Goal: Information Seeking & Learning: Learn about a topic

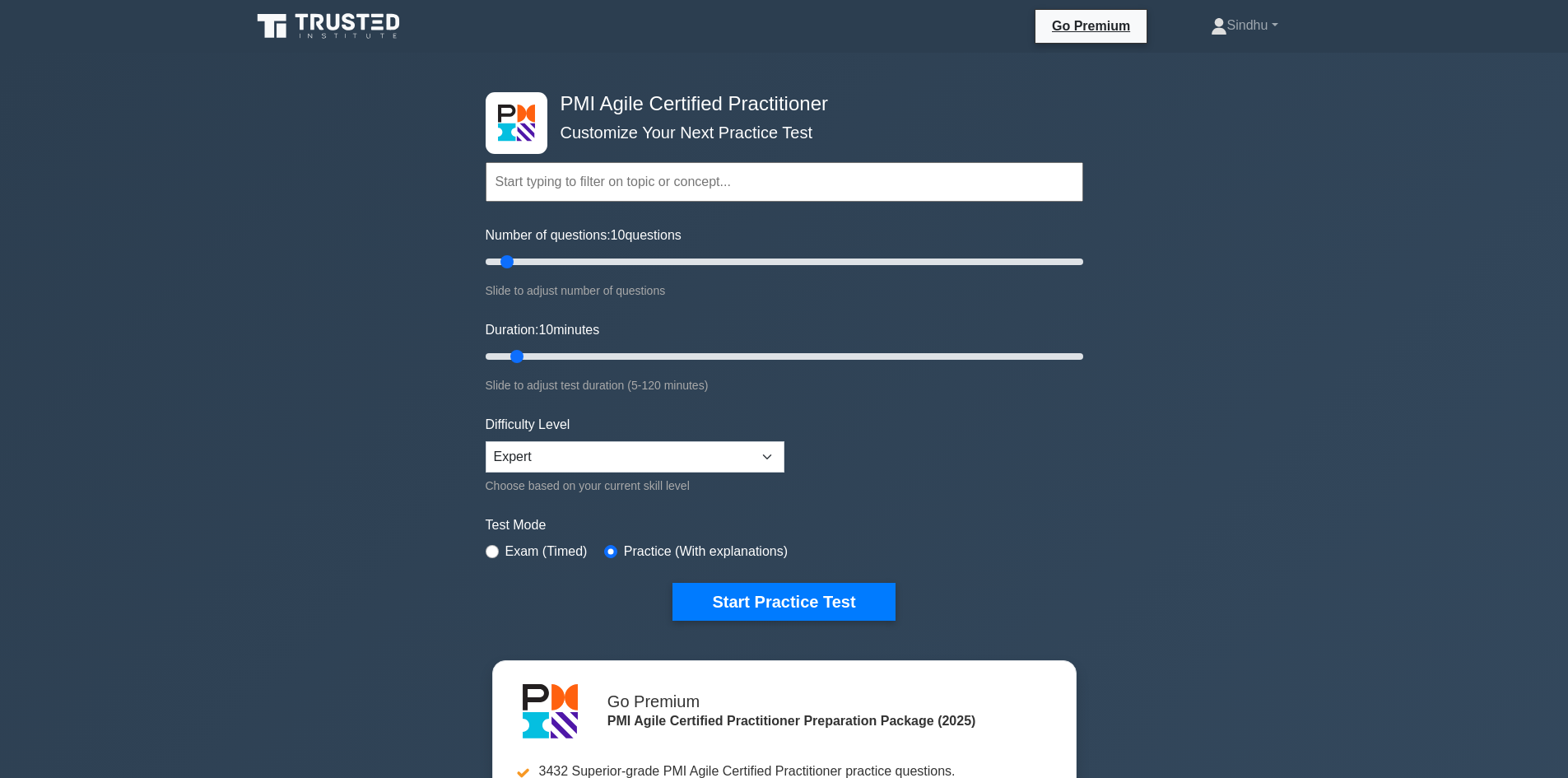
click at [329, 19] on icon at bounding box center [334, 22] width 14 height 16
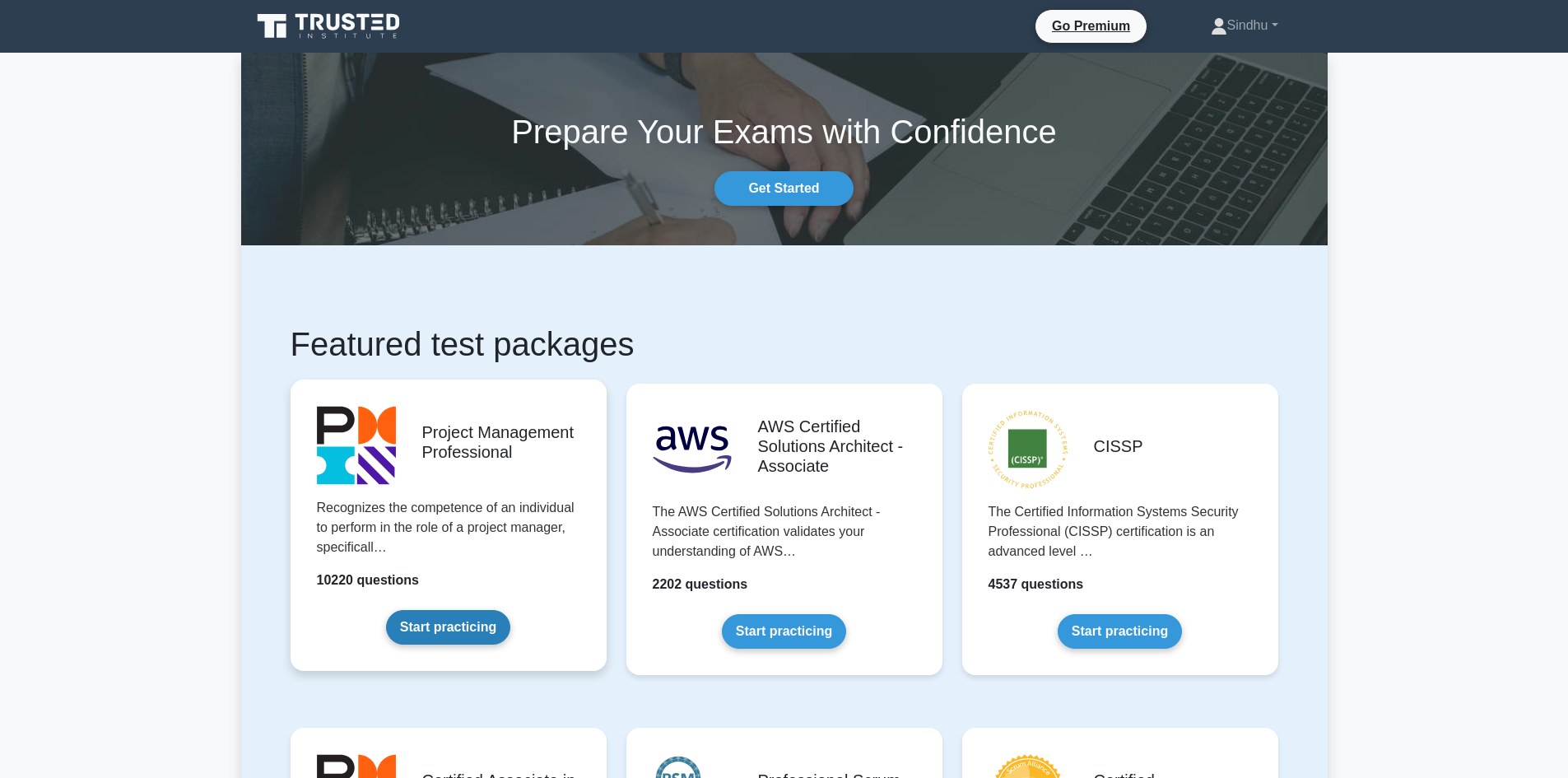
click at [442, 622] on link "Start practicing" at bounding box center [448, 627] width 124 height 35
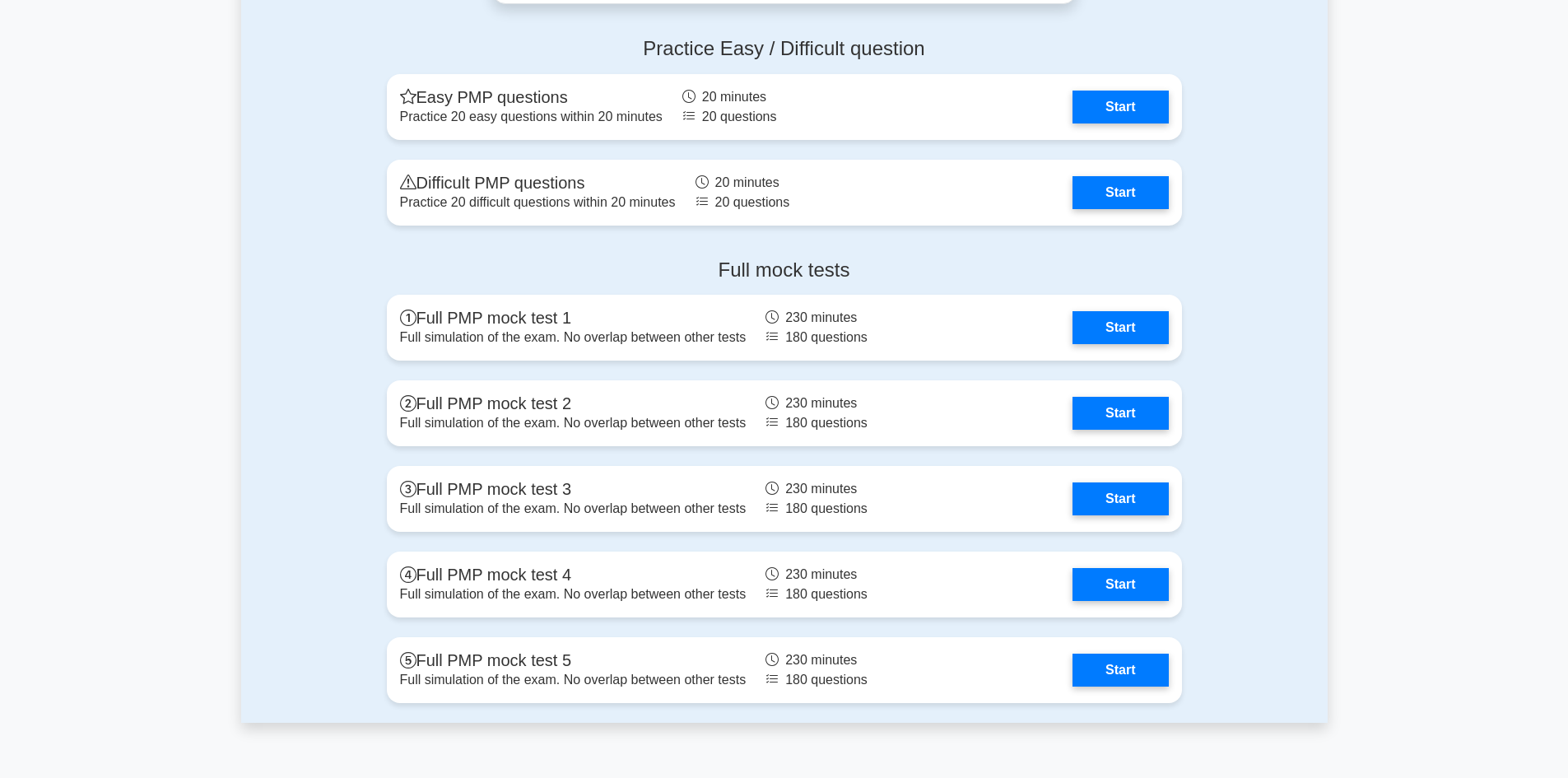
scroll to position [6259, 0]
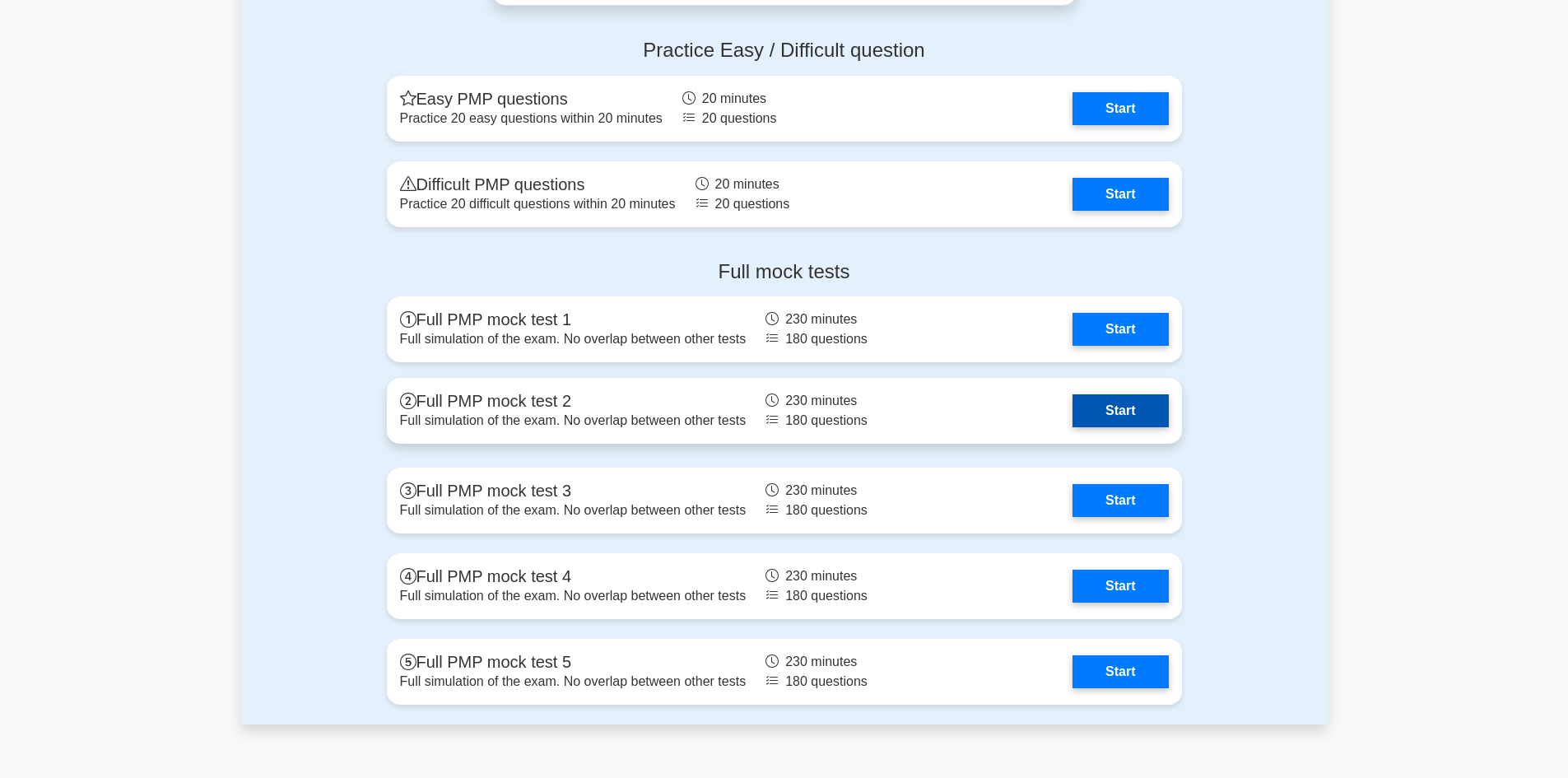
click at [1117, 407] on link "Start" at bounding box center [1120, 410] width 96 height 33
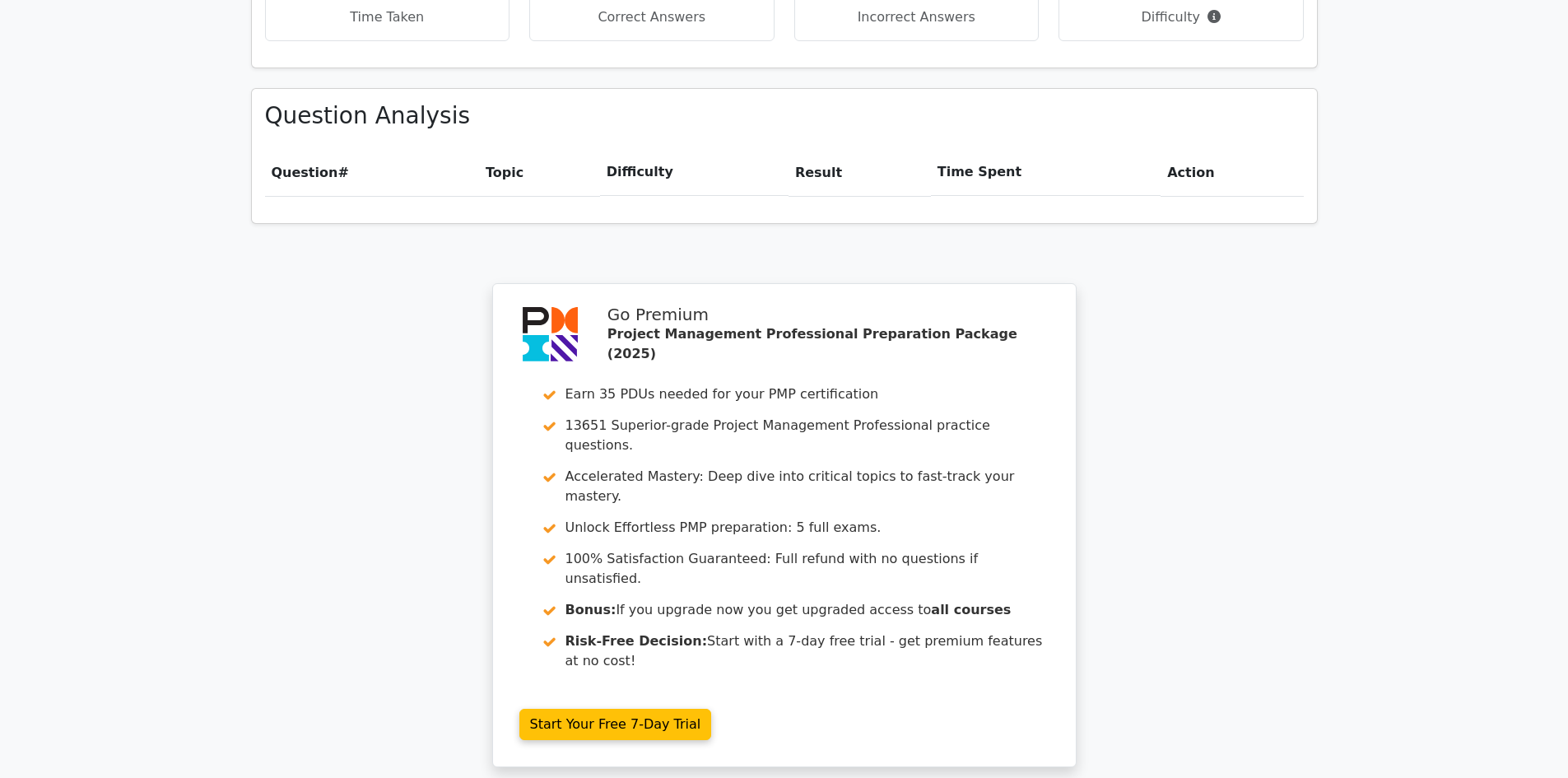
scroll to position [1309, 0]
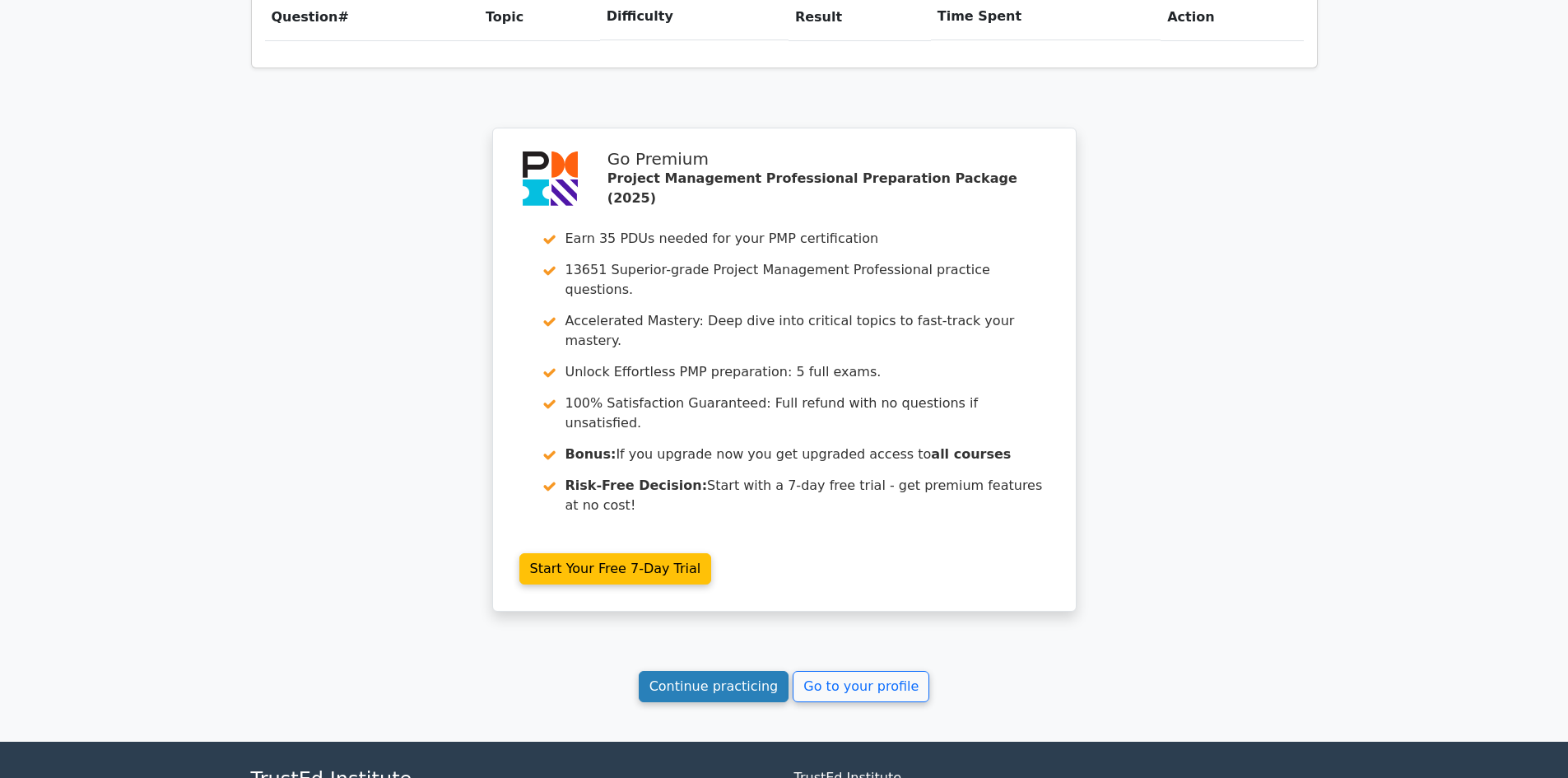
click at [755, 671] on link "Continue practicing" at bounding box center [714, 687] width 150 height 31
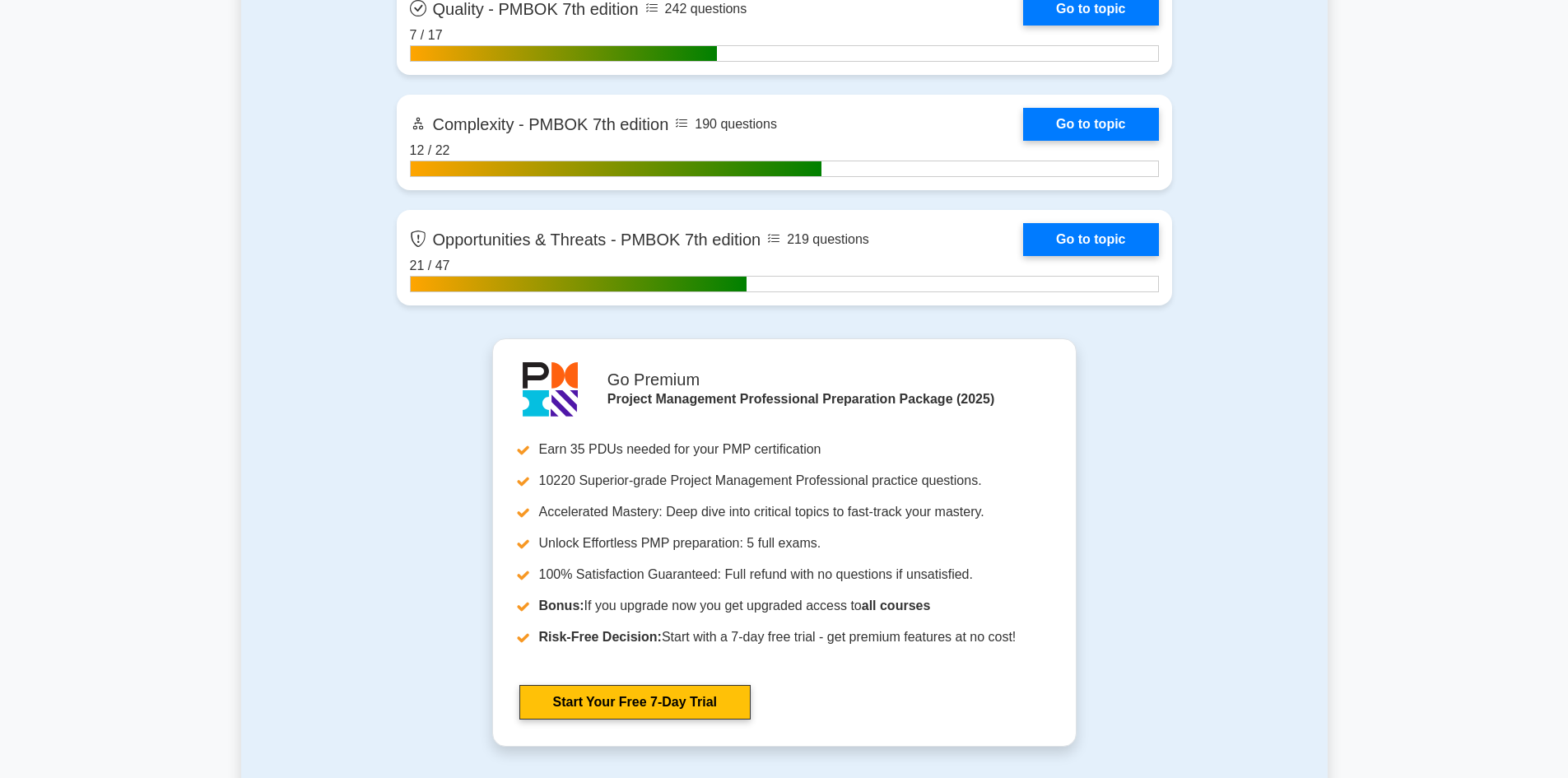
scroll to position [6011, 0]
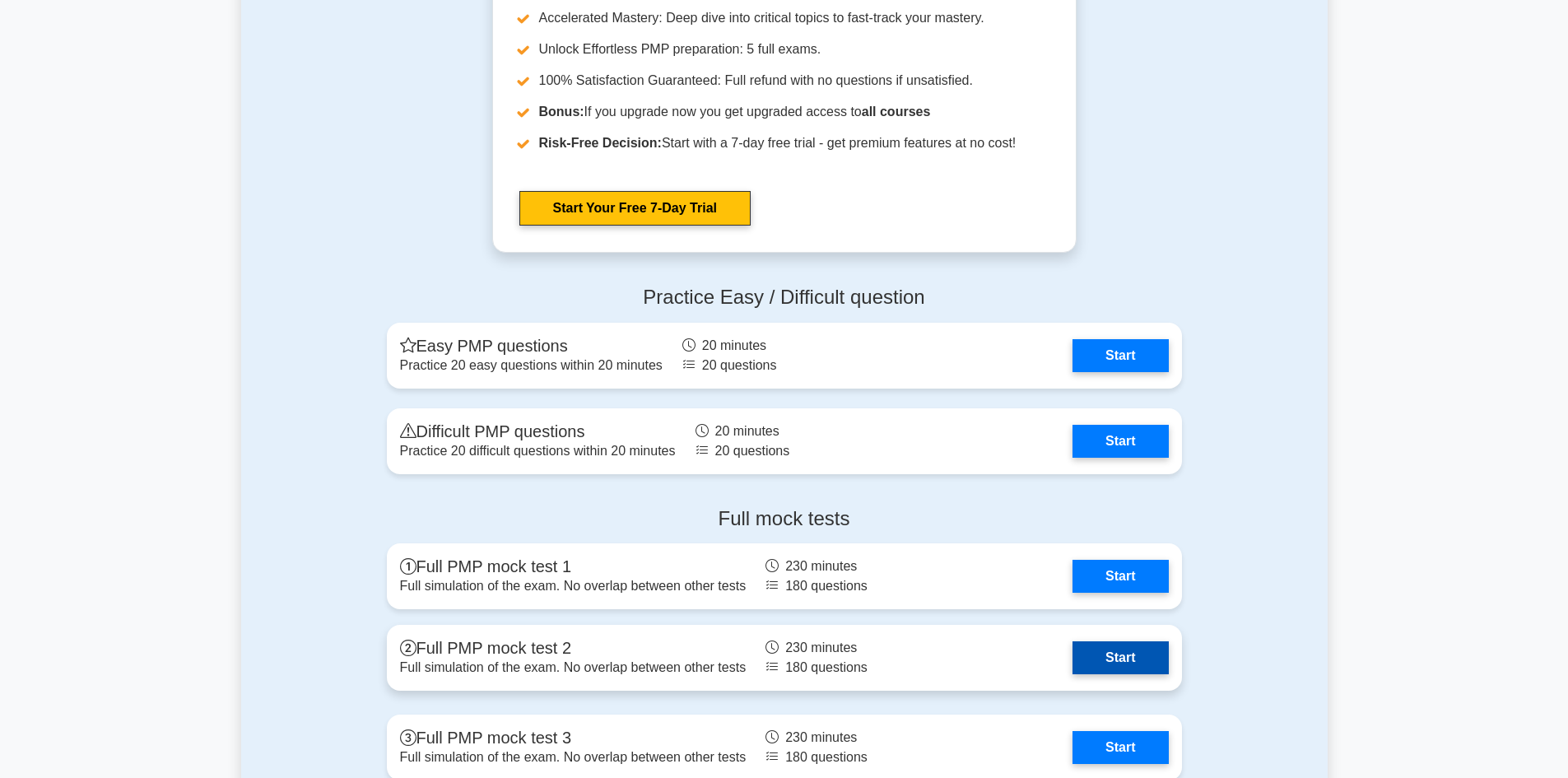
click at [1101, 661] on link "Start" at bounding box center [1120, 658] width 96 height 33
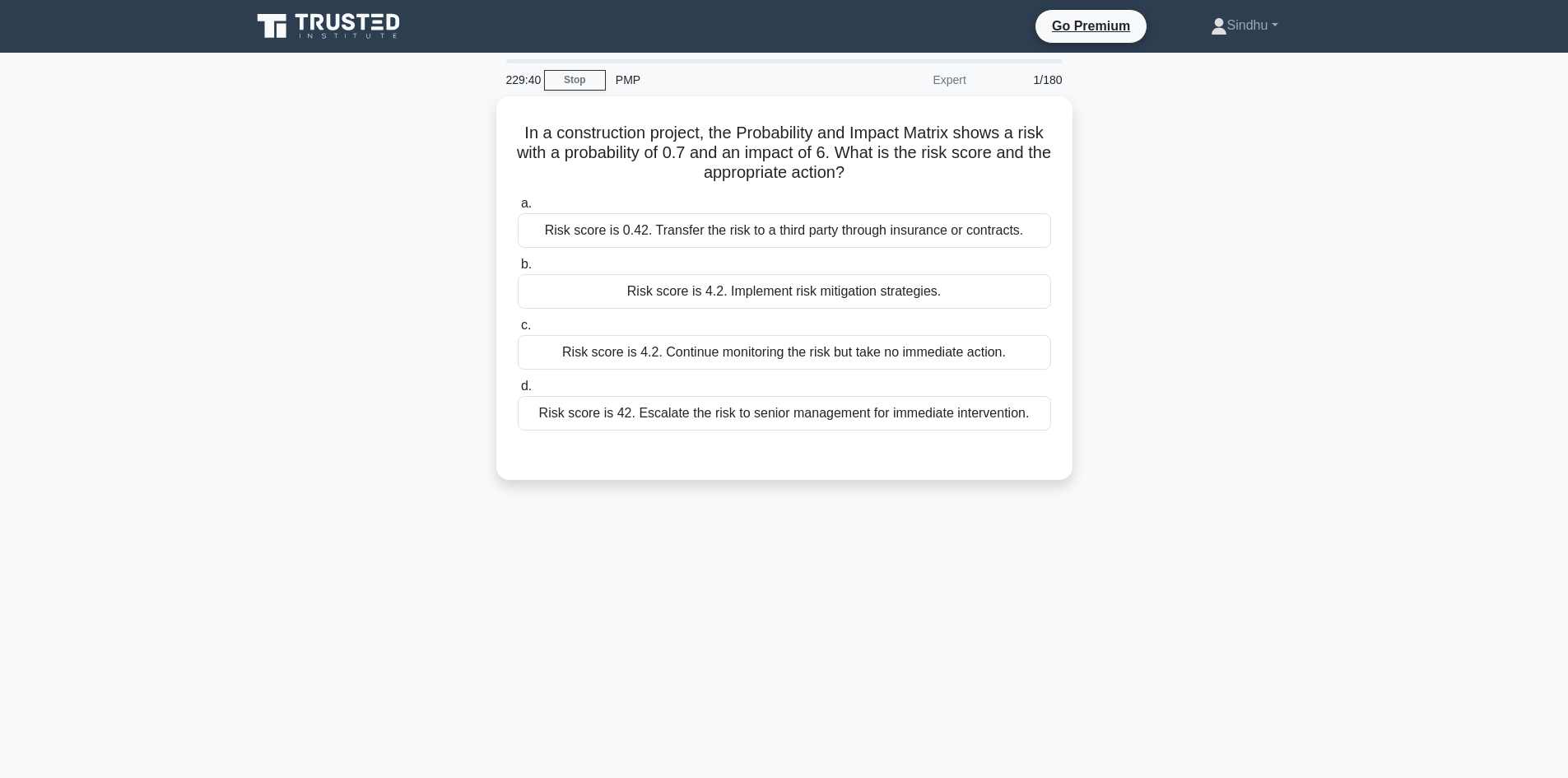
click at [925, 614] on div "229:40 Stop PMP Expert 1/180 In a construction project, the Probability and Imp…" at bounding box center [784, 471] width 1086 height 824
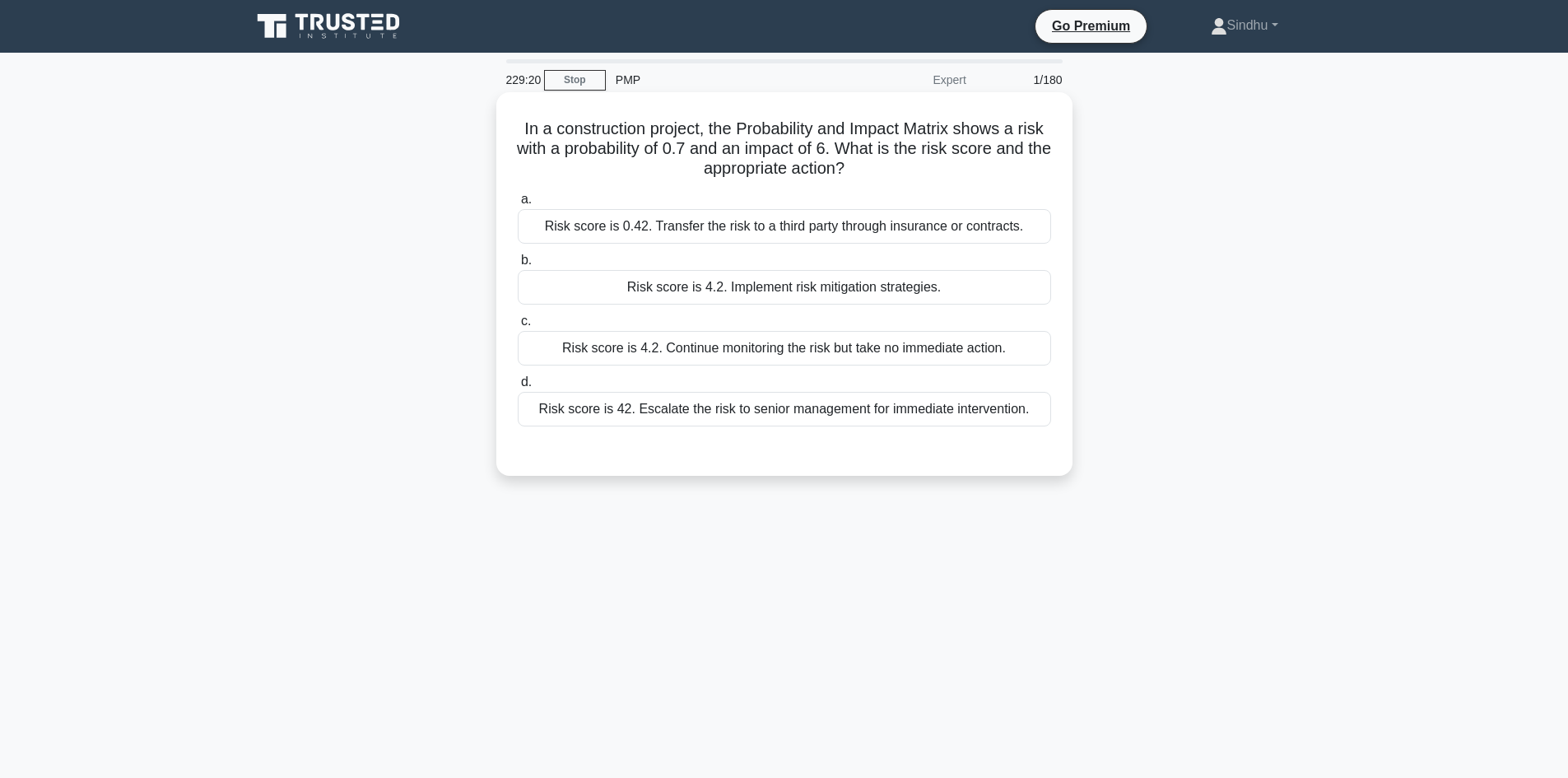
click at [838, 298] on div "Risk score is 4.2. Implement risk mitigation strategies." at bounding box center [784, 287] width 533 height 35
click at [517, 266] on input "b. Risk score is 4.2. Implement risk mitigation strategies." at bounding box center [517, 260] width 0 height 11
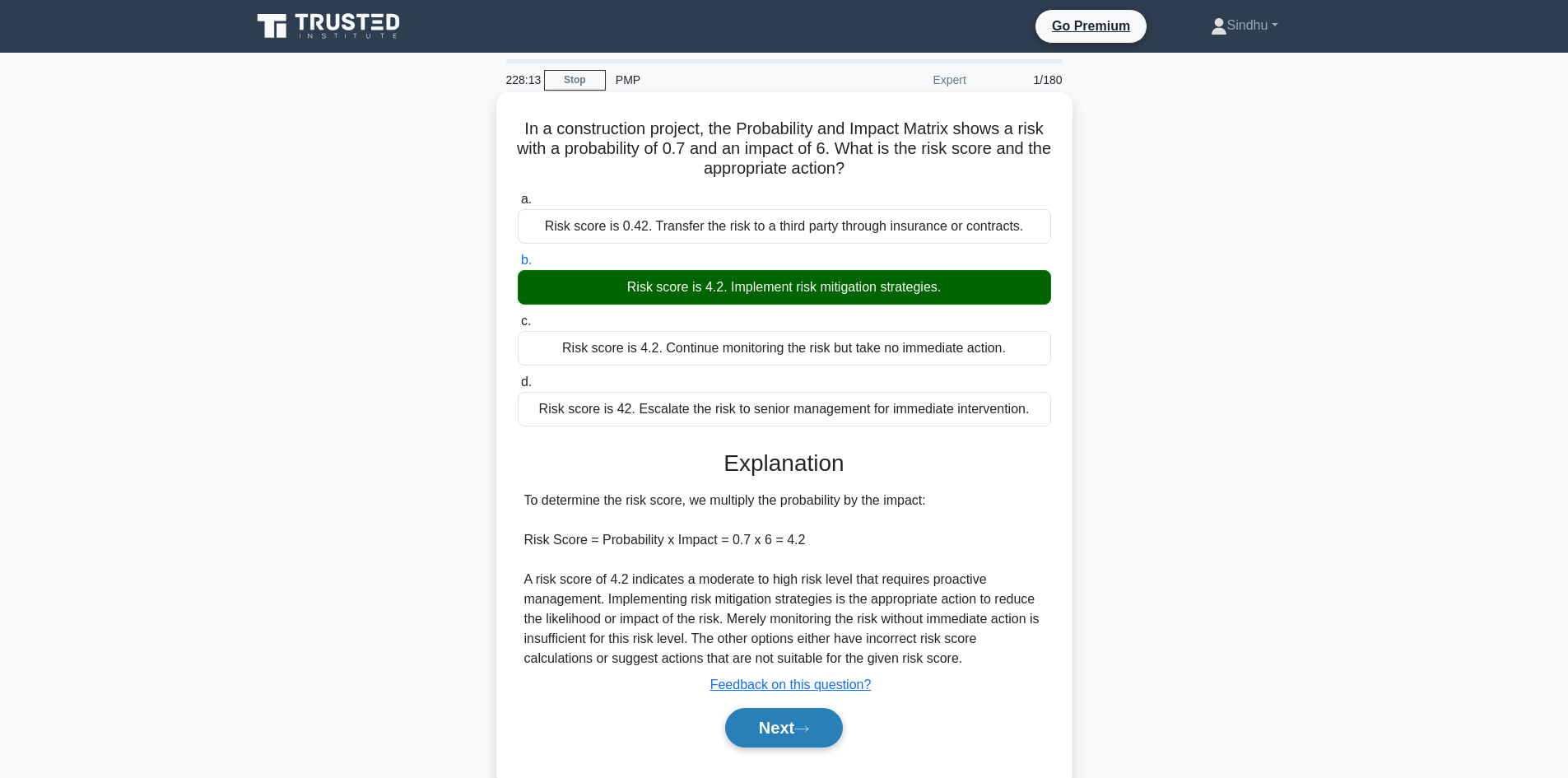
click at [772, 731] on button "Next" at bounding box center [784, 727] width 117 height 40
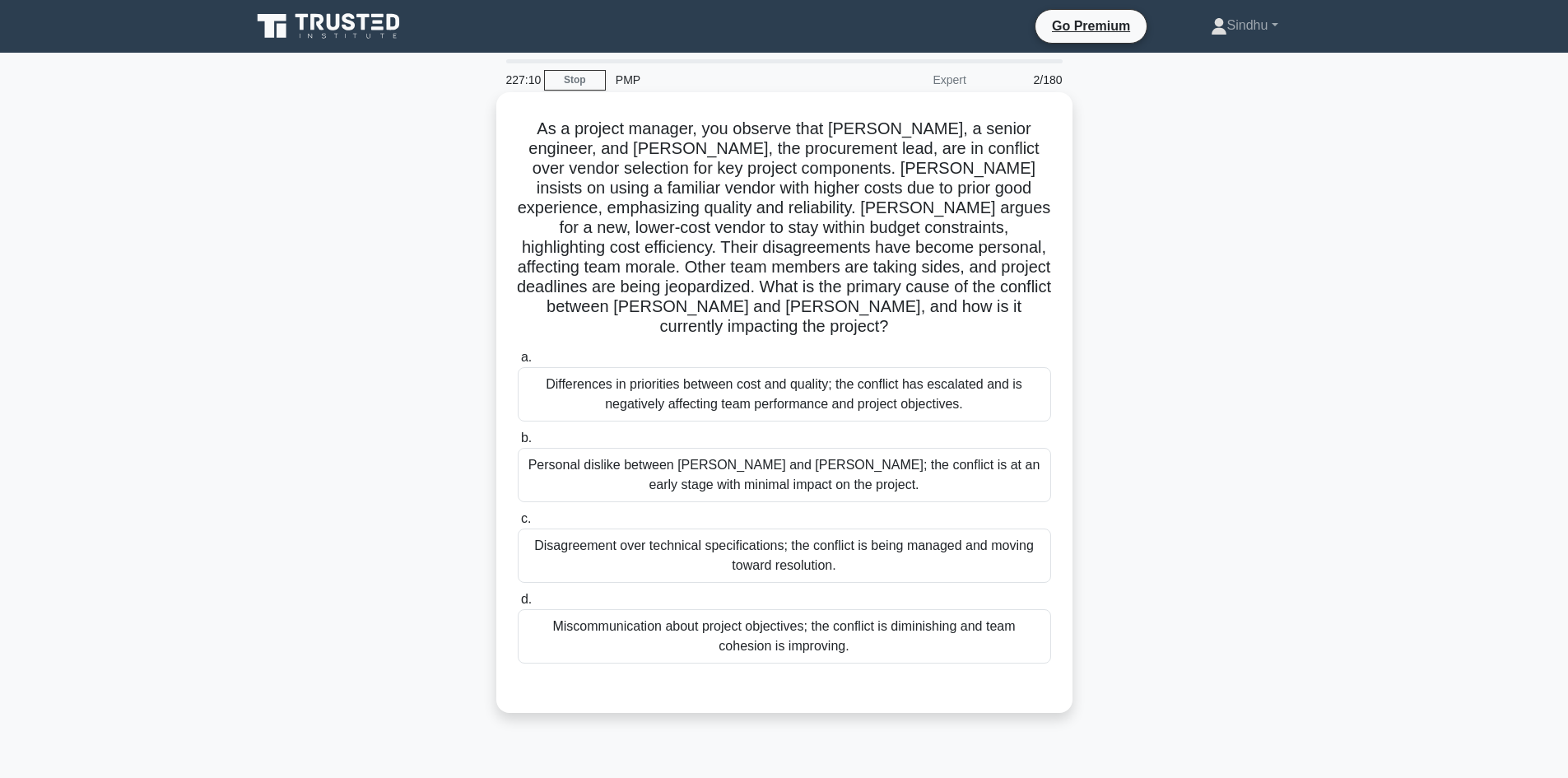
click at [748, 374] on div "Differences in priorities between cost and quality; the conflict has escalated …" at bounding box center [784, 394] width 533 height 54
click at [517, 363] on input "a. Differences in priorities between cost and quality; the conflict has escalat…" at bounding box center [517, 358] width 0 height 11
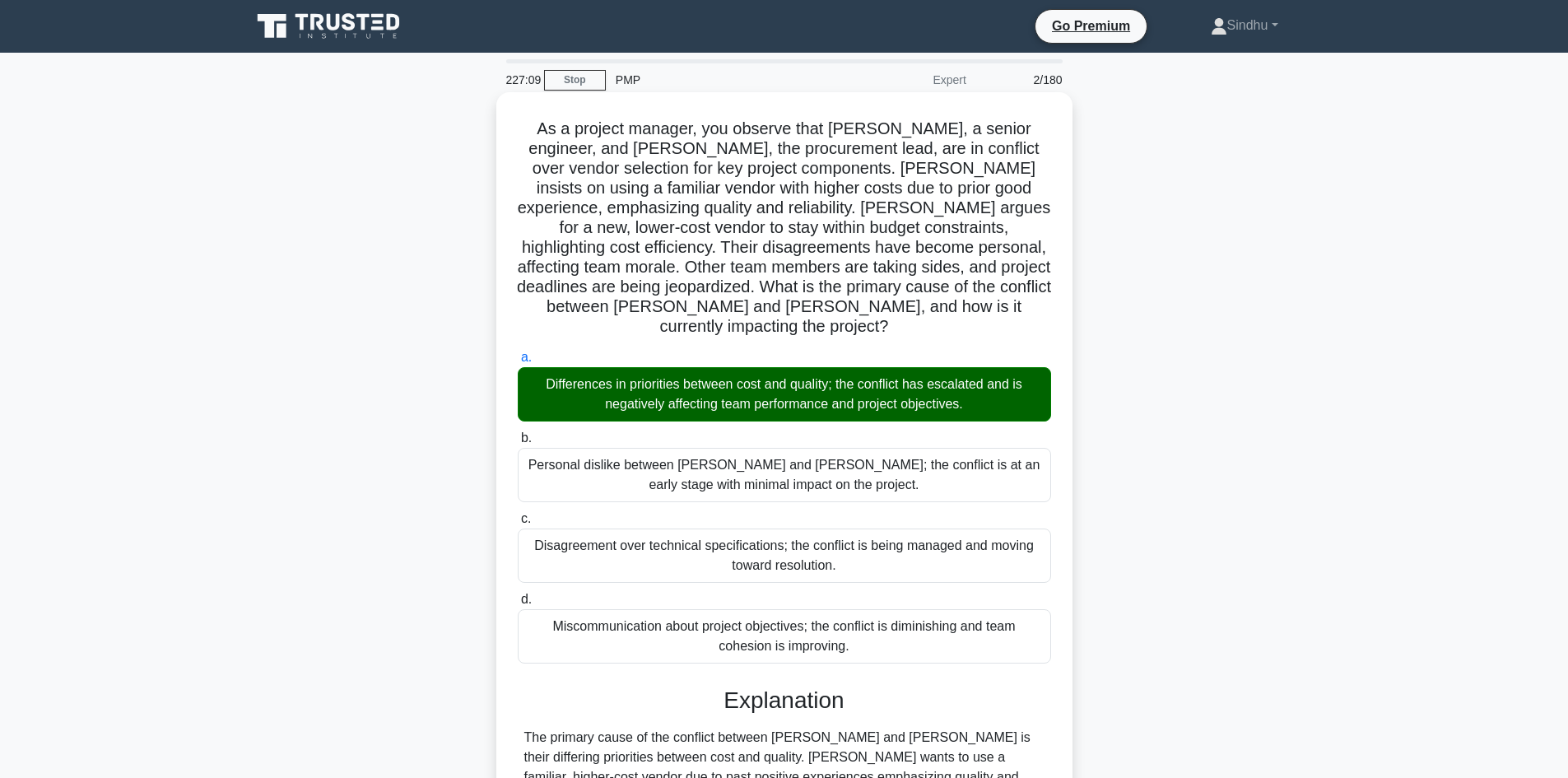
scroll to position [218, 0]
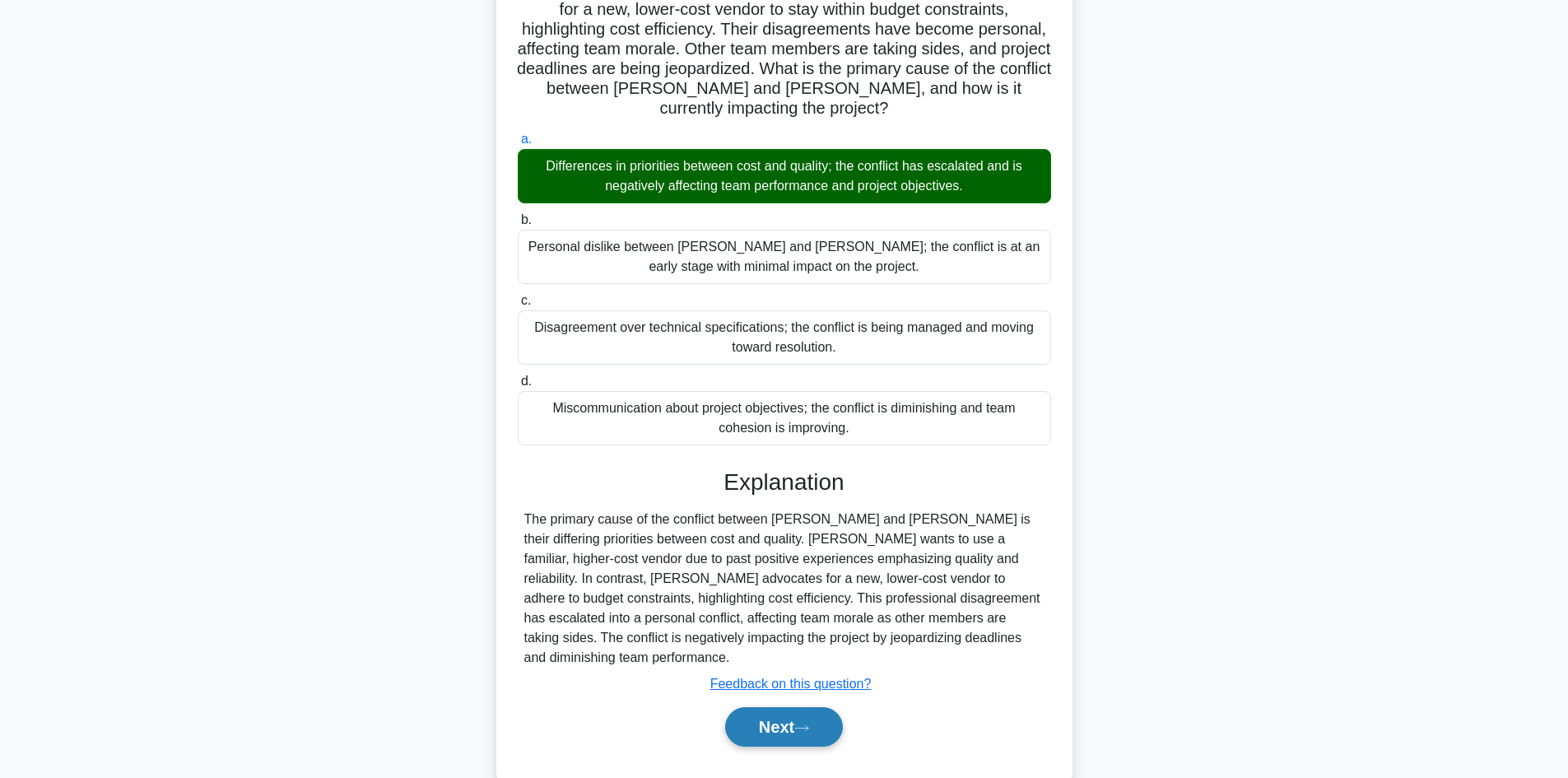
click at [773, 707] on button "Next" at bounding box center [784, 726] width 117 height 40
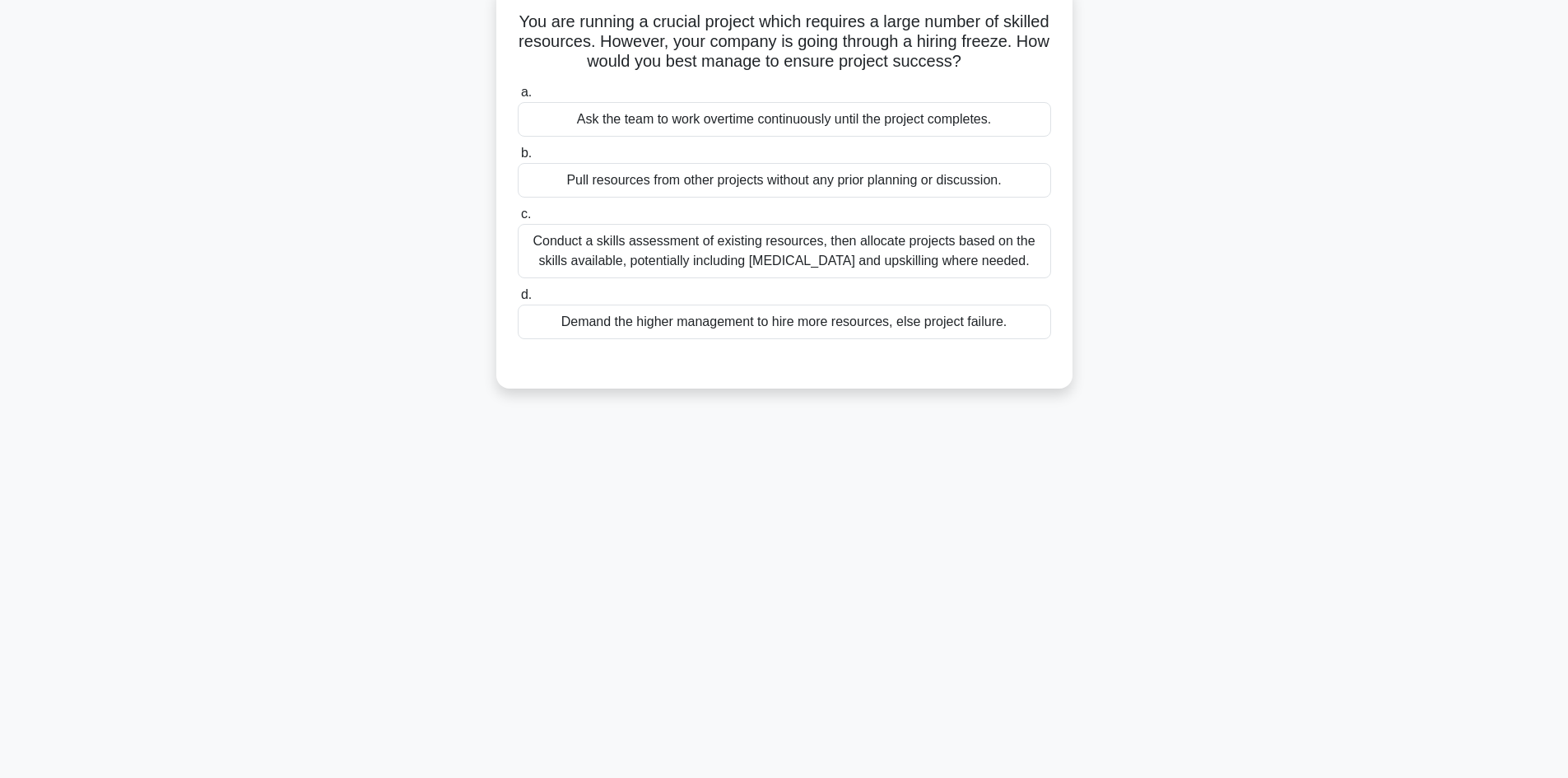
scroll to position [0, 0]
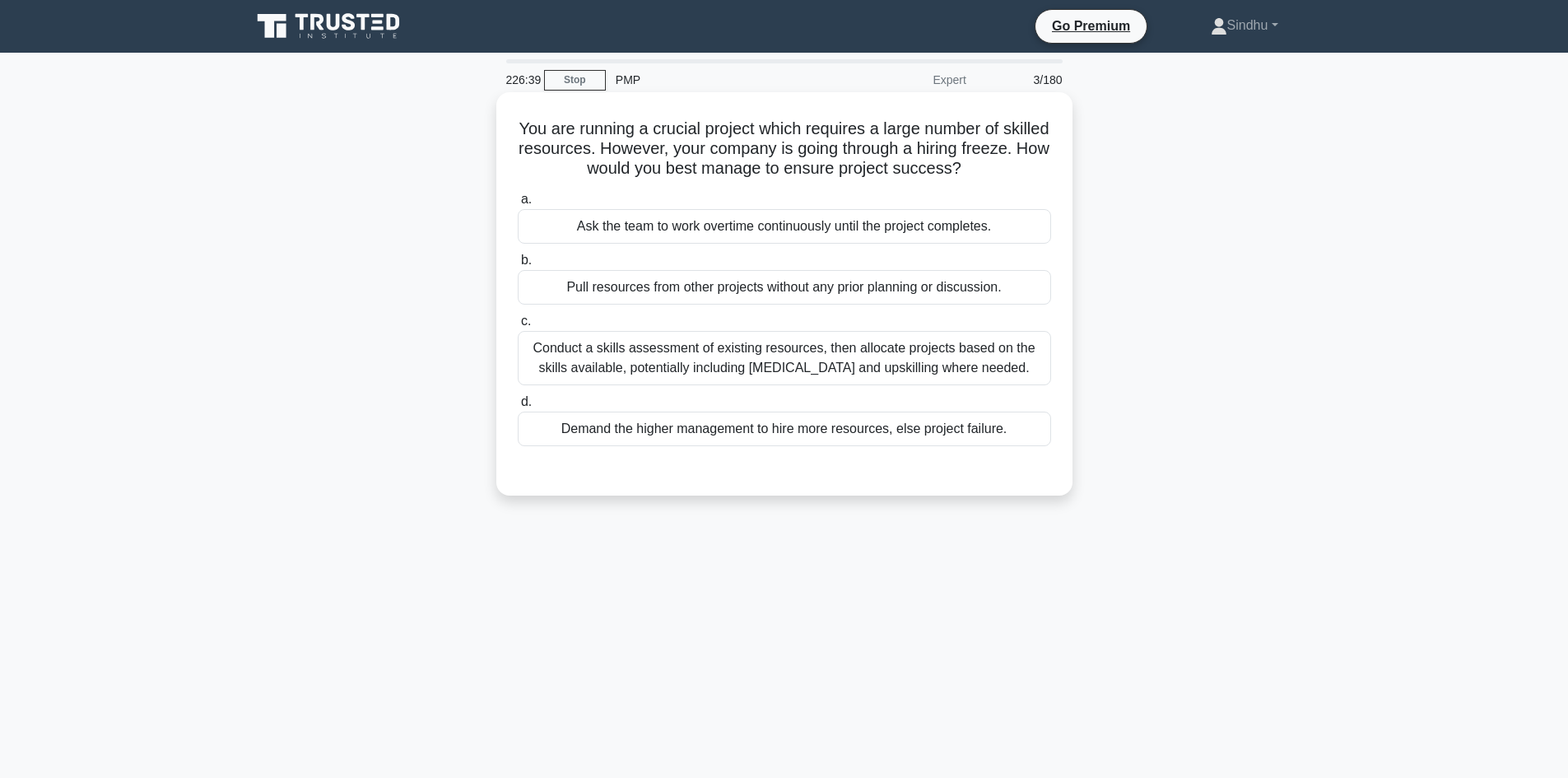
click at [745, 369] on div "Conduct a skills assessment of existing resources, then allocate projects based…" at bounding box center [784, 358] width 533 height 54
click at [517, 327] on input "c. Conduct a skills assessment of existing resources, then allocate projects ba…" at bounding box center [517, 321] width 0 height 11
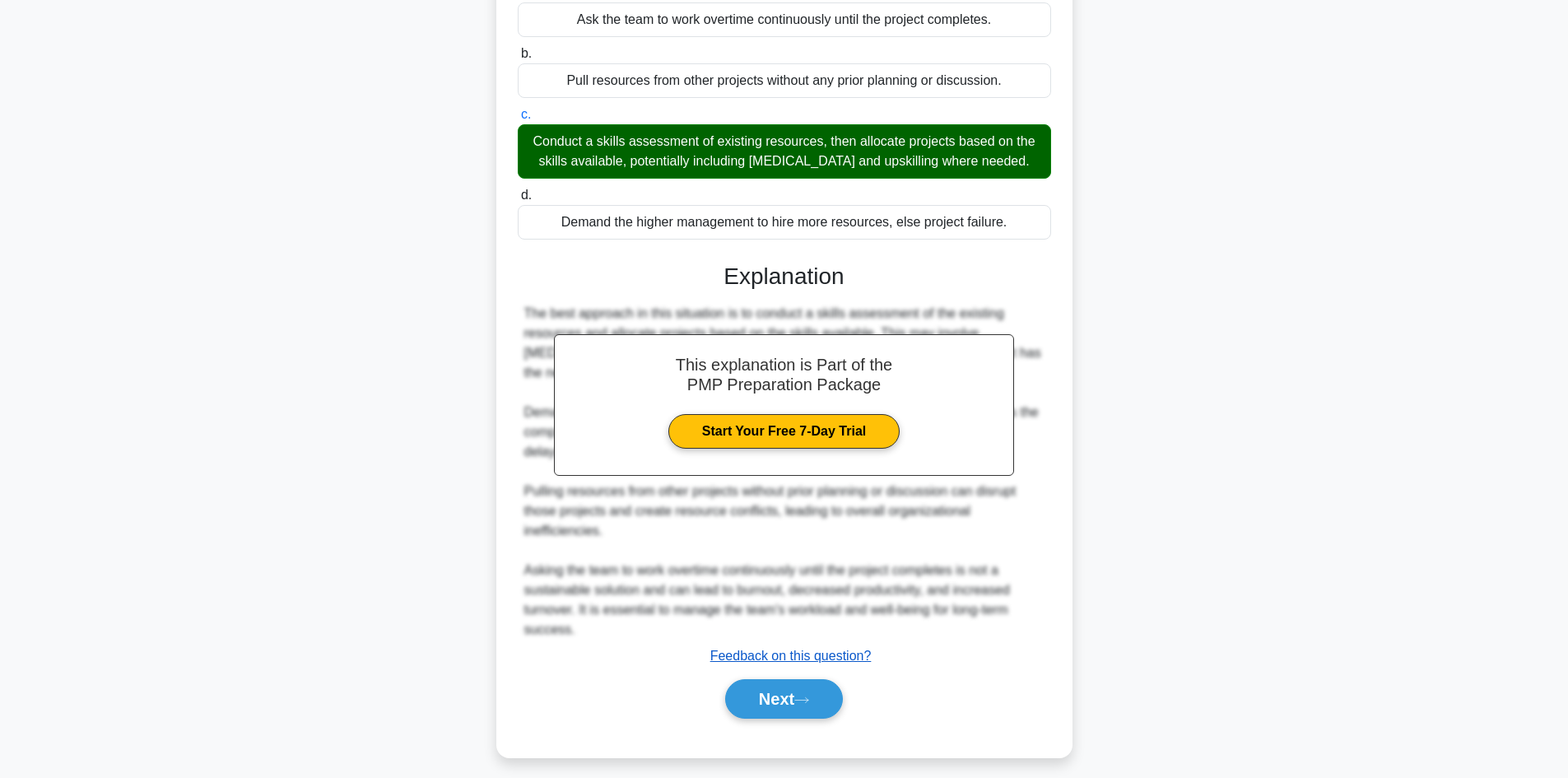
scroll to position [218, 0]
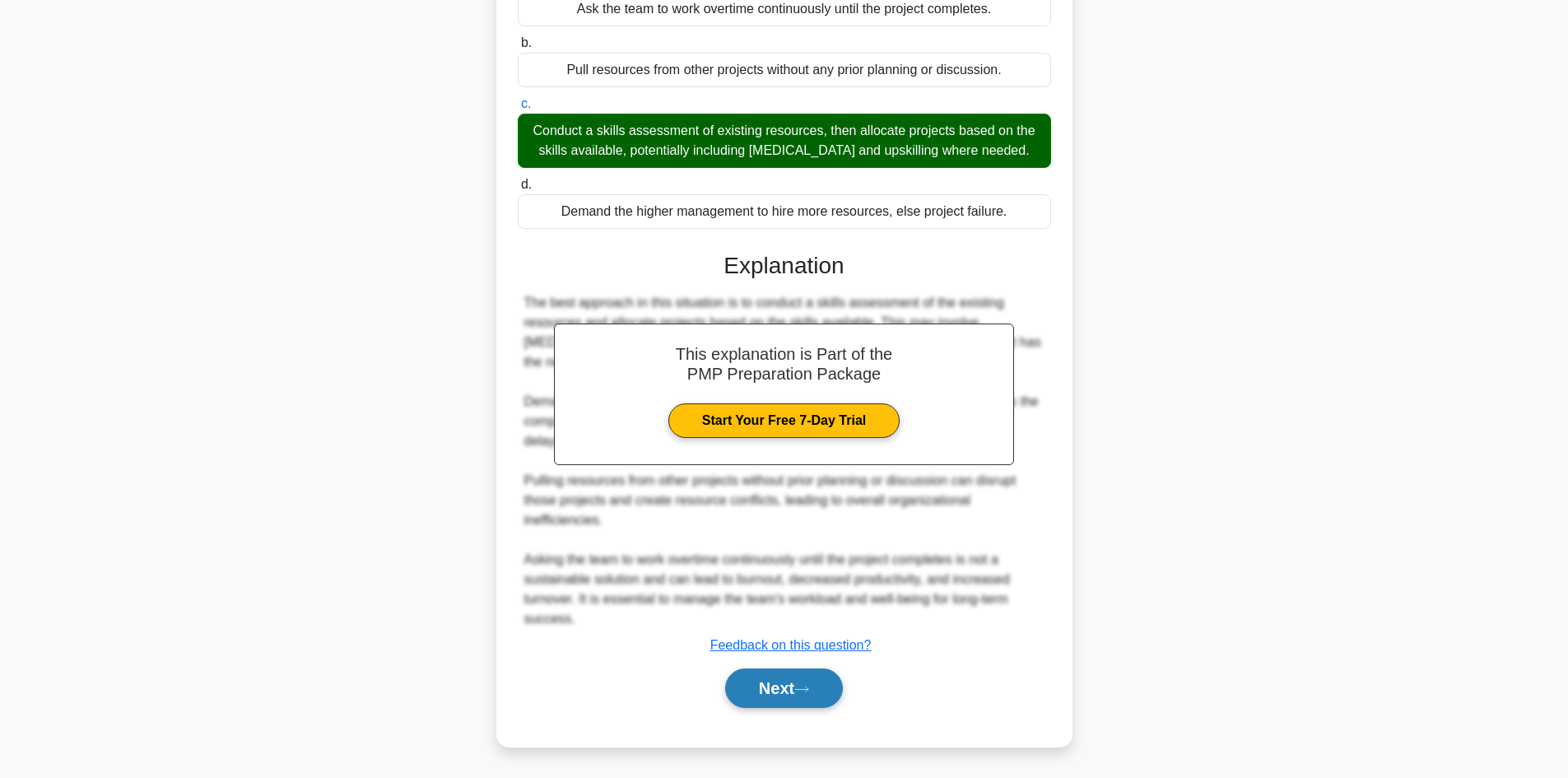
click at [756, 679] on button "Next" at bounding box center [784, 688] width 117 height 40
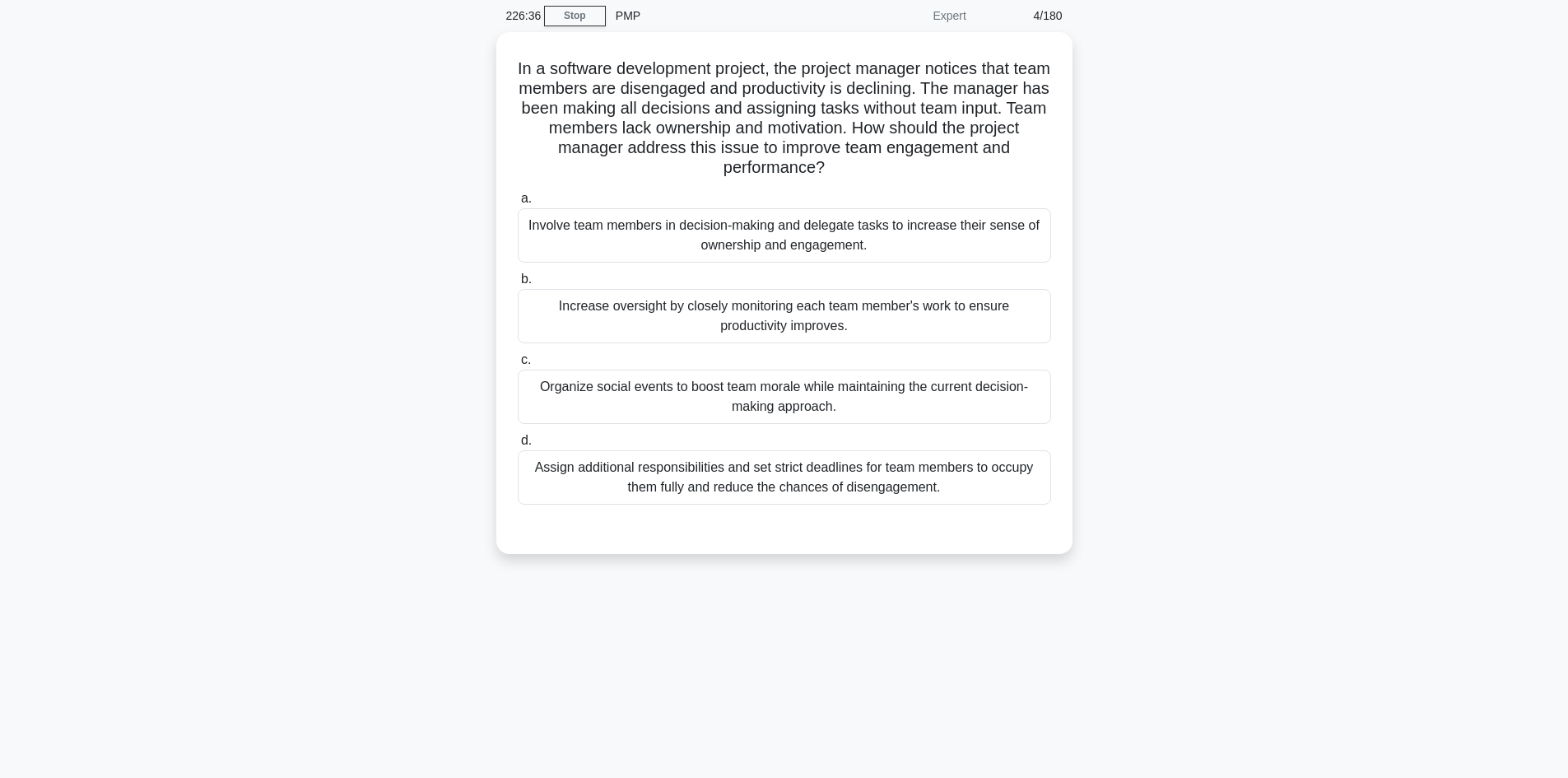
scroll to position [0, 0]
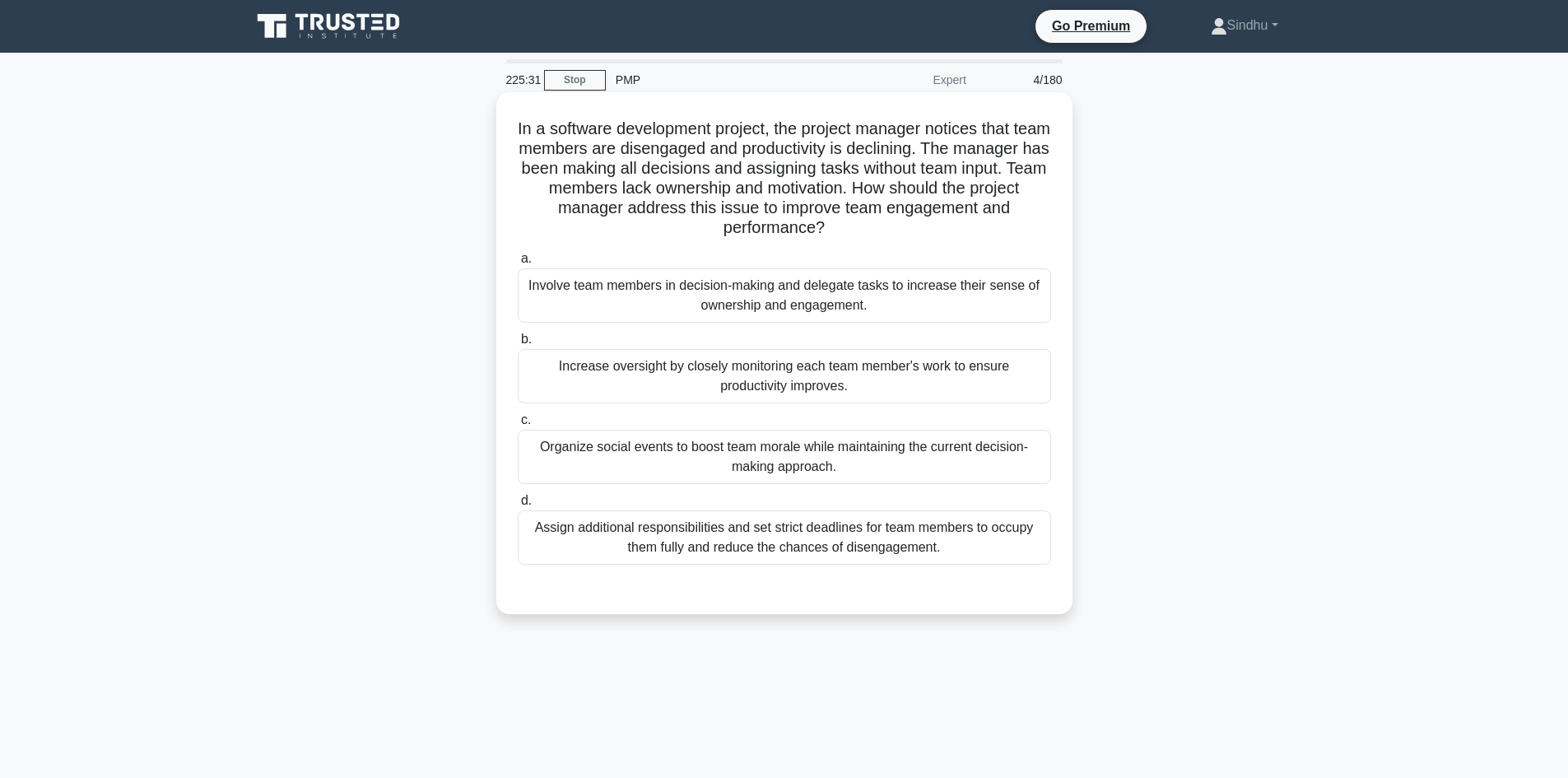
click at [782, 307] on div "Involve team members in decision-making and delegate tasks to increase their se…" at bounding box center [784, 295] width 533 height 54
click at [517, 265] on input "a. Involve team members in decision-making and delegate tasks to increase their…" at bounding box center [517, 259] width 0 height 11
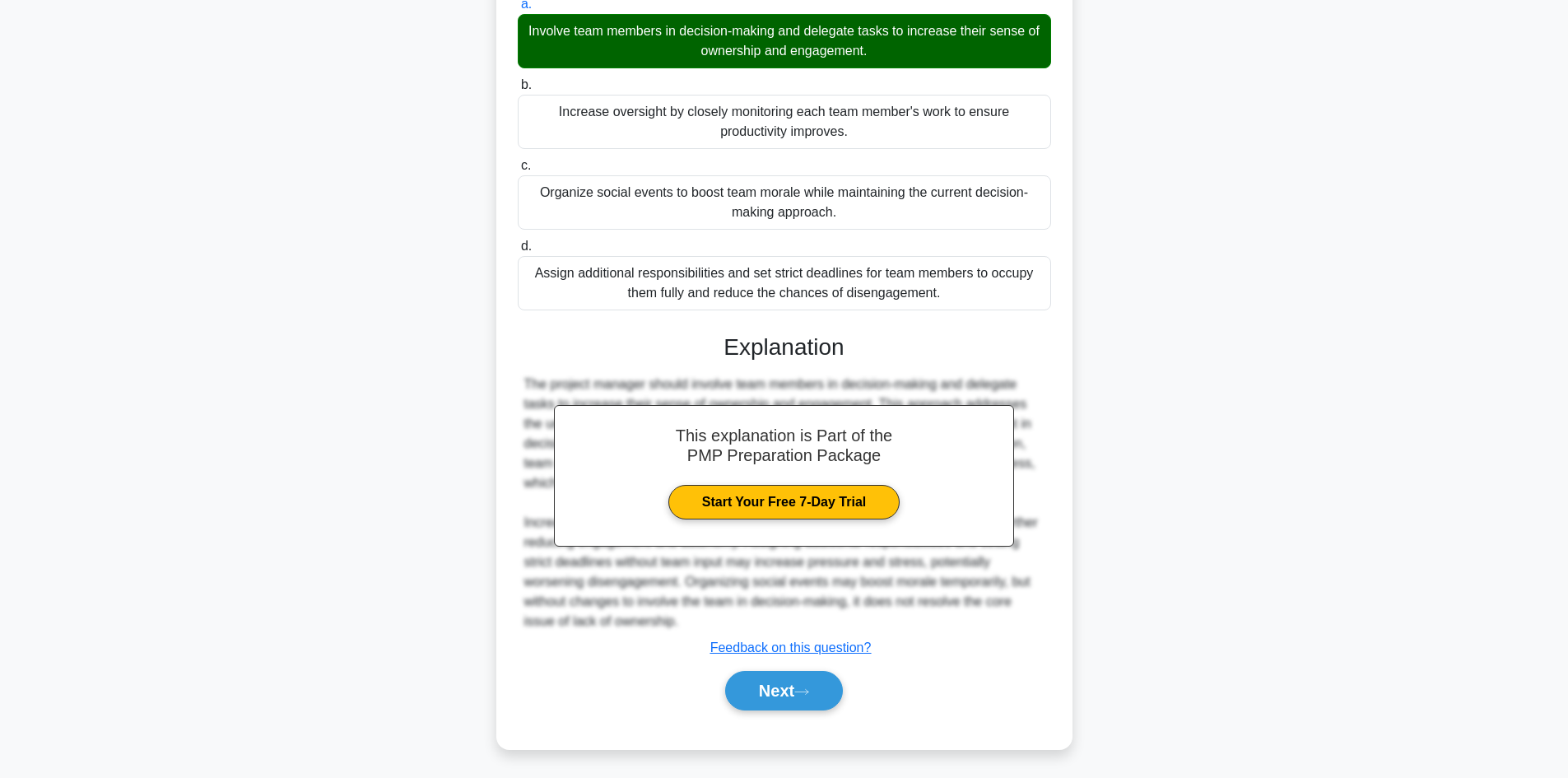
scroll to position [258, 0]
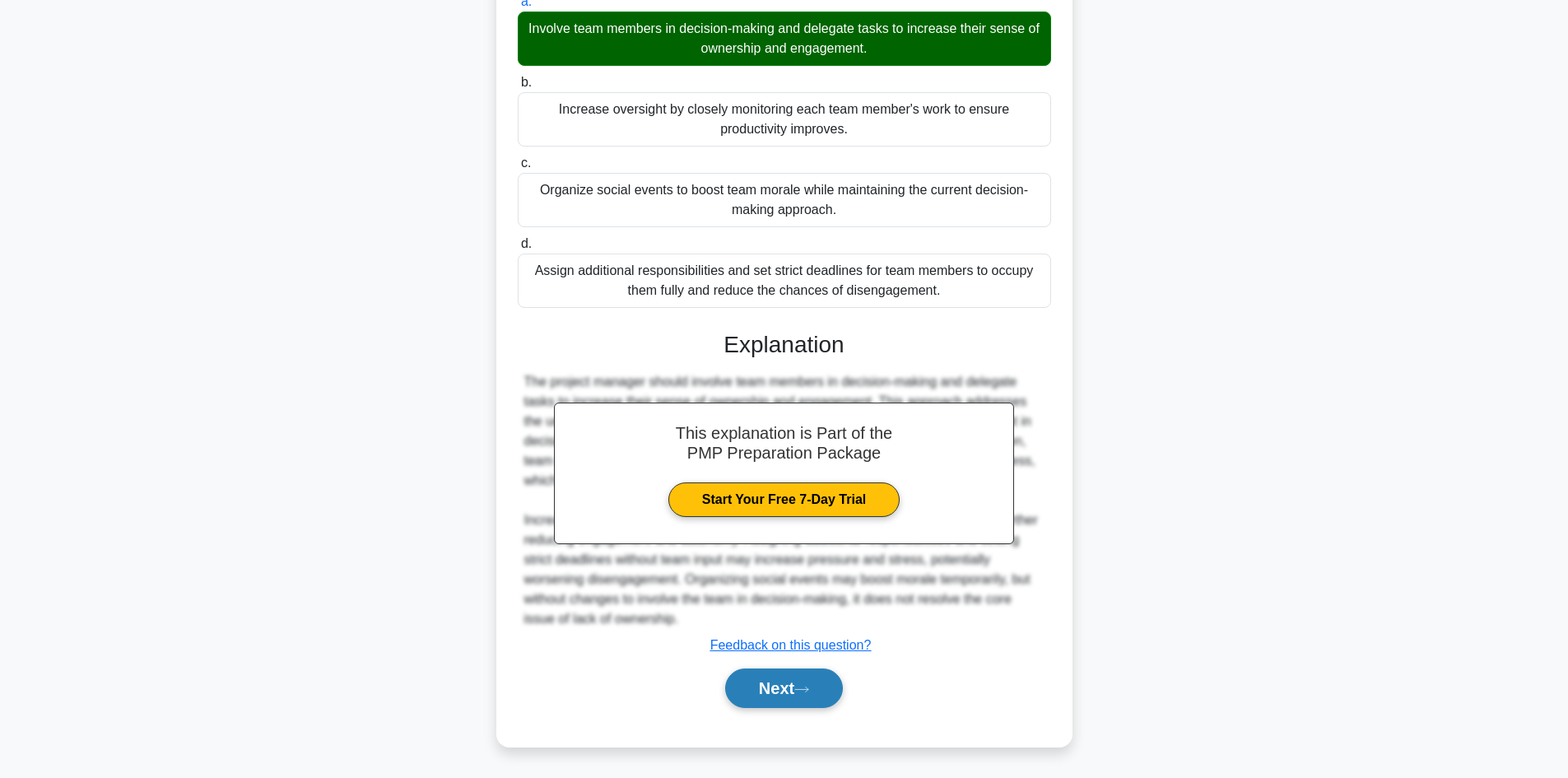
click at [760, 684] on button "Next" at bounding box center [784, 688] width 117 height 40
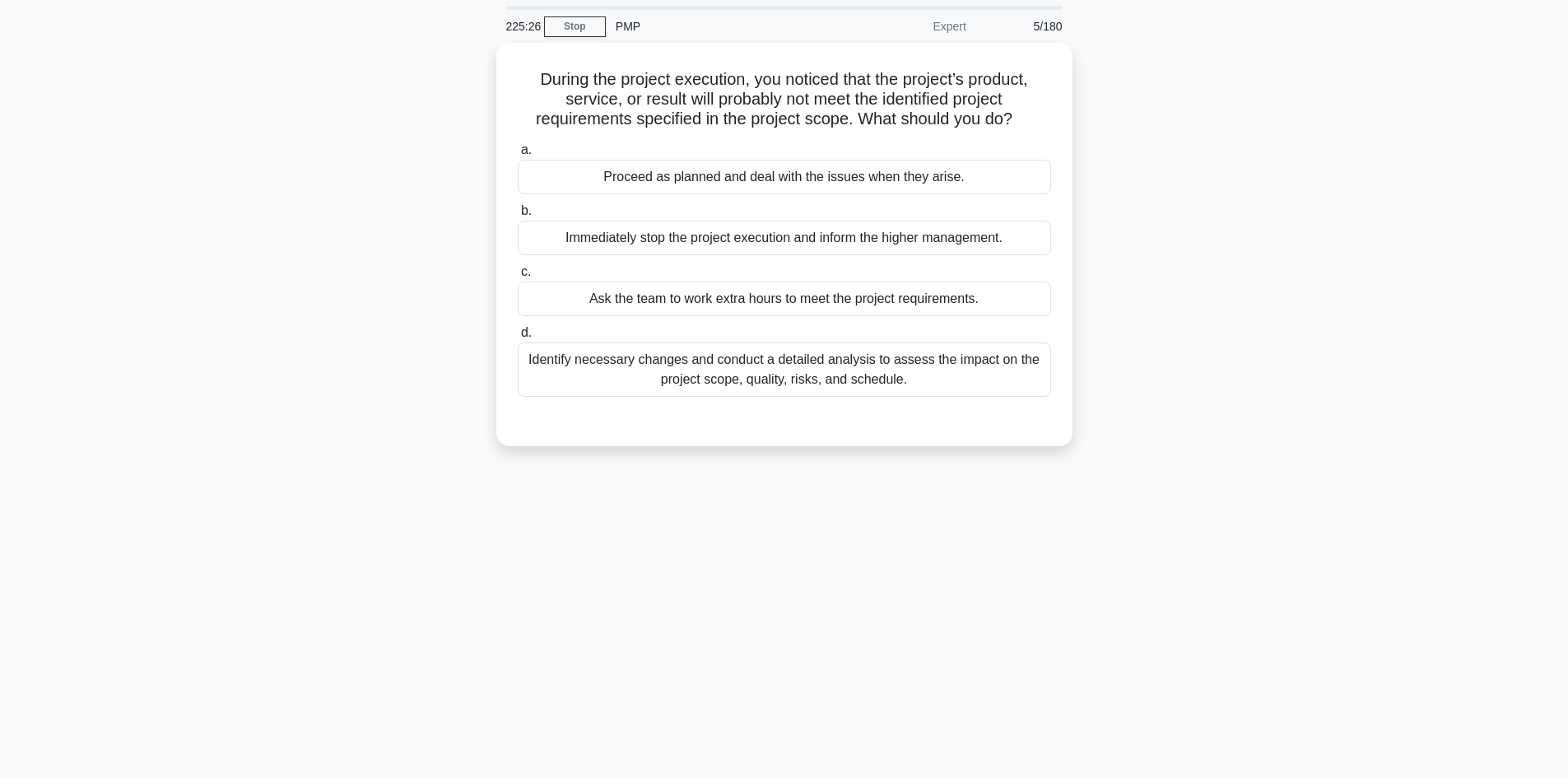
scroll to position [0, 0]
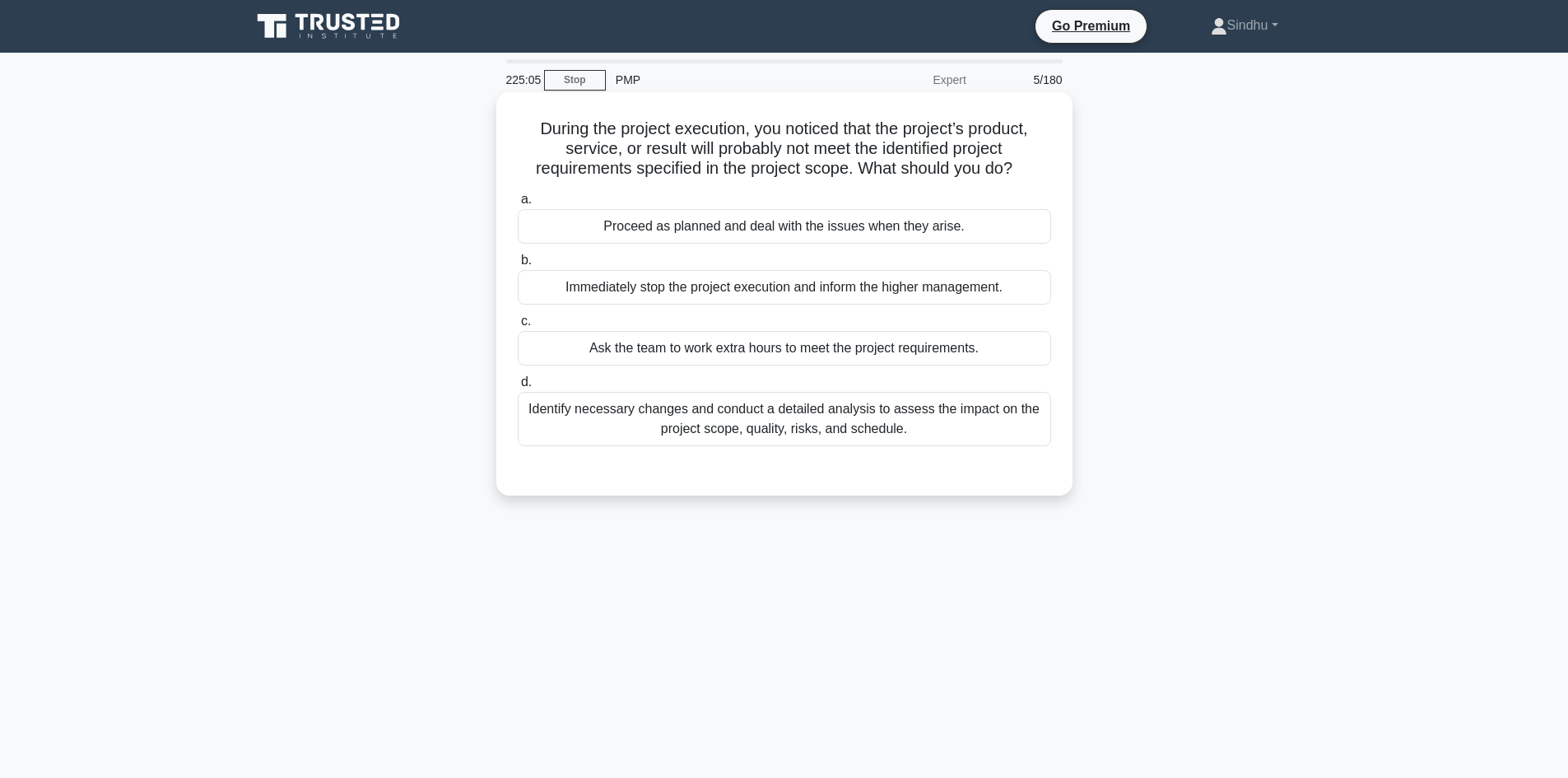
click at [772, 433] on div "Identify necessary changes and conduct a detailed analysis to assess the impact…" at bounding box center [784, 419] width 533 height 54
click at [517, 388] on input "d. Identify necessary changes and conduct a detailed analysis to assess the imp…" at bounding box center [517, 382] width 0 height 11
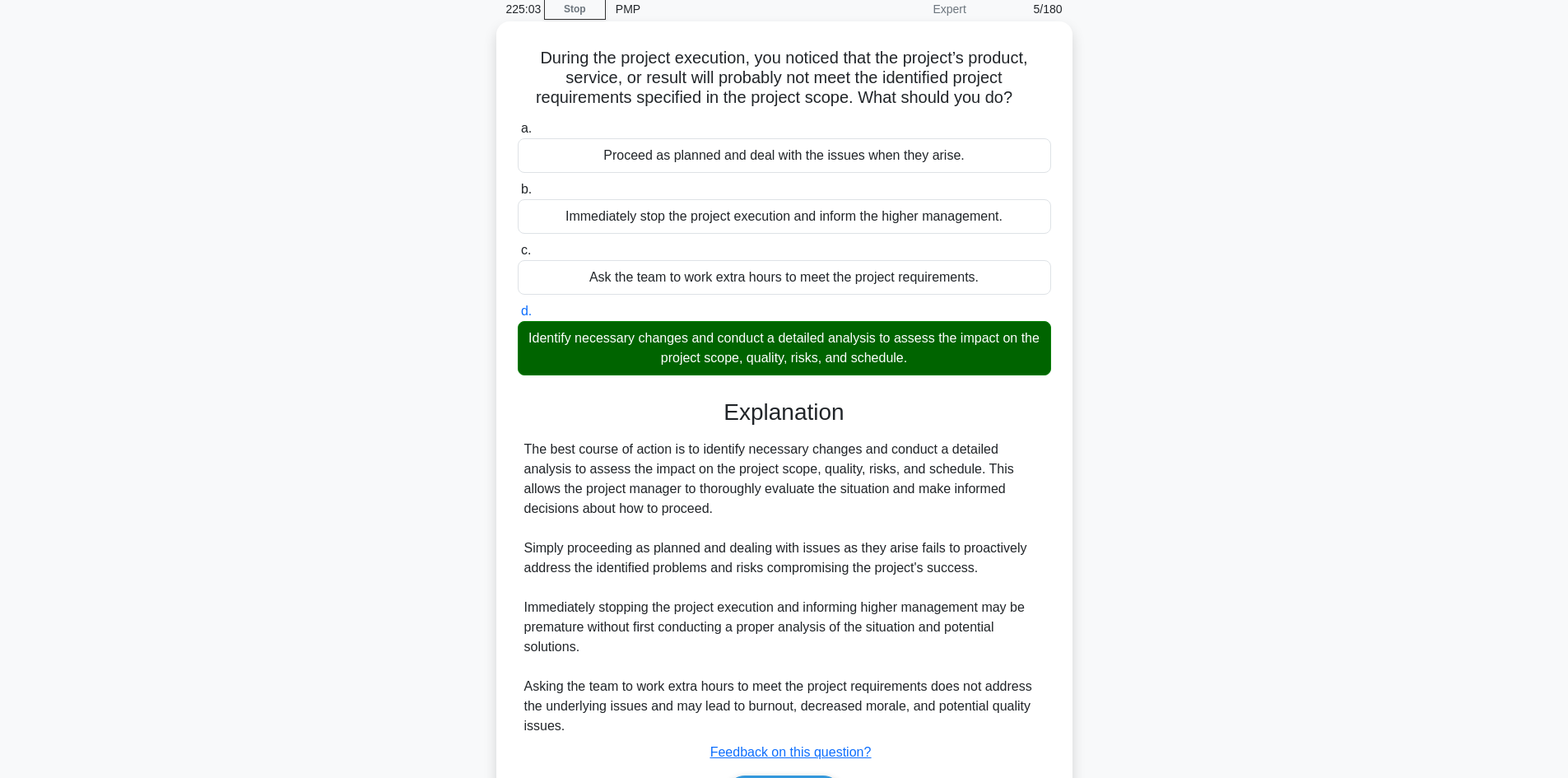
scroll to position [178, 0]
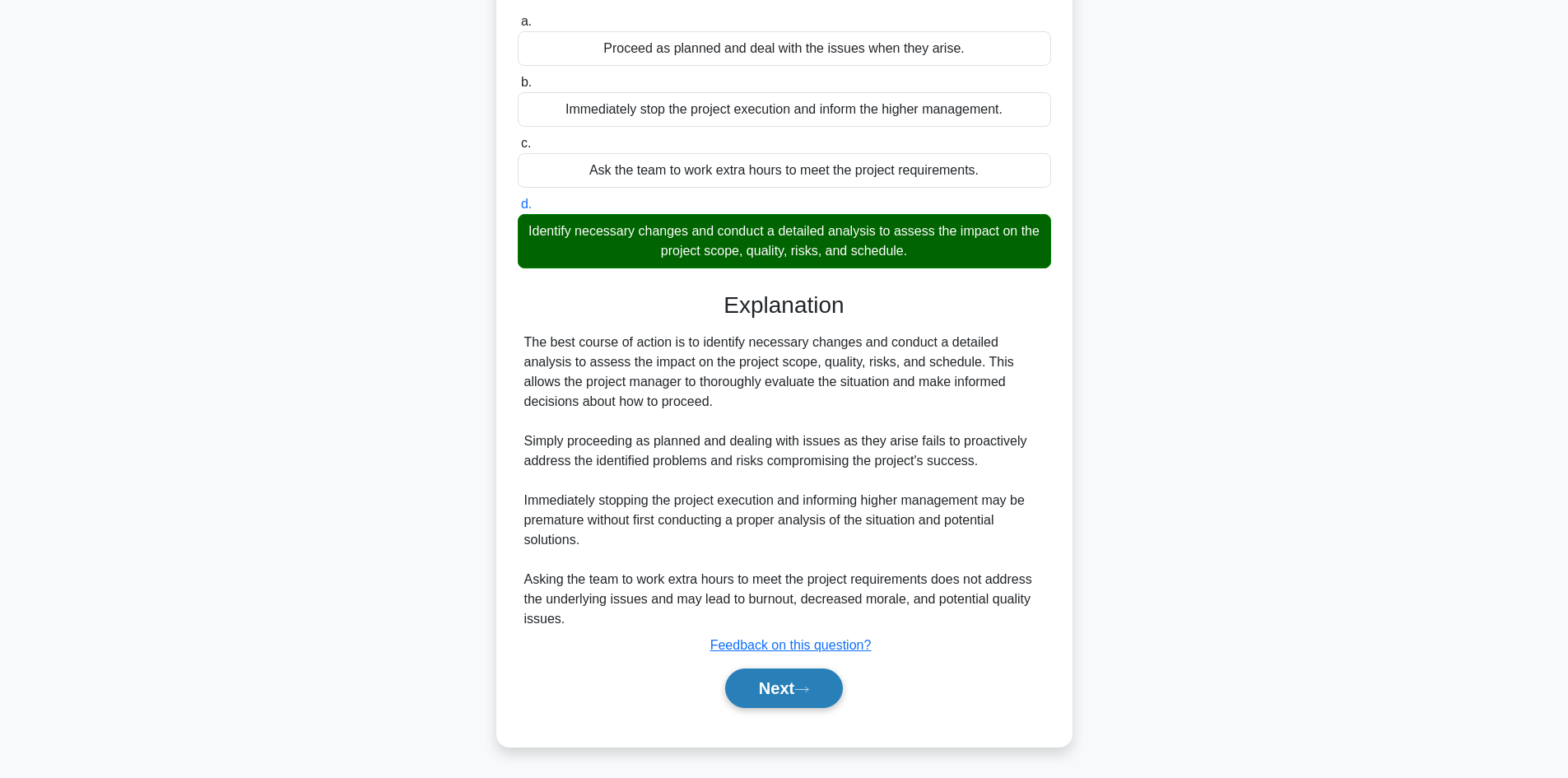
click at [762, 682] on button "Next" at bounding box center [784, 688] width 117 height 40
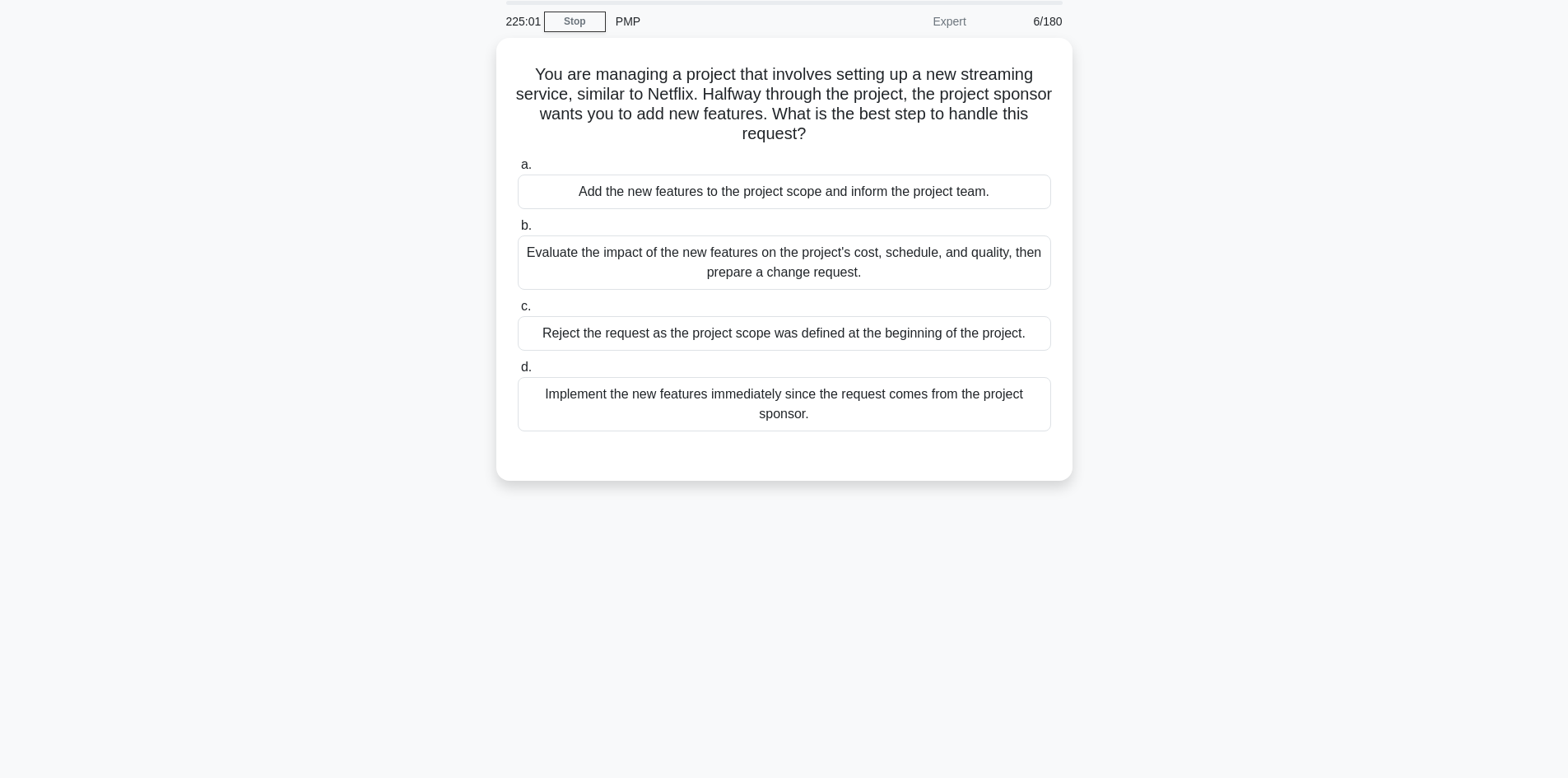
scroll to position [0, 0]
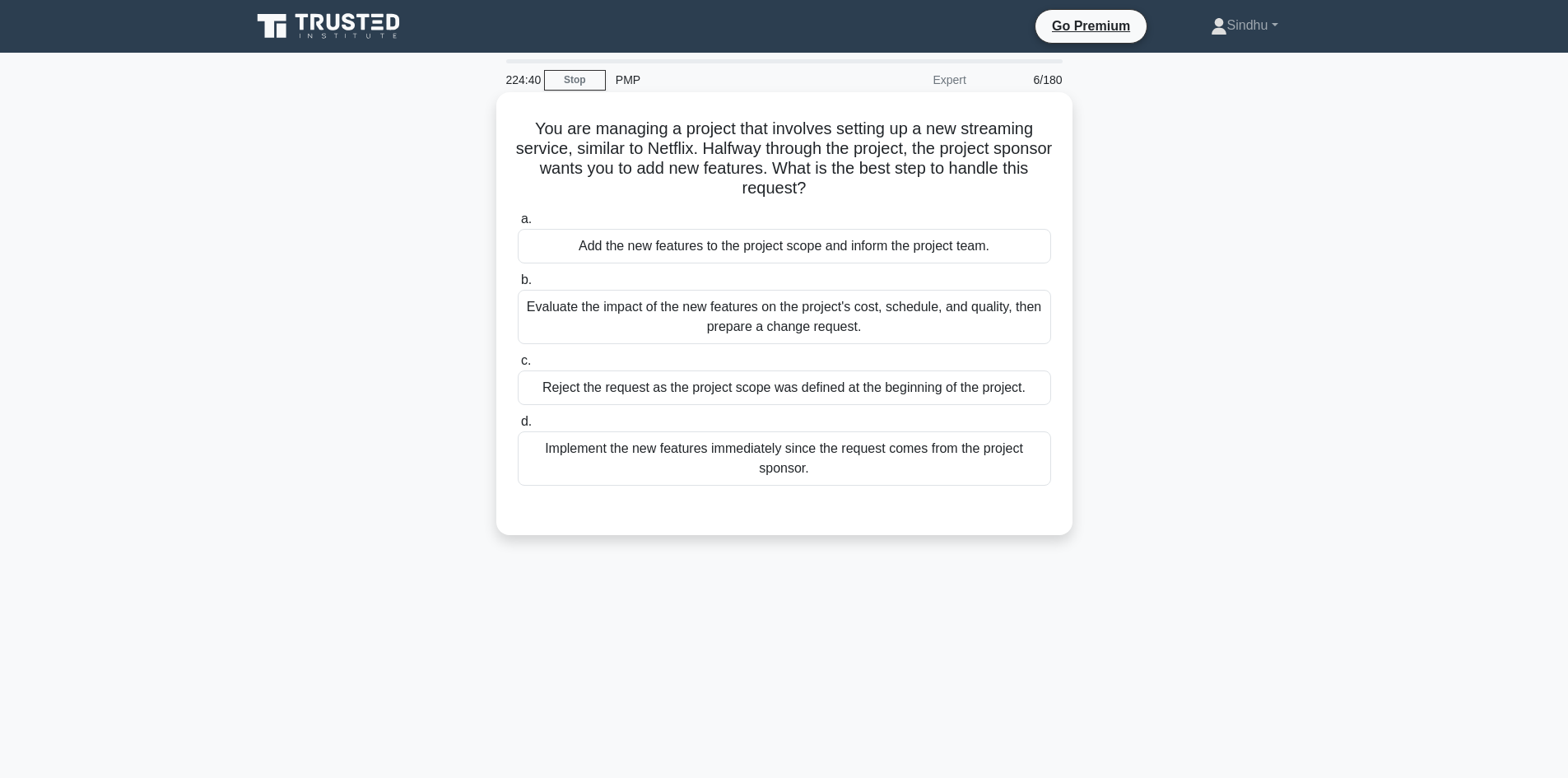
click at [772, 318] on div "Evaluate the impact of the new features on the project's cost, schedule, and qu…" at bounding box center [784, 317] width 533 height 54
click at [517, 286] on input "b. Evaluate the impact of the new features on the project's cost, schedule, and…" at bounding box center [517, 280] width 0 height 11
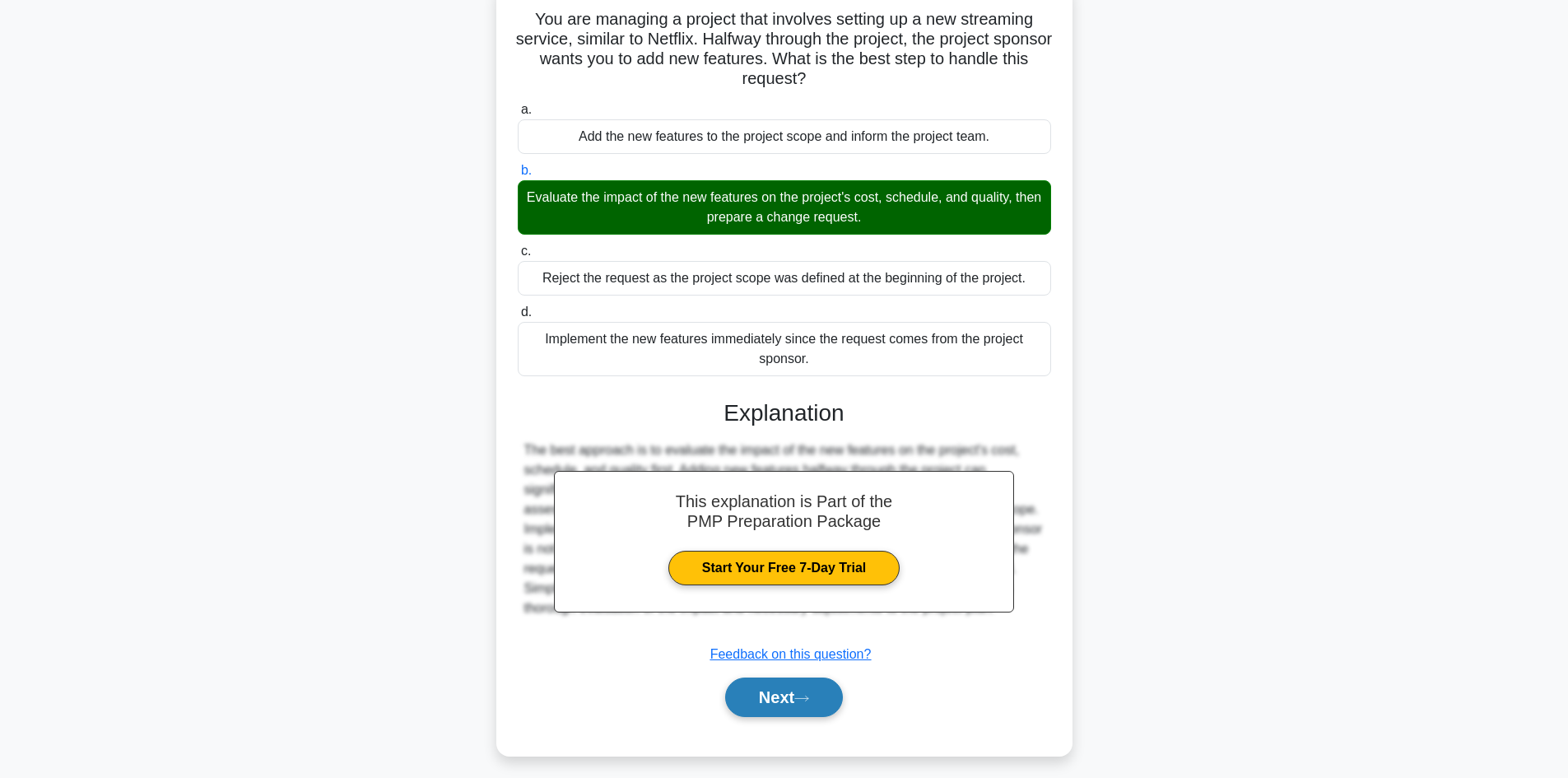
scroll to position [119, 0]
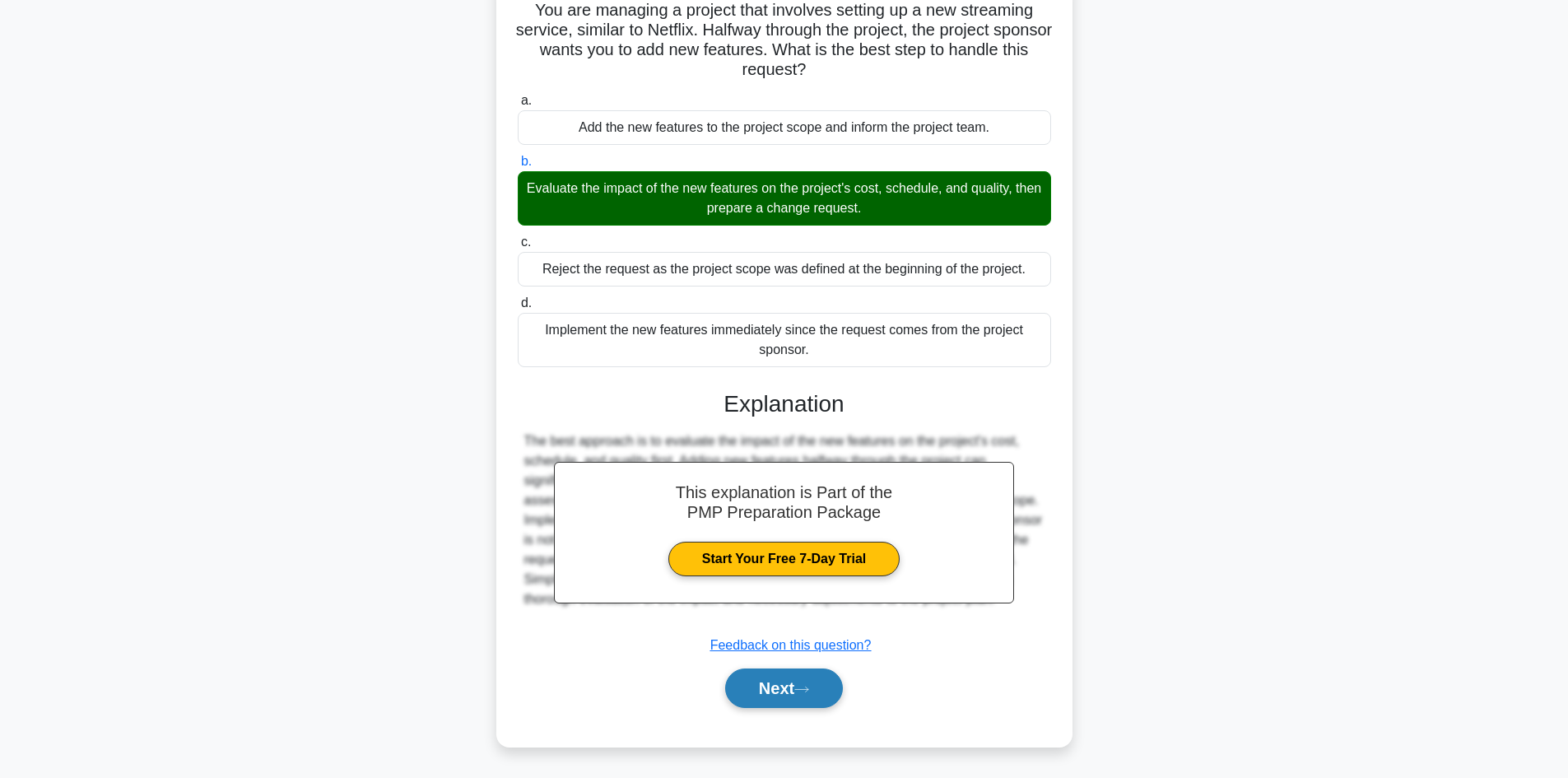
click at [768, 686] on button "Next" at bounding box center [784, 688] width 117 height 40
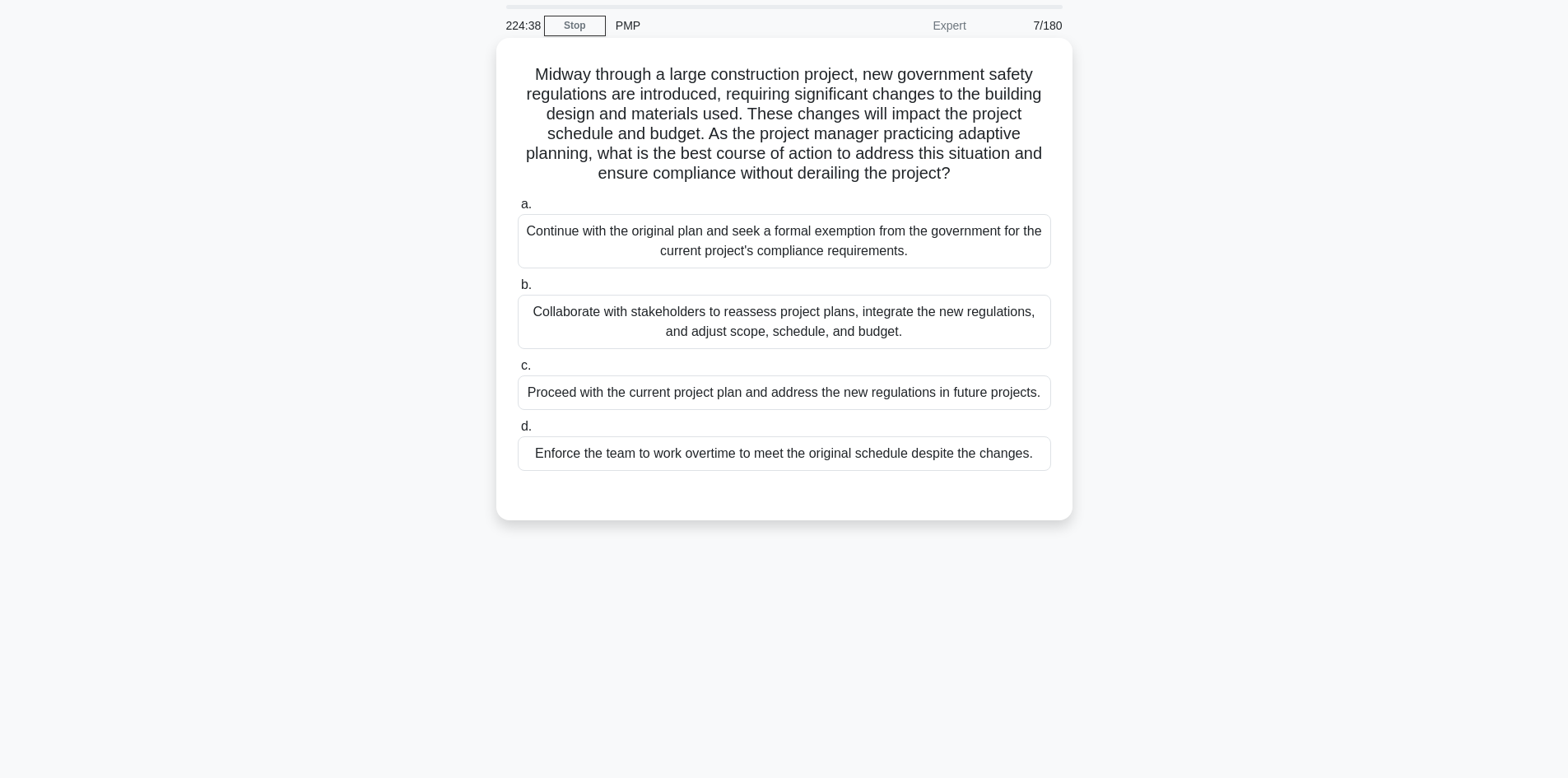
scroll to position [0, 0]
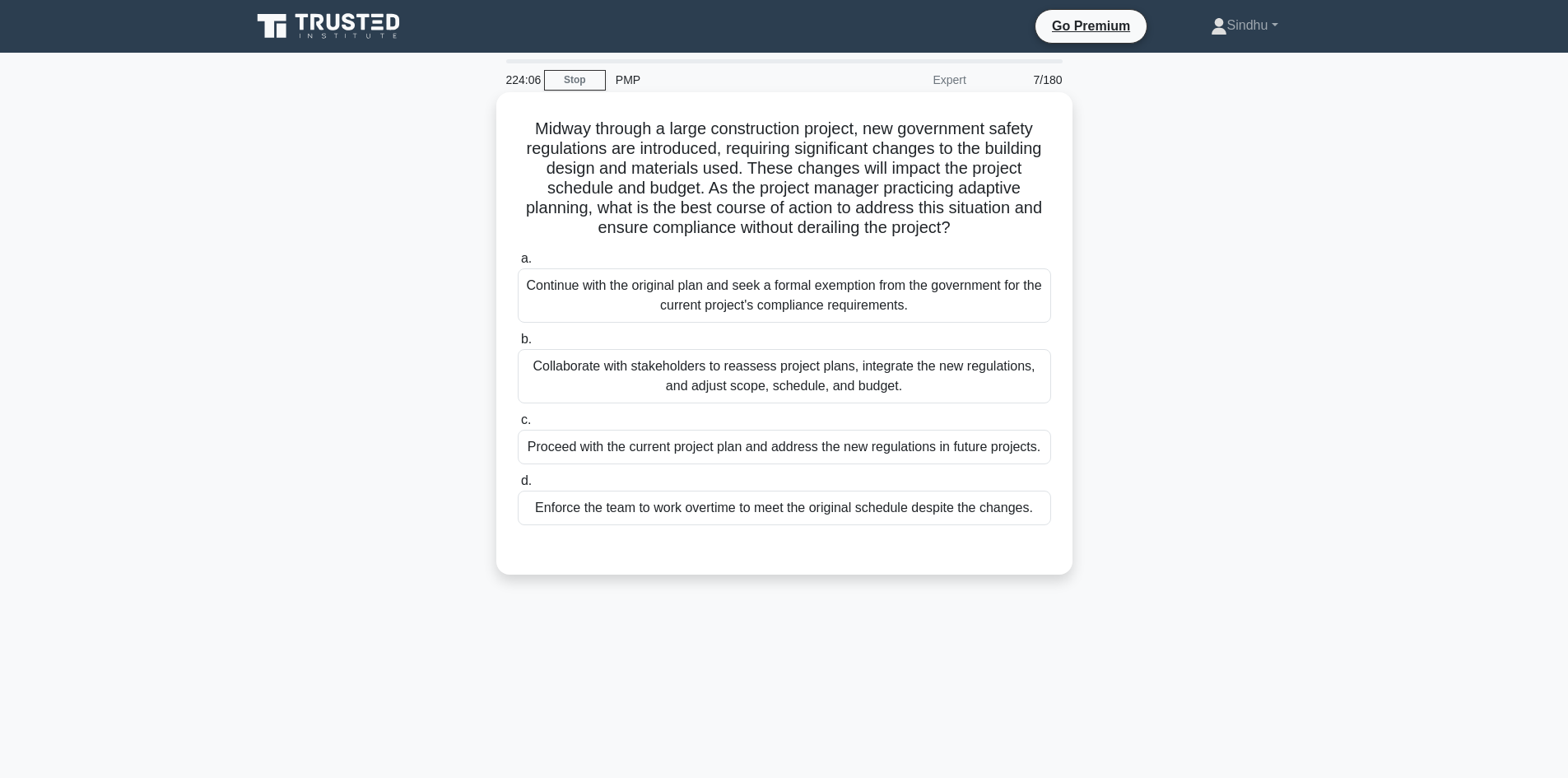
click at [830, 386] on div "Collaborate with stakeholders to reassess project plans, integrate the new regu…" at bounding box center [784, 376] width 533 height 54
click at [517, 345] on input "b. Collaborate with stakeholders to reassess project plans, integrate the new r…" at bounding box center [517, 339] width 0 height 11
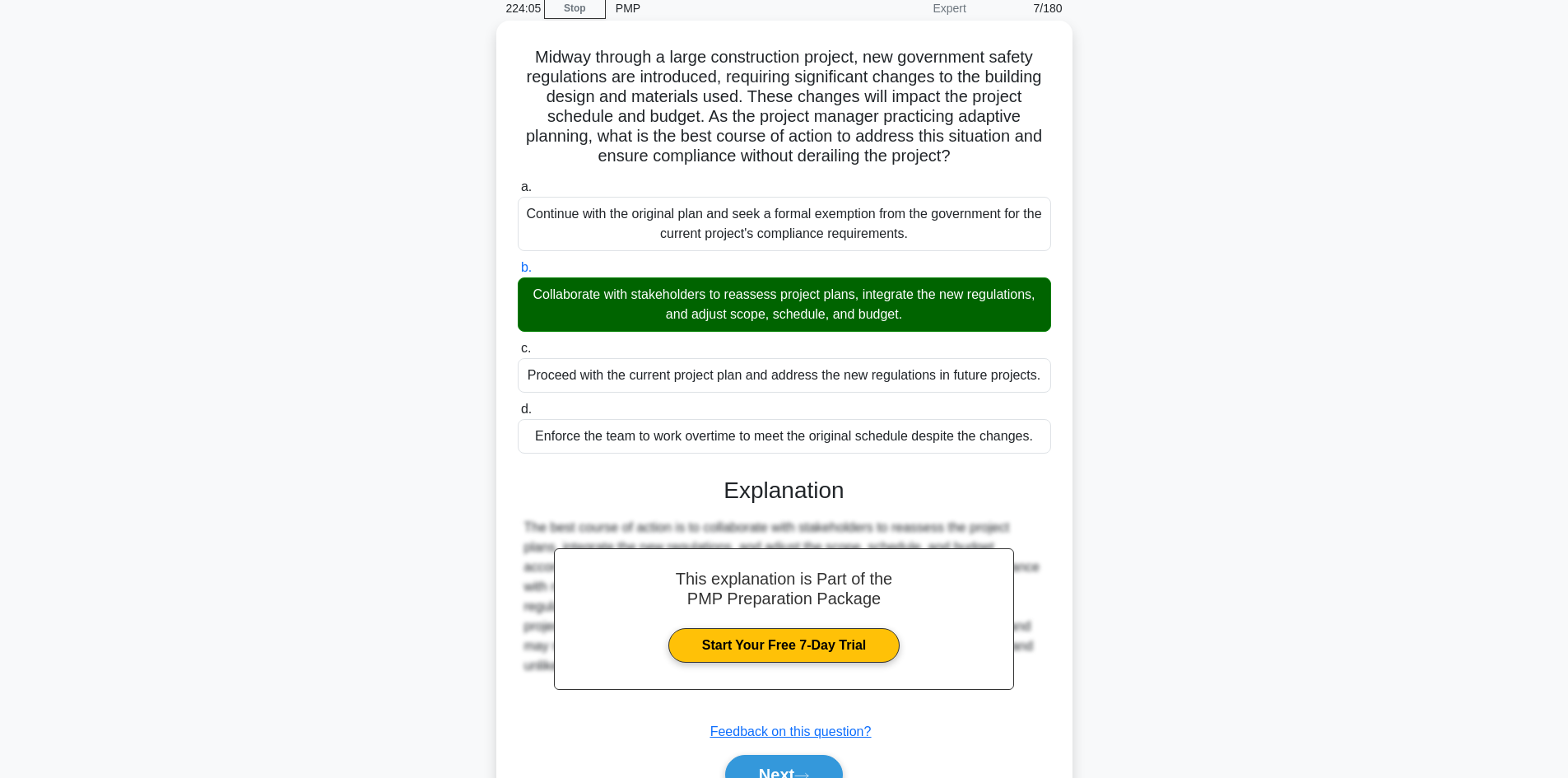
scroll to position [159, 0]
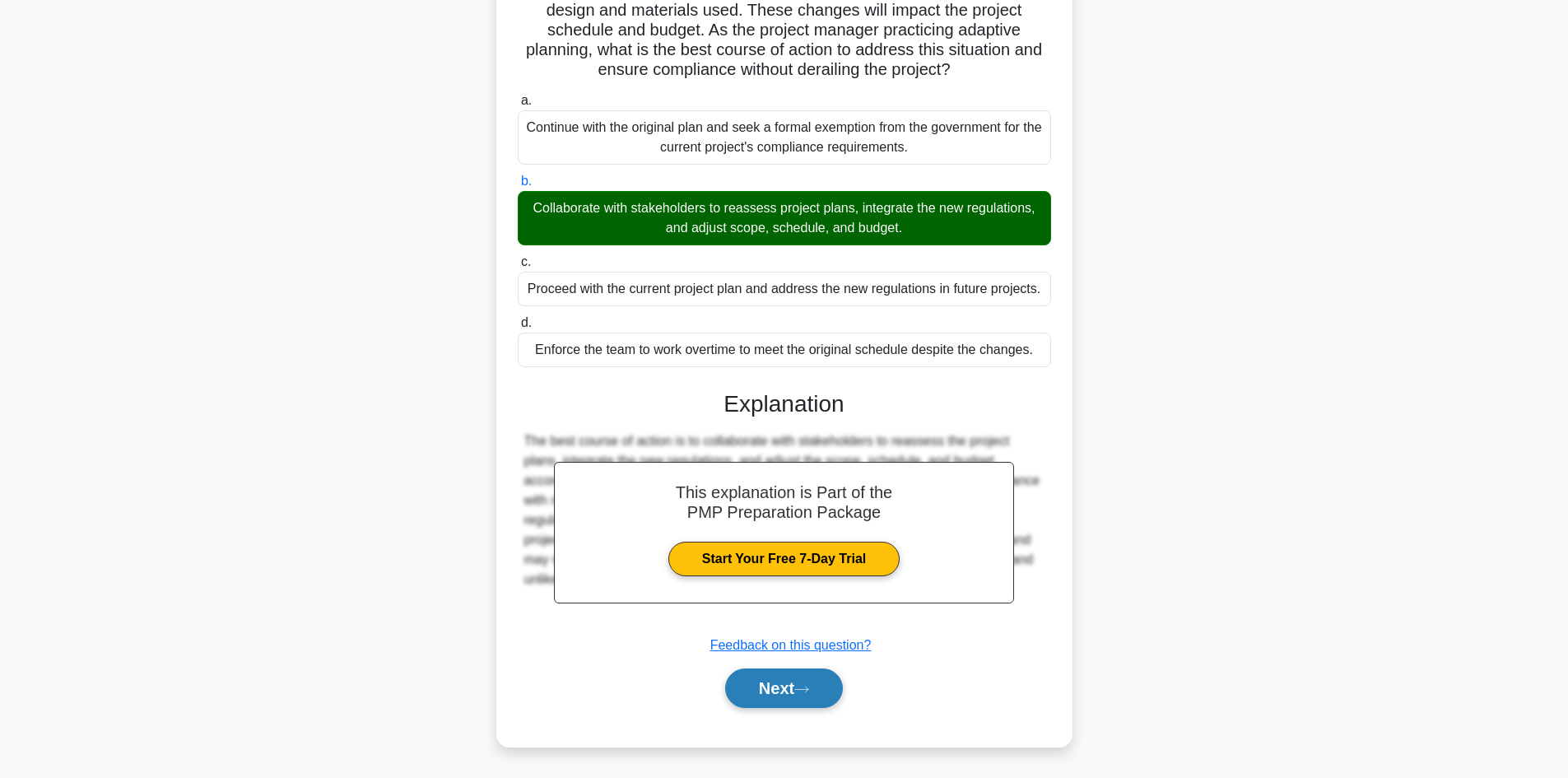
click at [743, 685] on button "Next" at bounding box center [784, 688] width 117 height 40
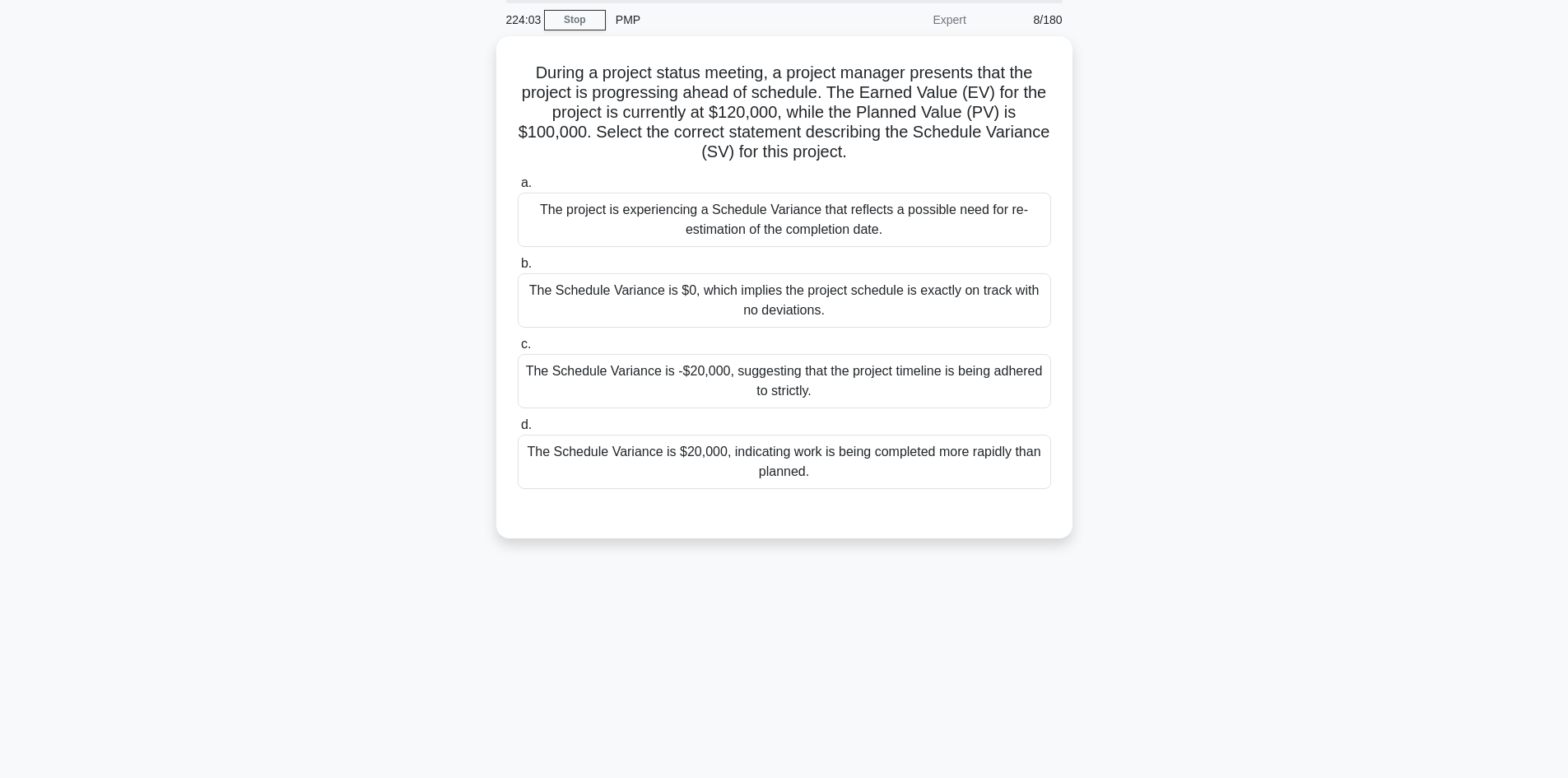
scroll to position [0, 0]
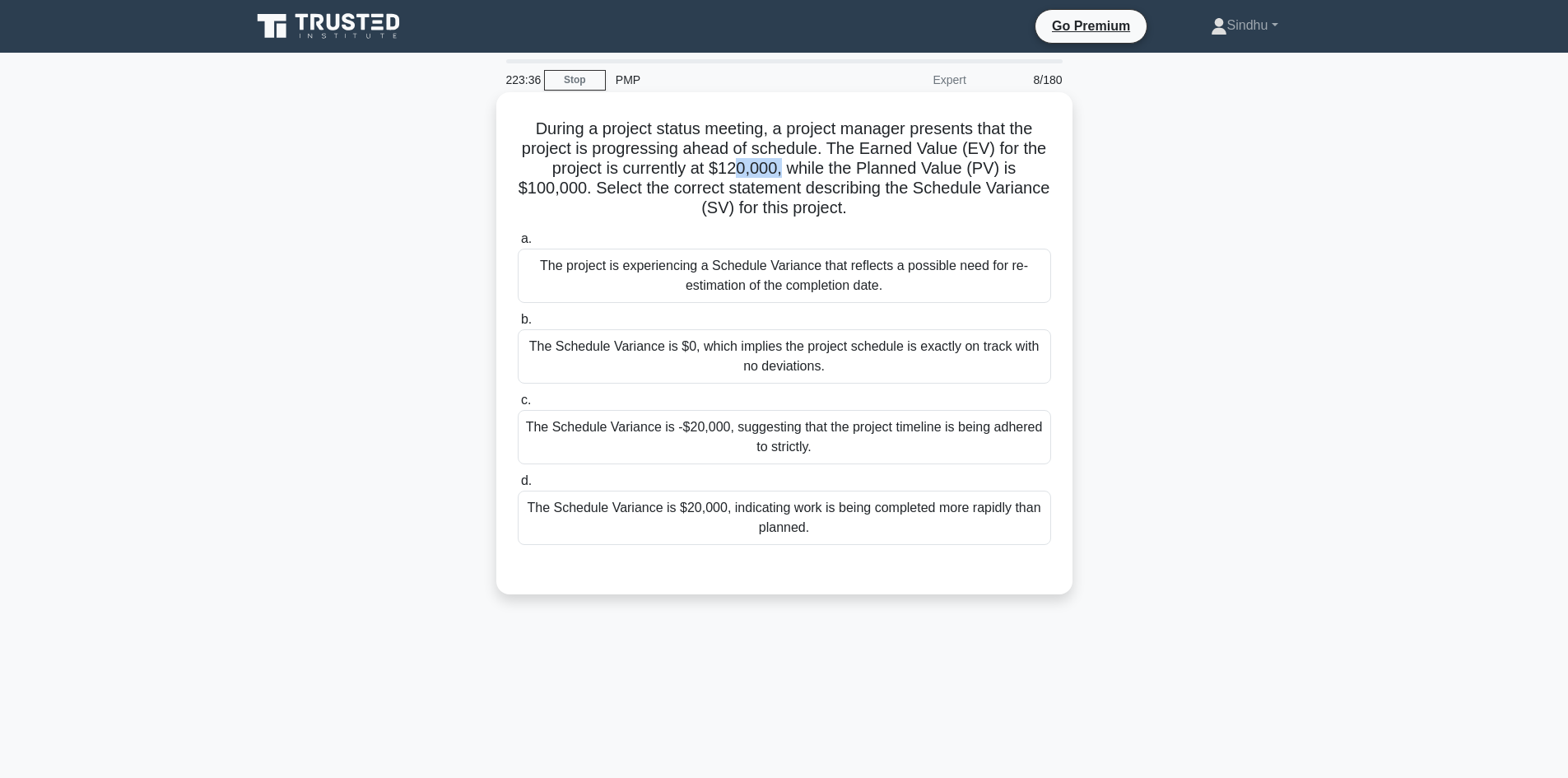
drag, startPoint x: 782, startPoint y: 166, endPoint x: 735, endPoint y: 171, distance: 47.3
click at [735, 171] on h5 "During a project status meeting, a project manager presents that the project is…" at bounding box center [784, 168] width 537 height 101
click at [846, 531] on div "The Schedule Variance is $20,000, indicating work is being completed more rapid…" at bounding box center [784, 518] width 533 height 54
click at [517, 486] on input "d. The Schedule Variance is $20,000, indicating work is being completed more ra…" at bounding box center [517, 481] width 0 height 11
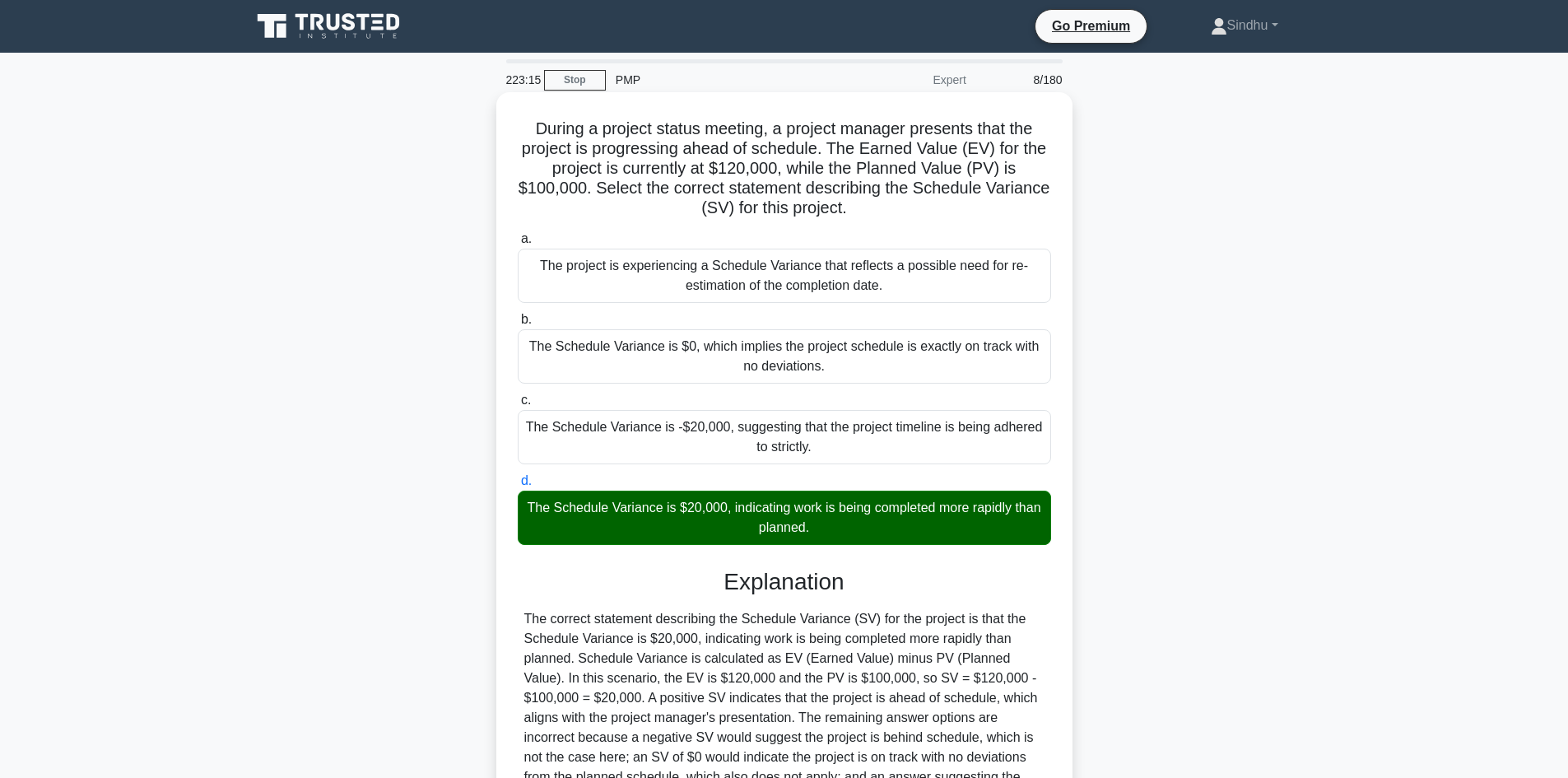
scroll to position [199, 0]
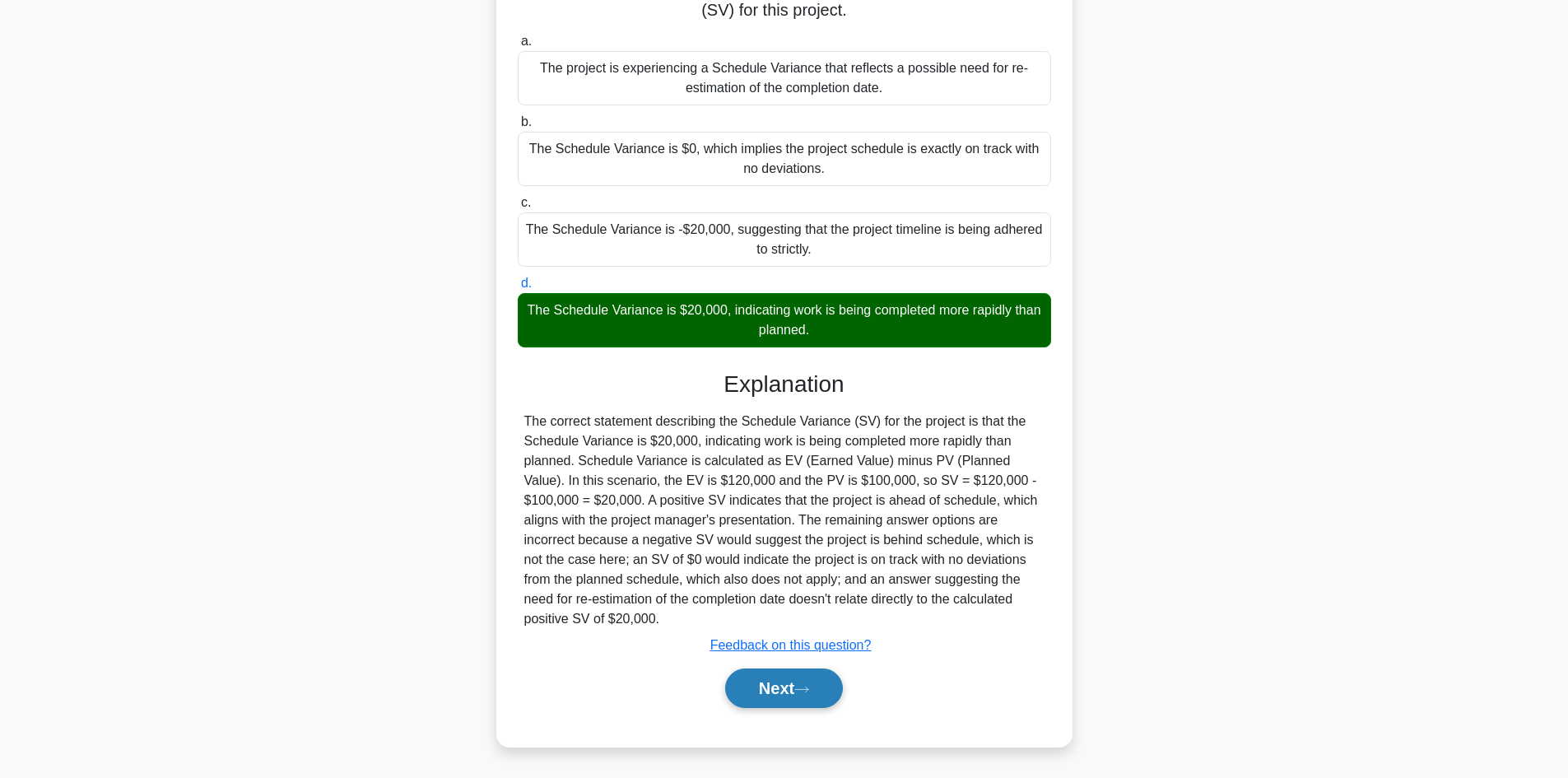
click at [775, 693] on button "Next" at bounding box center [784, 688] width 117 height 40
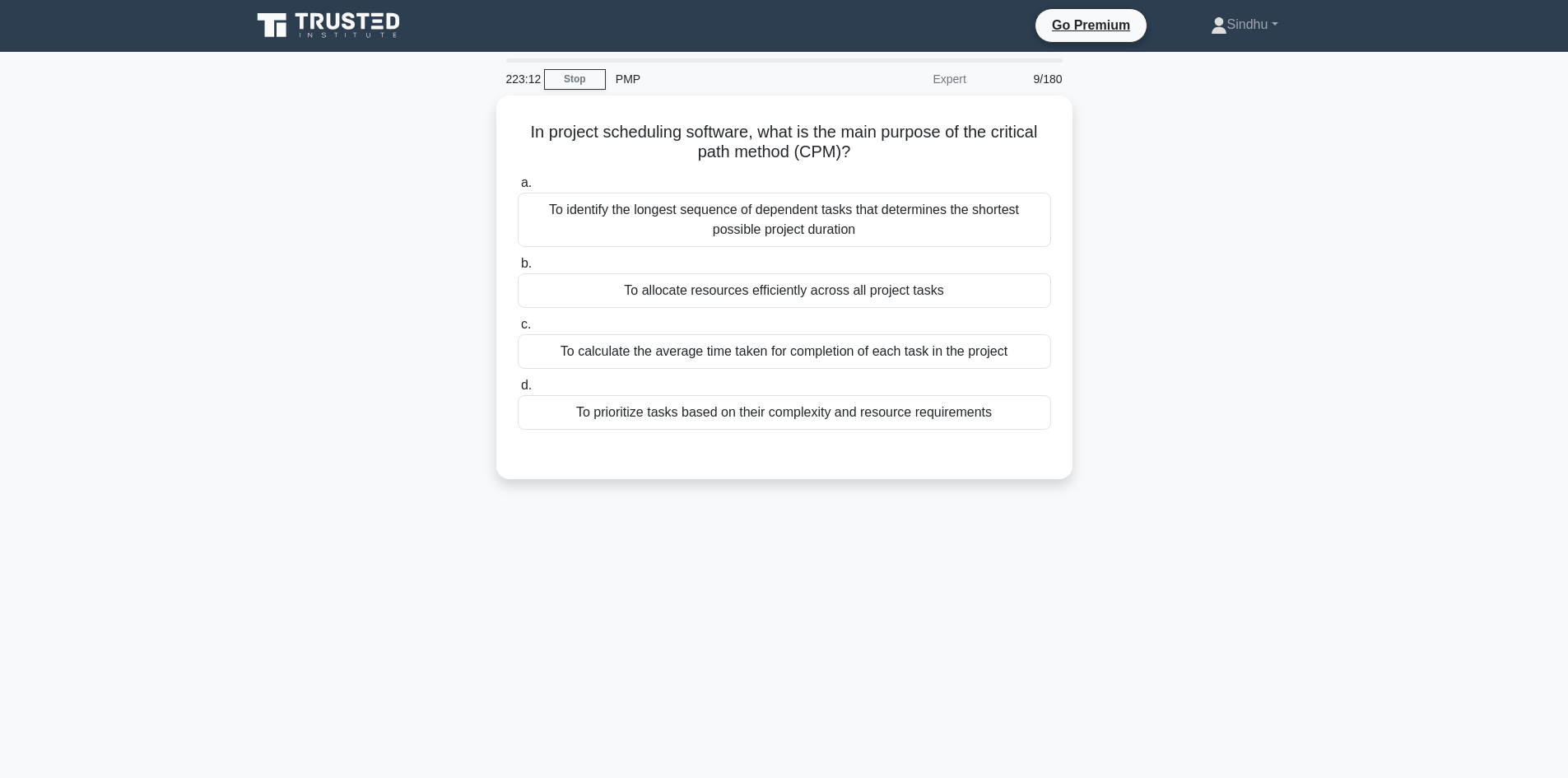
scroll to position [0, 0]
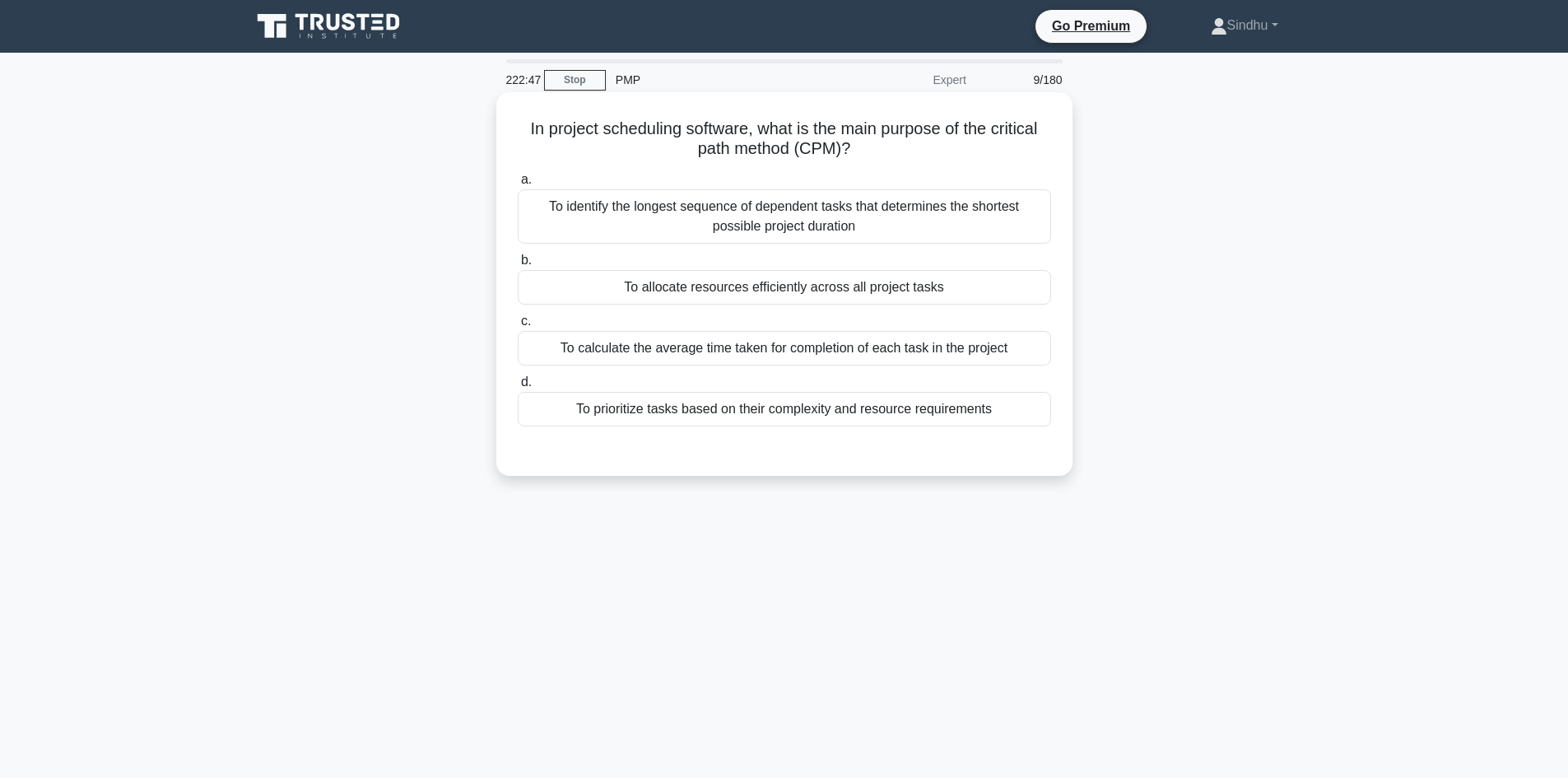
click at [895, 221] on div "To identify the longest sequence of dependent tasks that determines the shortes…" at bounding box center [784, 216] width 533 height 54
click at [517, 185] on input "a. To identify the longest sequence of dependent tasks that determines the shor…" at bounding box center [517, 179] width 0 height 11
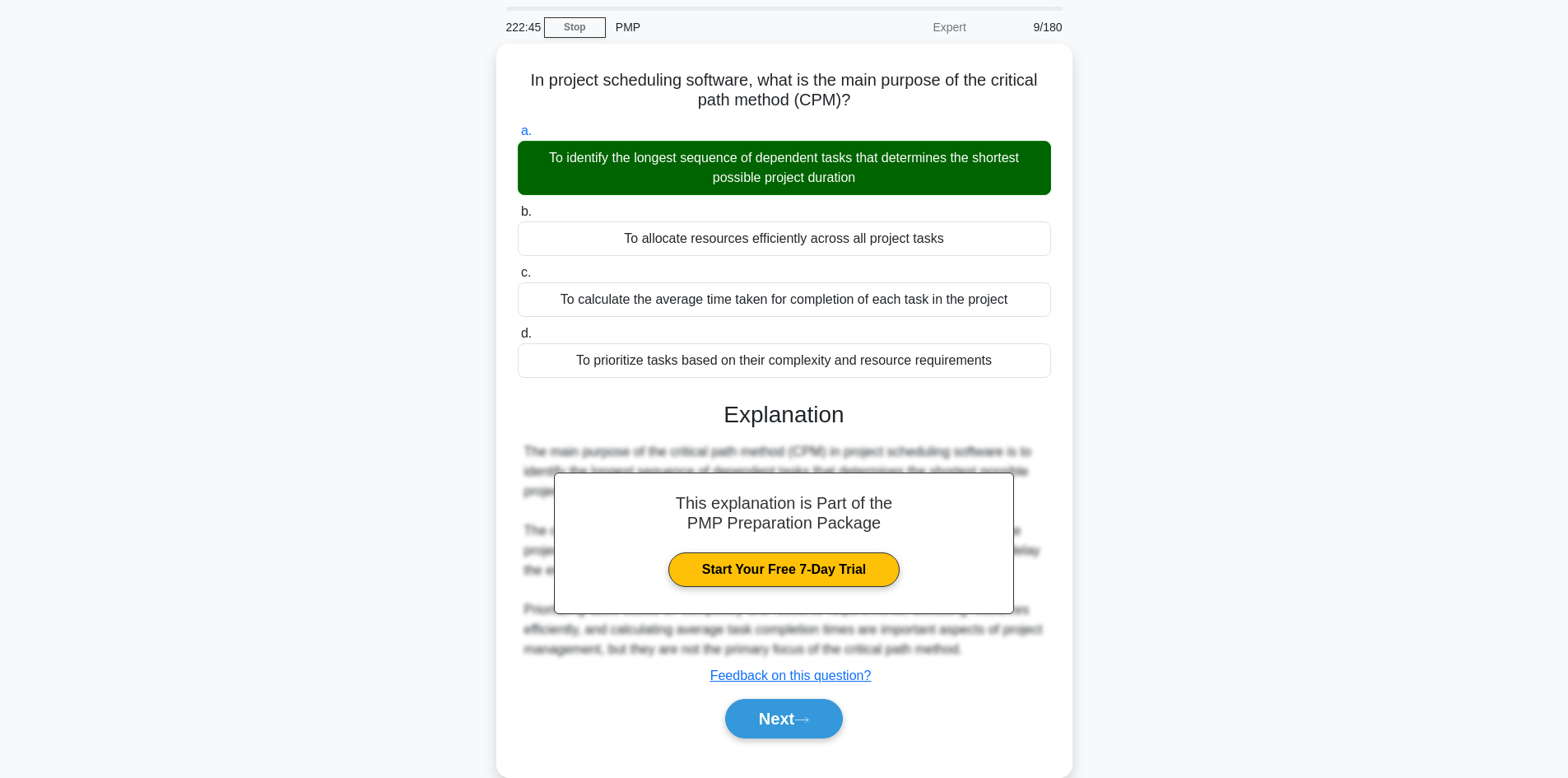
scroll to position [82, 0]
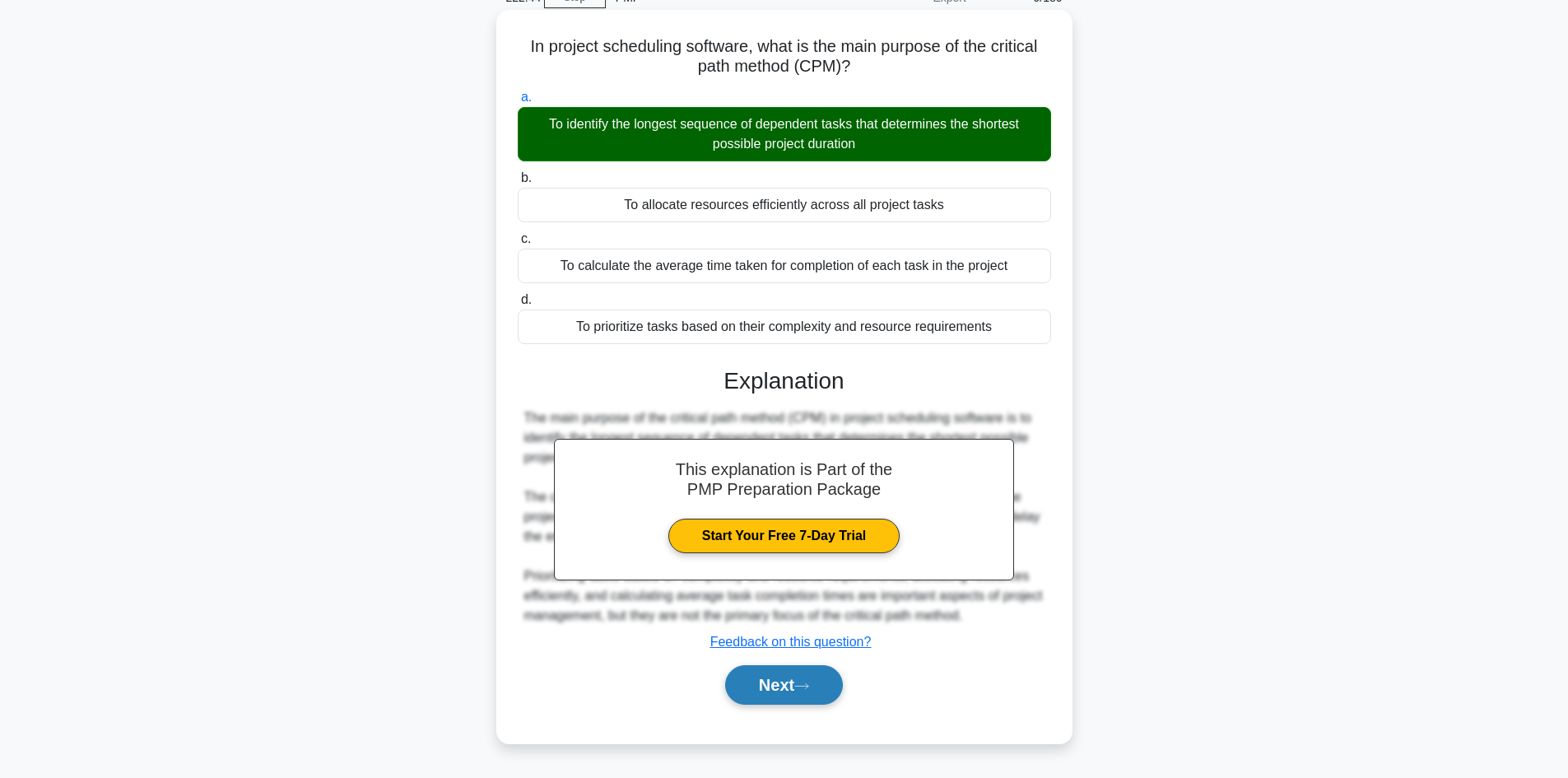
click at [773, 692] on button "Next" at bounding box center [784, 685] width 117 height 40
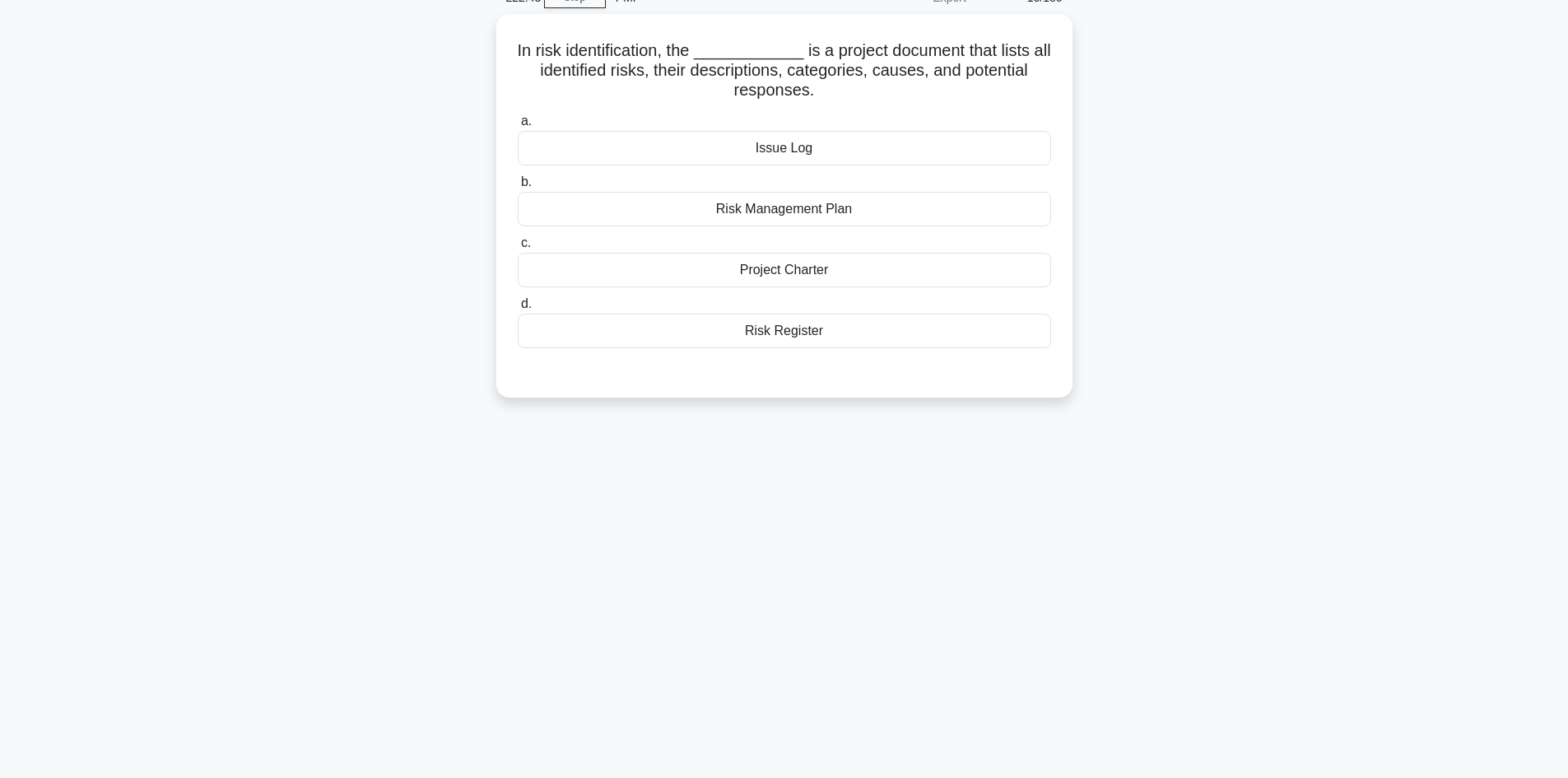
scroll to position [0, 0]
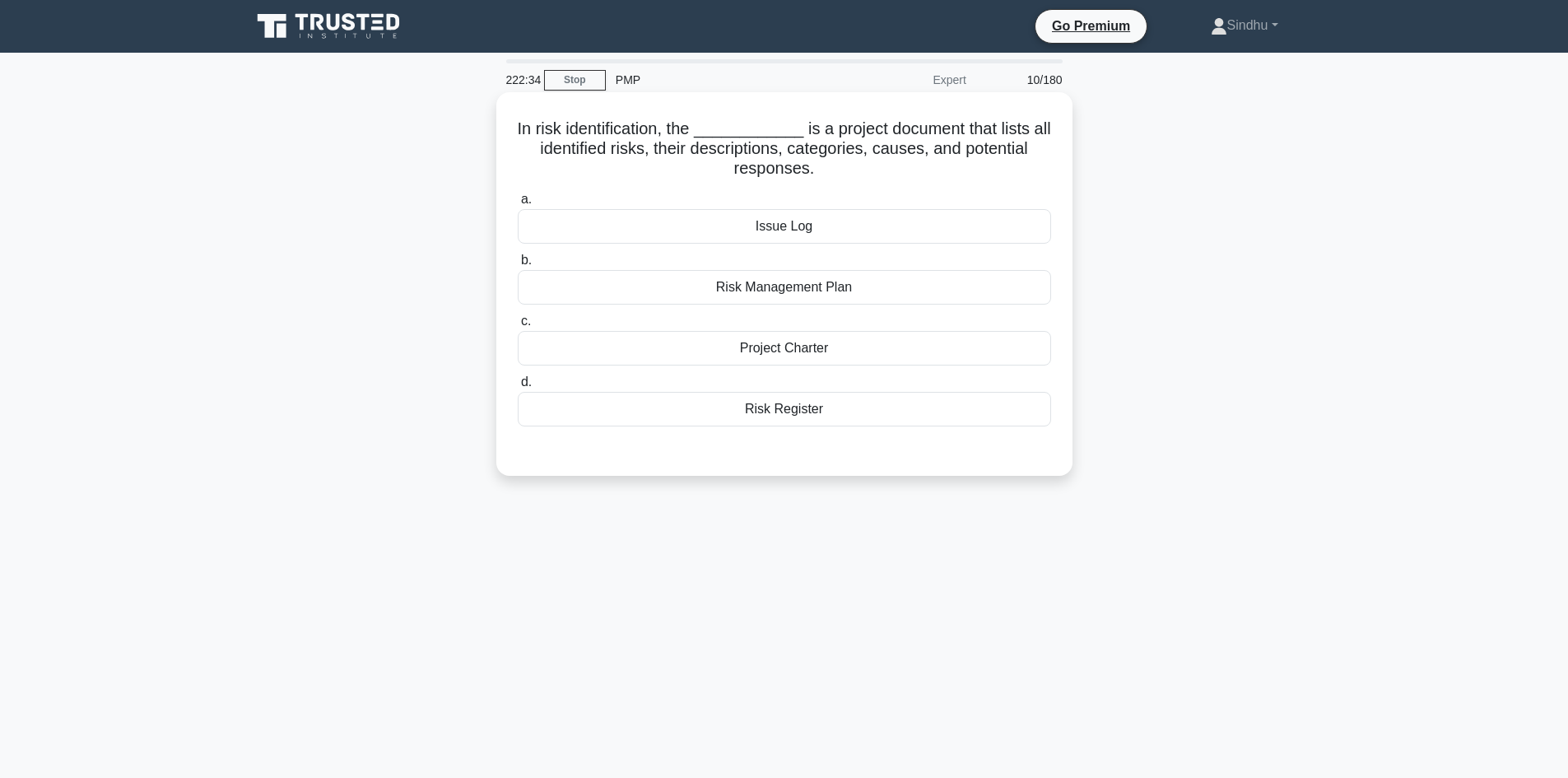
click at [790, 402] on div "Risk Register" at bounding box center [784, 409] width 533 height 35
click at [517, 388] on input "d. Risk Register" at bounding box center [517, 382] width 0 height 11
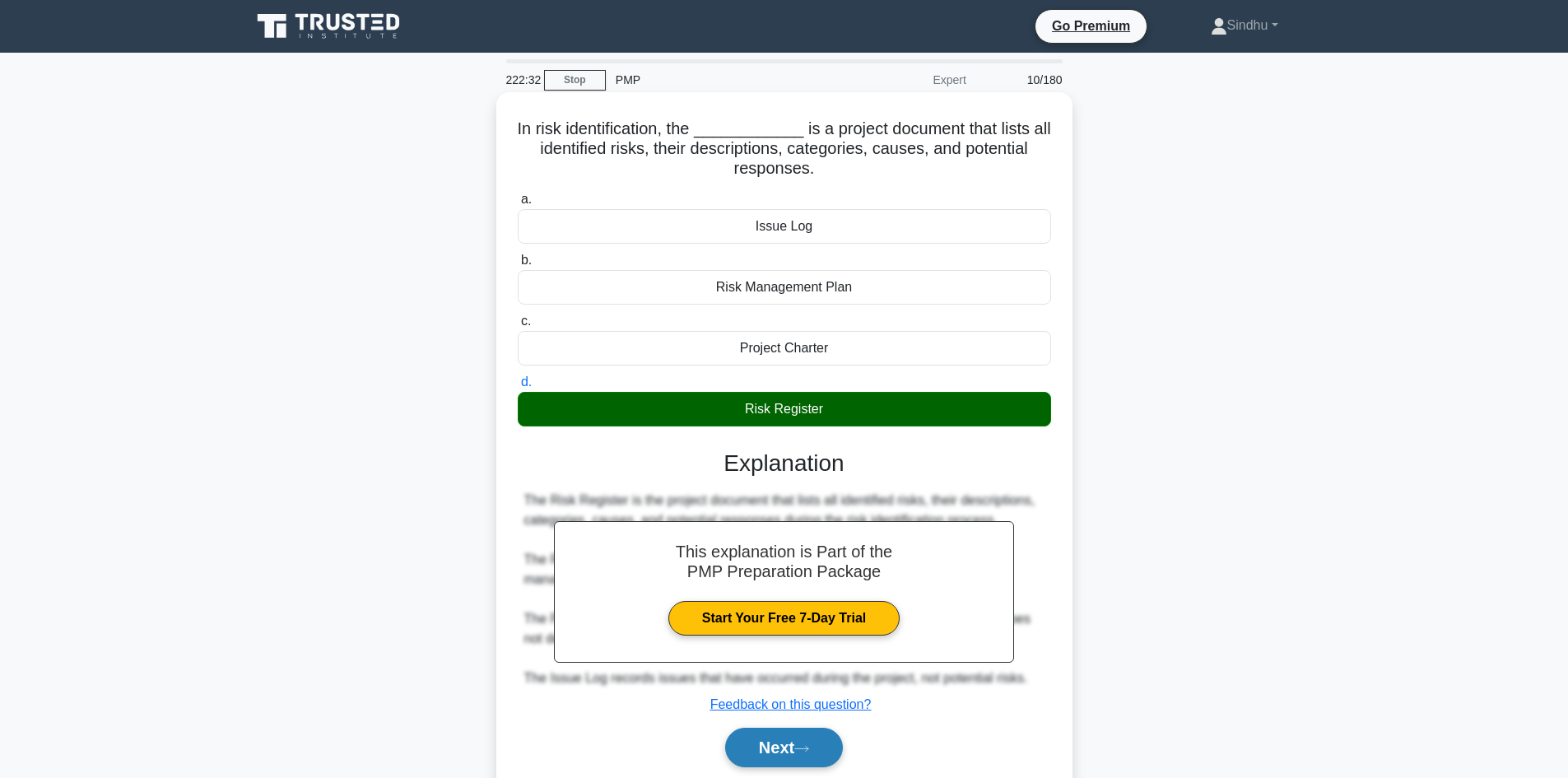
click at [762, 748] on button "Next" at bounding box center [784, 748] width 117 height 40
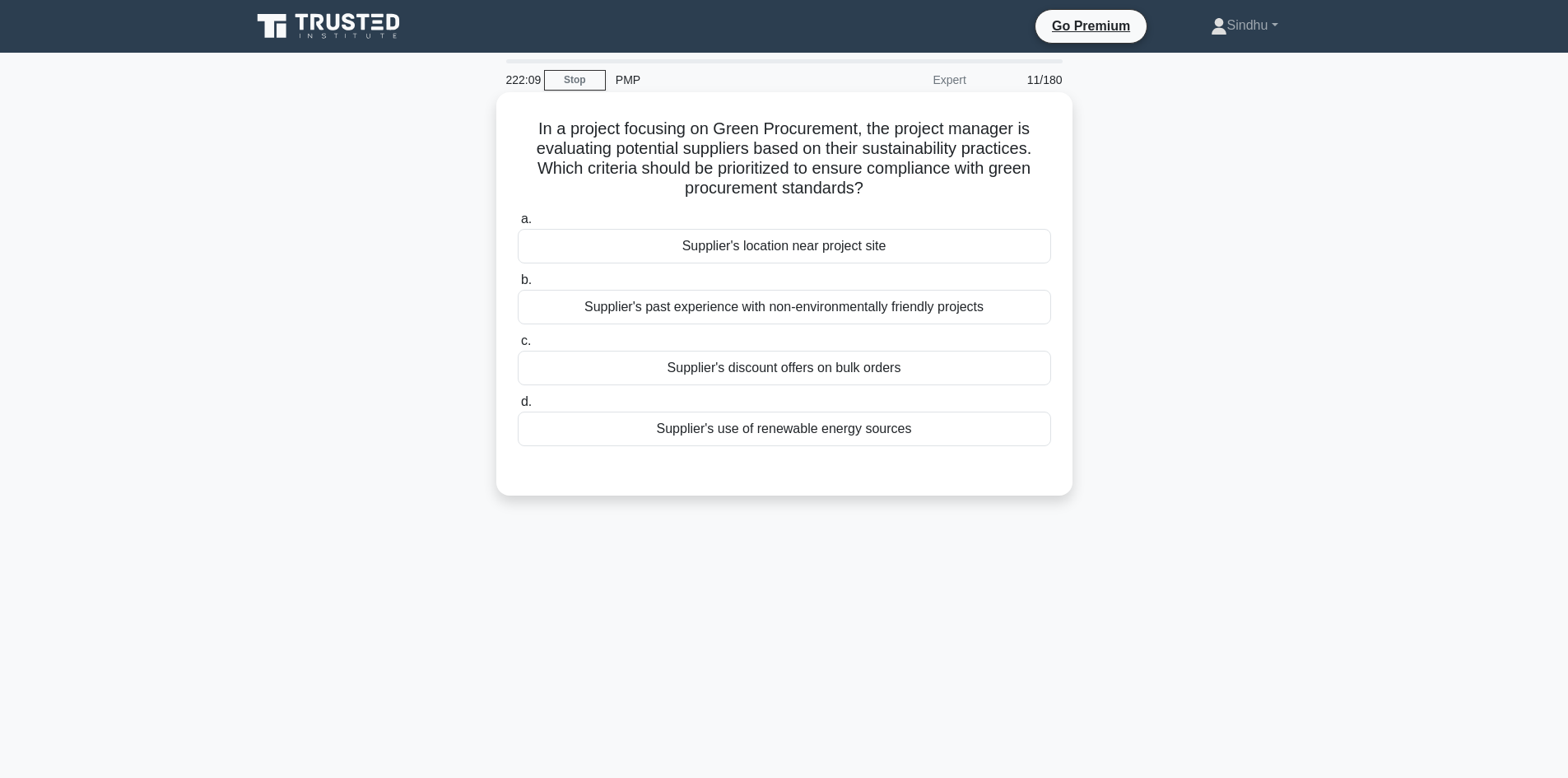
click at [811, 434] on div "Supplier's use of renewable energy sources" at bounding box center [784, 429] width 533 height 35
click at [517, 408] on input "d. Supplier's use of renewable energy sources" at bounding box center [517, 402] width 0 height 11
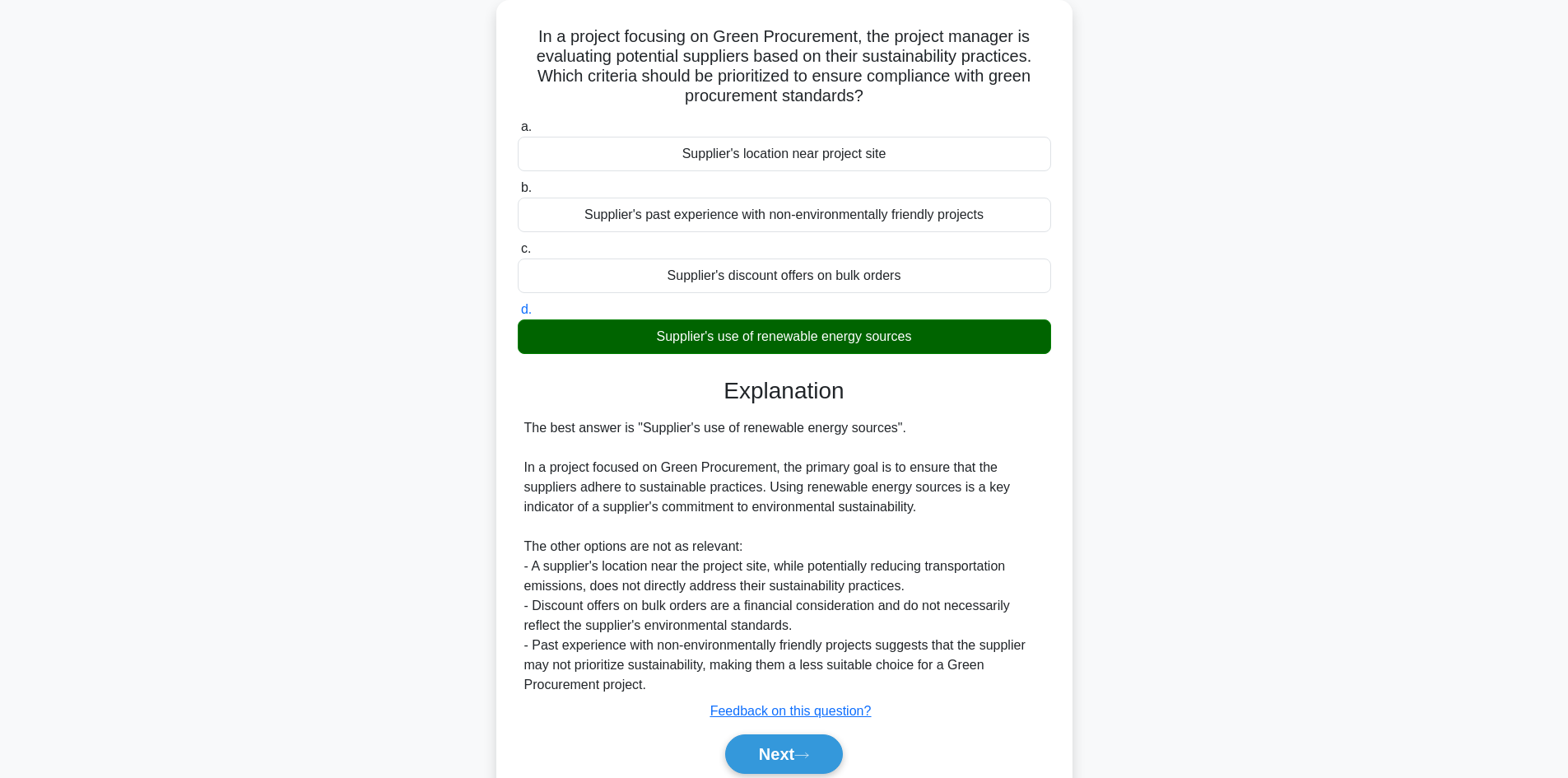
scroll to position [159, 0]
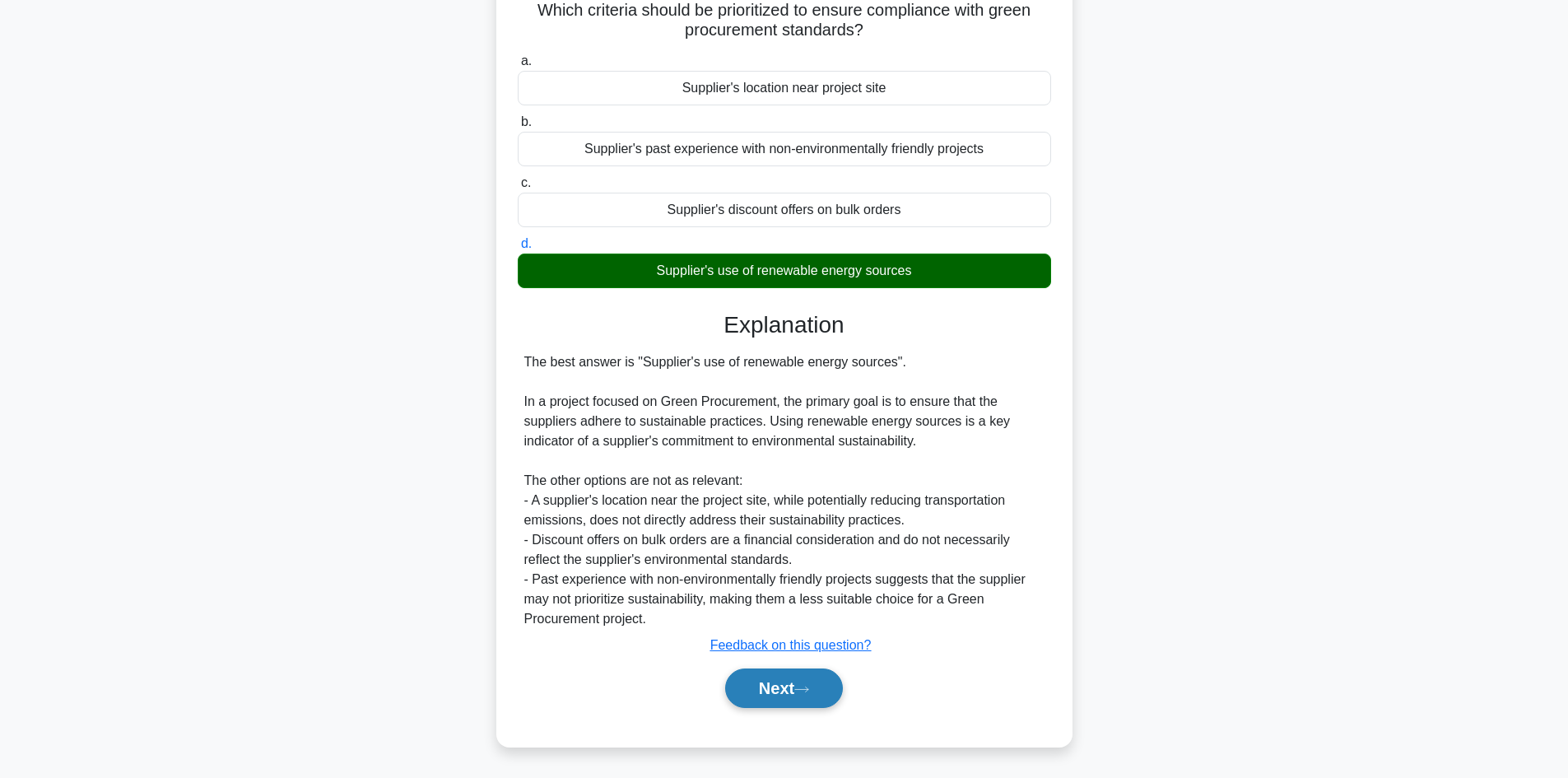
click at [768, 686] on button "Next" at bounding box center [784, 688] width 117 height 40
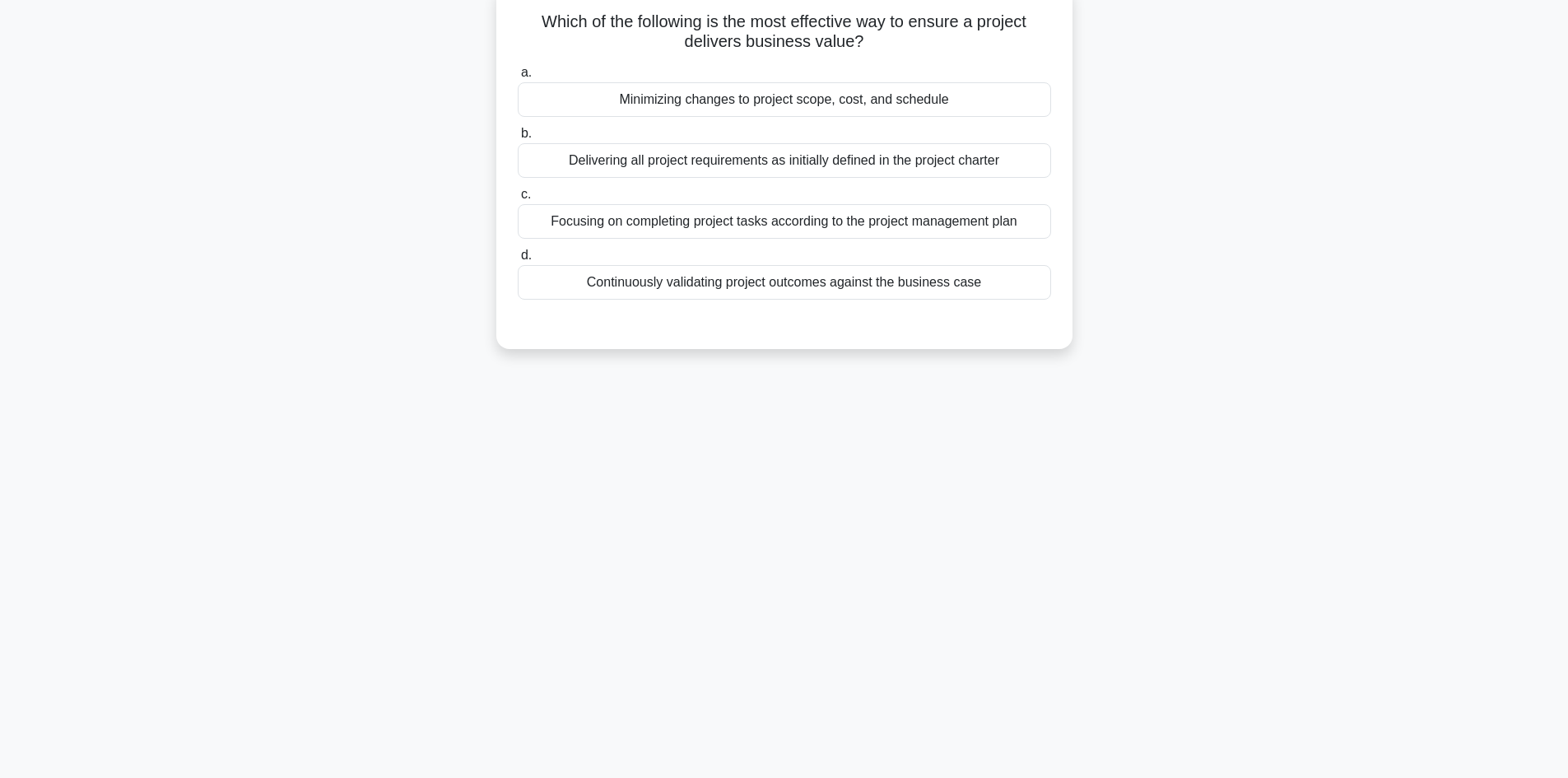
scroll to position [0, 0]
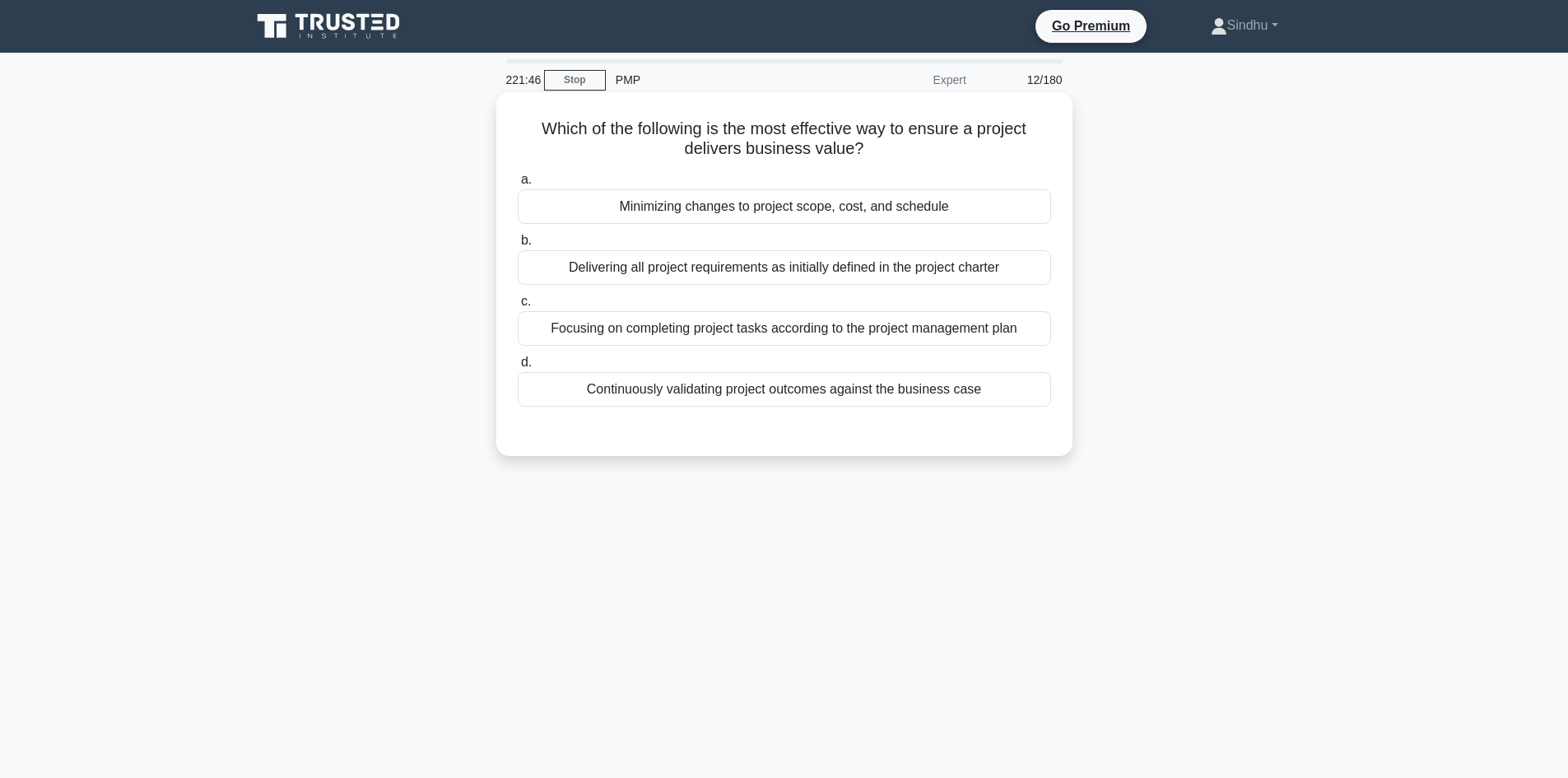
click at [857, 393] on div "Continuously validating project outcomes against the business case" at bounding box center [784, 389] width 533 height 35
click at [517, 368] on input "d. Continuously validating project outcomes against the business case" at bounding box center [517, 363] width 0 height 11
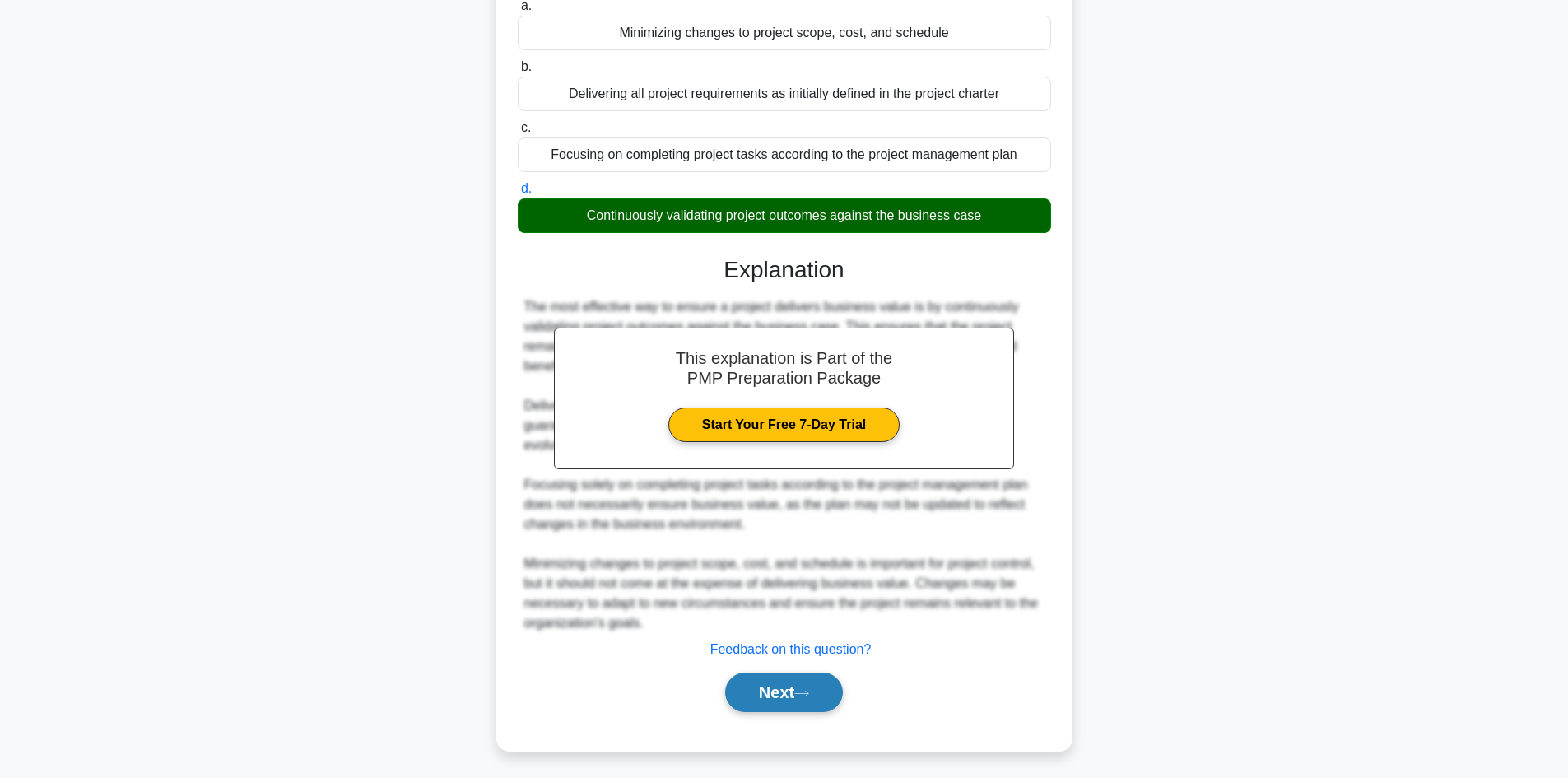
scroll to position [178, 0]
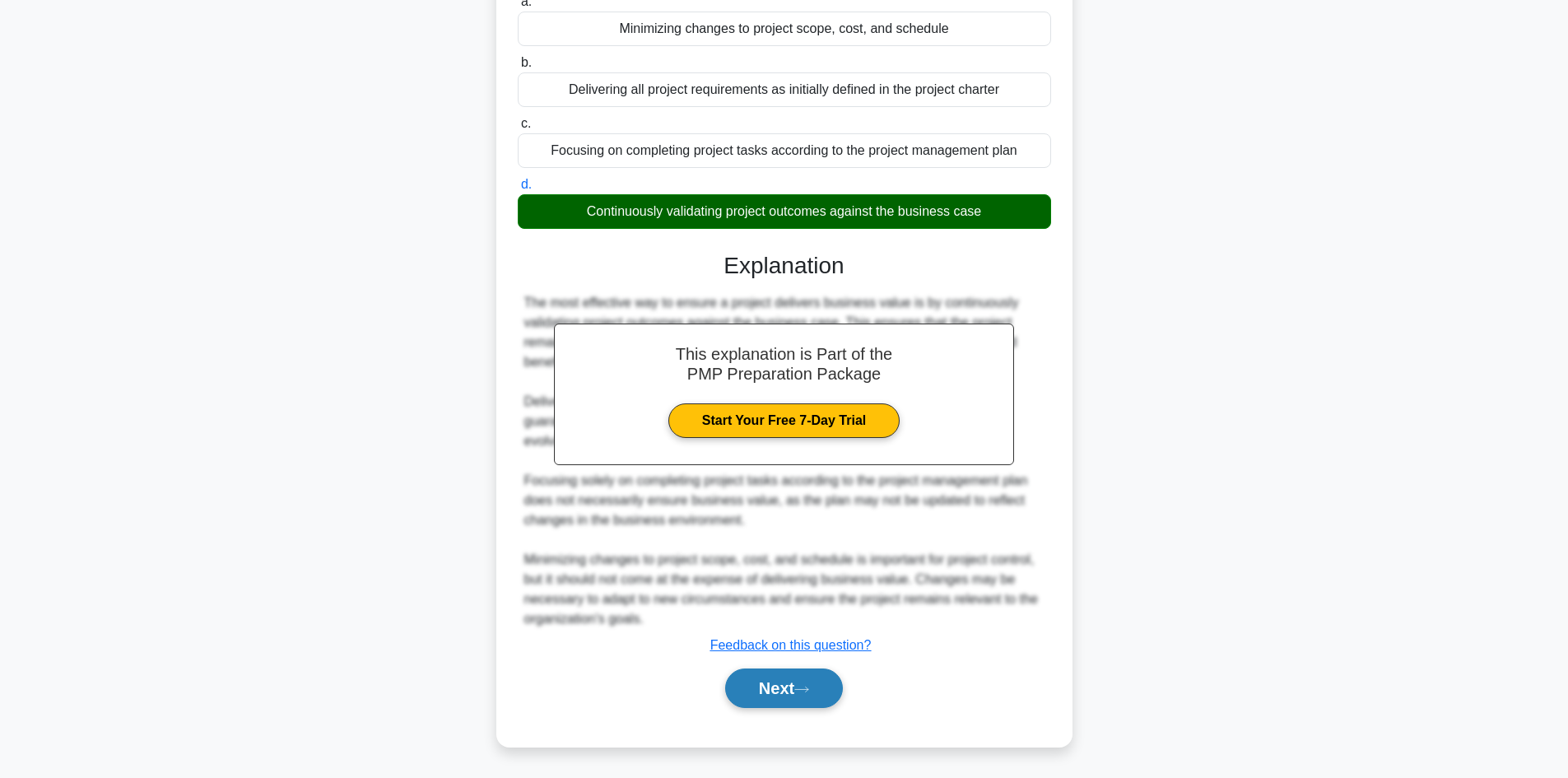
click at [743, 692] on button "Next" at bounding box center [784, 688] width 117 height 40
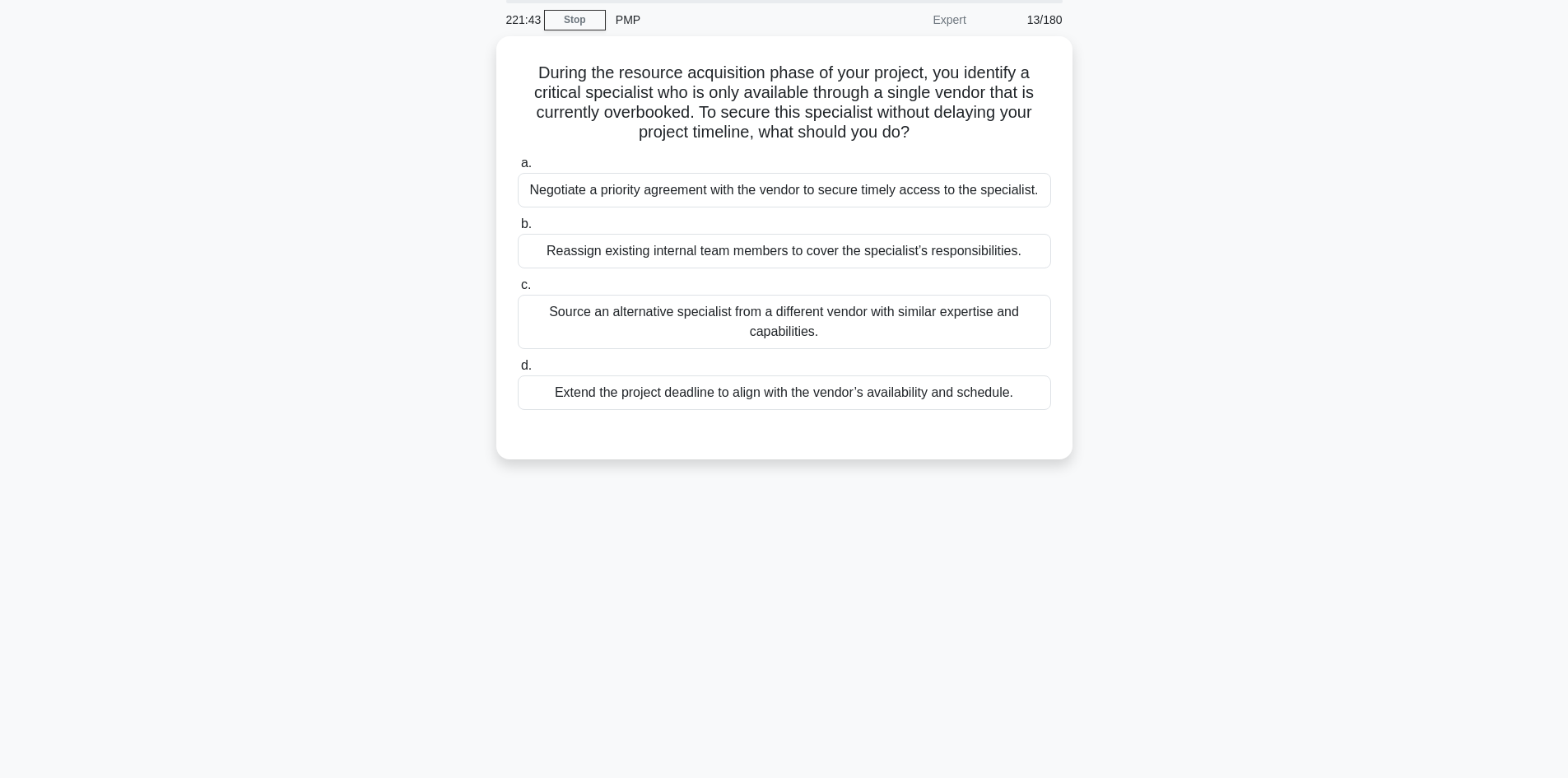
scroll to position [0, 0]
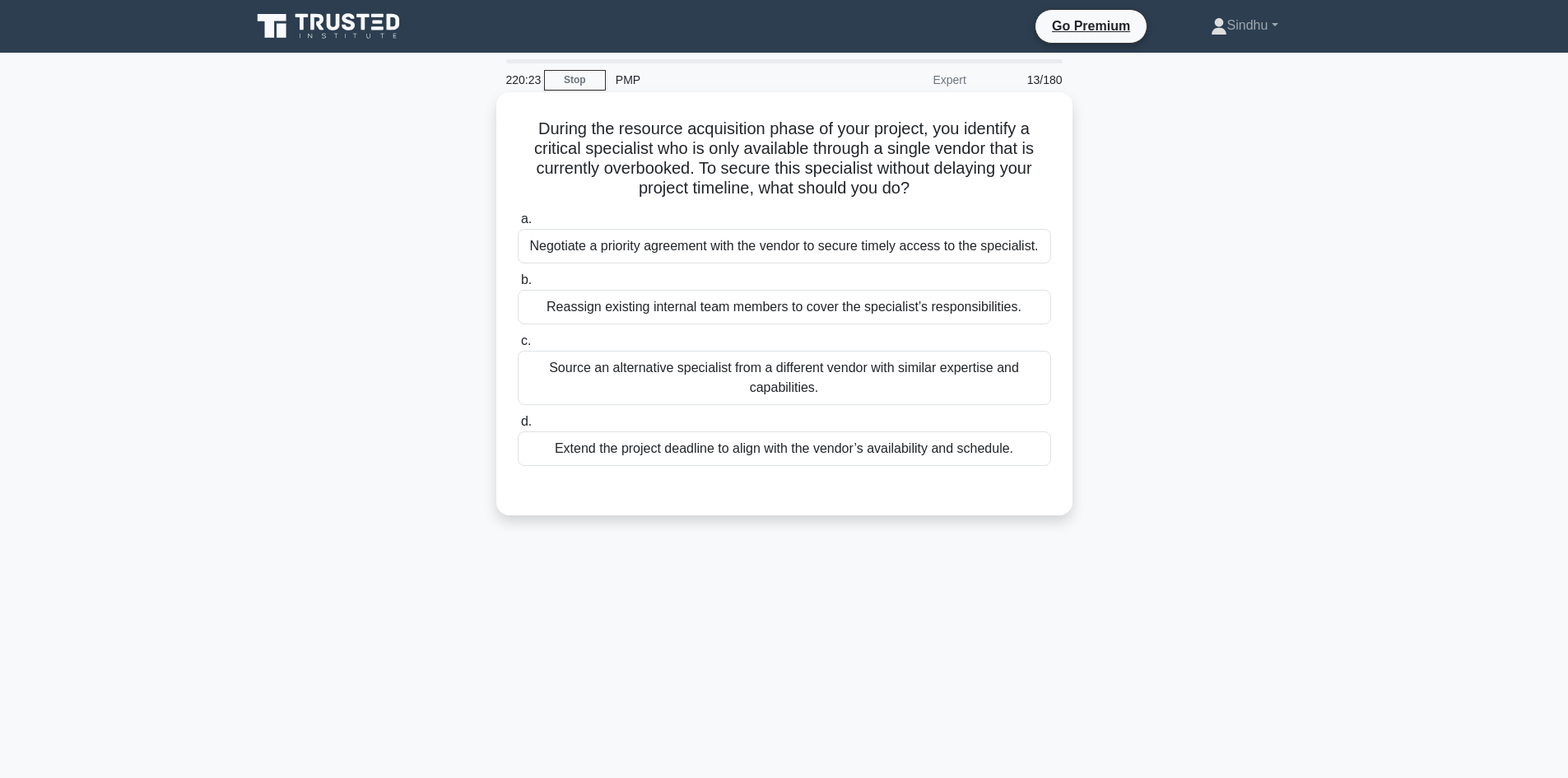
click at [887, 254] on div "Negotiate a priority agreement with the vendor to secure timely access to the s…" at bounding box center [784, 246] width 533 height 35
click at [517, 225] on input "a. Negotiate a priority agreement with the vendor to secure timely access to th…" at bounding box center [517, 219] width 0 height 11
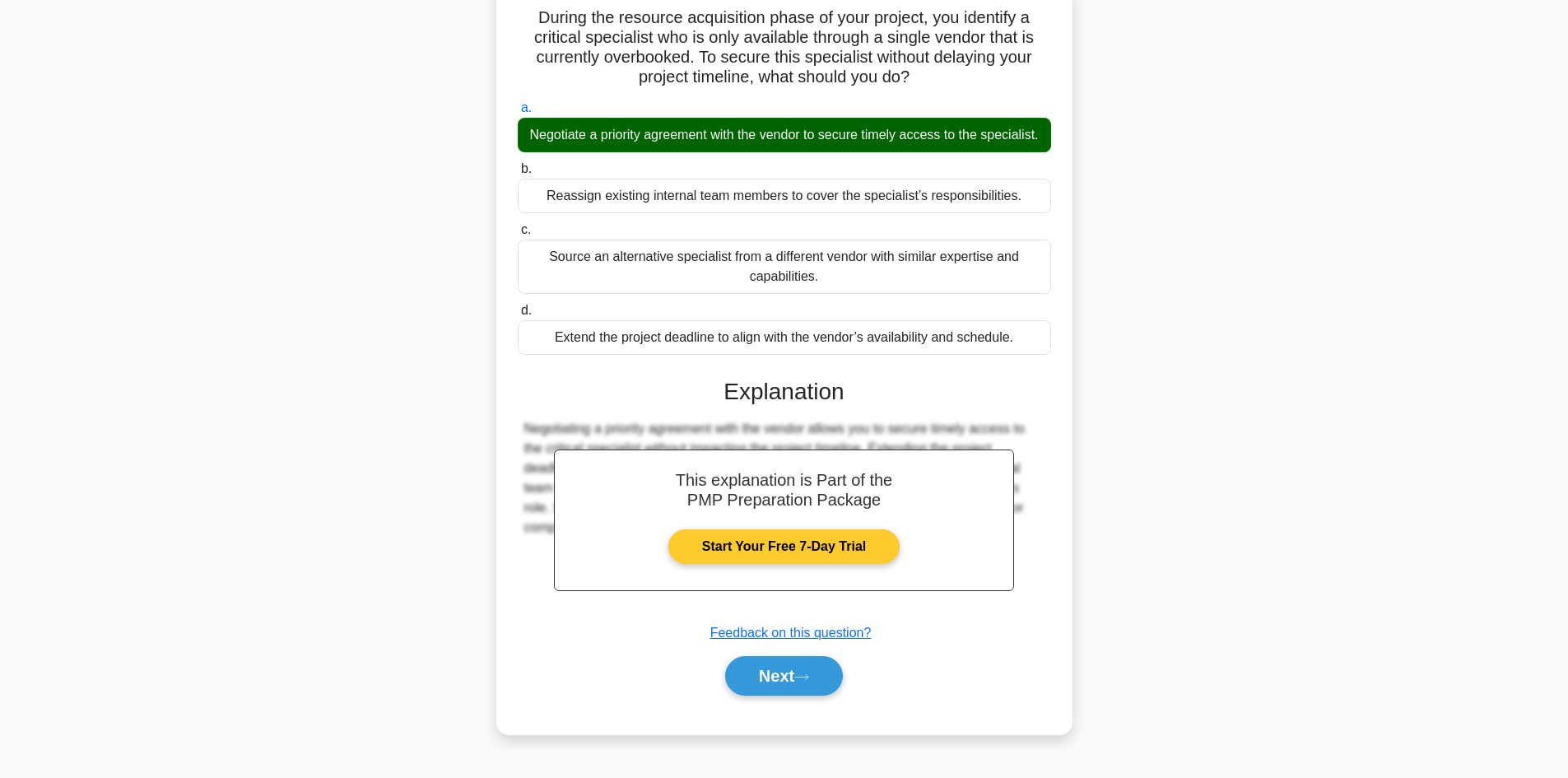
scroll to position [119, 0]
click at [771, 696] on button "Next" at bounding box center [784, 676] width 117 height 40
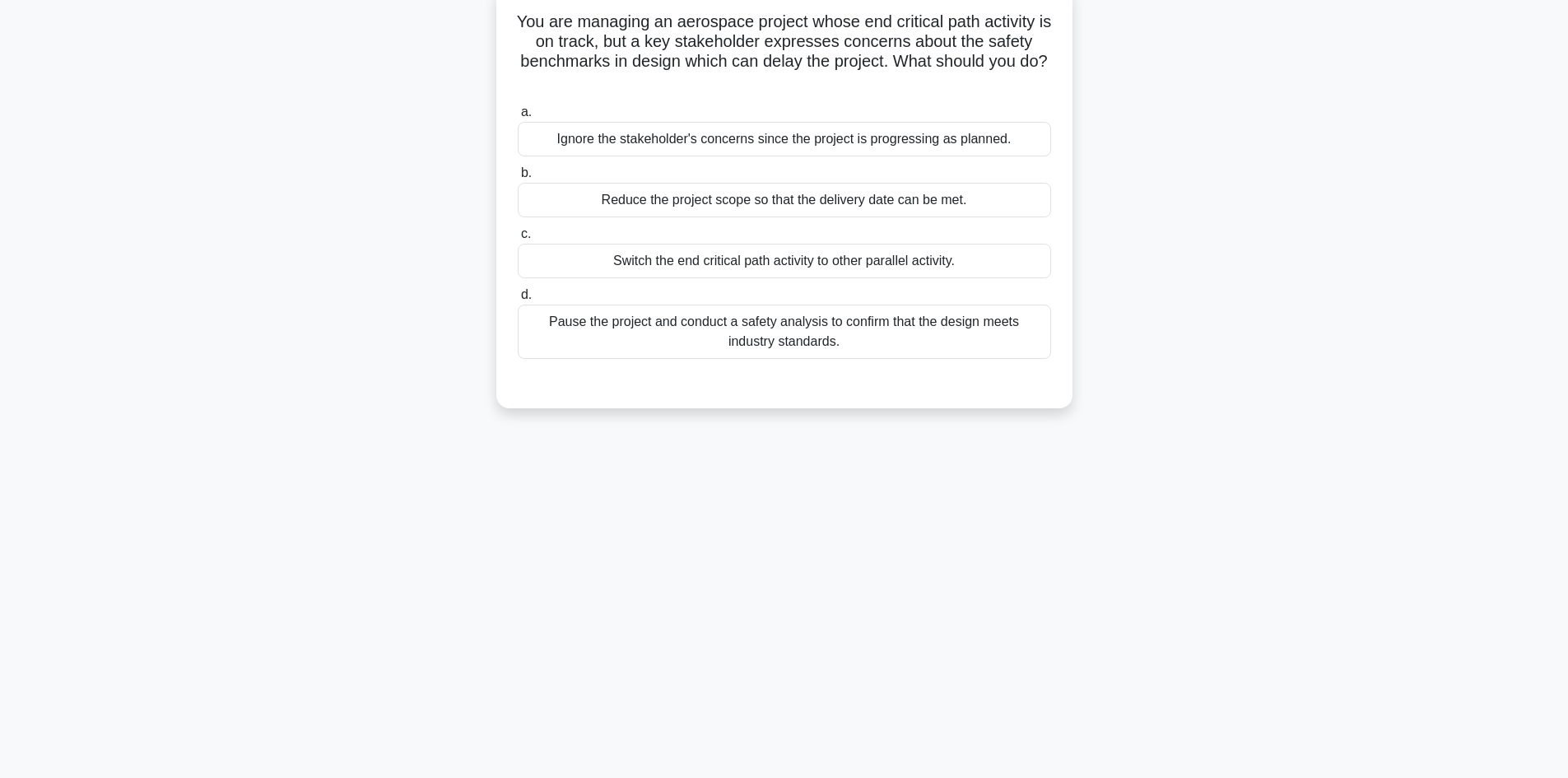
scroll to position [0, 0]
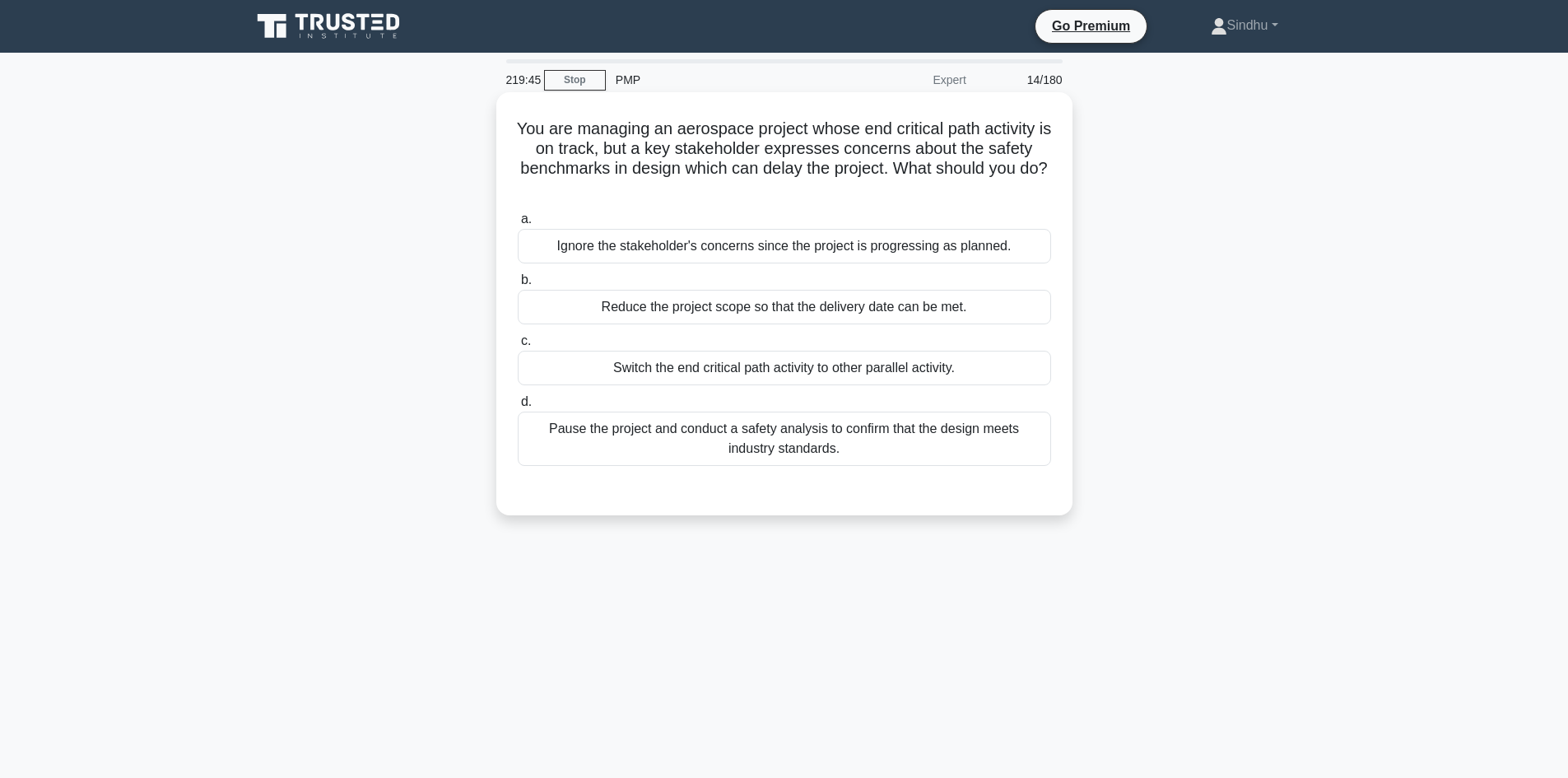
click at [791, 447] on div "Pause the project and conduct a safety analysis to confirm that the design meet…" at bounding box center [784, 439] width 533 height 54
click at [517, 408] on input "d. Pause the project and conduct a safety analysis to confirm that the design m…" at bounding box center [517, 402] width 0 height 11
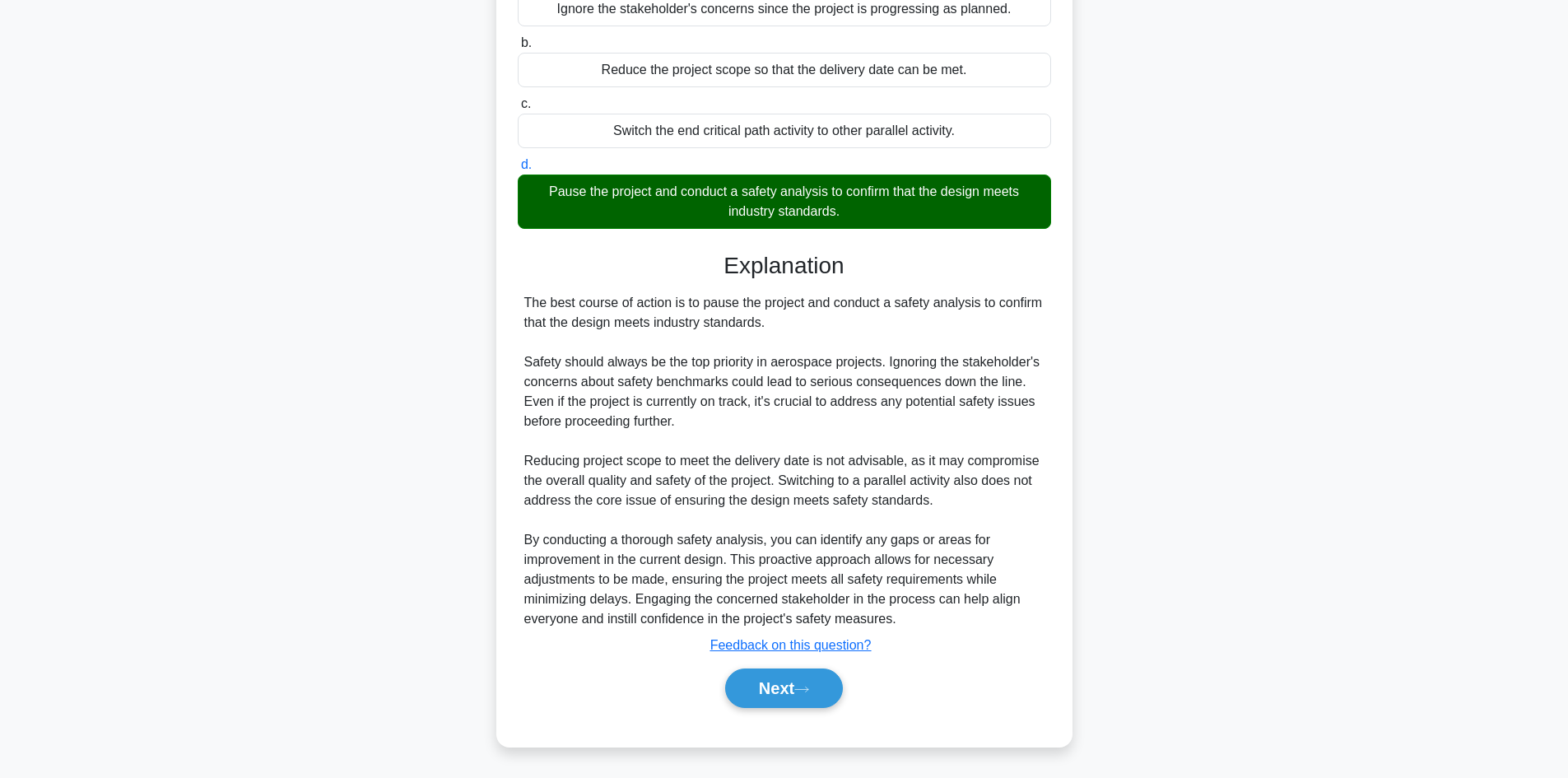
scroll to position [238, 0]
click at [779, 679] on button "Next" at bounding box center [784, 688] width 117 height 40
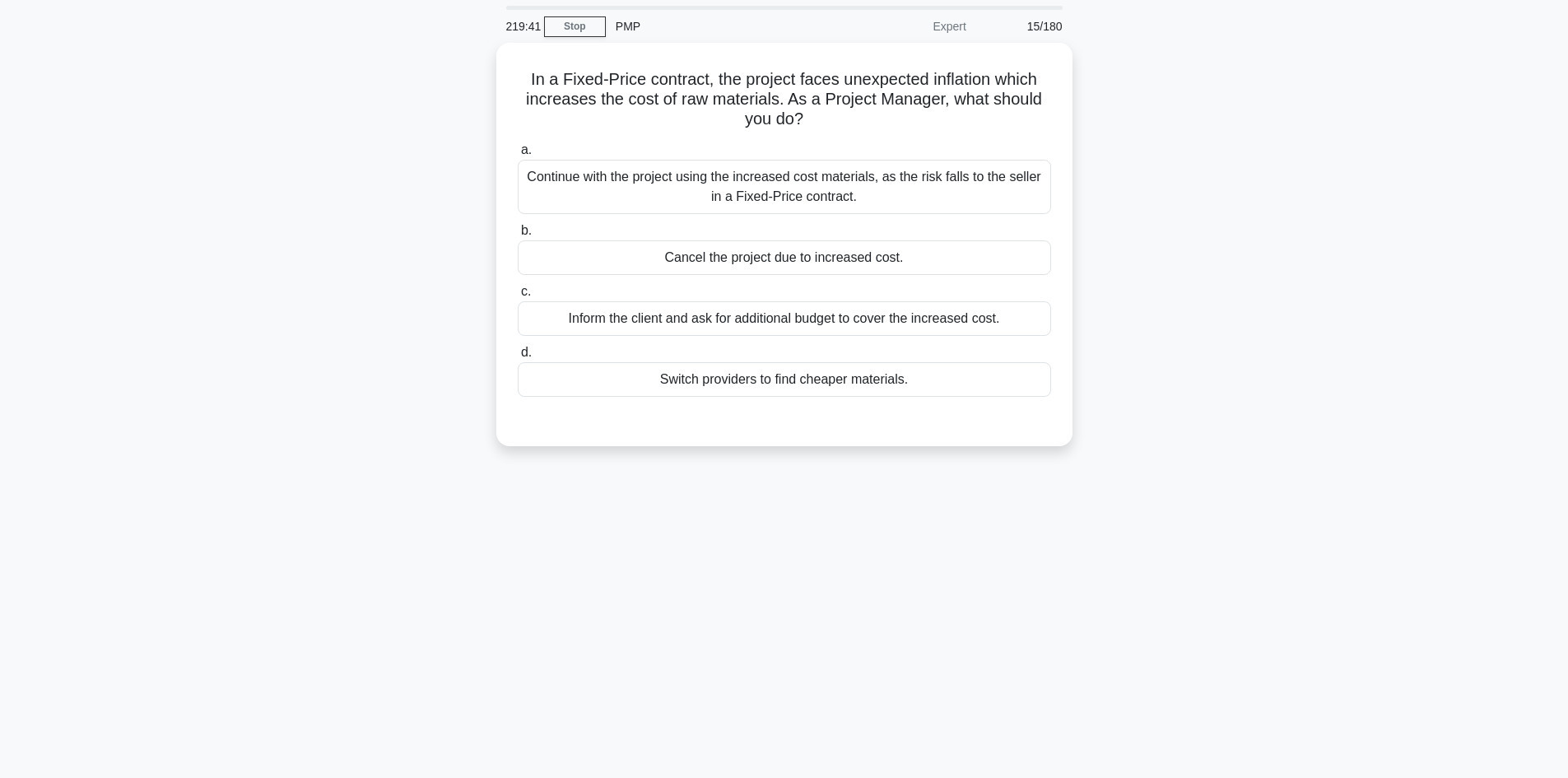
scroll to position [0, 0]
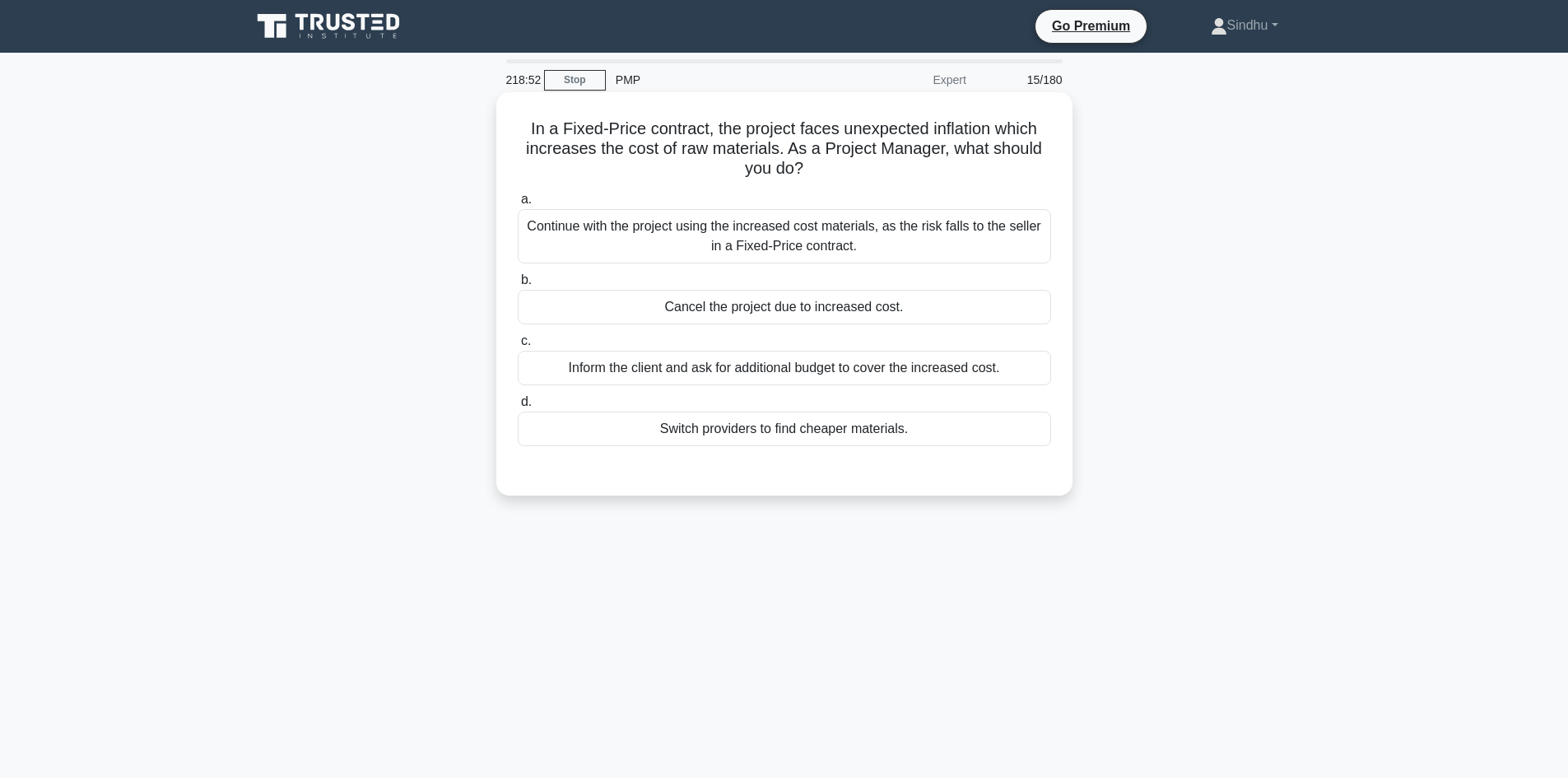
click at [806, 243] on div "Continue with the project using the increased cost materials, as the risk falls…" at bounding box center [784, 236] width 533 height 54
click at [517, 205] on input "a. Continue with the project using the increased cost materials, as the risk fa…" at bounding box center [517, 200] width 0 height 11
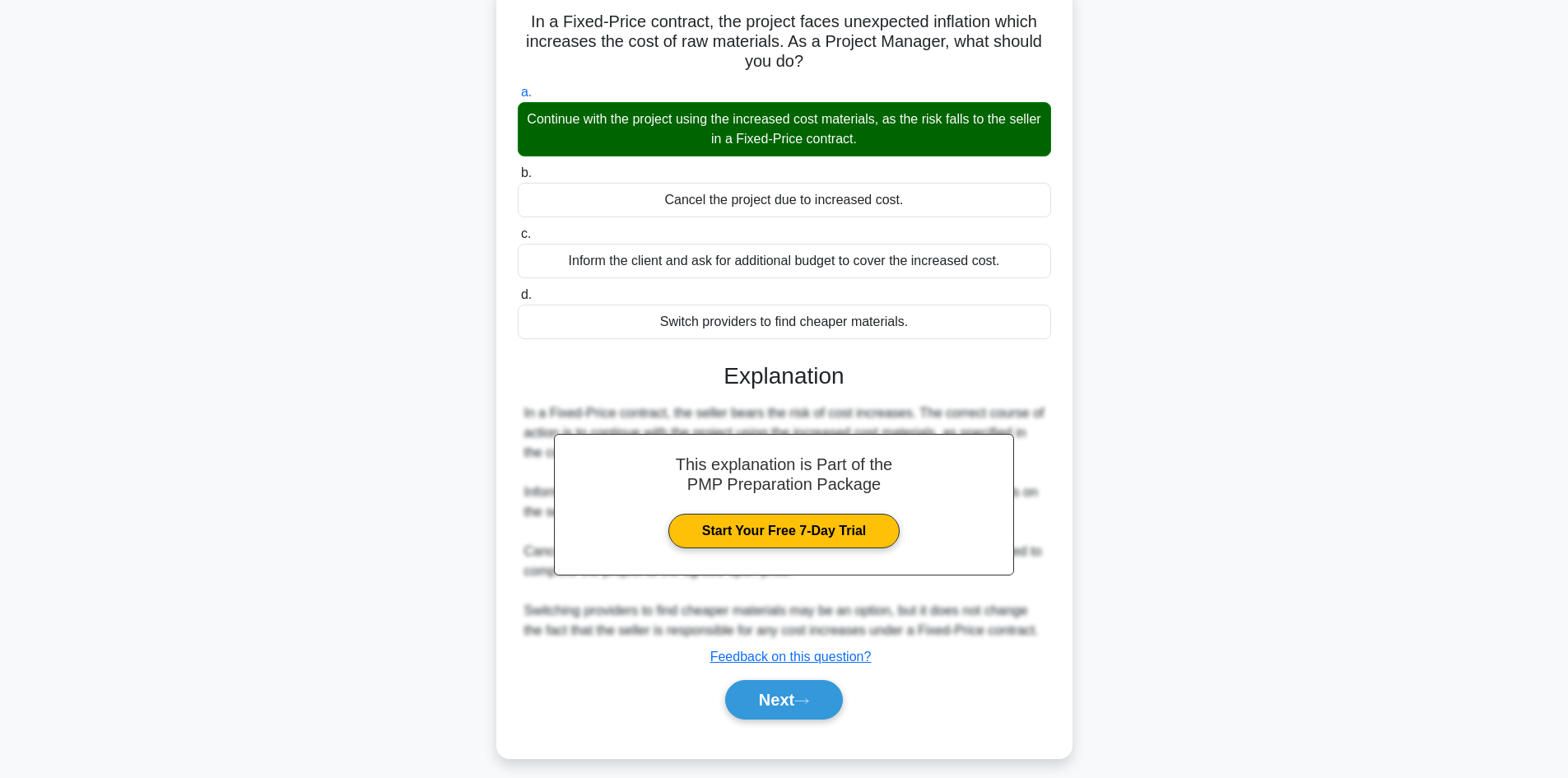
scroll to position [119, 0]
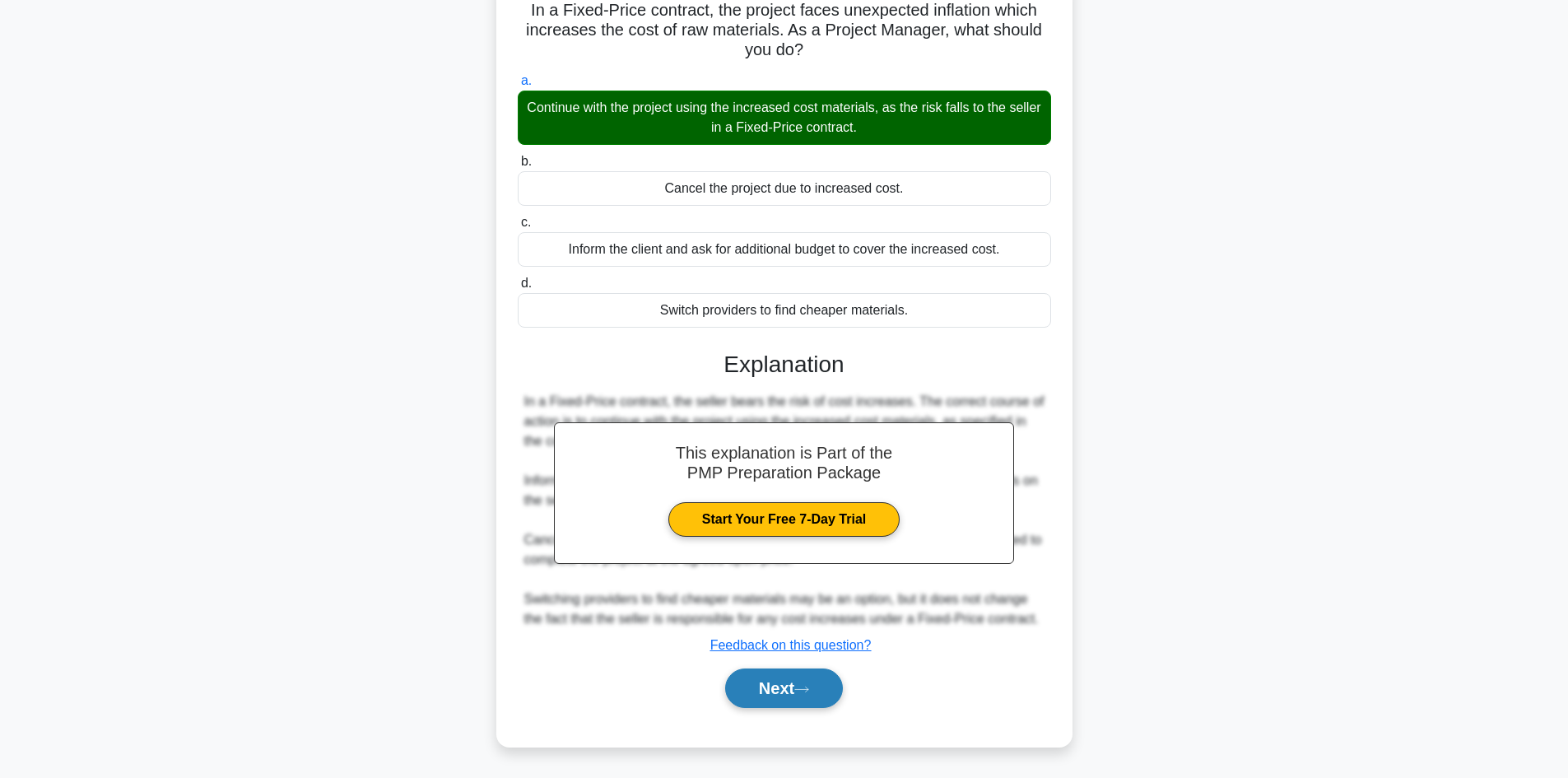
click at [760, 689] on button "Next" at bounding box center [784, 688] width 117 height 40
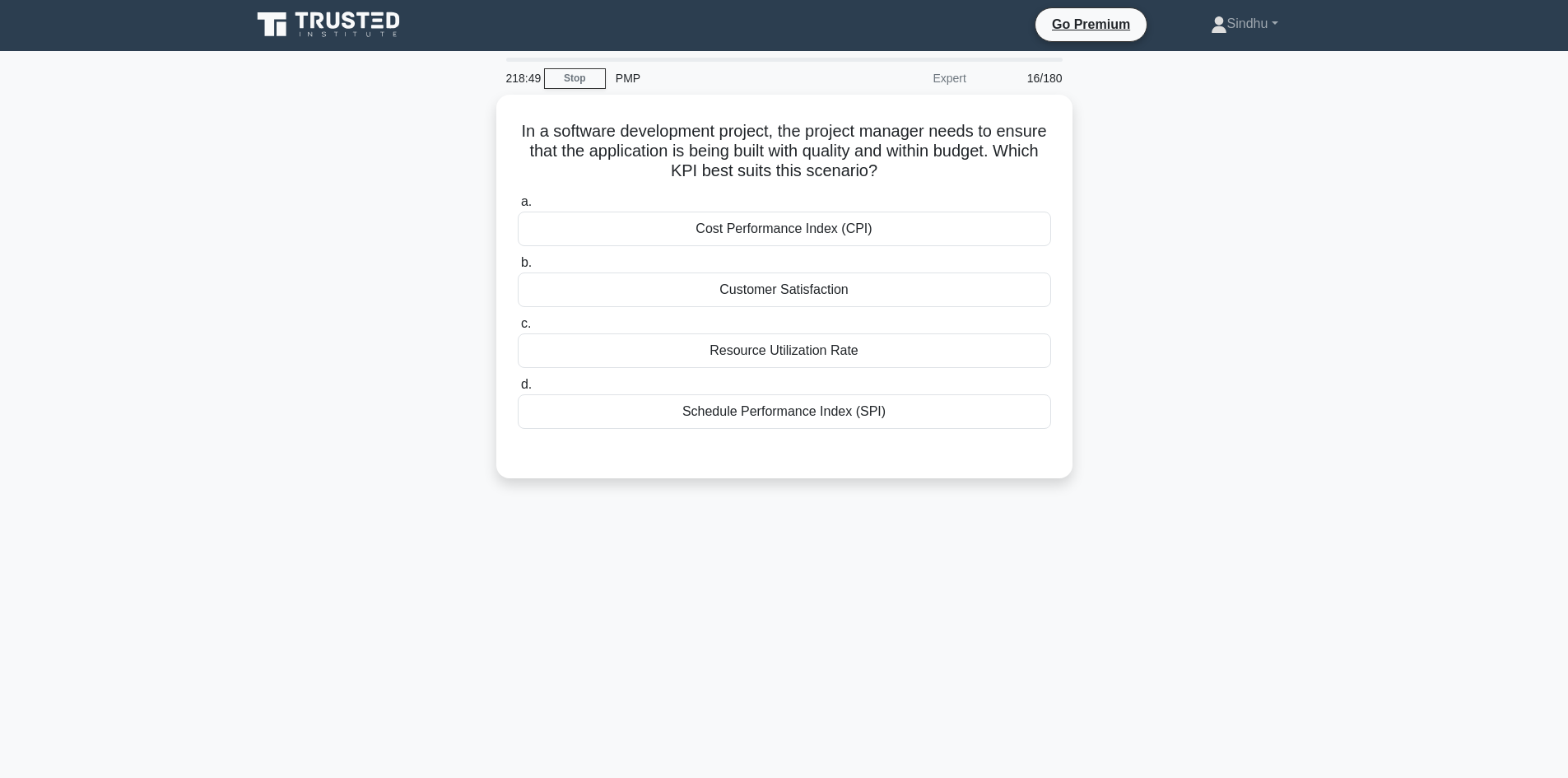
scroll to position [0, 0]
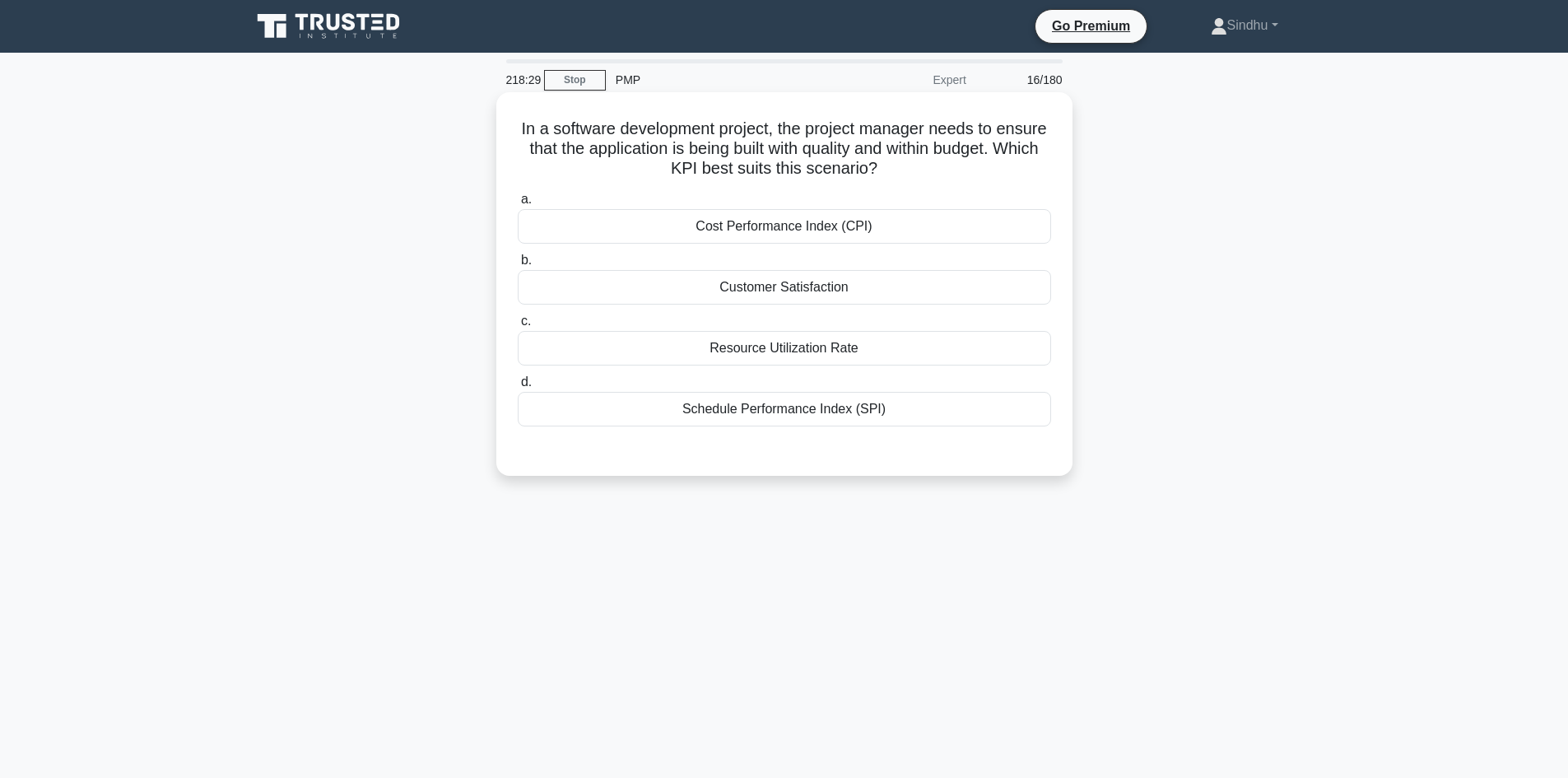
click at [800, 222] on div "Cost Performance Index (CPI)" at bounding box center [784, 226] width 533 height 35
click at [517, 205] on input "a. Cost Performance Index (CPI)" at bounding box center [517, 200] width 0 height 11
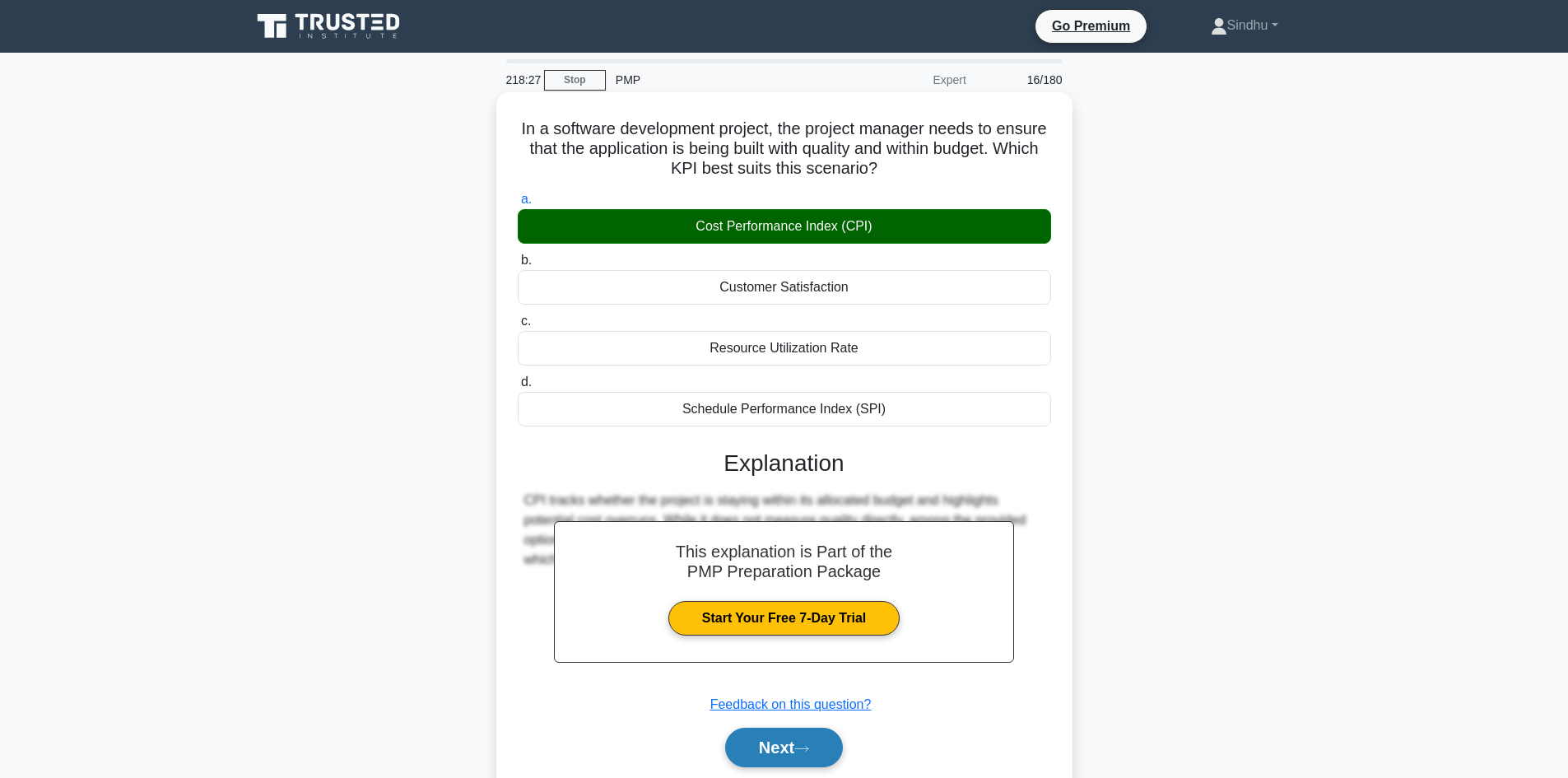
click at [763, 749] on button "Next" at bounding box center [784, 748] width 117 height 40
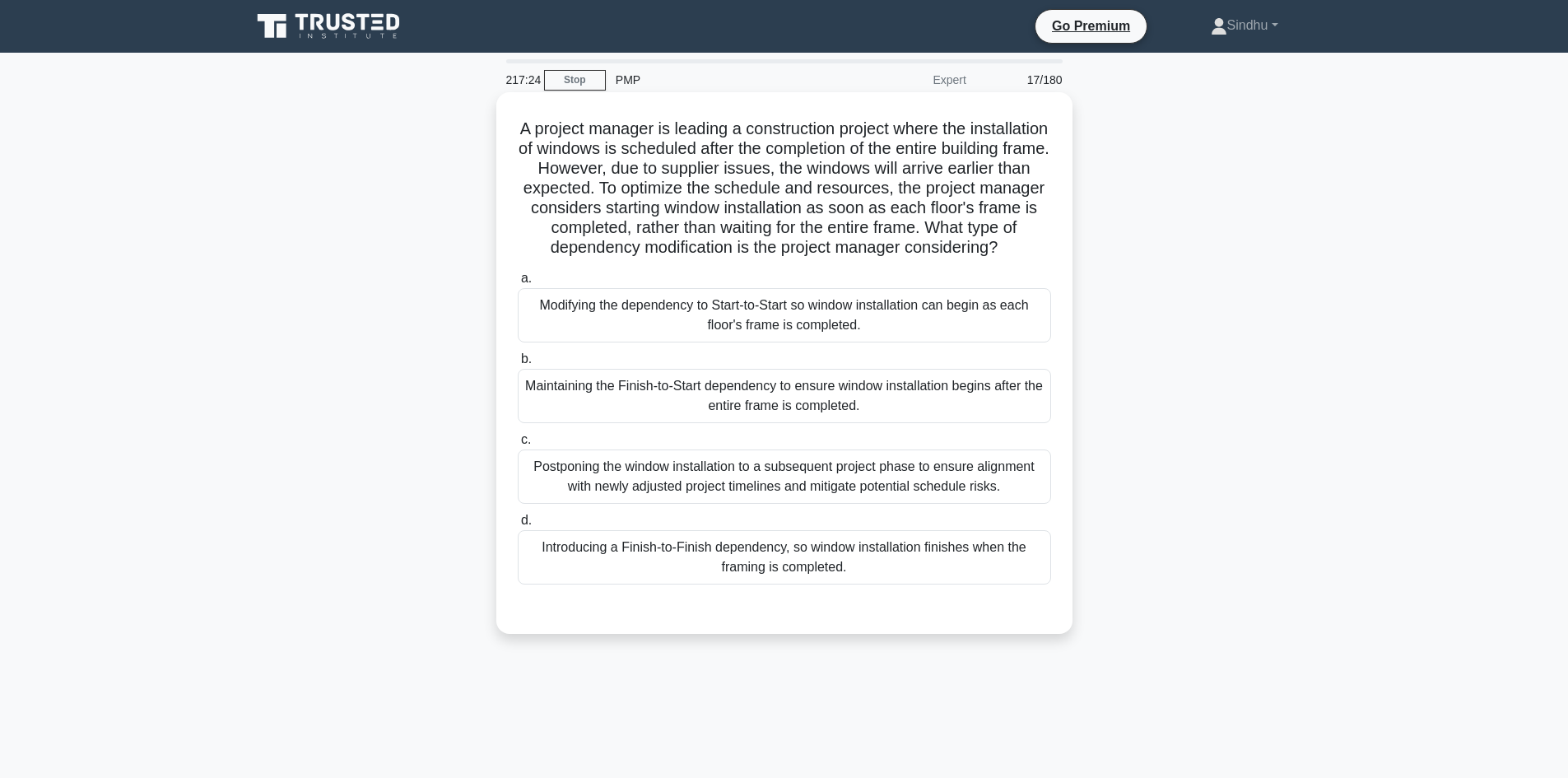
click at [789, 342] on div "Modifying the dependency to Start-to-Start so window installation can begin as …" at bounding box center [784, 315] width 533 height 54
click at [517, 284] on input "a. Modifying the dependency to Start-to-Start so window installation can begin …" at bounding box center [517, 278] width 0 height 11
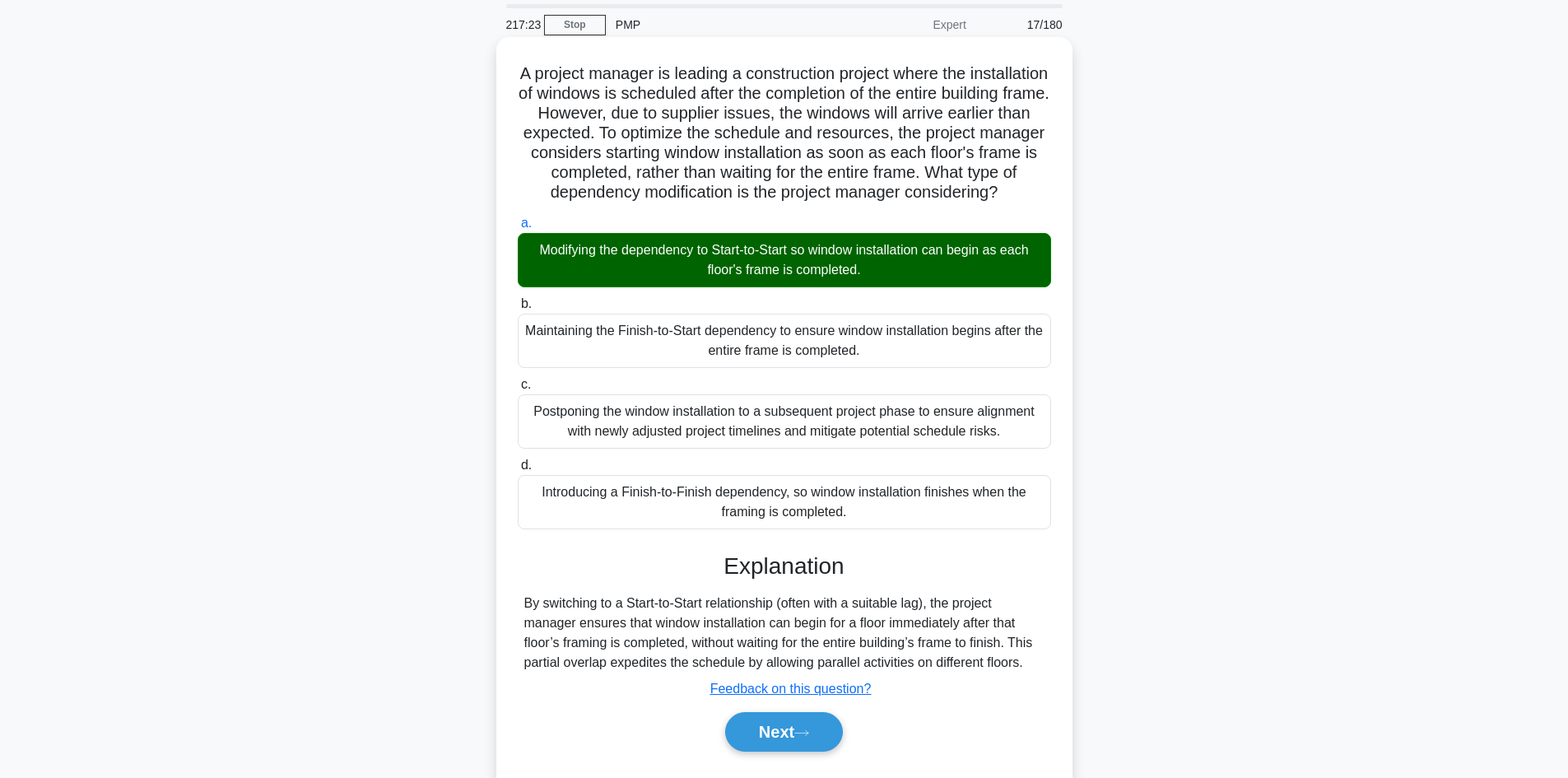
scroll to position [119, 0]
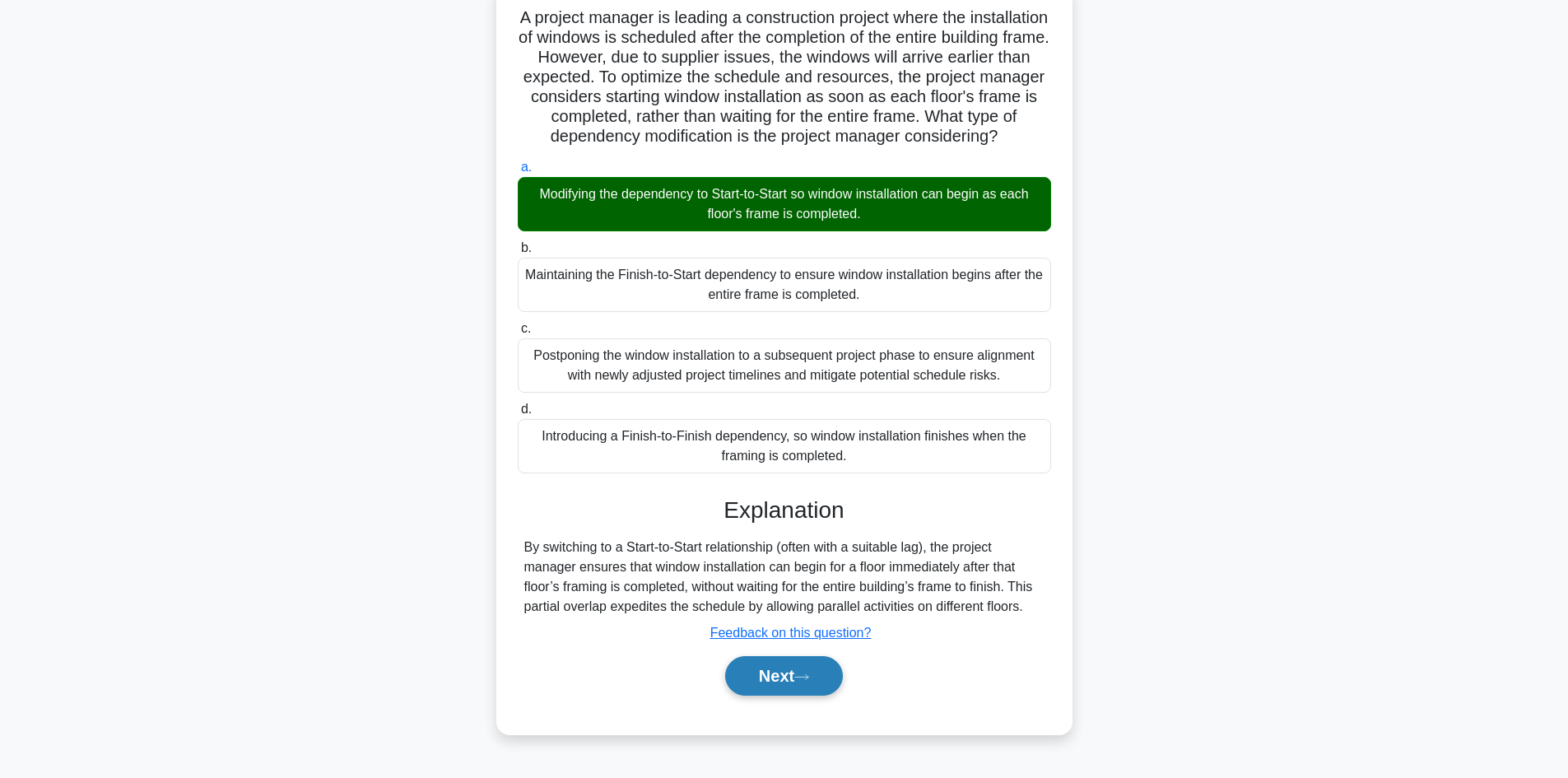
click at [789, 681] on button "Next" at bounding box center [784, 676] width 117 height 40
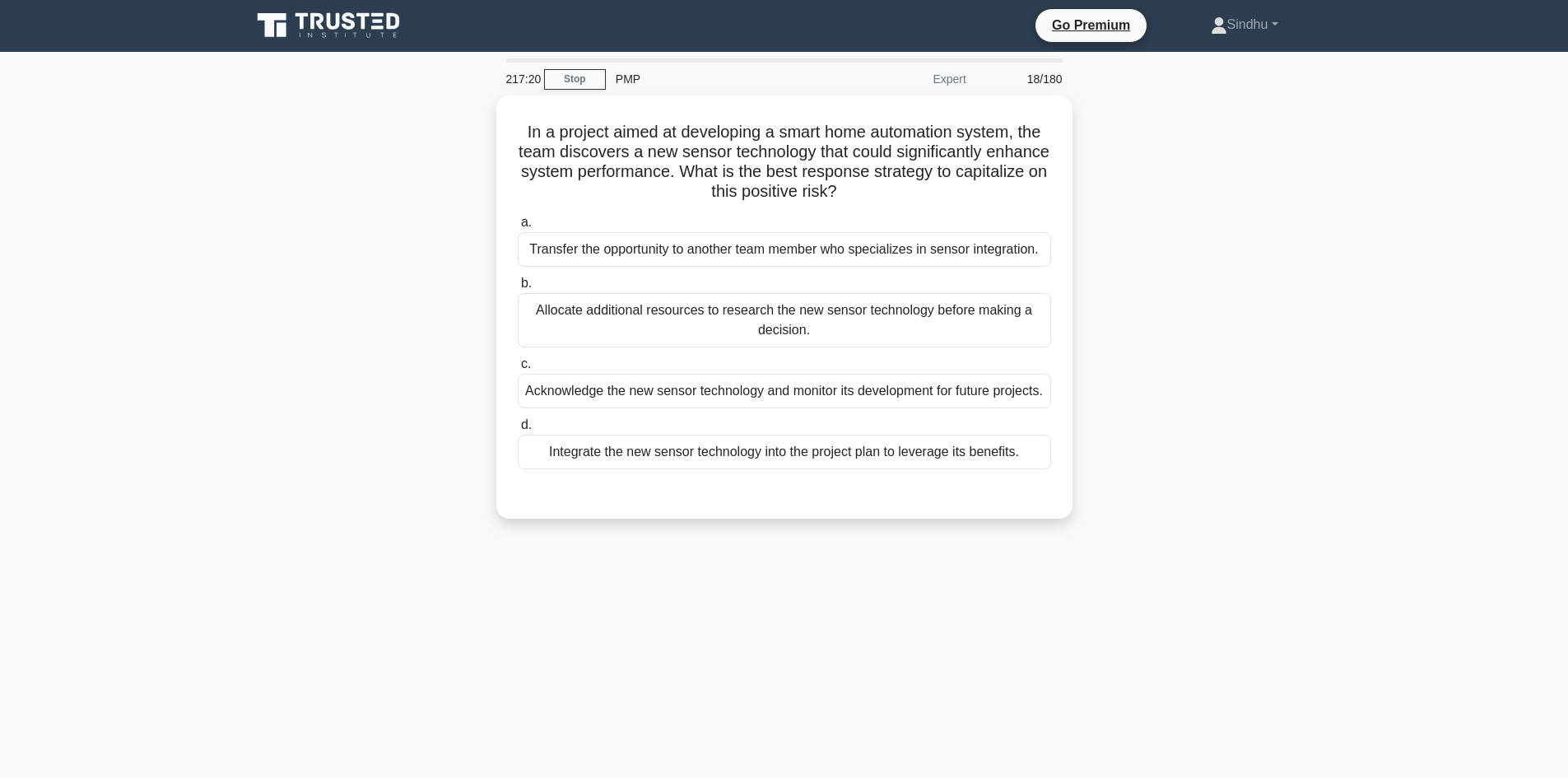
scroll to position [0, 0]
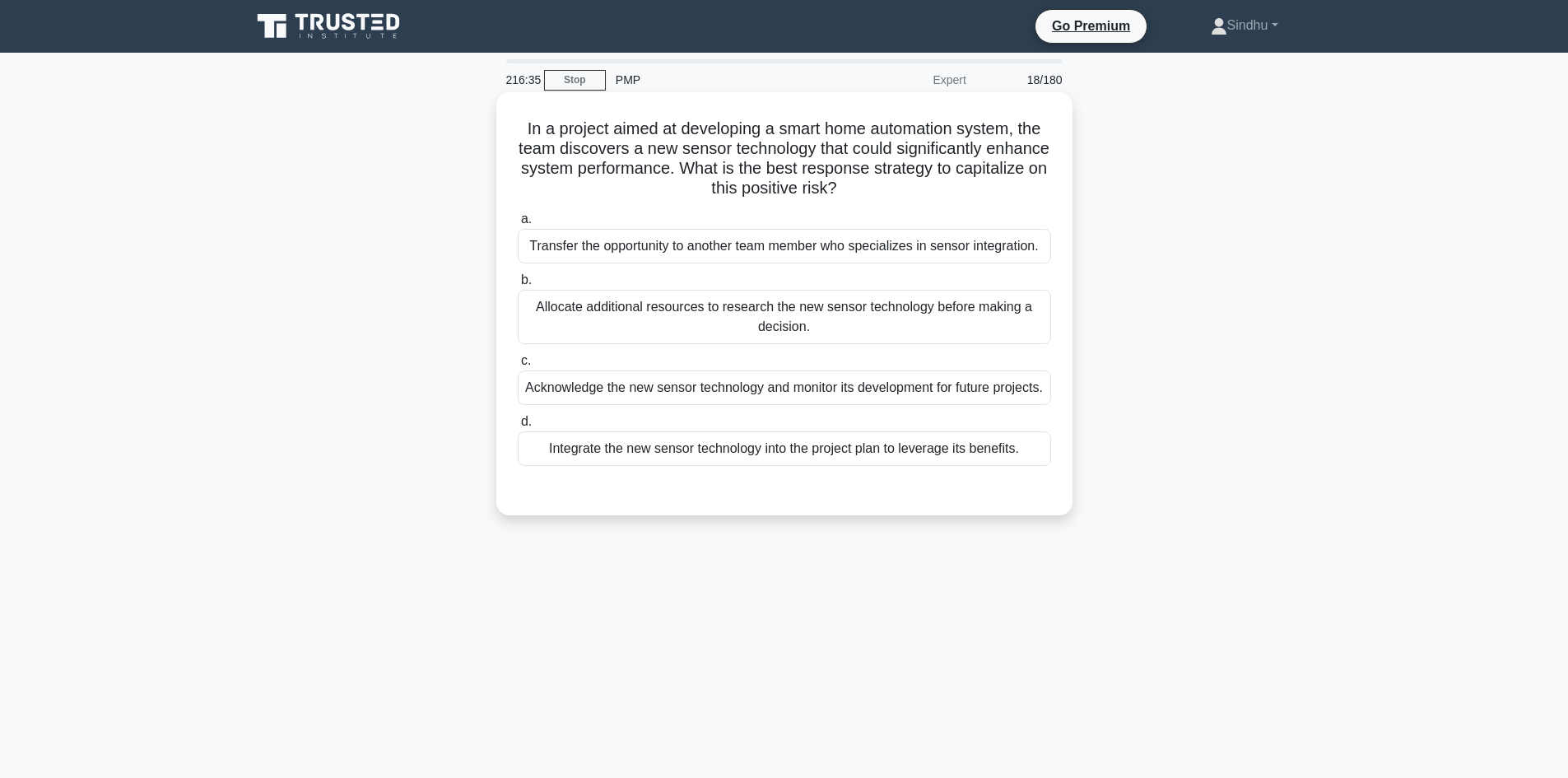
click at [718, 466] on div "Integrate the new sensor technology into the project plan to leverage its benef…" at bounding box center [784, 448] width 533 height 35
click at [517, 427] on input "d. Integrate the new sensor technology into the project plan to leverage its be…" at bounding box center [517, 422] width 0 height 11
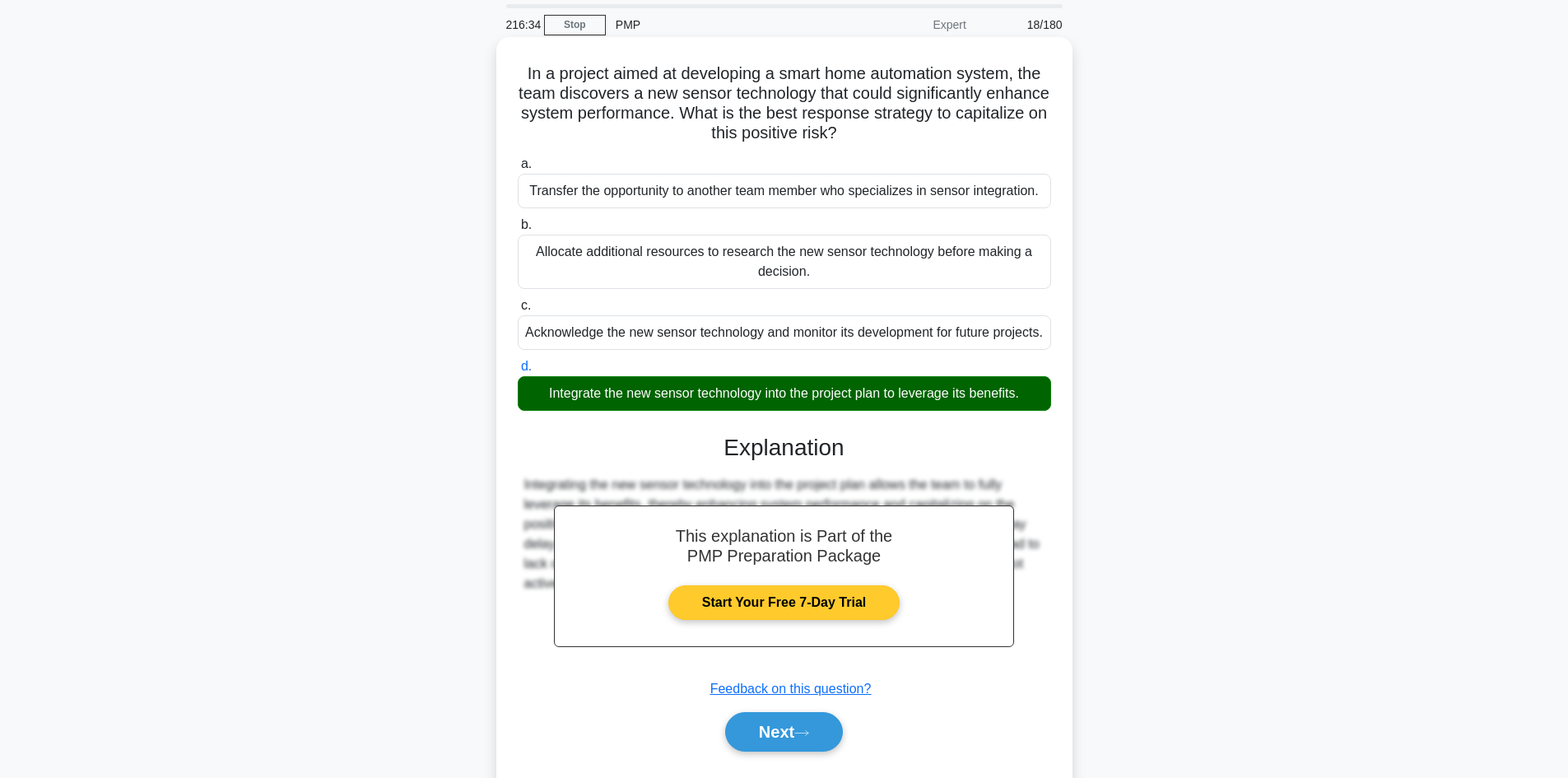
scroll to position [119, 0]
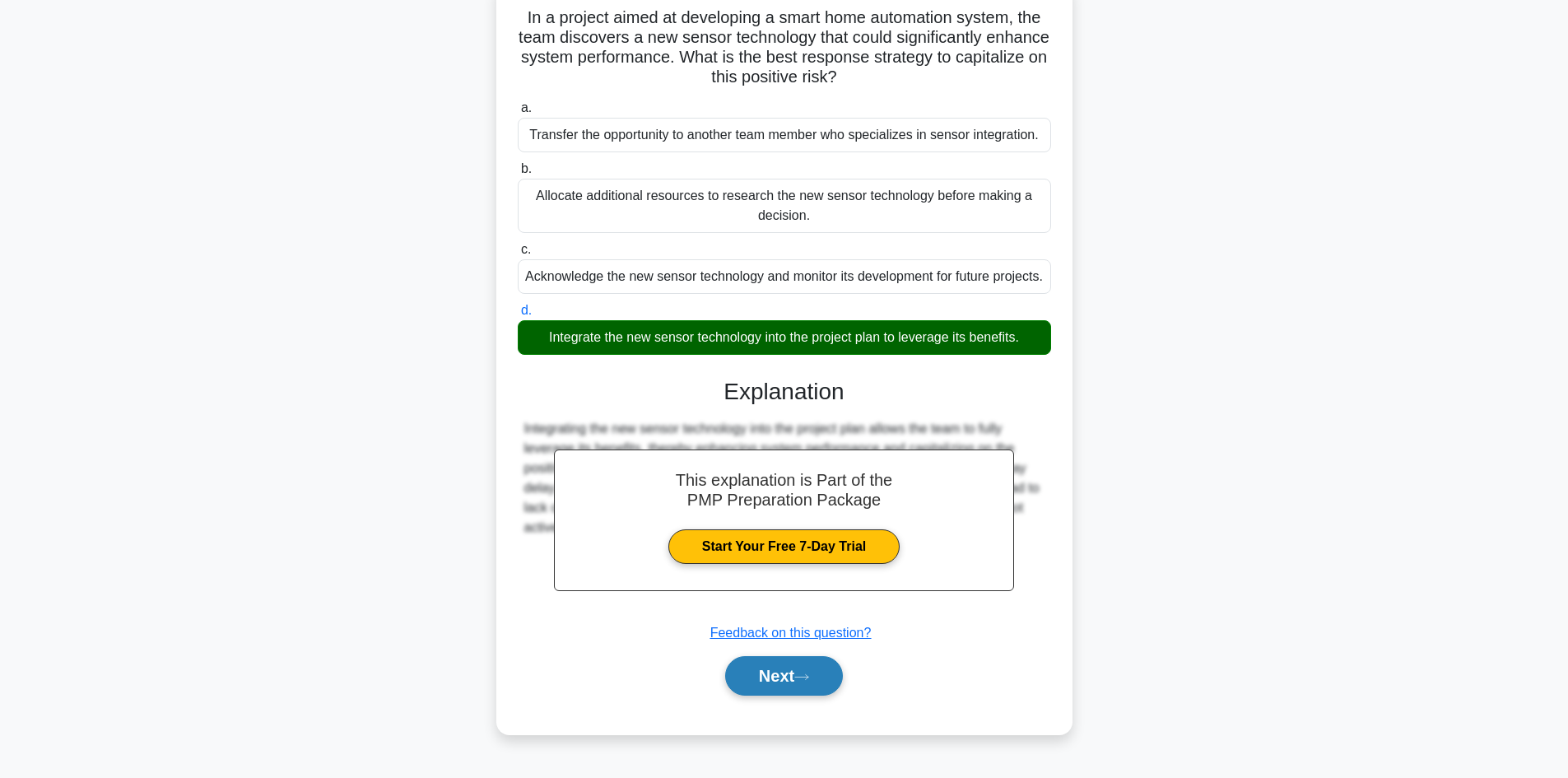
click at [756, 688] on button "Next" at bounding box center [784, 676] width 117 height 40
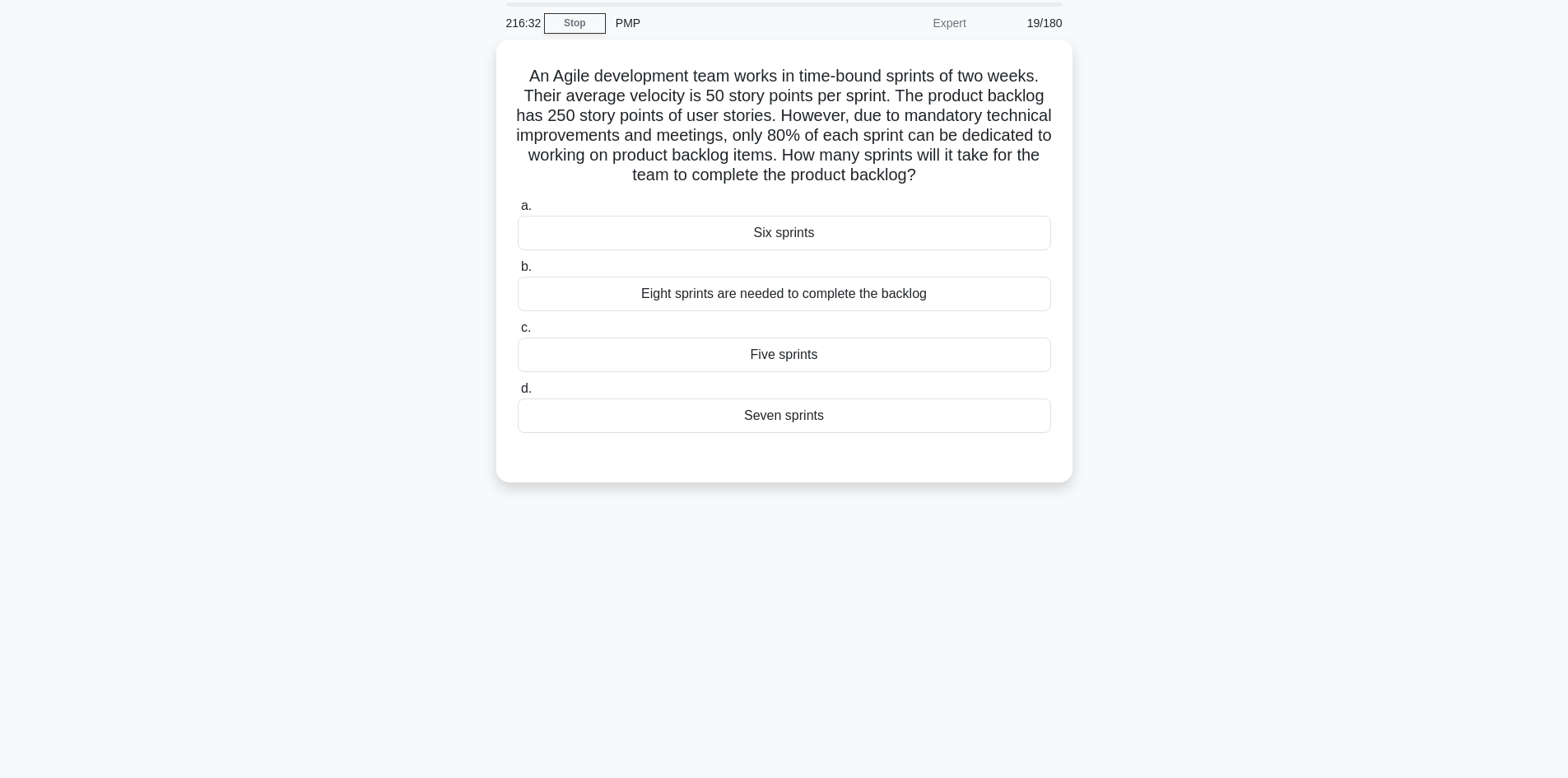
scroll to position [0, 0]
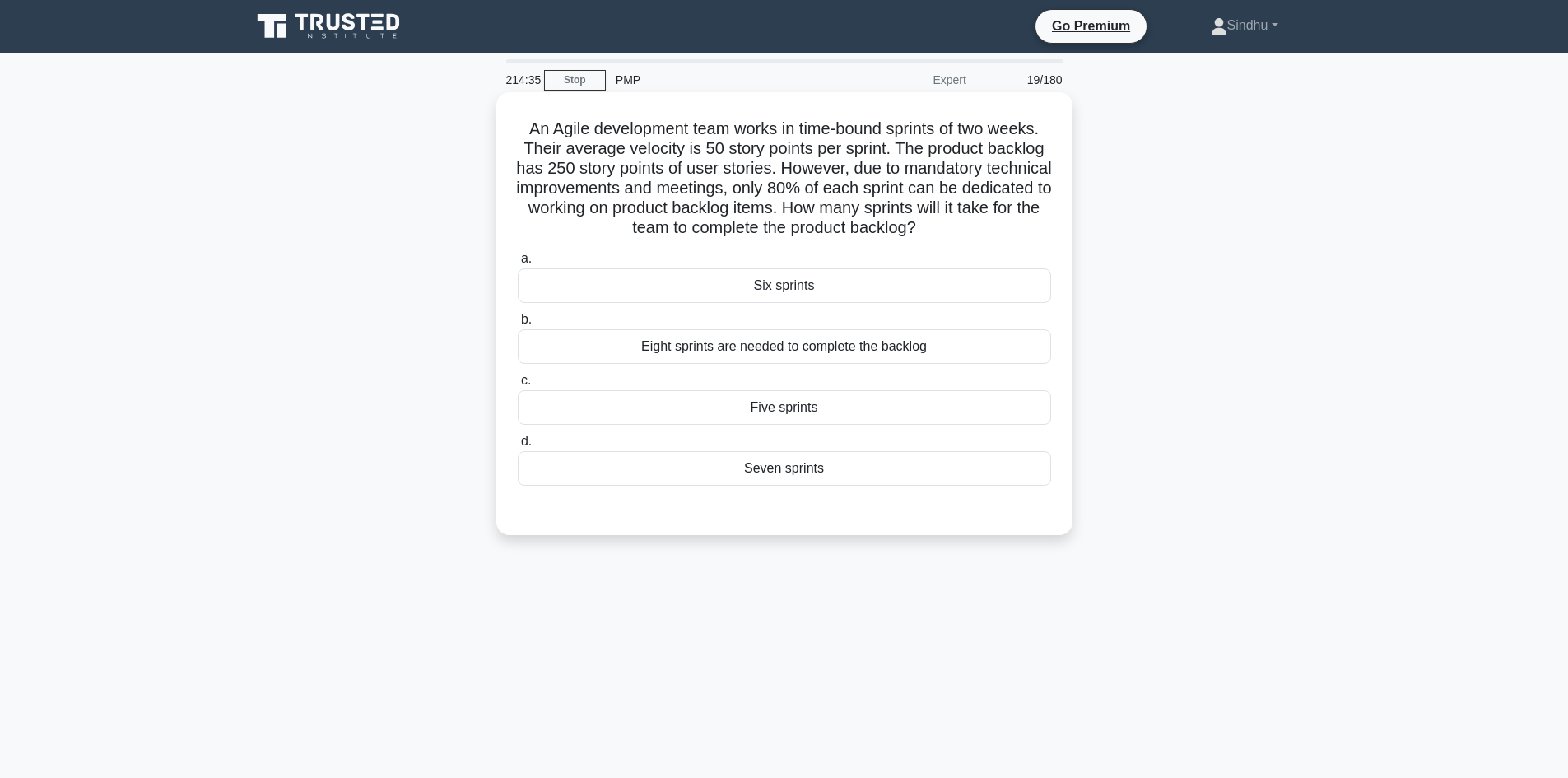
click at [837, 414] on div "Five sprints" at bounding box center [784, 408] width 533 height 35
click at [517, 386] on input "c. Five sprints" at bounding box center [517, 381] width 0 height 11
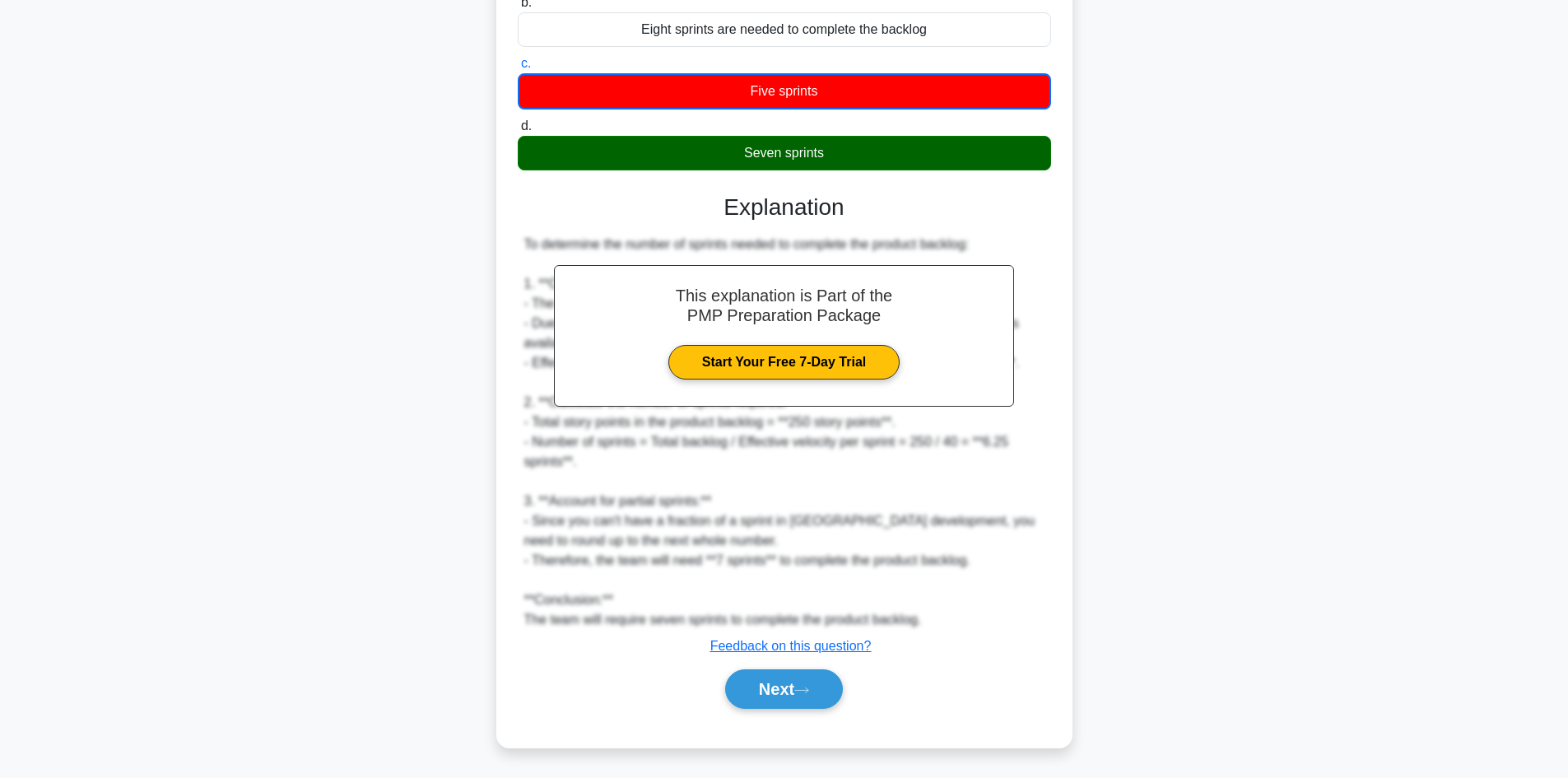
scroll to position [319, 0]
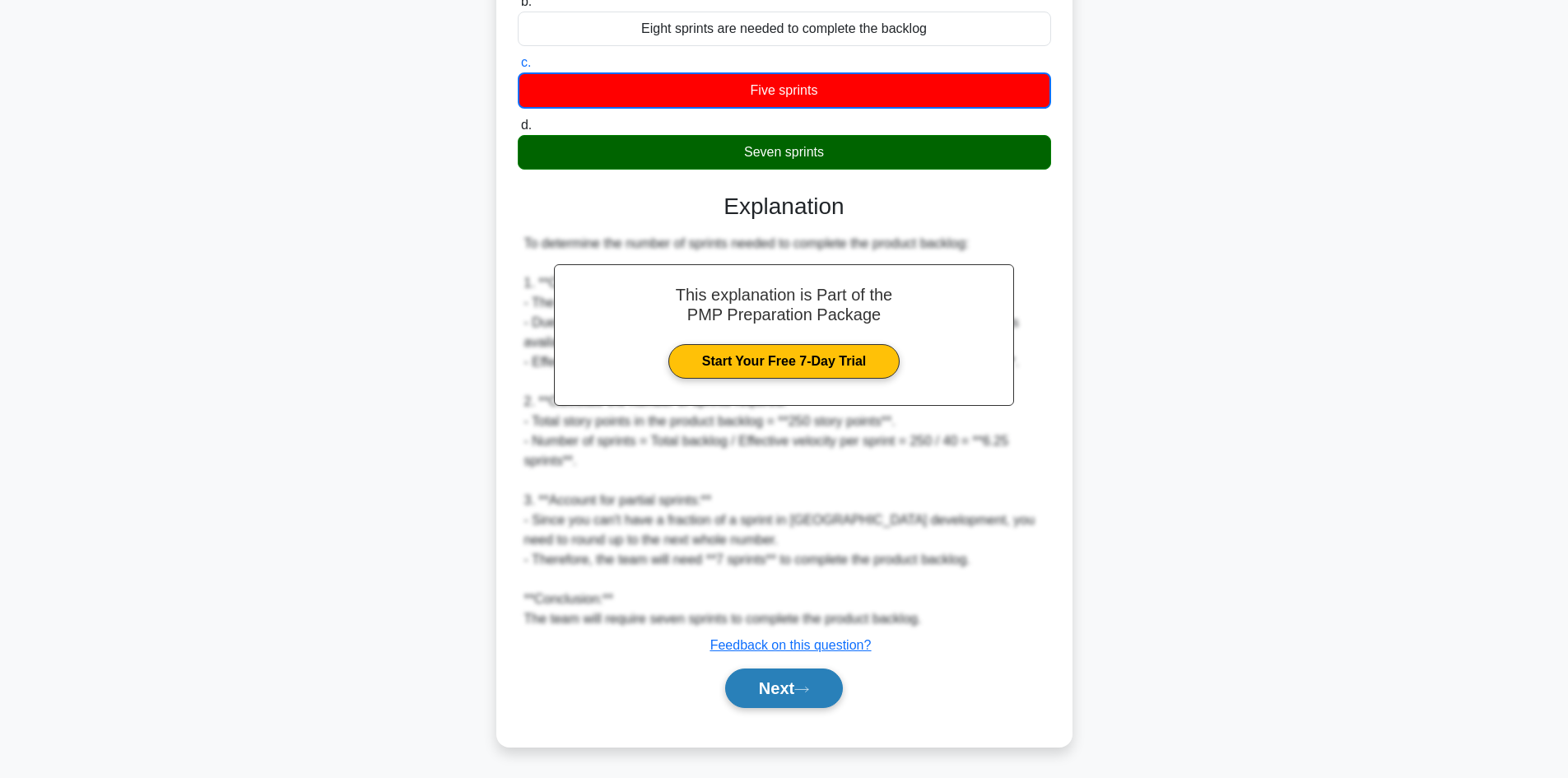
click at [779, 690] on button "Next" at bounding box center [784, 688] width 117 height 40
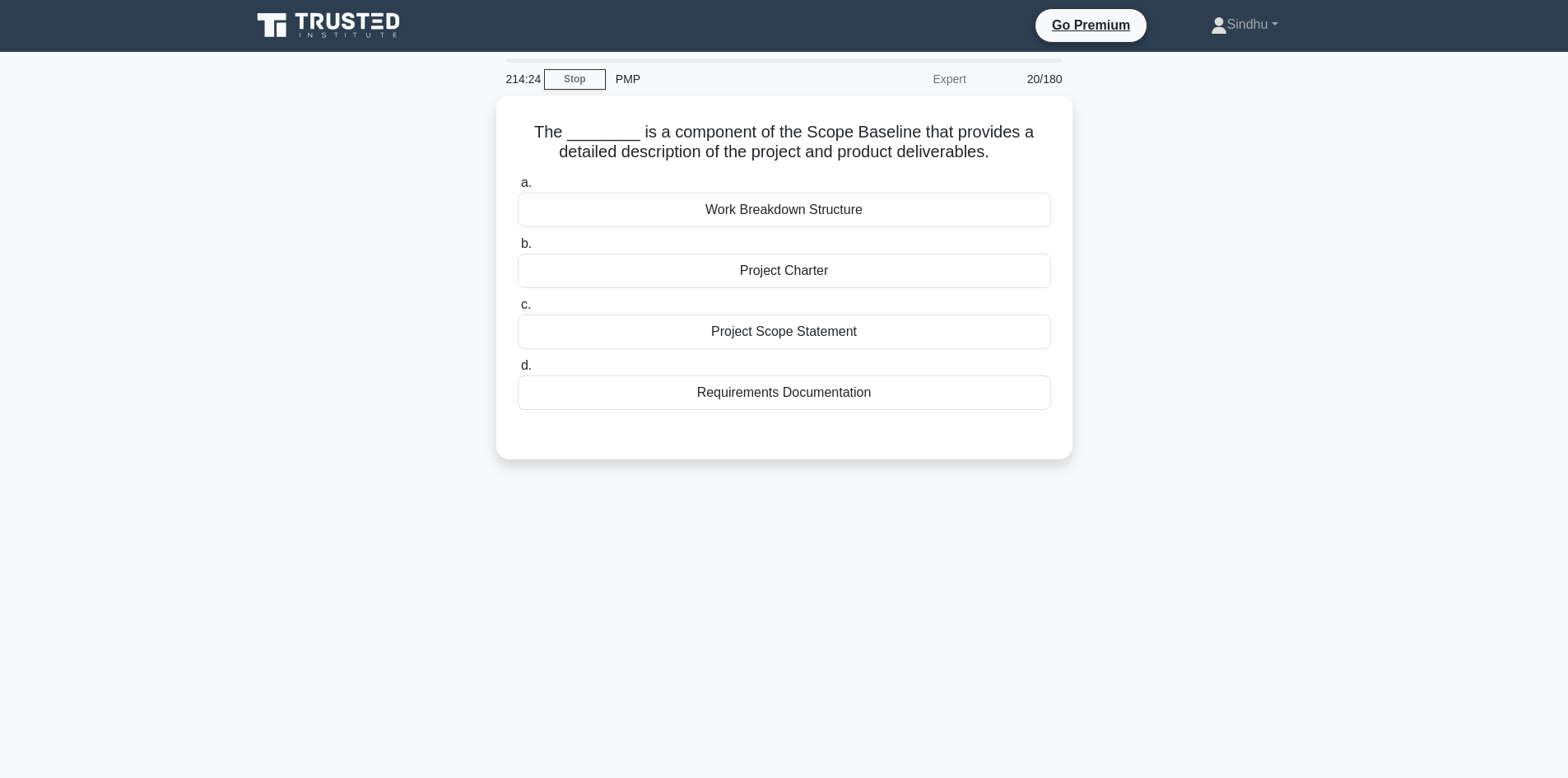
scroll to position [0, 0]
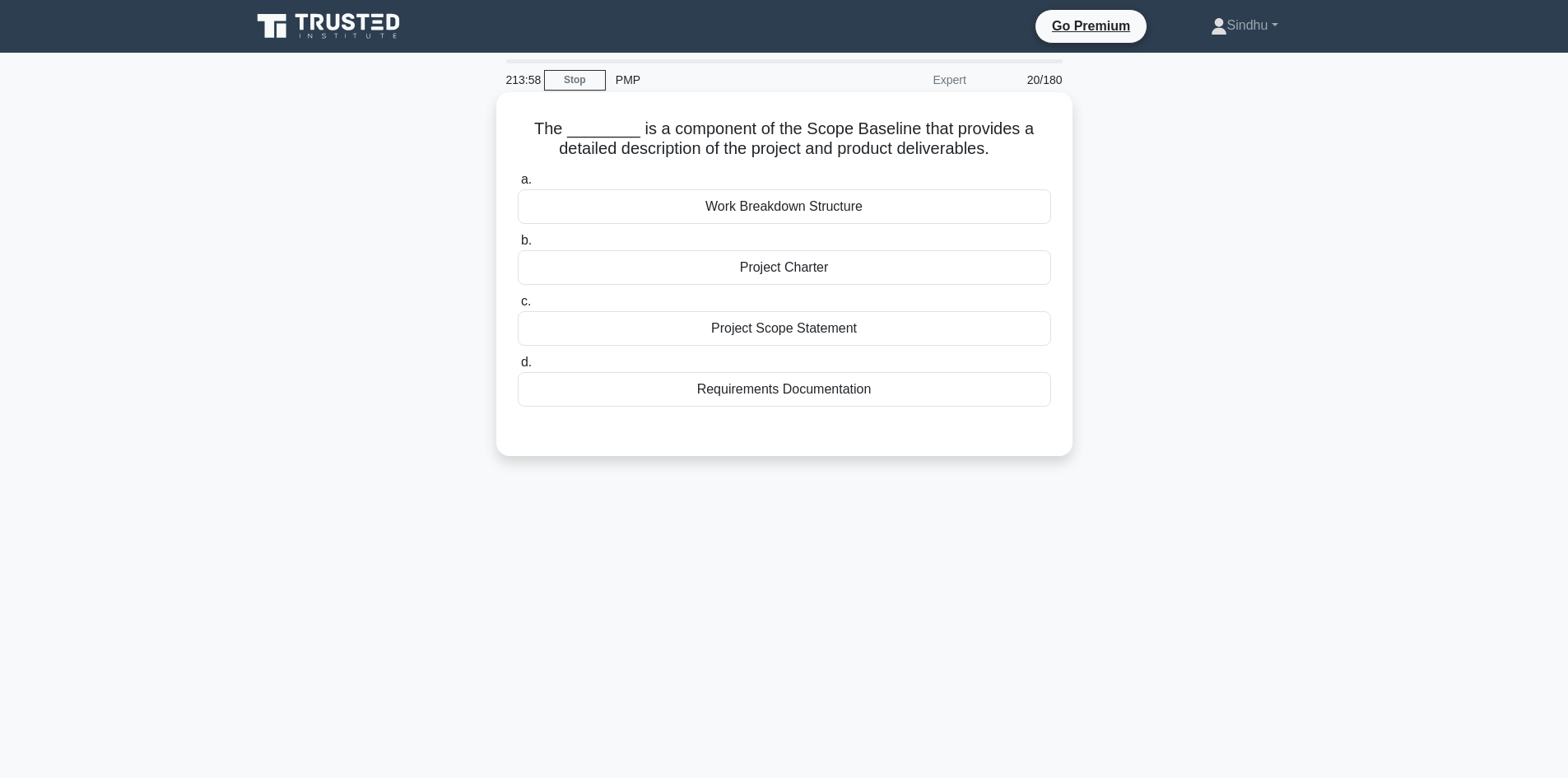
click at [830, 331] on div "Project Scope Statement" at bounding box center [784, 328] width 533 height 35
click at [517, 307] on input "c. Project Scope Statement" at bounding box center [517, 302] width 0 height 11
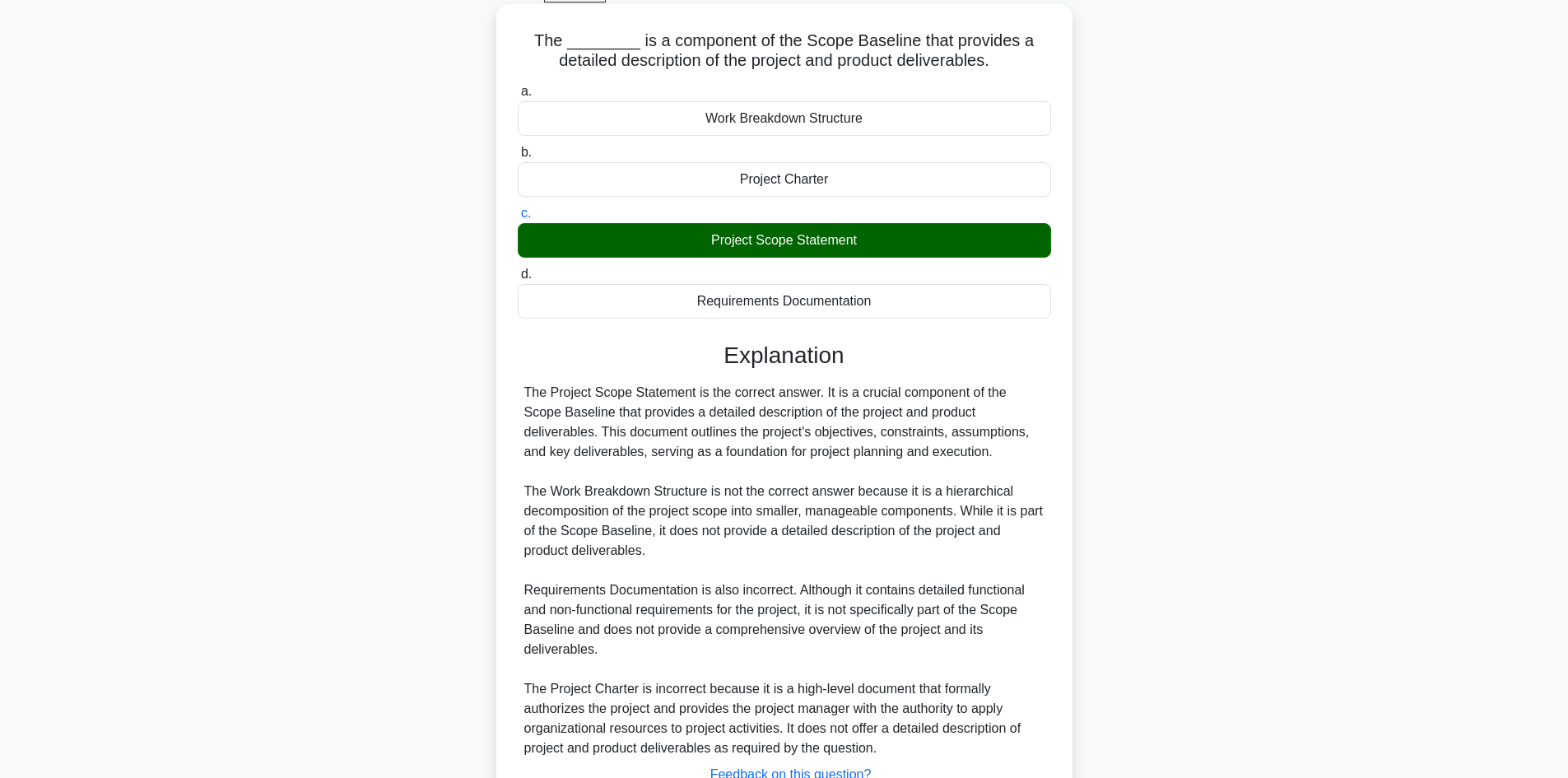
scroll to position [218, 0]
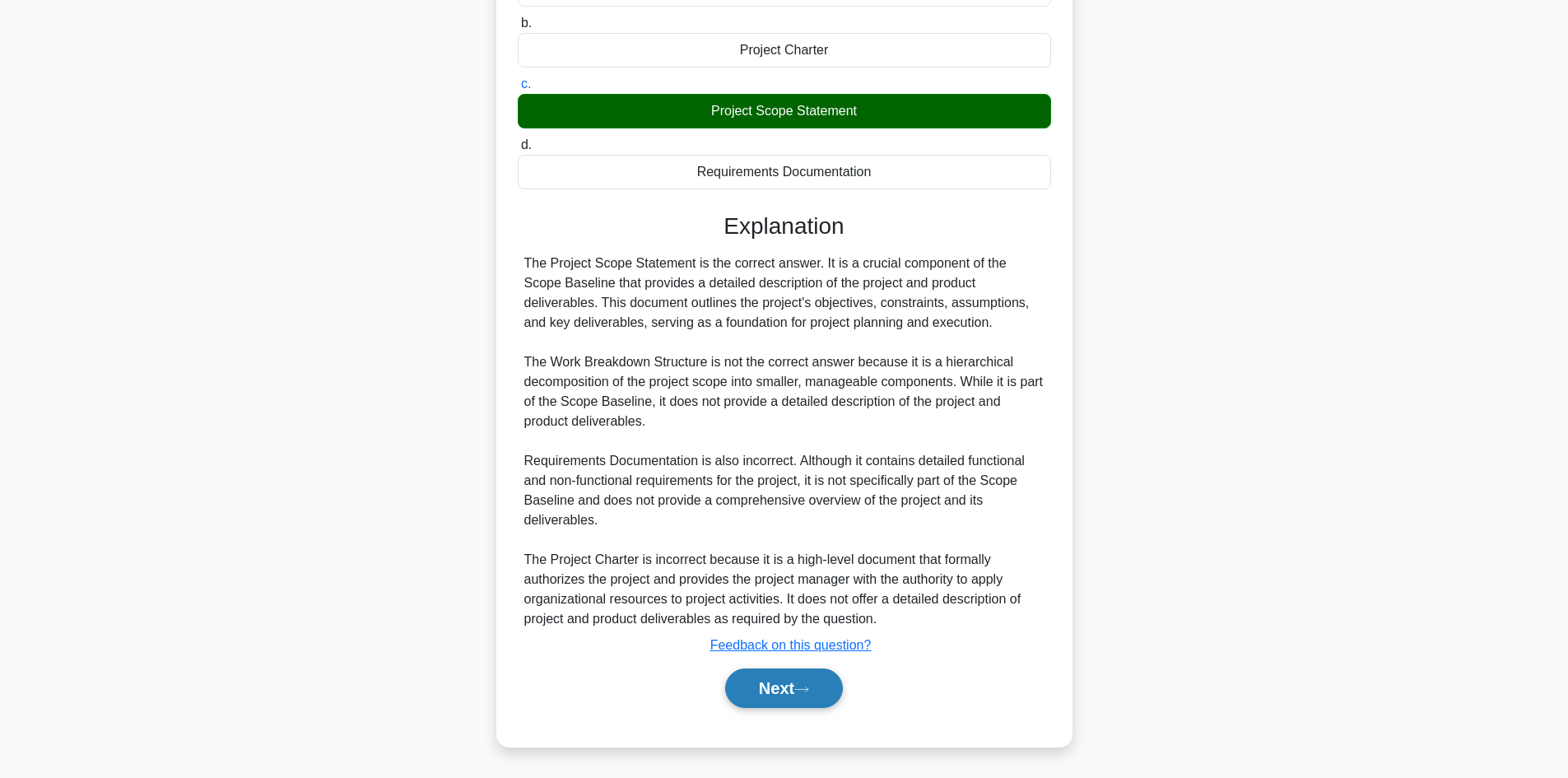
click at [764, 679] on button "Next" at bounding box center [784, 688] width 117 height 40
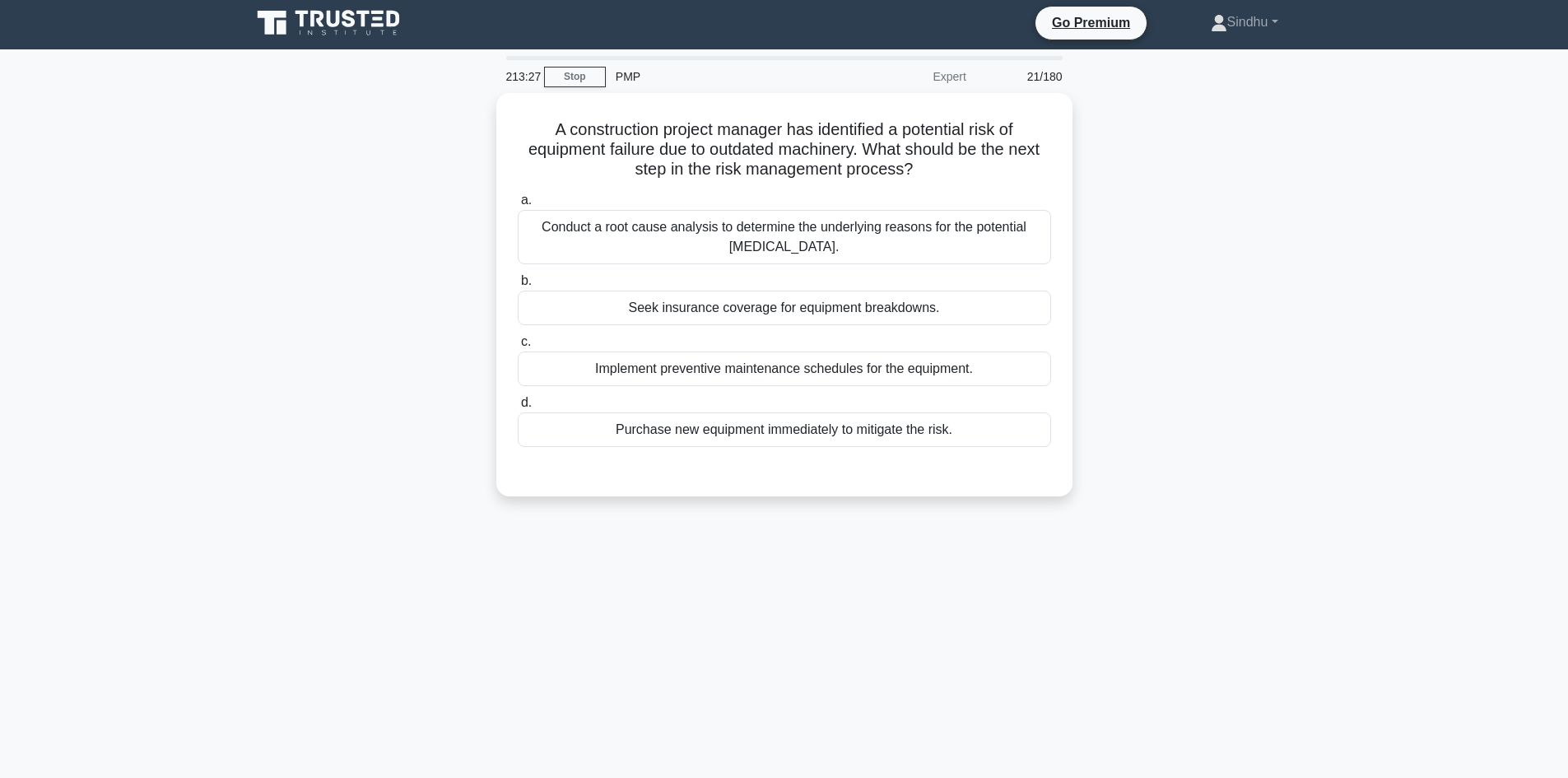
scroll to position [0, 0]
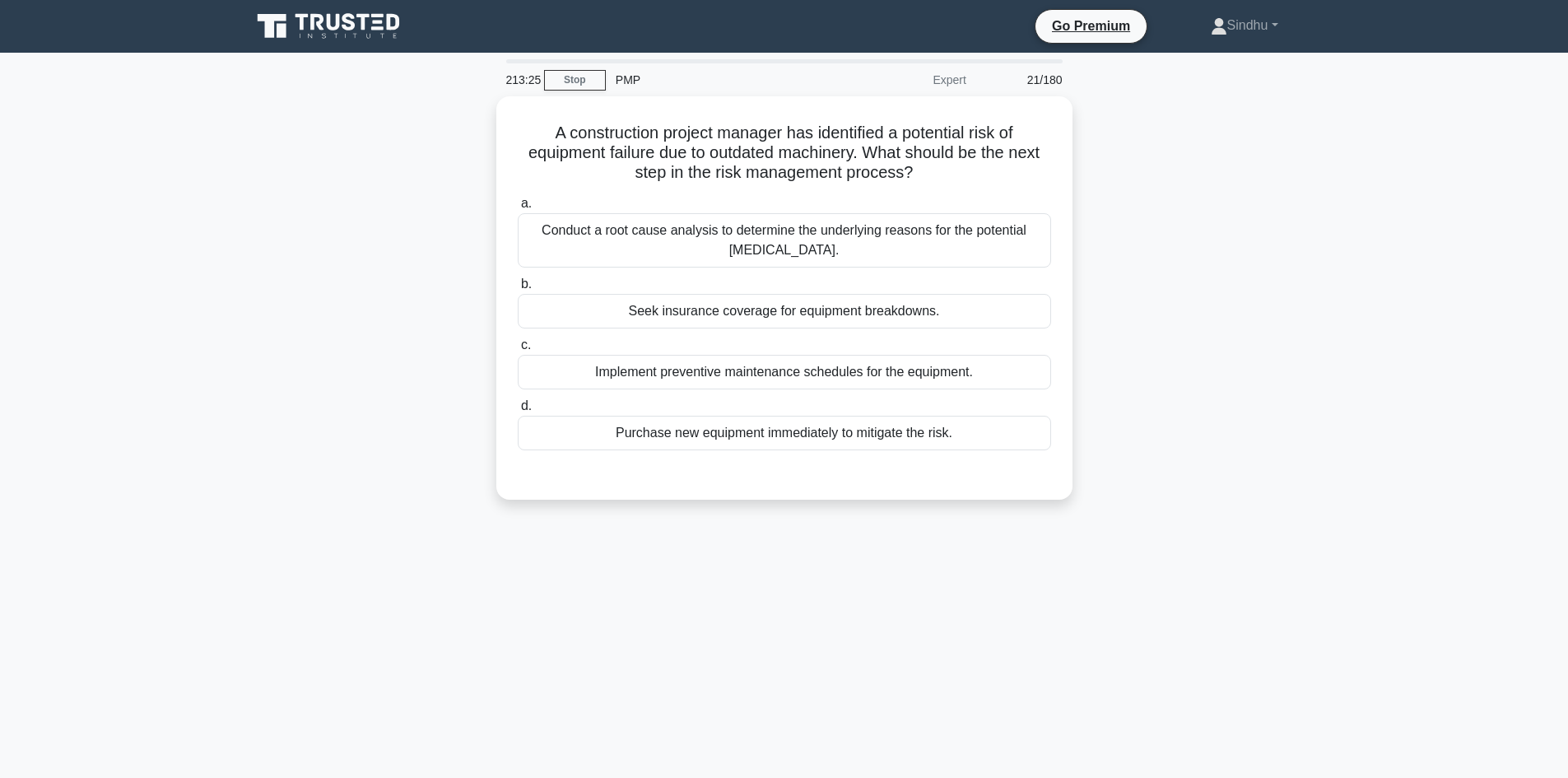
click at [1183, 343] on div "A construction project manager has identified a potential risk of [MEDICAL_DATA…" at bounding box center [784, 308] width 1086 height 424
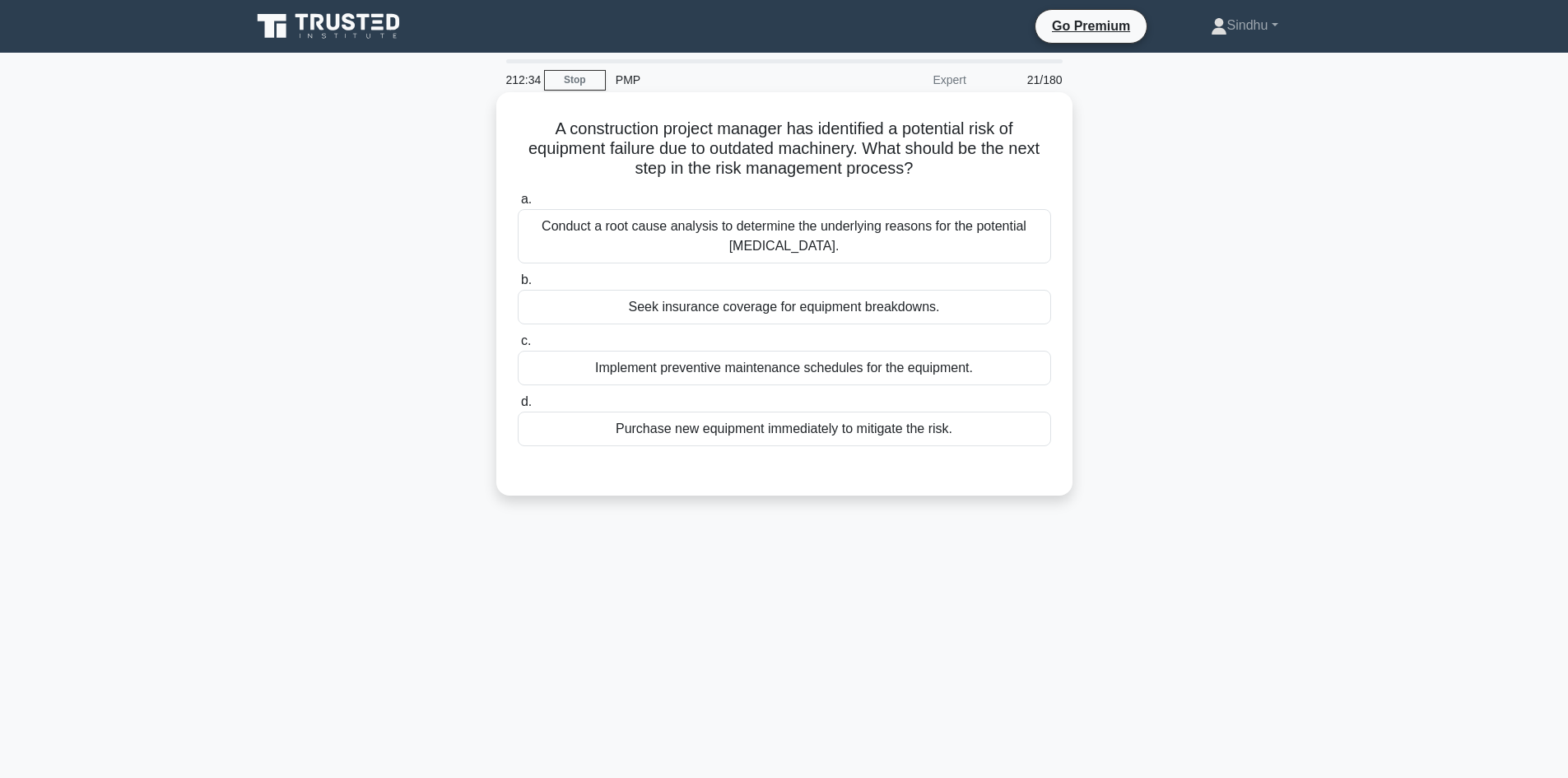
click at [904, 236] on div "Conduct a root cause analysis to determine the underlying reasons for the poten…" at bounding box center [784, 236] width 533 height 54
click at [517, 205] on input "a. Conduct a root cause analysis to determine the underlying reasons for the po…" at bounding box center [517, 200] width 0 height 11
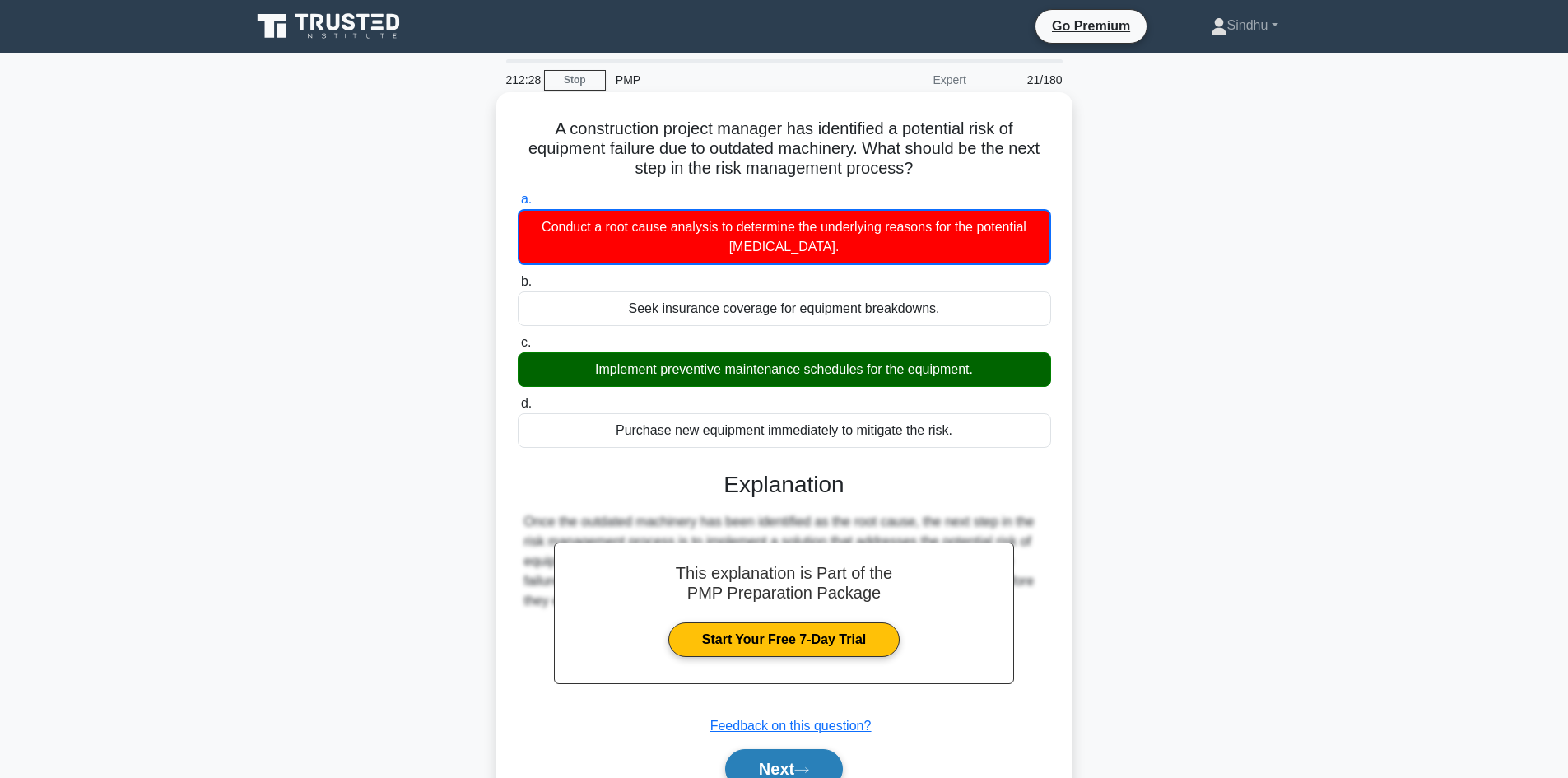
click at [748, 764] on button "Next" at bounding box center [784, 769] width 117 height 40
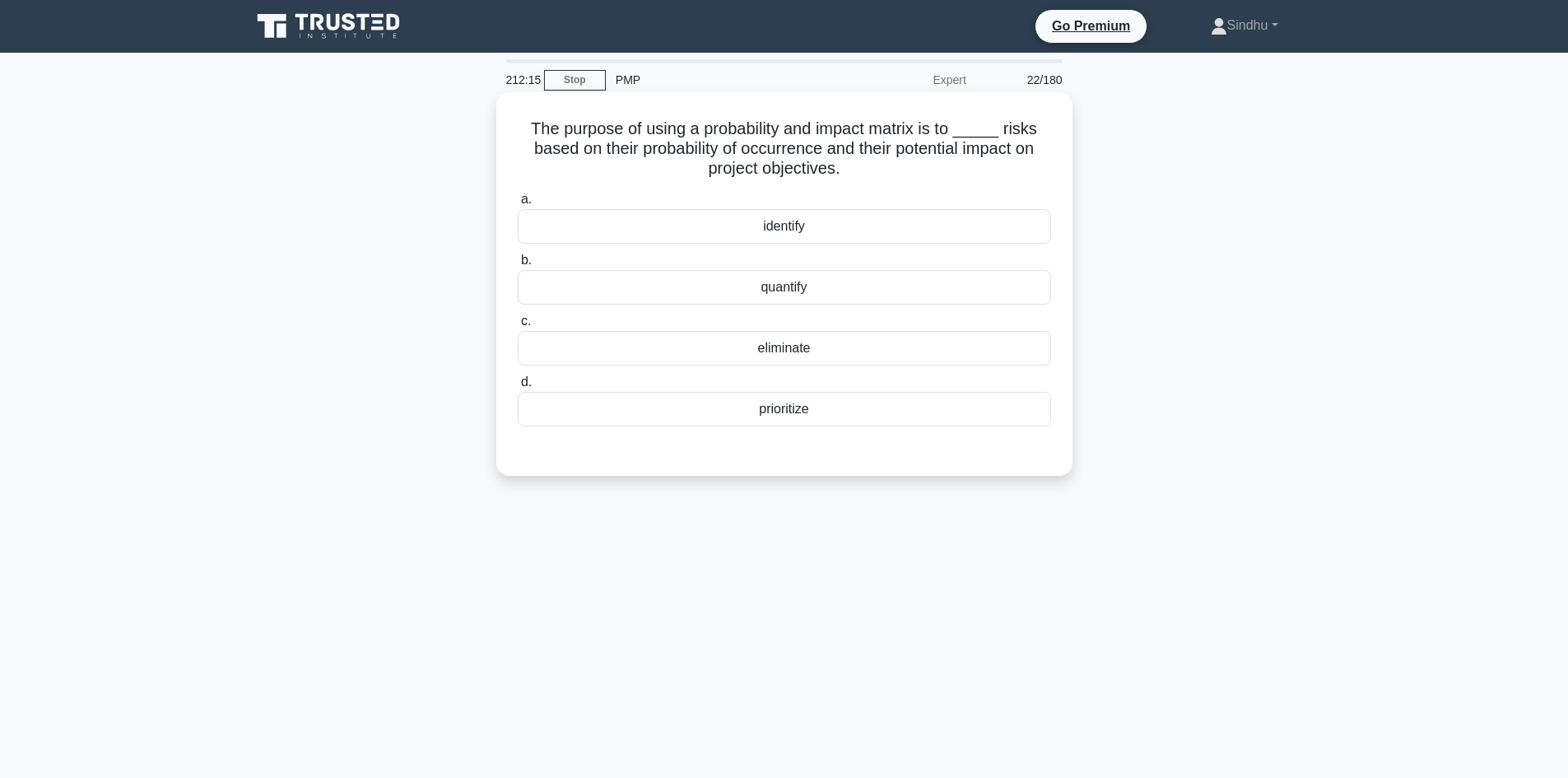
click at [819, 284] on div "quantify" at bounding box center [784, 287] width 533 height 35
click at [517, 266] on input "b. quantify" at bounding box center [517, 260] width 0 height 11
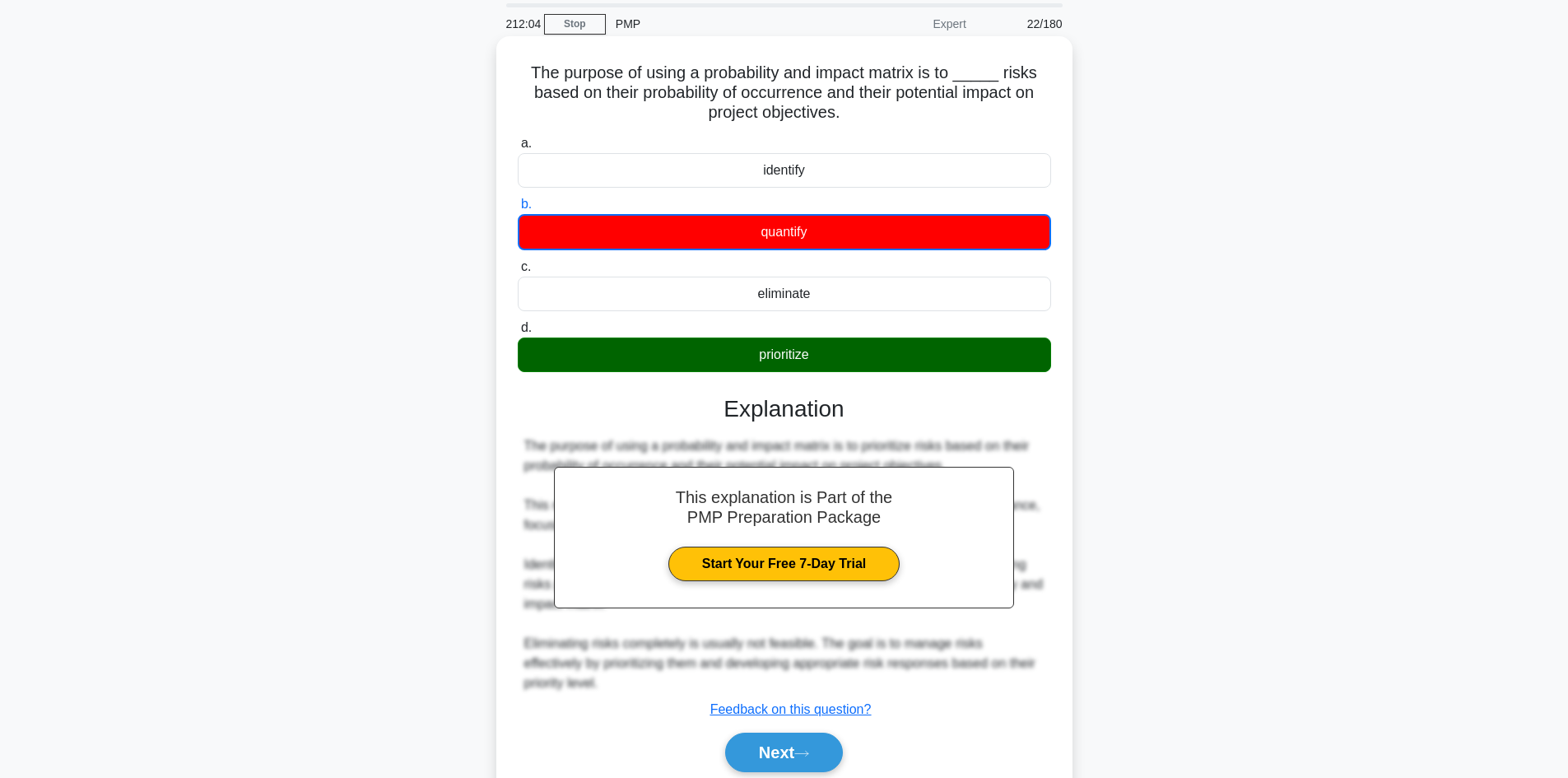
scroll to position [121, 0]
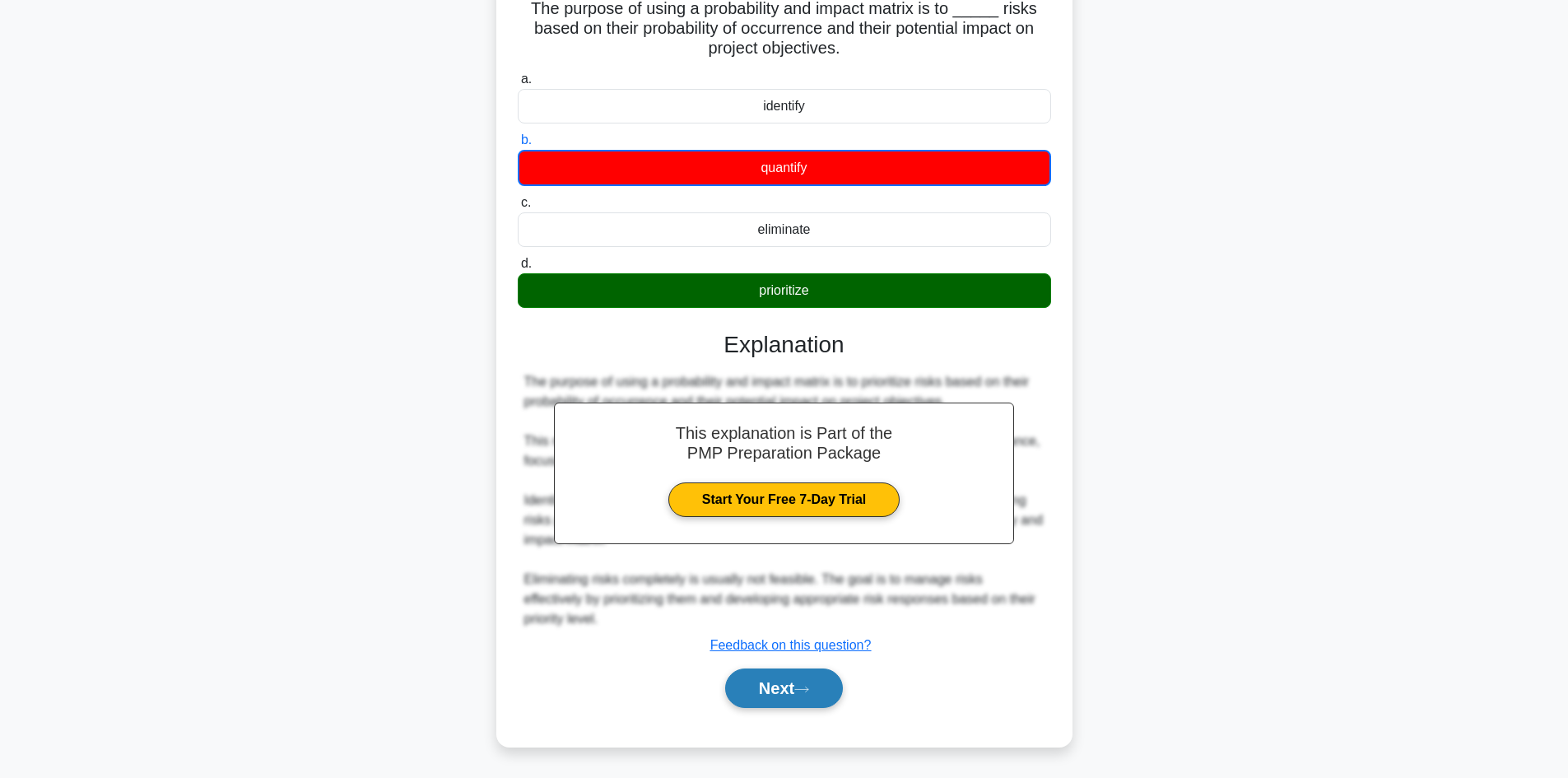
click at [760, 694] on button "Next" at bounding box center [784, 688] width 117 height 40
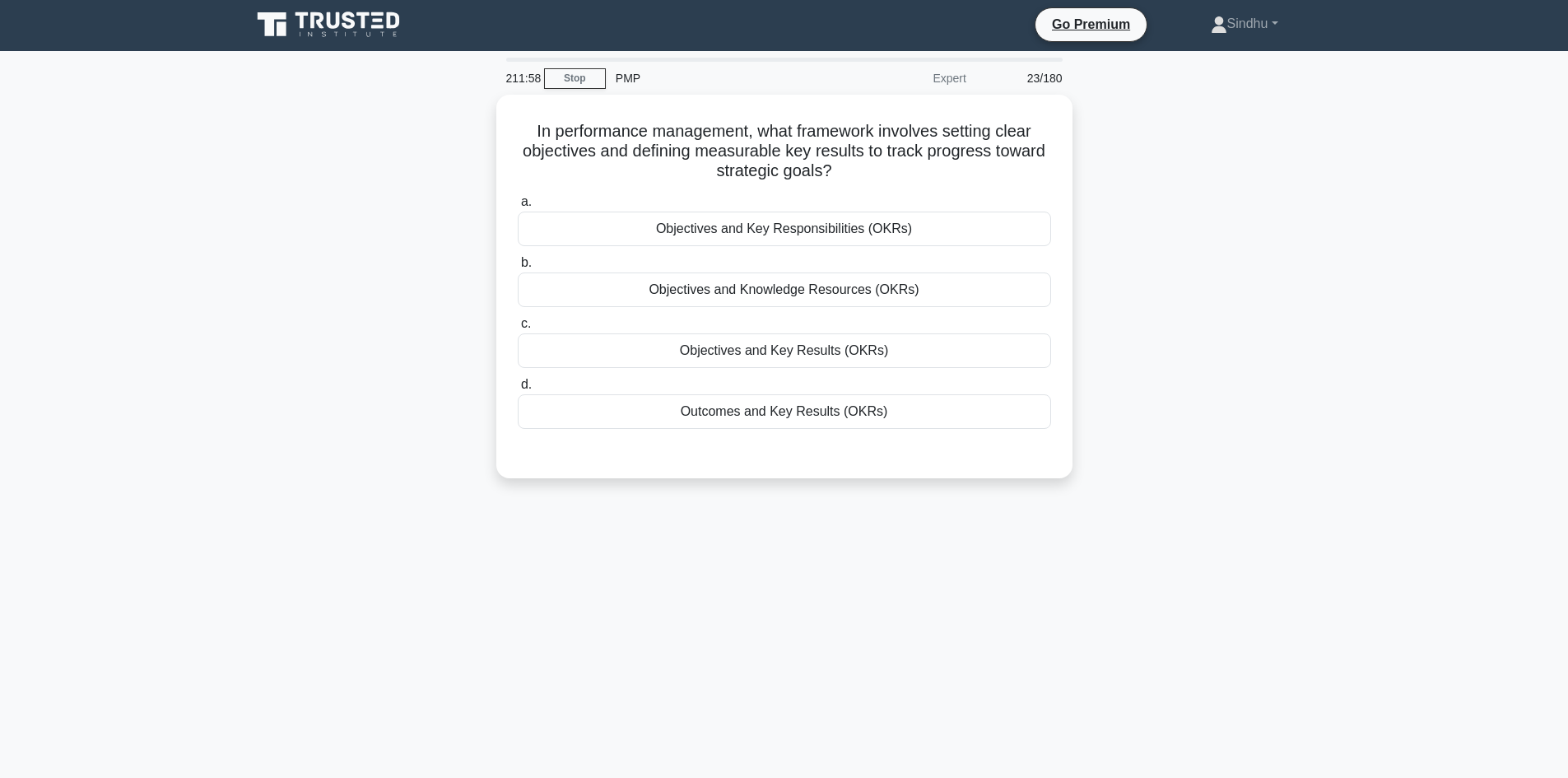
scroll to position [0, 0]
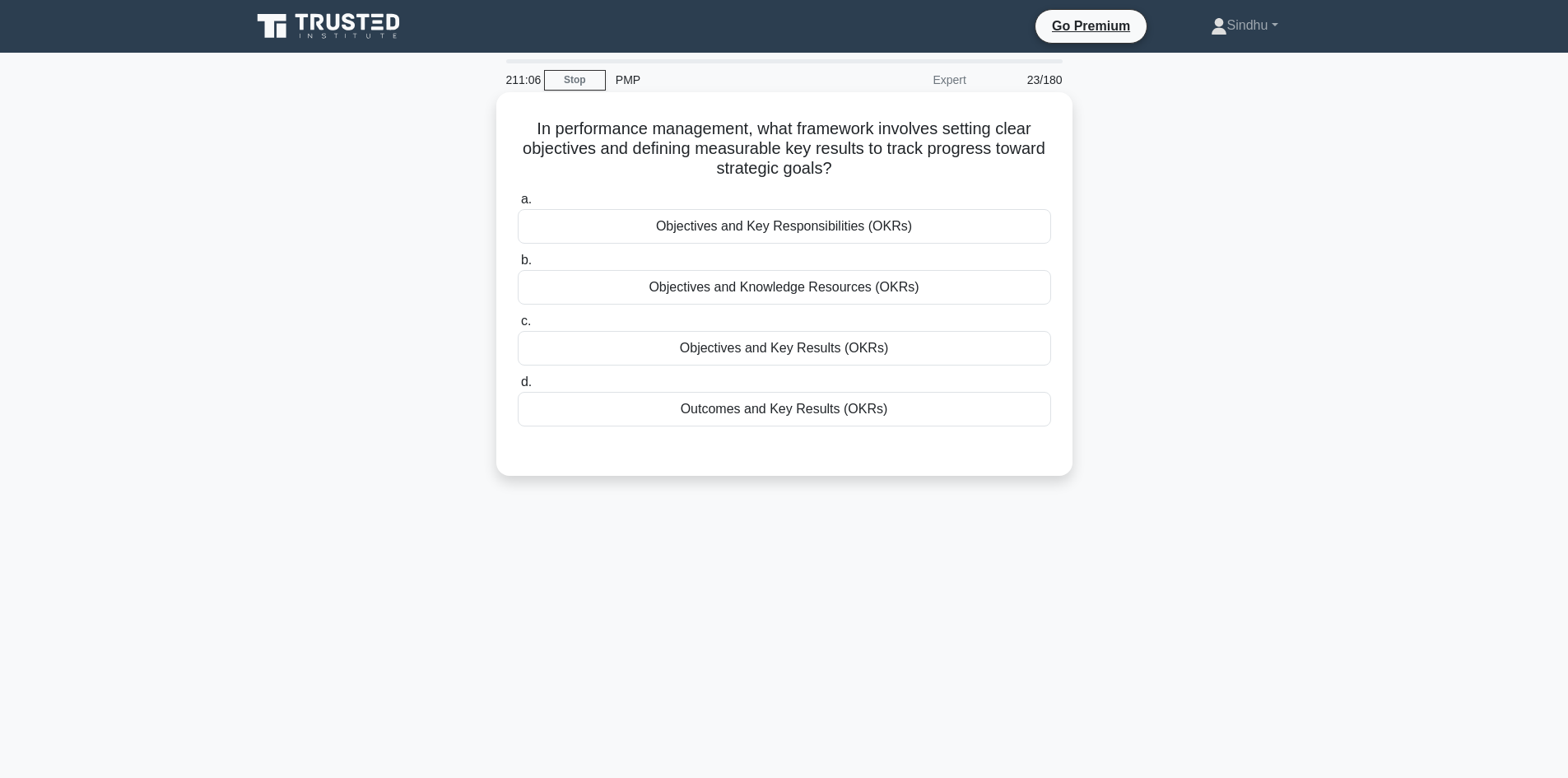
click at [821, 351] on div "Objectives and Key Results (OKRs)" at bounding box center [784, 348] width 533 height 35
click at [517, 327] on input "c. Objectives and Key Results (OKRs)" at bounding box center [517, 321] width 0 height 11
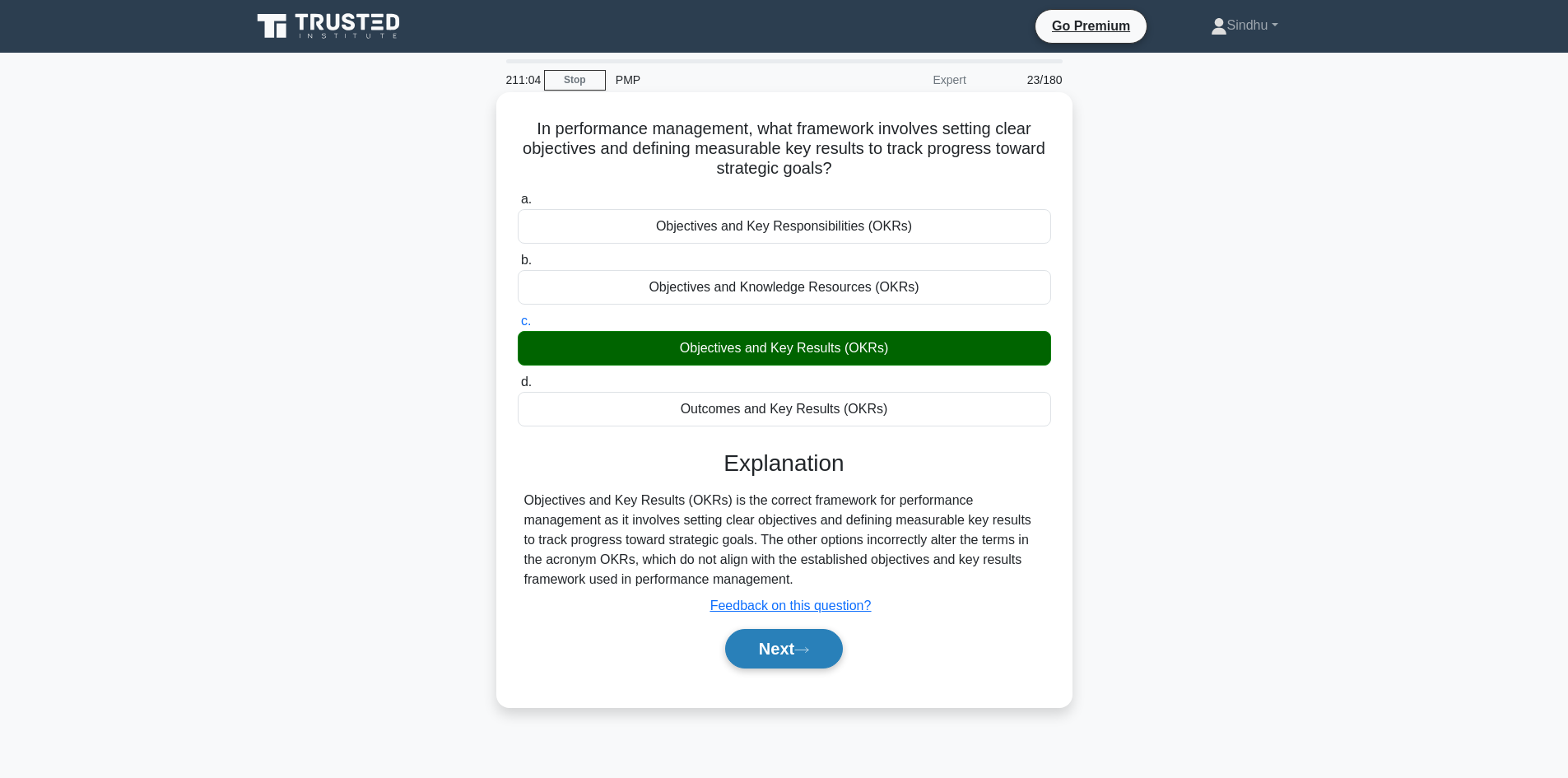
click at [762, 653] on button "Next" at bounding box center [784, 649] width 117 height 40
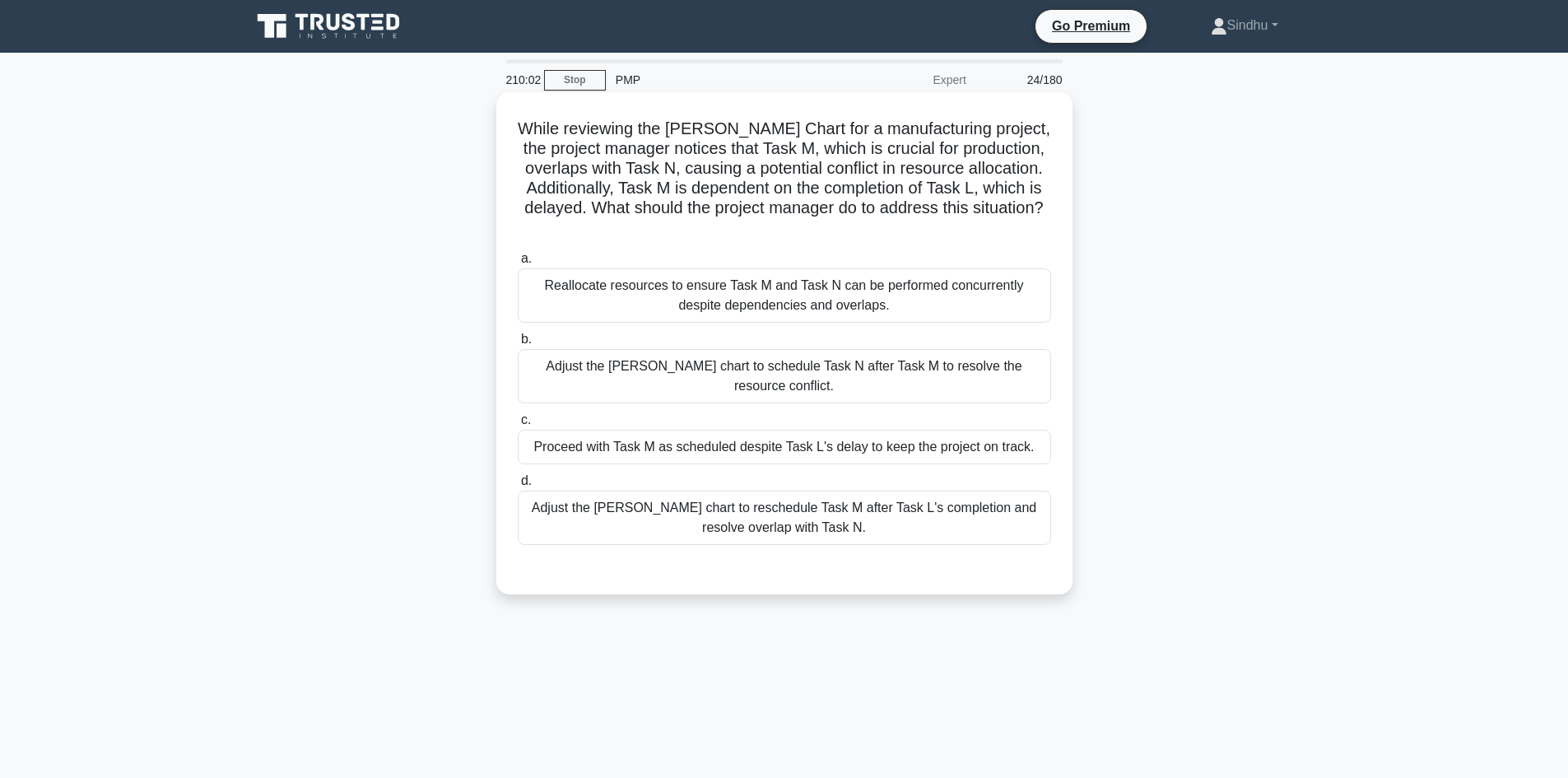
click at [806, 310] on div "Reallocate resources to ensure Task M and Task N can be performed concurrently …" at bounding box center [784, 295] width 533 height 54
click at [517, 265] on input "a. Reallocate resources to ensure Task M and Task N can be performed concurrent…" at bounding box center [517, 259] width 0 height 11
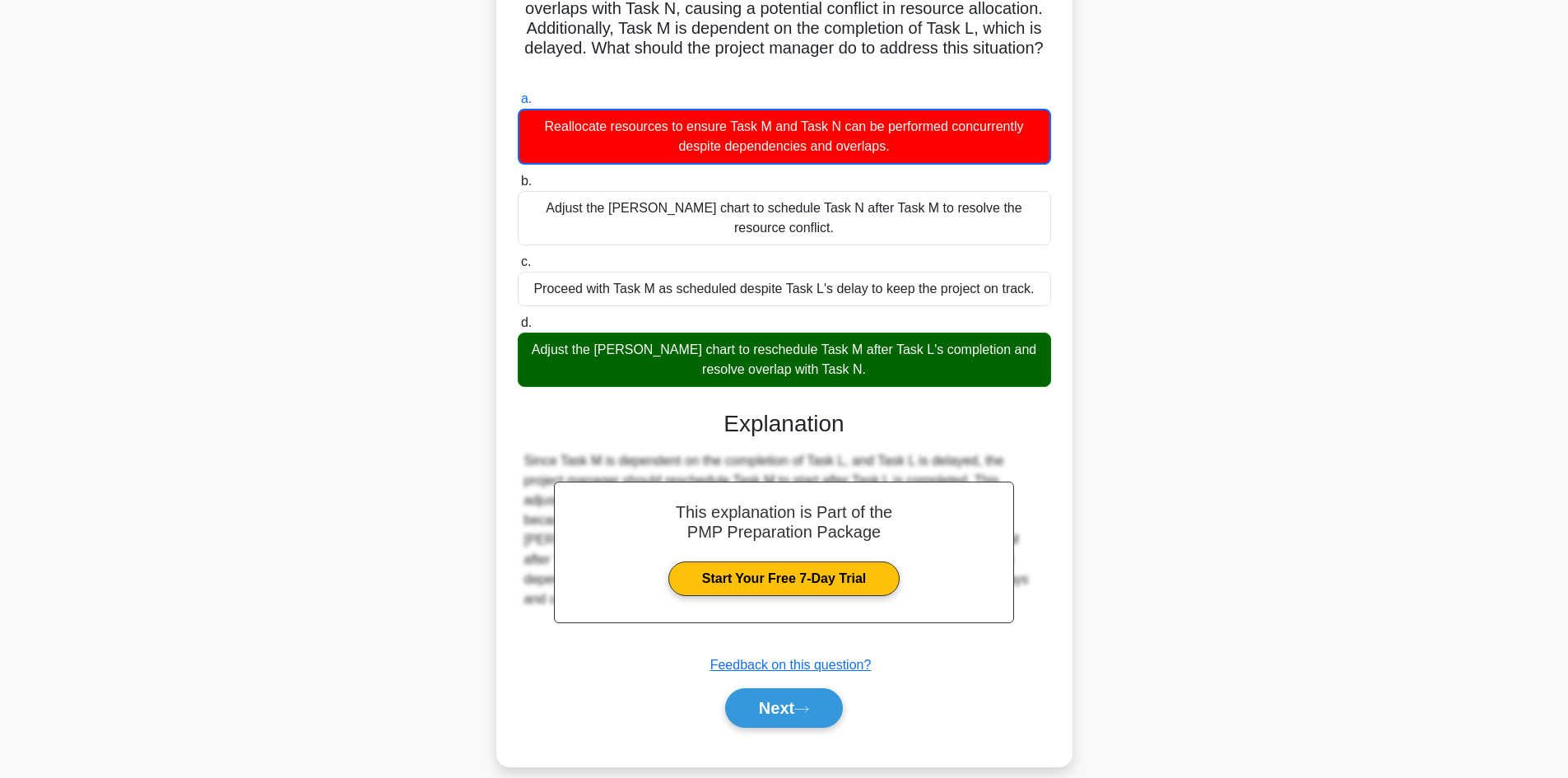
scroll to position [161, 0]
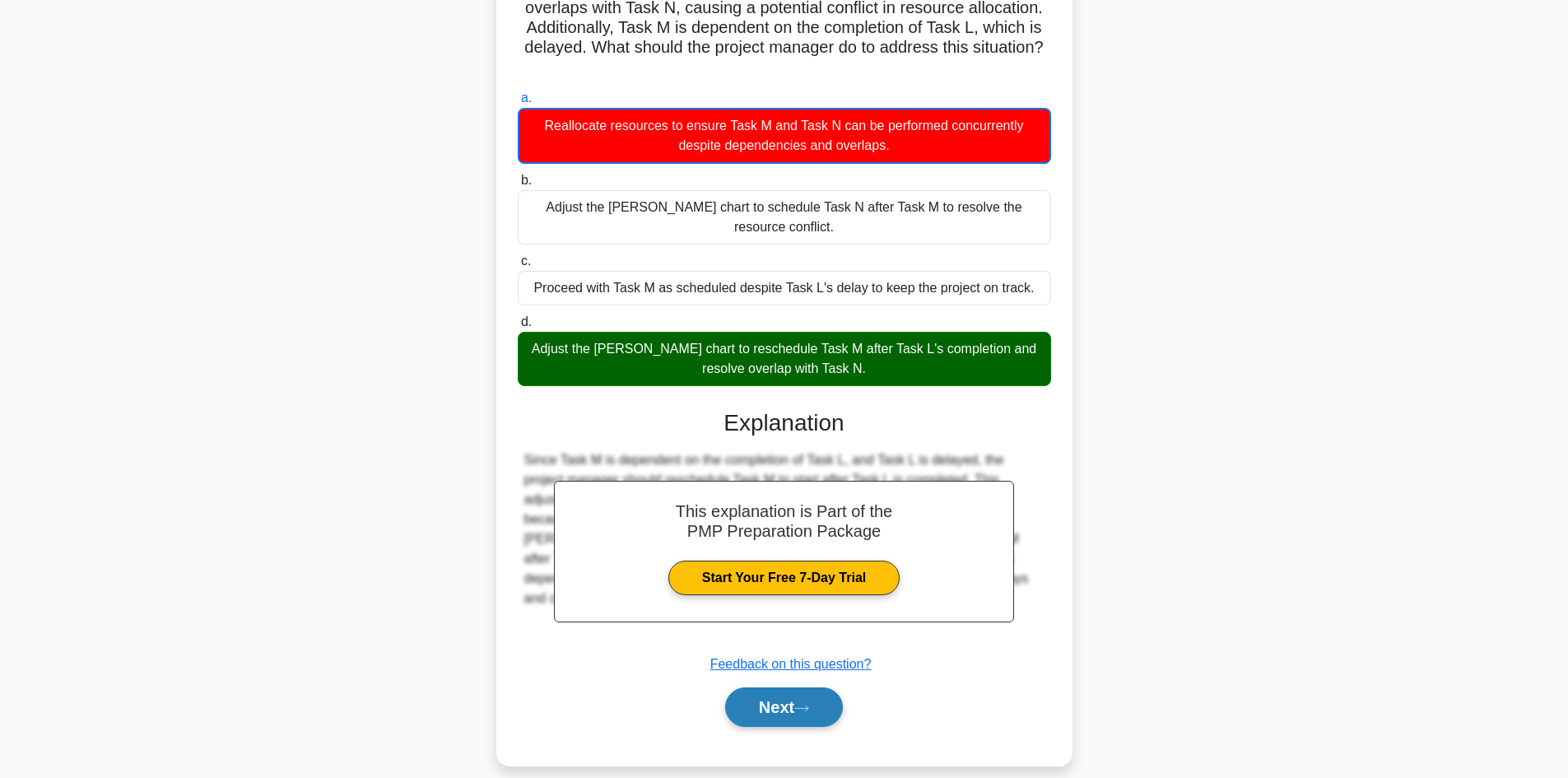
click at [759, 688] on button "Next" at bounding box center [784, 707] width 117 height 40
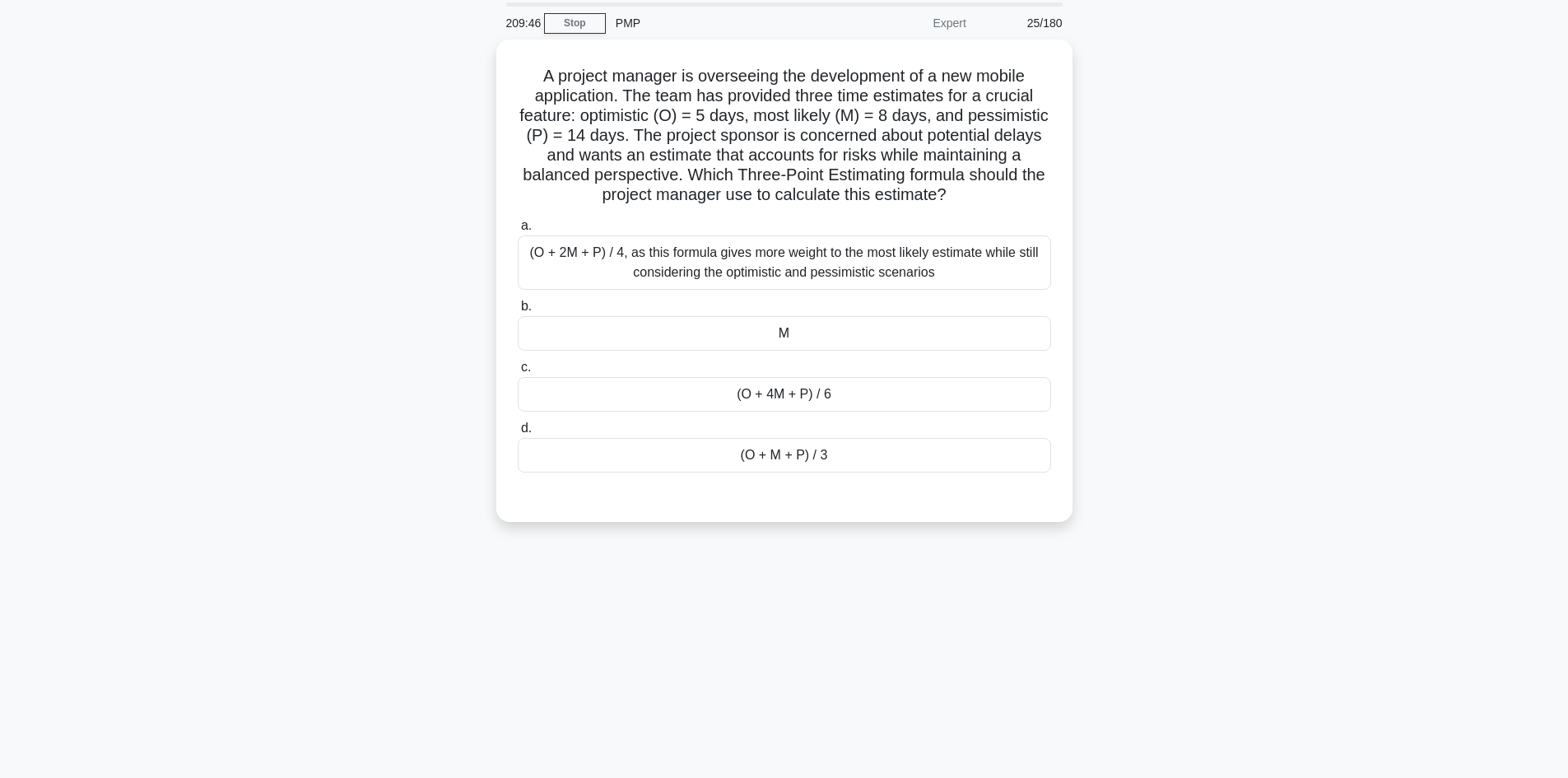
scroll to position [0, 0]
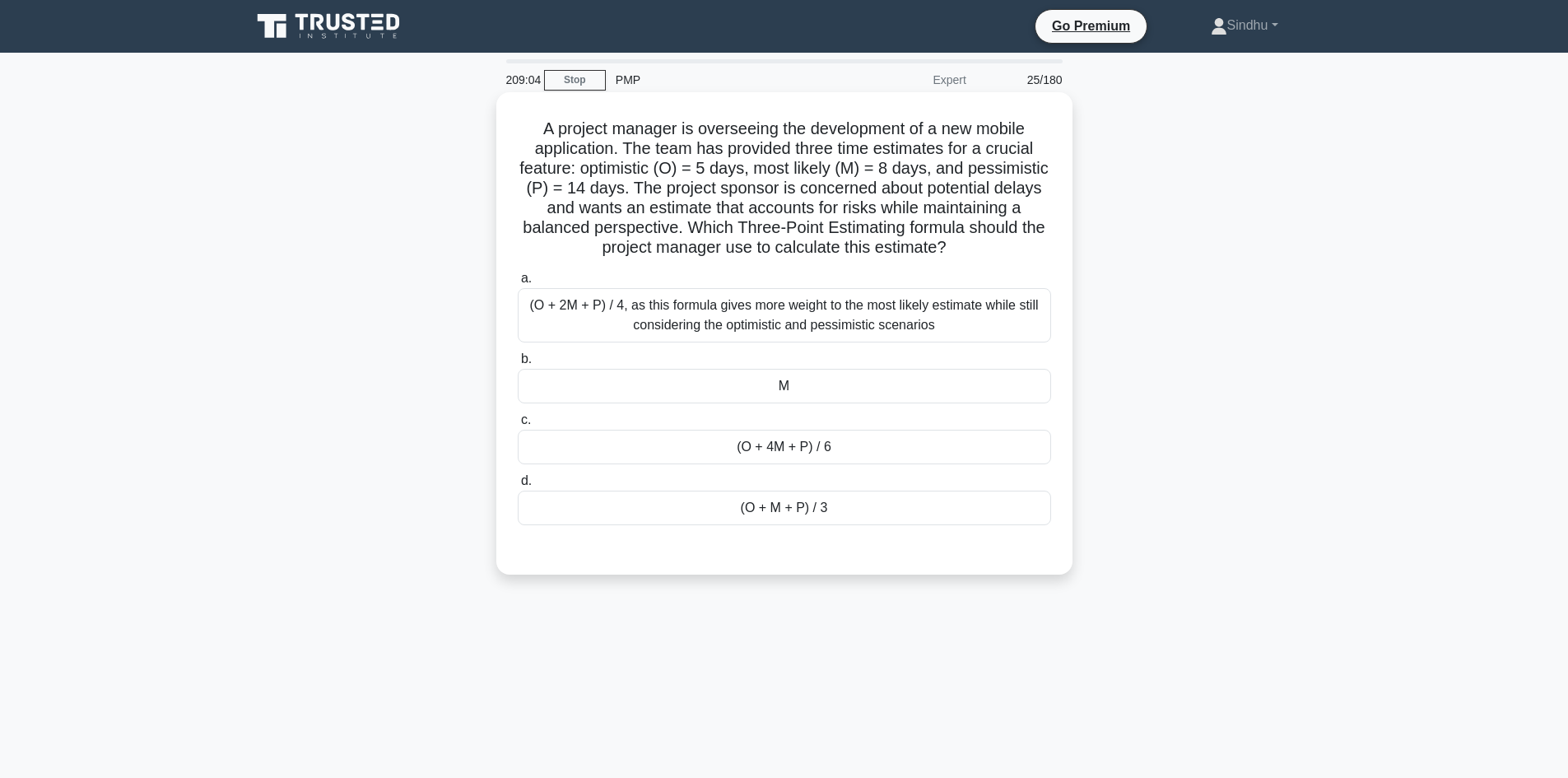
click at [822, 452] on div "(O + 4M + P) / 6" at bounding box center [784, 447] width 533 height 35
click at [517, 425] on input "c. (O + 4M + P) / 6" at bounding box center [517, 420] width 0 height 11
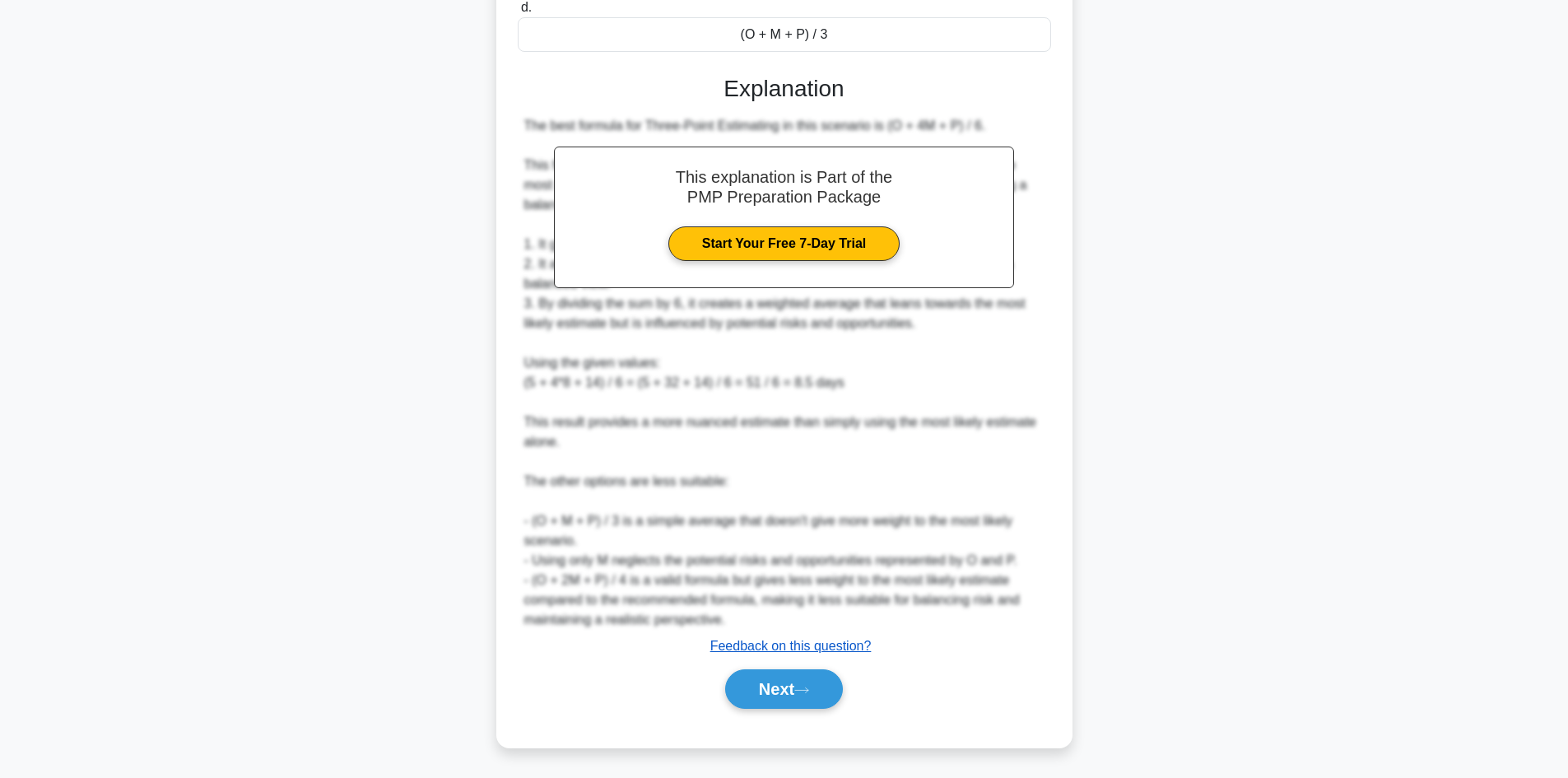
scroll to position [475, 0]
click at [766, 681] on button "Next" at bounding box center [784, 688] width 117 height 40
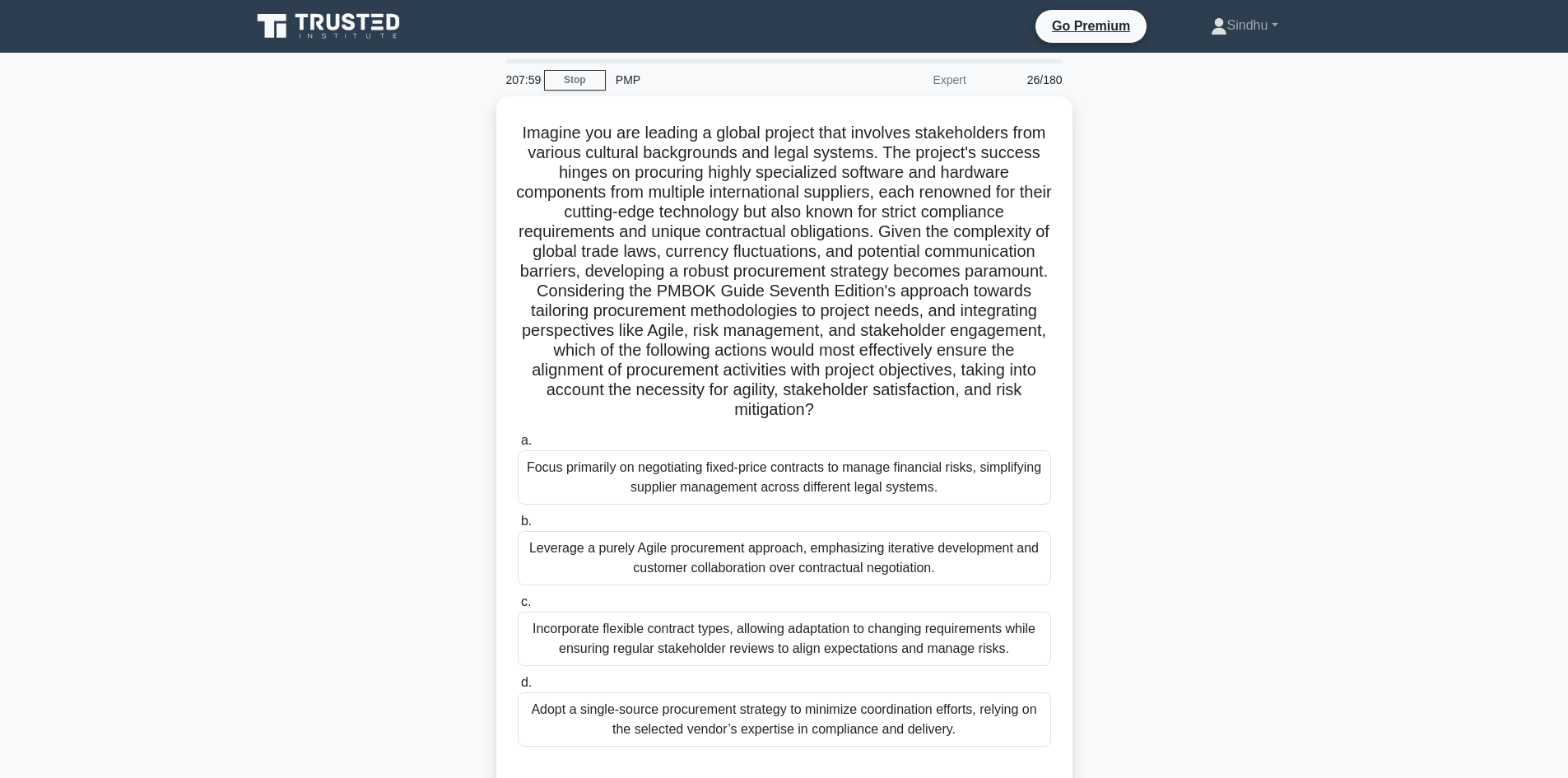
scroll to position [82, 0]
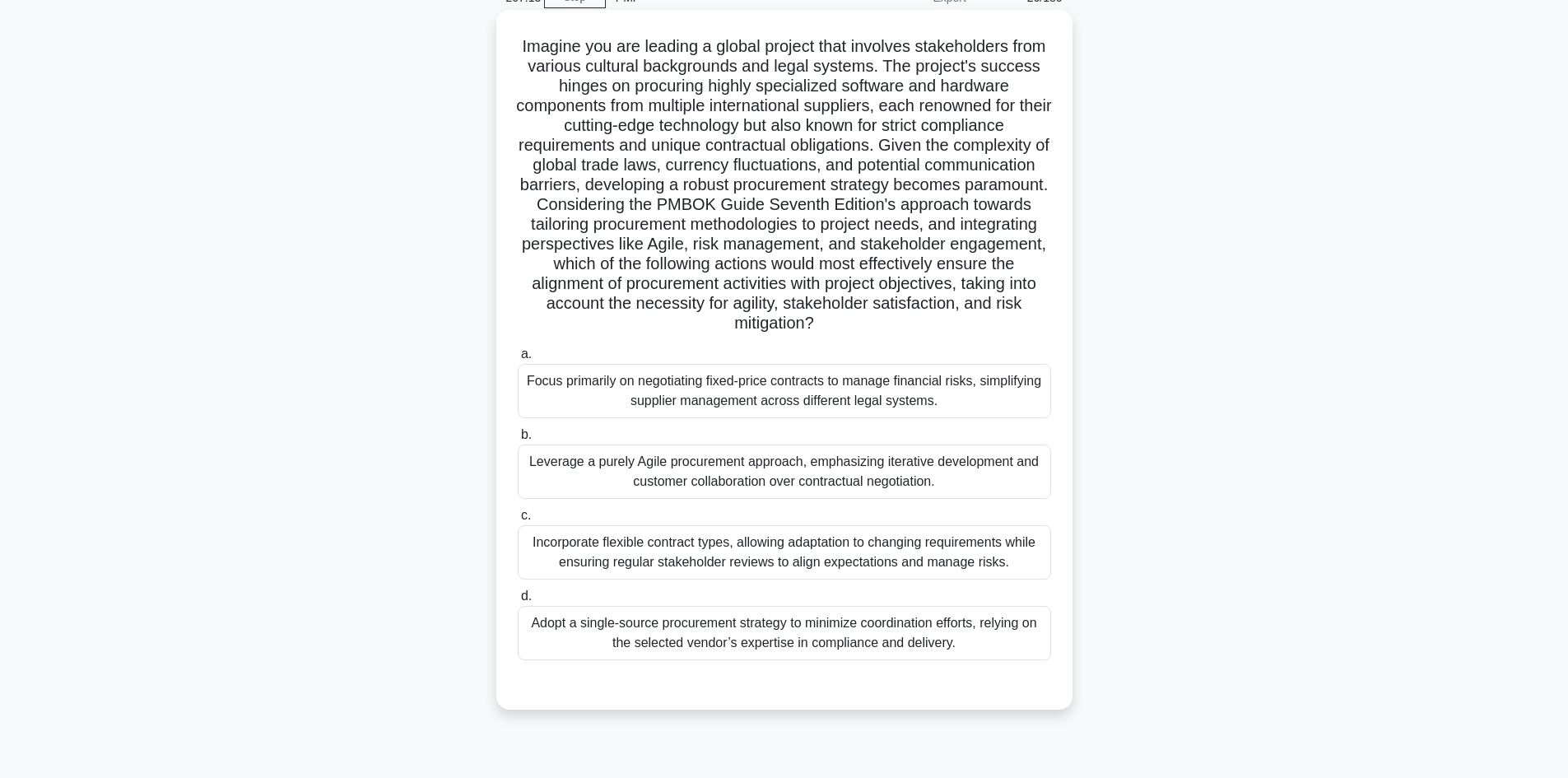
click at [854, 394] on div "Focus primarily on negotiating fixed-price contracts to manage financial risks,…" at bounding box center [784, 391] width 533 height 54
click at [517, 360] on input "a. Focus primarily on negotiating fixed-price contracts to manage financial ris…" at bounding box center [517, 354] width 0 height 11
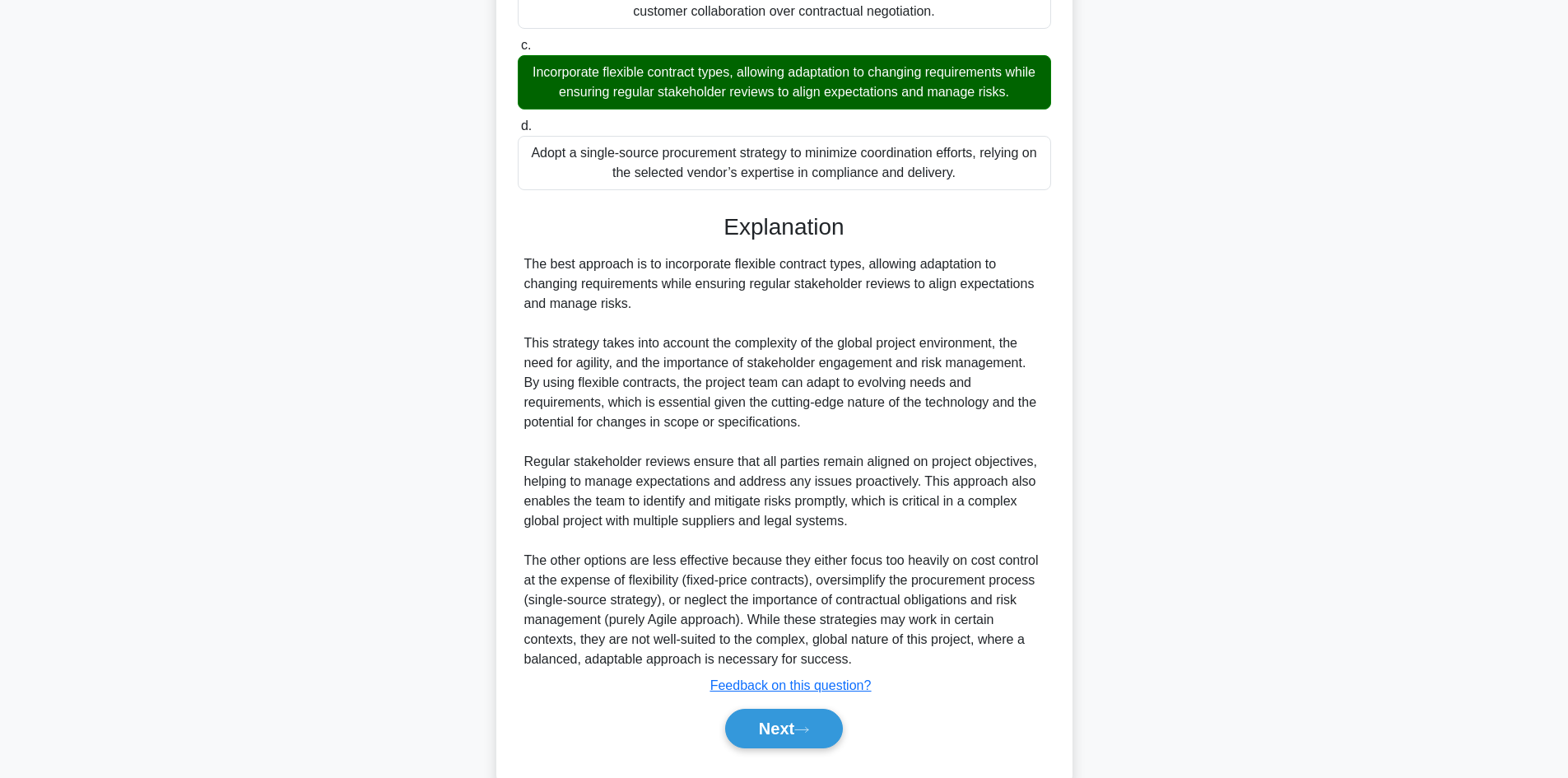
scroll to position [595, 0]
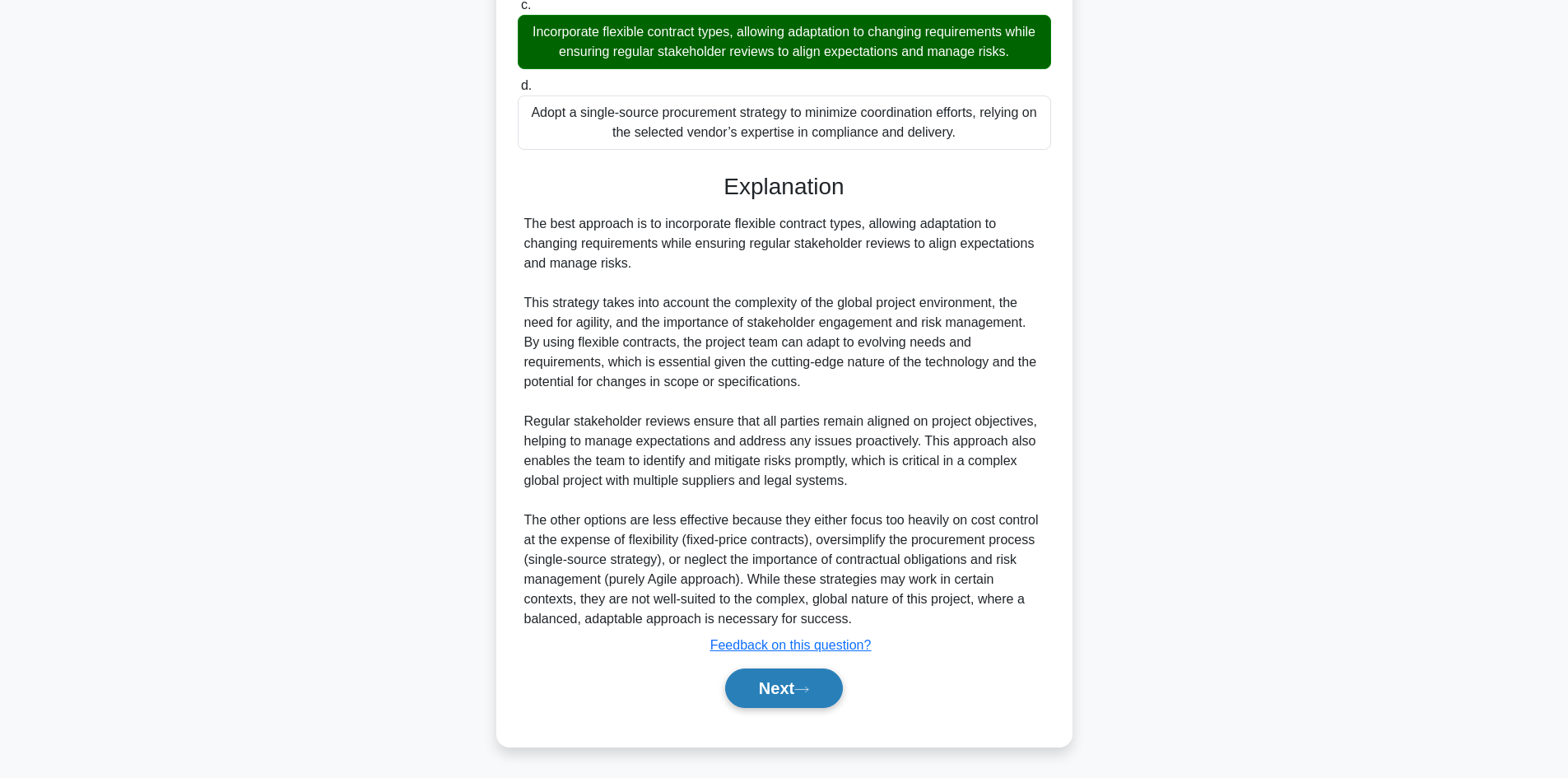
click at [773, 686] on button "Next" at bounding box center [784, 688] width 117 height 40
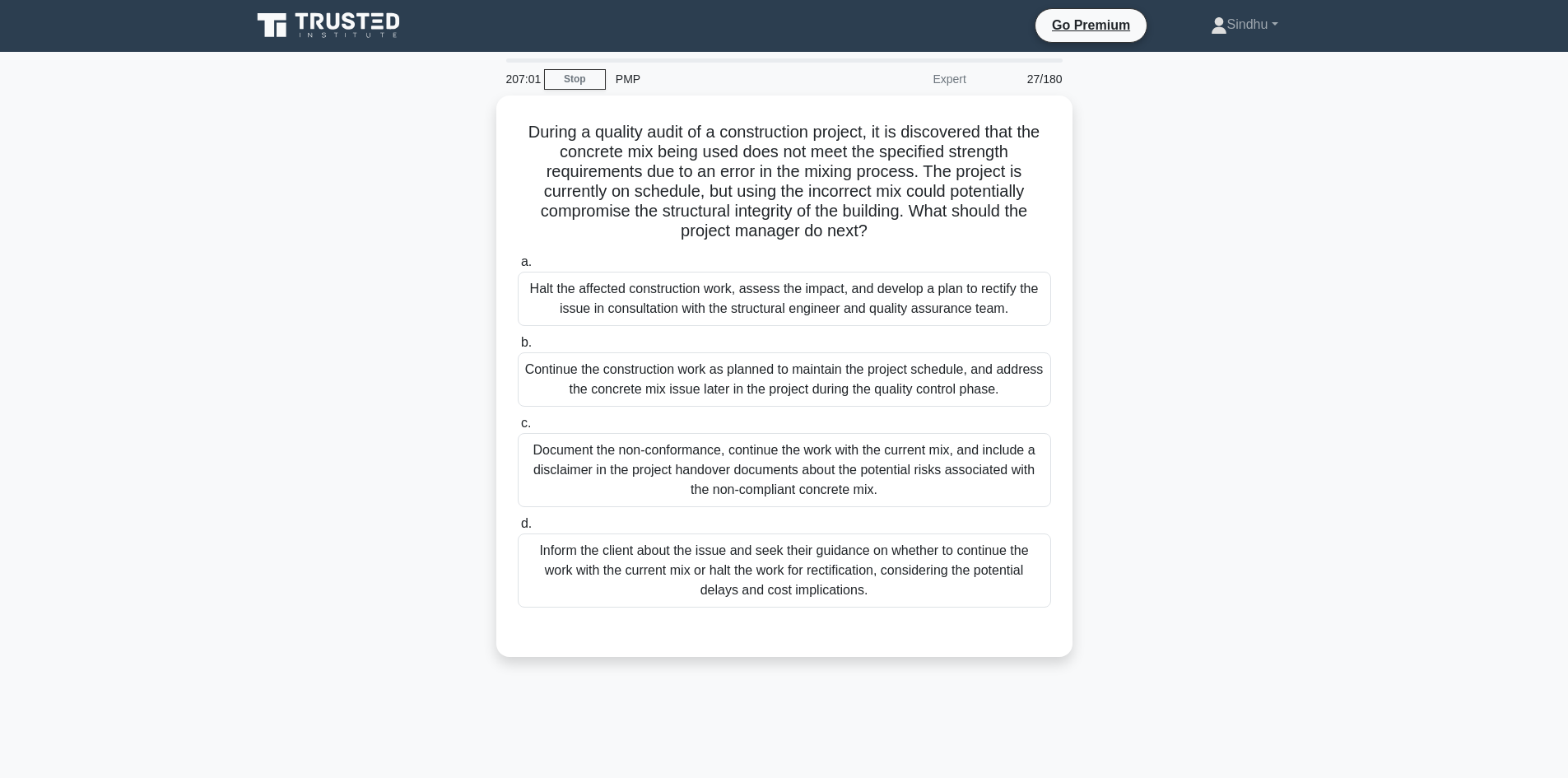
scroll to position [0, 0]
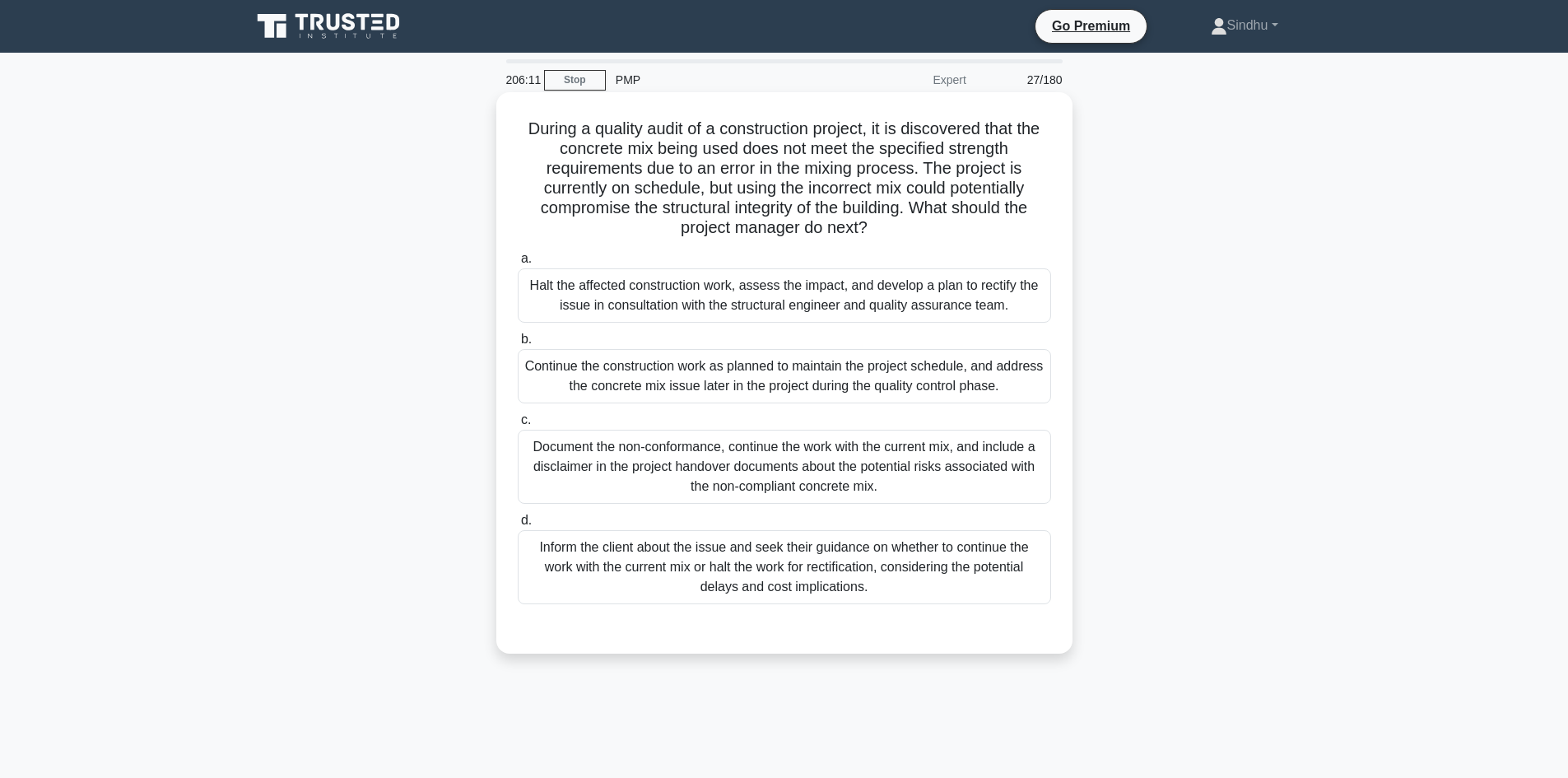
click at [970, 310] on div "Halt the affected construction work, assess the impact, and develop a plan to r…" at bounding box center [784, 295] width 533 height 54
click at [517, 265] on input "a. Halt the affected construction work, assess the impact, and develop a plan t…" at bounding box center [517, 259] width 0 height 11
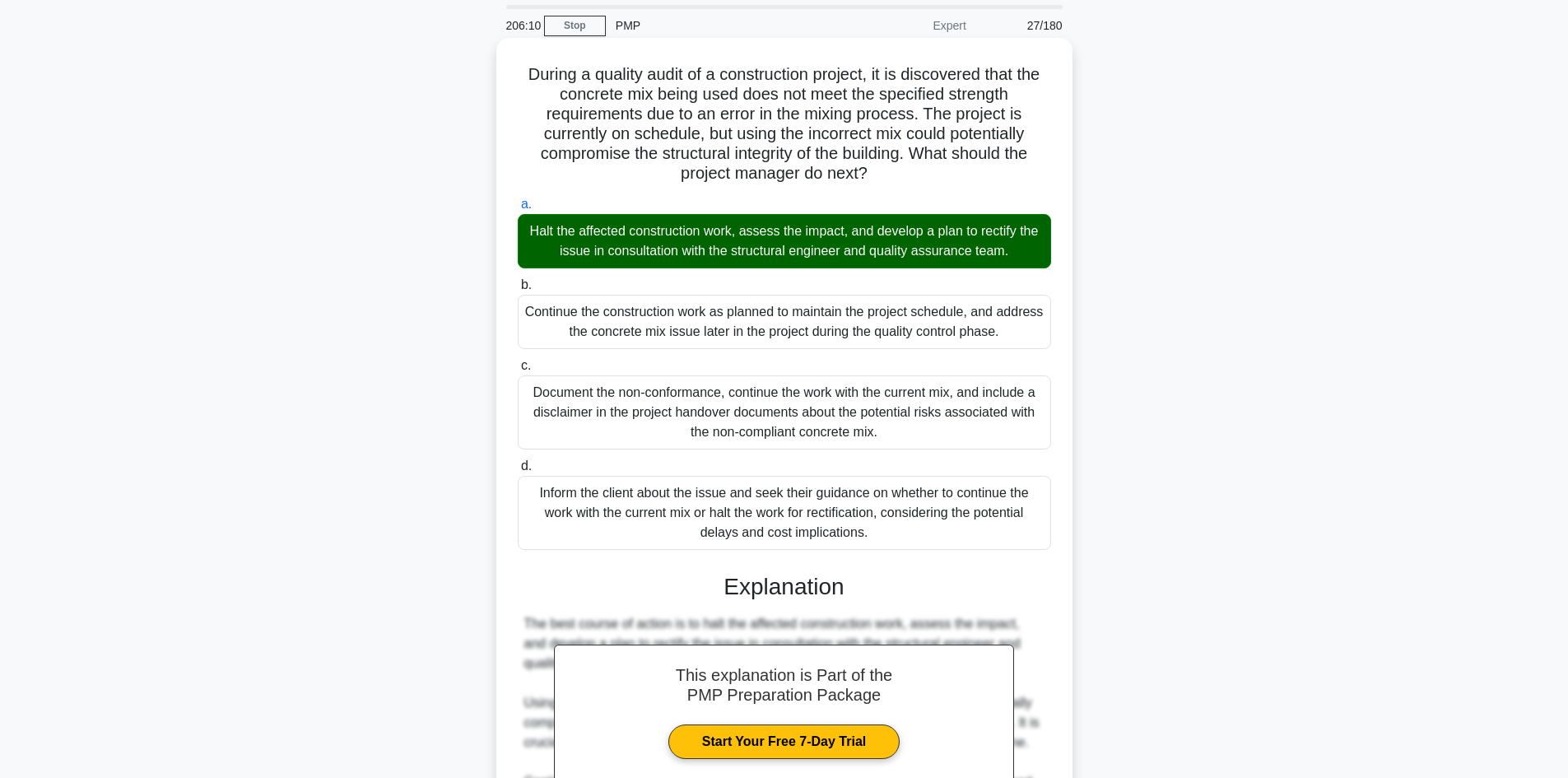
scroll to position [330, 0]
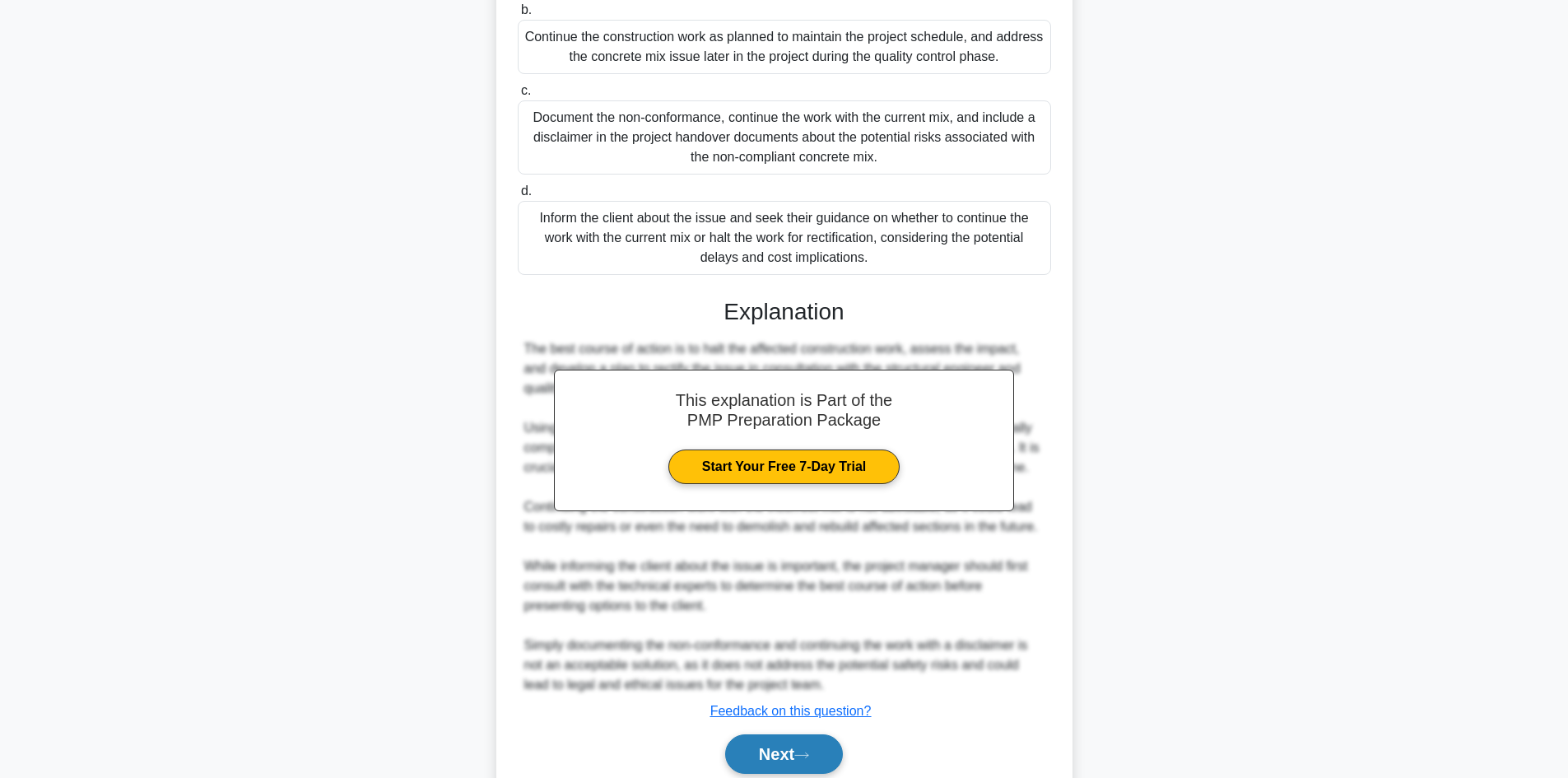
click at [751, 748] on button "Next" at bounding box center [784, 754] width 117 height 40
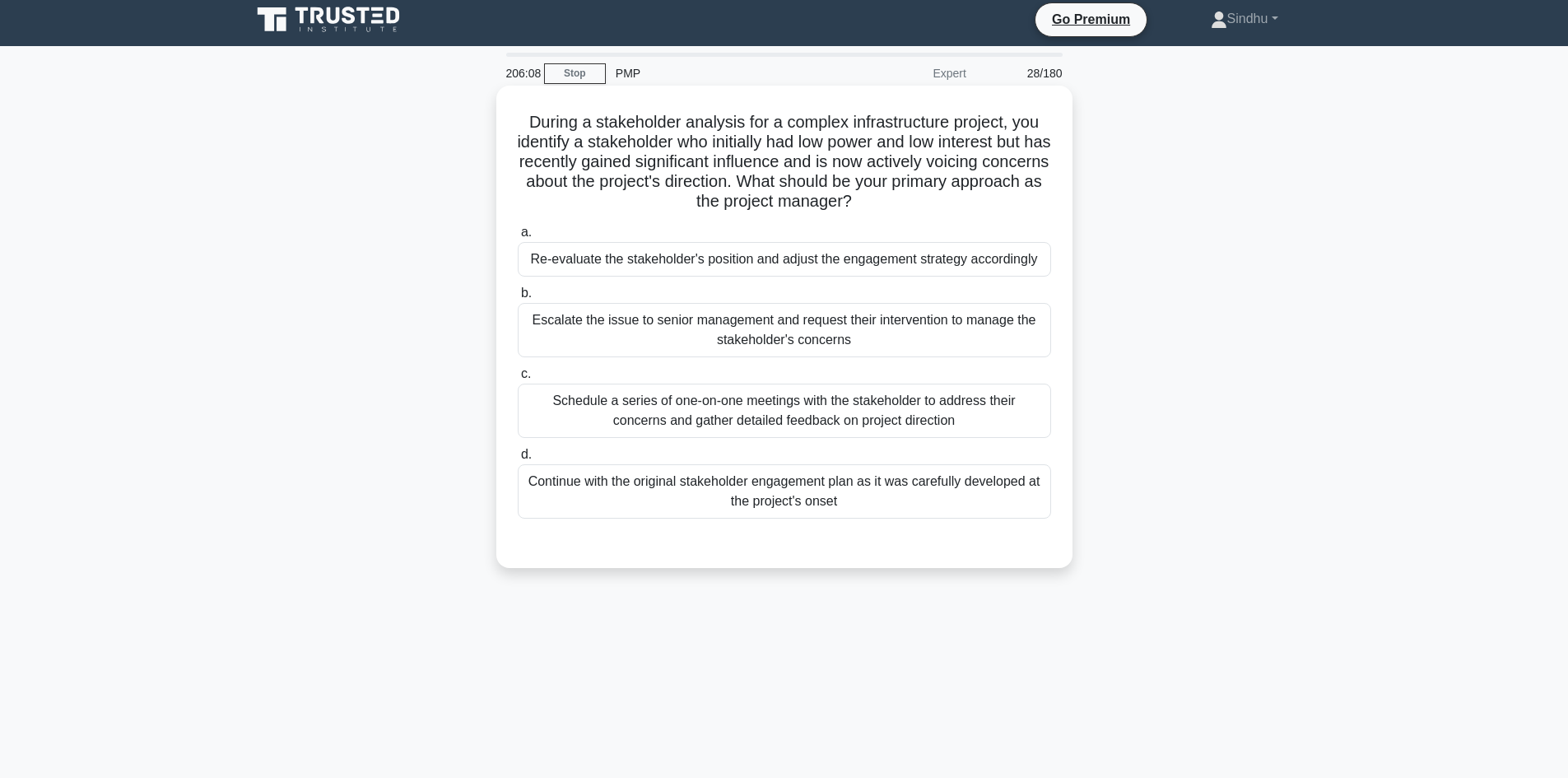
scroll to position [0, 0]
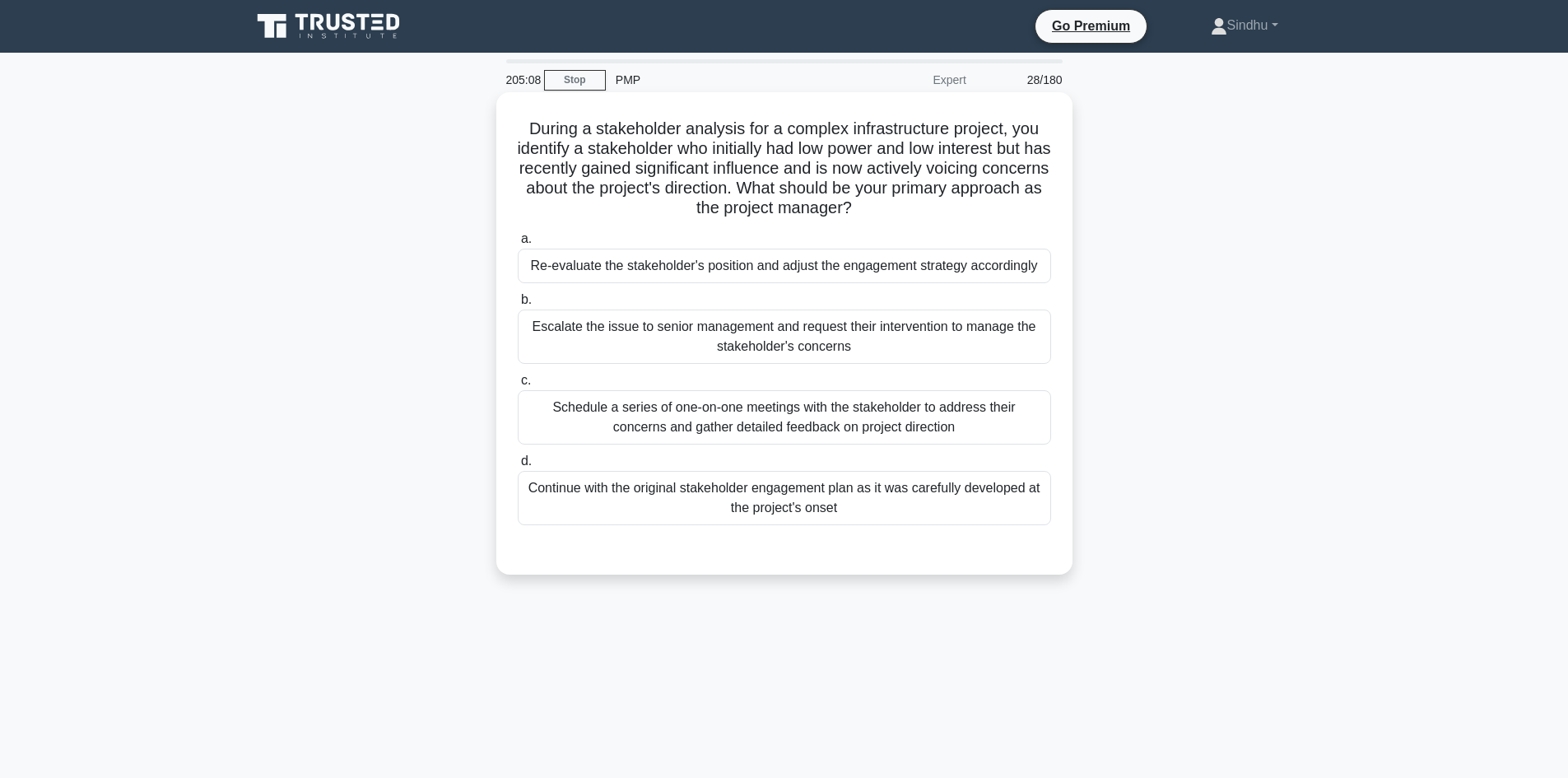
click at [886, 432] on div "Schedule a series of one-on-one meetings with the stakeholder to address their …" at bounding box center [784, 418] width 533 height 54
click at [517, 386] on input "c. Schedule a series of one-on-one meetings with the stakeholder to address the…" at bounding box center [517, 381] width 0 height 11
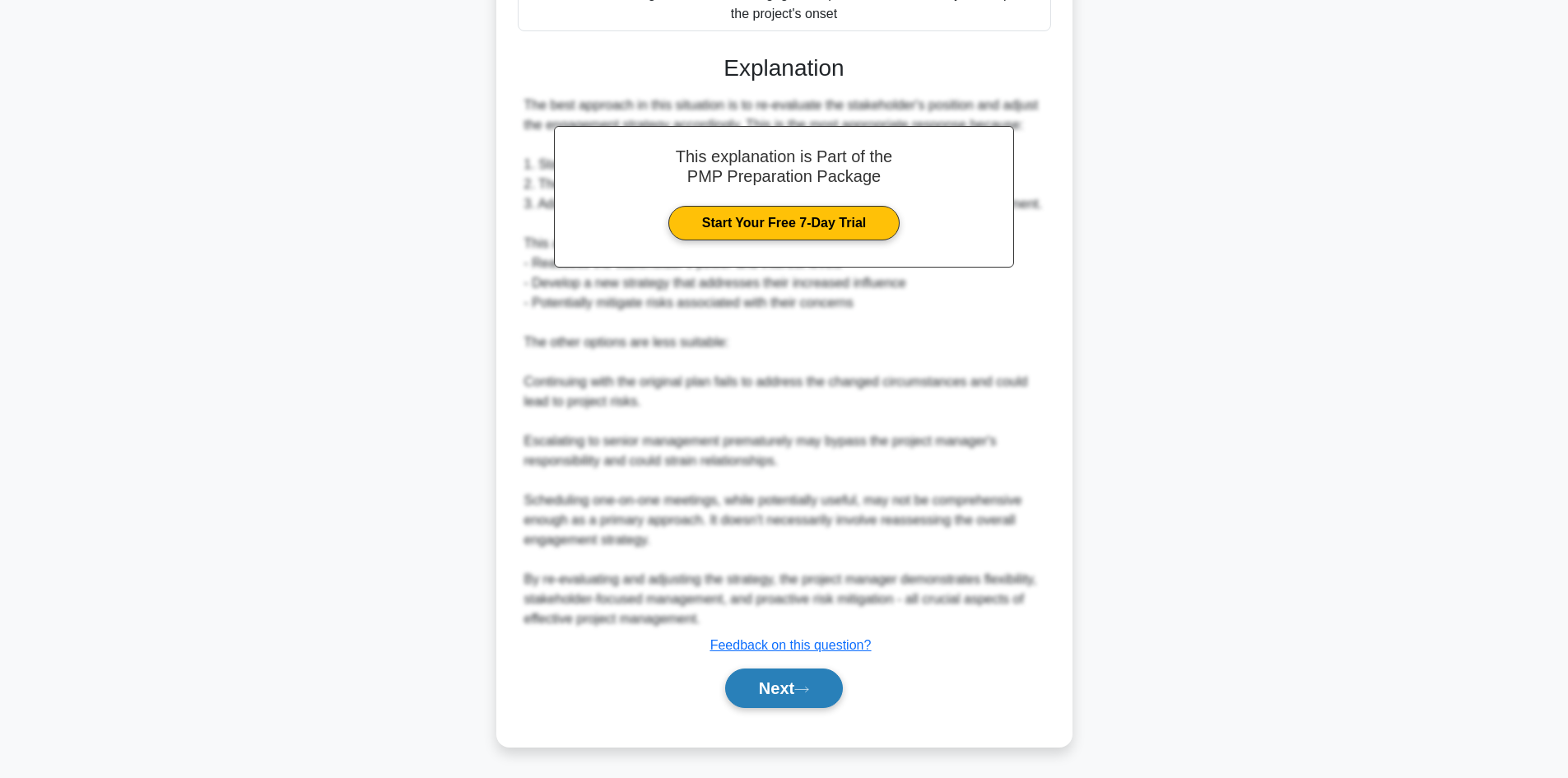
scroll to position [517, 0]
click at [781, 691] on button "Next" at bounding box center [784, 688] width 117 height 40
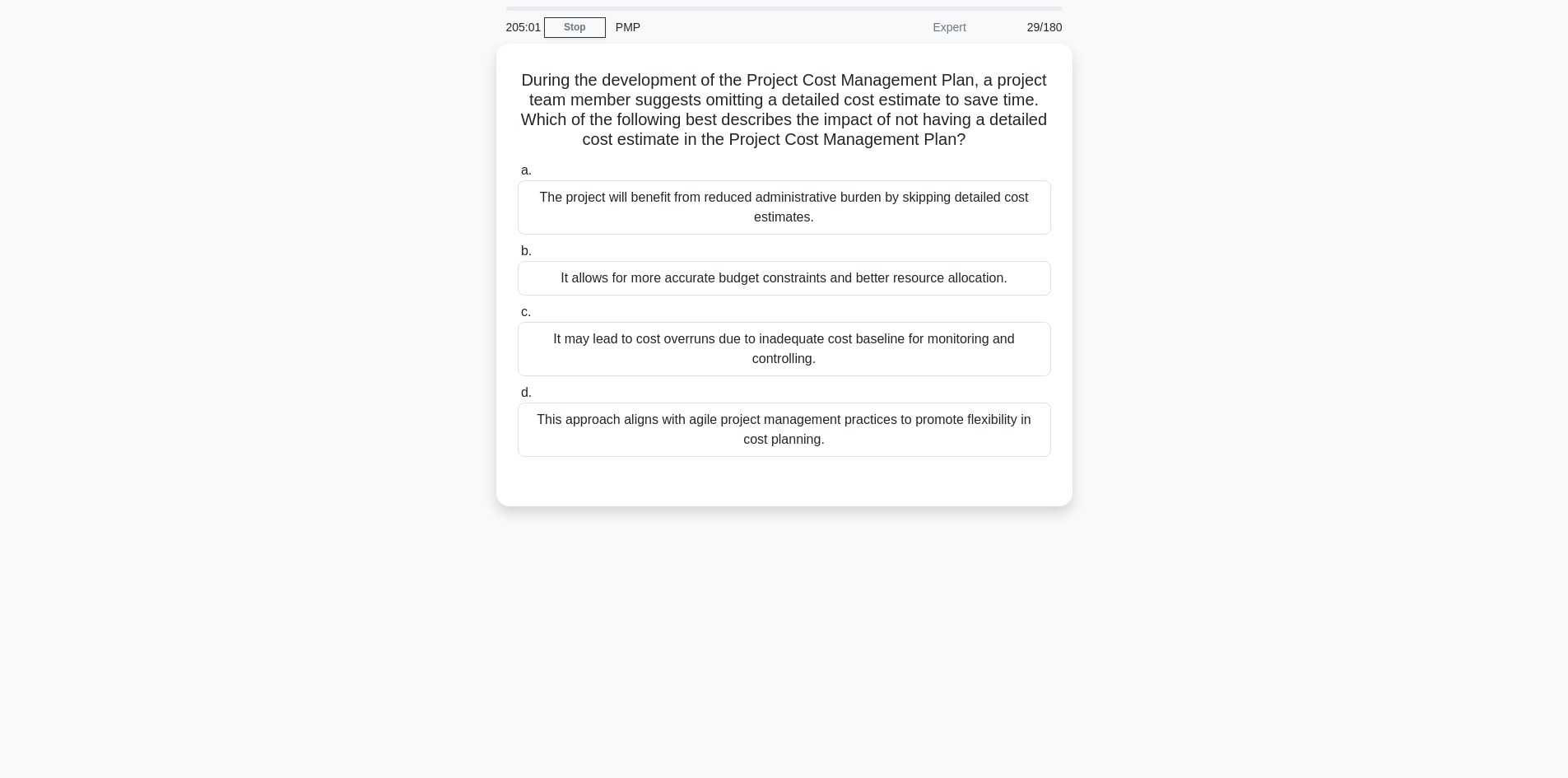
scroll to position [0, 0]
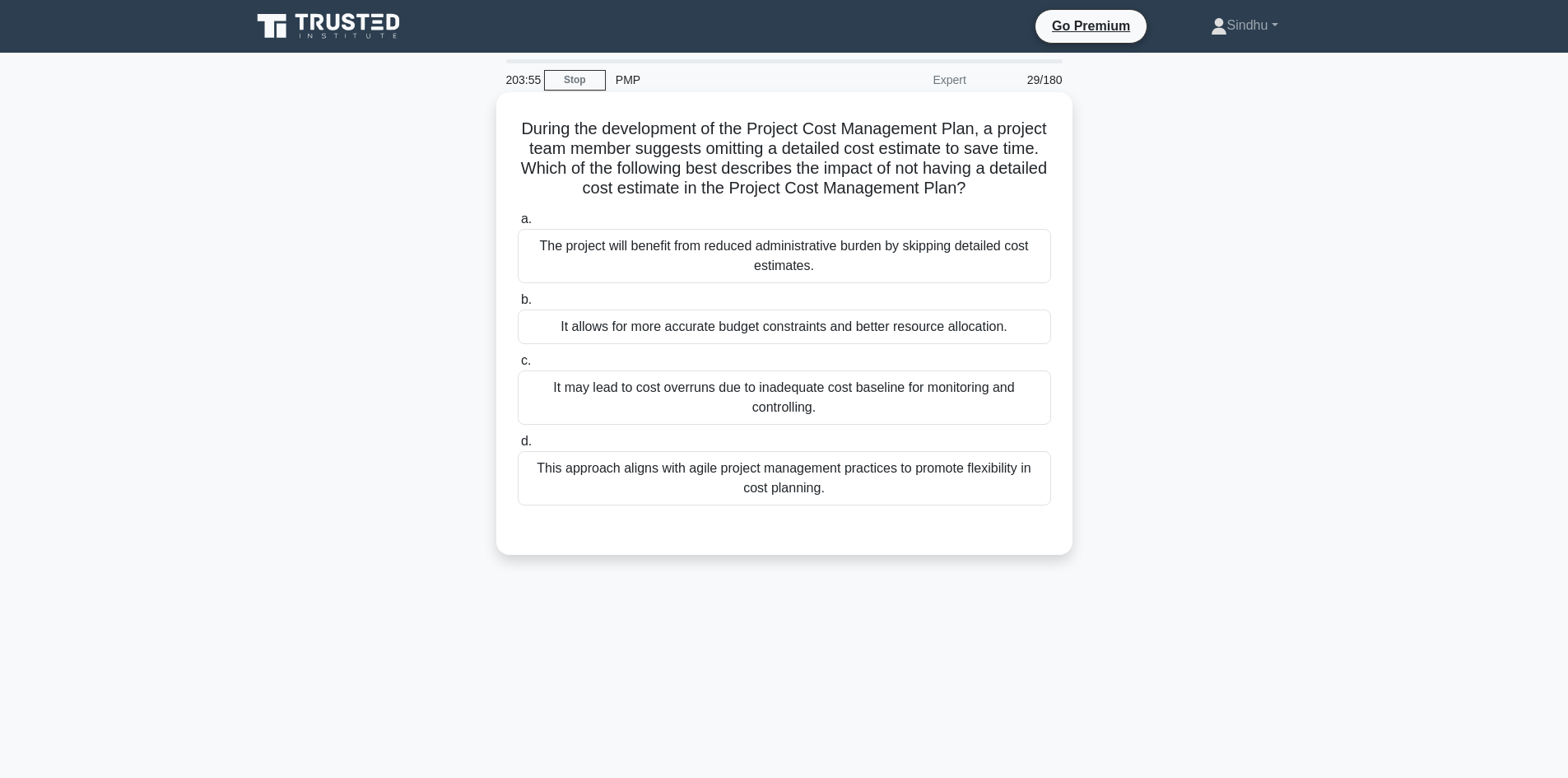
click at [850, 411] on div "It may lead to cost overruns due to inadequate cost baseline for monitoring and…" at bounding box center [784, 397] width 533 height 54
click at [517, 366] on input "c. It may lead to cost overruns due to inadequate cost baseline for monitoring …" at bounding box center [517, 361] width 0 height 11
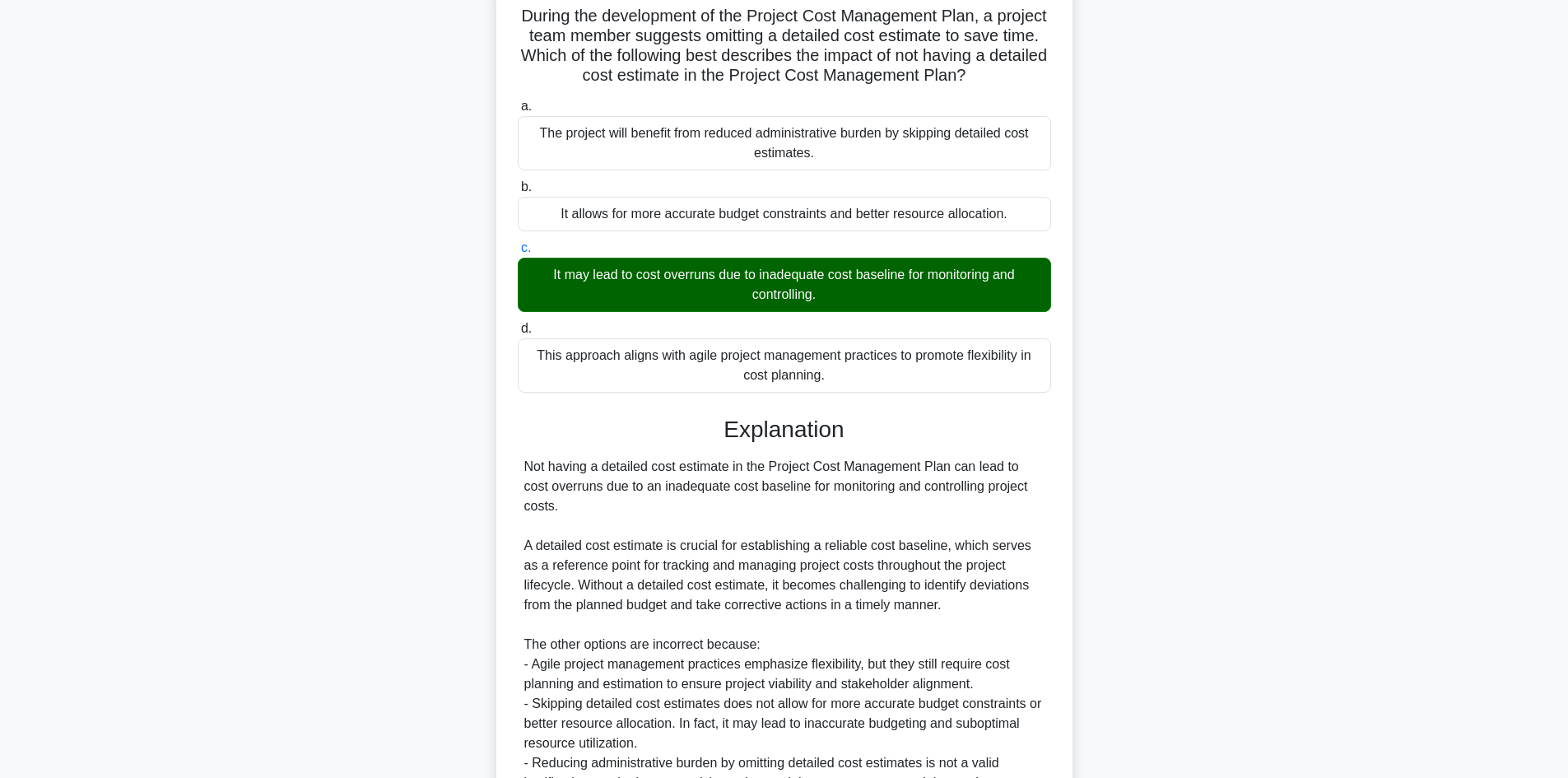
scroll to position [317, 0]
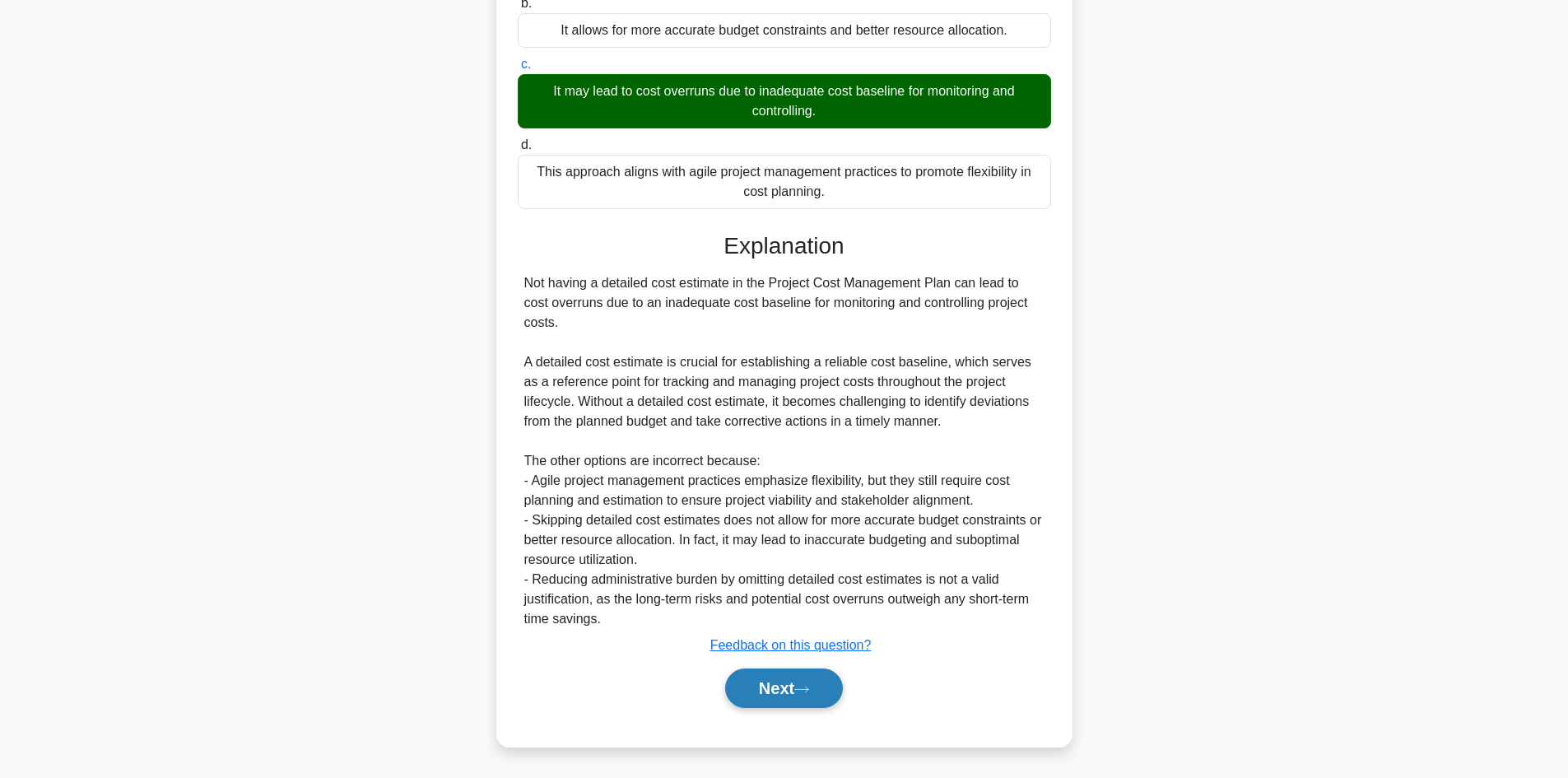
click at [794, 688] on button "Next" at bounding box center [784, 688] width 117 height 40
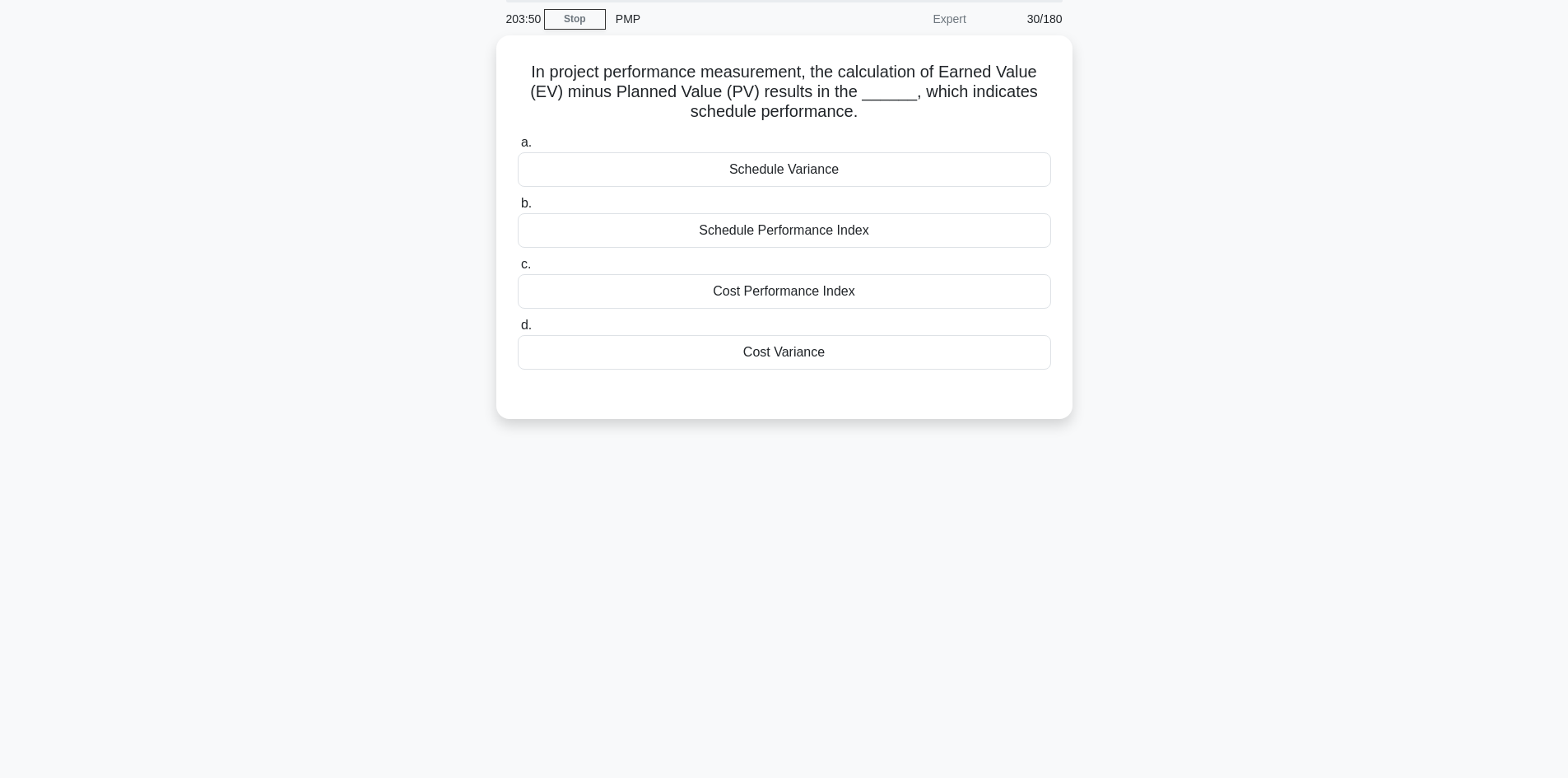
scroll to position [0, 0]
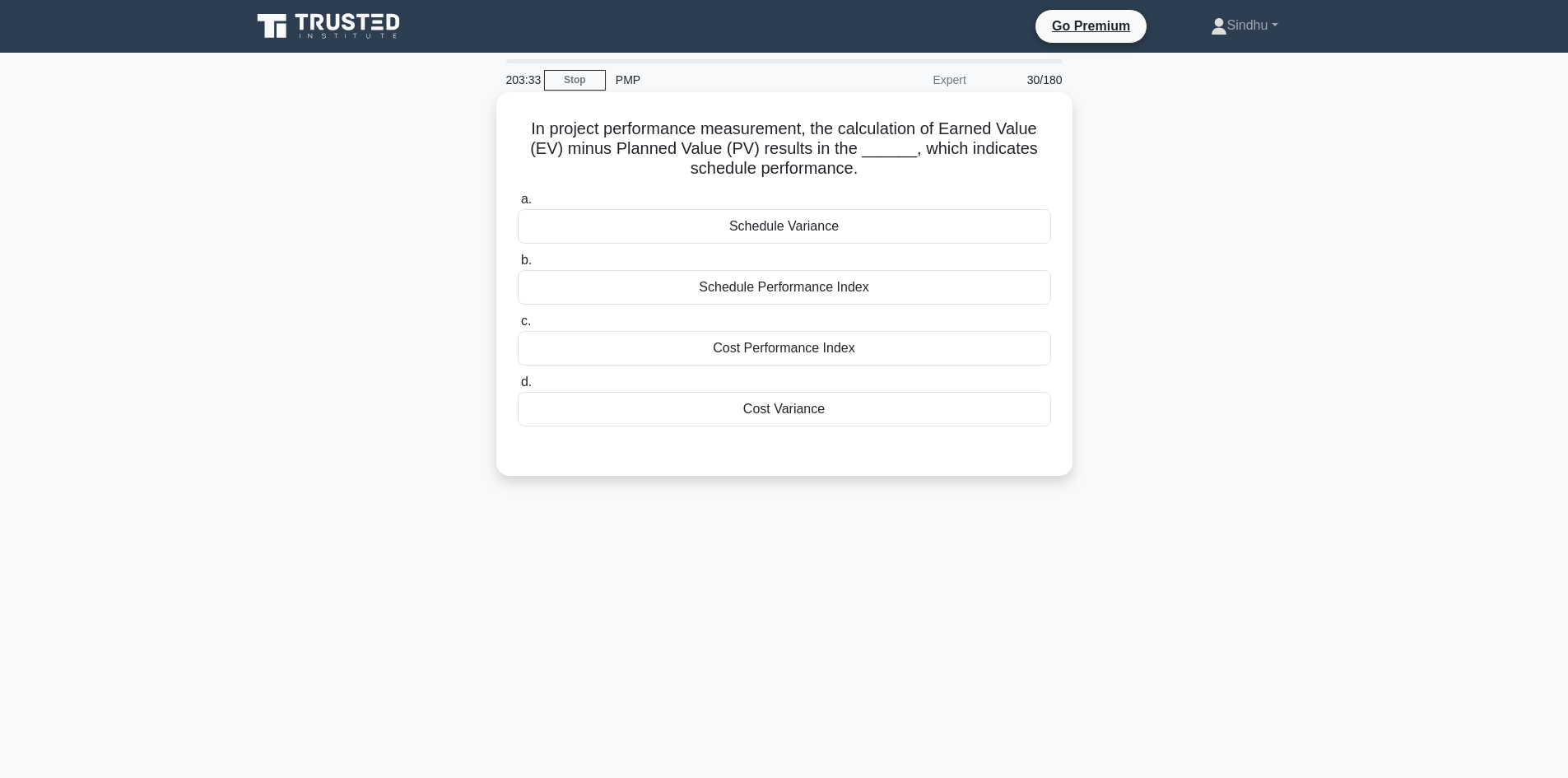
click at [817, 233] on div "Schedule Variance" at bounding box center [784, 226] width 533 height 35
click at [517, 205] on input "a. Schedule Variance" at bounding box center [517, 200] width 0 height 11
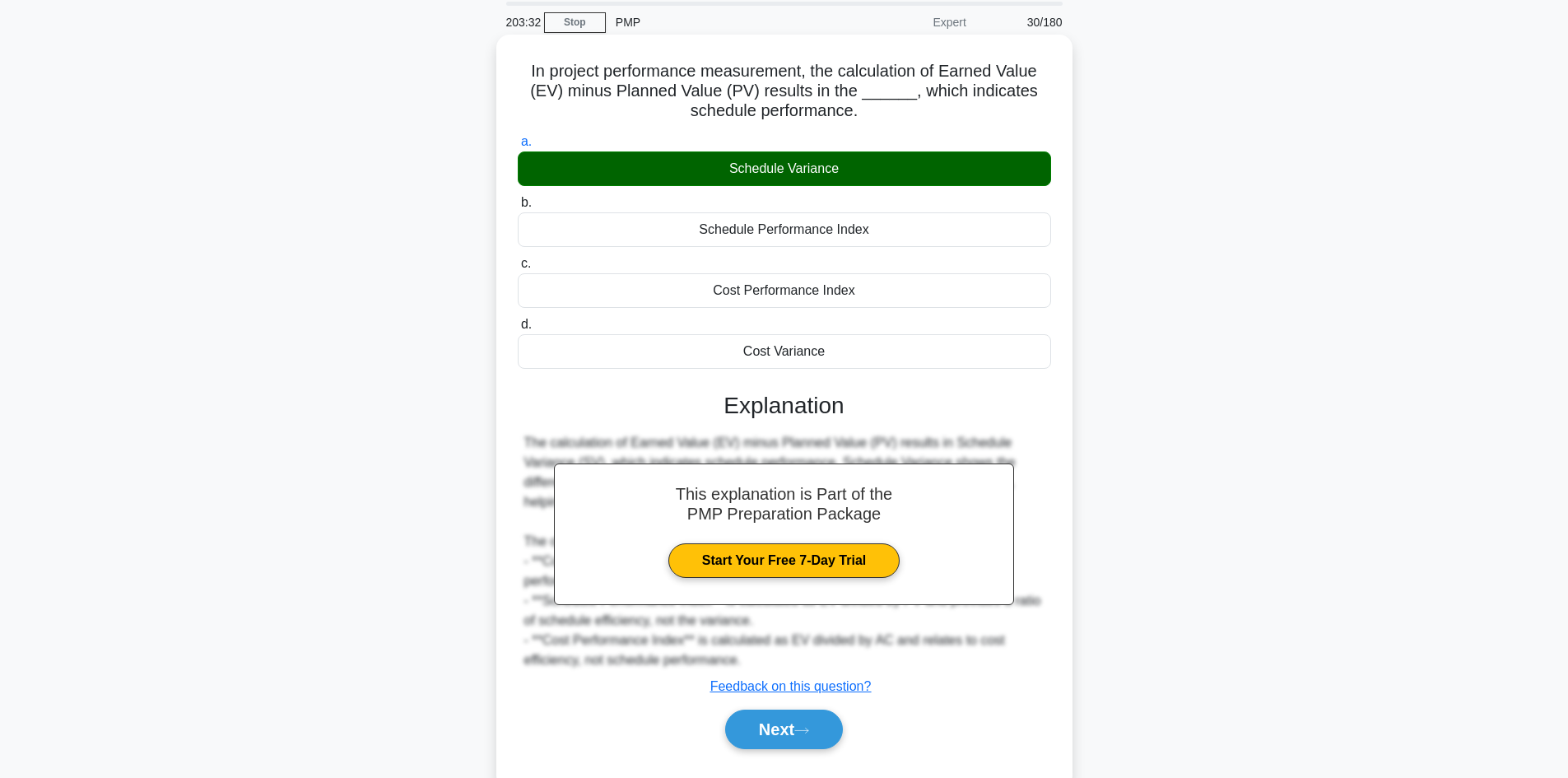
scroll to position [111, 0]
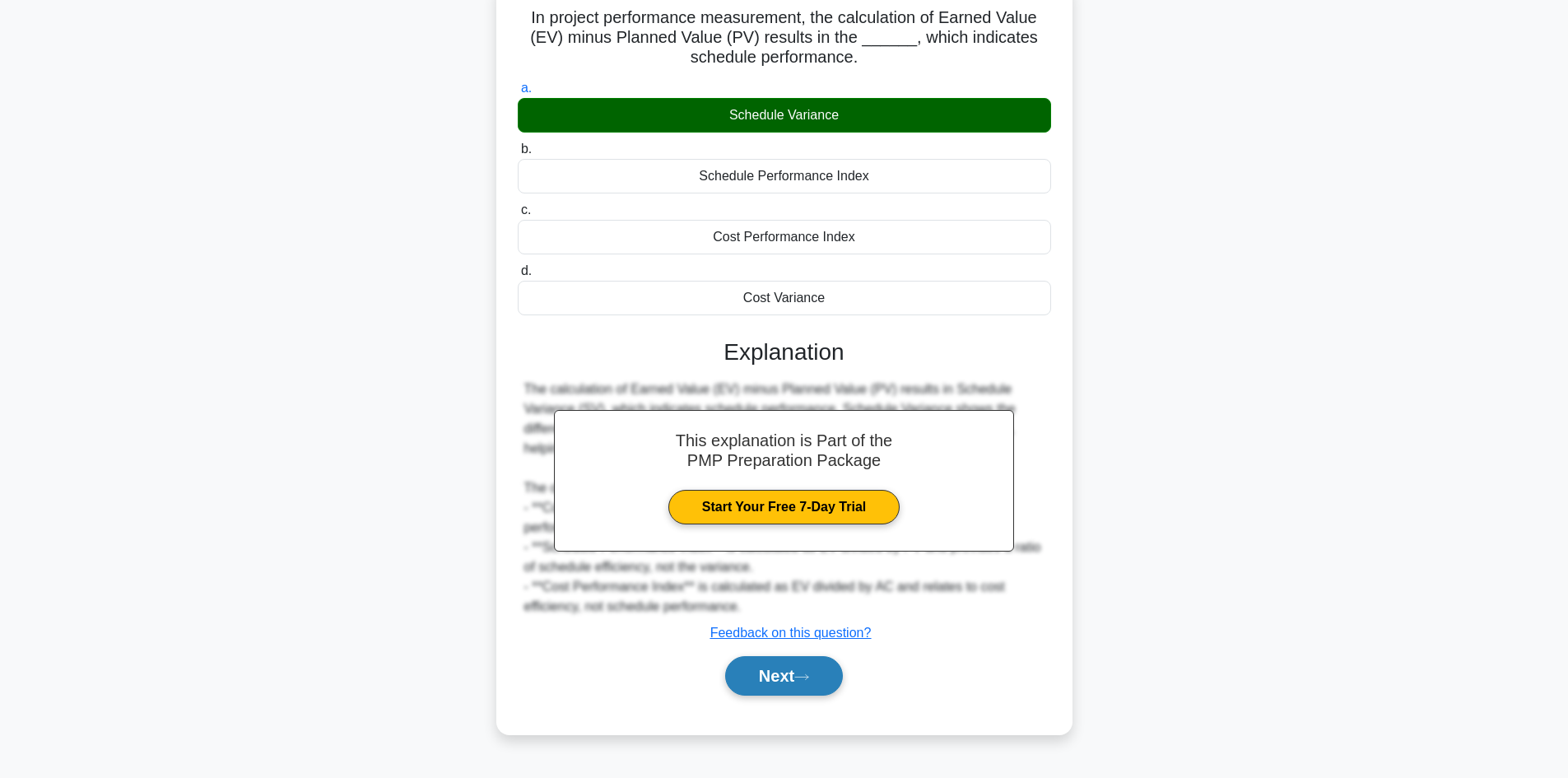
click at [763, 675] on button "Next" at bounding box center [784, 676] width 117 height 40
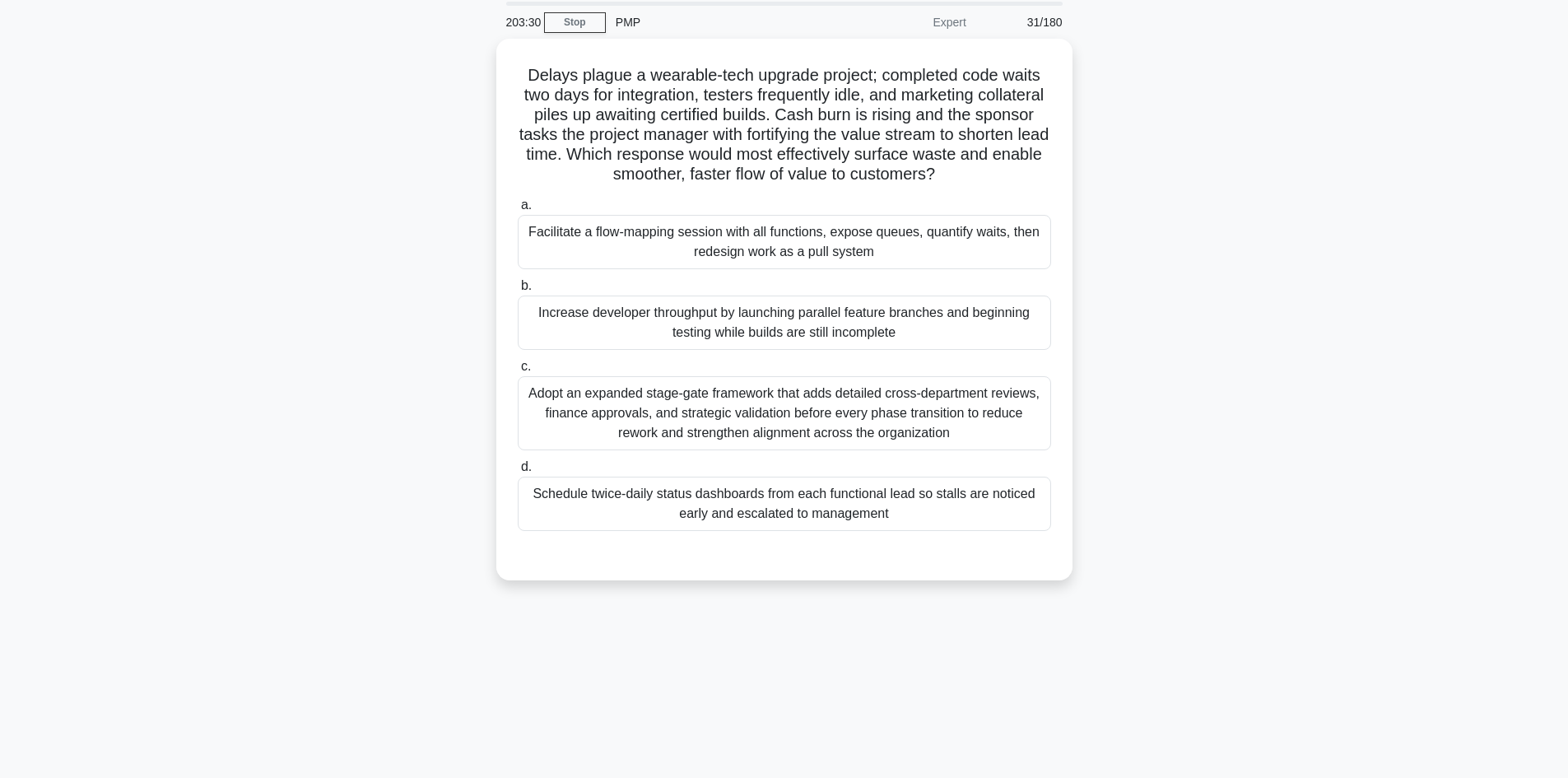
scroll to position [29, 0]
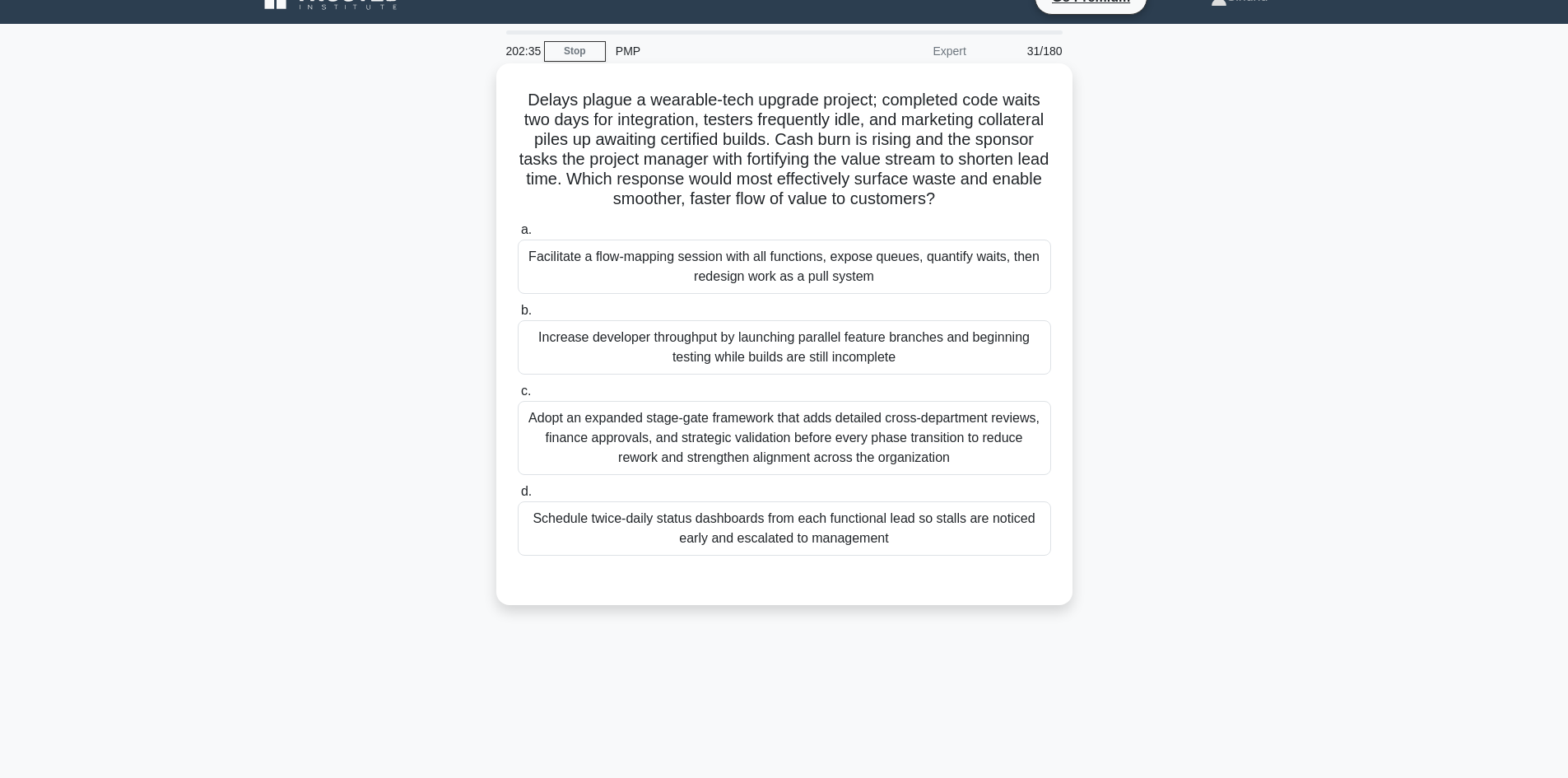
click at [887, 431] on div "Adopt an expanded stage-gate framework that adds detailed cross-department revi…" at bounding box center [784, 438] width 533 height 74
click at [517, 397] on input "c. Adopt an expanded stage-gate framework that adds detailed cross-department r…" at bounding box center [517, 392] width 0 height 11
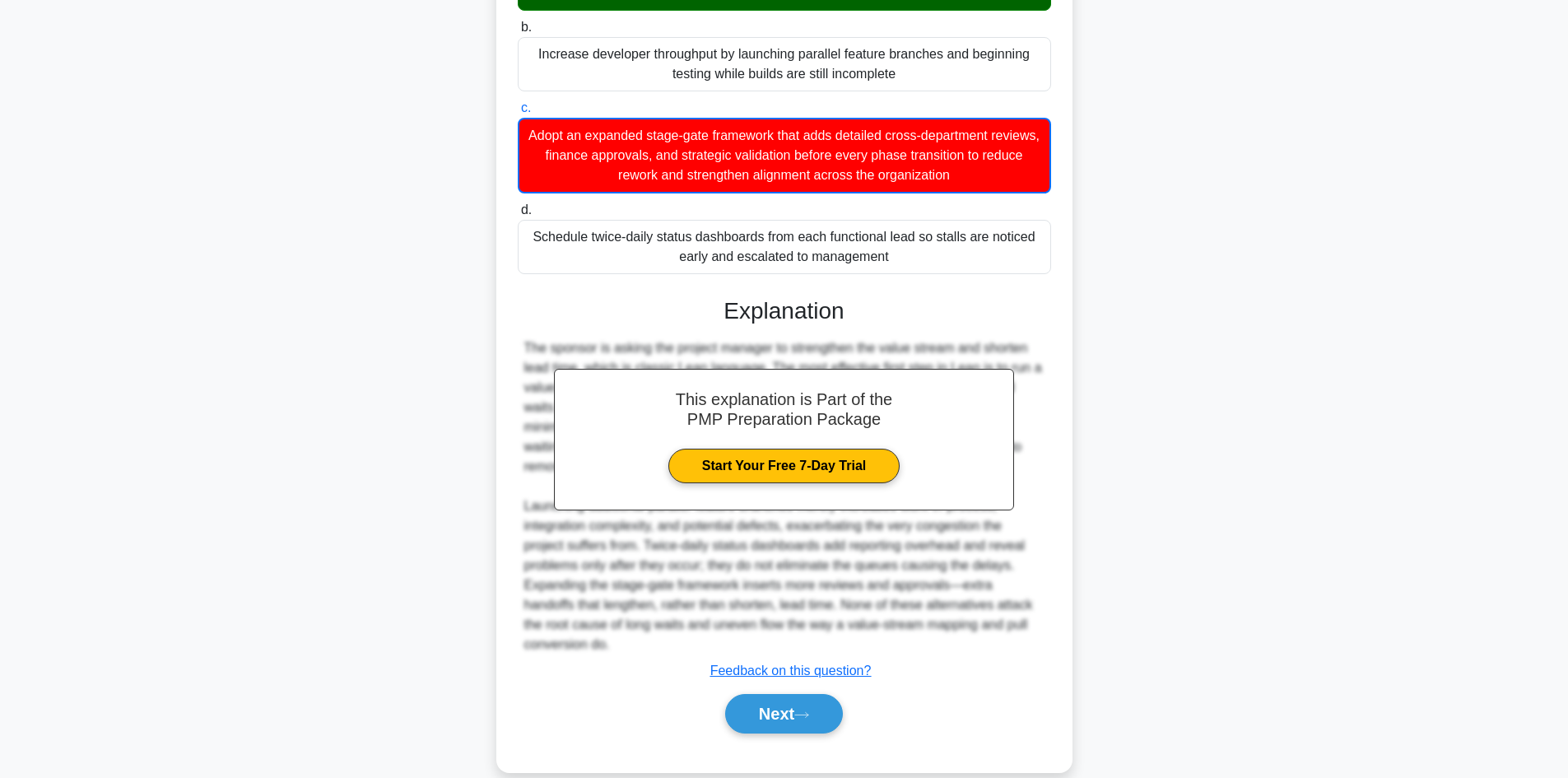
scroll to position [338, 0]
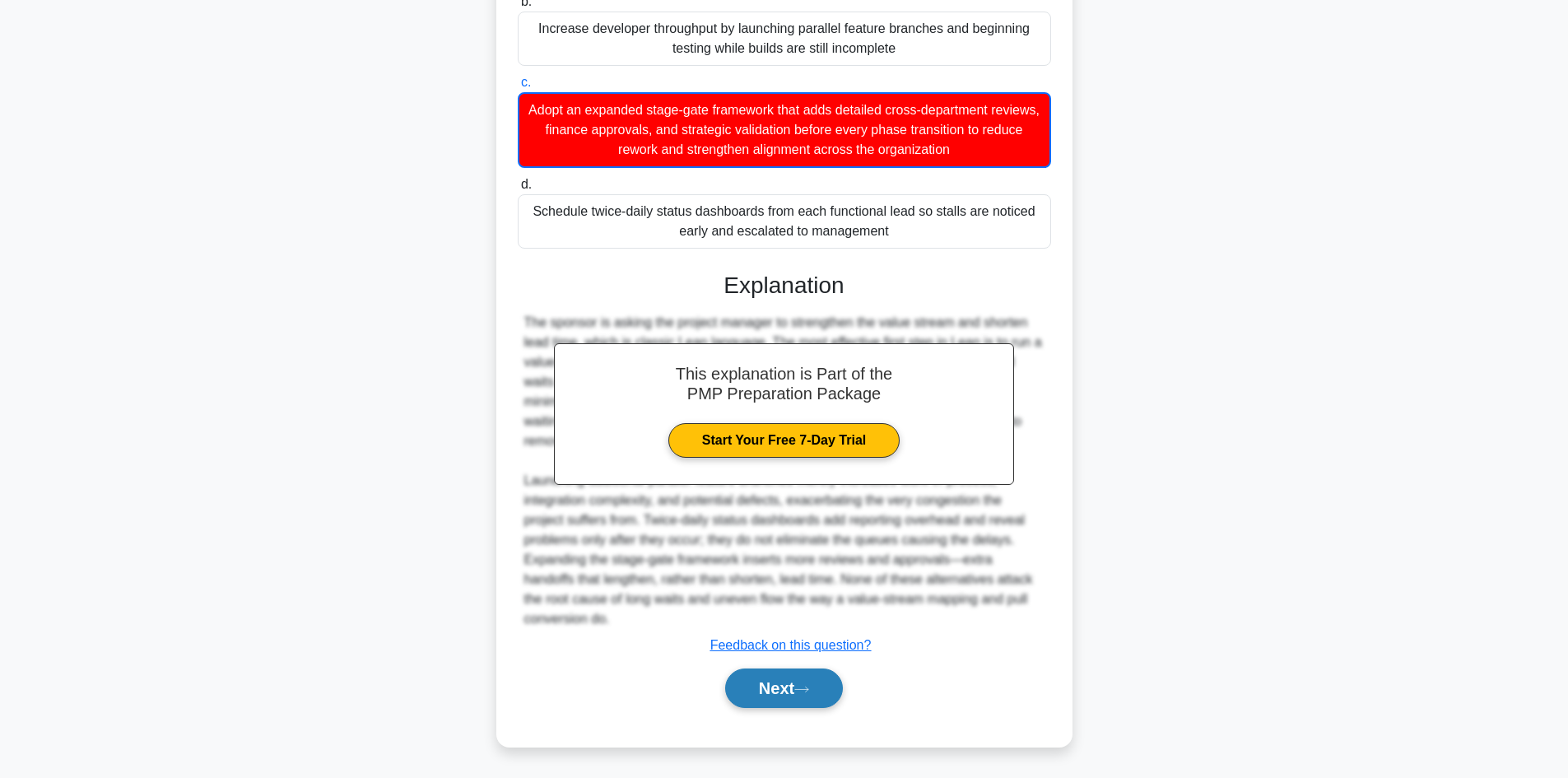
click at [770, 690] on button "Next" at bounding box center [784, 688] width 117 height 40
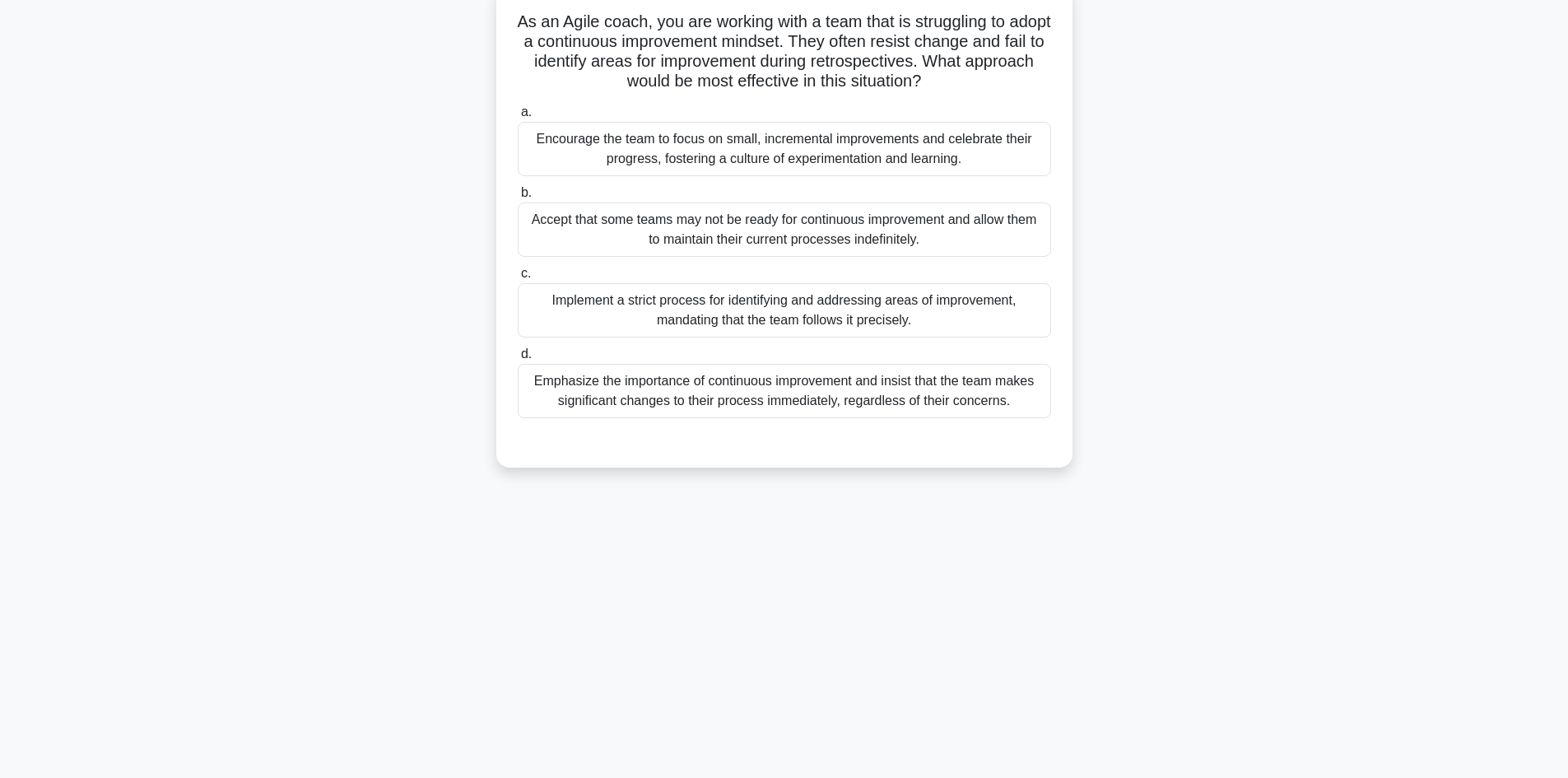
scroll to position [0, 0]
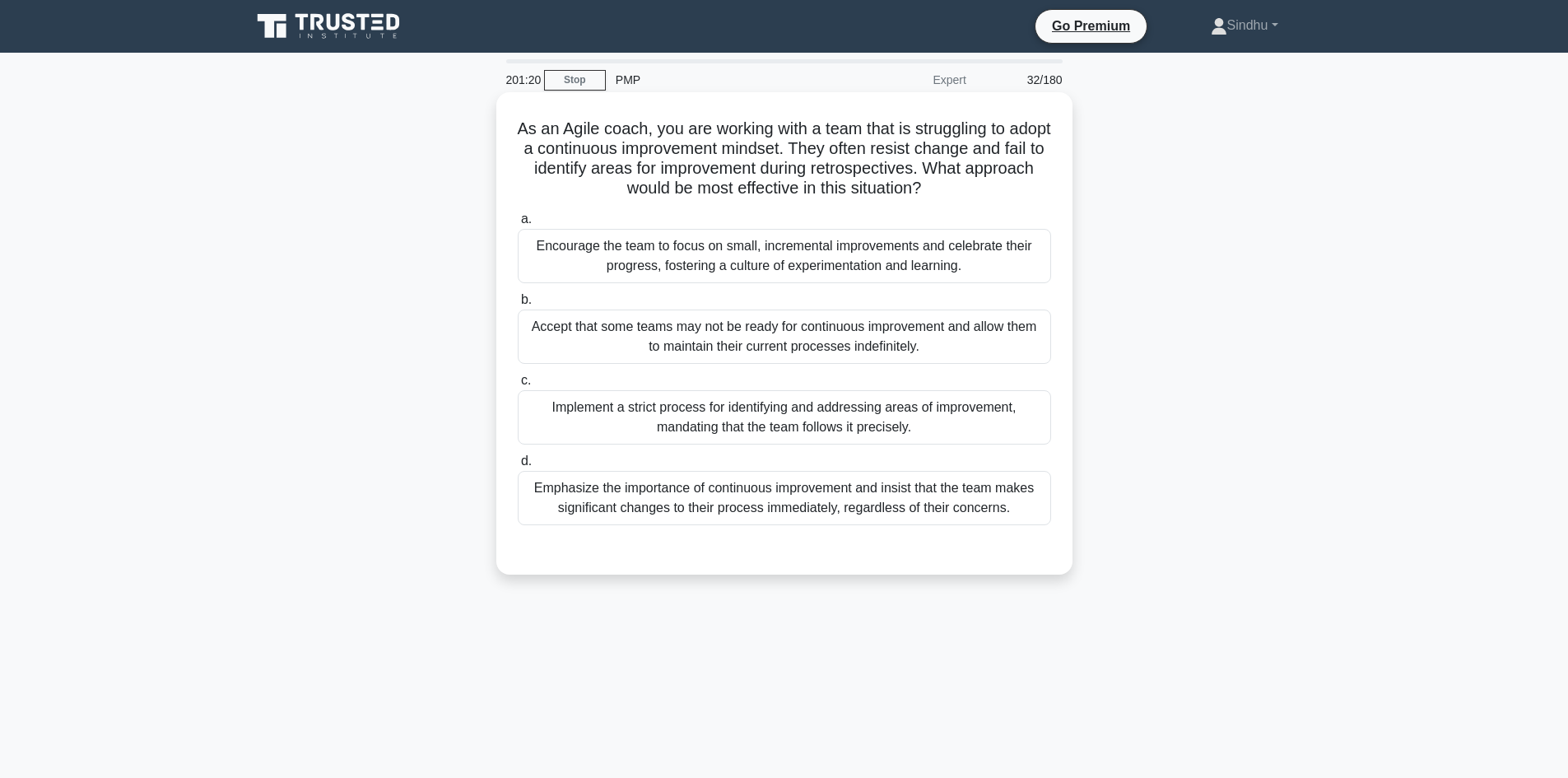
click at [899, 260] on div "Encourage the team to focus on small, incremental improvements and celebrate th…" at bounding box center [784, 256] width 533 height 54
click at [517, 225] on input "a. Encourage the team to focus on small, incremental improvements and celebrate…" at bounding box center [517, 219] width 0 height 11
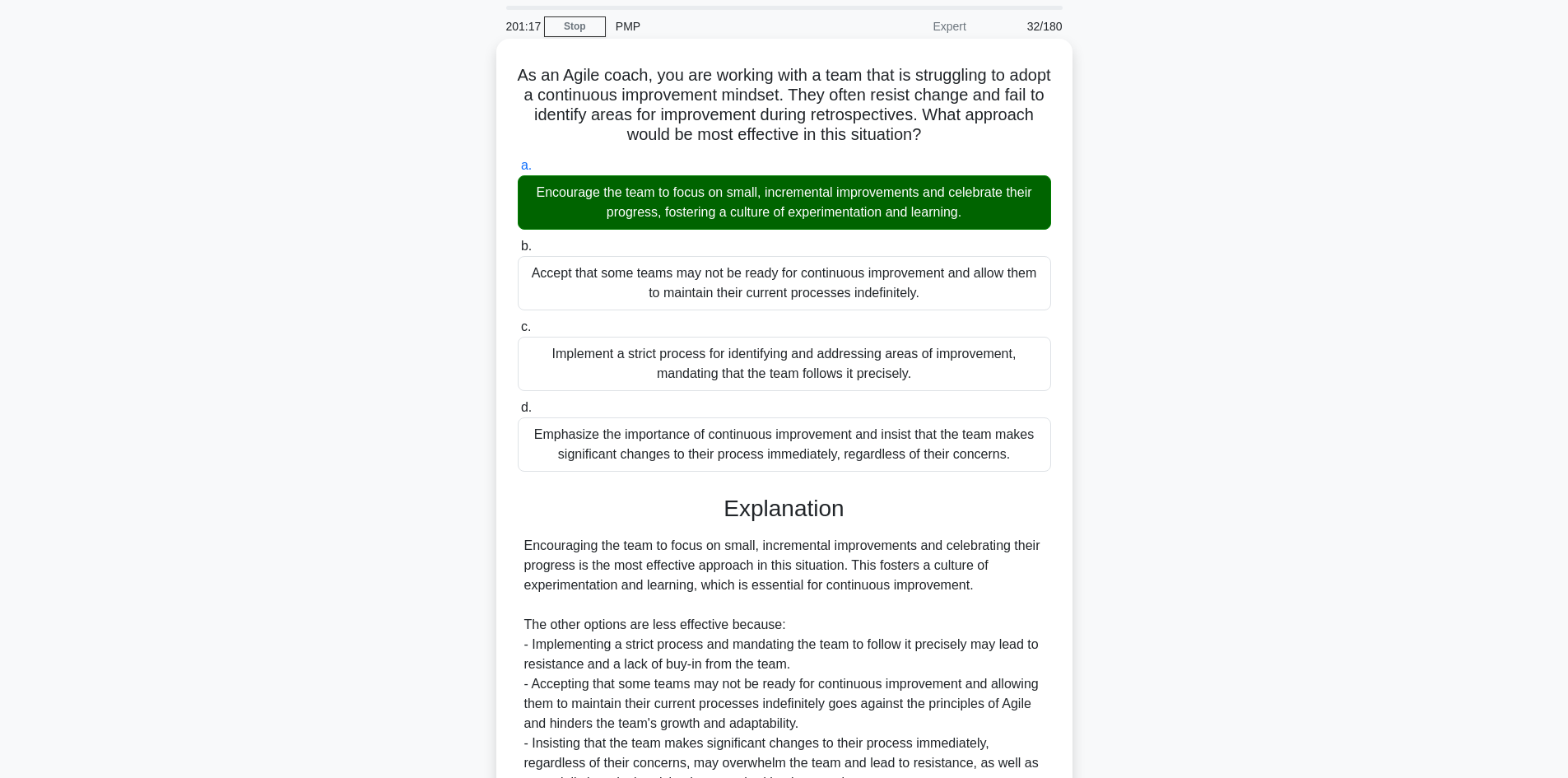
scroll to position [218, 0]
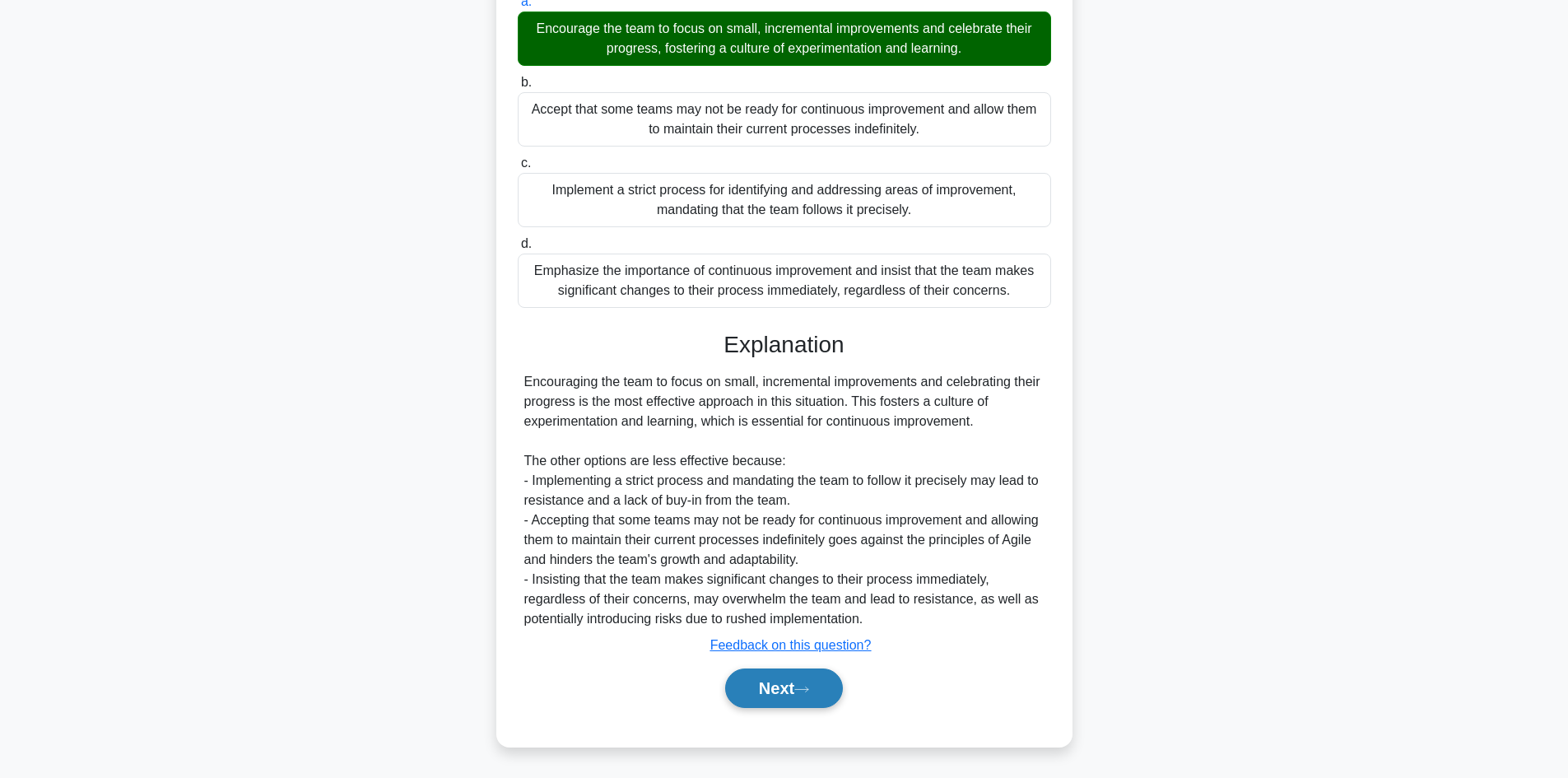
click at [752, 696] on button "Next" at bounding box center [784, 688] width 117 height 40
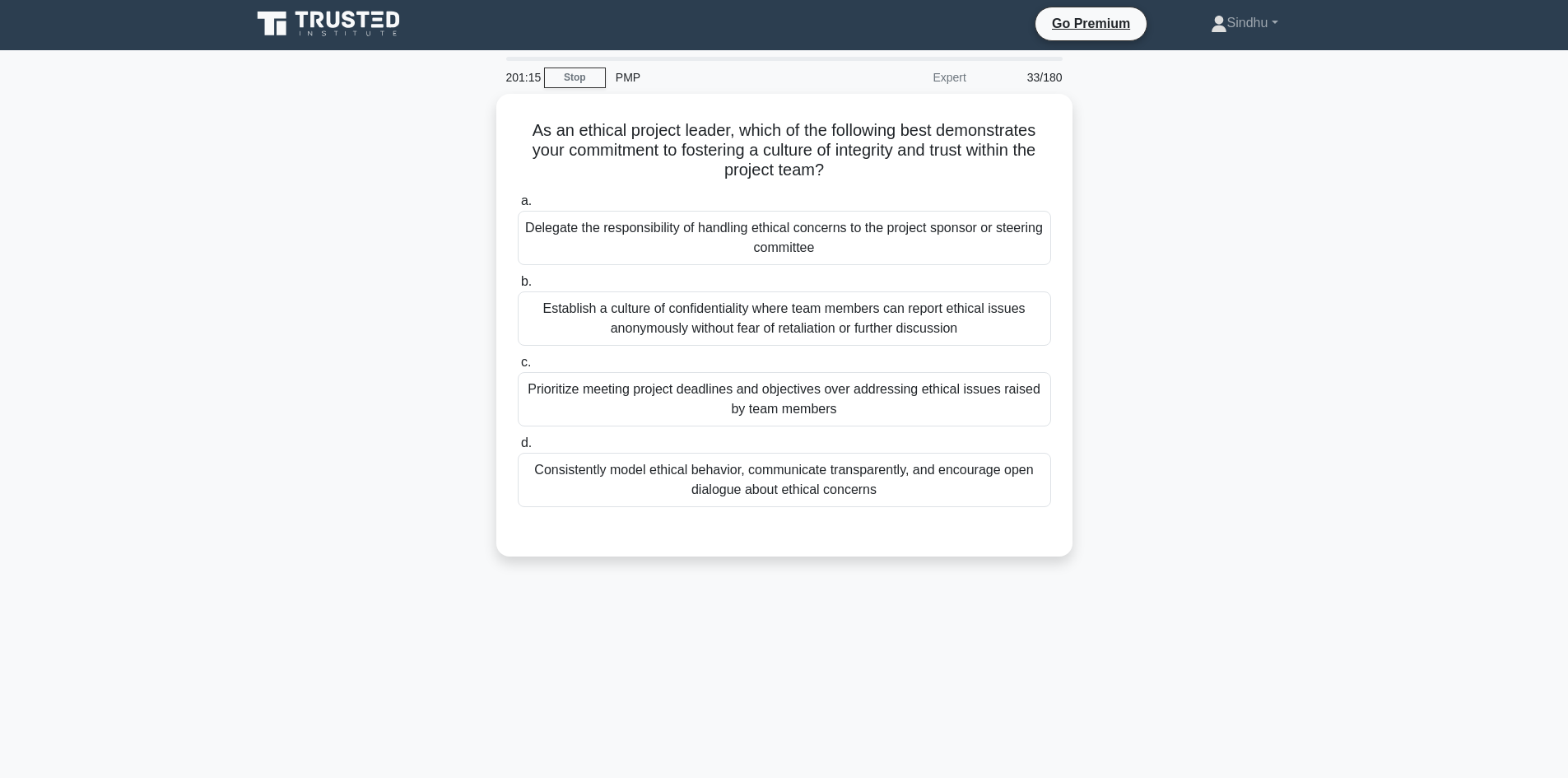
scroll to position [0, 0]
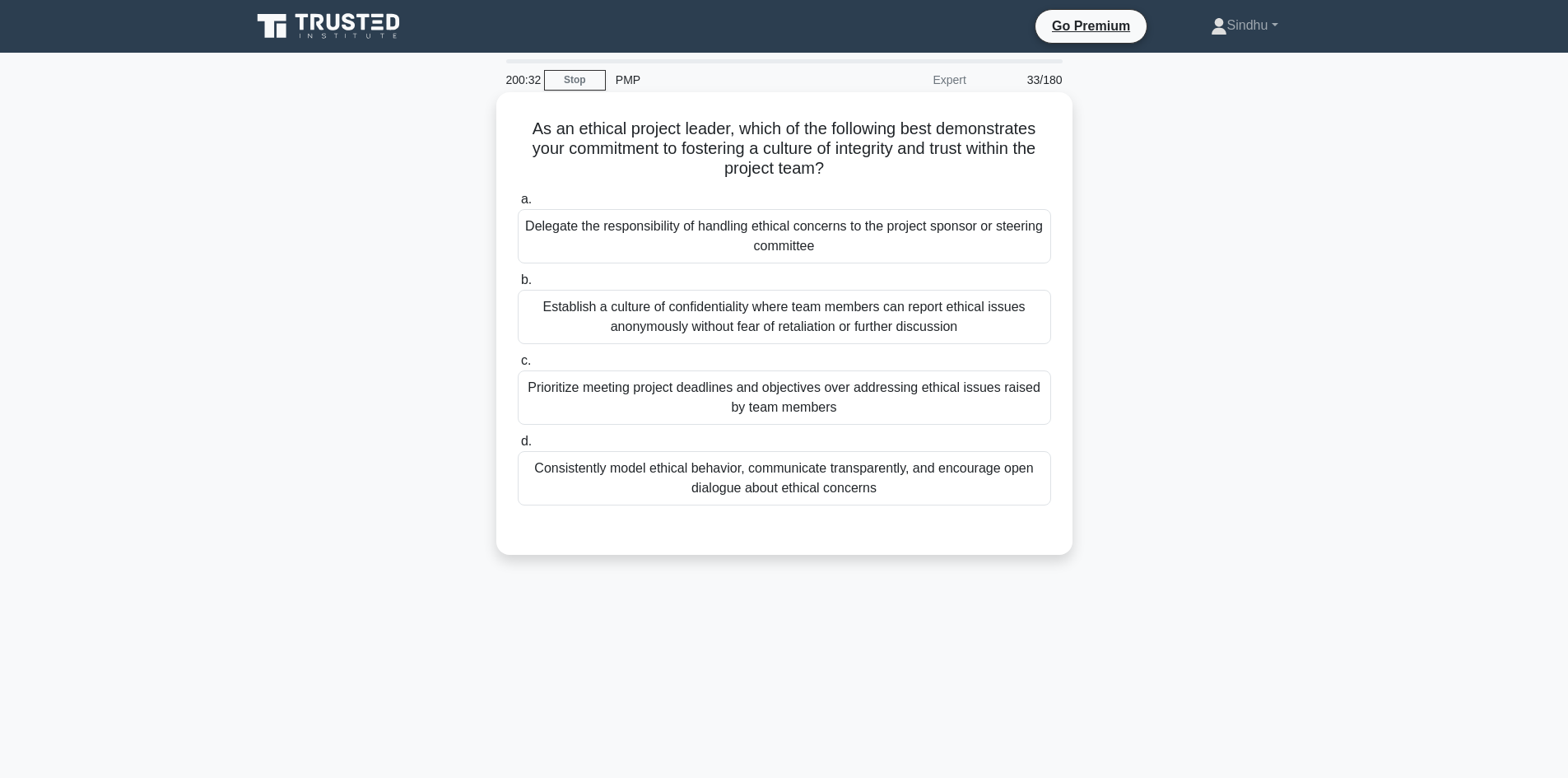
click at [795, 482] on div "Consistently model ethical behavior, communicate transparently, and encourage o…" at bounding box center [784, 479] width 533 height 54
click at [517, 447] on input "d. Consistently model ethical behavior, communicate transparently, and encourag…" at bounding box center [517, 441] width 0 height 11
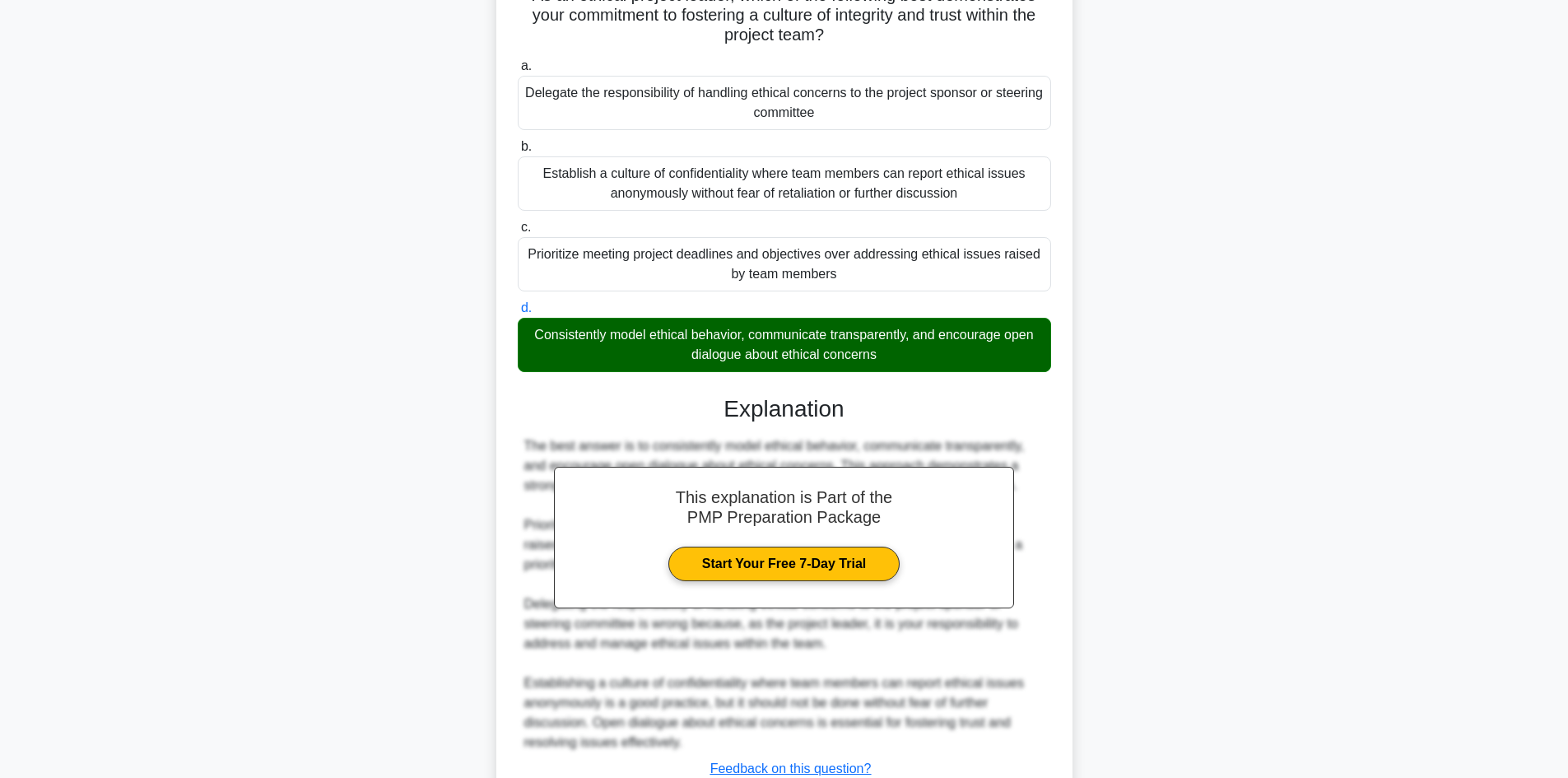
scroll to position [258, 0]
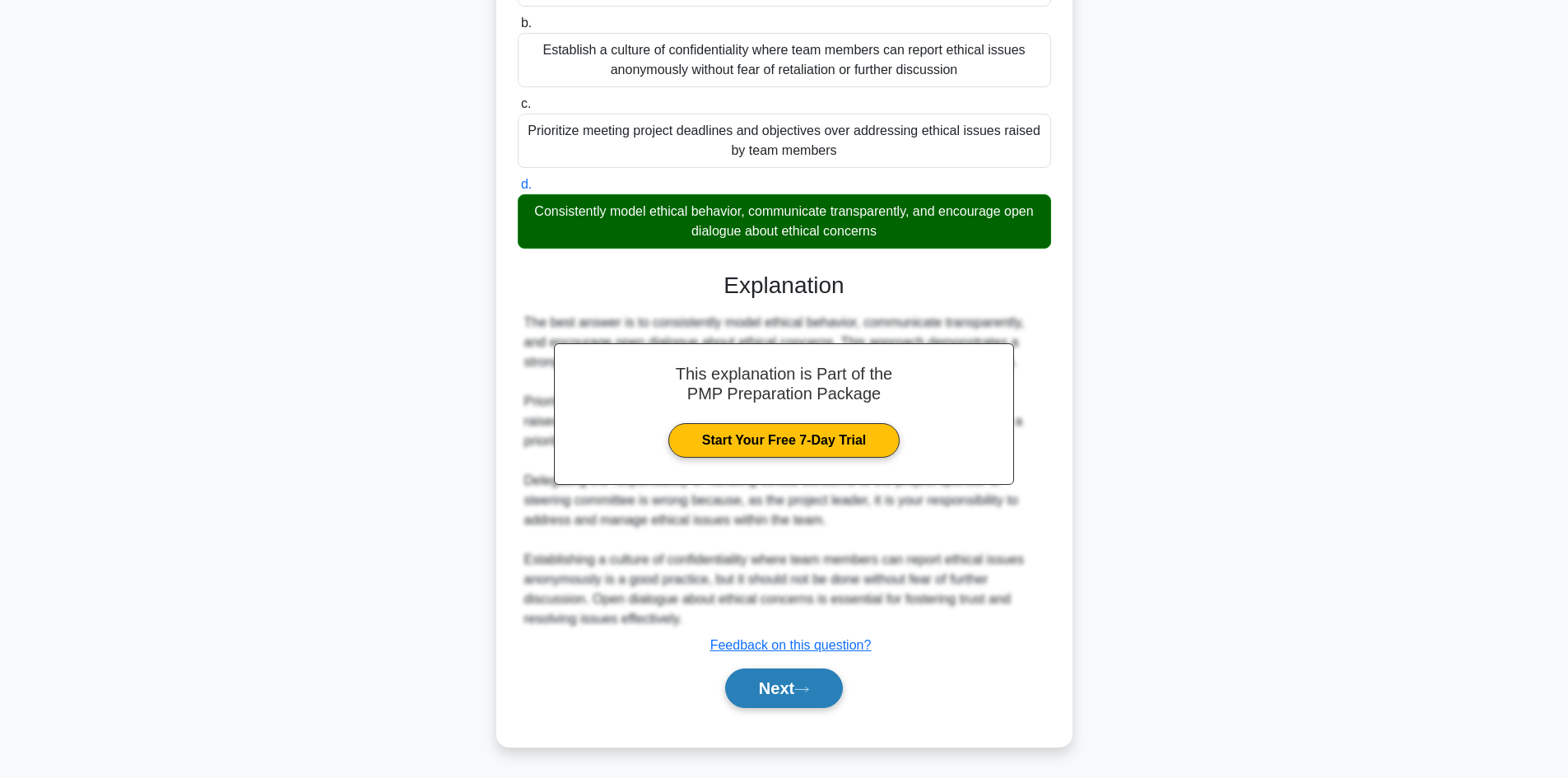
click at [761, 681] on button "Next" at bounding box center [784, 688] width 117 height 40
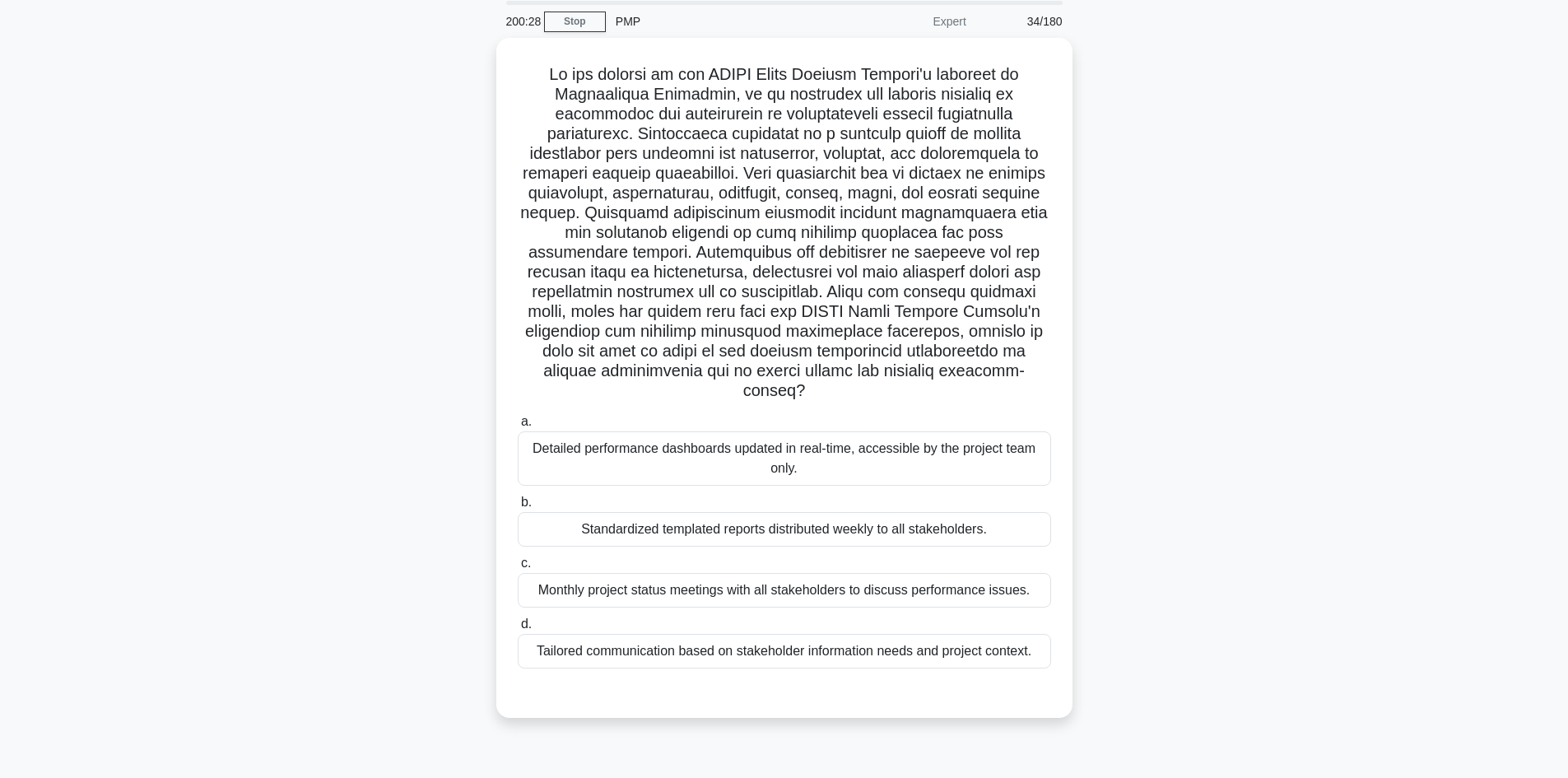
scroll to position [29, 0]
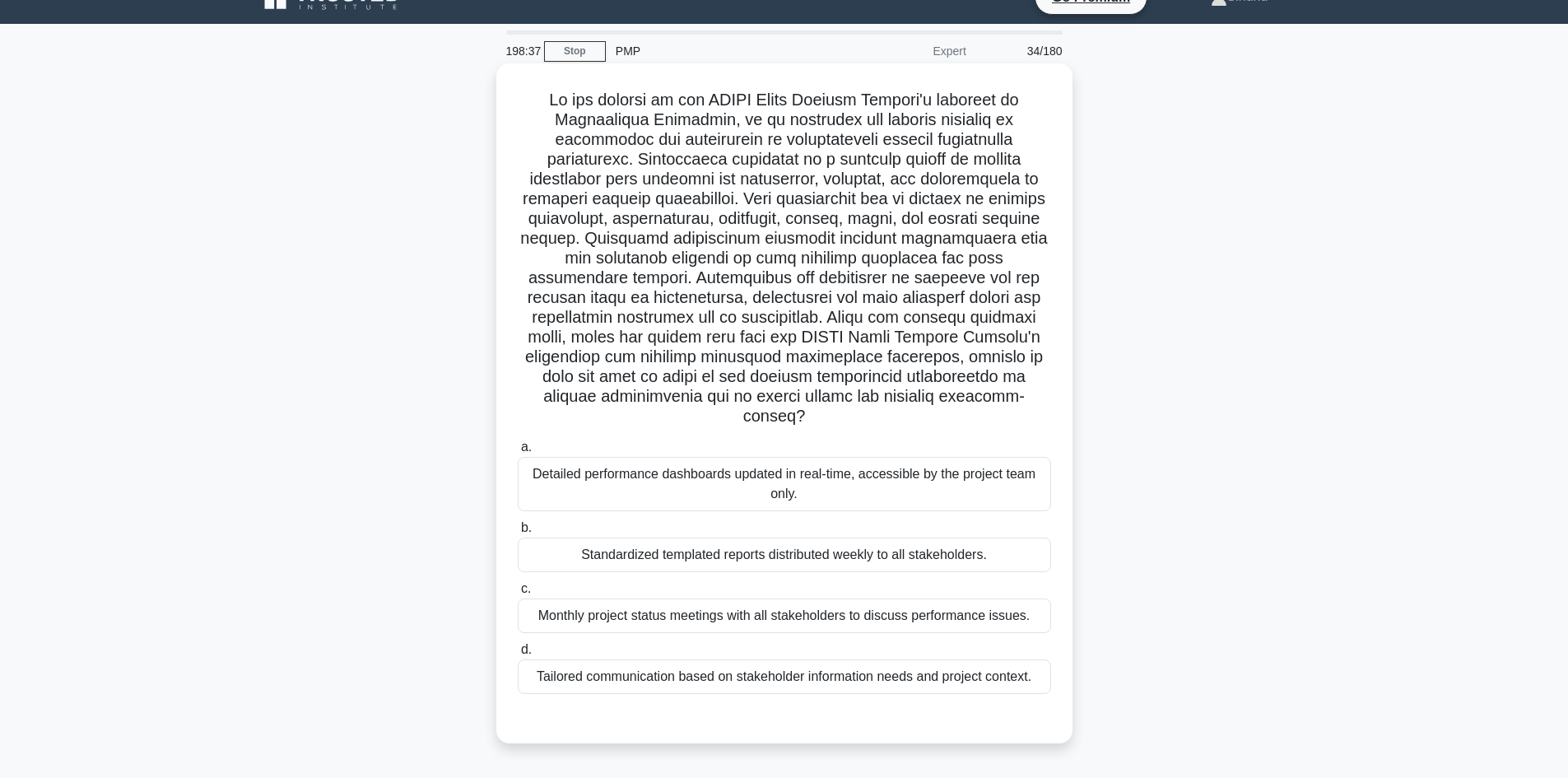
click at [779, 678] on div "Tailored communication based on stakeholder information needs and project conte…" at bounding box center [784, 677] width 533 height 35
click at [517, 655] on input "d. Tailored communication based on stakeholder information needs and project co…" at bounding box center [517, 649] width 0 height 11
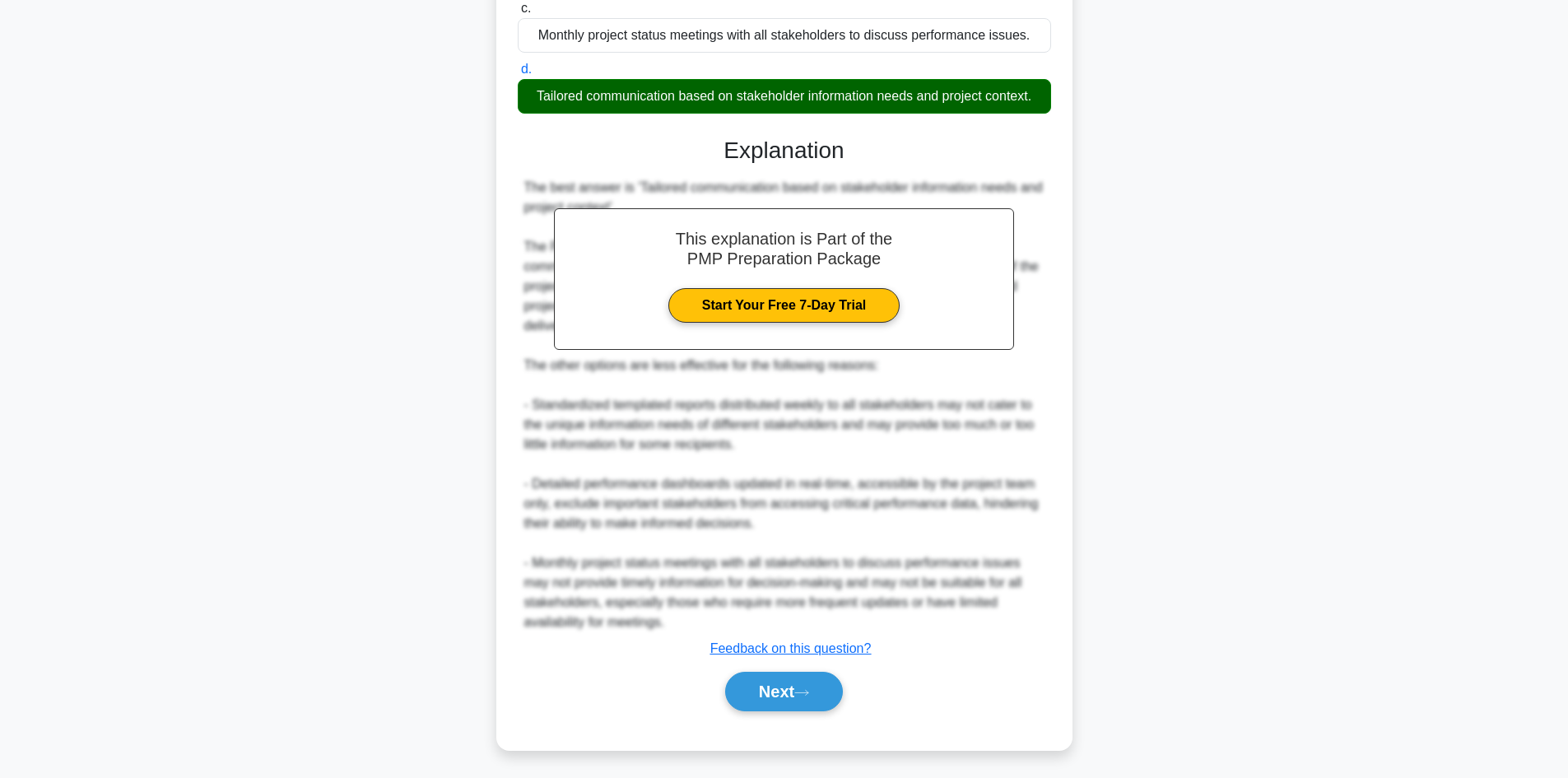
scroll to position [613, 0]
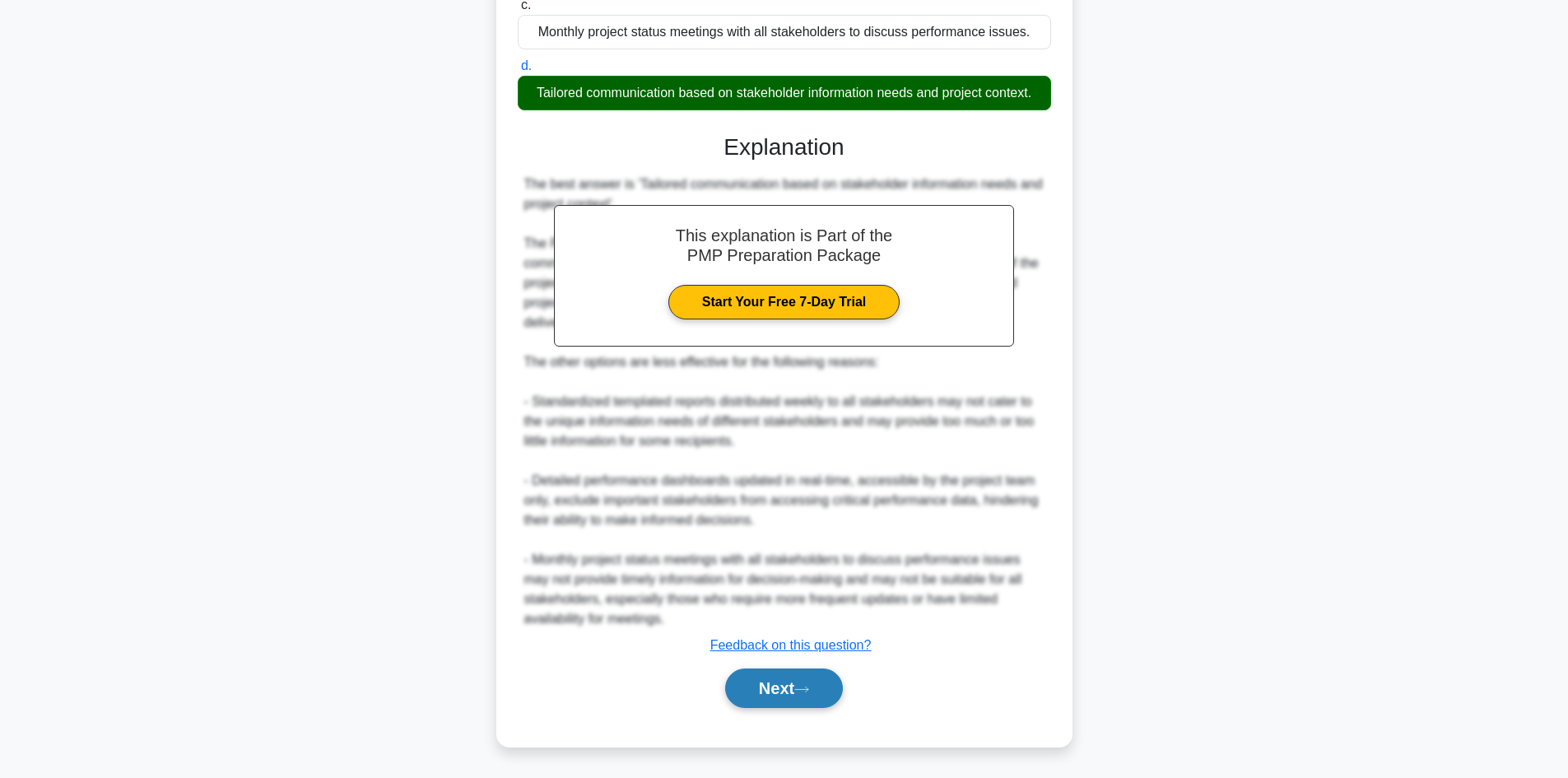
click at [740, 683] on button "Next" at bounding box center [784, 688] width 117 height 40
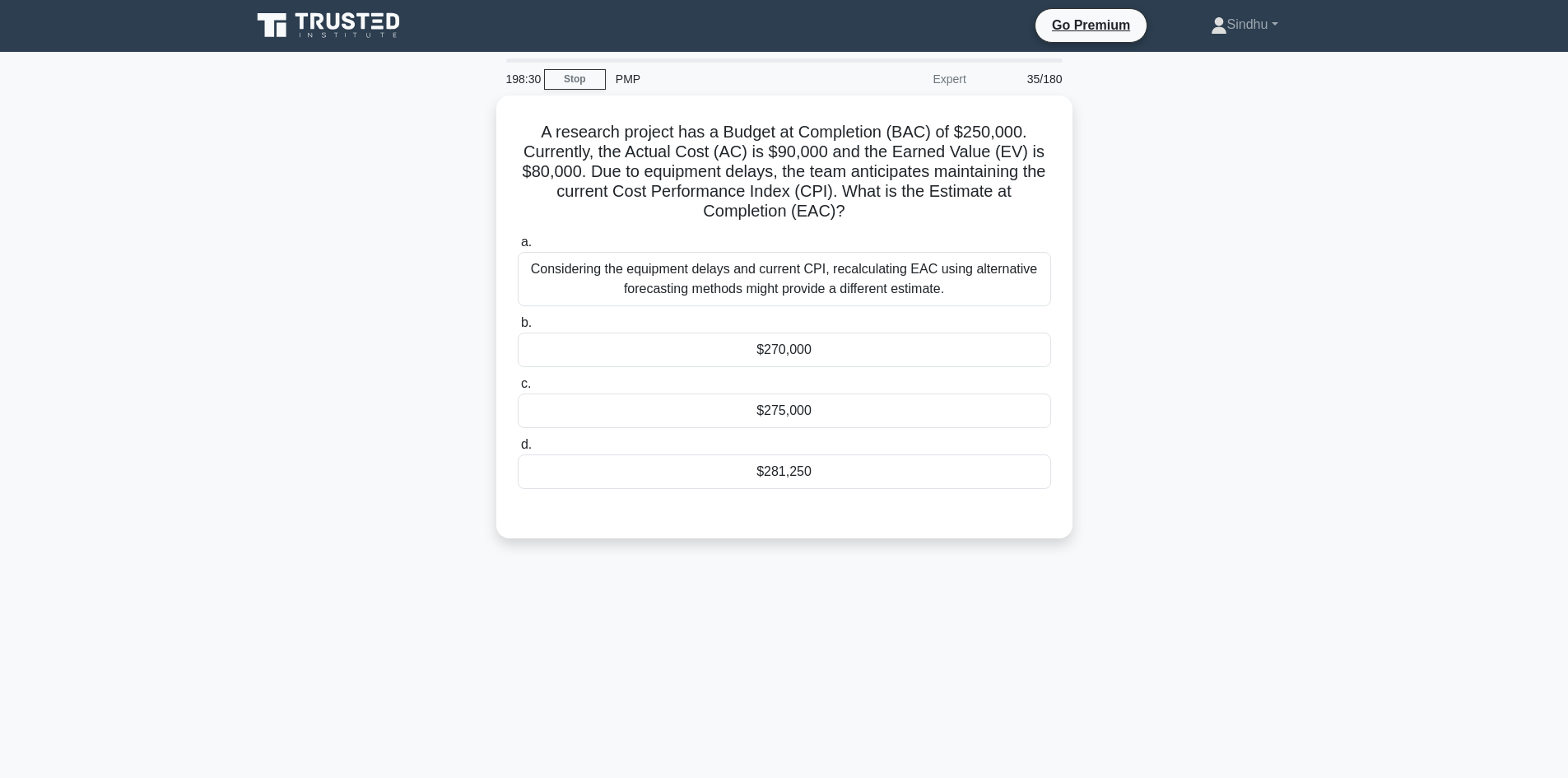
scroll to position [0, 0]
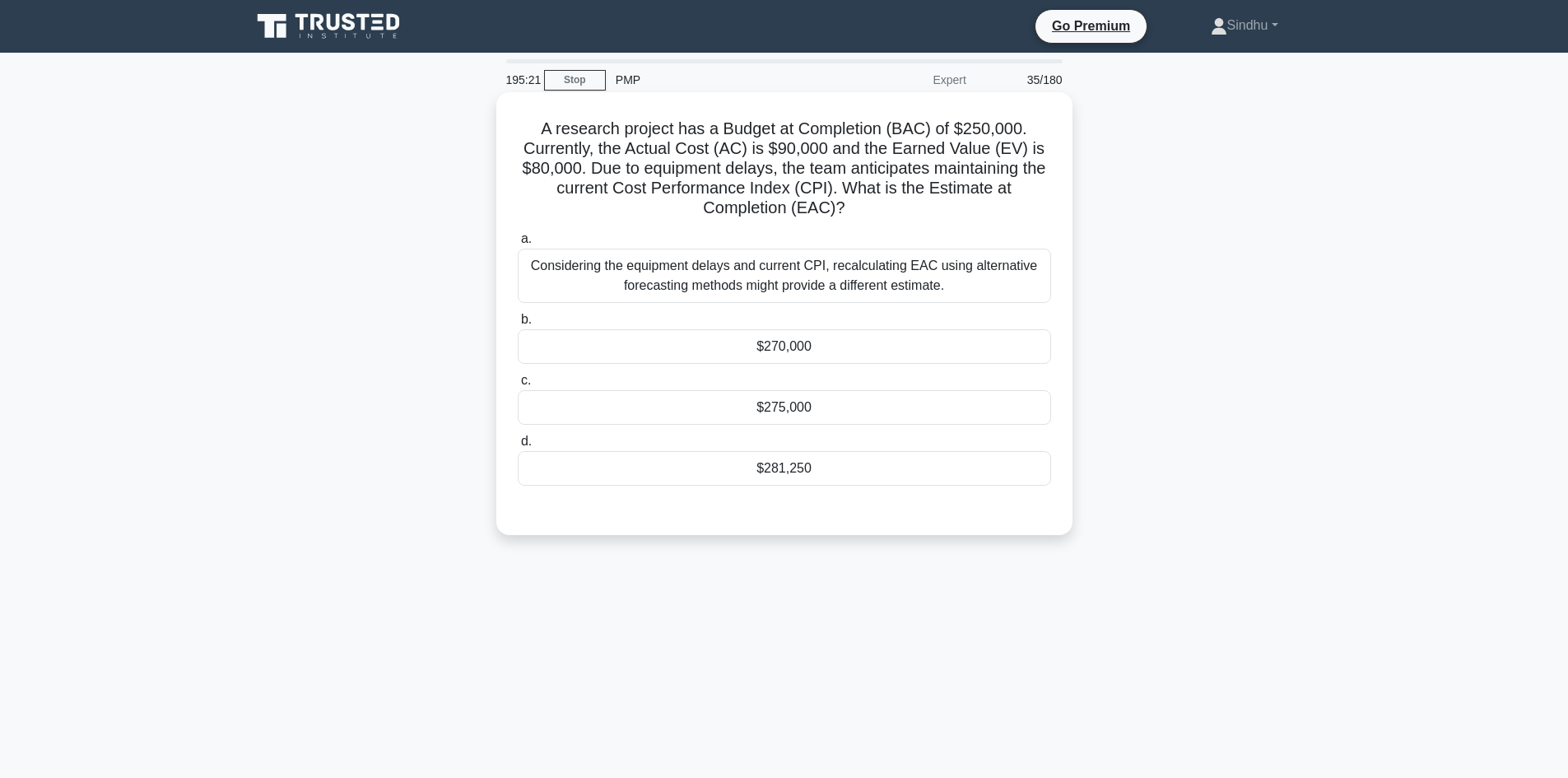
click at [894, 276] on div "Considering the equipment delays and current CPI, recalculating EAC using alter…" at bounding box center [784, 276] width 533 height 54
click at [517, 244] on input "a. Considering the equipment delays and current CPI, recalculating EAC using al…" at bounding box center [517, 239] width 0 height 11
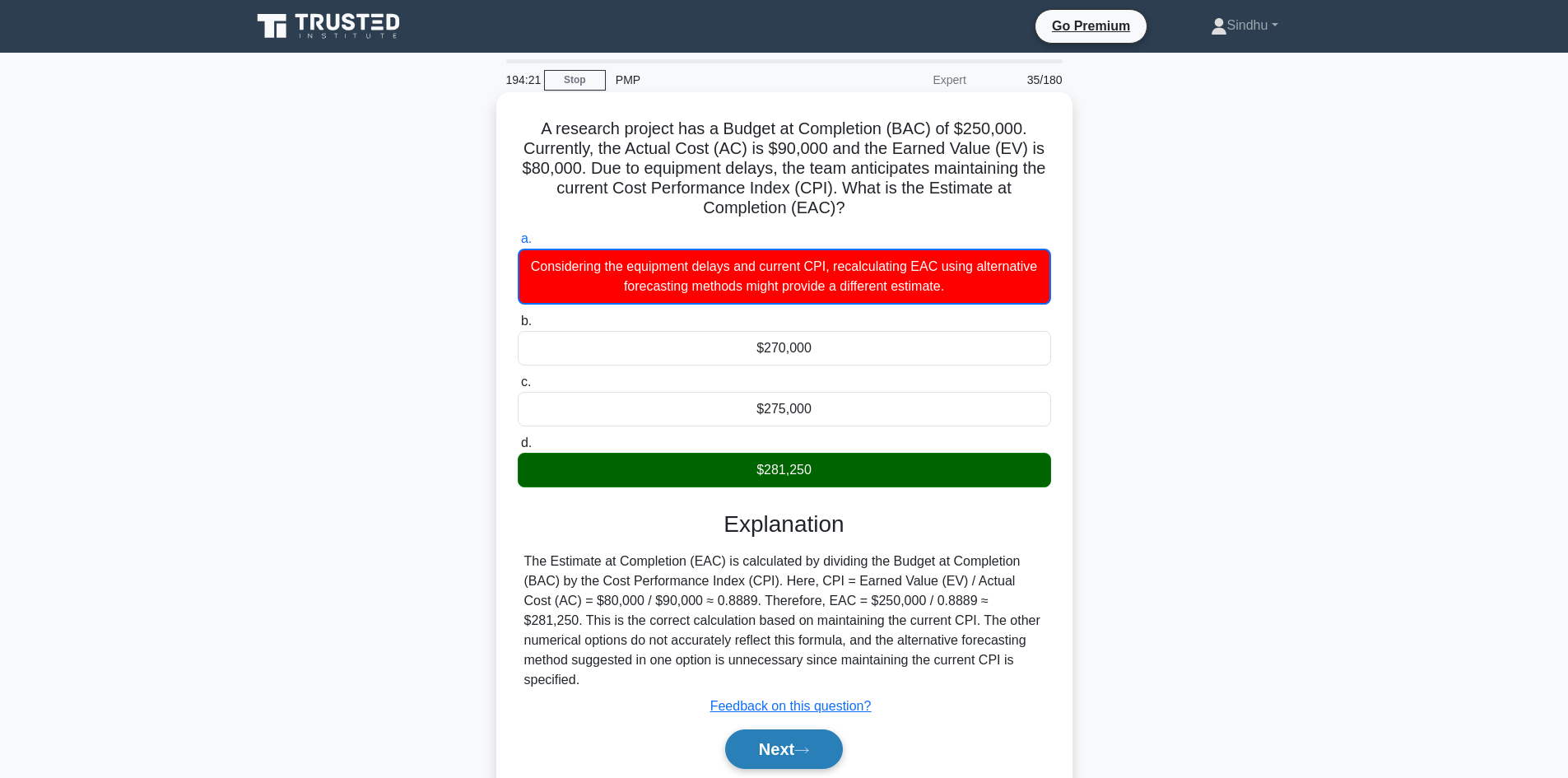
click at [786, 730] on button "Next" at bounding box center [784, 749] width 117 height 40
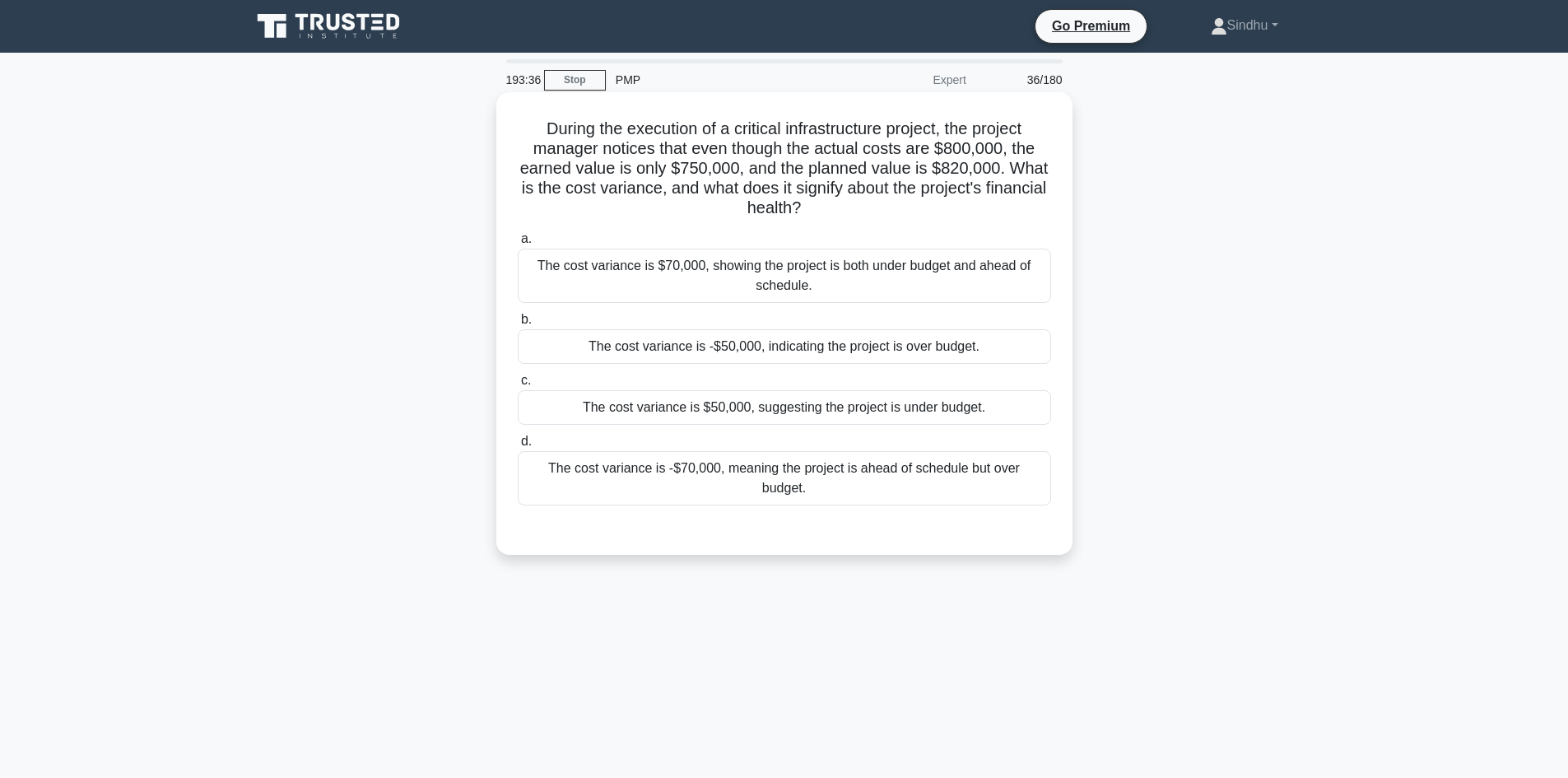
click at [754, 361] on div "The cost variance is -$50,000, indicating the project is over budget." at bounding box center [784, 347] width 533 height 35
click at [517, 326] on input "b. The cost variance is -$50,000, indicating the project is over budget." at bounding box center [517, 320] width 0 height 11
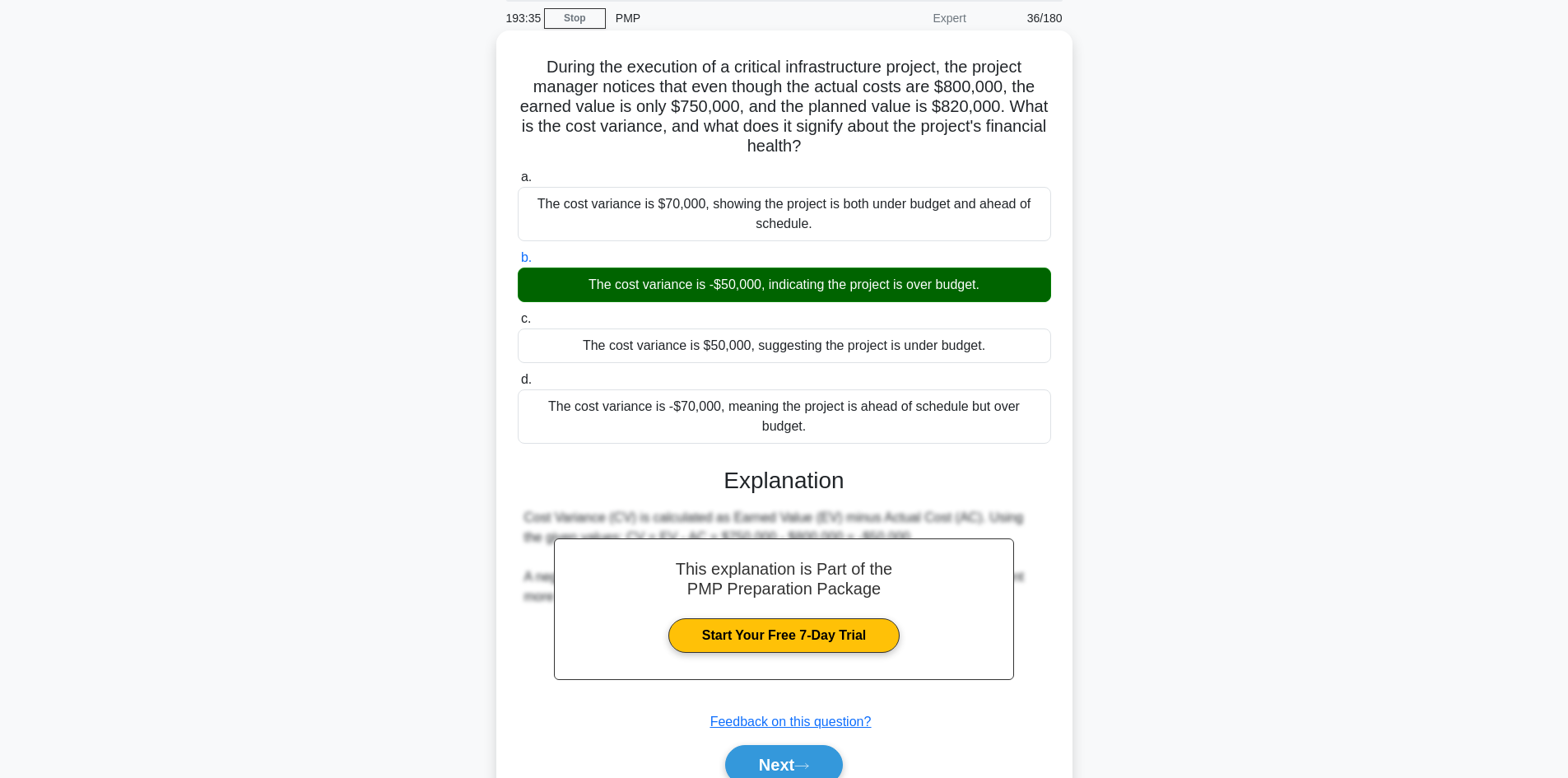
scroll to position [119, 0]
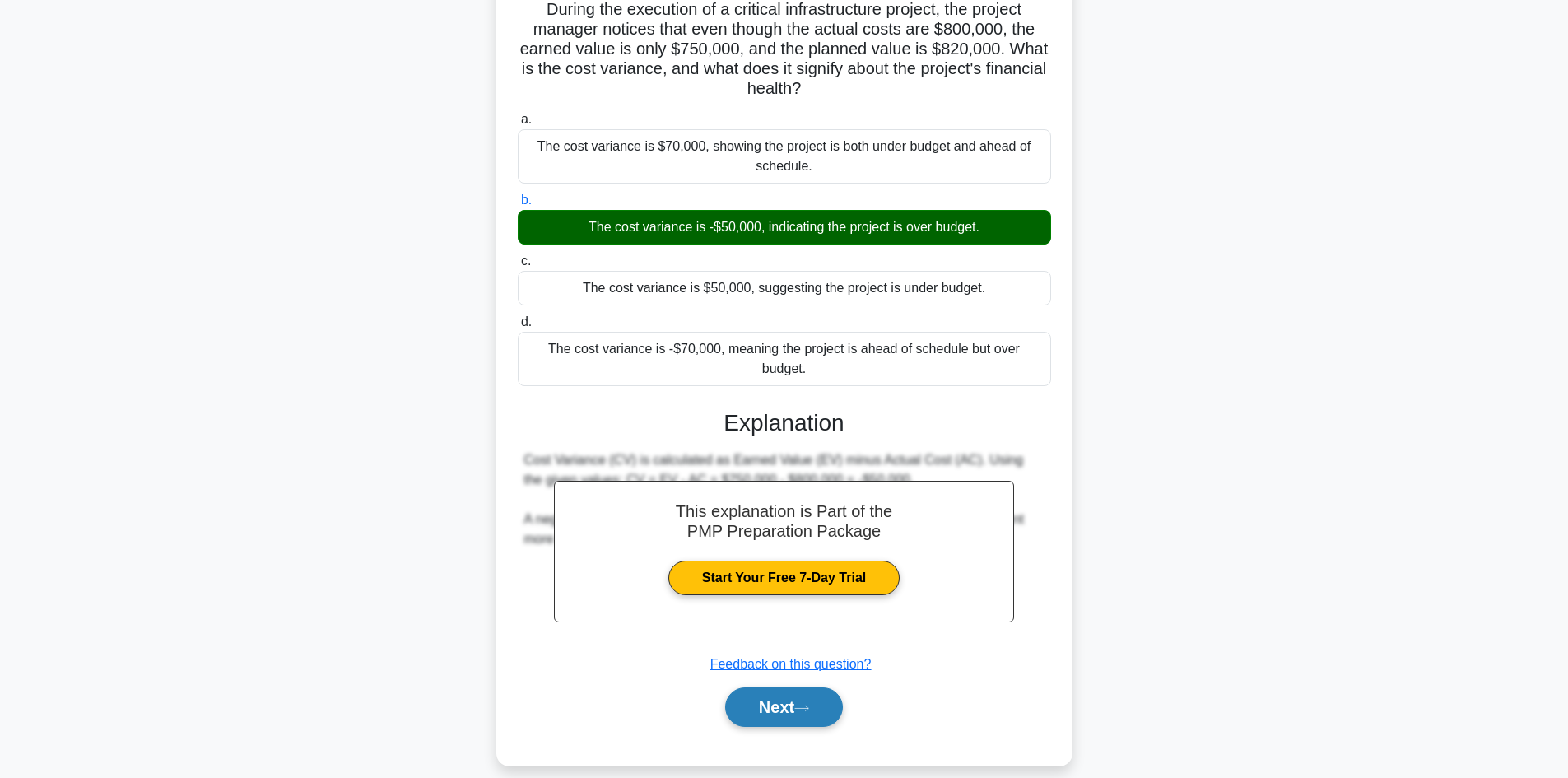
click at [762, 689] on button "Next" at bounding box center [784, 707] width 117 height 40
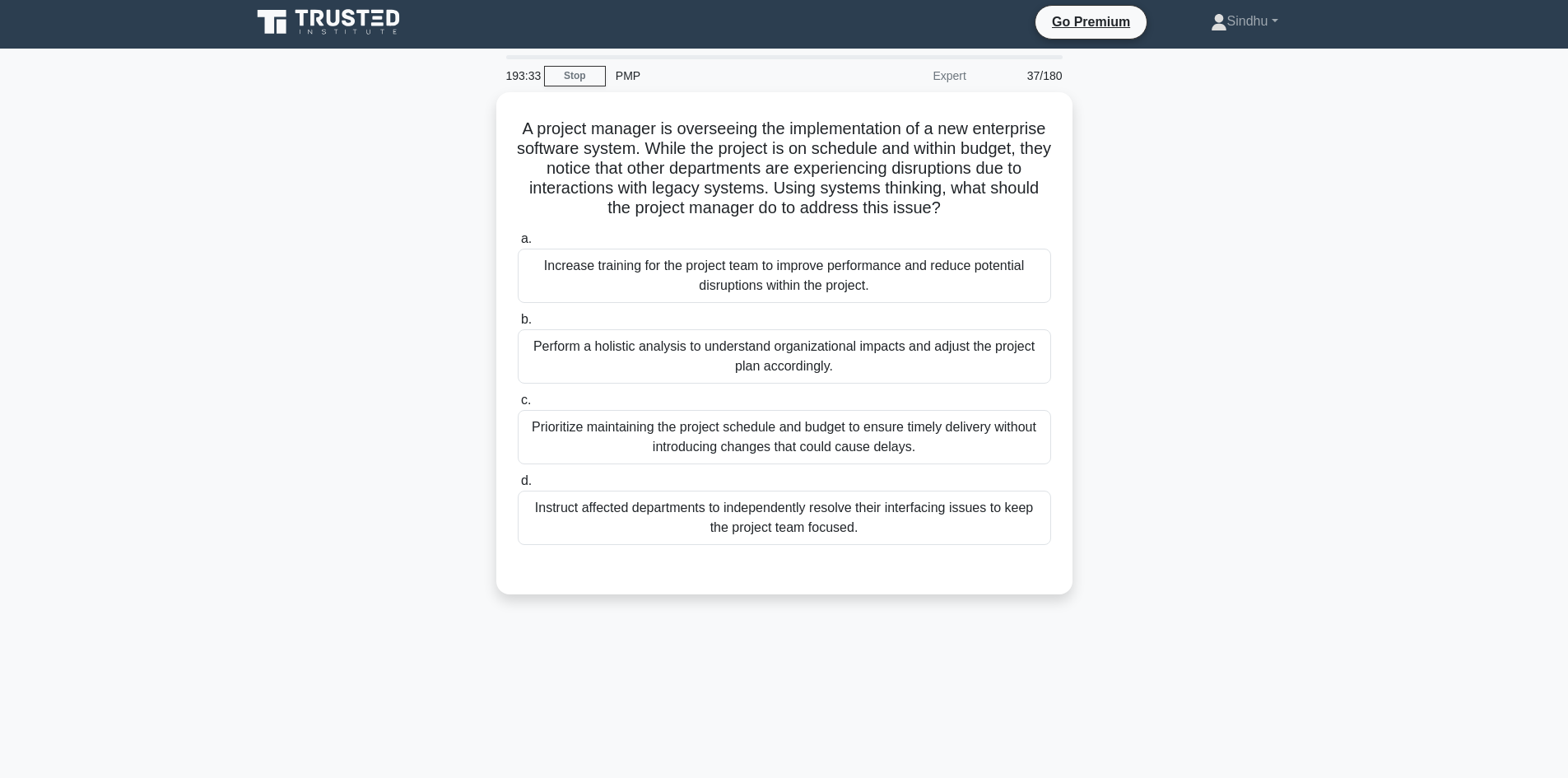
scroll to position [0, 0]
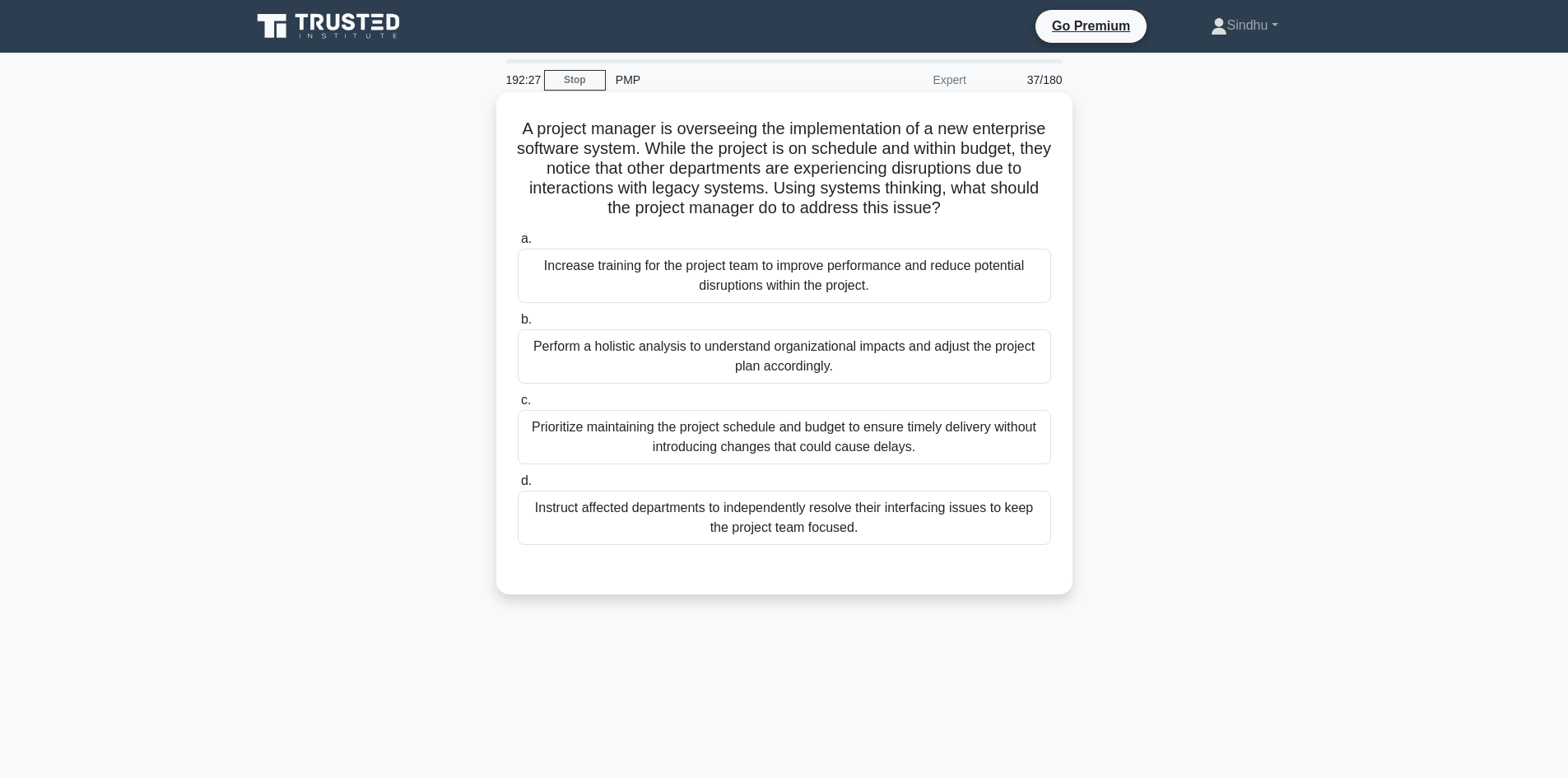
click at [782, 291] on div "Increase training for the project team to improve performance and reduce potent…" at bounding box center [784, 276] width 533 height 54
click at [517, 244] on input "a. Increase training for the project team to improve performance and reduce pot…" at bounding box center [517, 239] width 0 height 11
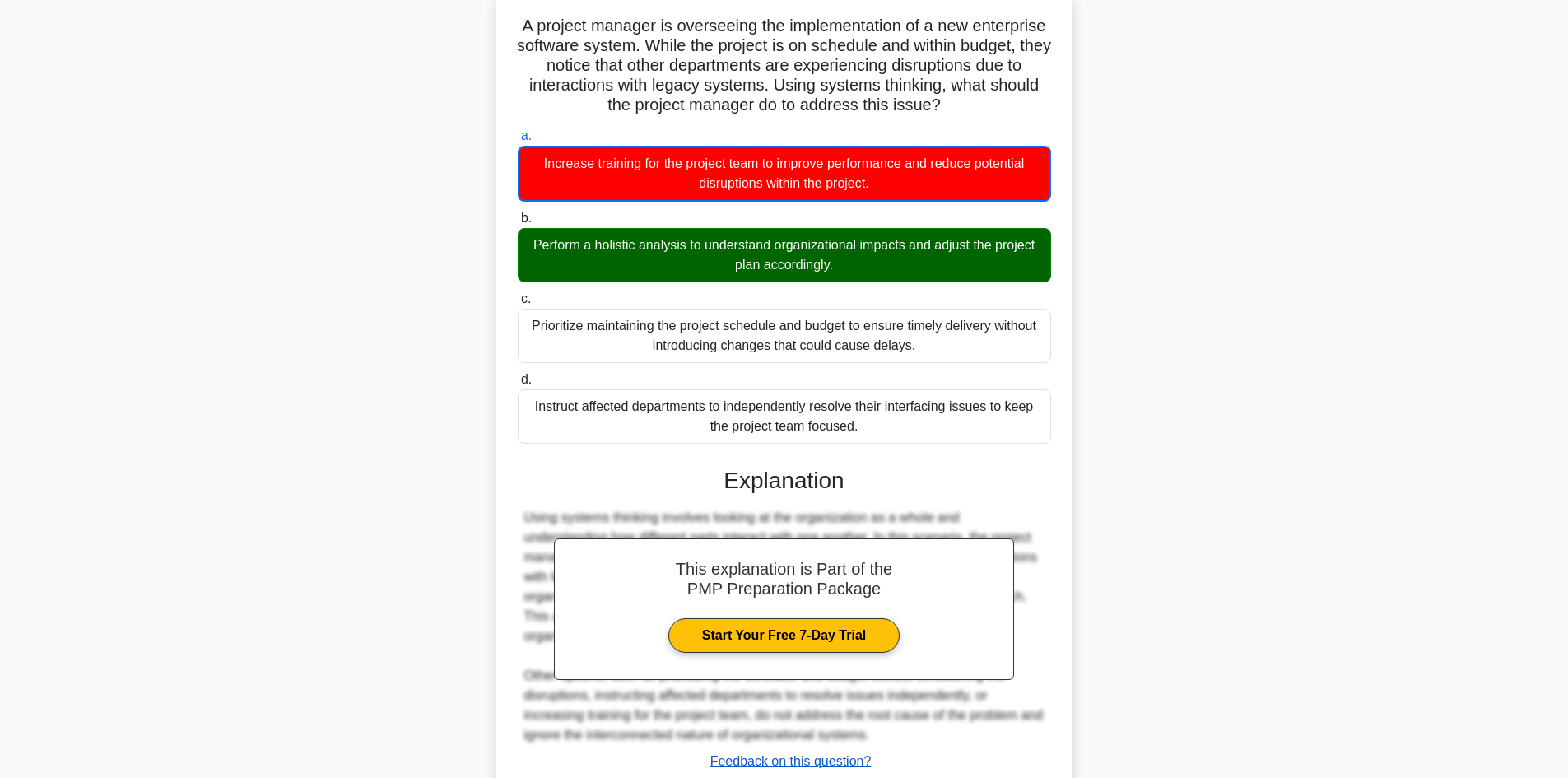
scroll to position [220, 0]
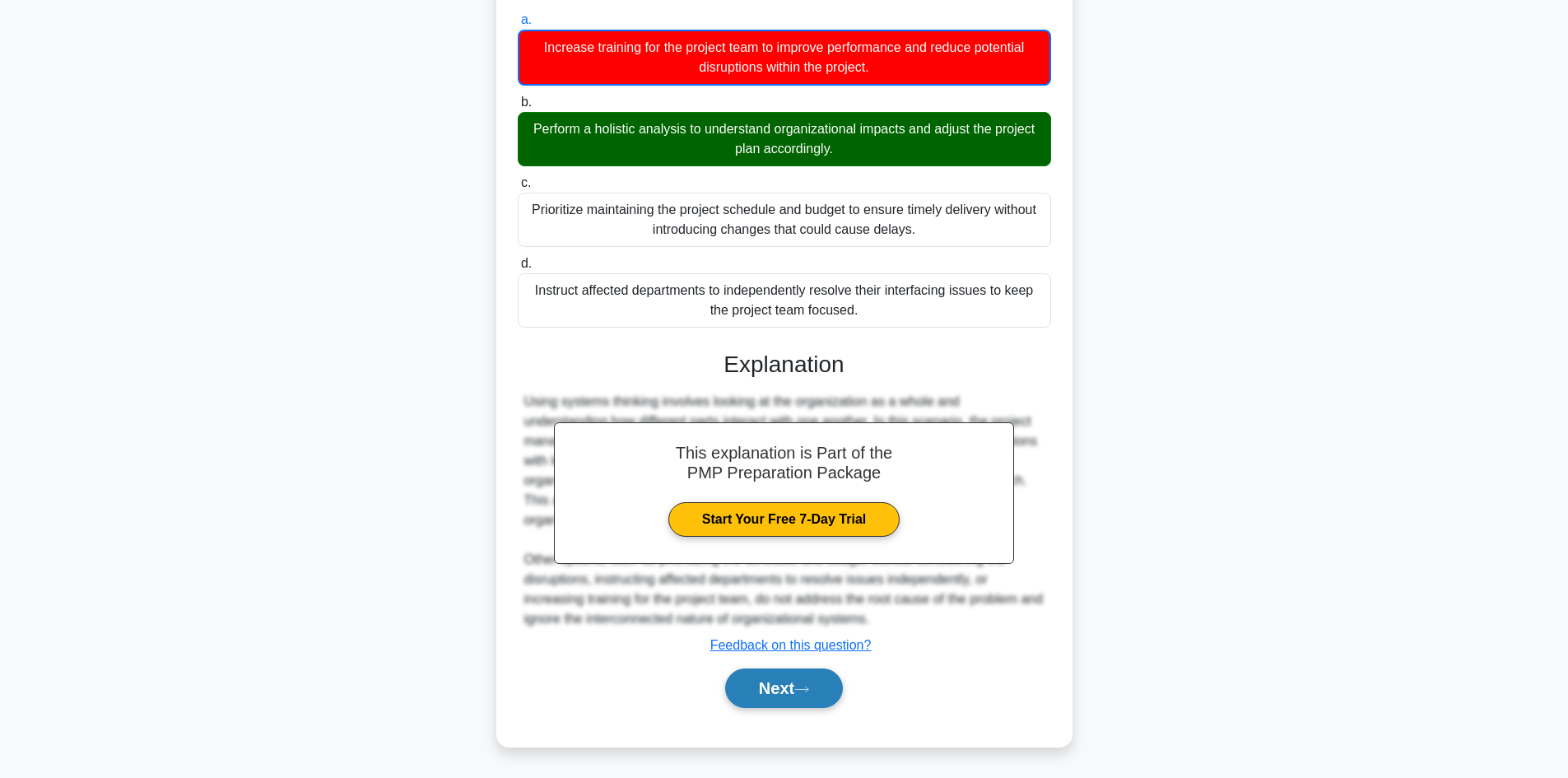
click at [769, 696] on button "Next" at bounding box center [784, 688] width 117 height 40
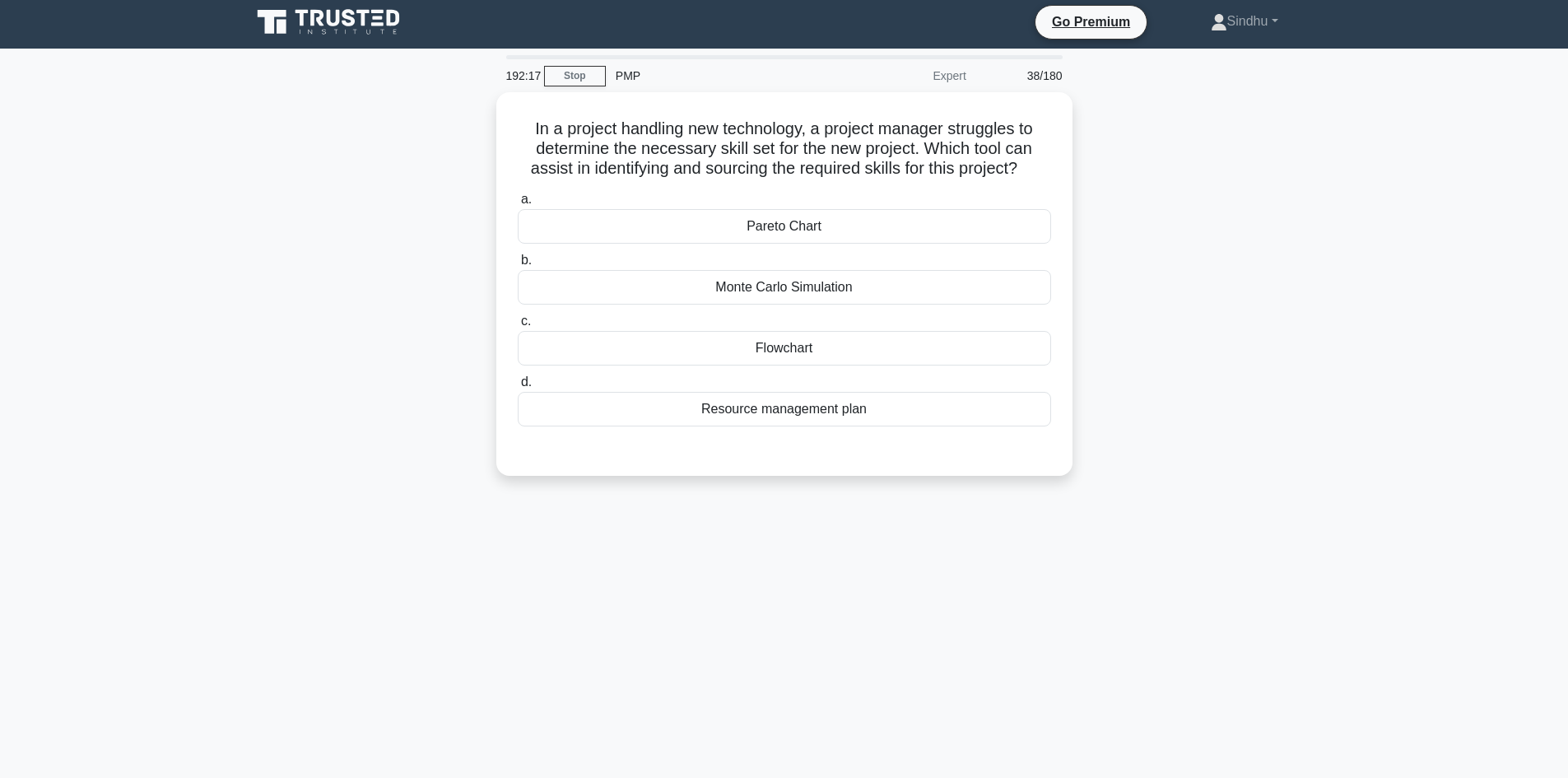
scroll to position [0, 0]
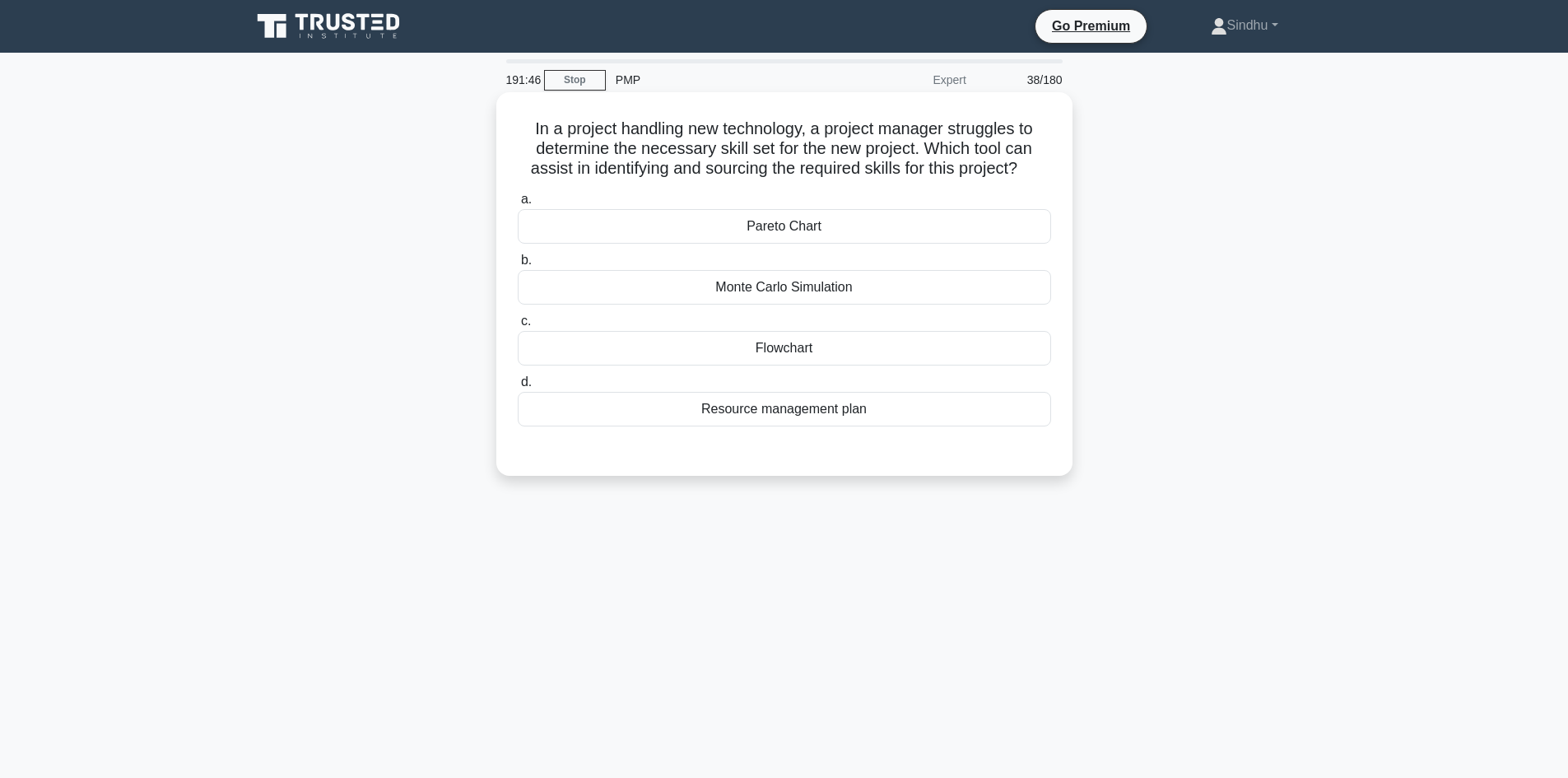
click at [804, 231] on div "Pareto Chart" at bounding box center [784, 226] width 533 height 35
click at [517, 205] on input "a. Pareto Chart" at bounding box center [517, 200] width 0 height 11
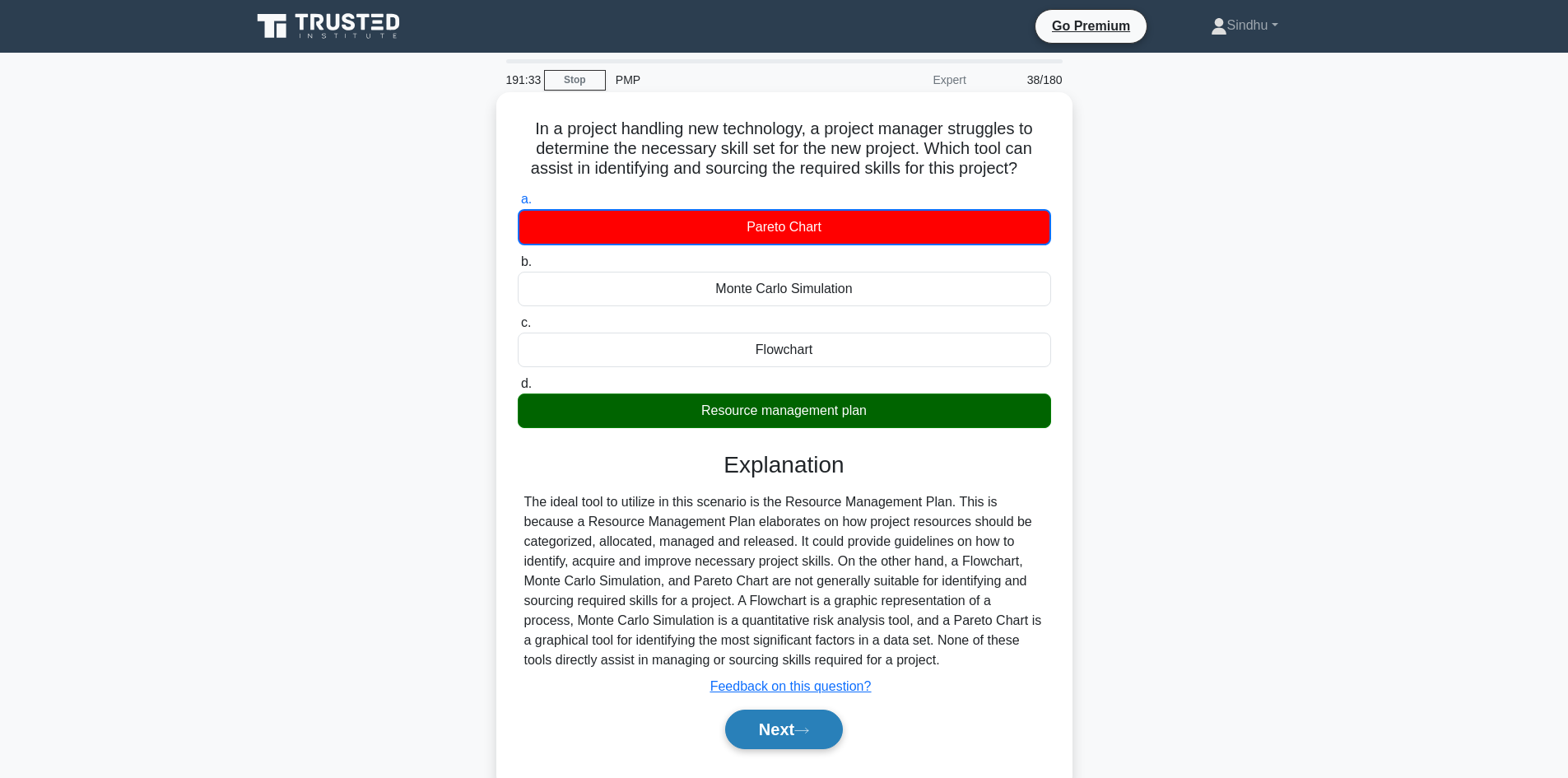
click at [763, 731] on button "Next" at bounding box center [784, 729] width 117 height 40
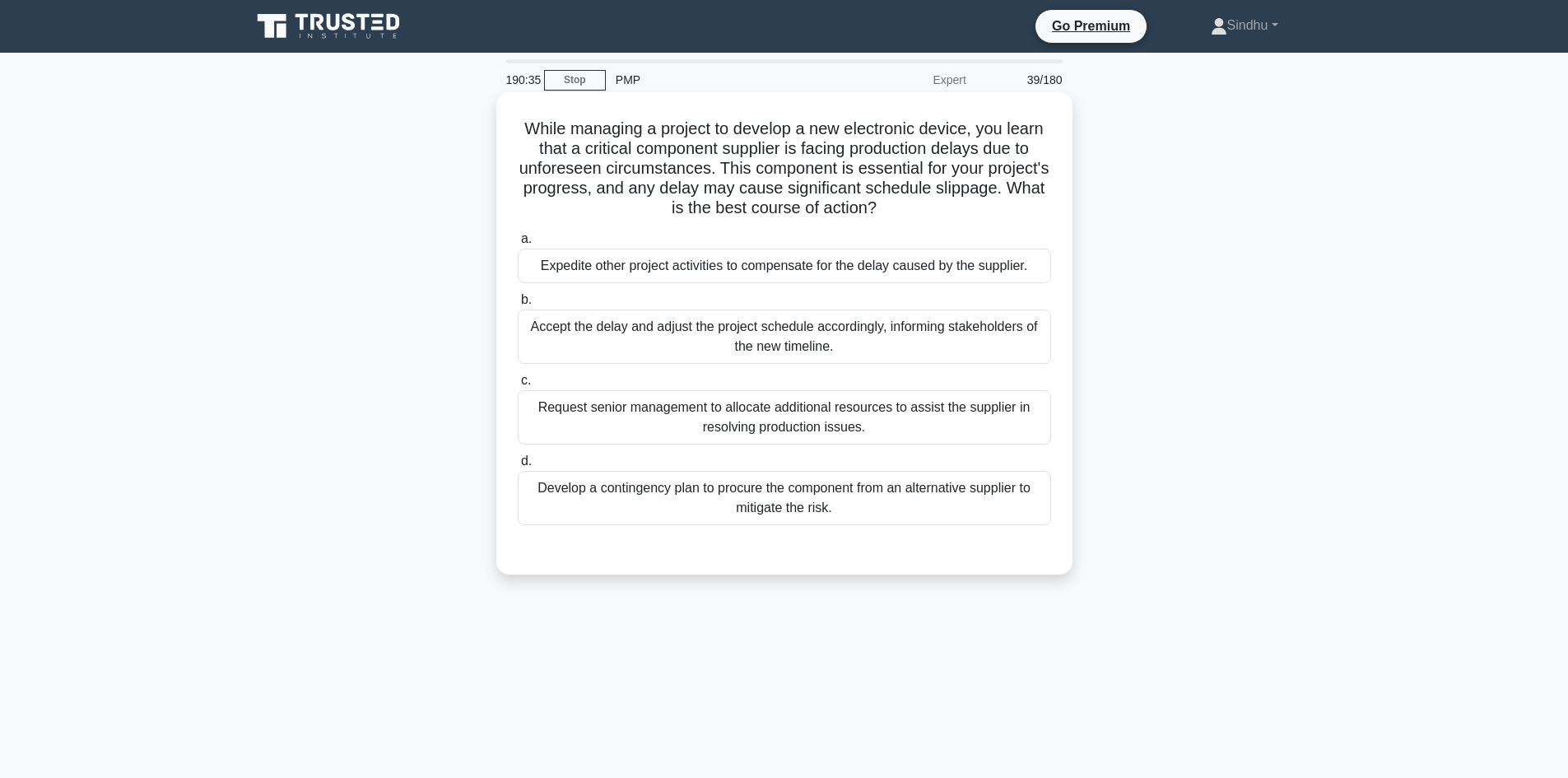
click at [918, 499] on div "Develop a contingency plan to procure the component from an alternative supplie…" at bounding box center [784, 498] width 533 height 54
click at [517, 467] on input "d. Develop a contingency plan to procure the component from an alternative supp…" at bounding box center [517, 461] width 0 height 11
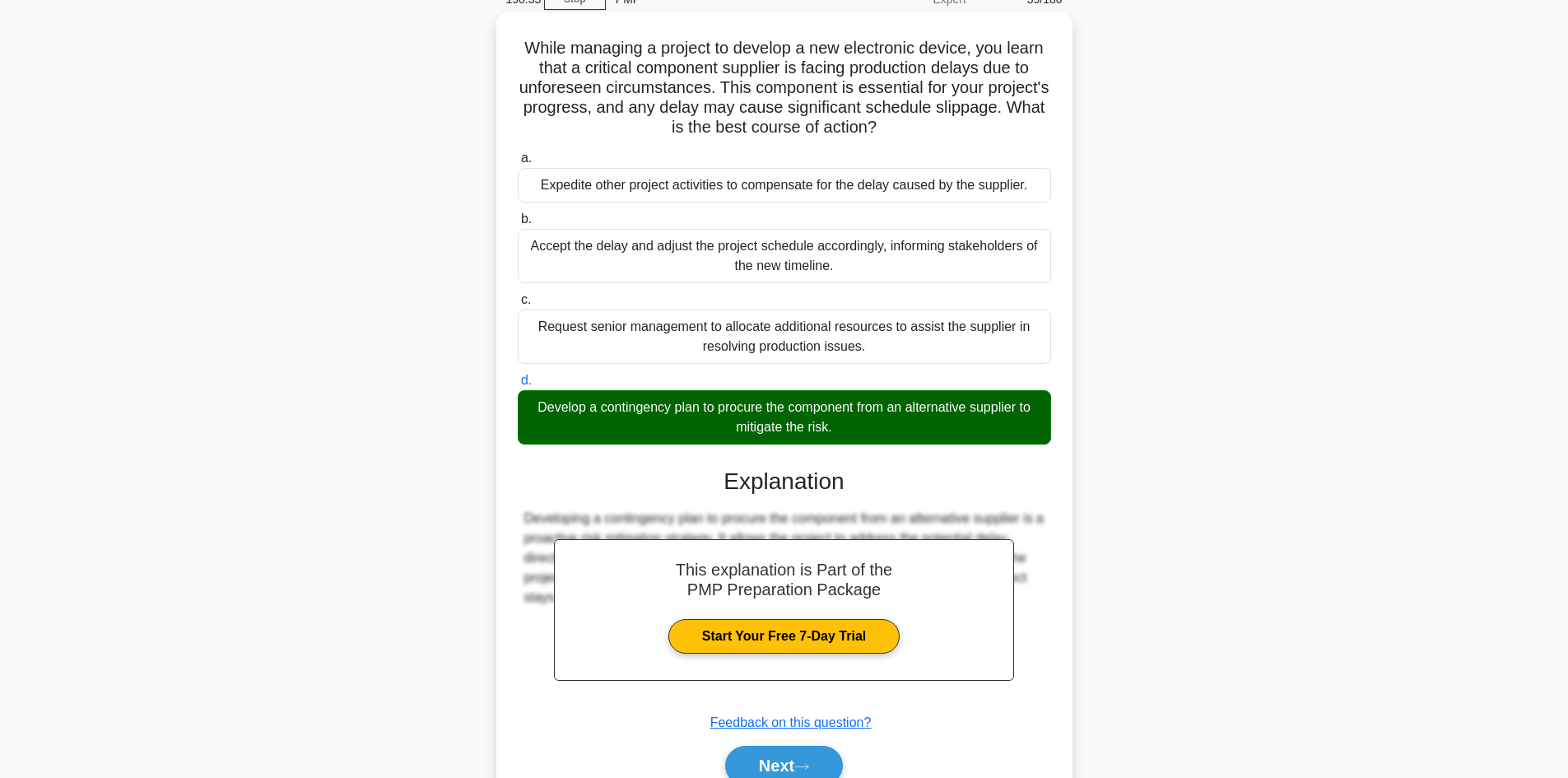
scroll to position [159, 0]
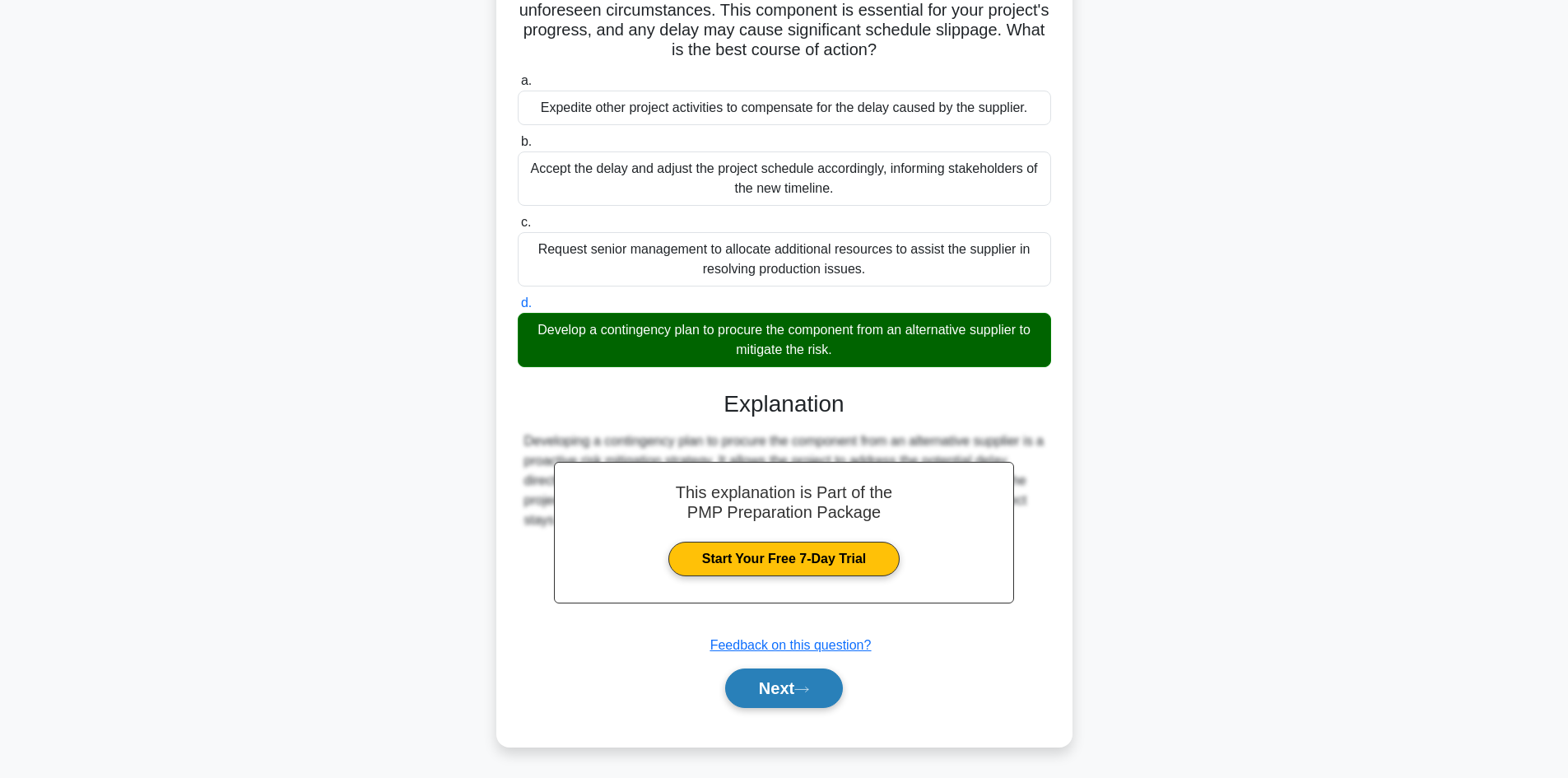
click at [765, 686] on button "Next" at bounding box center [784, 688] width 117 height 40
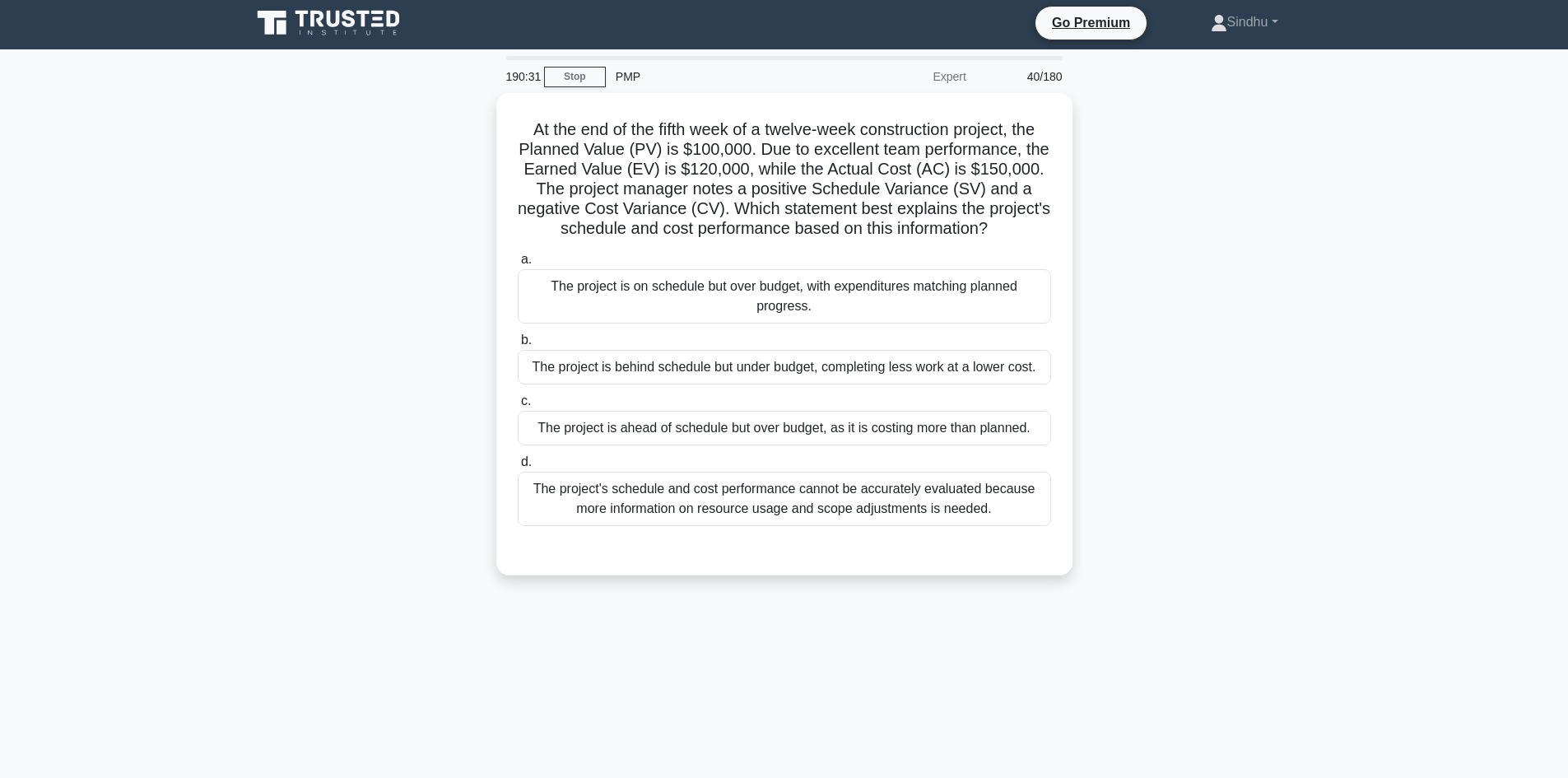
scroll to position [0, 0]
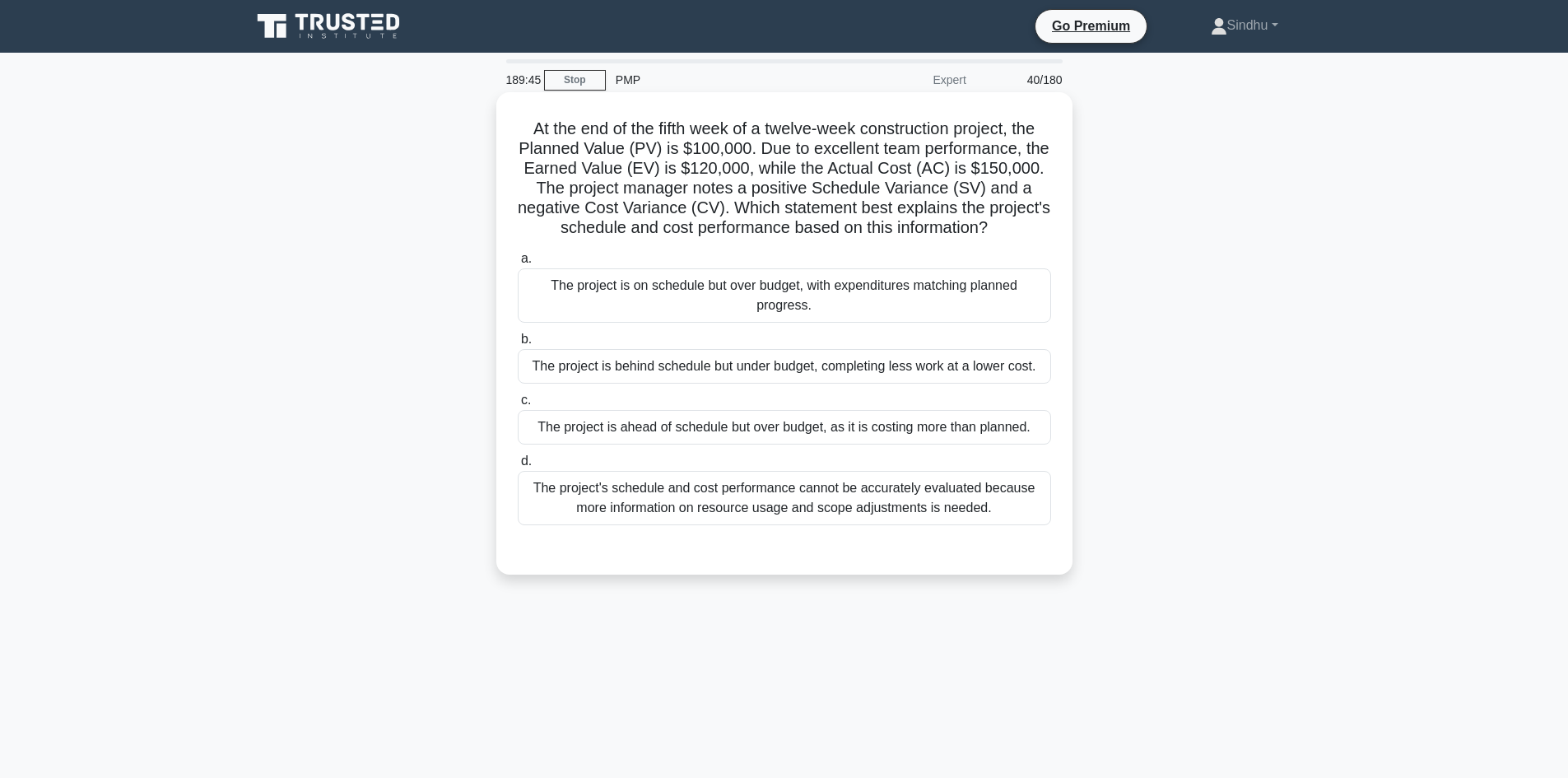
click at [890, 282] on div "The project is on schedule but over budget, with expenditures matching planned …" at bounding box center [784, 295] width 533 height 54
click at [517, 265] on input "a. The project is on schedule but over budget, with expenditures matching plann…" at bounding box center [517, 259] width 0 height 11
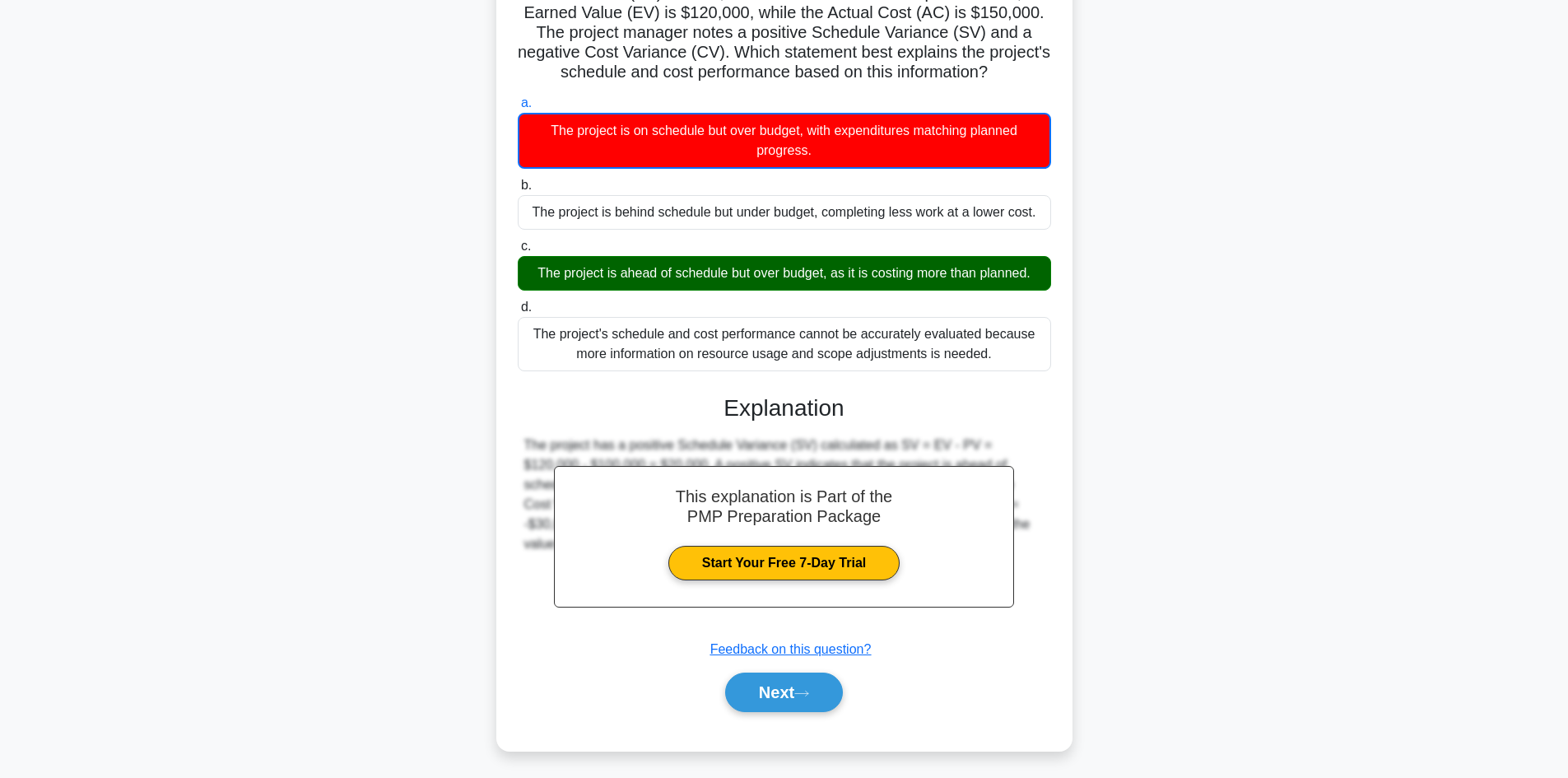
scroll to position [161, 0]
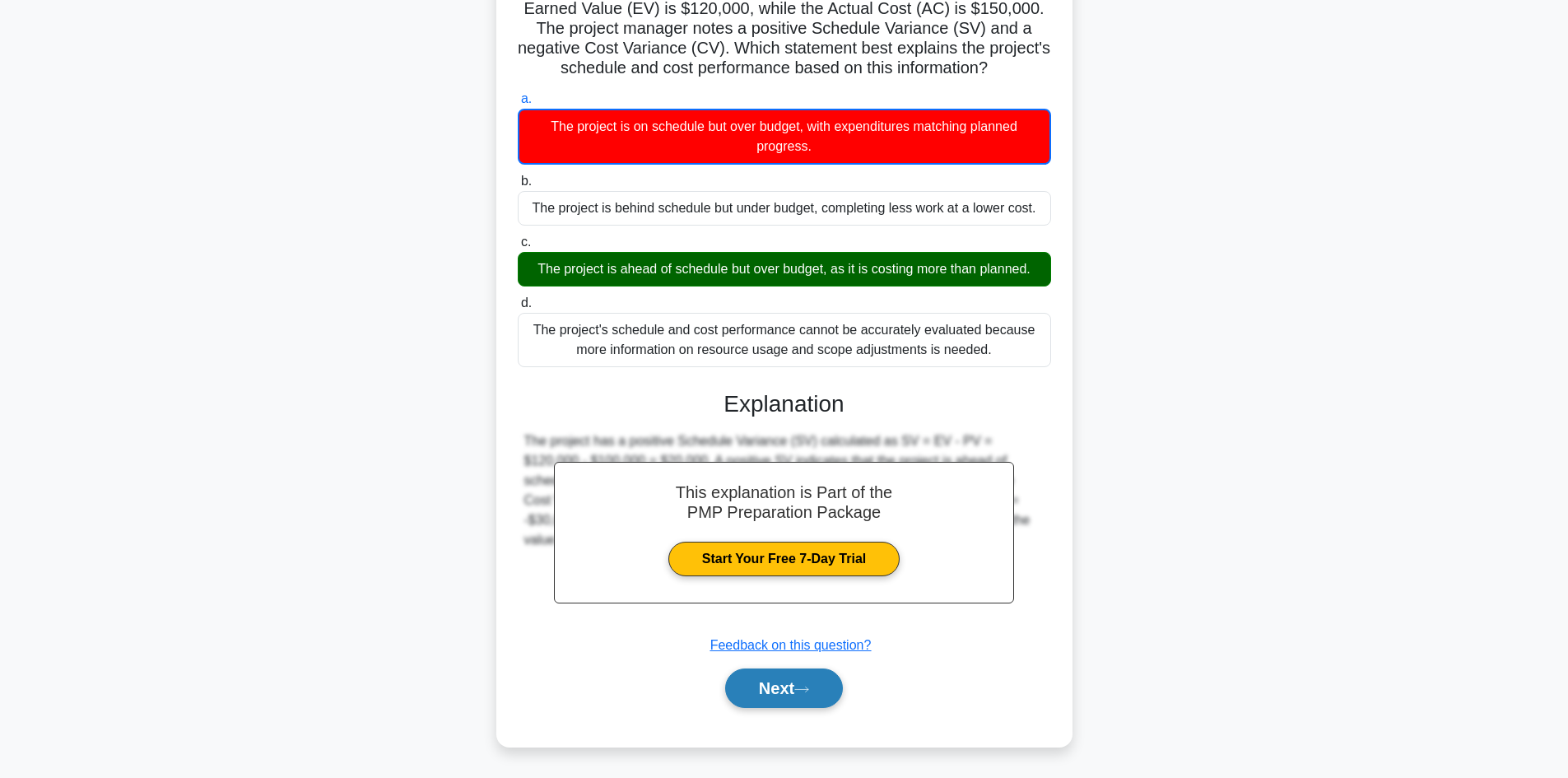
click at [767, 690] on button "Next" at bounding box center [784, 688] width 117 height 40
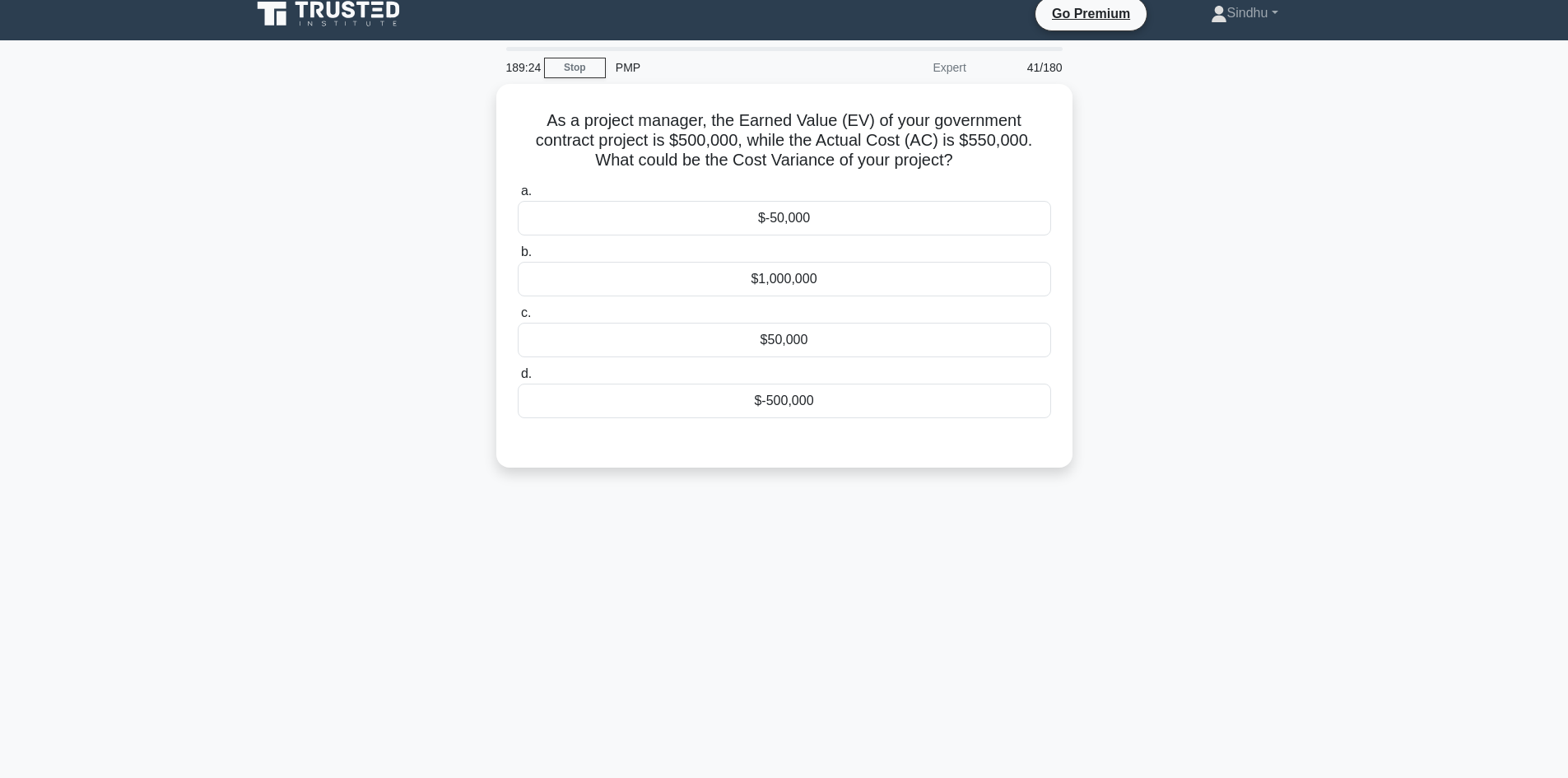
scroll to position [0, 0]
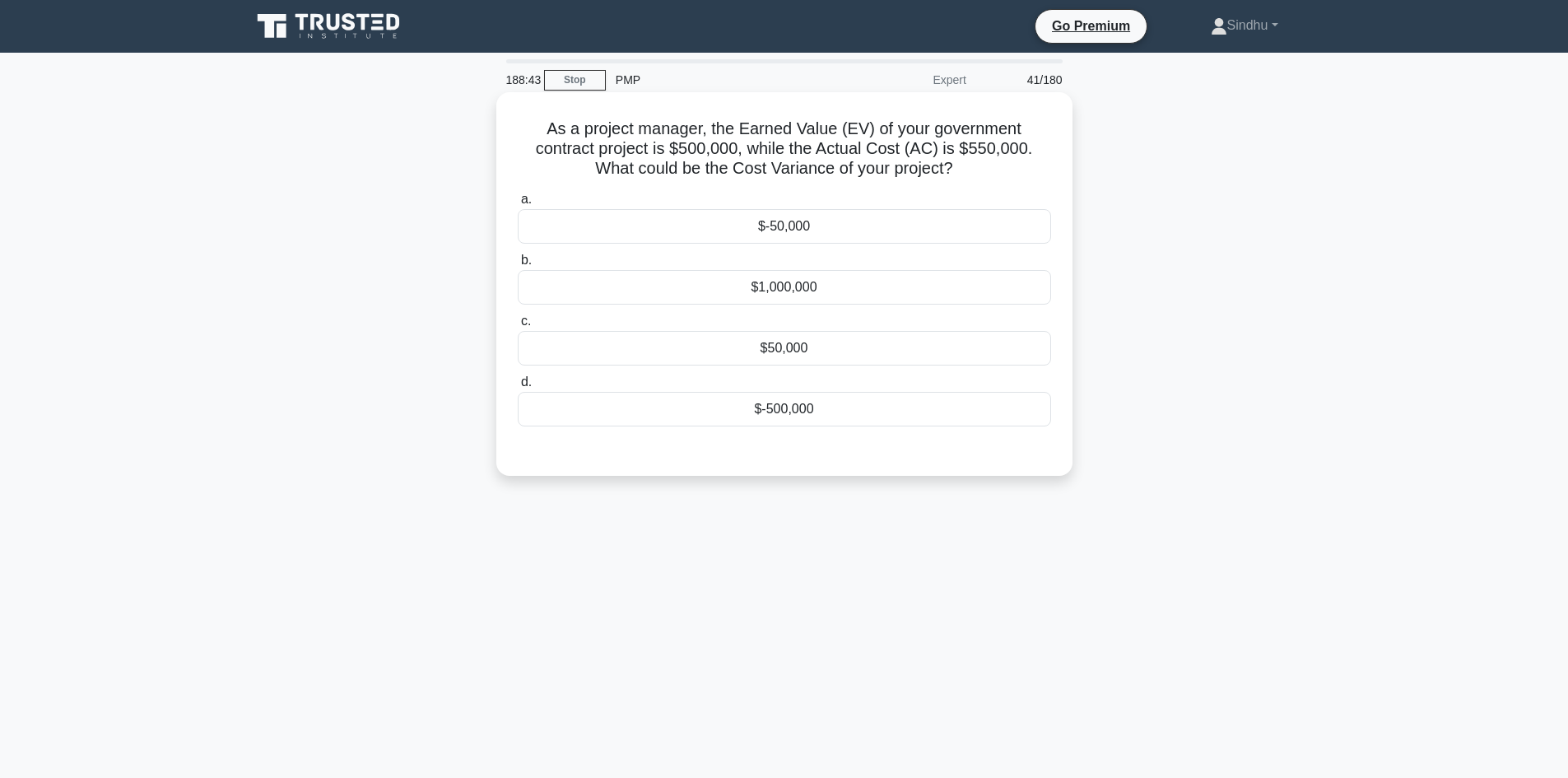
click at [791, 226] on div "$-50,000" at bounding box center [784, 226] width 533 height 35
click at [517, 205] on input "a. $-50,000" at bounding box center [517, 200] width 0 height 11
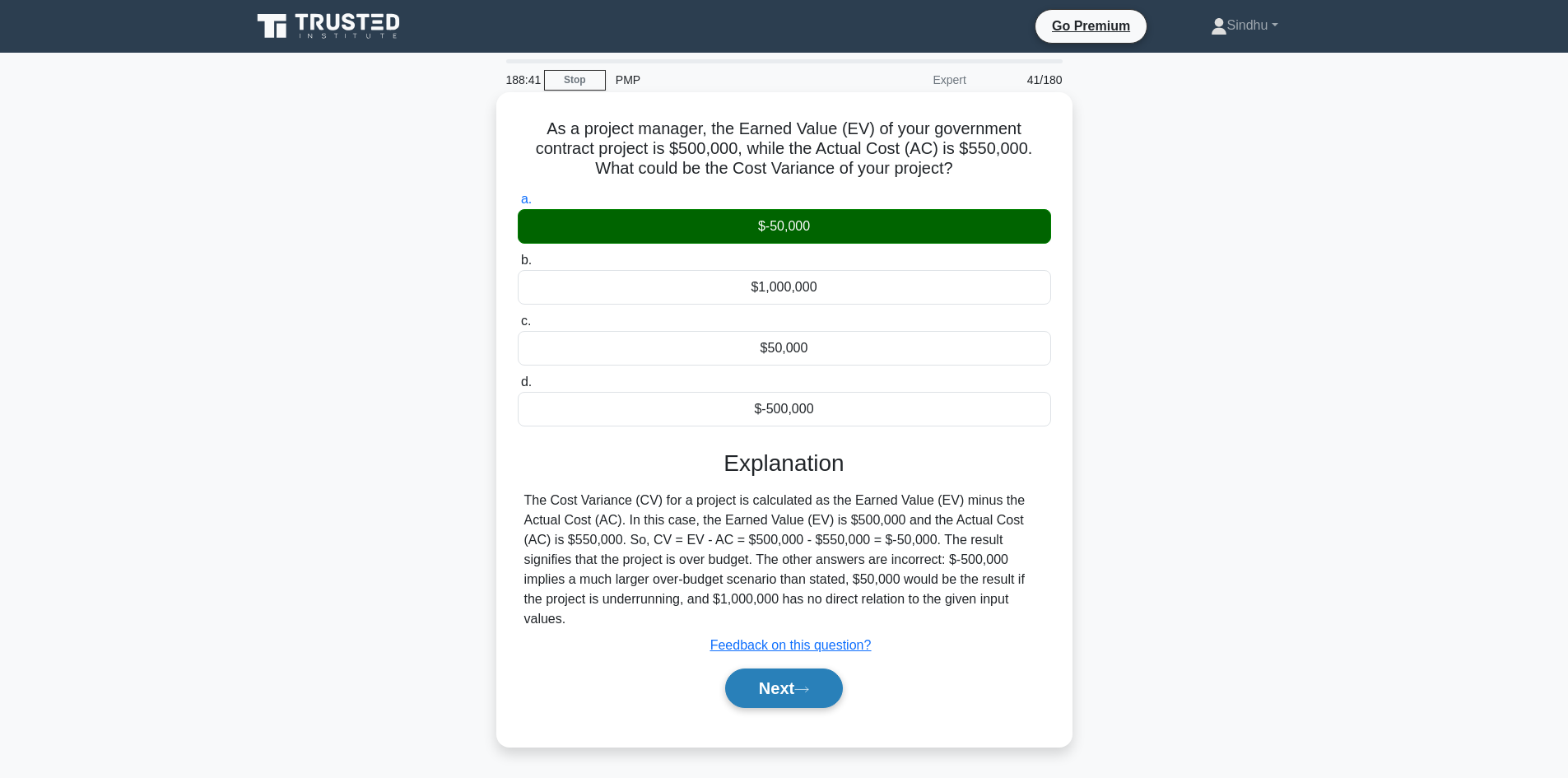
click at [757, 679] on button "Next" at bounding box center [784, 688] width 117 height 40
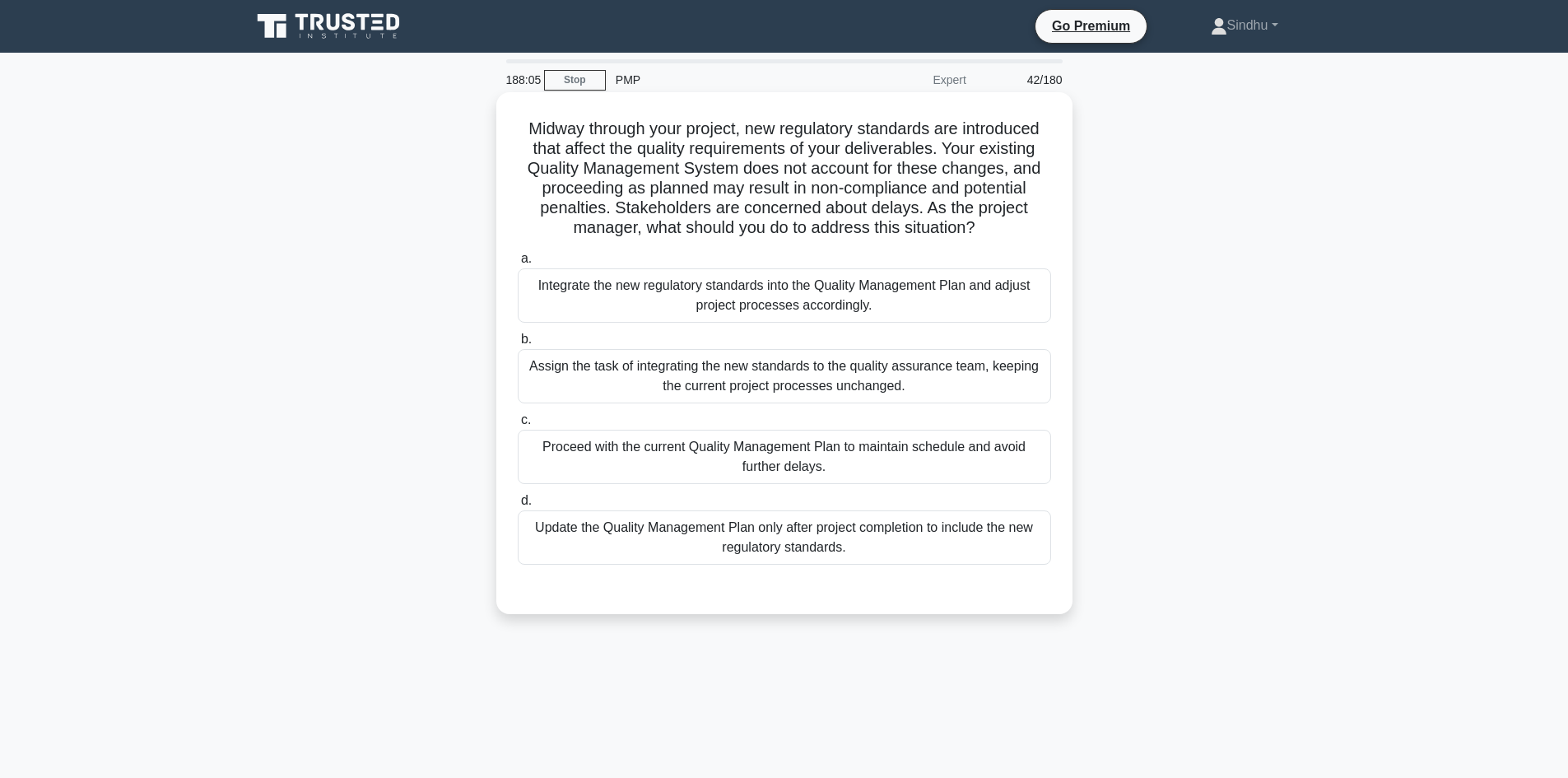
click at [762, 299] on div "Integrate the new regulatory standards into the Quality Management Plan and adj…" at bounding box center [784, 295] width 533 height 54
click at [517, 265] on input "a. Integrate the new regulatory standards into the Quality Management Plan and …" at bounding box center [517, 259] width 0 height 11
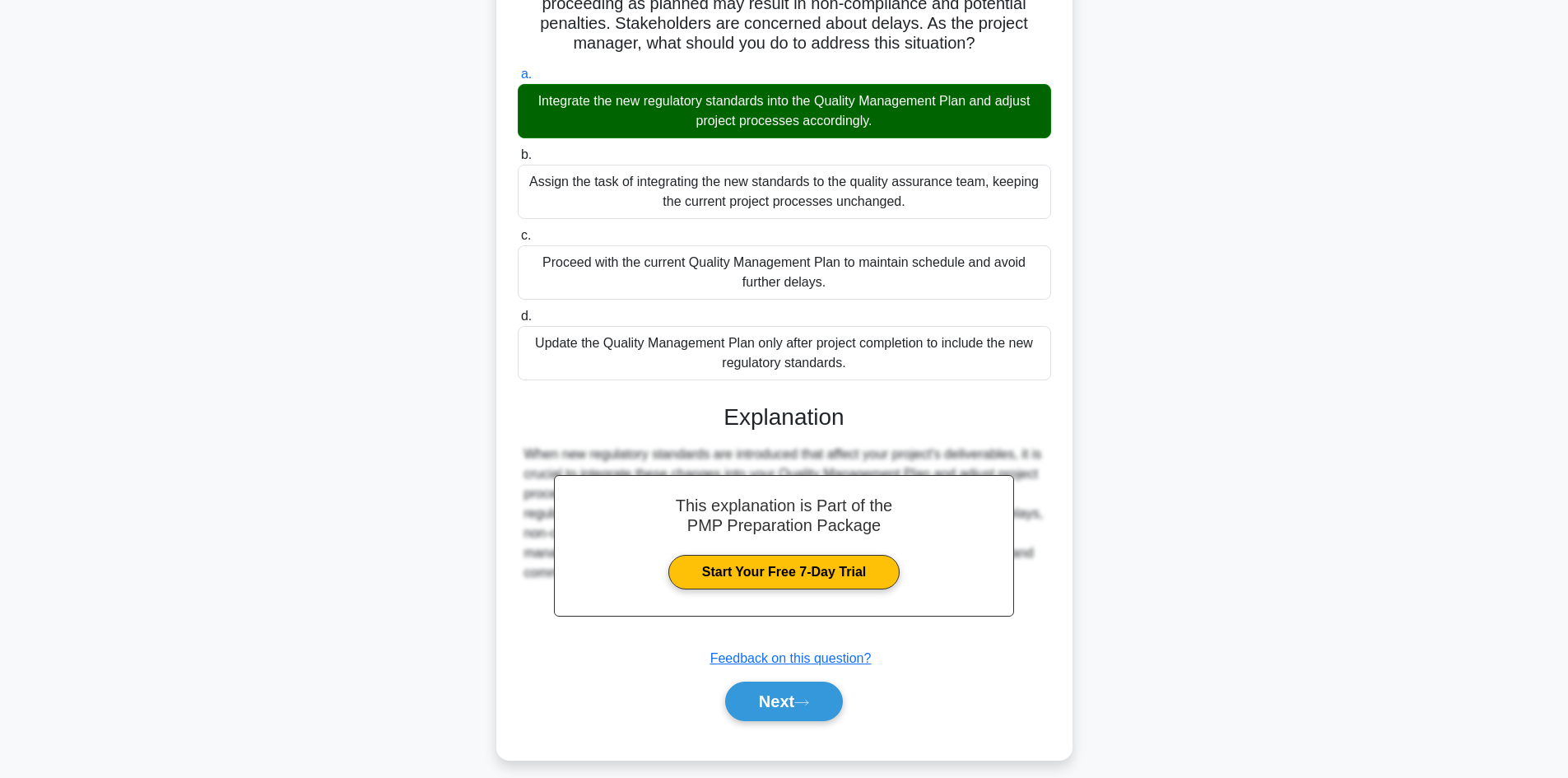
scroll to position [199, 0]
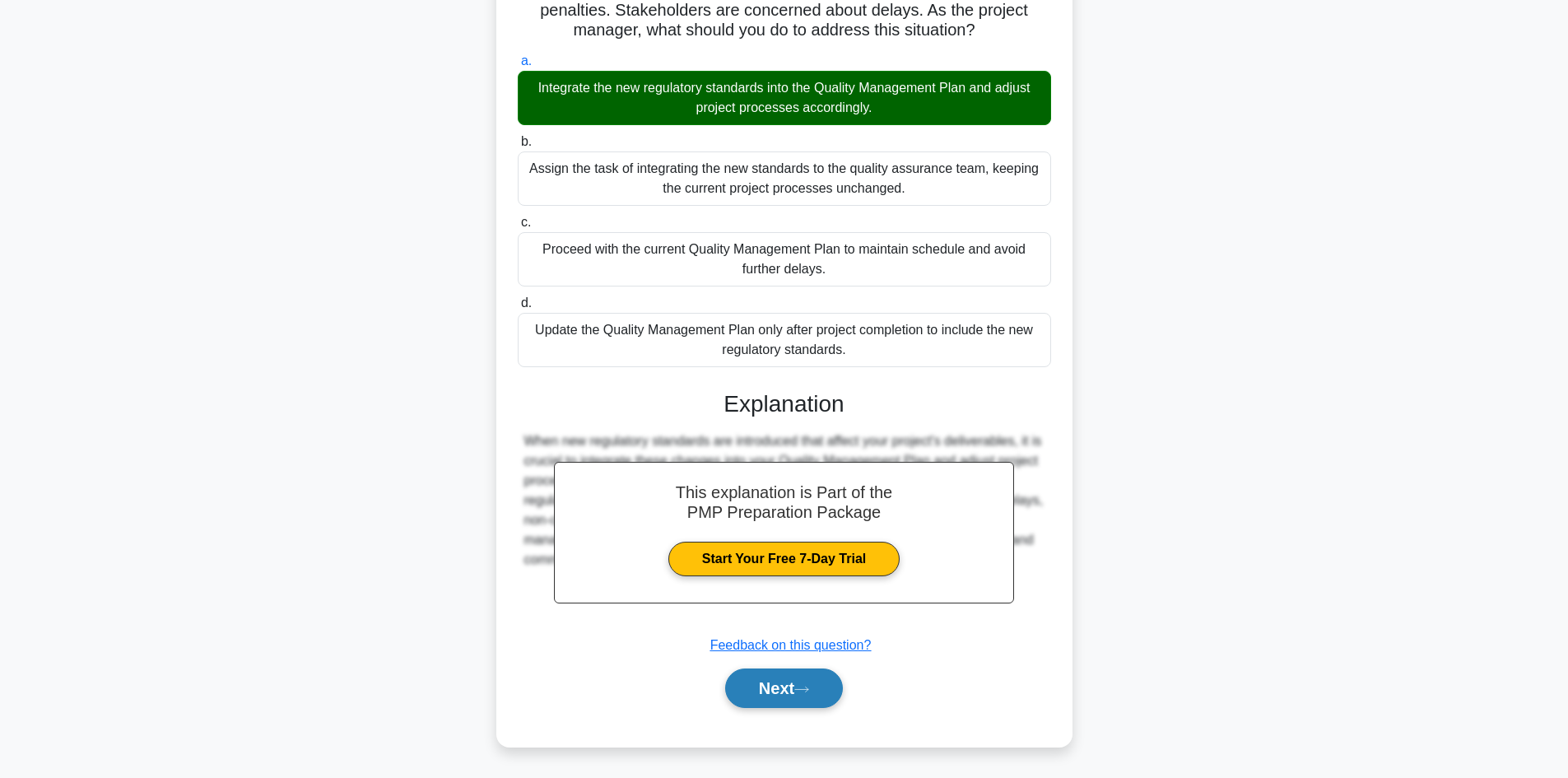
click at [777, 678] on button "Next" at bounding box center [784, 688] width 117 height 40
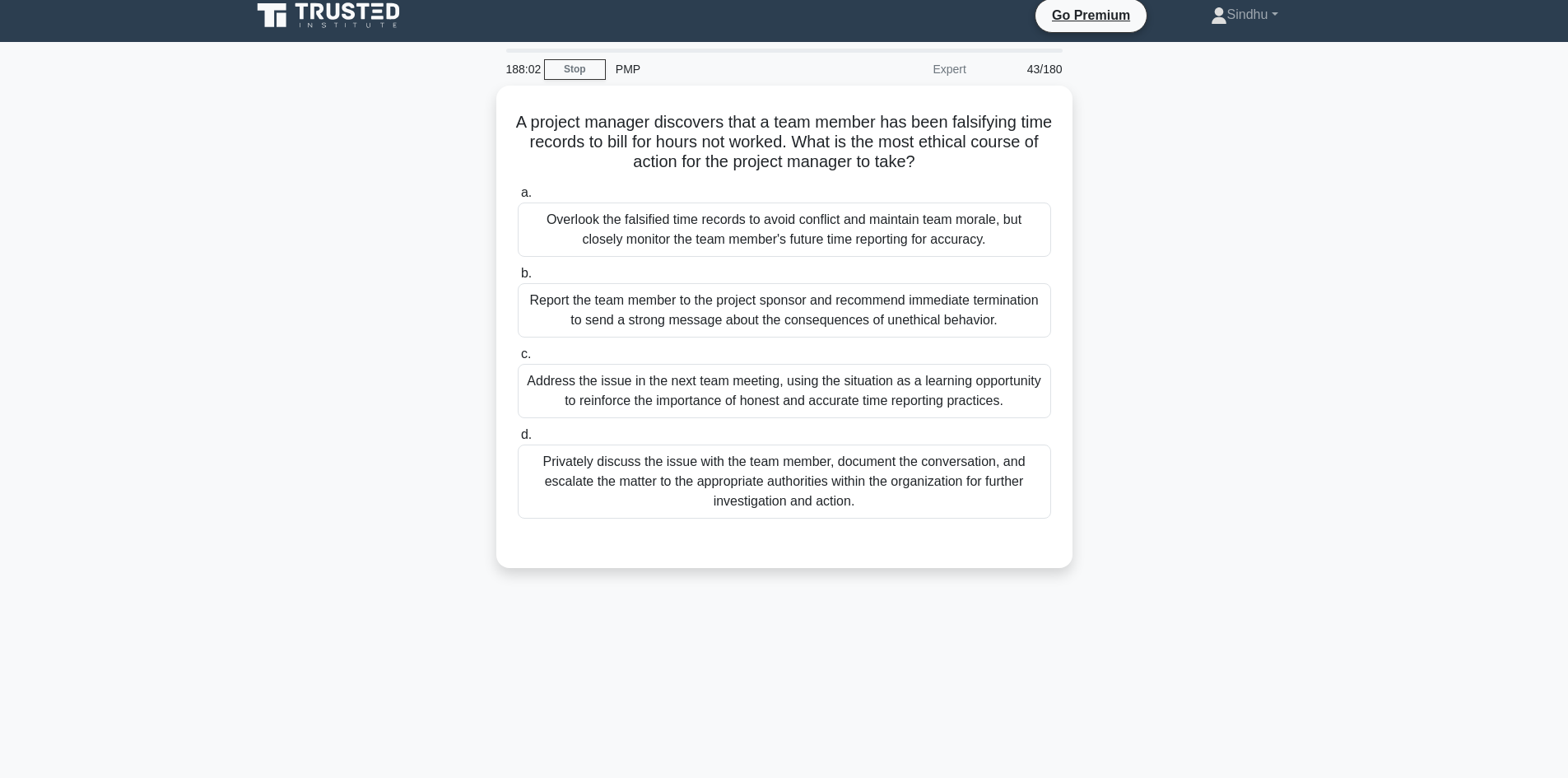
scroll to position [0, 0]
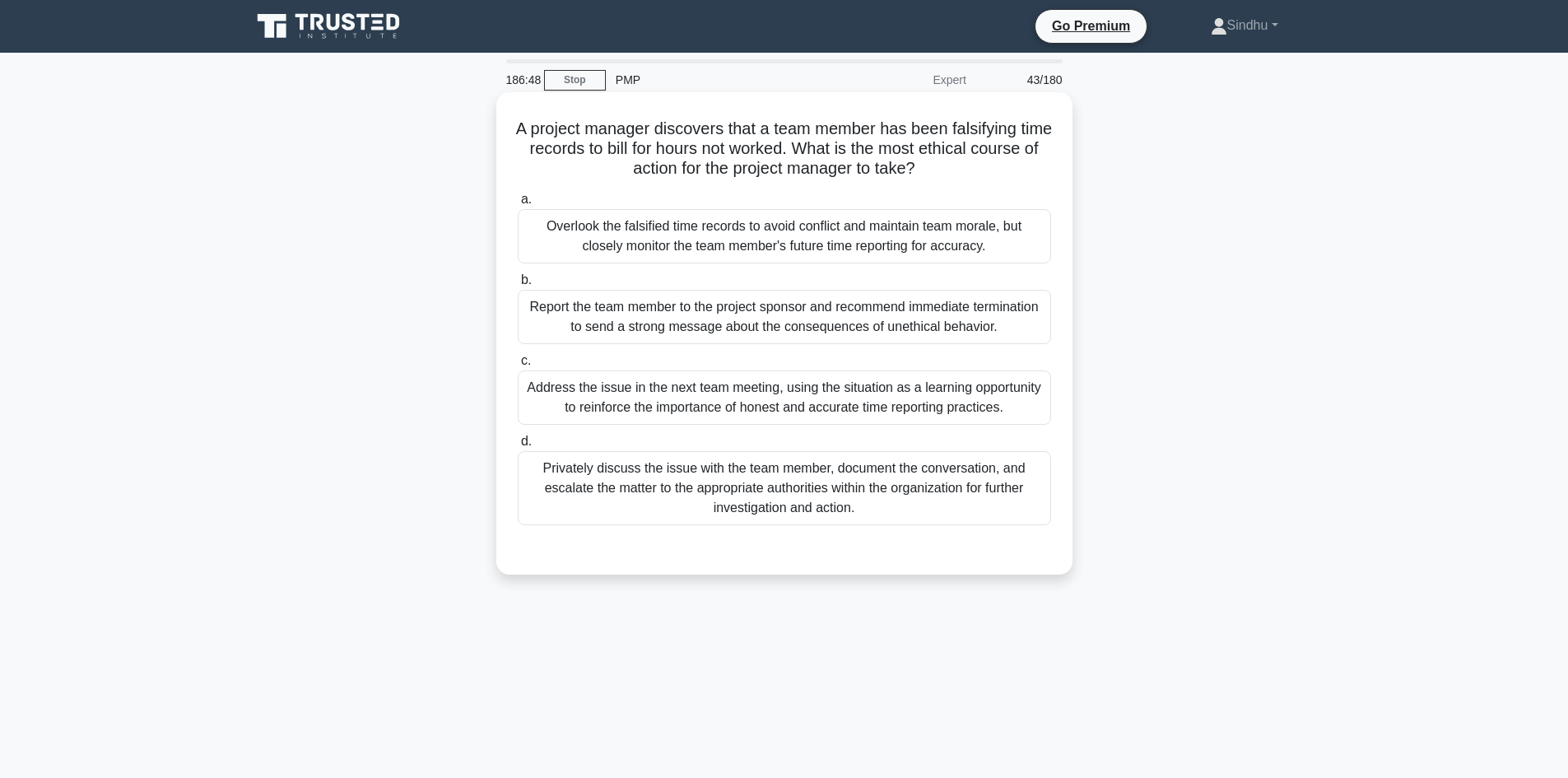
click at [957, 495] on div "Privately discuss the issue with the team member, document the conversation, an…" at bounding box center [784, 489] width 533 height 74
click at [517, 447] on input "d. Privately discuss the issue with the team member, document the conversation,…" at bounding box center [517, 441] width 0 height 11
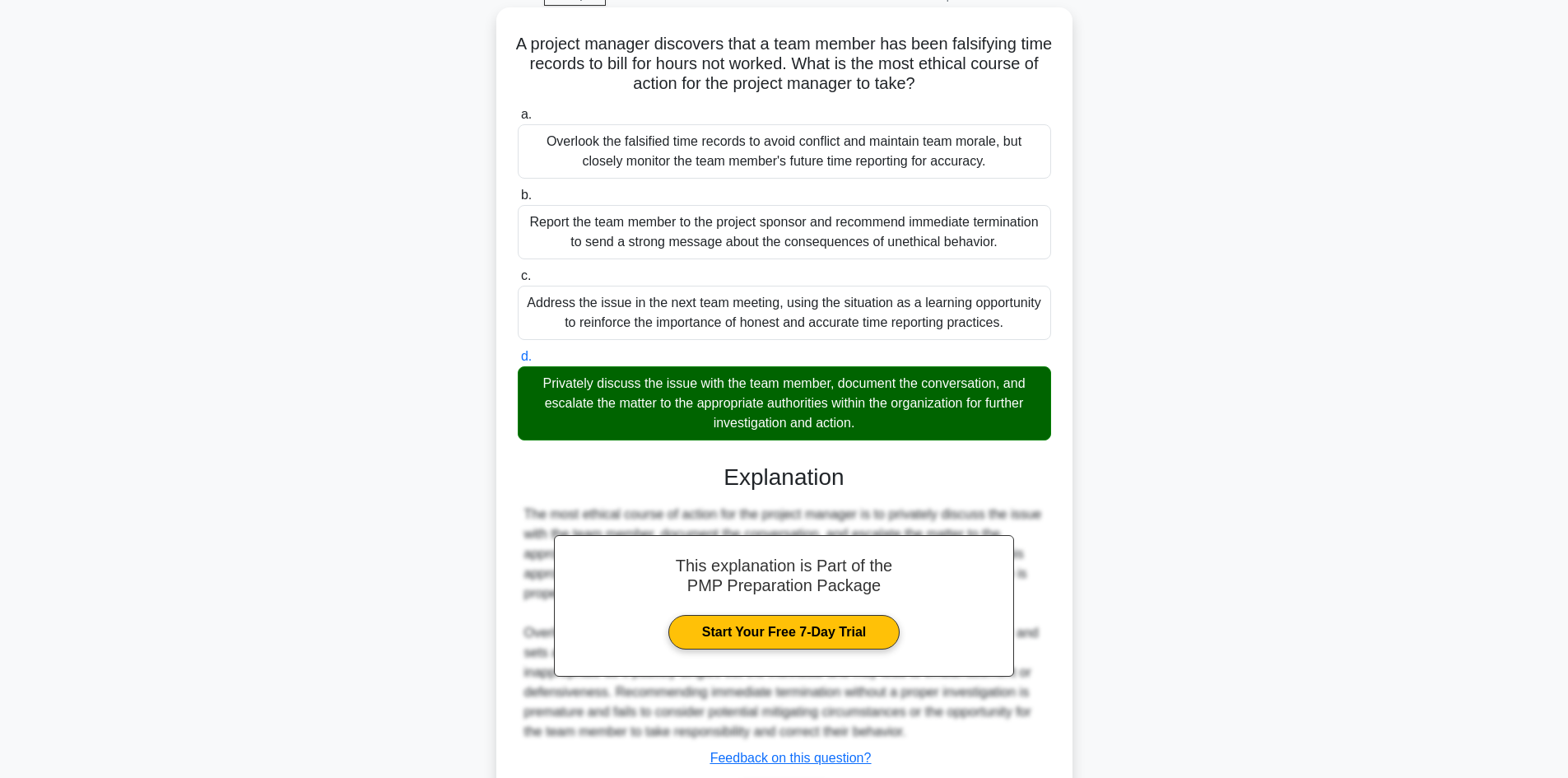
scroll to position [199, 0]
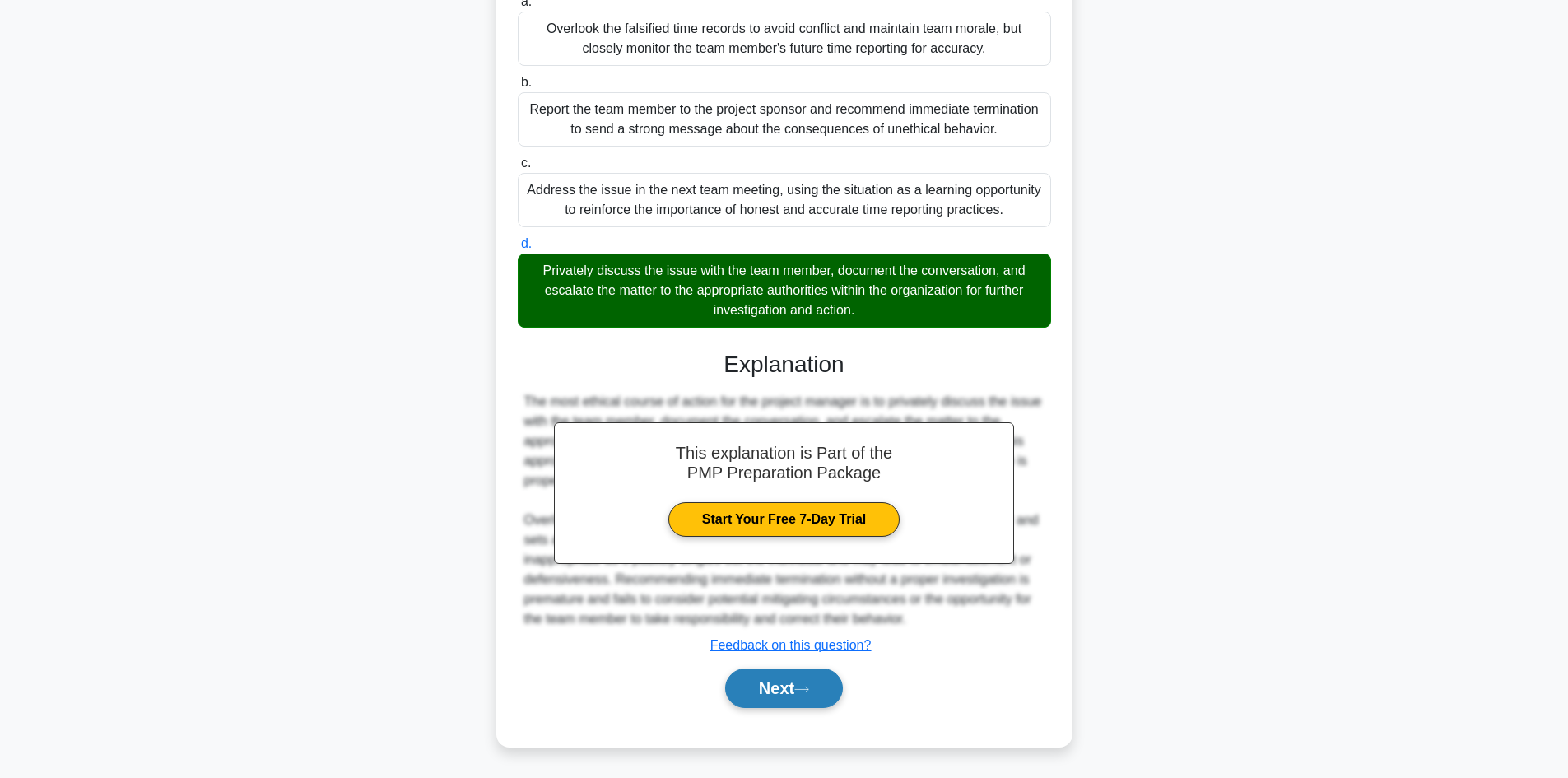
click at [777, 689] on button "Next" at bounding box center [784, 688] width 117 height 40
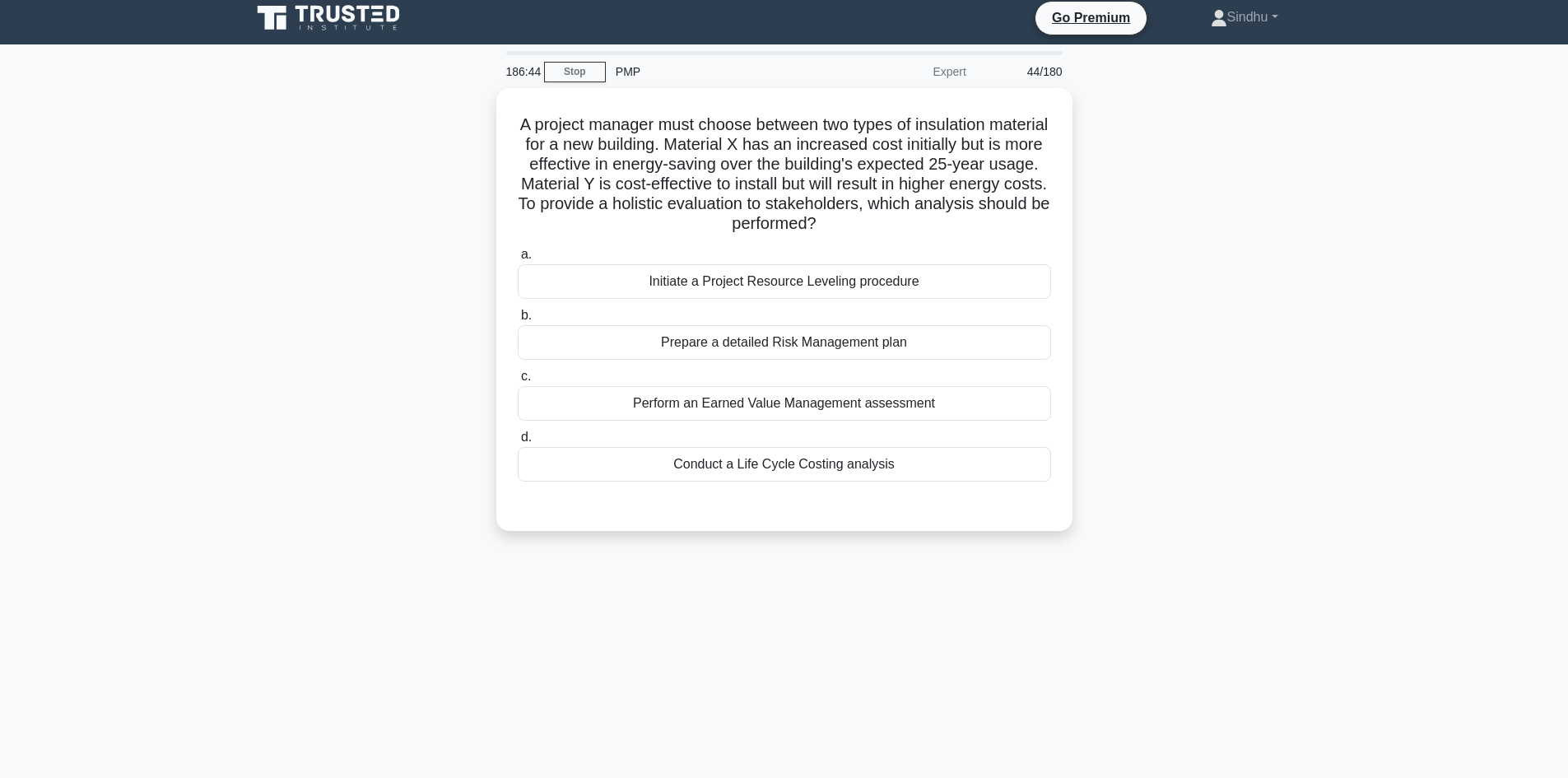
scroll to position [0, 0]
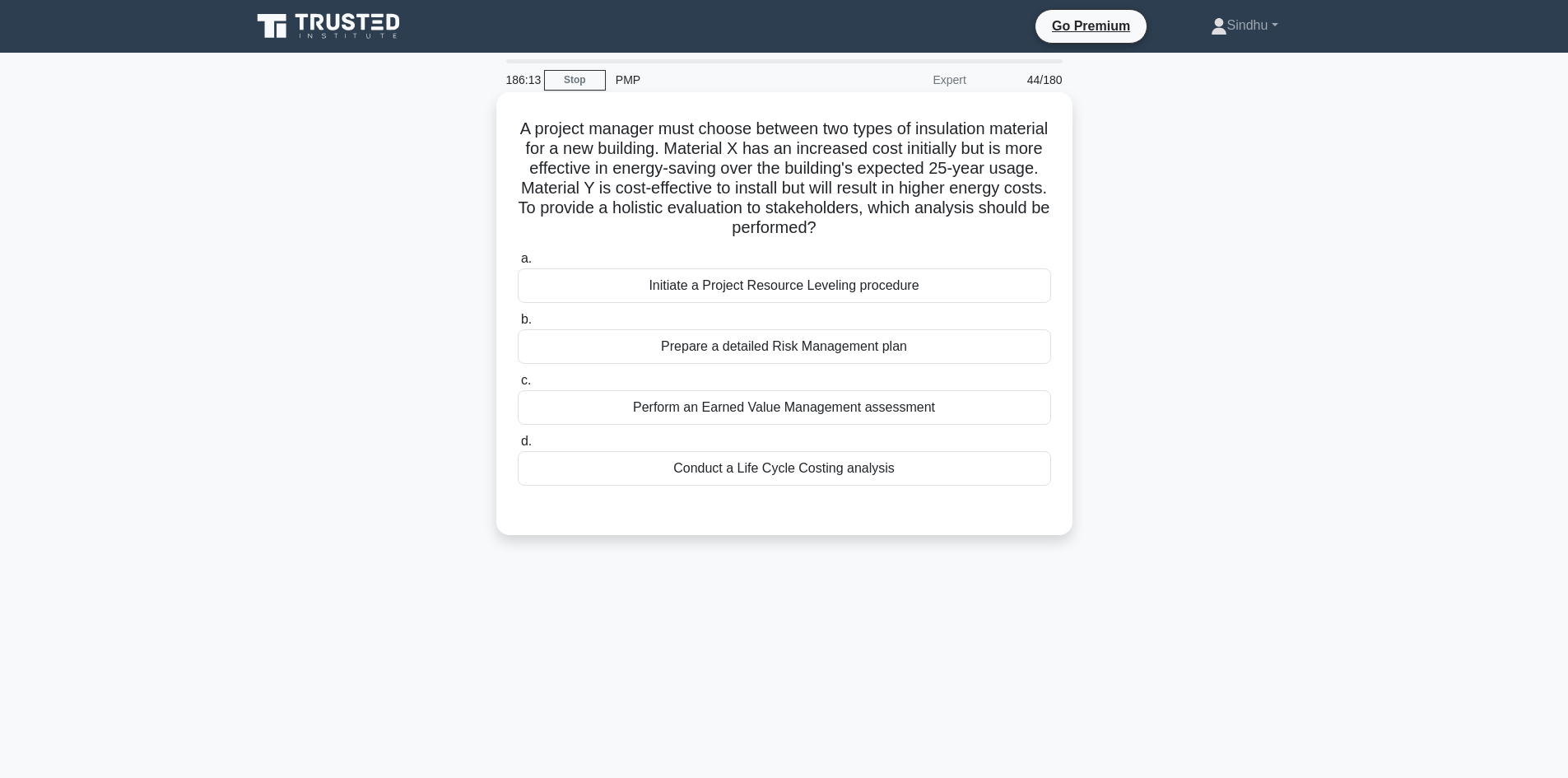
click at [843, 480] on div "Conduct a Life Cycle Costing analysis" at bounding box center [784, 468] width 533 height 35
click at [517, 447] on input "d. Conduct a Life Cycle Costing analysis" at bounding box center [517, 441] width 0 height 11
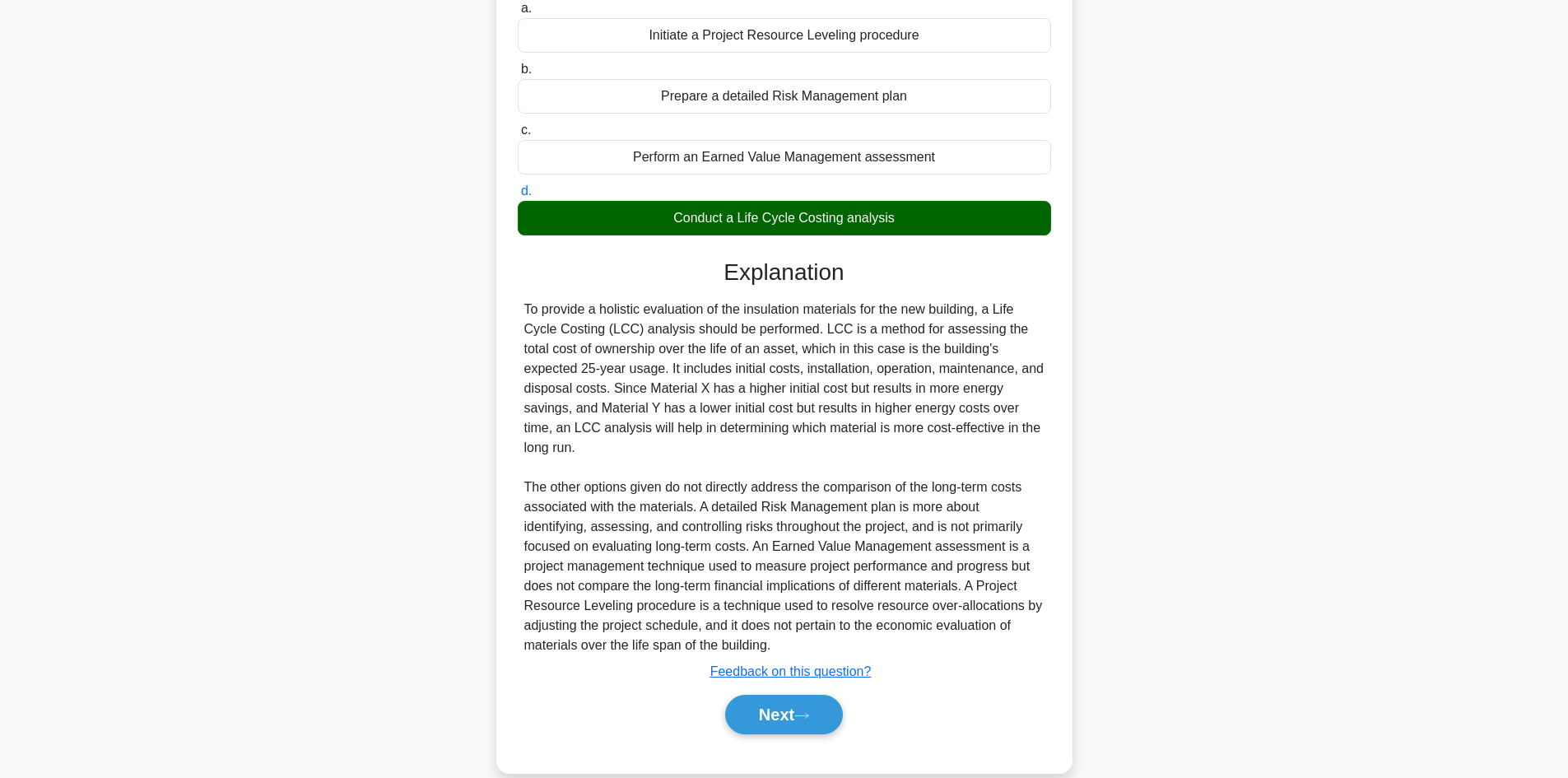
scroll to position [258, 0]
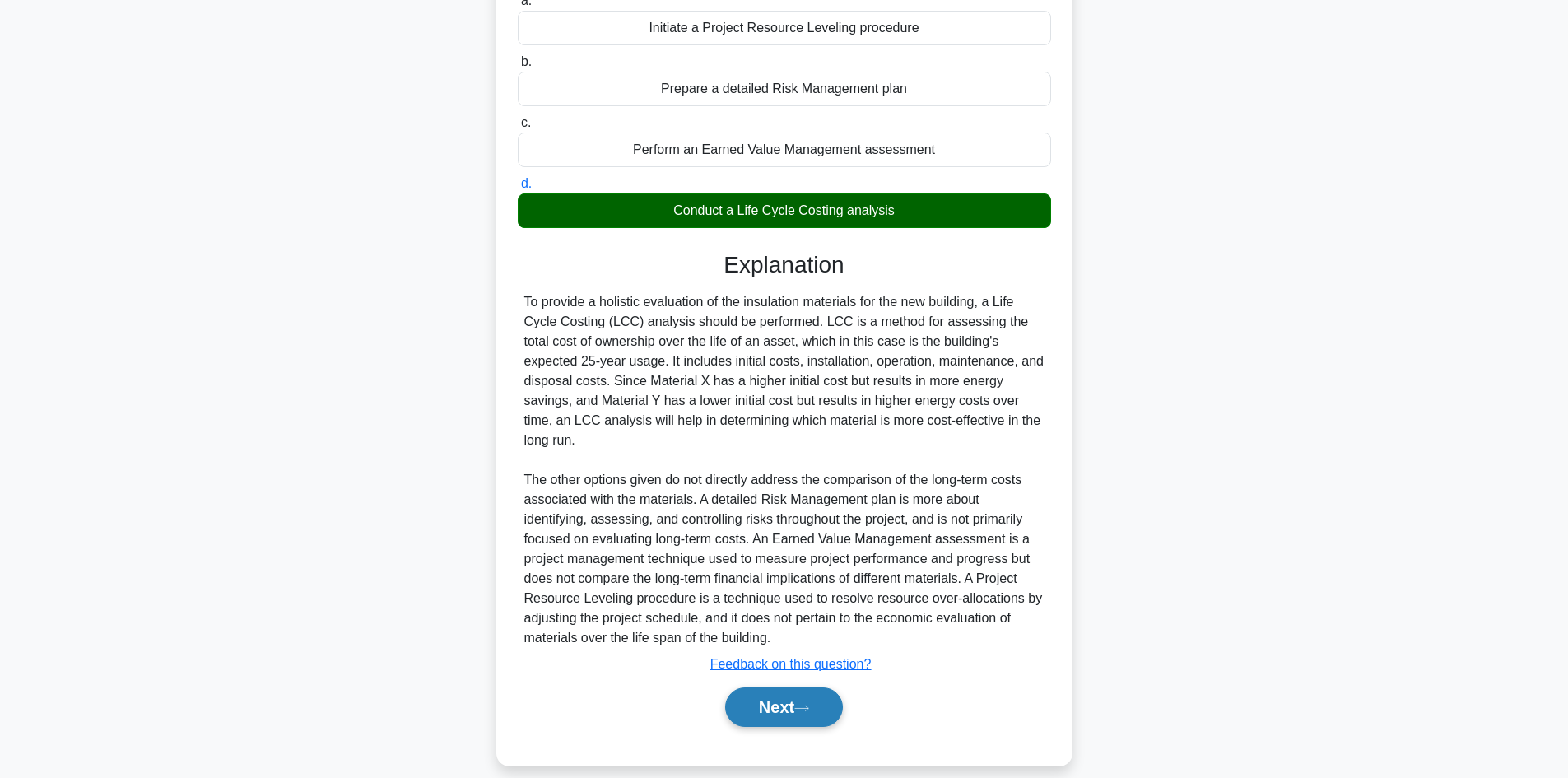
click at [795, 692] on button "Next" at bounding box center [784, 707] width 117 height 40
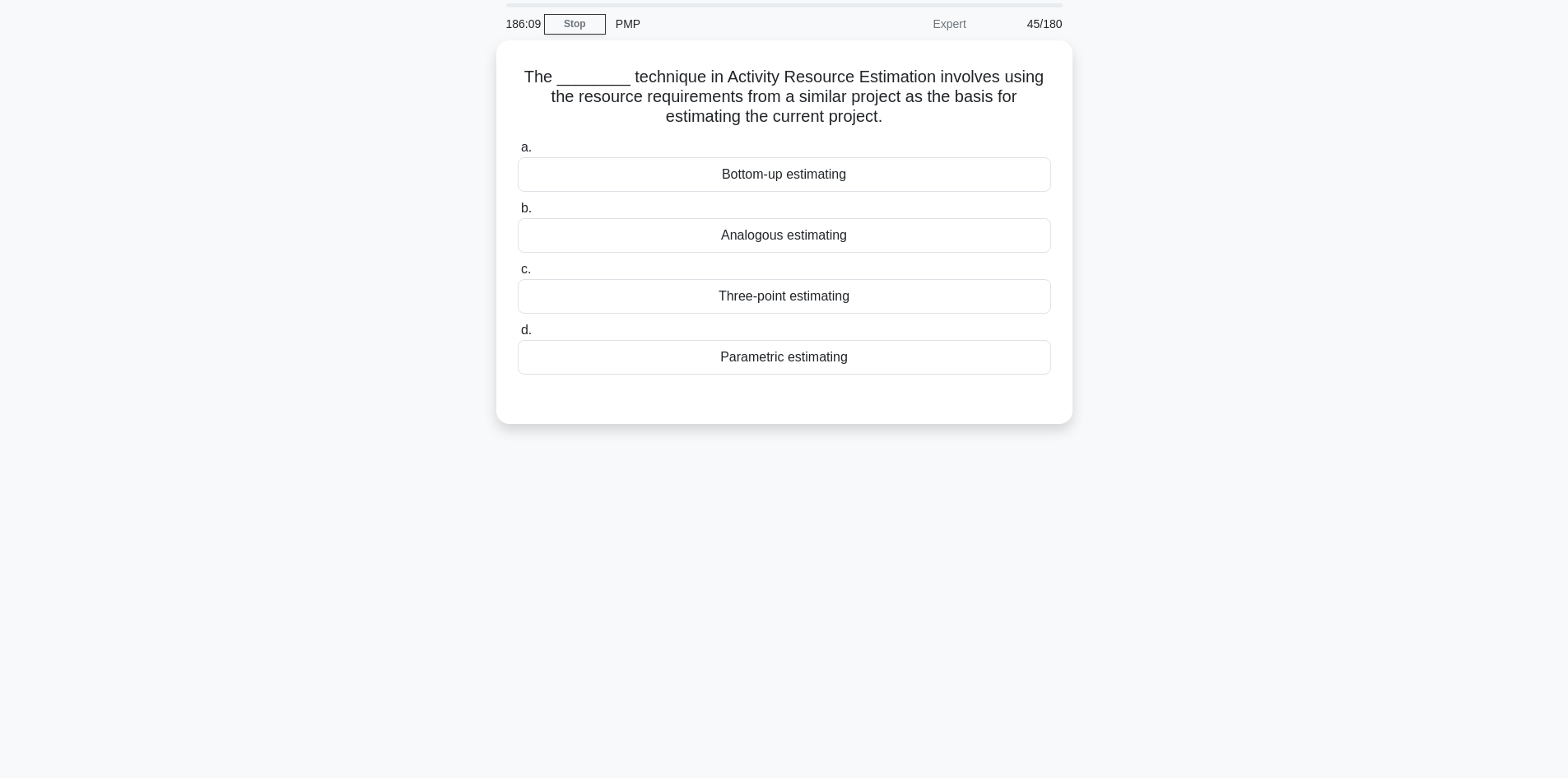
scroll to position [0, 0]
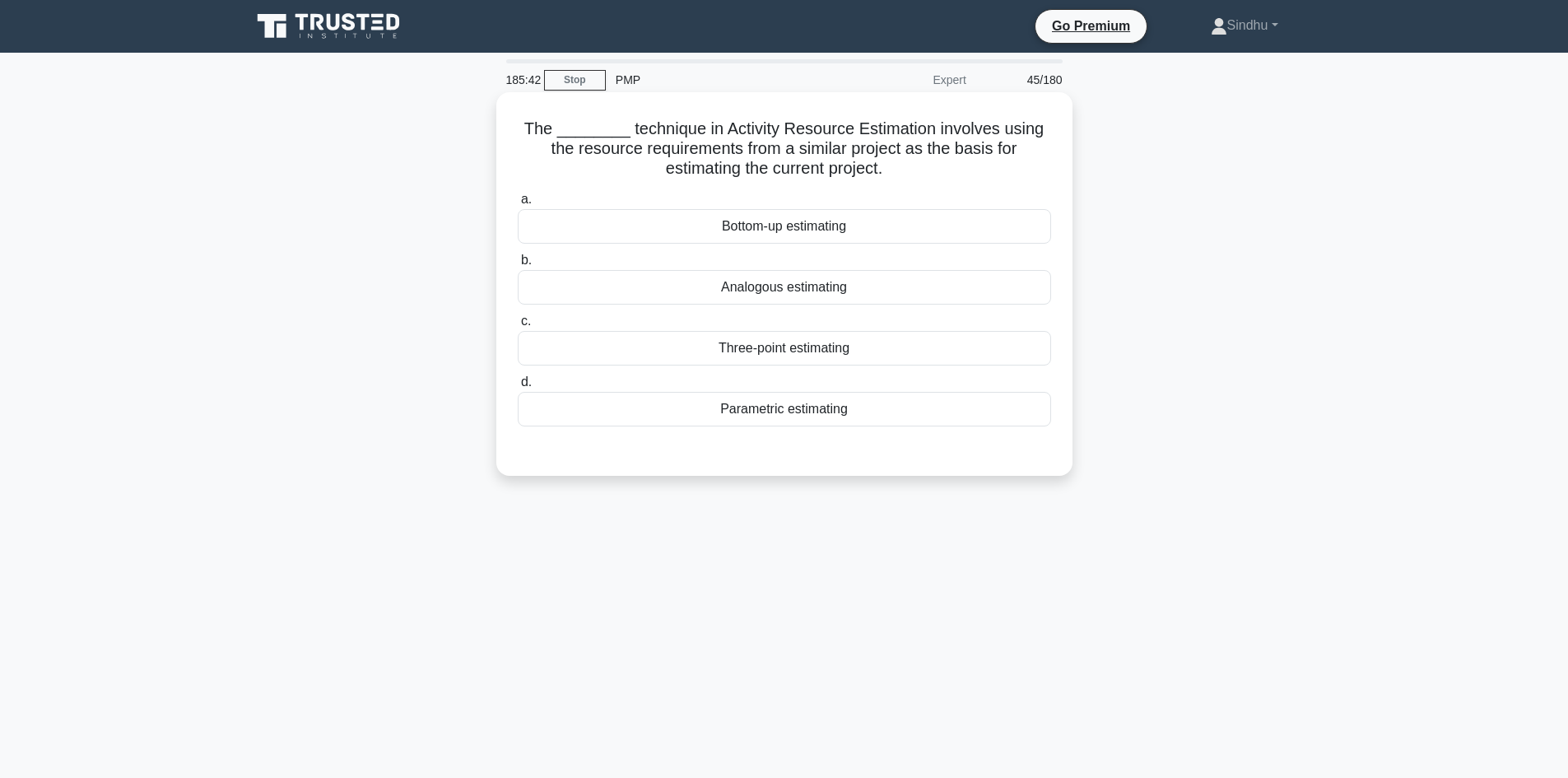
click at [831, 288] on div "Analogous estimating" at bounding box center [784, 287] width 533 height 35
click at [517, 266] on input "b. Analogous estimating" at bounding box center [517, 260] width 0 height 11
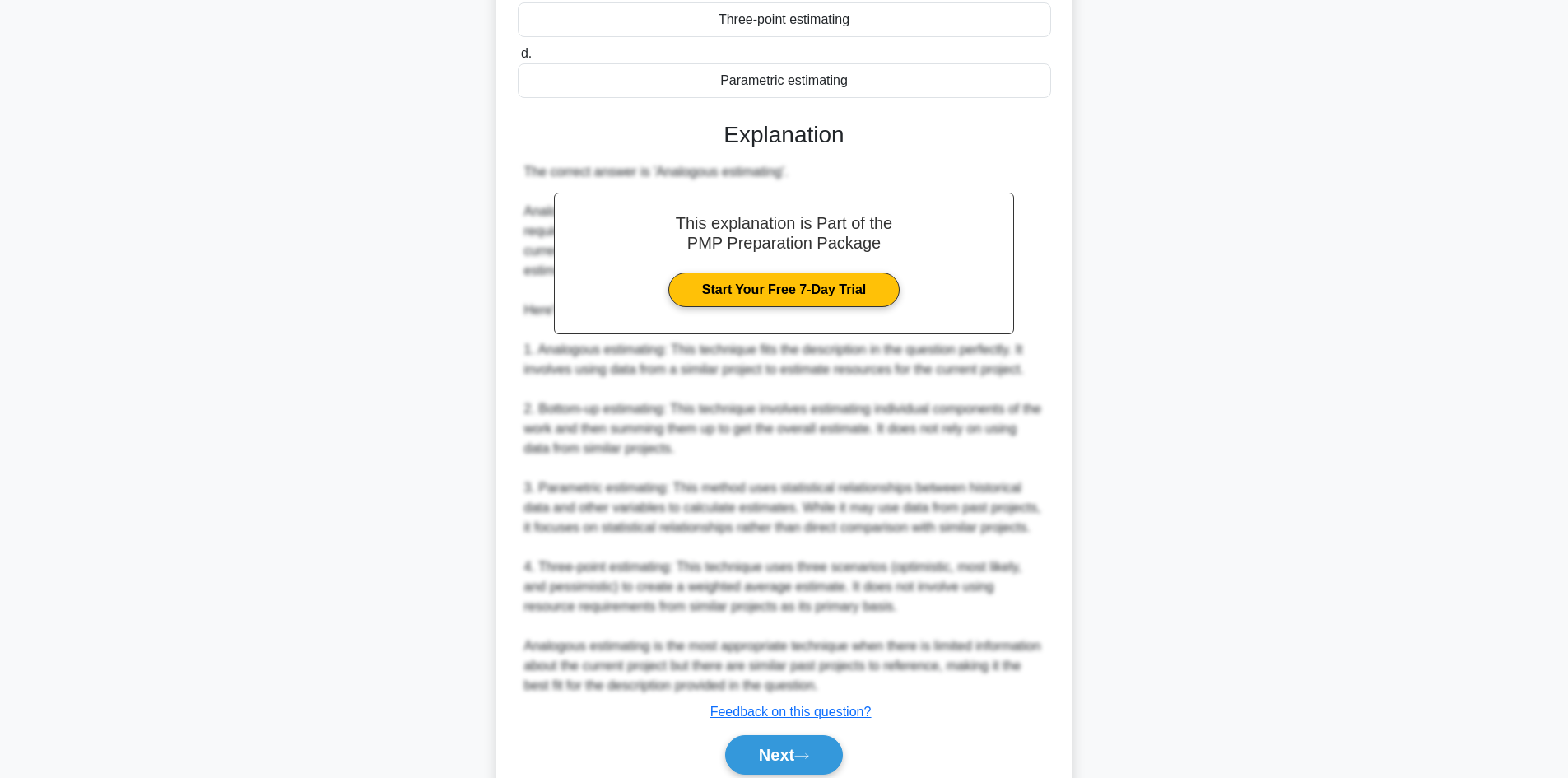
scroll to position [330, 0]
click at [771, 746] on button "Next" at bounding box center [784, 754] width 117 height 40
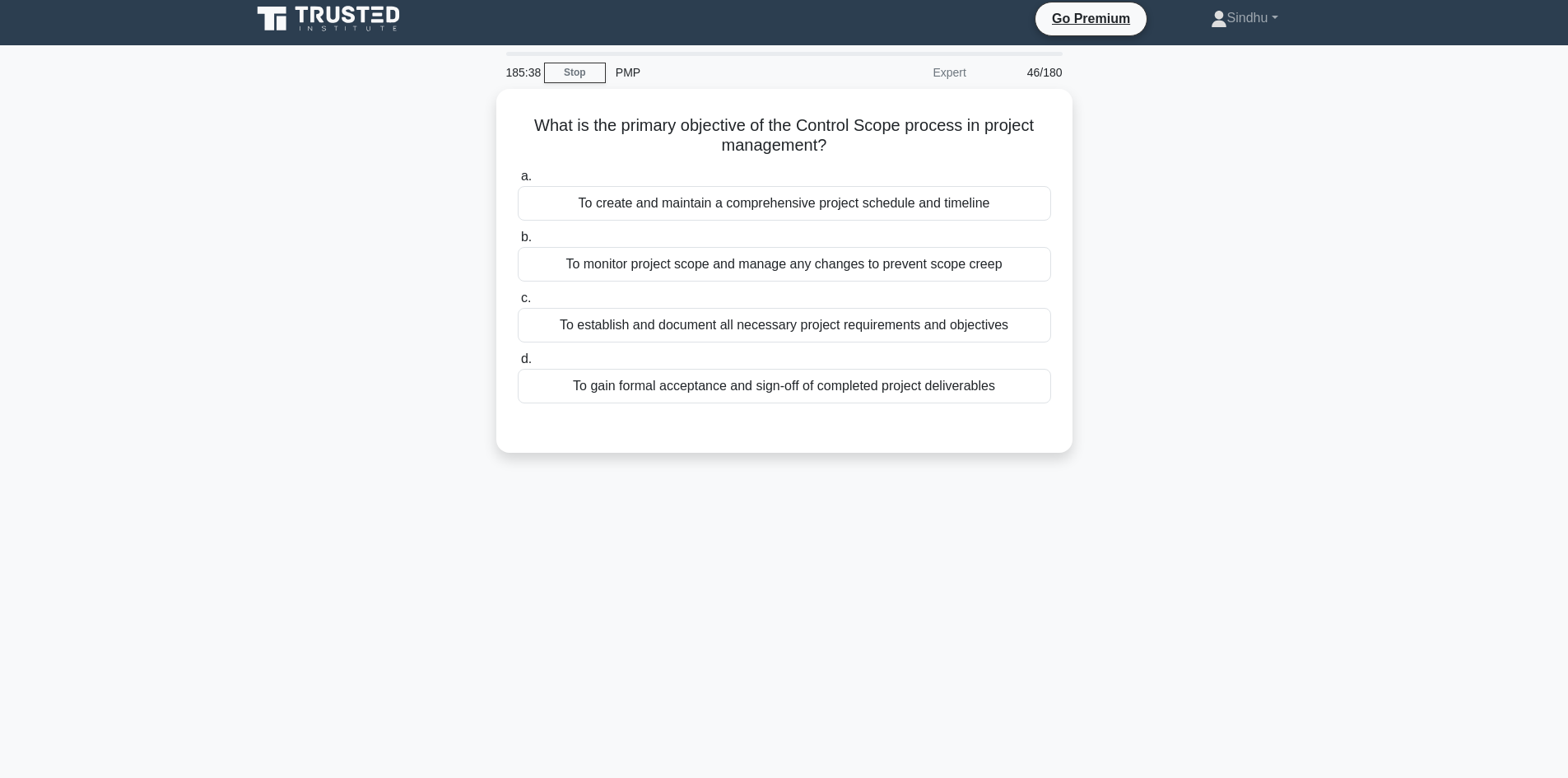
scroll to position [0, 0]
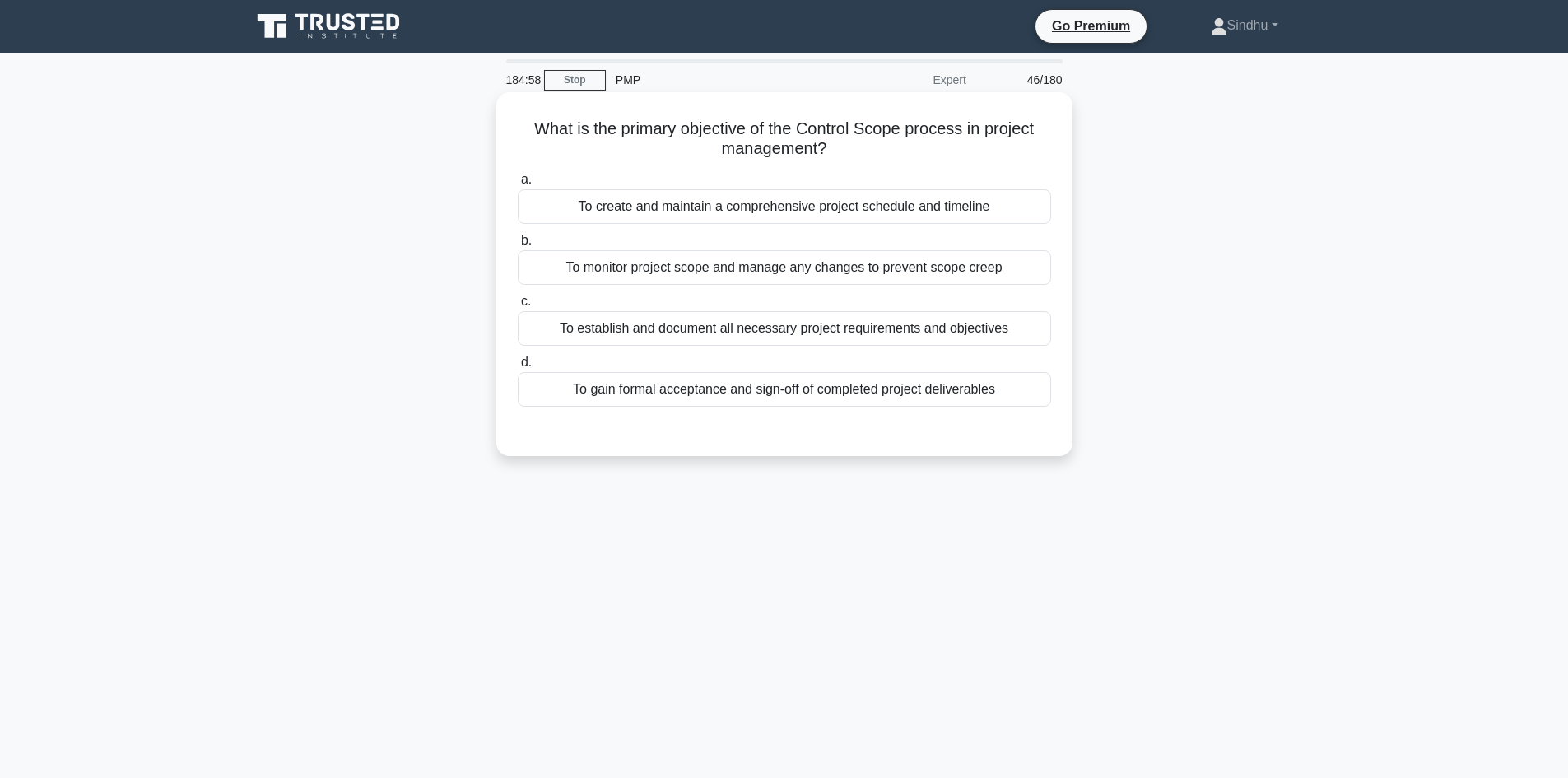
click at [770, 279] on div "To monitor project scope and manage any changes to prevent scope creep" at bounding box center [784, 267] width 533 height 35
click at [517, 246] on input "b. To monitor project scope and manage any changes to prevent scope creep" at bounding box center [517, 240] width 0 height 11
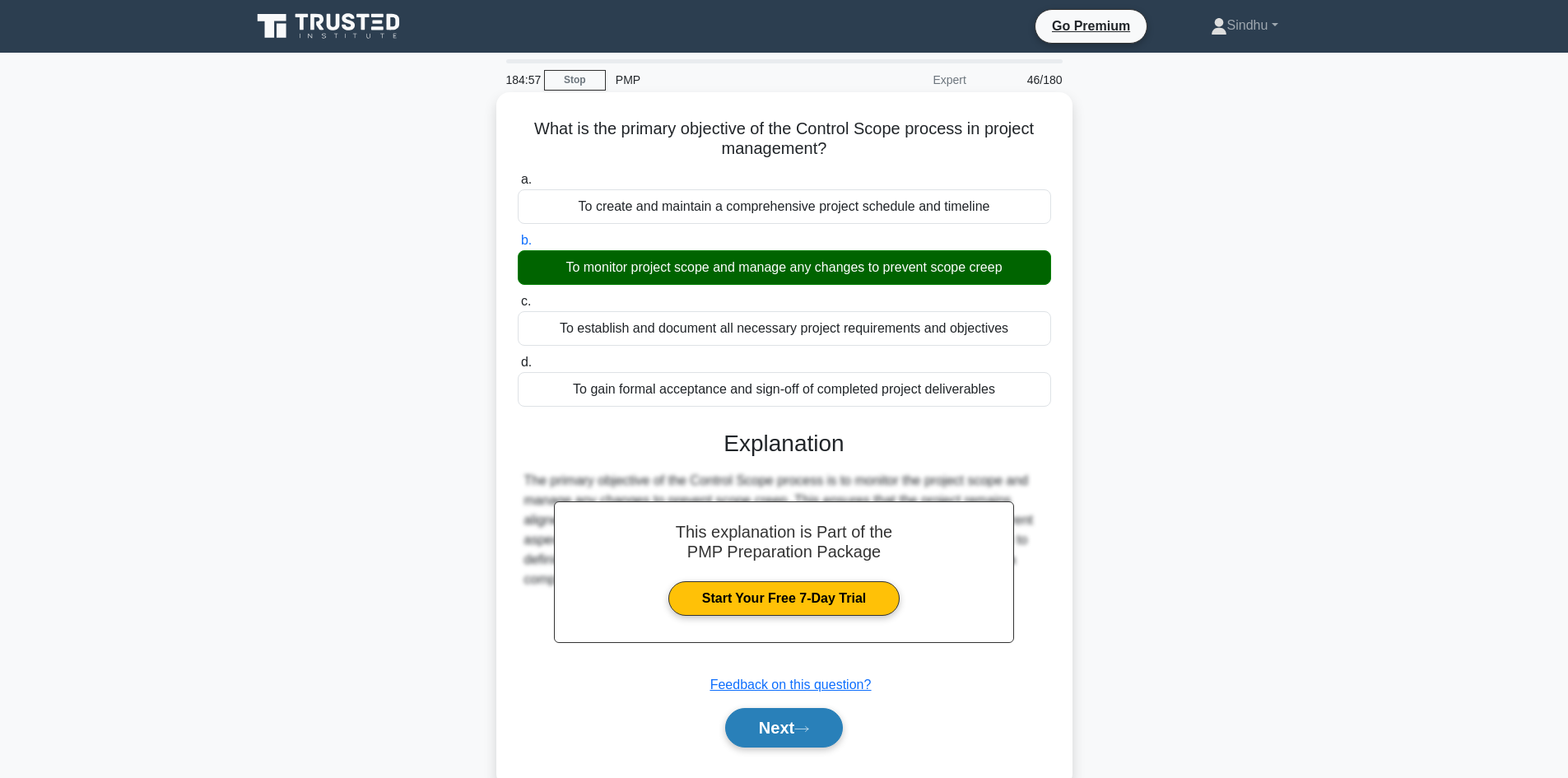
click at [782, 720] on button "Next" at bounding box center [784, 727] width 117 height 40
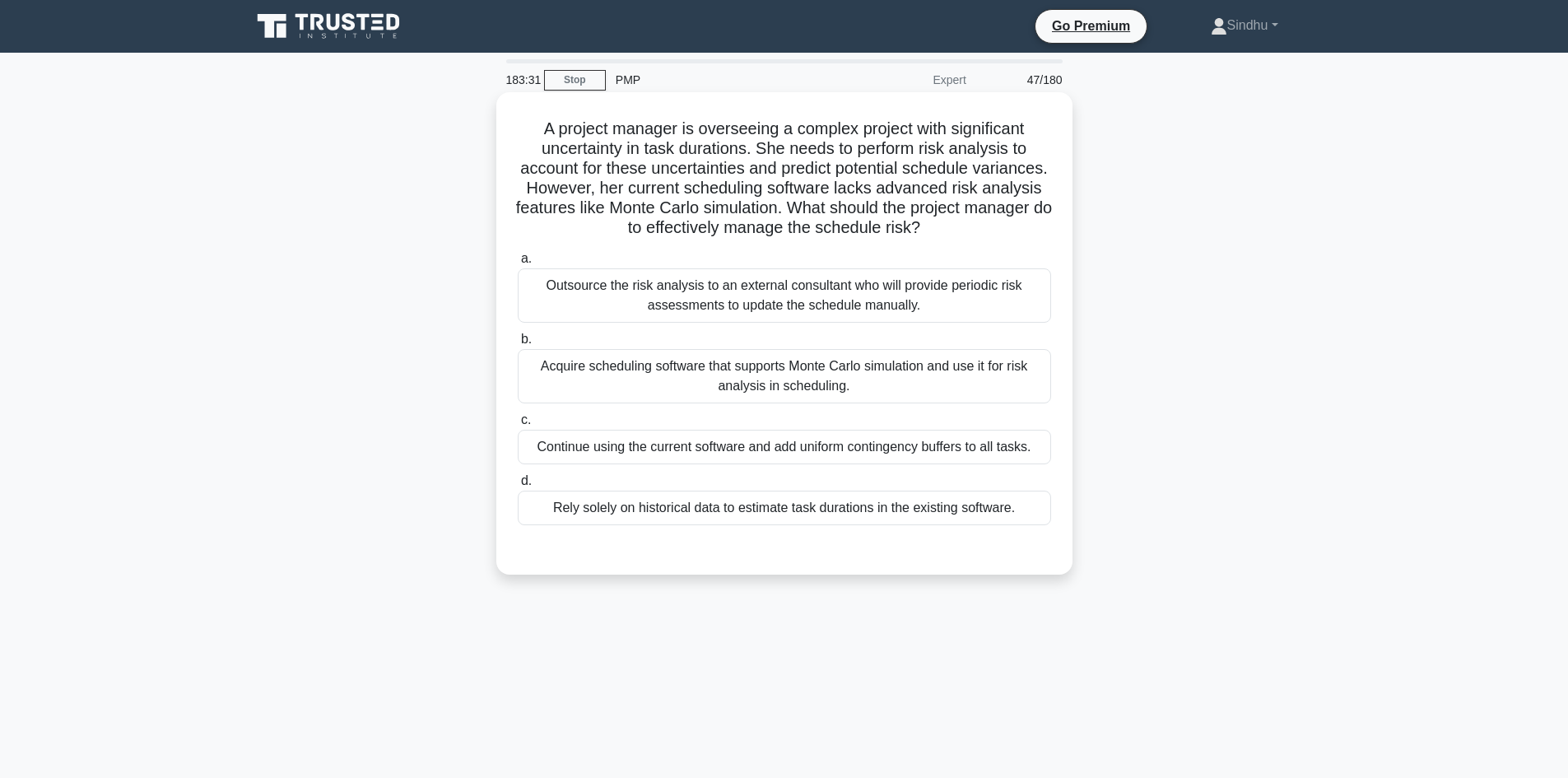
click at [773, 518] on div "Rely solely on historical data to estimate task durations in the existing softw…" at bounding box center [784, 507] width 533 height 35
click at [517, 486] on input "d. Rely solely on historical data to estimate task durations in the existing so…" at bounding box center [517, 481] width 0 height 11
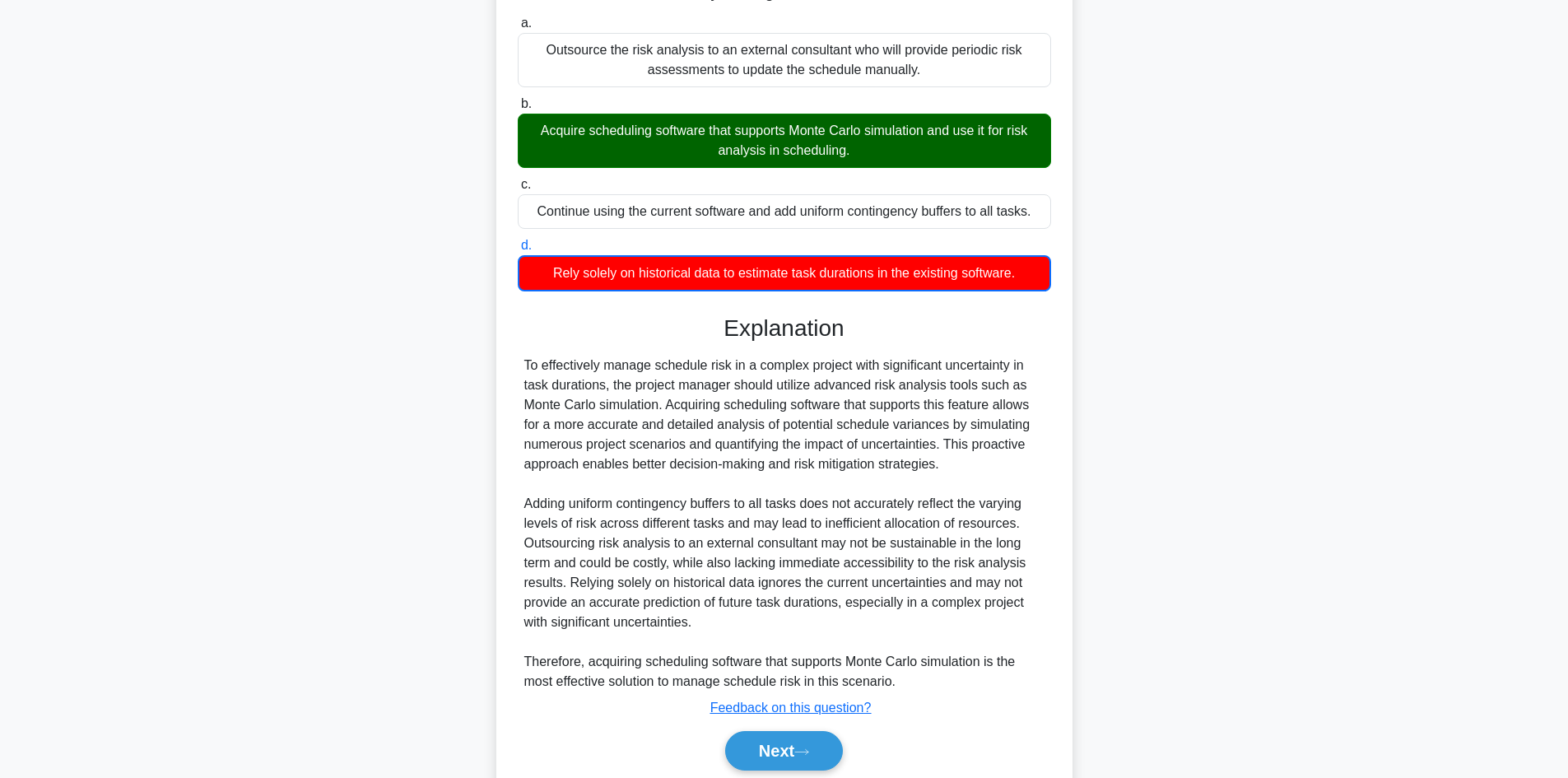
scroll to position [299, 0]
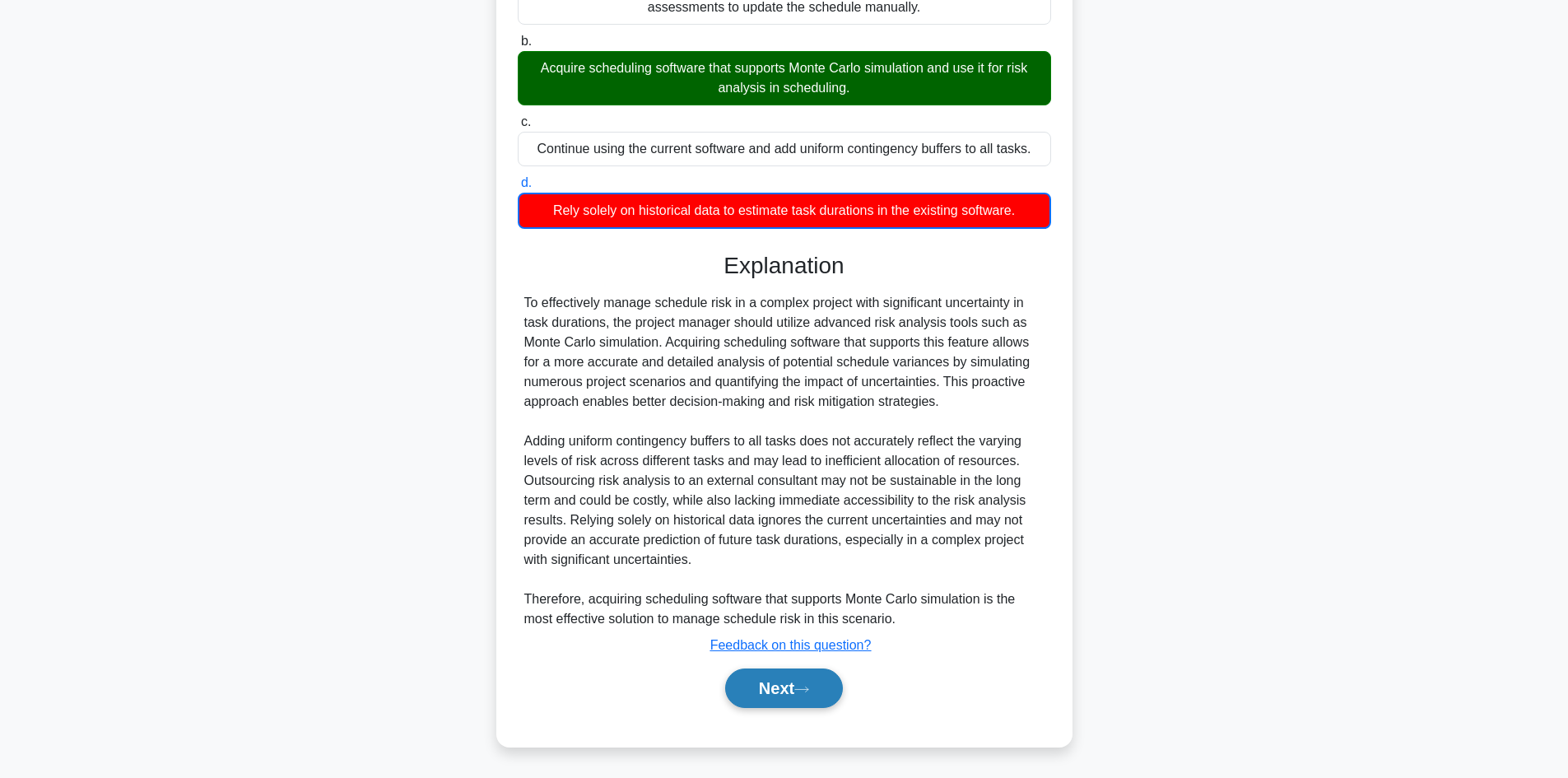
click at [737, 689] on button "Next" at bounding box center [784, 688] width 117 height 40
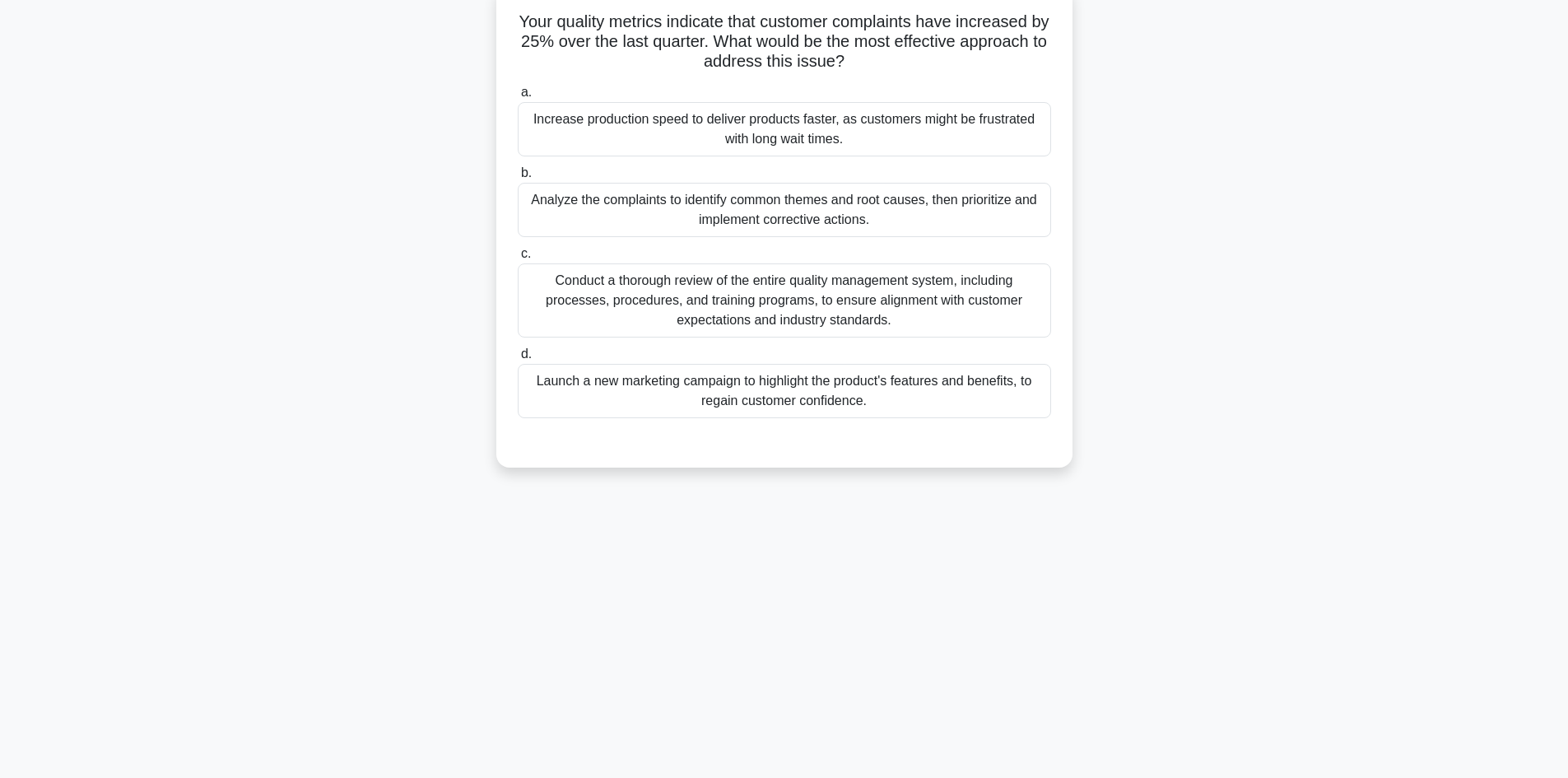
scroll to position [0, 0]
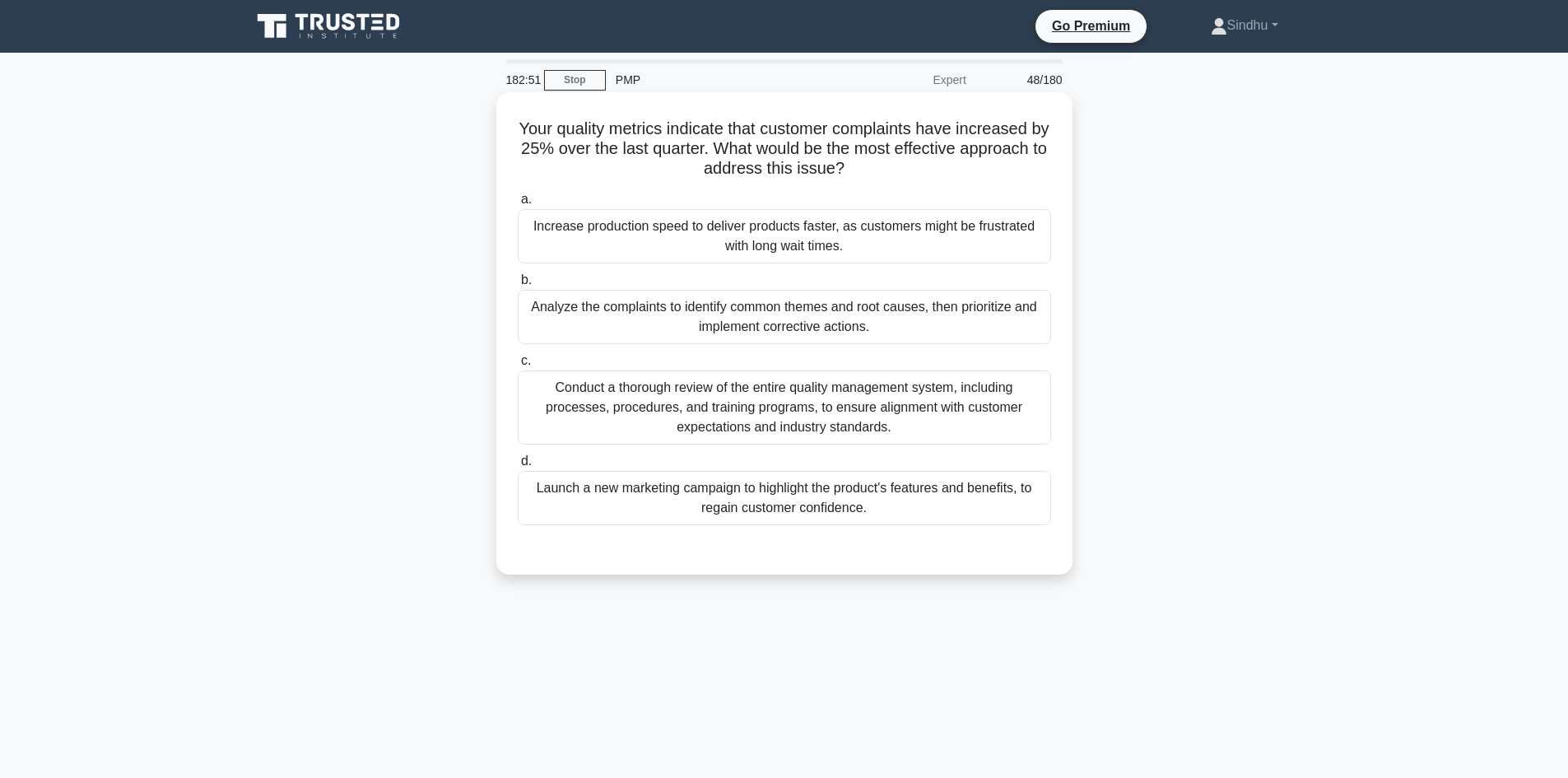
click at [783, 404] on div "Conduct a thorough review of the entire quality management system, including pr…" at bounding box center [784, 408] width 533 height 74
click at [517, 366] on input "c. Conduct a thorough review of the entire quality management system, including…" at bounding box center [517, 361] width 0 height 11
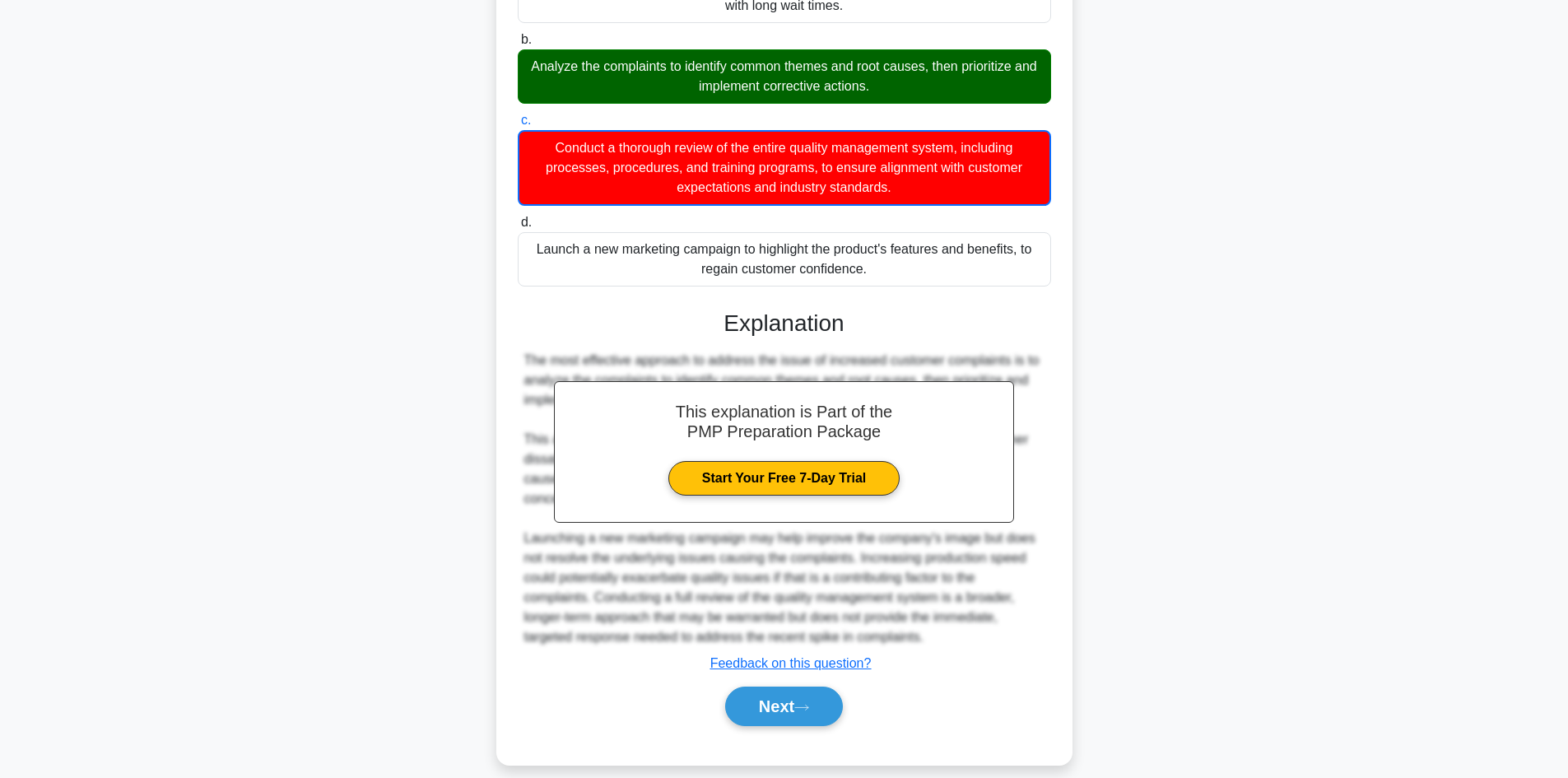
scroll to position [260, 0]
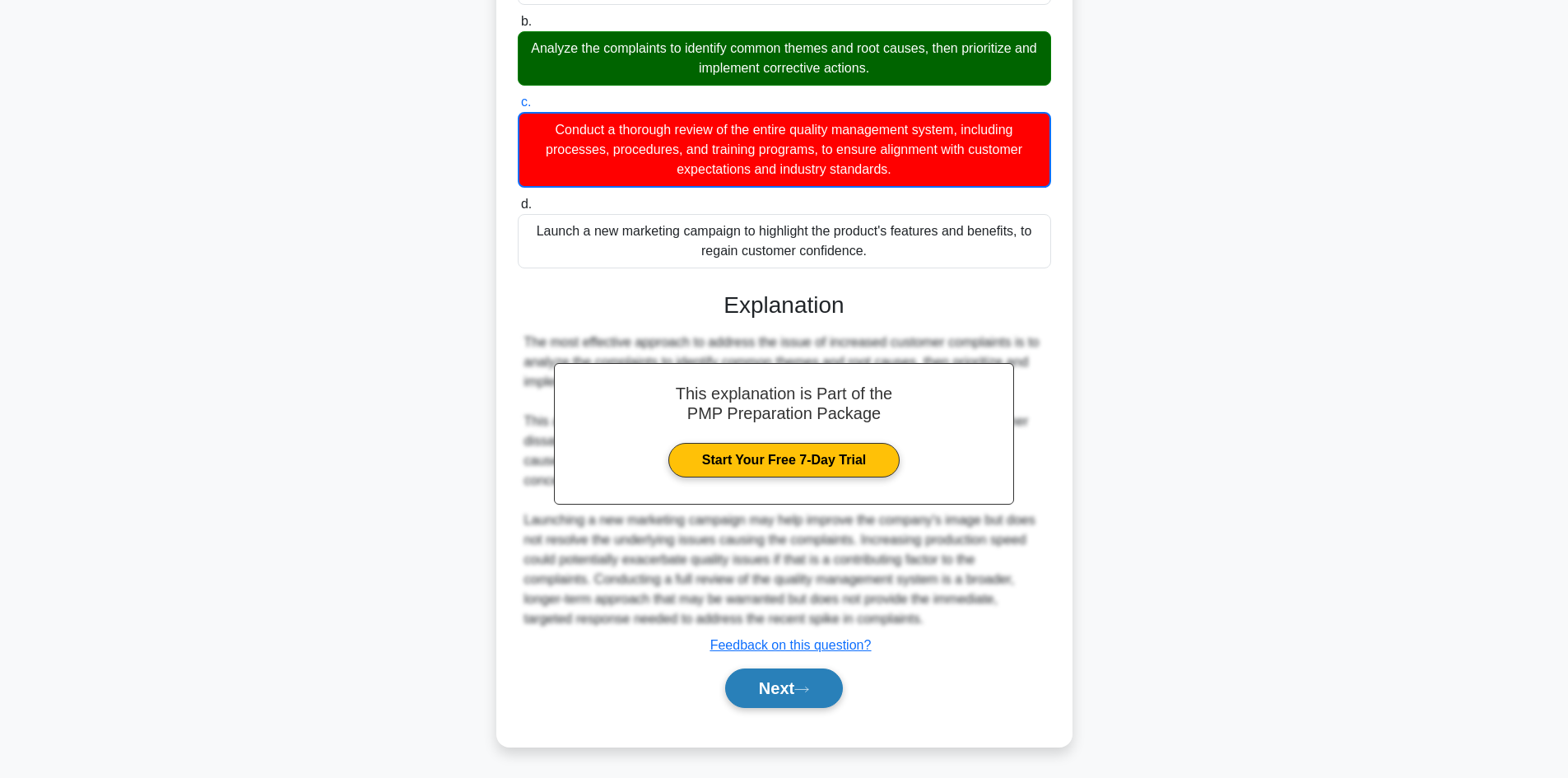
click at [773, 684] on button "Next" at bounding box center [784, 688] width 117 height 40
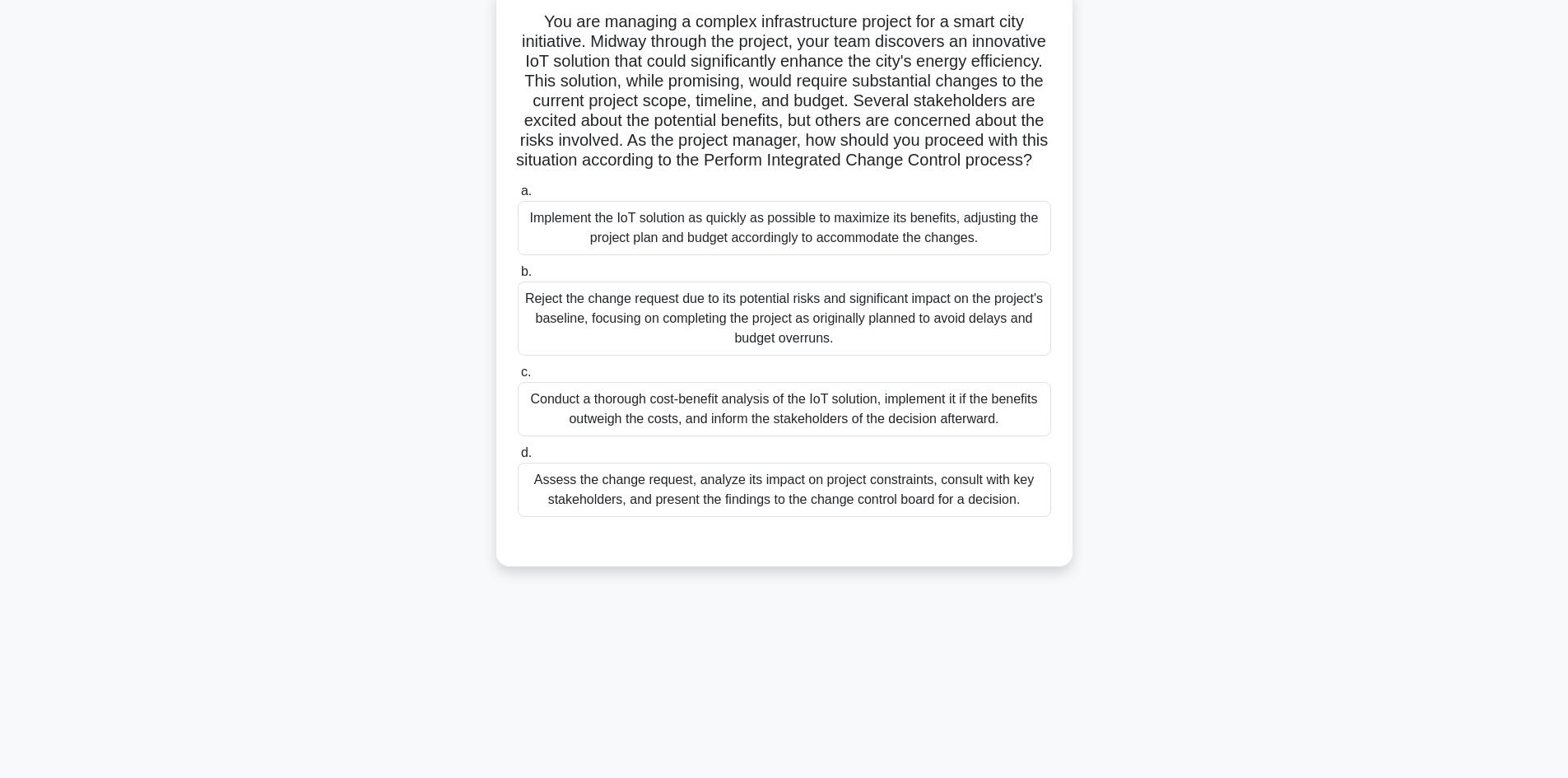
scroll to position [29, 0]
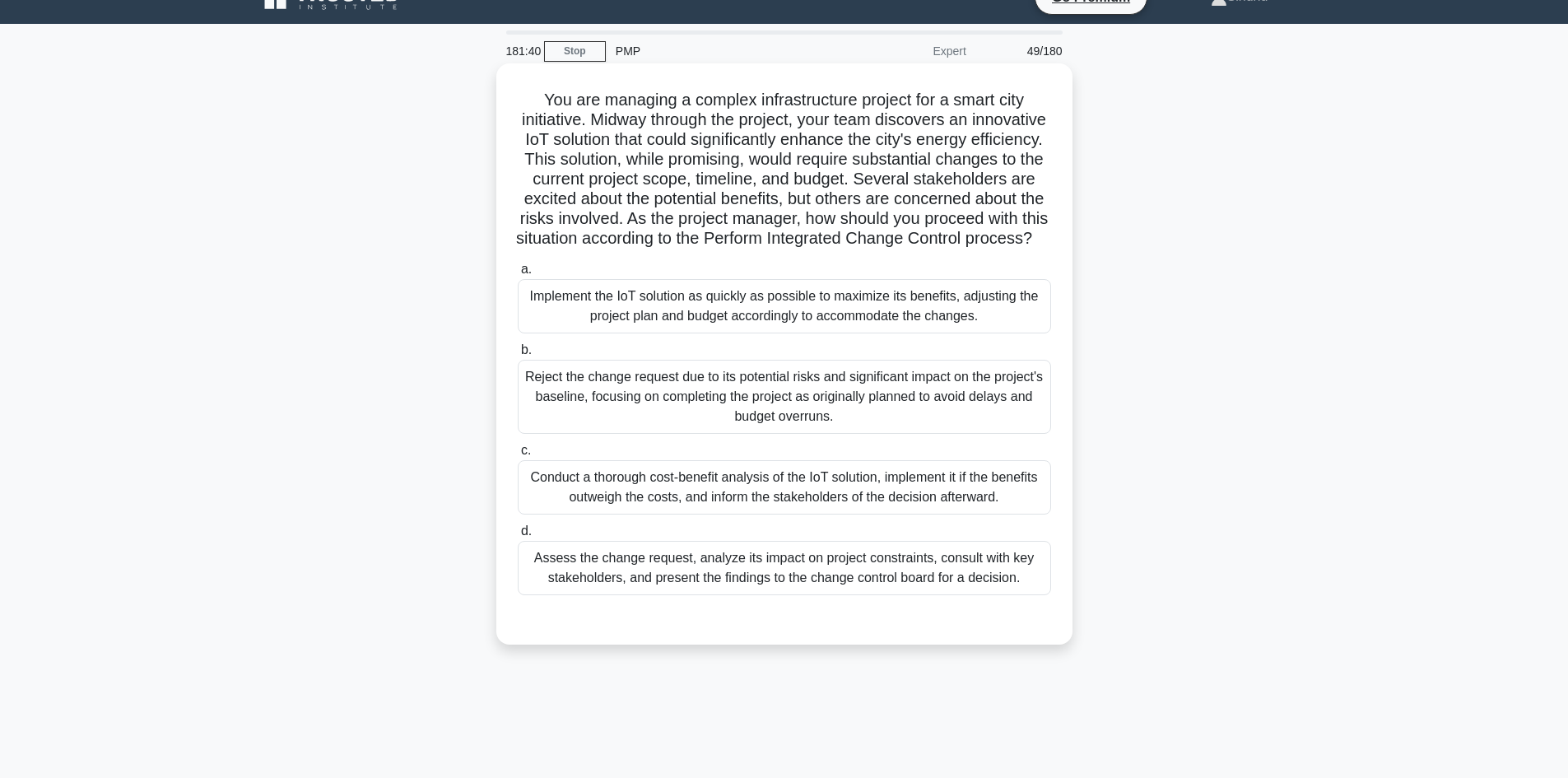
click at [910, 590] on div "Assess the change request, analyze its impact on project constraints, consult w…" at bounding box center [784, 568] width 533 height 54
click at [517, 537] on input "d. Assess the change request, analyze its impact on project constraints, consul…" at bounding box center [517, 531] width 0 height 11
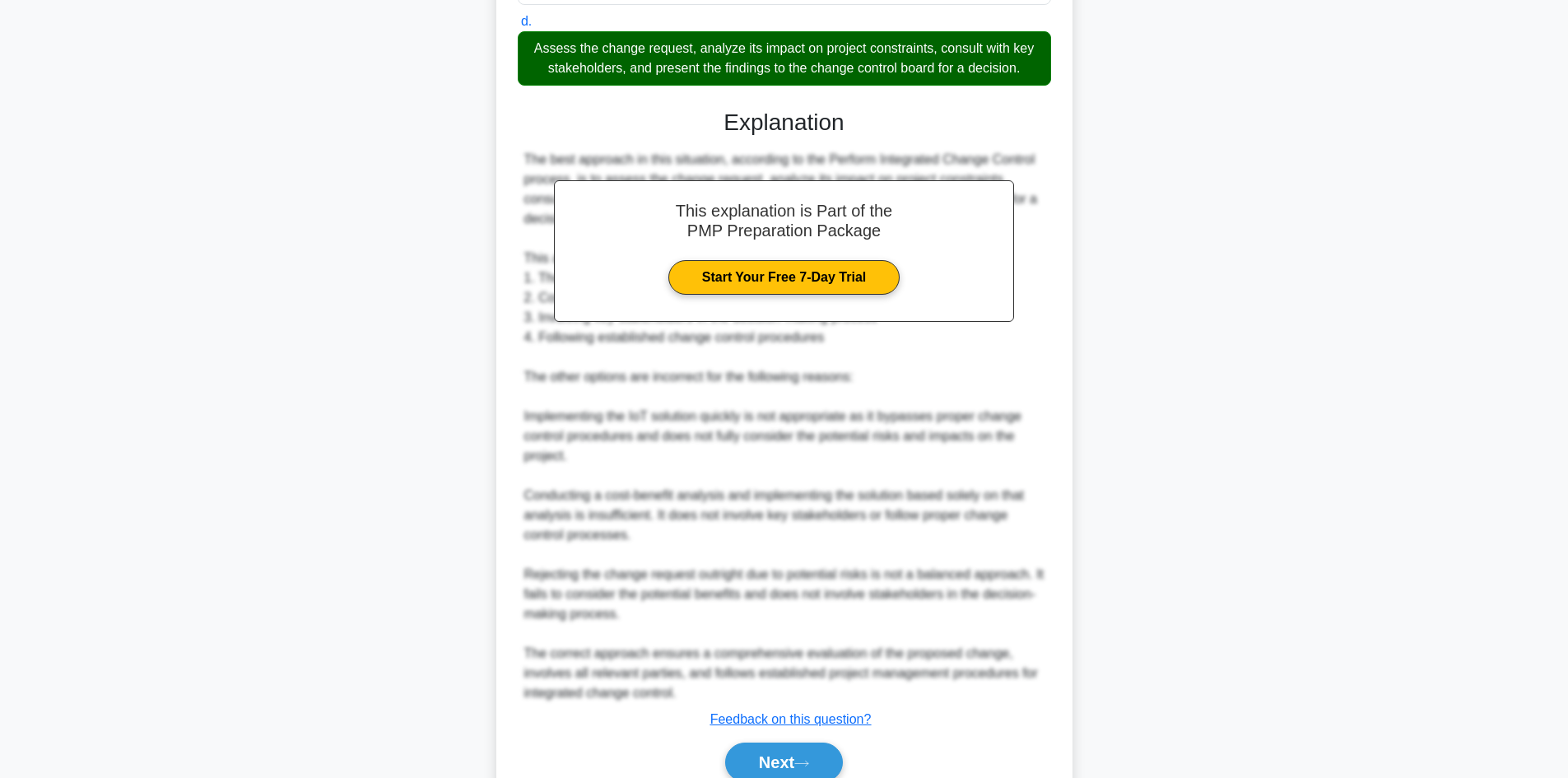
scroll to position [633, 0]
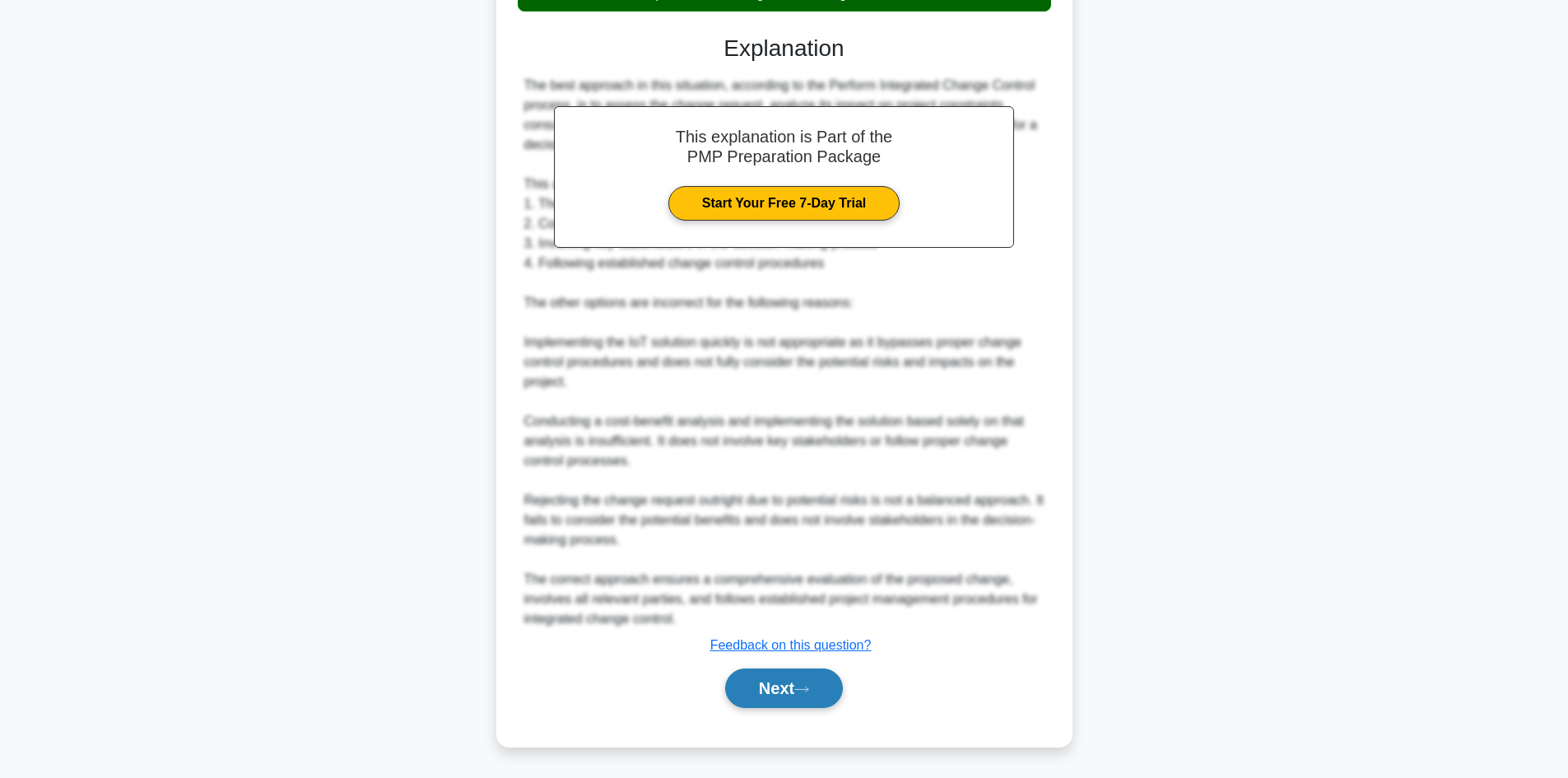
click at [781, 692] on button "Next" at bounding box center [784, 688] width 117 height 40
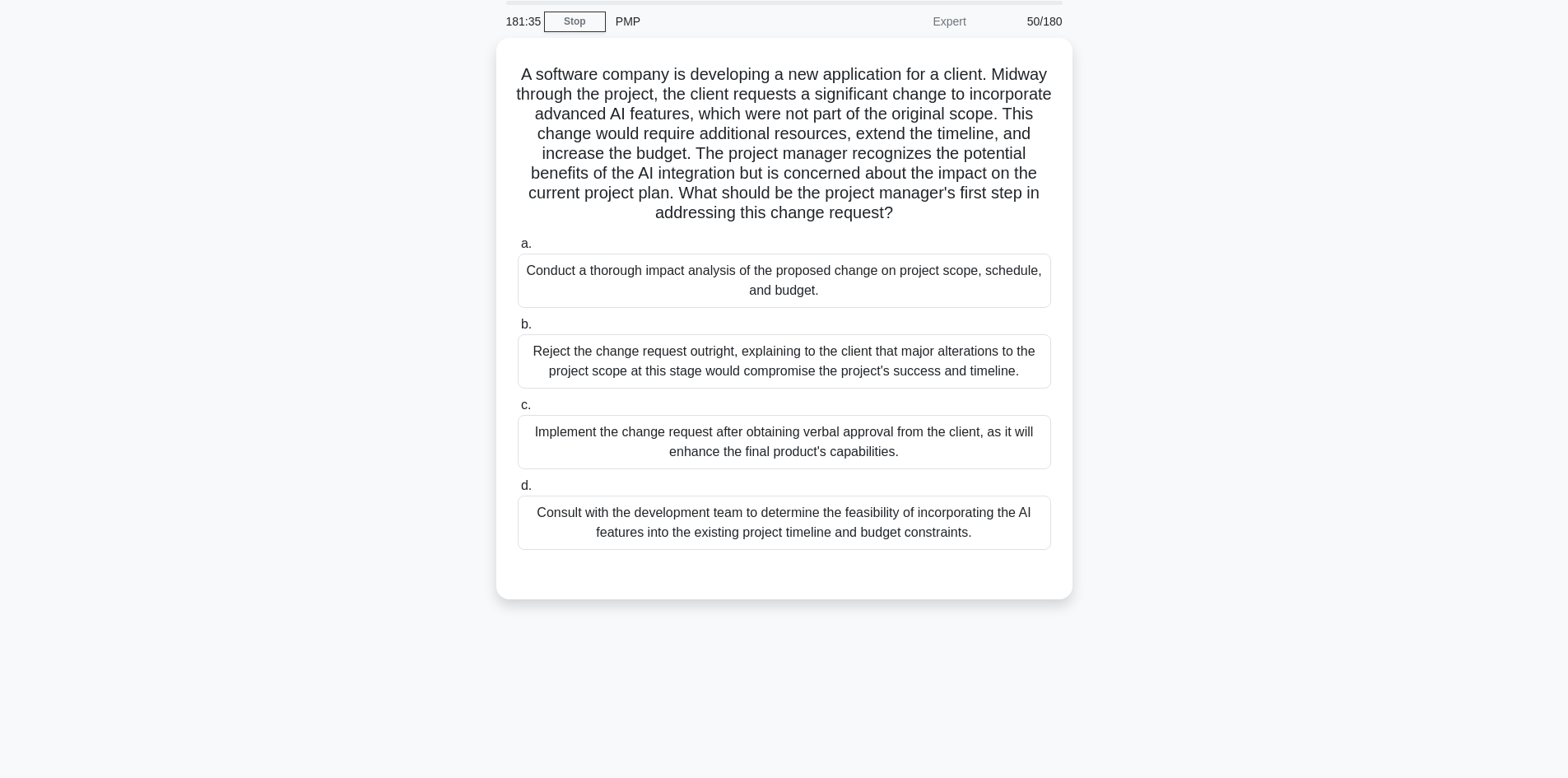
scroll to position [29, 0]
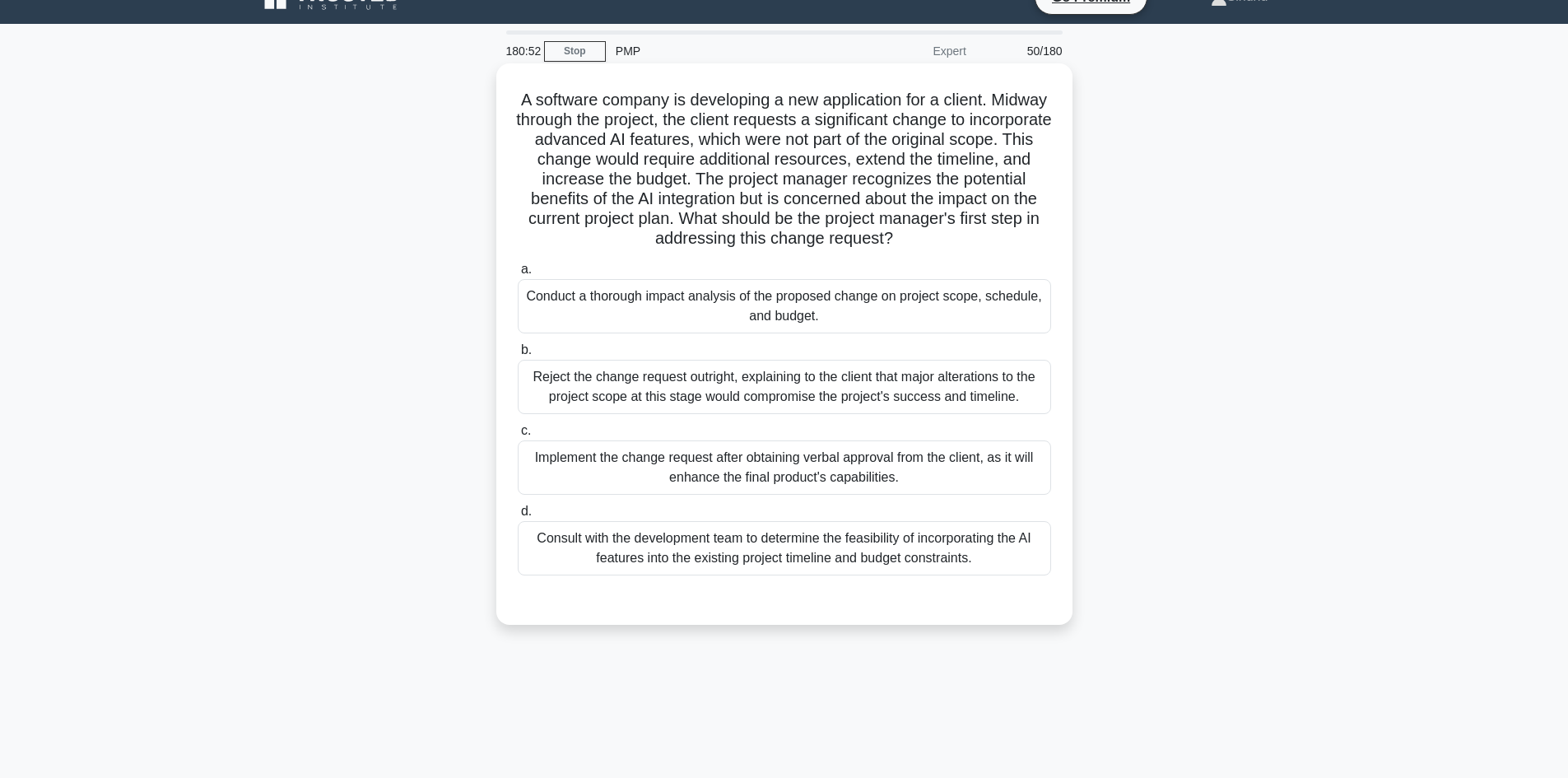
click at [798, 315] on div "Conduct a thorough impact analysis of the proposed change on project scope, sch…" at bounding box center [784, 306] width 533 height 54
click at [517, 275] on input "a. Conduct a thorough impact analysis of the proposed change on project scope, …" at bounding box center [517, 270] width 0 height 11
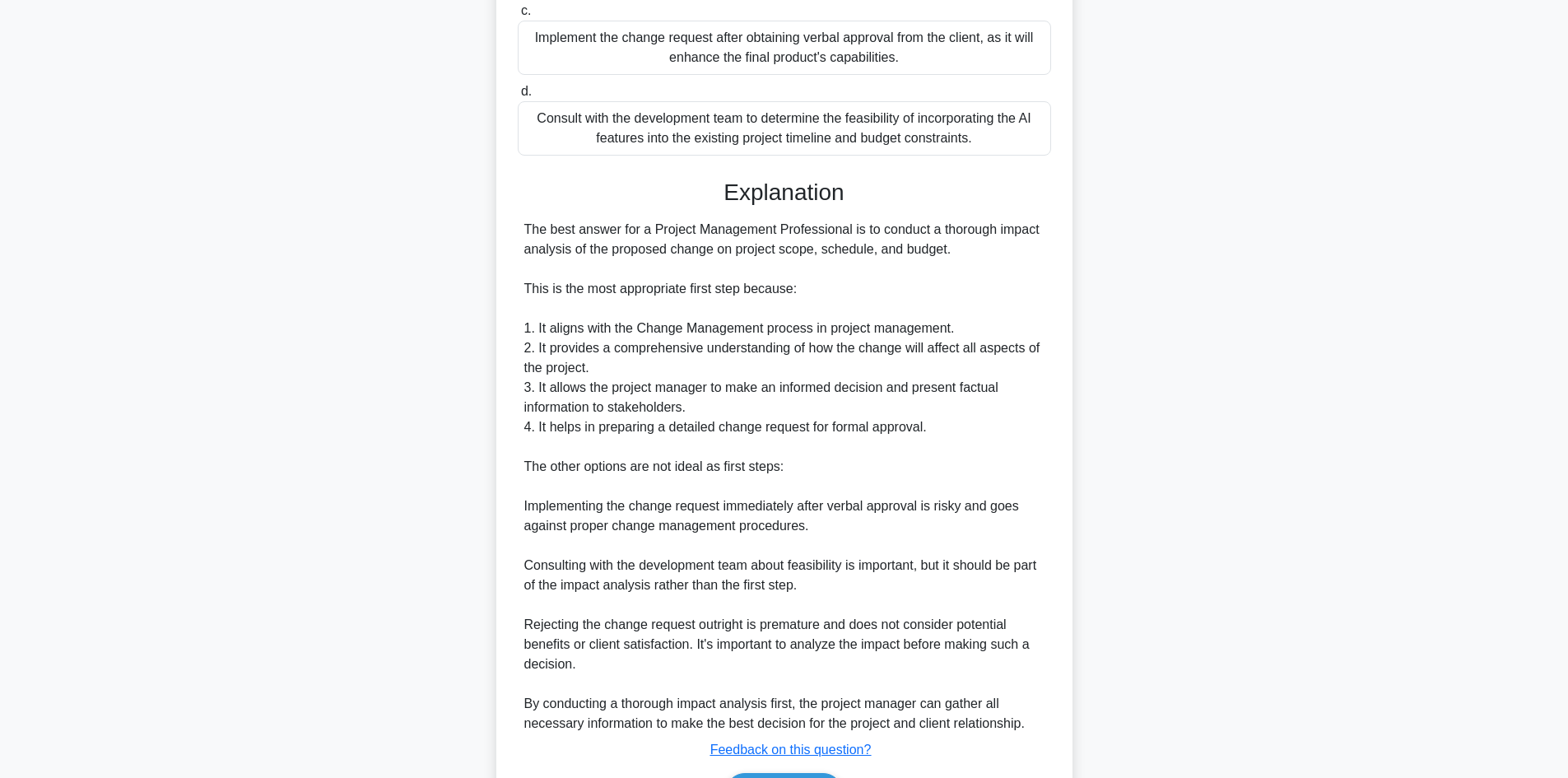
scroll to position [554, 0]
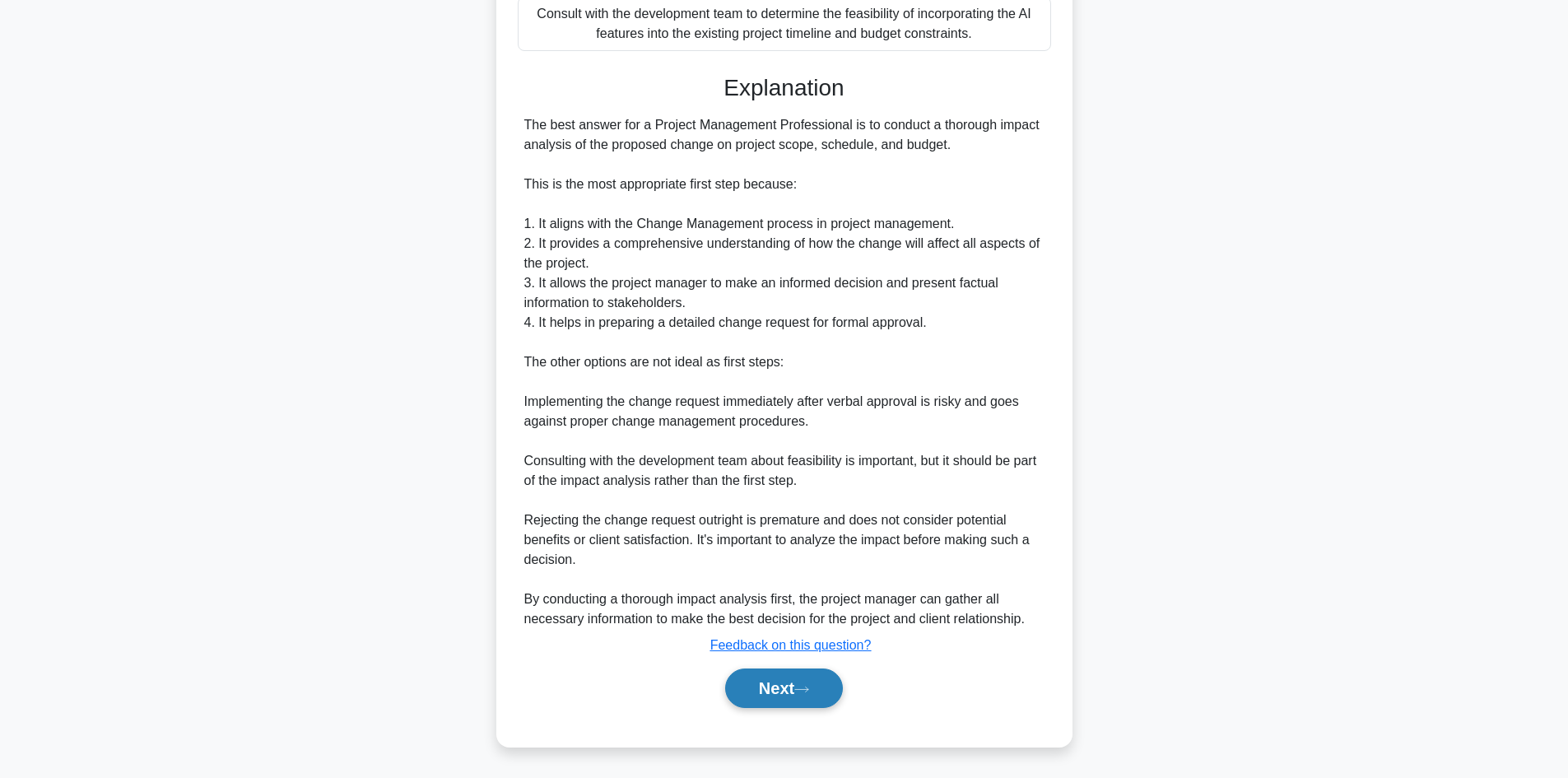
click at [784, 690] on button "Next" at bounding box center [784, 688] width 117 height 40
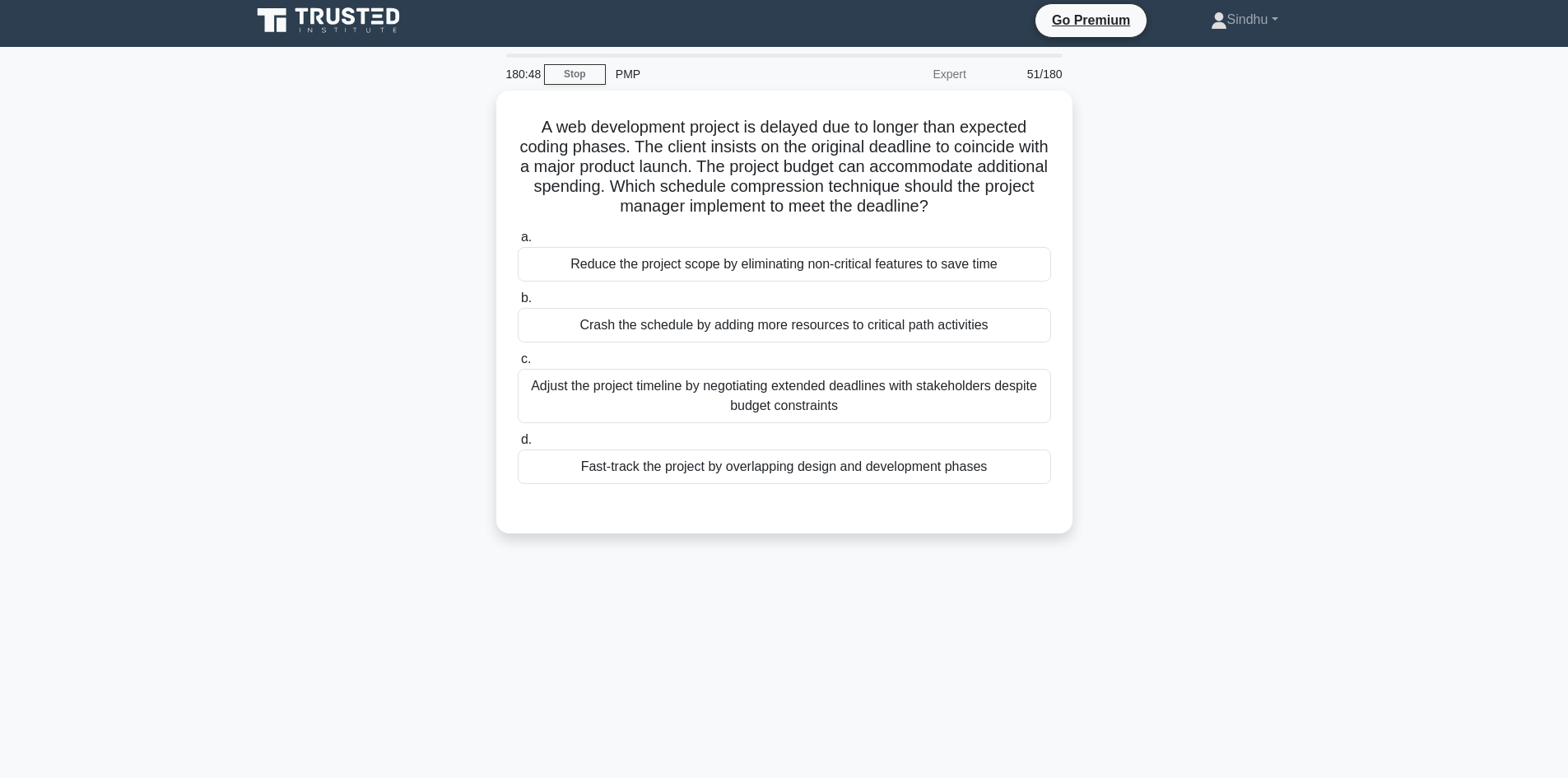
scroll to position [0, 0]
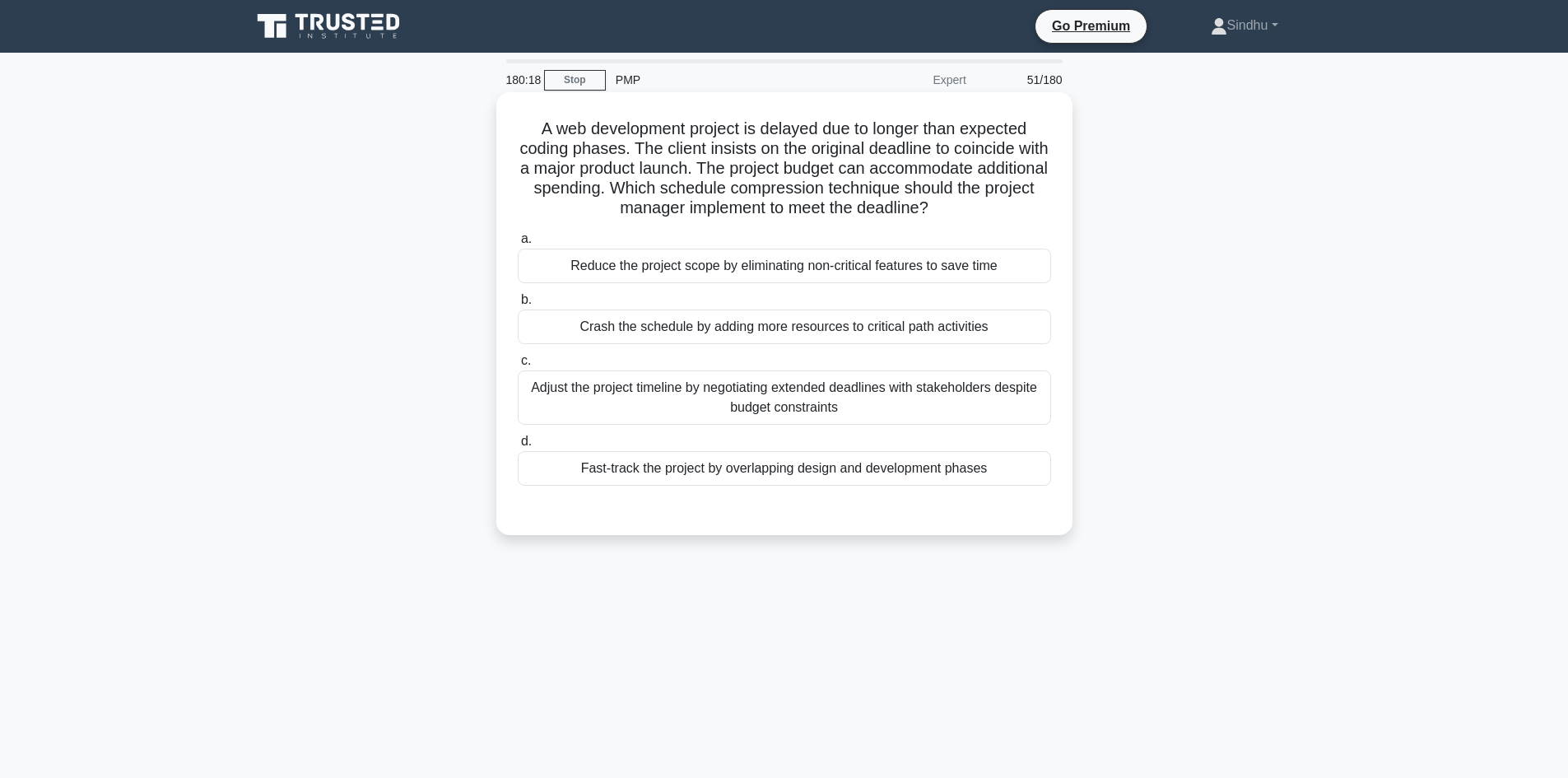
click at [765, 326] on div "Crash the schedule by adding more resources to critical path activities" at bounding box center [784, 326] width 533 height 35
click at [517, 305] on input "b. Crash the schedule by adding more resources to critical path activities" at bounding box center [517, 300] width 0 height 11
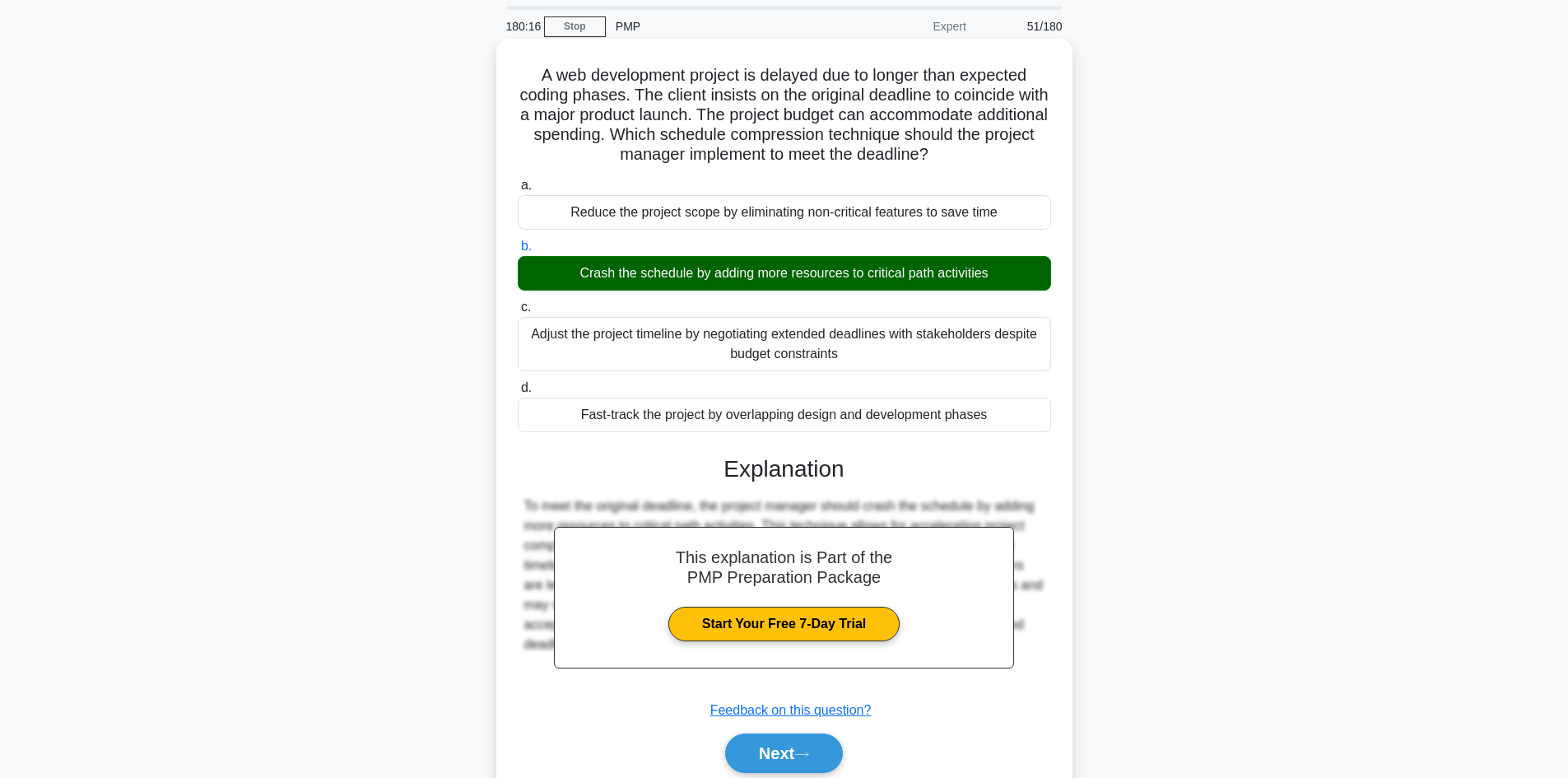
scroll to position [119, 0]
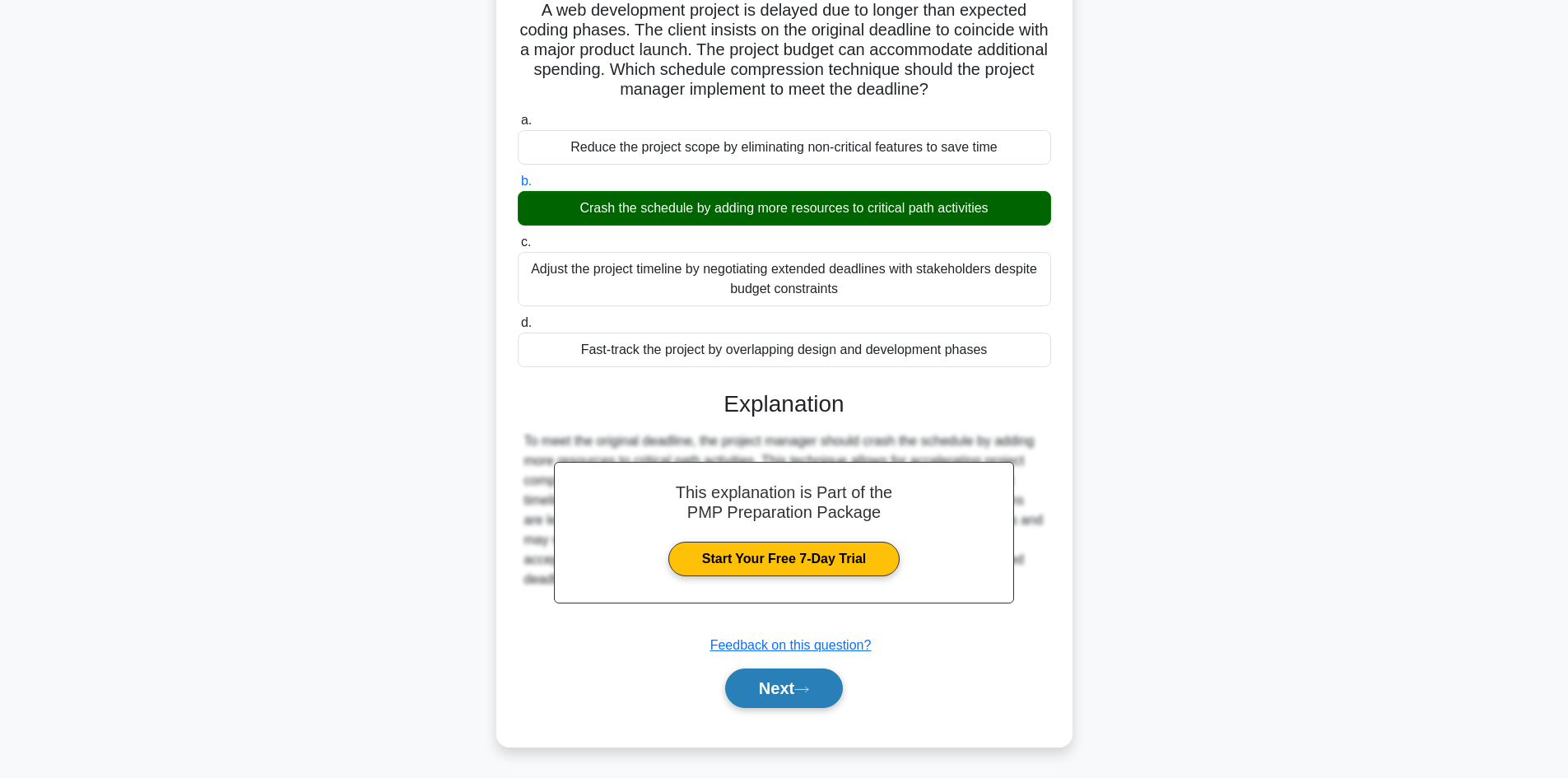
click at [772, 686] on button "Next" at bounding box center [784, 688] width 117 height 40
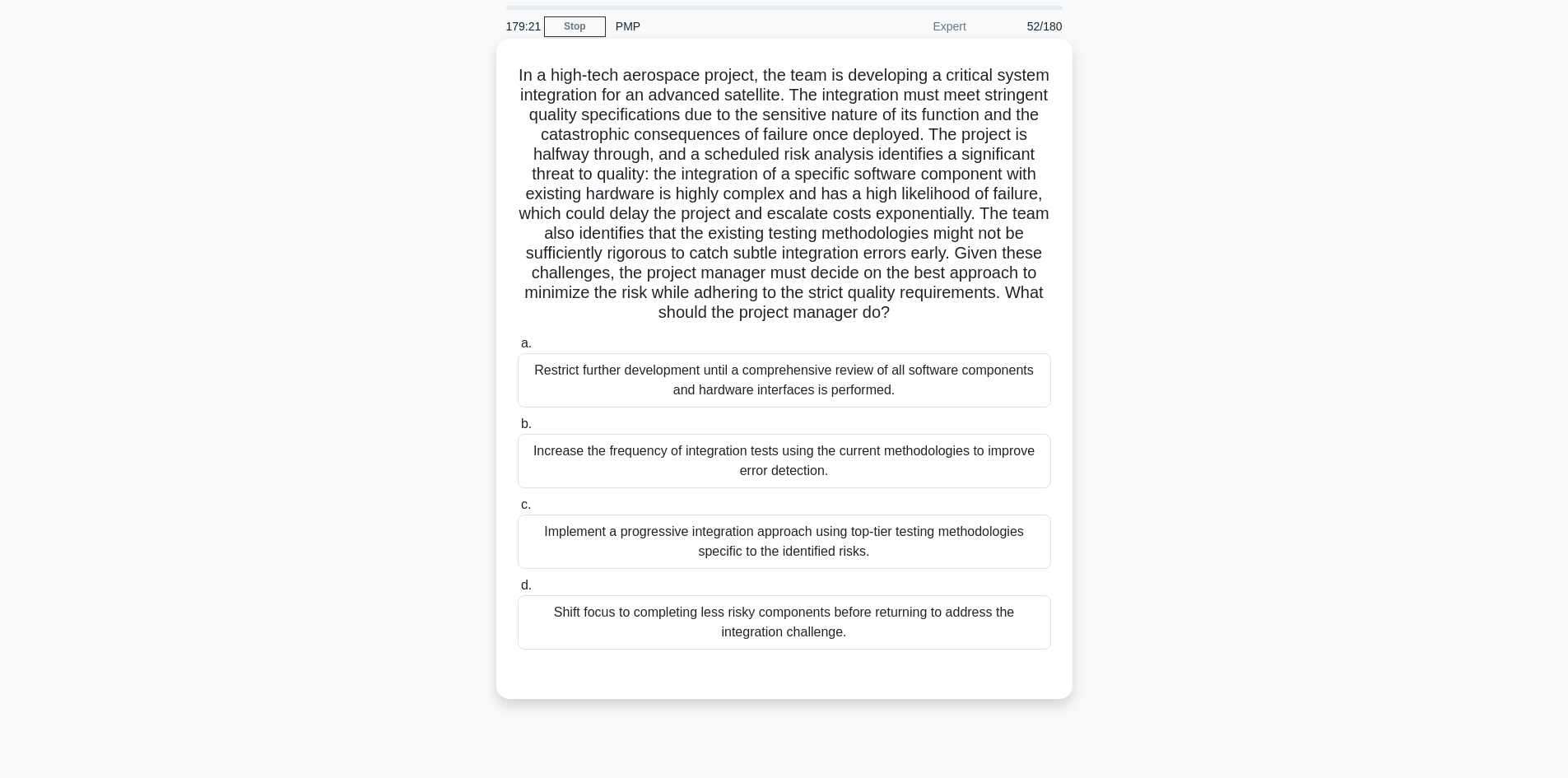
scroll to position [82, 0]
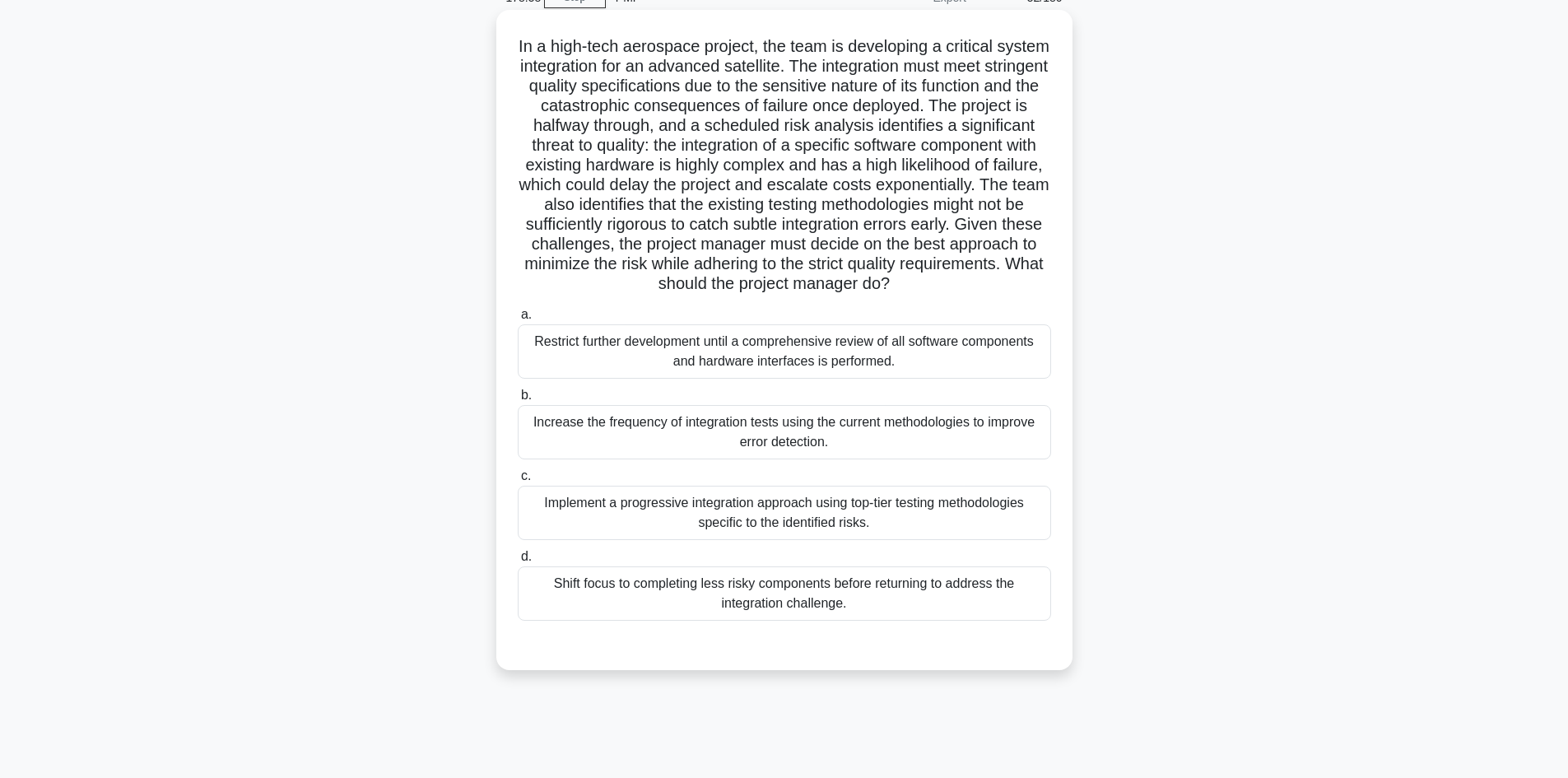
click at [806, 540] on div "Implement a progressive integration approach using top-tier testing methodologi…" at bounding box center [784, 513] width 533 height 54
click at [517, 482] on input "c. Implement a progressive integration approach using top-tier testing methodol…" at bounding box center [517, 476] width 0 height 11
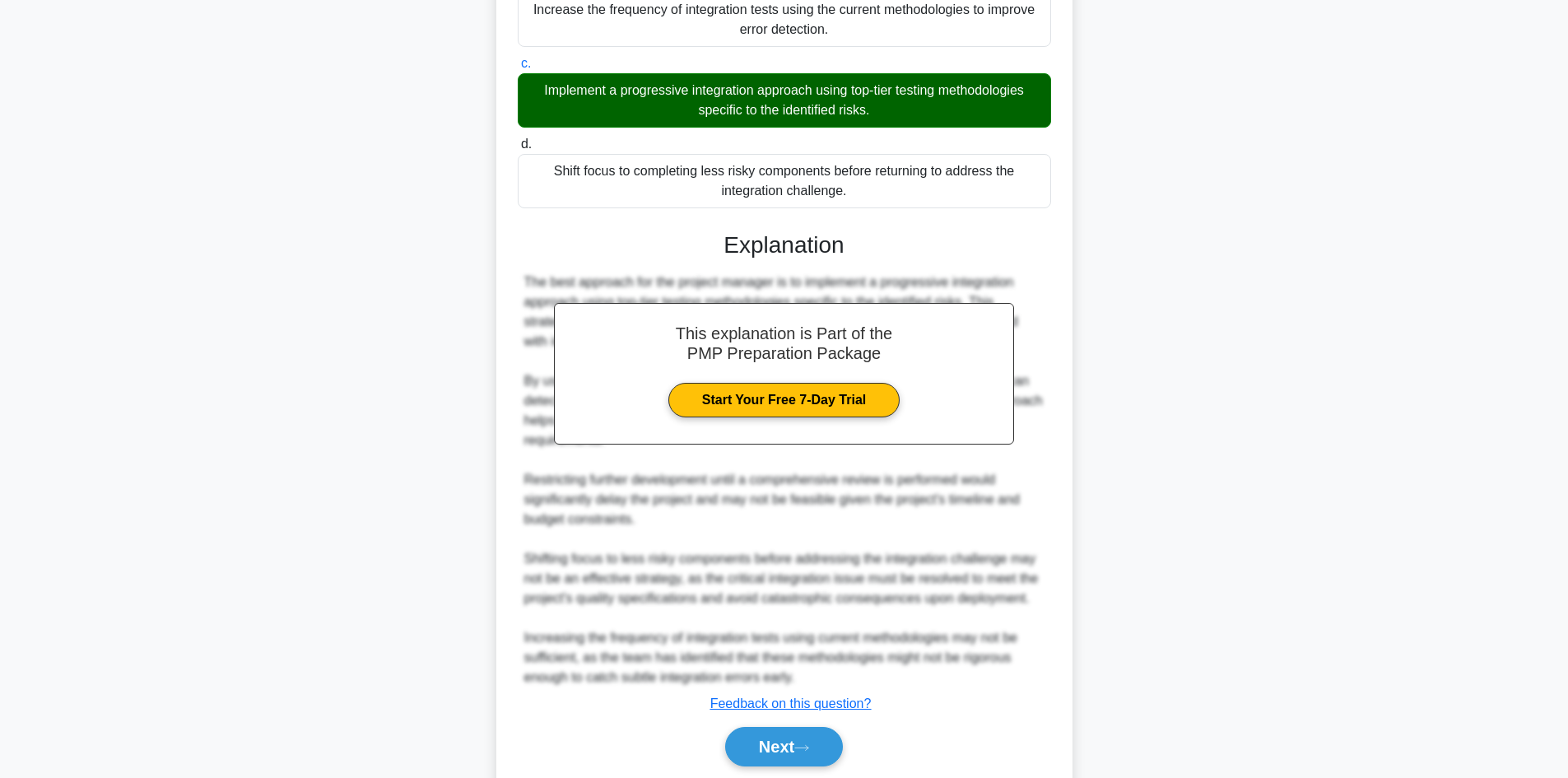
scroll to position [574, 0]
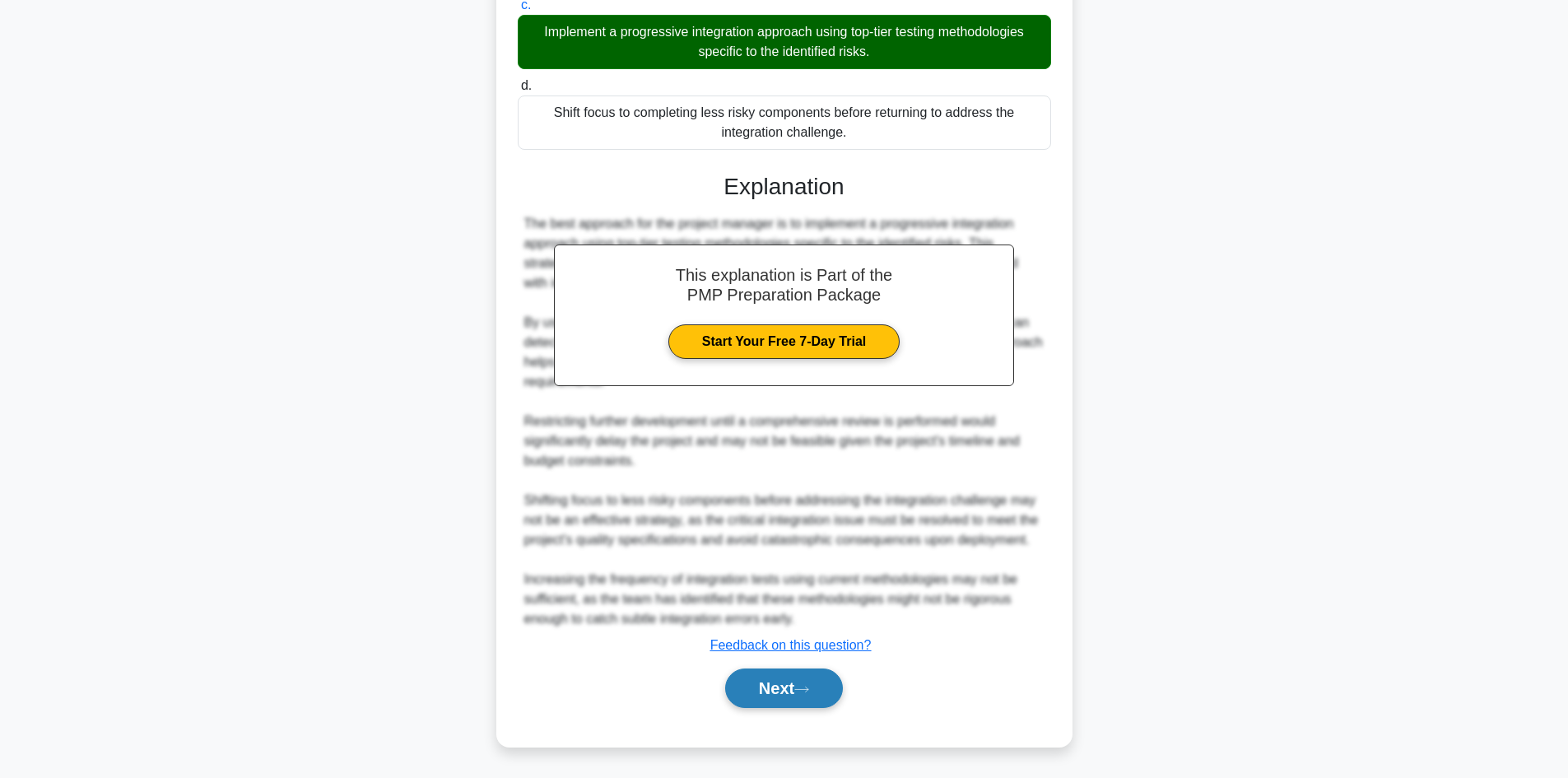
click at [771, 677] on button "Next" at bounding box center [784, 688] width 117 height 40
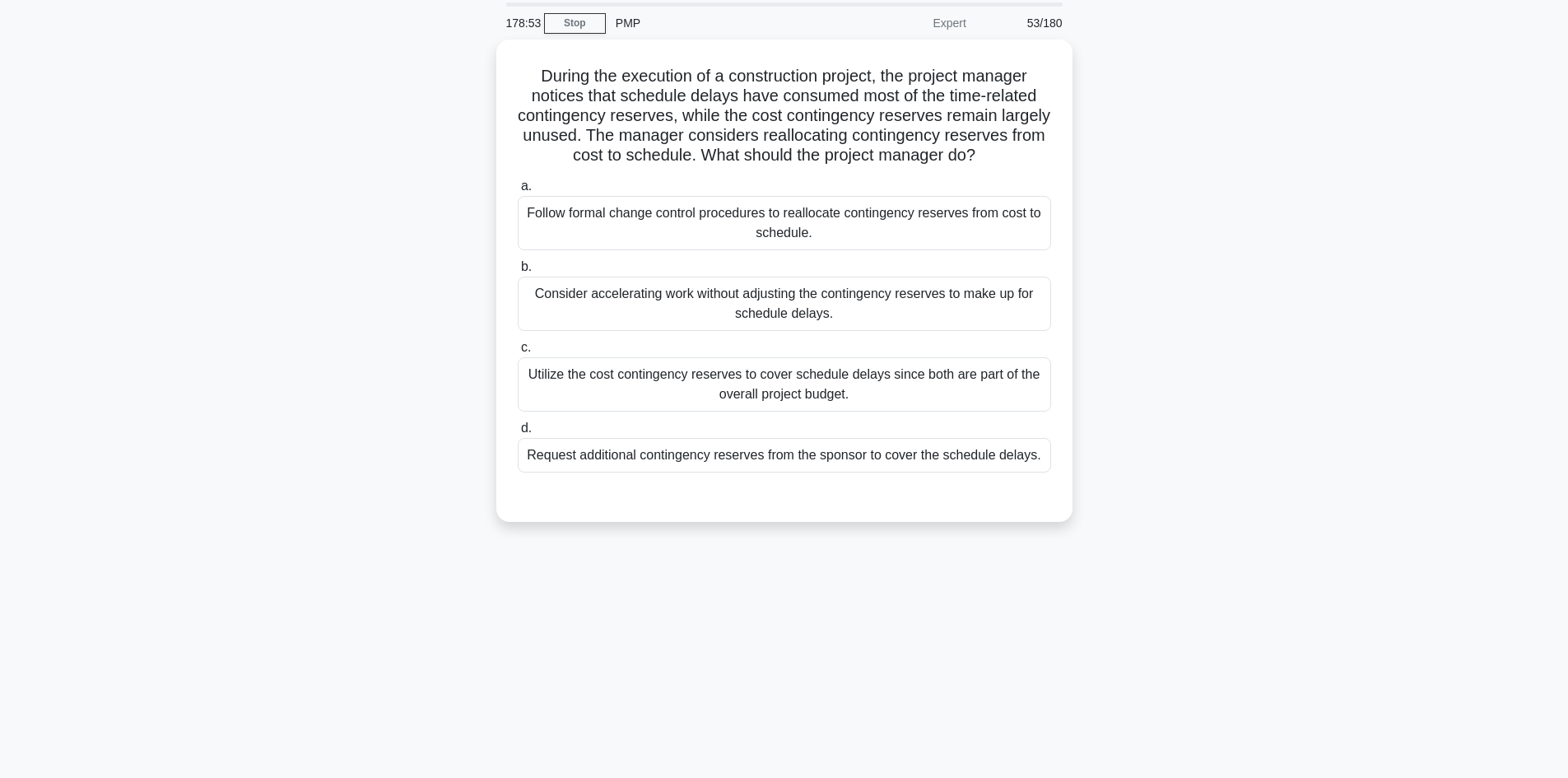
scroll to position [0, 0]
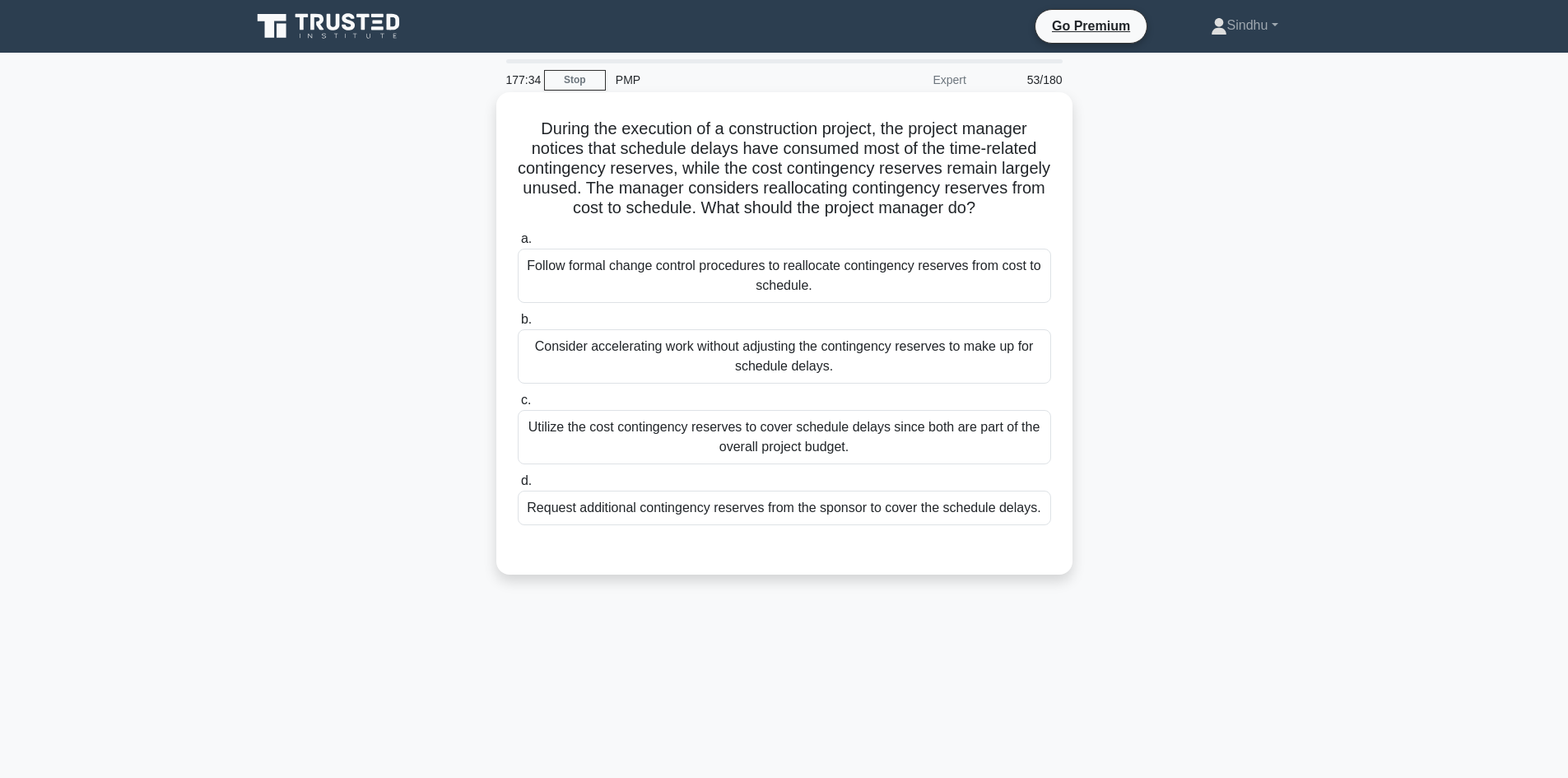
click at [749, 303] on div "Follow formal change control procedures to reallocate contingency reserves from…" at bounding box center [784, 276] width 533 height 54
click at [517, 244] on input "a. Follow formal change control procedures to reallocate contingency reserves f…" at bounding box center [517, 239] width 0 height 11
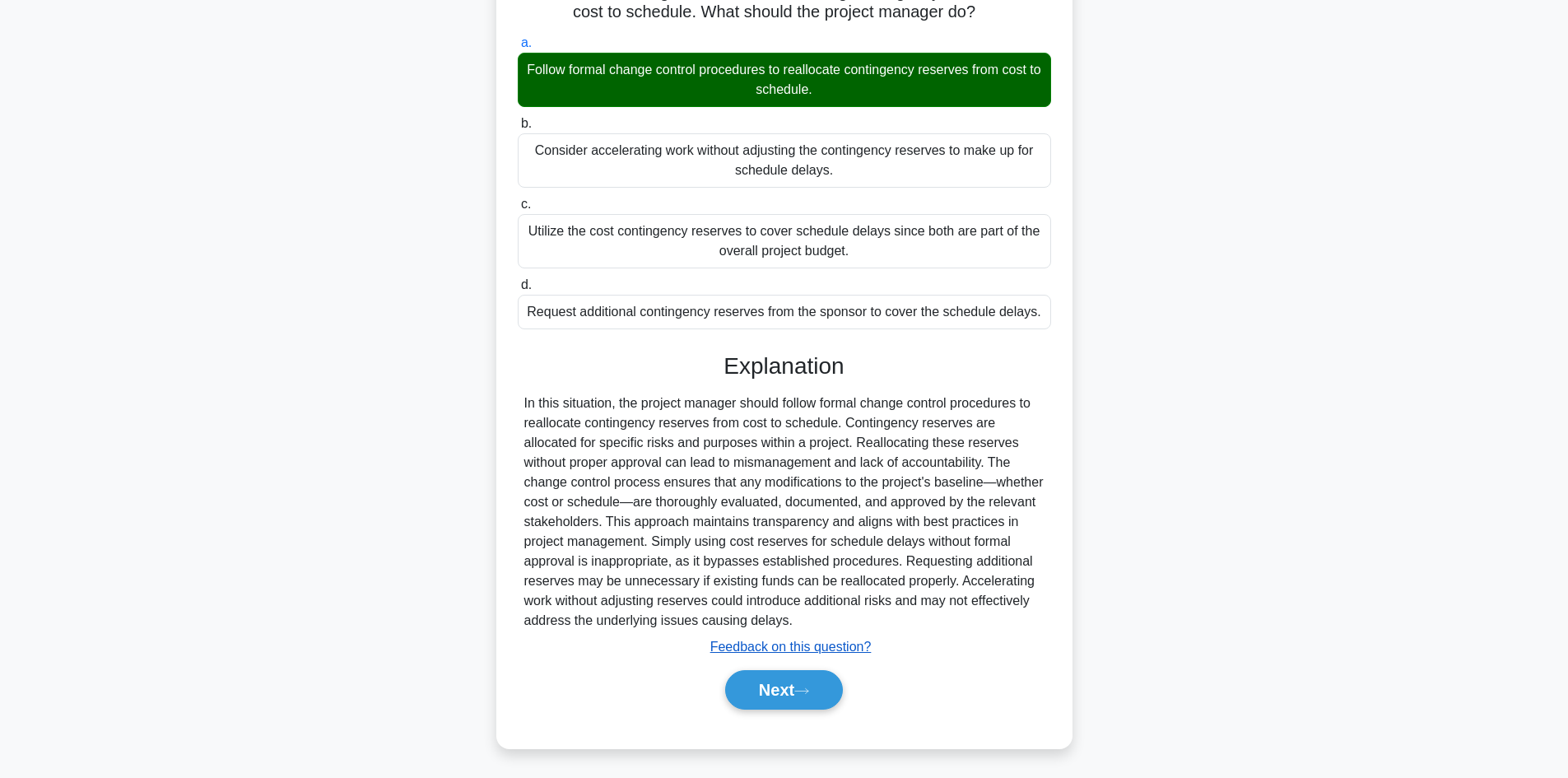
scroll to position [218, 0]
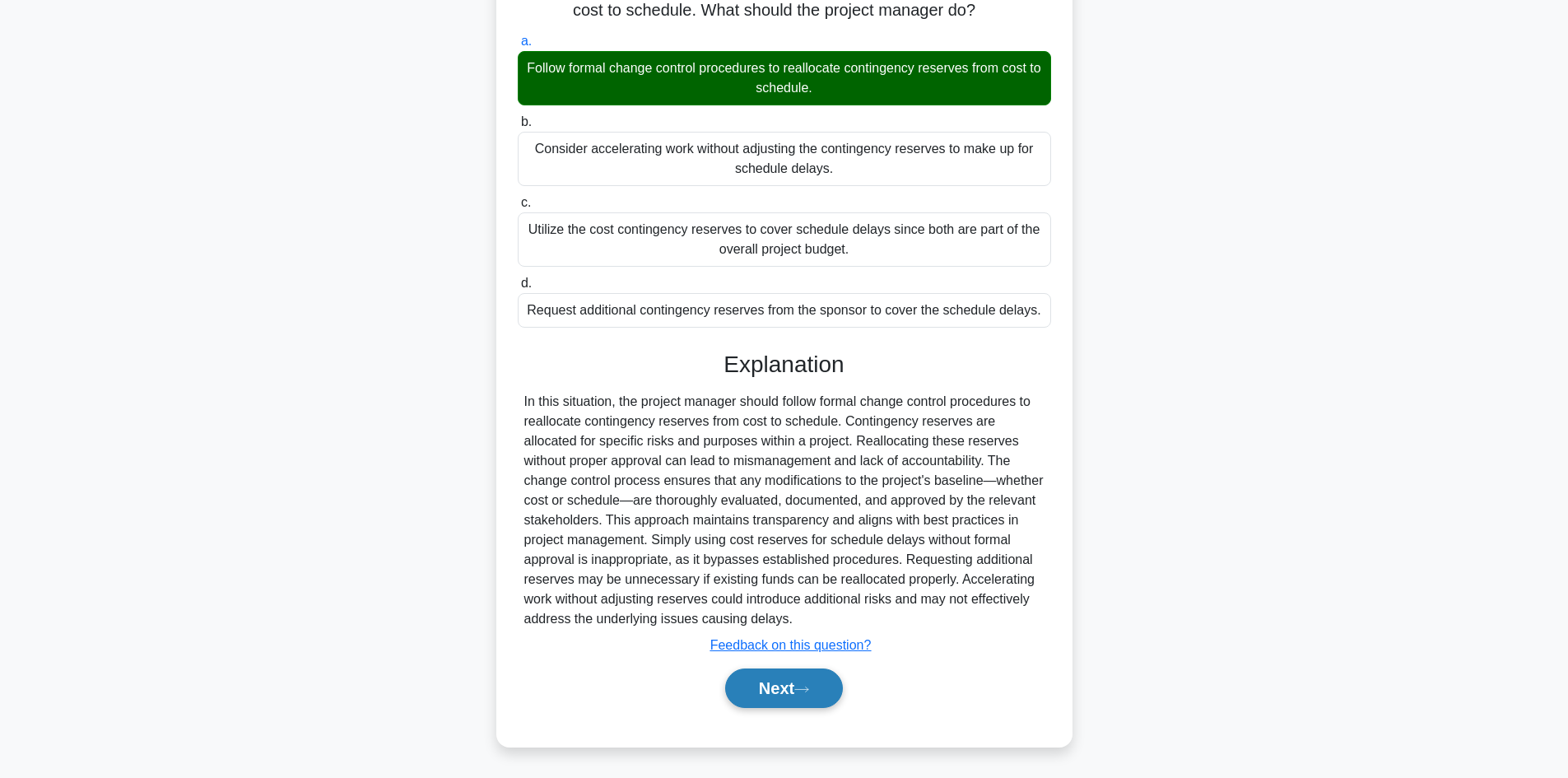
click at [752, 688] on button "Next" at bounding box center [784, 688] width 117 height 40
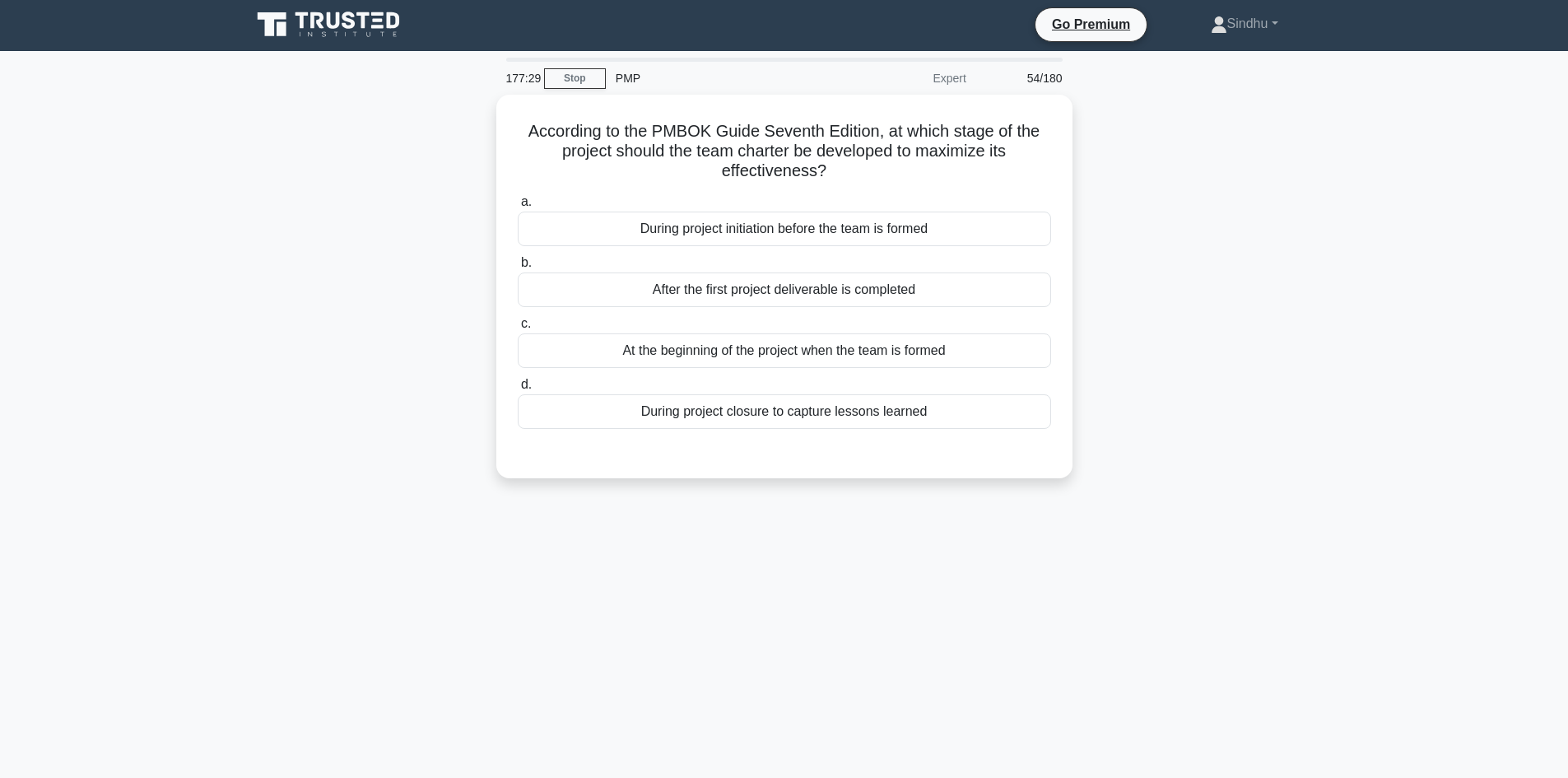
scroll to position [0, 0]
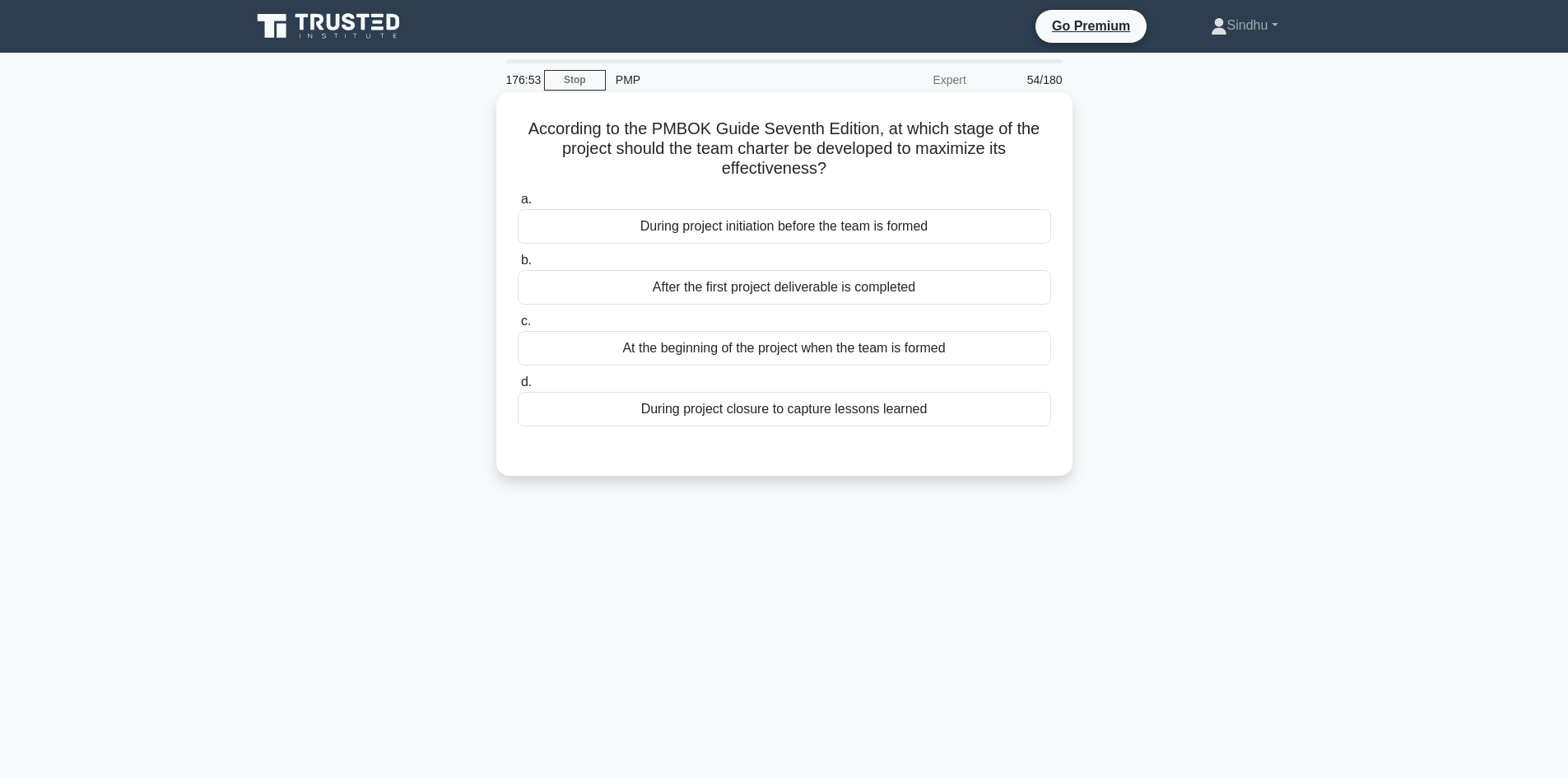
click at [844, 230] on div "During project initiation before the team is formed" at bounding box center [784, 226] width 533 height 35
click at [517, 205] on input "a. During project initiation before the team is formed" at bounding box center [517, 200] width 0 height 11
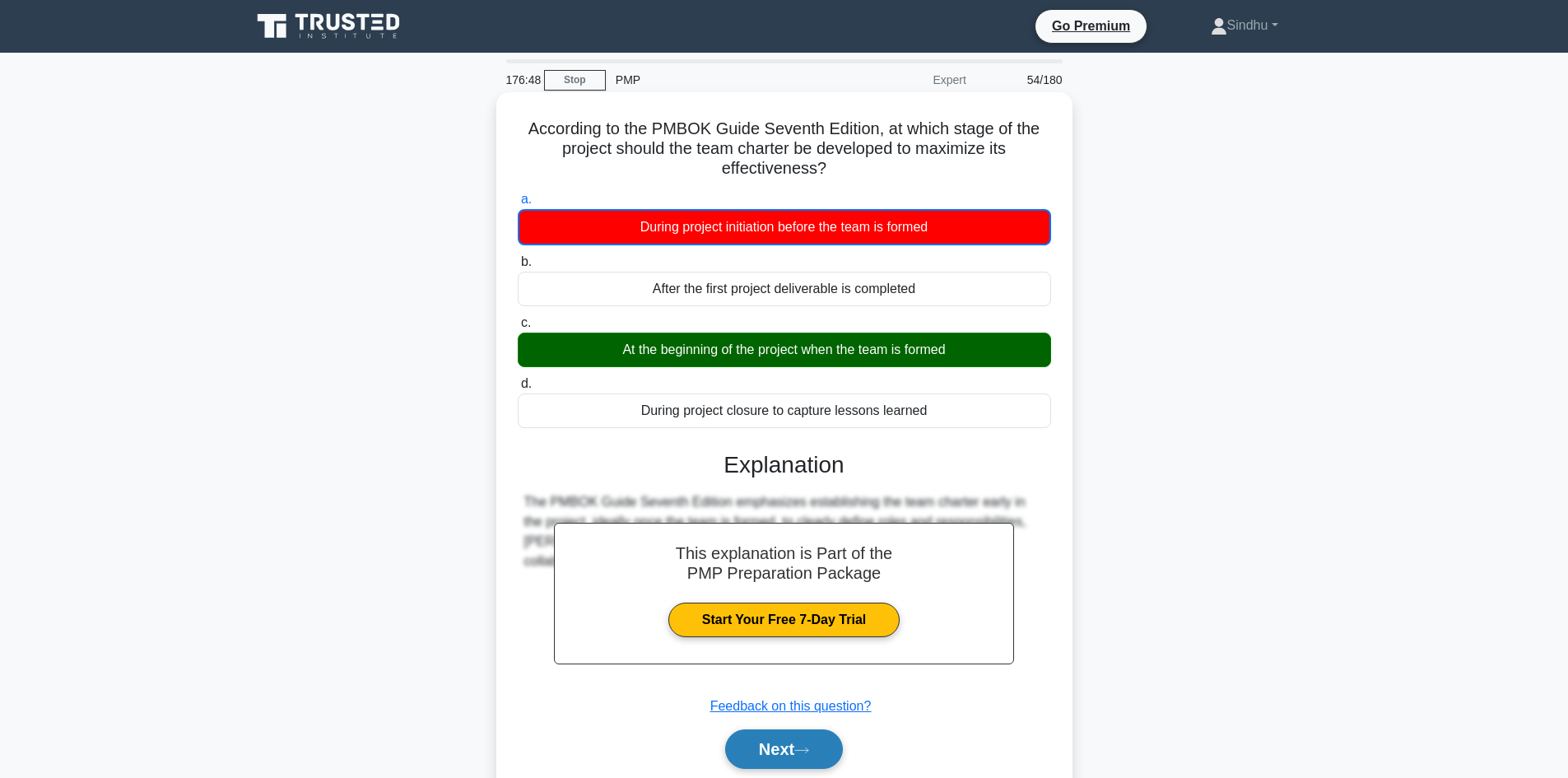
click at [762, 753] on button "Next" at bounding box center [784, 749] width 117 height 40
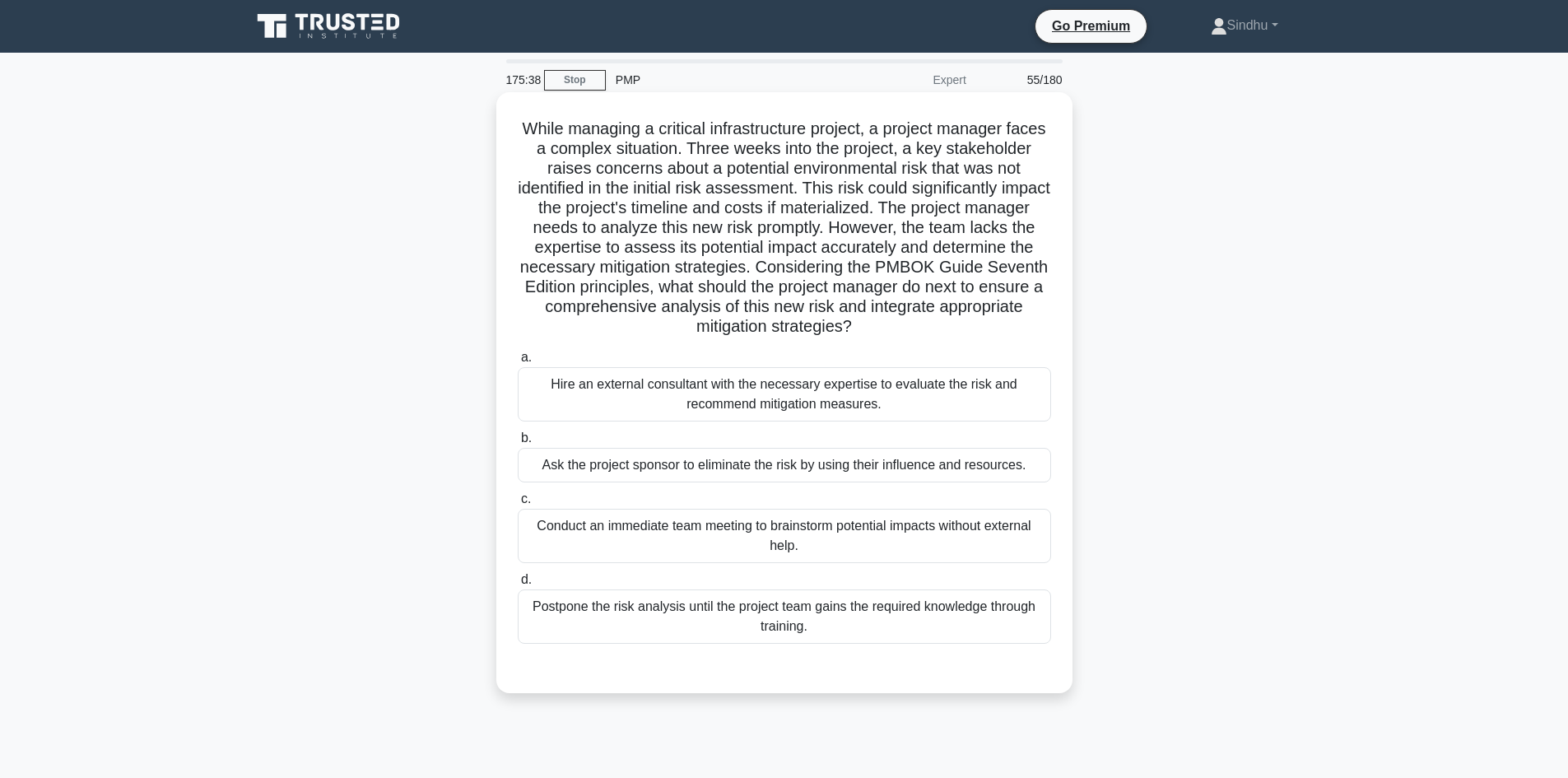
click at [706, 548] on div "Conduct an immediate team meeting to brainstorm potential impacts without exter…" at bounding box center [784, 536] width 533 height 54
click at [517, 505] on input "c. Conduct an immediate team meeting to brainstorm potential impacts without ex…" at bounding box center [517, 499] width 0 height 11
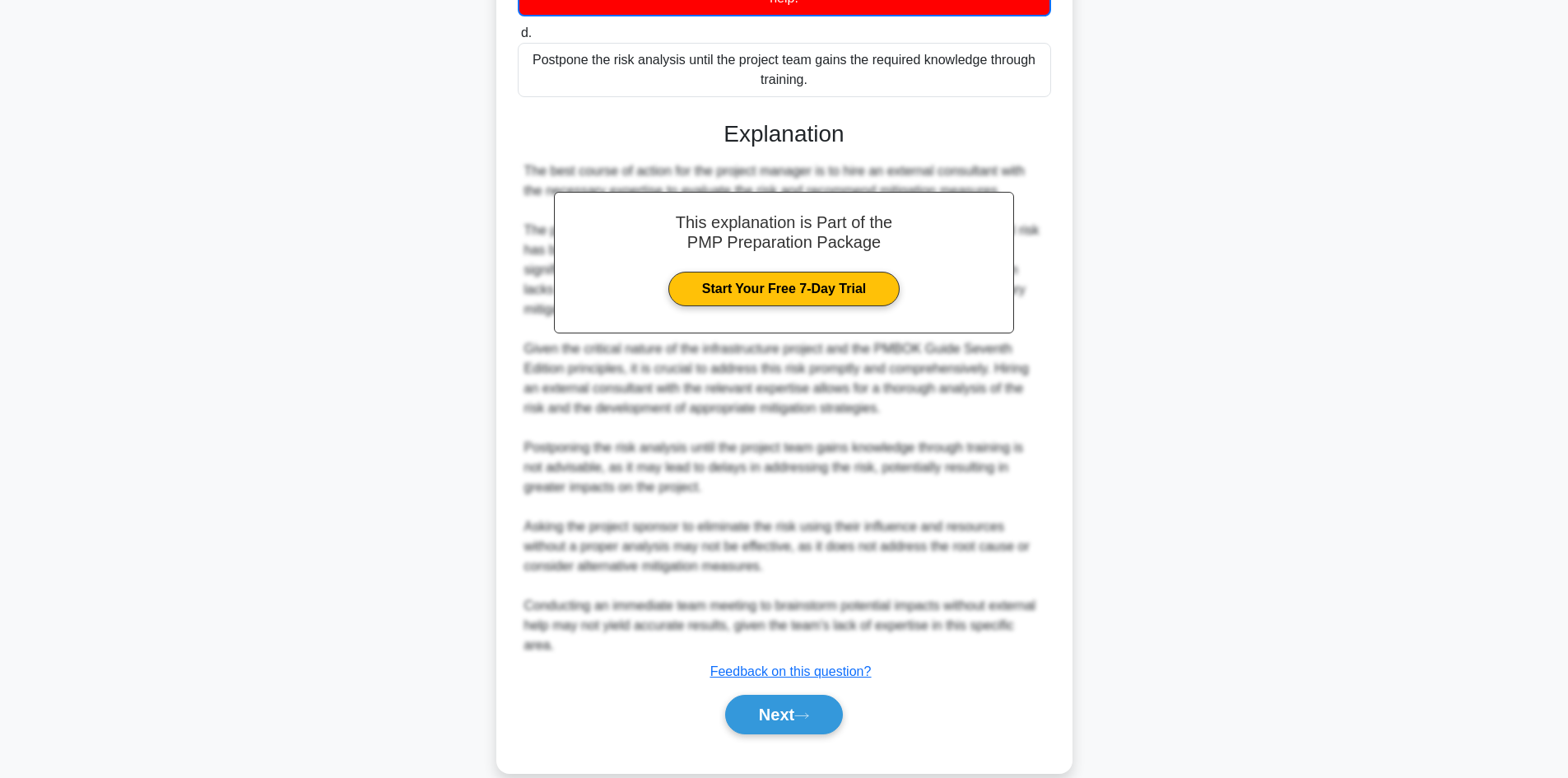
scroll to position [556, 0]
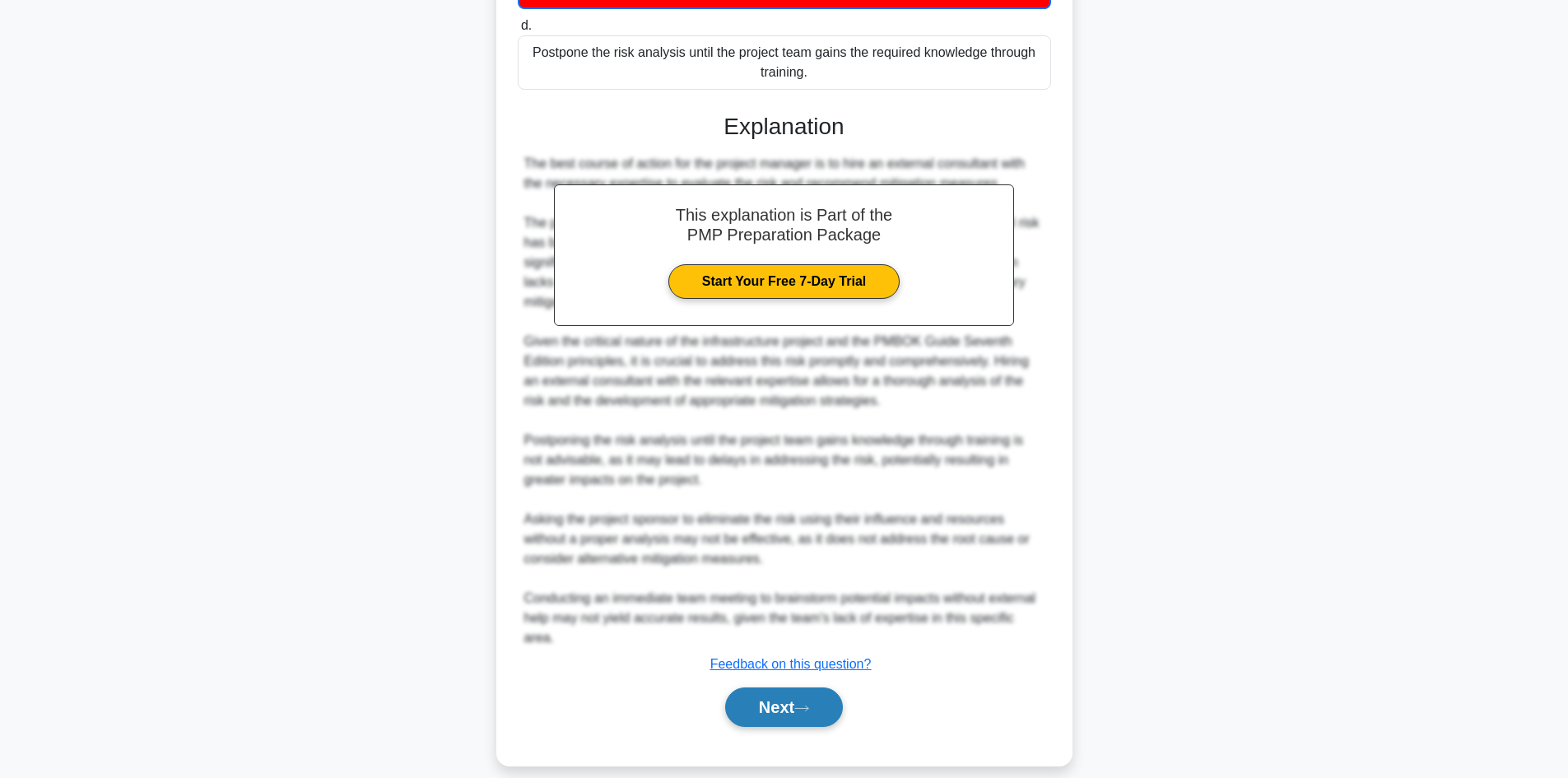
click at [774, 703] on button "Next" at bounding box center [784, 707] width 117 height 40
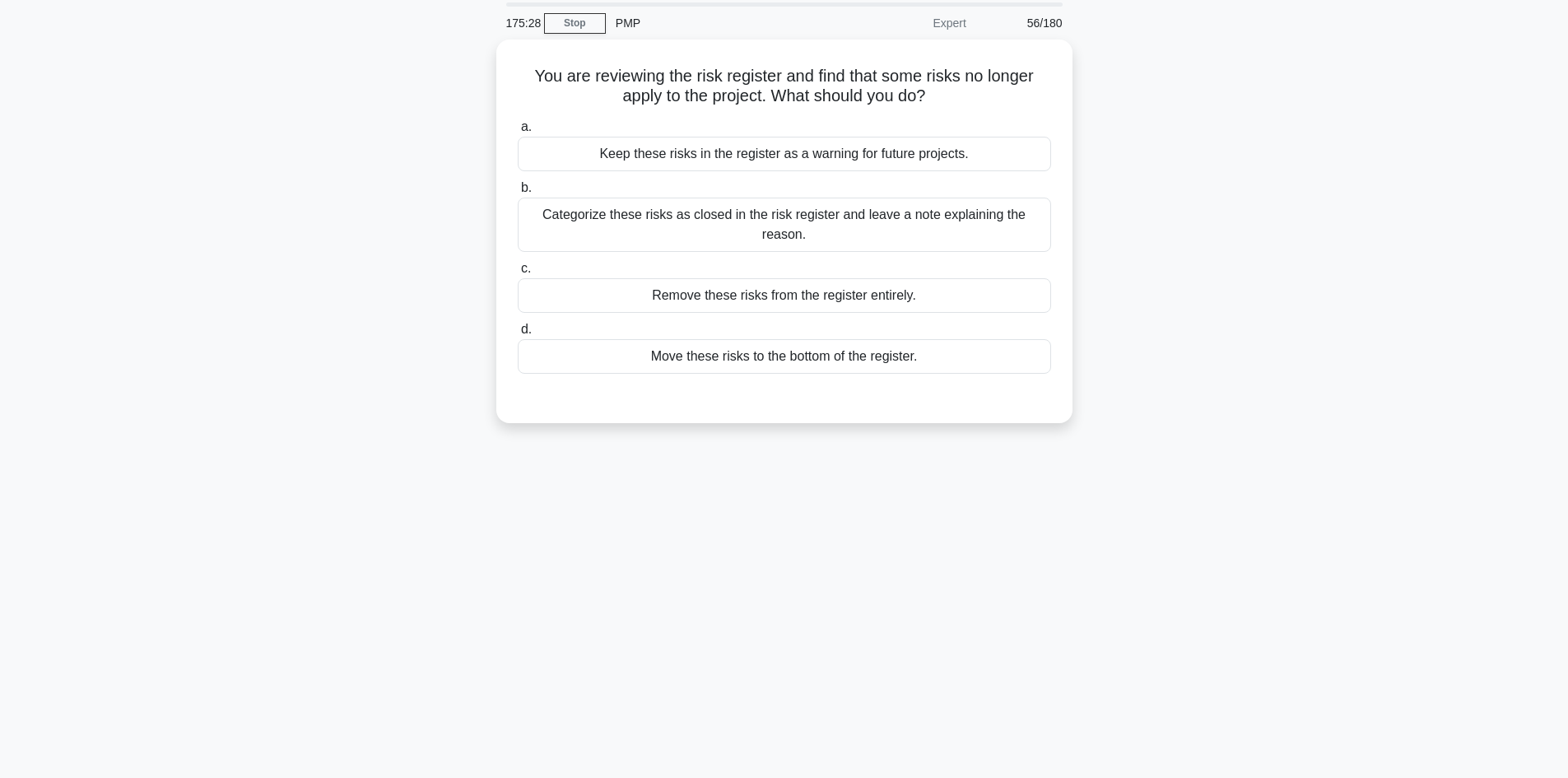
scroll to position [0, 0]
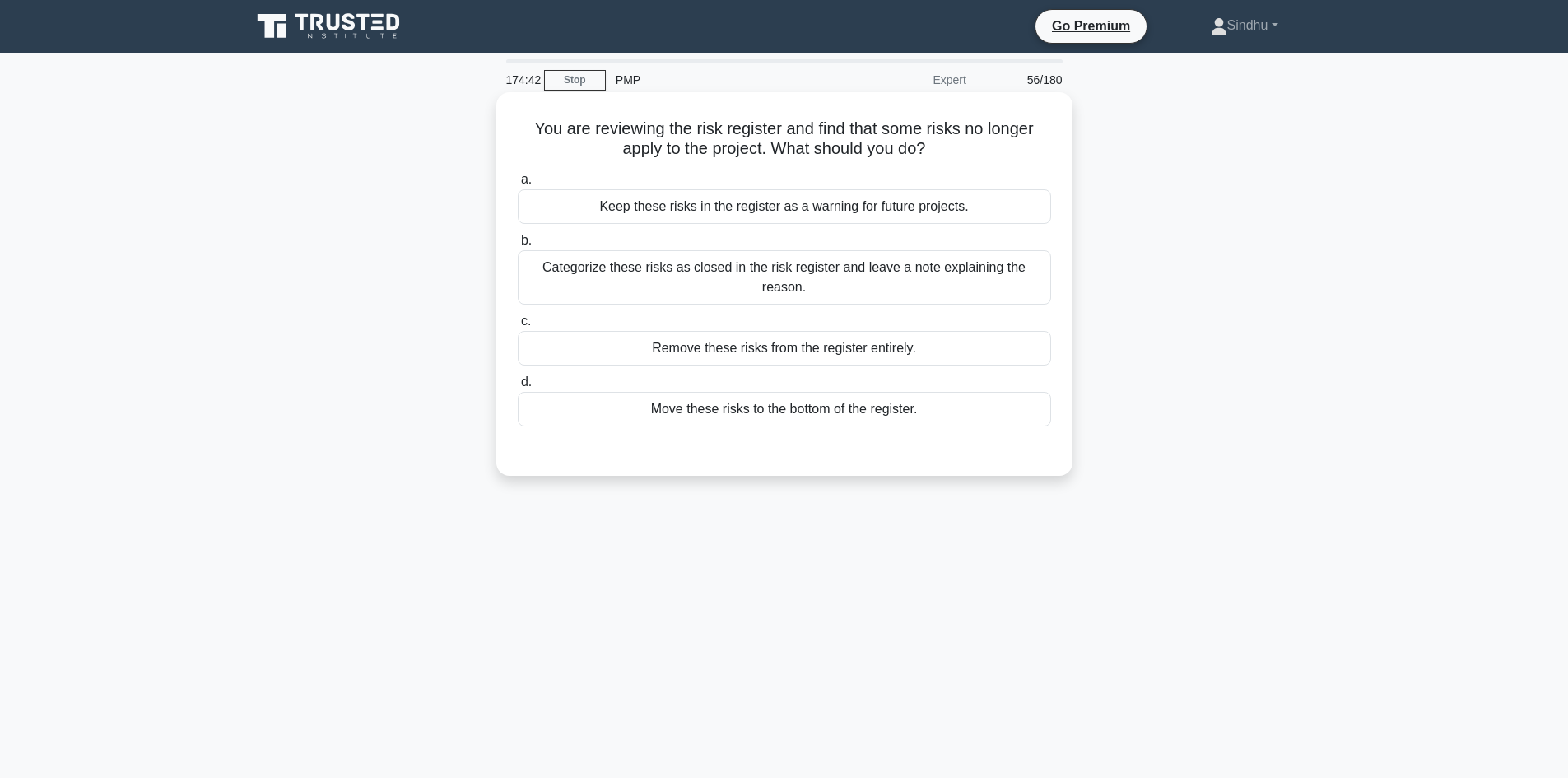
click at [864, 356] on div "Remove these risks from the register entirely." at bounding box center [784, 348] width 533 height 35
click at [517, 327] on input "c. Remove these risks from the register entirely." at bounding box center [517, 321] width 0 height 11
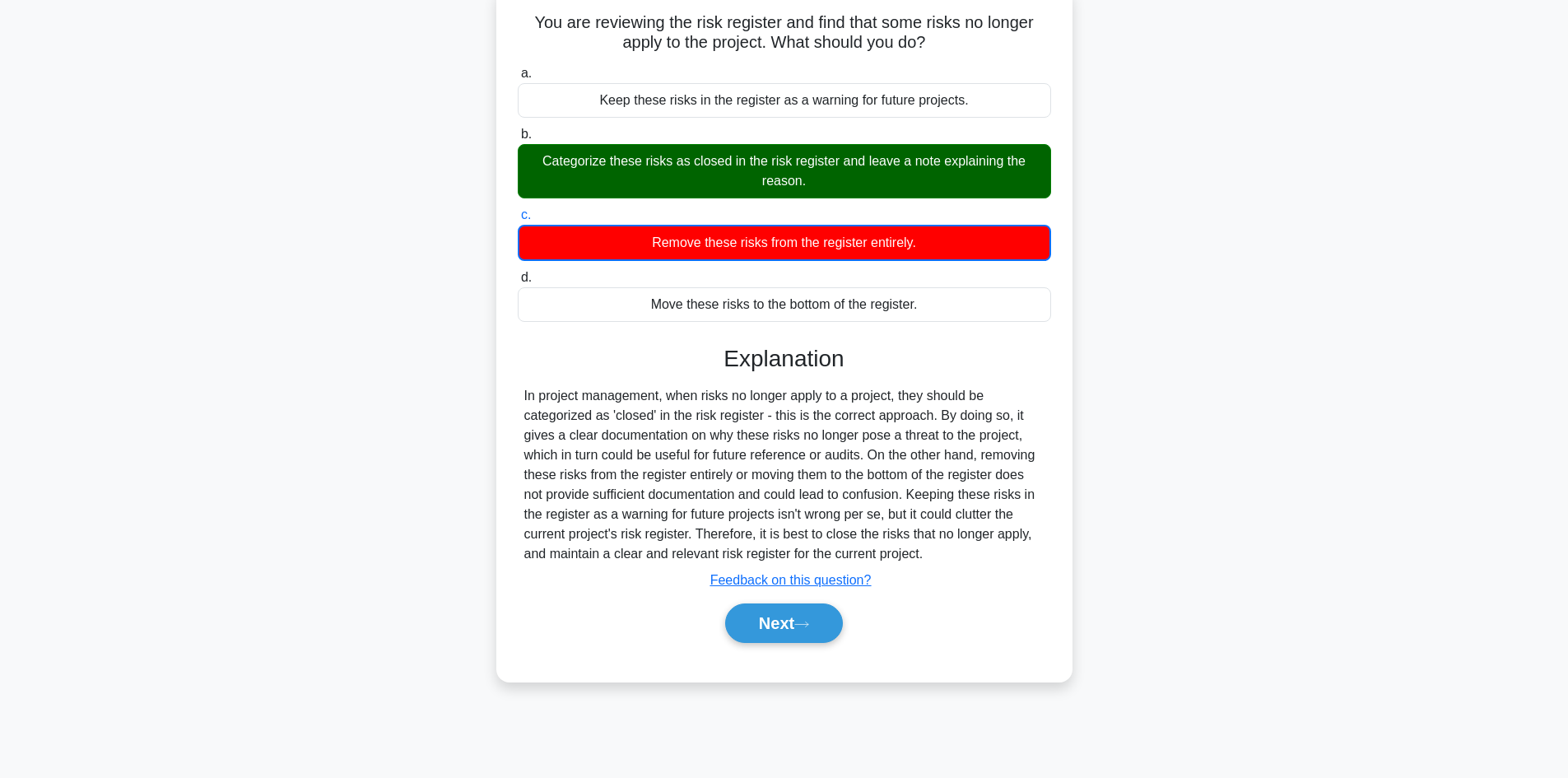
scroll to position [111, 0]
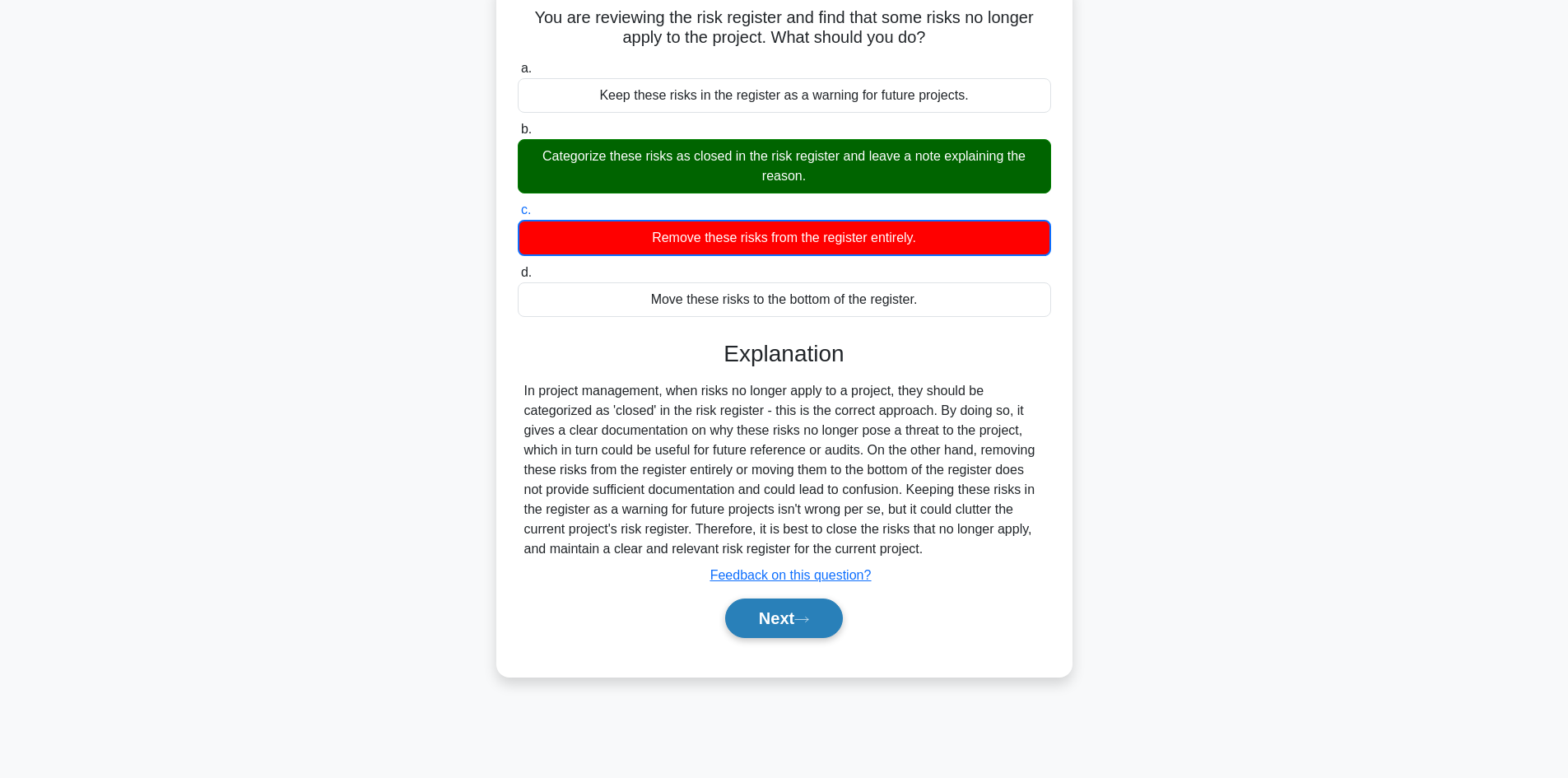
click at [751, 616] on button "Next" at bounding box center [784, 618] width 117 height 40
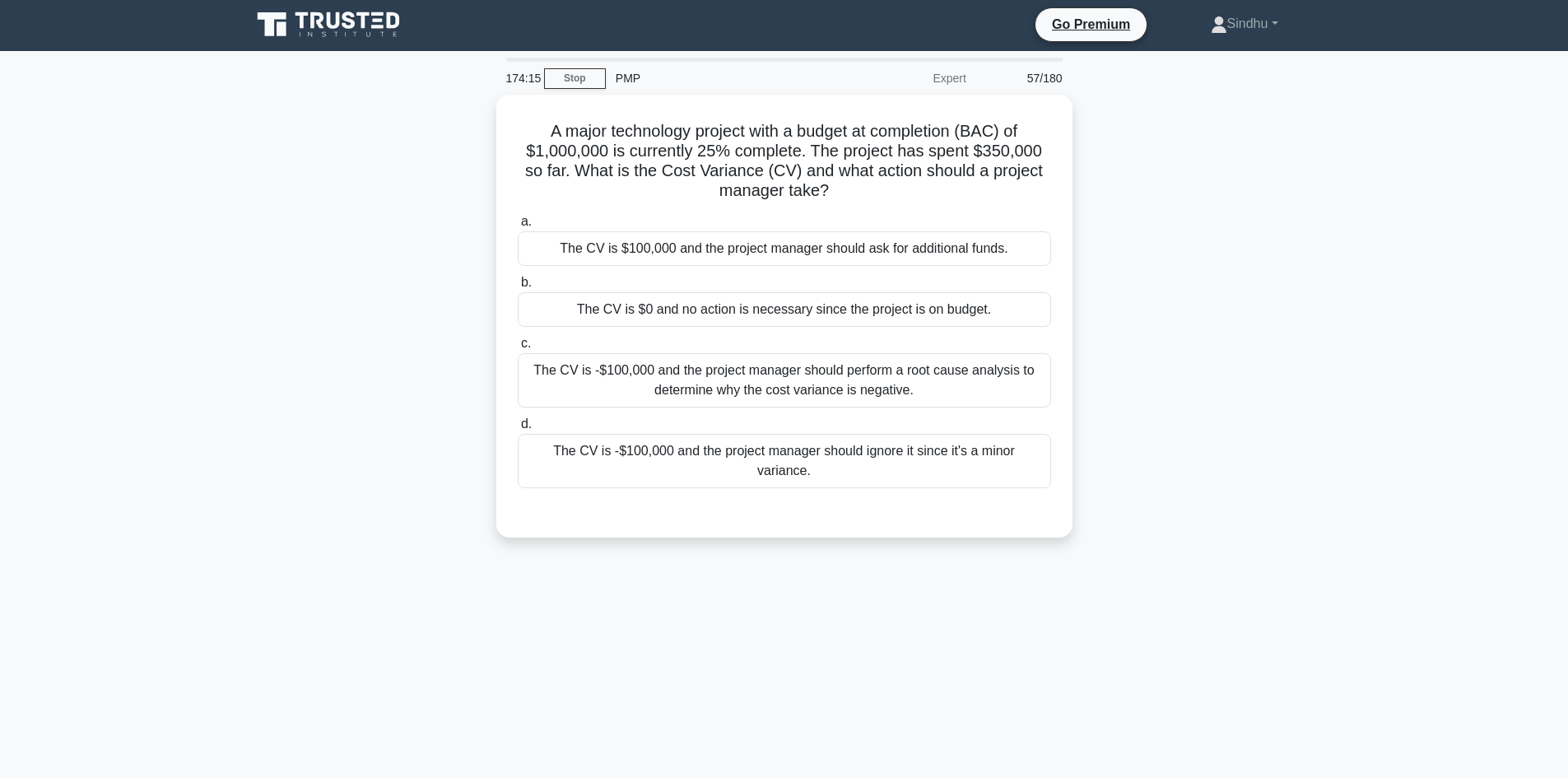
scroll to position [0, 0]
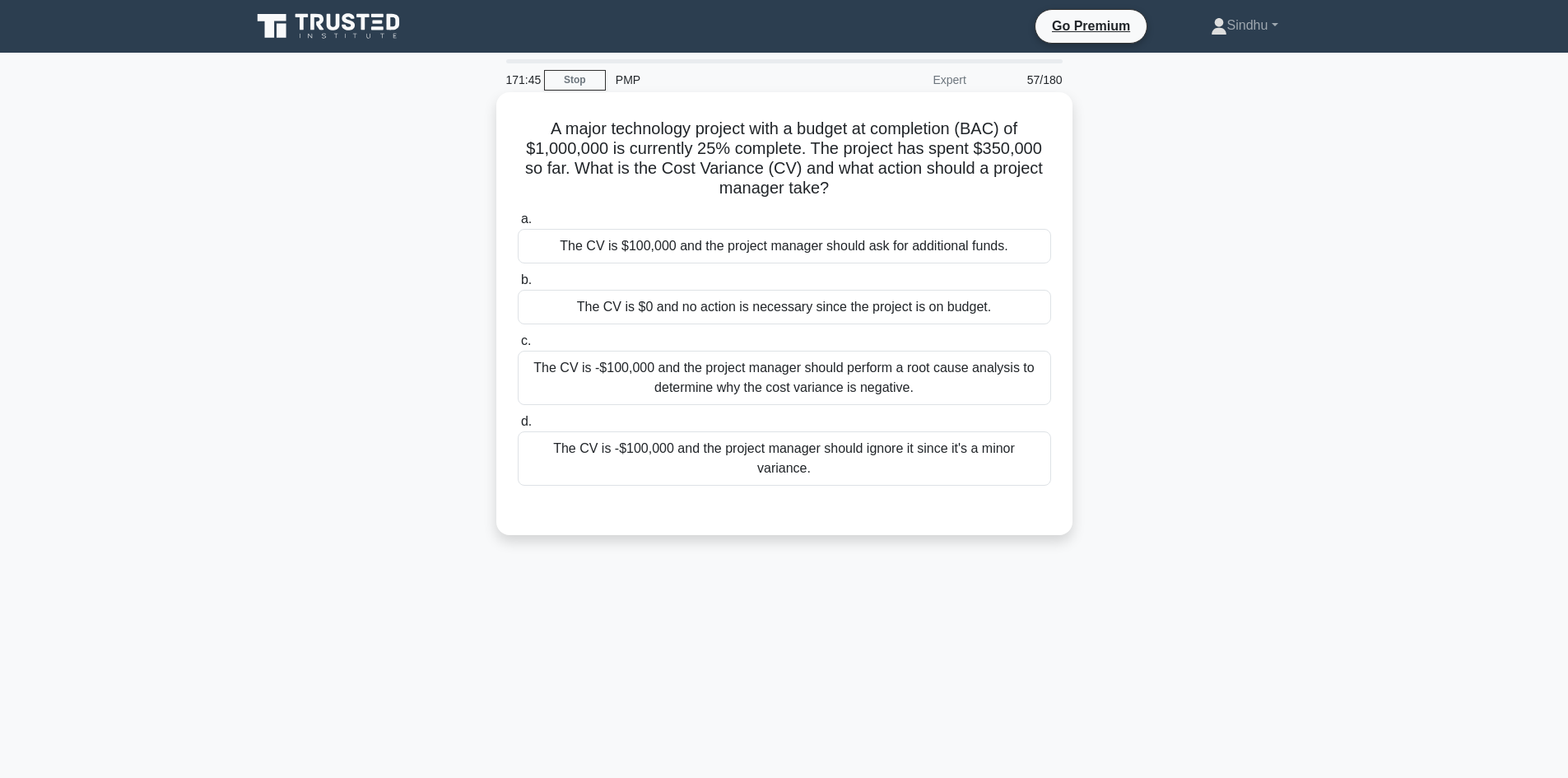
click at [946, 392] on div "The CV is -$100,000 and the project manager should perform a root cause analysi…" at bounding box center [784, 378] width 533 height 54
click at [517, 347] on input "c. The CV is -$100,000 and the project manager should perform a root cause anal…" at bounding box center [517, 341] width 0 height 11
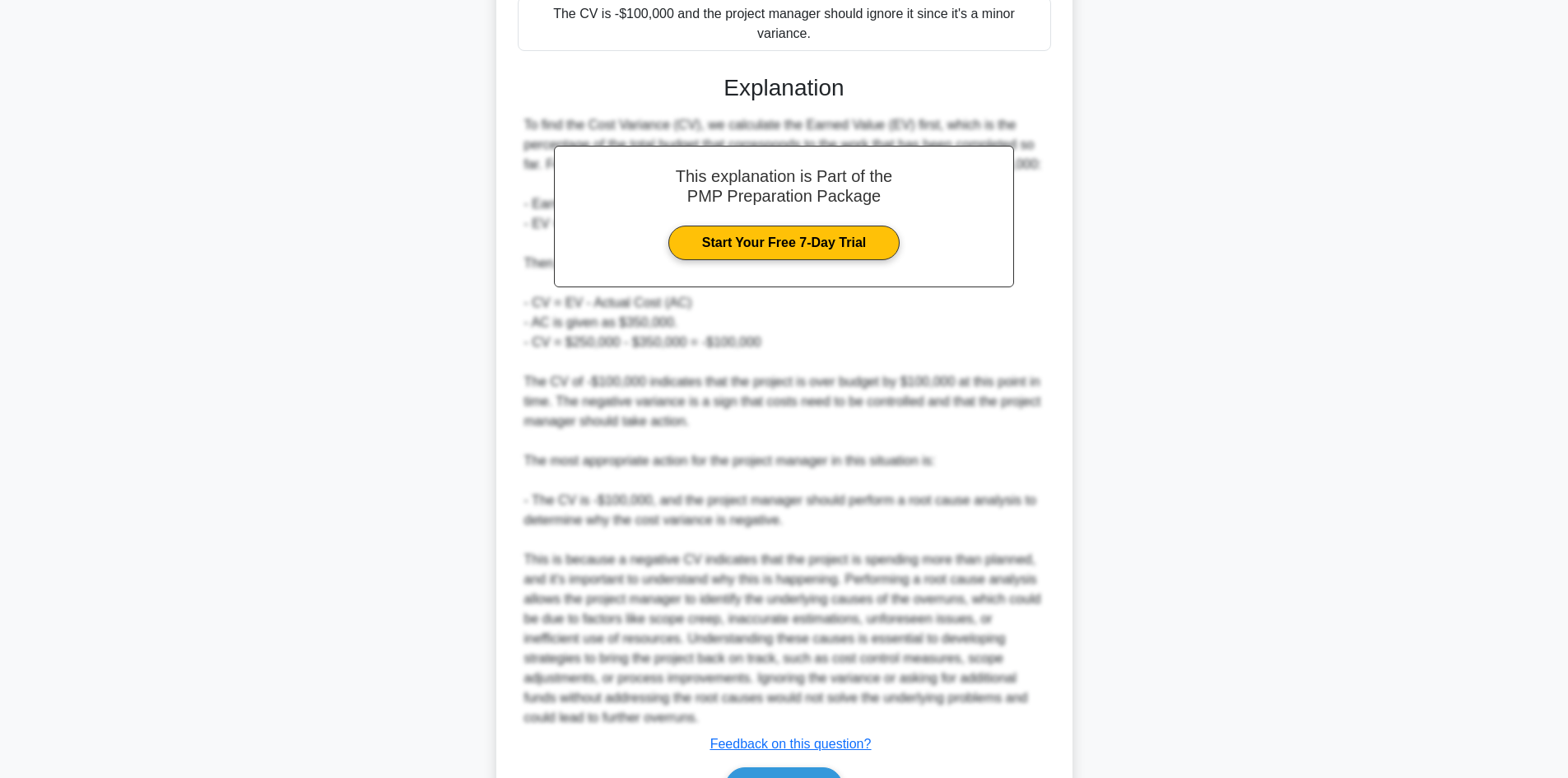
scroll to position [515, 0]
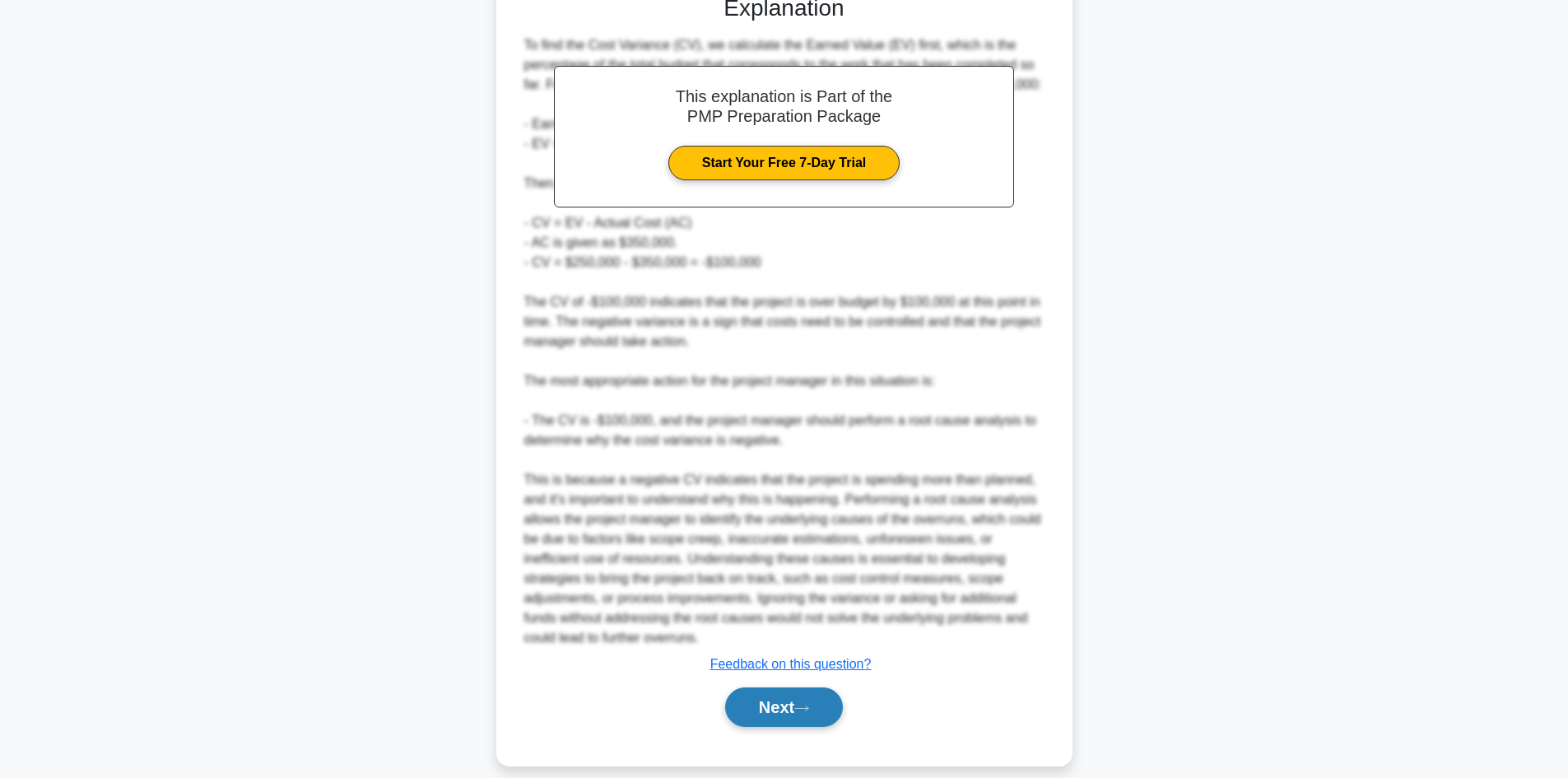
click at [774, 688] on button "Next" at bounding box center [784, 707] width 117 height 40
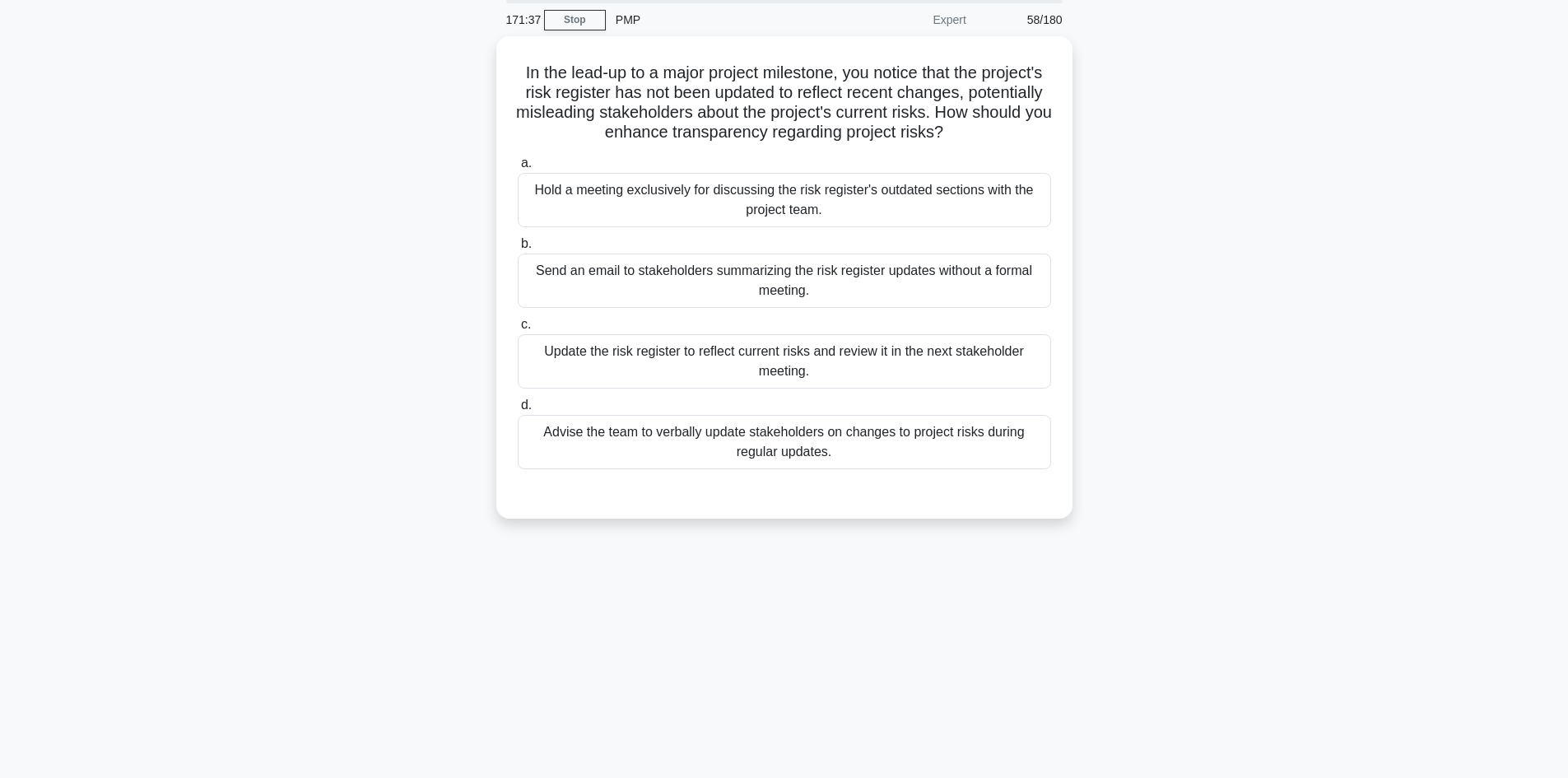
scroll to position [0, 0]
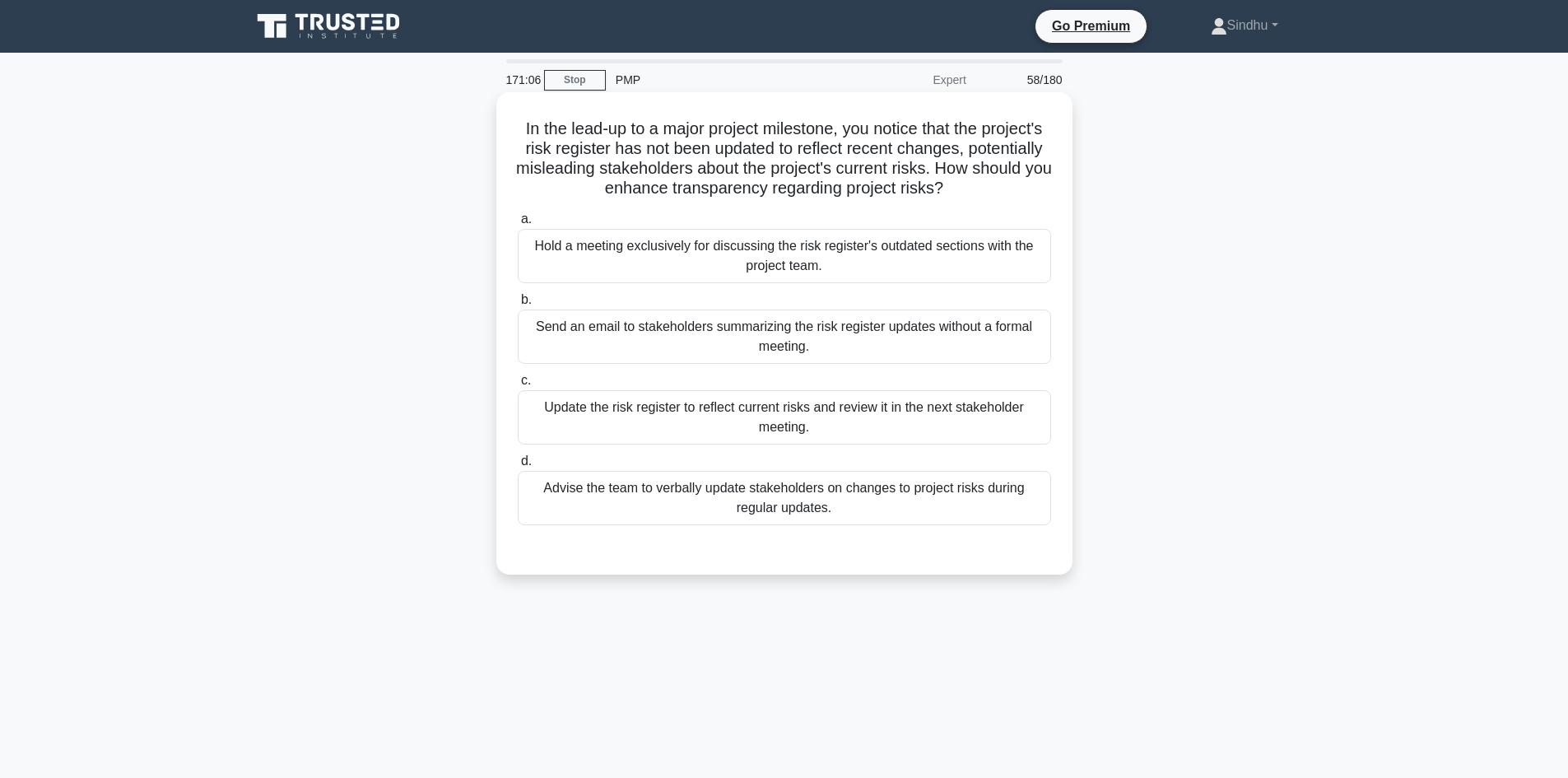
click at [806, 261] on div "Hold a meeting exclusively for discussing the risk register's outdated sections…" at bounding box center [784, 256] width 533 height 54
click at [517, 225] on input "a. Hold a meeting exclusively for discussing the risk register's outdated secti…" at bounding box center [517, 219] width 0 height 11
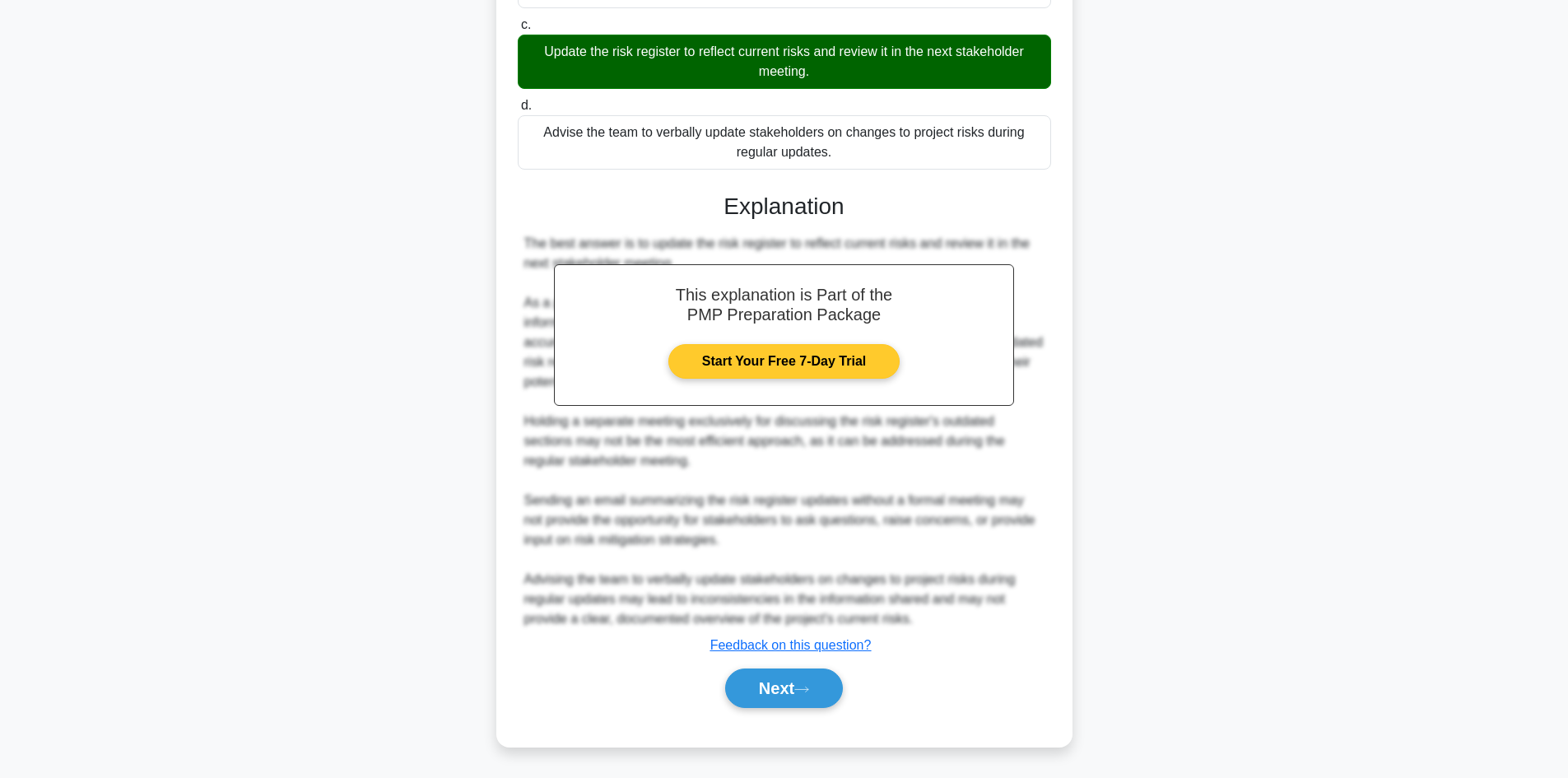
scroll to position [359, 0]
click at [767, 682] on button "Next" at bounding box center [784, 688] width 117 height 40
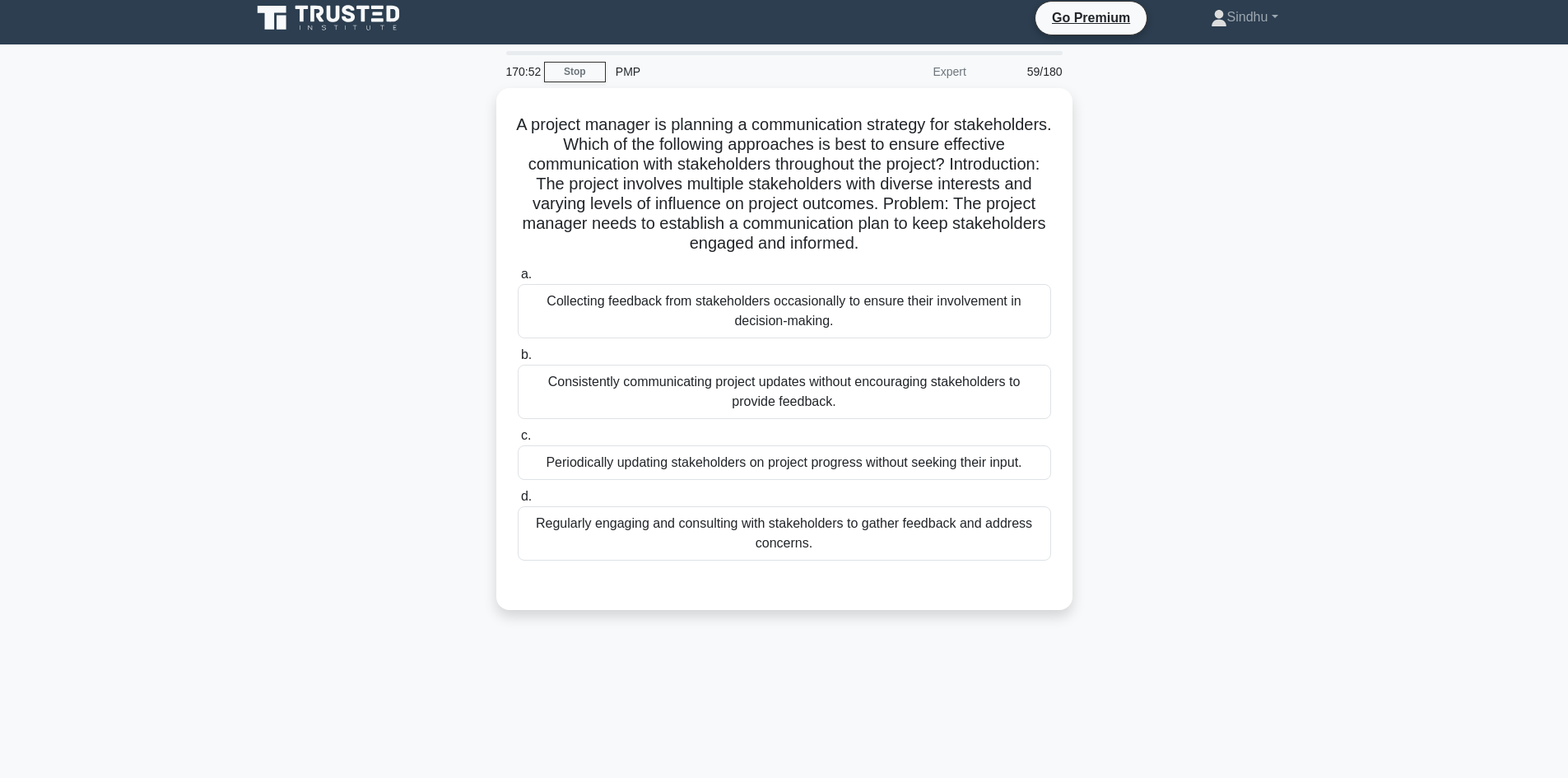
scroll to position [0, 0]
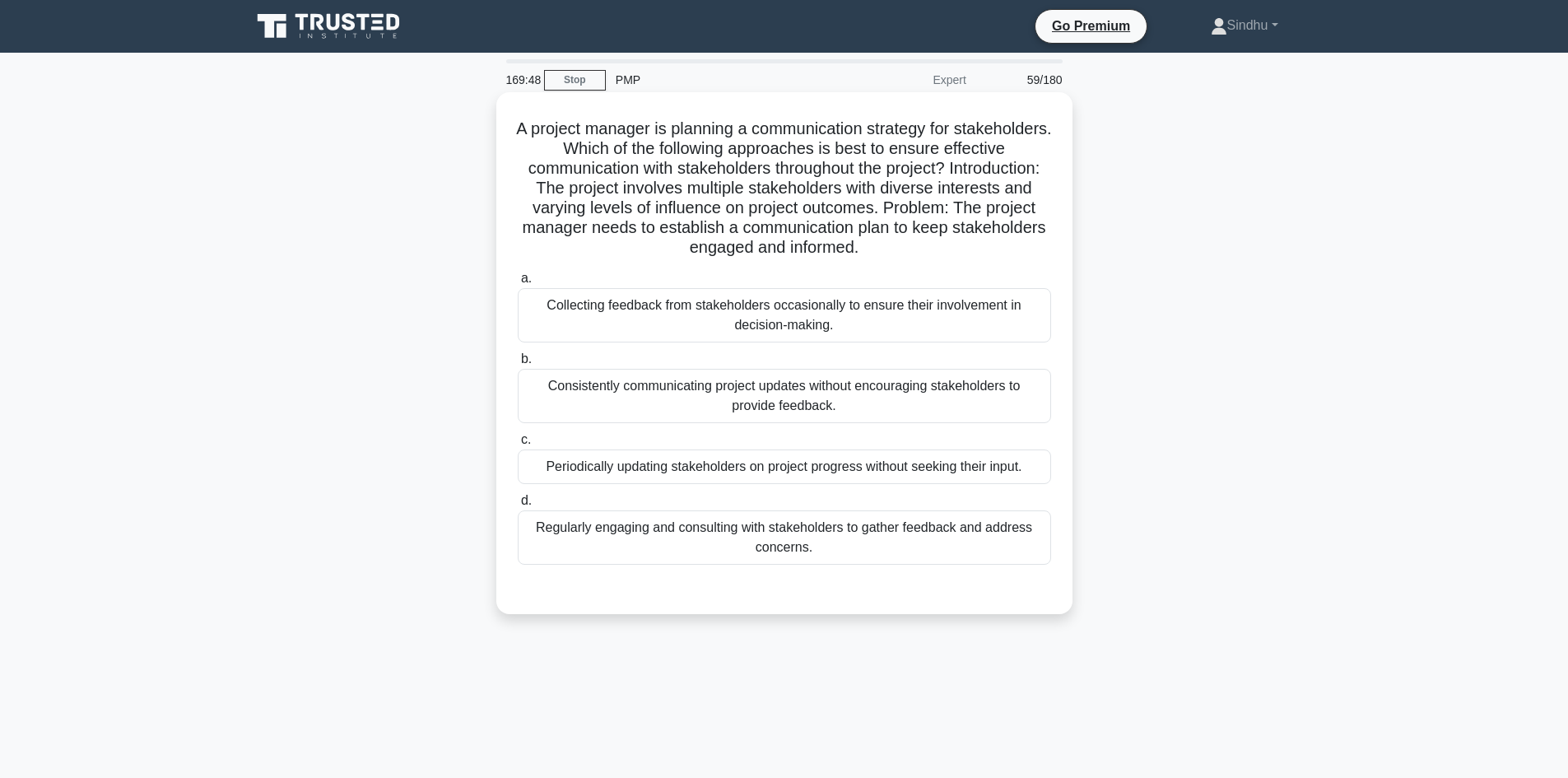
click at [789, 544] on div "Regularly engaging and consulting with stakeholders to gather feedback and addr…" at bounding box center [784, 538] width 533 height 54
click at [517, 507] on input "d. Regularly engaging and consulting with stakeholders to gather feedback and a…" at bounding box center [517, 501] width 0 height 11
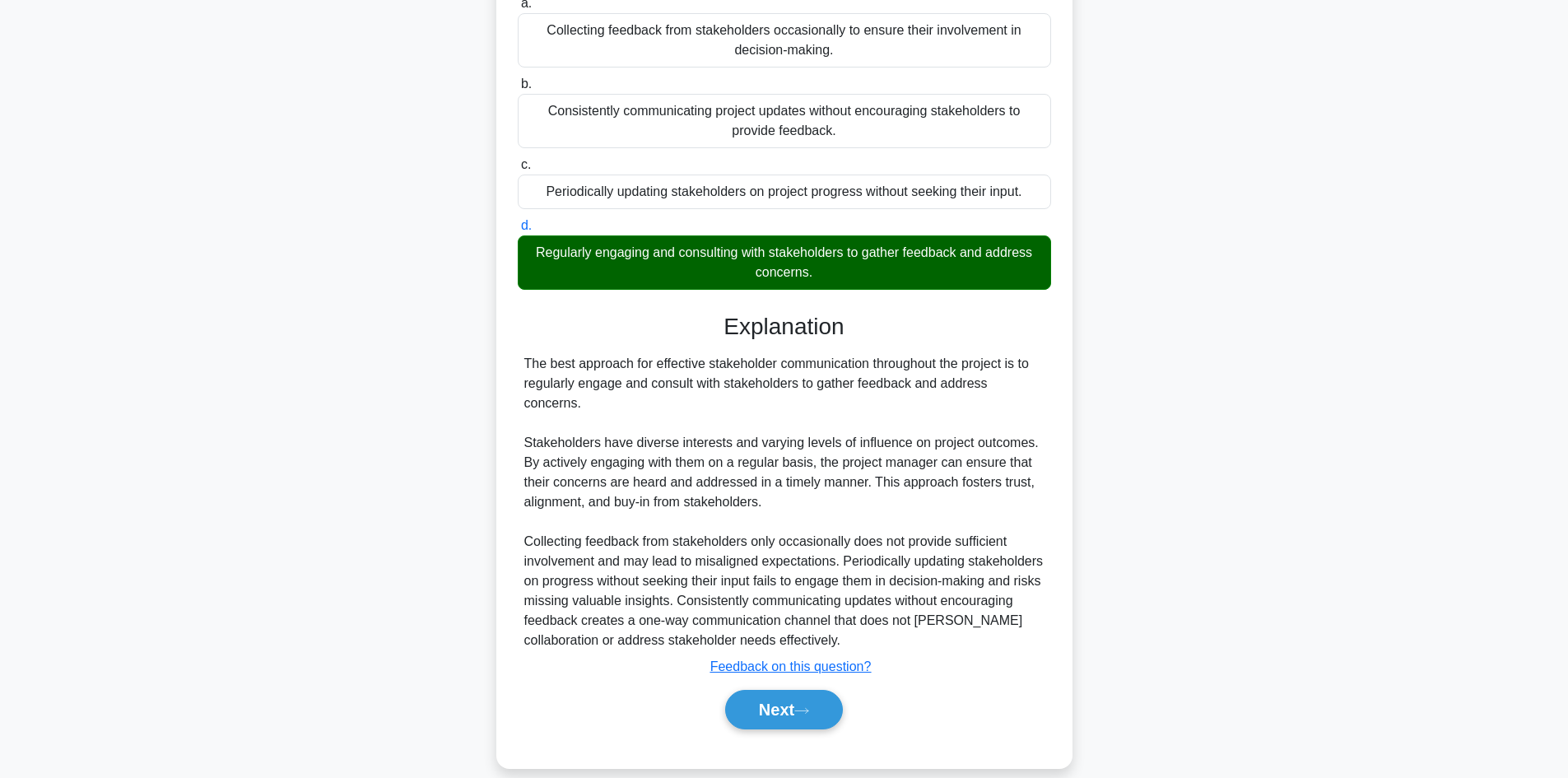
scroll to position [277, 0]
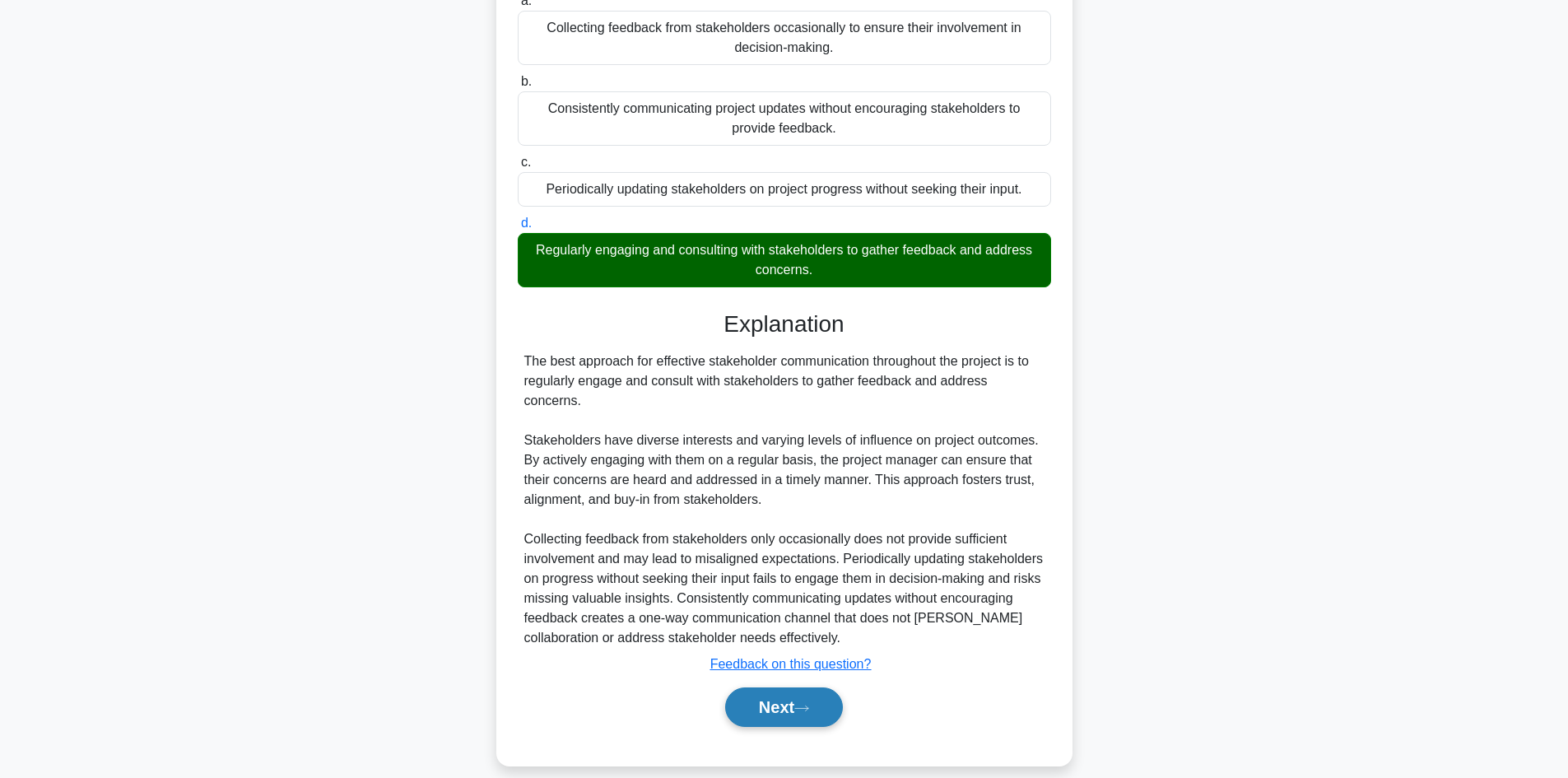
click at [768, 701] on button "Next" at bounding box center [784, 707] width 117 height 40
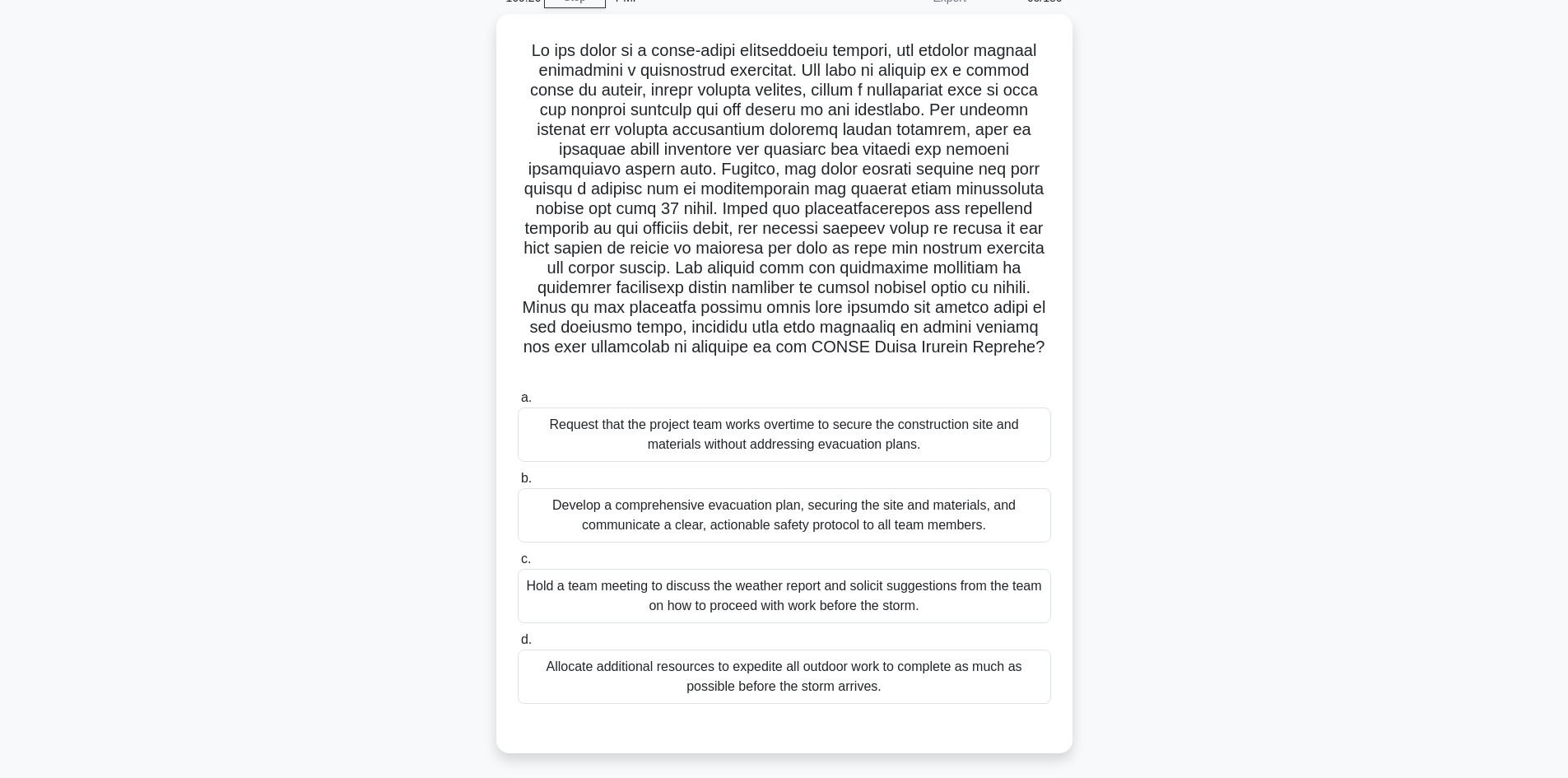
scroll to position [111, 0]
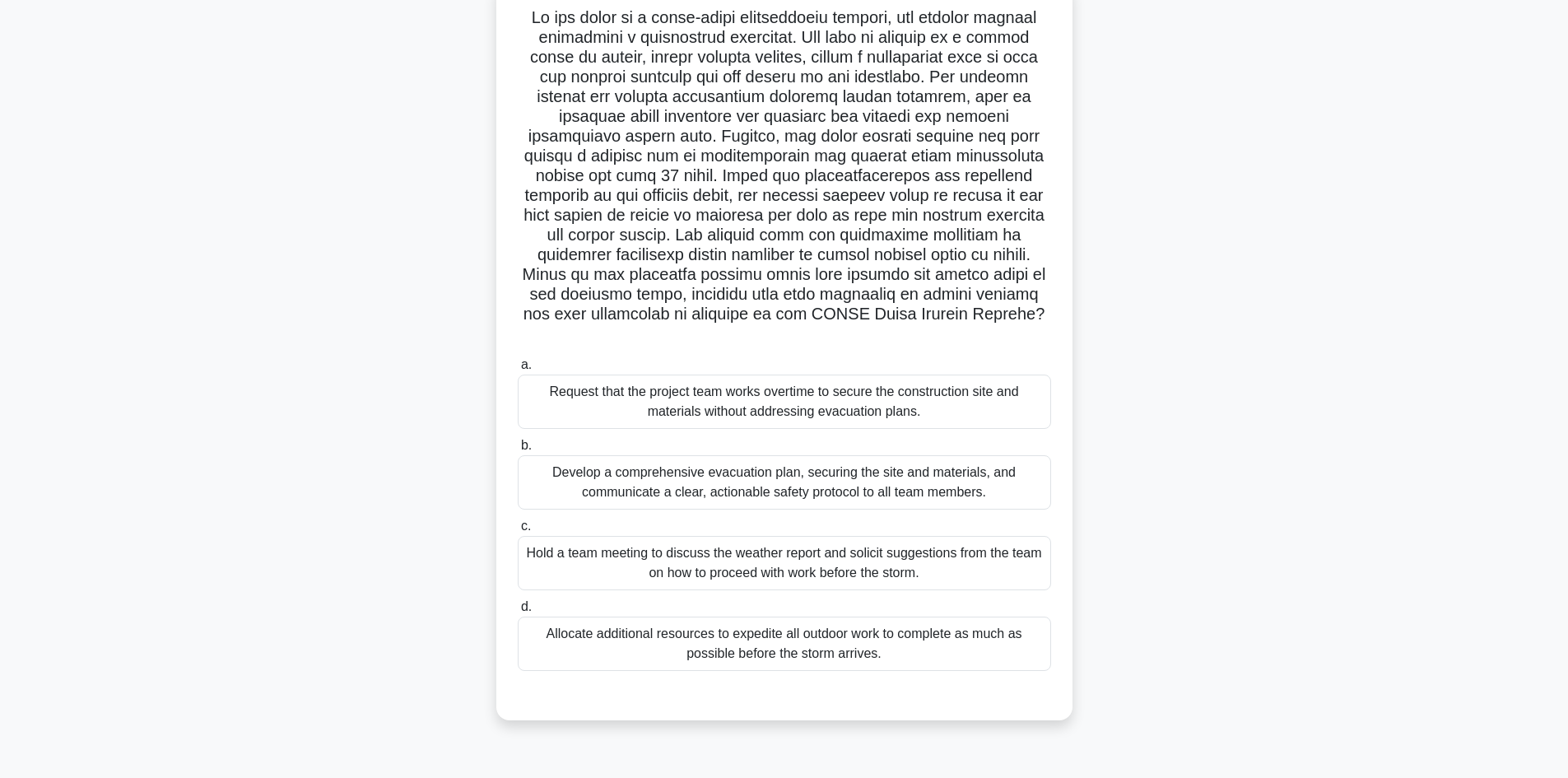
click at [690, 501] on div "Develop a comprehensive evacuation plan, securing the site and materials, and c…" at bounding box center [784, 482] width 533 height 54
click at [517, 452] on input "b. Develop a comprehensive evacuation plan, securing the site and materials, an…" at bounding box center [517, 446] width 0 height 11
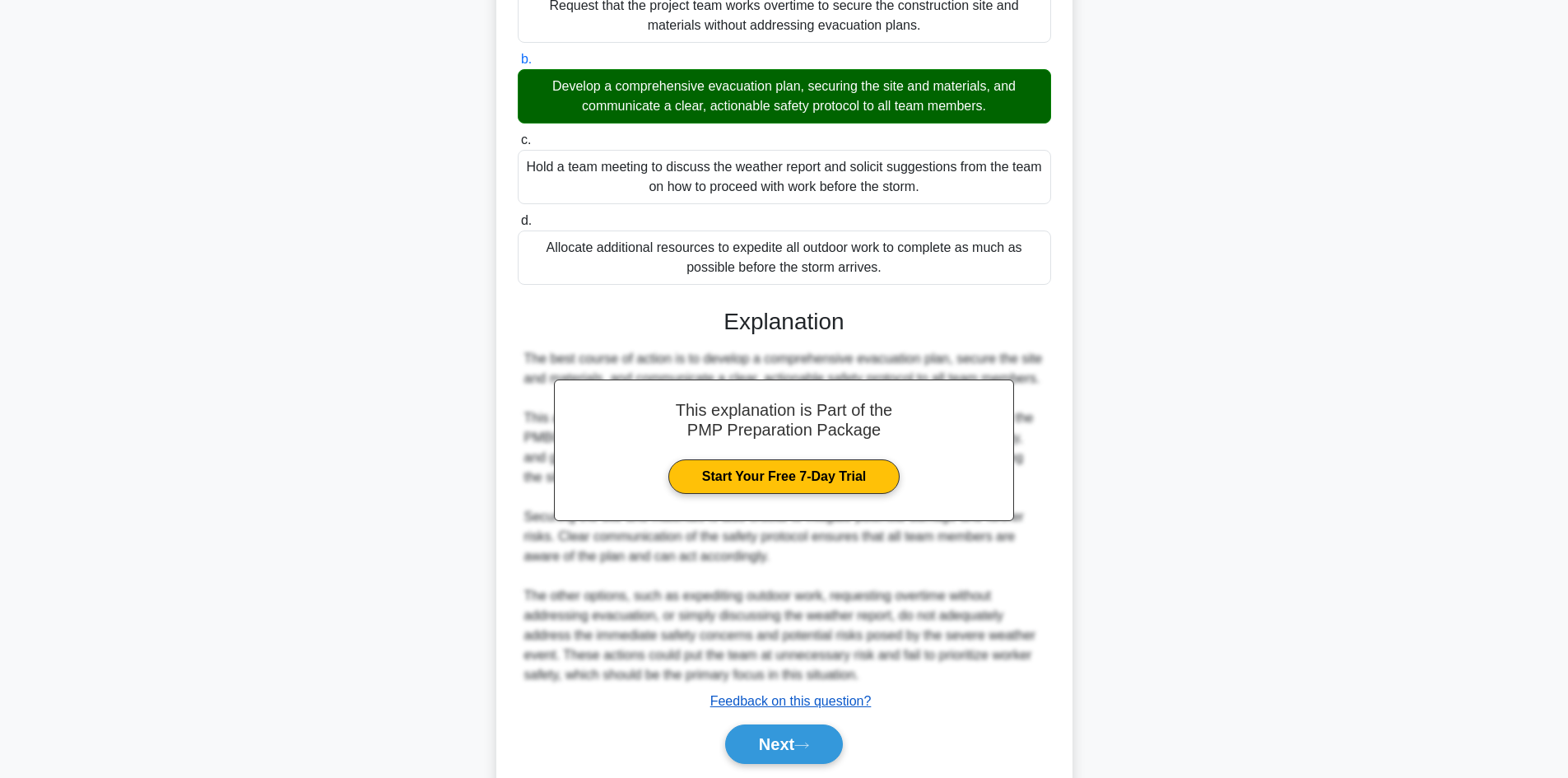
scroll to position [554, 0]
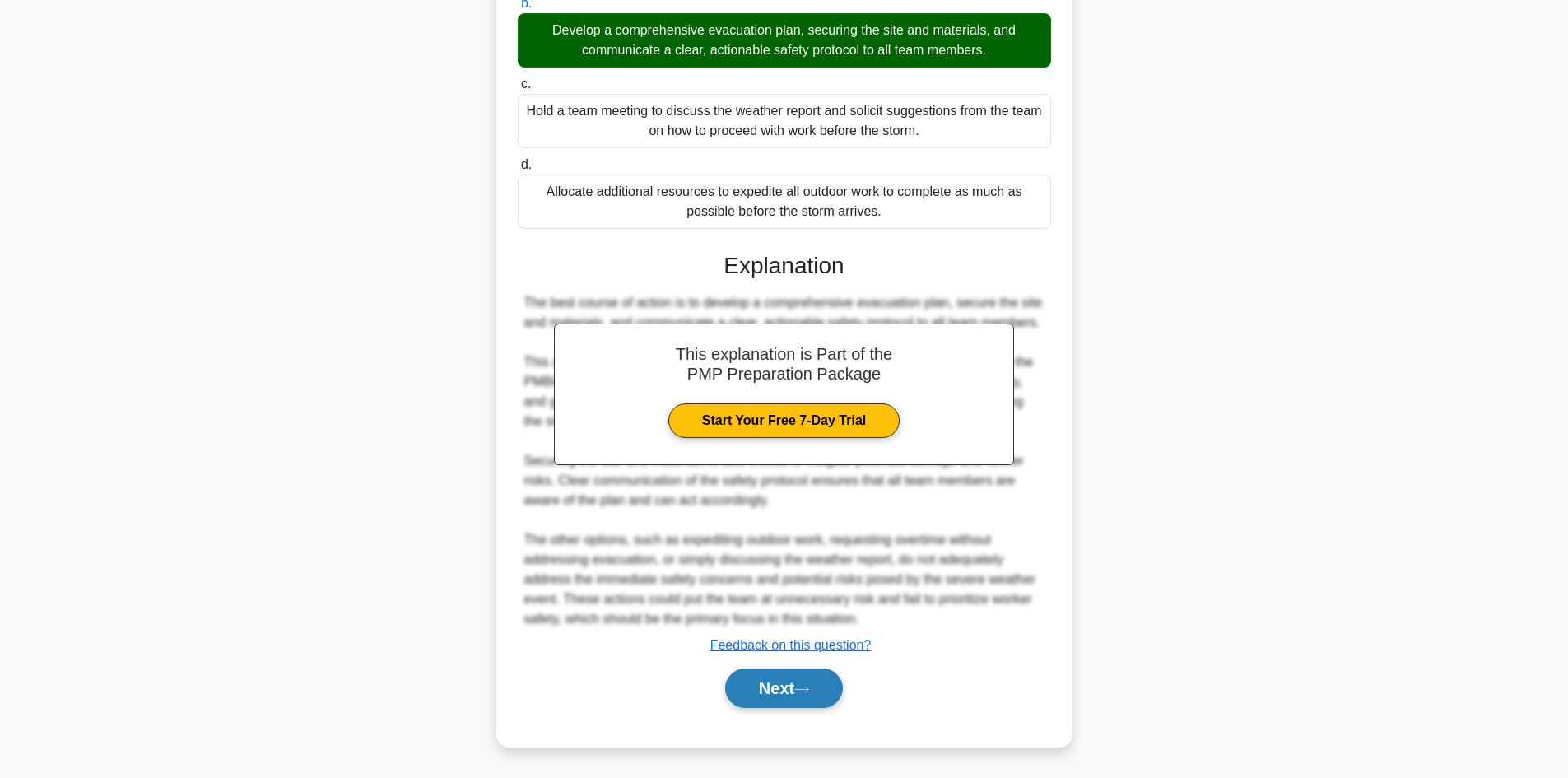
click at [754, 680] on button "Next" at bounding box center [784, 688] width 117 height 40
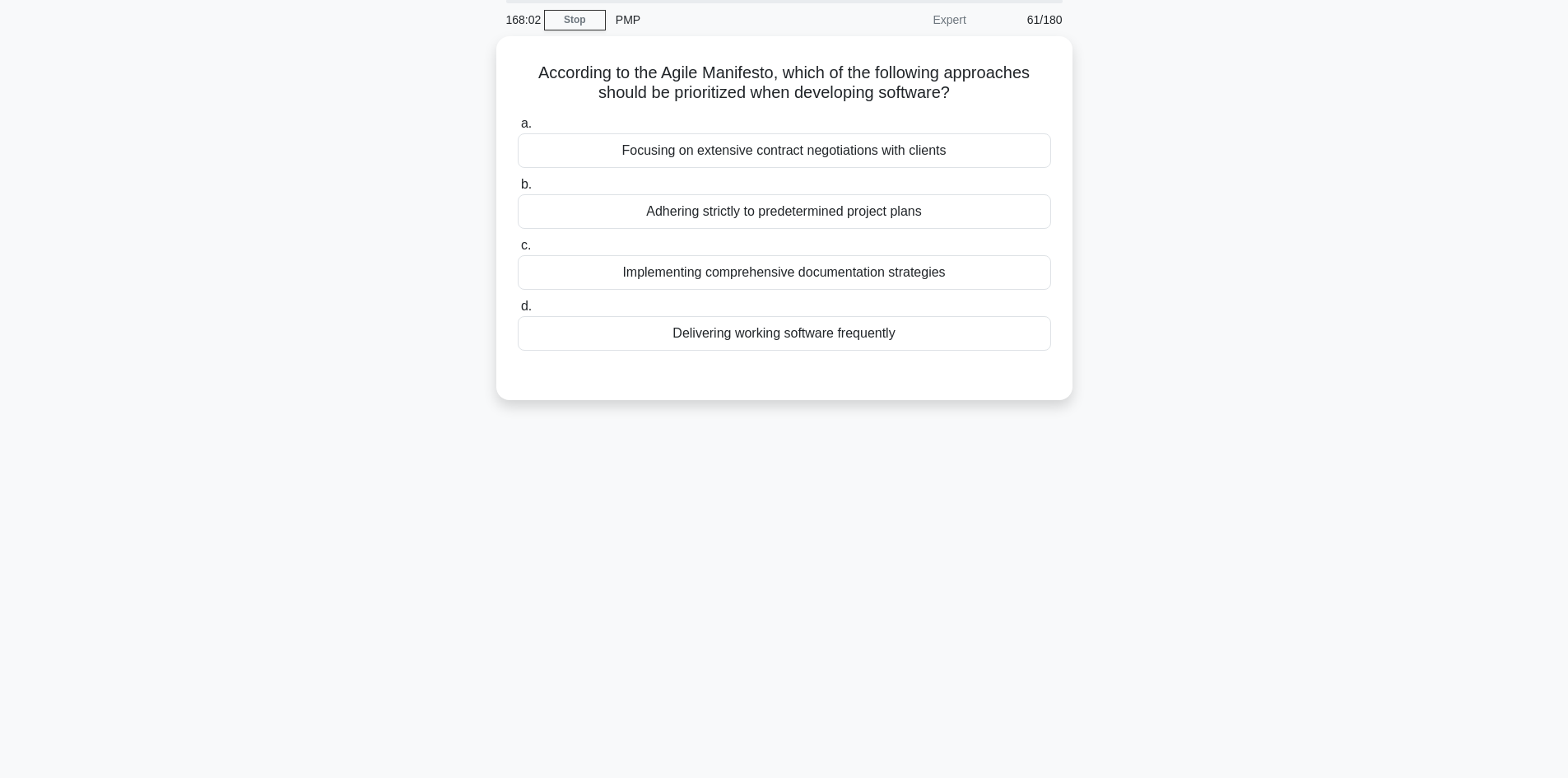
scroll to position [0, 0]
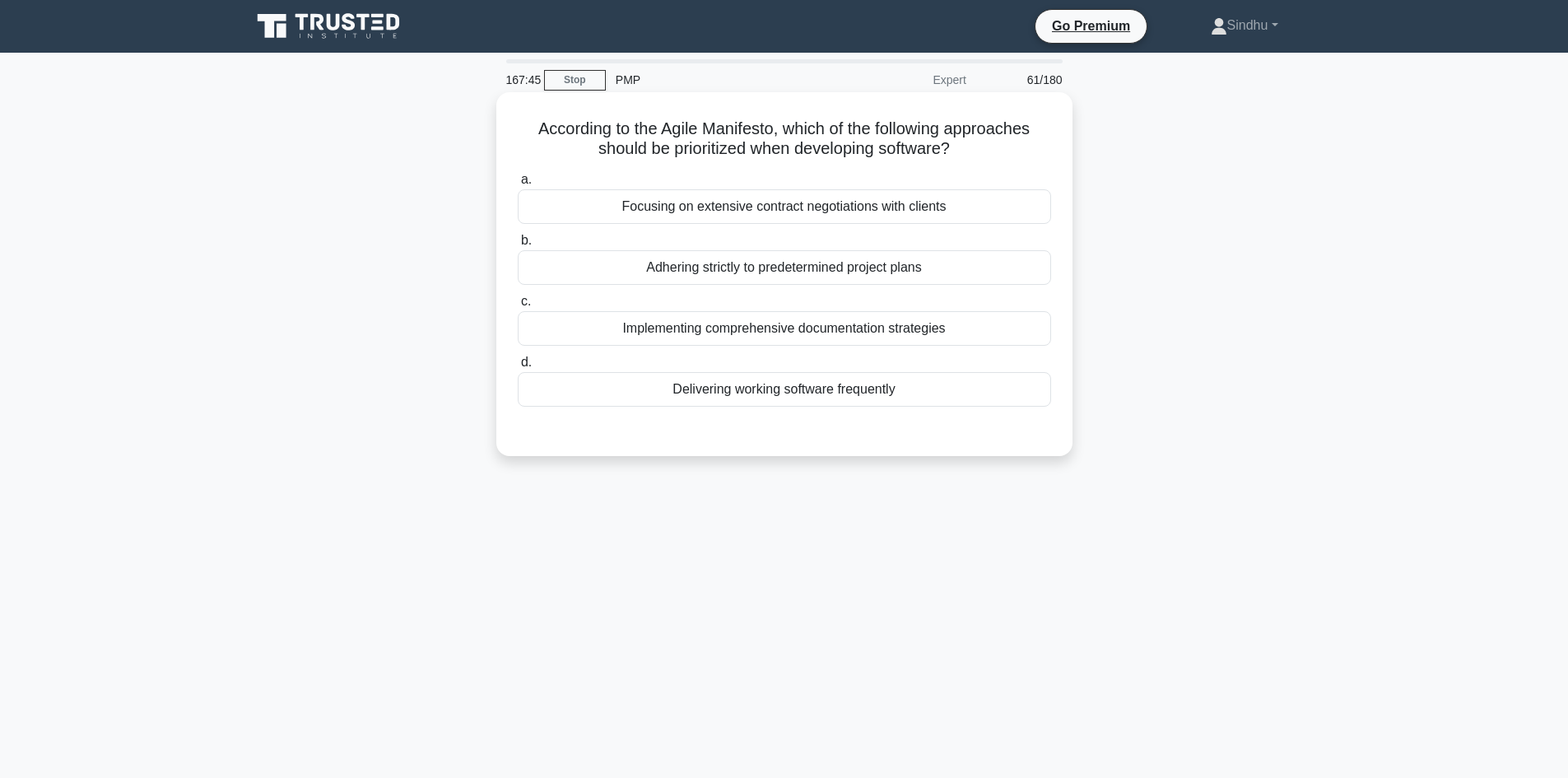
click at [775, 392] on div "Delivering working software frequently" at bounding box center [784, 389] width 533 height 35
click at [517, 368] on input "d. Delivering working software frequently" at bounding box center [517, 363] width 0 height 11
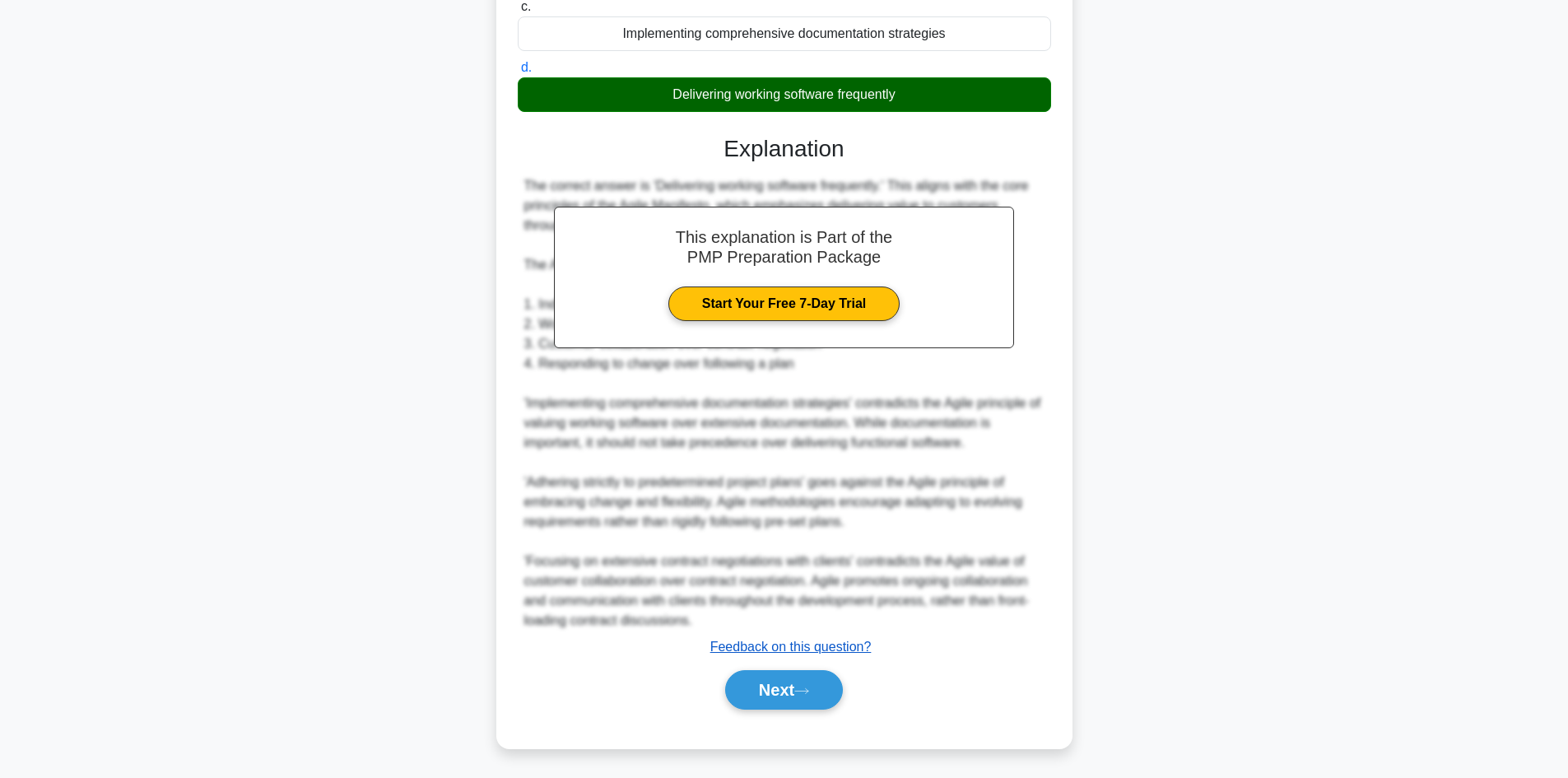
scroll to position [298, 0]
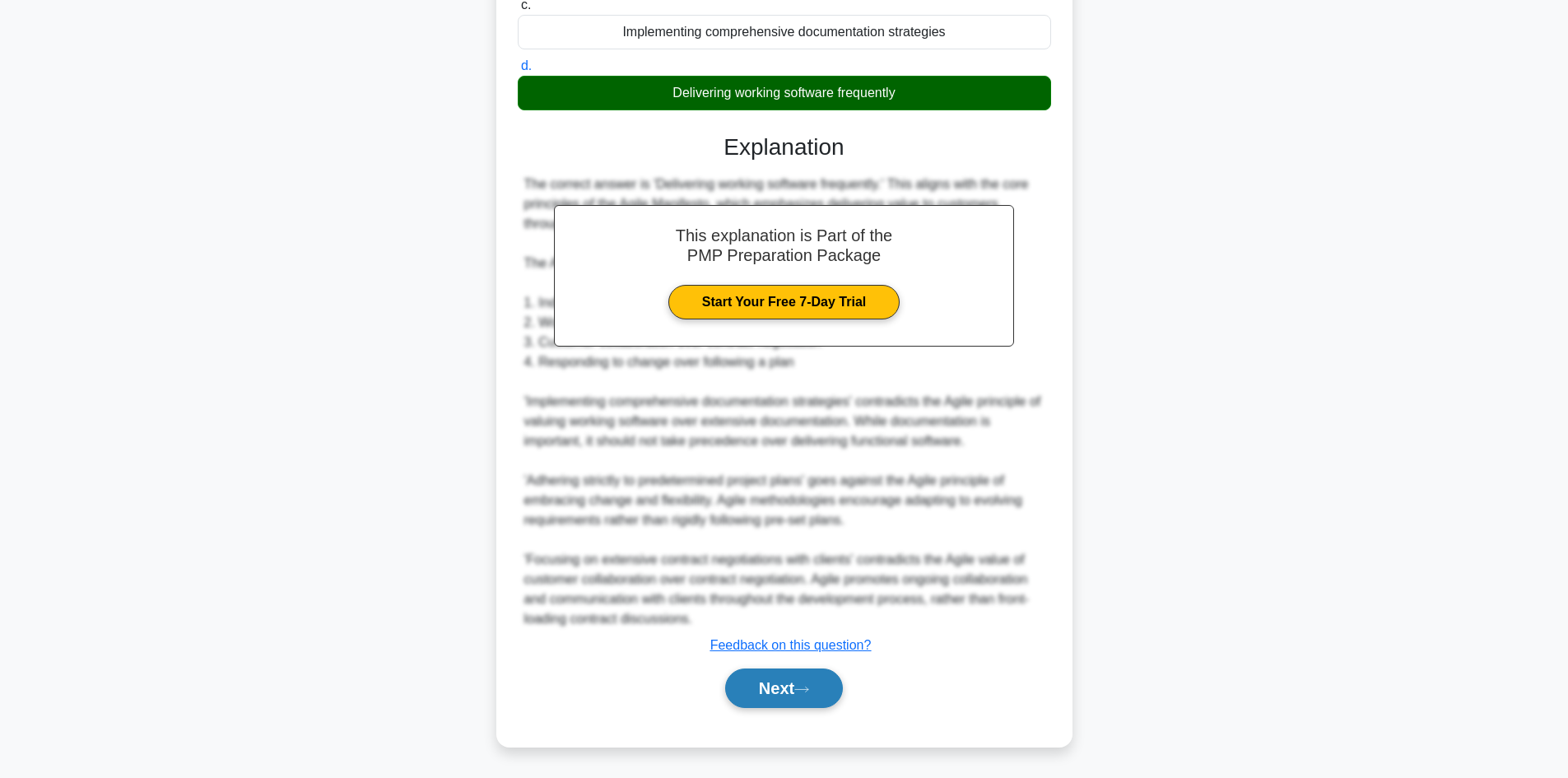
click at [787, 680] on button "Next" at bounding box center [784, 688] width 117 height 40
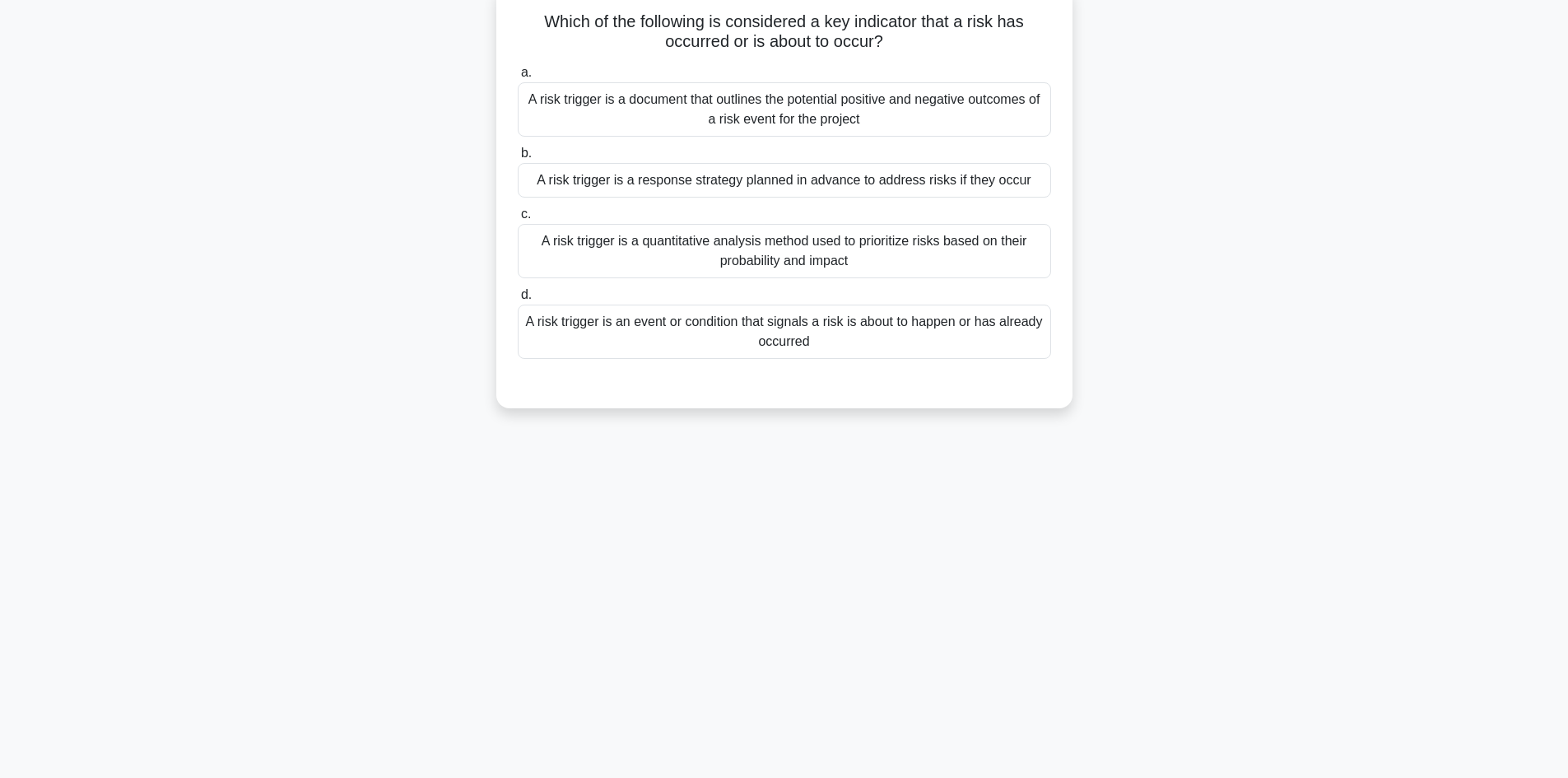
scroll to position [29, 0]
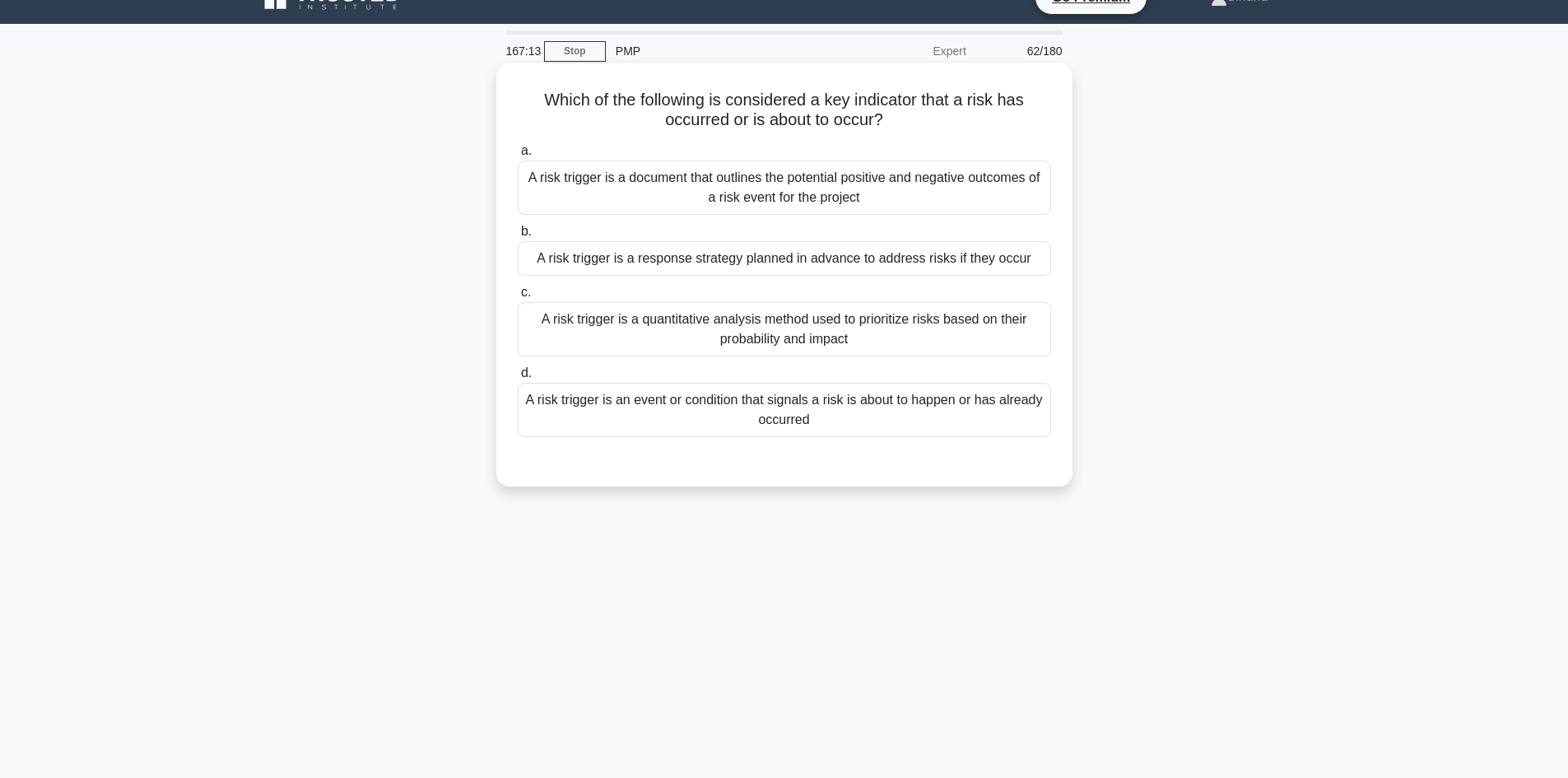
click at [800, 412] on div "A risk trigger is an event or condition that signals a risk is about to happen …" at bounding box center [784, 410] width 533 height 54
click at [517, 379] on input "d. A risk trigger is an event or condition that signals a risk is about to happ…" at bounding box center [517, 373] width 0 height 11
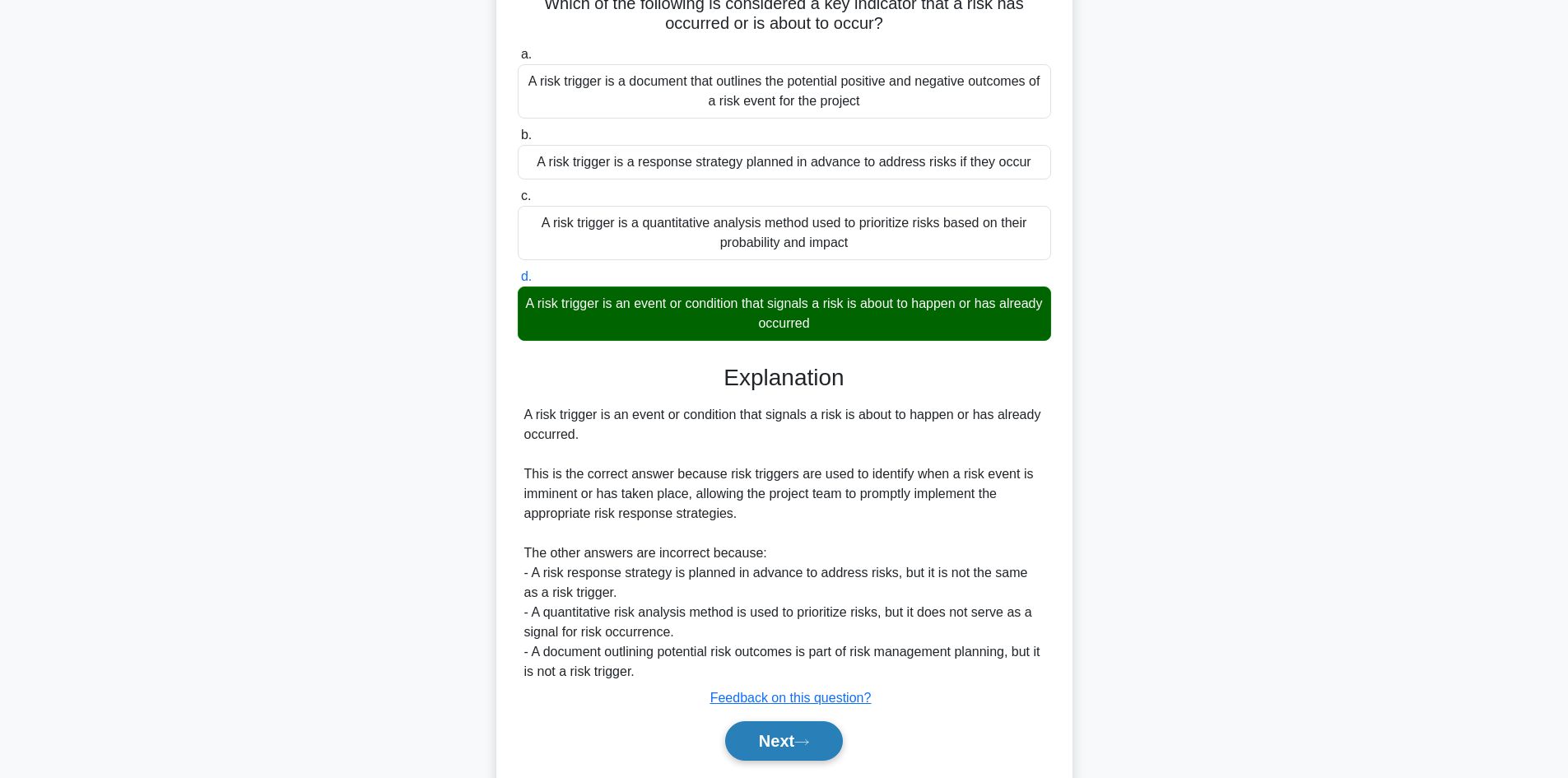
scroll to position [178, 0]
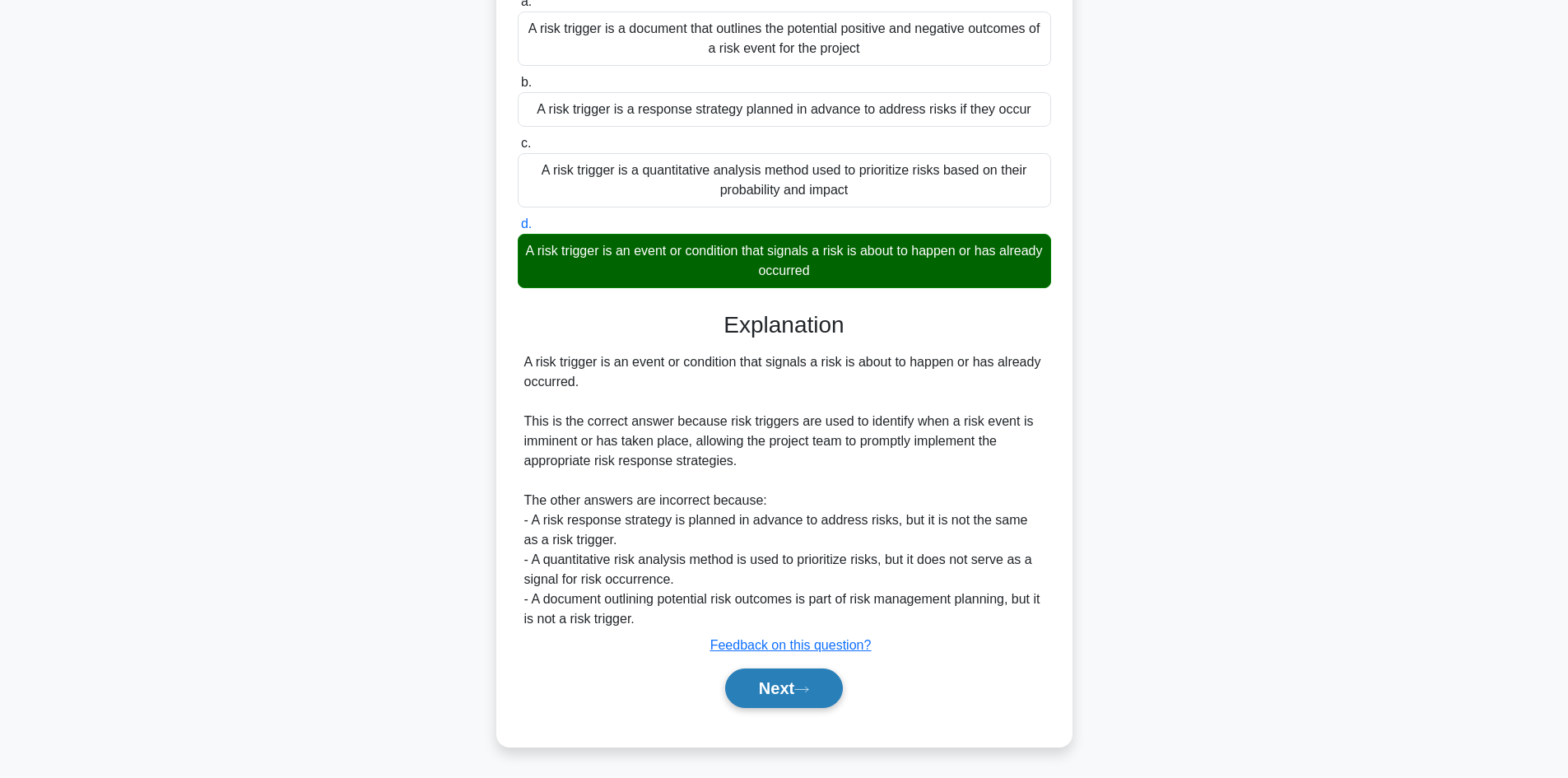
click at [773, 684] on button "Next" at bounding box center [784, 688] width 117 height 40
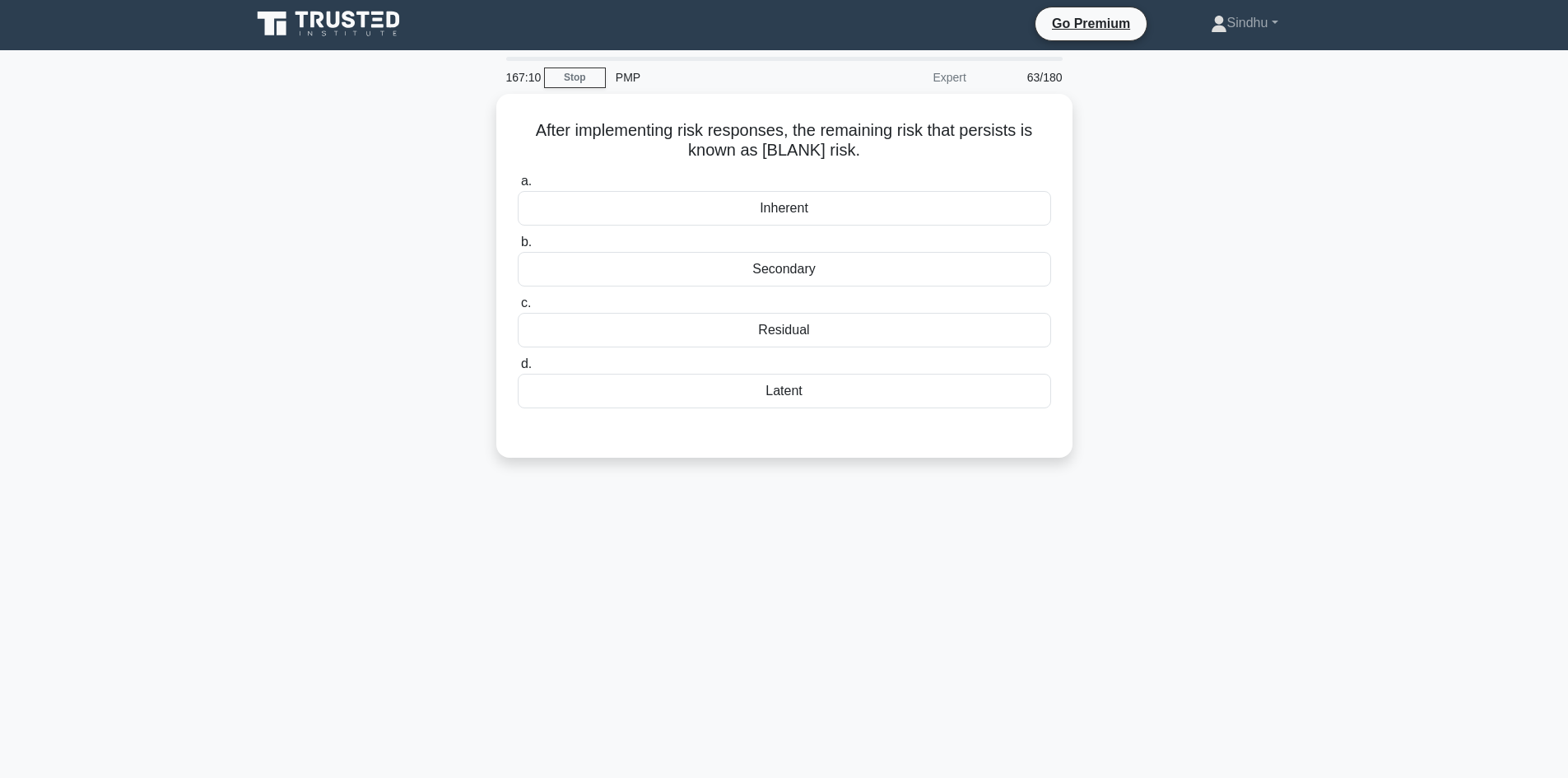
scroll to position [0, 0]
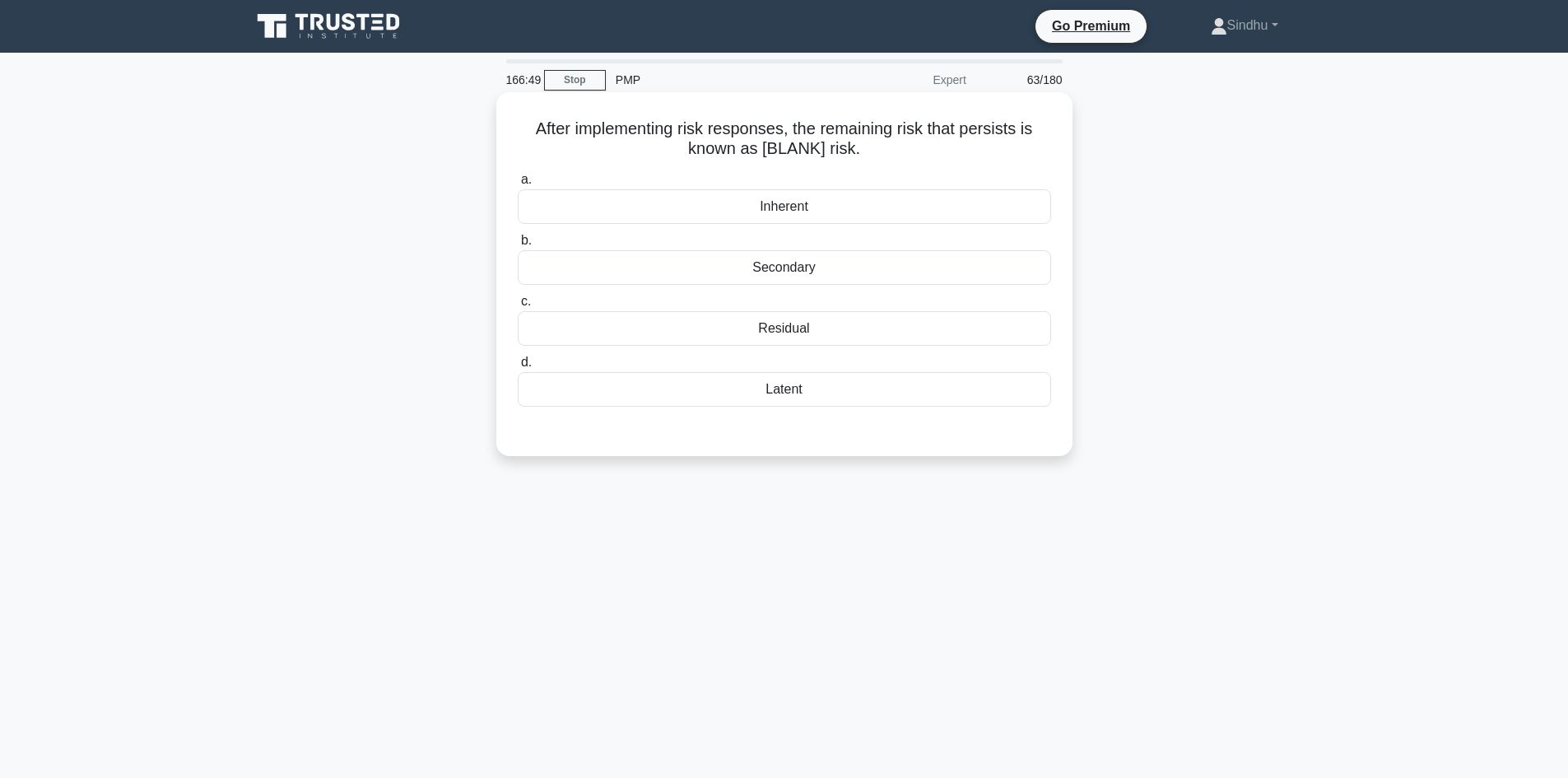
click at [773, 325] on div "Residual" at bounding box center [784, 328] width 533 height 35
click at [517, 307] on input "c. Residual" at bounding box center [517, 302] width 0 height 11
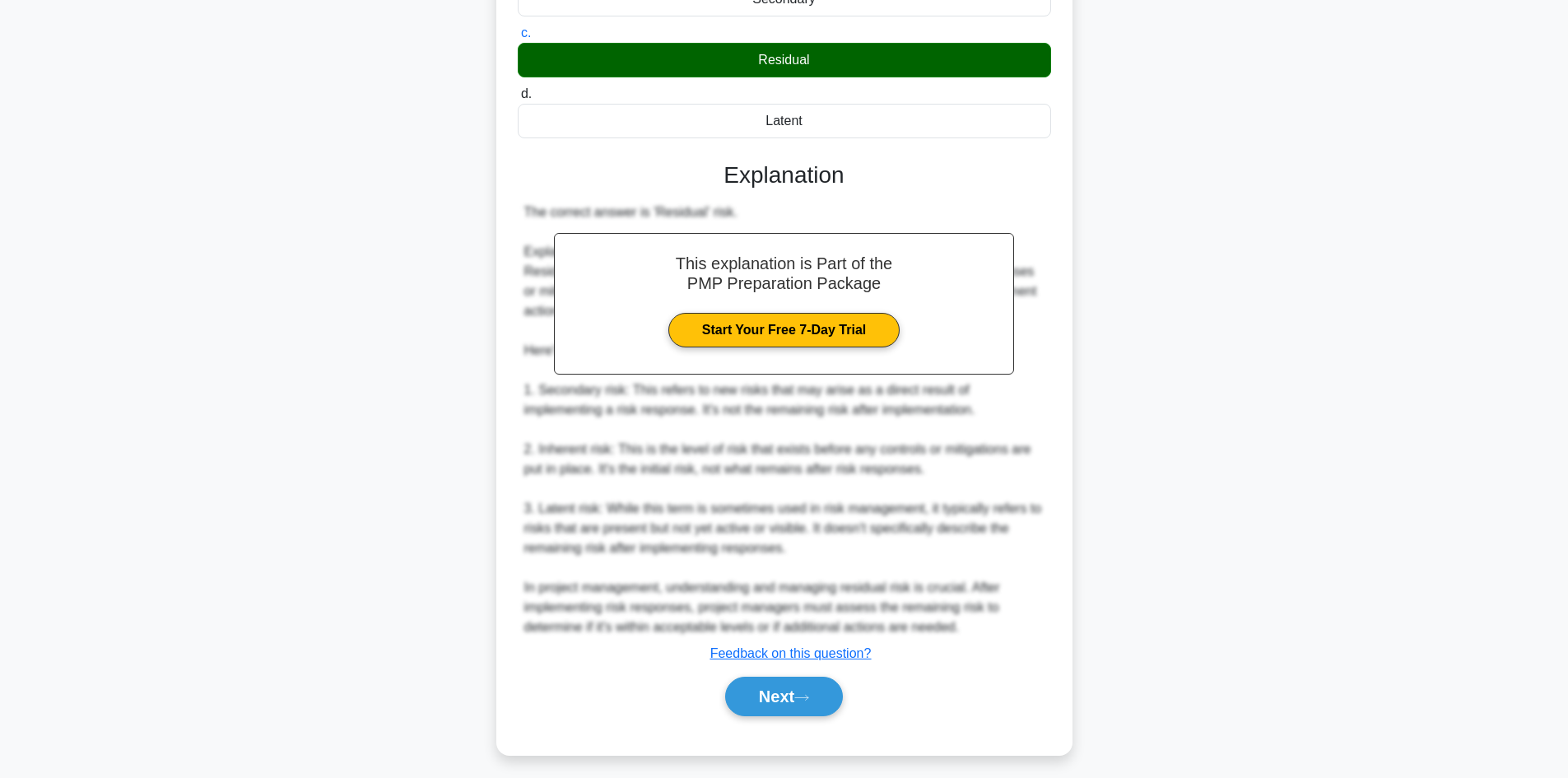
scroll to position [277, 0]
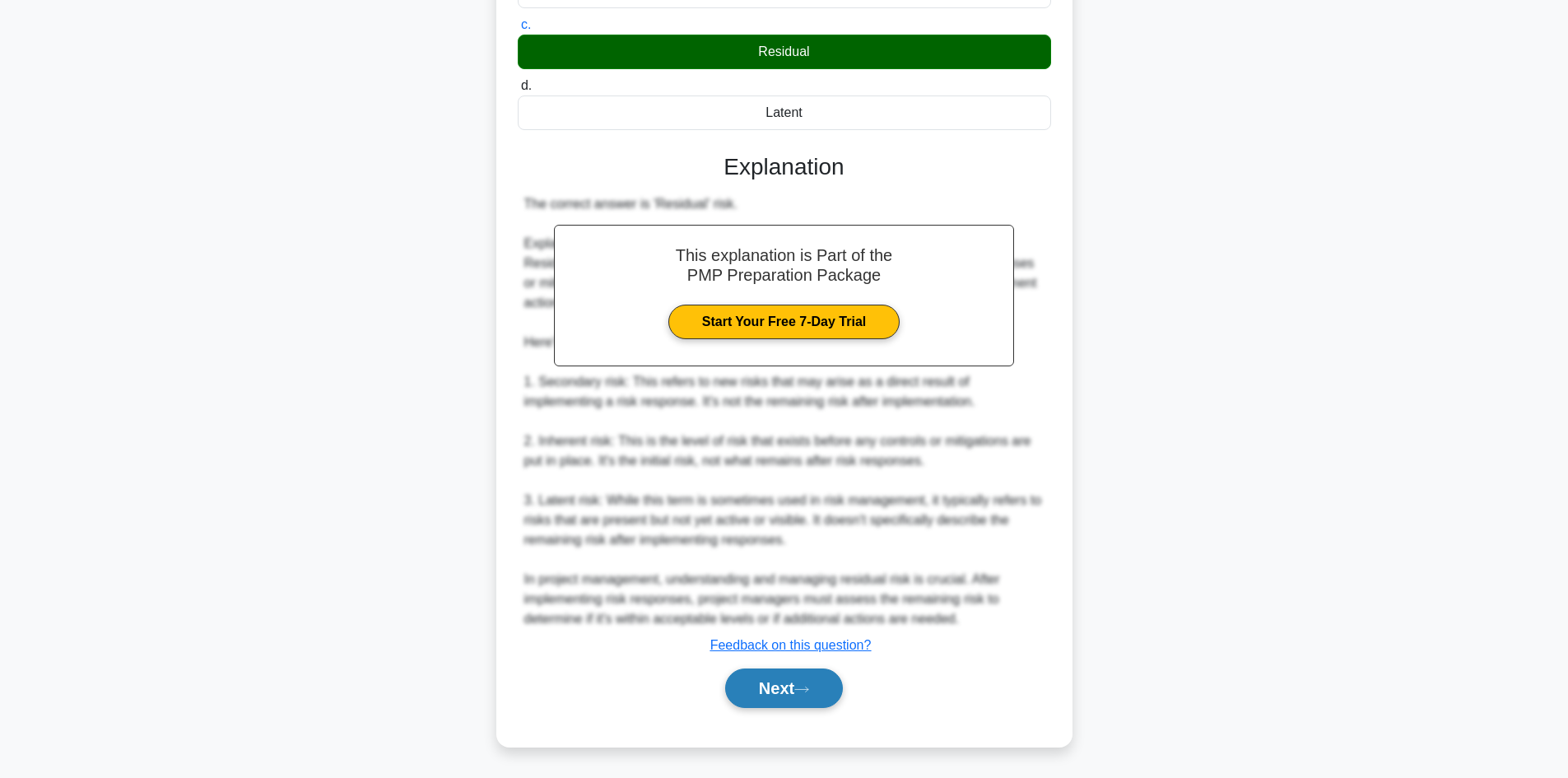
click at [762, 687] on button "Next" at bounding box center [784, 688] width 117 height 40
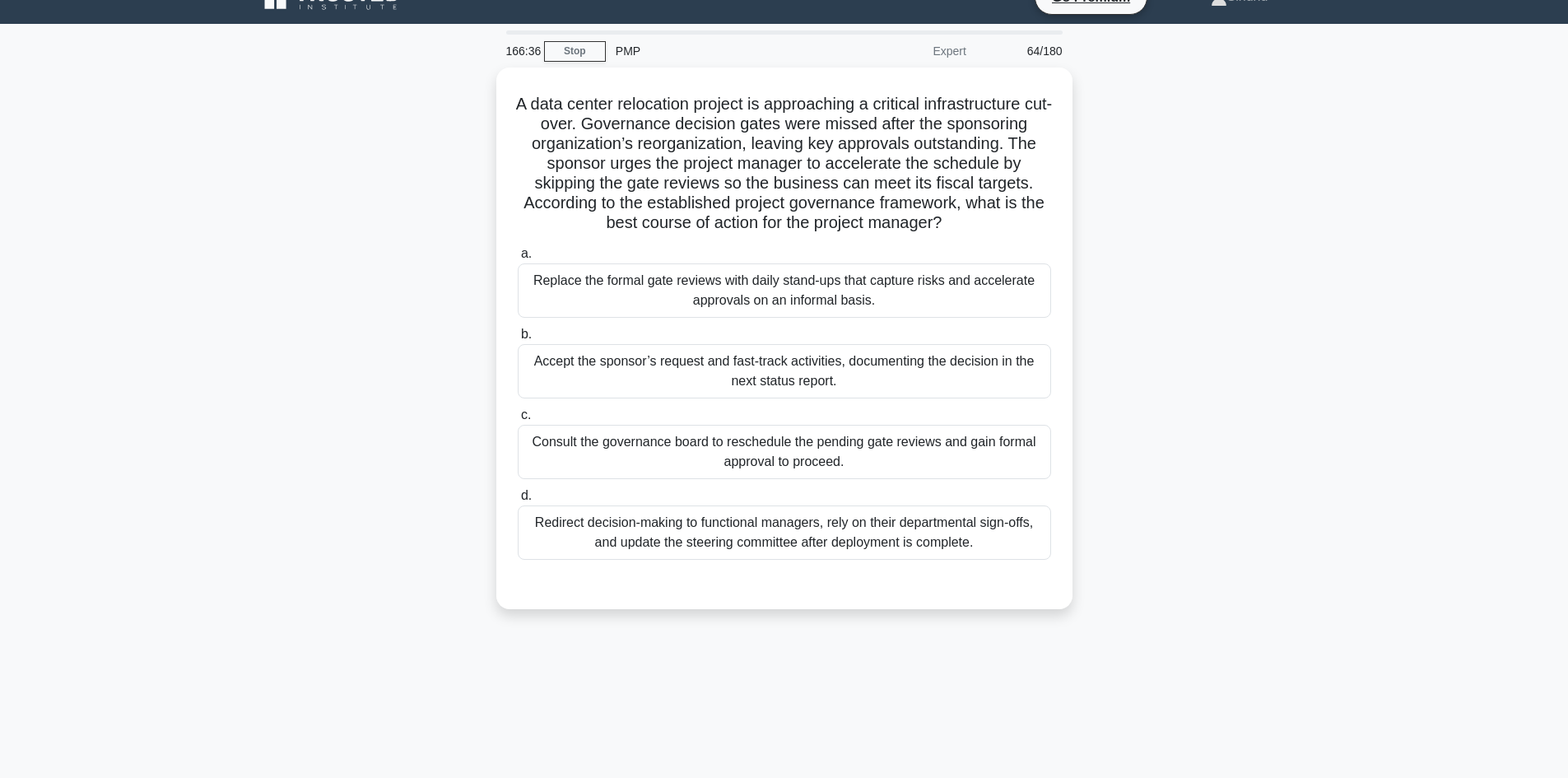
scroll to position [0, 0]
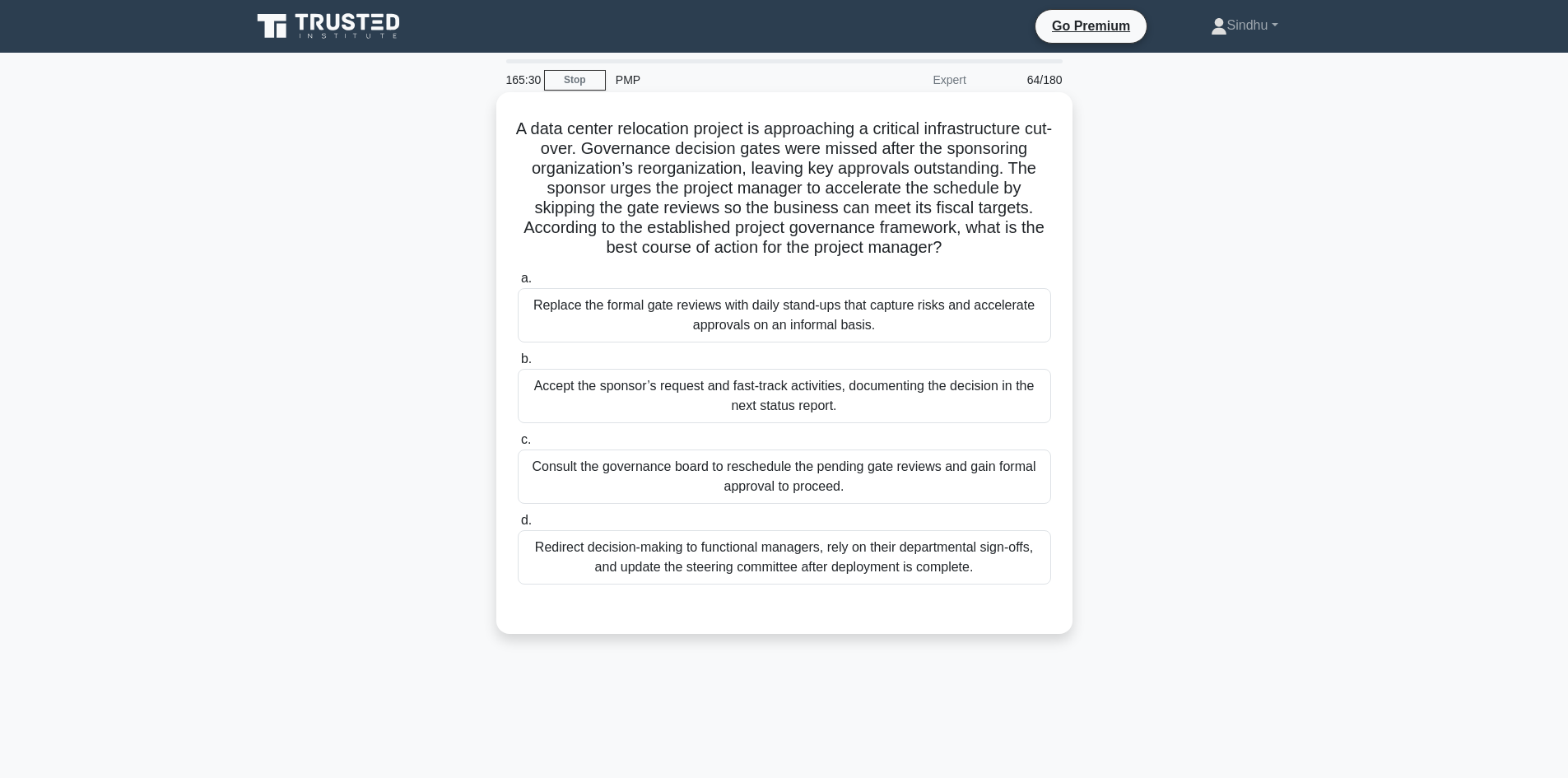
click at [778, 482] on div "Consult the governance board to reschedule the pending gate reviews and gain fo…" at bounding box center [784, 477] width 533 height 54
click at [517, 446] on input "c. Consult the governance board to reschedule the pending gate reviews and gain…" at bounding box center [517, 440] width 0 height 11
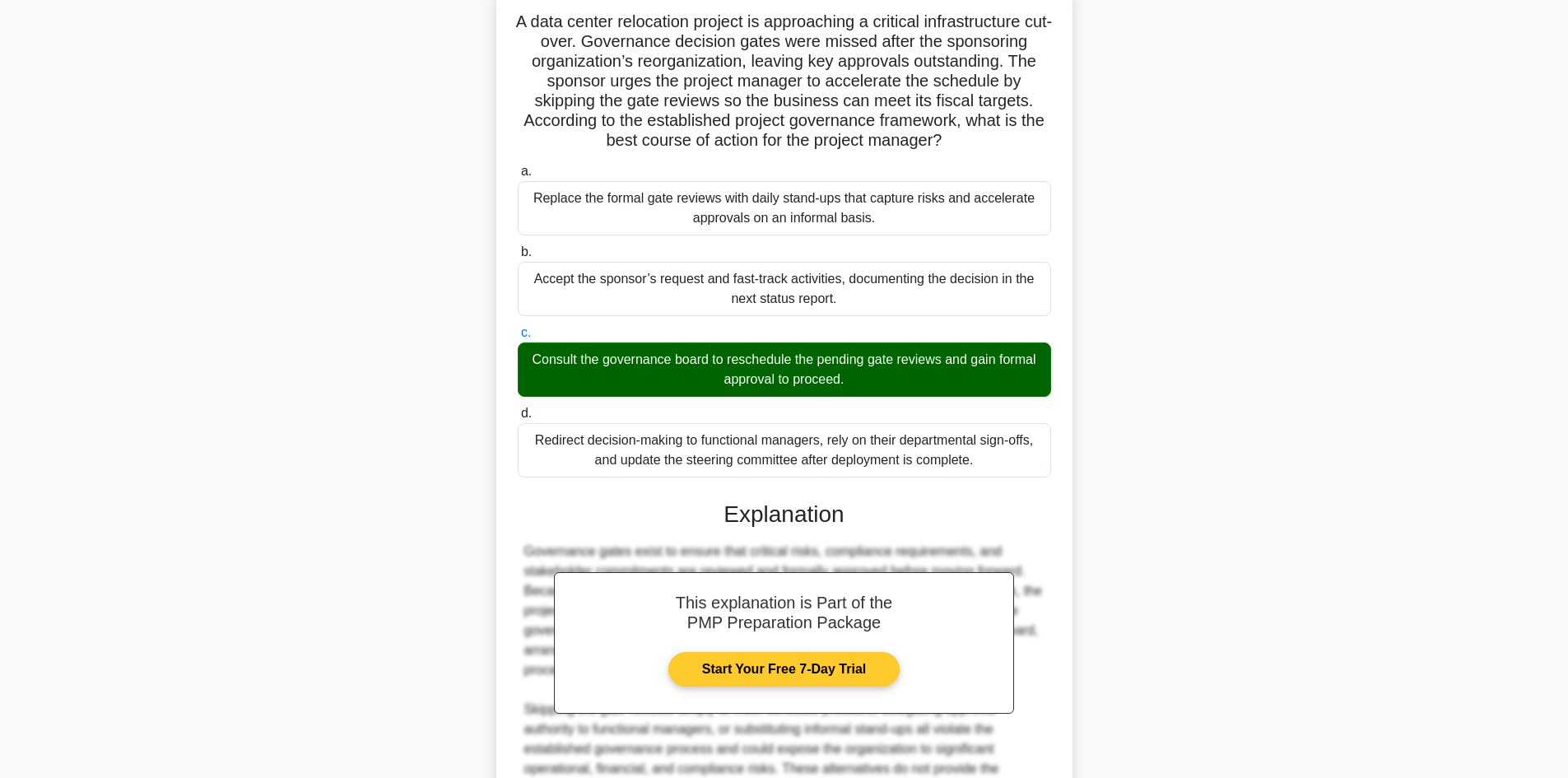
scroll to position [298, 0]
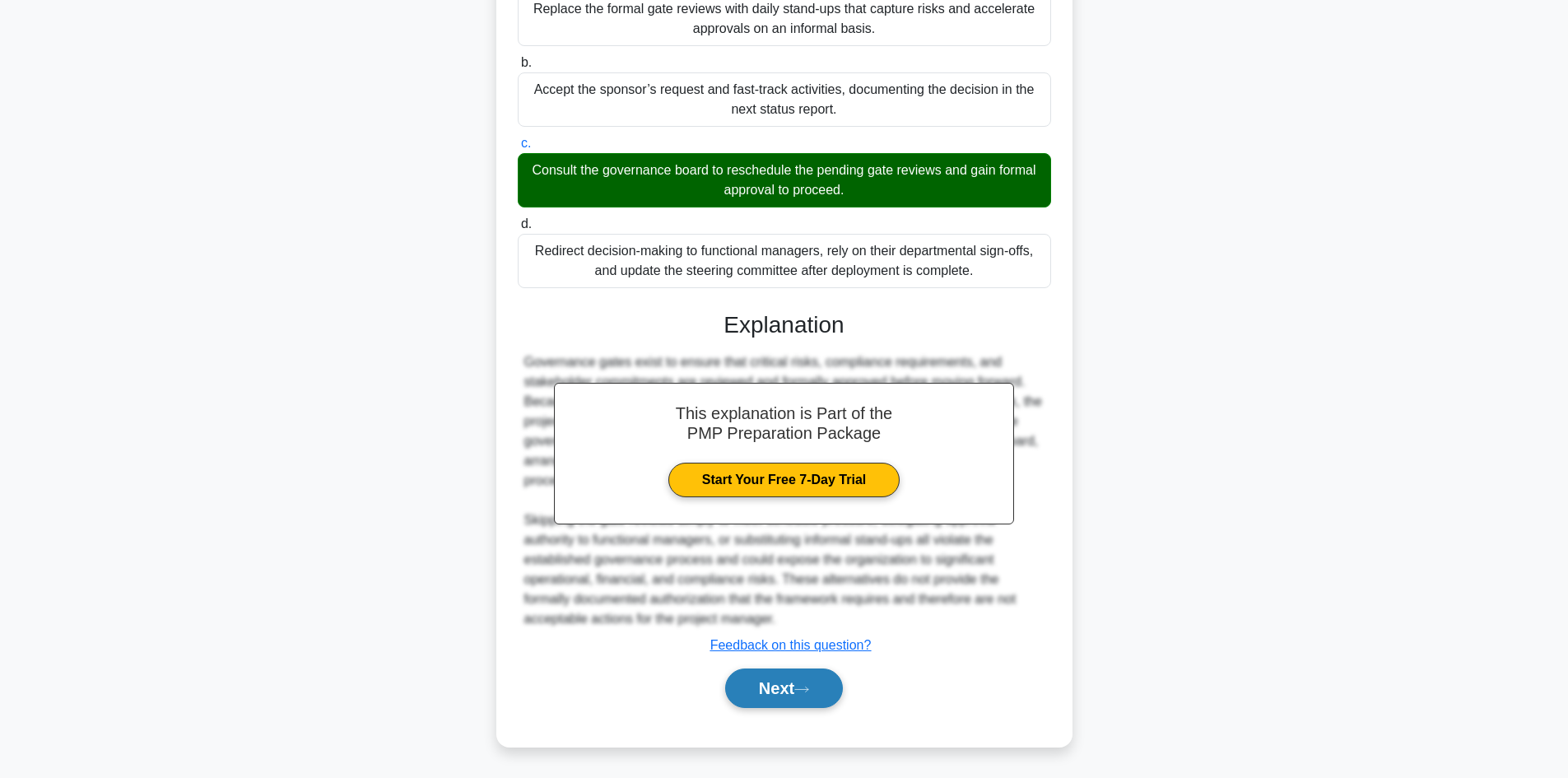
click at [747, 682] on button "Next" at bounding box center [784, 688] width 117 height 40
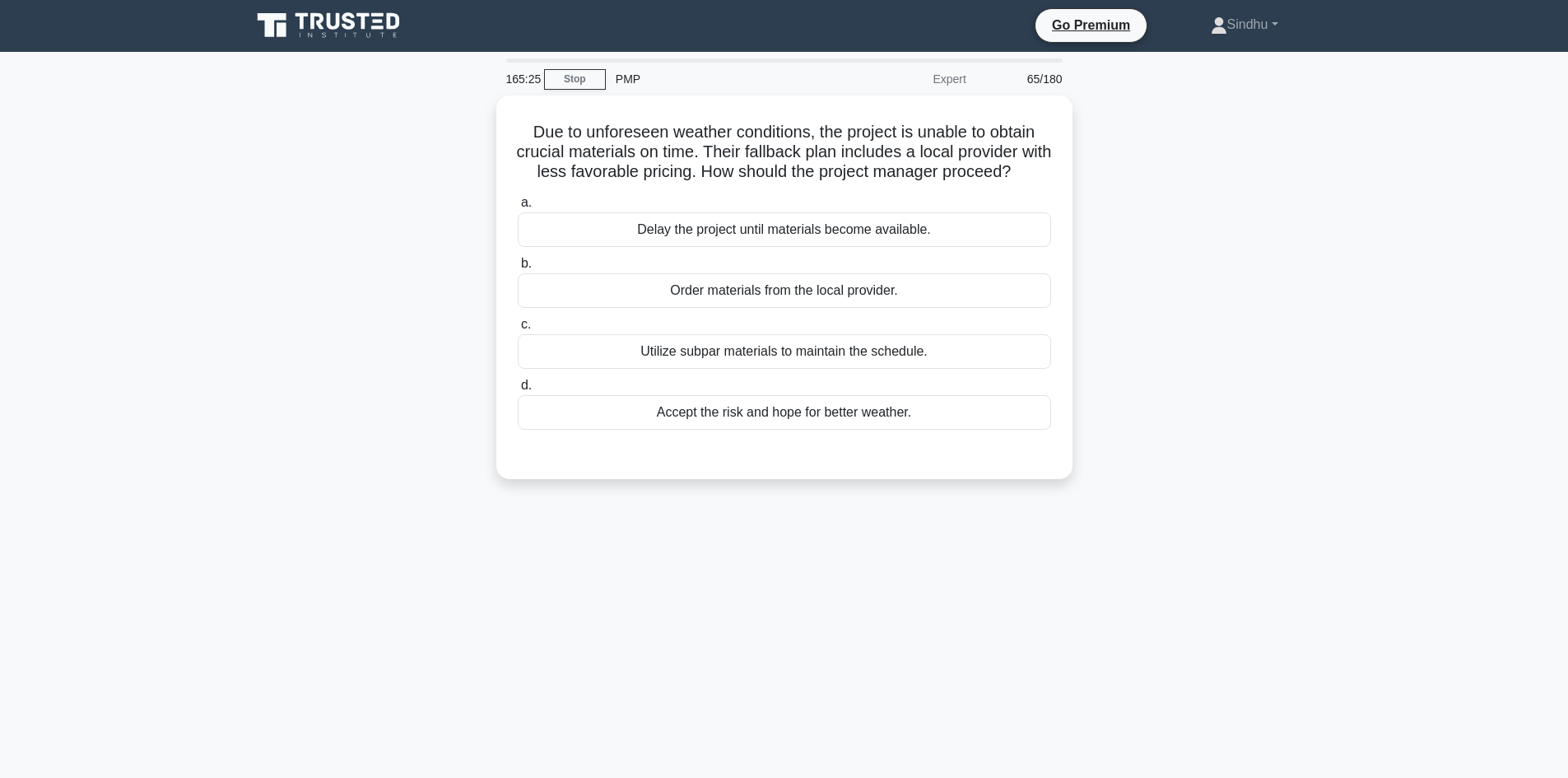
scroll to position [0, 0]
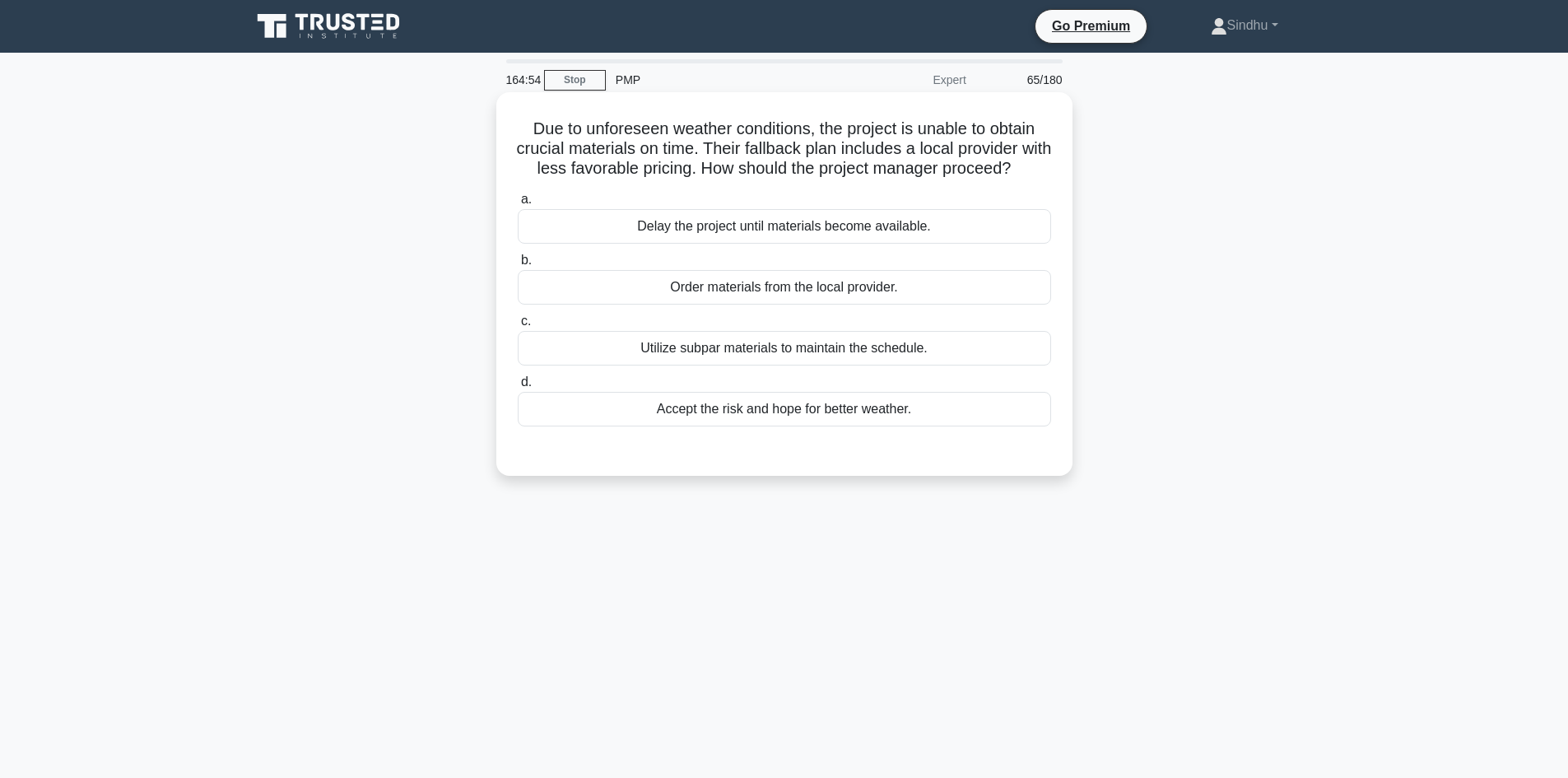
click at [772, 304] on div "Order materials from the local provider." at bounding box center [784, 287] width 533 height 35
click at [517, 266] on input "b. Order materials from the local provider." at bounding box center [517, 260] width 0 height 11
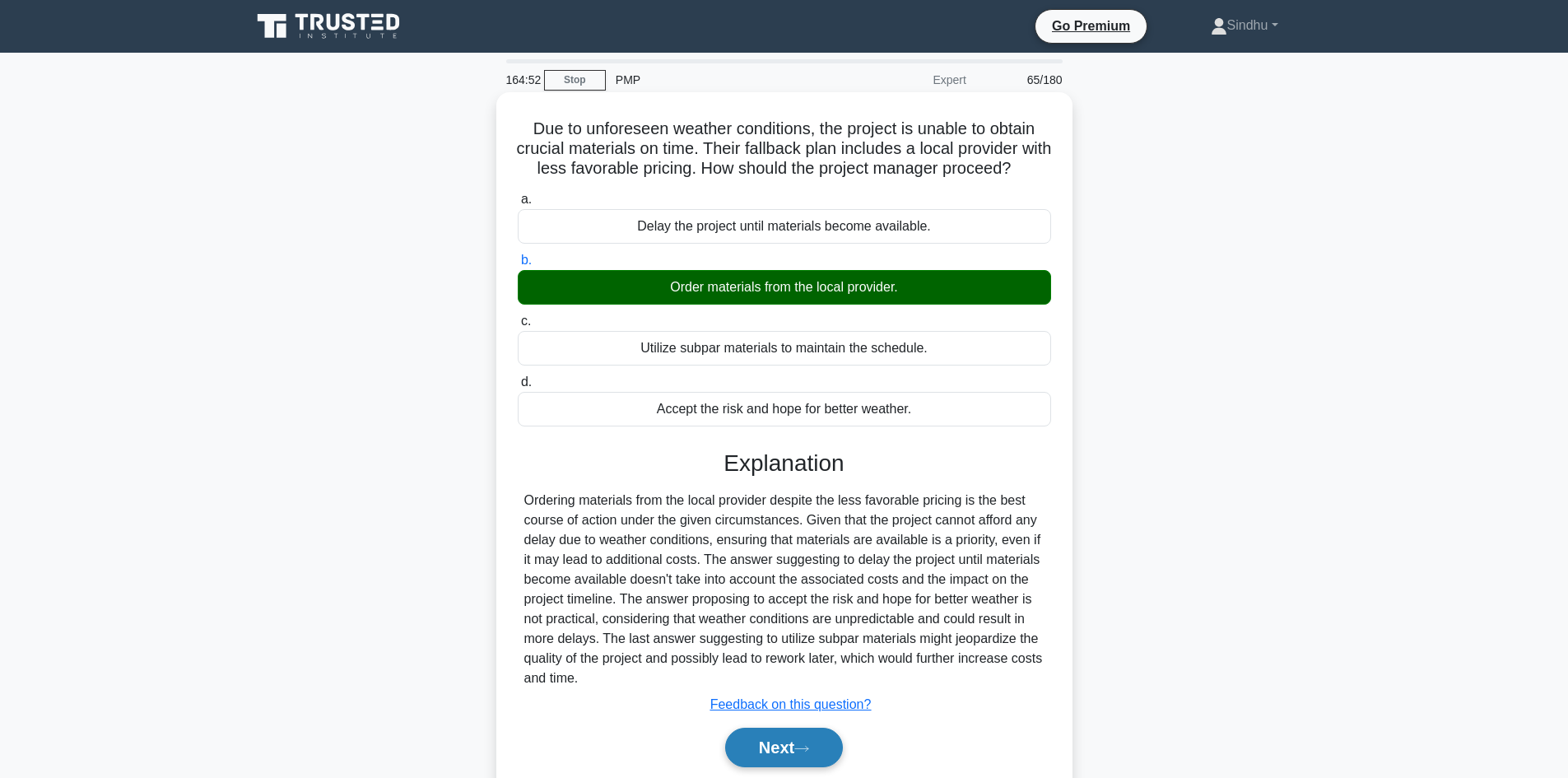
click at [768, 757] on button "Next" at bounding box center [784, 748] width 117 height 40
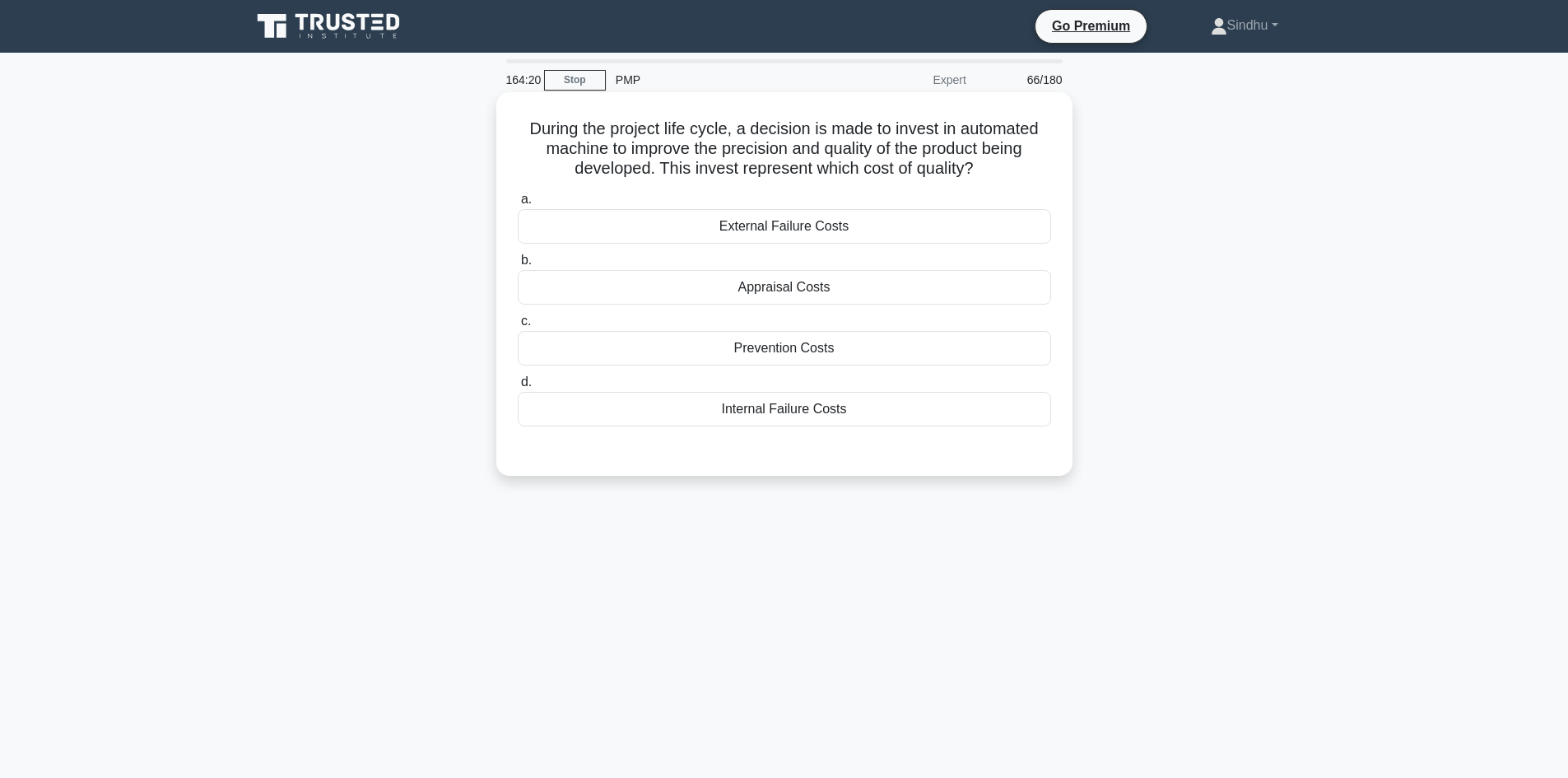
click at [788, 417] on div "Internal Failure Costs" at bounding box center [784, 409] width 533 height 35
click at [517, 388] on input "d. Internal Failure Costs" at bounding box center [517, 382] width 0 height 11
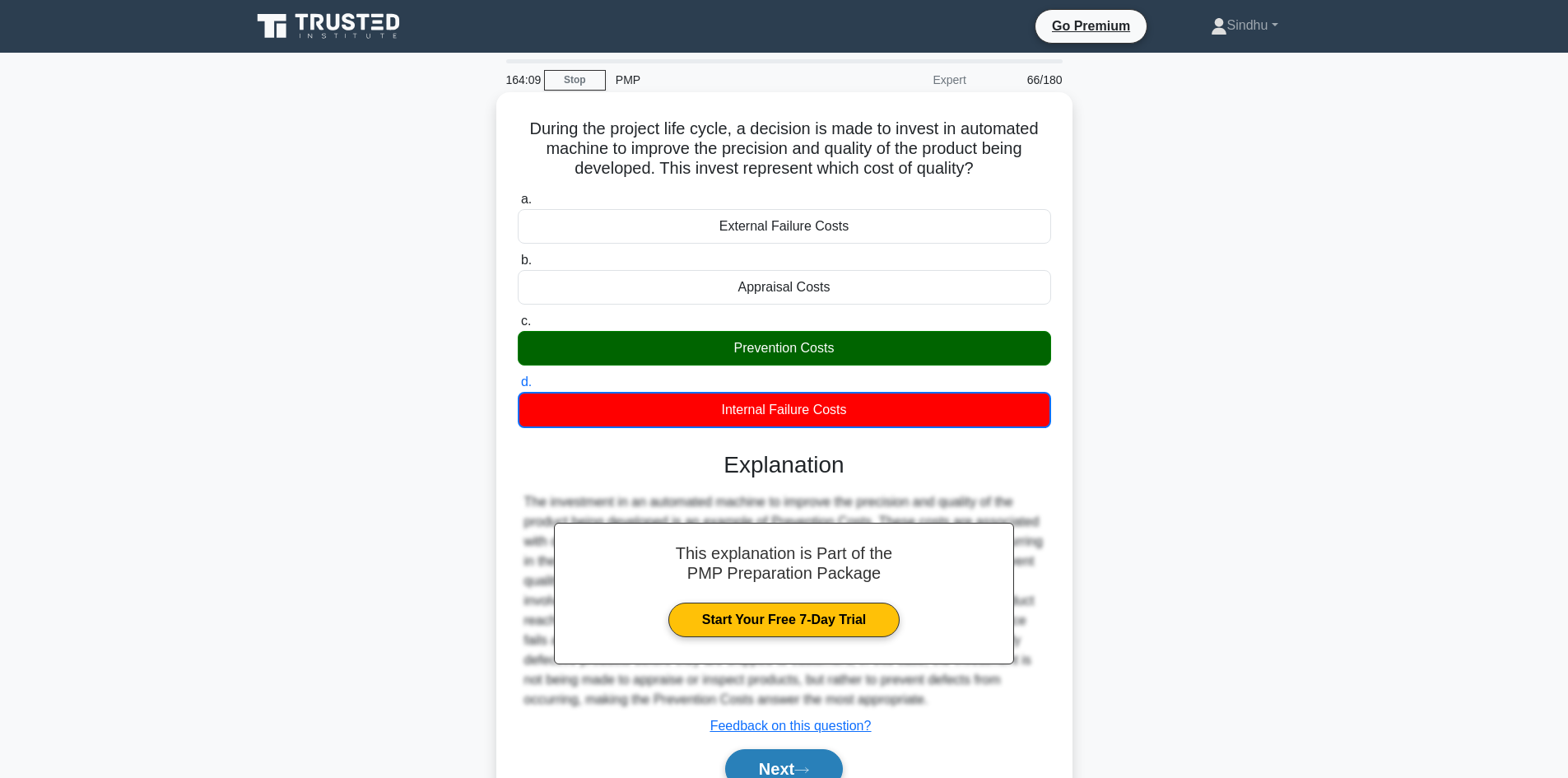
click at [779, 770] on button "Next" at bounding box center [784, 769] width 117 height 40
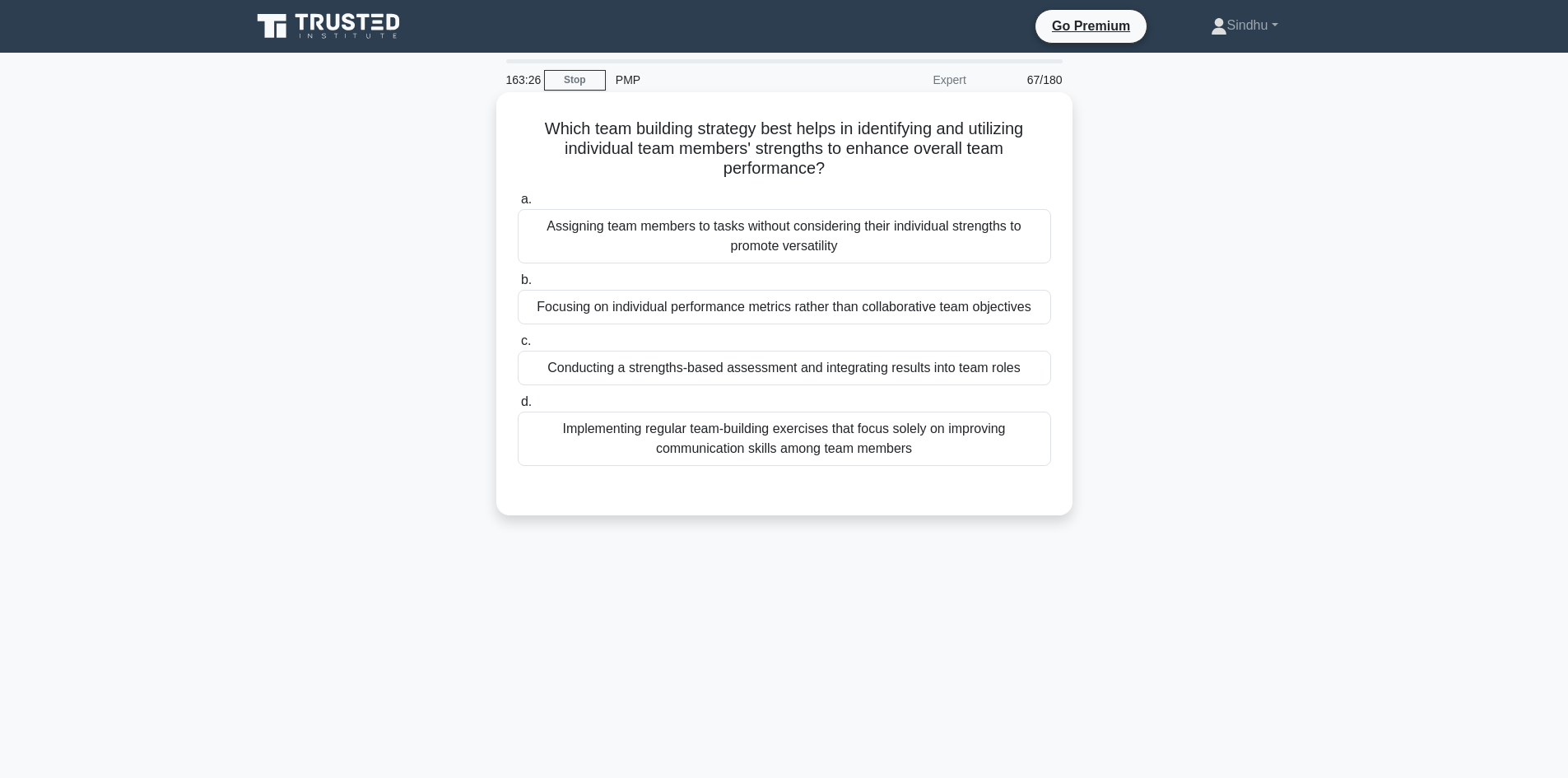
click at [797, 452] on div "Implementing regular team-building exercises that focus solely on improving com…" at bounding box center [784, 439] width 533 height 54
click at [517, 408] on input "d. Implementing regular team-building exercises that focus solely on improving …" at bounding box center [517, 402] width 0 height 11
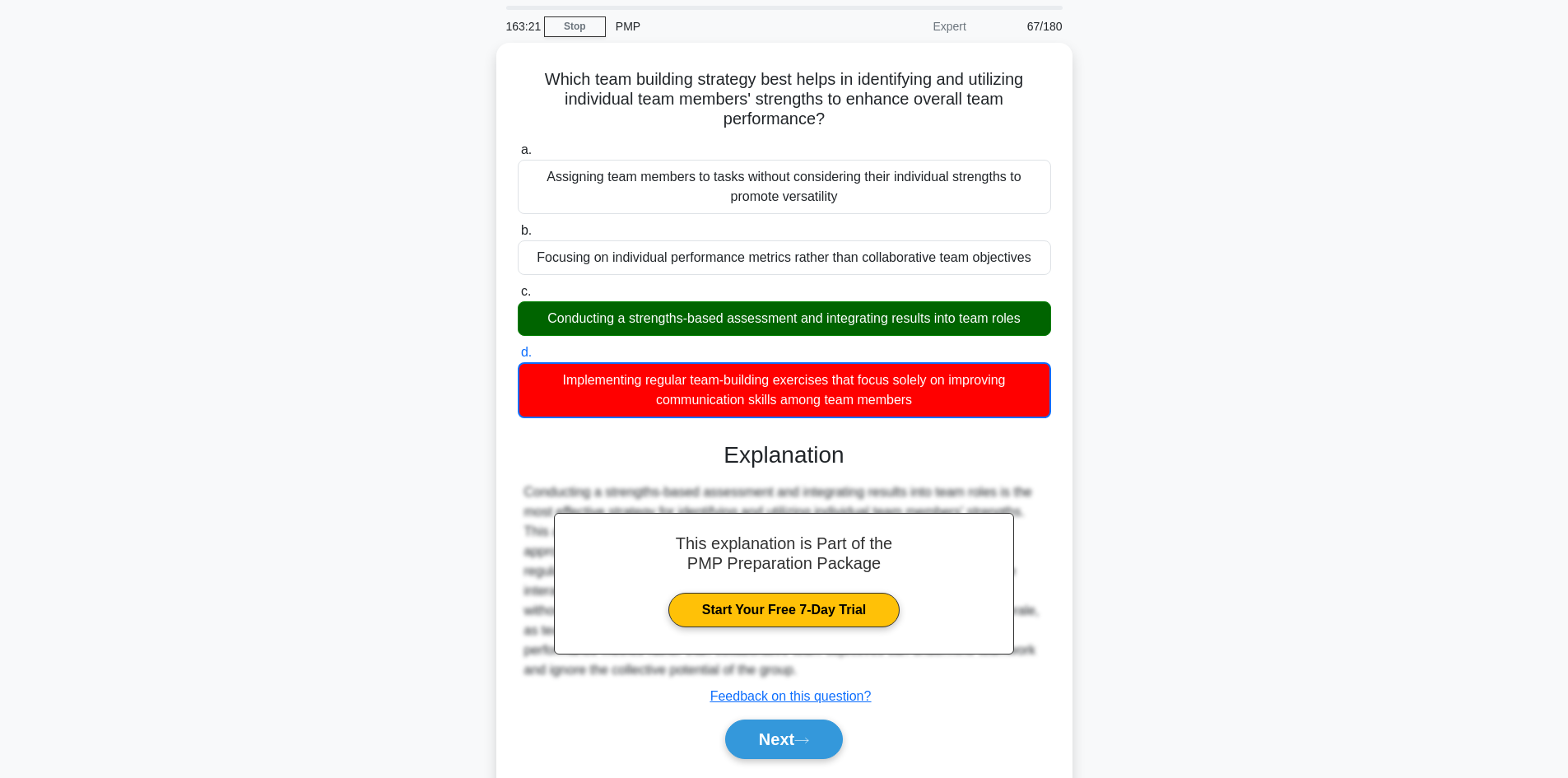
scroll to position [82, 0]
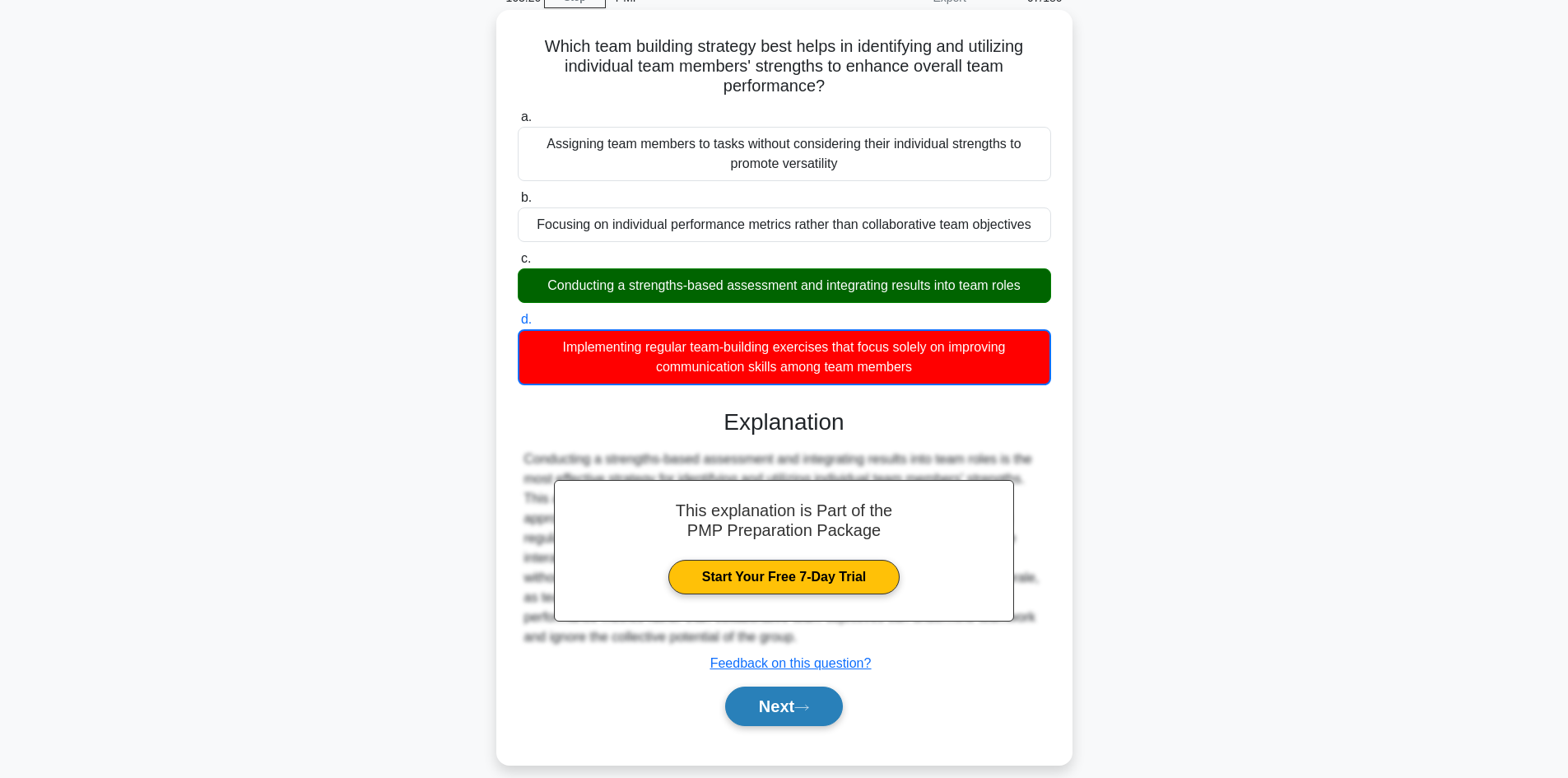
click at [762, 710] on button "Next" at bounding box center [784, 706] width 117 height 40
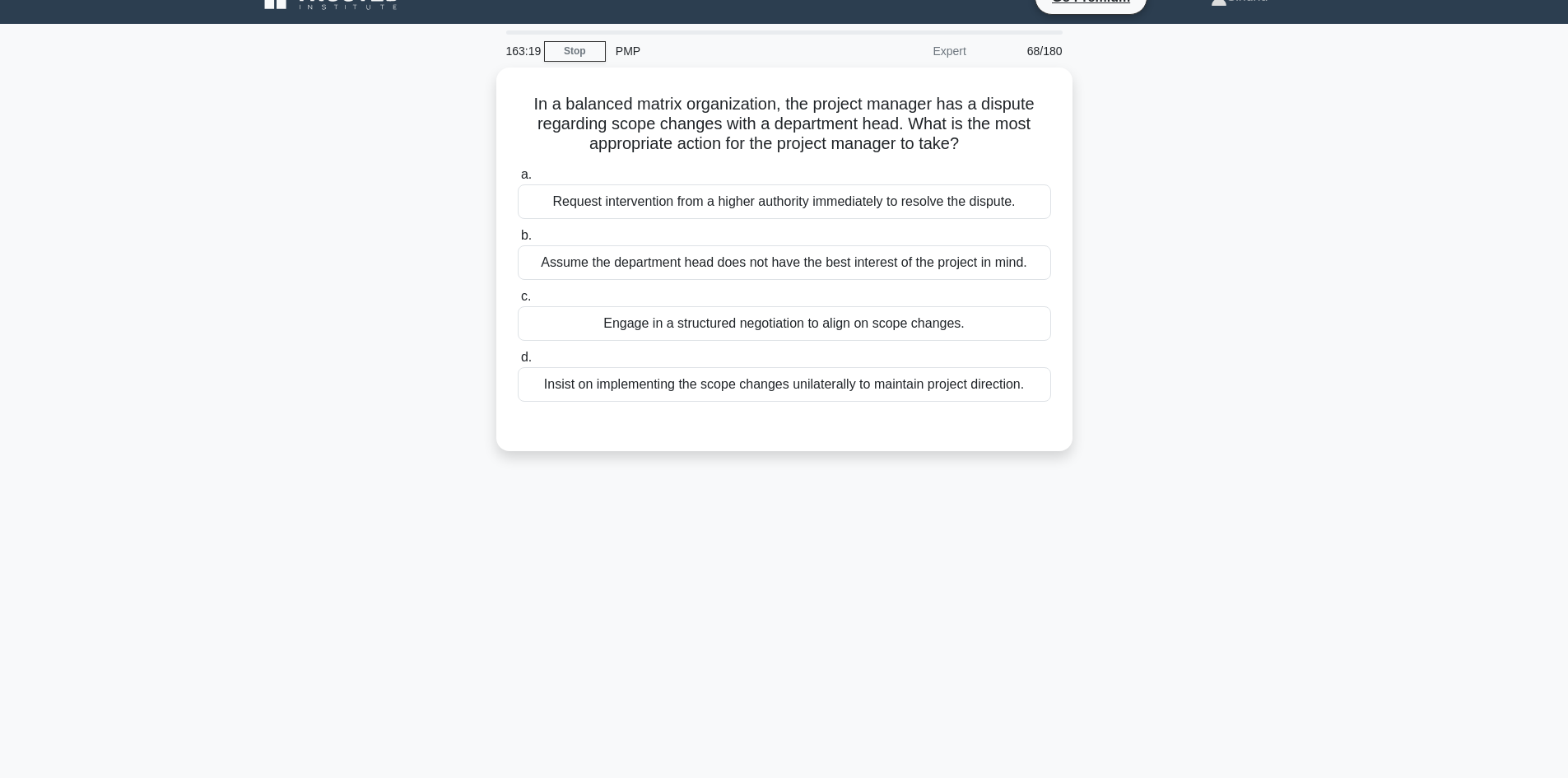
scroll to position [0, 0]
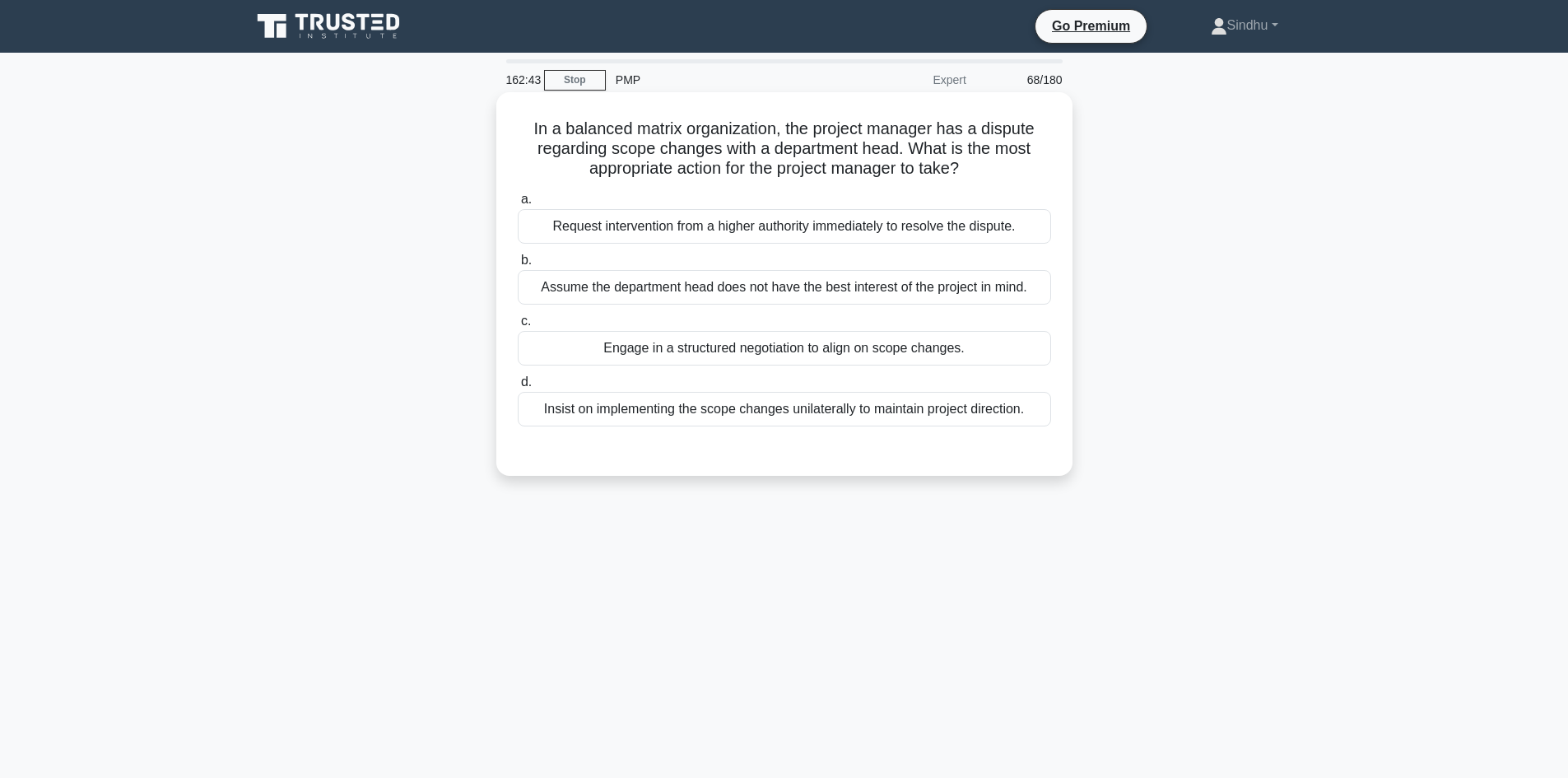
click at [809, 351] on div "Engage in a structured negotiation to align on scope changes." at bounding box center [784, 348] width 533 height 35
click at [517, 327] on input "c. Engage in a structured negotiation to align on scope changes." at bounding box center [517, 321] width 0 height 11
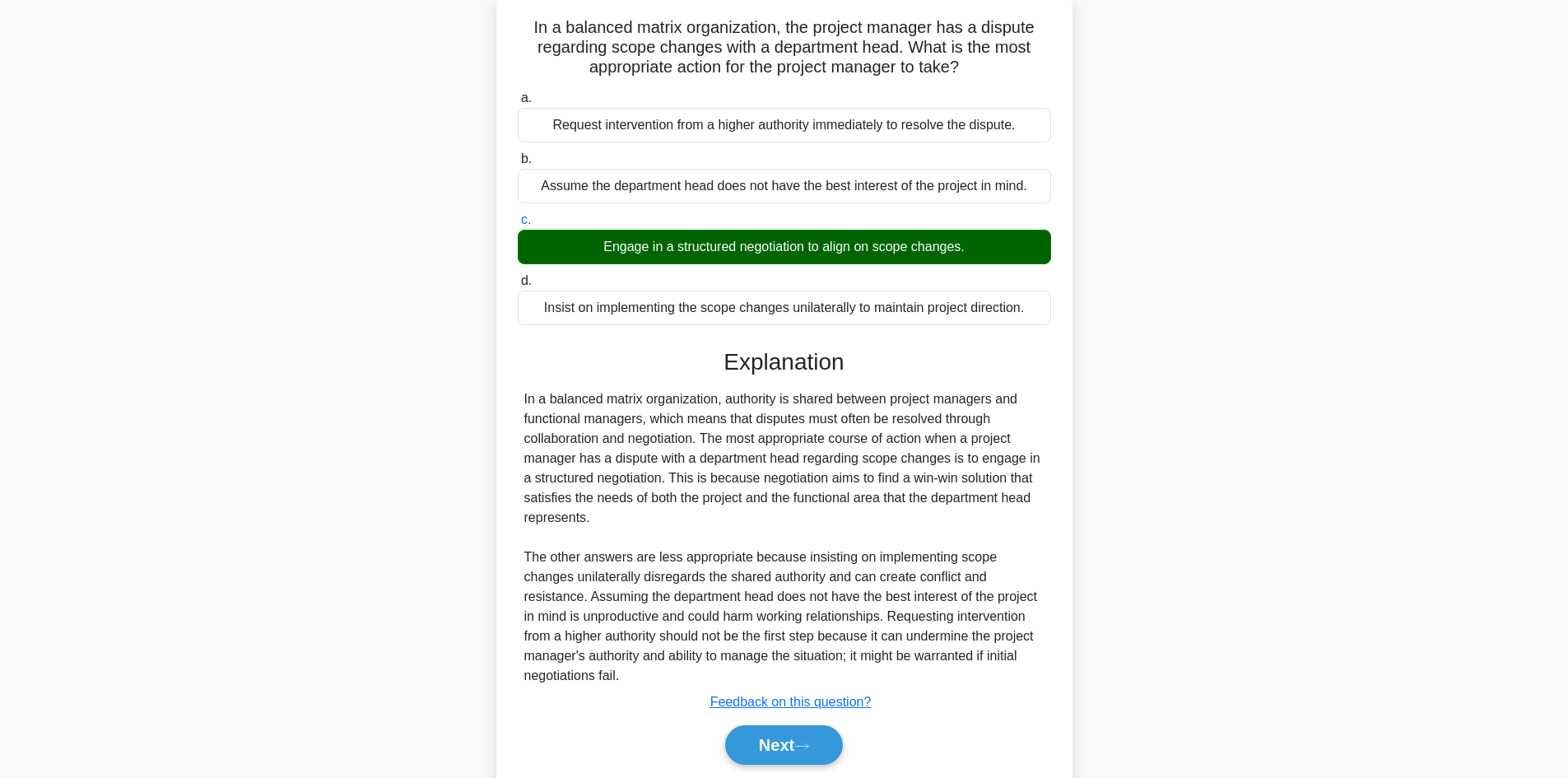
scroll to position [159, 0]
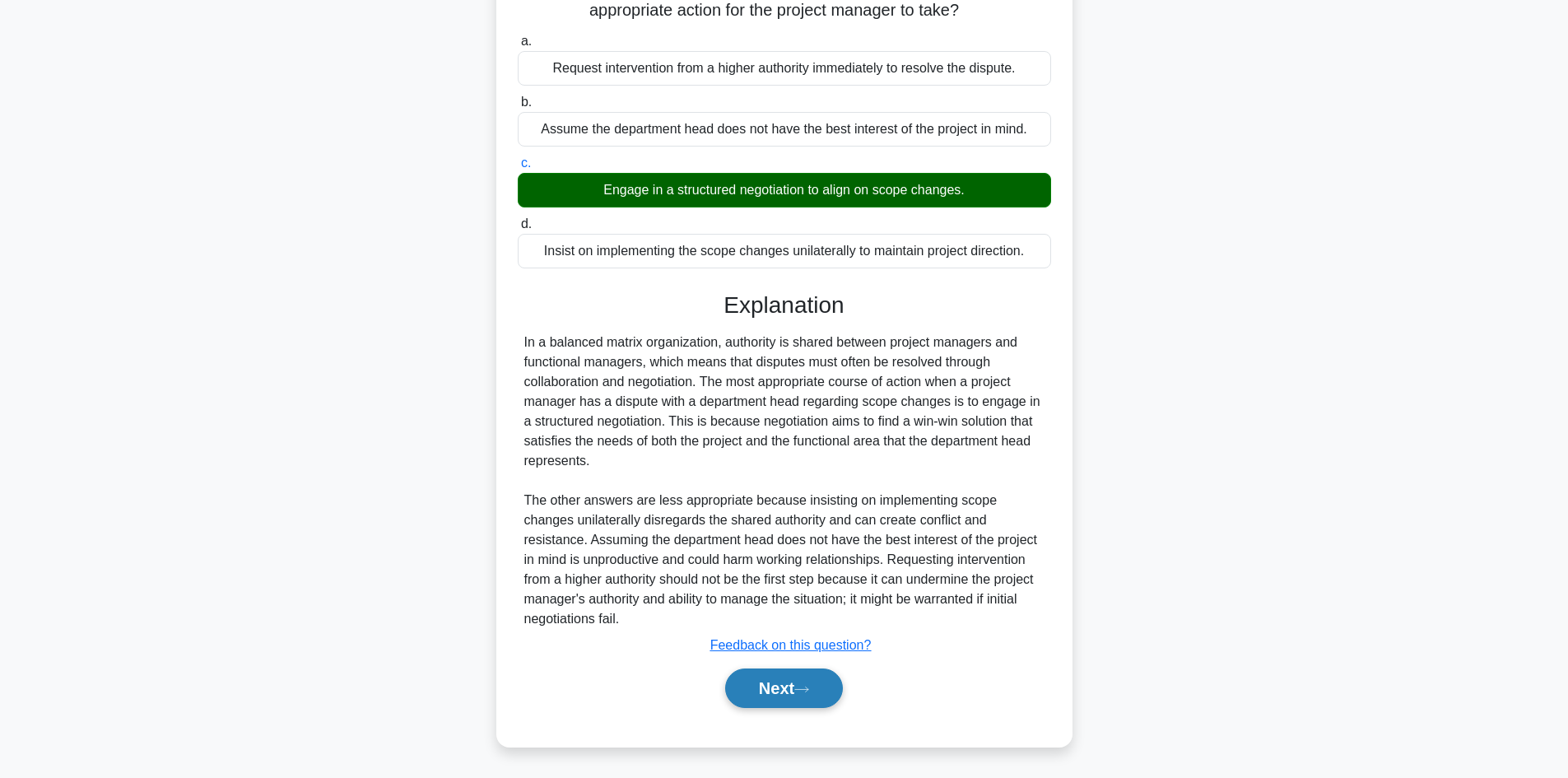
click at [767, 678] on button "Next" at bounding box center [784, 688] width 117 height 40
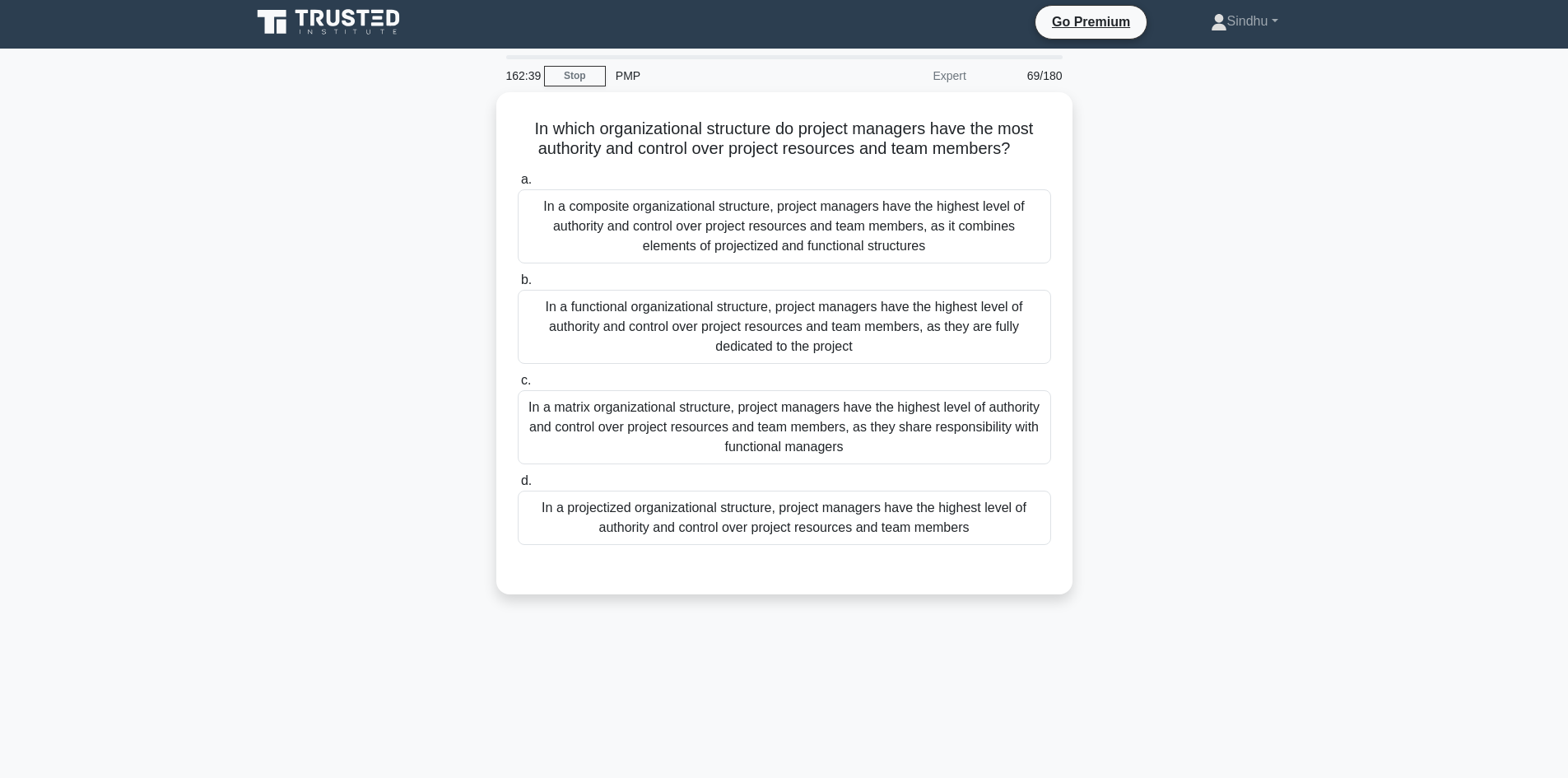
scroll to position [0, 0]
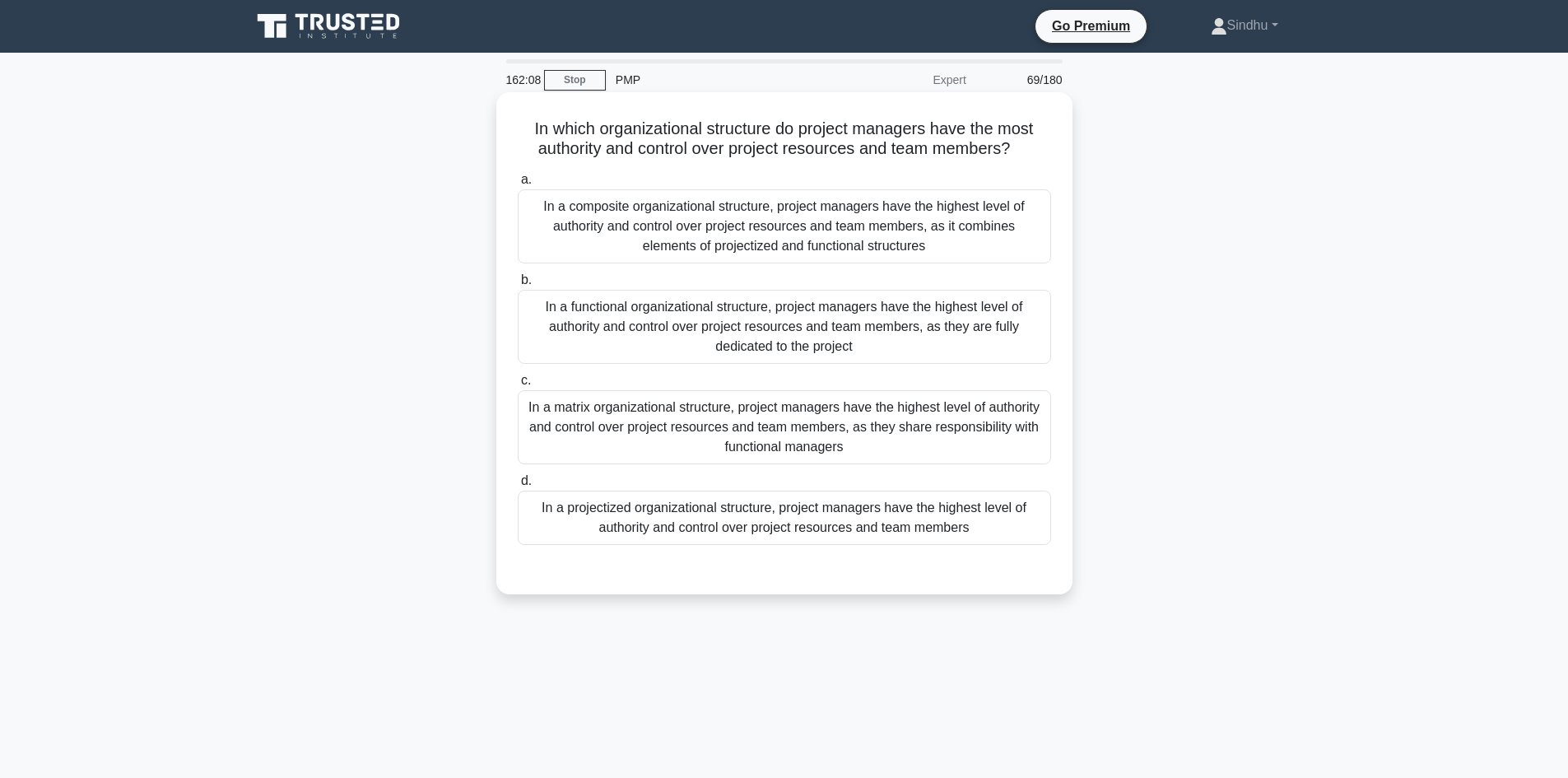
click at [776, 525] on div "In a projectized organizational structure, project managers have the highest le…" at bounding box center [784, 518] width 533 height 54
click at [517, 486] on input "d. In a projectized organizational structure, project managers have the highest…" at bounding box center [517, 481] width 0 height 11
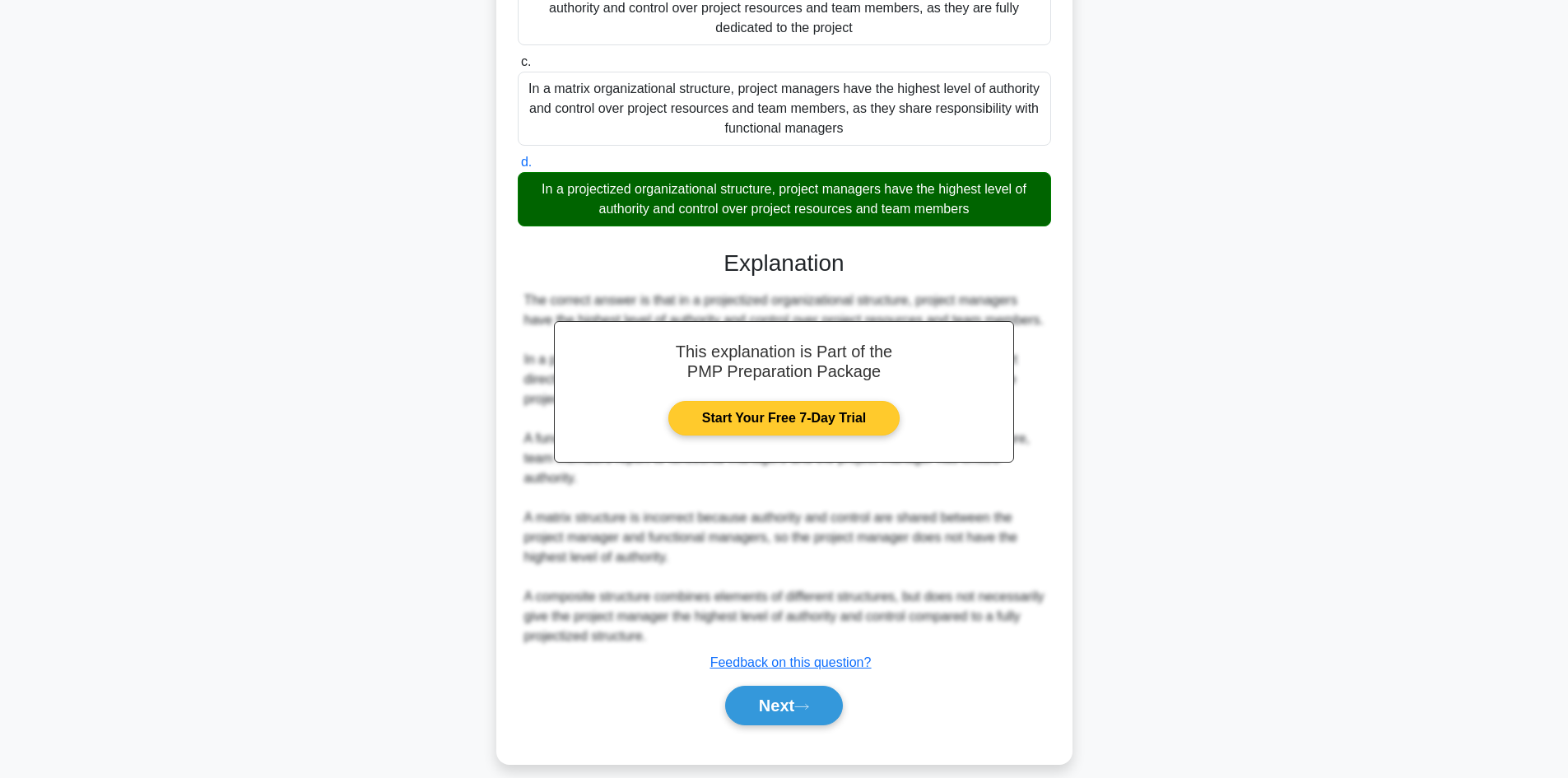
scroll to position [330, 0]
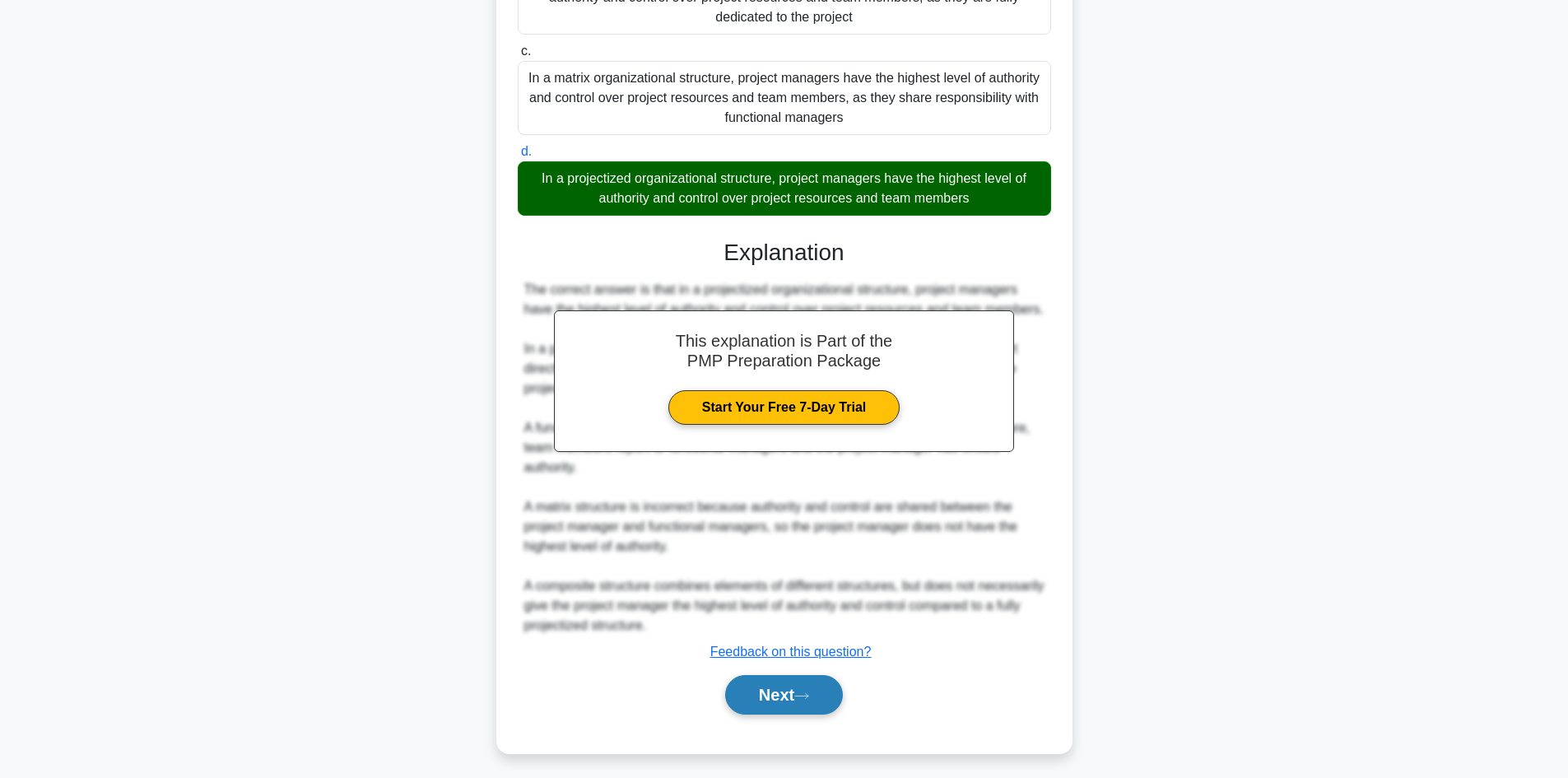
click at [767, 693] on button "Next" at bounding box center [784, 694] width 117 height 40
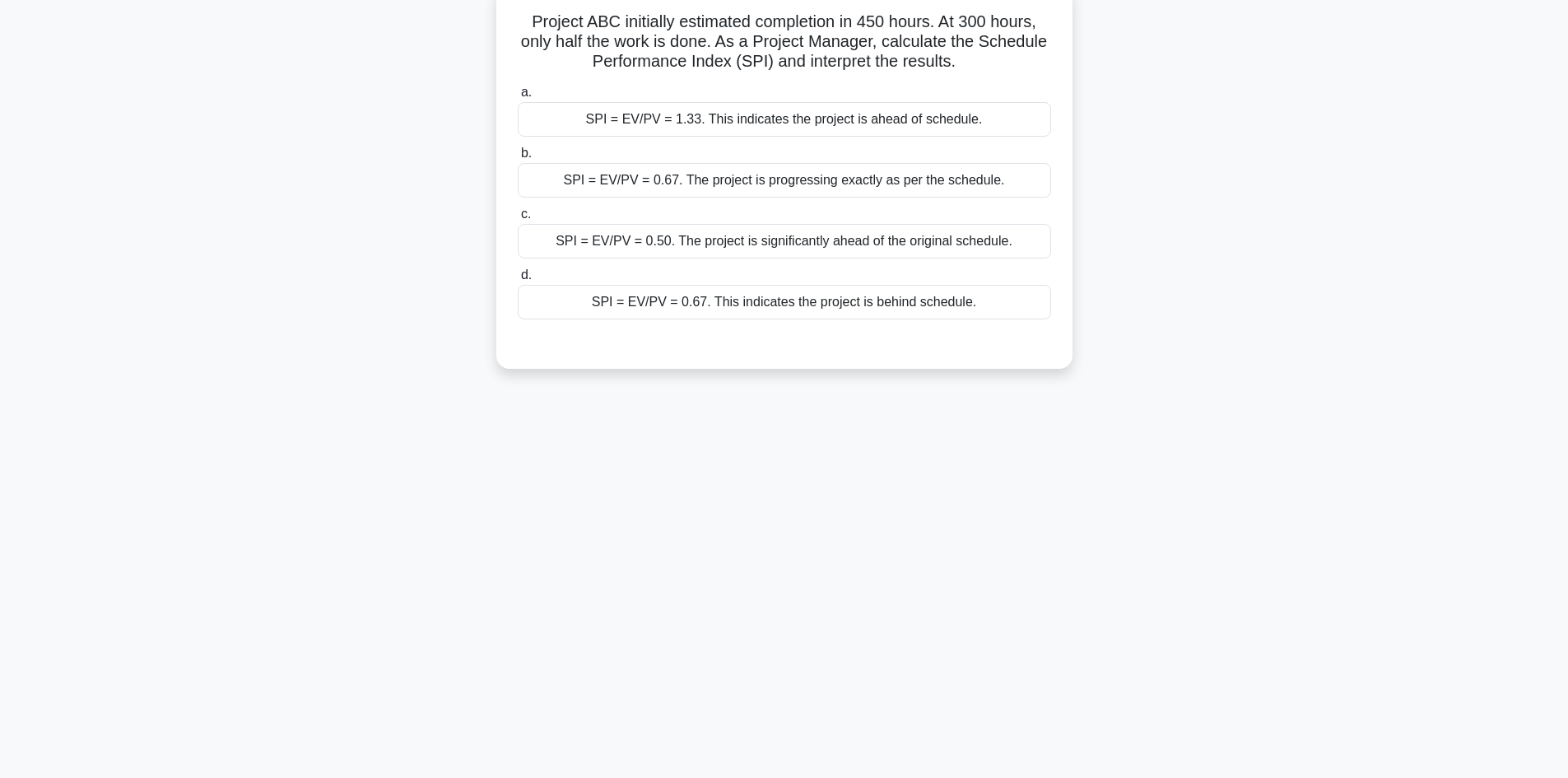
scroll to position [0, 0]
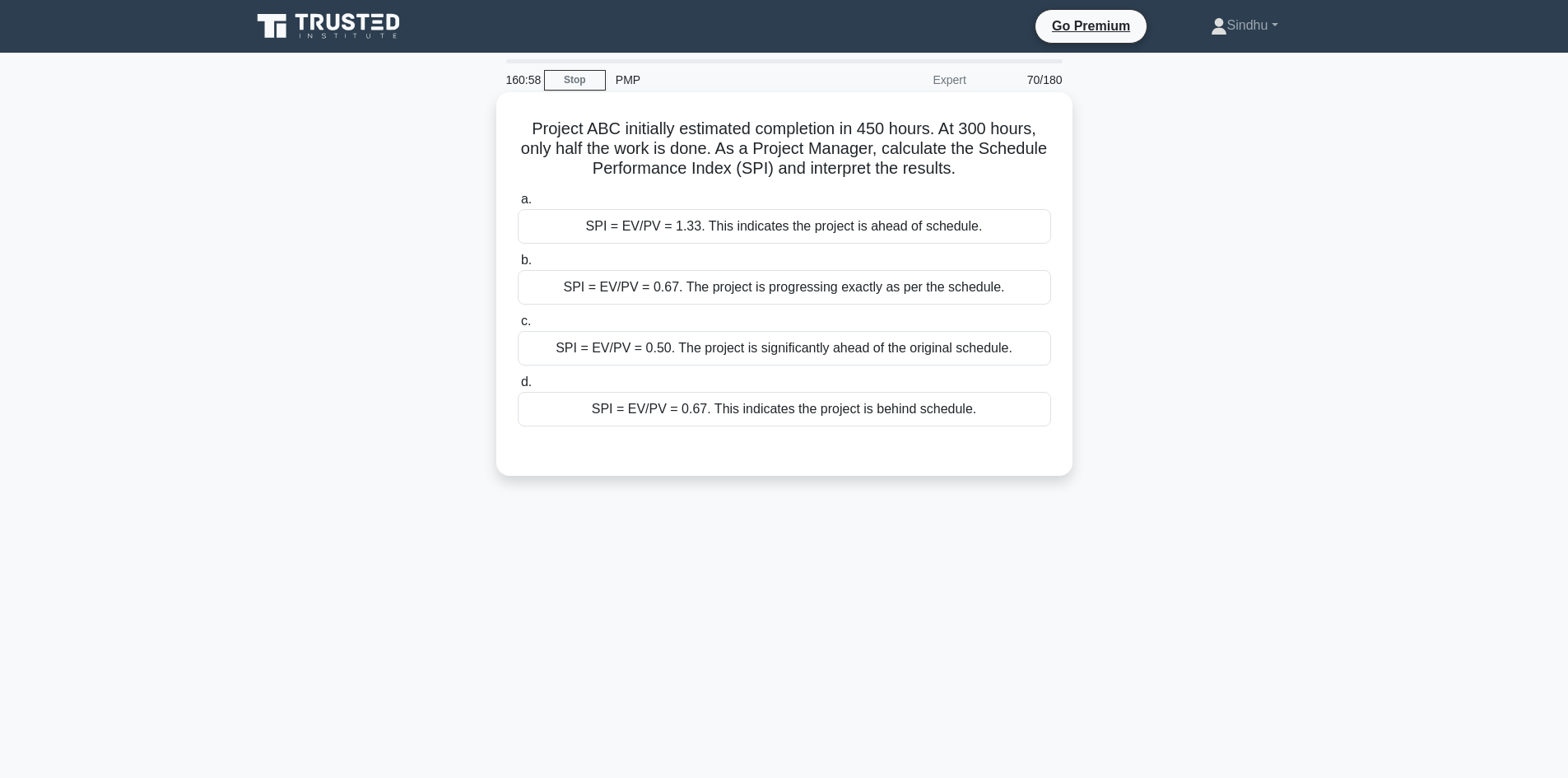
click at [914, 408] on div "SPI = EV/PV = 0.67. This indicates the project is behind schedule." at bounding box center [784, 409] width 533 height 35
click at [517, 388] on input "d. SPI = EV/PV = 0.67. This indicates the project is behind schedule." at bounding box center [517, 382] width 0 height 11
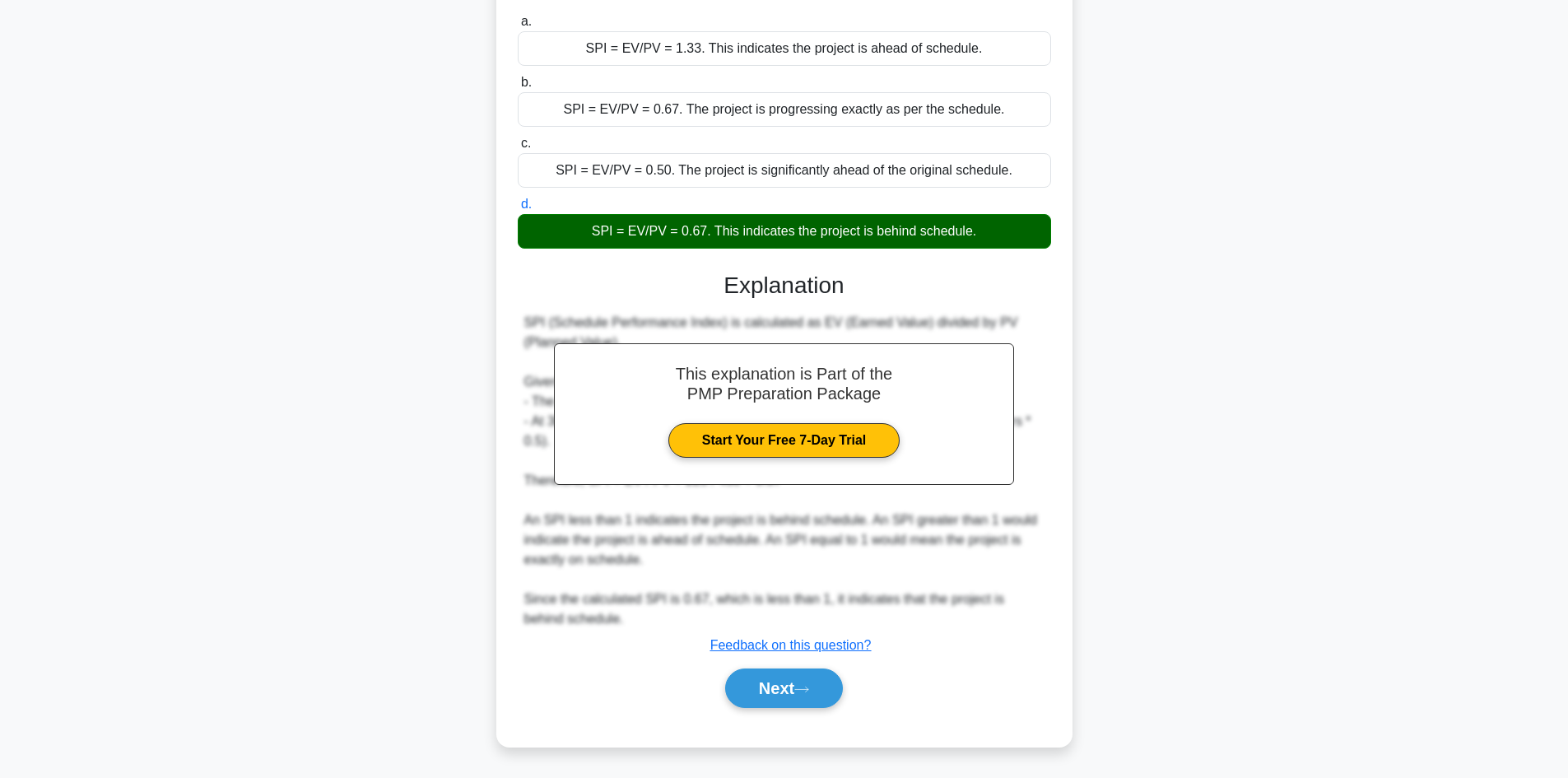
scroll to position [178, 0]
click at [771, 682] on button "Next" at bounding box center [784, 688] width 117 height 40
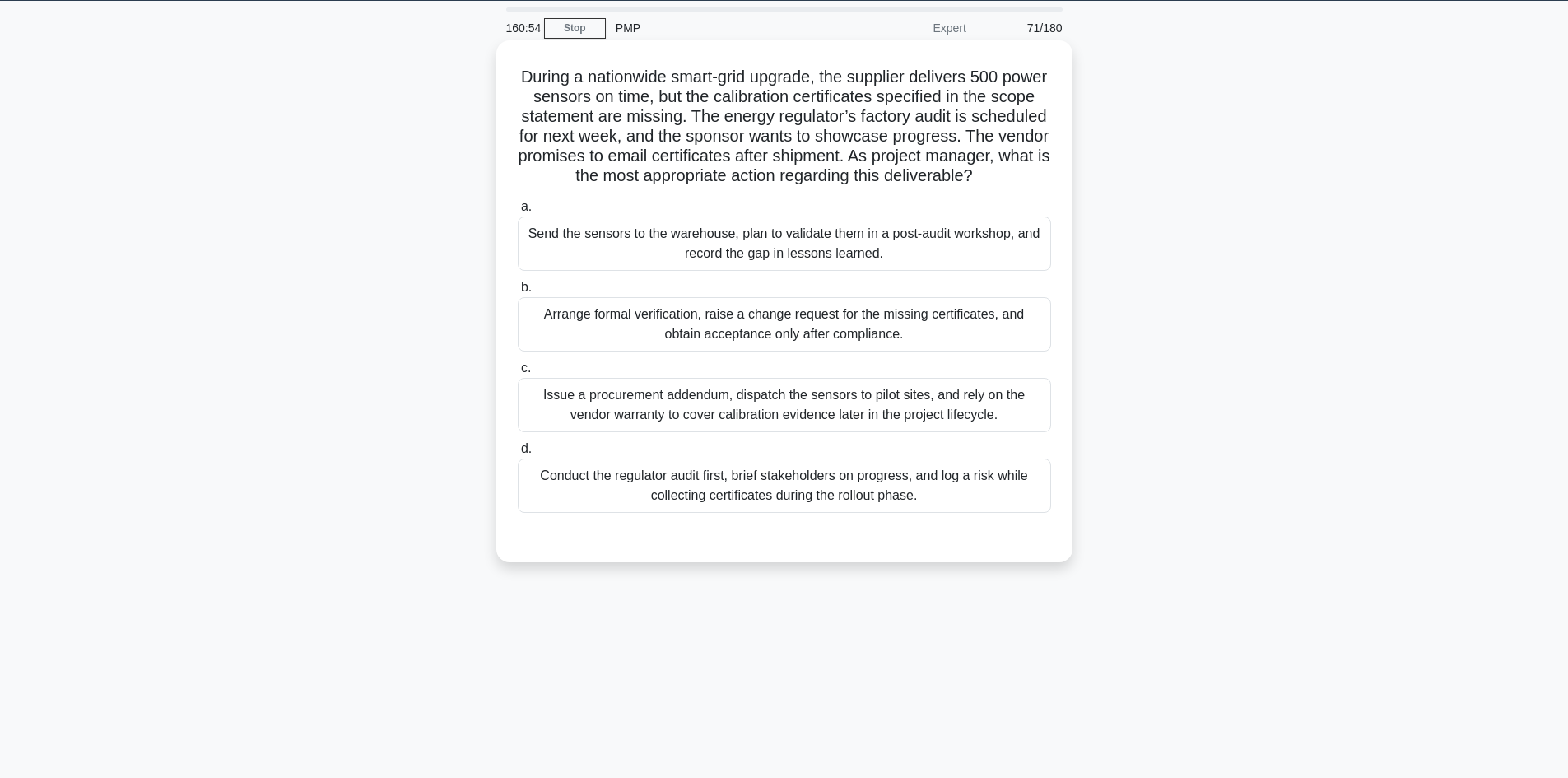
scroll to position [0, 0]
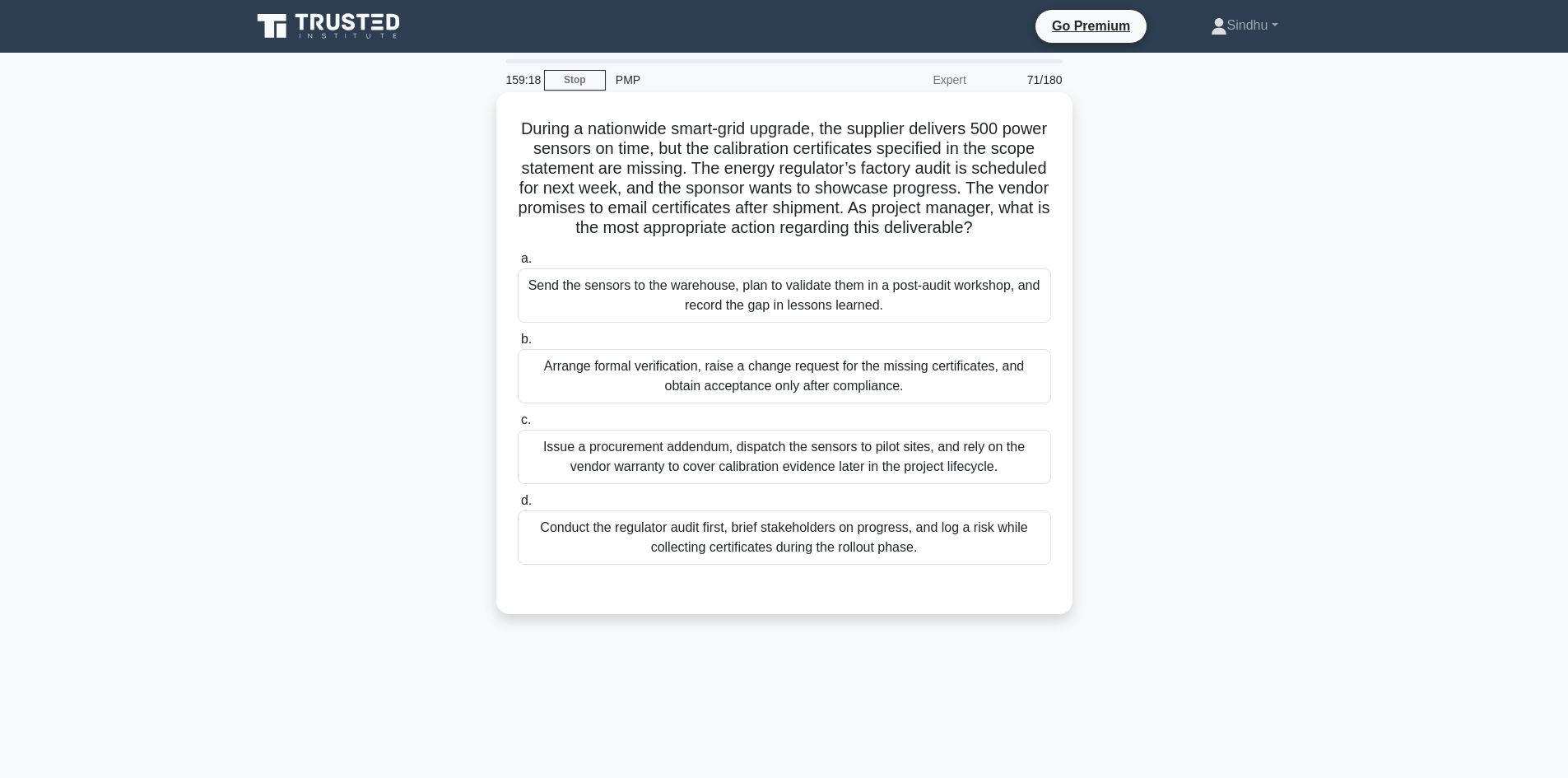
click at [652, 323] on div "Send the sensors to the warehouse, plan to validate them in a post-audit worksh…" at bounding box center [784, 295] width 533 height 54
click at [517, 265] on input "a. Send the sensors to the warehouse, plan to validate them in a post-audit wor…" at bounding box center [517, 259] width 0 height 11
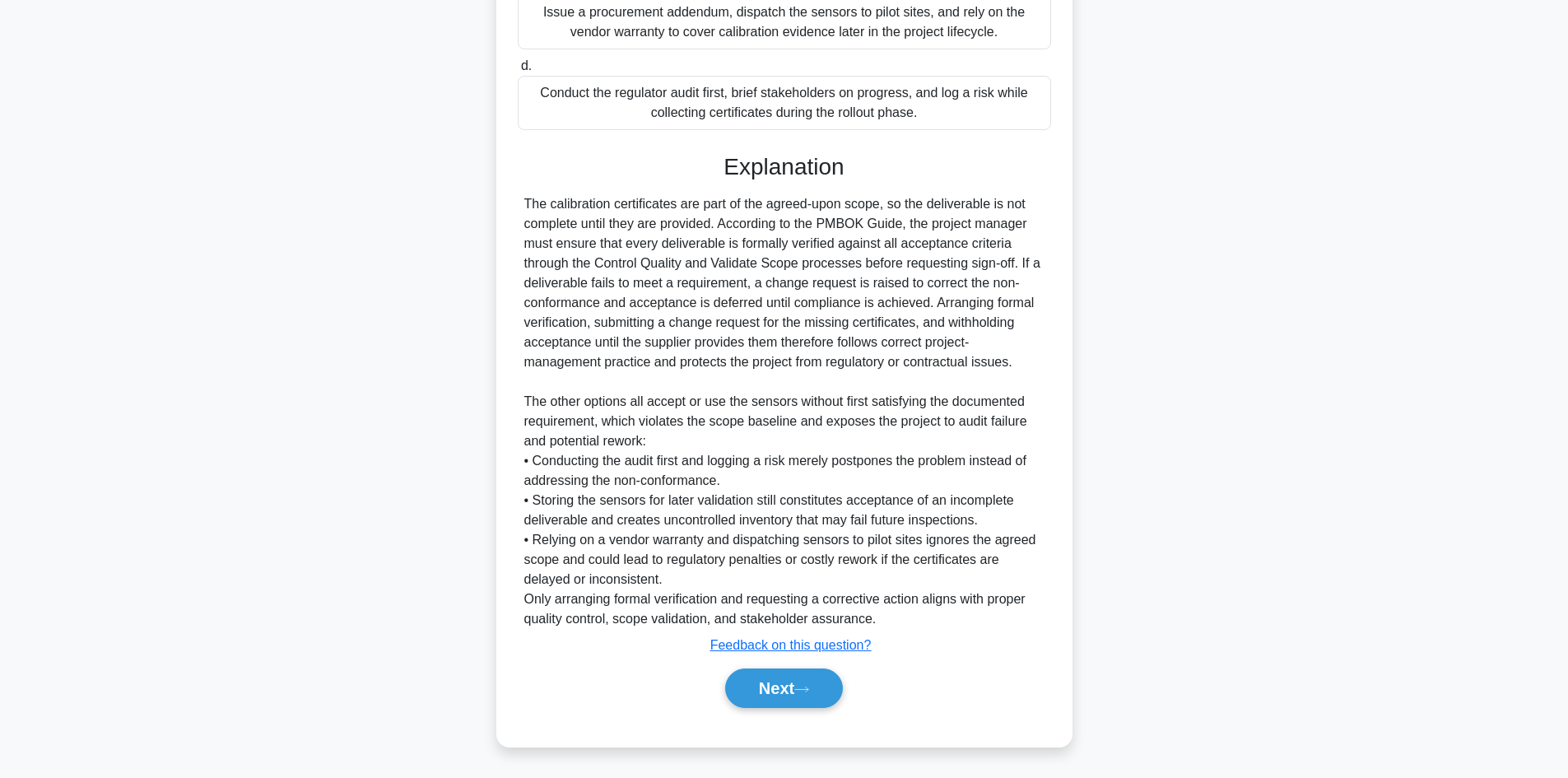
scroll to position [457, 0]
click at [740, 689] on button "Next" at bounding box center [784, 688] width 117 height 40
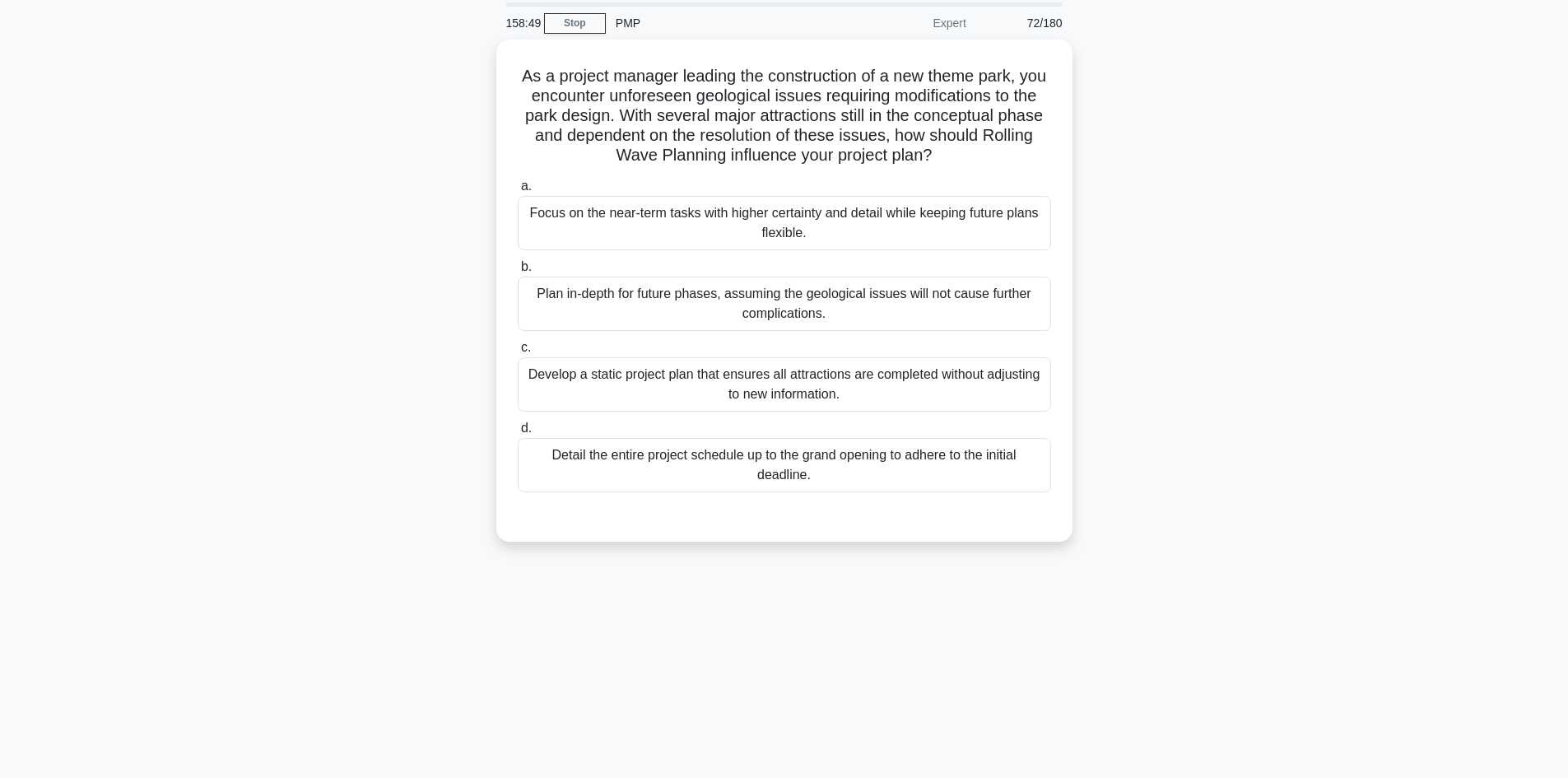
scroll to position [0, 0]
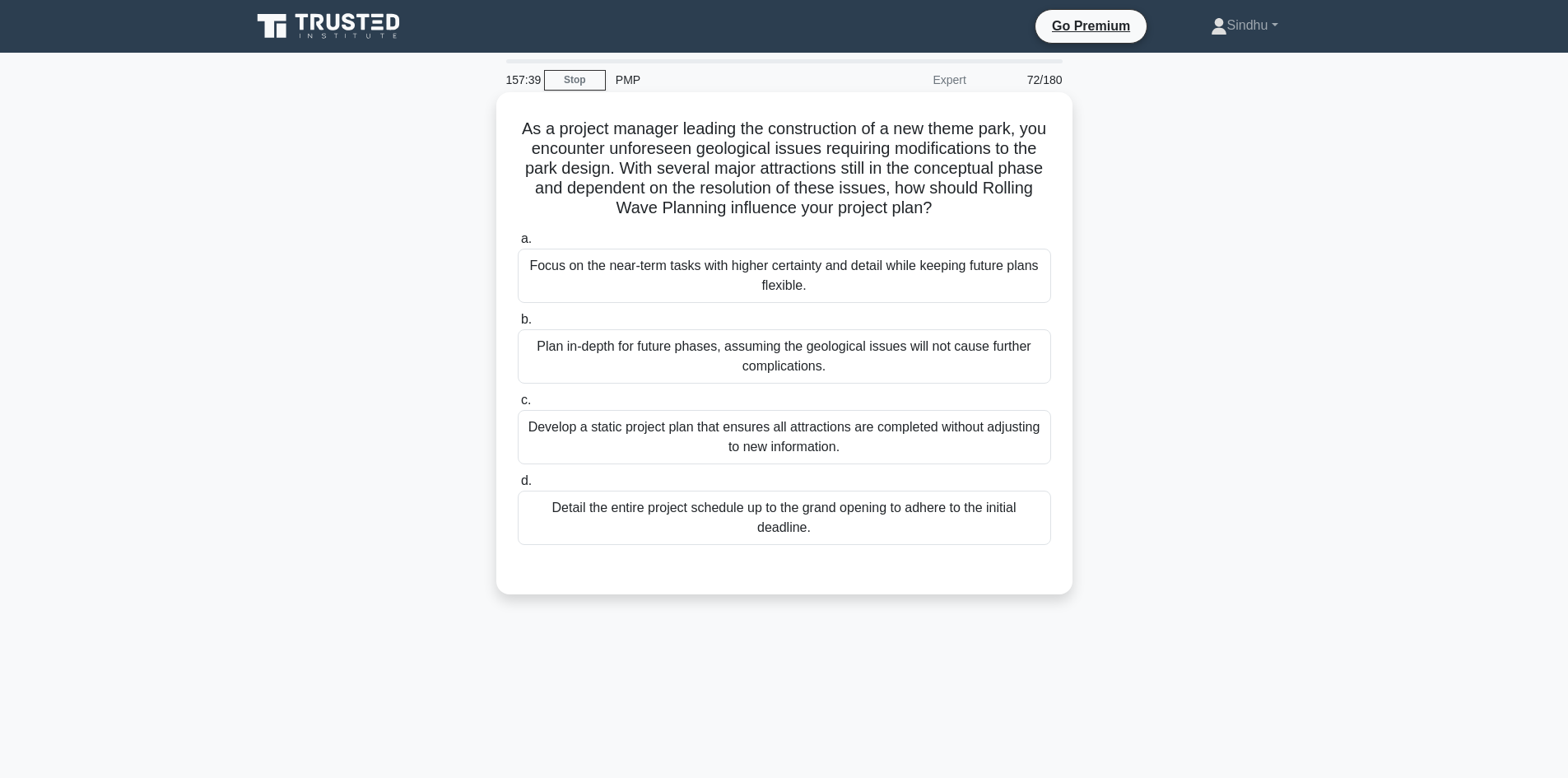
click at [811, 361] on div "Plan in-depth for future phases, assuming the geological issues will not cause …" at bounding box center [784, 357] width 533 height 54
click at [517, 326] on input "b. Plan in-depth for future phases, assuming the geological issues will not cau…" at bounding box center [517, 320] width 0 height 11
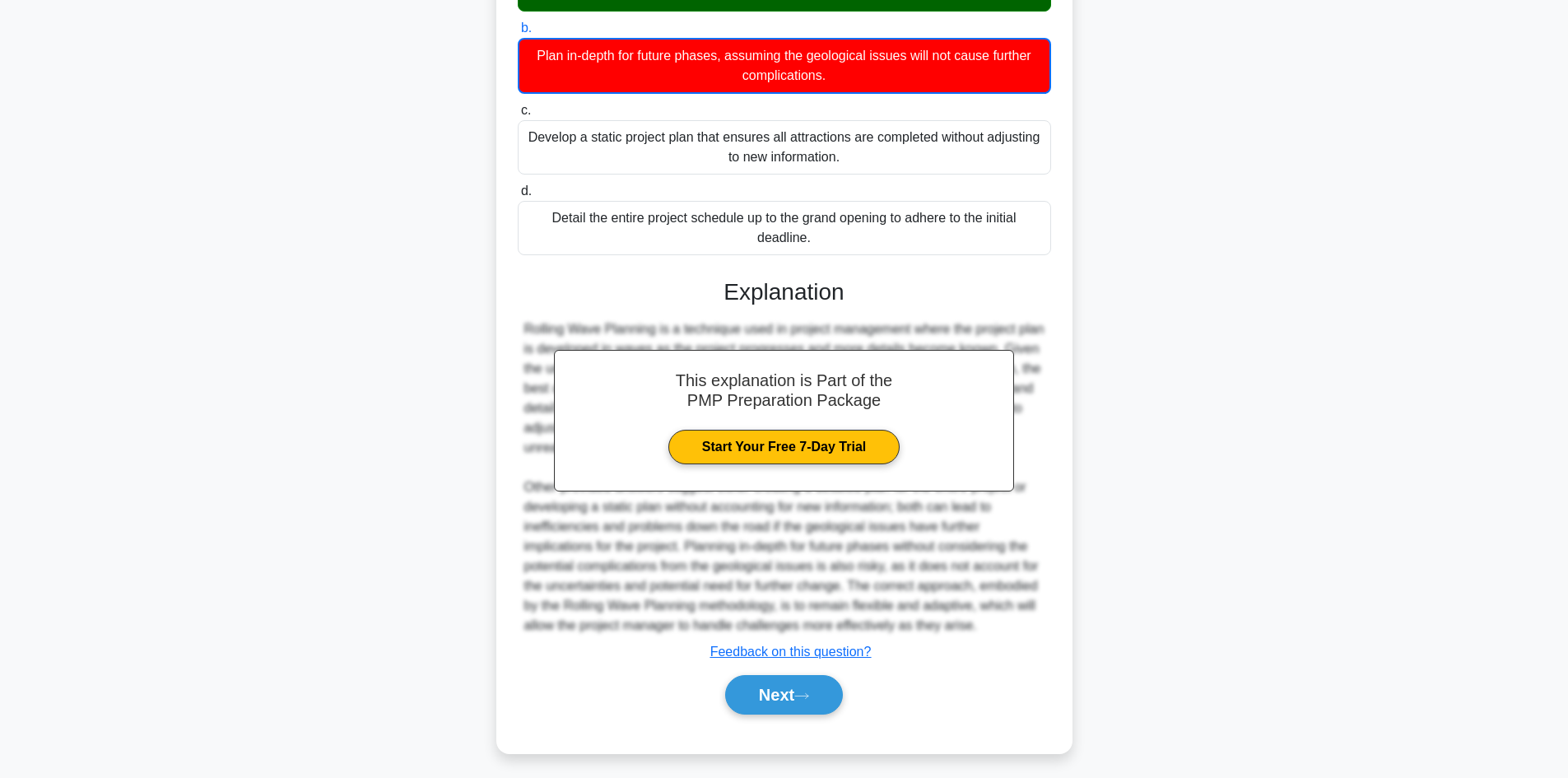
scroll to position [299, 0]
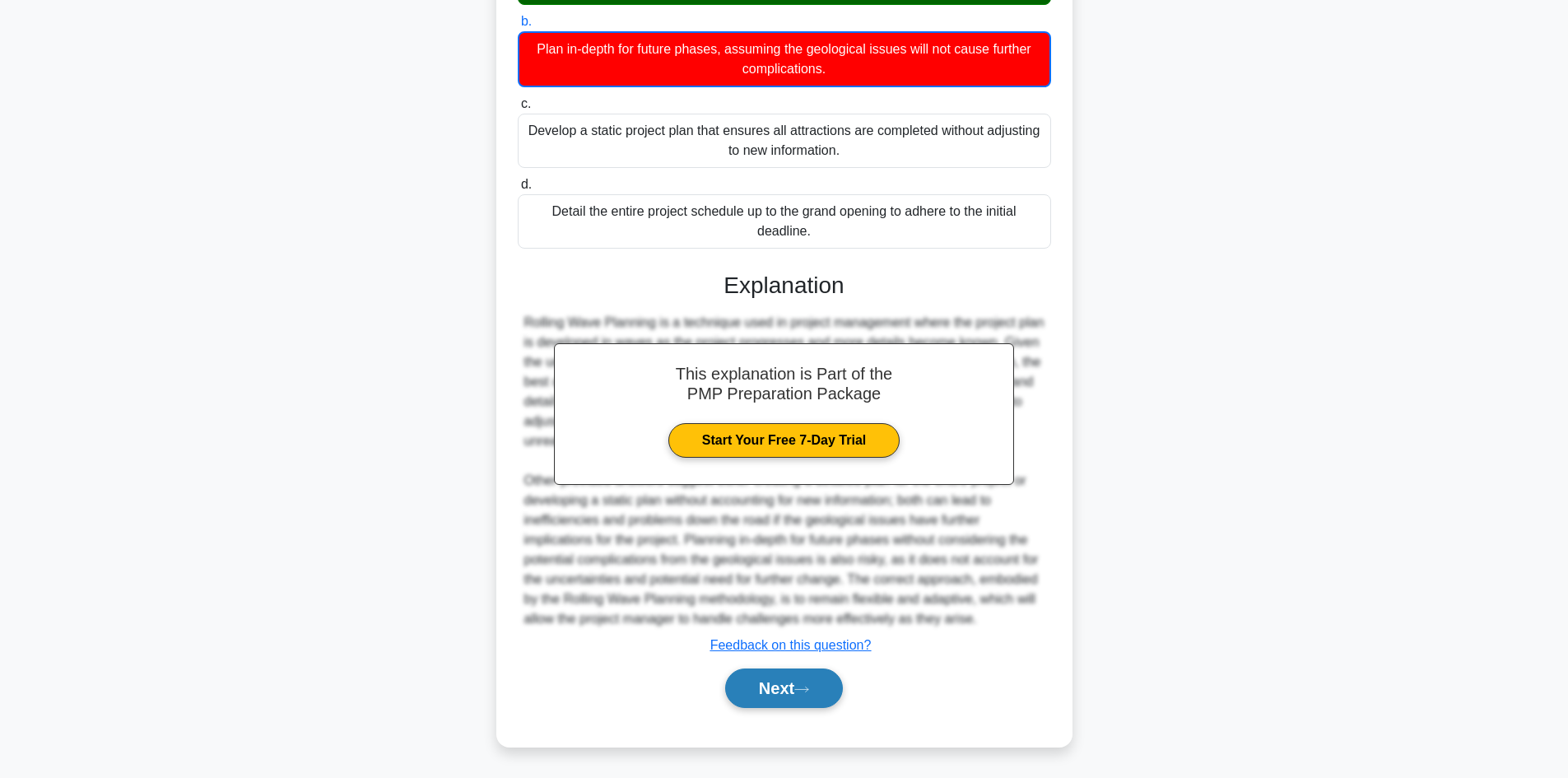
click at [776, 683] on button "Next" at bounding box center [784, 688] width 117 height 40
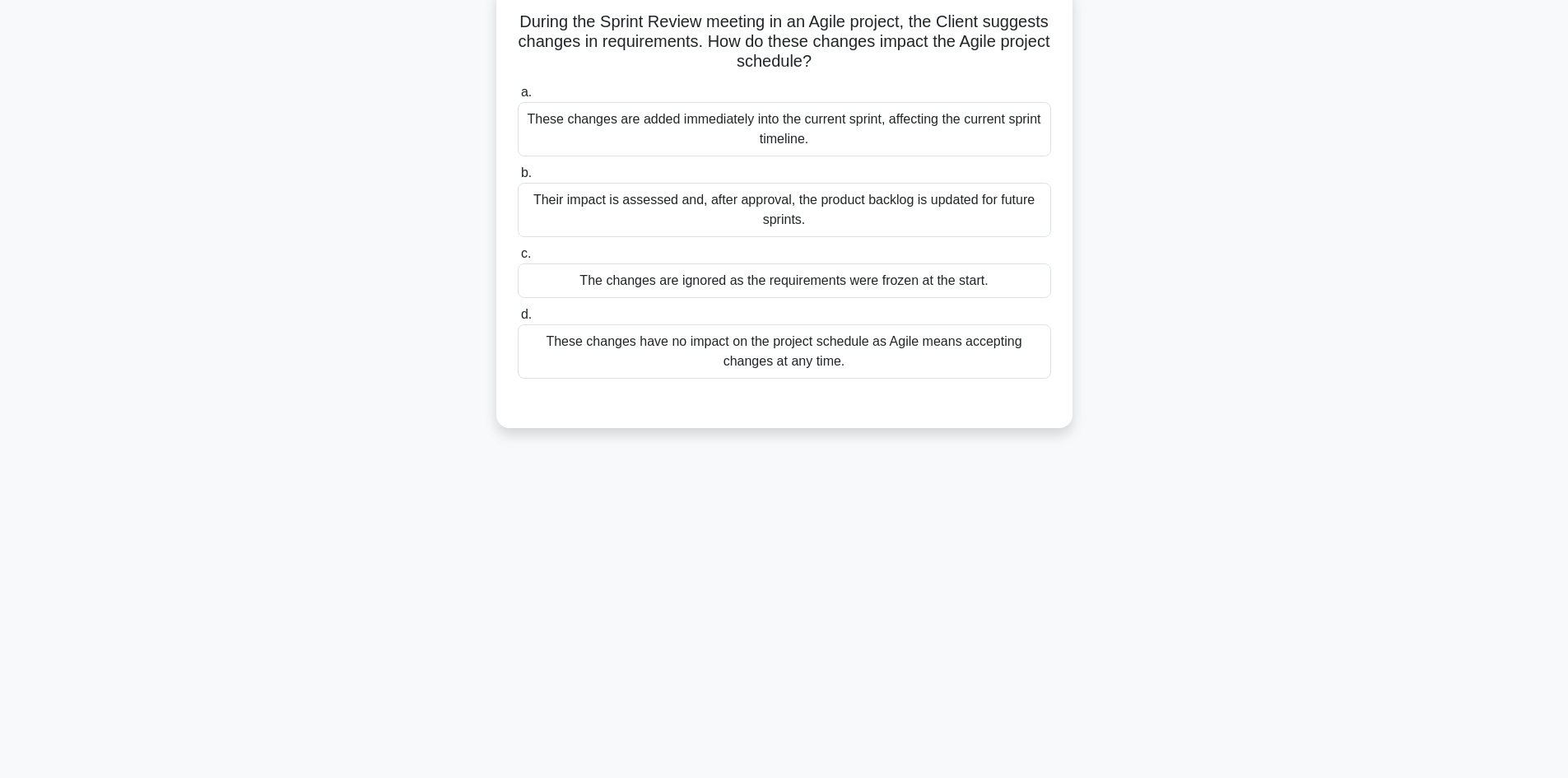
scroll to position [0, 0]
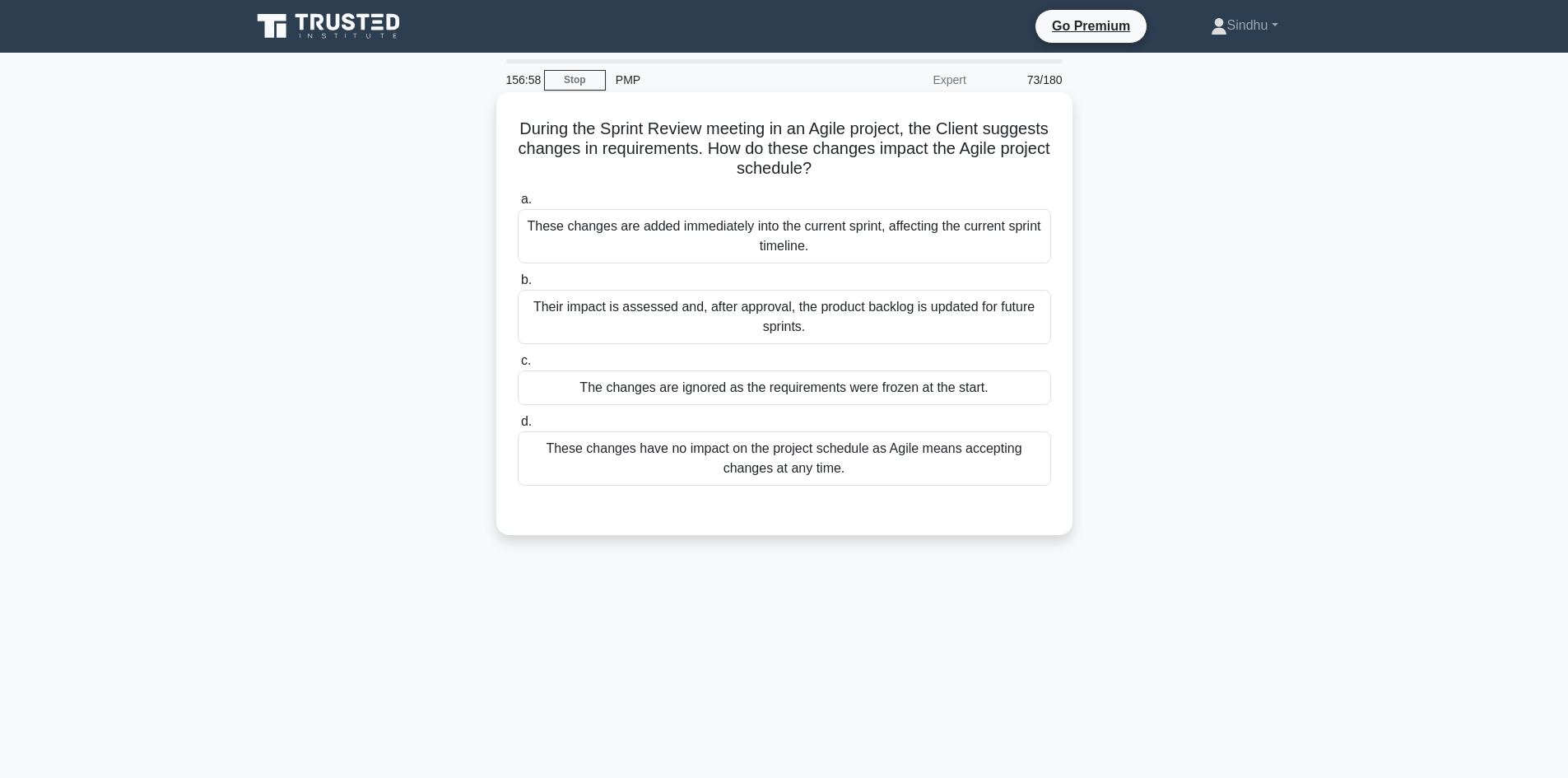
click at [828, 465] on div "These changes have no impact on the project schedule as Agile means accepting c…" at bounding box center [784, 458] width 533 height 54
click at [517, 427] on input "d. These changes have no impact on the project schedule as Agile means acceptin…" at bounding box center [517, 422] width 0 height 11
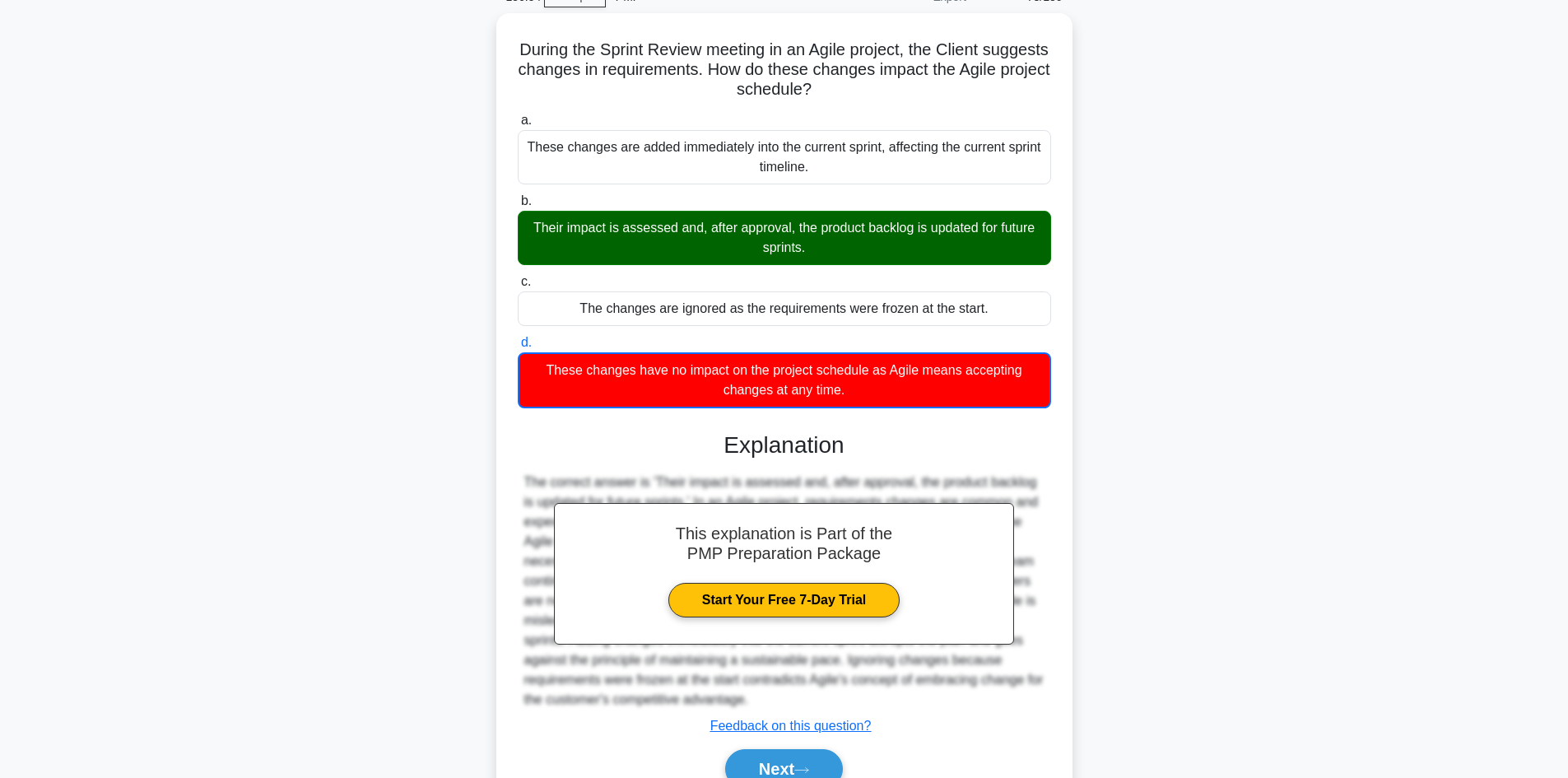
scroll to position [161, 0]
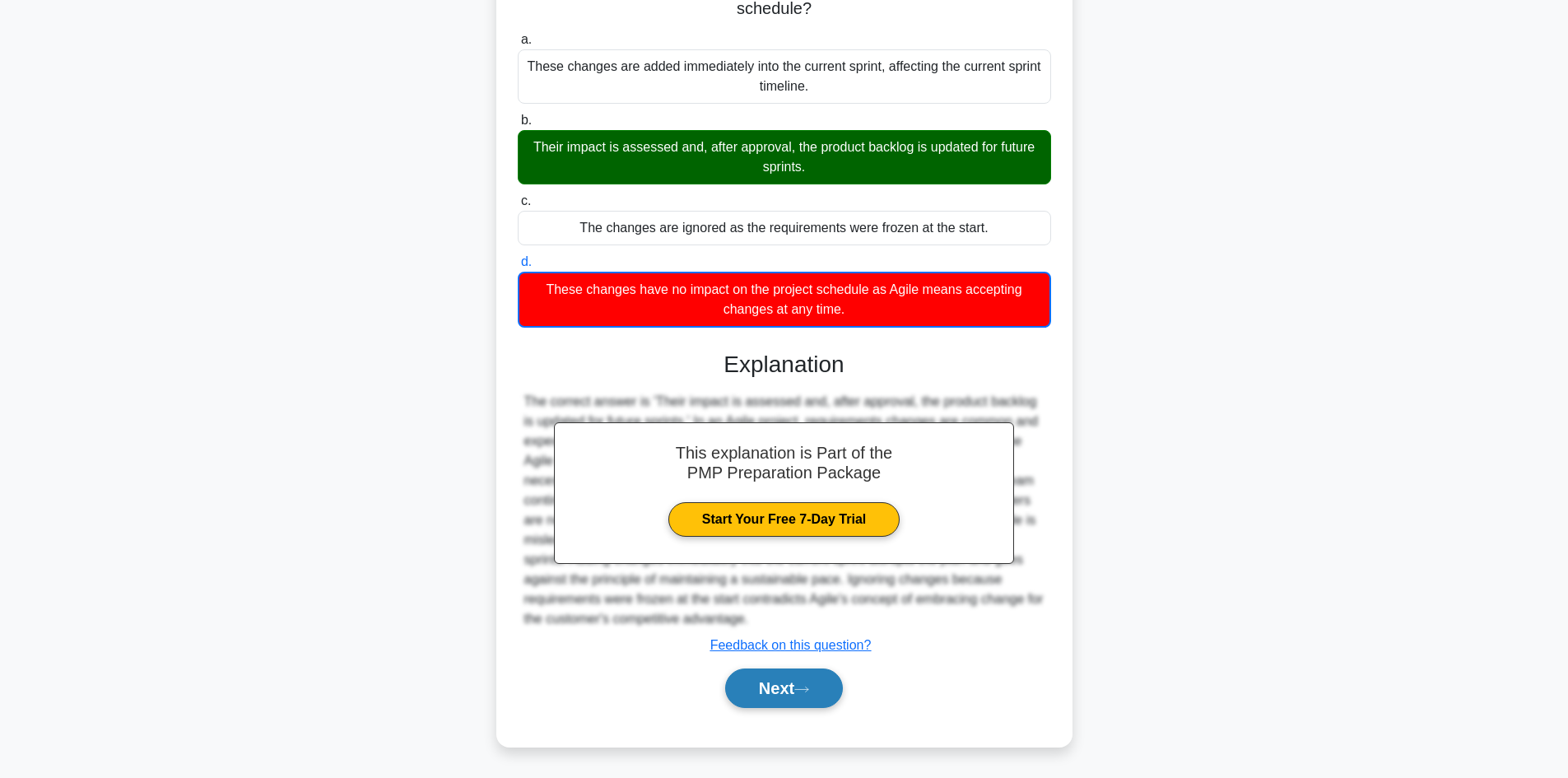
click at [784, 688] on button "Next" at bounding box center [784, 688] width 117 height 40
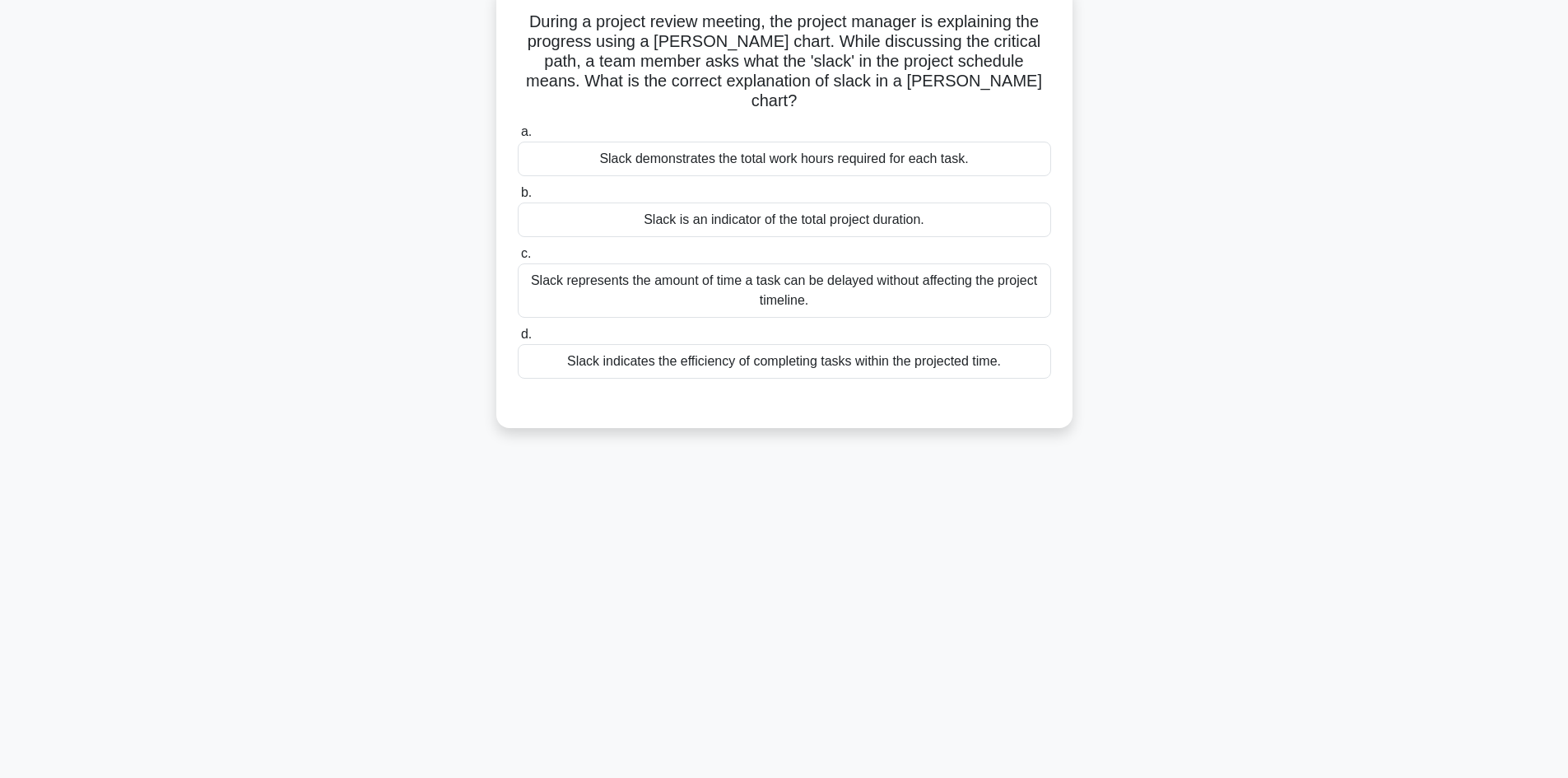
scroll to position [0, 0]
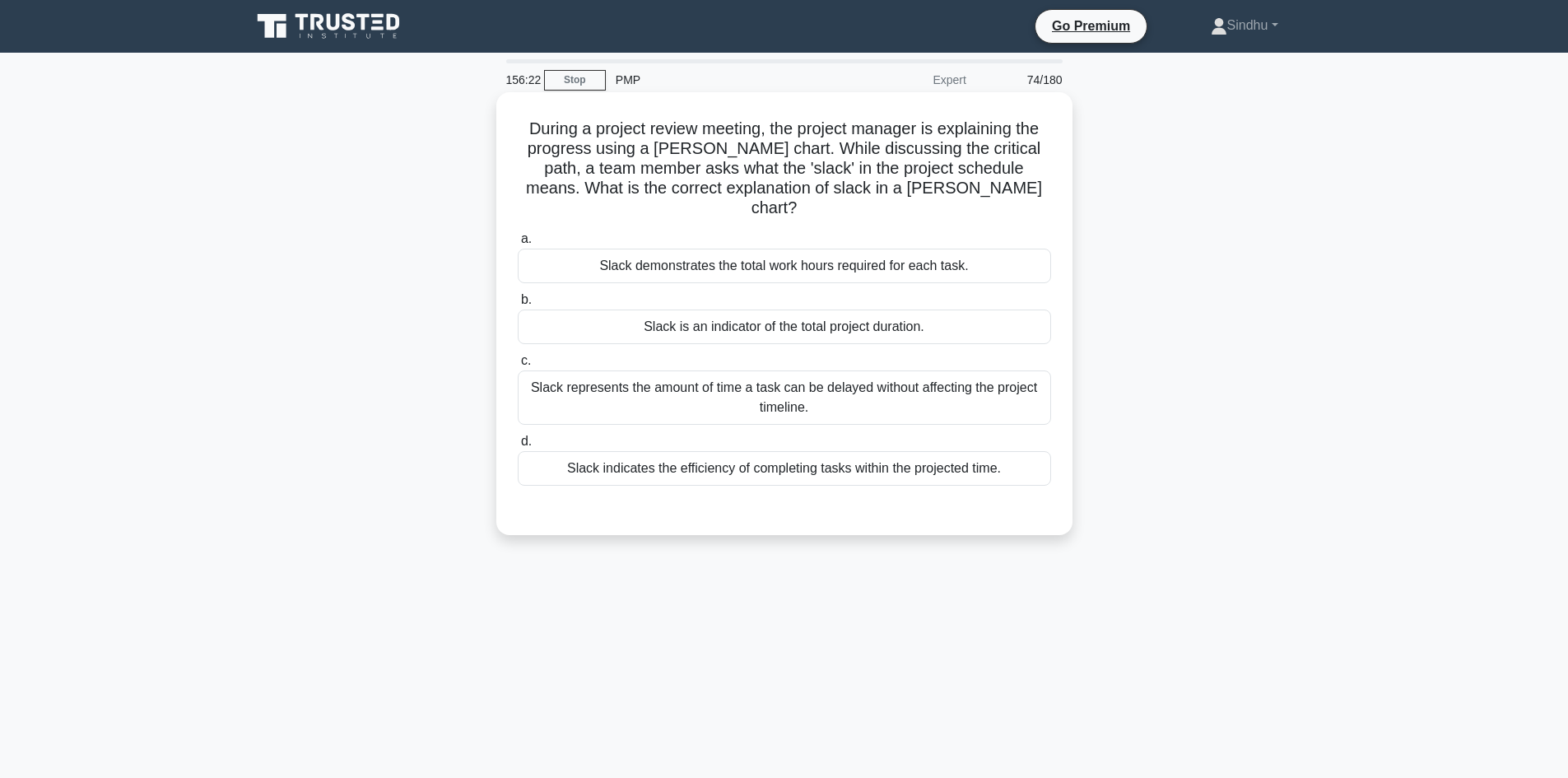
click at [800, 390] on div "Slack represents the amount of time a task can be delayed without affecting the…" at bounding box center [784, 397] width 533 height 54
click at [517, 366] on input "[PERSON_NAME] represents the amount of time a task can be delayed without affec…" at bounding box center [517, 361] width 0 height 11
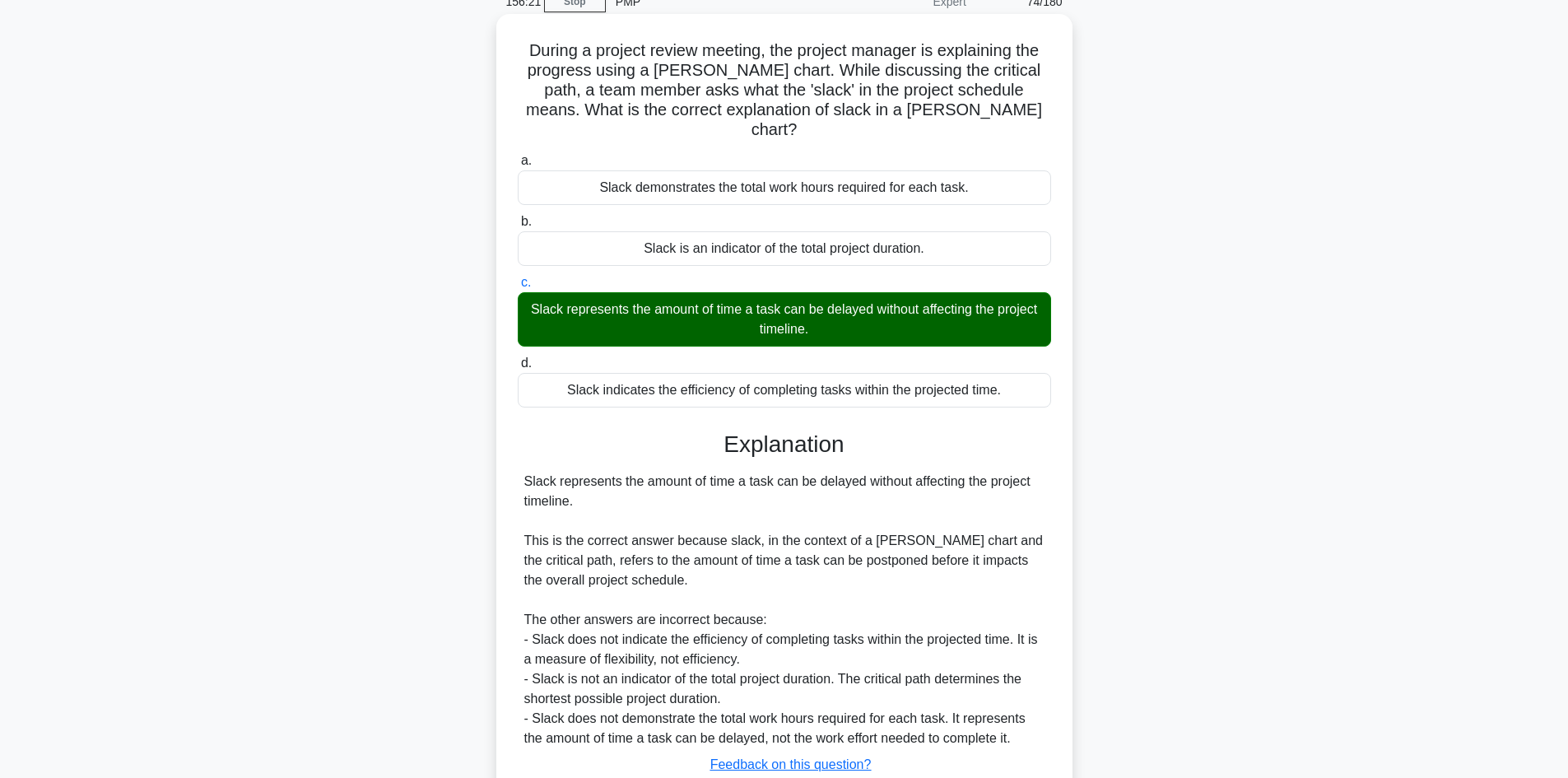
scroll to position [178, 0]
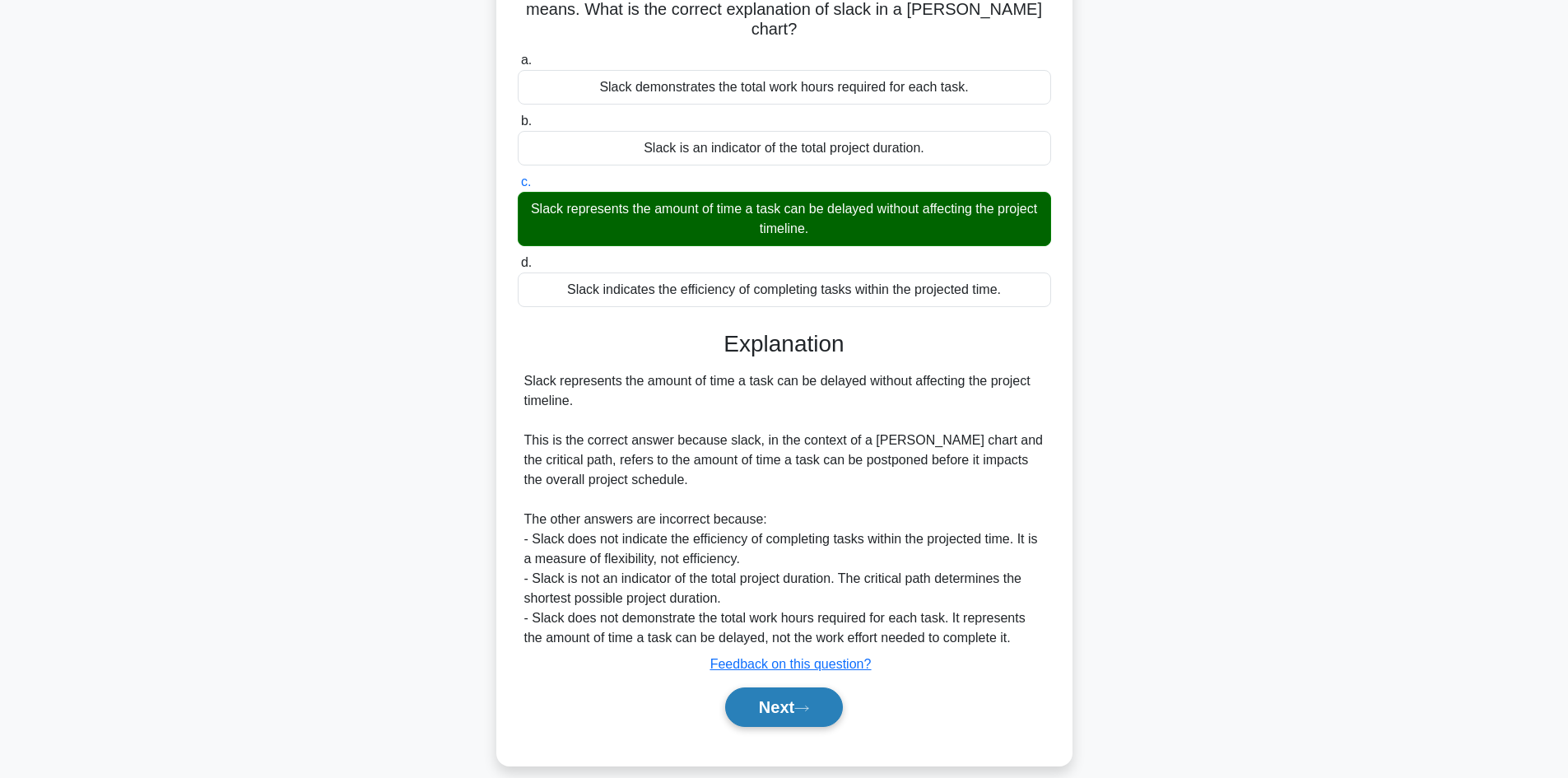
click at [775, 694] on button "Next" at bounding box center [784, 707] width 117 height 40
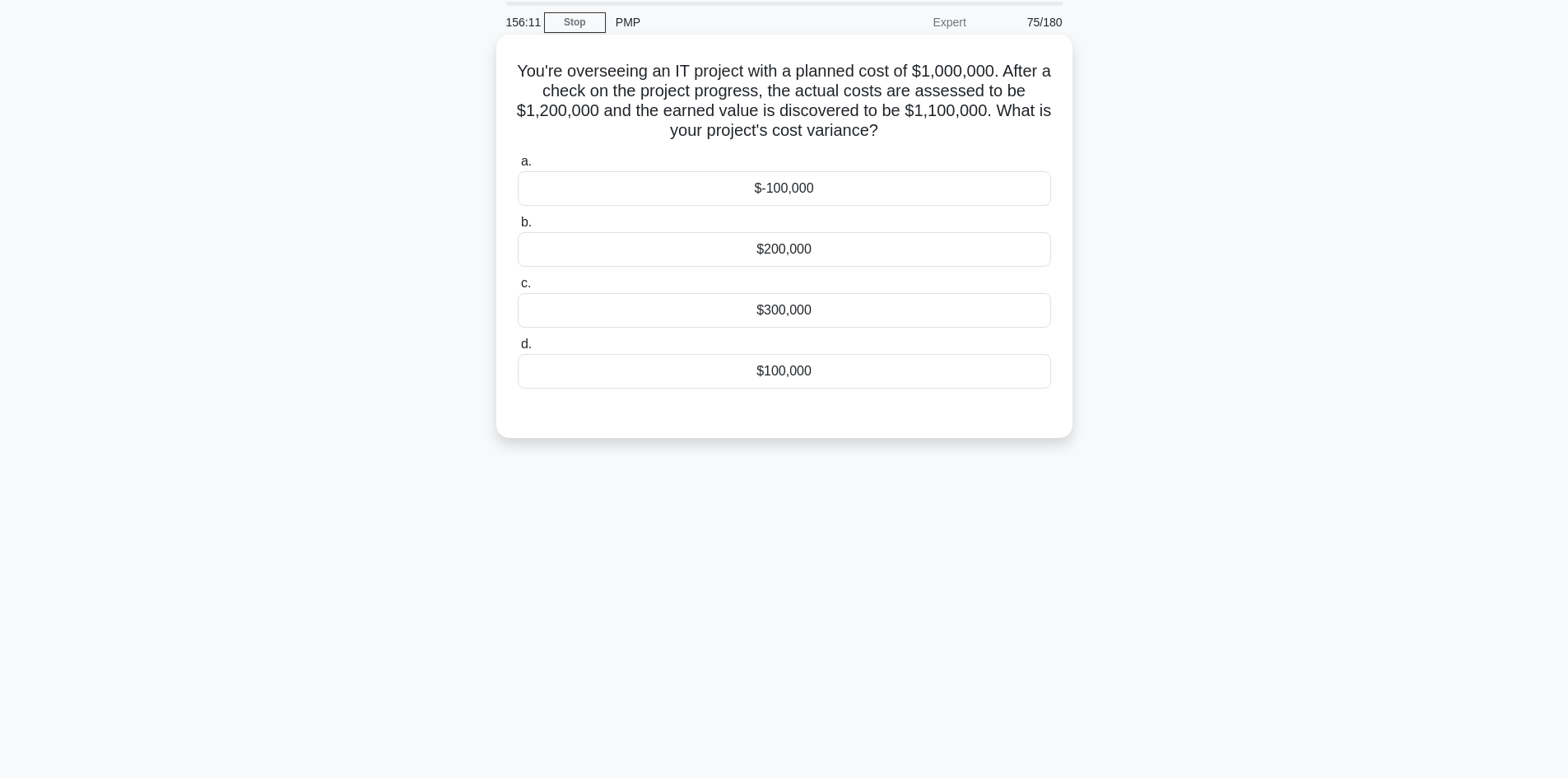
scroll to position [29, 0]
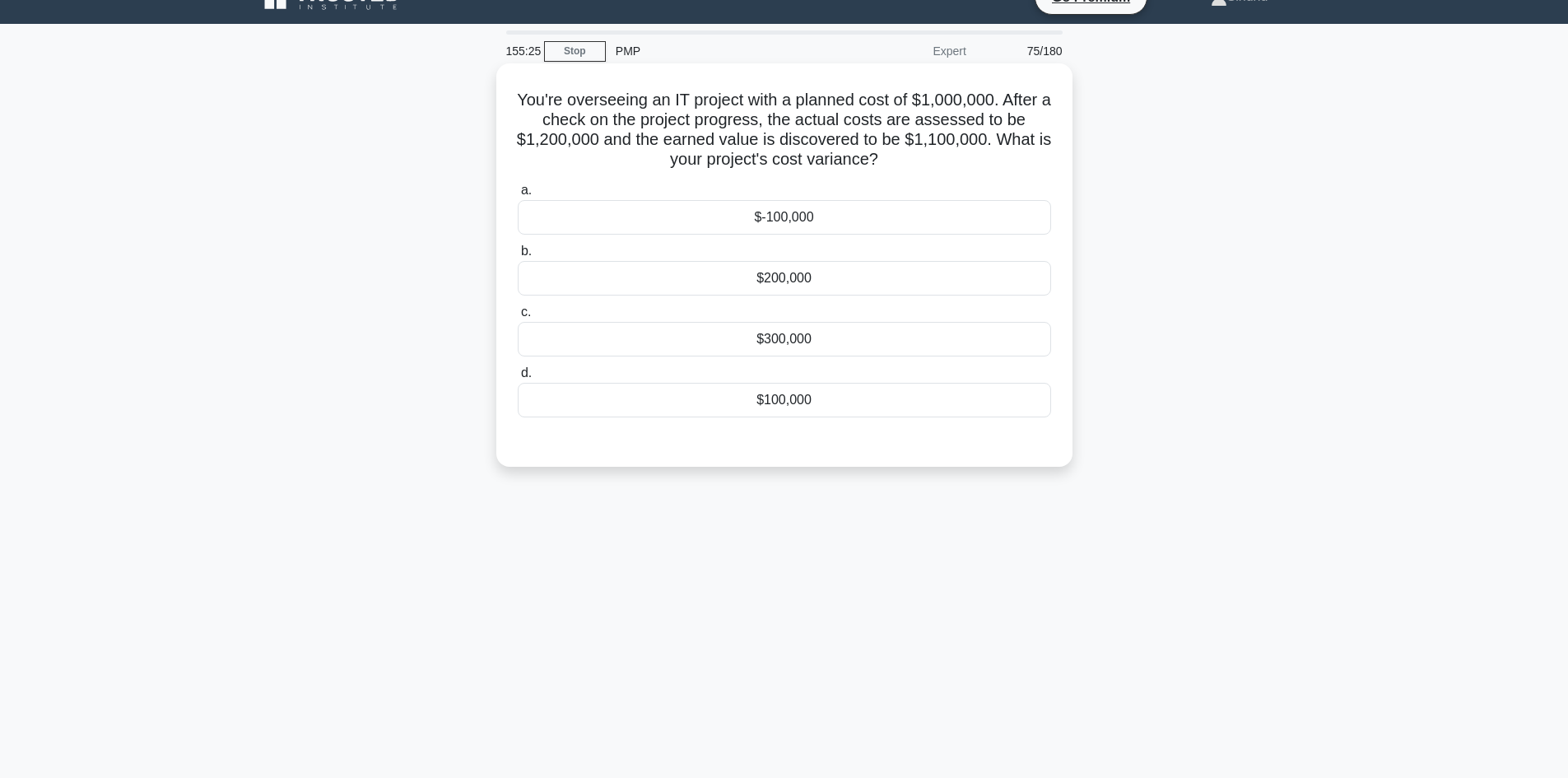
click at [895, 214] on div "$-100,000" at bounding box center [784, 217] width 533 height 35
click at [517, 196] on input "a. $-100,000" at bounding box center [517, 190] width 0 height 11
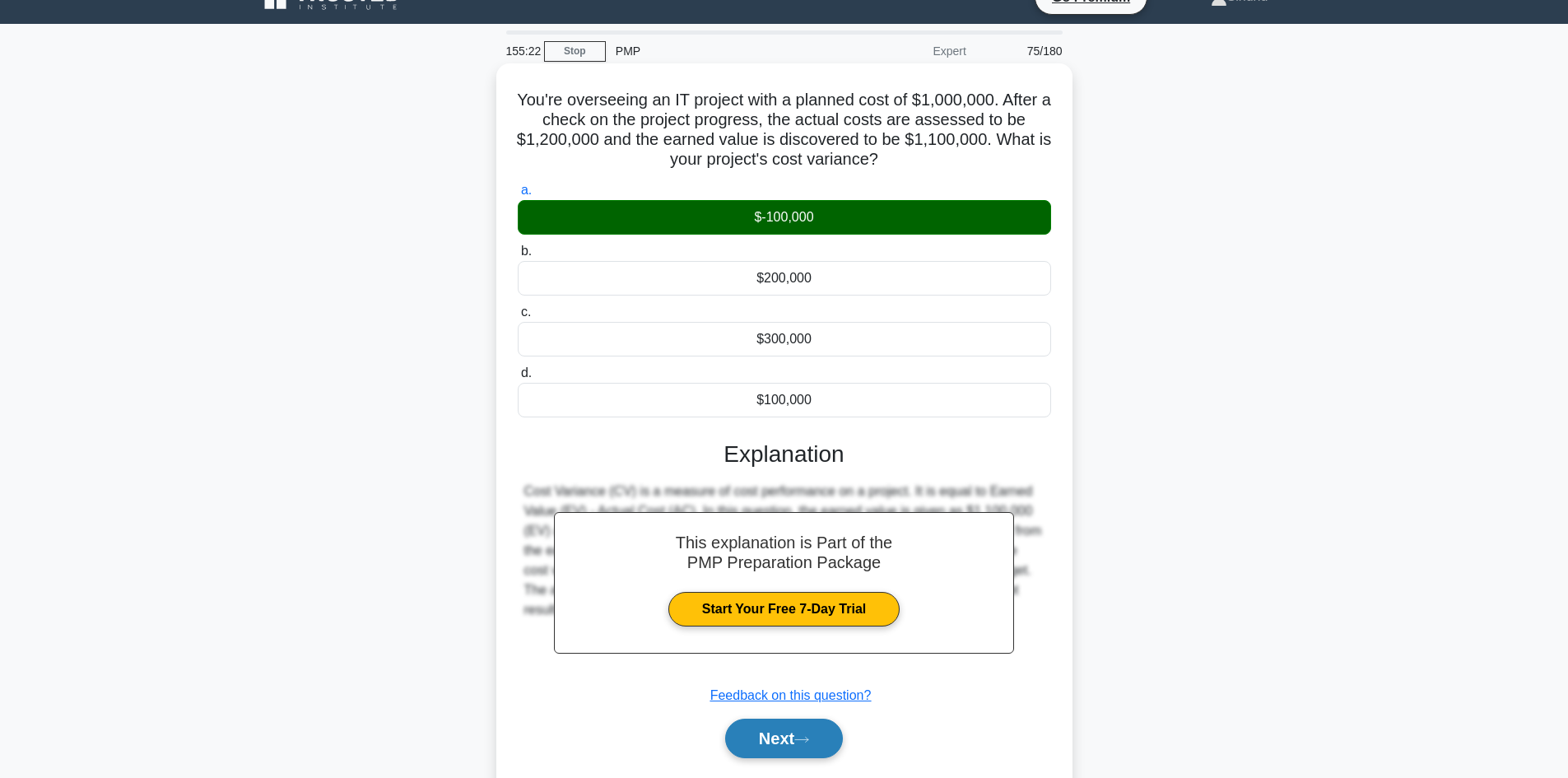
click at [768, 736] on button "Next" at bounding box center [784, 738] width 117 height 40
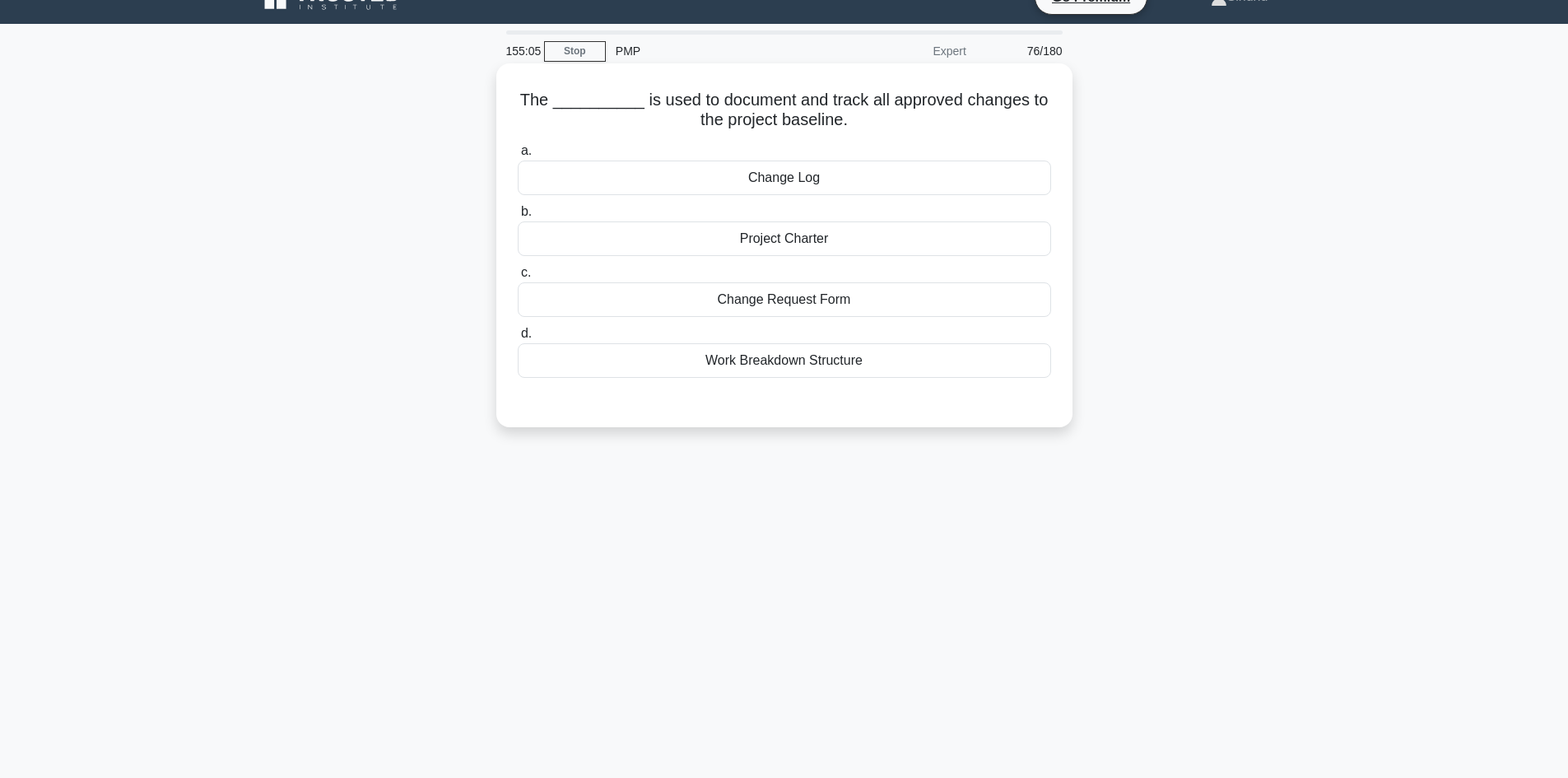
click at [781, 178] on div "Change Log" at bounding box center [784, 178] width 533 height 35
click at [517, 156] on input "a. Change Log" at bounding box center [517, 151] width 0 height 11
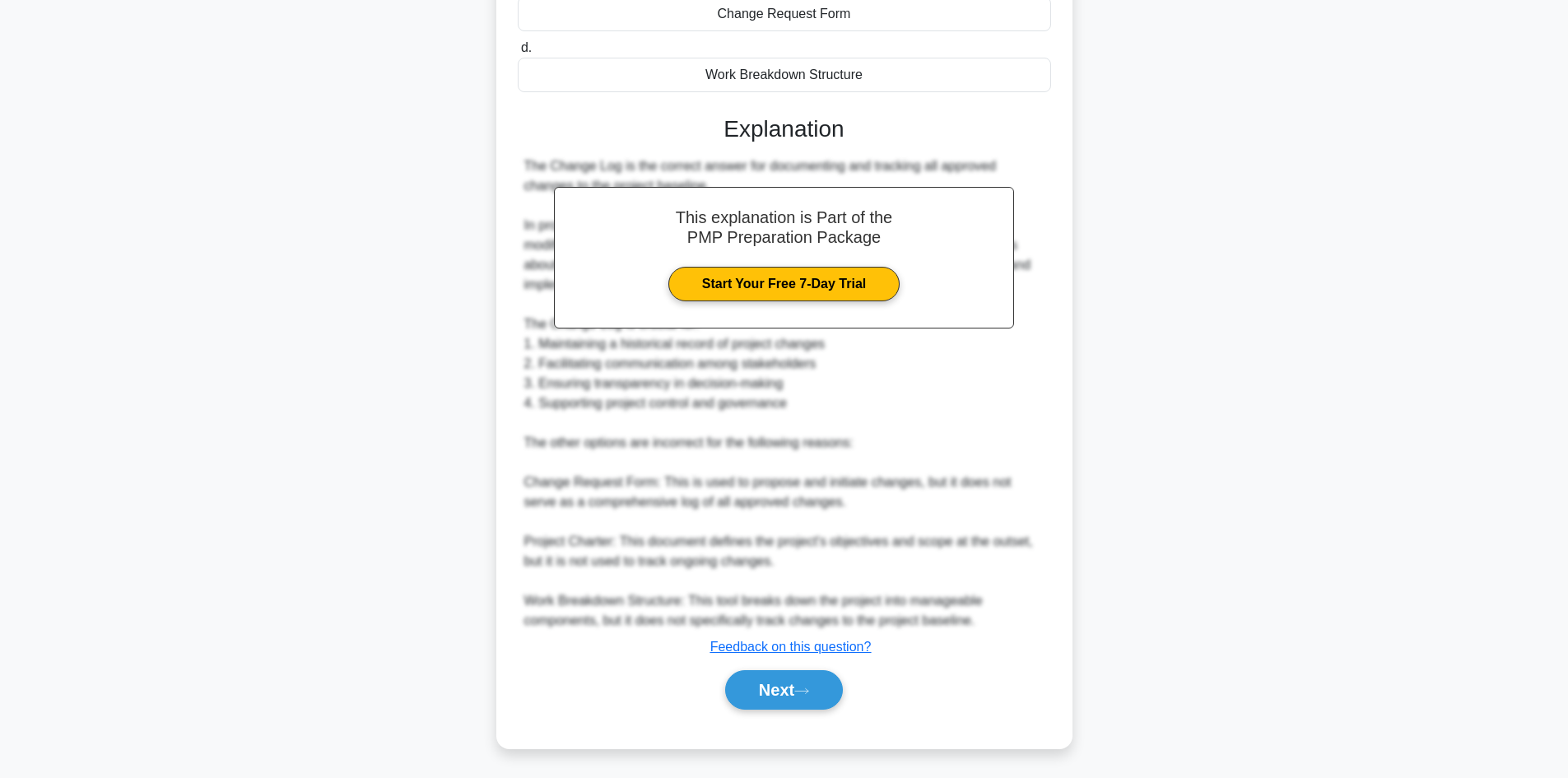
scroll to position [317, 0]
click at [760, 698] on button "Next" at bounding box center [784, 688] width 117 height 40
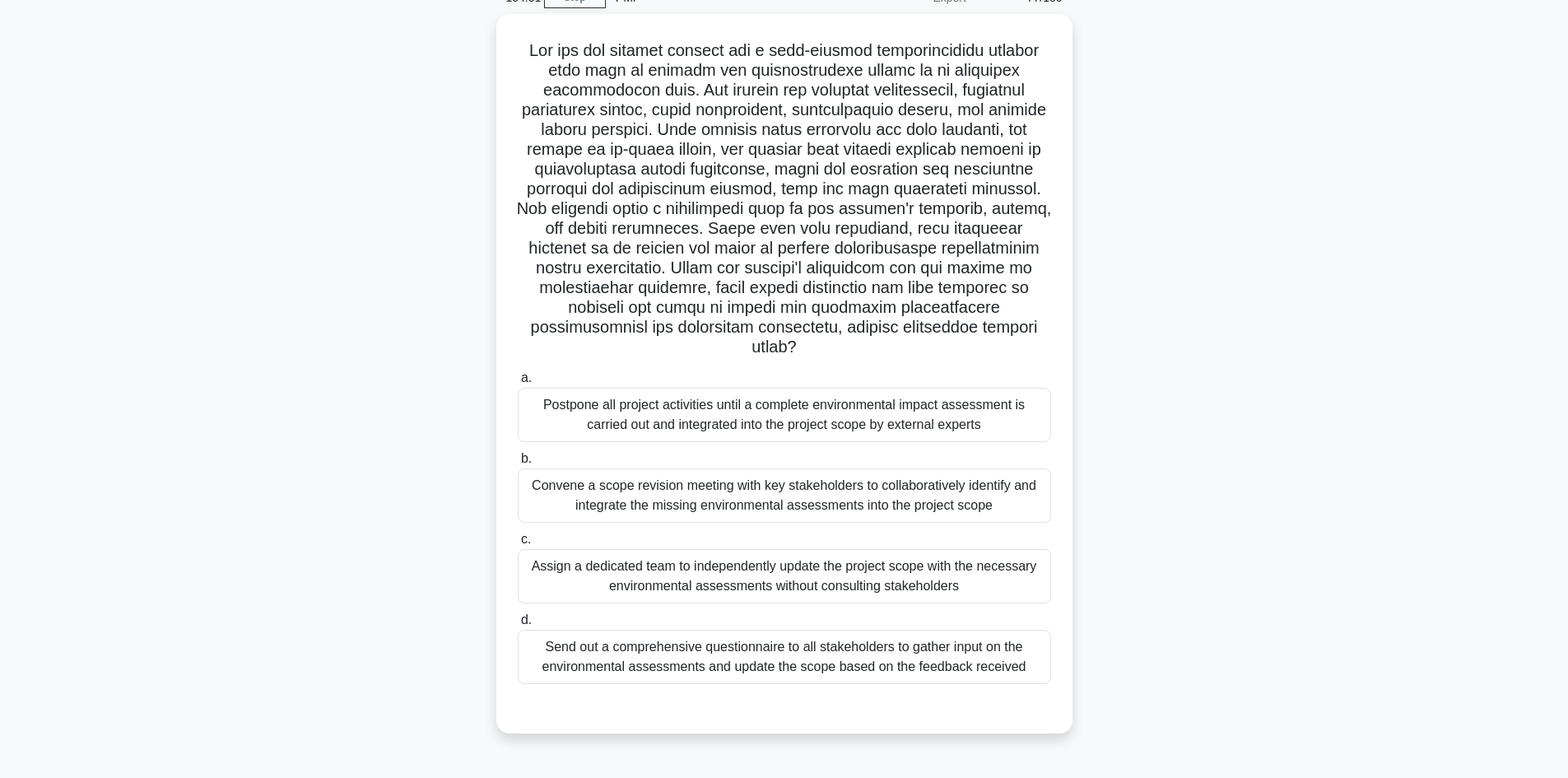
scroll to position [111, 0]
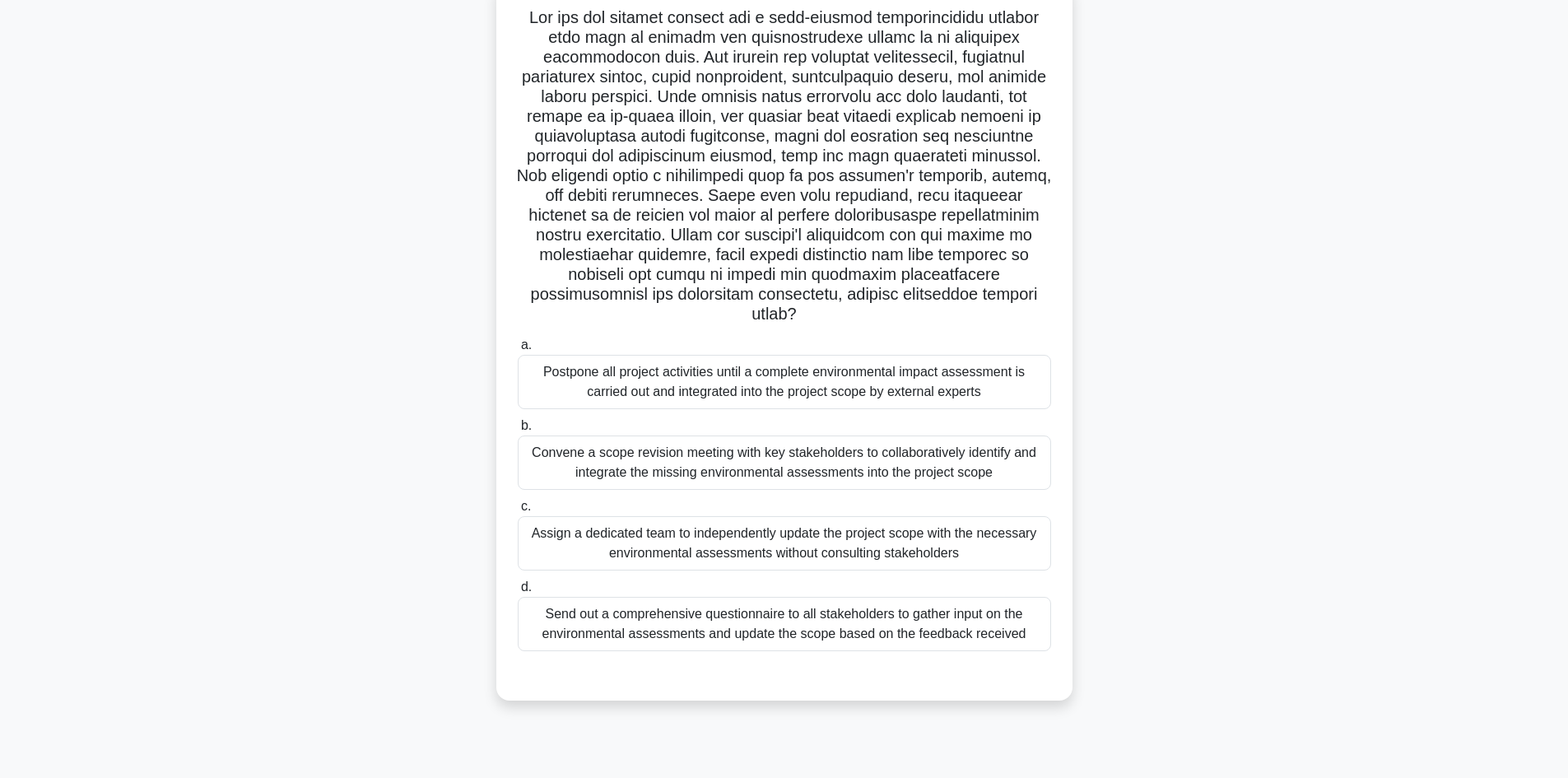
click at [913, 452] on div "Convene a scope revision meeting with key stakeholders to collaboratively ident…" at bounding box center [784, 463] width 533 height 54
click at [517, 431] on input "b. Convene a scope revision meeting with key stakeholders to collaboratively id…" at bounding box center [517, 426] width 0 height 11
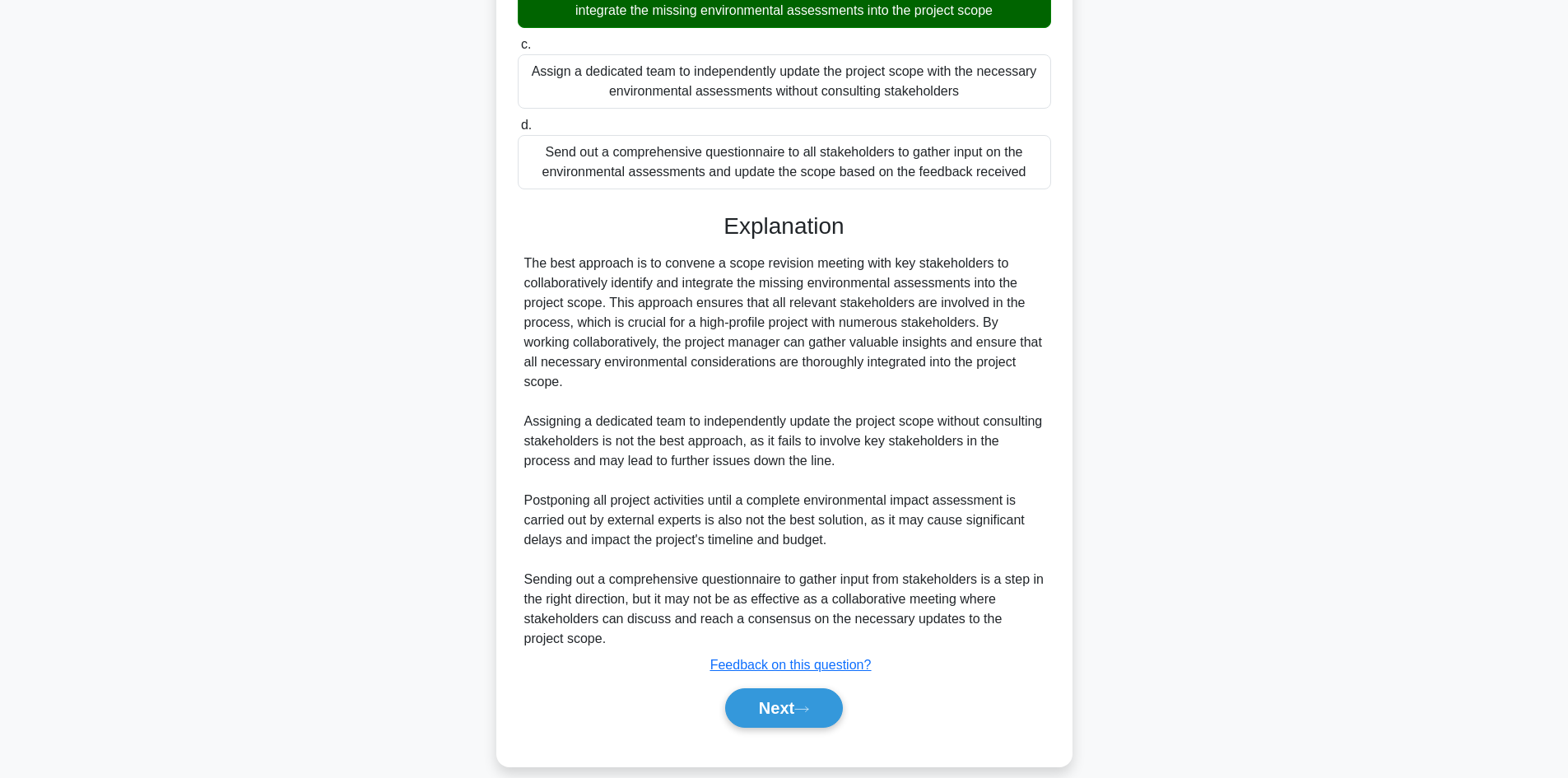
scroll to position [594, 0]
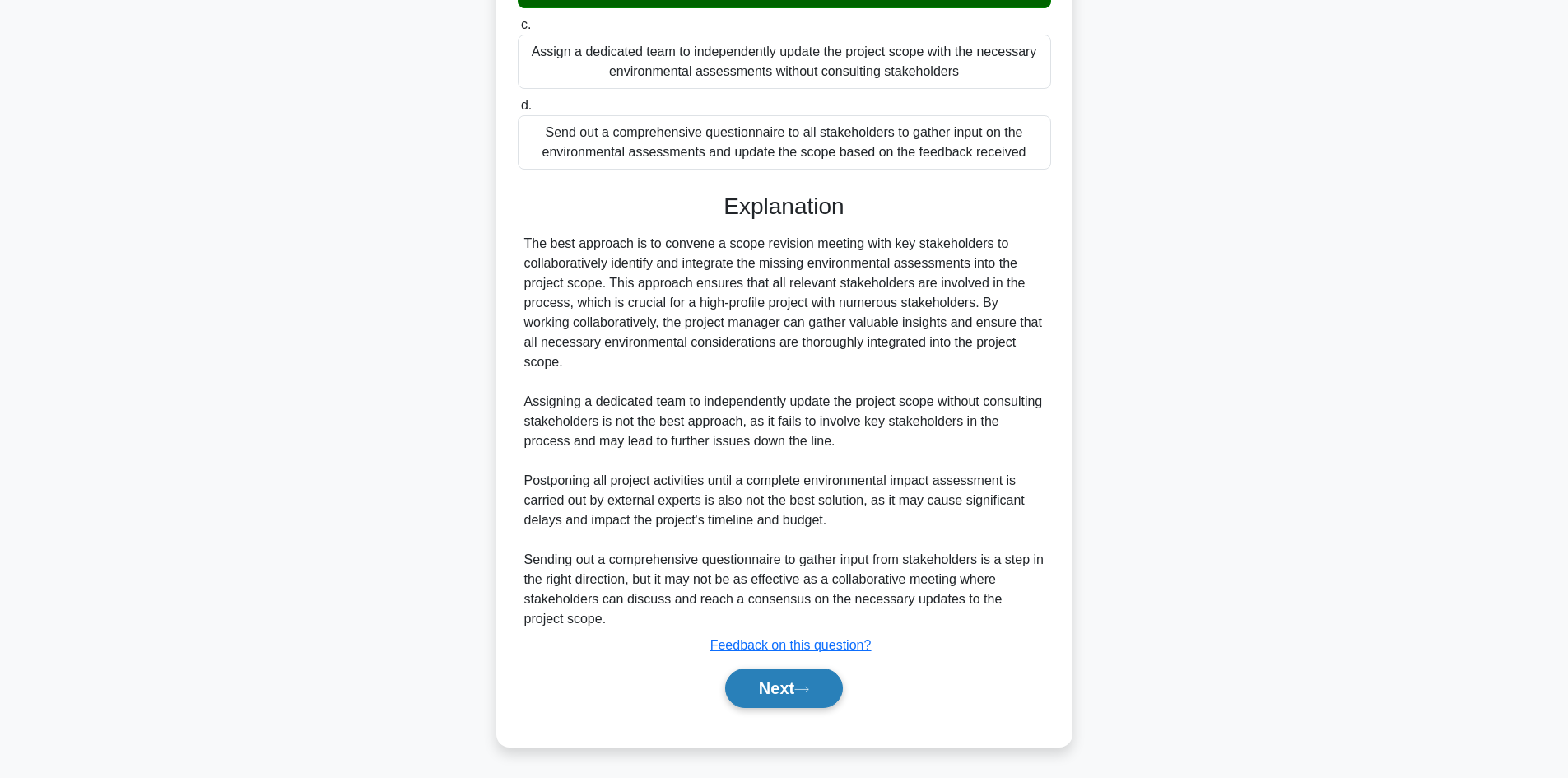
click at [771, 693] on button "Next" at bounding box center [784, 688] width 117 height 40
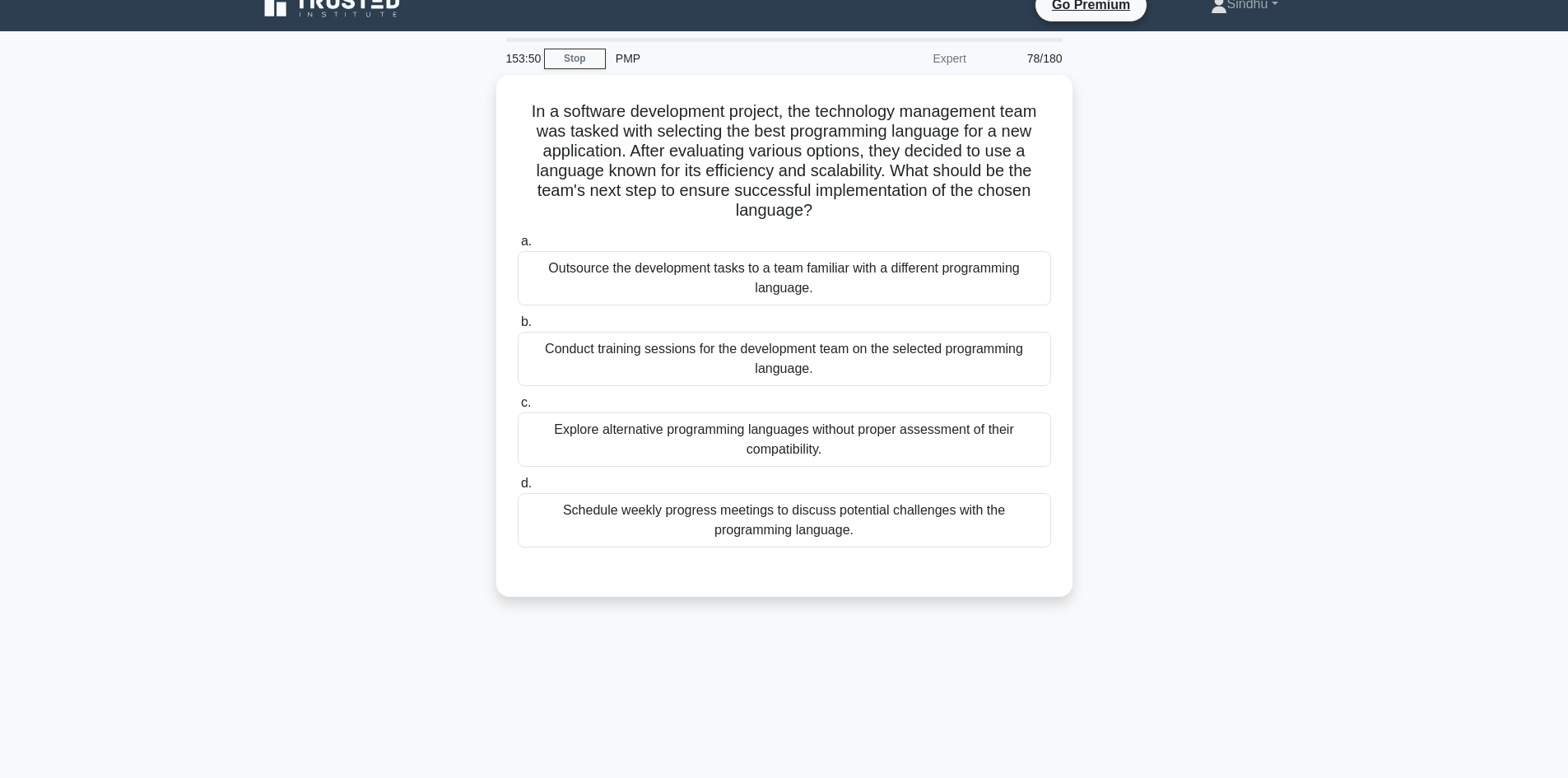
scroll to position [0, 0]
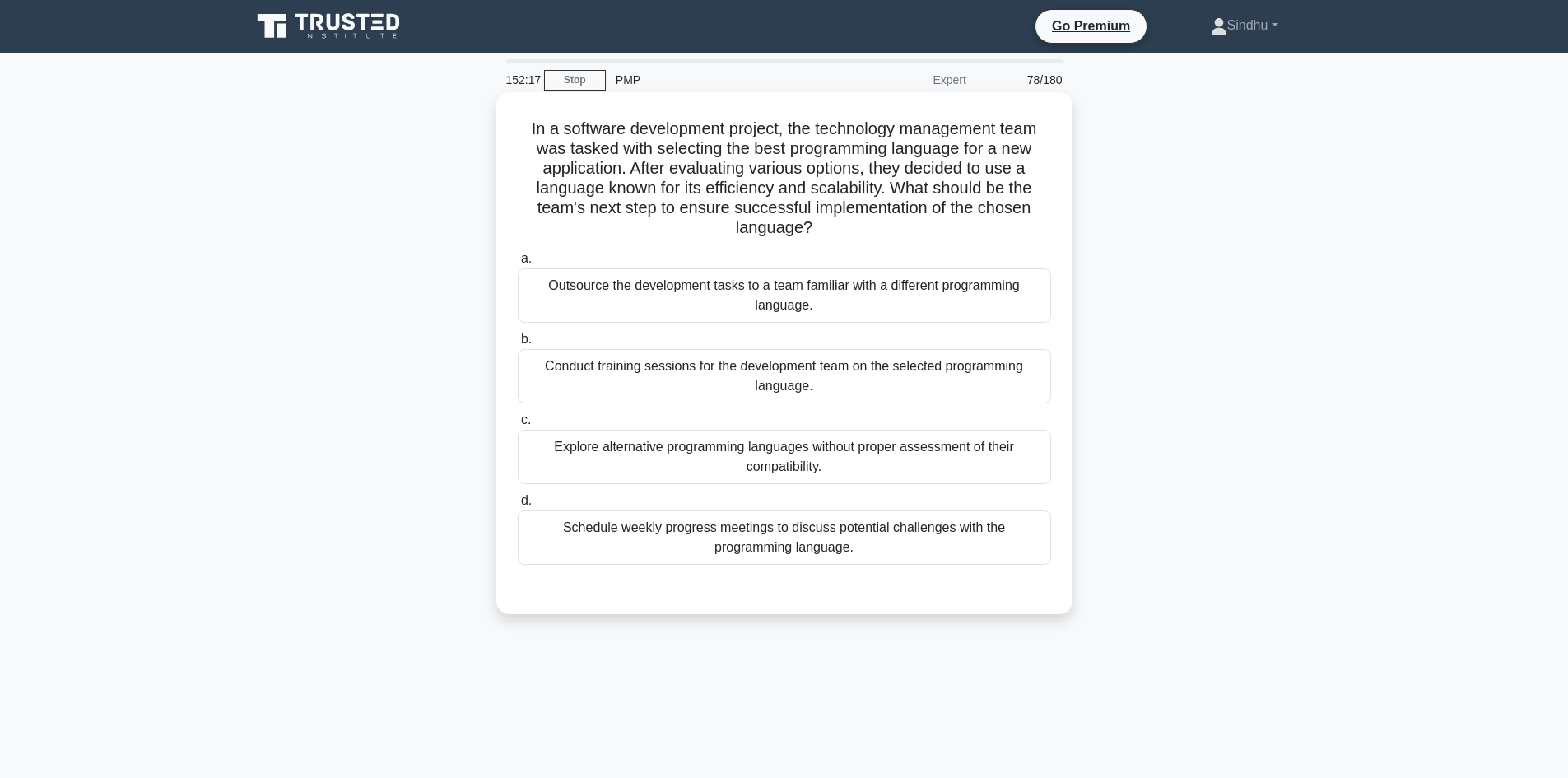
click at [831, 378] on div "Conduct training sessions for the development team on the selected programming …" at bounding box center [784, 376] width 533 height 54
click at [517, 345] on input "b. Conduct training sessions for the development team on the selected programmi…" at bounding box center [517, 339] width 0 height 11
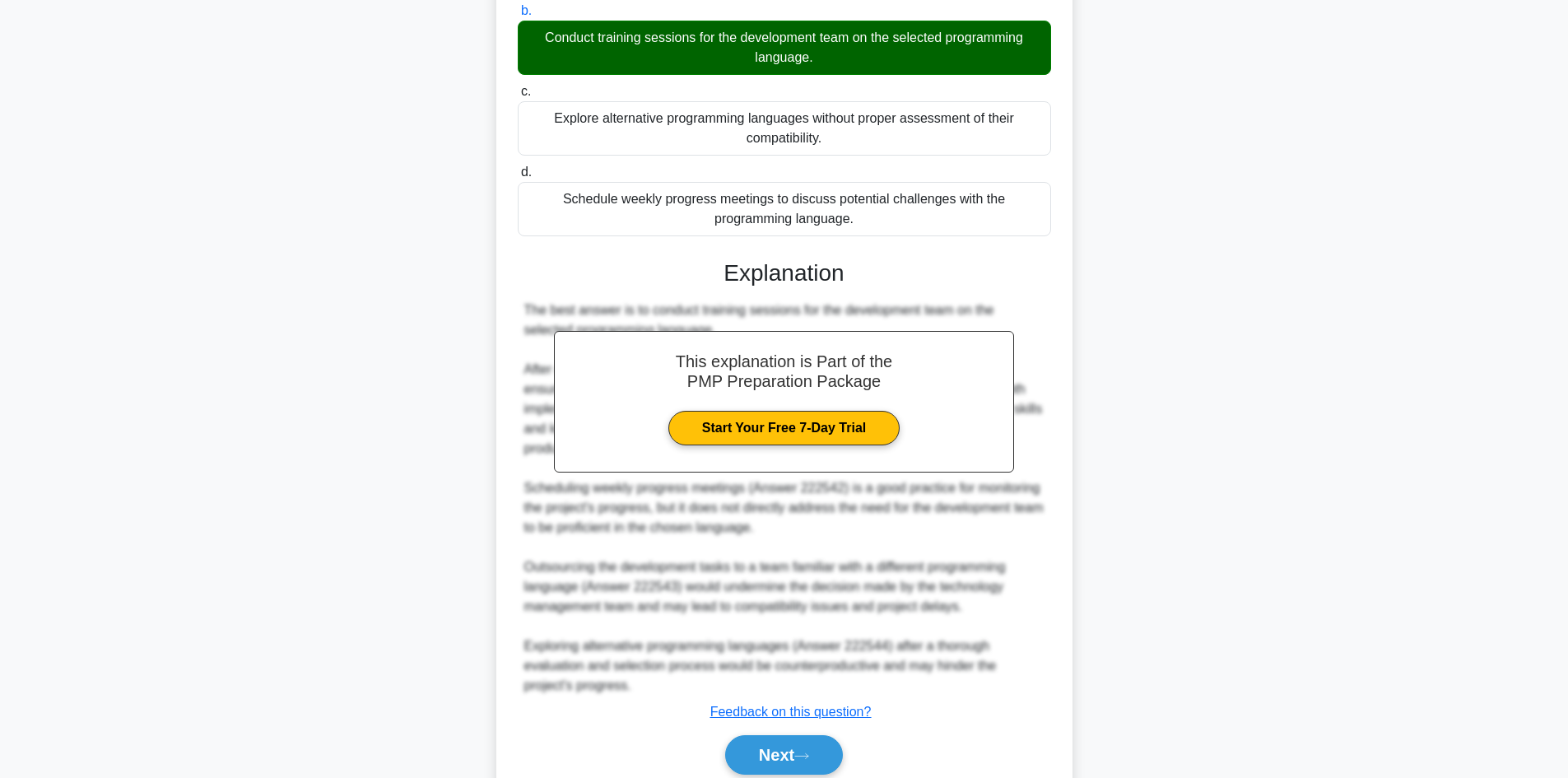
scroll to position [330, 0]
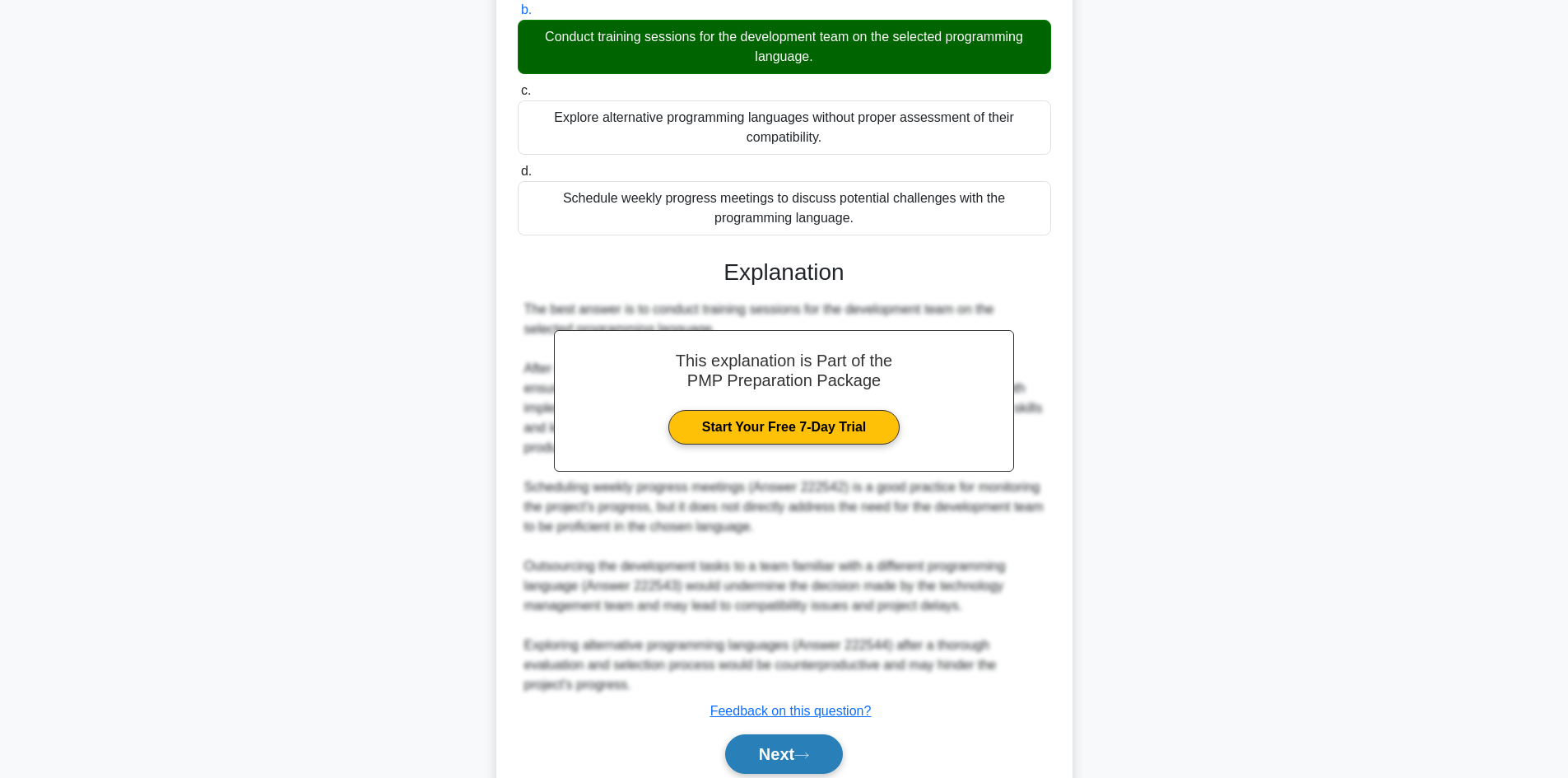
click at [768, 758] on button "Next" at bounding box center [784, 754] width 117 height 40
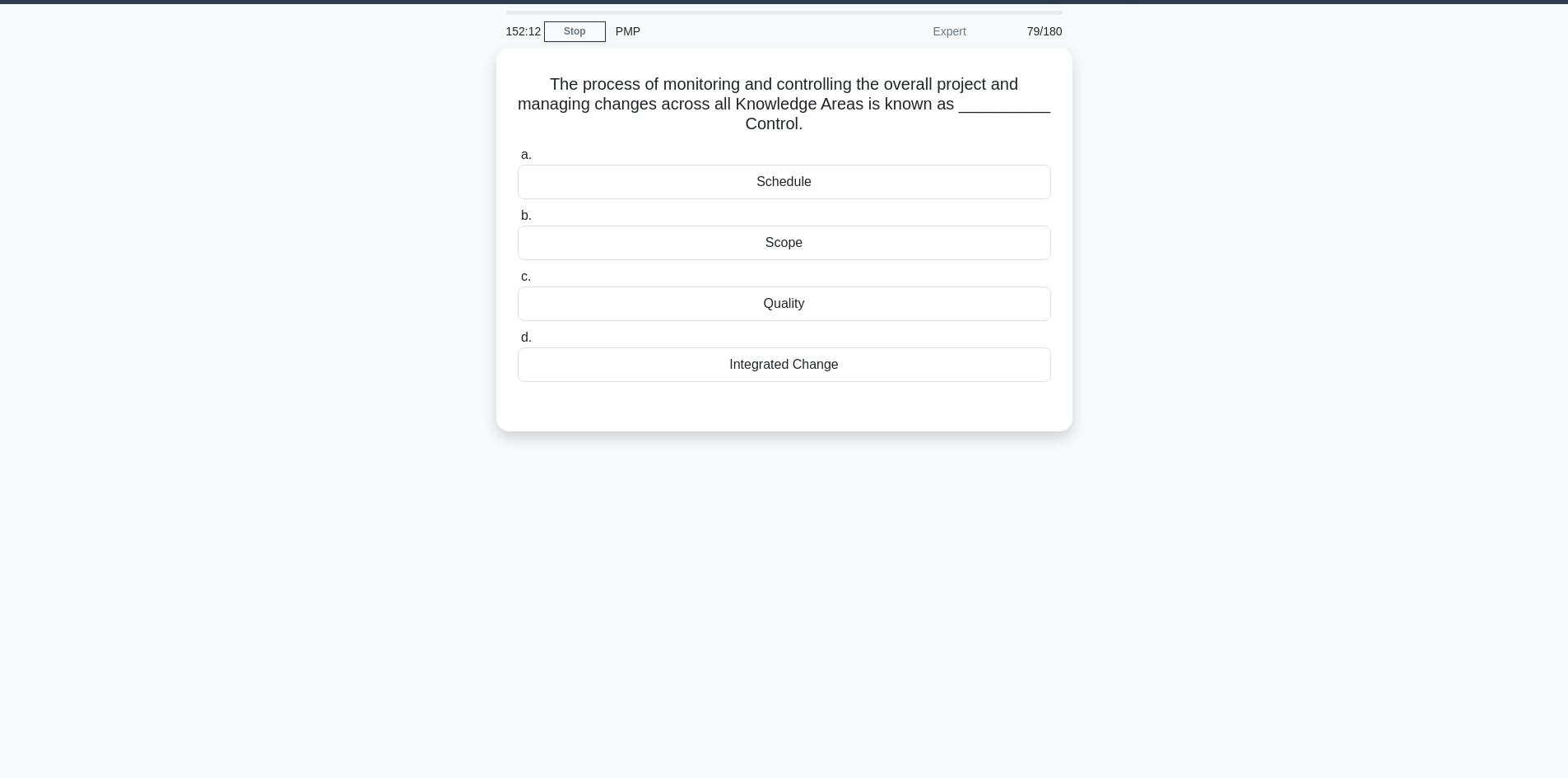
scroll to position [0, 0]
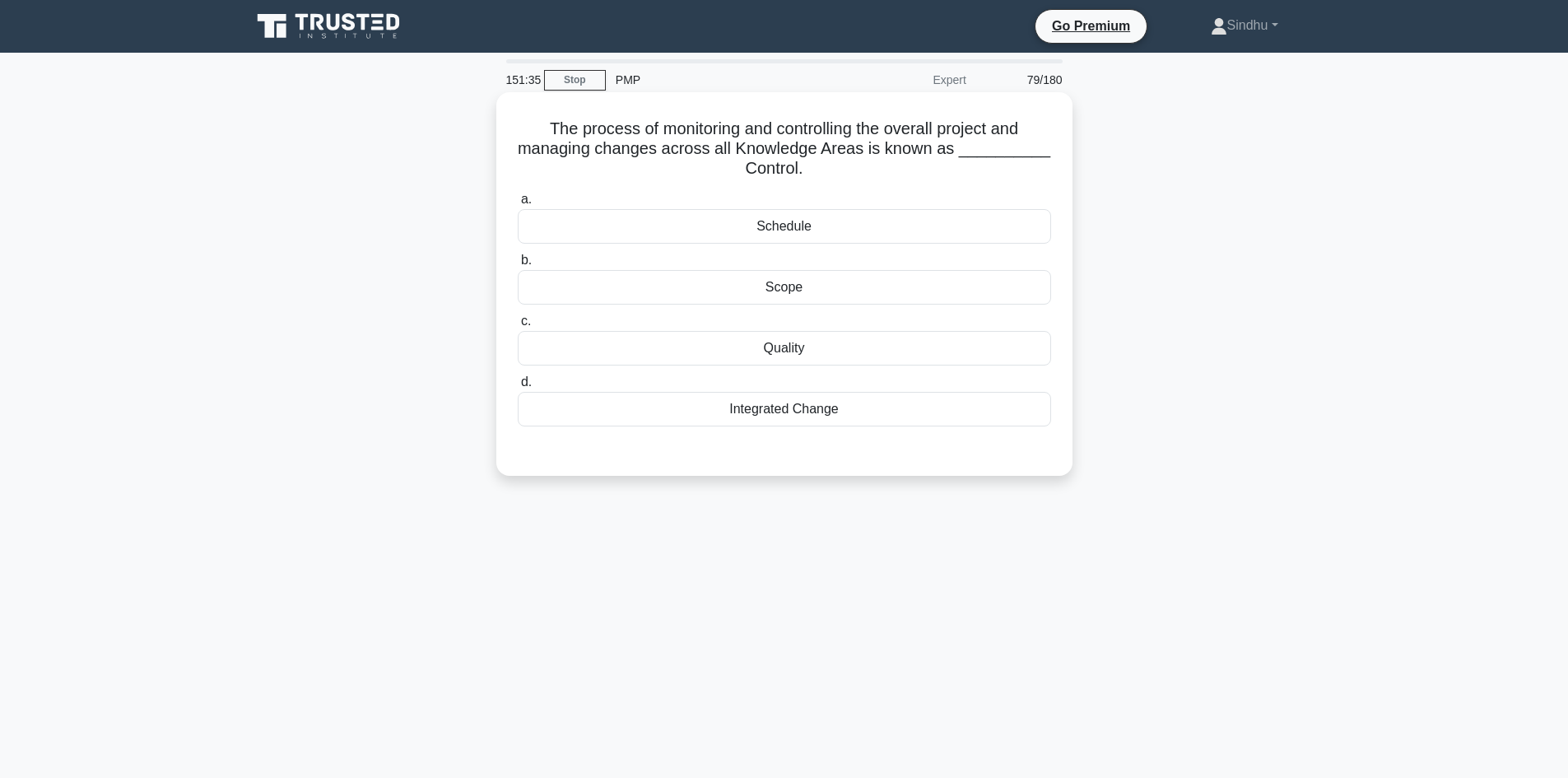
click at [752, 421] on div "Integrated Change" at bounding box center [784, 409] width 533 height 35
click at [517, 388] on input "d. Integrated Change" at bounding box center [517, 382] width 0 height 11
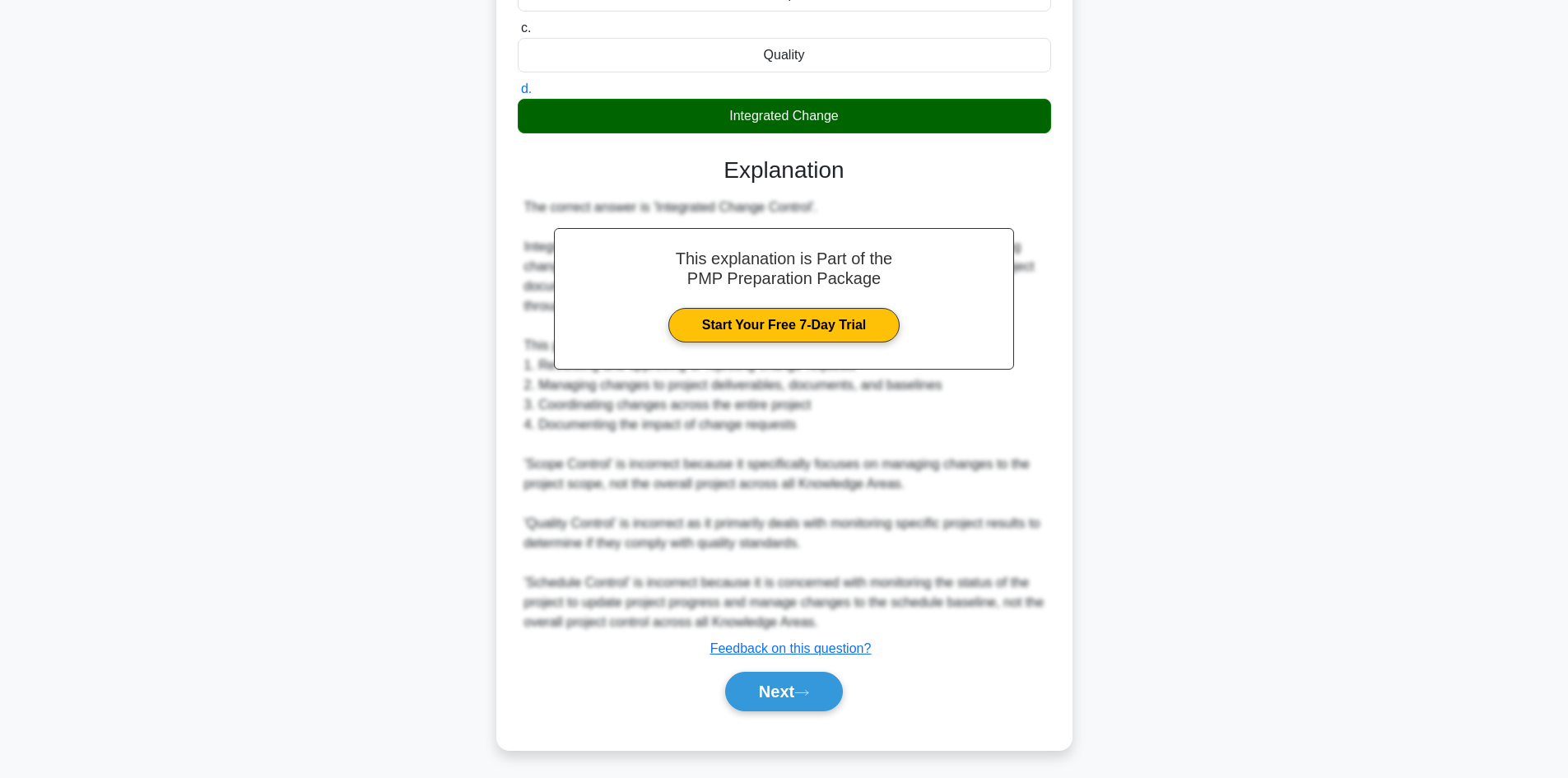
scroll to position [298, 0]
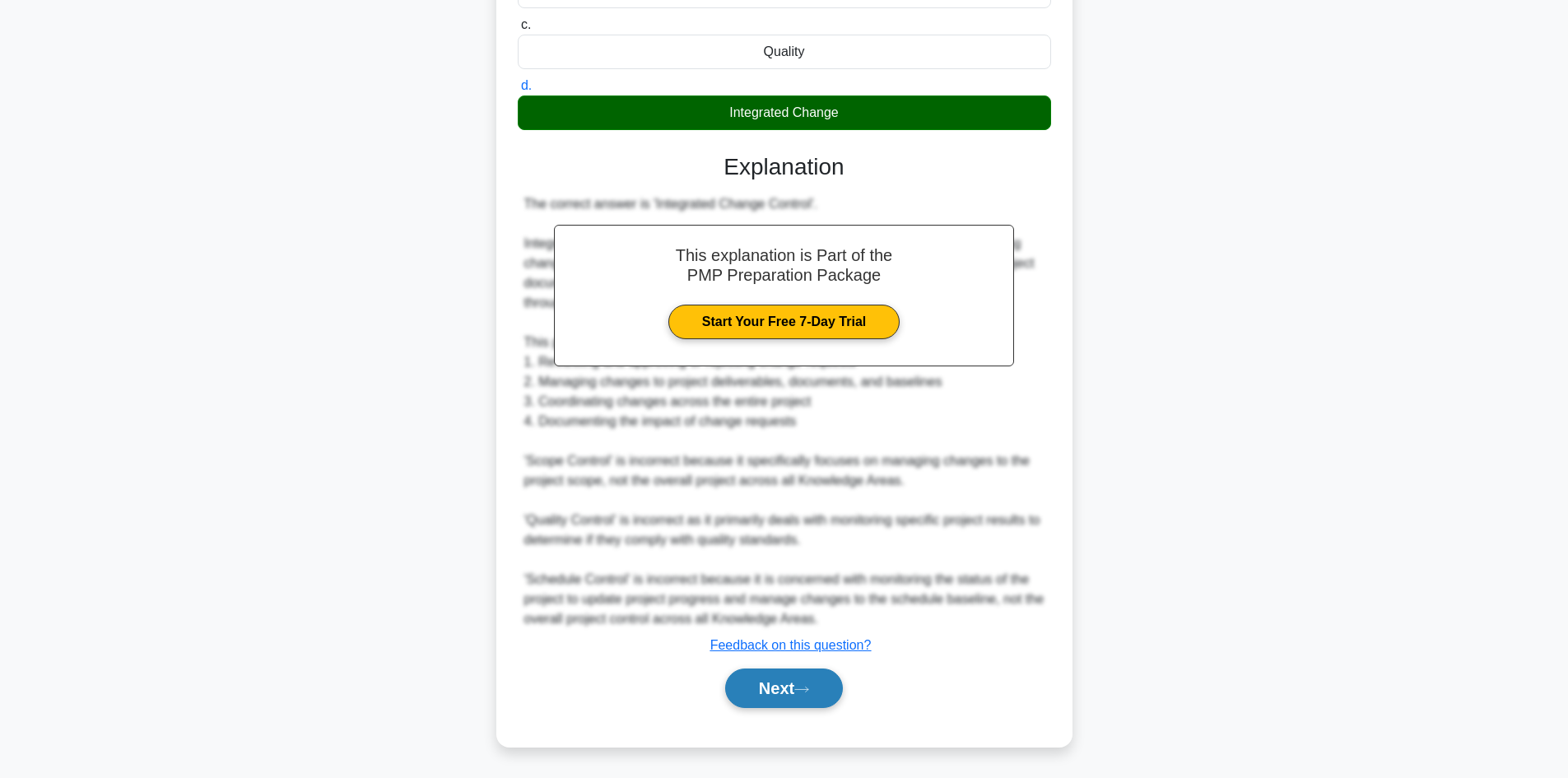
click at [762, 683] on button "Next" at bounding box center [784, 688] width 117 height 40
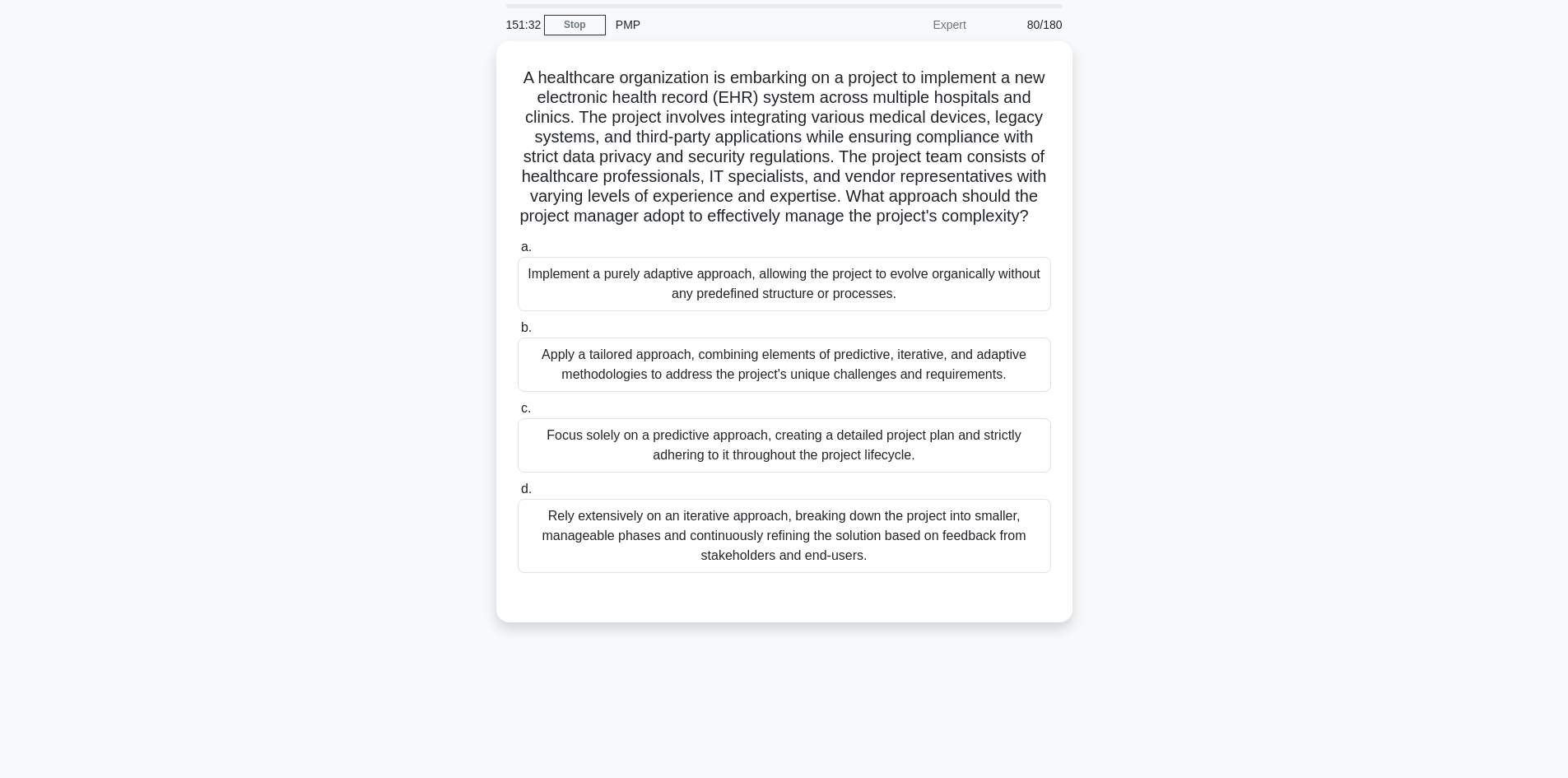
scroll to position [0, 0]
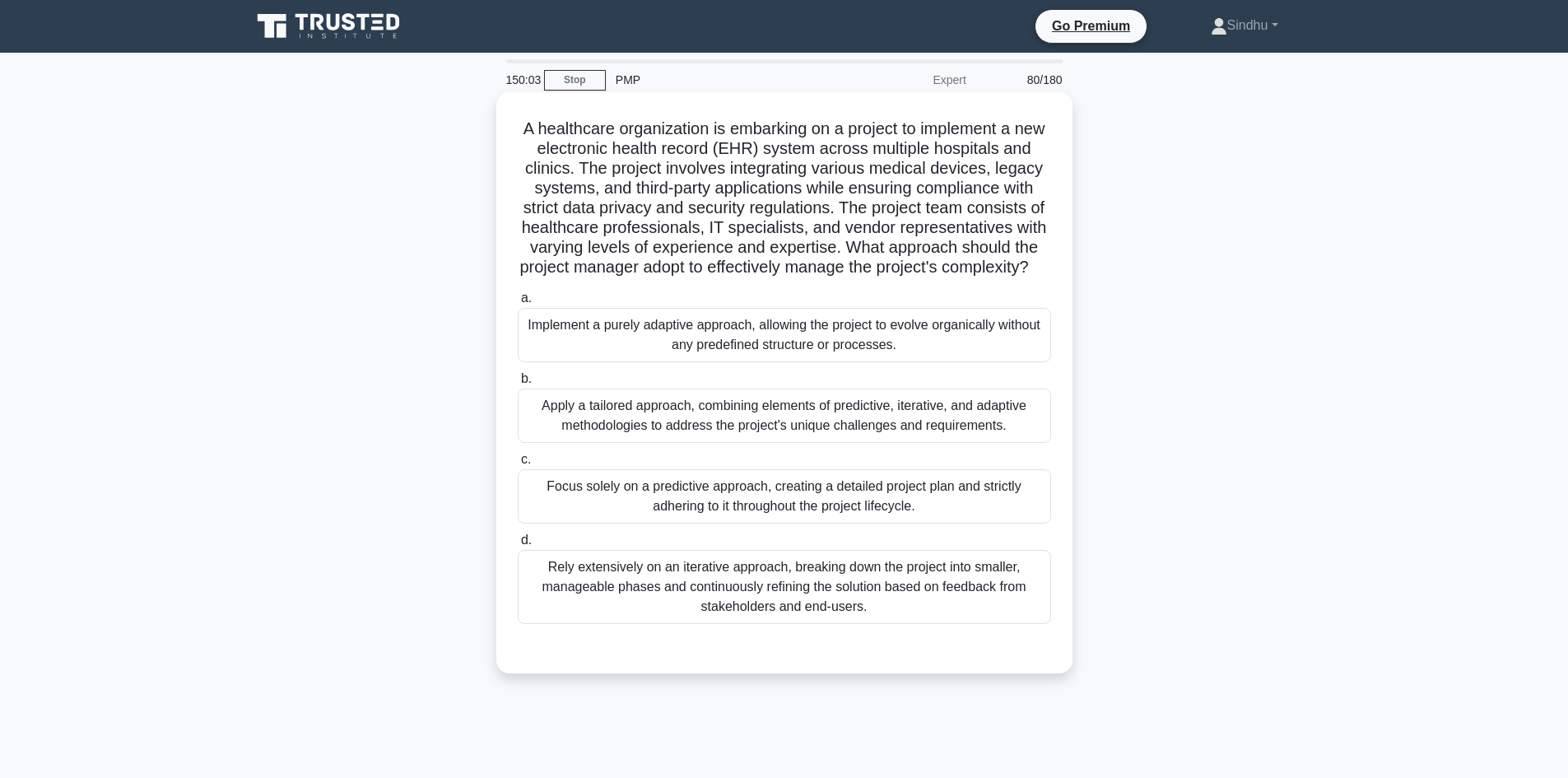
click at [850, 614] on div "Rely extensively on an iterative approach, breaking down the project into small…" at bounding box center [784, 587] width 533 height 74
click at [517, 546] on input "d. Rely extensively on an iterative approach, breaking down the project into sm…" at bounding box center [517, 540] width 0 height 11
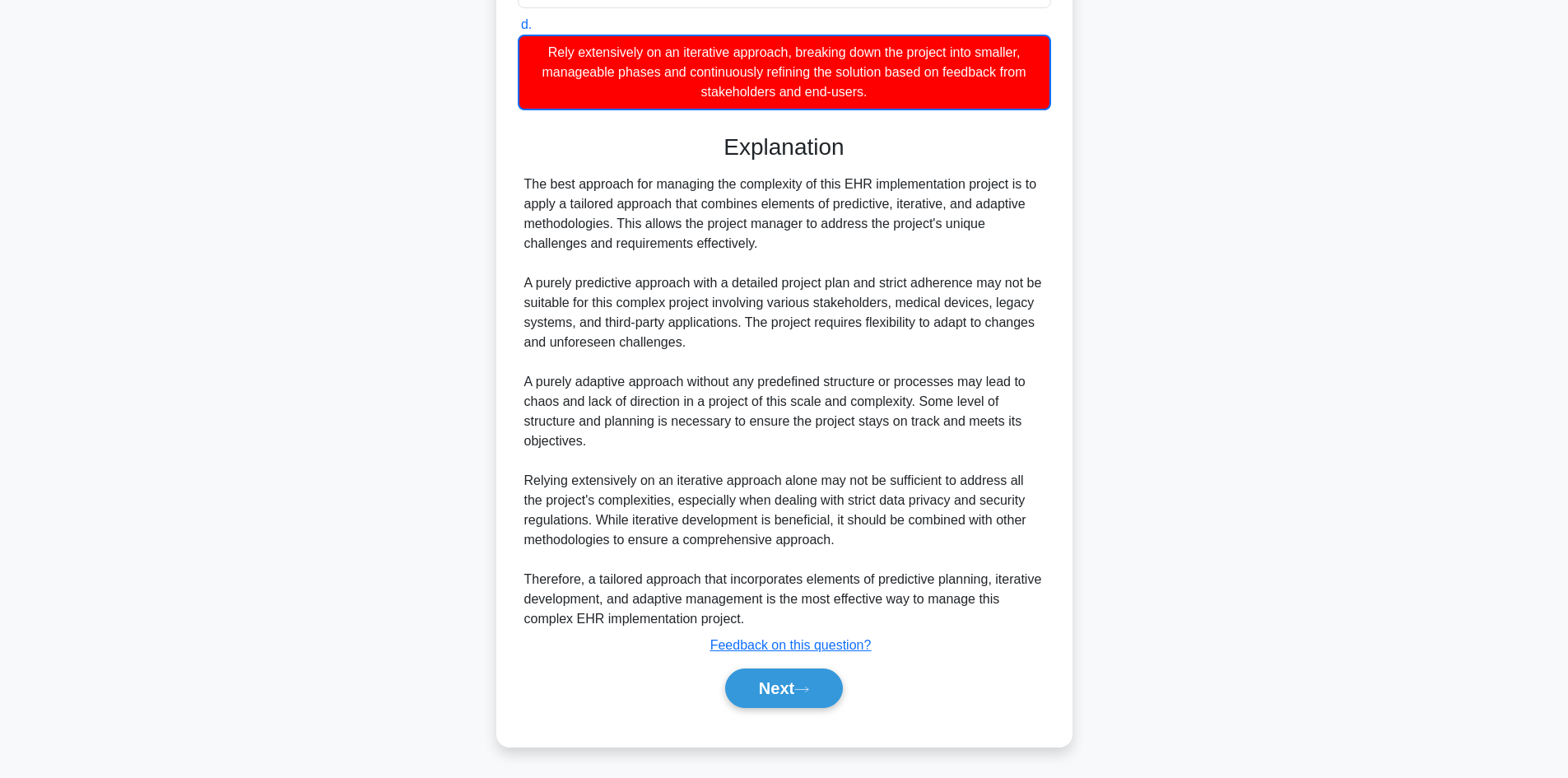
scroll to position [536, 0]
click at [762, 693] on button "Next" at bounding box center [784, 688] width 117 height 40
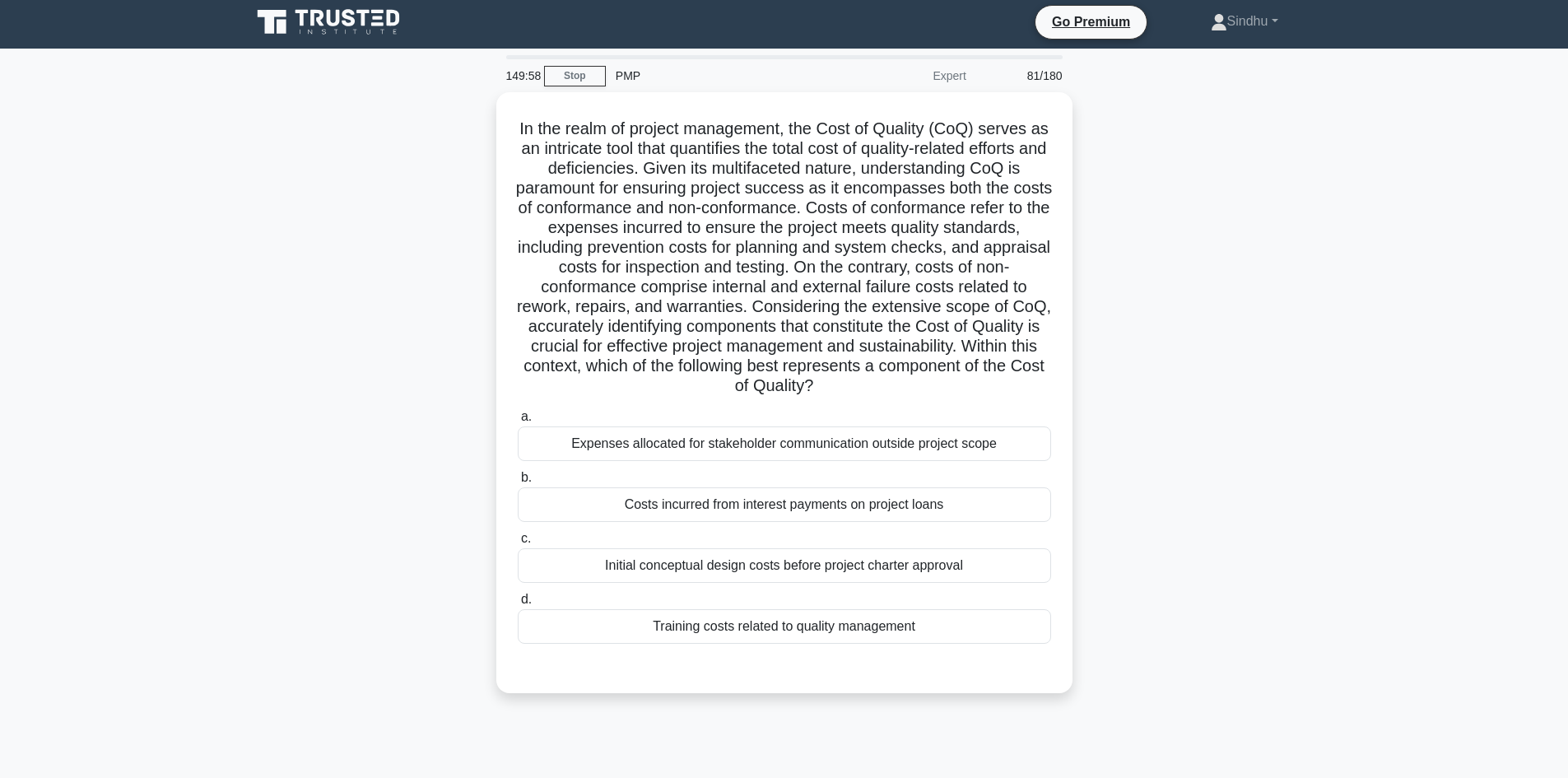
scroll to position [0, 0]
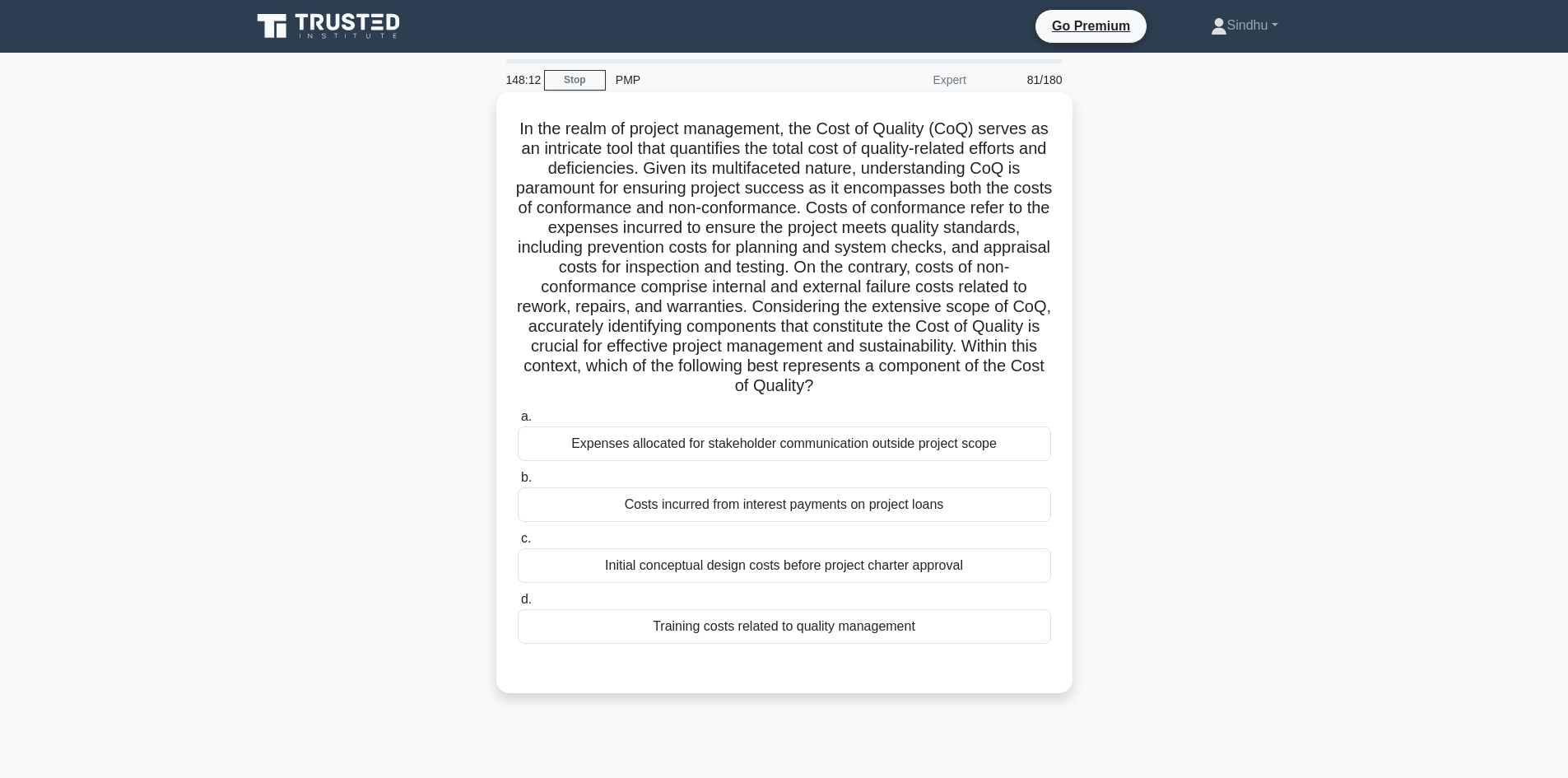
click at [826, 627] on div "Training costs related to quality management" at bounding box center [784, 627] width 533 height 35
click at [517, 605] on input "d. Training costs related to quality management" at bounding box center [517, 600] width 0 height 11
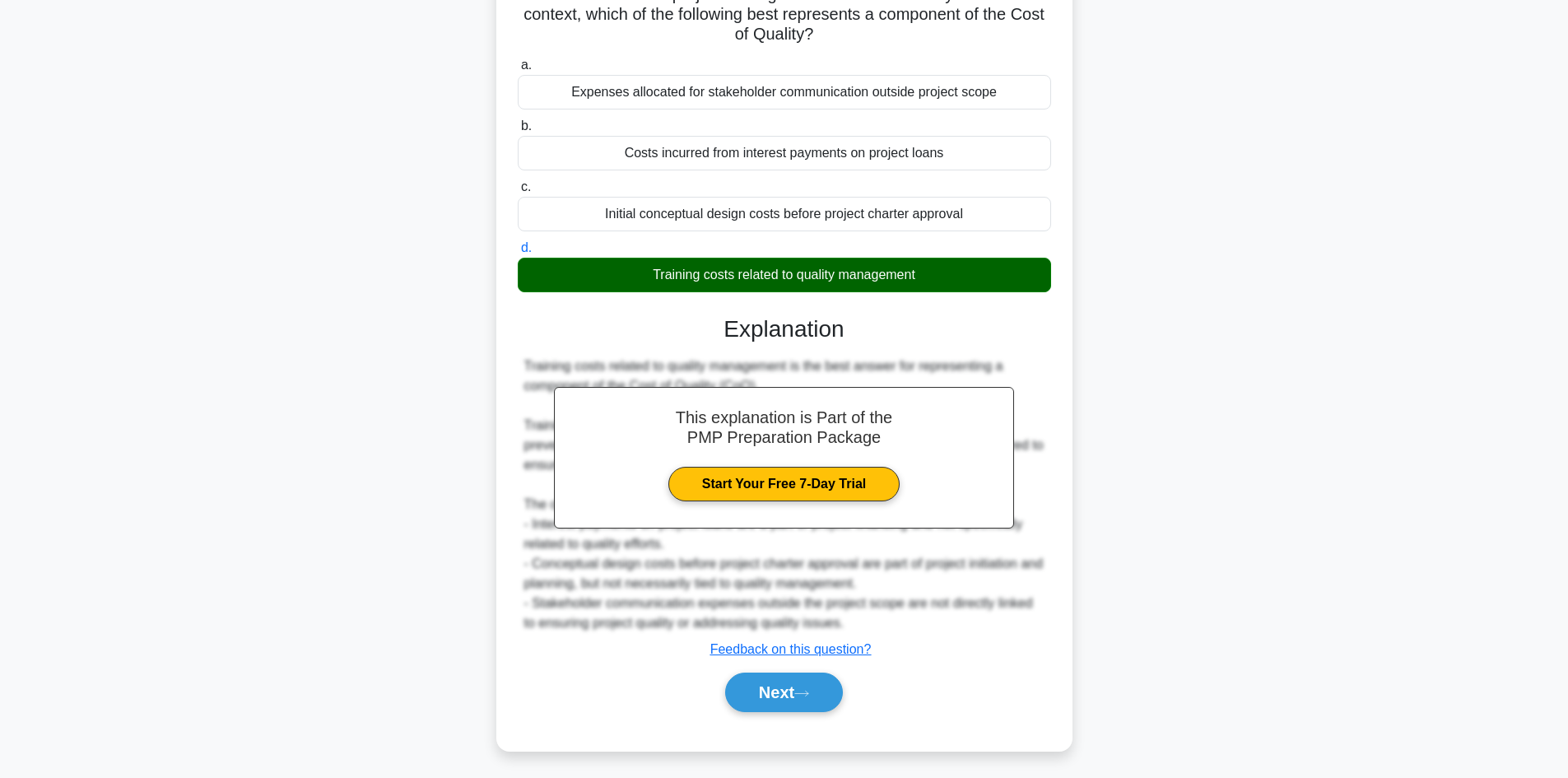
scroll to position [357, 0]
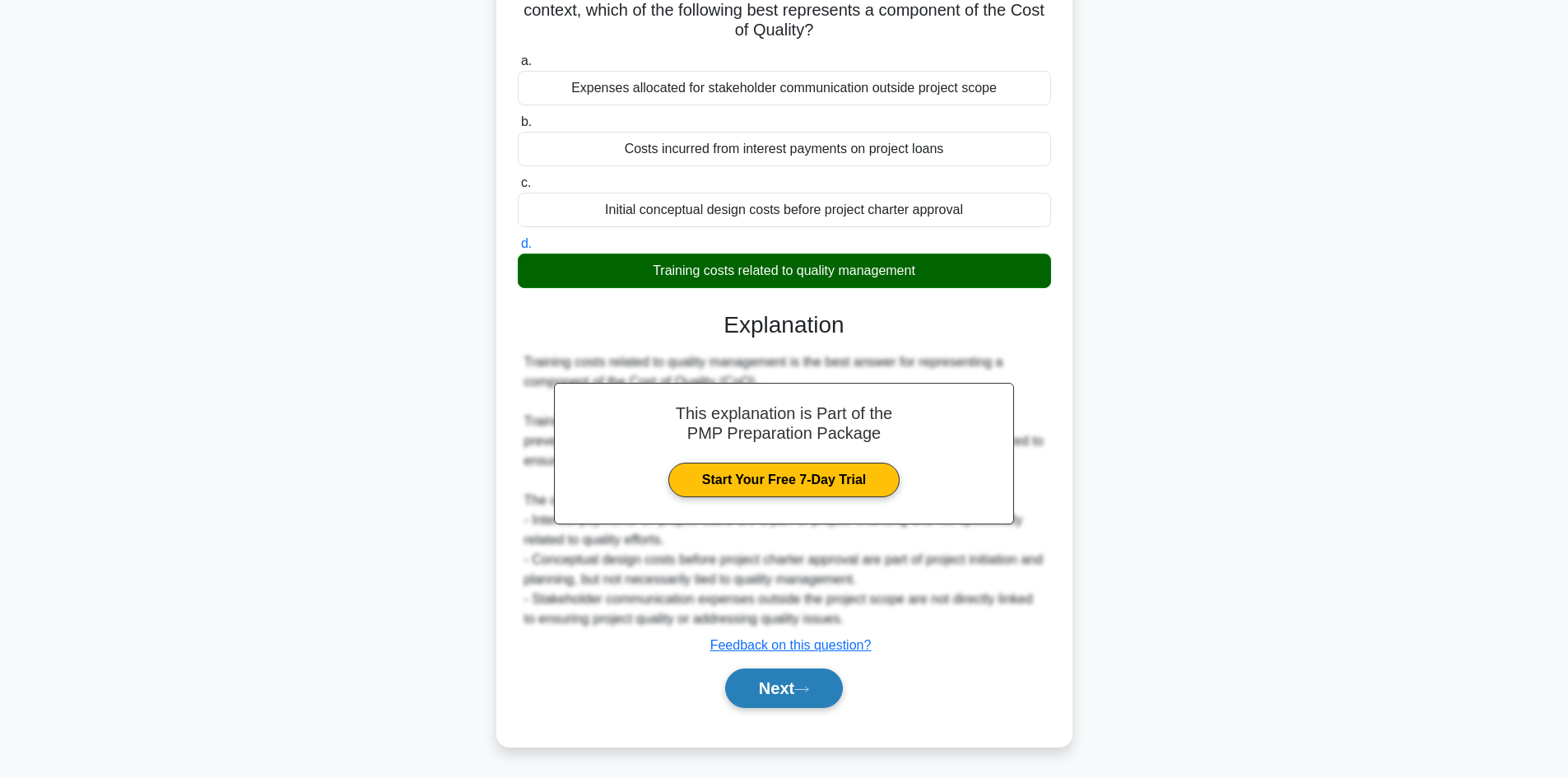
click at [800, 680] on button "Next" at bounding box center [784, 688] width 117 height 40
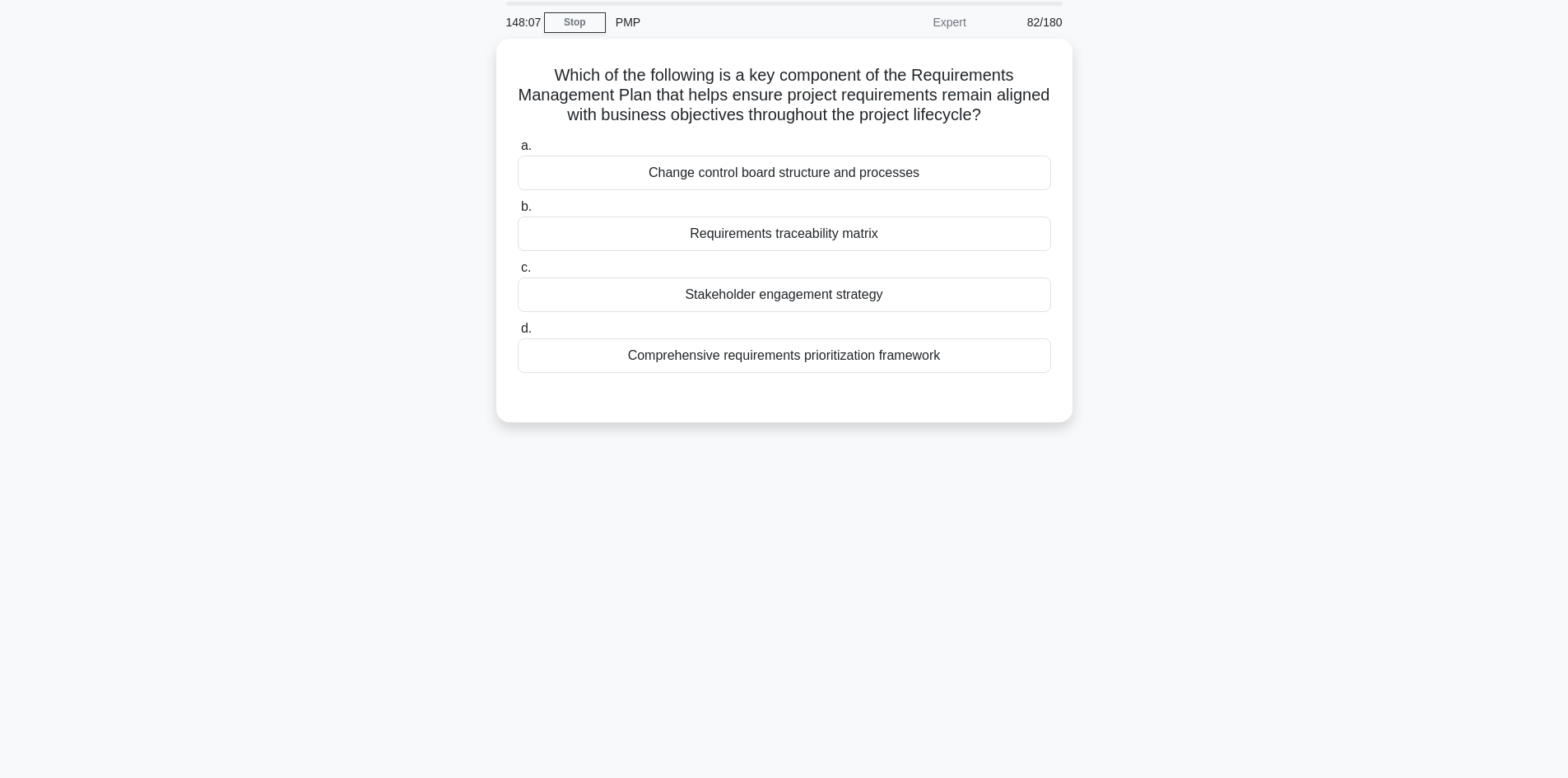
scroll to position [29, 0]
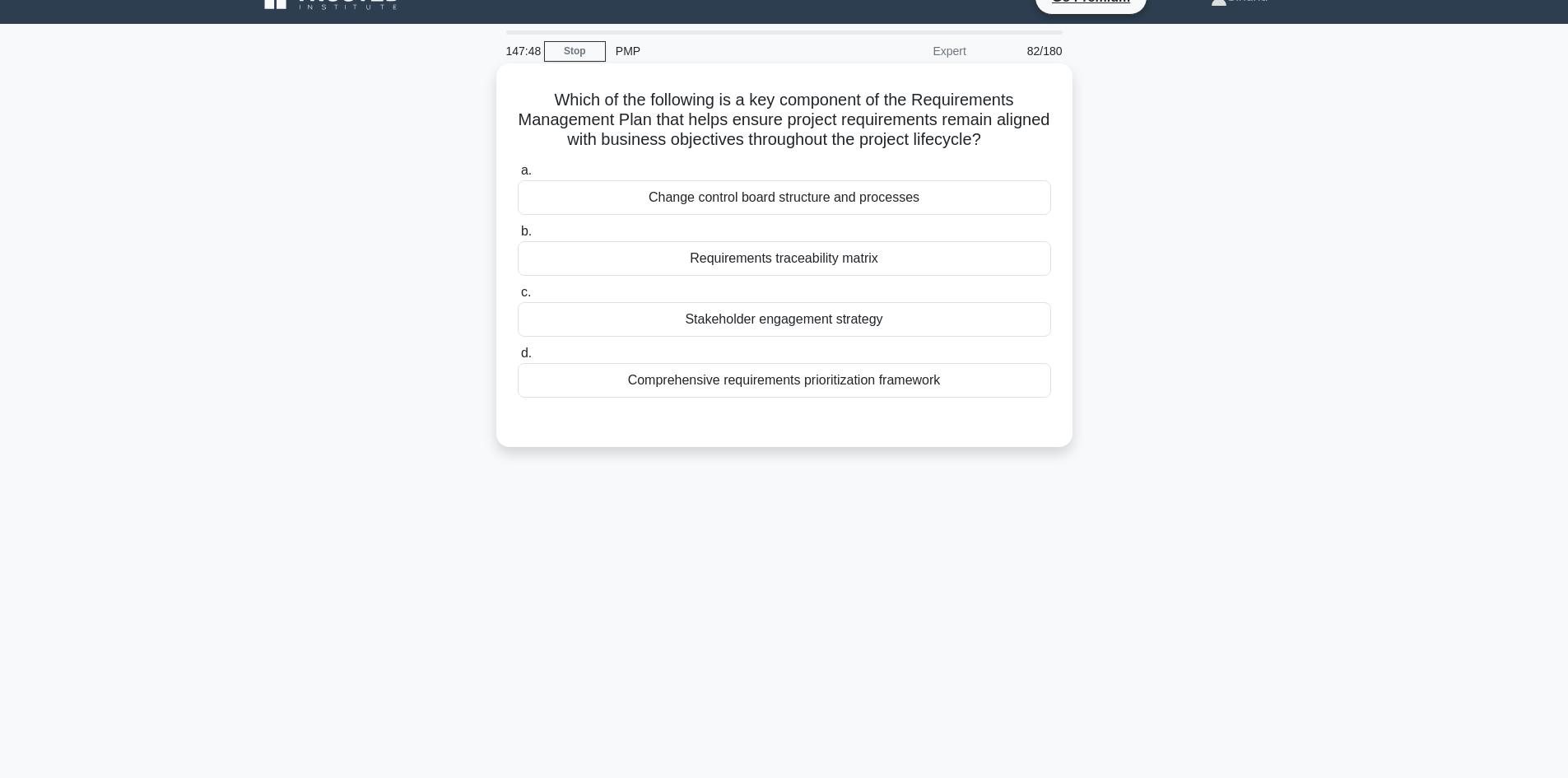
click at [833, 262] on div "Requirements traceability matrix" at bounding box center [784, 258] width 533 height 35
click at [517, 237] on input "b. Requirements traceability matrix" at bounding box center [517, 232] width 0 height 11
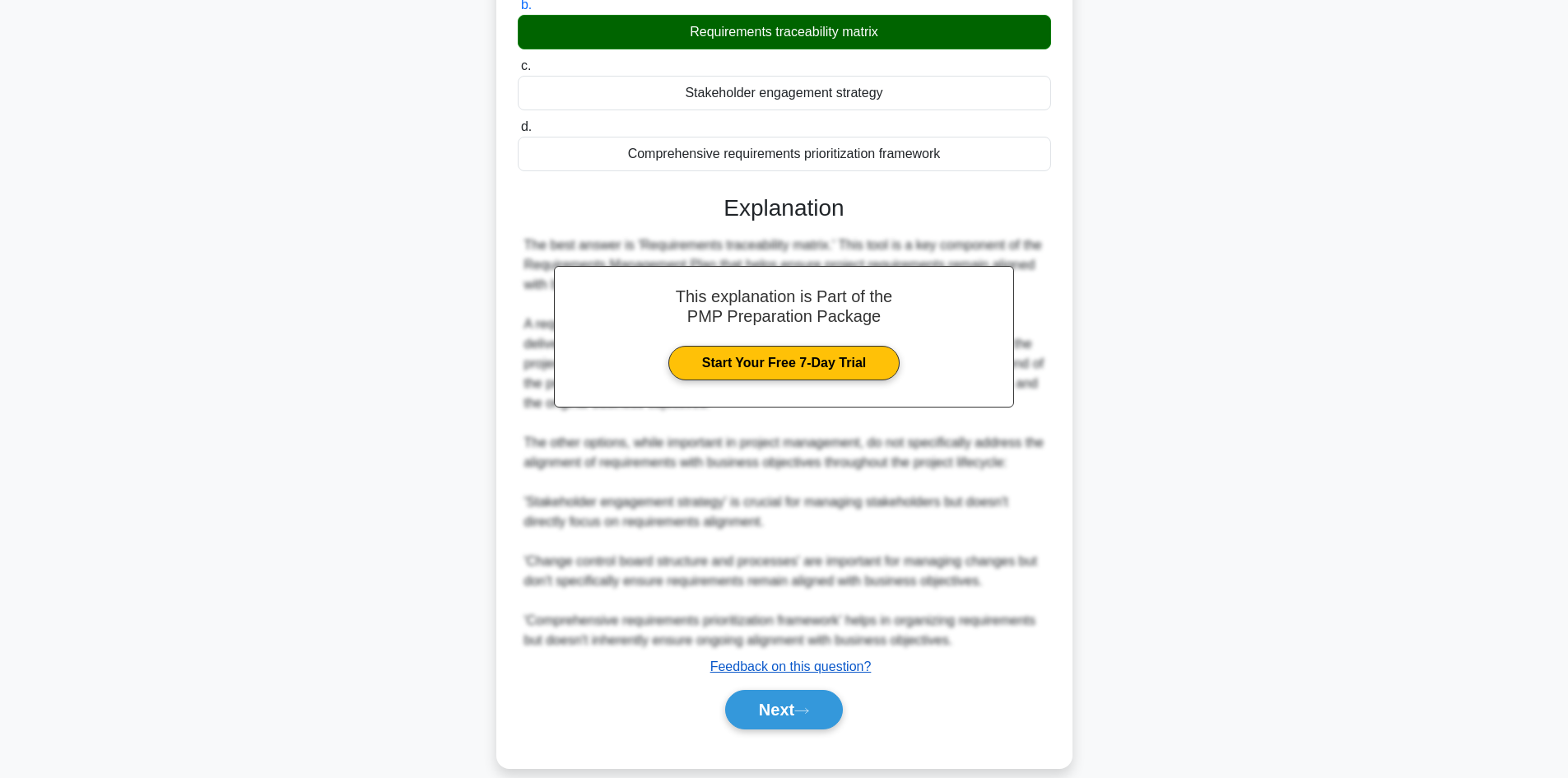
scroll to position [277, 0]
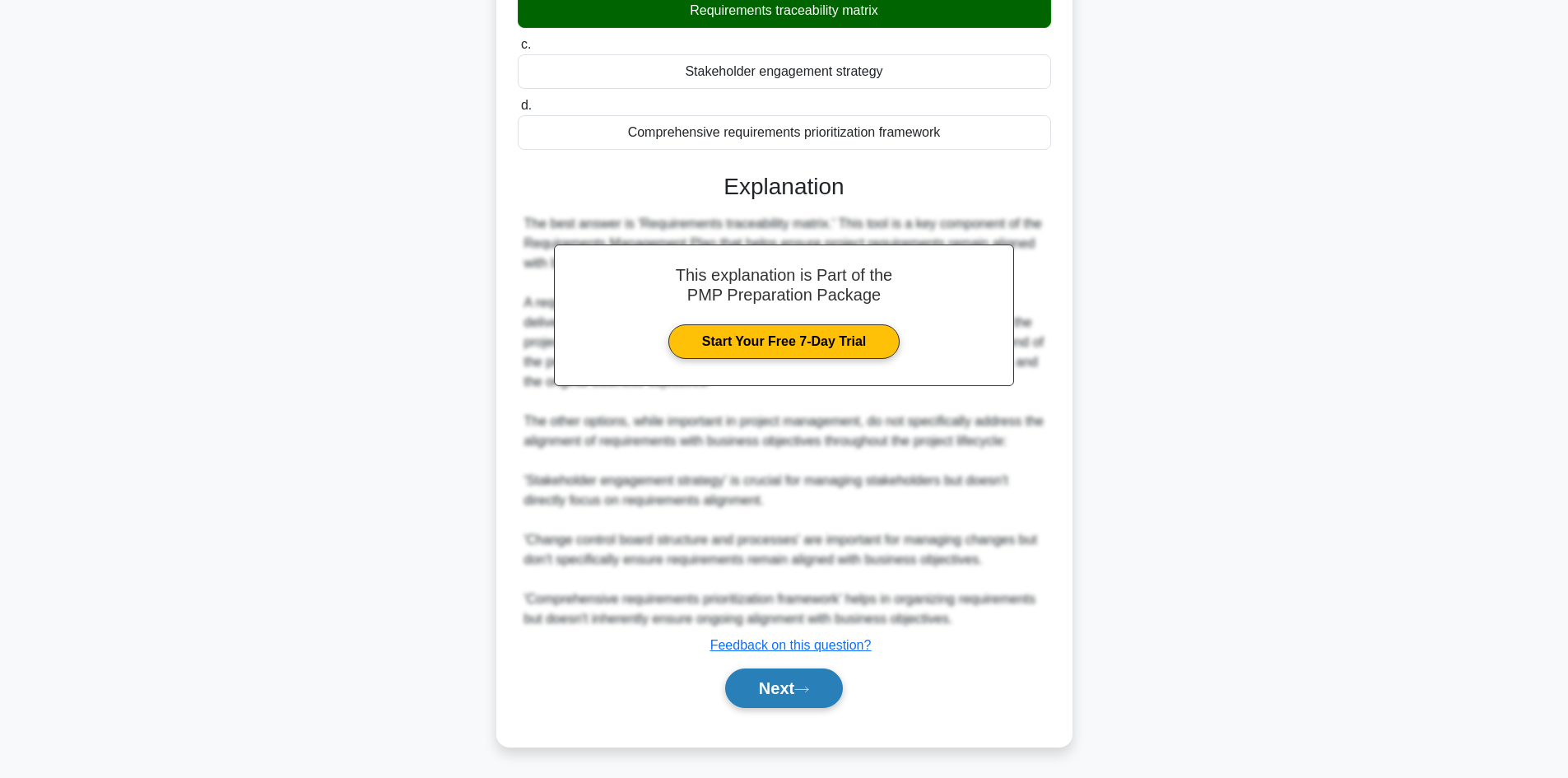
click at [794, 697] on button "Next" at bounding box center [784, 688] width 117 height 40
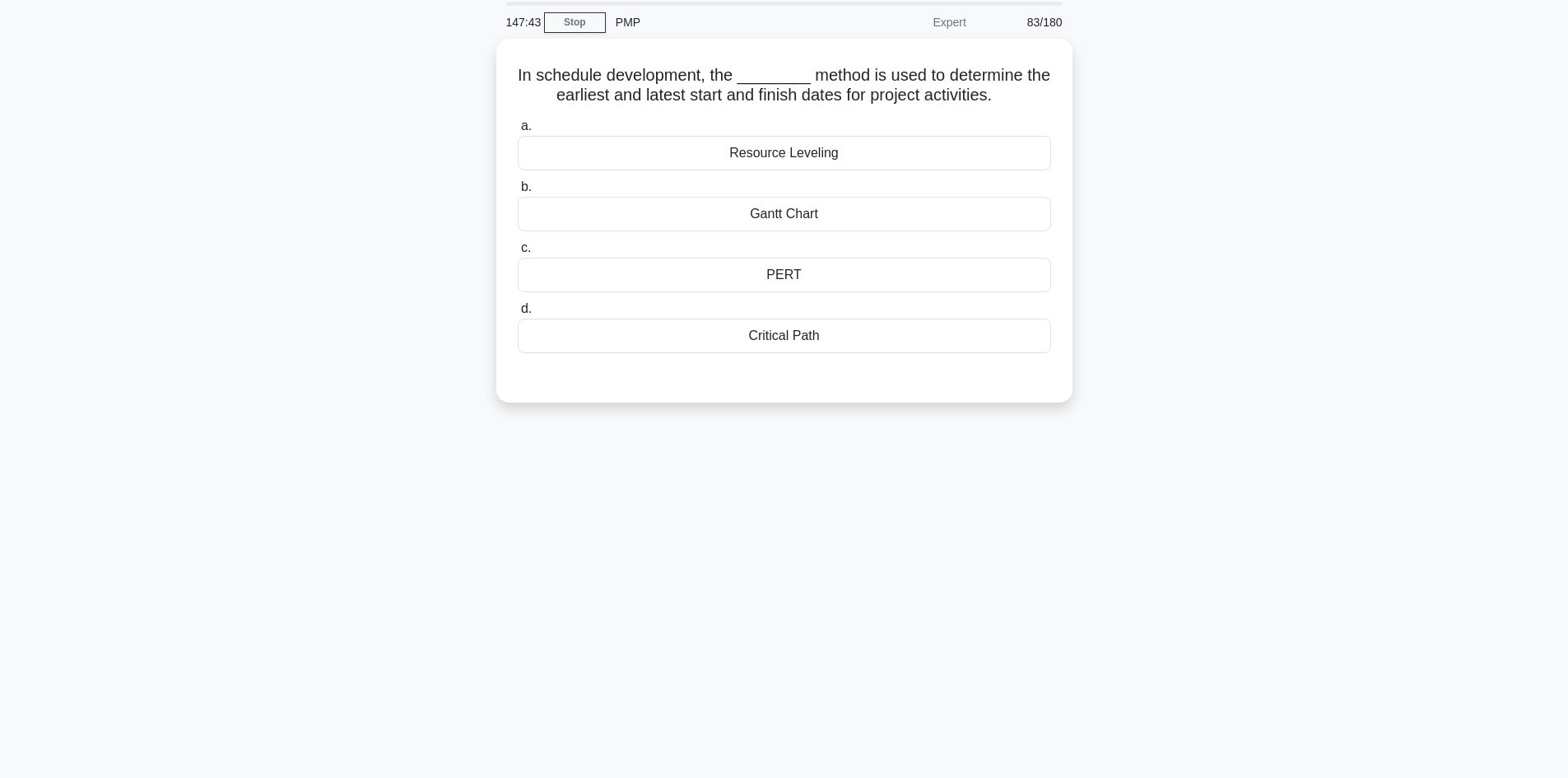
scroll to position [29, 0]
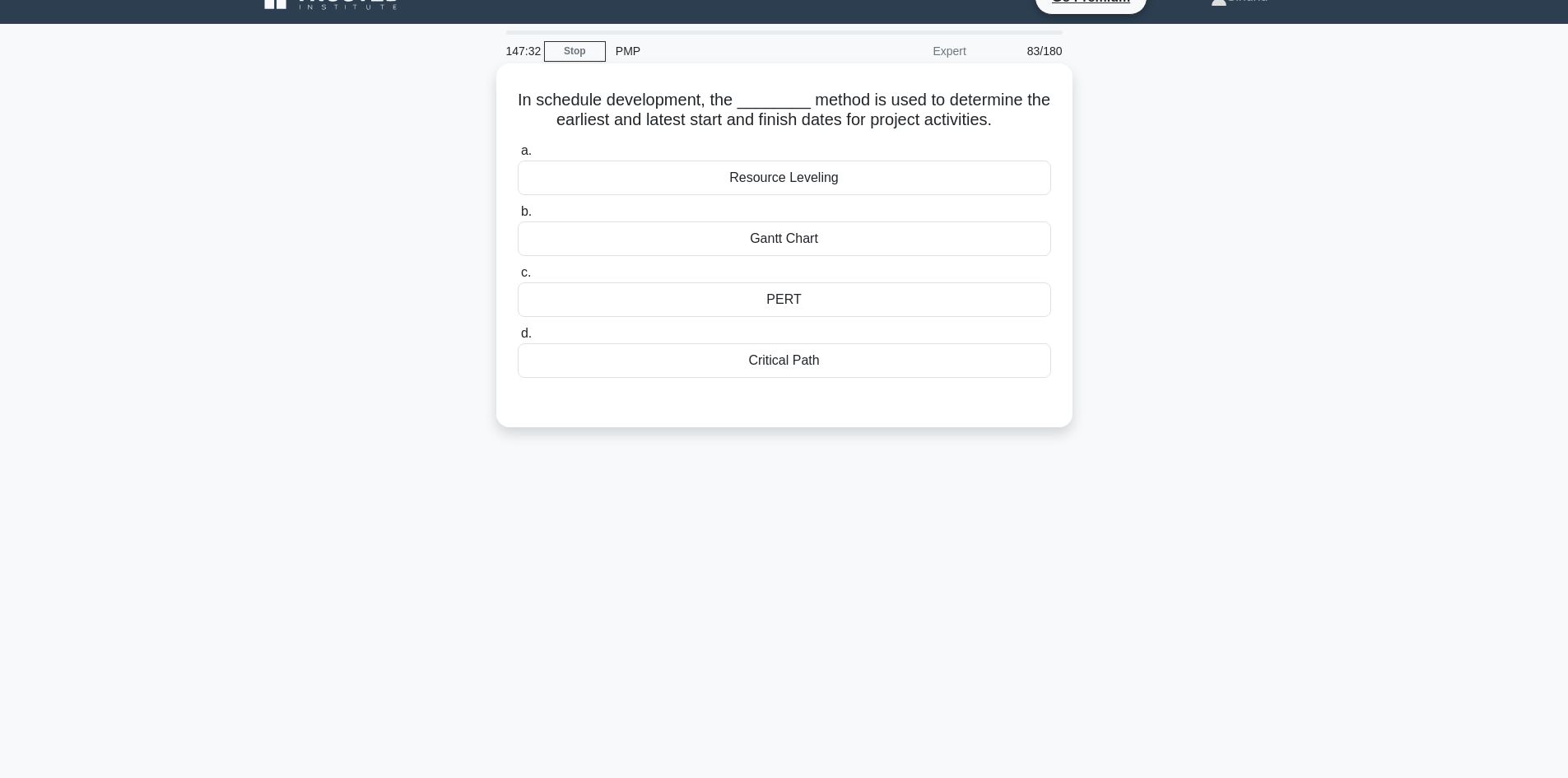
click at [798, 363] on div "Critical Path" at bounding box center [784, 360] width 533 height 35
click at [517, 339] on input "d. Critical Path" at bounding box center [517, 334] width 0 height 11
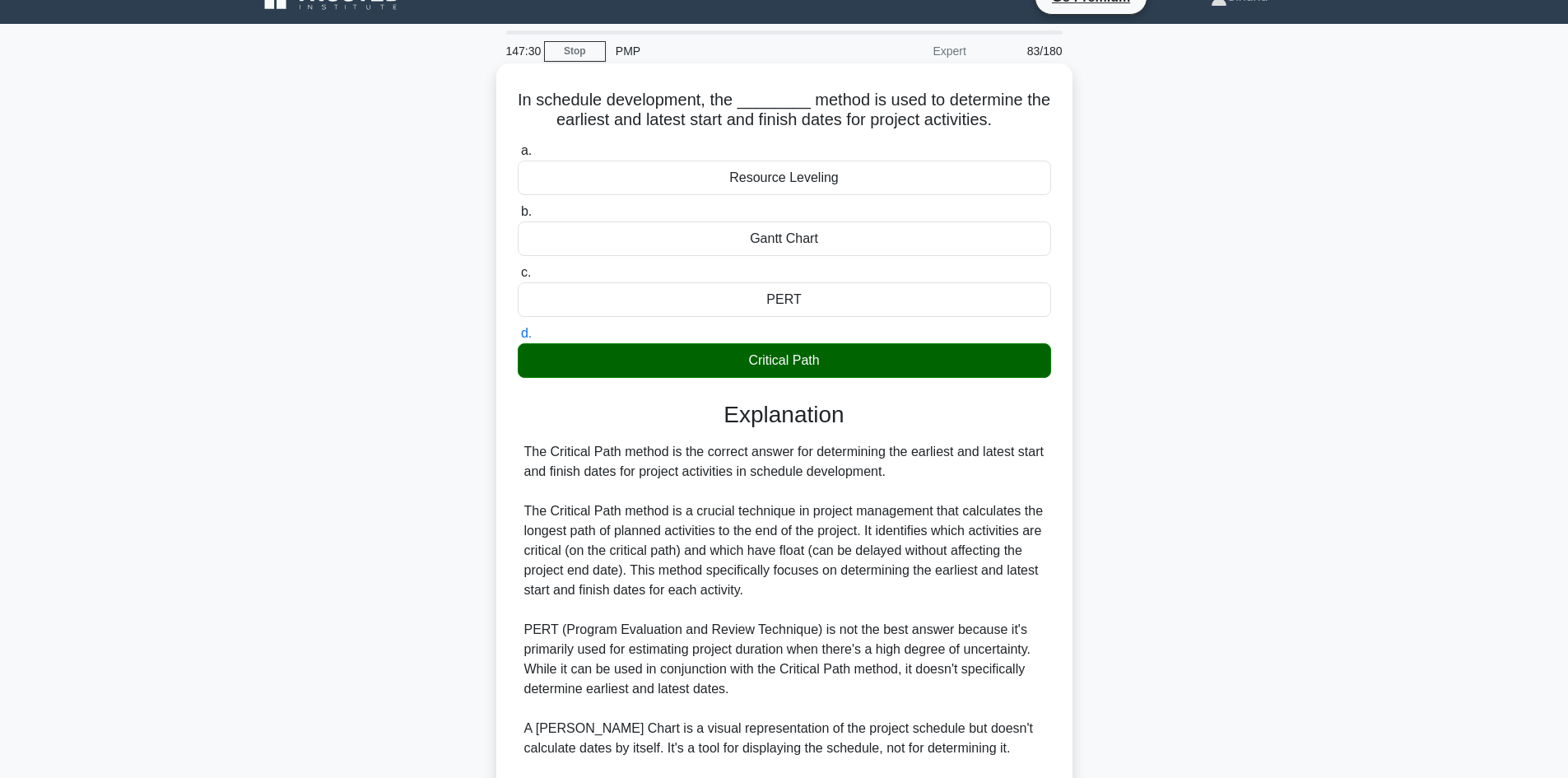
scroll to position [238, 0]
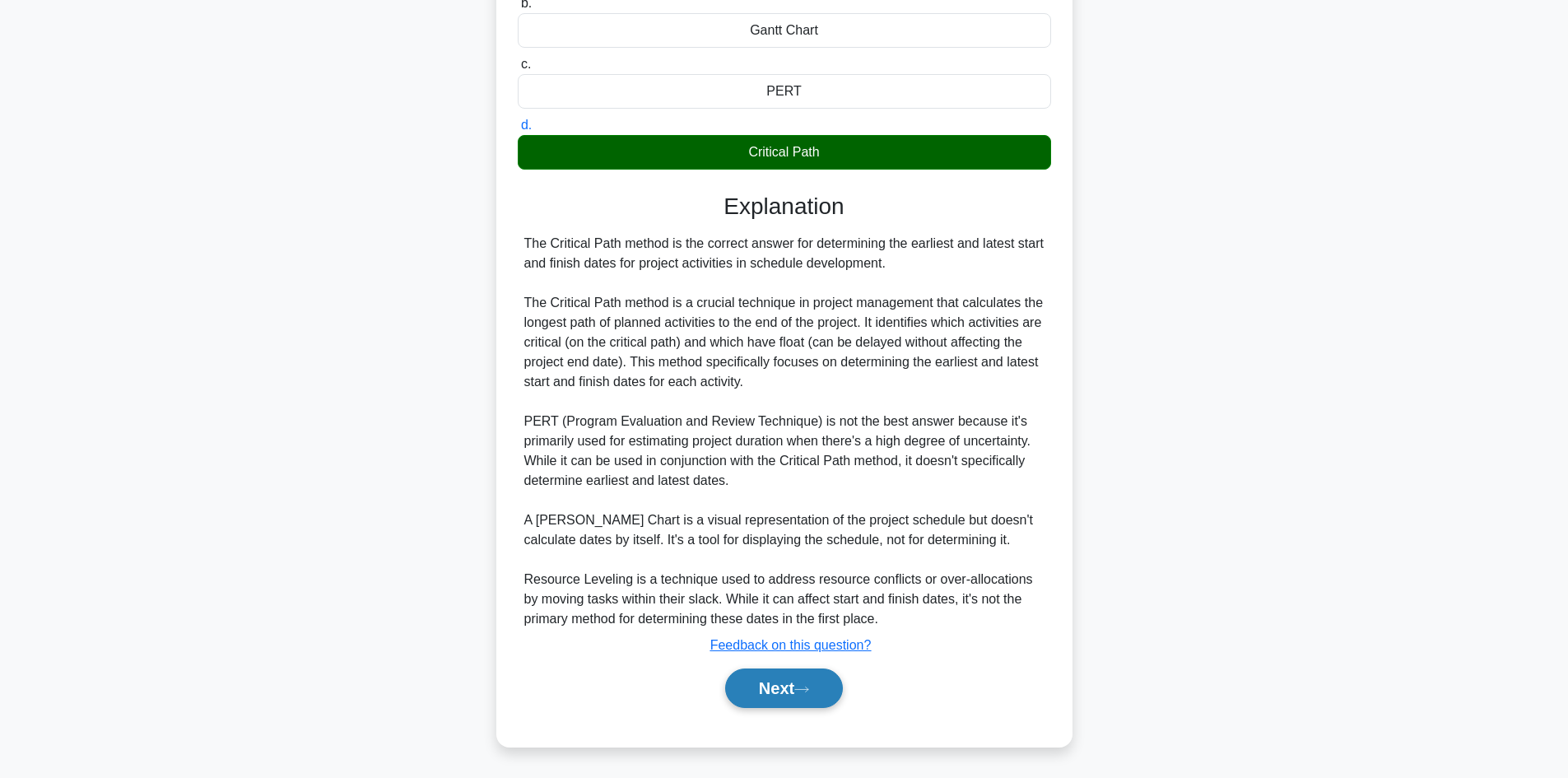
click at [776, 692] on button "Next" at bounding box center [784, 688] width 117 height 40
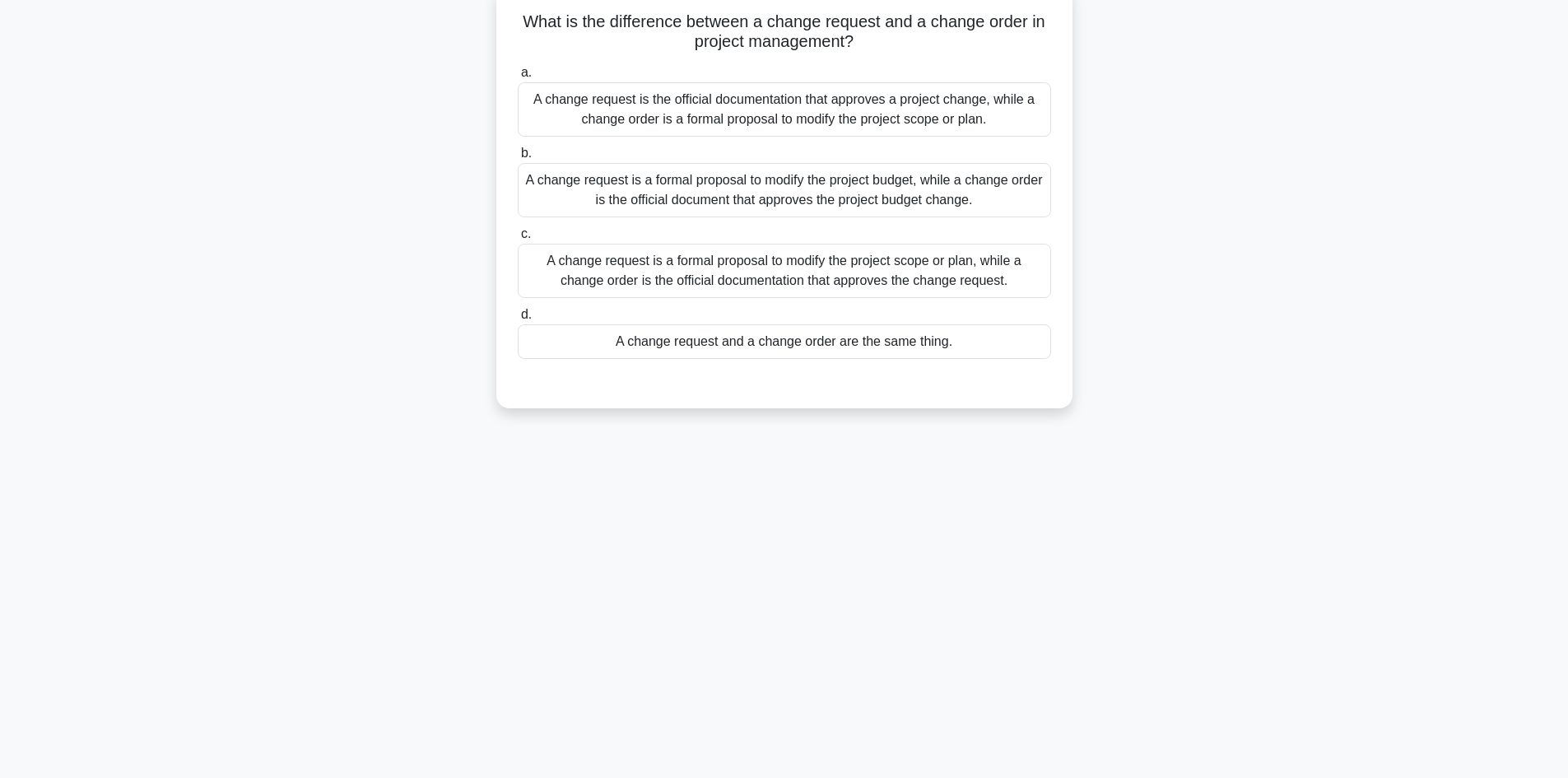
scroll to position [29, 0]
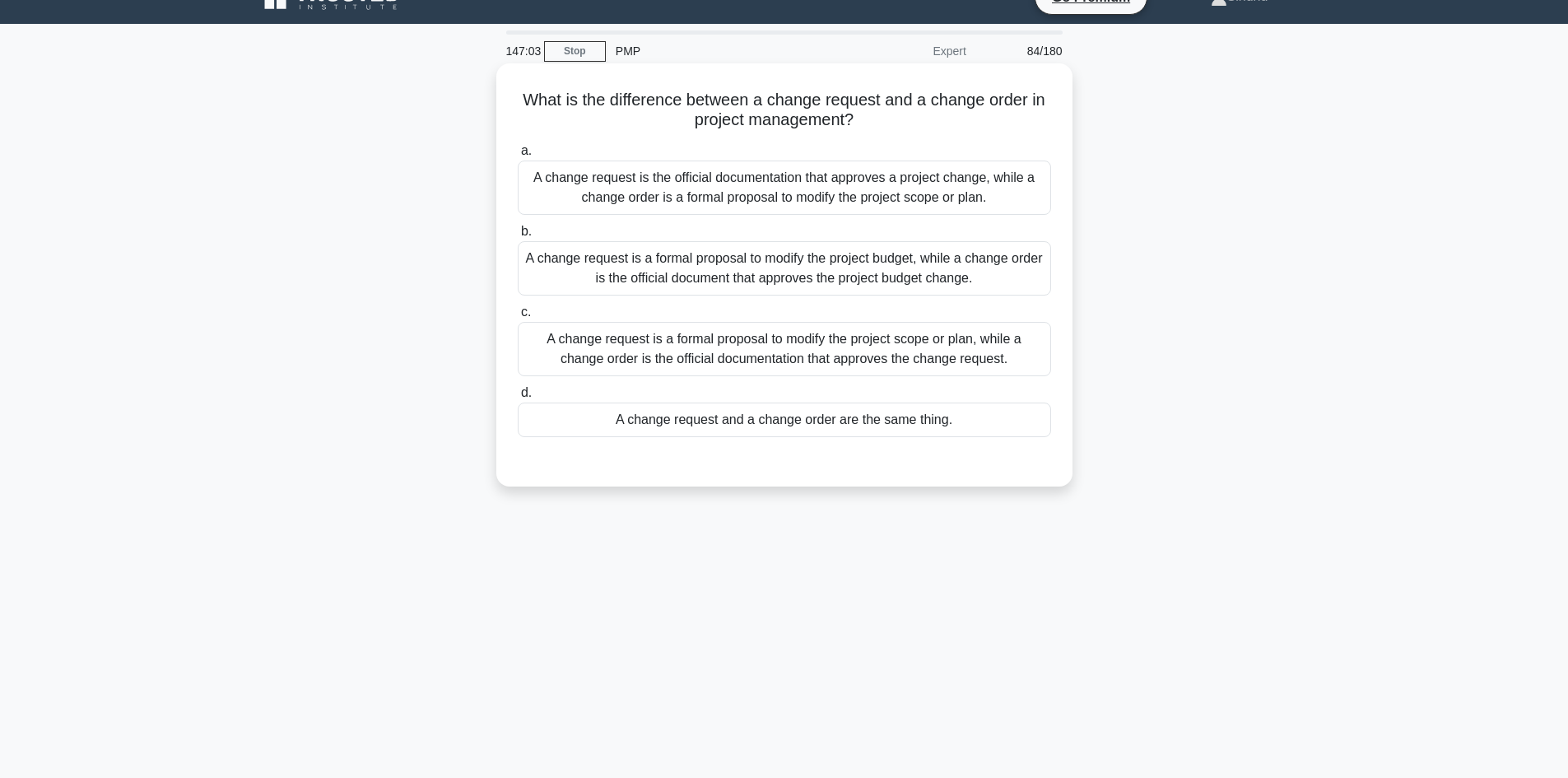
click at [866, 352] on div "A change request is a formal proposal to modify the project scope or plan, whil…" at bounding box center [784, 349] width 533 height 54
click at [517, 318] on input "c. A change request is a formal proposal to modify the project scope or plan, w…" at bounding box center [517, 312] width 0 height 11
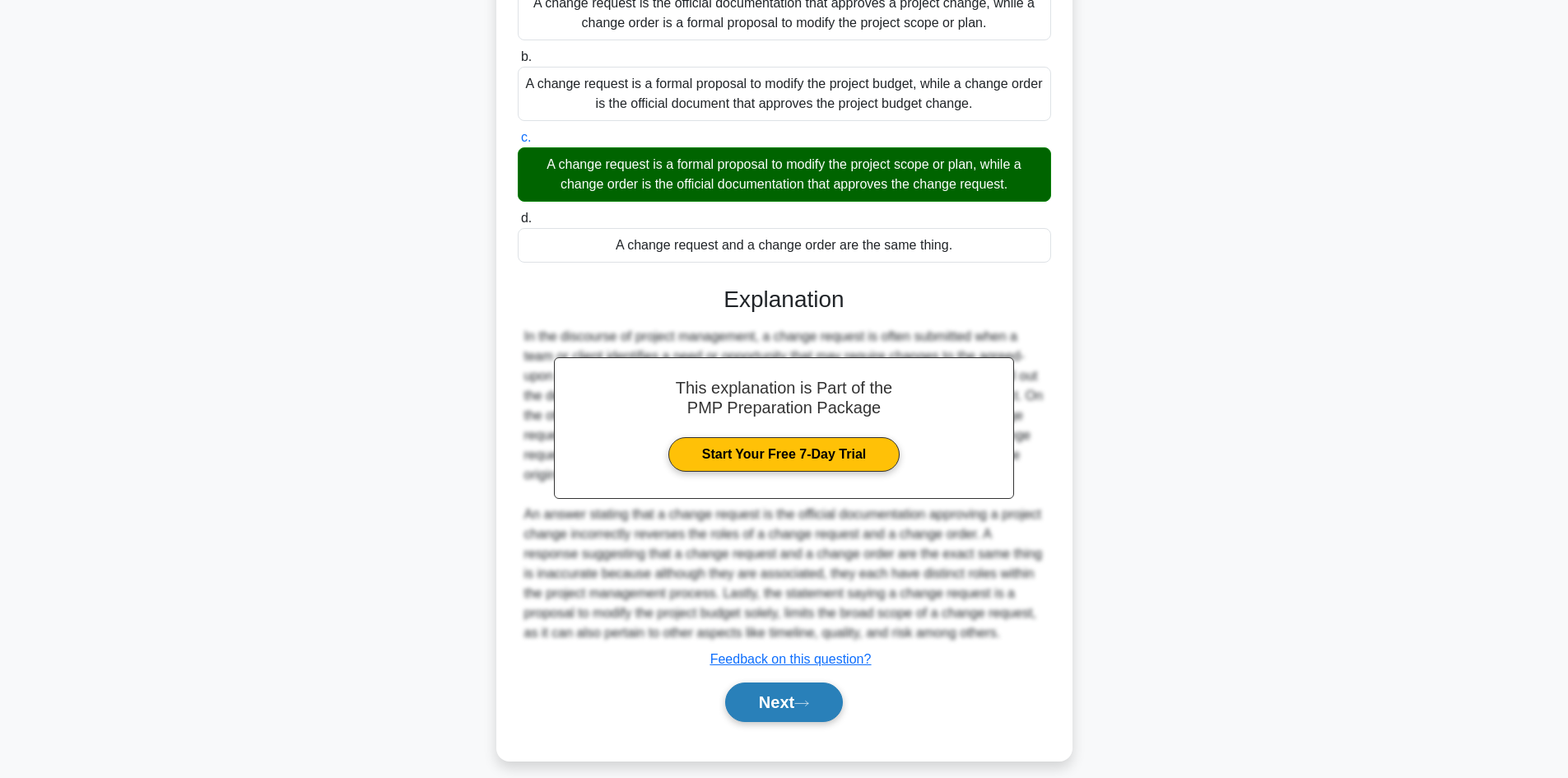
scroll to position [218, 0]
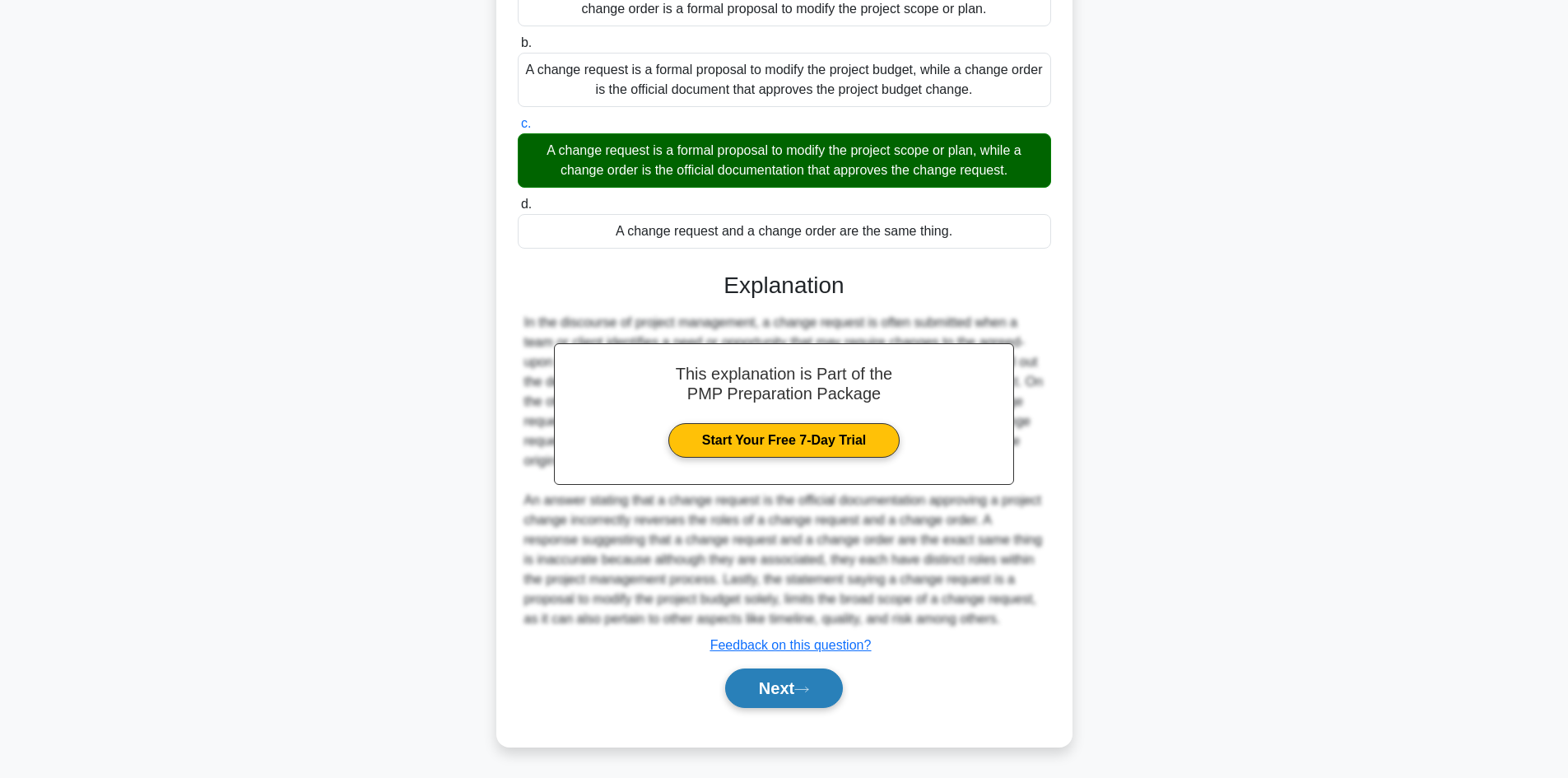
click at [766, 687] on button "Next" at bounding box center [784, 688] width 117 height 40
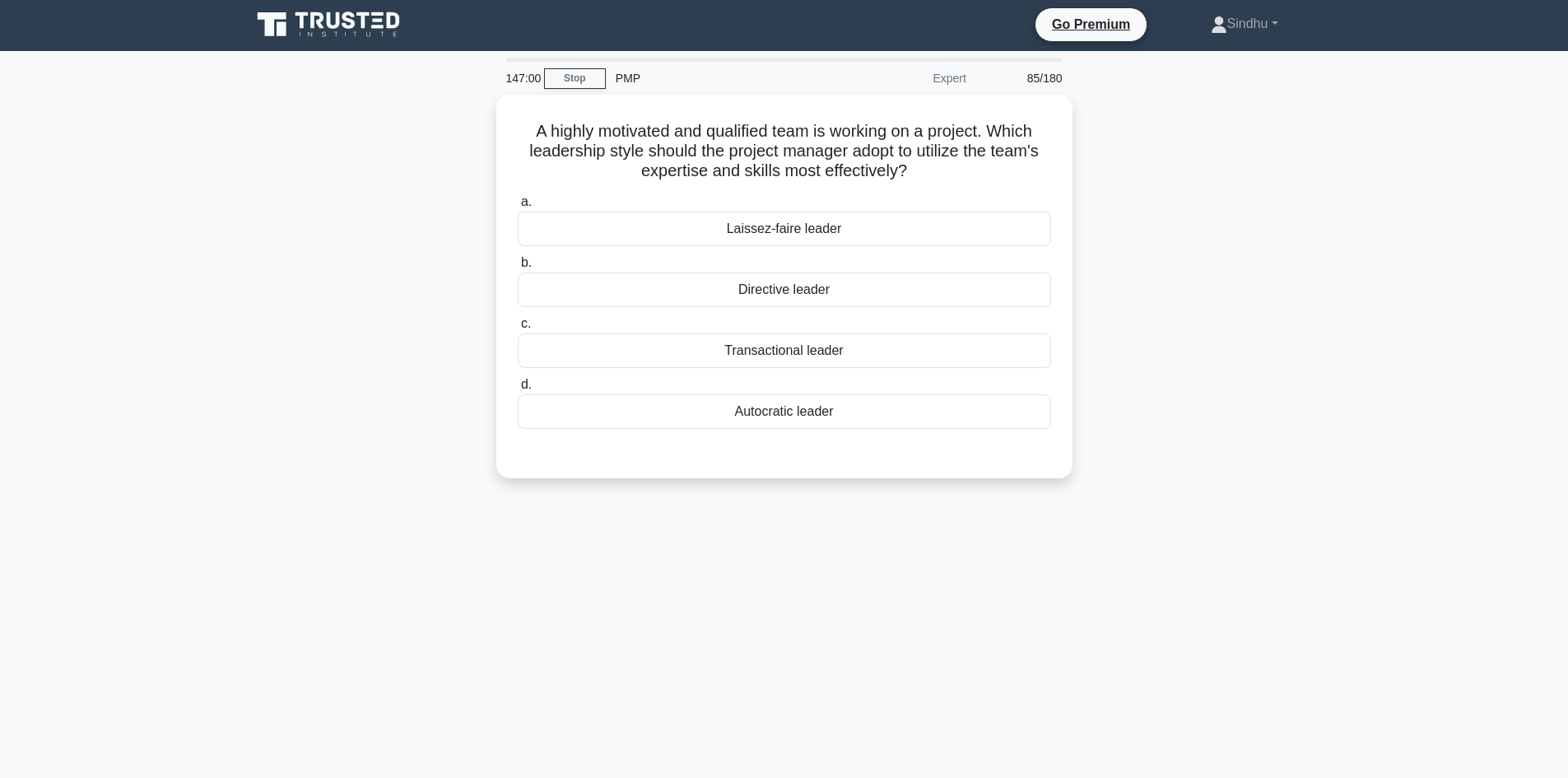
scroll to position [0, 0]
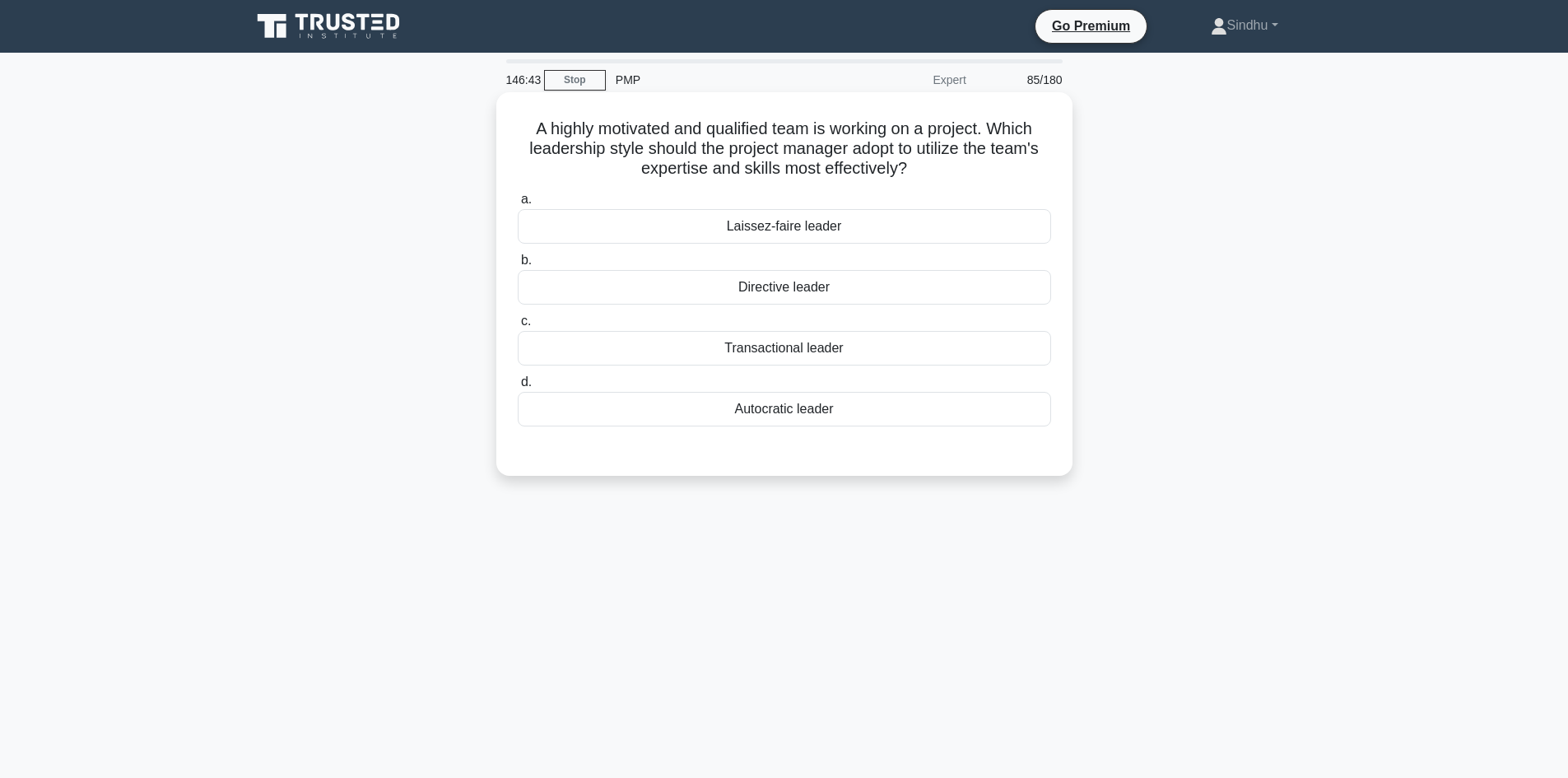
click at [776, 342] on div "Transactional leader" at bounding box center [784, 348] width 533 height 35
click at [517, 327] on input "c. Transactional leader" at bounding box center [517, 321] width 0 height 11
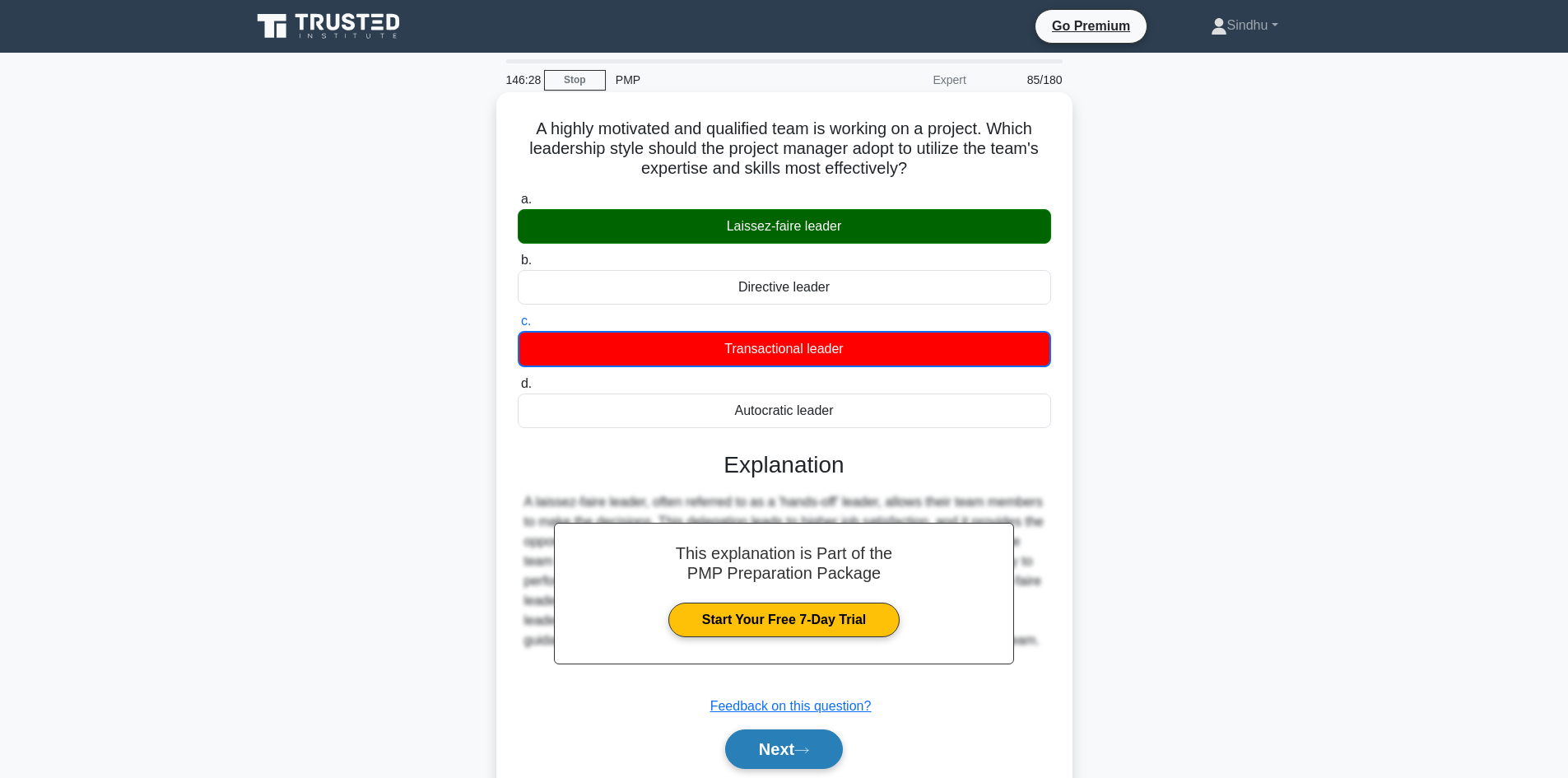
click at [749, 744] on button "Next" at bounding box center [784, 749] width 117 height 40
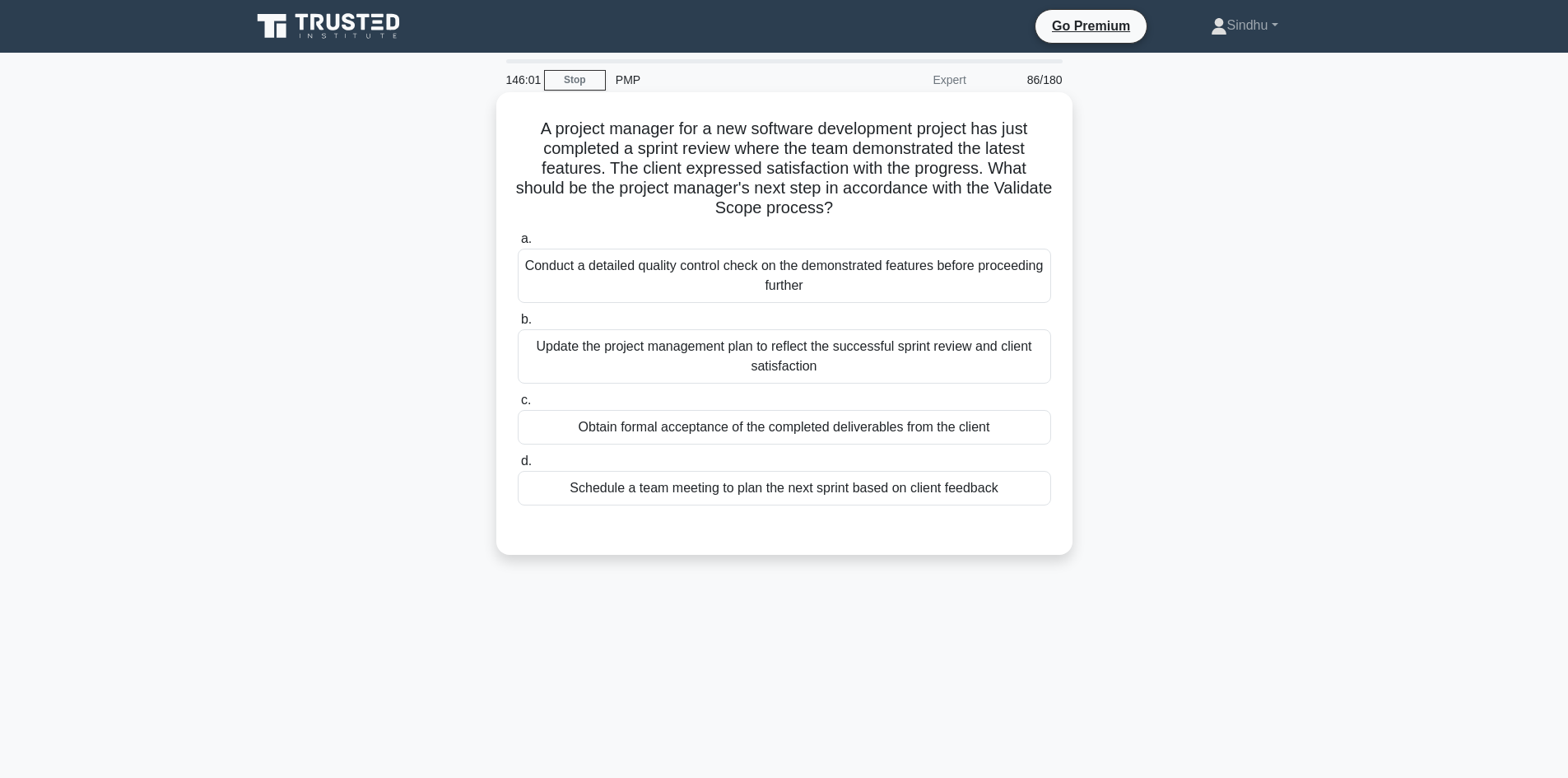
click at [843, 430] on div "Obtain formal acceptance of the completed deliverables from the client" at bounding box center [784, 427] width 533 height 35
click at [517, 406] on input "c. Obtain formal acceptance of the completed deliverables from the client" at bounding box center [517, 400] width 0 height 11
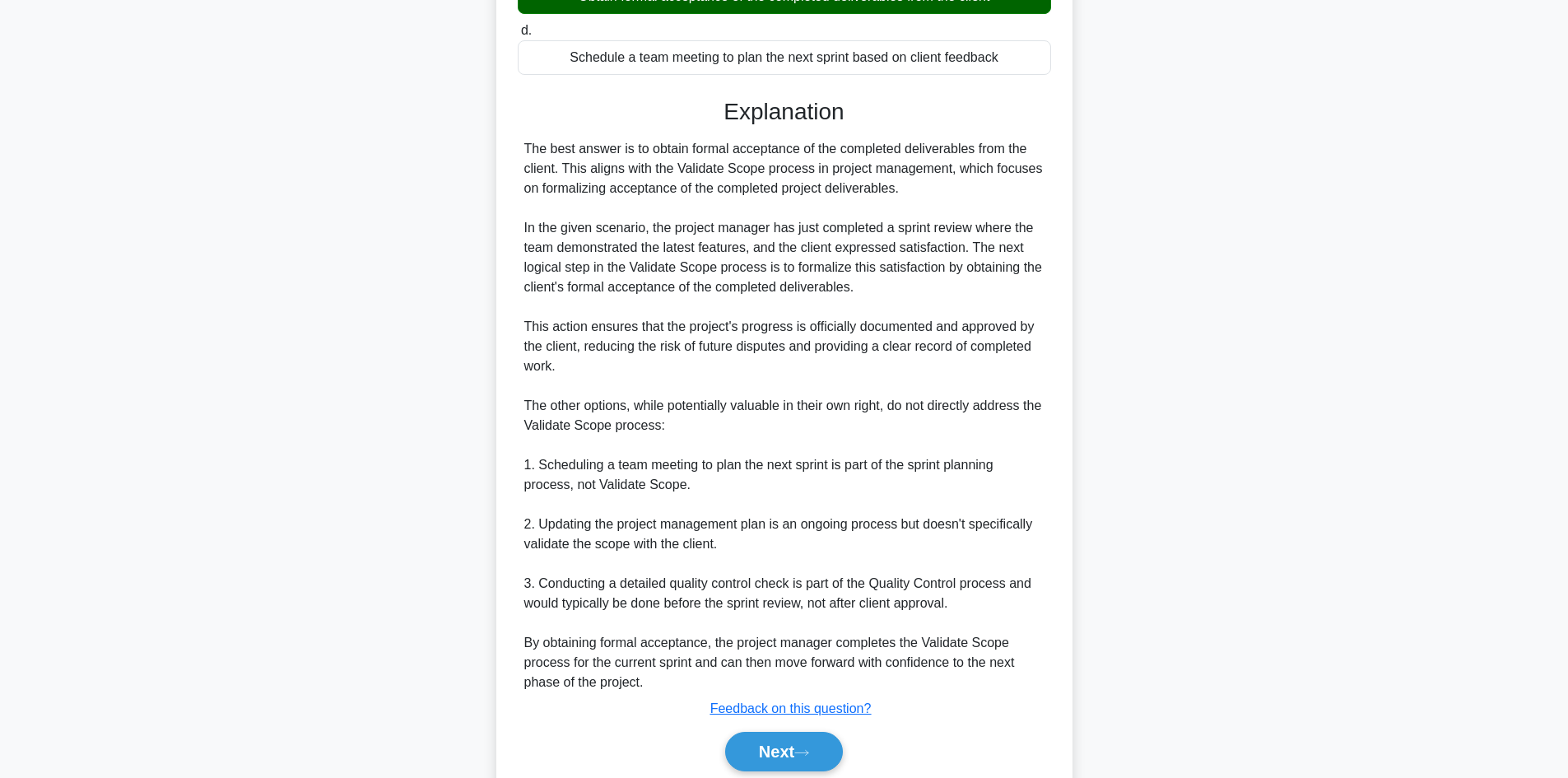
scroll to position [495, 0]
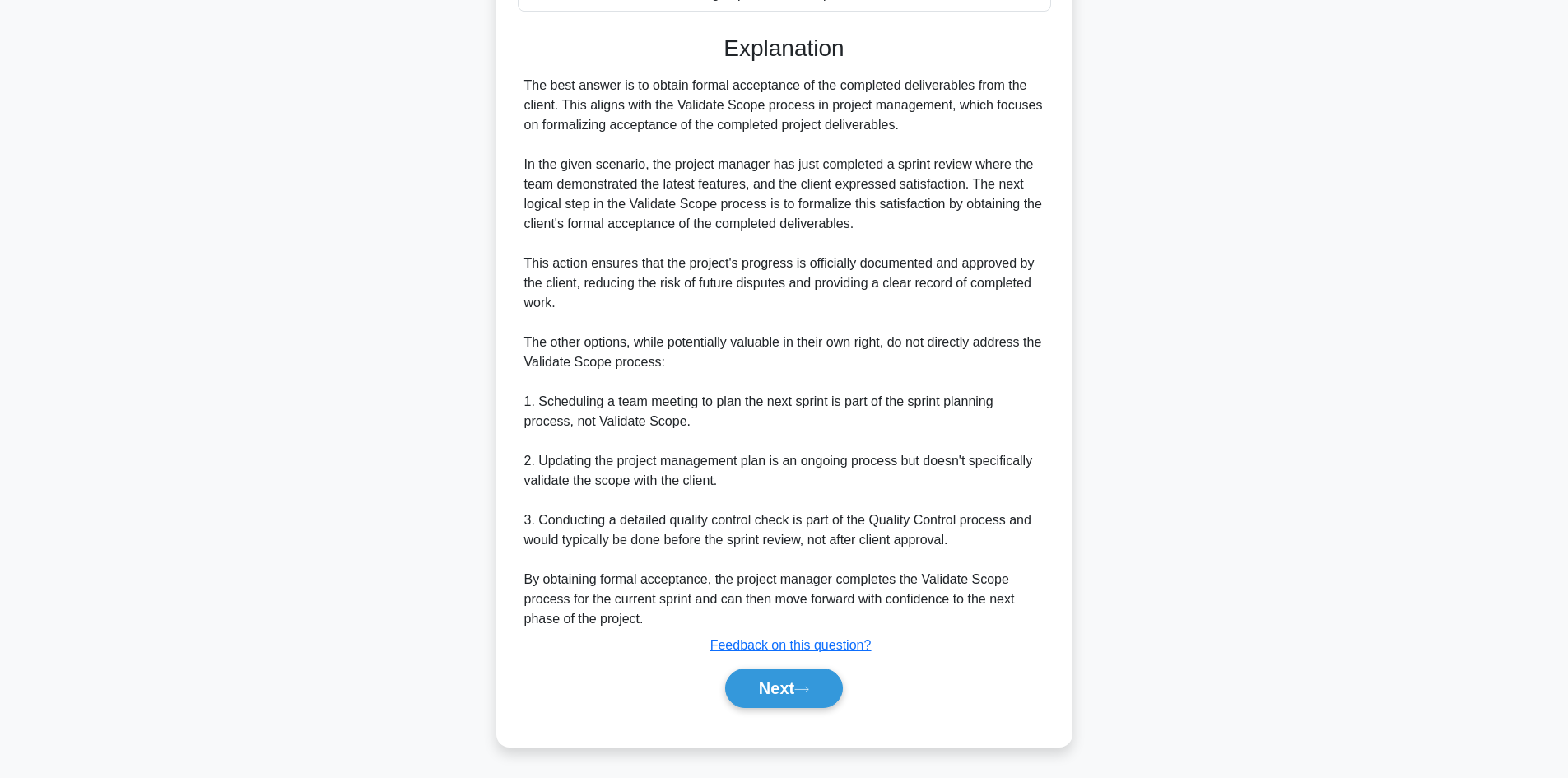
click at [765, 683] on button "Next" at bounding box center [784, 688] width 117 height 40
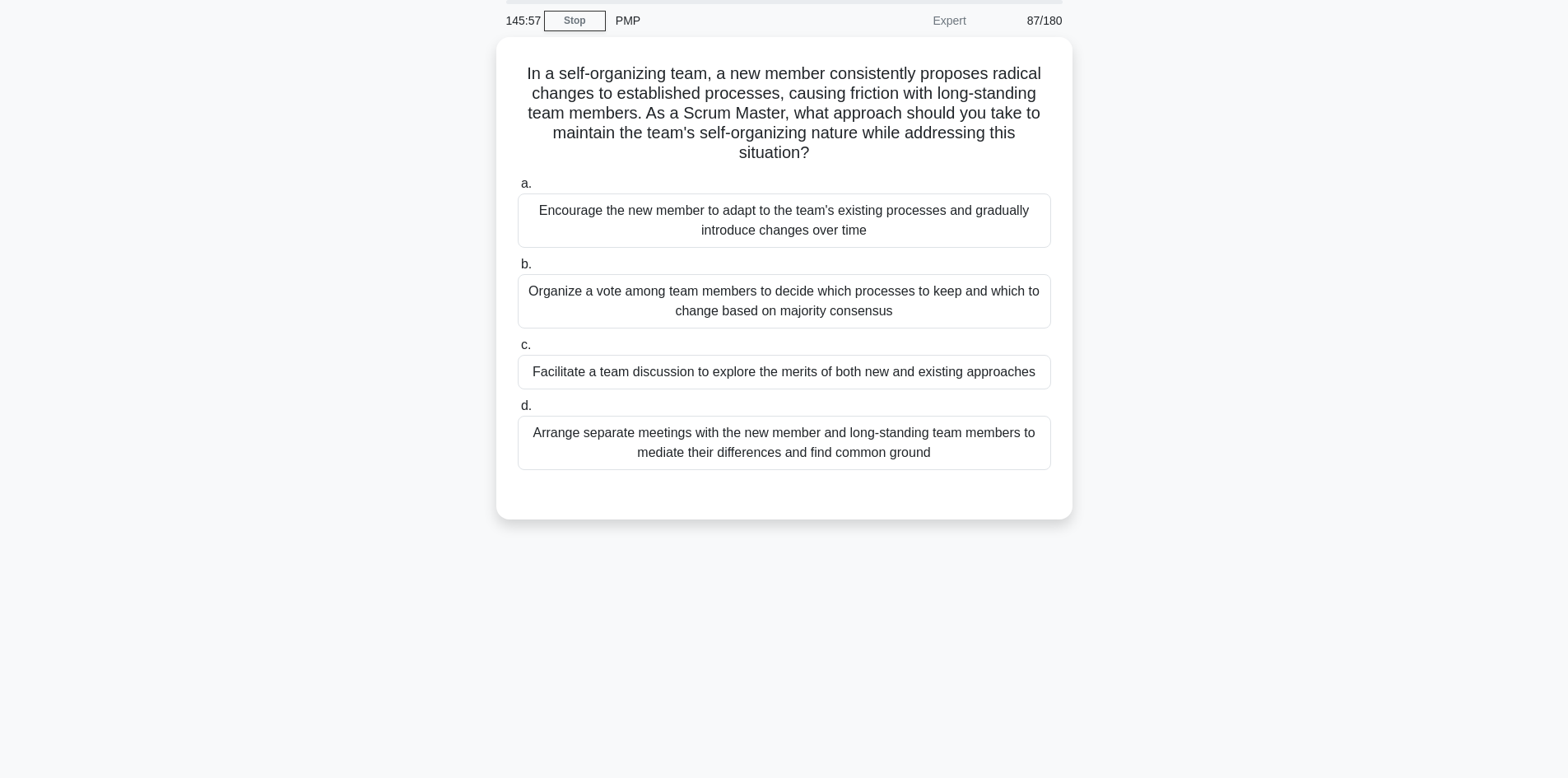
scroll to position [0, 0]
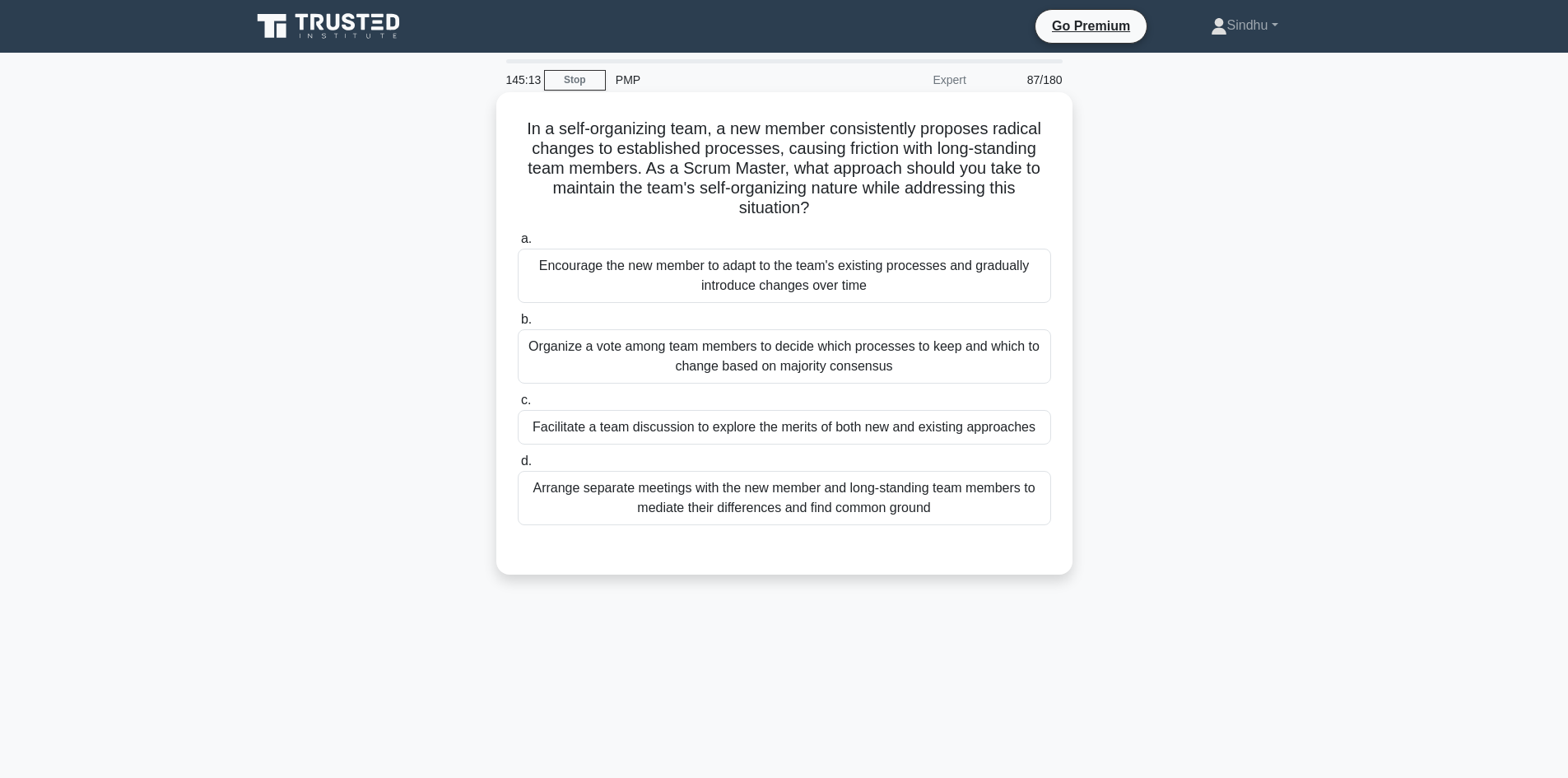
click at [861, 435] on div "Facilitate a team discussion to explore the merits of both new and existing app…" at bounding box center [784, 427] width 533 height 35
click at [517, 406] on input "c. Facilitate a team discussion to explore the merits of both new and existing …" at bounding box center [517, 400] width 0 height 11
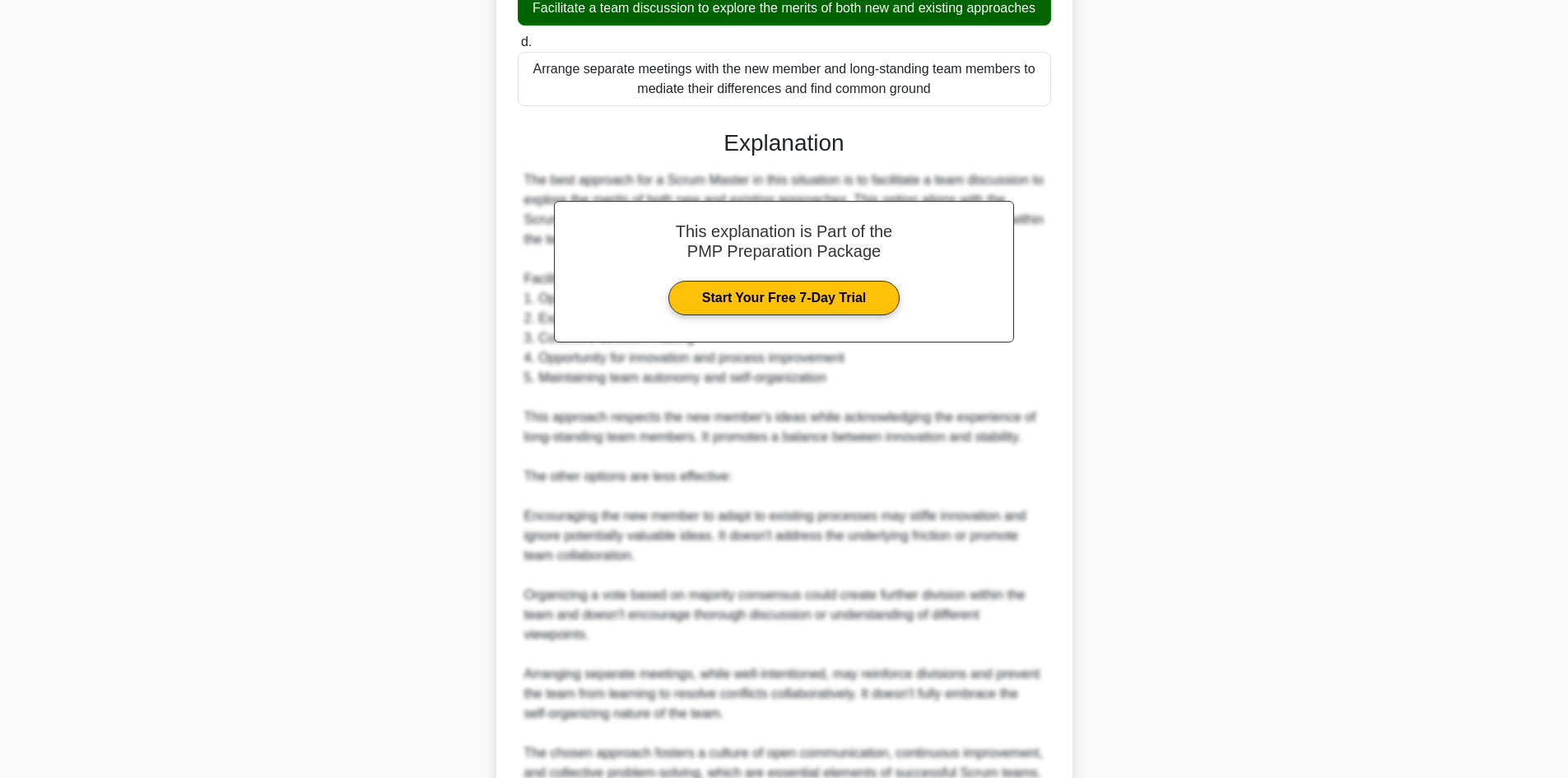
scroll to position [574, 0]
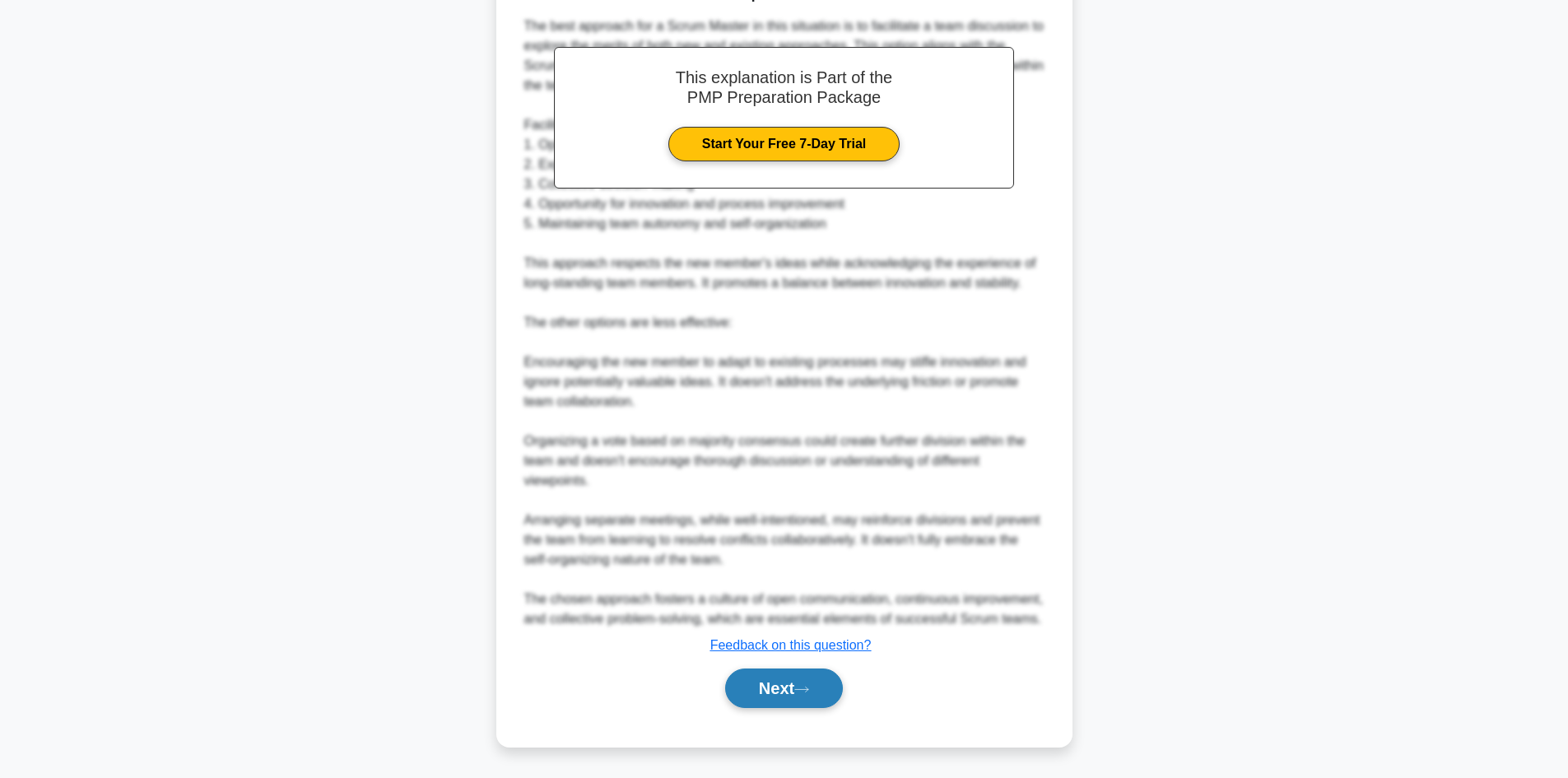
click at [768, 680] on button "Next" at bounding box center [784, 688] width 117 height 40
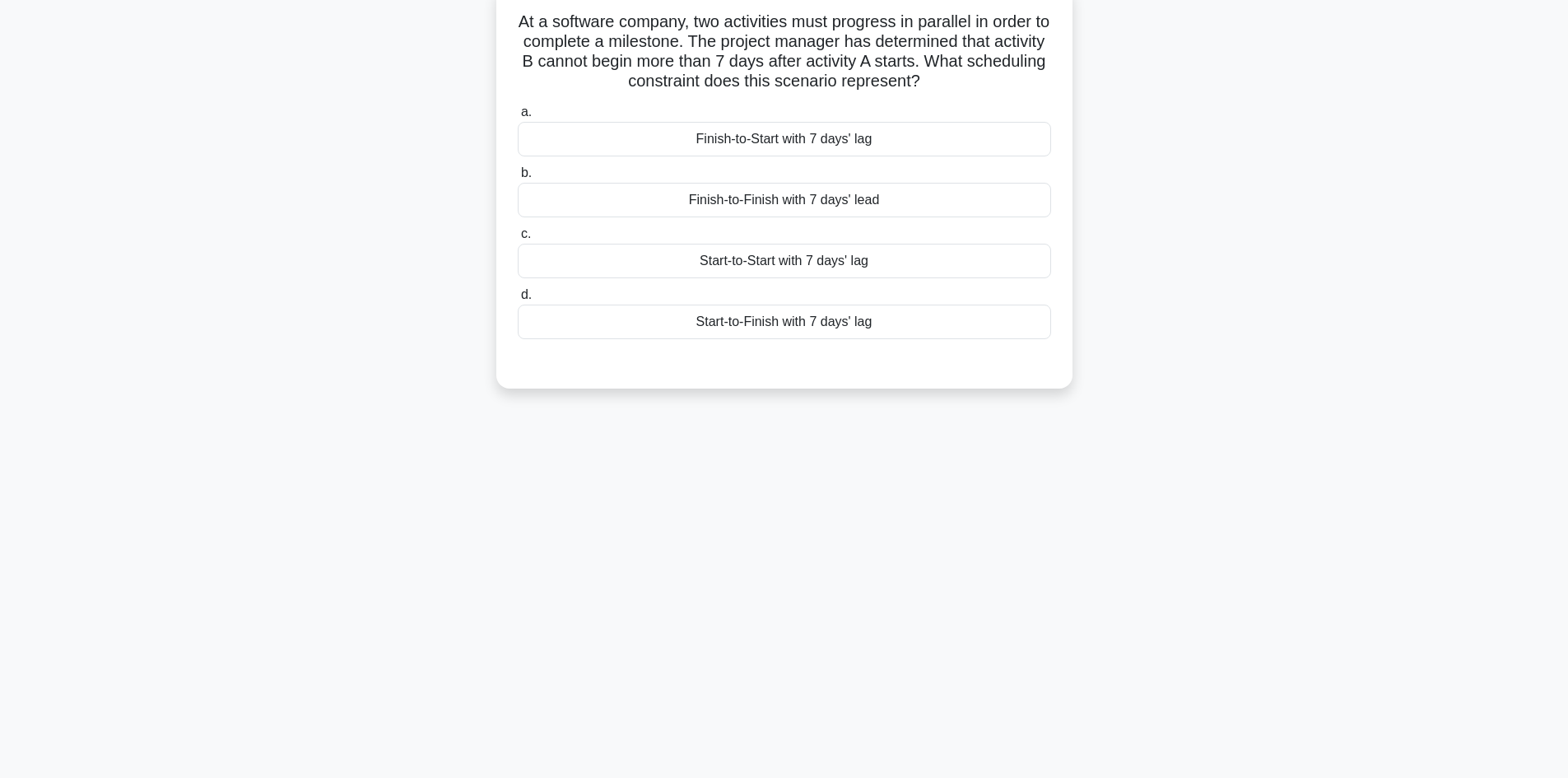
scroll to position [29, 0]
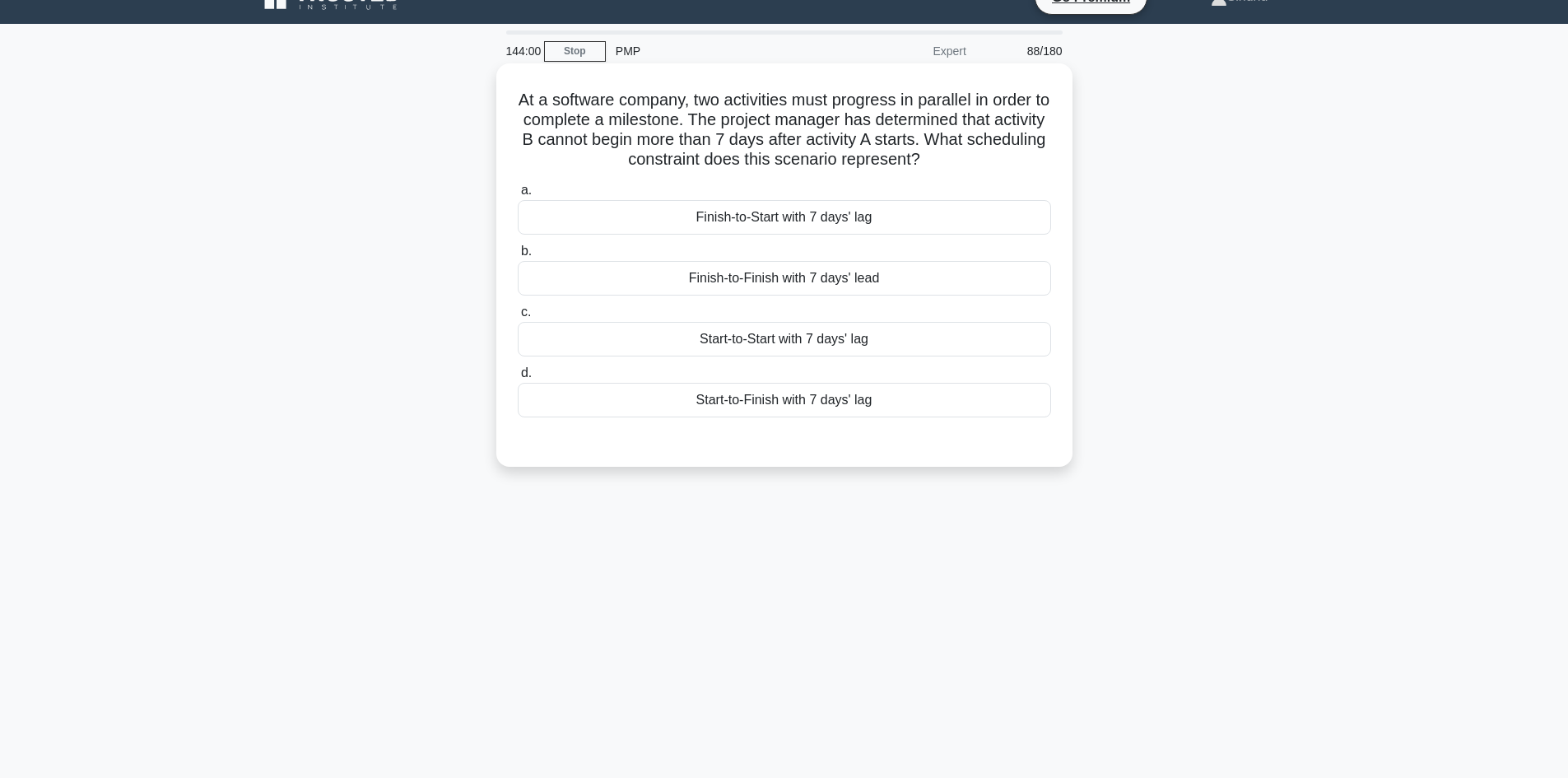
click at [817, 342] on div "Start-to-Start with 7 days' lag" at bounding box center [784, 339] width 533 height 35
click at [517, 318] on input "c. Start-to-Start with 7 days' lag" at bounding box center [517, 312] width 0 height 11
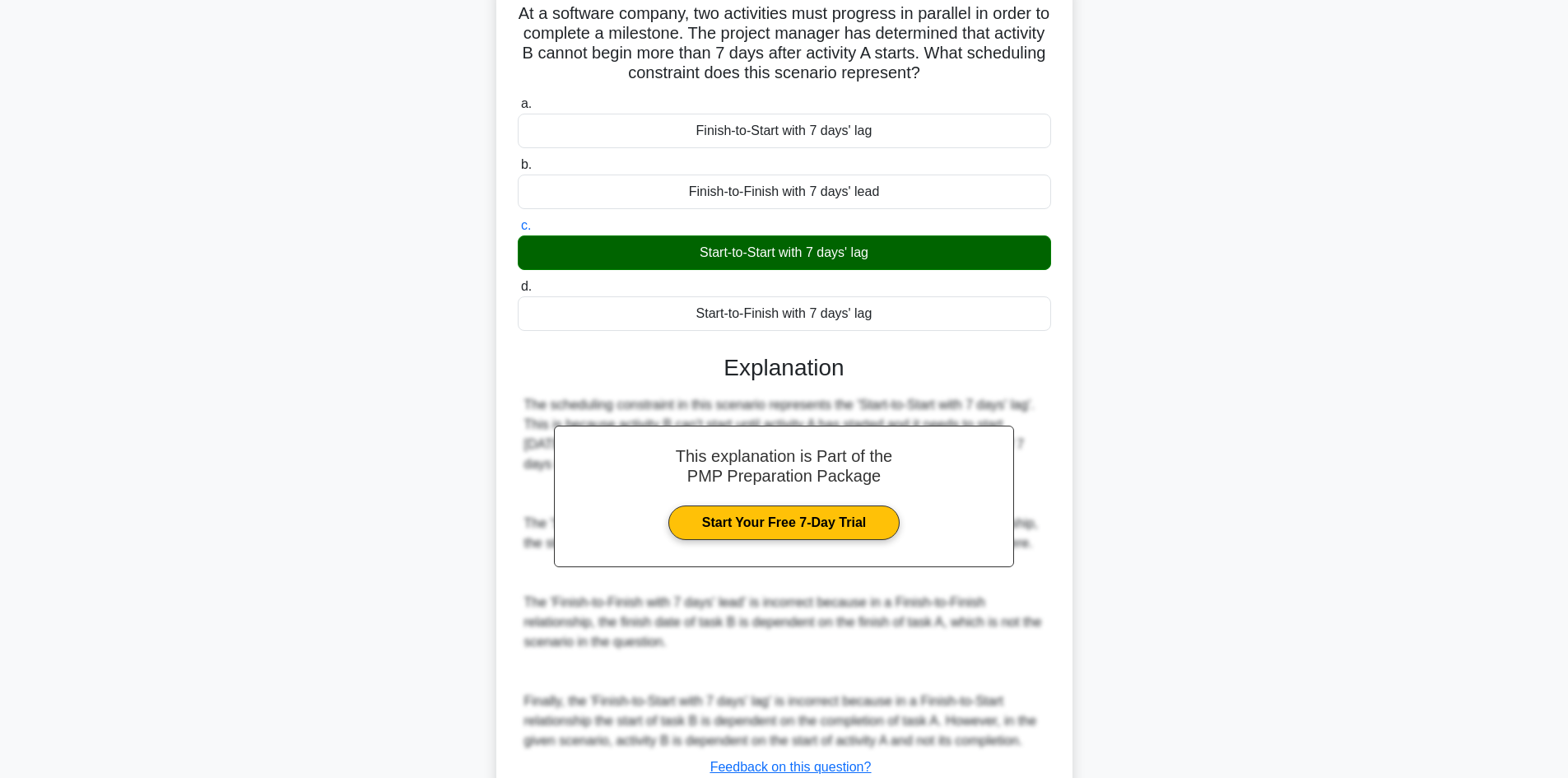
scroll to position [238, 0]
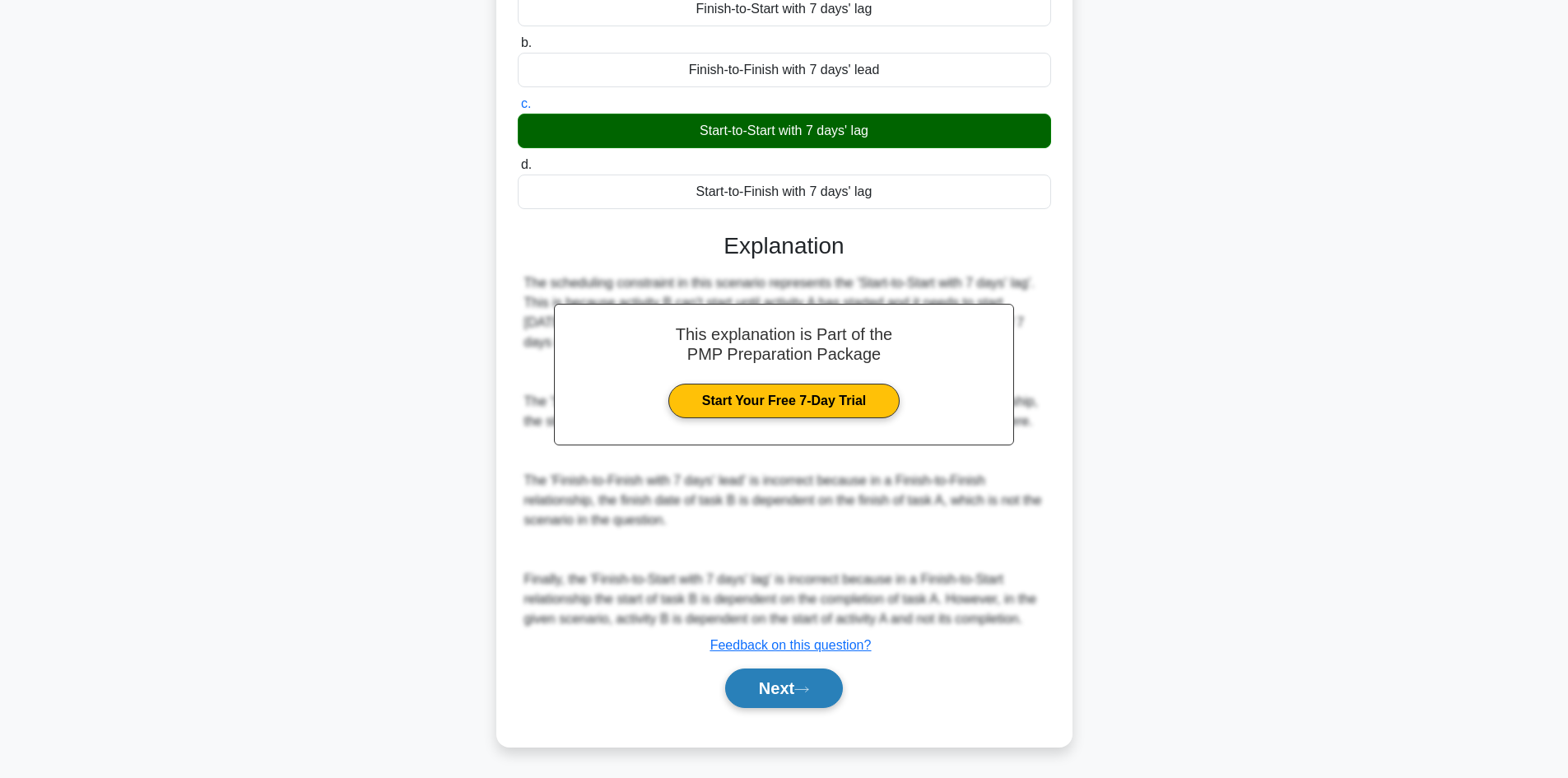
click at [763, 698] on button "Next" at bounding box center [784, 688] width 117 height 40
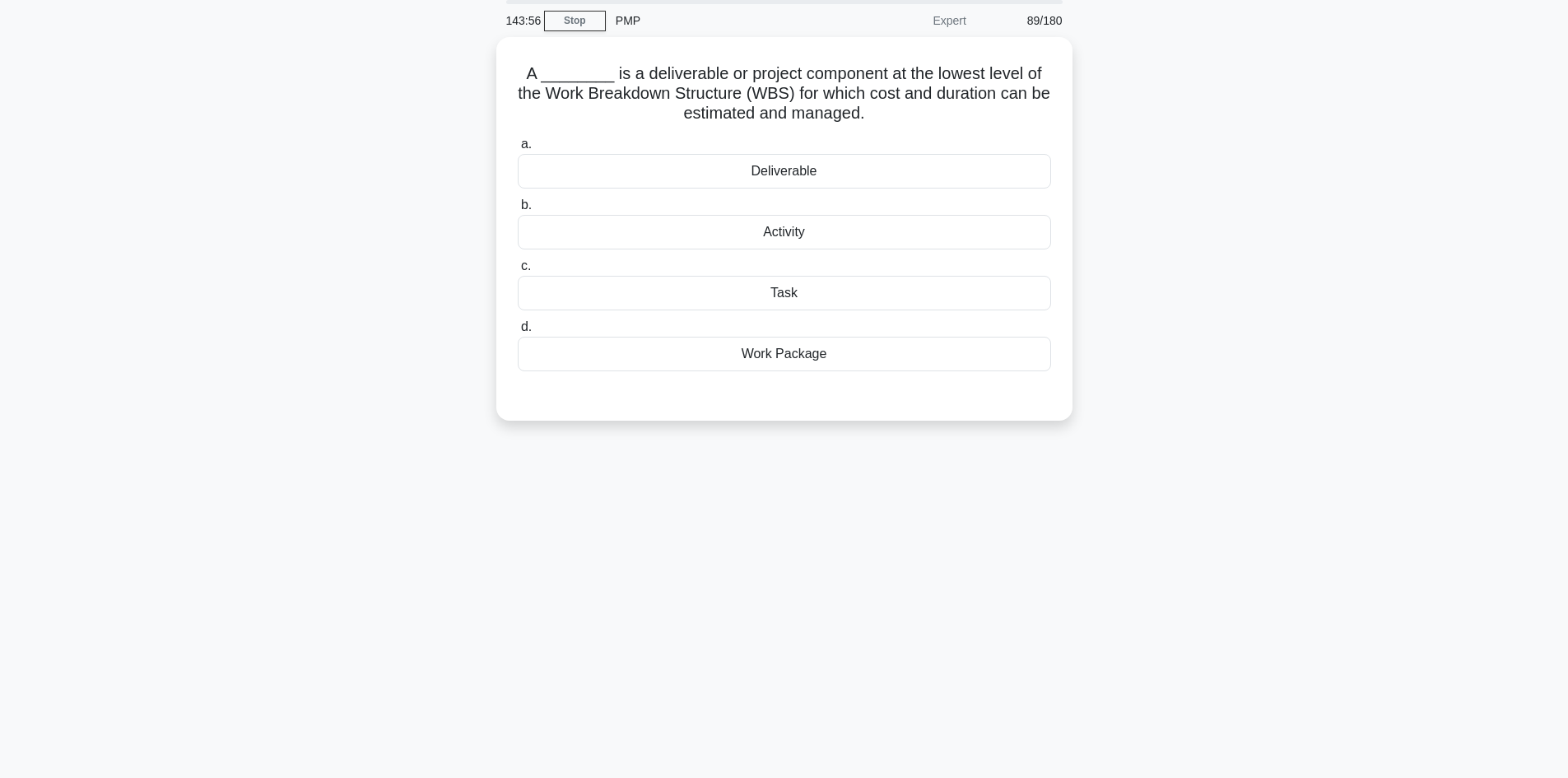
scroll to position [0, 0]
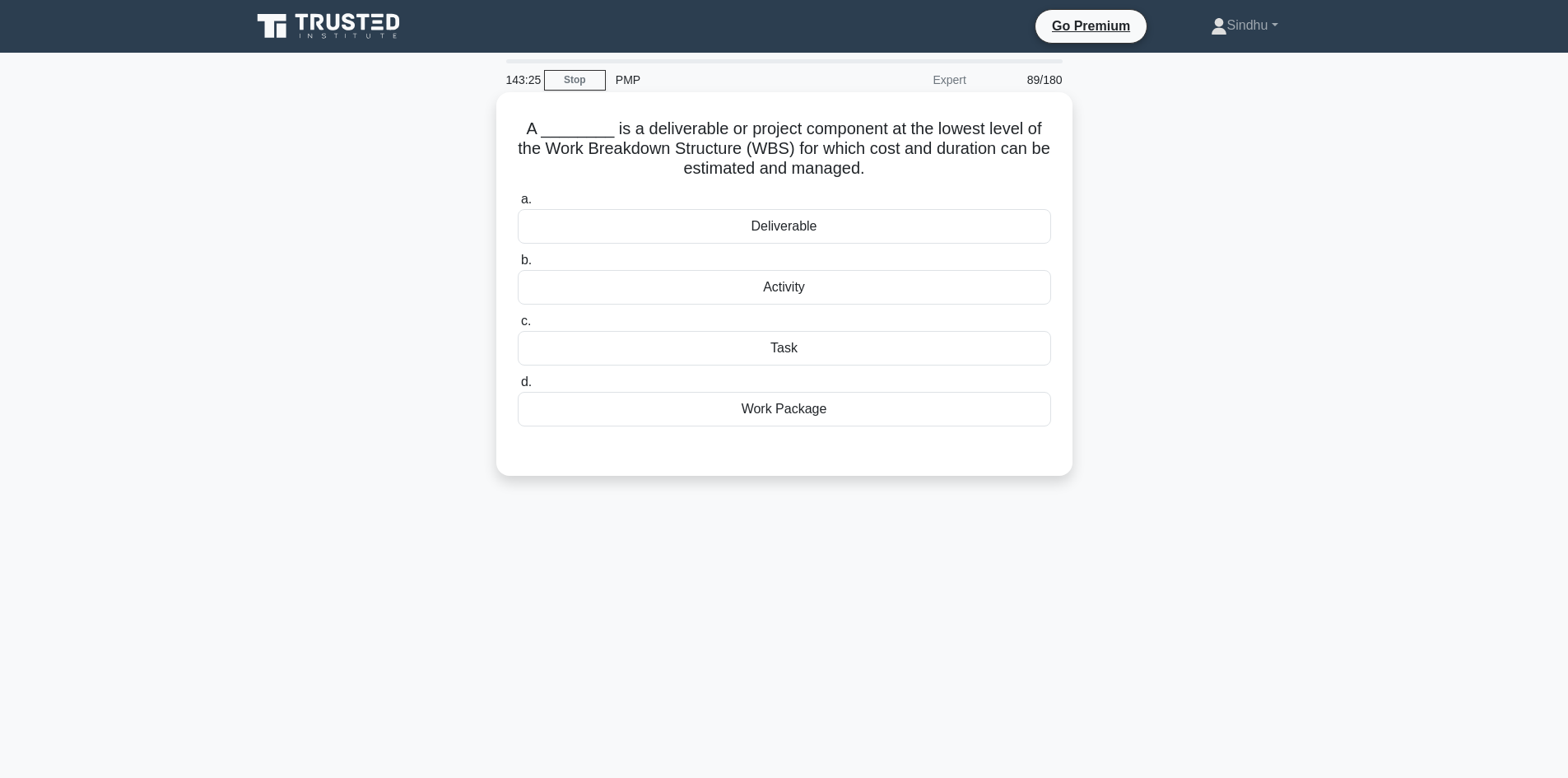
click at [781, 414] on div "Work Package" at bounding box center [784, 409] width 533 height 35
click at [517, 388] on input "d. Work Package" at bounding box center [517, 382] width 0 height 11
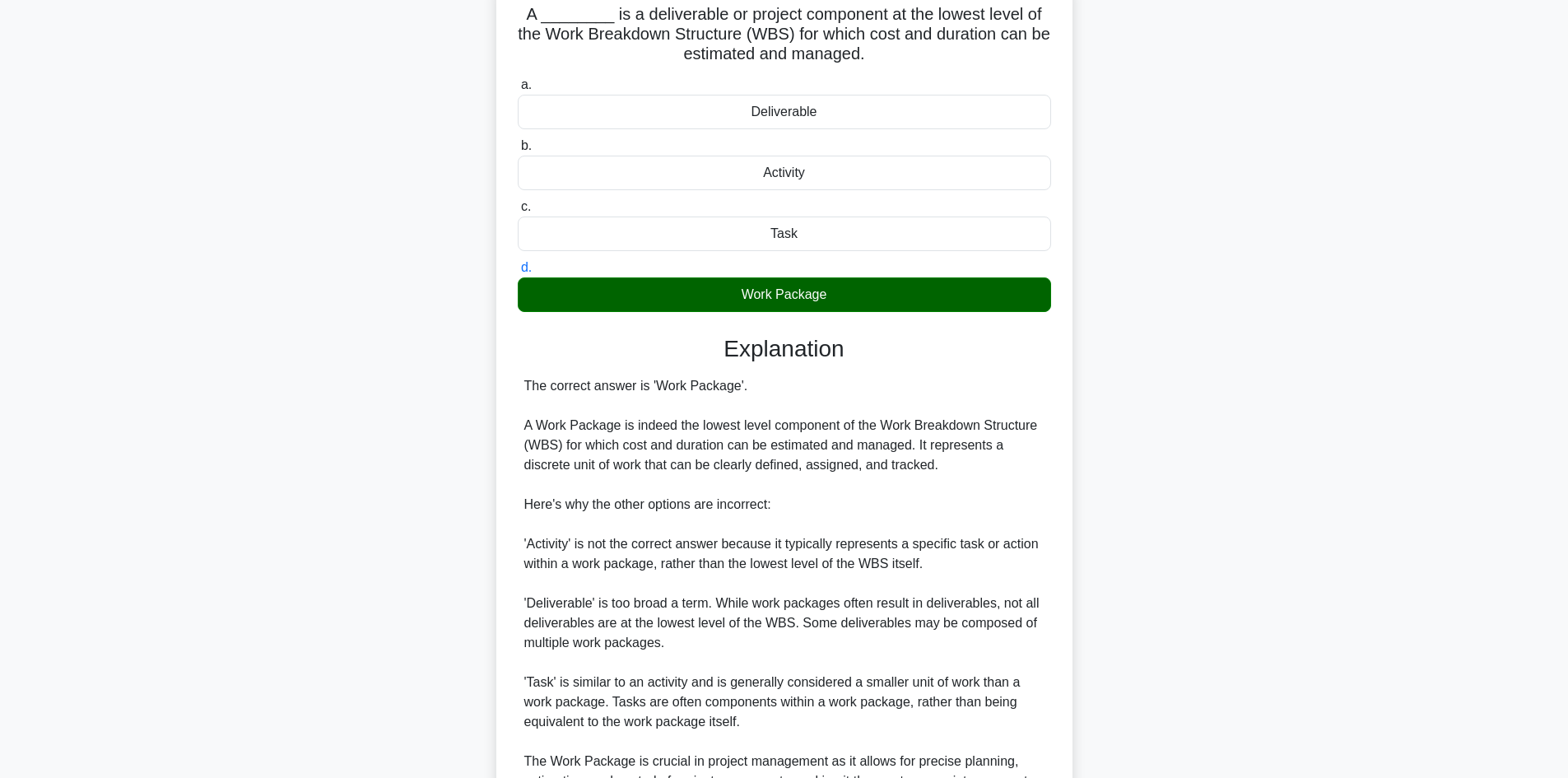
scroll to position [298, 0]
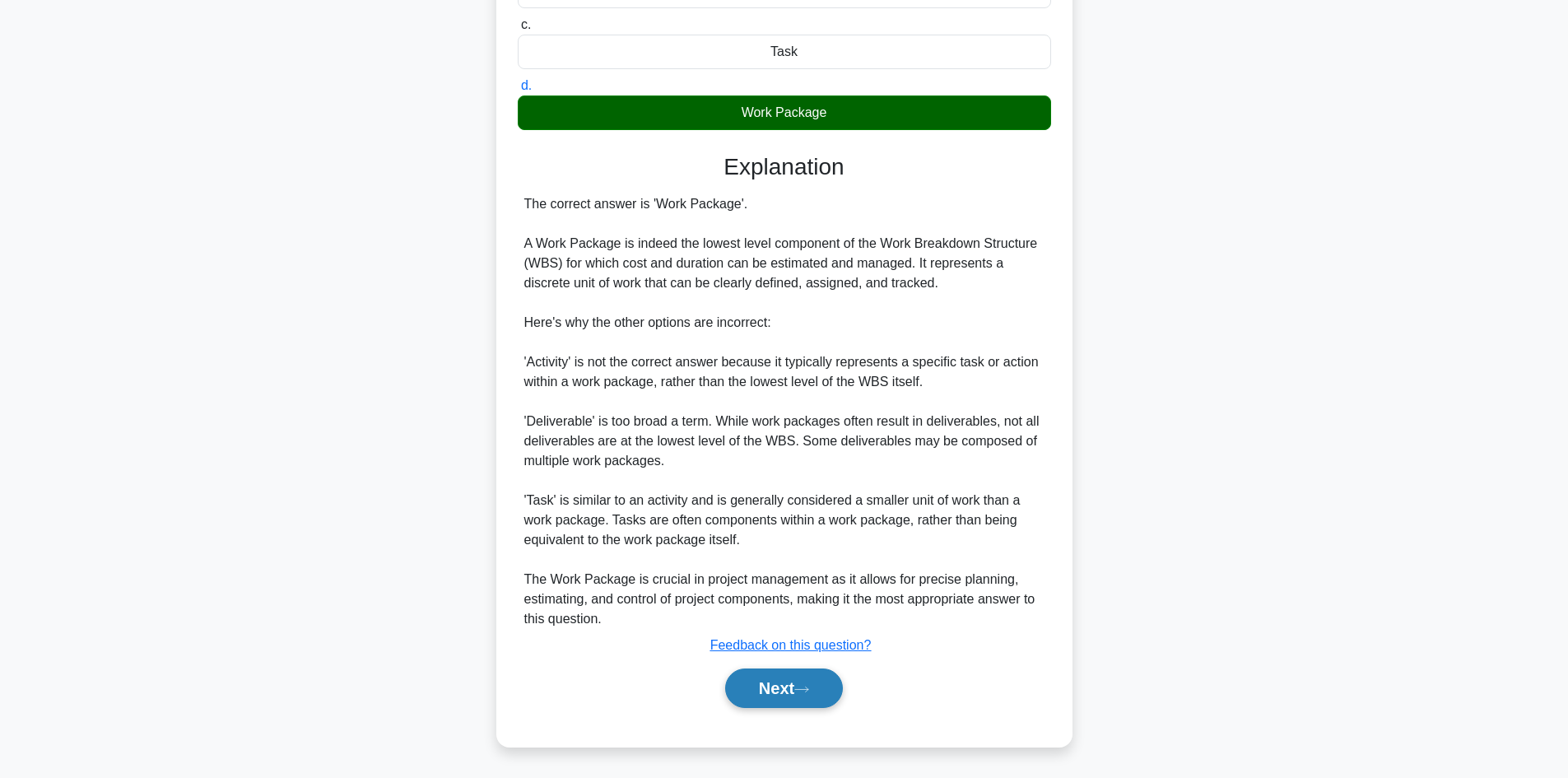
click at [768, 675] on button "Next" at bounding box center [784, 688] width 117 height 40
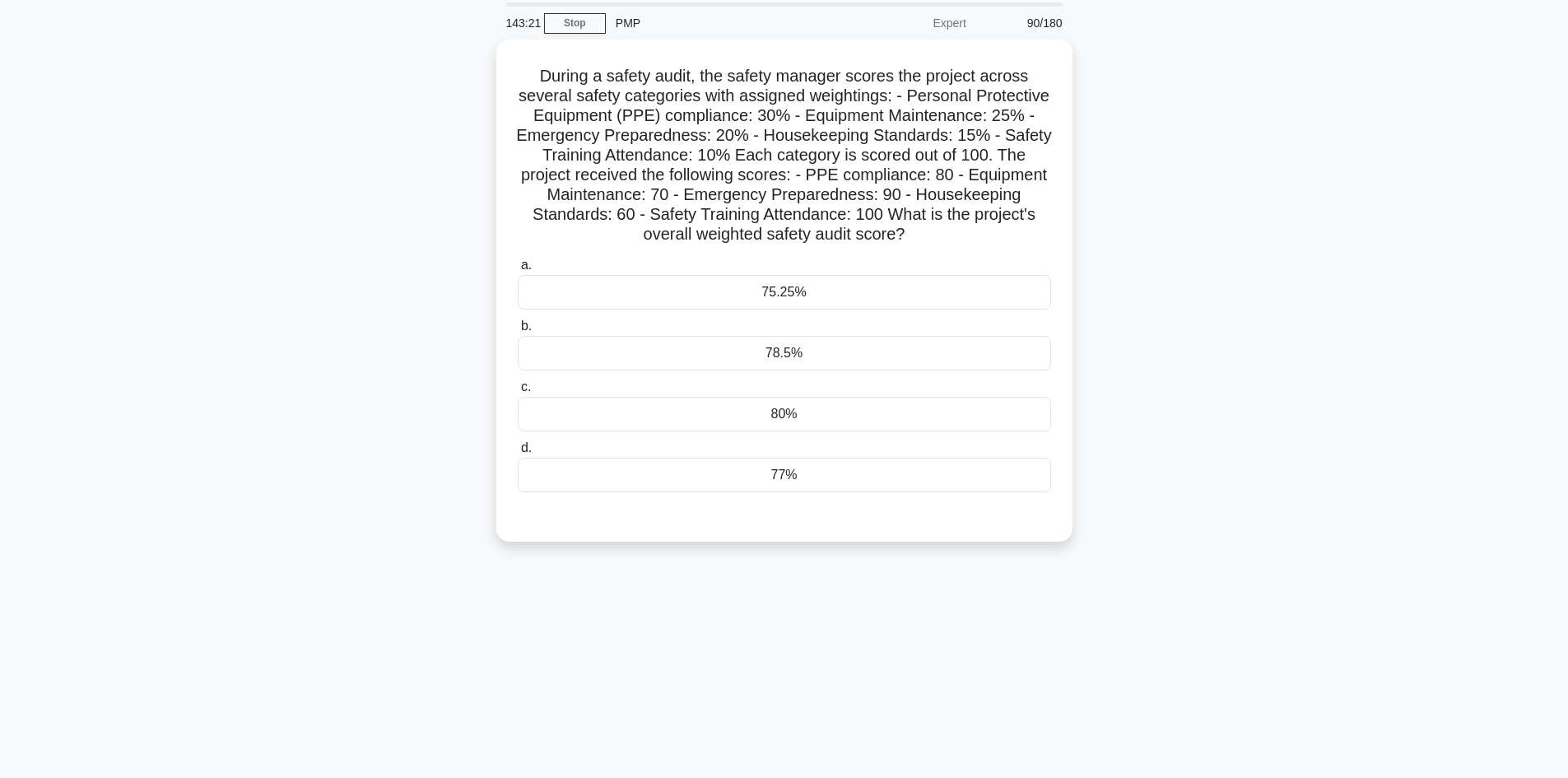
scroll to position [0, 0]
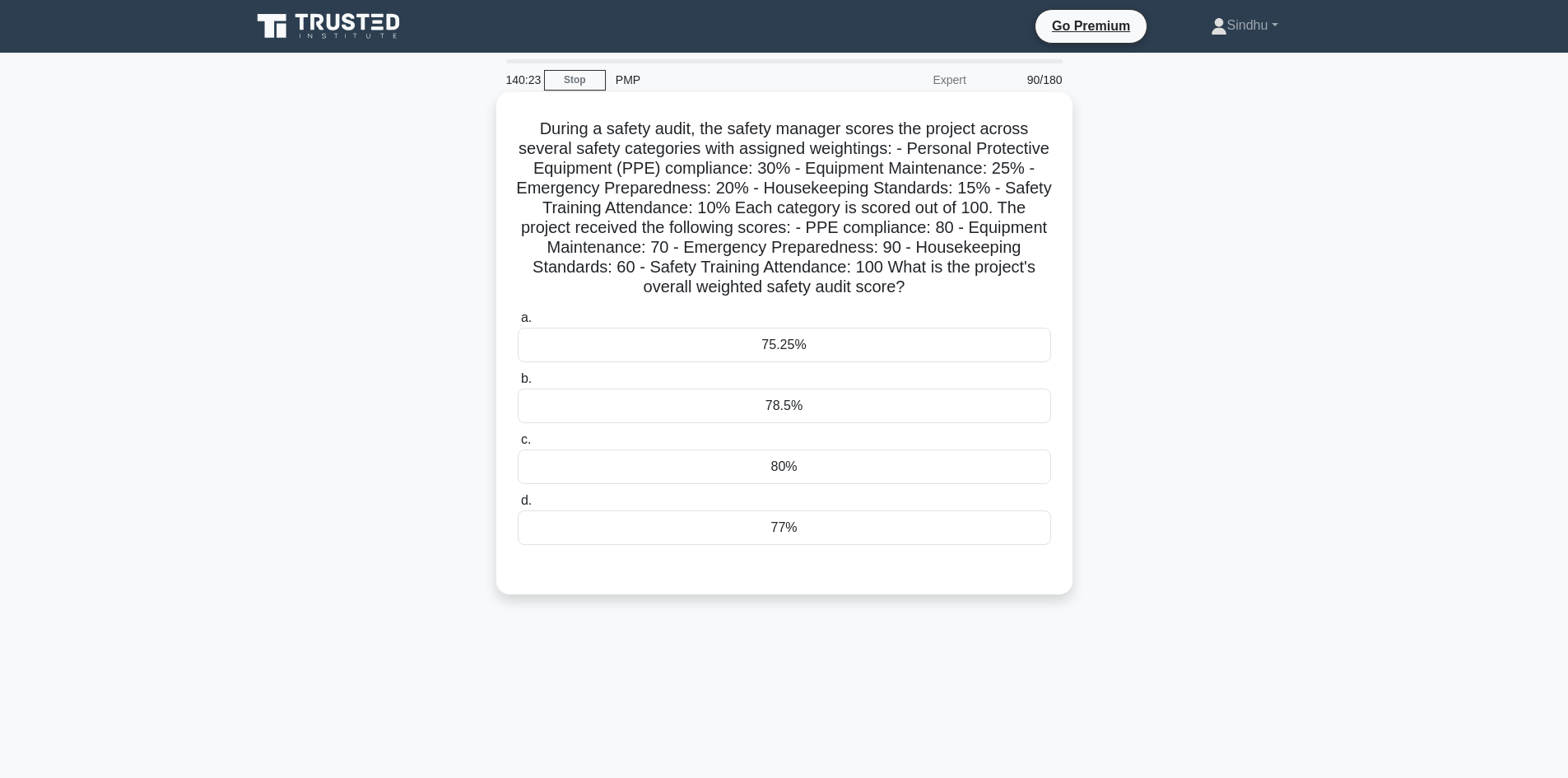
click at [888, 403] on div "78.5%" at bounding box center [784, 406] width 533 height 35
click at [517, 385] on input "b. 78.5%" at bounding box center [517, 379] width 0 height 11
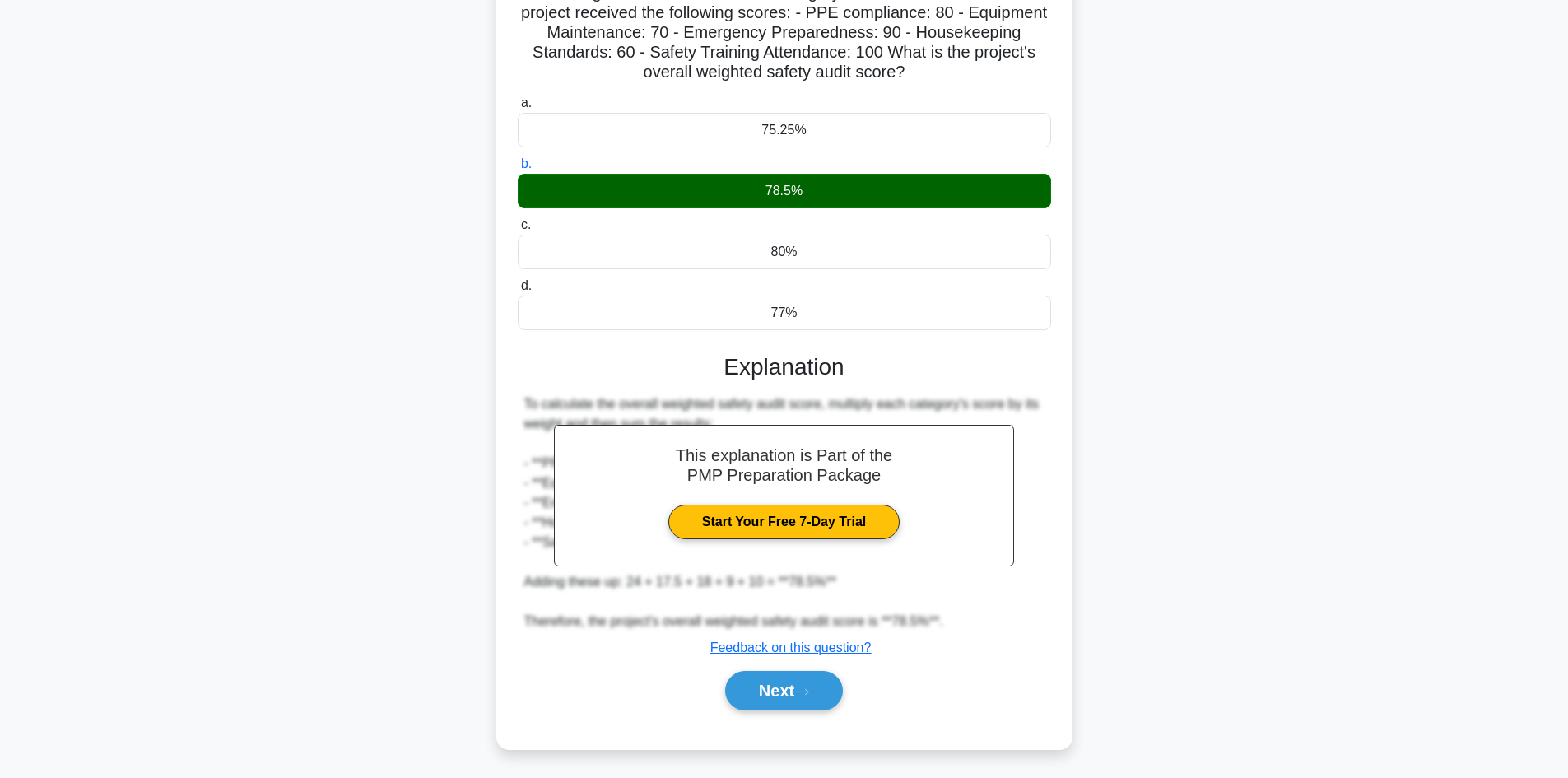
scroll to position [218, 0]
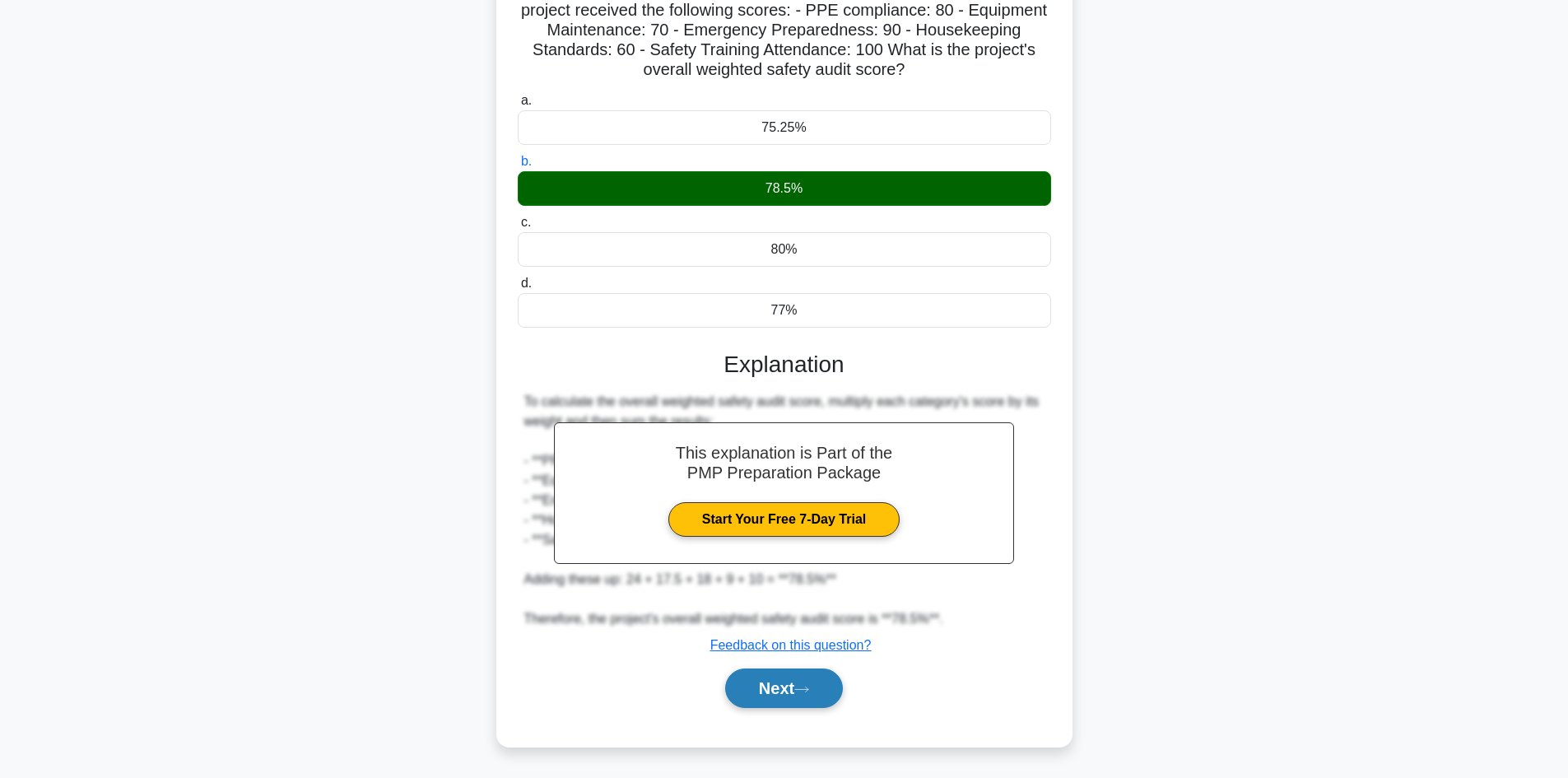
click at [789, 694] on button "Next" at bounding box center [784, 688] width 117 height 40
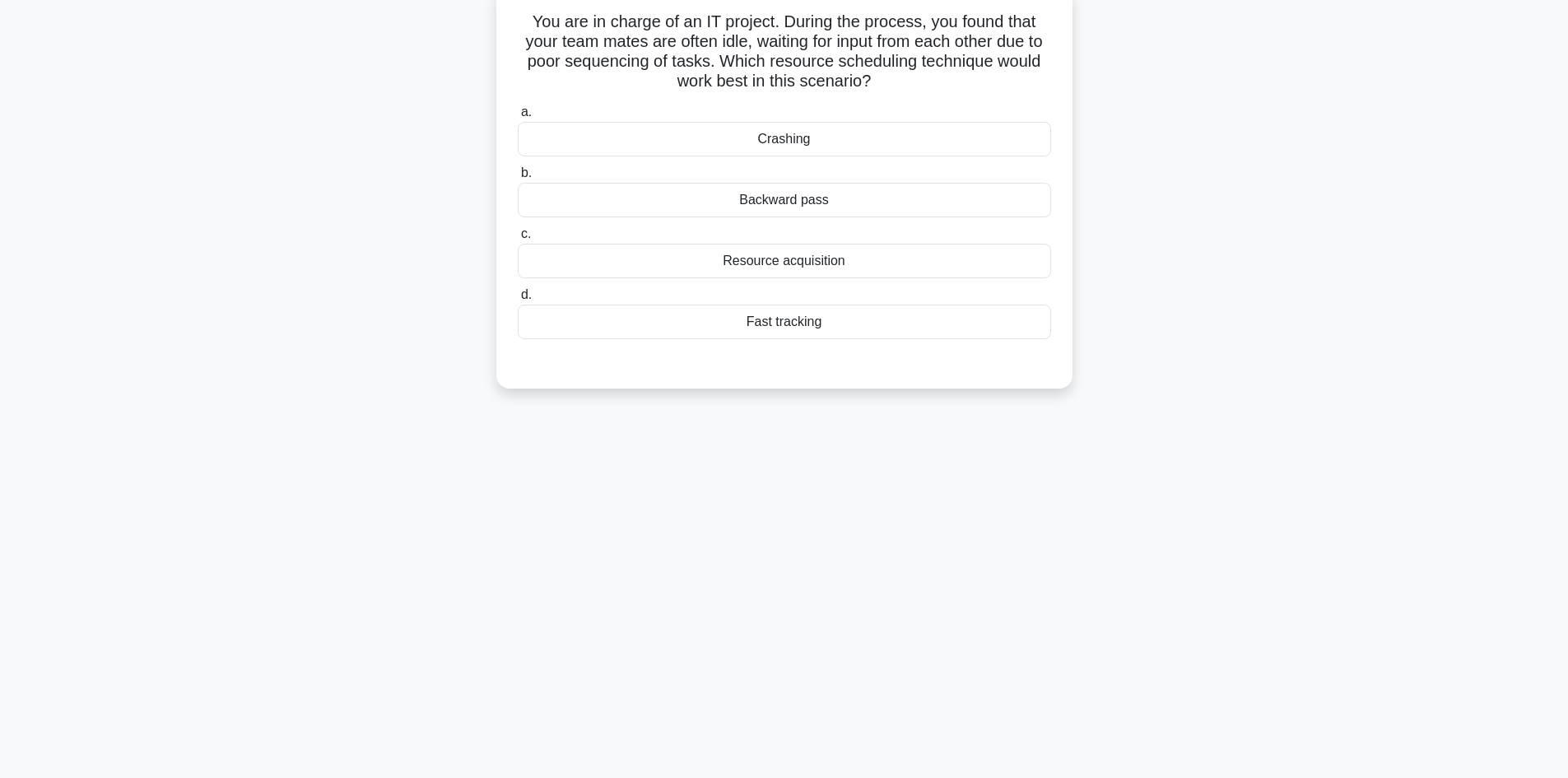
scroll to position [0, 0]
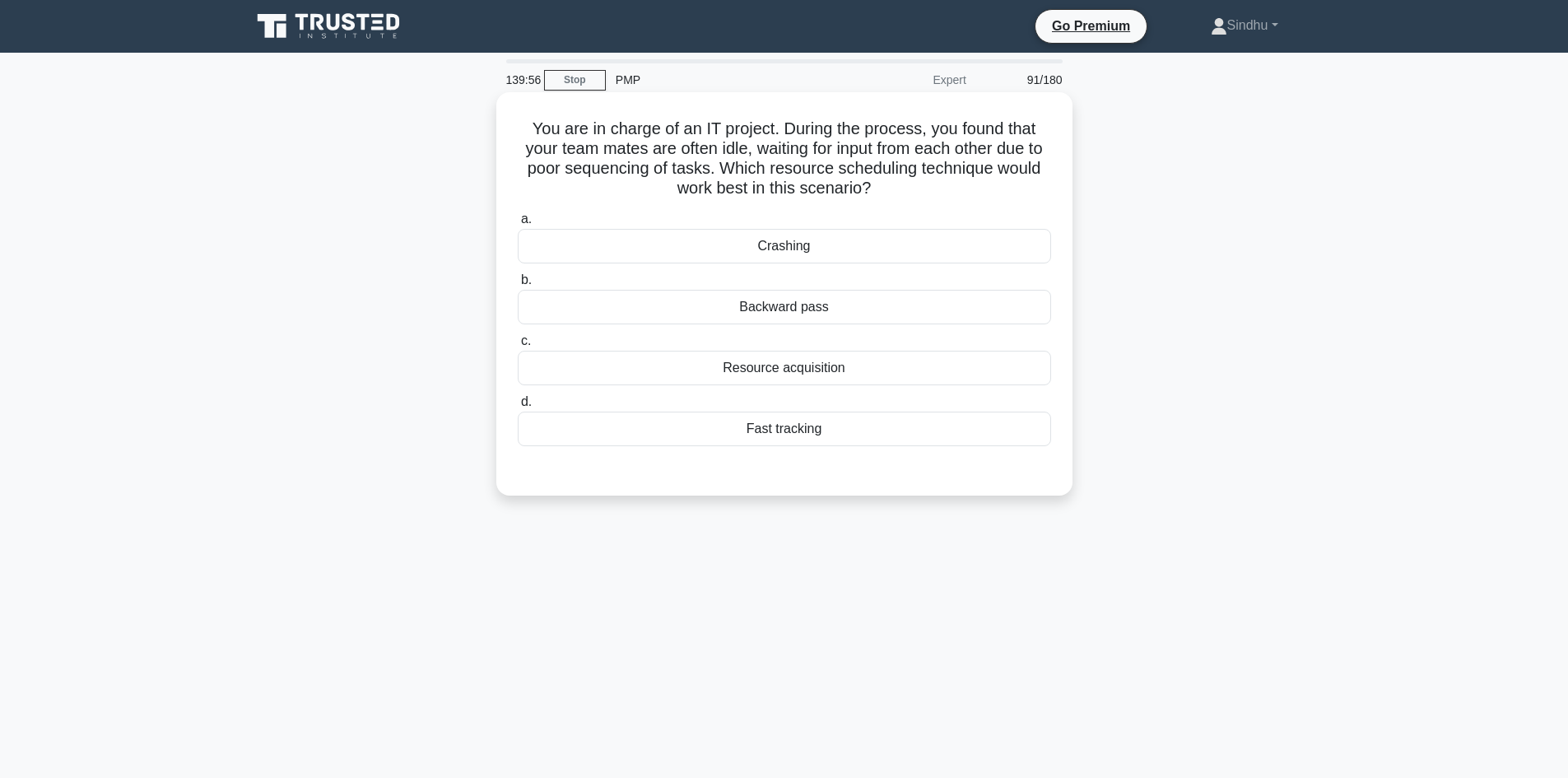
click at [773, 370] on div "Resource acquisition" at bounding box center [784, 368] width 533 height 35
click at [517, 347] on input "c. Resource acquisition" at bounding box center [517, 341] width 0 height 11
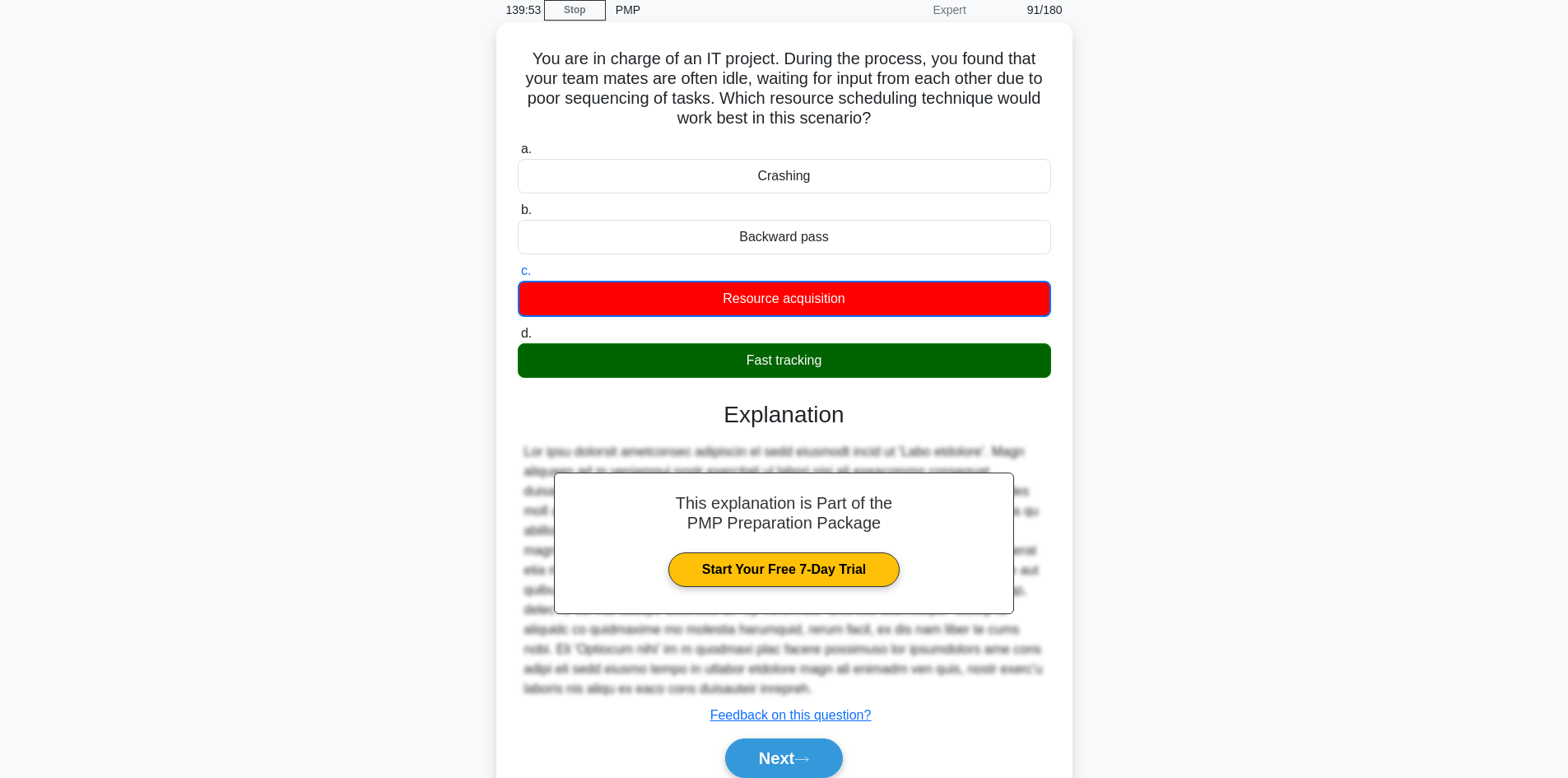
scroll to position [141, 0]
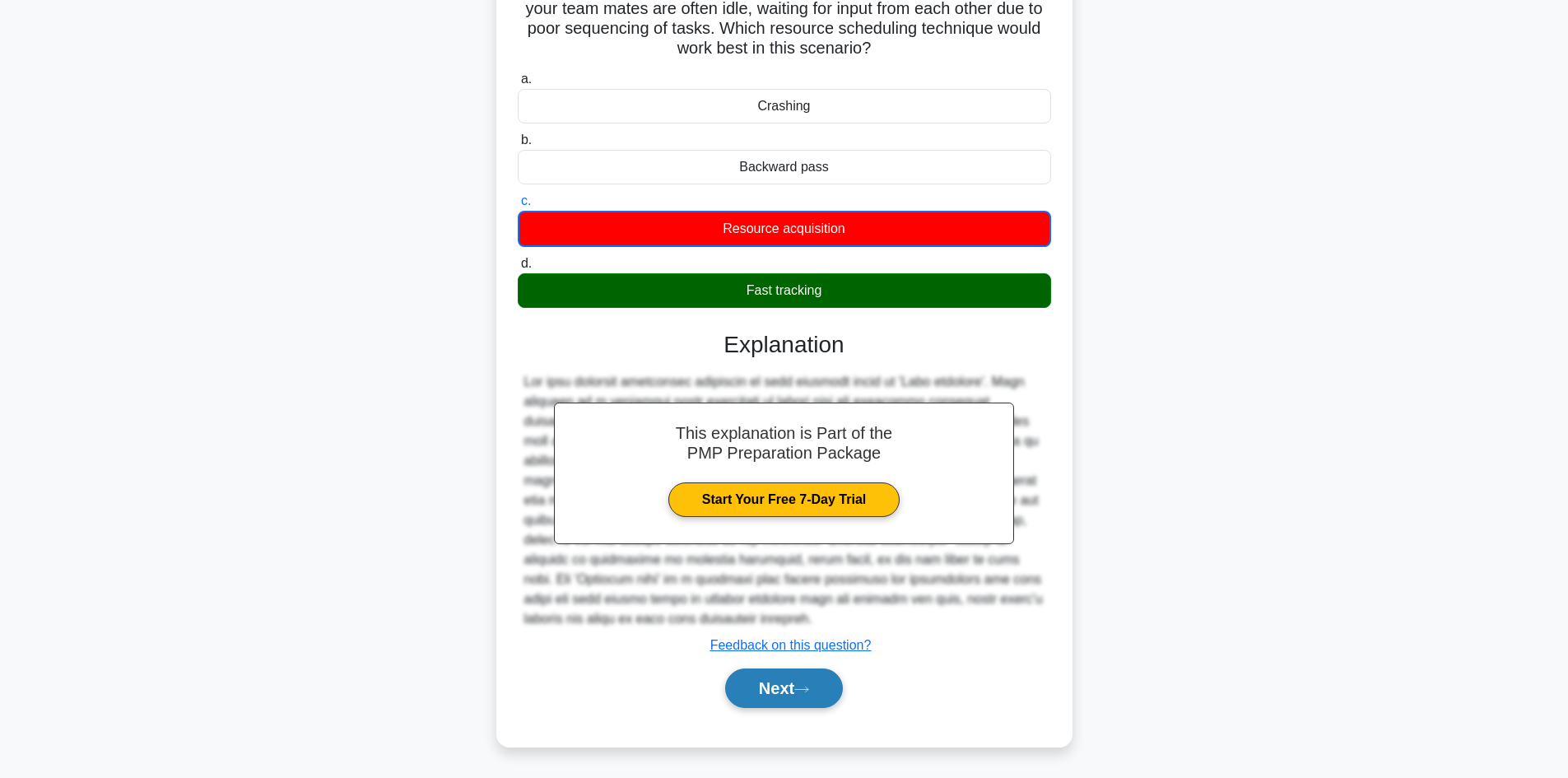
click at [769, 696] on button "Next" at bounding box center [784, 688] width 117 height 40
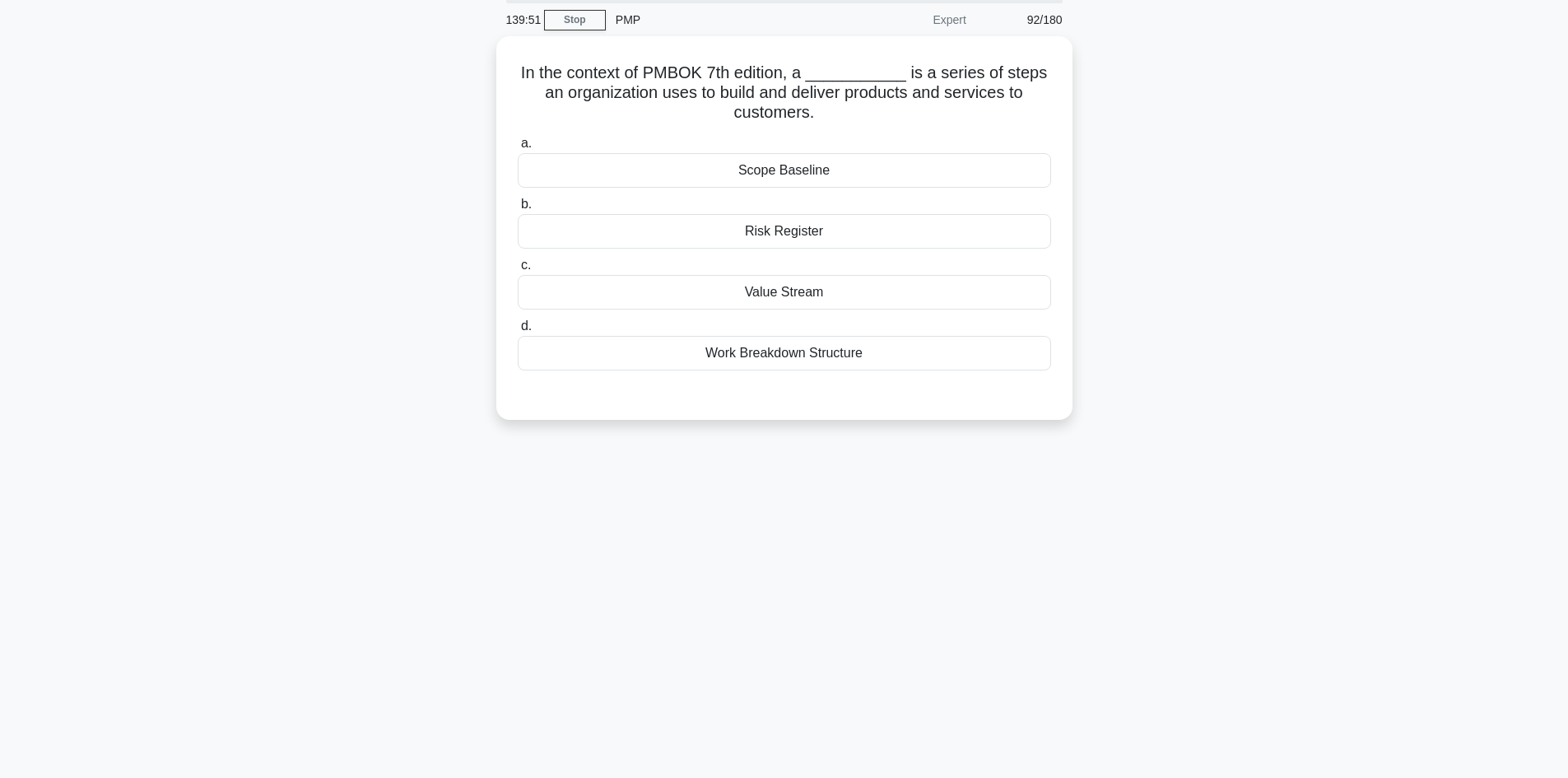
scroll to position [0, 0]
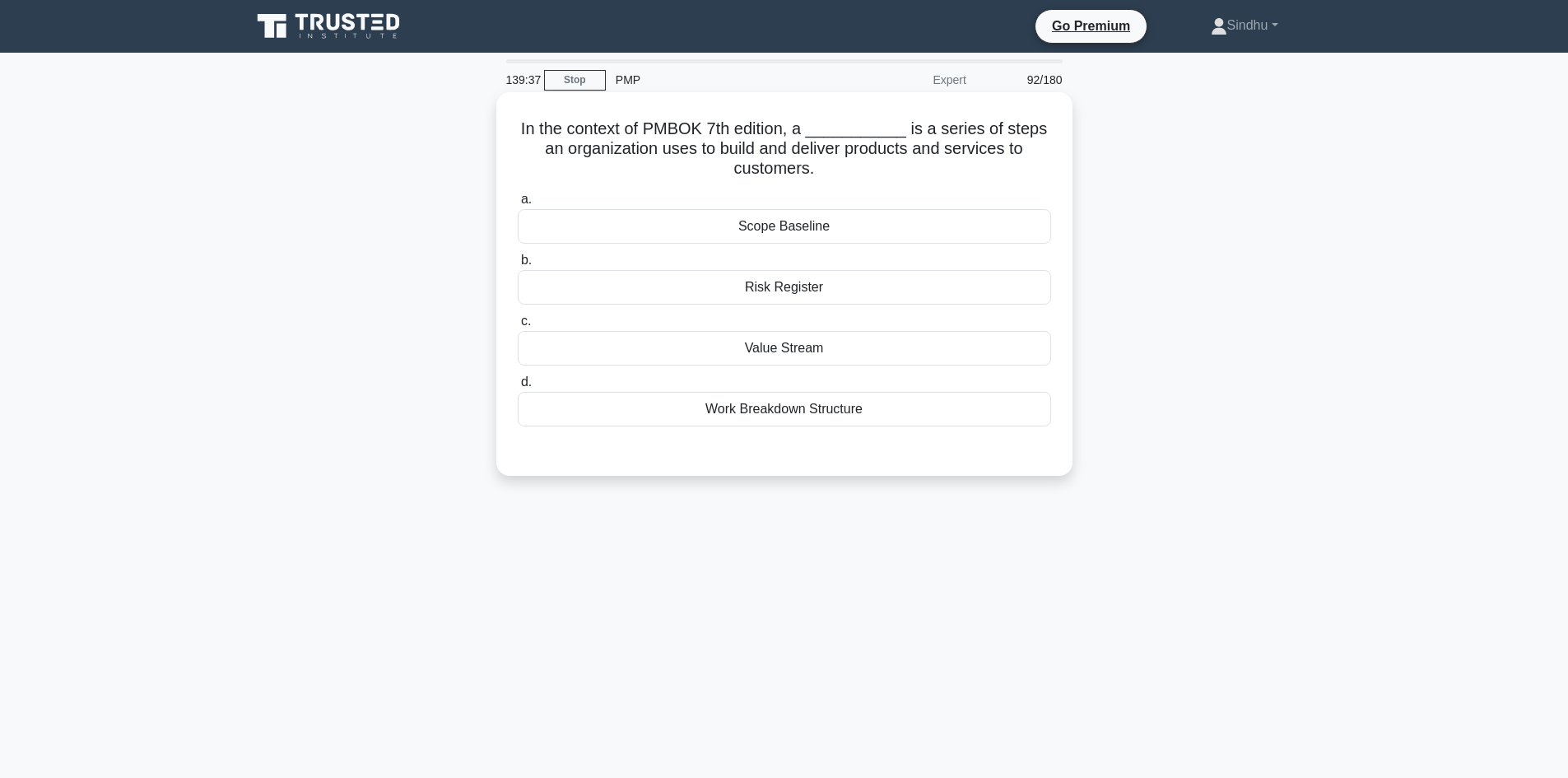
click at [753, 418] on div "Work Breakdown Structure" at bounding box center [784, 409] width 533 height 35
click at [517, 388] on input "d. Work Breakdown Structure" at bounding box center [517, 382] width 0 height 11
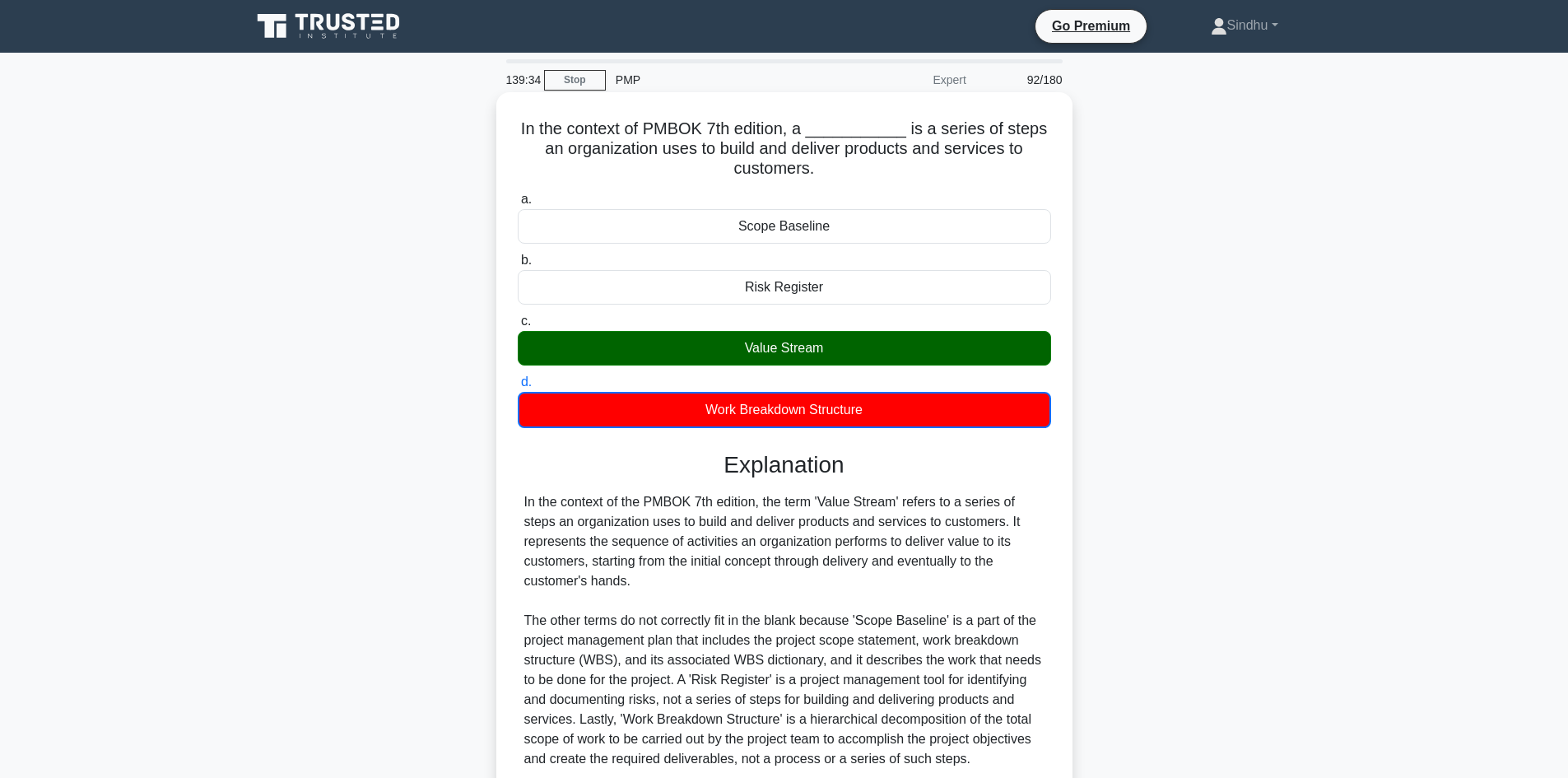
scroll to position [141, 0]
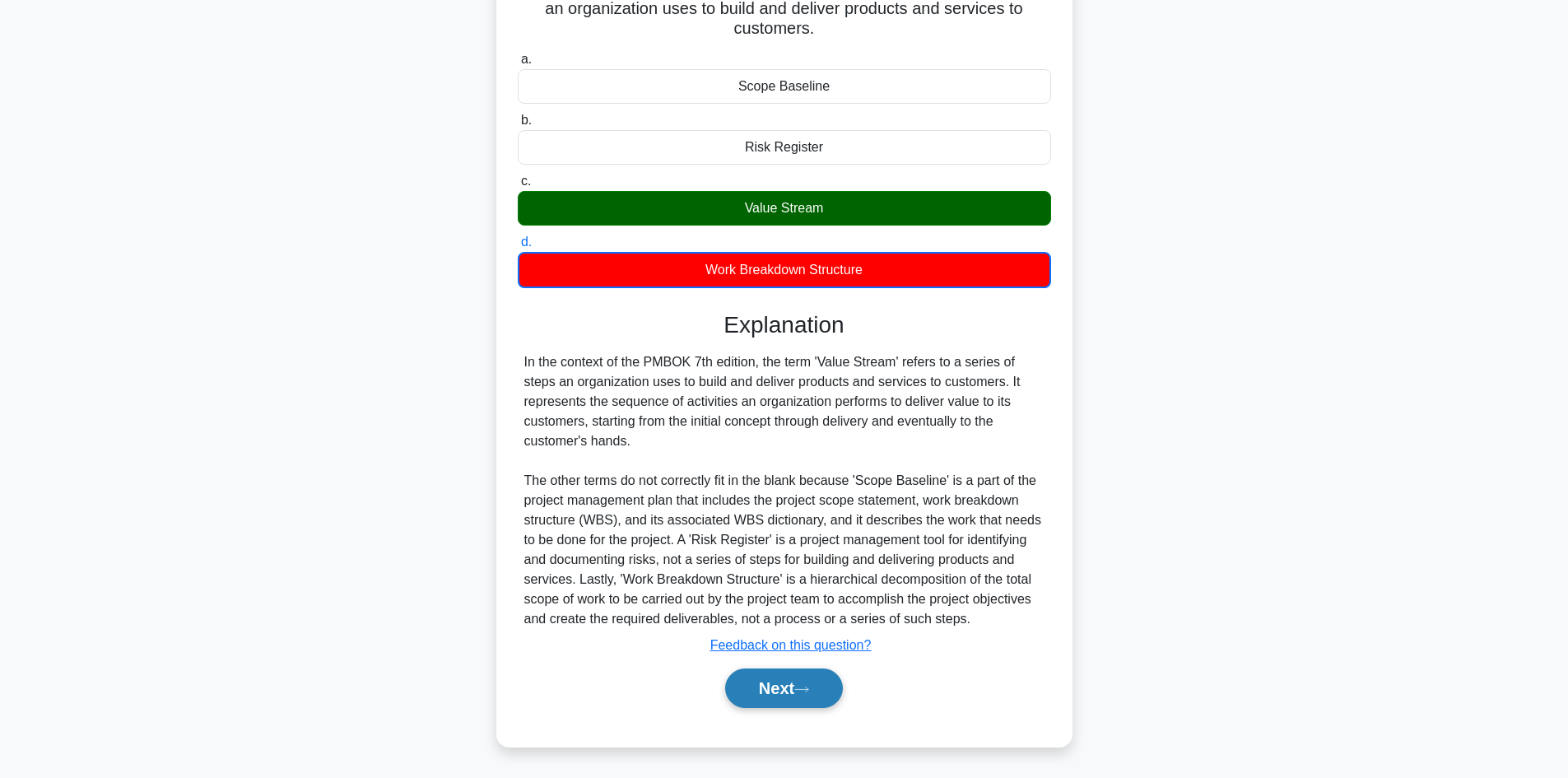
click at [768, 685] on button "Next" at bounding box center [784, 688] width 117 height 40
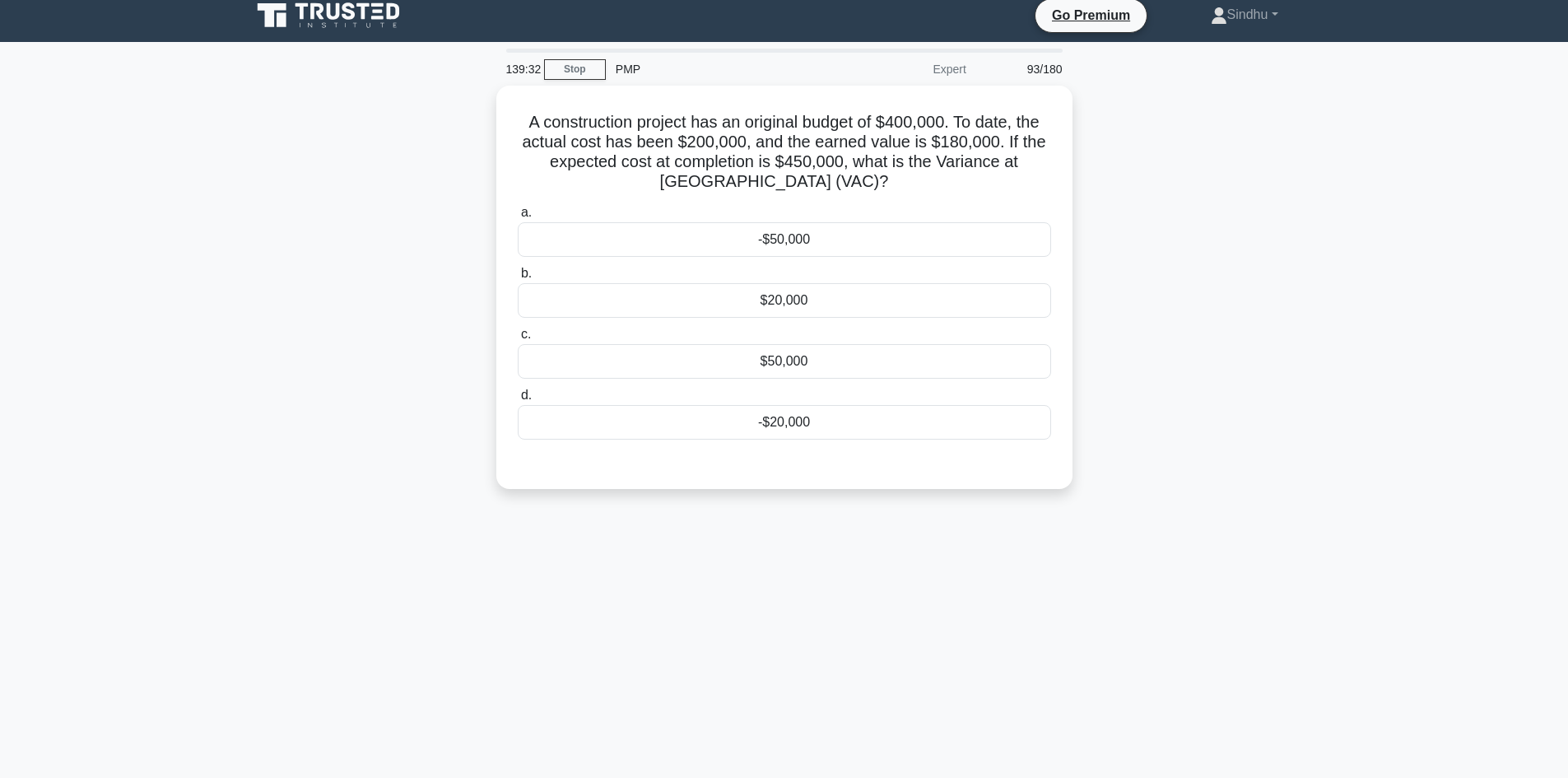
scroll to position [0, 0]
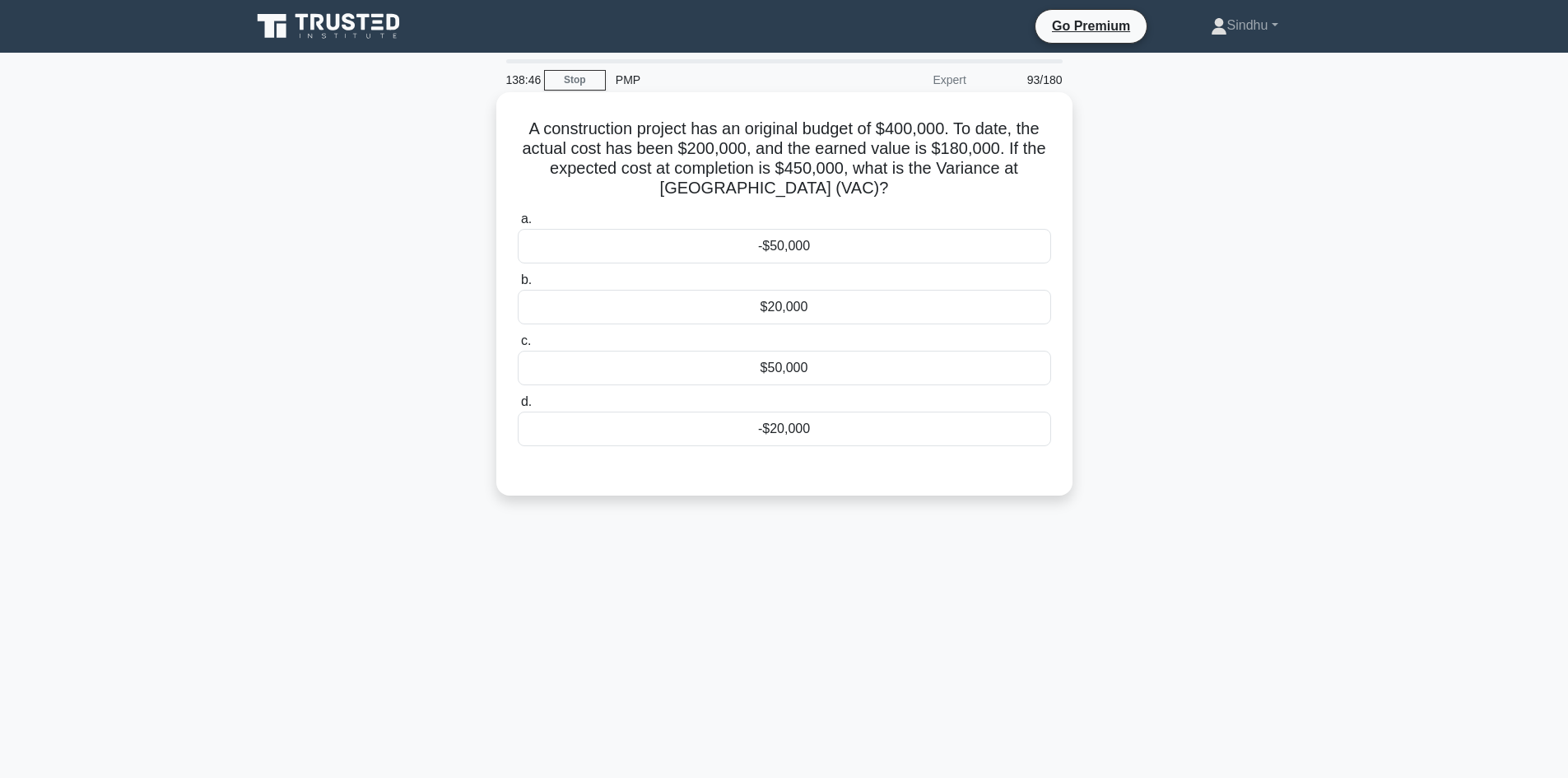
click at [830, 254] on div "-$50,000" at bounding box center [784, 246] width 533 height 35
click at [517, 225] on input "a. -$50,000" at bounding box center [517, 219] width 0 height 11
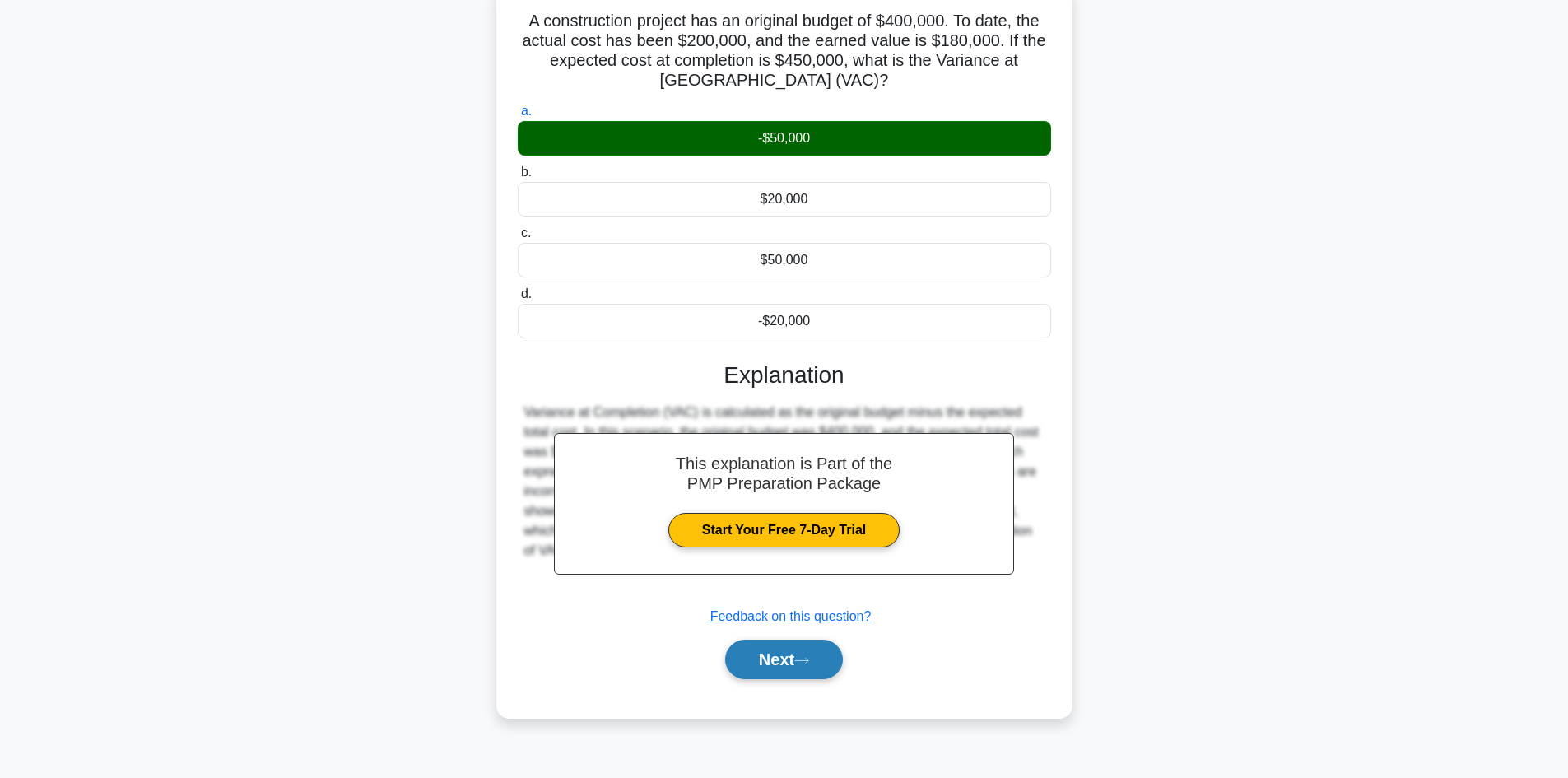
scroll to position [111, 0]
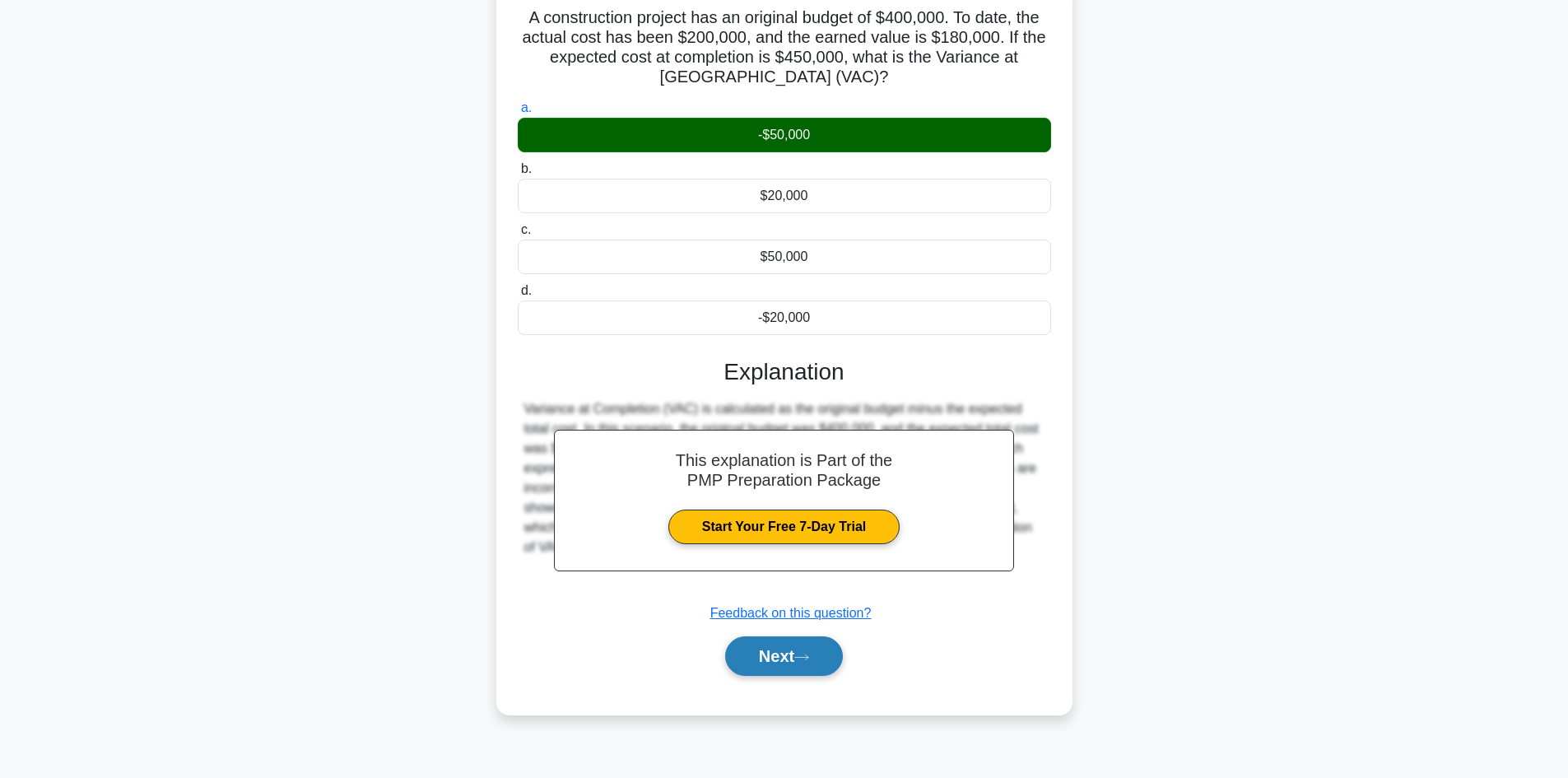
click at [737, 659] on button "Next" at bounding box center [784, 656] width 117 height 40
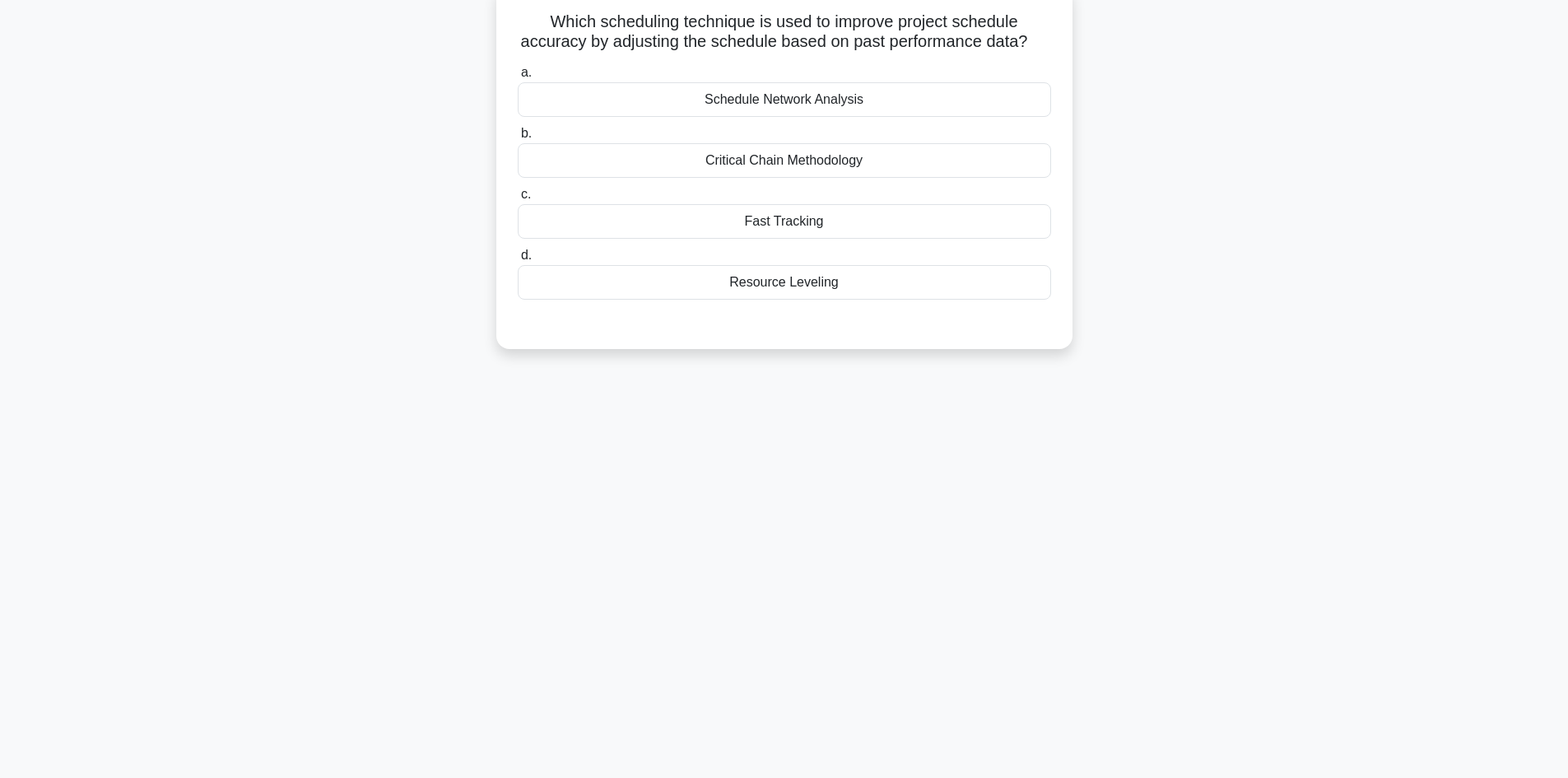
scroll to position [0, 0]
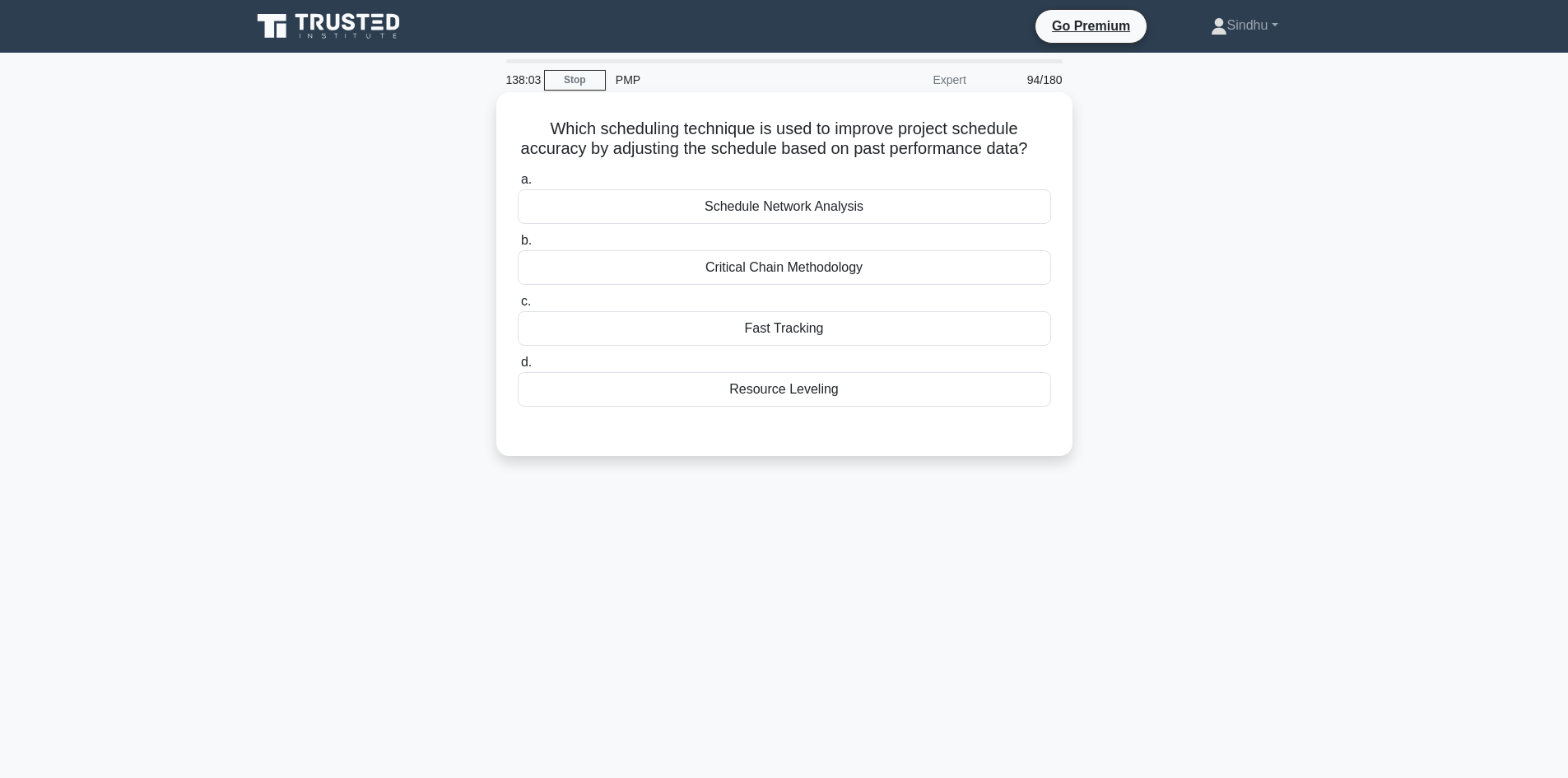
click at [850, 224] on div "Schedule Network Analysis" at bounding box center [784, 206] width 533 height 35
click at [517, 185] on input "a. Schedule Network Analysis" at bounding box center [517, 179] width 0 height 11
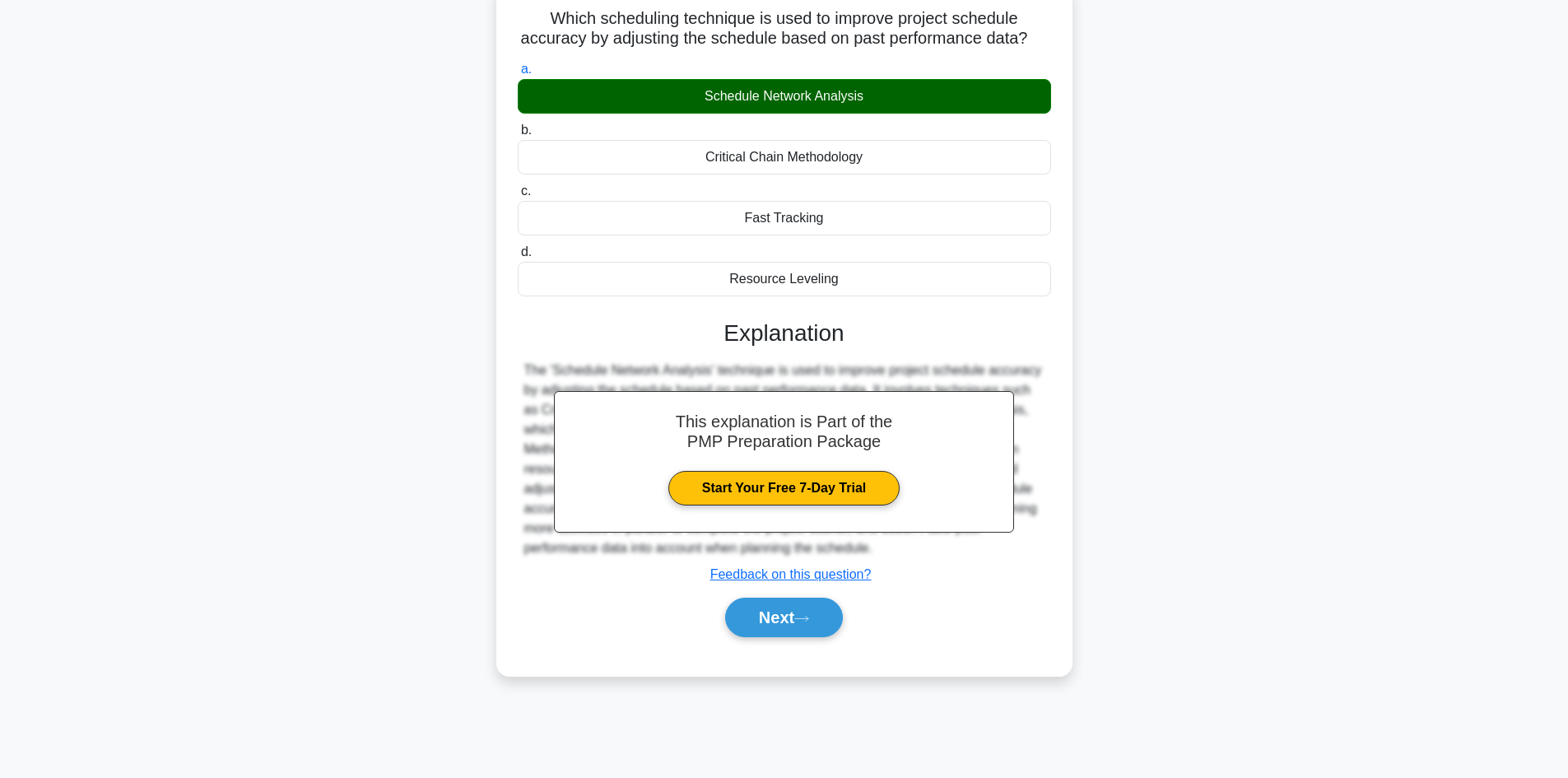
scroll to position [111, 0]
click at [761, 637] on button "Next" at bounding box center [784, 616] width 117 height 40
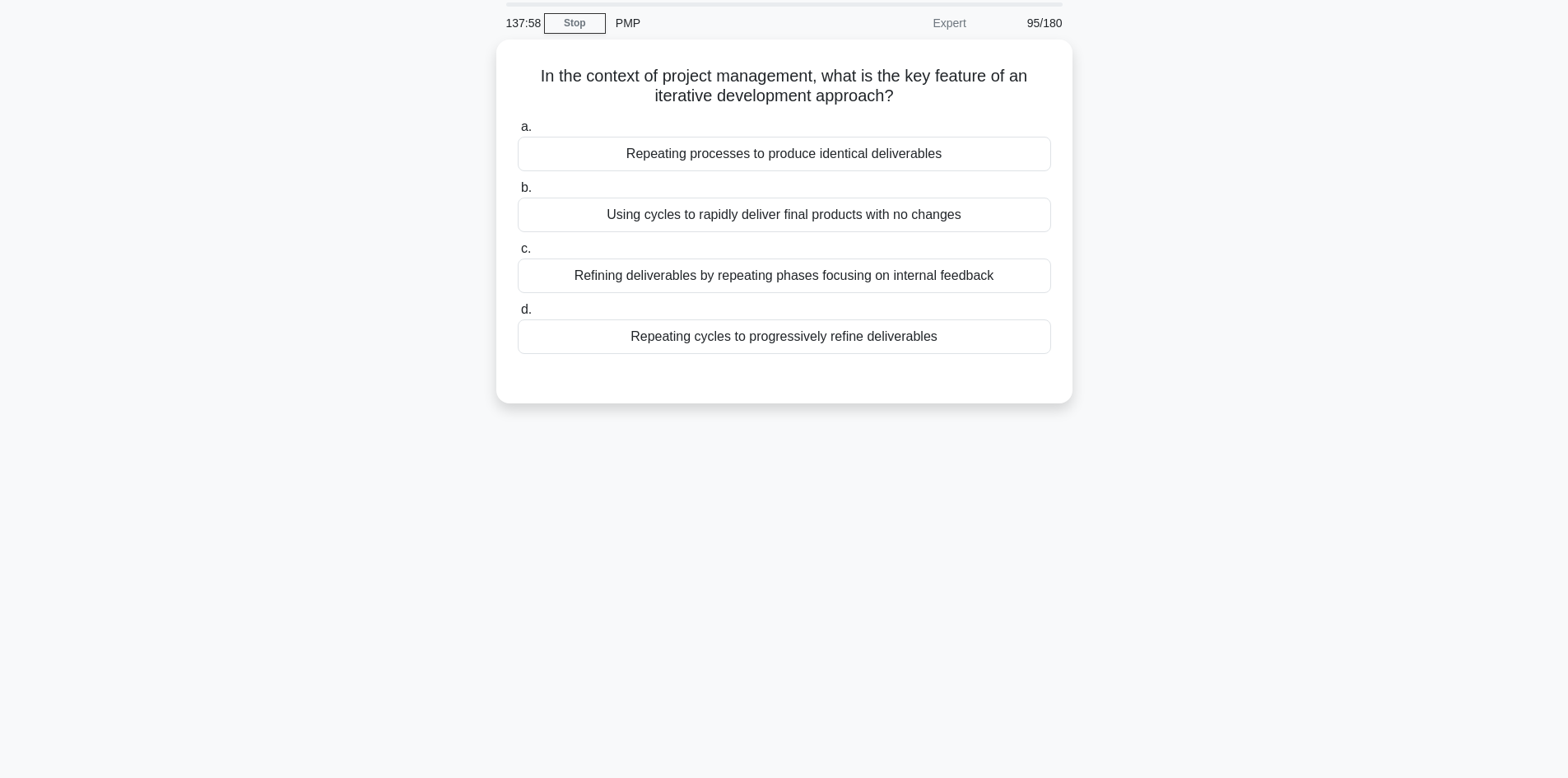
scroll to position [0, 0]
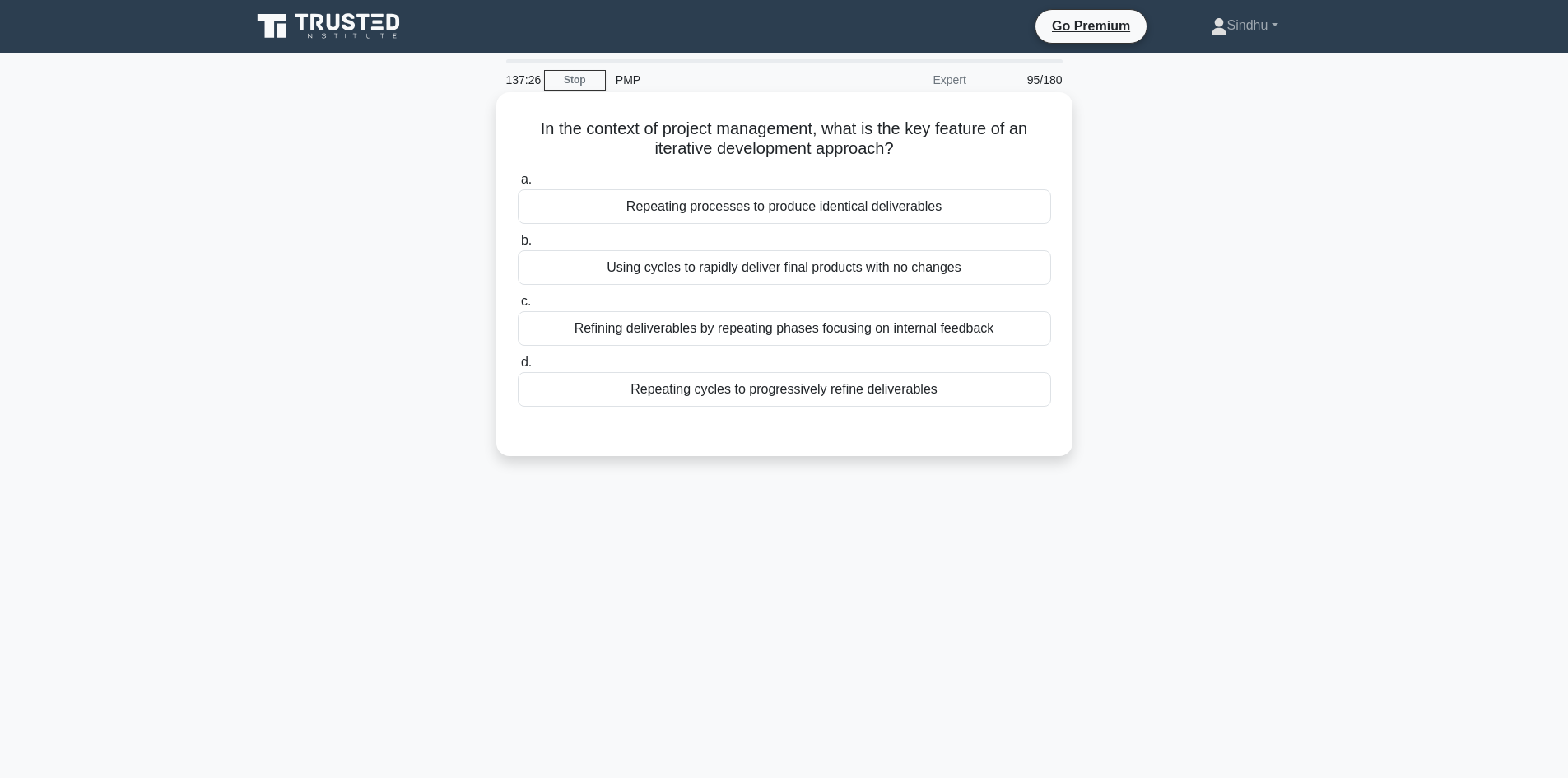
click at [790, 394] on div "Repeating cycles to progressively refine deliverables" at bounding box center [784, 389] width 533 height 35
click at [517, 368] on input "d. Repeating cycles to progressively refine deliverables" at bounding box center [517, 363] width 0 height 11
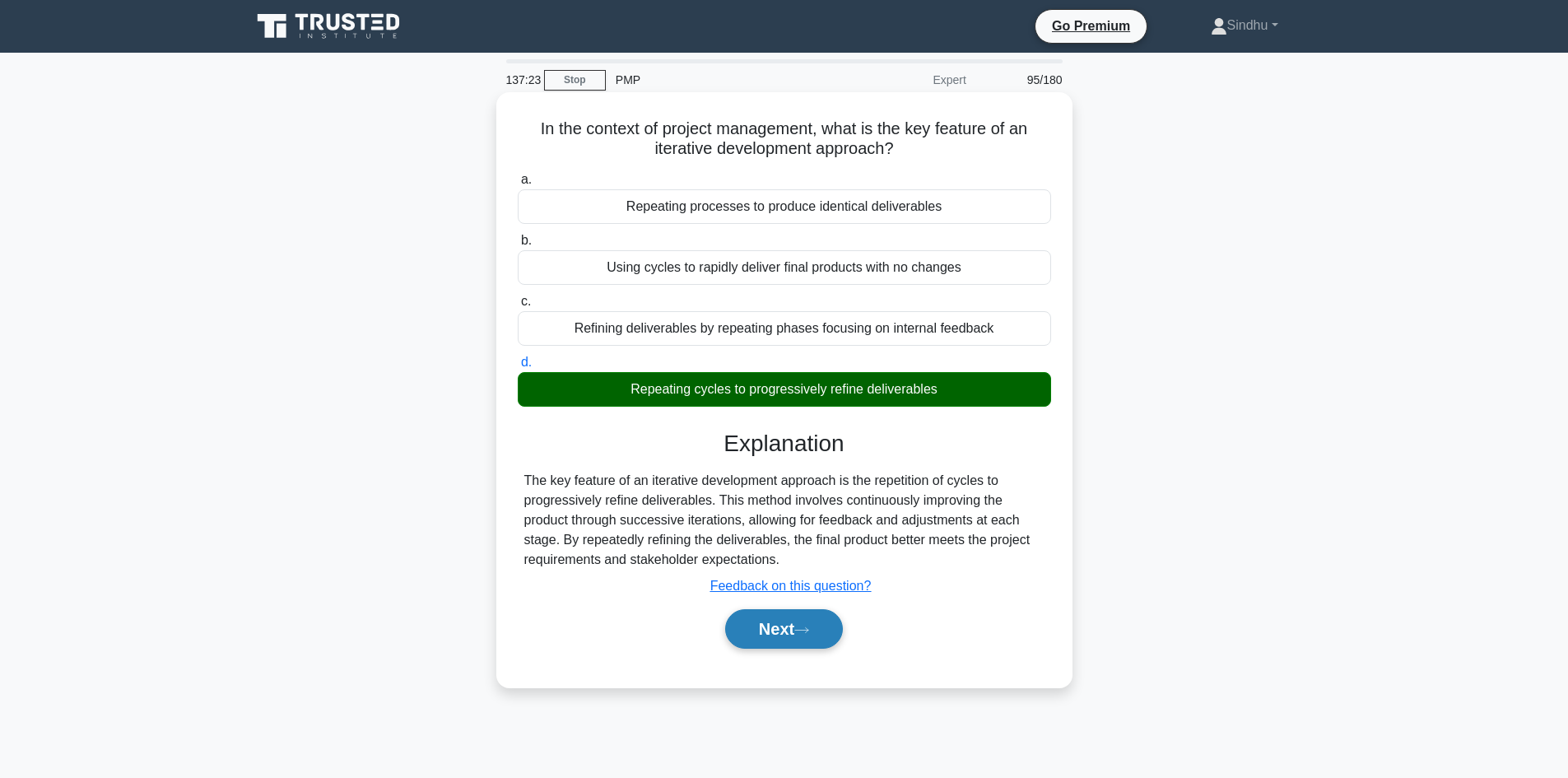
click at [768, 626] on button "Next" at bounding box center [784, 629] width 117 height 40
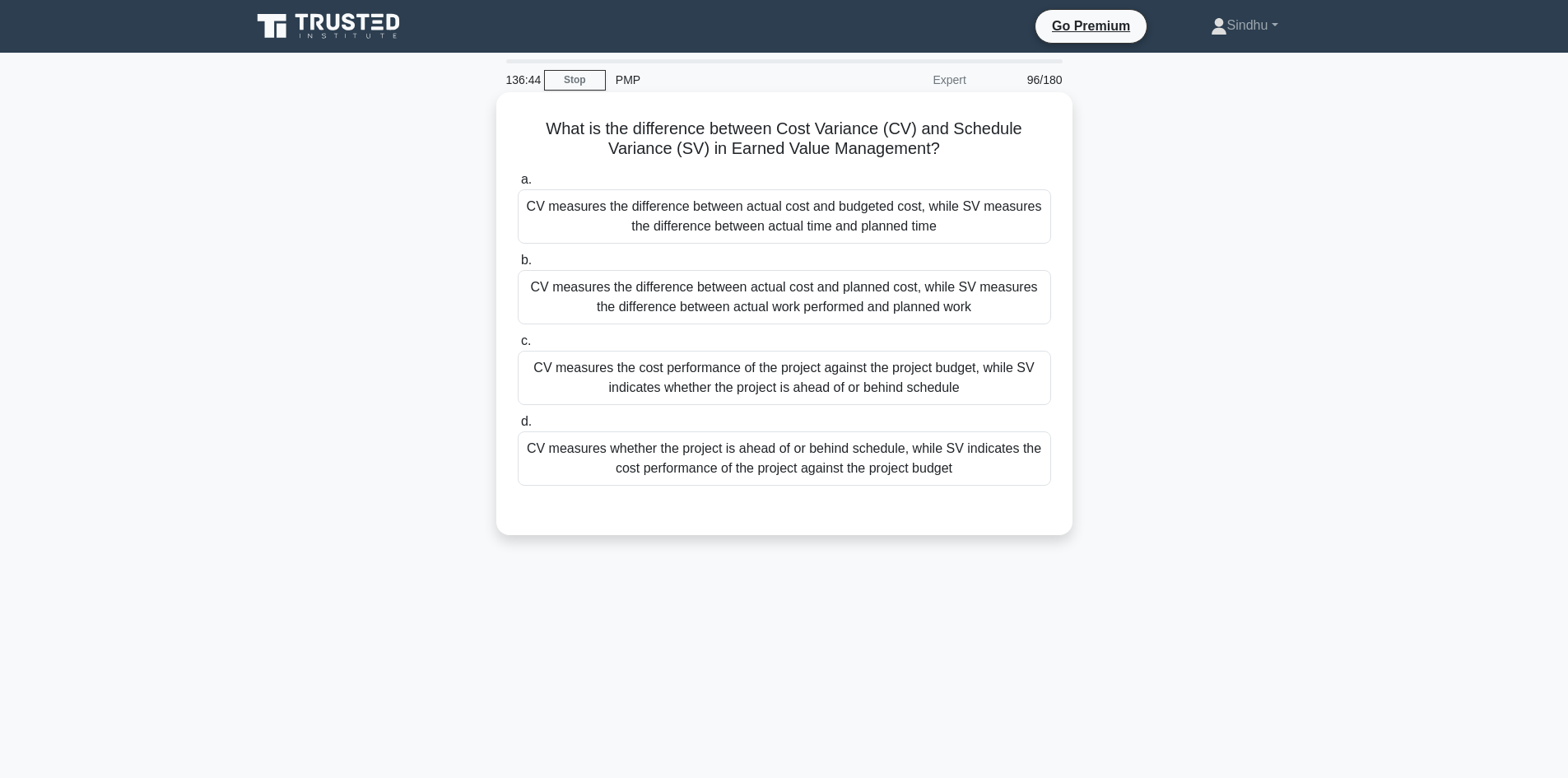
click at [912, 392] on div "CV measures the cost performance of the project against the project budget, whi…" at bounding box center [784, 378] width 533 height 54
click at [517, 347] on input "c. CV measures the cost performance of the project against the project budget, …" at bounding box center [517, 341] width 0 height 11
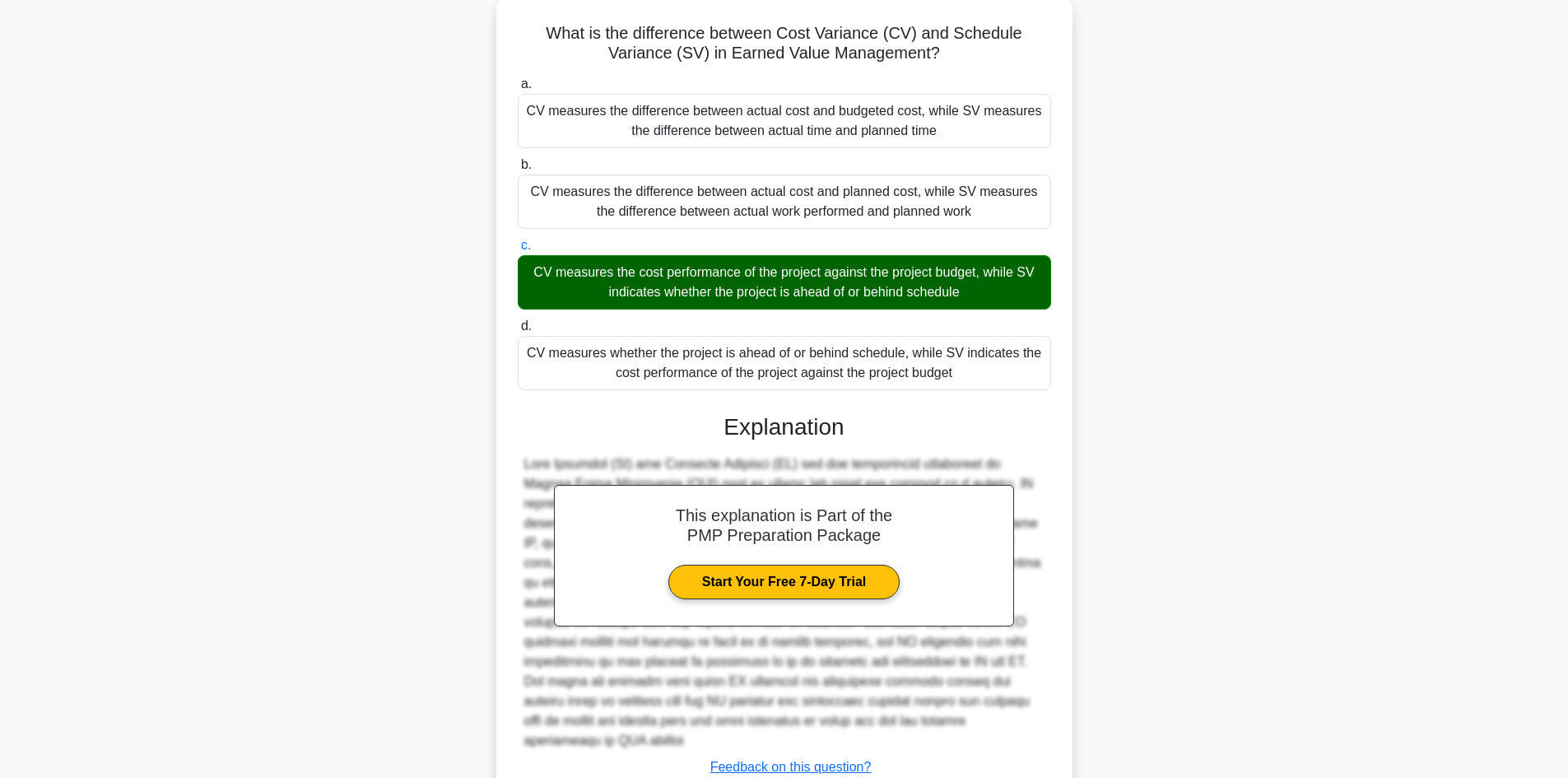
scroll to position [199, 0]
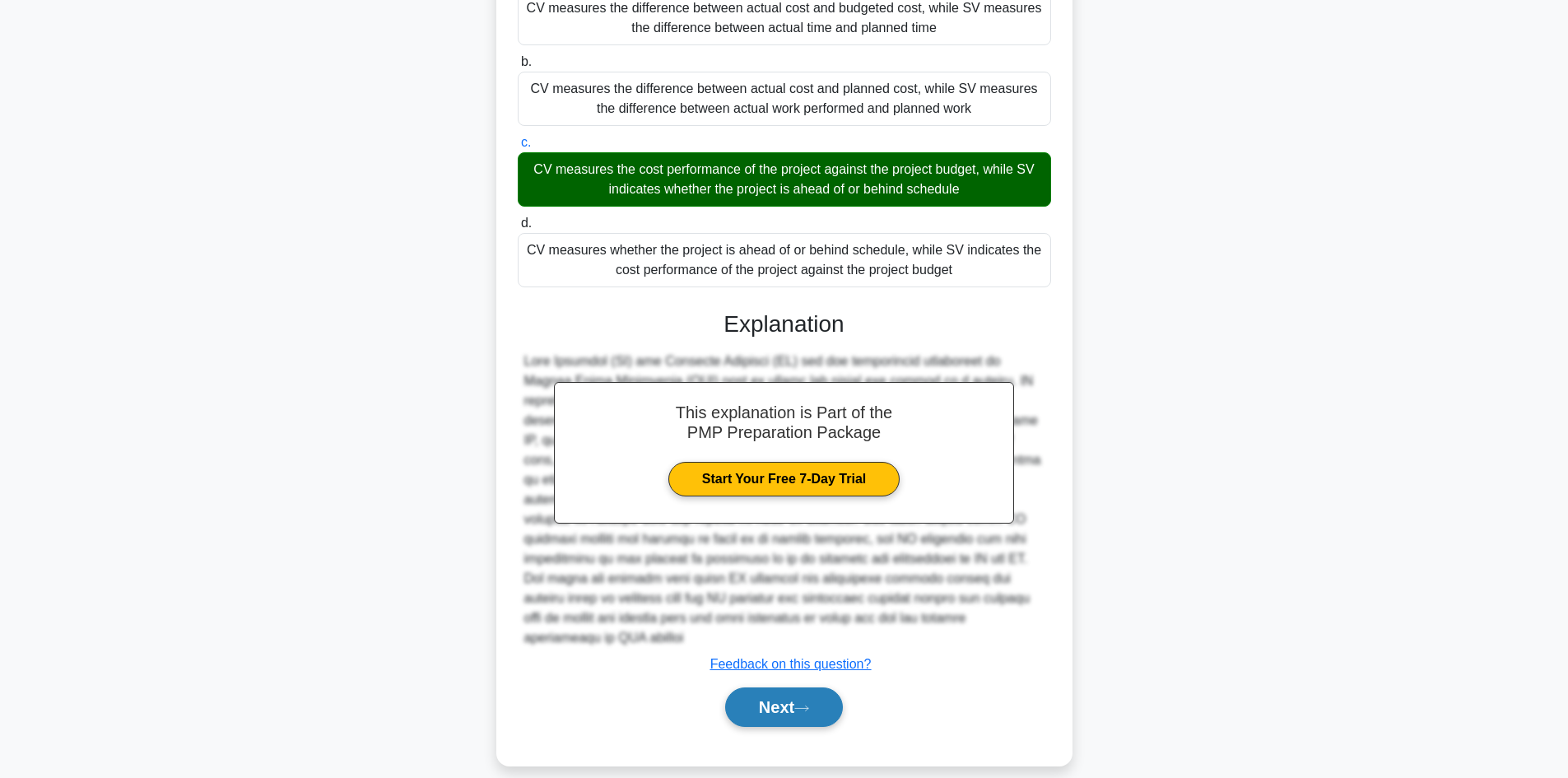
click at [761, 695] on button "Next" at bounding box center [784, 707] width 117 height 40
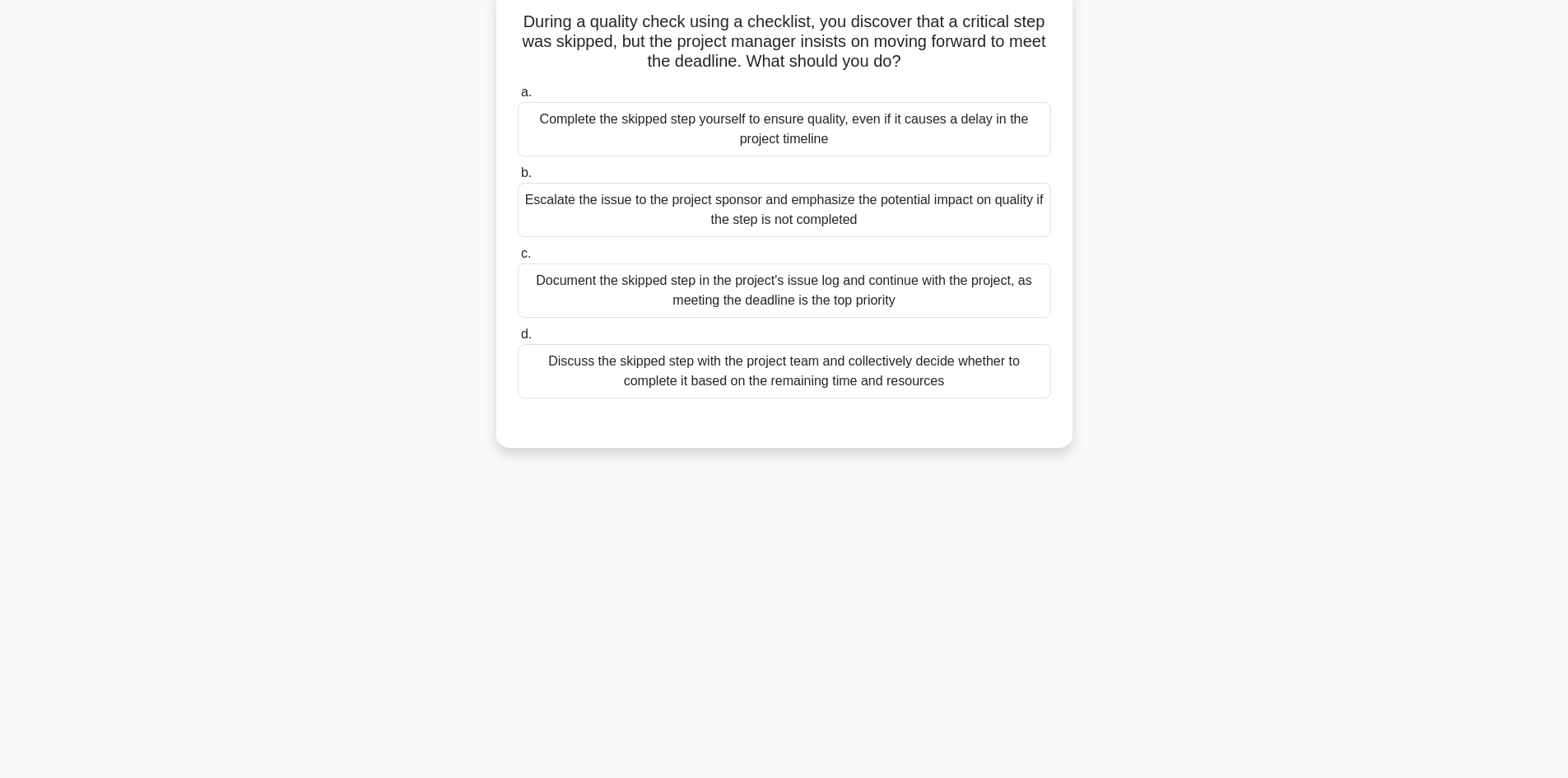
scroll to position [29, 0]
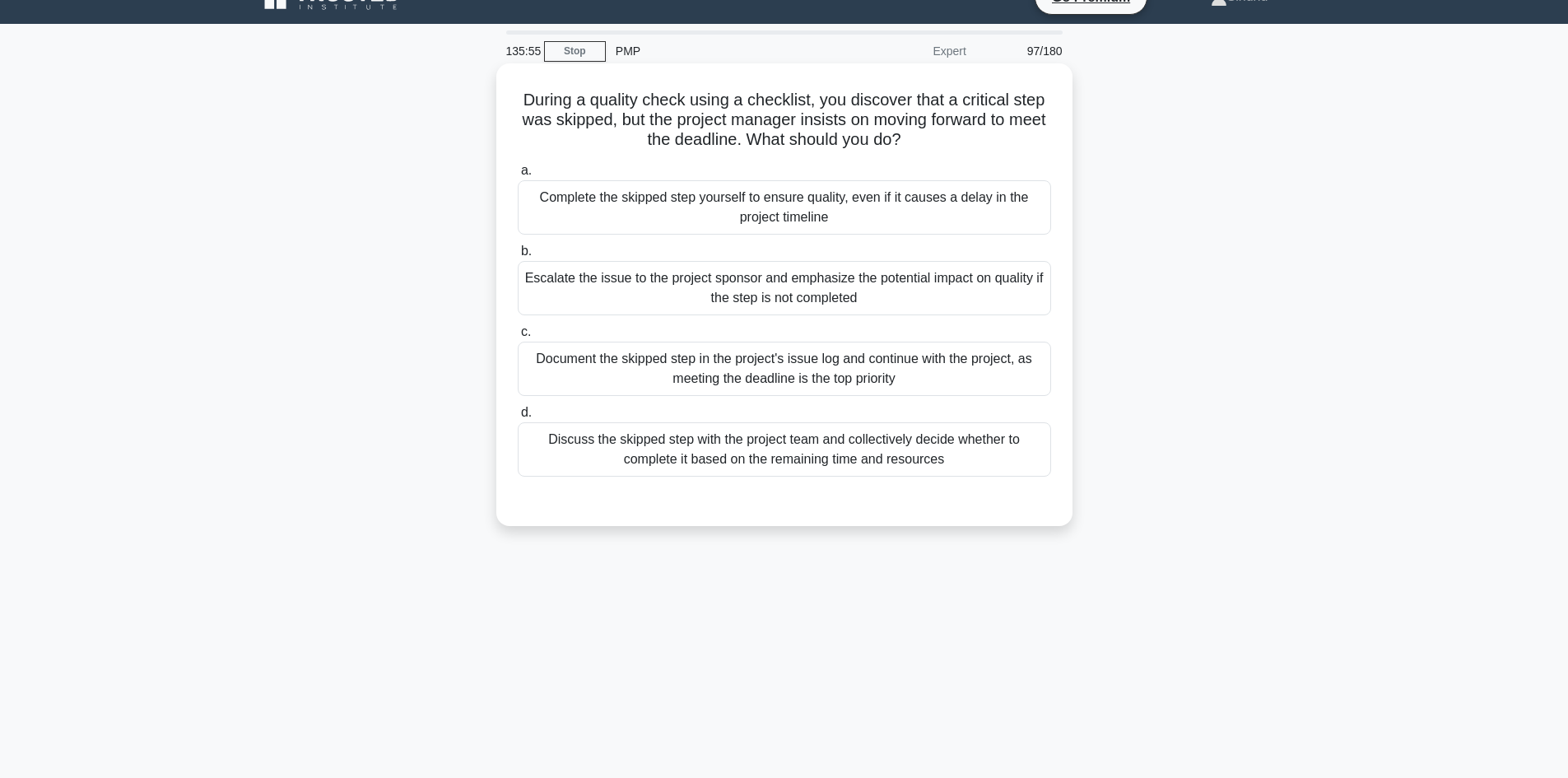
click at [846, 217] on div "Complete the skipped step yourself to ensure quality, even if it causes a delay…" at bounding box center [784, 207] width 533 height 54
click at [517, 176] on input "a. Complete the skipped step yourself to ensure quality, even if it causes a de…" at bounding box center [517, 171] width 0 height 11
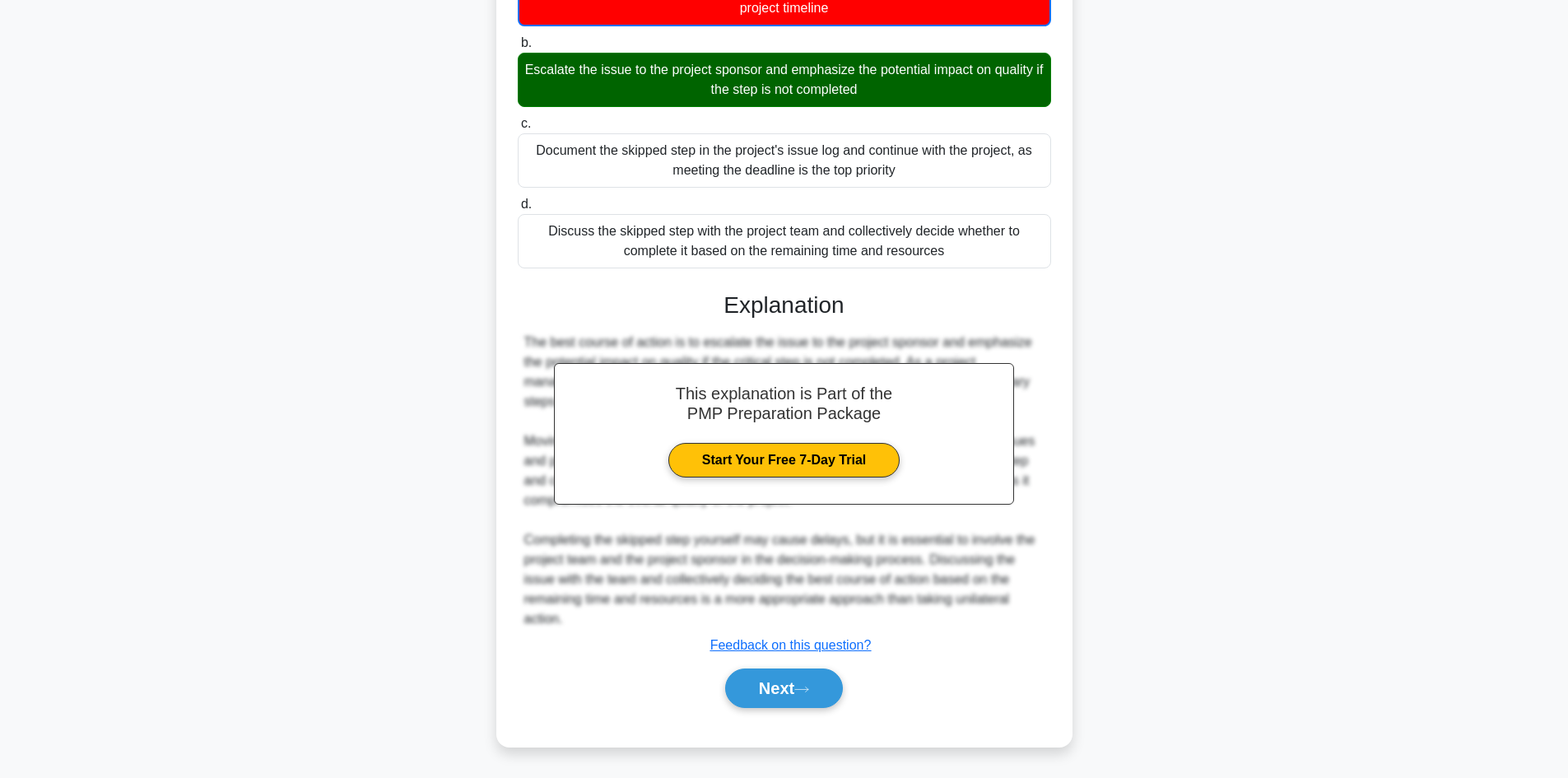
scroll to position [239, 0]
click at [747, 685] on button "Next" at bounding box center [784, 688] width 117 height 40
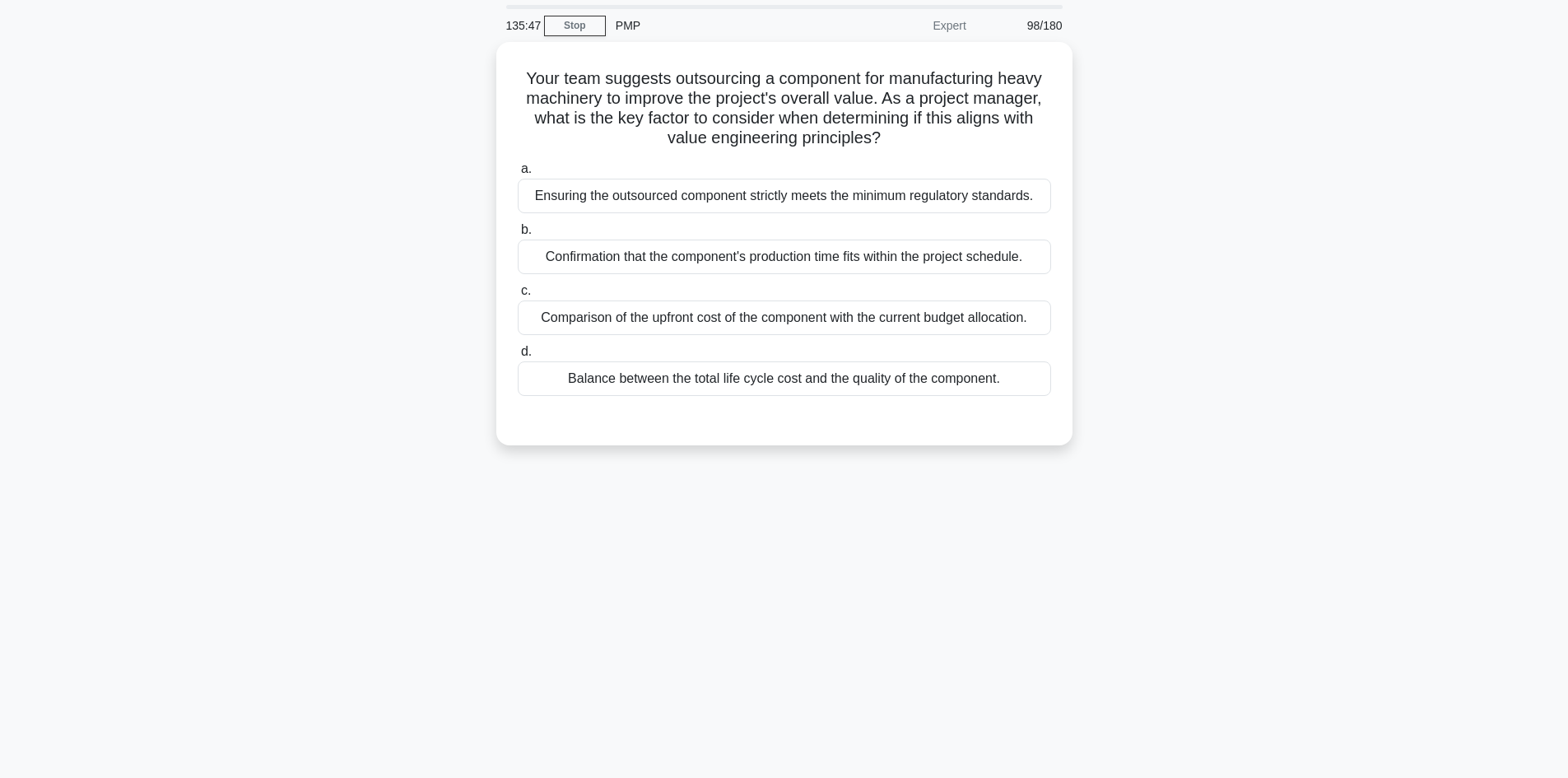
scroll to position [0, 0]
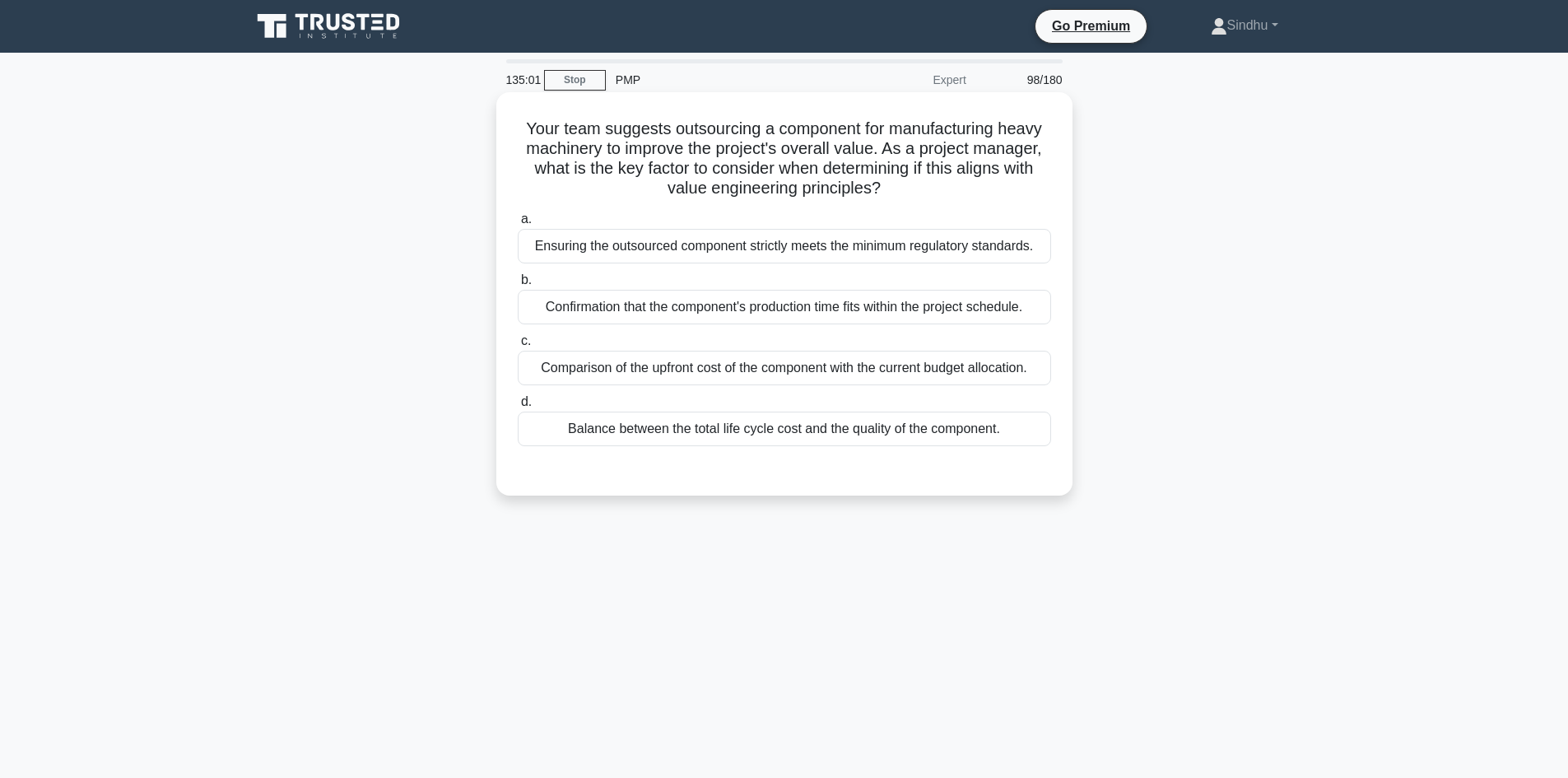
click at [768, 429] on div "Balance between the total life cycle cost and the quality of the component." at bounding box center [784, 429] width 533 height 35
click at [517, 408] on input "d. Balance between the total life cycle cost and the quality of the component." at bounding box center [517, 402] width 0 height 11
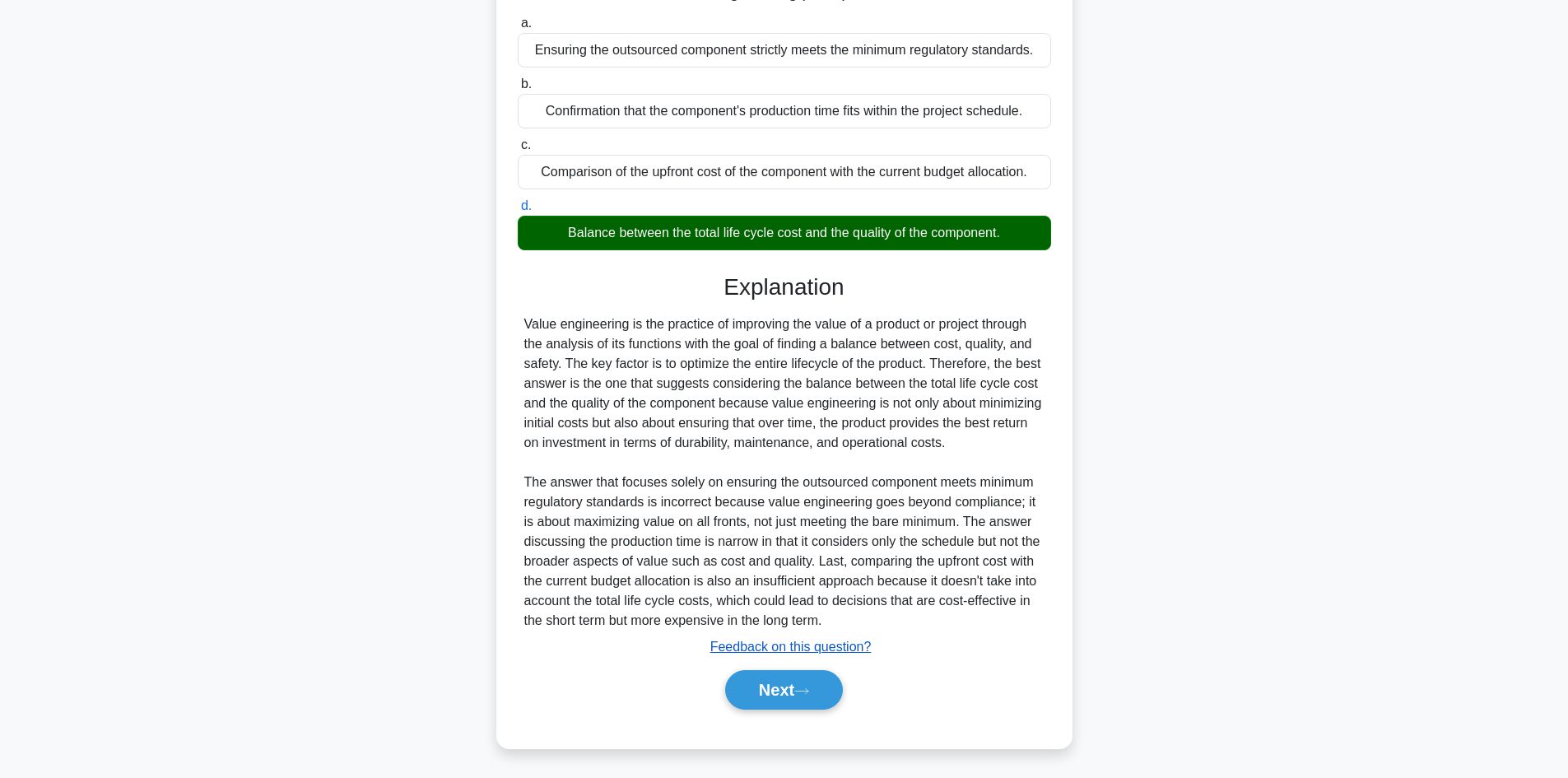
scroll to position [199, 0]
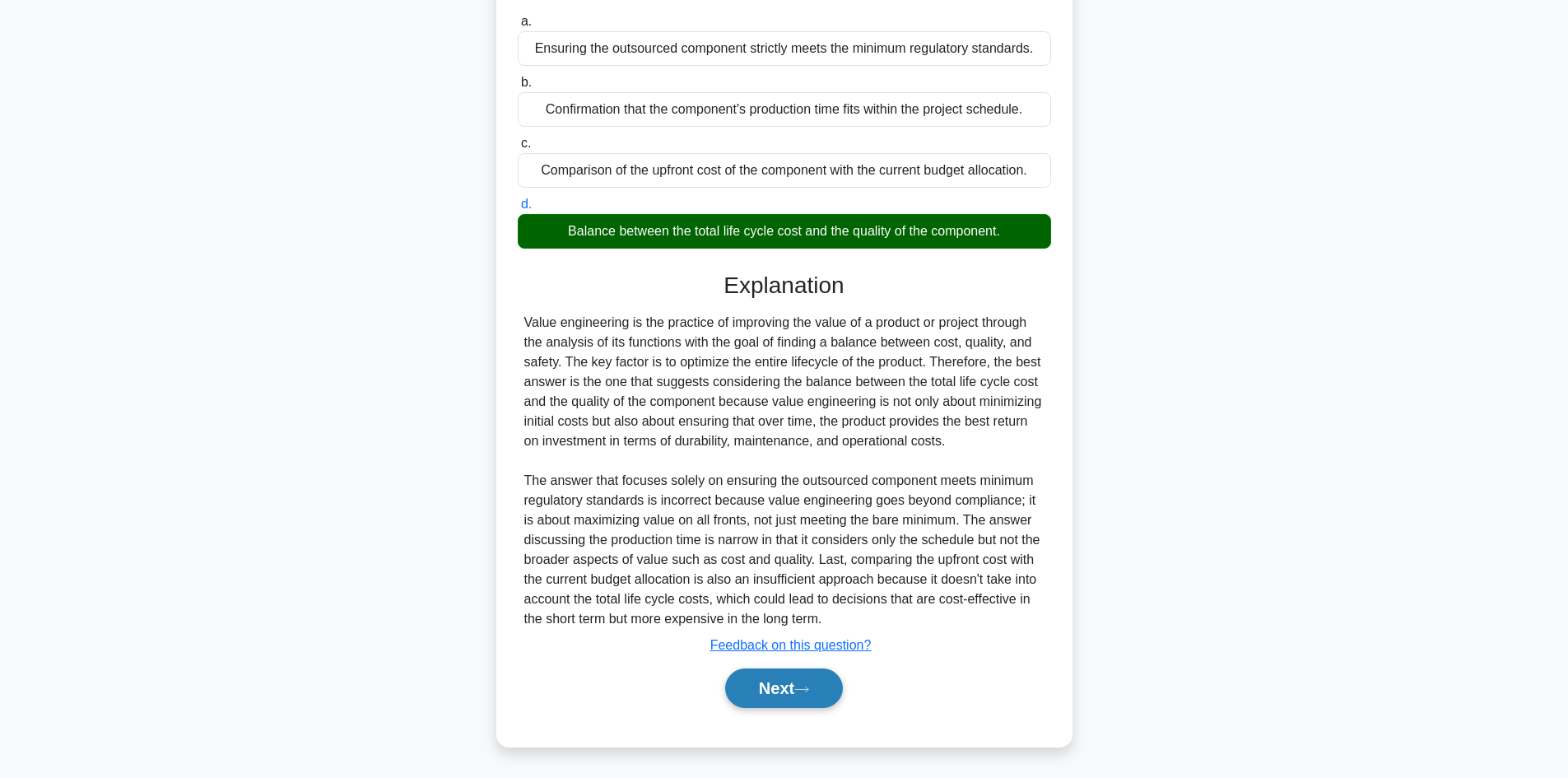
click at [735, 681] on button "Next" at bounding box center [784, 688] width 117 height 40
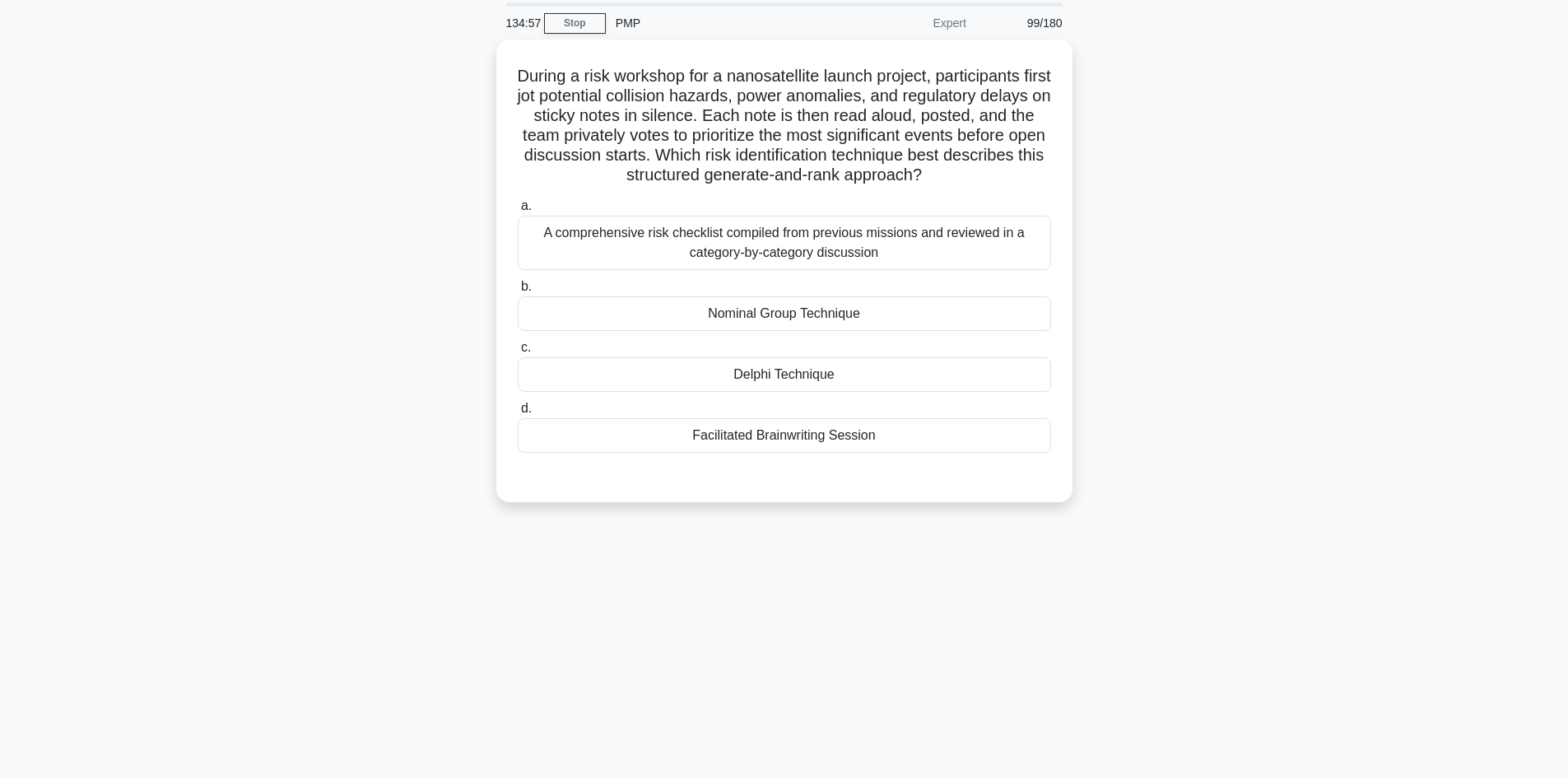
scroll to position [0, 0]
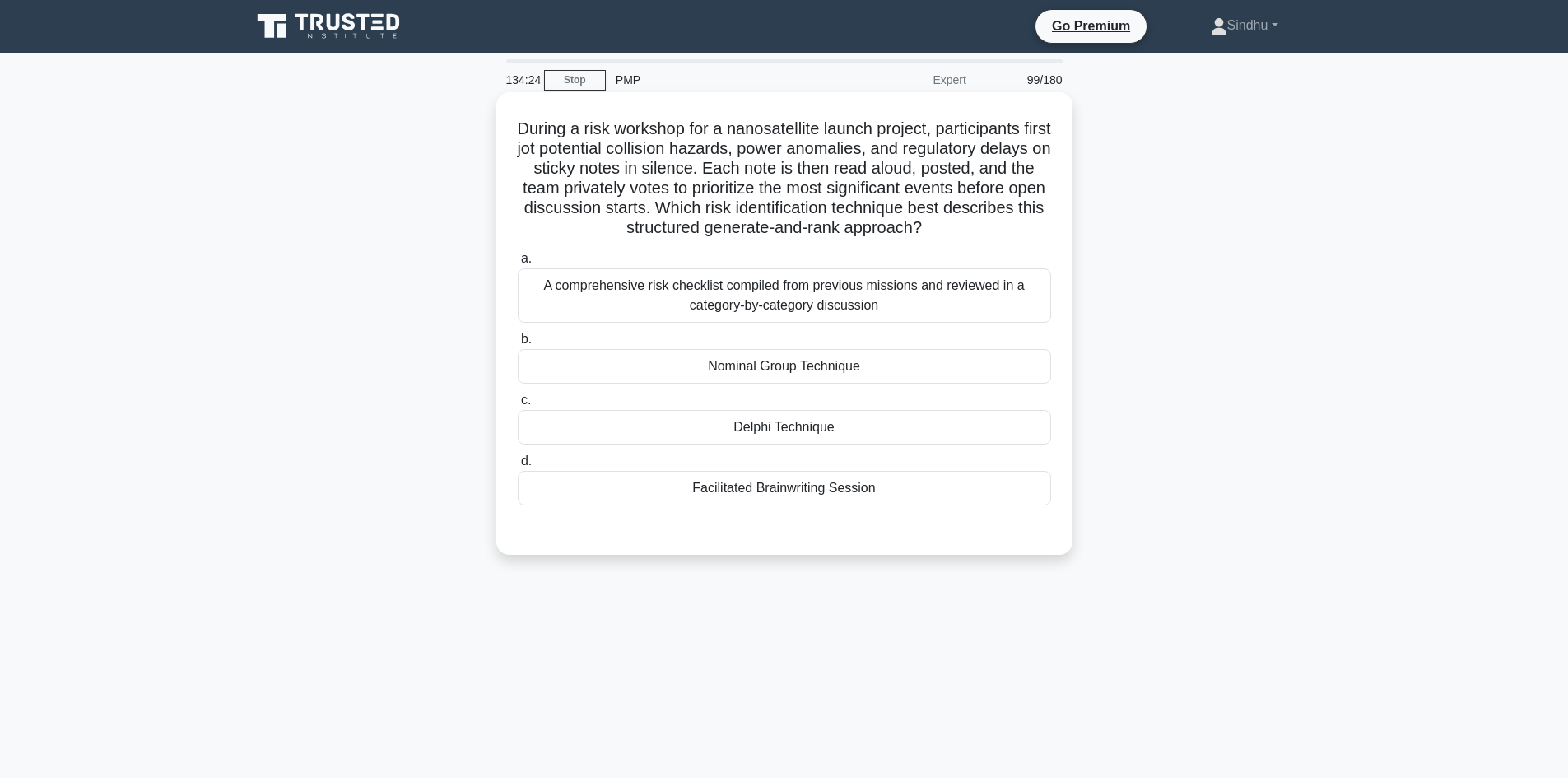
click at [754, 490] on div "Facilitated Brainwriting Session" at bounding box center [784, 488] width 533 height 35
click at [517, 467] on input "d. Facilitated Brainwriting Session" at bounding box center [517, 461] width 0 height 11
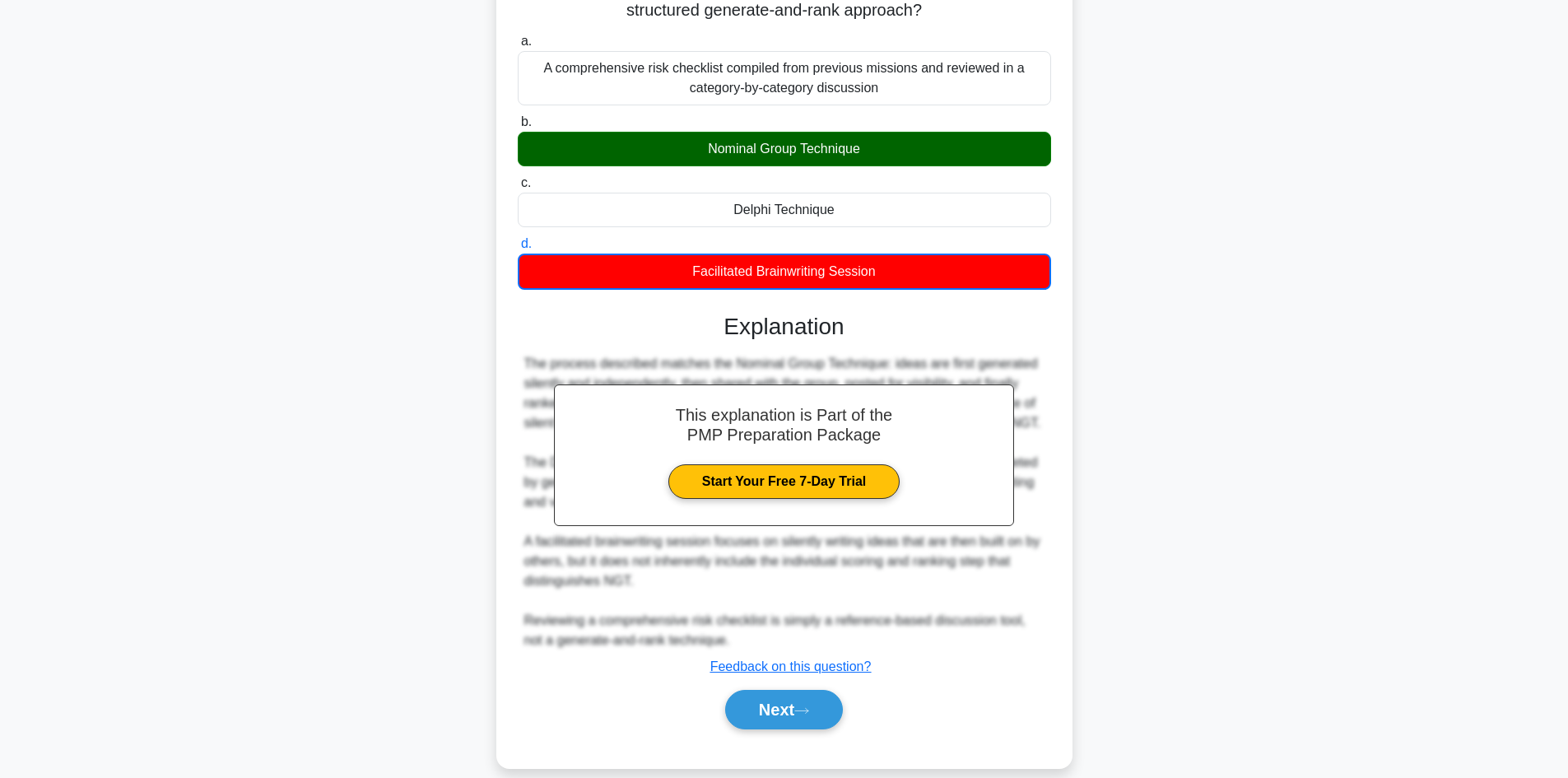
scroll to position [260, 0]
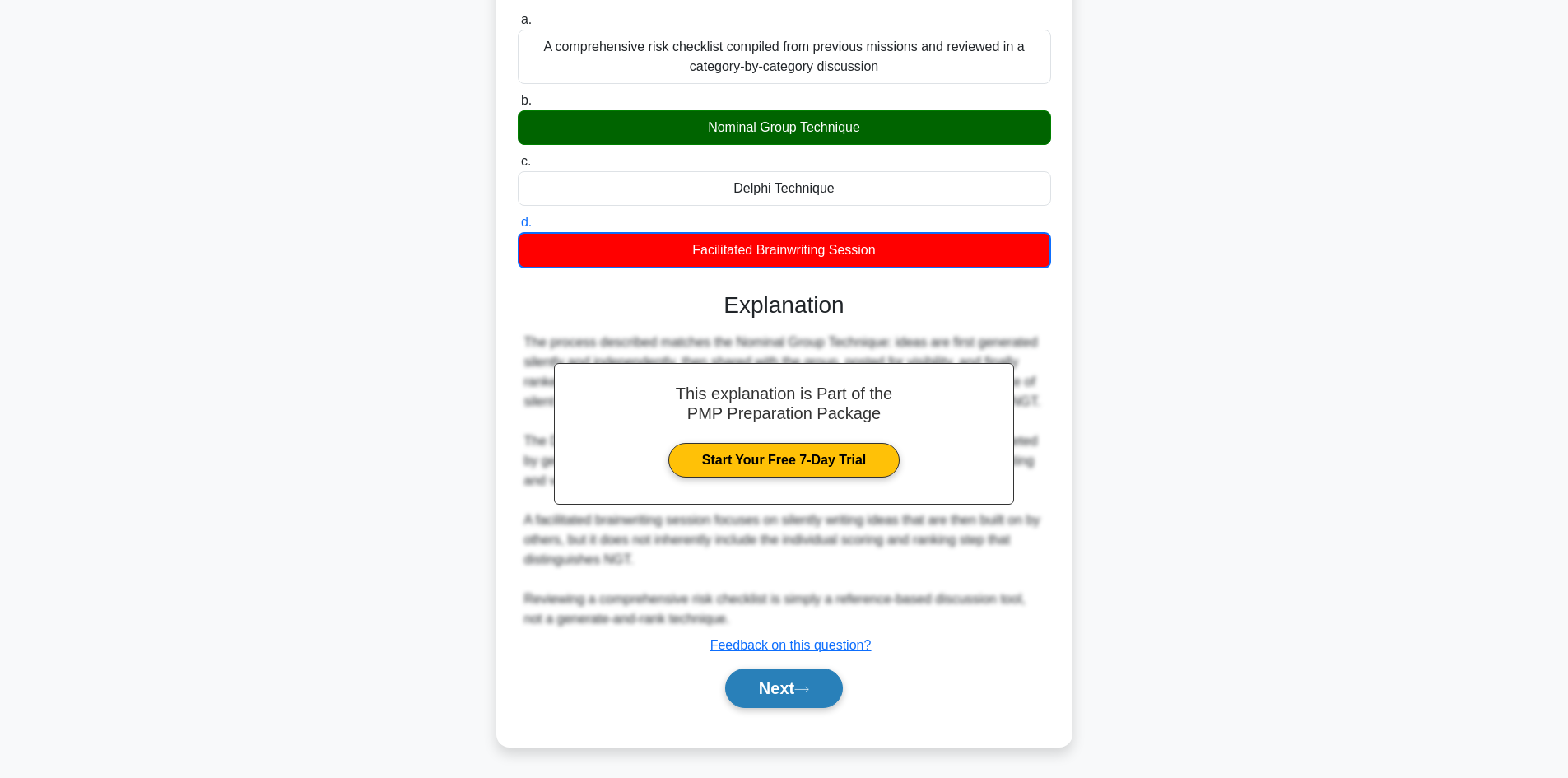
click at [747, 686] on button "Next" at bounding box center [784, 688] width 117 height 40
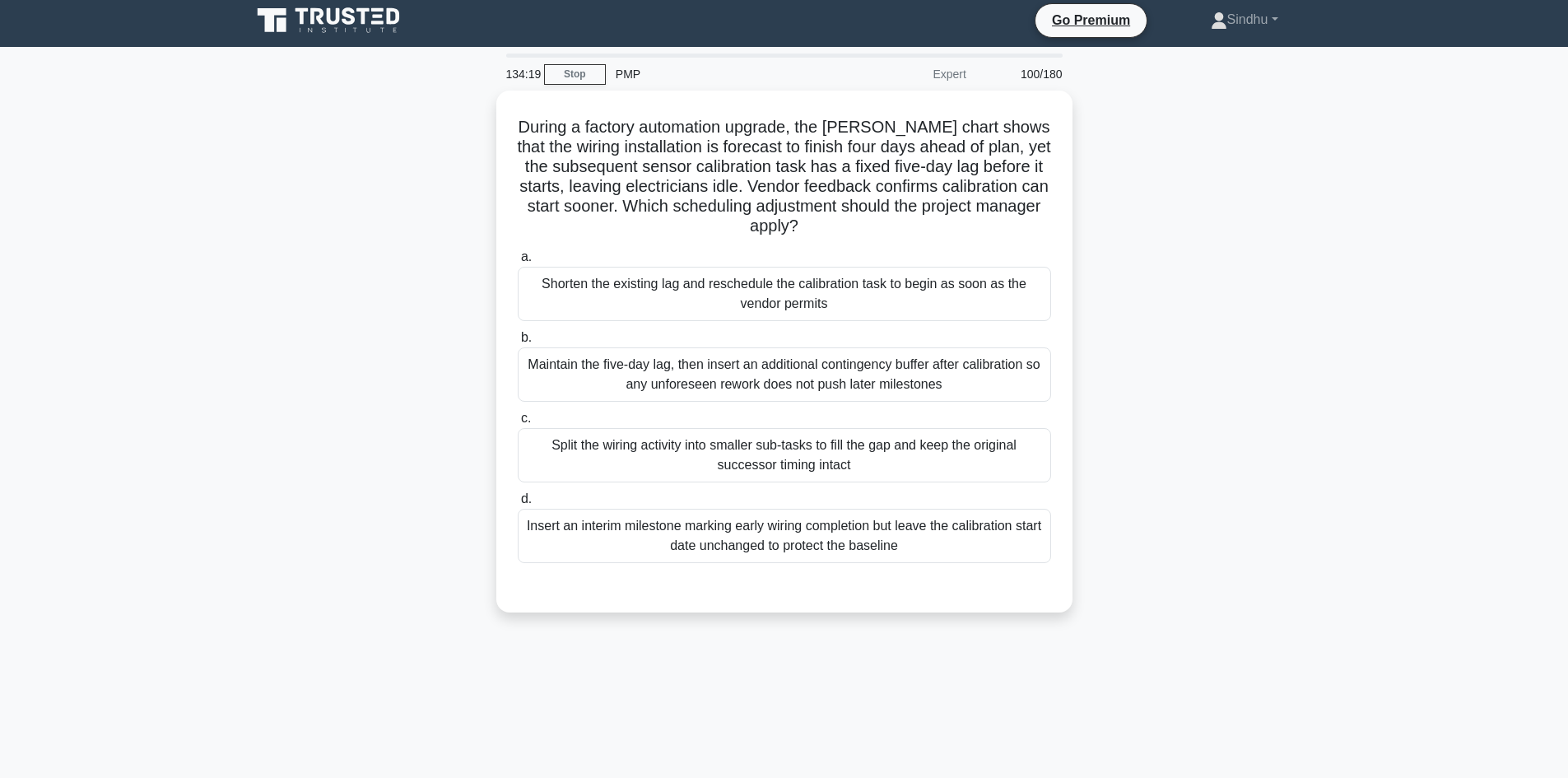
scroll to position [0, 0]
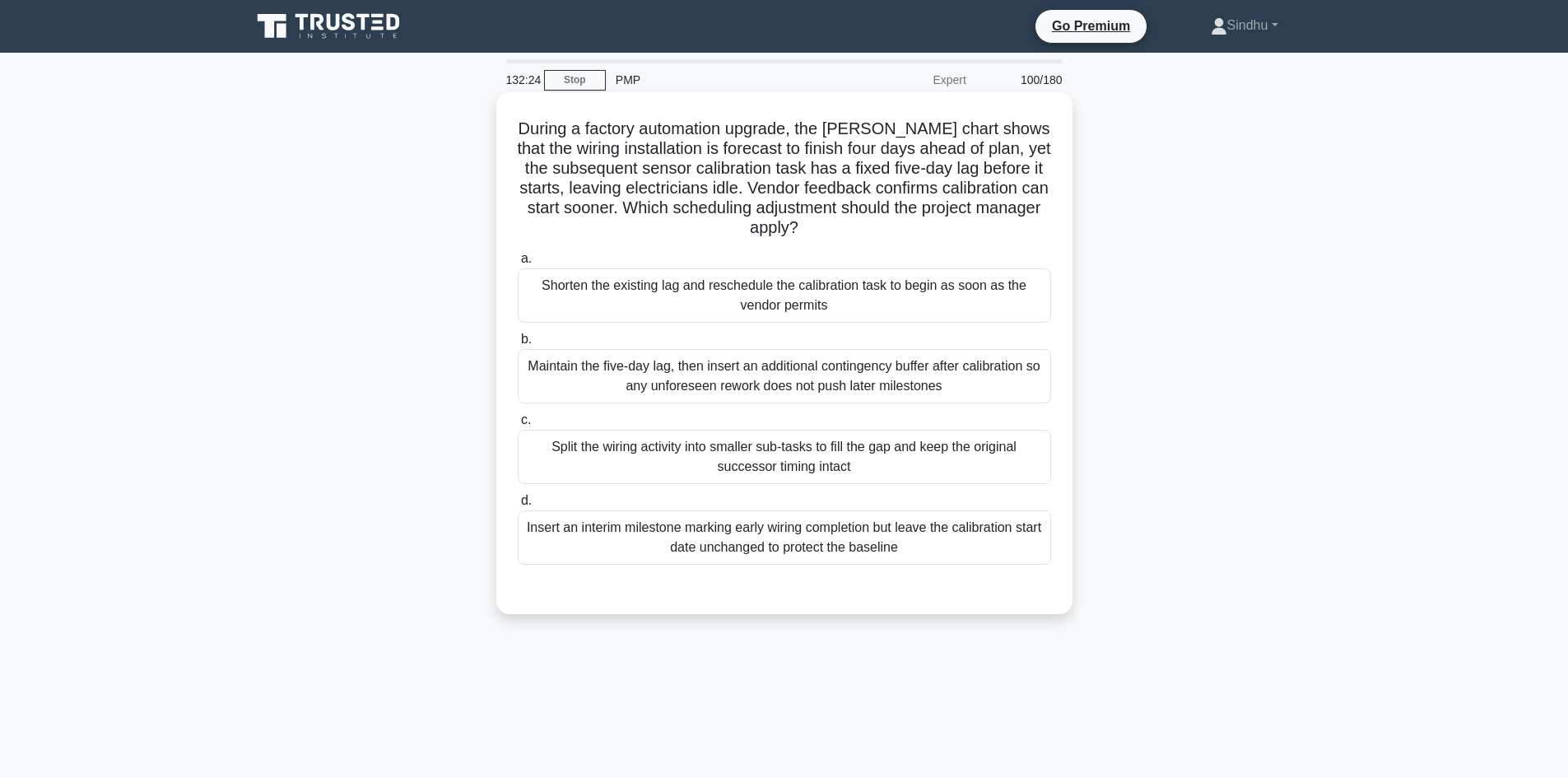
click at [867, 540] on div "Insert an interim milestone marking early wiring completion but leave the calib…" at bounding box center [784, 538] width 533 height 54
click at [517, 507] on input "d. Insert an interim milestone marking early wiring completion but leave the ca…" at bounding box center [517, 501] width 0 height 11
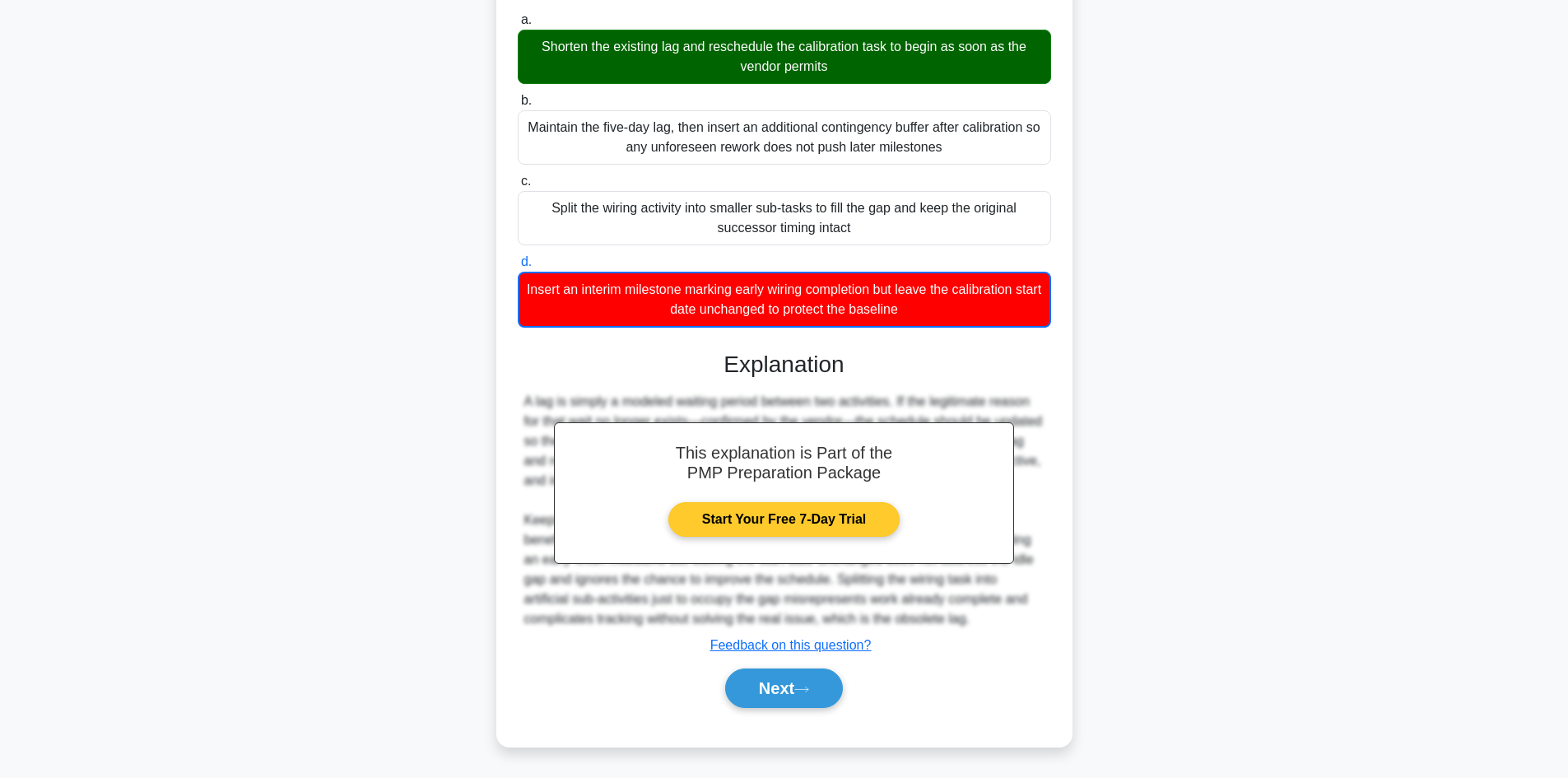
scroll to position [260, 0]
click at [784, 688] on button "Next" at bounding box center [784, 688] width 117 height 40
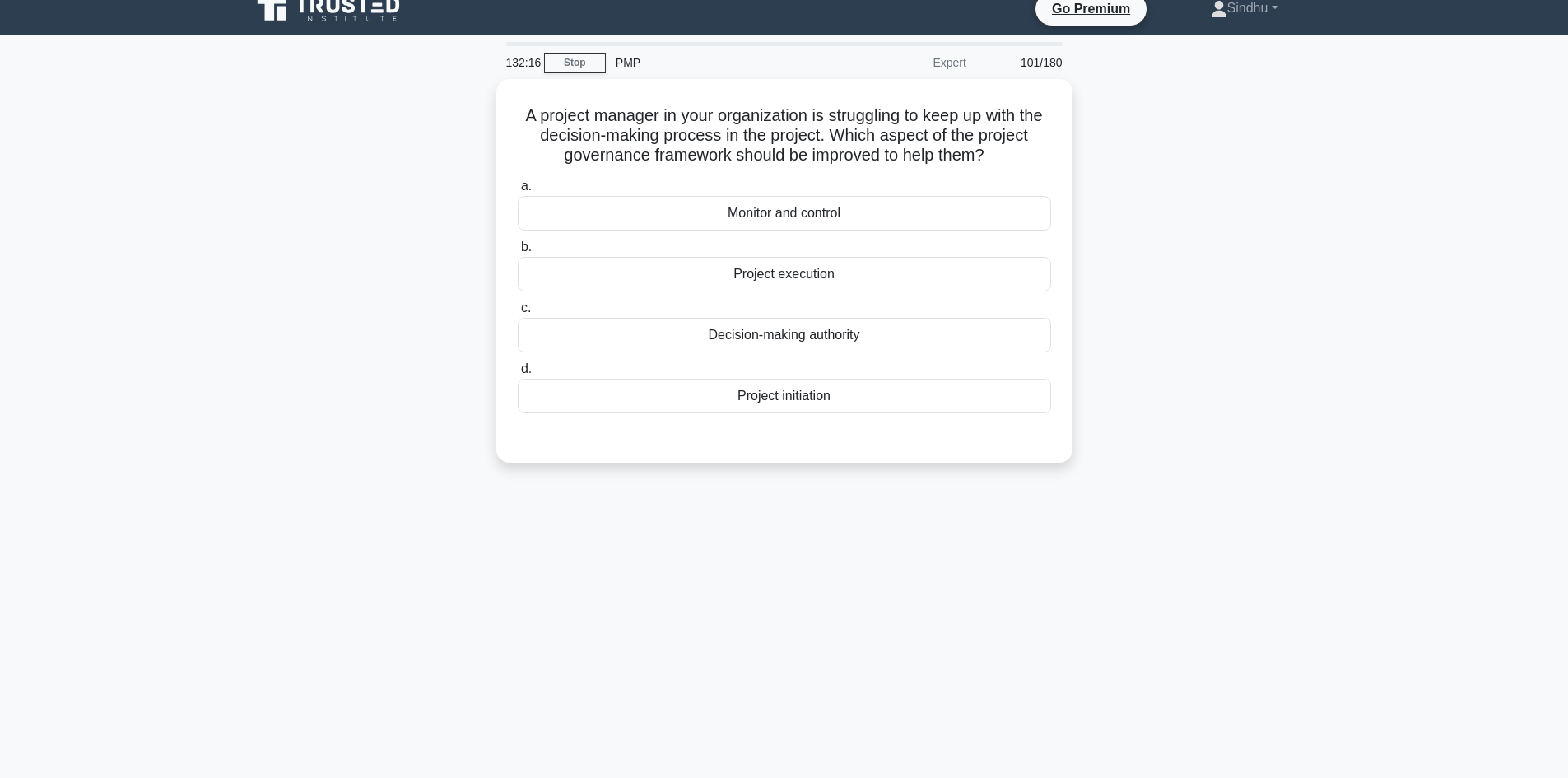
scroll to position [0, 0]
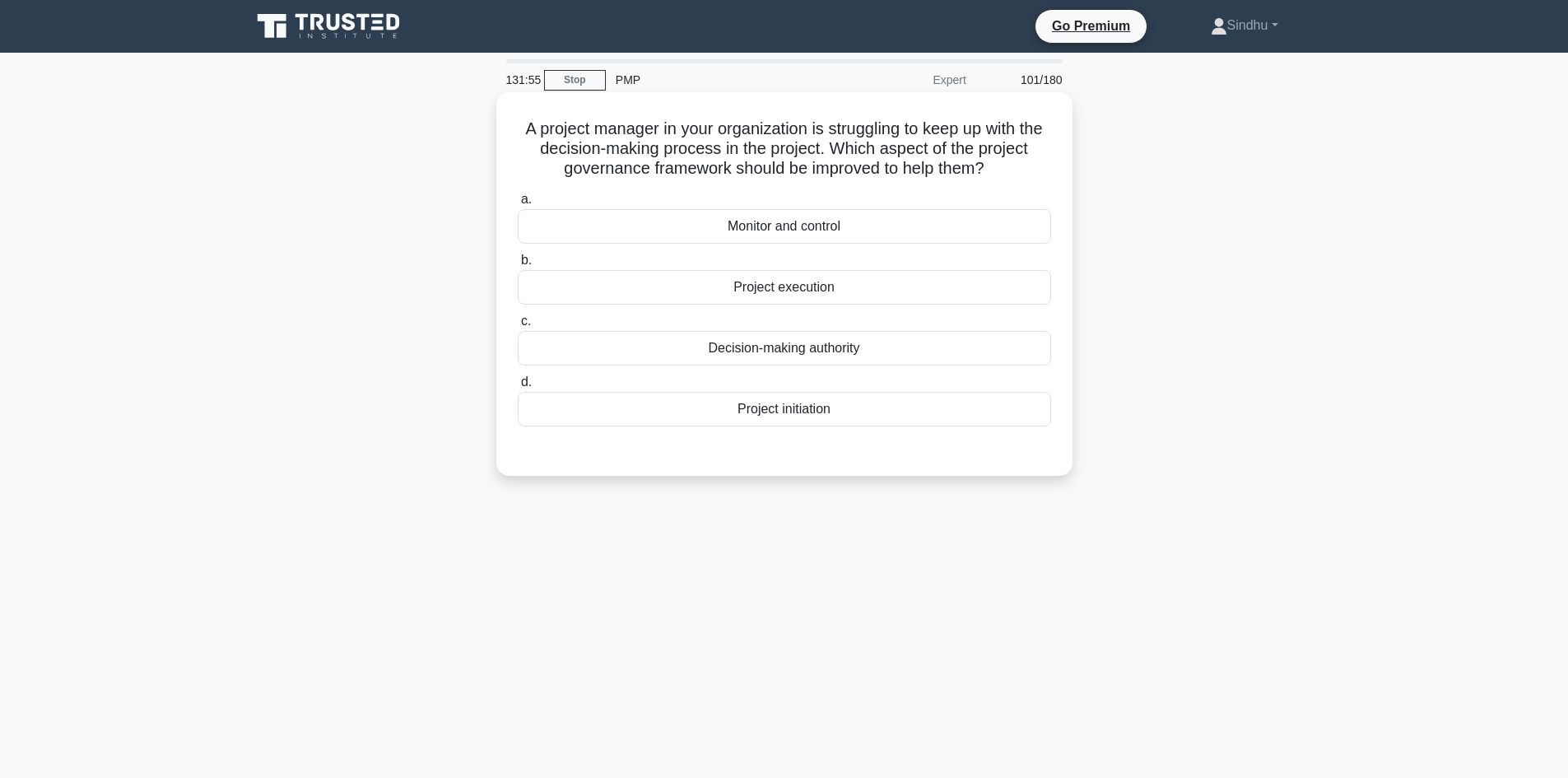
click at [815, 367] on div "a. Monitor and control b. Project execution c. d." at bounding box center [784, 308] width 553 height 244
click at [819, 360] on div "Decision-making authority" at bounding box center [784, 348] width 533 height 35
click at [517, 327] on input "c. Decision-making authority" at bounding box center [517, 321] width 0 height 11
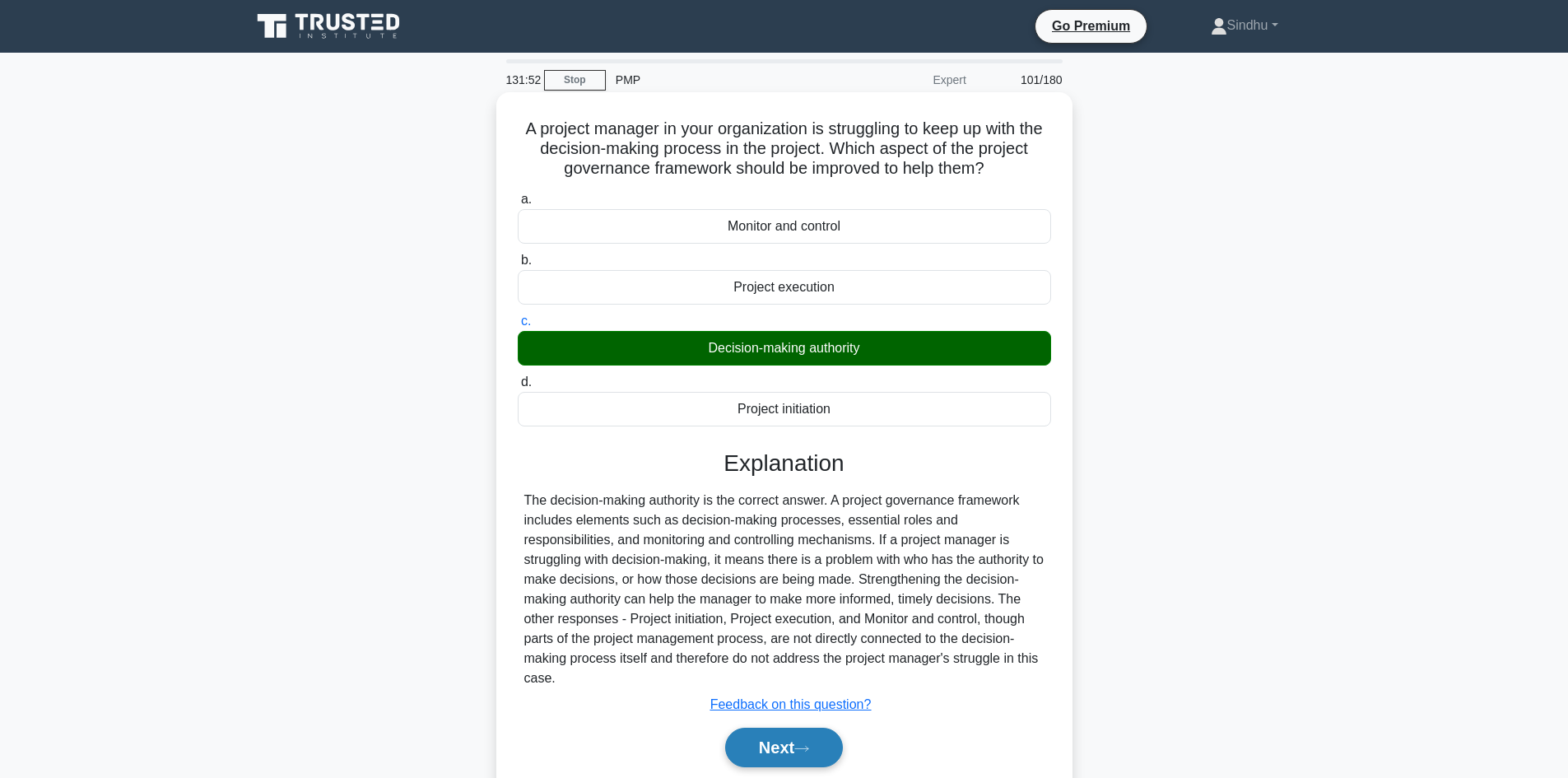
click at [778, 728] on button "Next" at bounding box center [784, 748] width 117 height 40
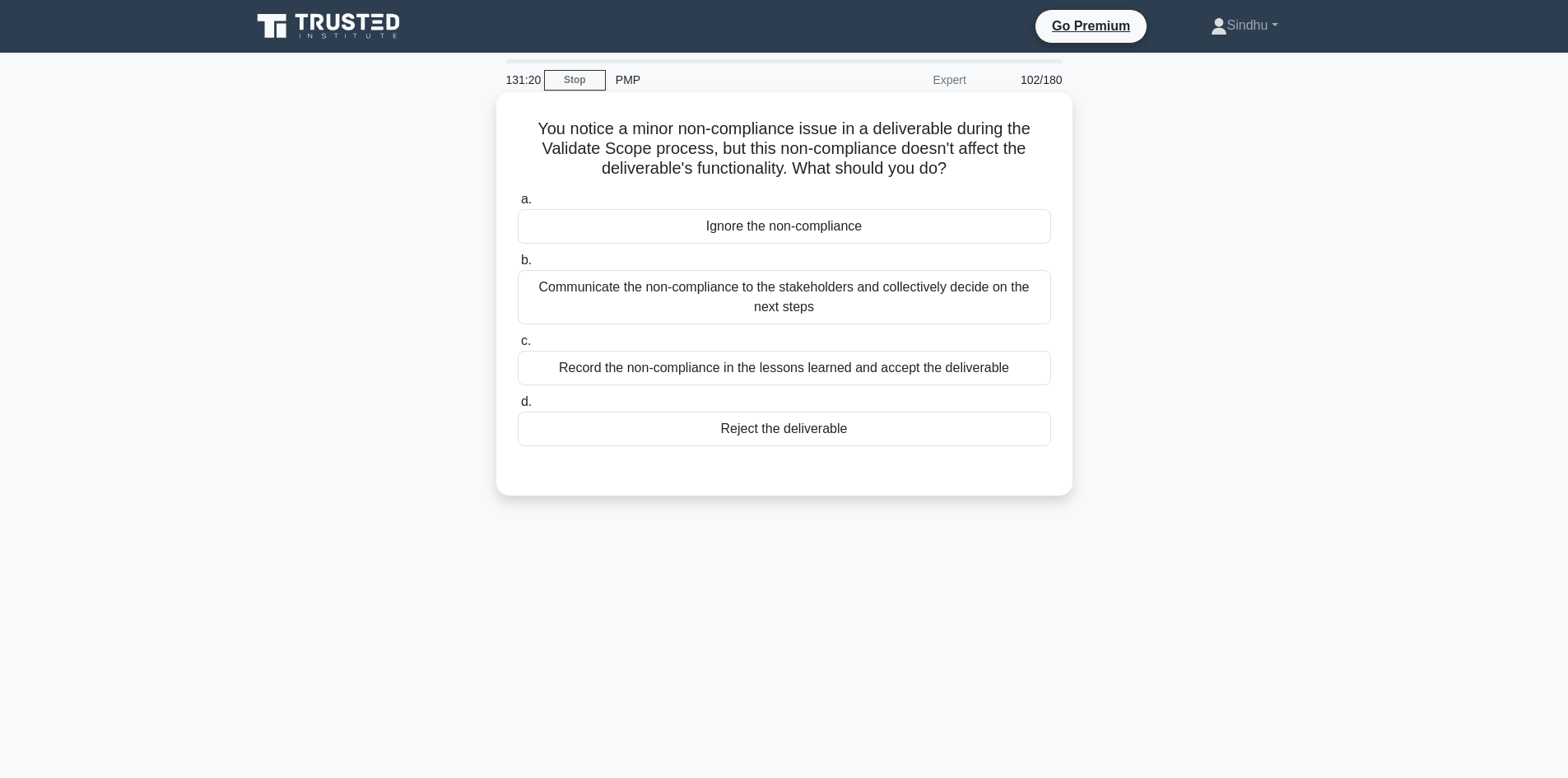
click at [925, 291] on div "Communicate the non-compliance to the stakeholders and collectively decide on t…" at bounding box center [784, 297] width 533 height 54
click at [517, 266] on input "b. Communicate the non-compliance to the stakeholders and collectively decide o…" at bounding box center [517, 260] width 0 height 11
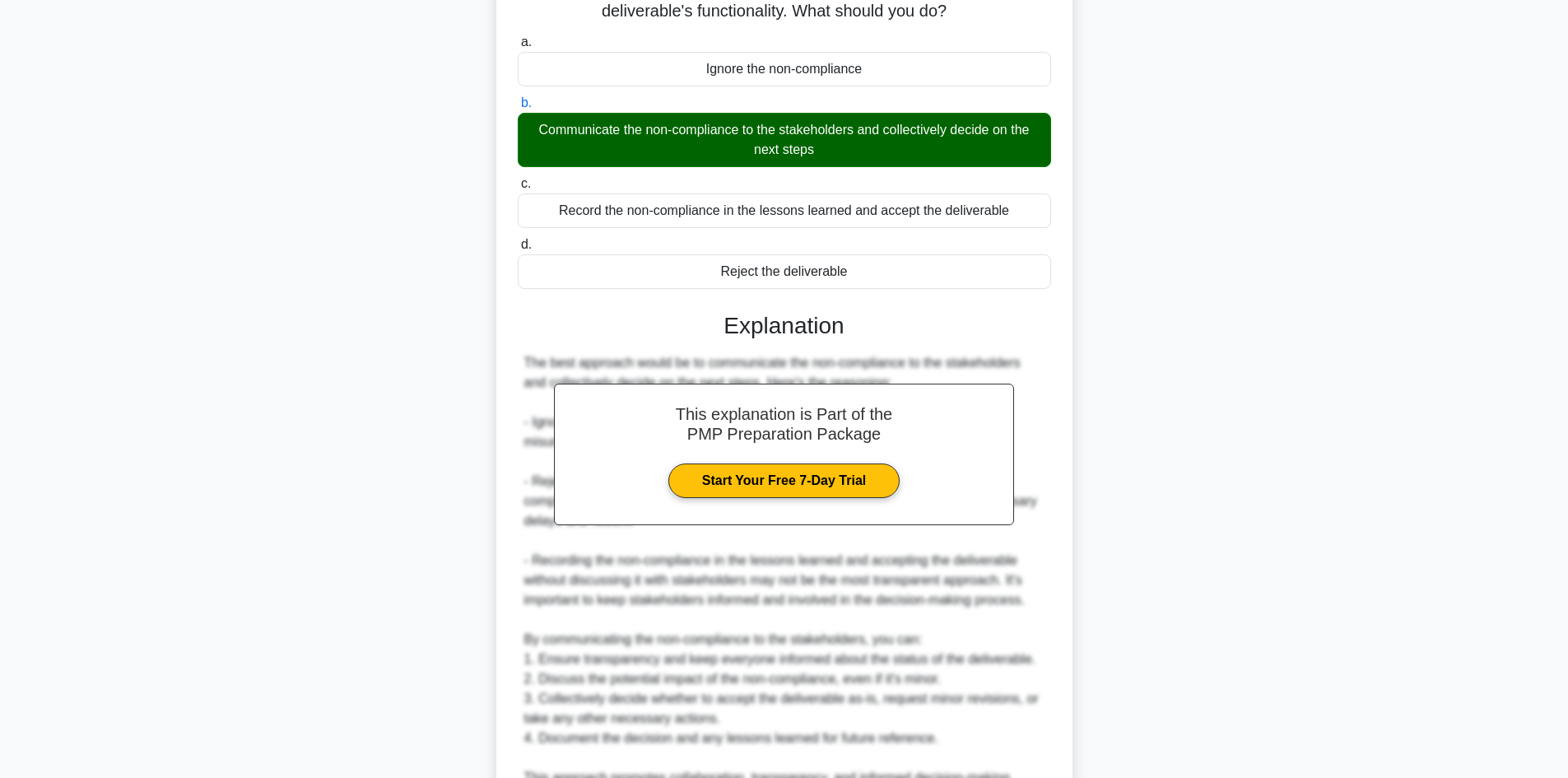
scroll to position [330, 0]
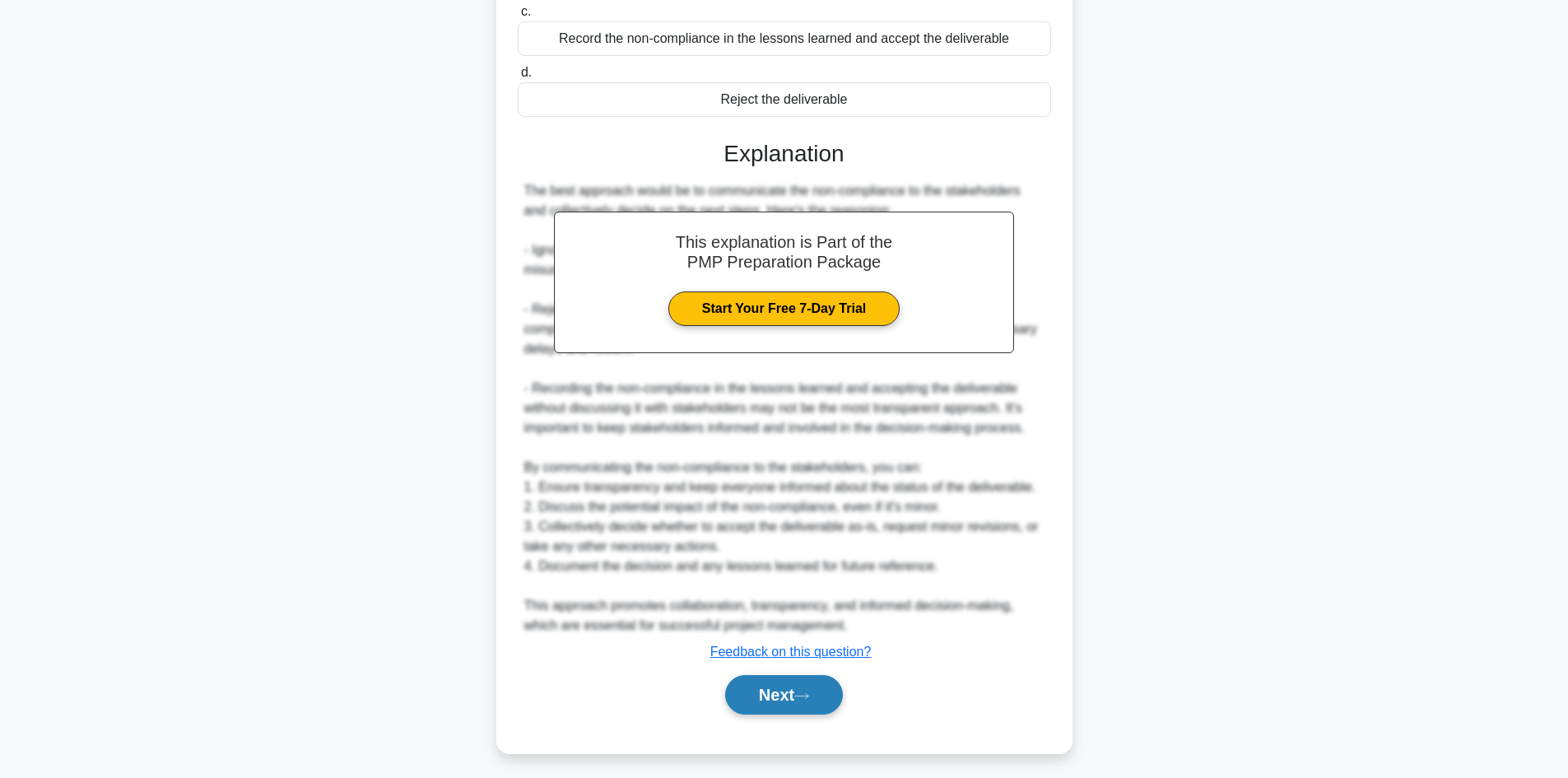
click at [775, 698] on button "Next" at bounding box center [784, 694] width 117 height 40
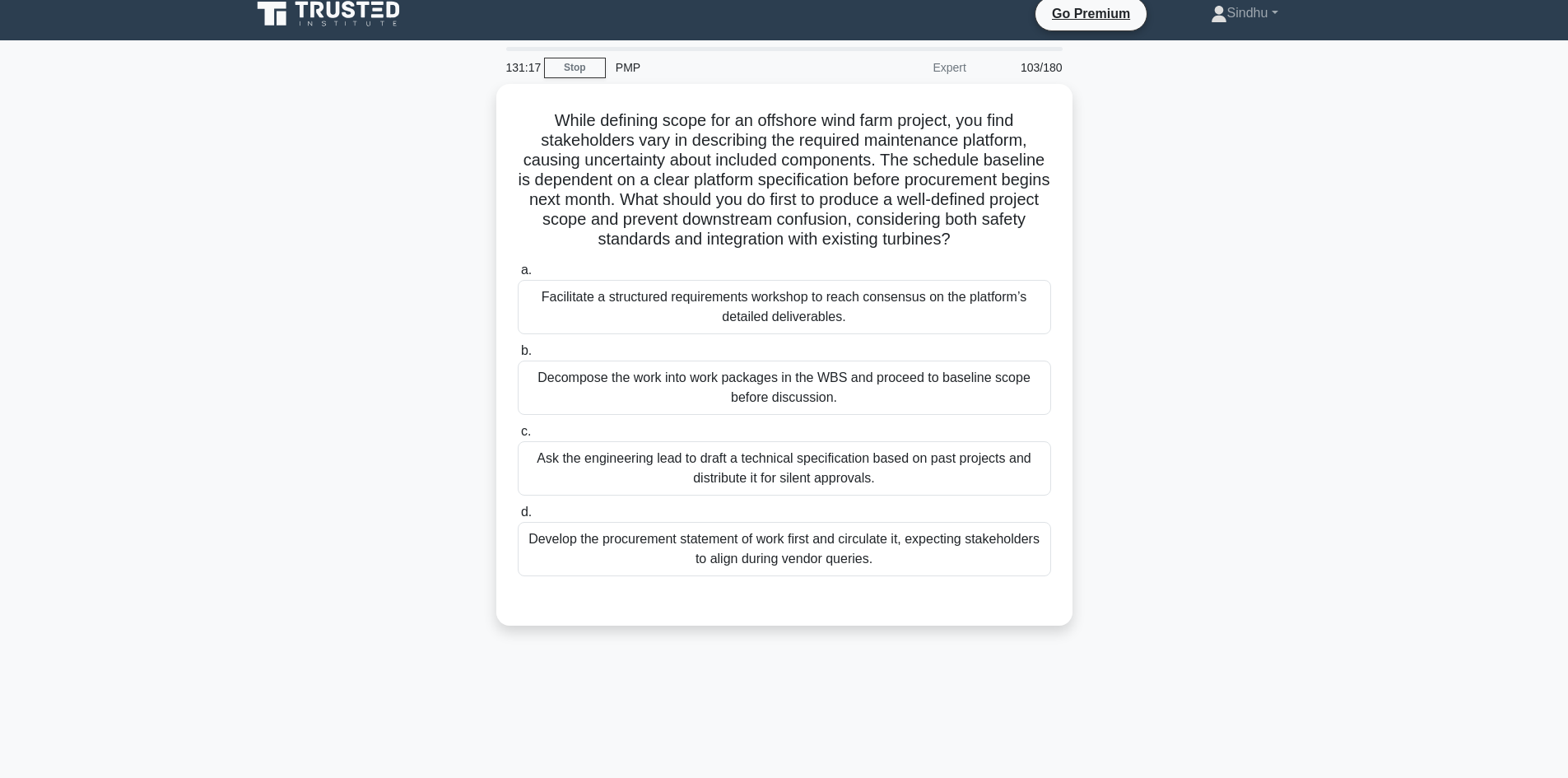
scroll to position [0, 0]
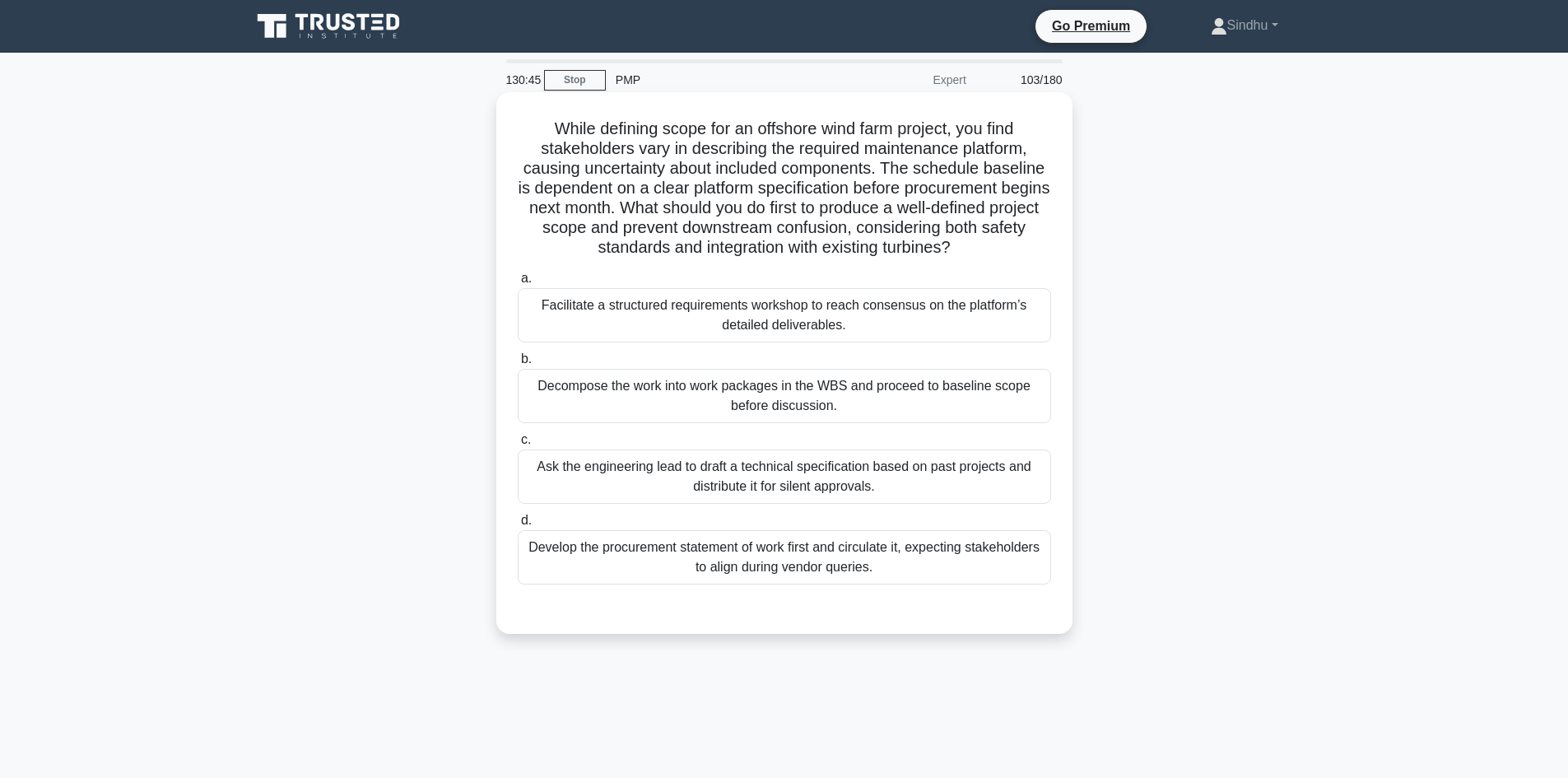
click at [917, 405] on div "Decompose the work into work packages in the WBS and proceed to baseline scope …" at bounding box center [784, 396] width 533 height 54
click at [517, 364] on input "b. Decompose the work into work packages in the WBS and proceed to baseline sco…" at bounding box center [517, 359] width 0 height 11
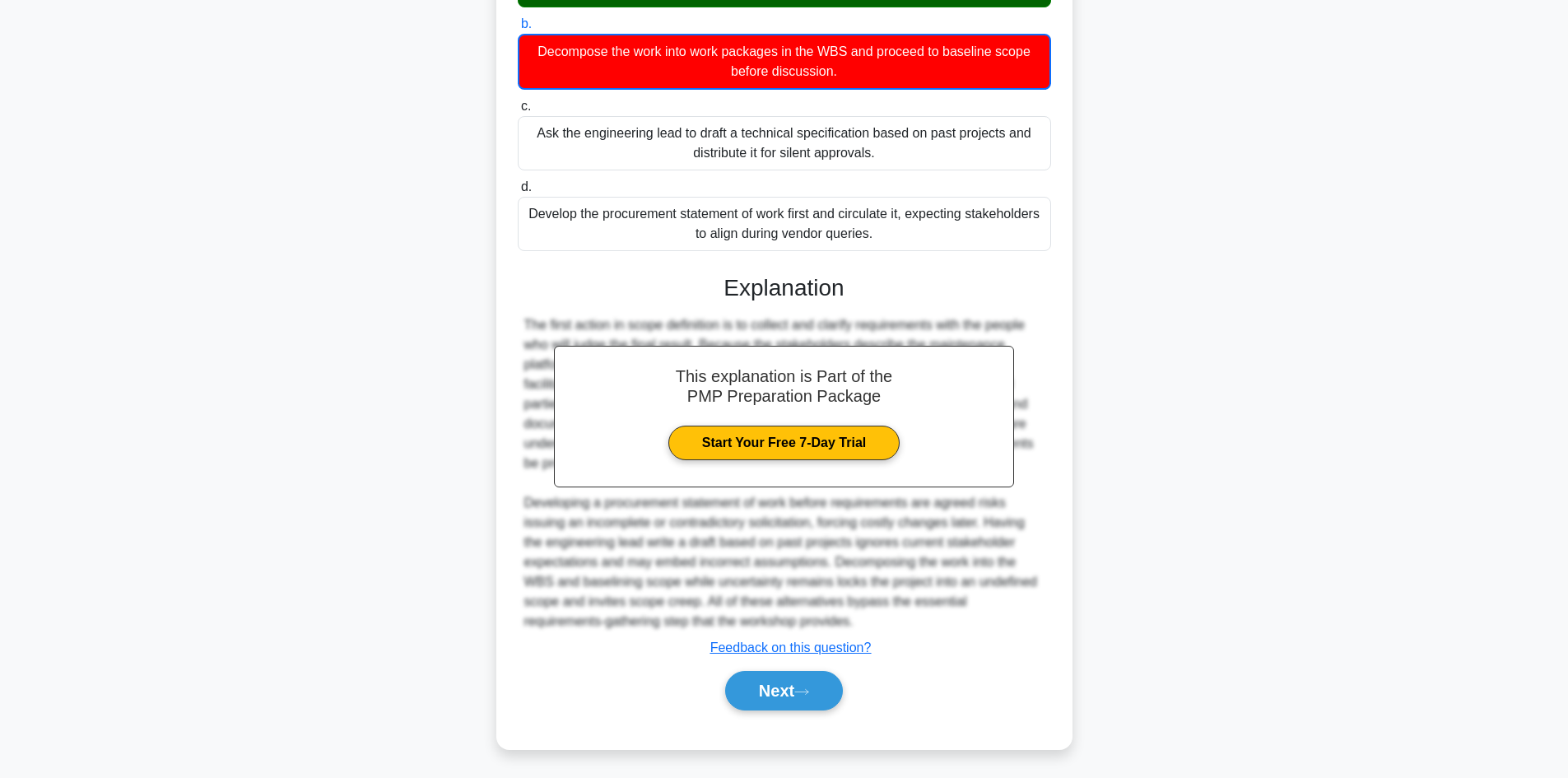
scroll to position [338, 0]
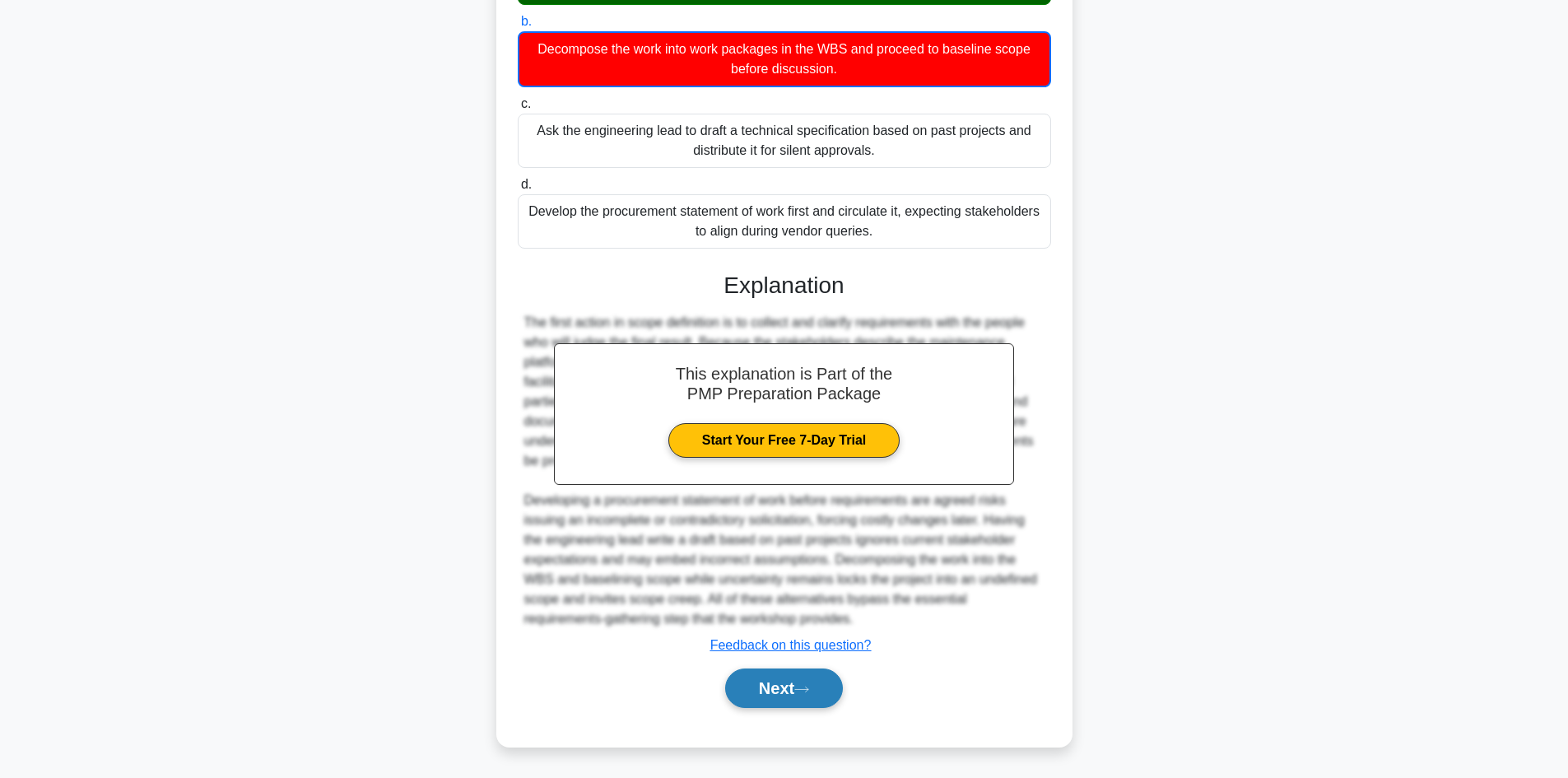
click at [747, 684] on button "Next" at bounding box center [784, 688] width 117 height 40
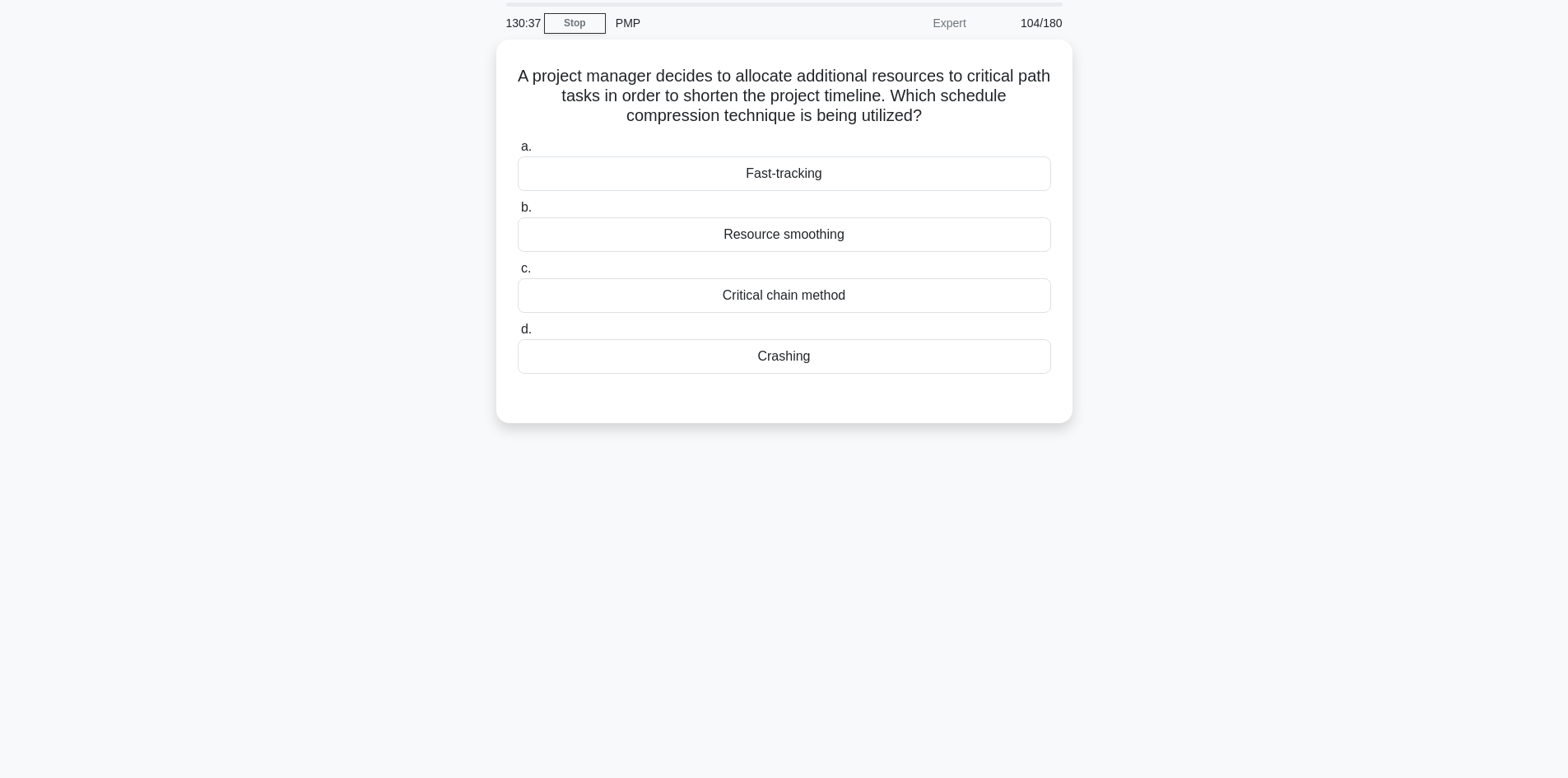
scroll to position [0, 0]
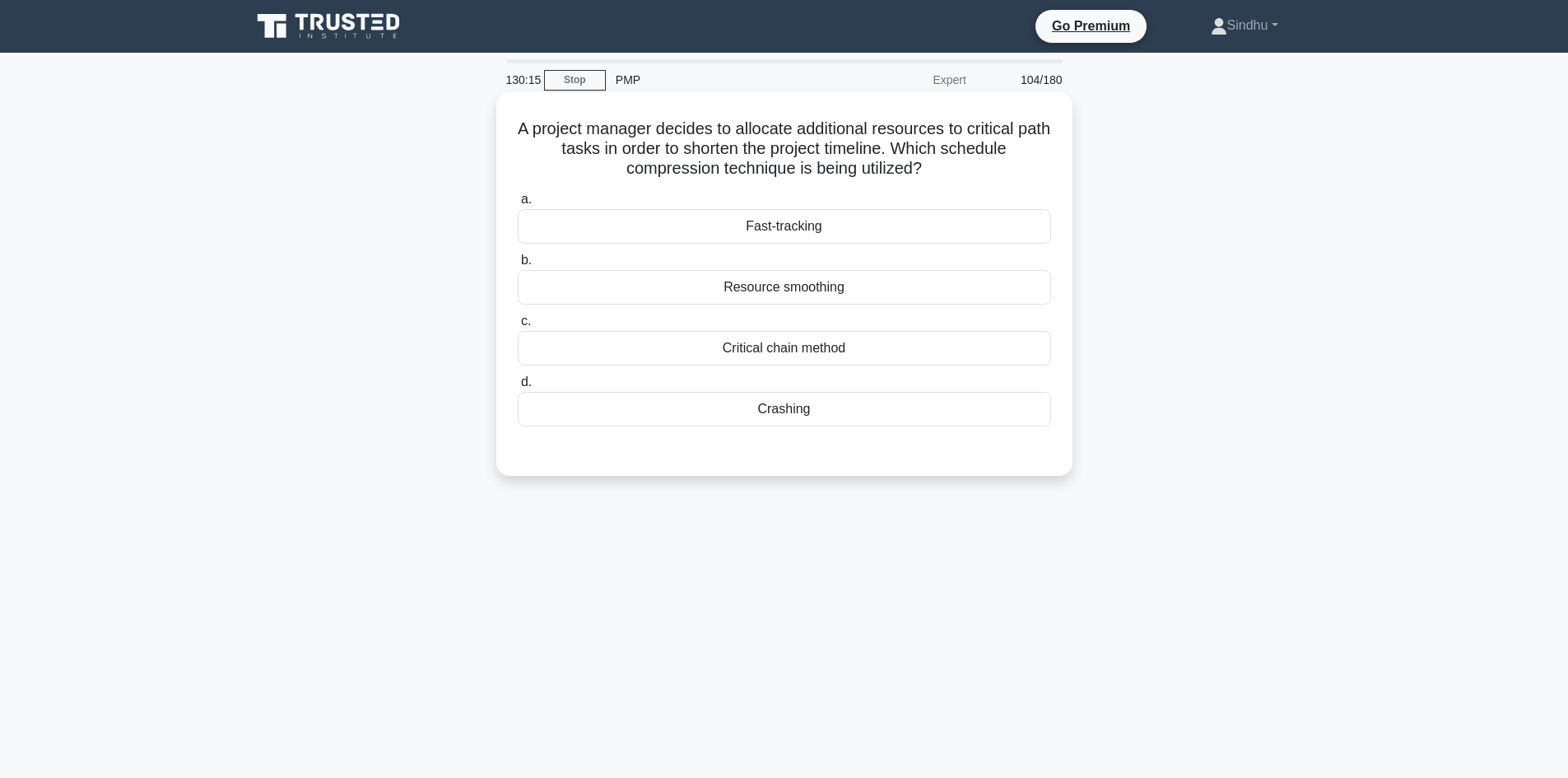
click at [774, 291] on div "Resource smoothing" at bounding box center [784, 287] width 533 height 35
click at [517, 266] on input "b. Resource smoothing" at bounding box center [517, 260] width 0 height 11
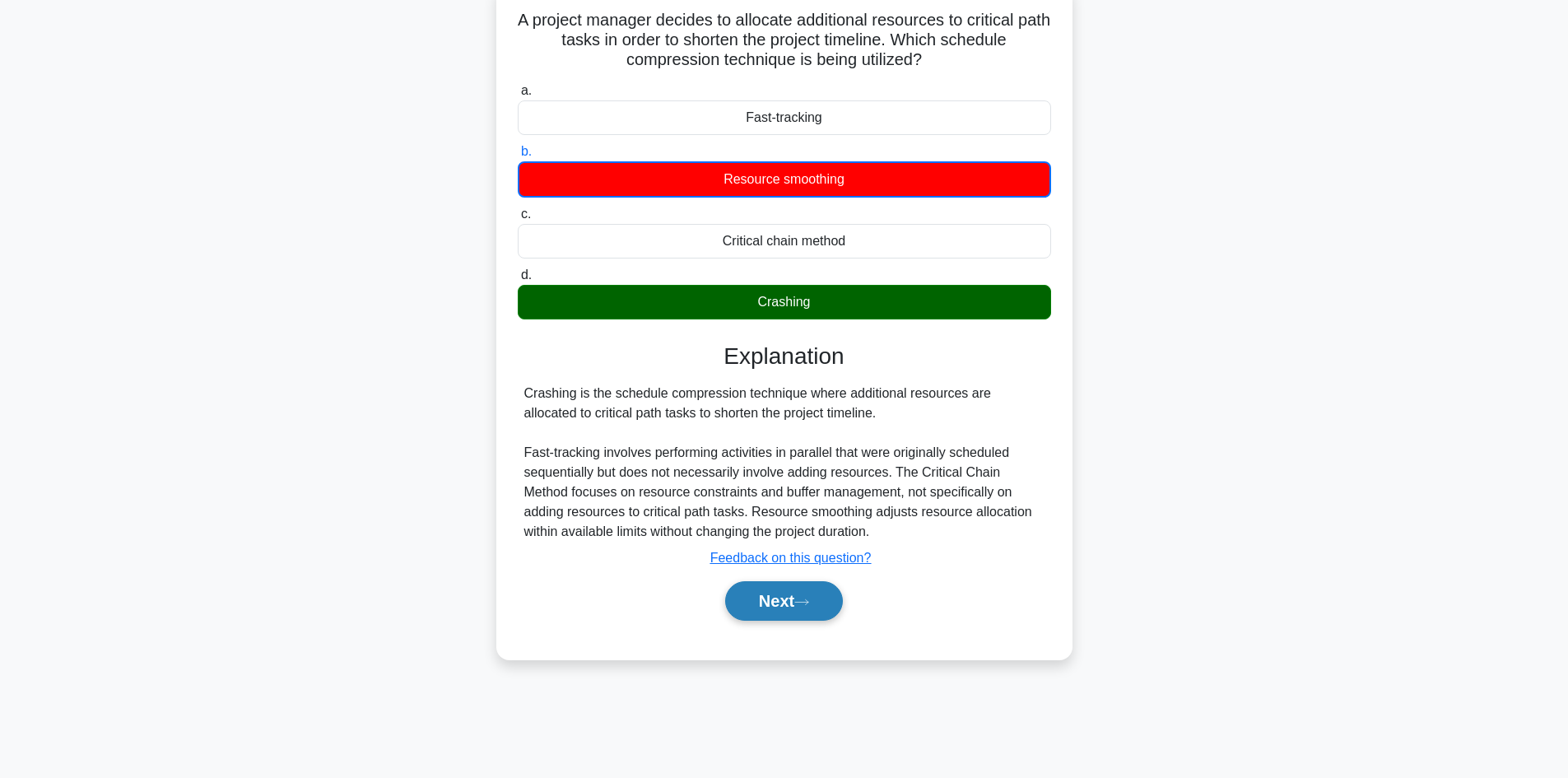
scroll to position [111, 0]
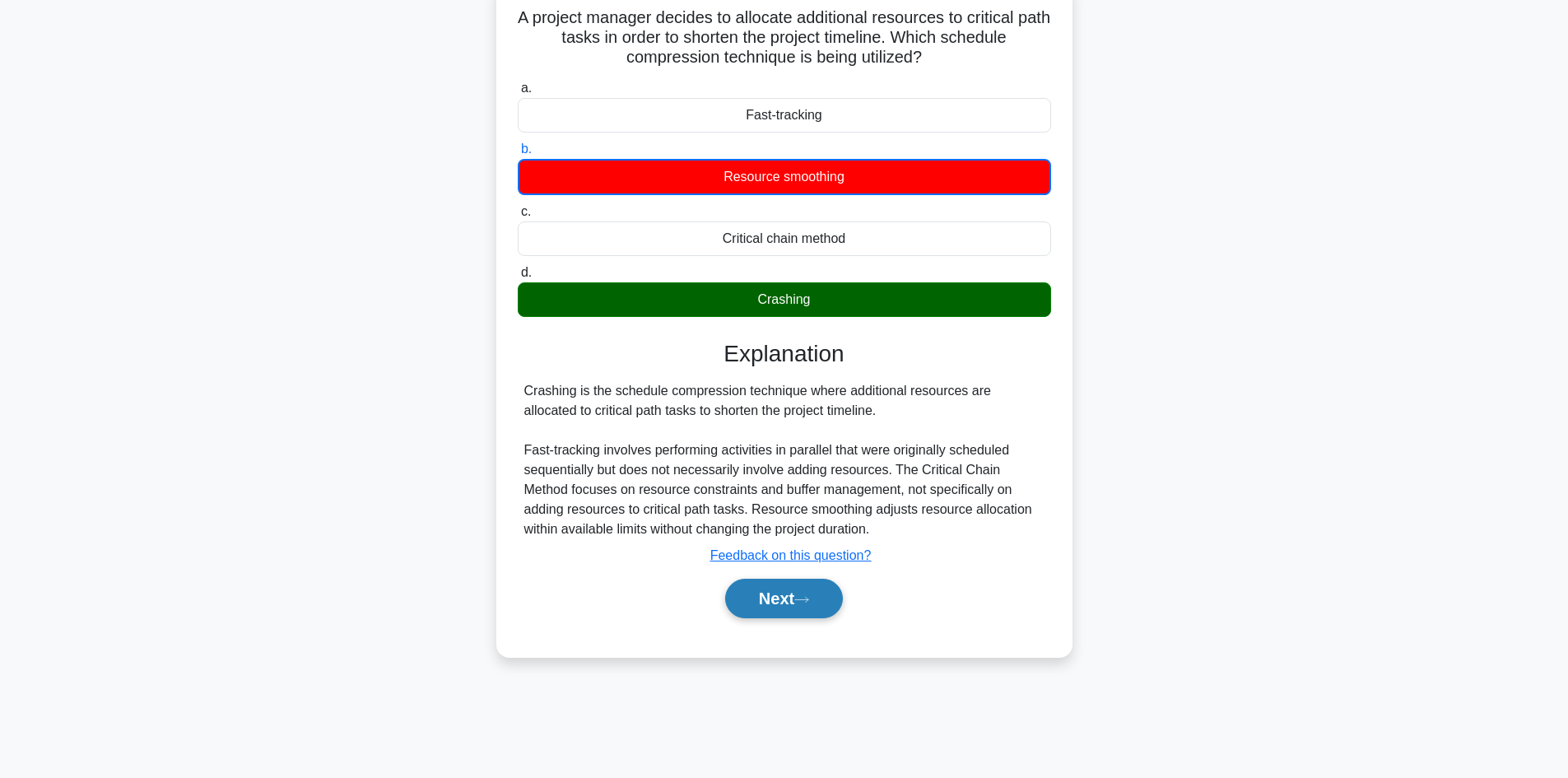
click at [776, 600] on button "Next" at bounding box center [784, 599] width 117 height 40
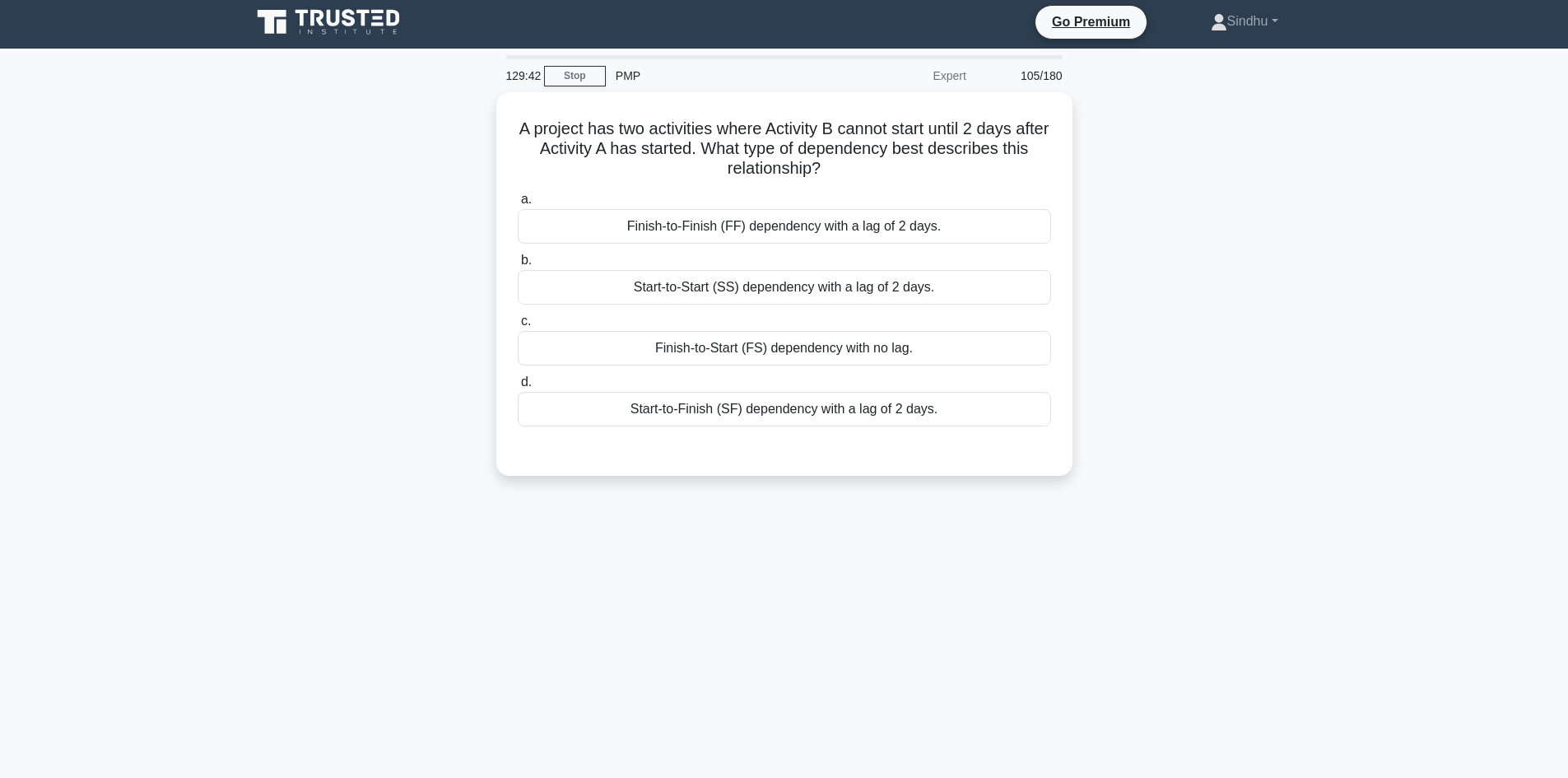
scroll to position [0, 0]
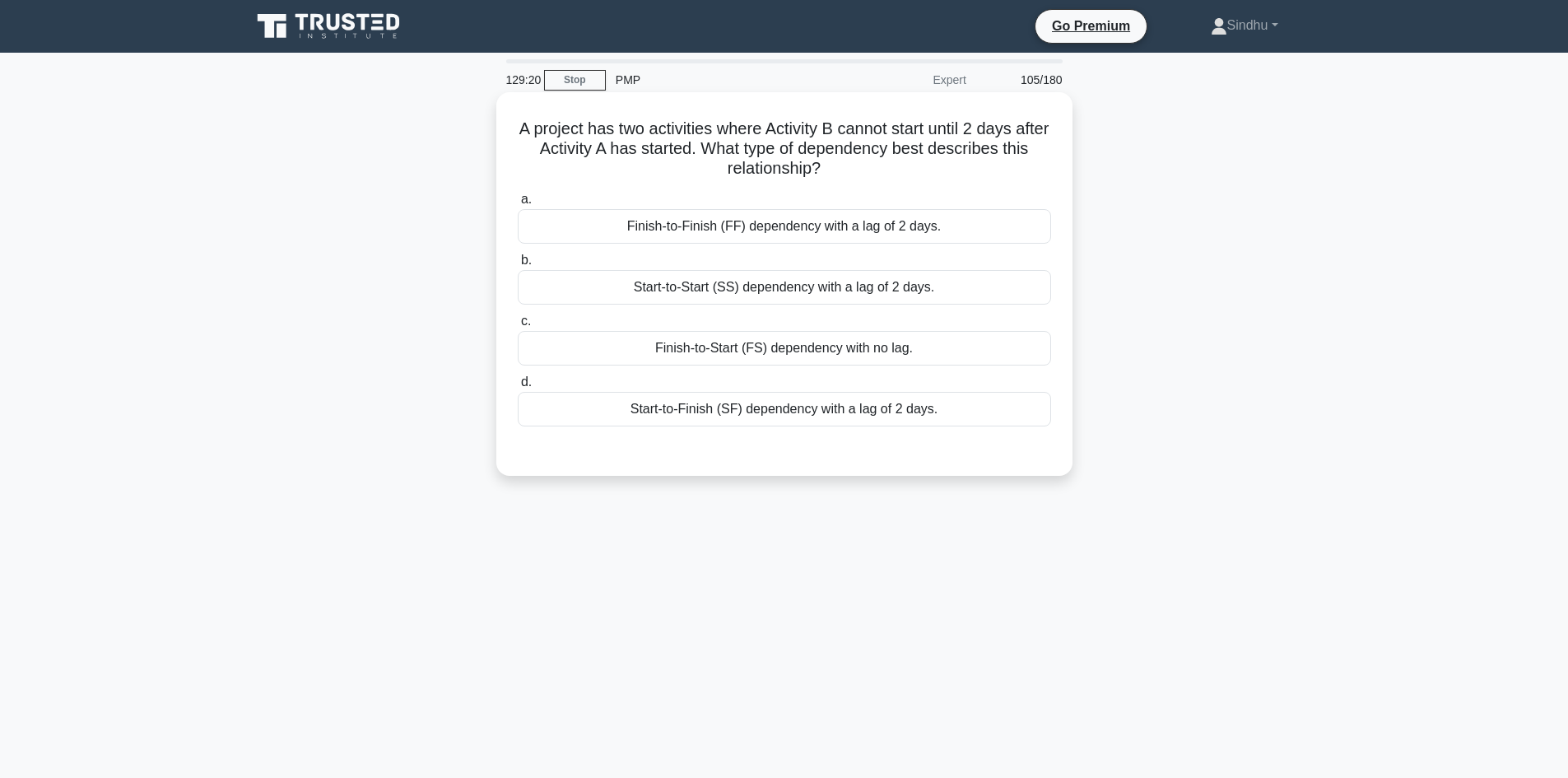
click at [804, 299] on div "Start-to-Start (SS) dependency with a lag of 2 days." at bounding box center [784, 287] width 533 height 35
click at [517, 266] on input "b. Start-to-Start (SS) dependency with a lag of 2 days." at bounding box center [517, 260] width 0 height 11
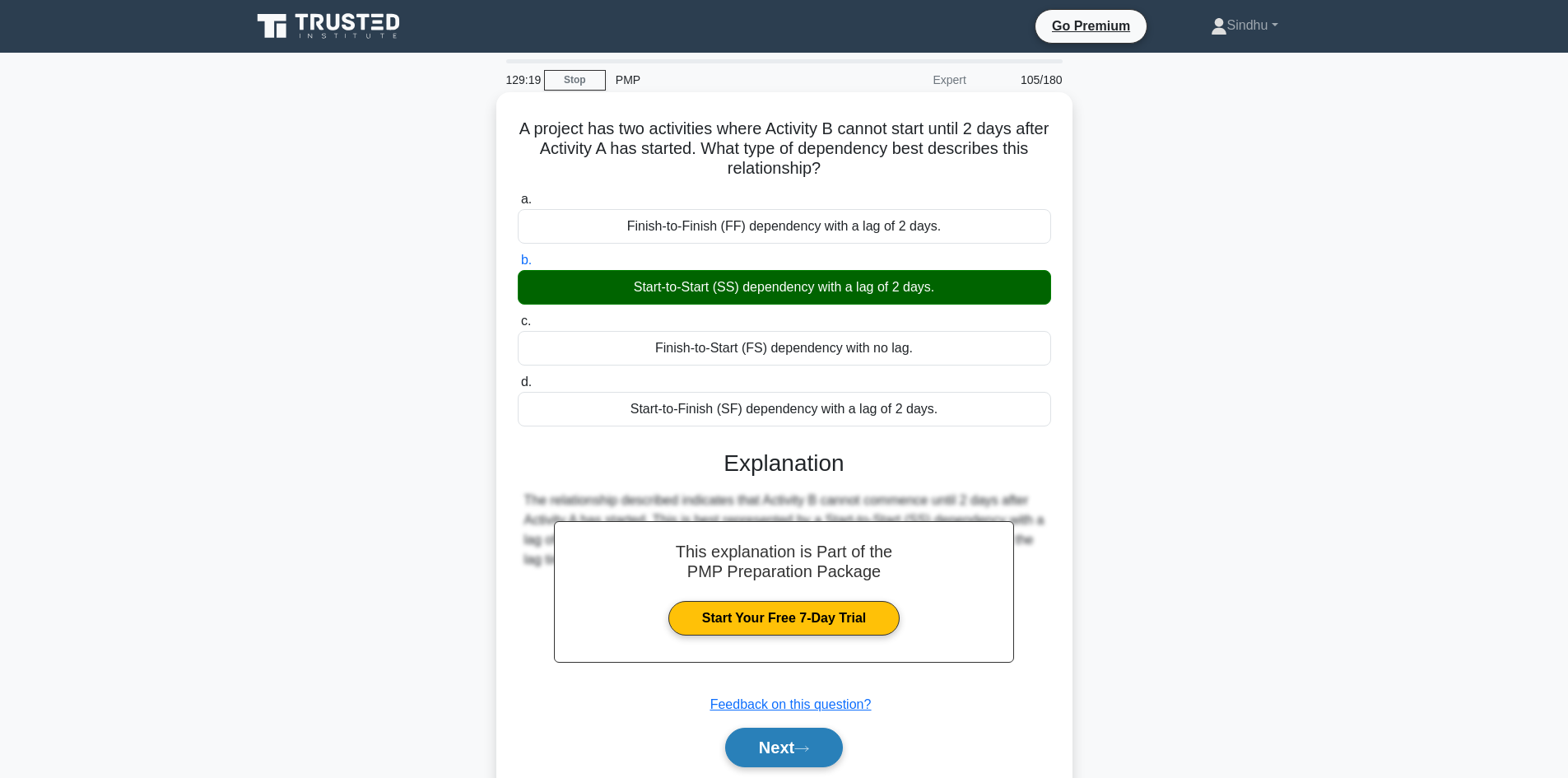
click at [779, 747] on button "Next" at bounding box center [784, 748] width 117 height 40
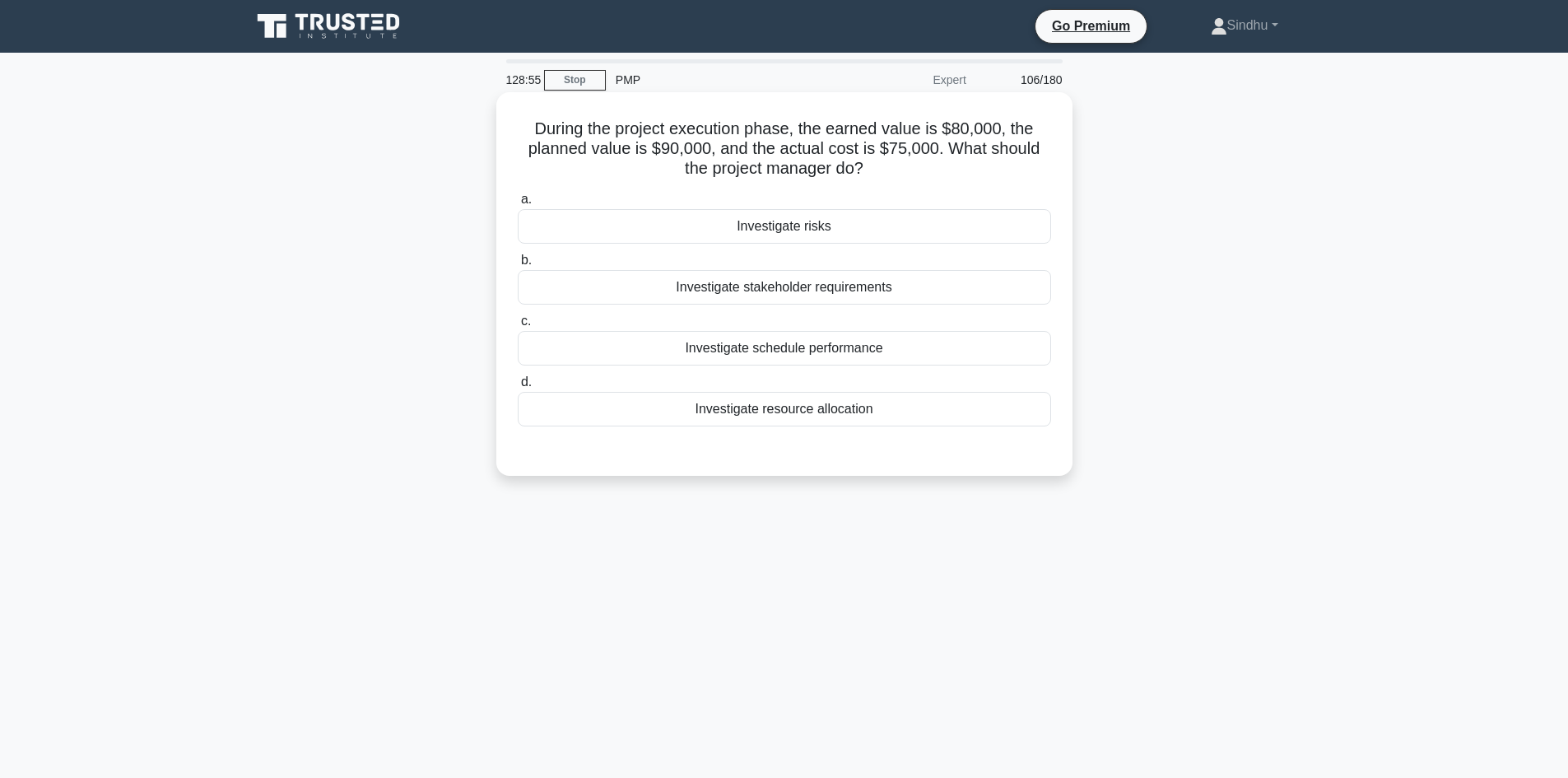
click at [821, 345] on div "Investigate schedule performance" at bounding box center [784, 348] width 533 height 35
click at [517, 327] on input "c. Investigate schedule performance" at bounding box center [517, 321] width 0 height 11
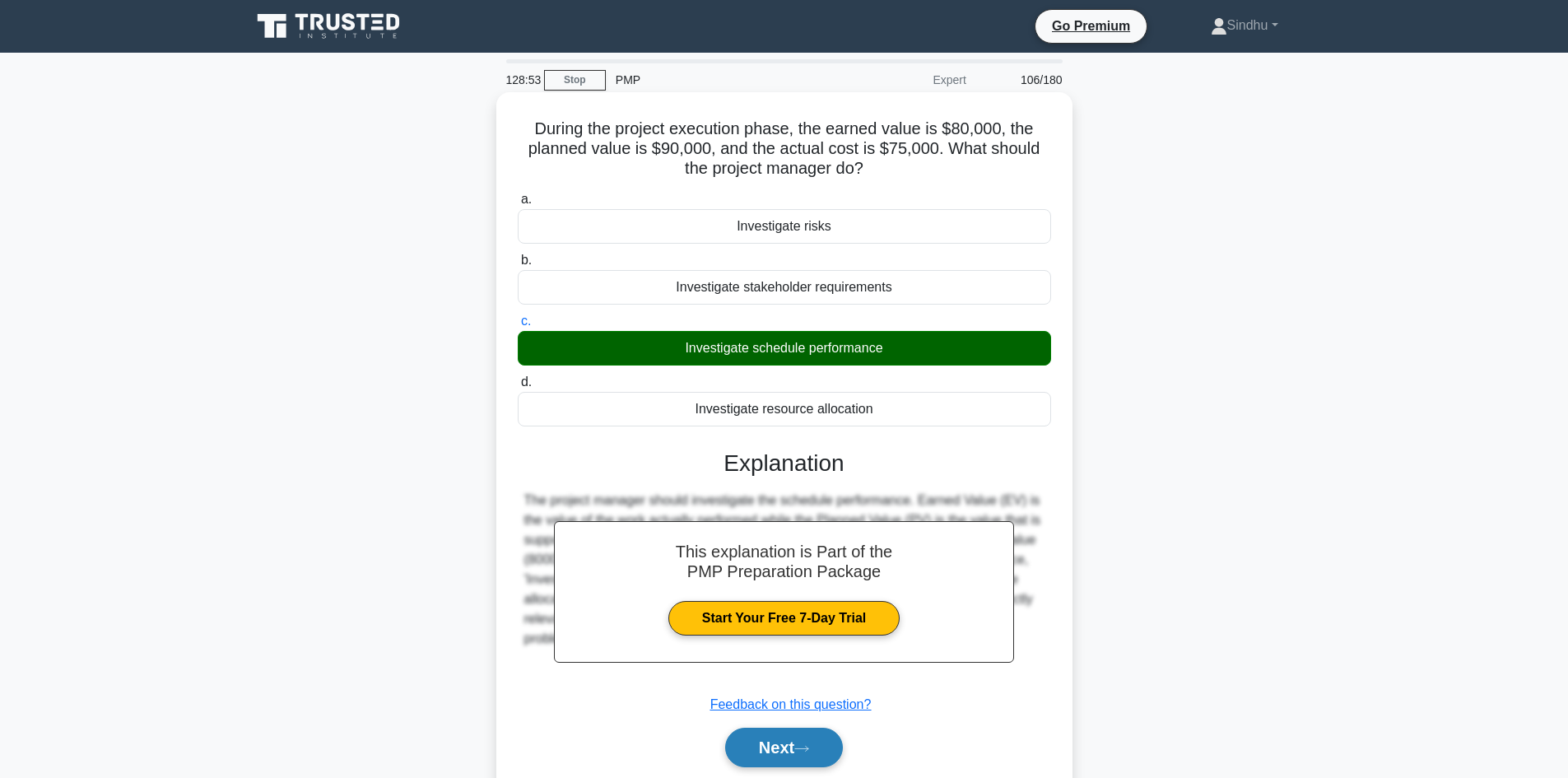
click at [768, 748] on button "Next" at bounding box center [784, 748] width 117 height 40
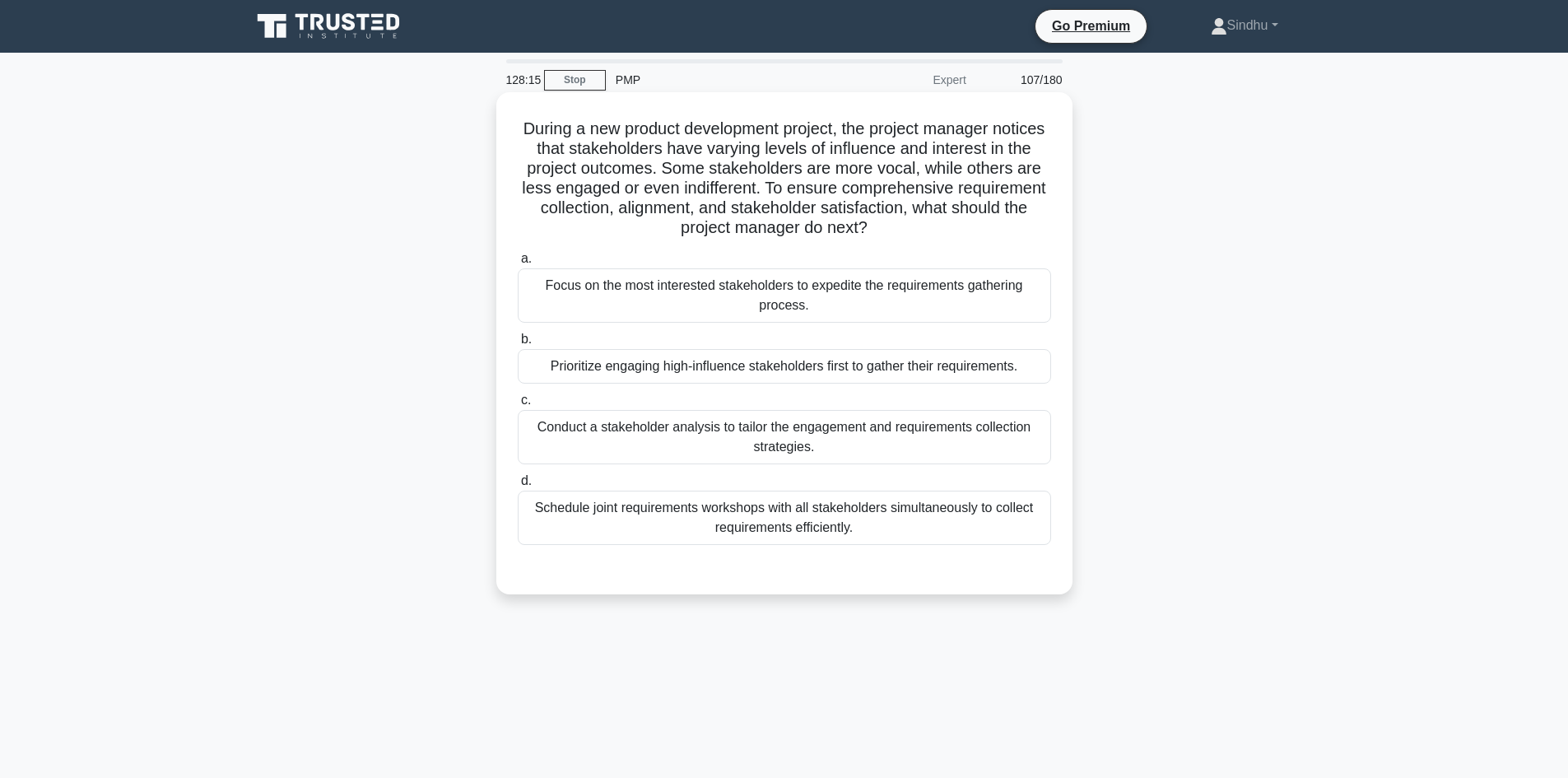
click at [779, 437] on div "Conduct a stakeholder analysis to tailor the engagement and requirements collec…" at bounding box center [784, 437] width 533 height 54
click at [517, 406] on input "c. Conduct a stakeholder analysis to tailor the engagement and requirements col…" at bounding box center [517, 400] width 0 height 11
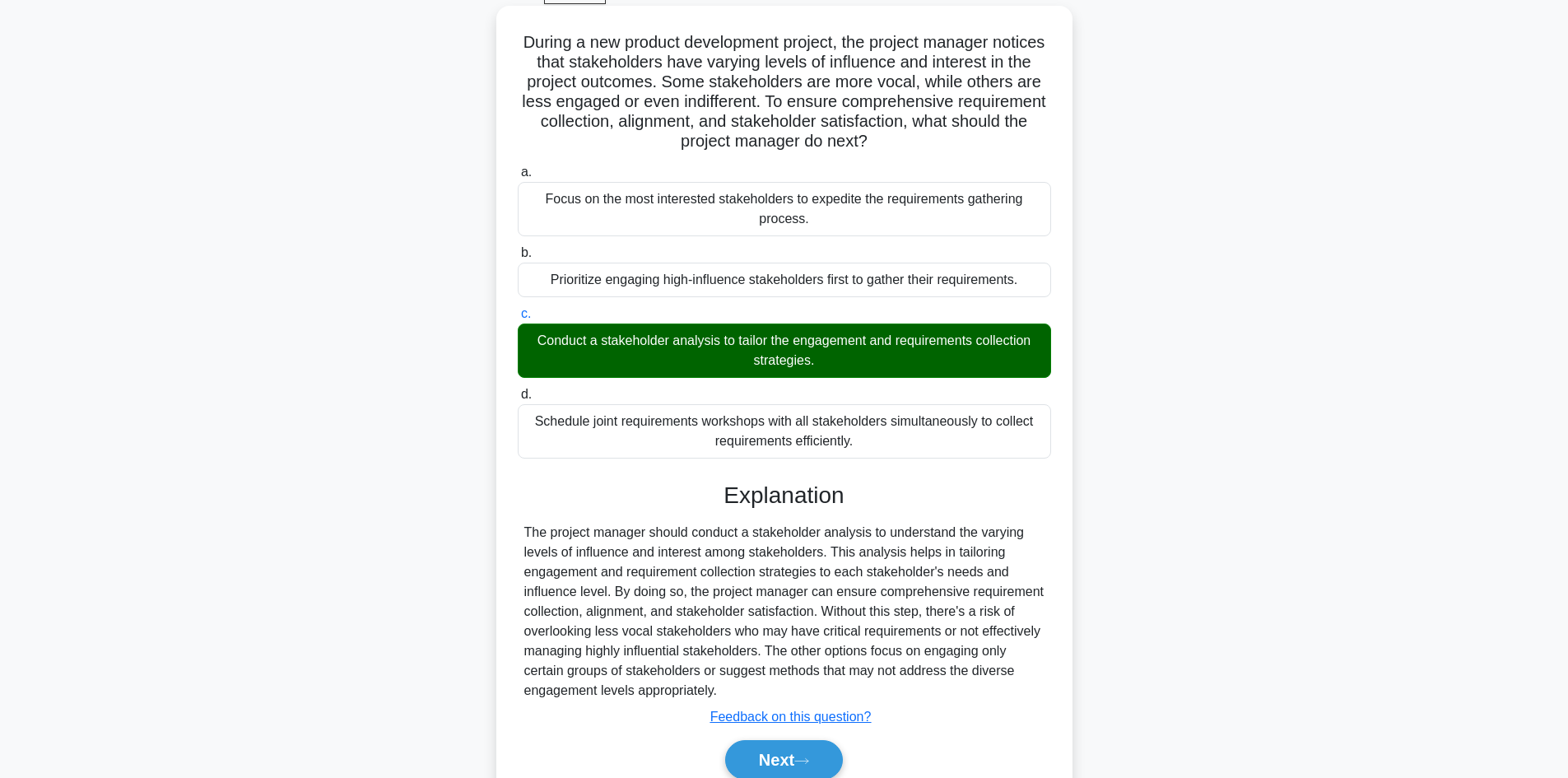
scroll to position [159, 0]
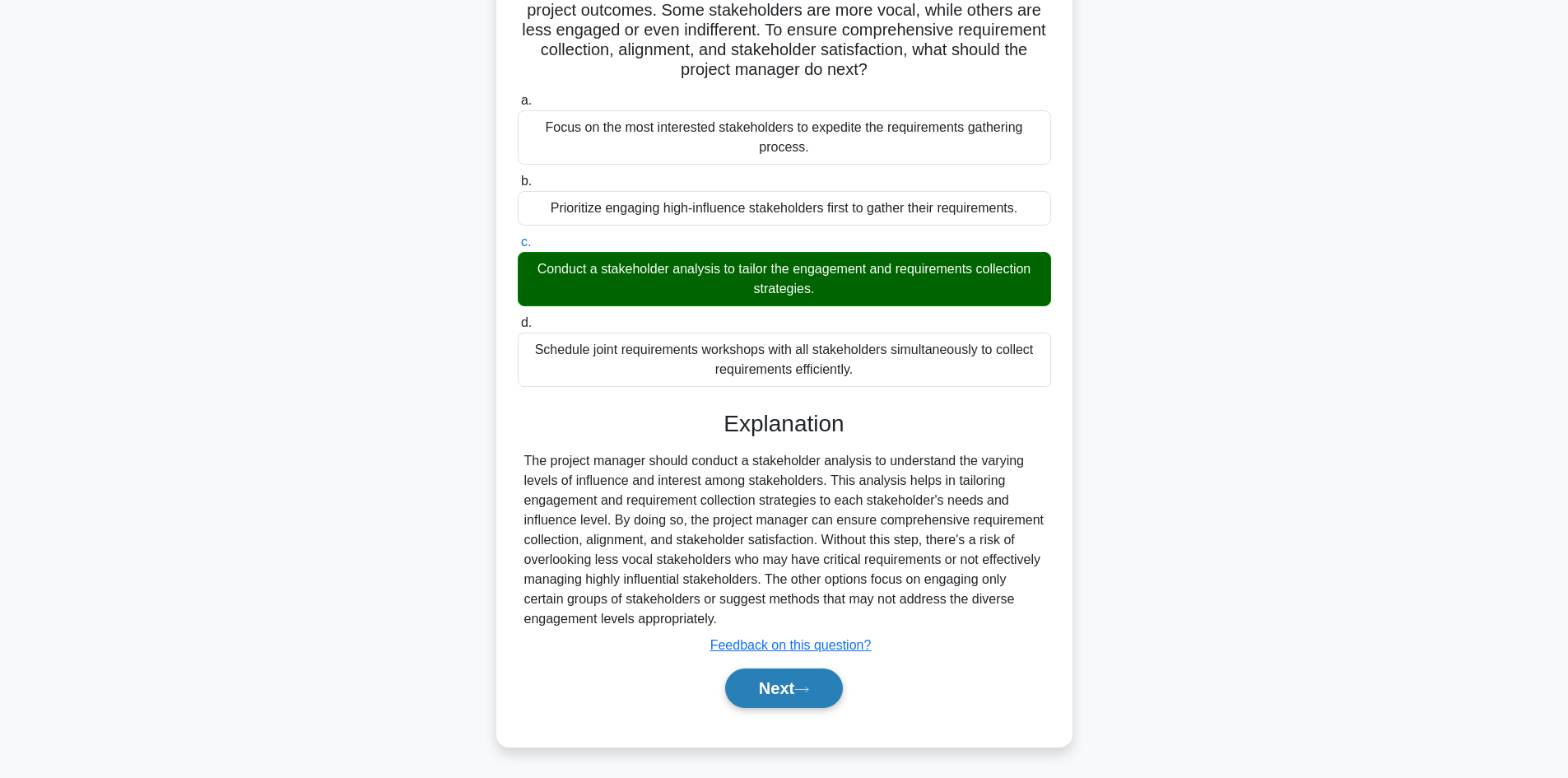
click at [771, 675] on button "Next" at bounding box center [784, 688] width 117 height 40
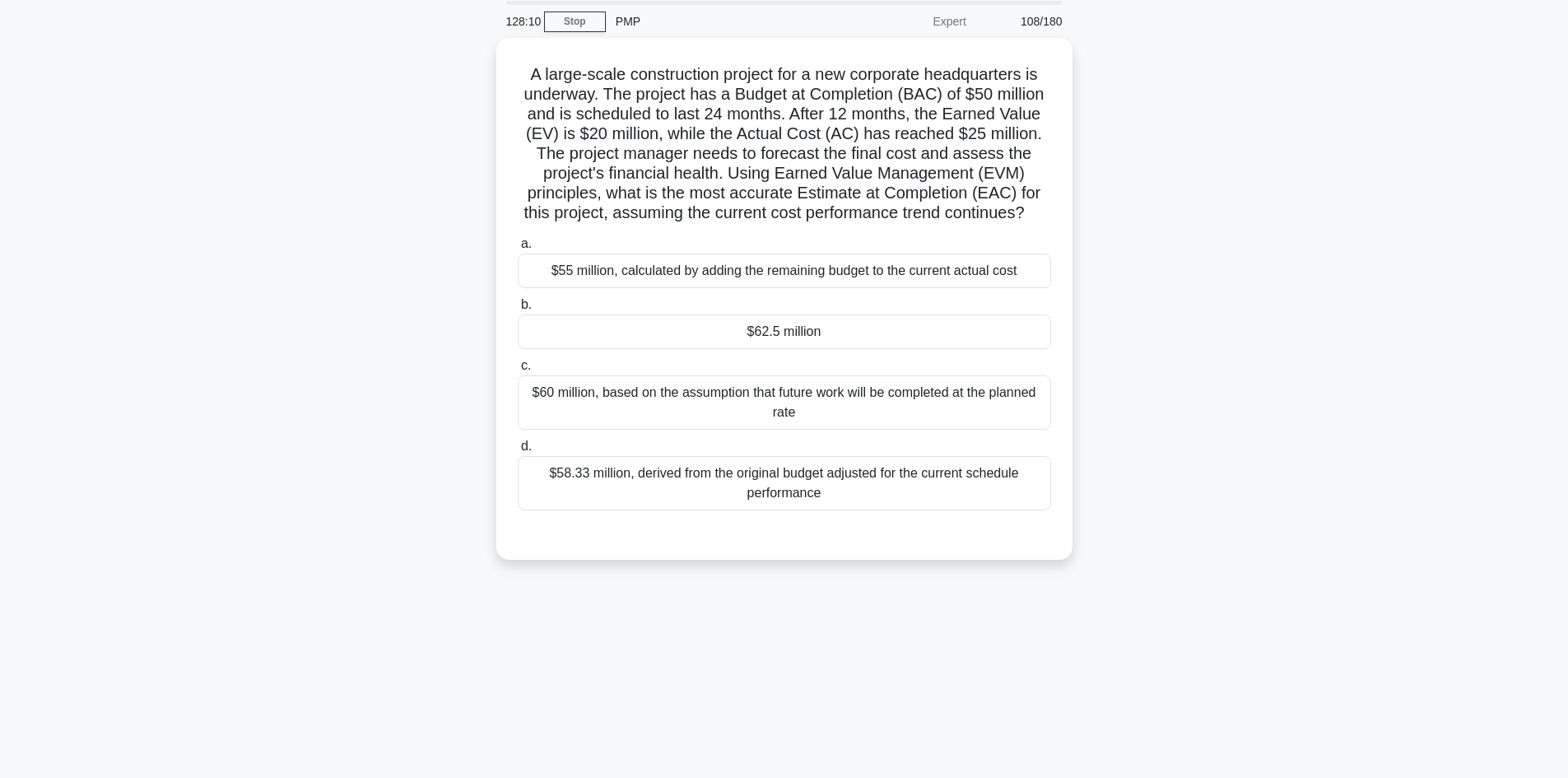
scroll to position [29, 0]
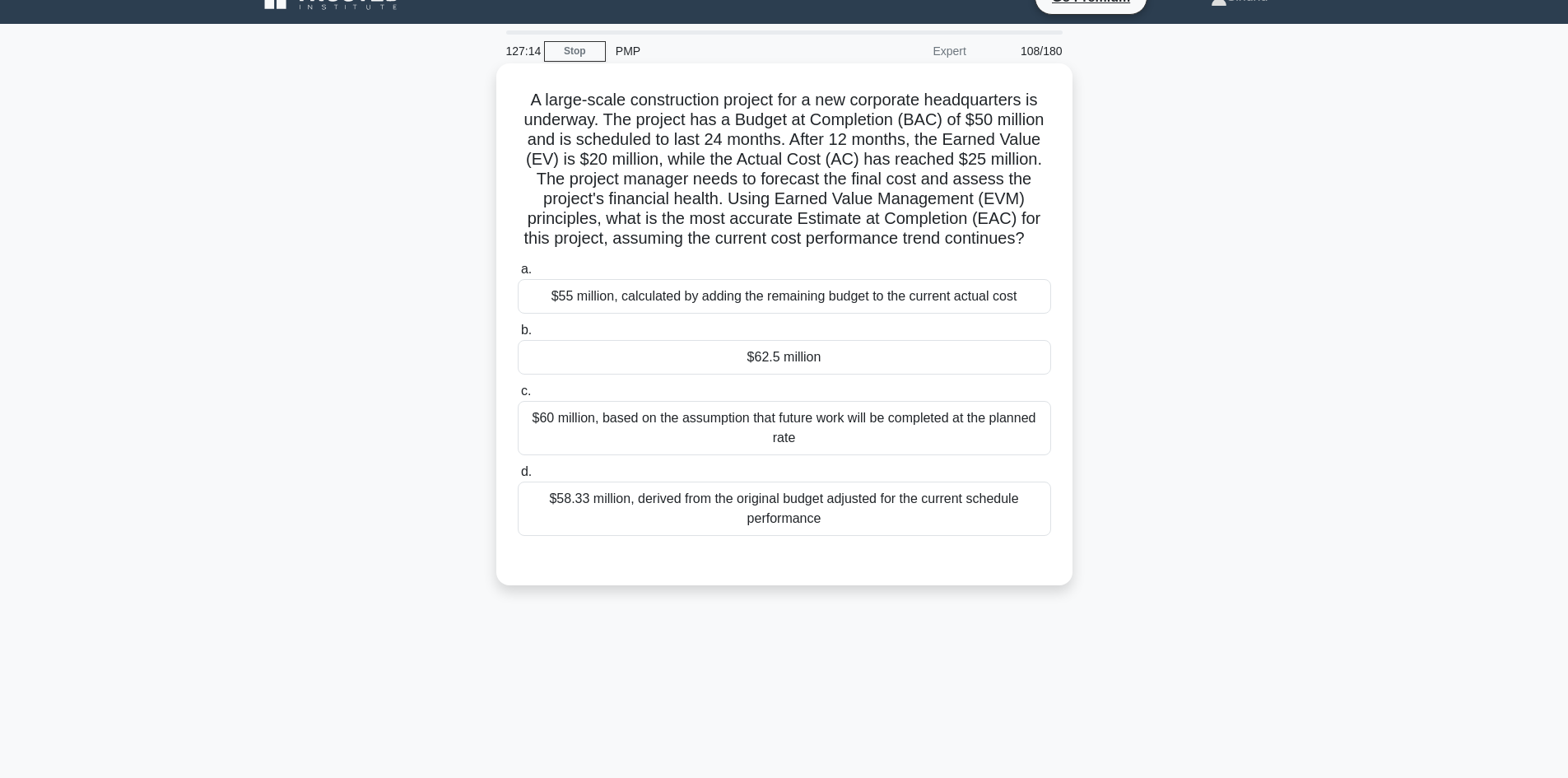
click at [784, 375] on div "$62.5 million" at bounding box center [784, 357] width 533 height 35
click at [517, 336] on input "b. $62.5 million" at bounding box center [517, 331] width 0 height 11
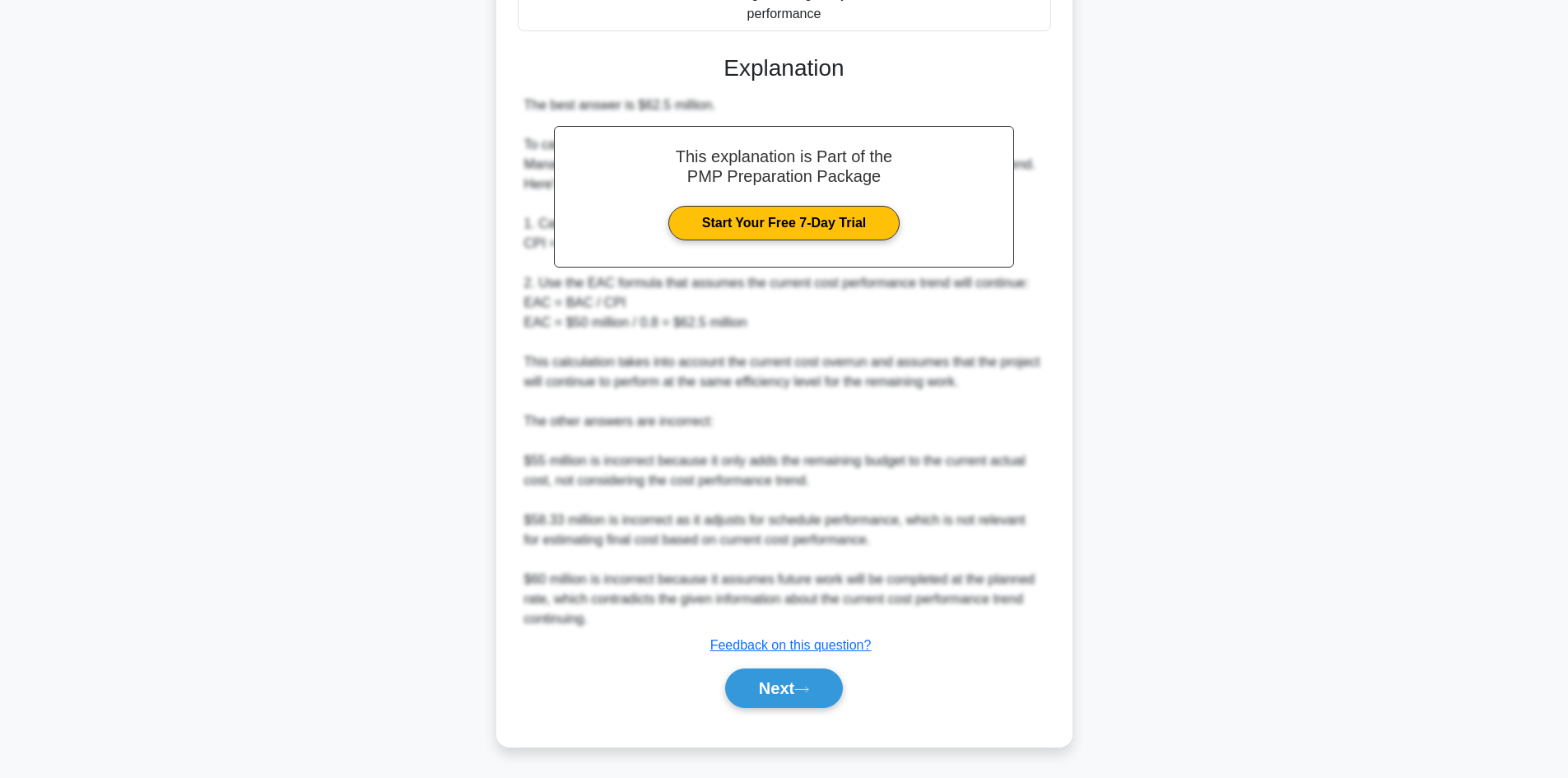
scroll to position [554, 0]
click at [761, 689] on button "Next" at bounding box center [784, 688] width 117 height 40
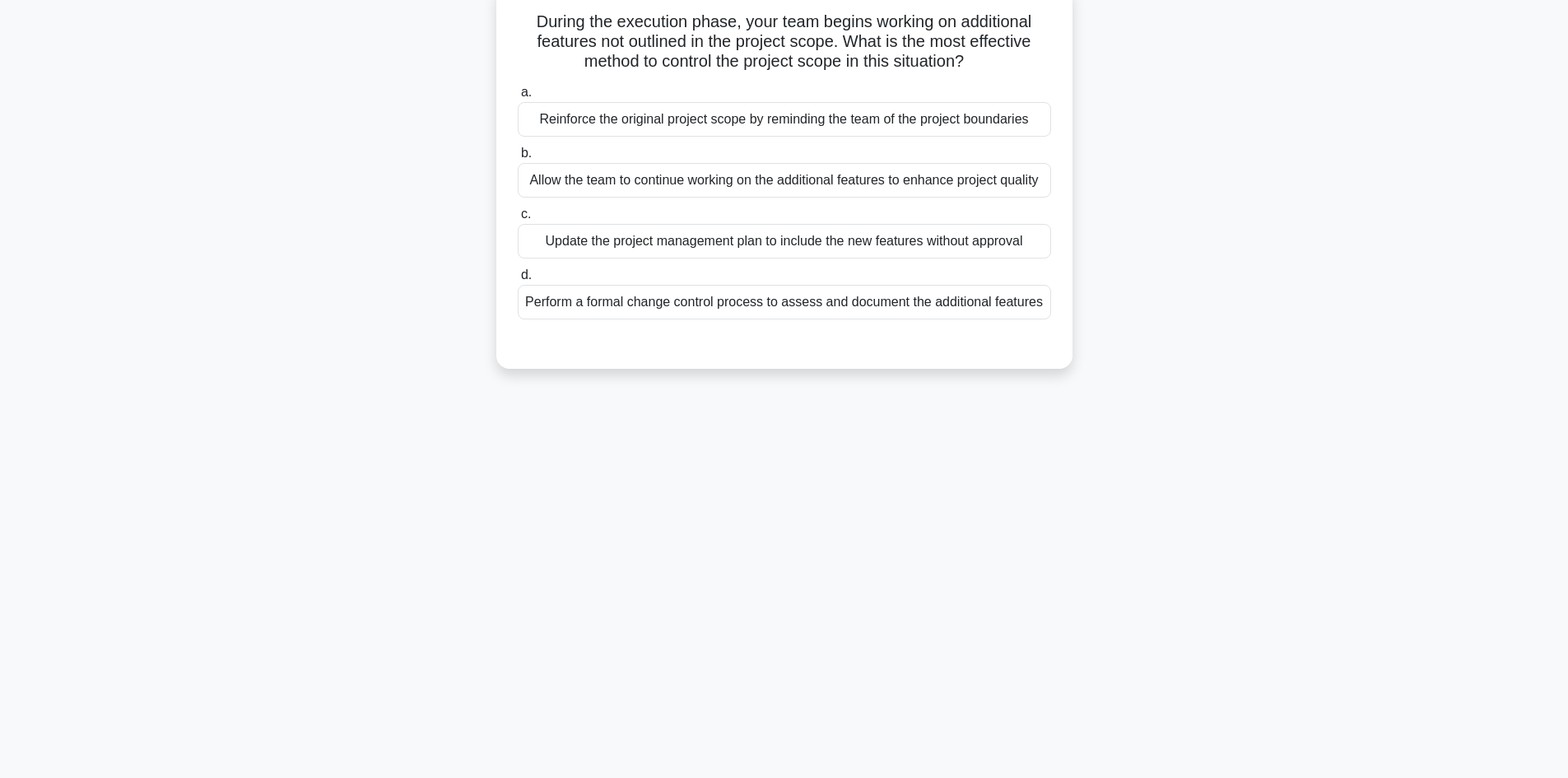
scroll to position [0, 0]
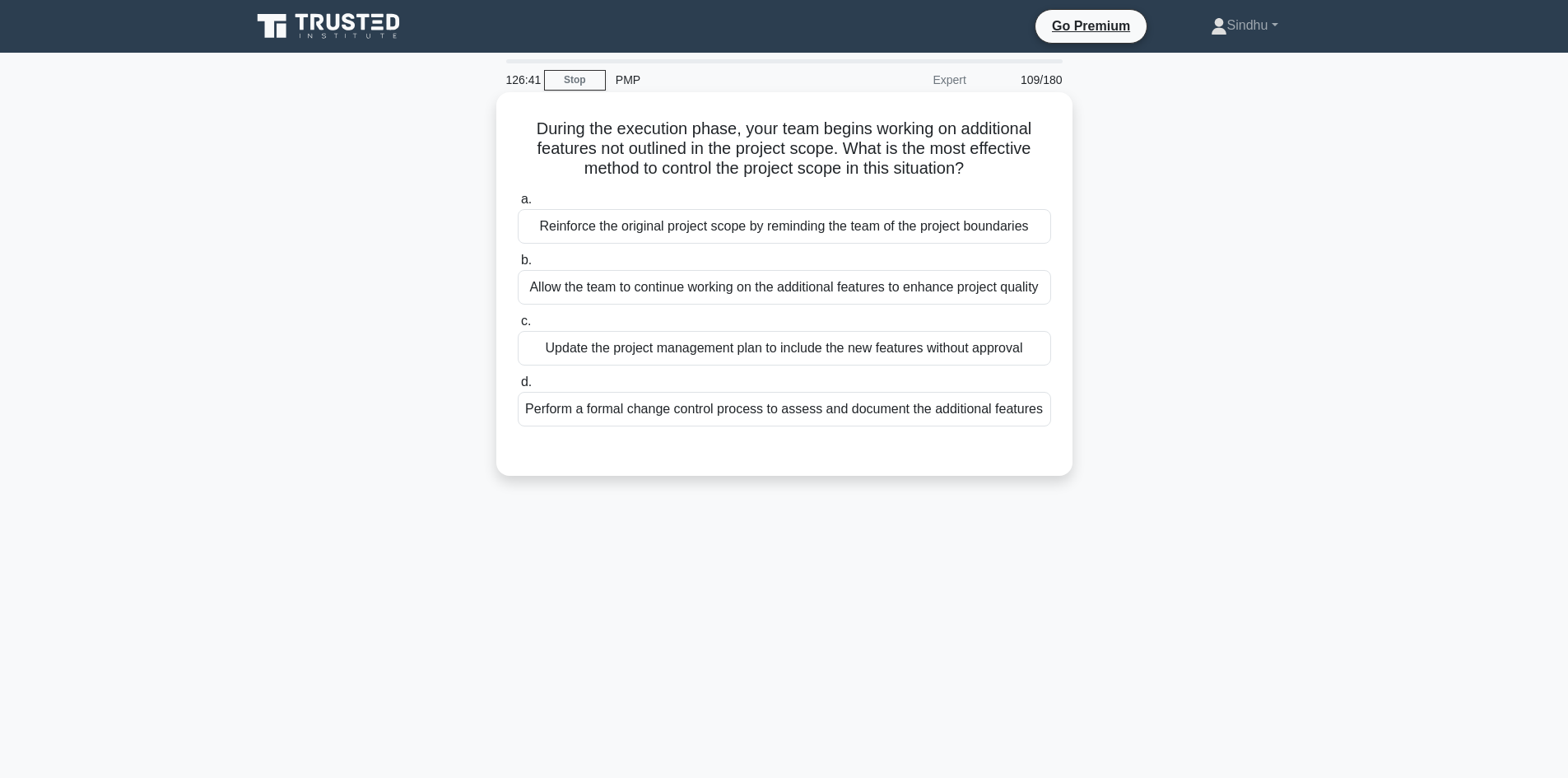
click at [891, 410] on div "Perform a formal change control process to assess and document the additional f…" at bounding box center [784, 409] width 533 height 35
click at [517, 388] on input "d. Perform a formal change control process to assess and document the additiona…" at bounding box center [517, 382] width 0 height 11
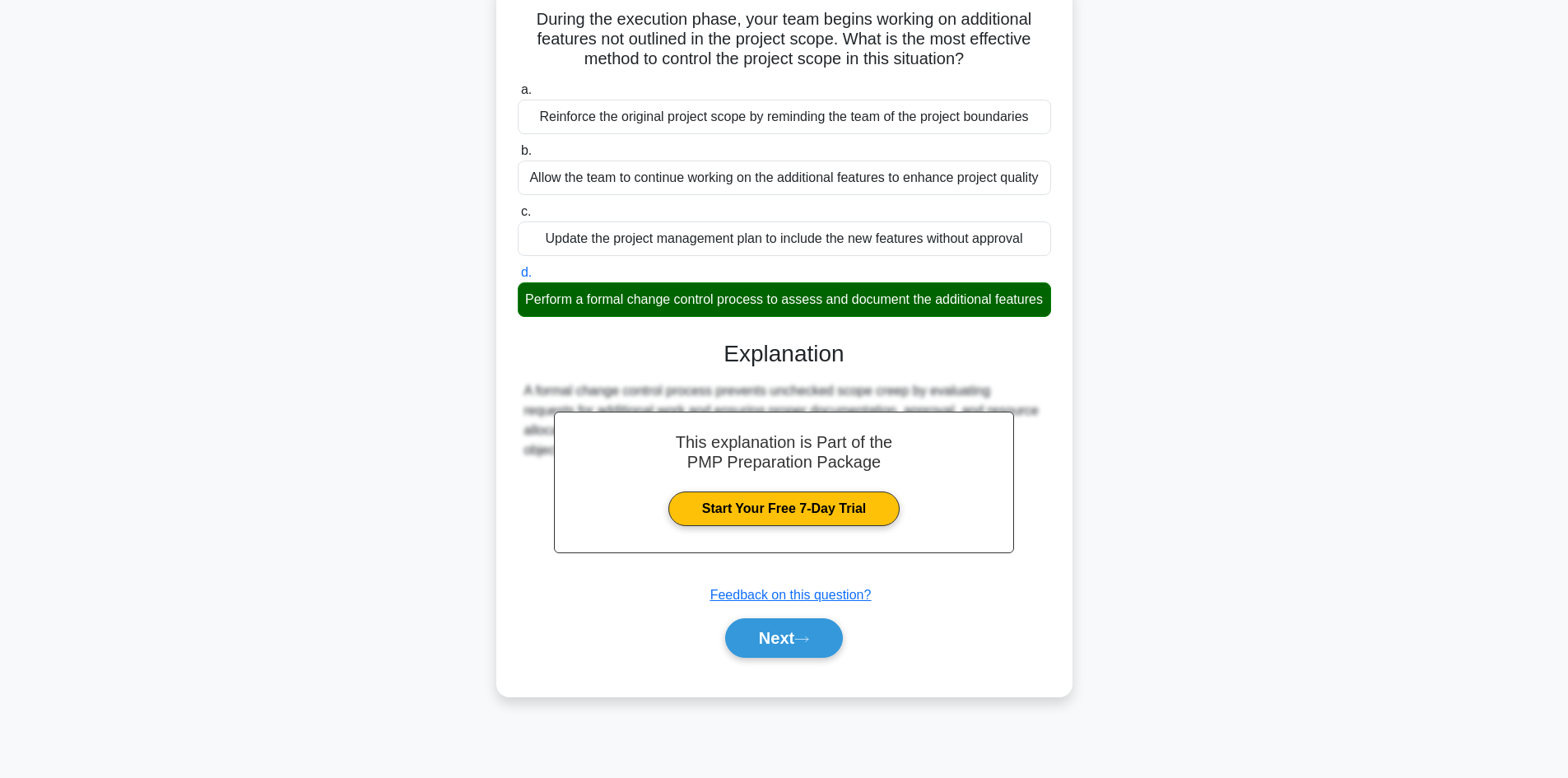
scroll to position [111, 0]
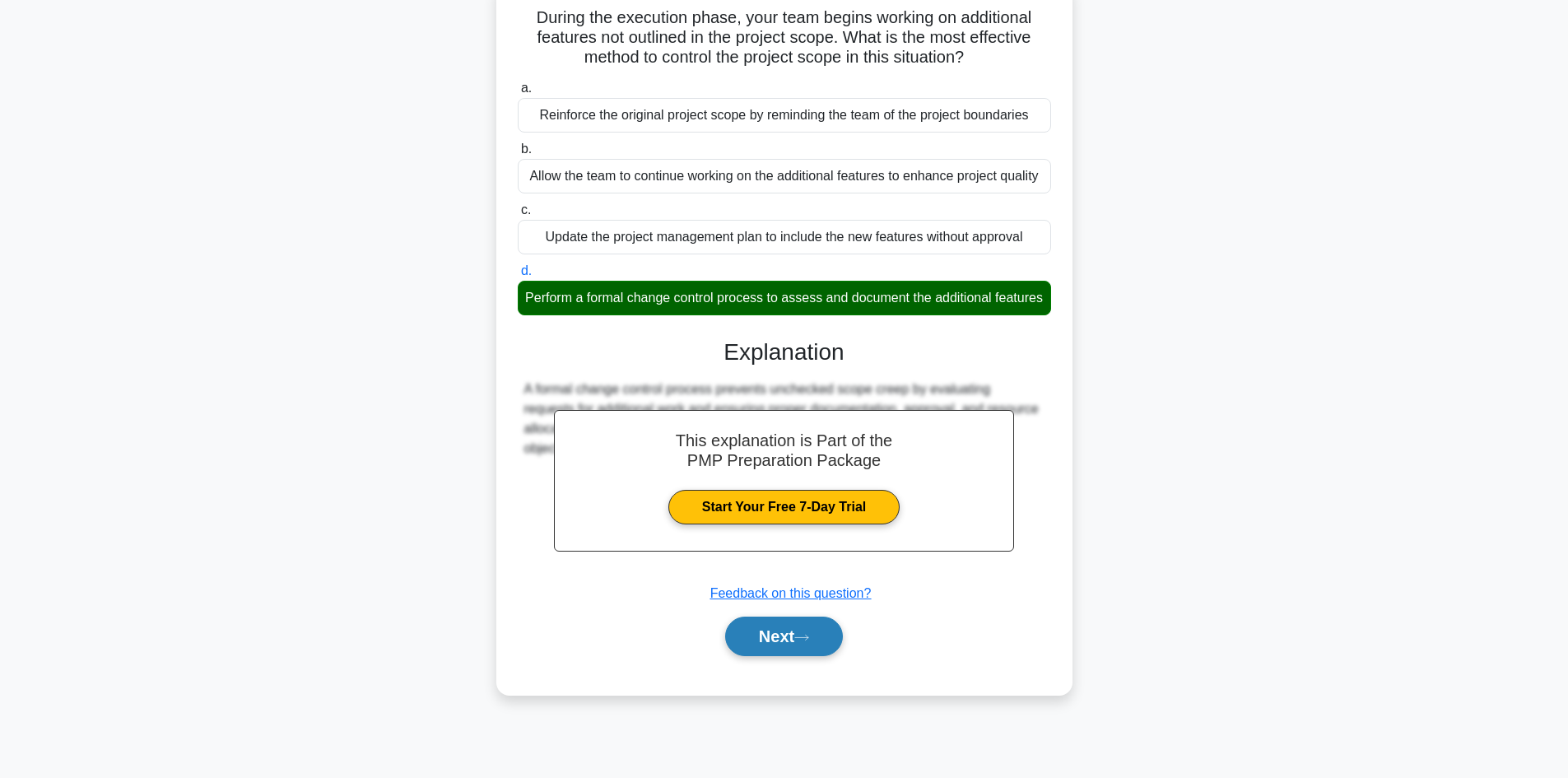
click at [779, 652] on button "Next" at bounding box center [784, 636] width 117 height 40
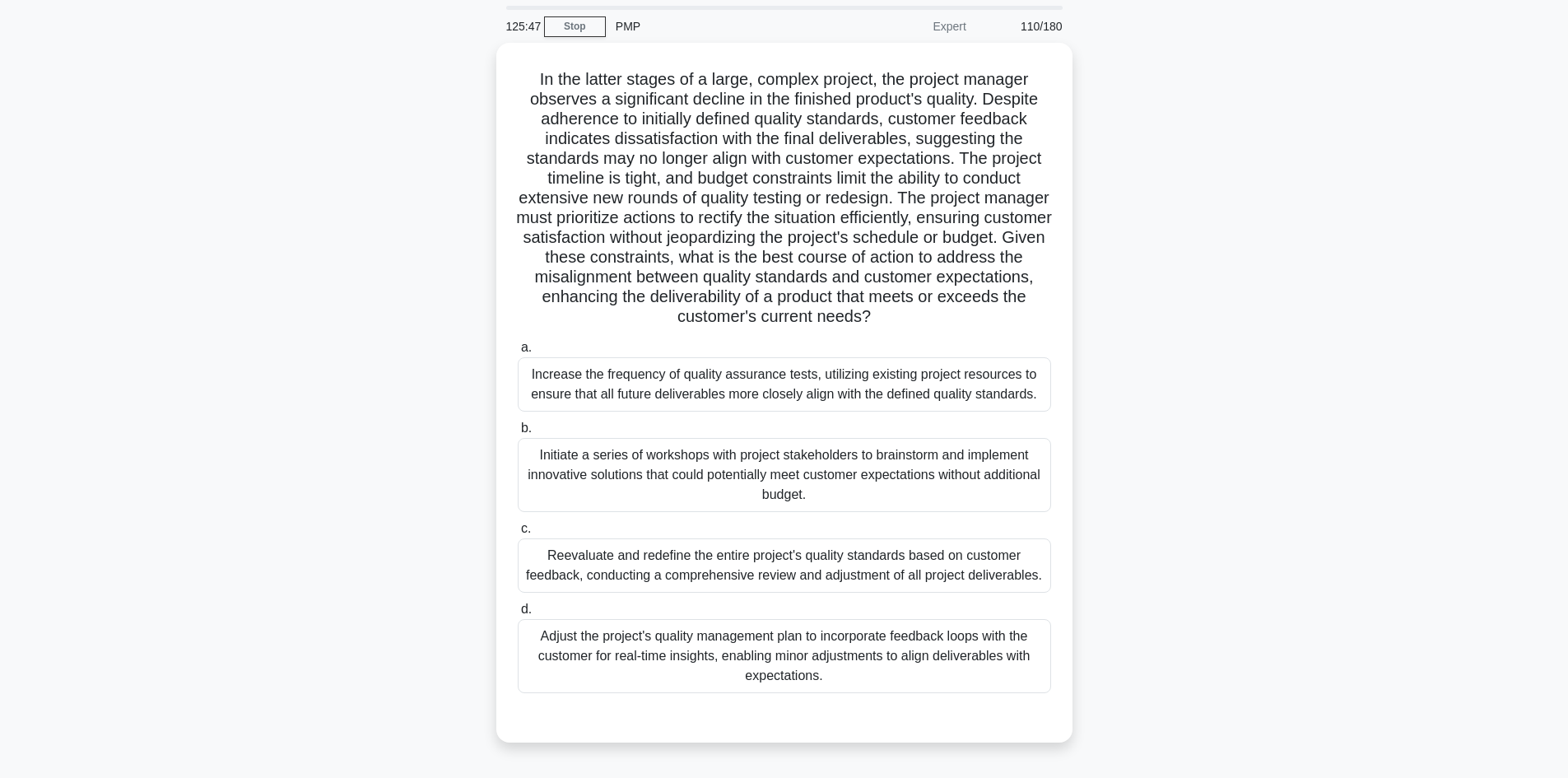
scroll to position [82, 0]
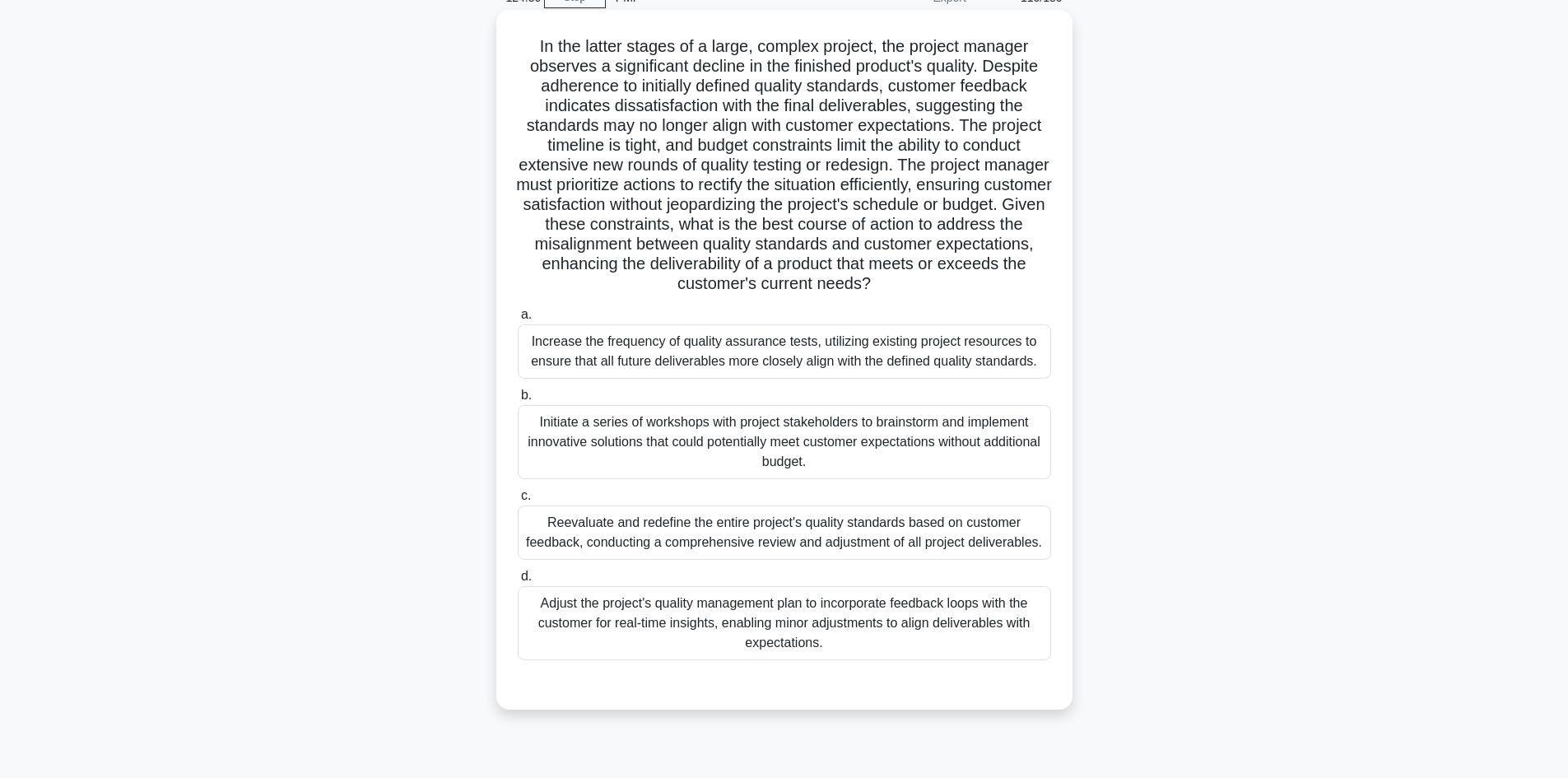
click at [861, 447] on div "Initiate a series of workshops with project stakeholders to brainstorm and impl…" at bounding box center [784, 442] width 533 height 74
click at [517, 401] on input "b. Initiate a series of workshops with project stakeholders to brainstorm and i…" at bounding box center [517, 396] width 0 height 11
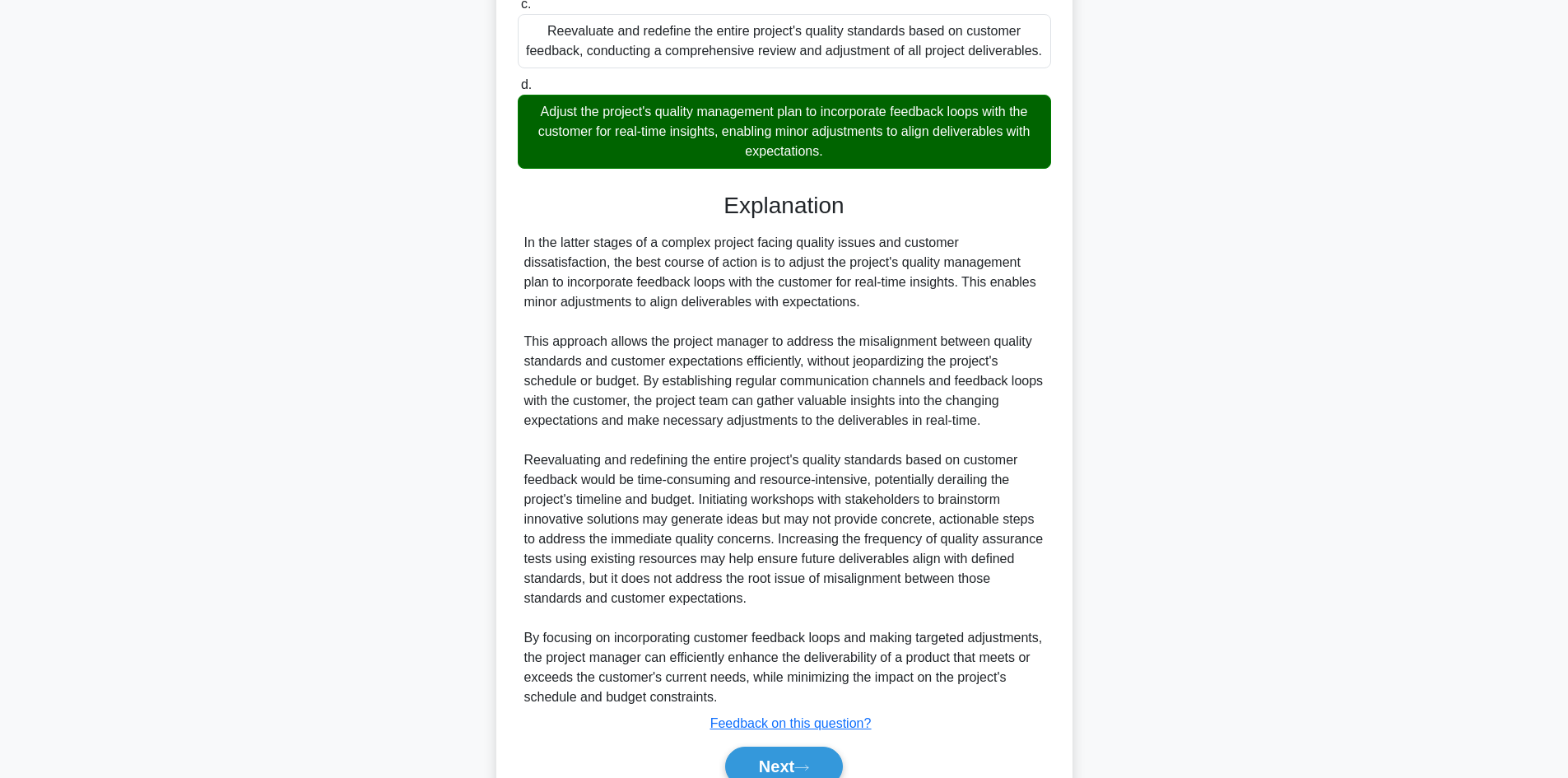
scroll to position [655, 0]
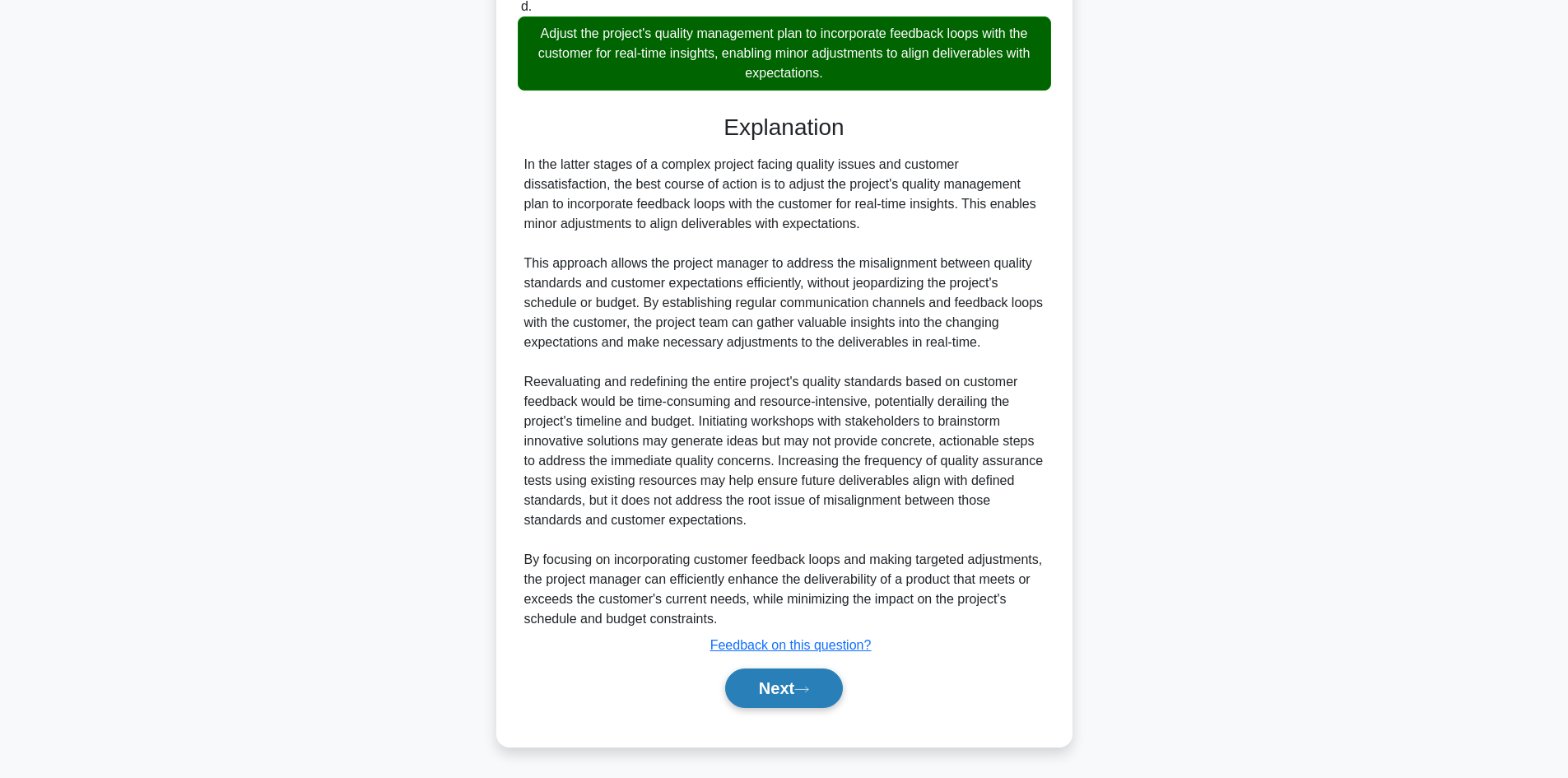
click at [789, 682] on button "Next" at bounding box center [784, 688] width 117 height 40
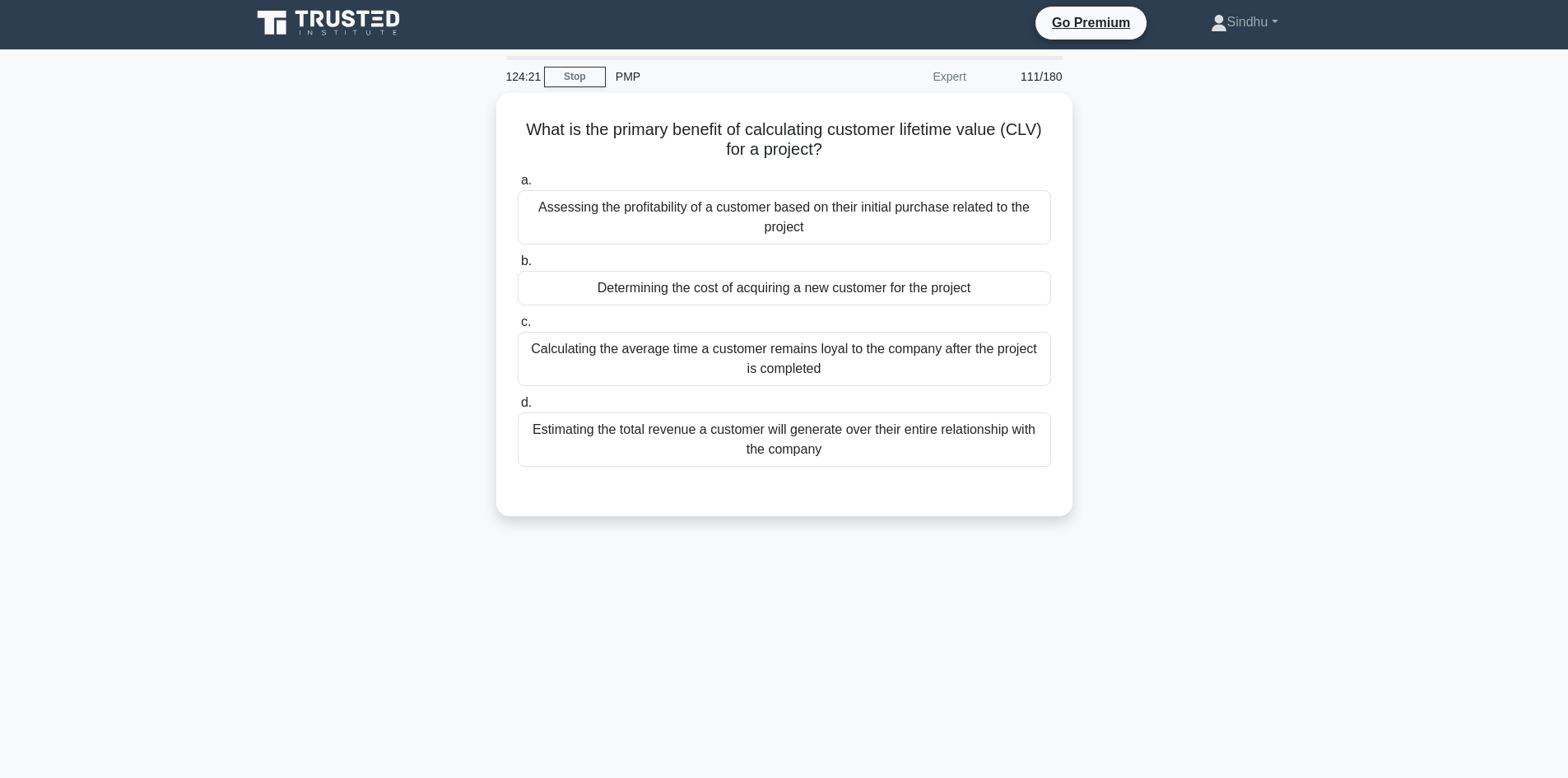
scroll to position [0, 0]
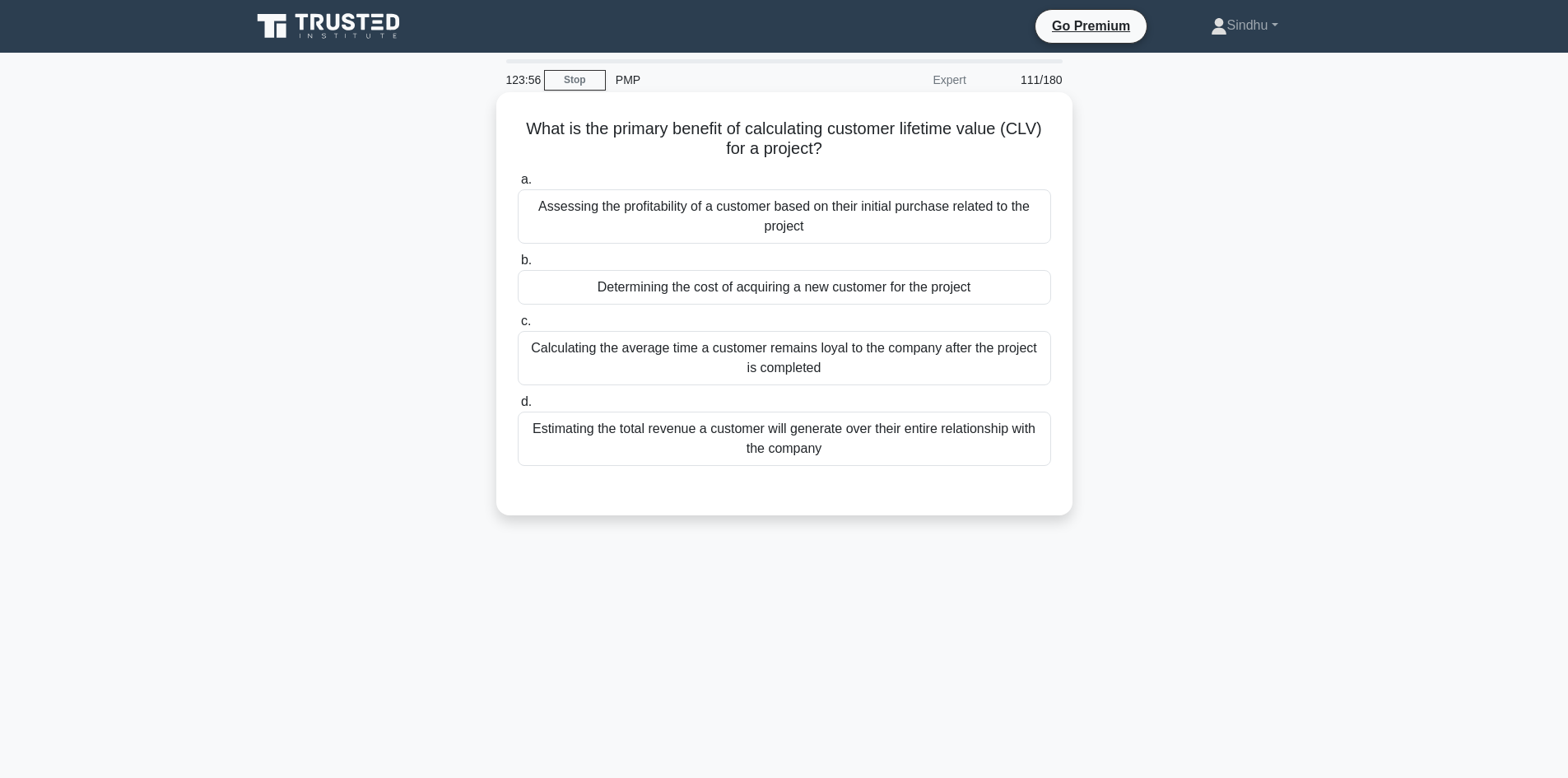
click at [806, 447] on div "Estimating the total revenue a customer will generate over their entire relatio…" at bounding box center [784, 439] width 533 height 54
click at [517, 408] on input "d. Estimating the total revenue a customer will generate over their entire rela…" at bounding box center [517, 402] width 0 height 11
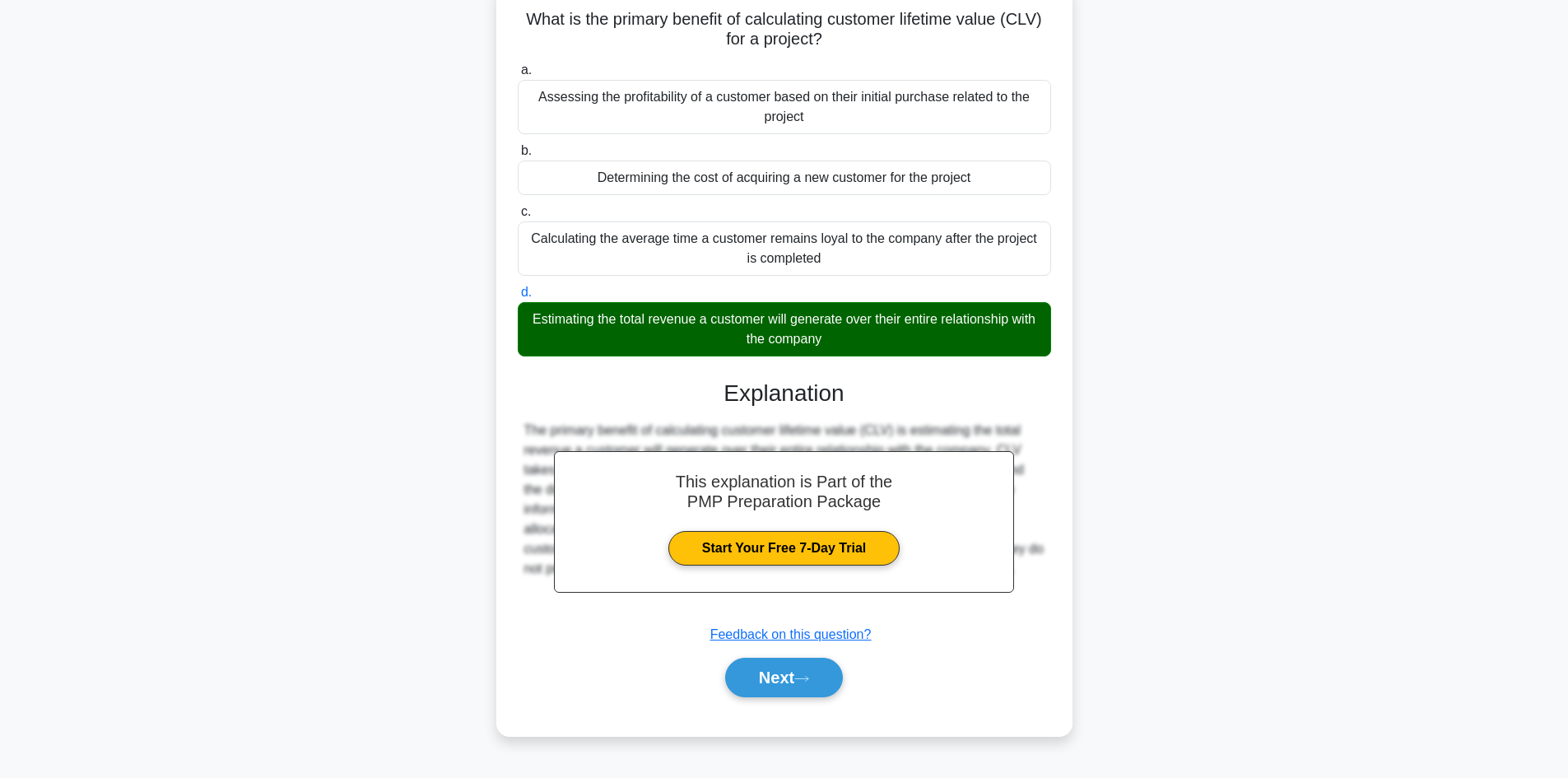
scroll to position [111, 0]
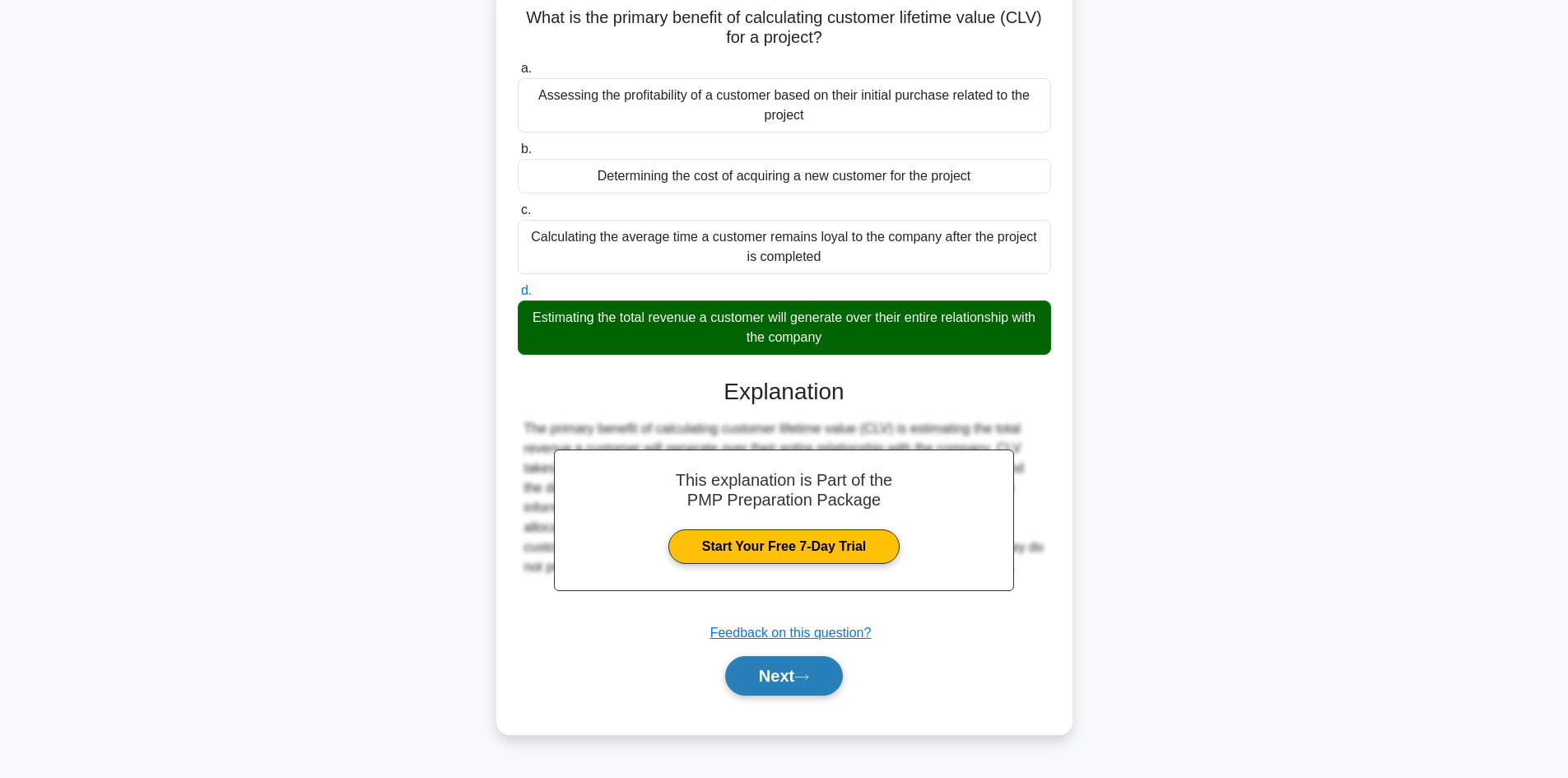
click at [769, 670] on button "Next" at bounding box center [784, 676] width 117 height 40
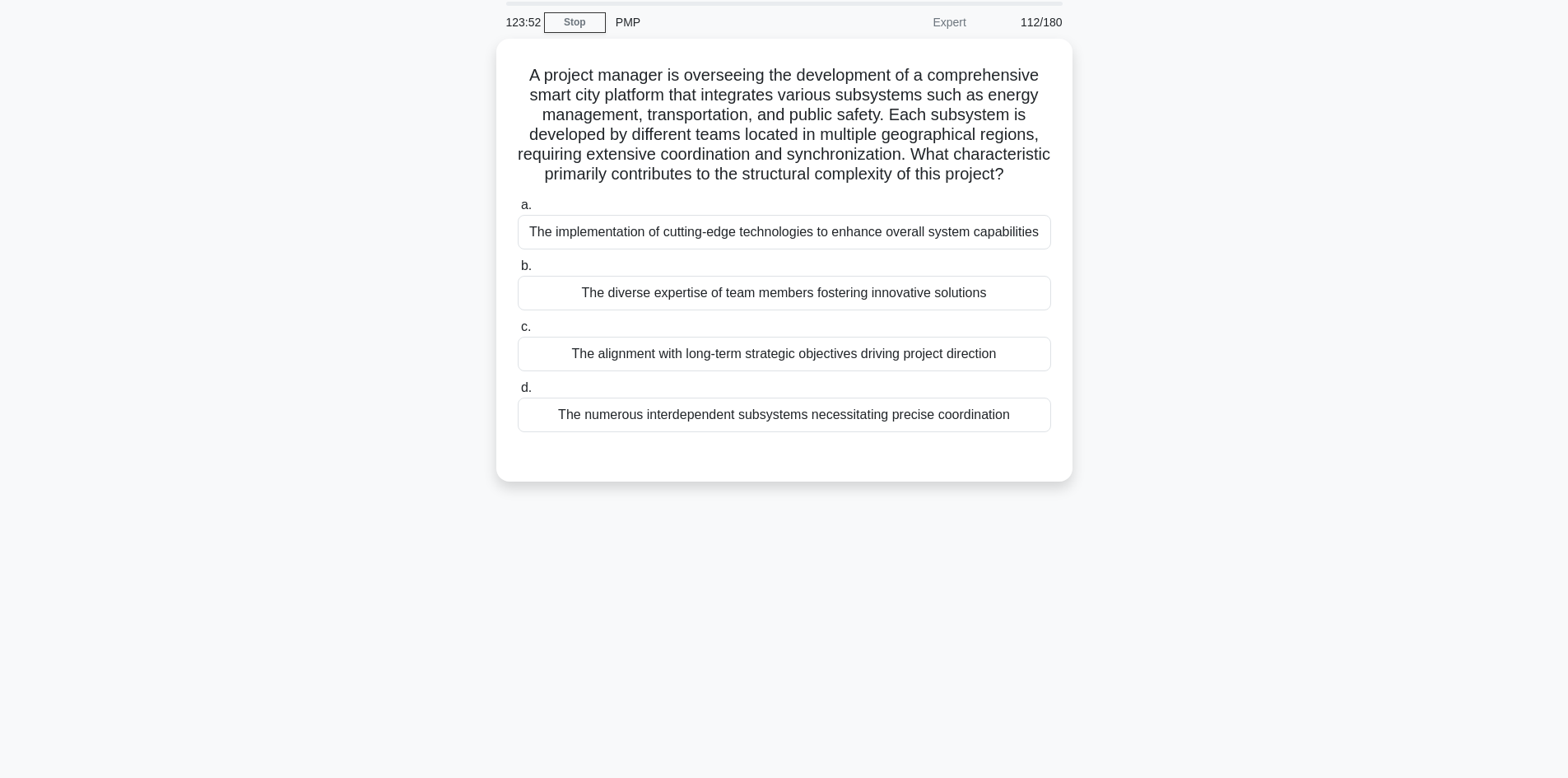
scroll to position [29, 0]
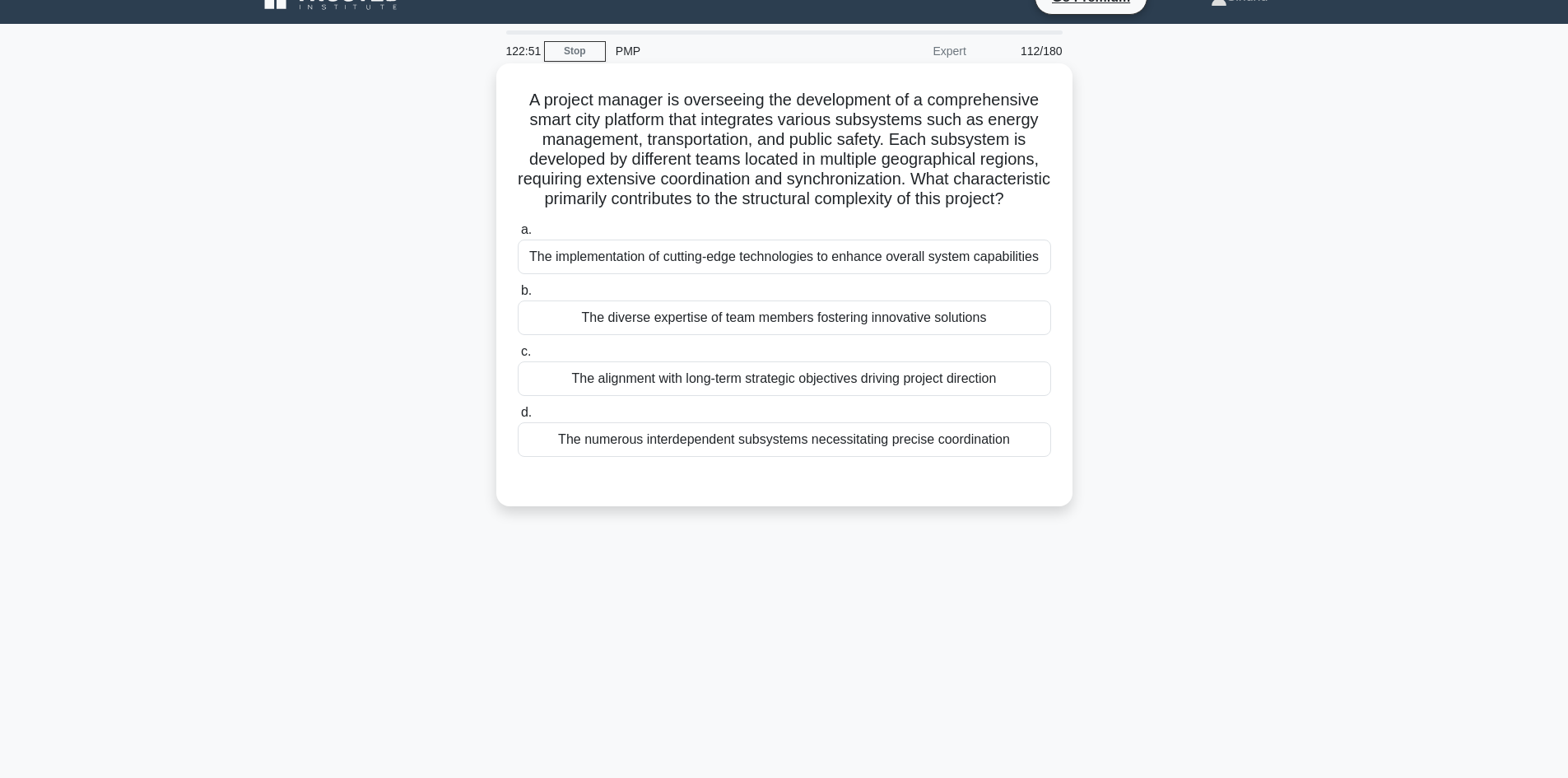
click at [817, 274] on div "The implementation of cutting-edge technologies to enhance overall system capab…" at bounding box center [784, 256] width 533 height 35
click at [517, 235] on input "a. The implementation of cutting-edge technologies to enhance overall system ca…" at bounding box center [517, 230] width 0 height 11
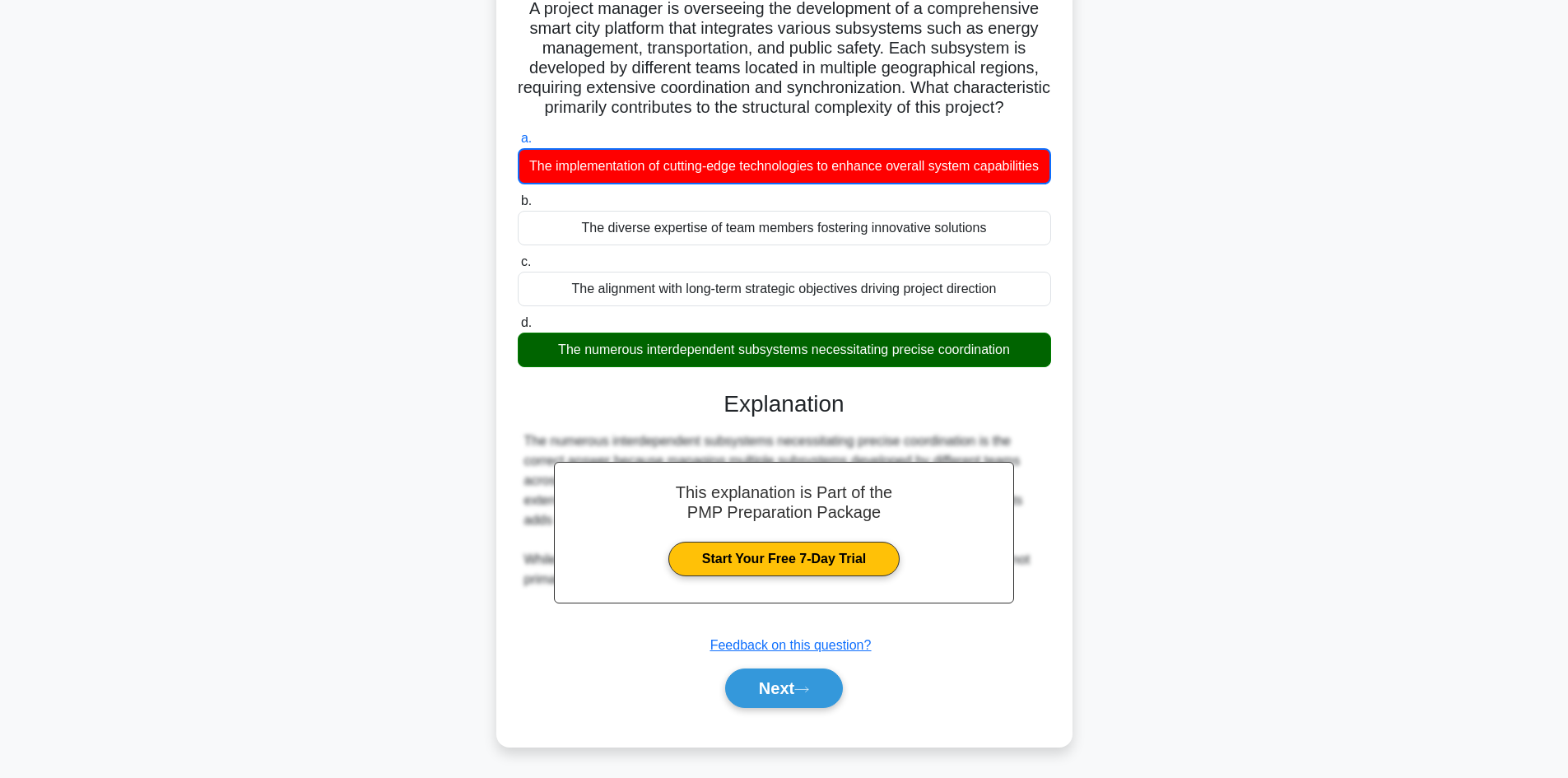
scroll to position [161, 0]
click at [762, 694] on button "Next" at bounding box center [784, 688] width 117 height 40
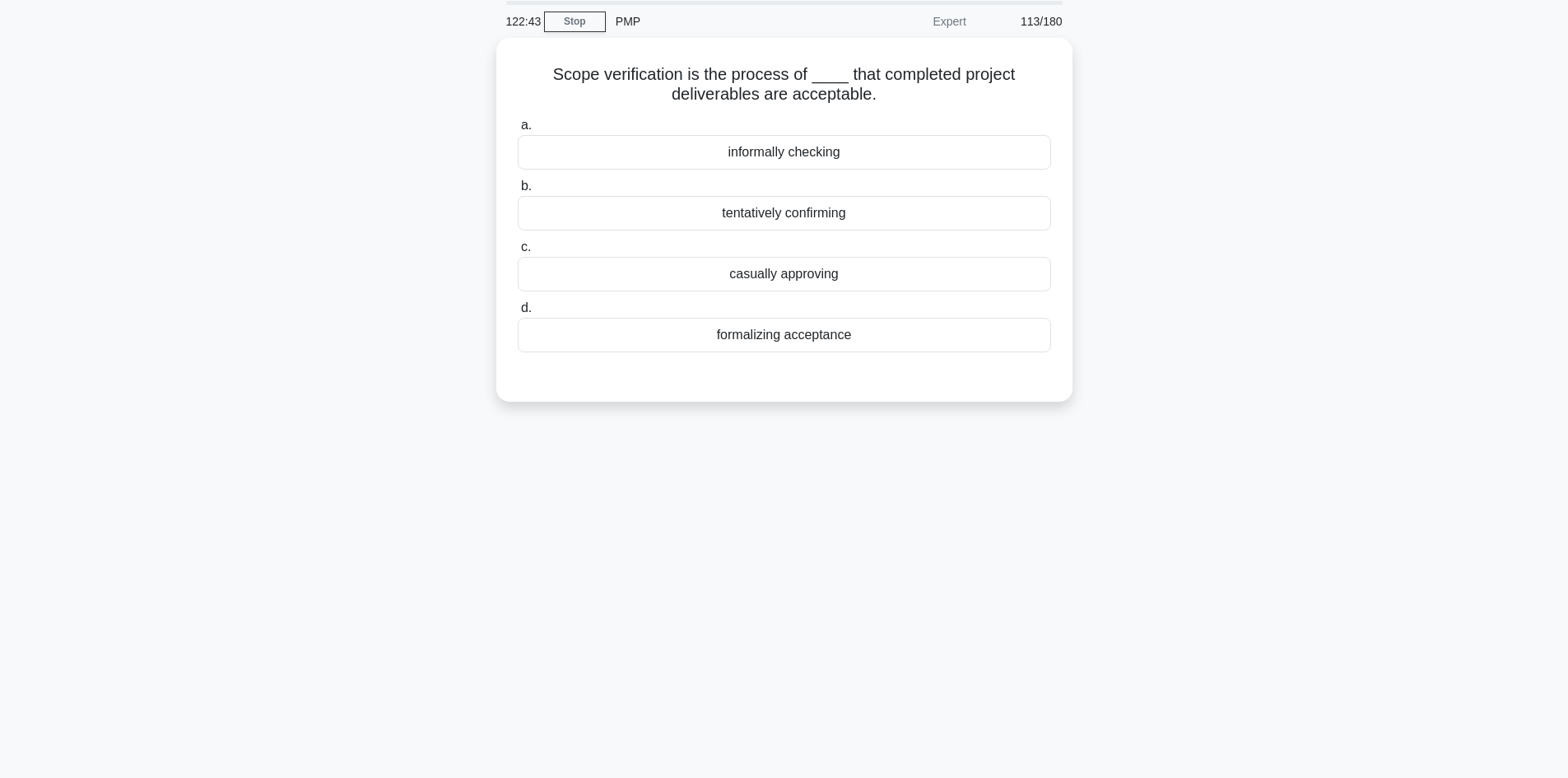
scroll to position [29, 0]
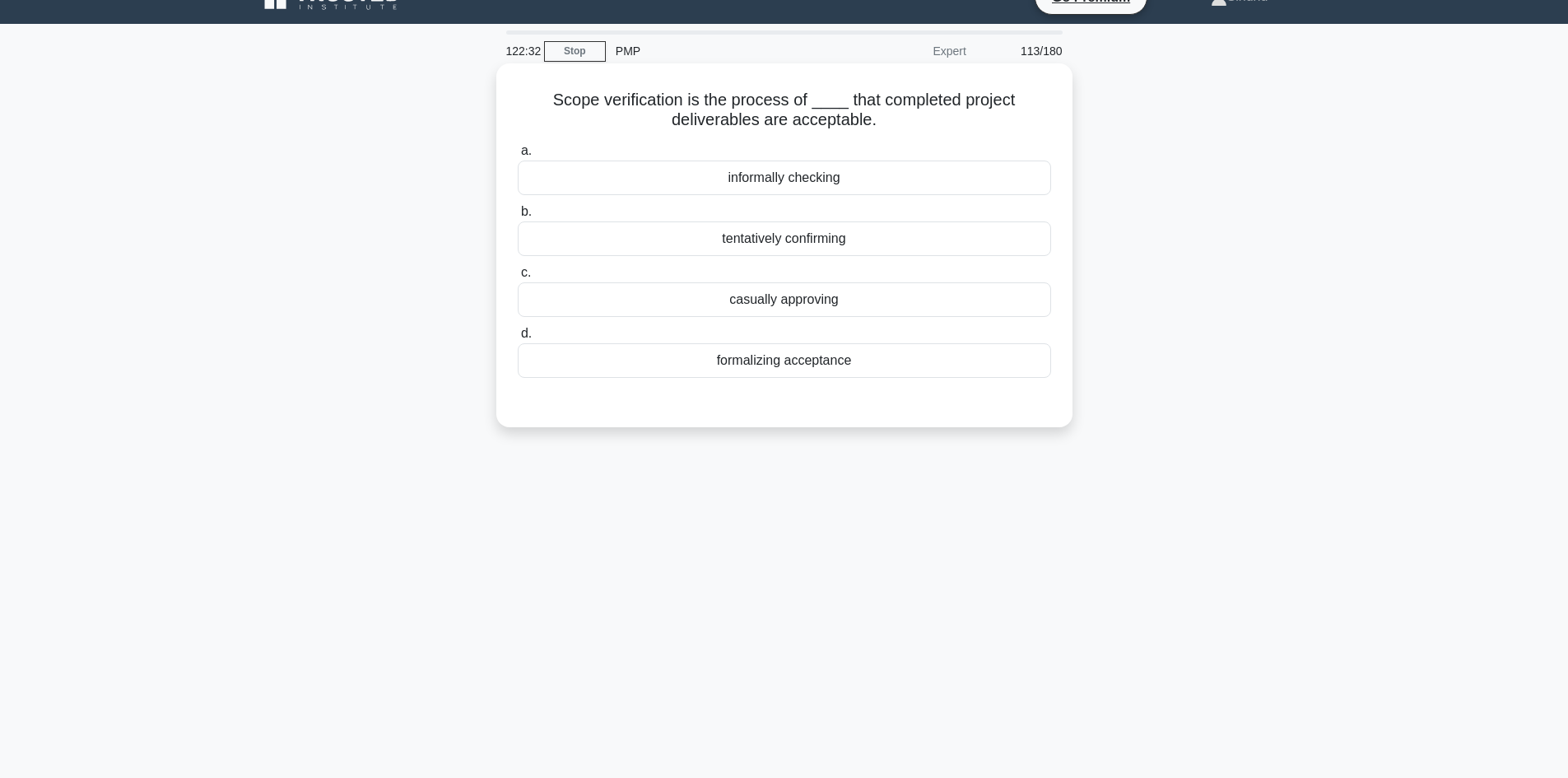
click at [816, 364] on div "formalizing acceptance" at bounding box center [784, 360] width 533 height 35
click at [517, 339] on input "d. formalizing acceptance" at bounding box center [517, 334] width 0 height 11
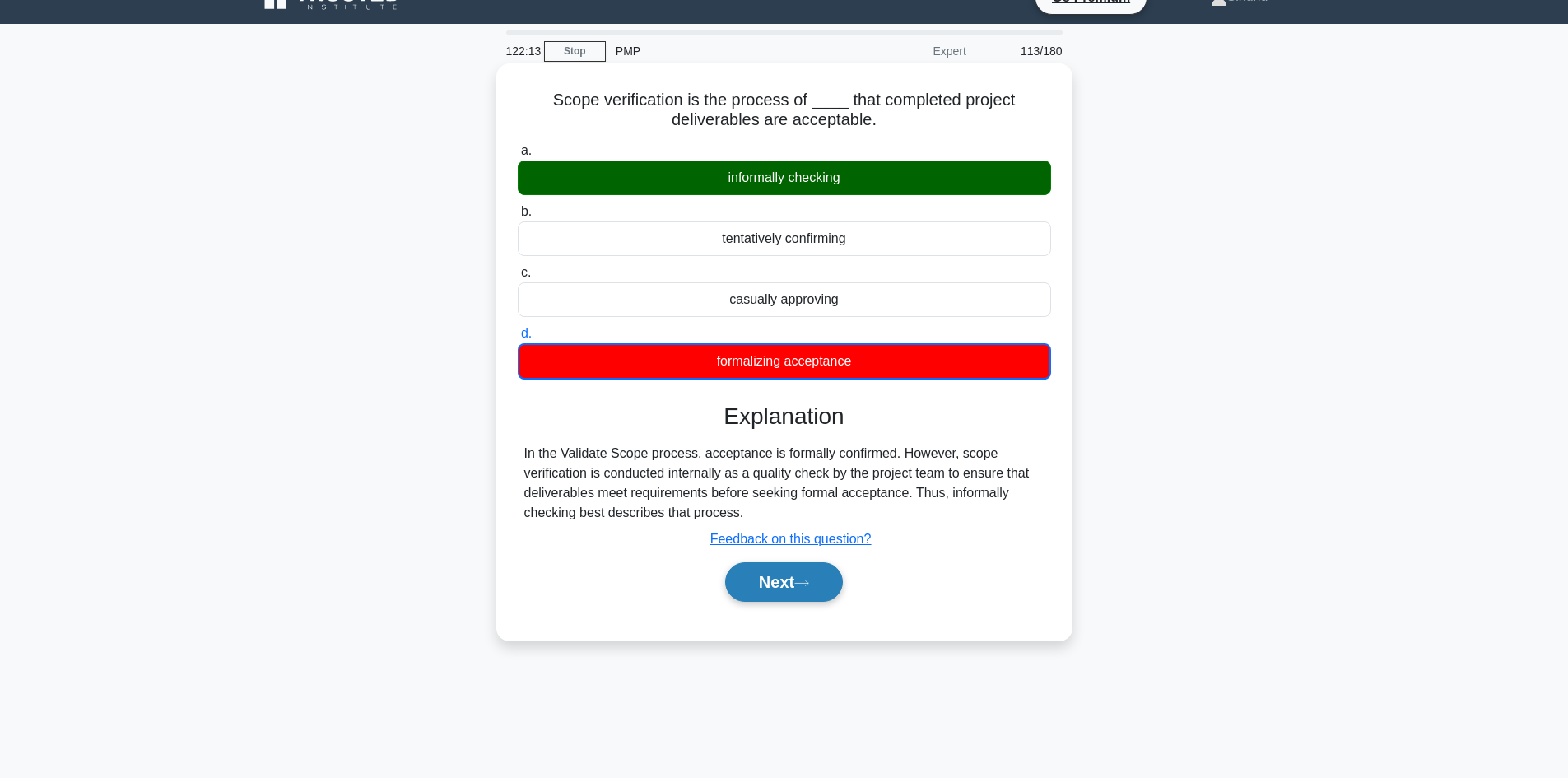
click at [751, 590] on button "Next" at bounding box center [784, 582] width 117 height 40
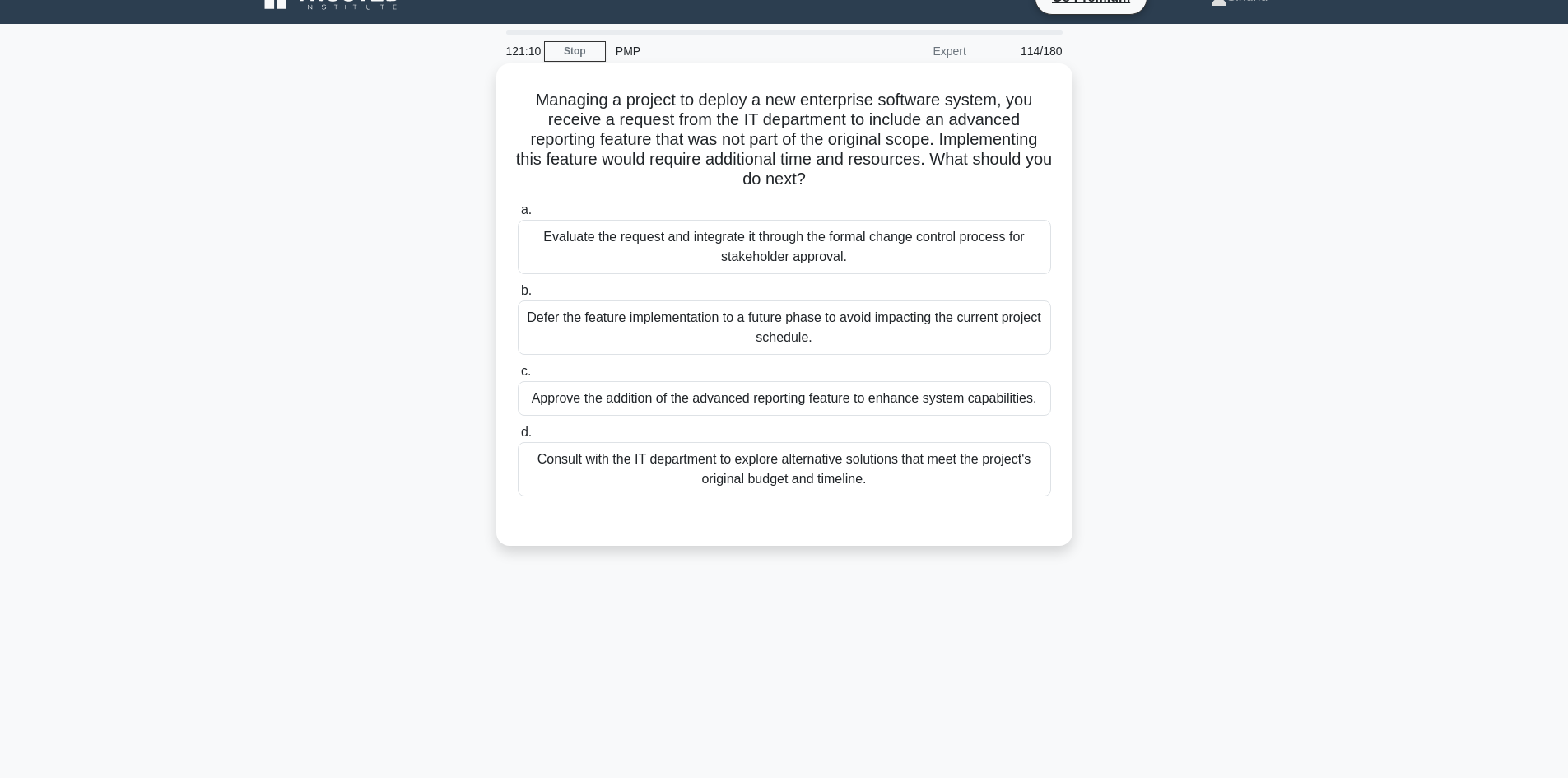
click at [828, 239] on div "Evaluate the request and integrate it through the formal change control process…" at bounding box center [784, 247] width 533 height 54
click at [517, 216] on input "a. Evaluate the request and integrate it through the formal change control proc…" at bounding box center [517, 210] width 0 height 11
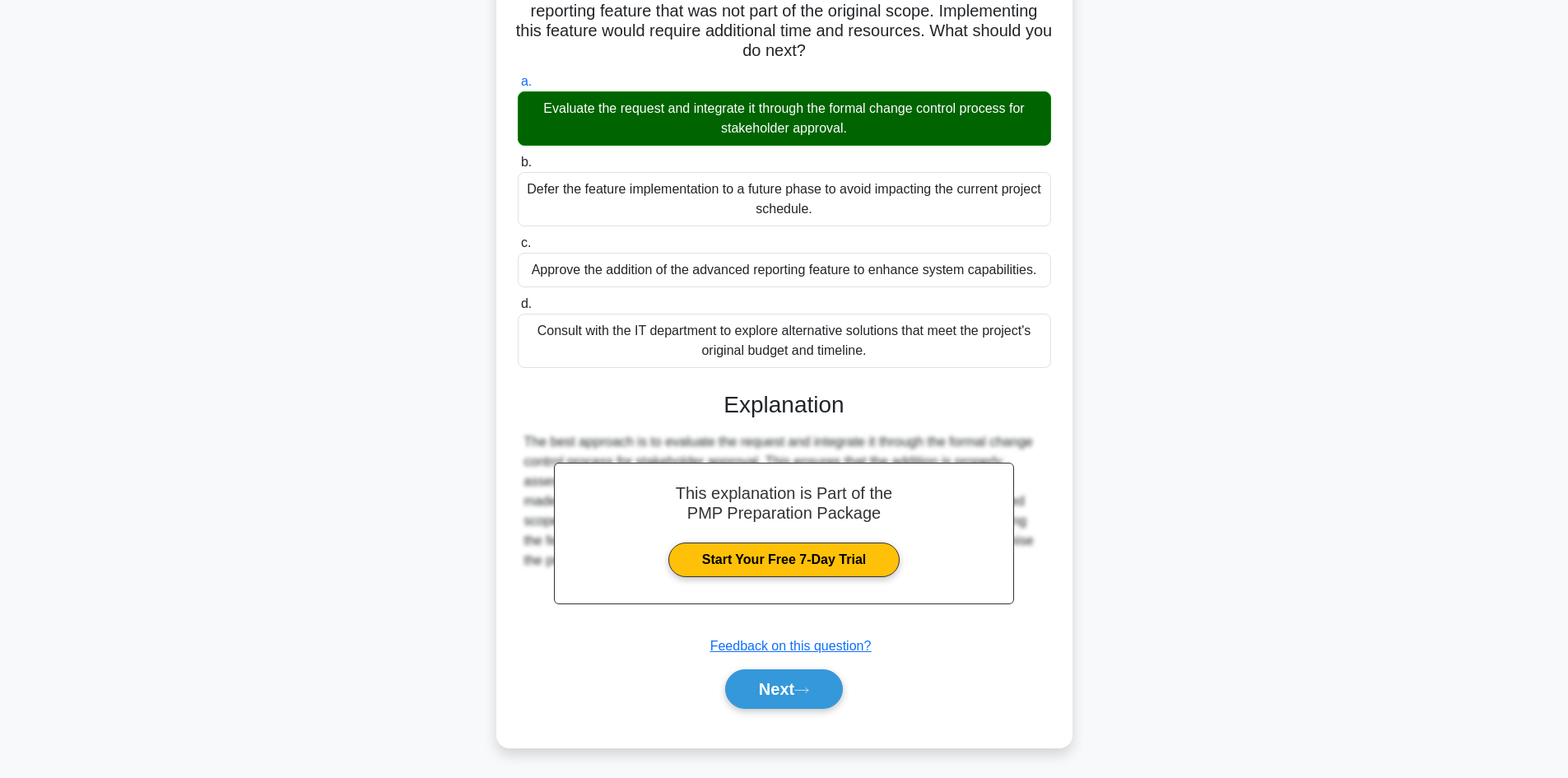
scroll to position [159, 0]
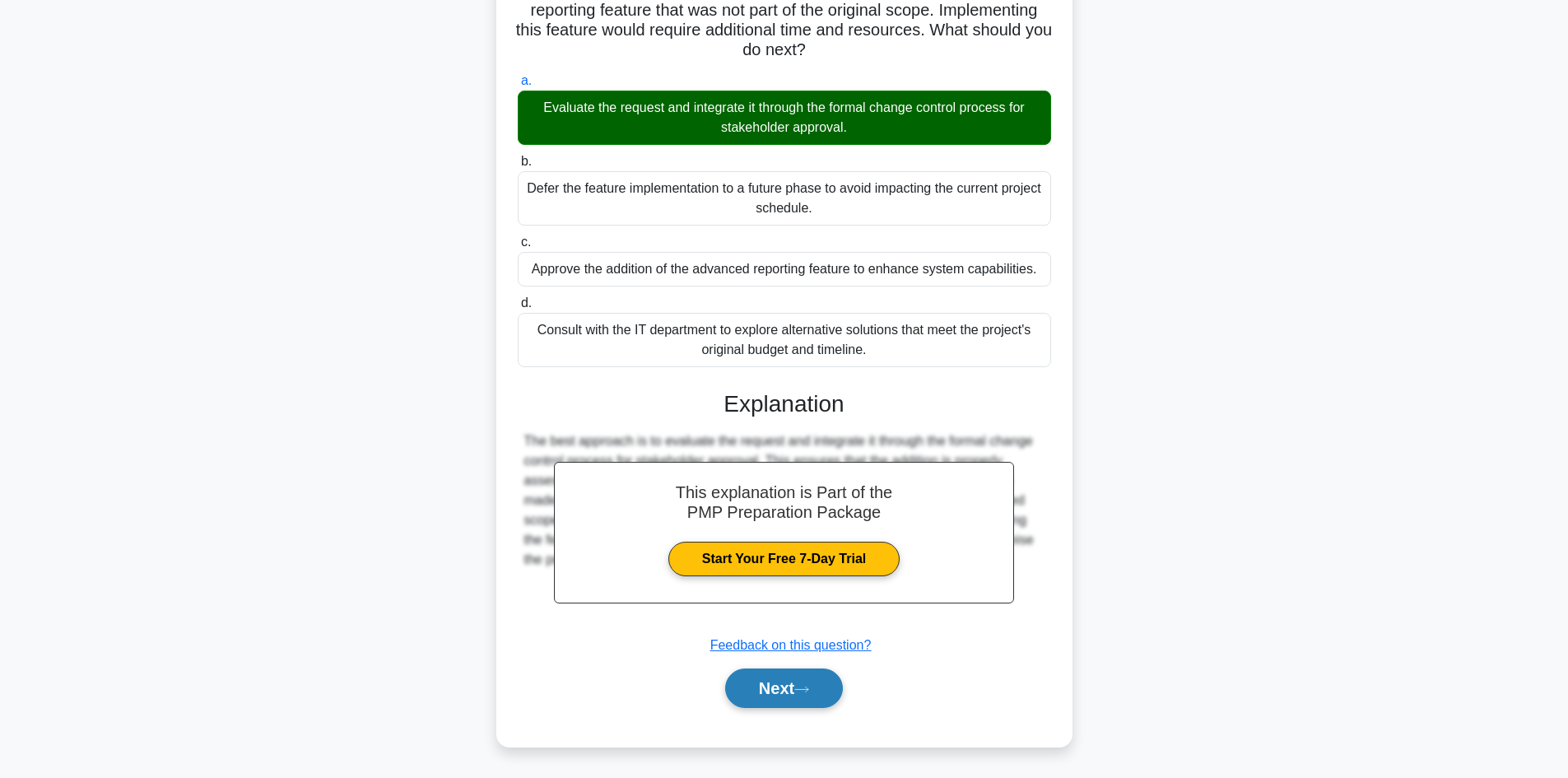
click at [756, 693] on button "Next" at bounding box center [784, 688] width 117 height 40
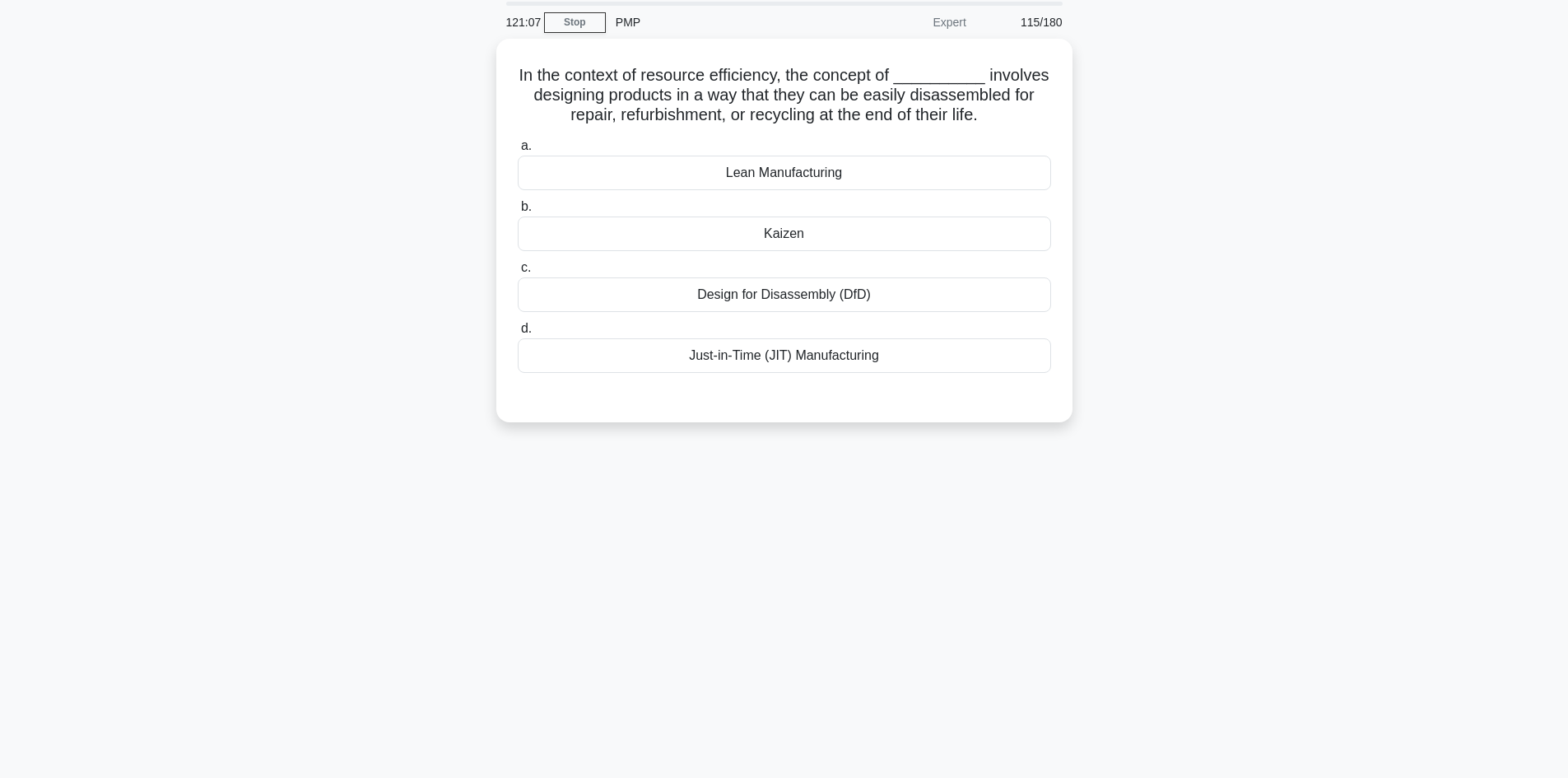
scroll to position [29, 0]
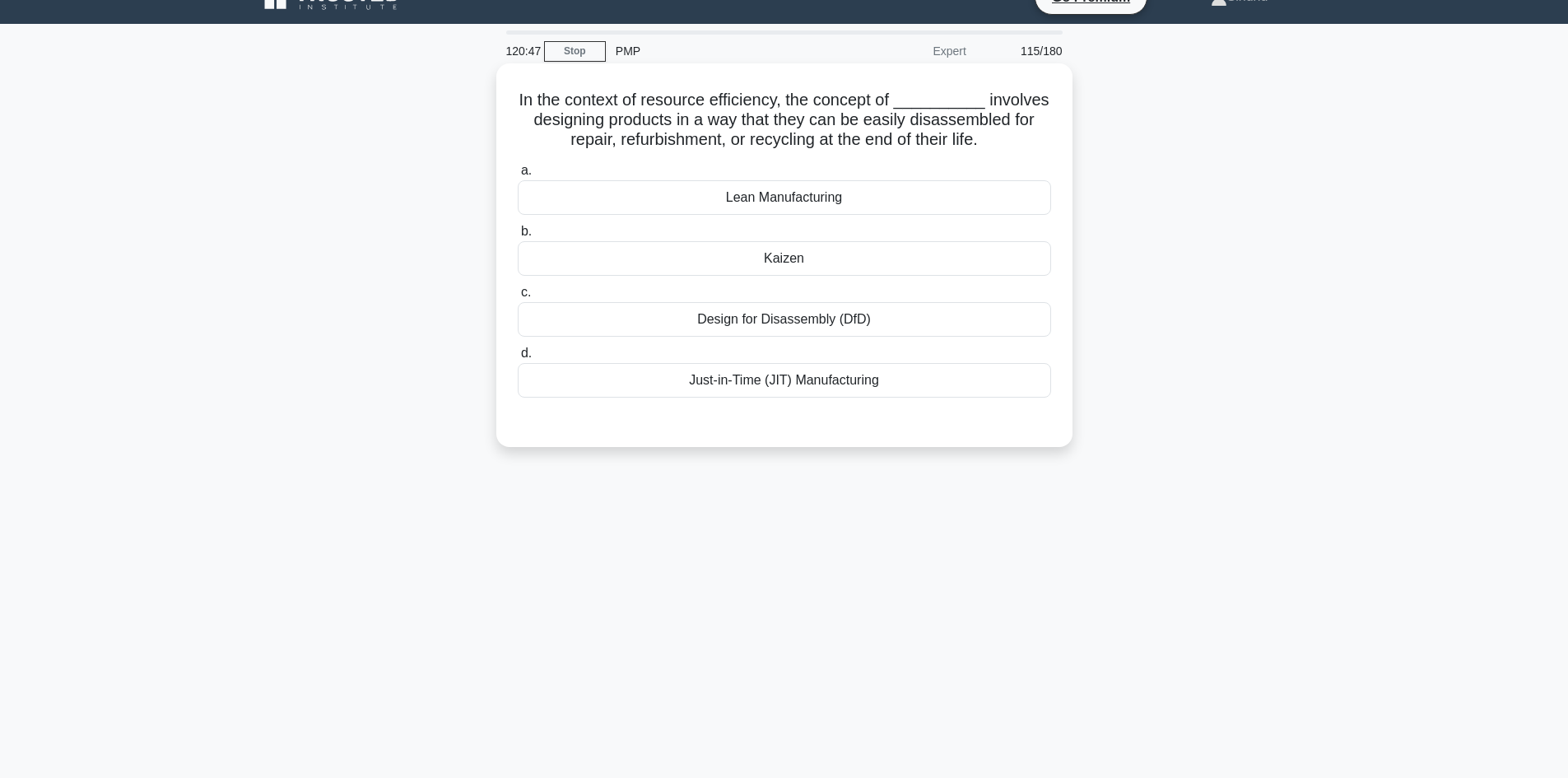
click at [823, 315] on div "Design for Disassembly (DfD)" at bounding box center [784, 319] width 533 height 35
click at [517, 298] on input "c. Design for Disassembly (DfD)" at bounding box center [517, 293] width 0 height 11
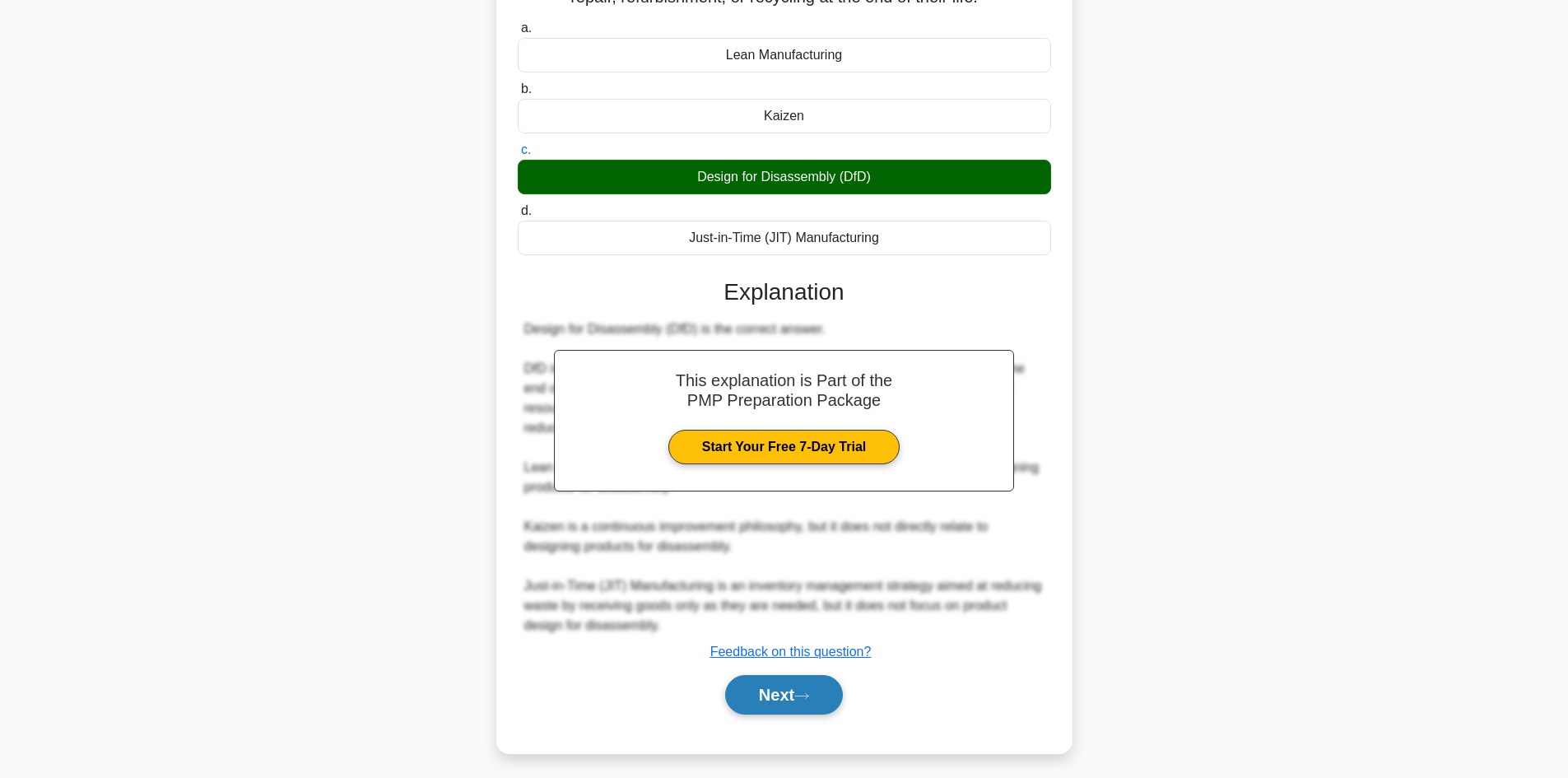
scroll to position [178, 0]
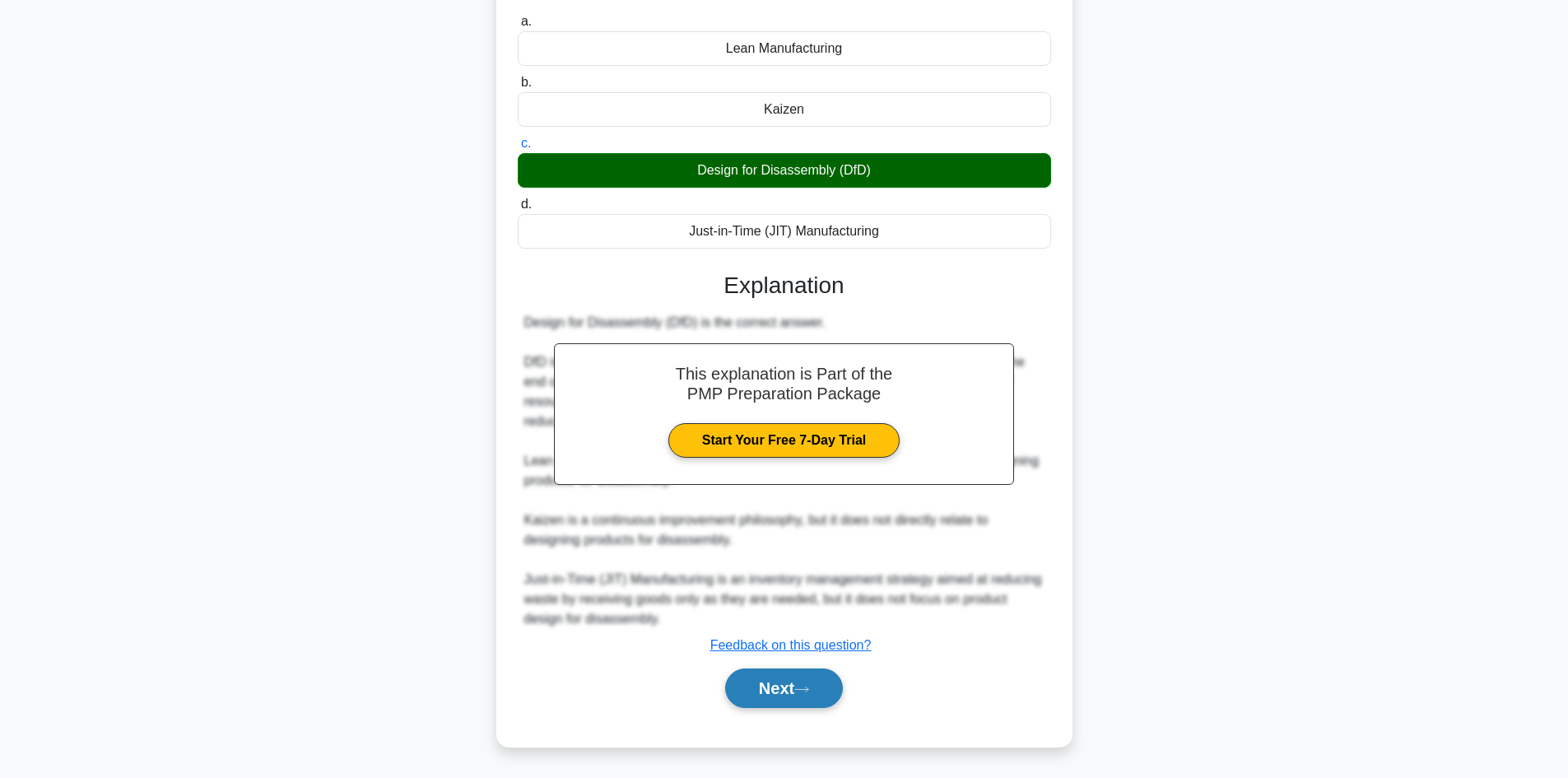
click at [783, 684] on button "Next" at bounding box center [784, 688] width 117 height 40
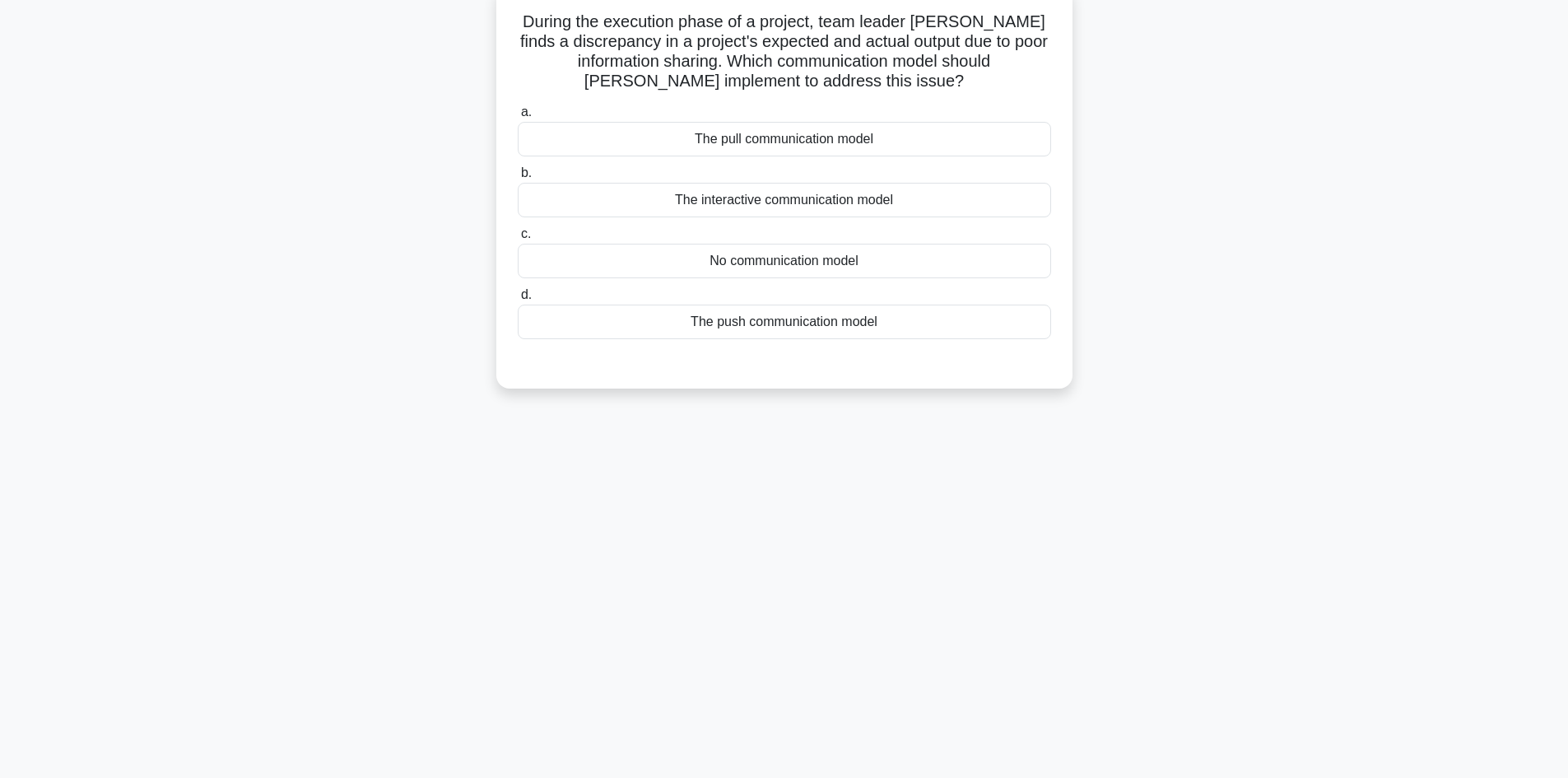
scroll to position [29, 0]
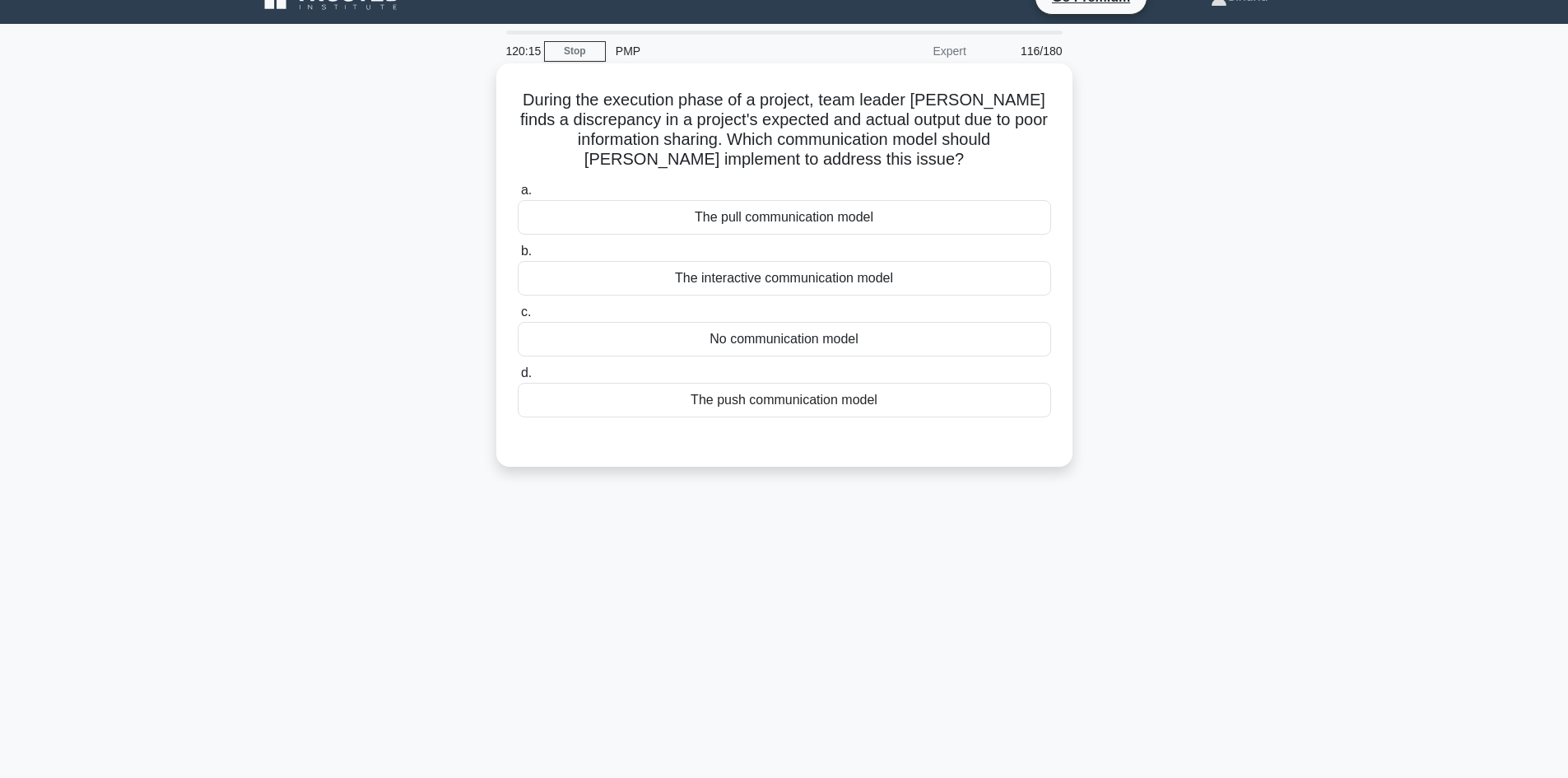
click at [800, 216] on div "The pull communication model" at bounding box center [784, 217] width 533 height 35
click at [517, 196] on input "a. The pull communication model" at bounding box center [517, 190] width 0 height 11
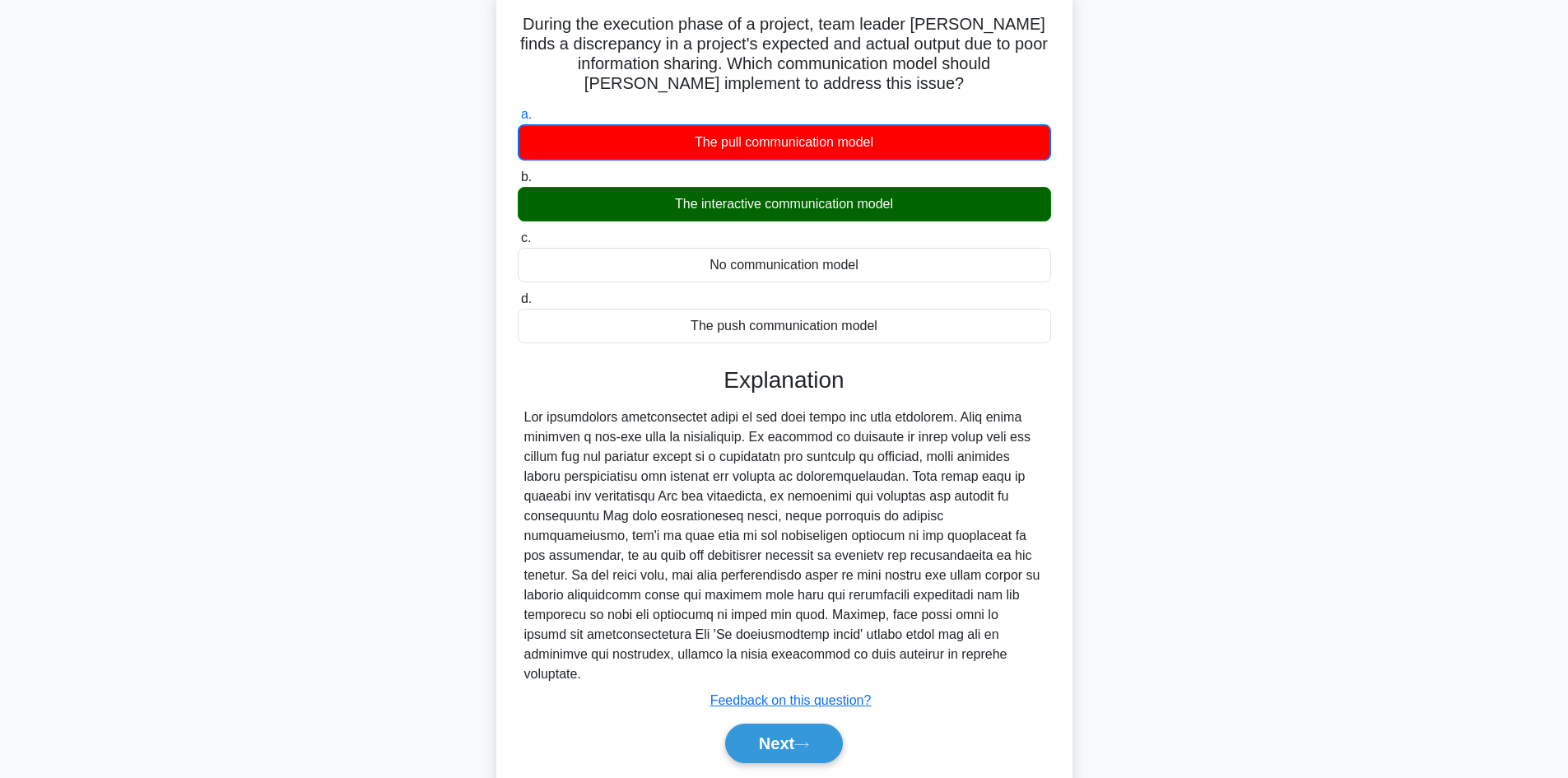
scroll to position [161, 0]
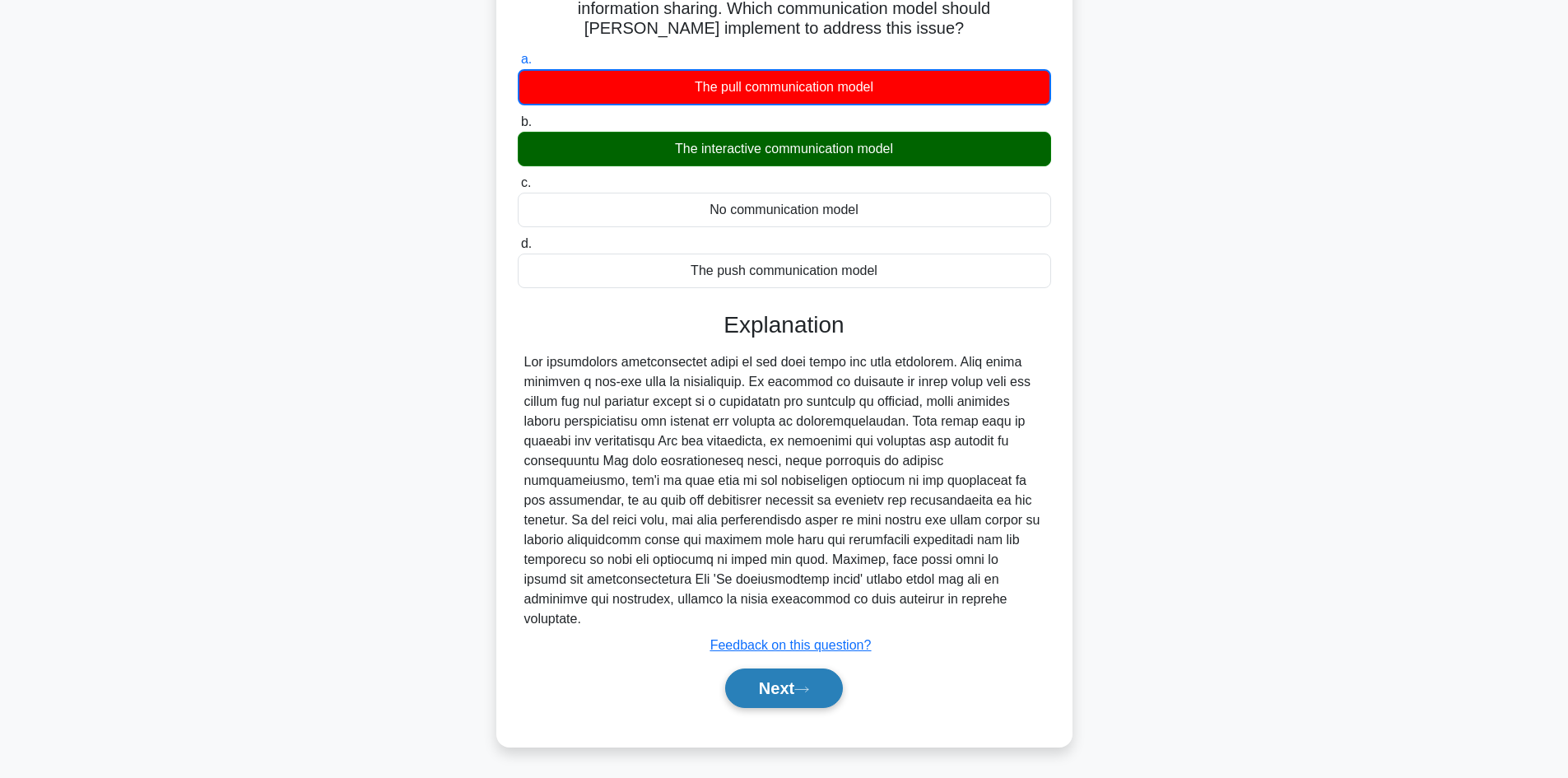
click at [822, 673] on button "Next" at bounding box center [784, 688] width 117 height 40
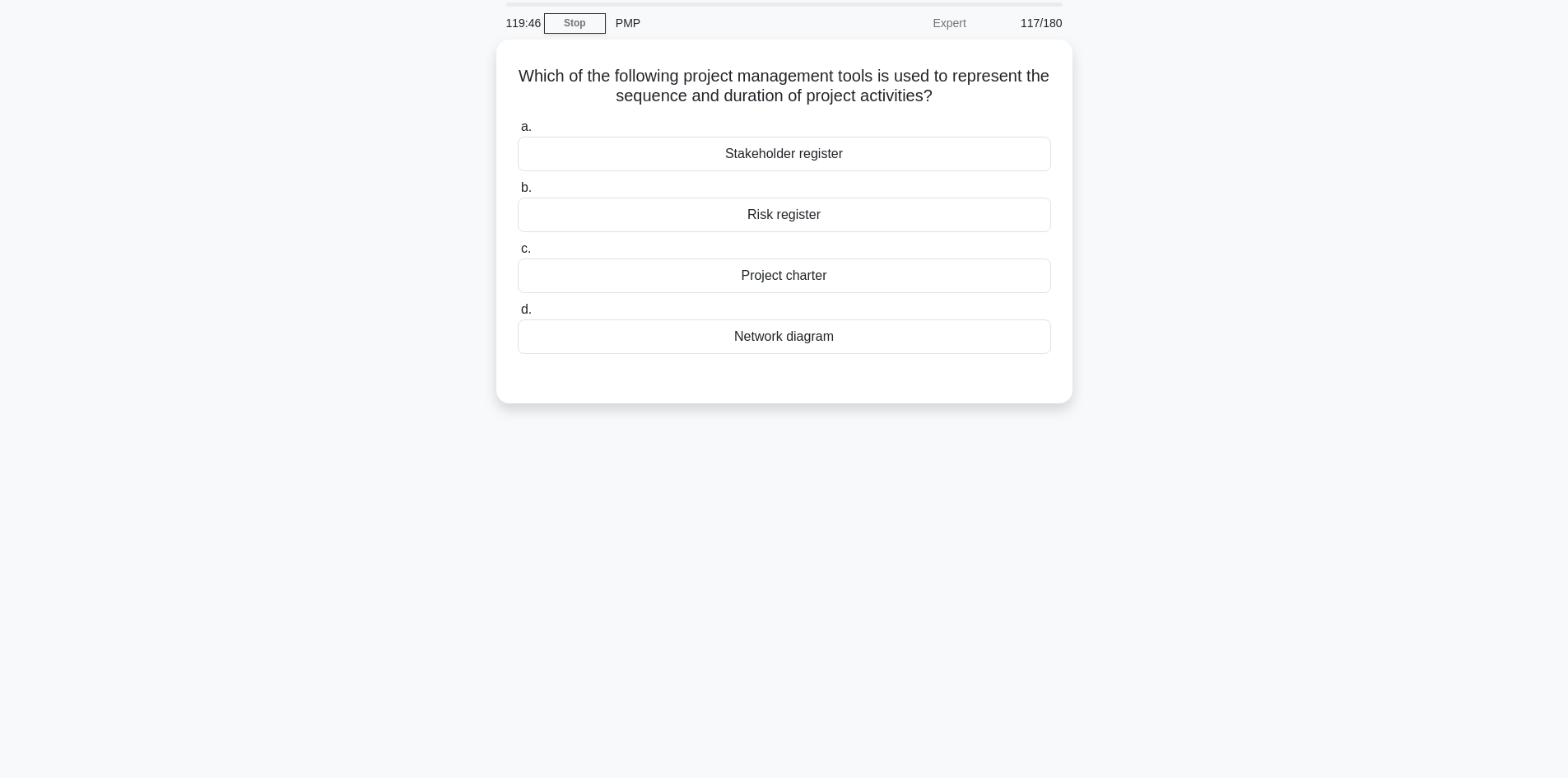
scroll to position [0, 0]
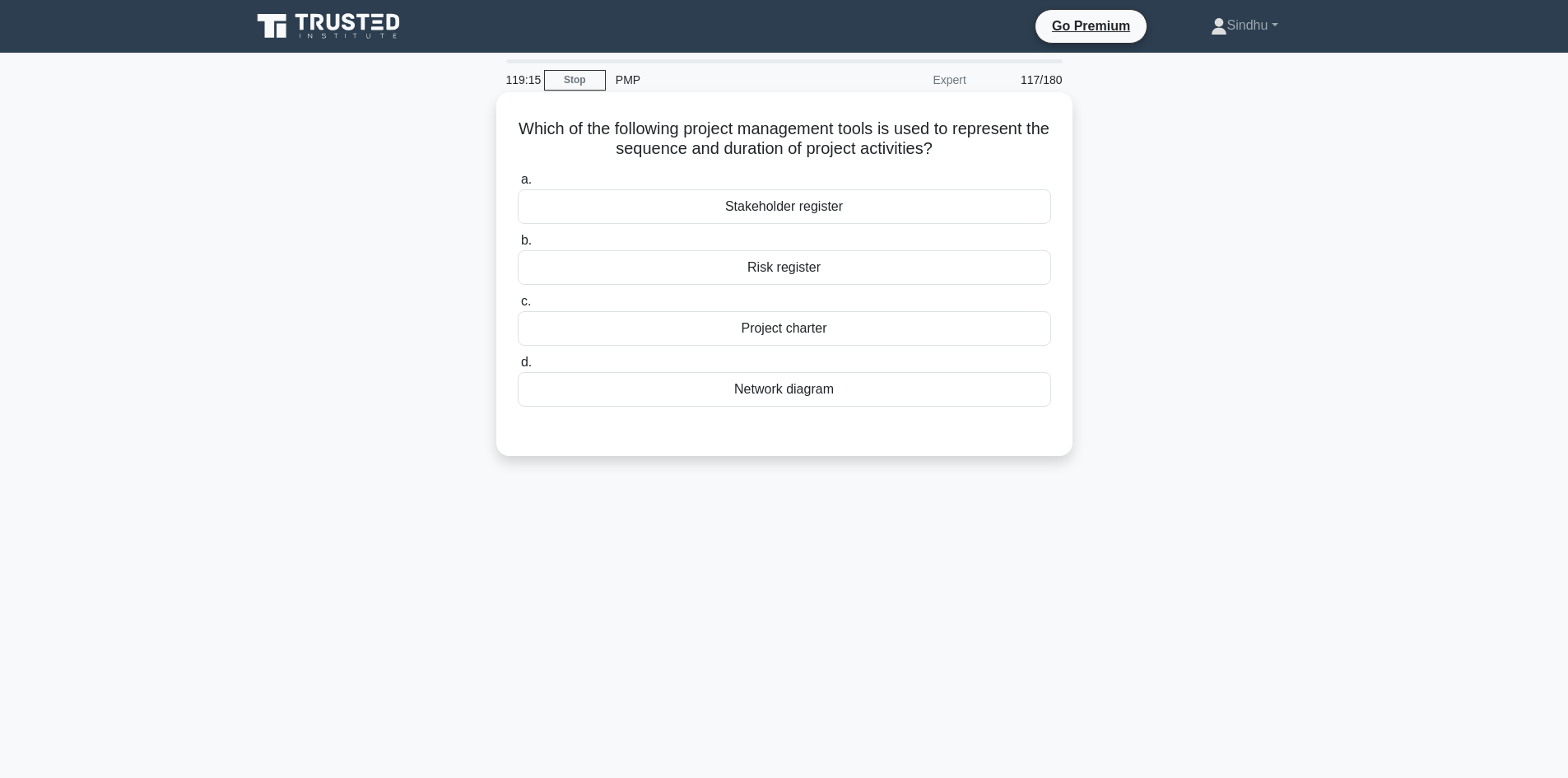
click at [822, 386] on div "Network diagram" at bounding box center [784, 389] width 533 height 35
click at [517, 368] on input "d. Network diagram" at bounding box center [517, 363] width 0 height 11
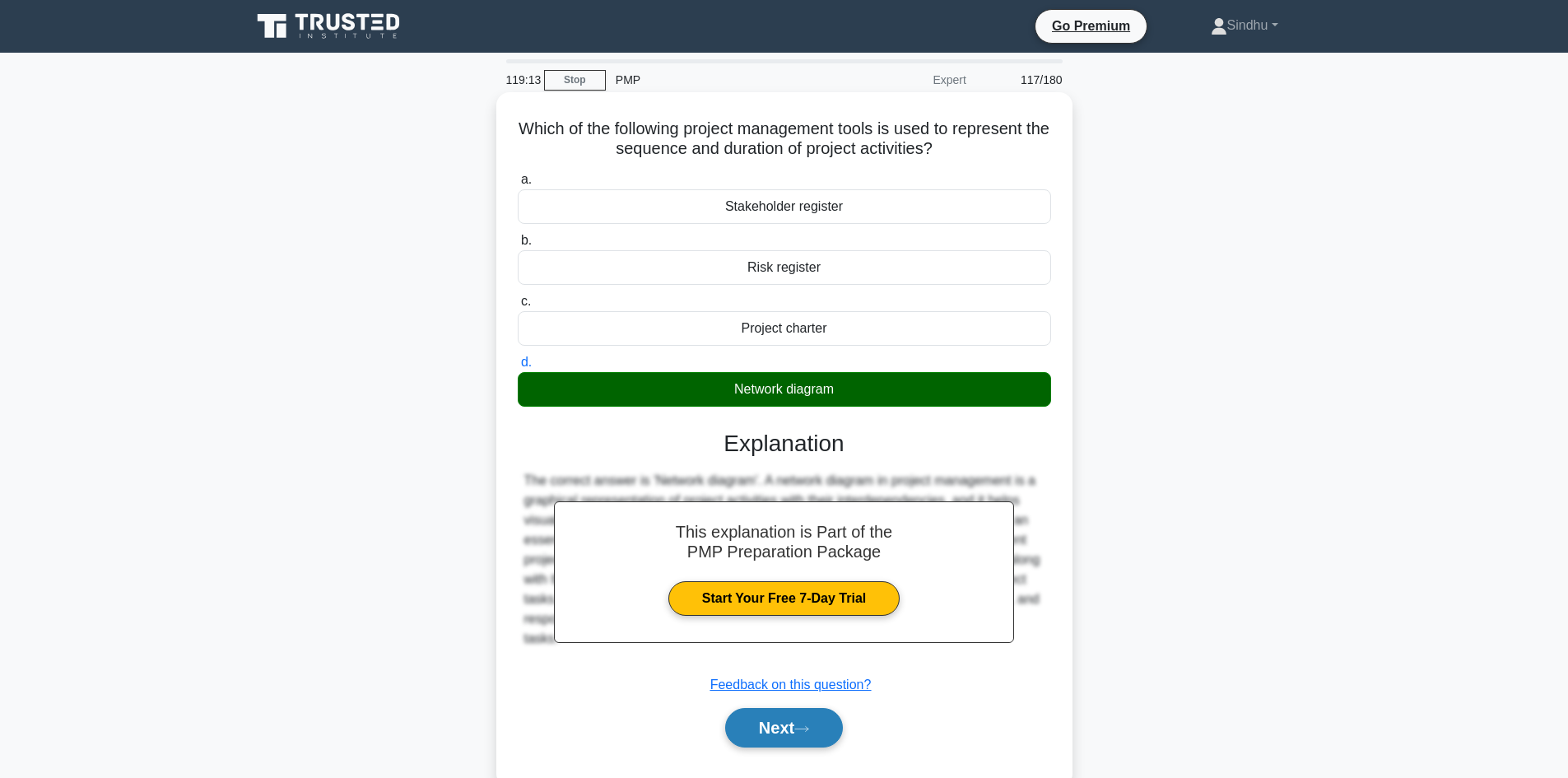
click at [778, 734] on button "Next" at bounding box center [784, 727] width 117 height 40
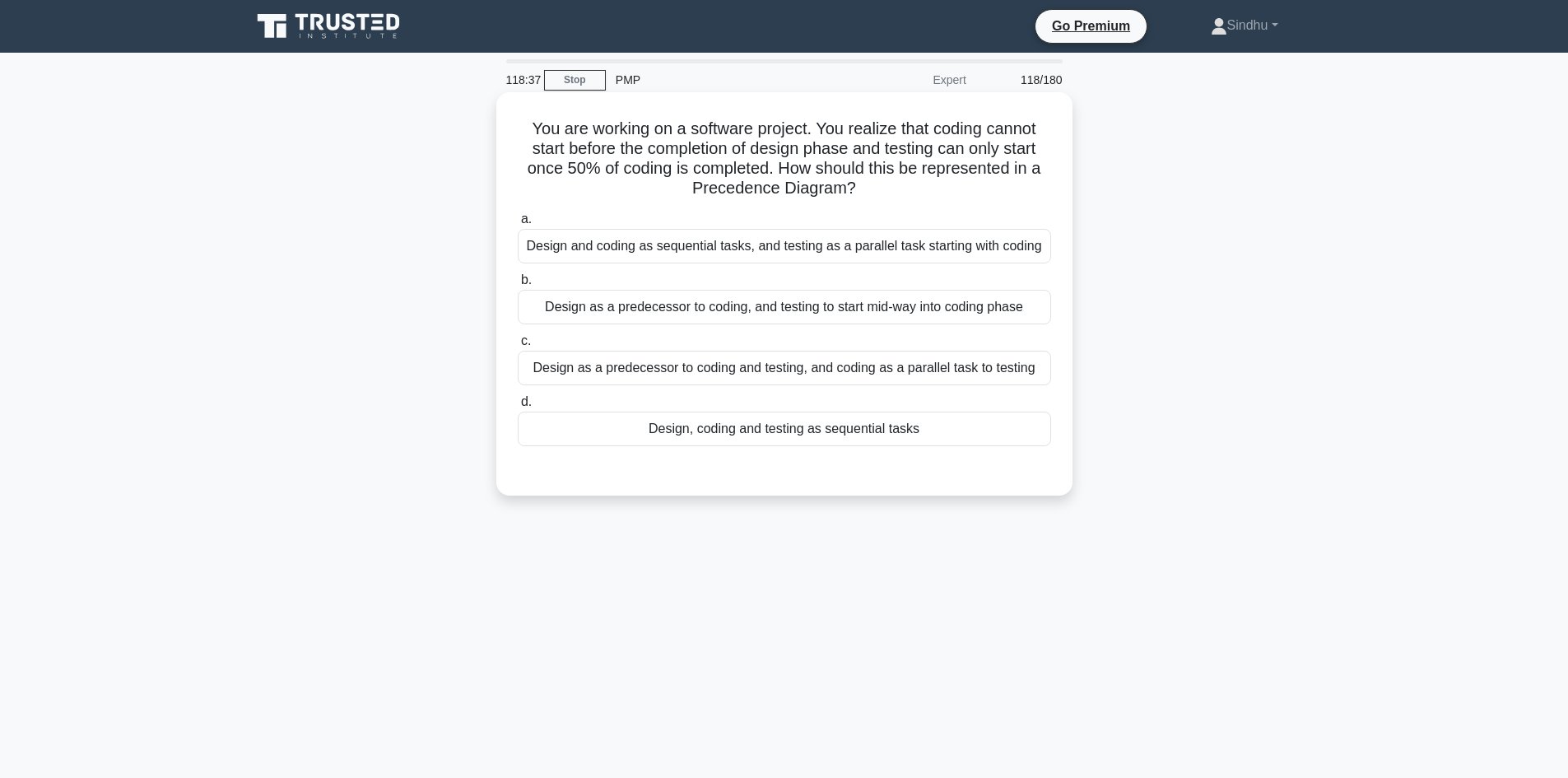
click at [848, 368] on div "Design as a predecessor to coding and testing, and coding as a parallel task to…" at bounding box center [784, 368] width 533 height 35
click at [517, 347] on input "c. Design as a predecessor to coding and testing, and coding as a parallel task…" at bounding box center [517, 341] width 0 height 11
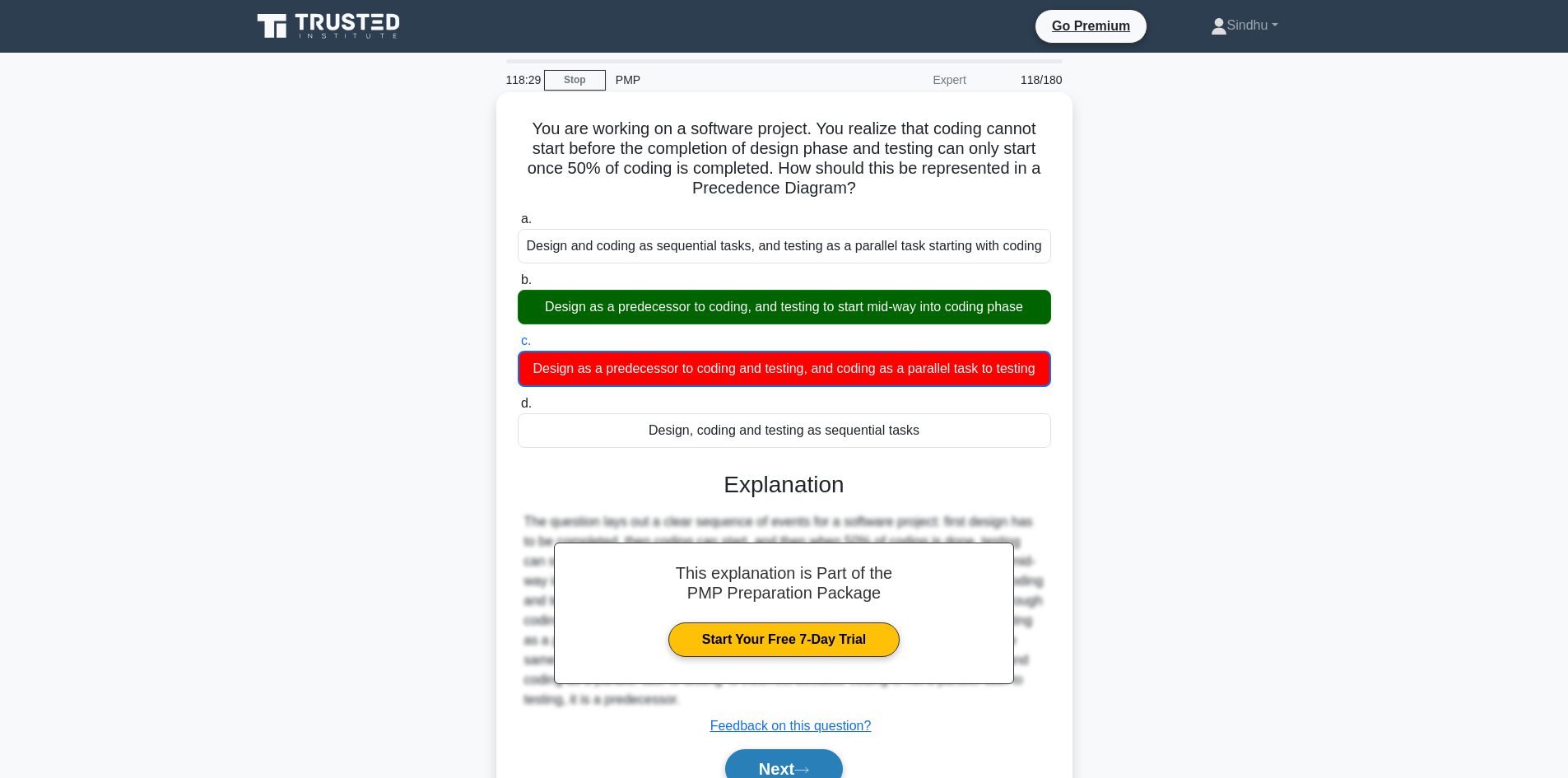
click at [788, 769] on button "Next" at bounding box center [784, 769] width 117 height 40
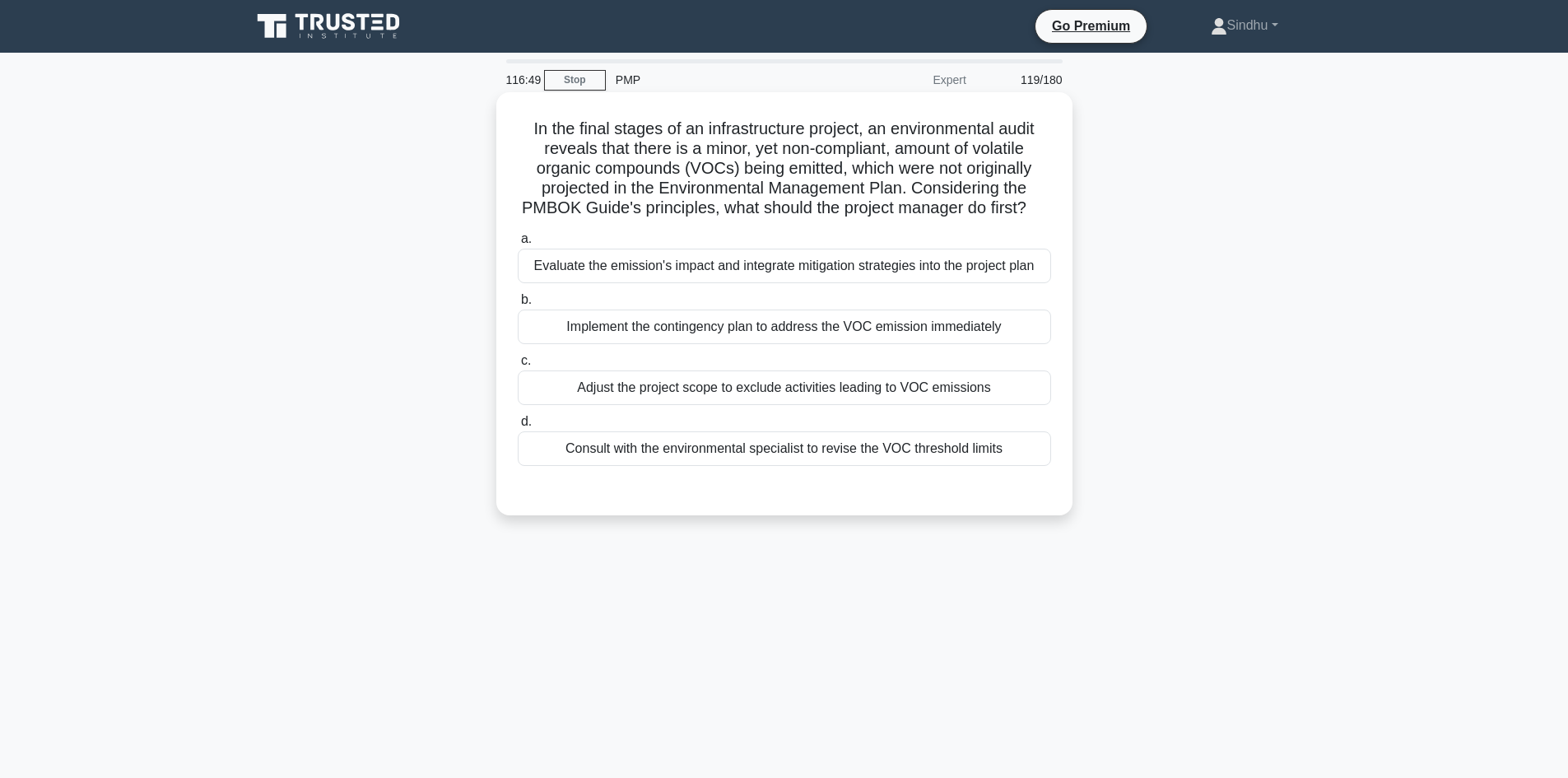
click at [831, 283] on div "Evaluate the emission's impact and integrate mitigation strategies into the pro…" at bounding box center [784, 266] width 533 height 35
click at [517, 244] on input "a. Evaluate the emission's impact and integrate mitigation strategies into the …" at bounding box center [517, 239] width 0 height 11
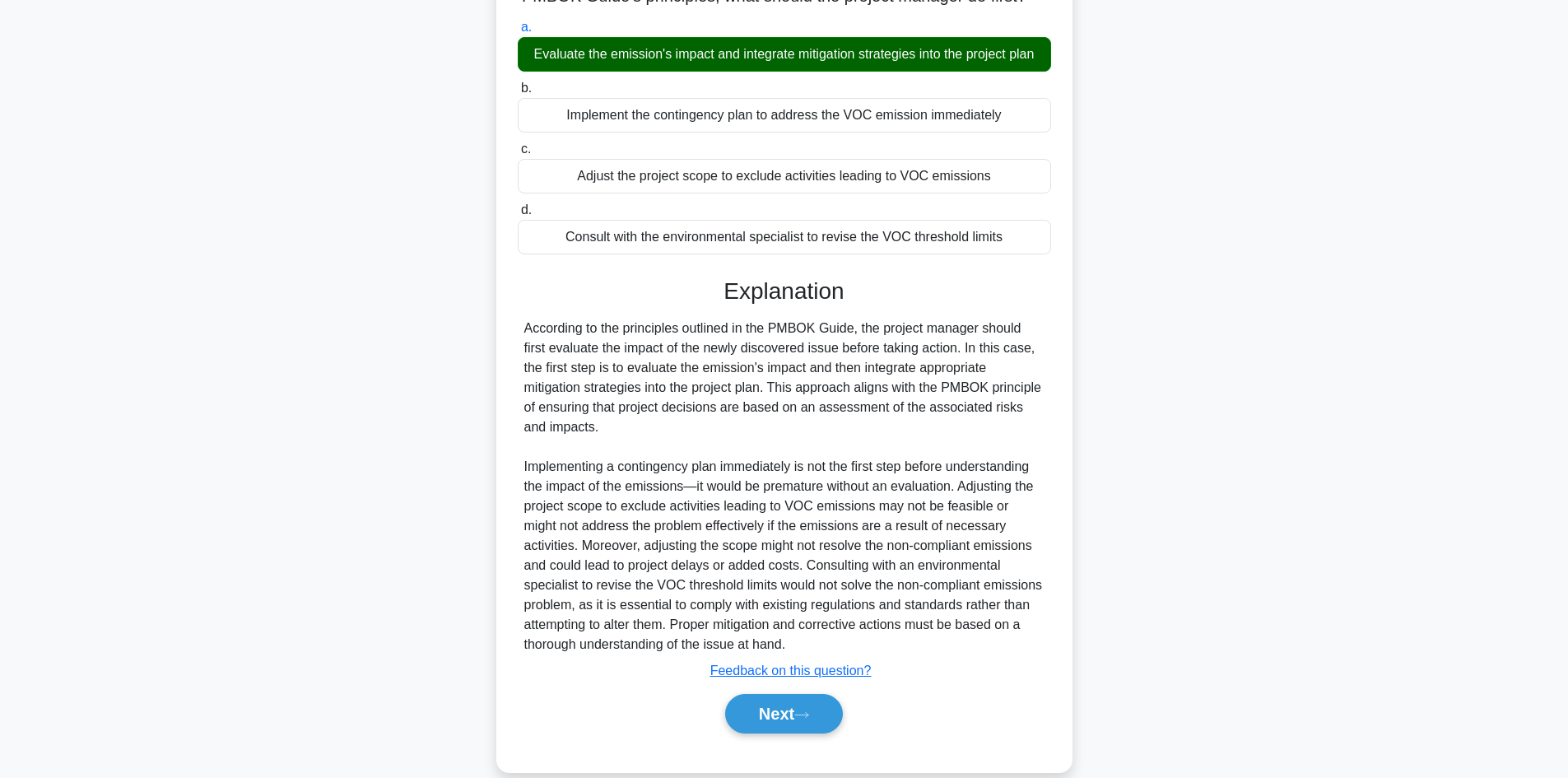
scroll to position [258, 0]
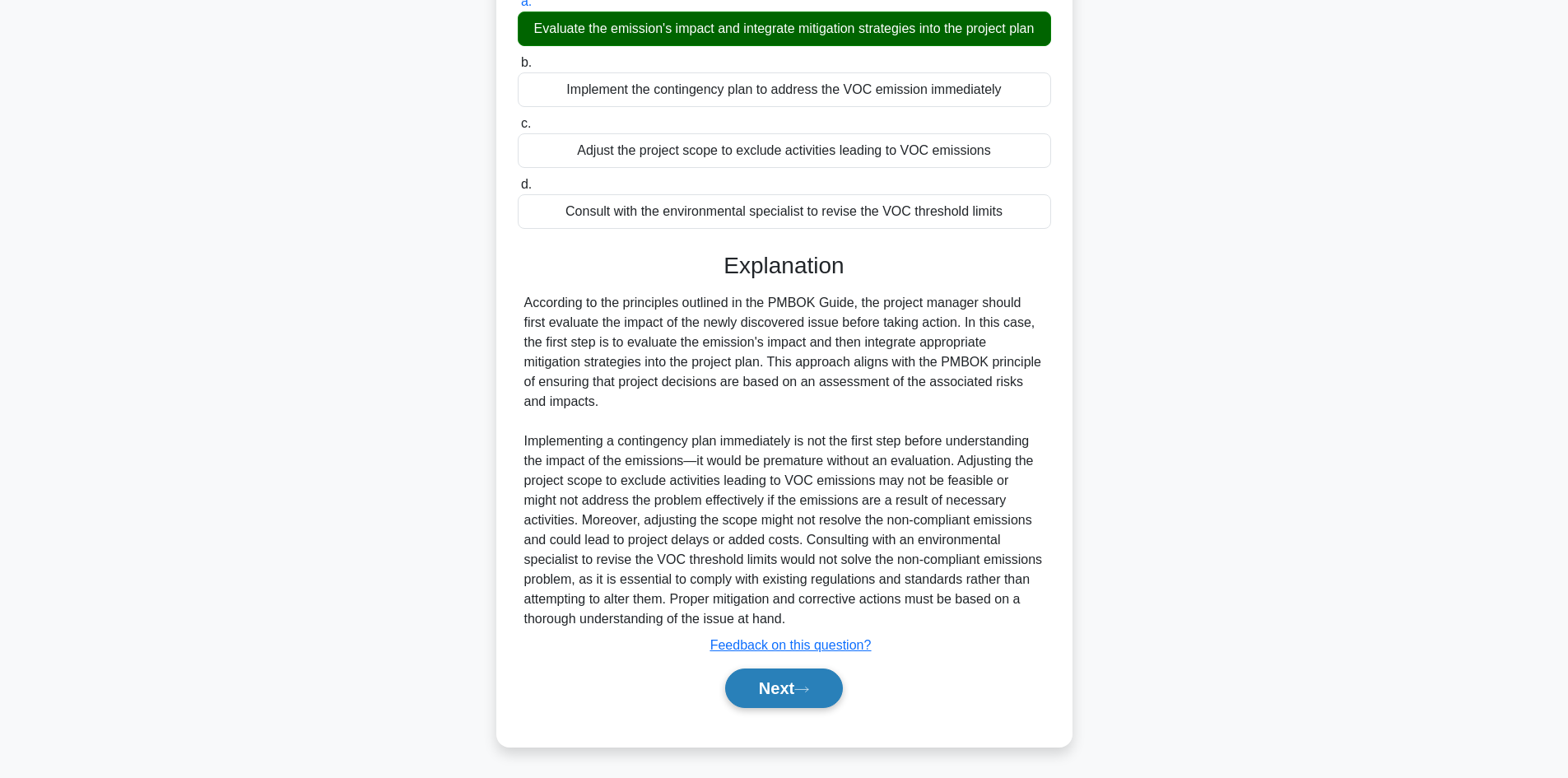
click at [771, 689] on button "Next" at bounding box center [784, 688] width 117 height 40
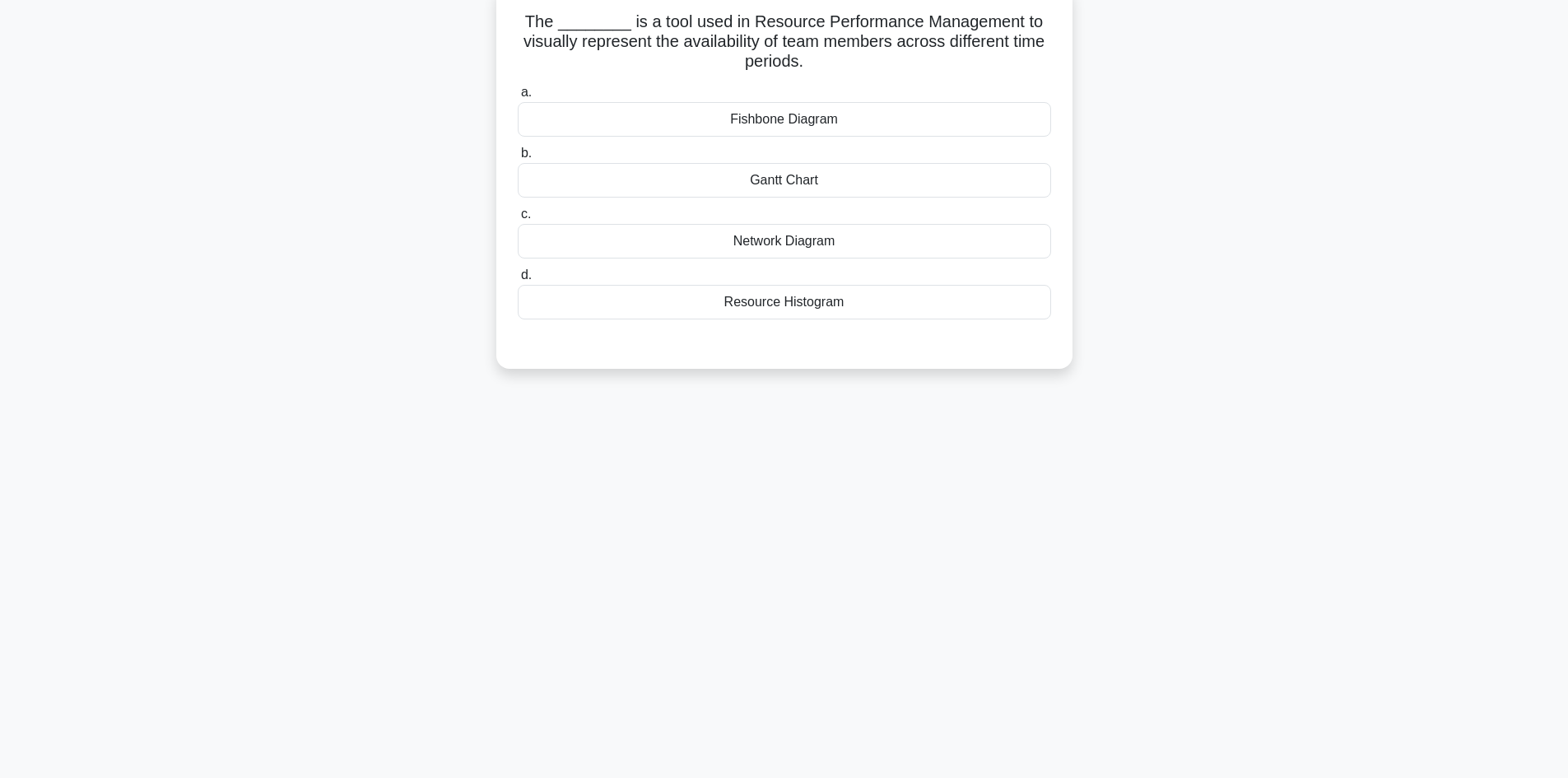
scroll to position [0, 0]
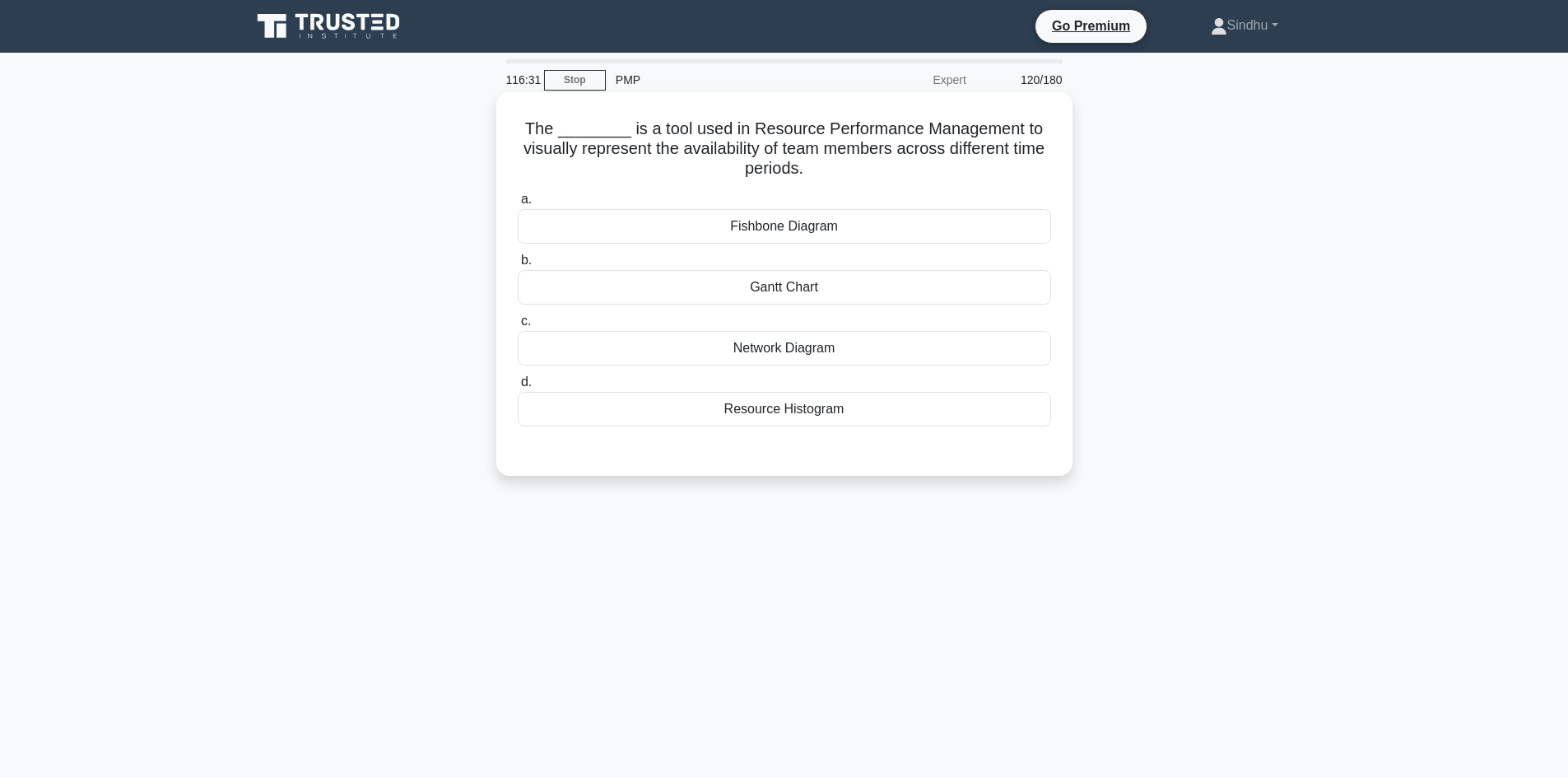
click at [743, 412] on div "Resource Histogram" at bounding box center [784, 409] width 533 height 35
click at [517, 388] on input "d. Resource Histogram" at bounding box center [517, 382] width 0 height 11
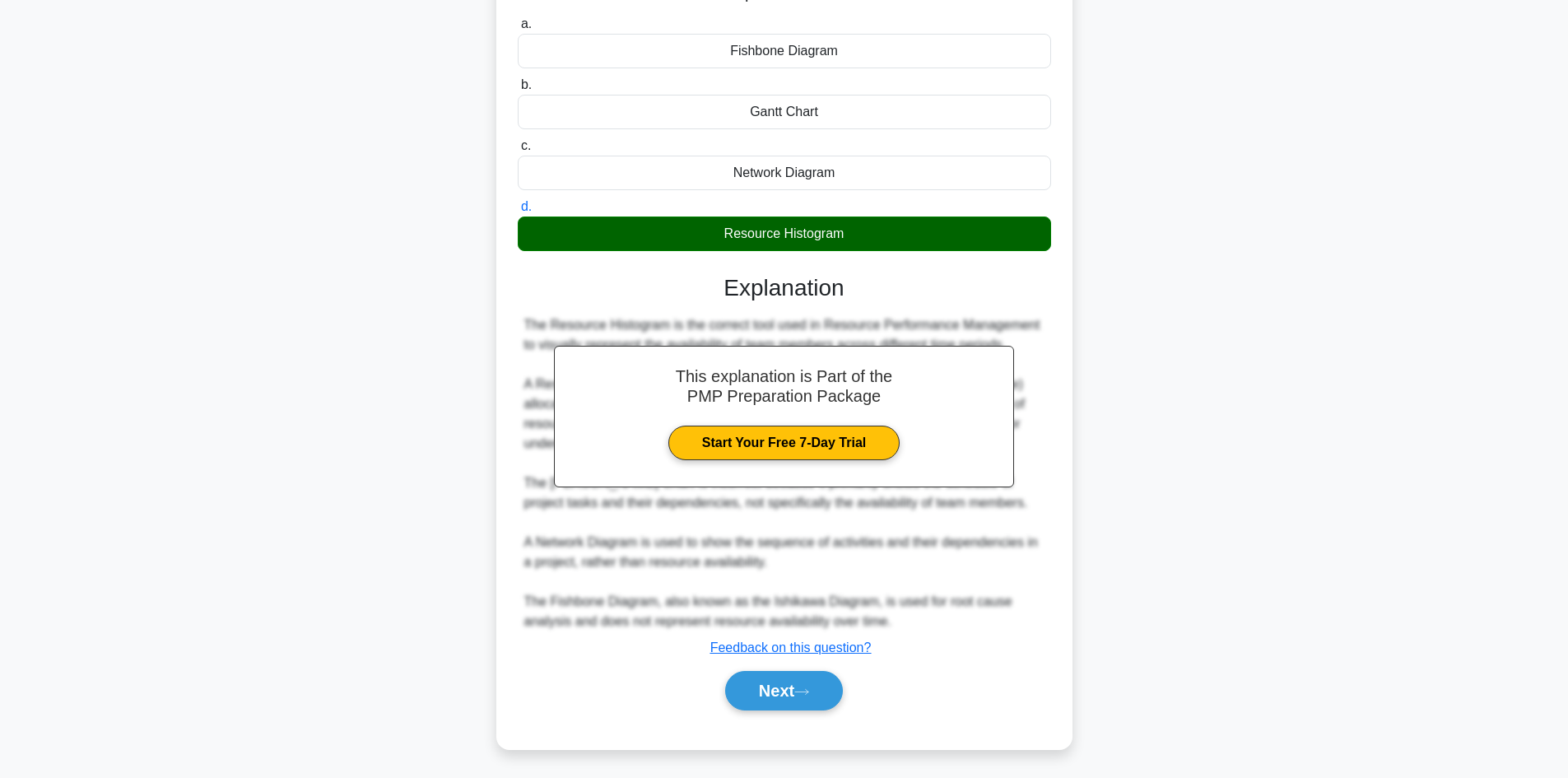
scroll to position [178, 0]
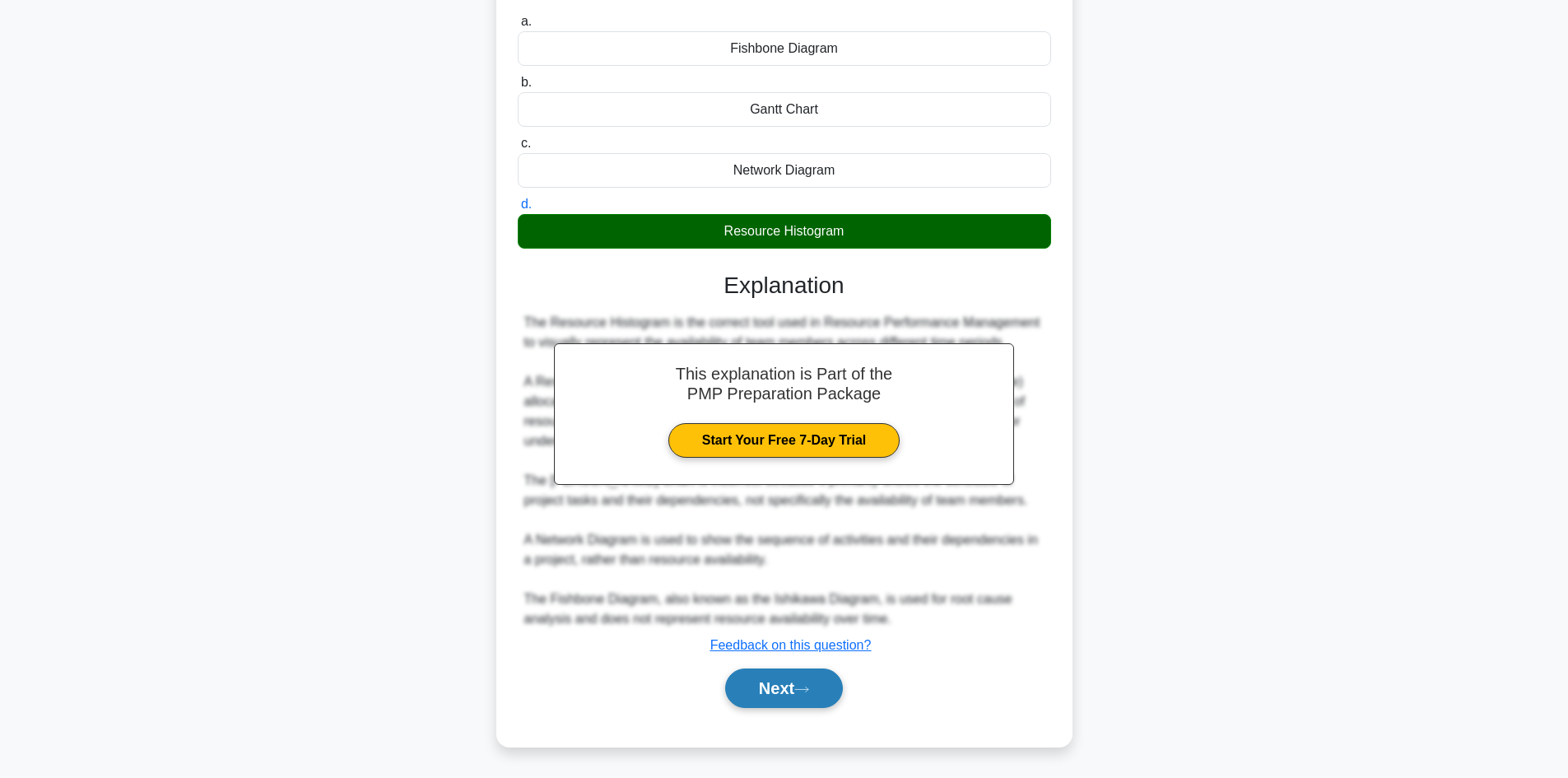
click at [749, 693] on button "Next" at bounding box center [784, 688] width 117 height 40
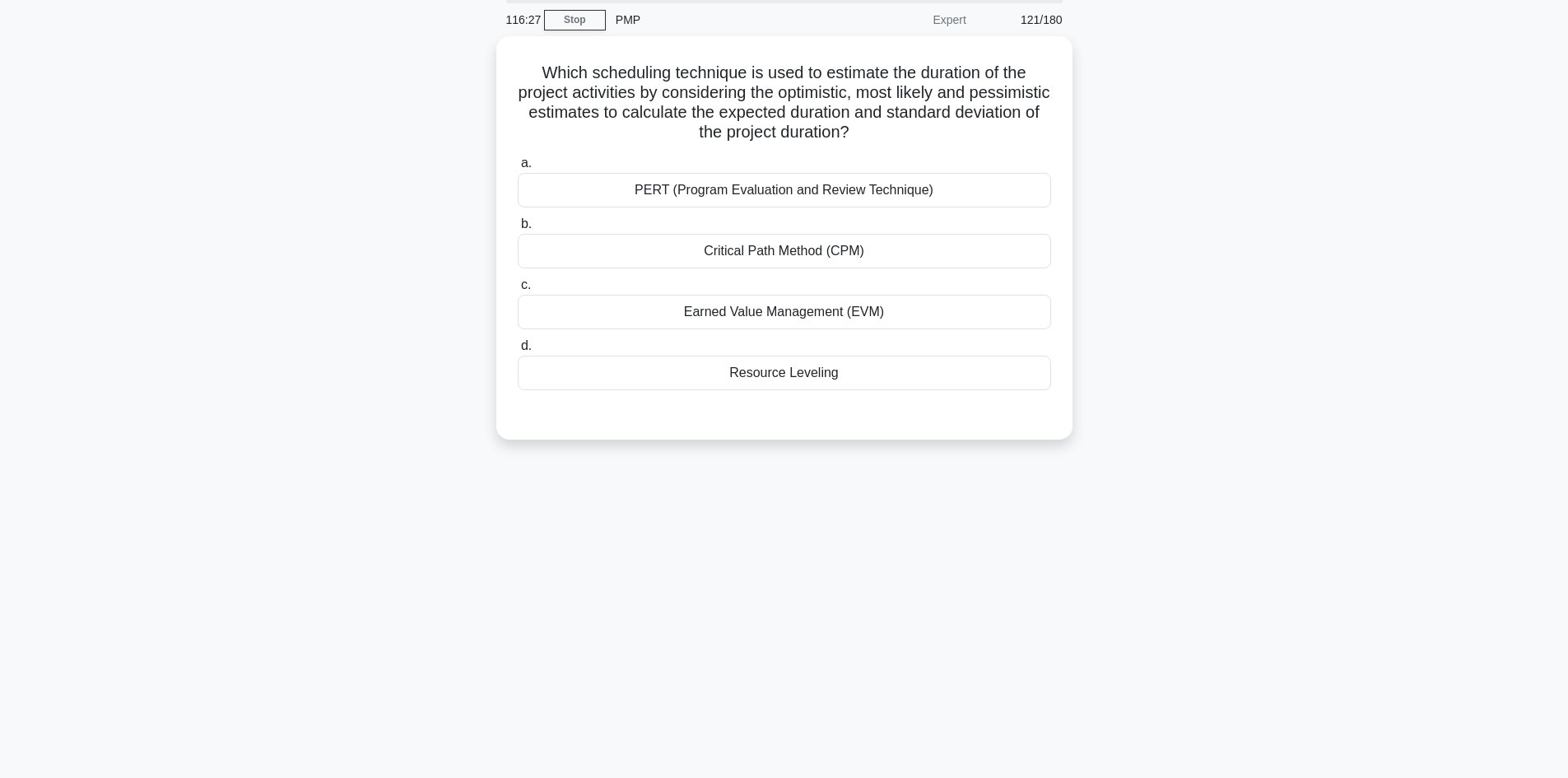
scroll to position [0, 0]
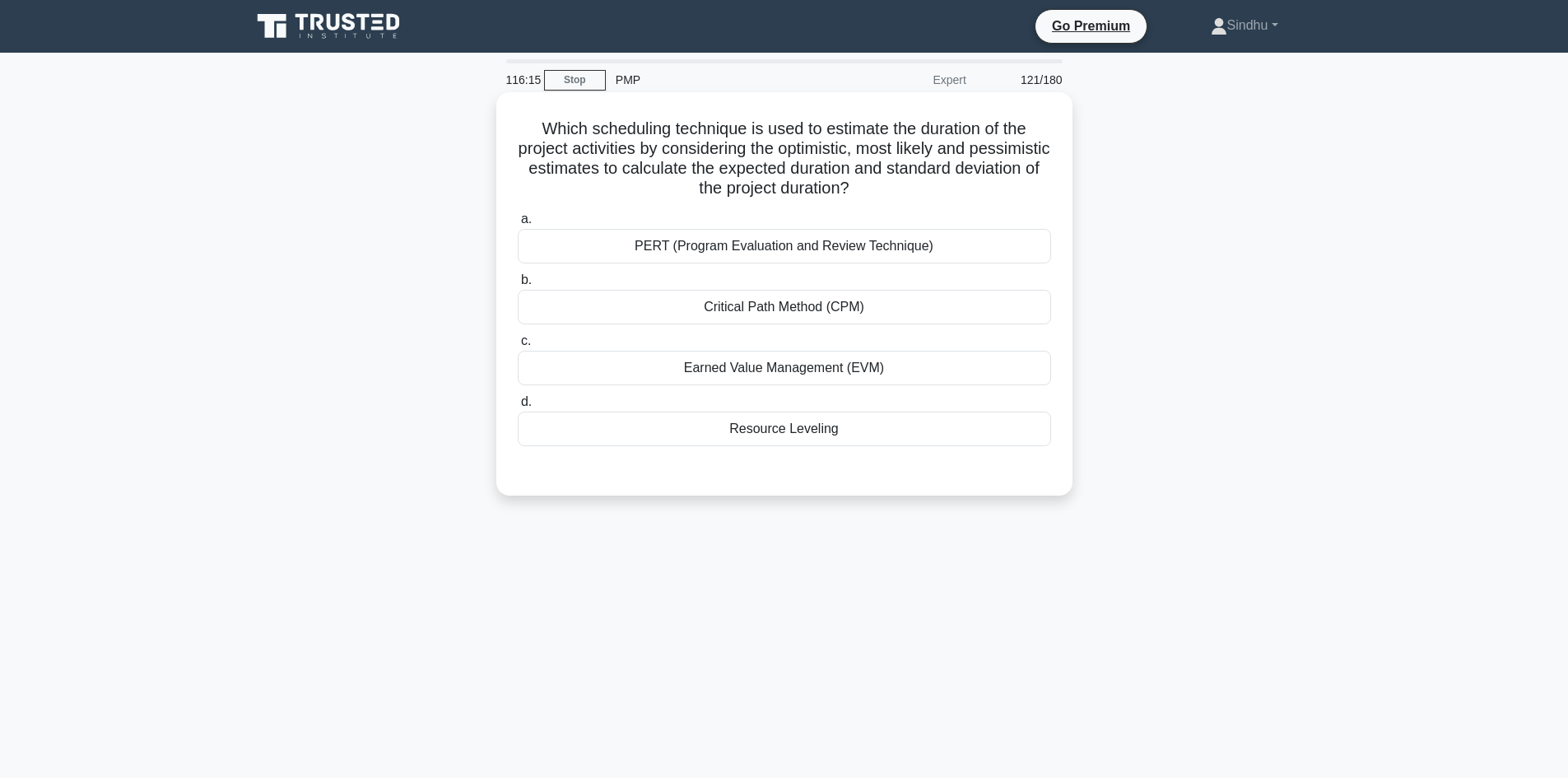
click at [814, 248] on div "PERT (Program Evaluation and Review Technique)" at bounding box center [784, 246] width 533 height 35
click at [517, 225] on input "a. PERT (Program Evaluation and Review Technique)" at bounding box center [517, 219] width 0 height 11
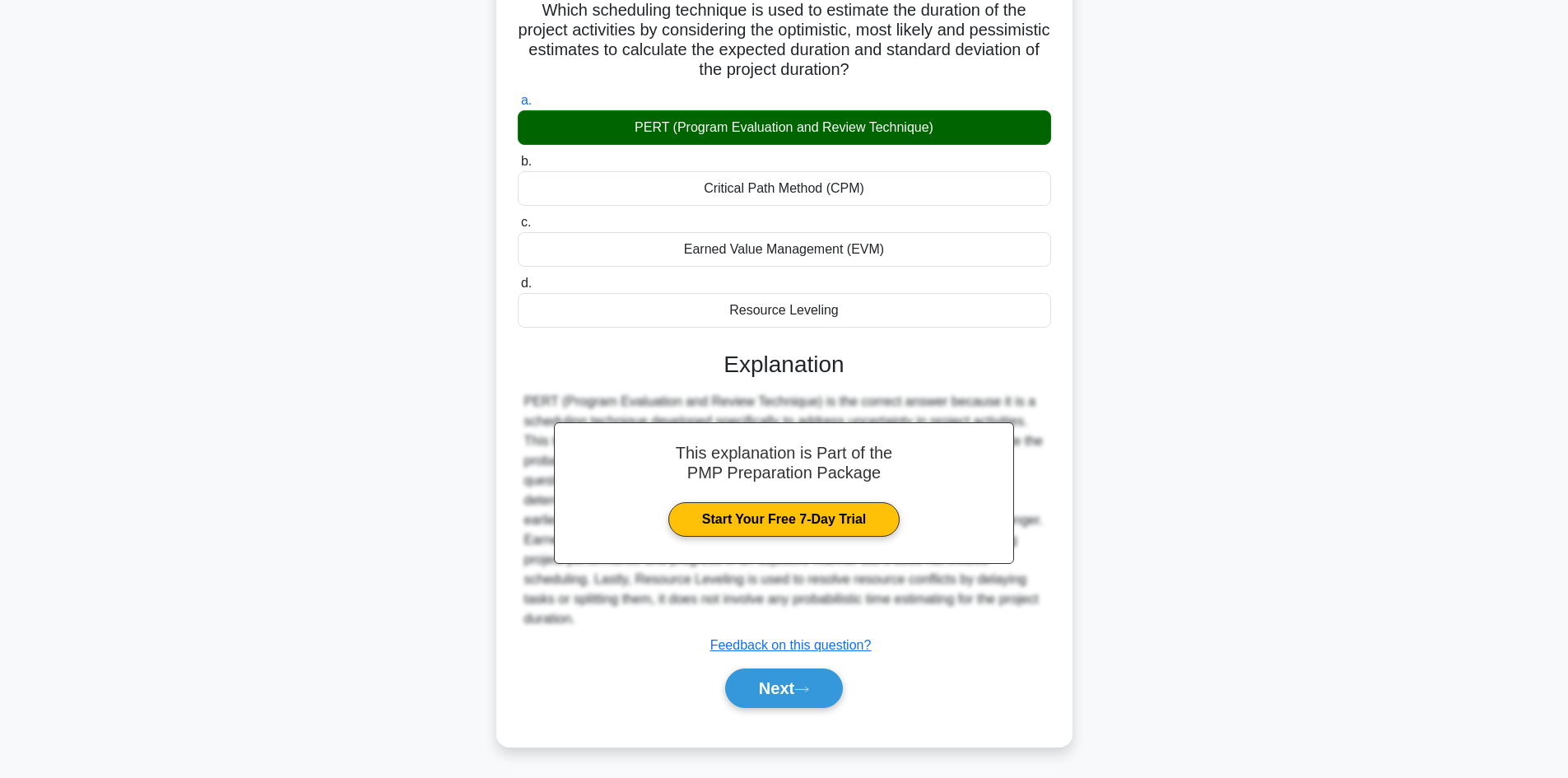
scroll to position [119, 0]
click at [751, 697] on button "Next" at bounding box center [784, 688] width 117 height 40
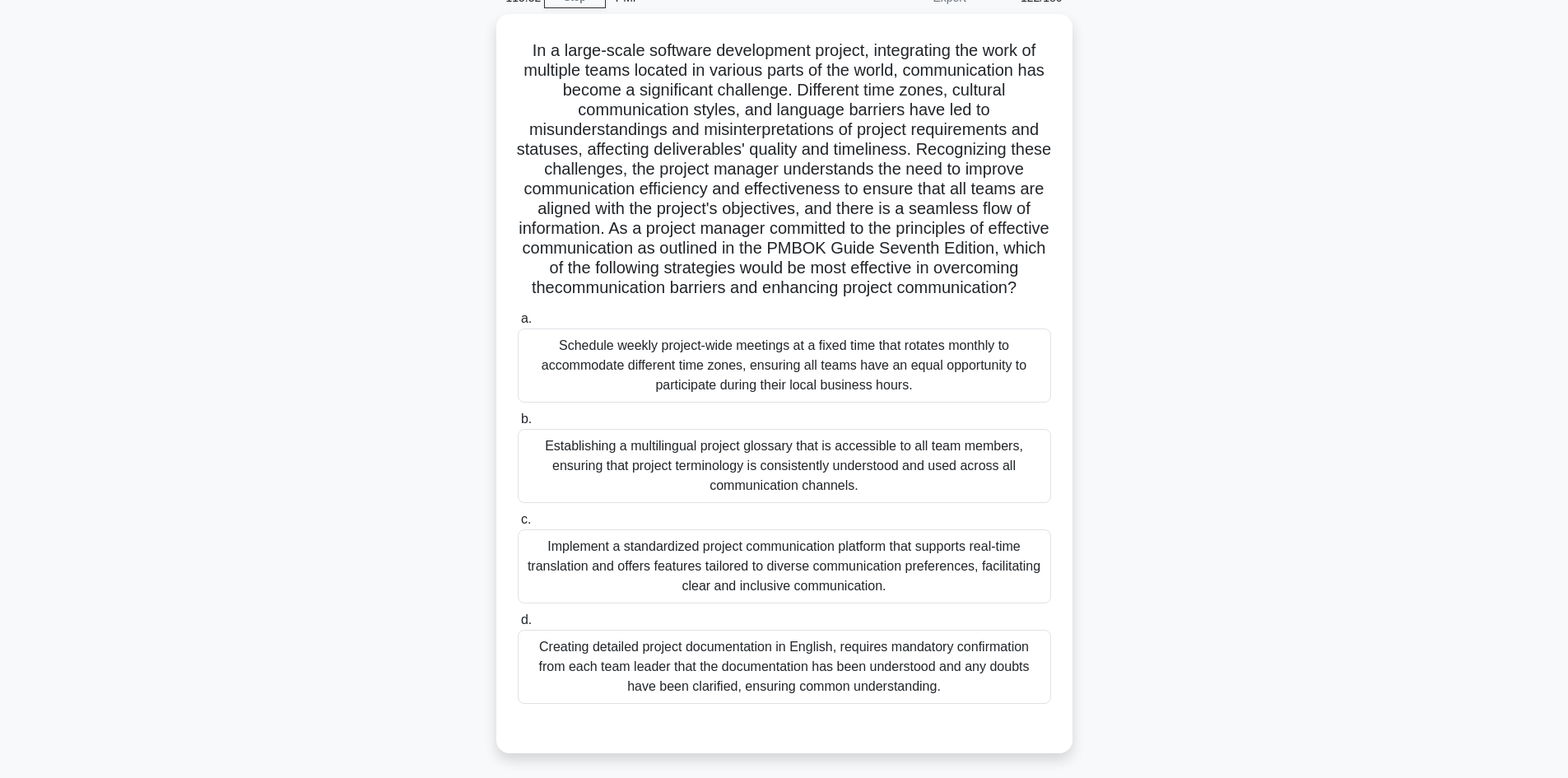
scroll to position [111, 0]
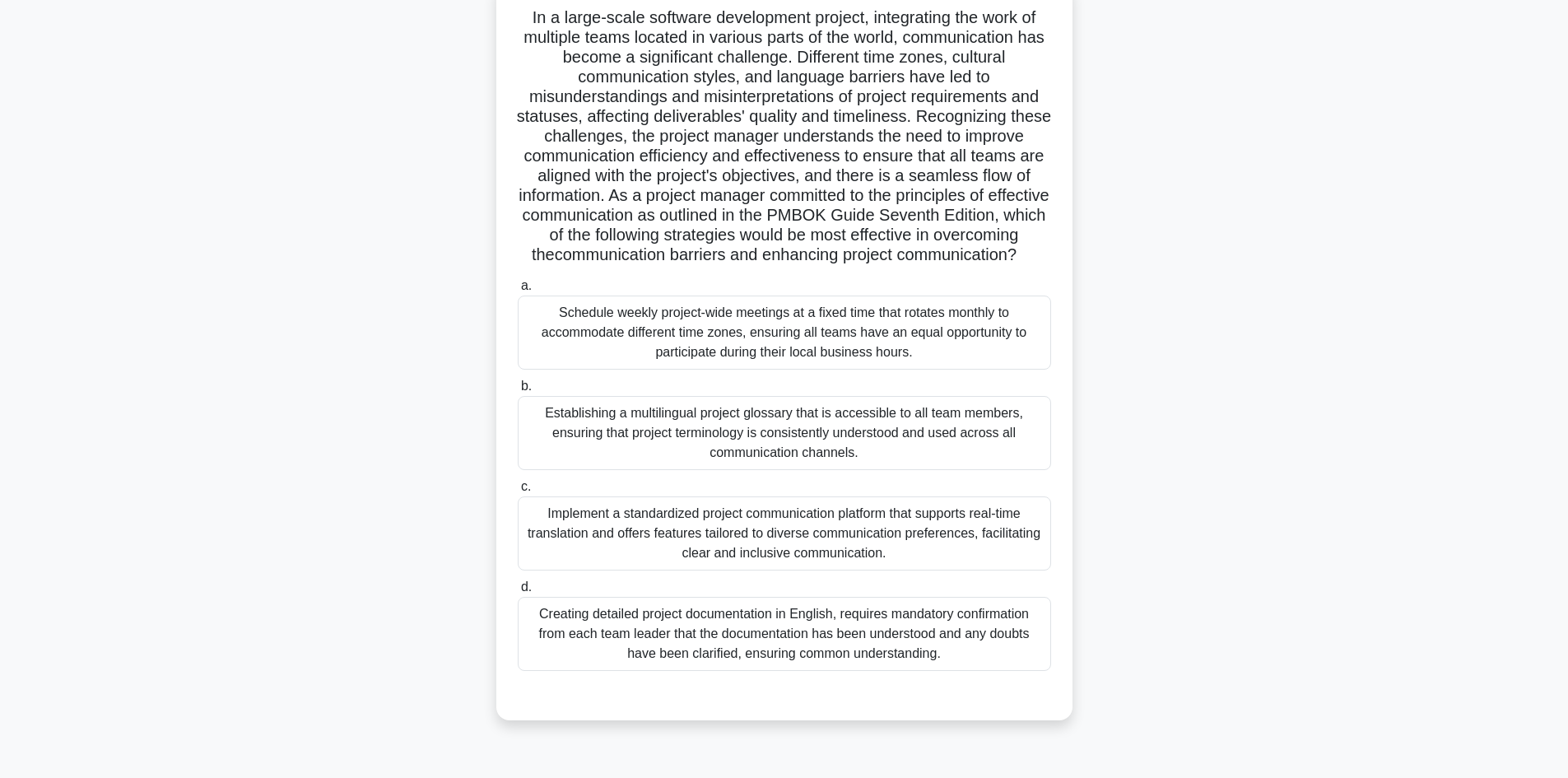
click at [790, 560] on div "Implement a standardized project communication platform that supports real-time…" at bounding box center [784, 534] width 533 height 74
click at [517, 492] on input "c. Implement a standardized project communication platform that supports real-t…" at bounding box center [517, 487] width 0 height 11
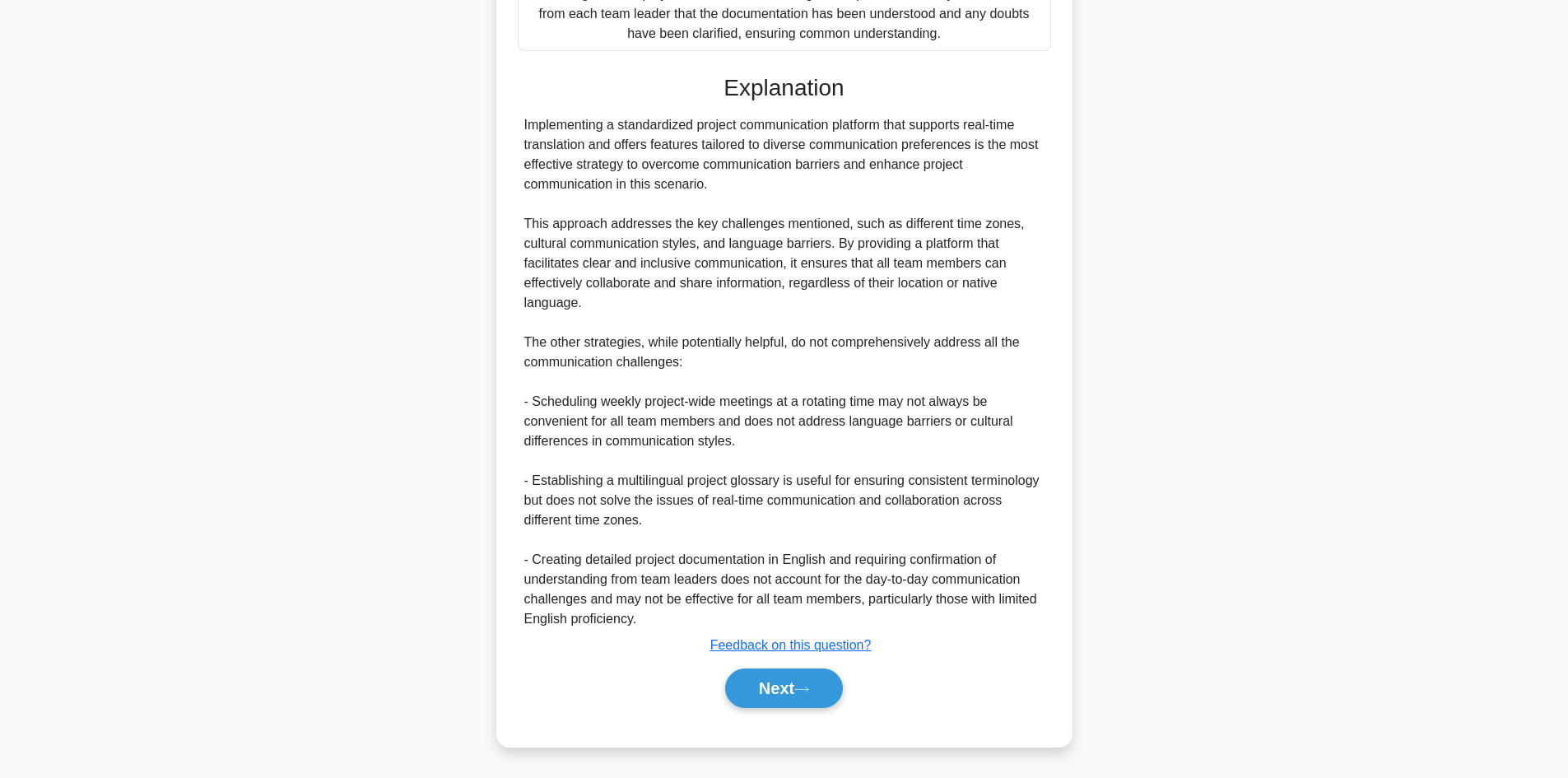
scroll to position [752, 0]
click at [776, 678] on button "Next" at bounding box center [784, 688] width 117 height 40
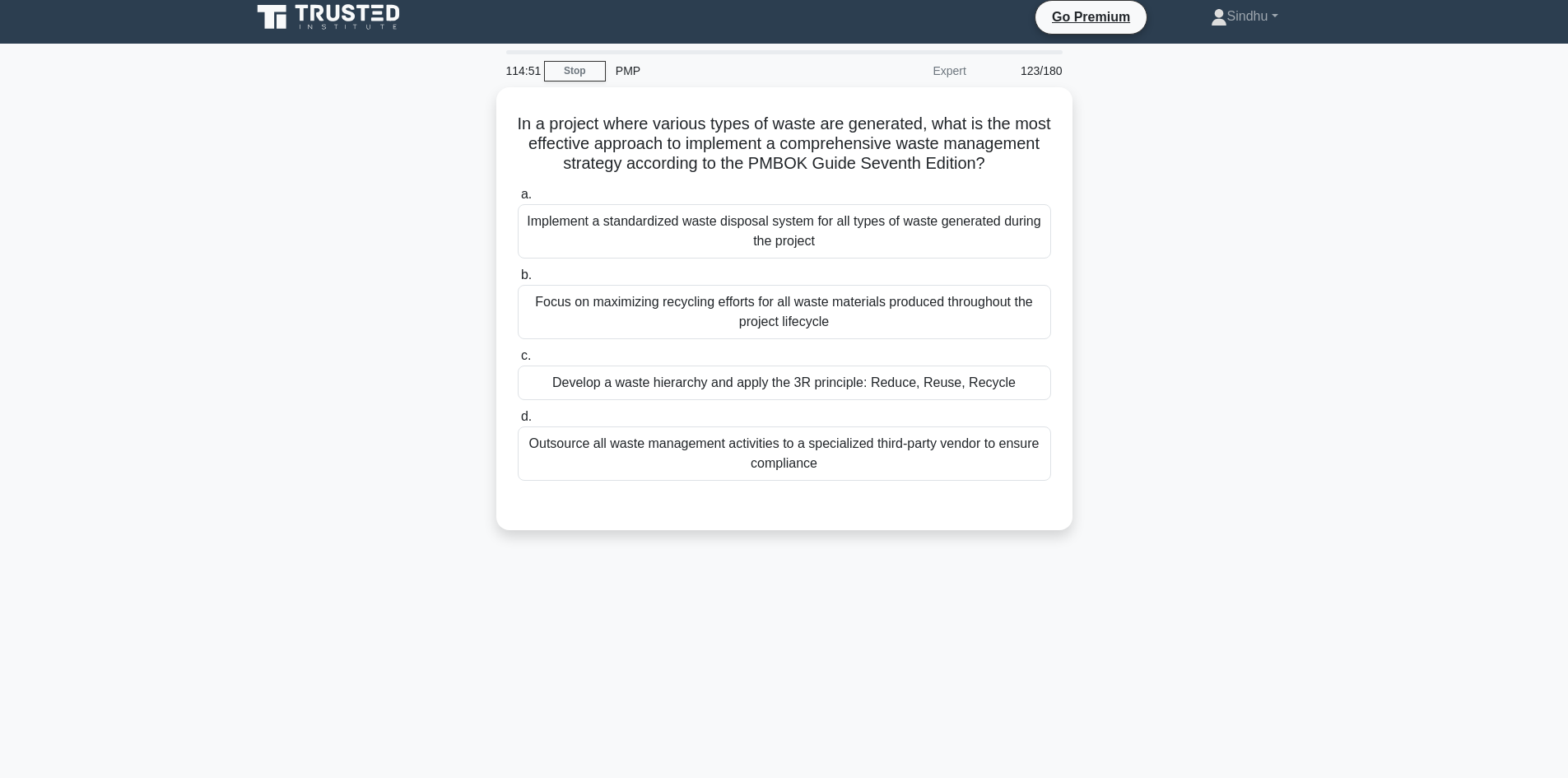
scroll to position [0, 0]
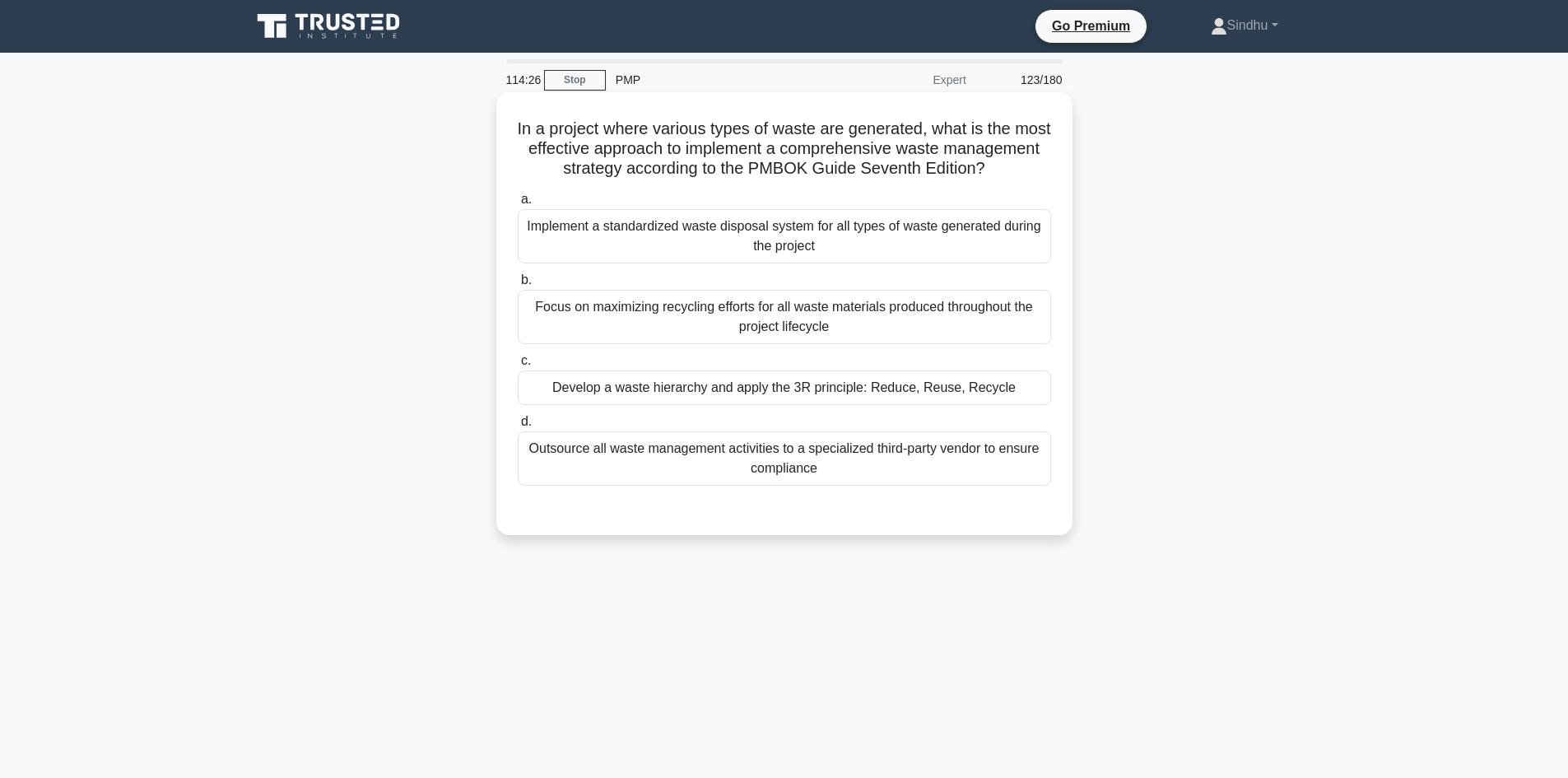
click at [822, 405] on div "Develop a waste hierarchy and apply the 3R principle: Reduce, Reuse, Recycle" at bounding box center [784, 387] width 533 height 35
click at [517, 366] on input "c. Develop a waste hierarchy and apply the 3R principle: Reduce, Reuse, Recycle" at bounding box center [517, 361] width 0 height 11
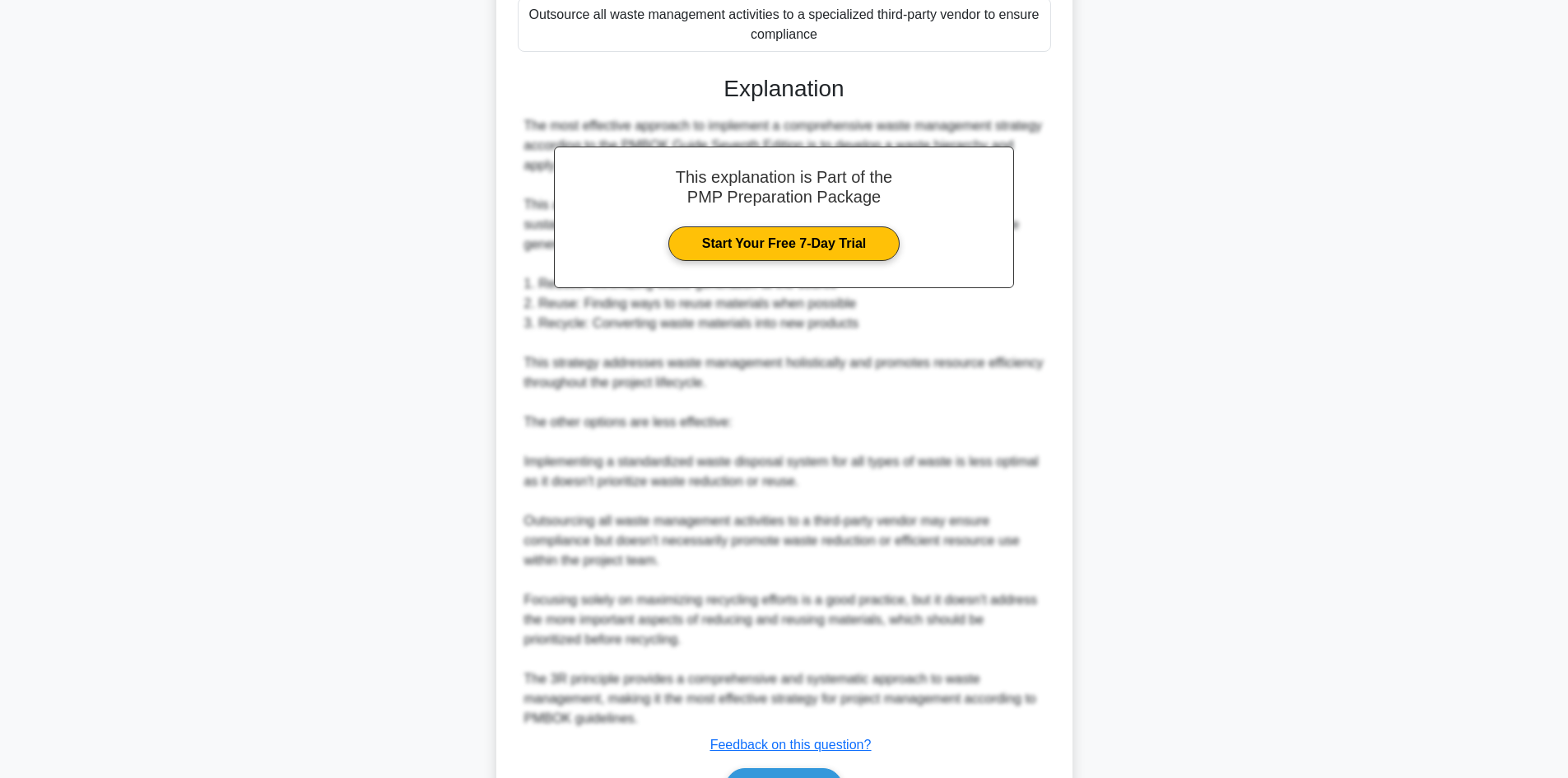
scroll to position [554, 0]
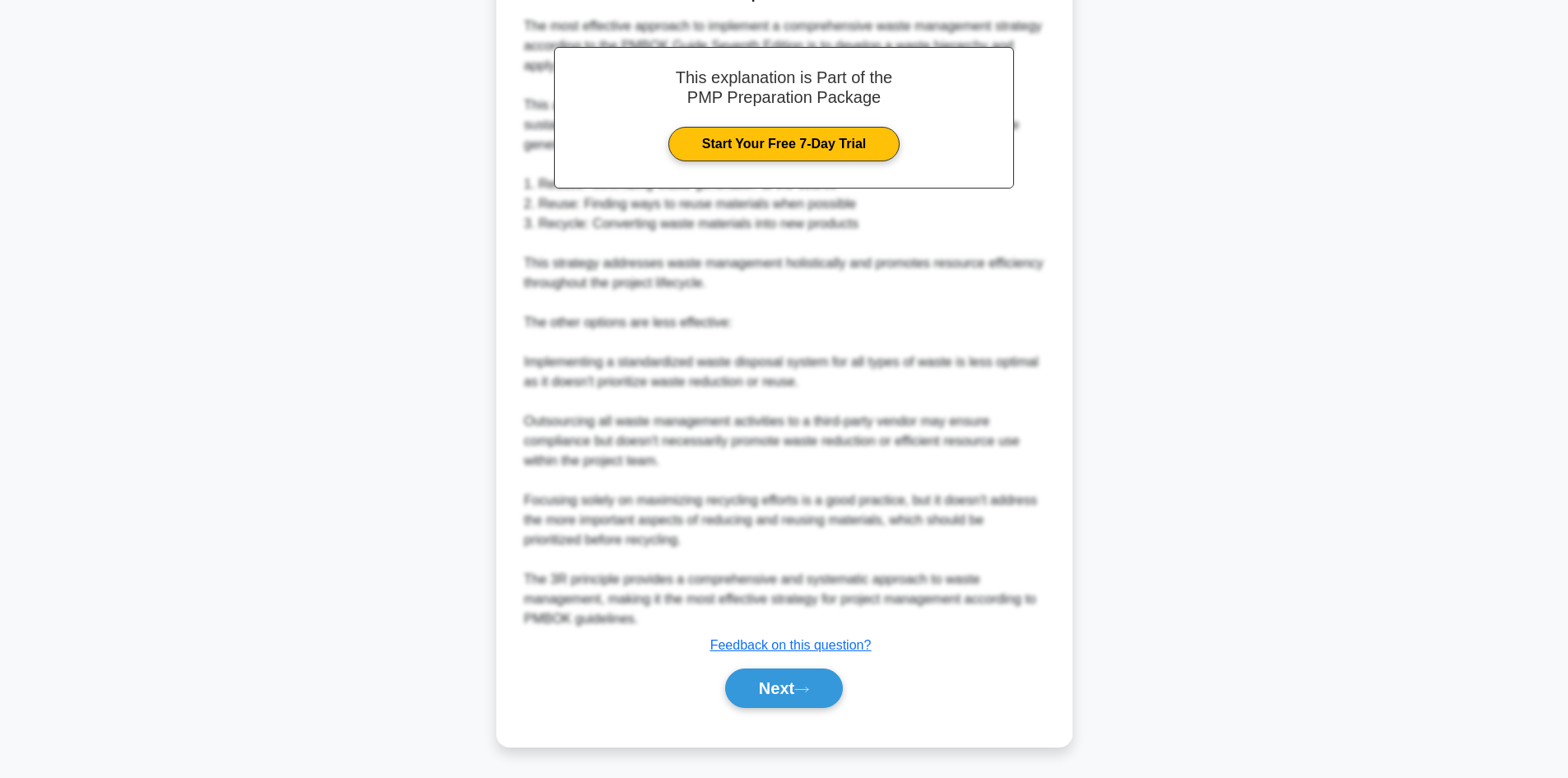
click at [779, 686] on button "Next" at bounding box center [784, 688] width 117 height 40
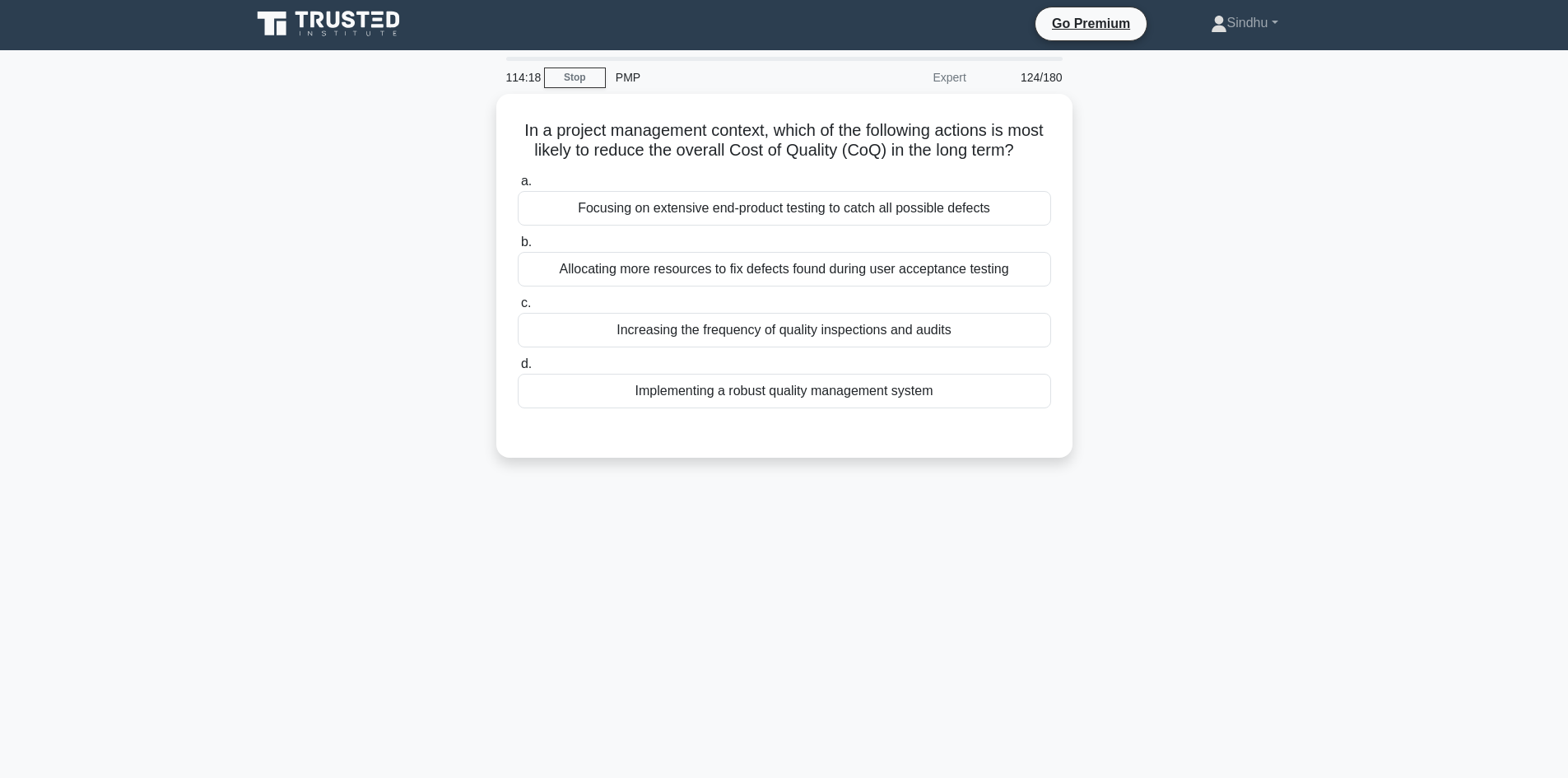
scroll to position [0, 0]
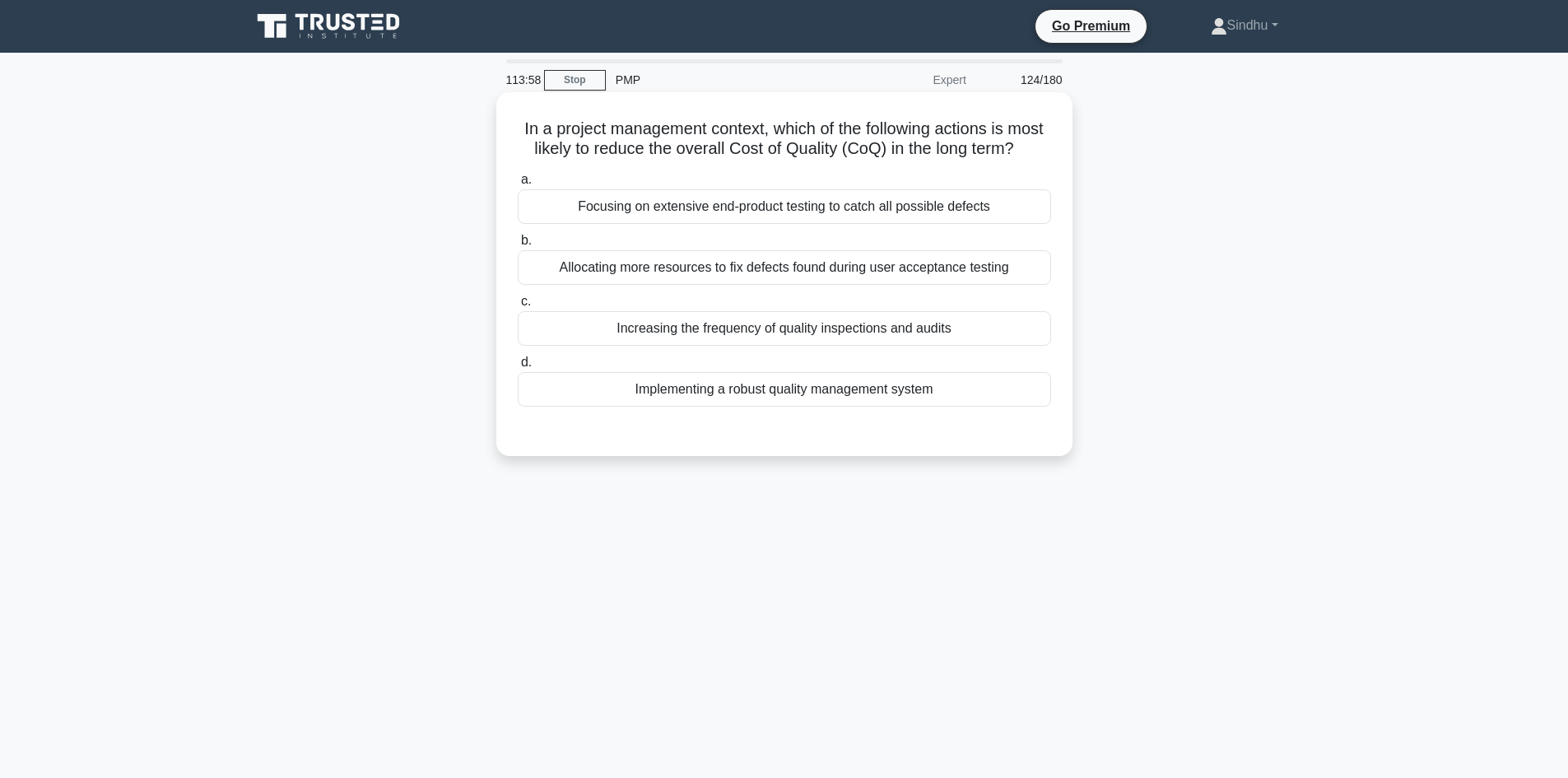
click at [789, 346] on div "Increasing the frequency of quality inspections and audits" at bounding box center [784, 328] width 533 height 35
click at [517, 307] on input "c. Increasing the frequency of quality inspections and audits" at bounding box center [517, 302] width 0 height 11
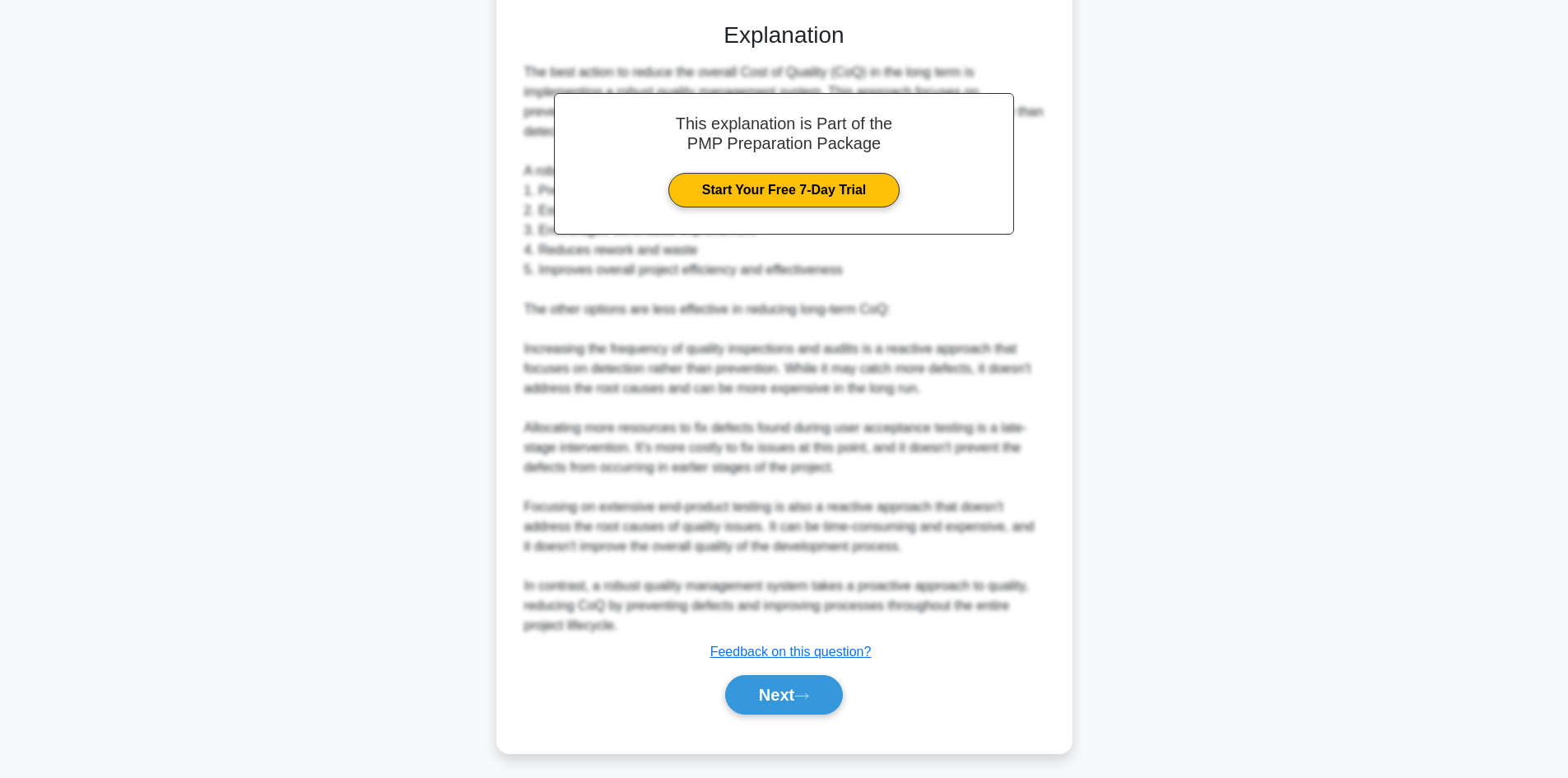
scroll to position [412, 0]
click at [784, 711] on button "Next" at bounding box center [784, 693] width 117 height 40
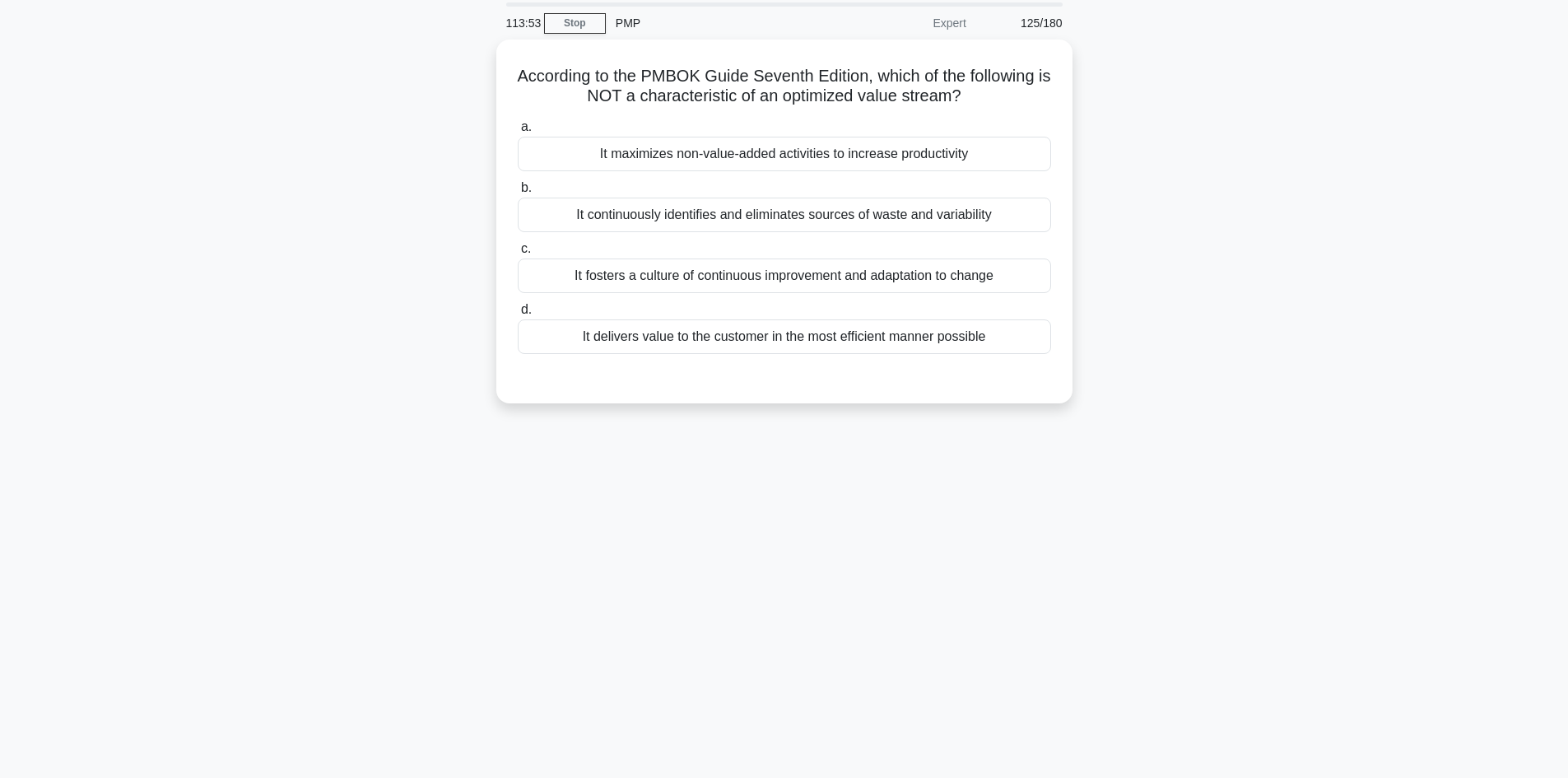
scroll to position [0, 0]
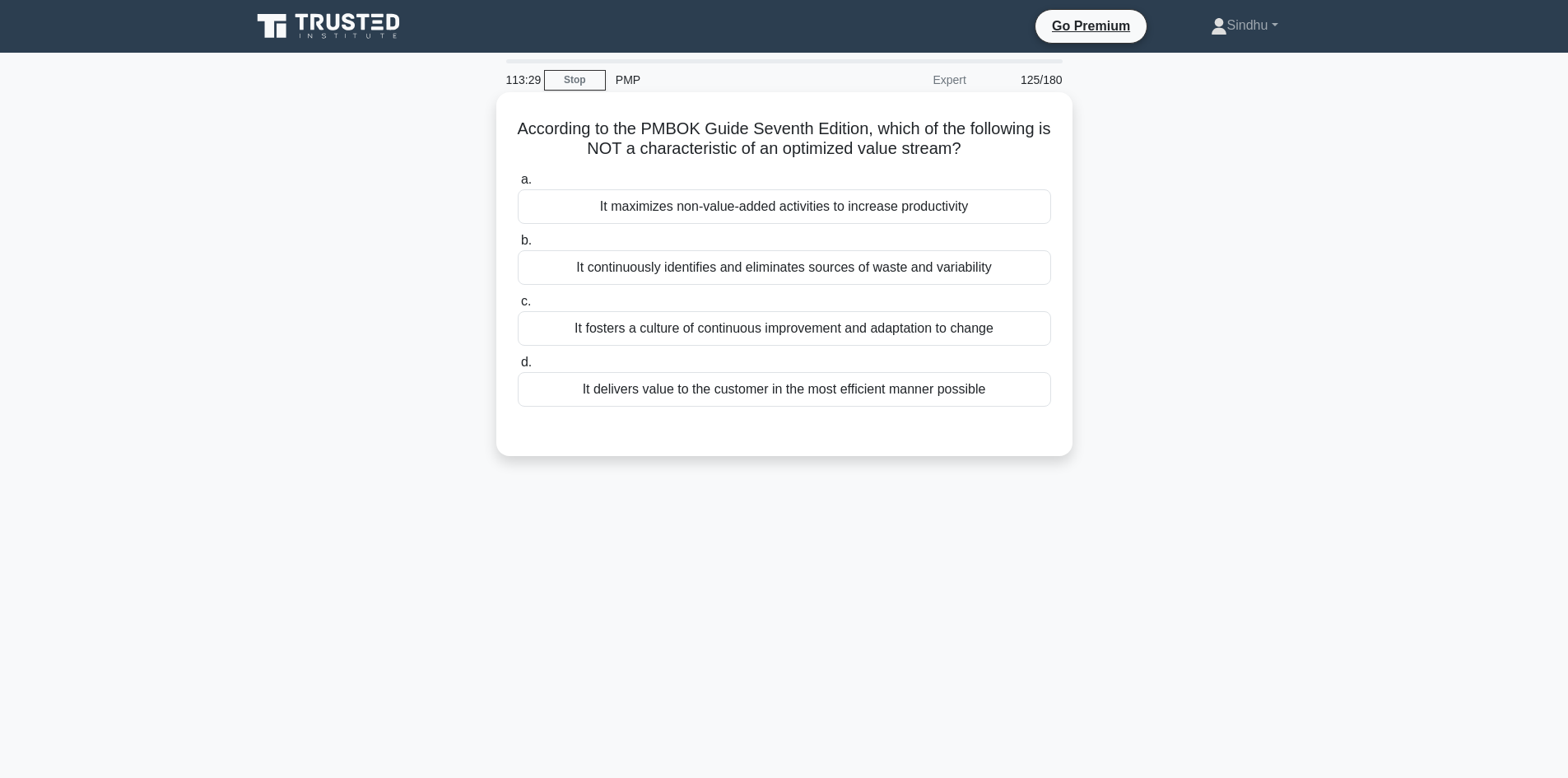
click at [823, 385] on div "It delivers value to the customer in the most efficient manner possible" at bounding box center [784, 389] width 533 height 35
click at [751, 394] on div "It delivers value to the customer in the most efficient manner possible" at bounding box center [784, 389] width 533 height 35
click at [517, 368] on input "d. It delivers value to the customer in the most efficient manner possible" at bounding box center [517, 363] width 0 height 11
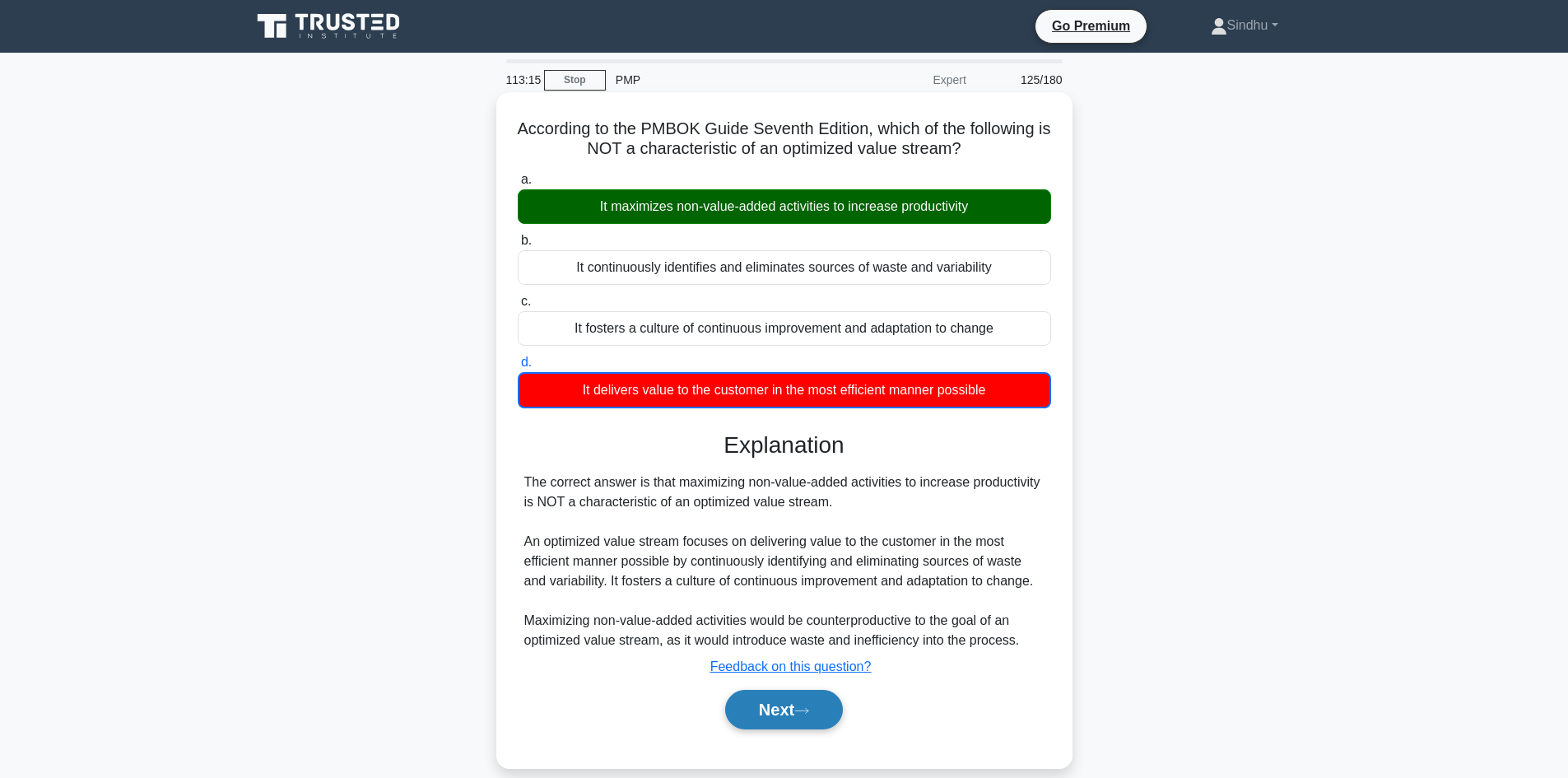
click at [768, 714] on button "Next" at bounding box center [784, 710] width 117 height 40
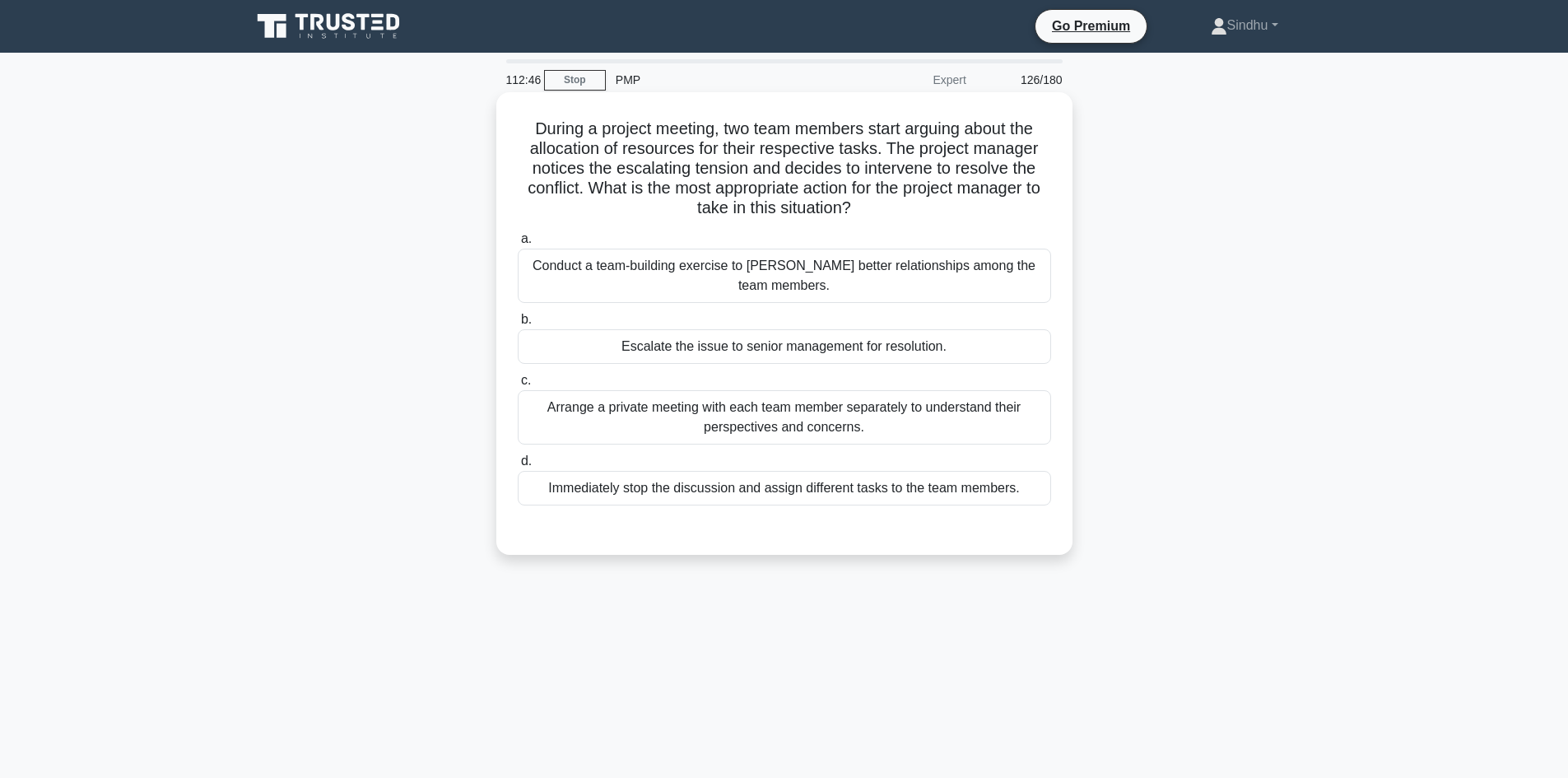
click at [758, 416] on div "Arrange a private meeting with each team member separately to understand their …" at bounding box center [784, 418] width 533 height 54
click at [517, 386] on input "c. Arrange a private meeting with each team member separately to understand the…" at bounding box center [517, 381] width 0 height 11
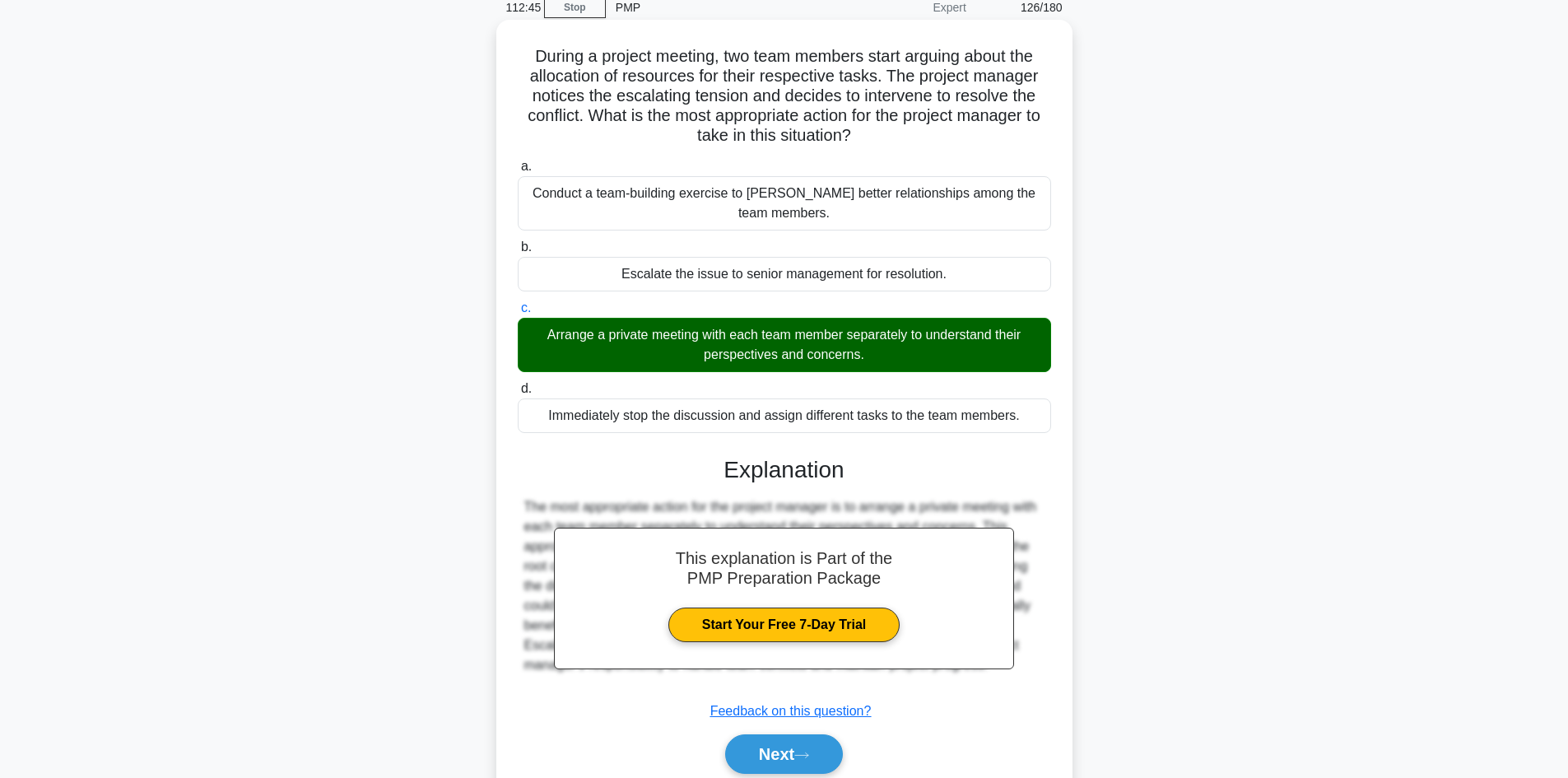
scroll to position [140, 0]
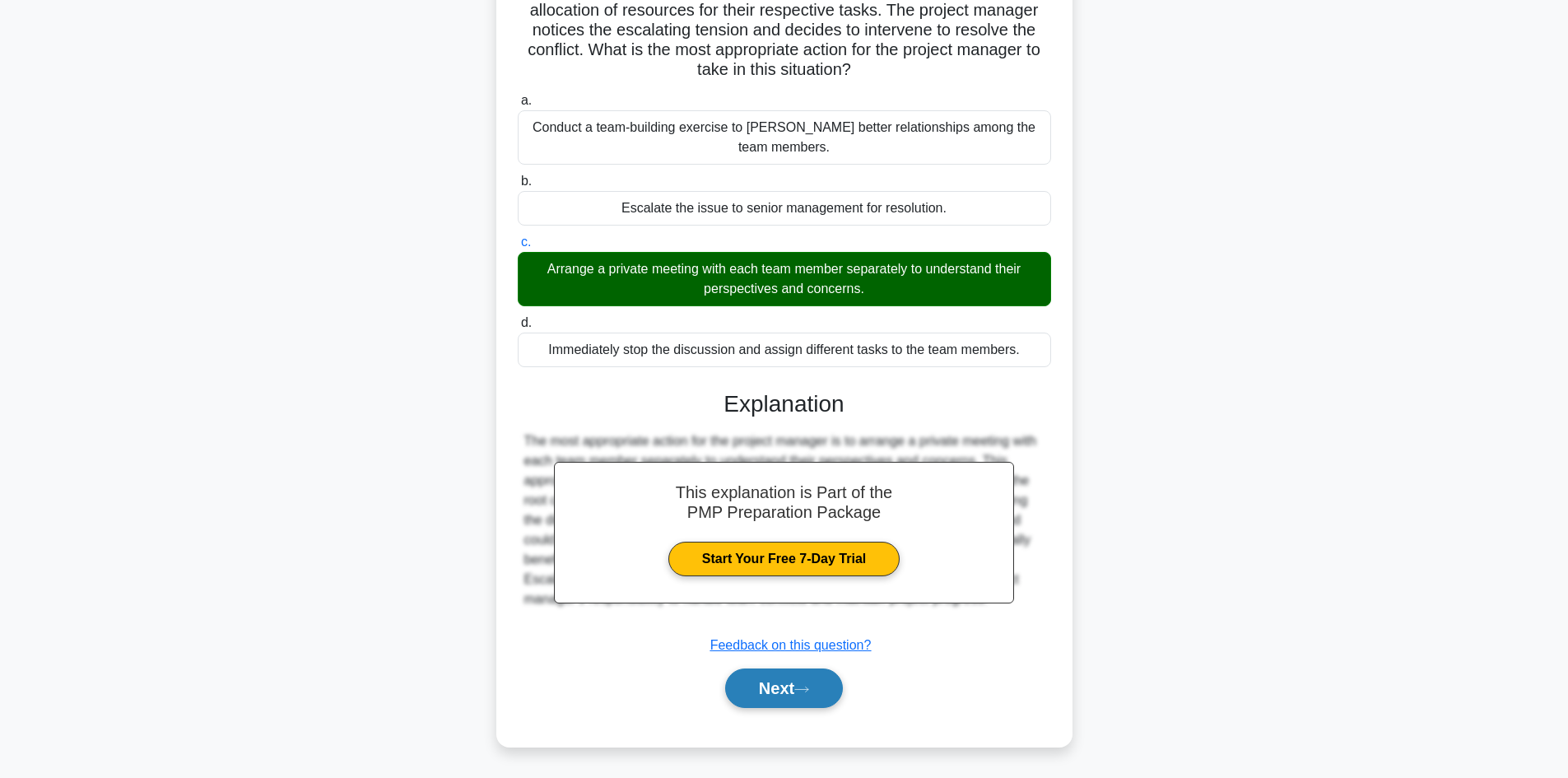
click at [759, 689] on button "Next" at bounding box center [784, 688] width 117 height 40
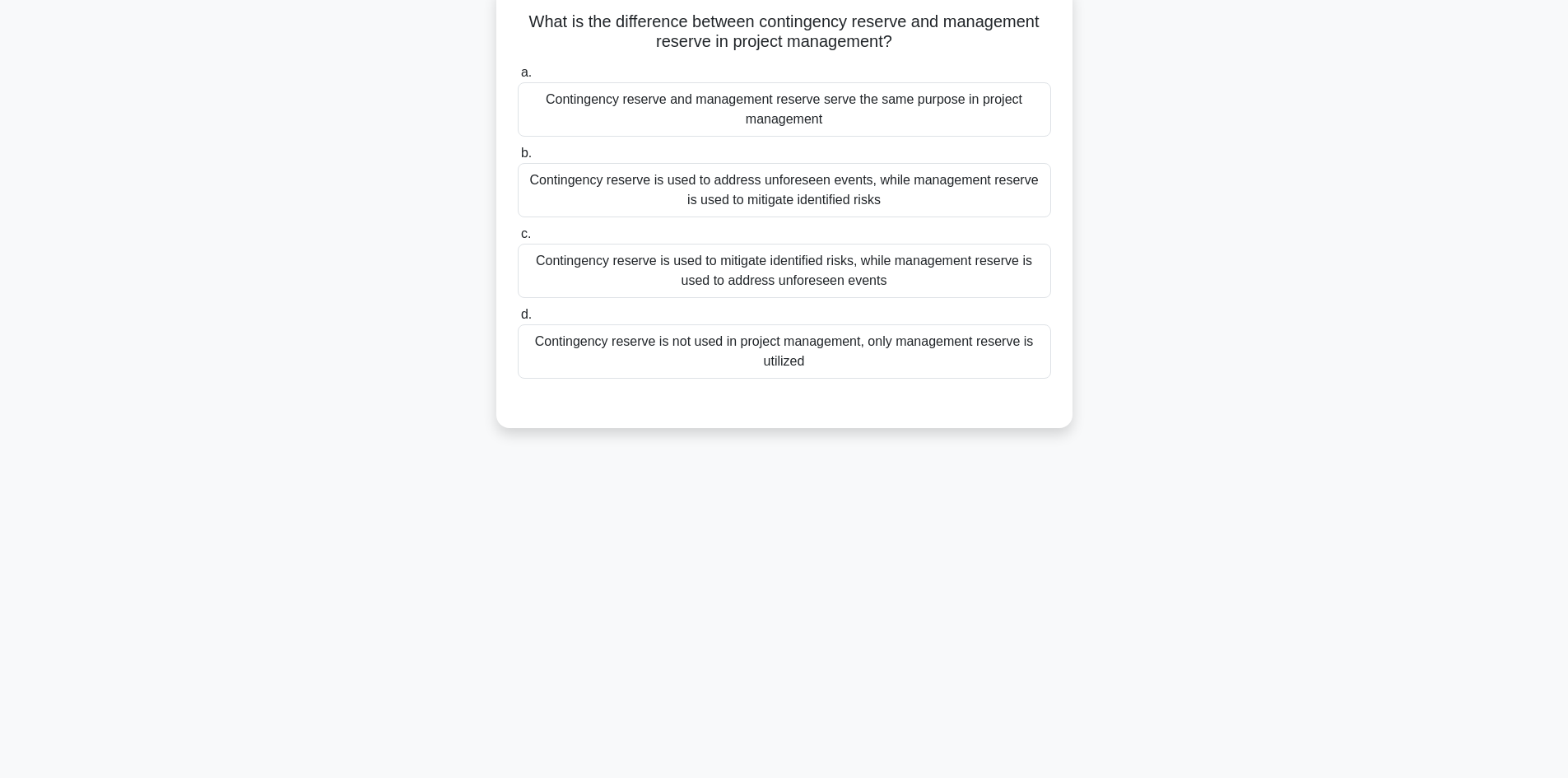
scroll to position [0, 0]
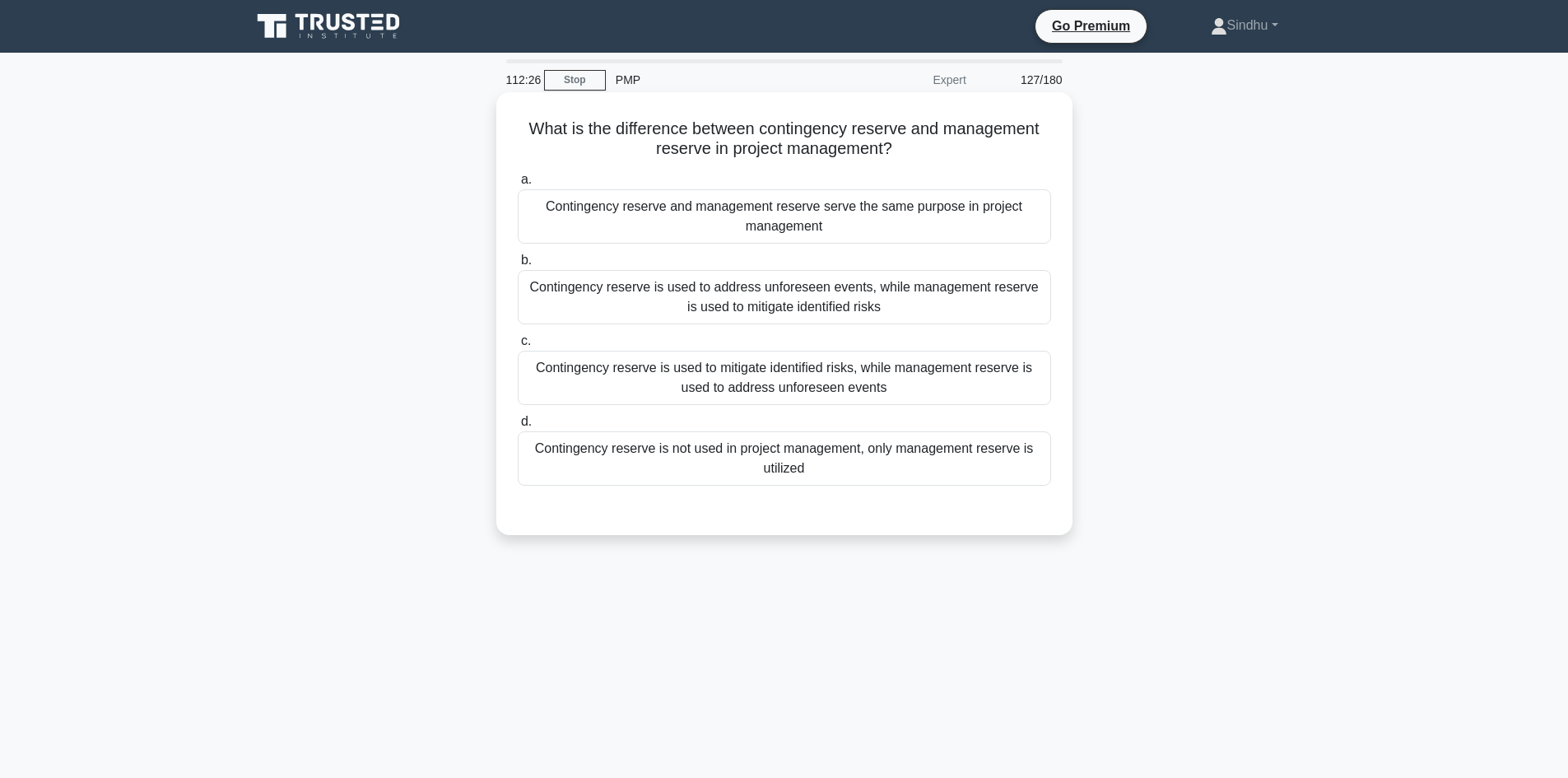
click at [930, 381] on div "Contingency reserve is used to mitigate identified risks, while management rese…" at bounding box center [784, 378] width 533 height 54
click at [517, 347] on input "c. Contingency reserve is used to mitigate identified risks, while management r…" at bounding box center [517, 341] width 0 height 11
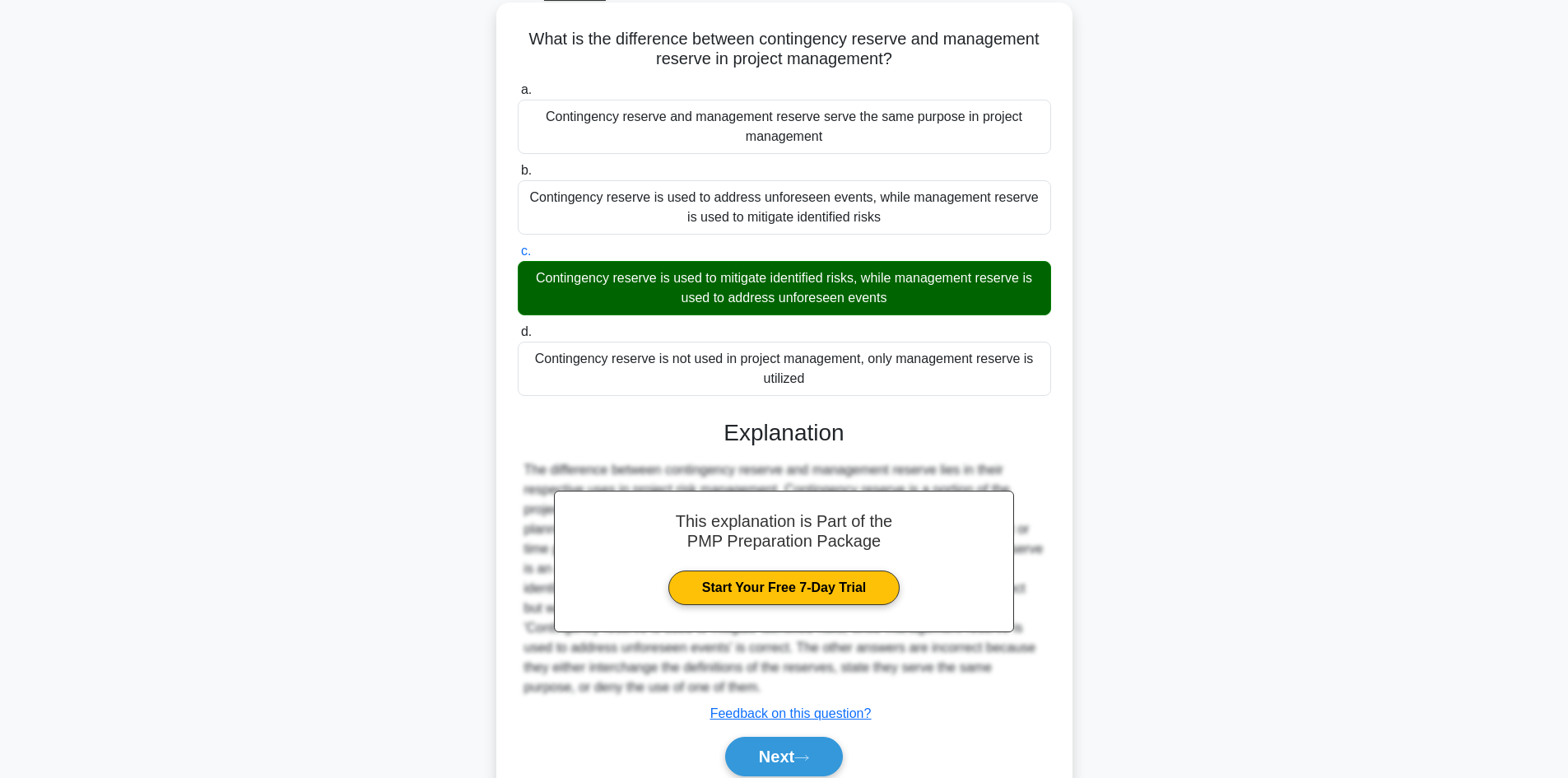
scroll to position [159, 0]
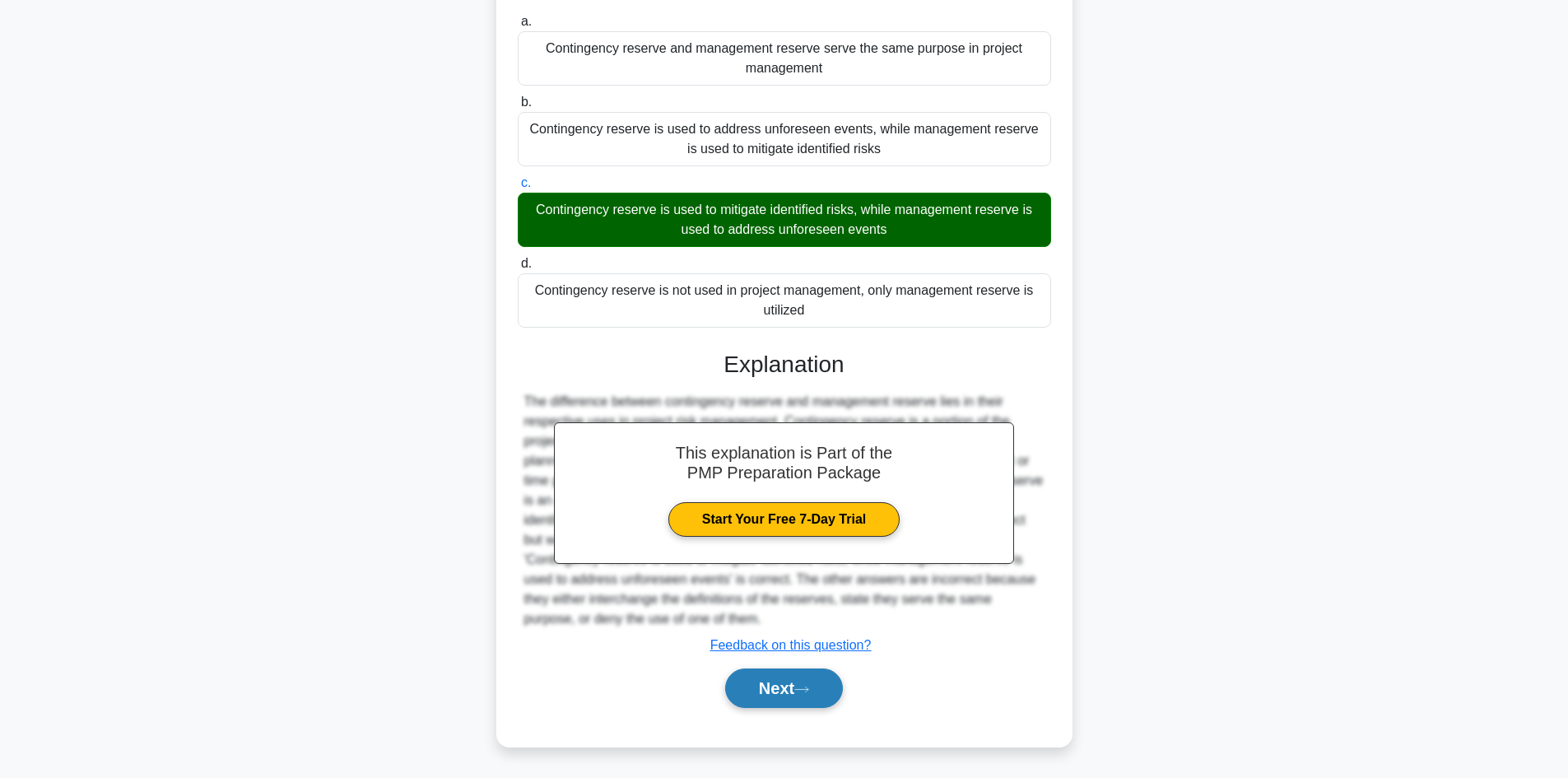
click at [763, 682] on button "Next" at bounding box center [784, 688] width 117 height 40
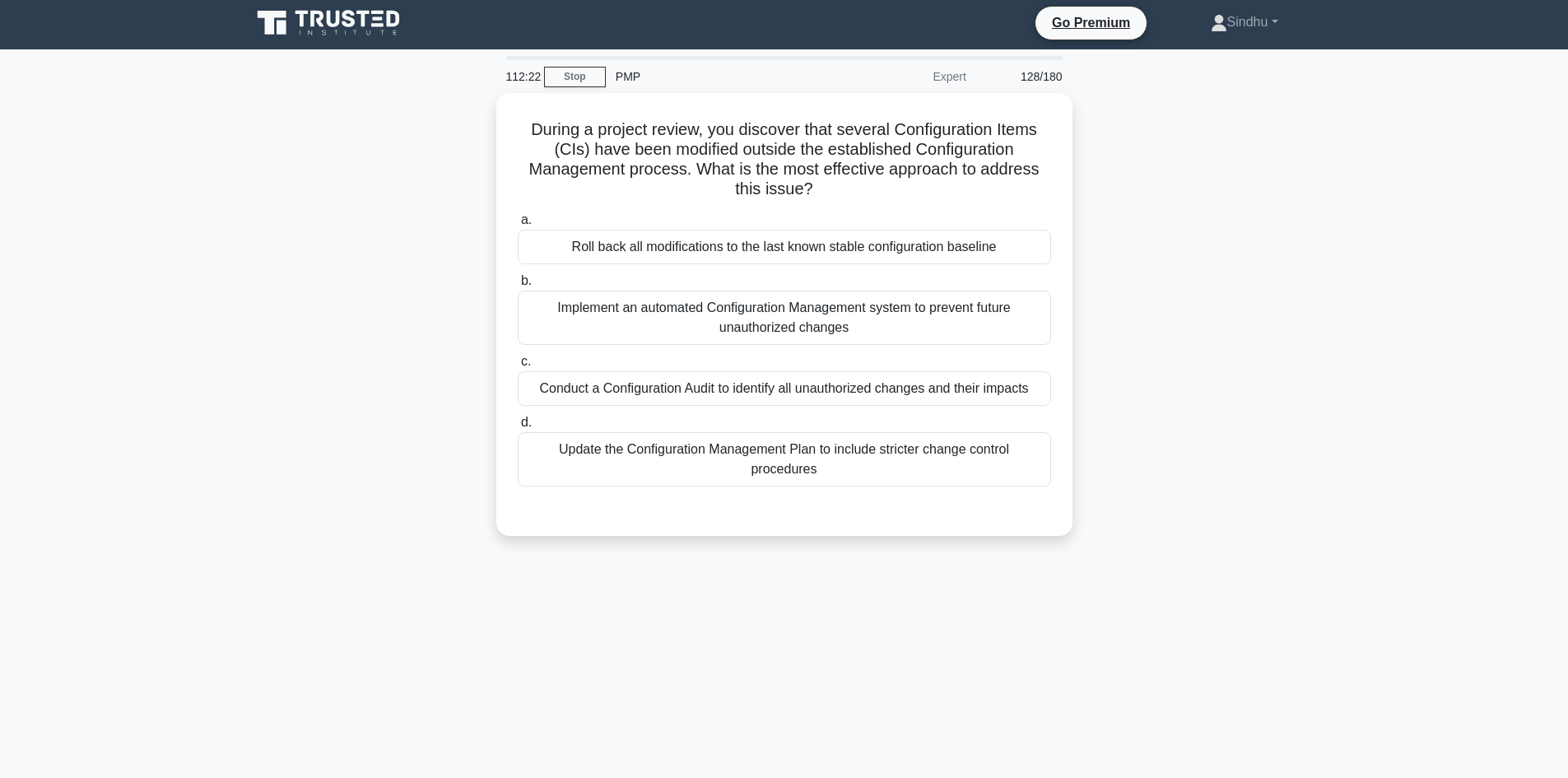
scroll to position [0, 0]
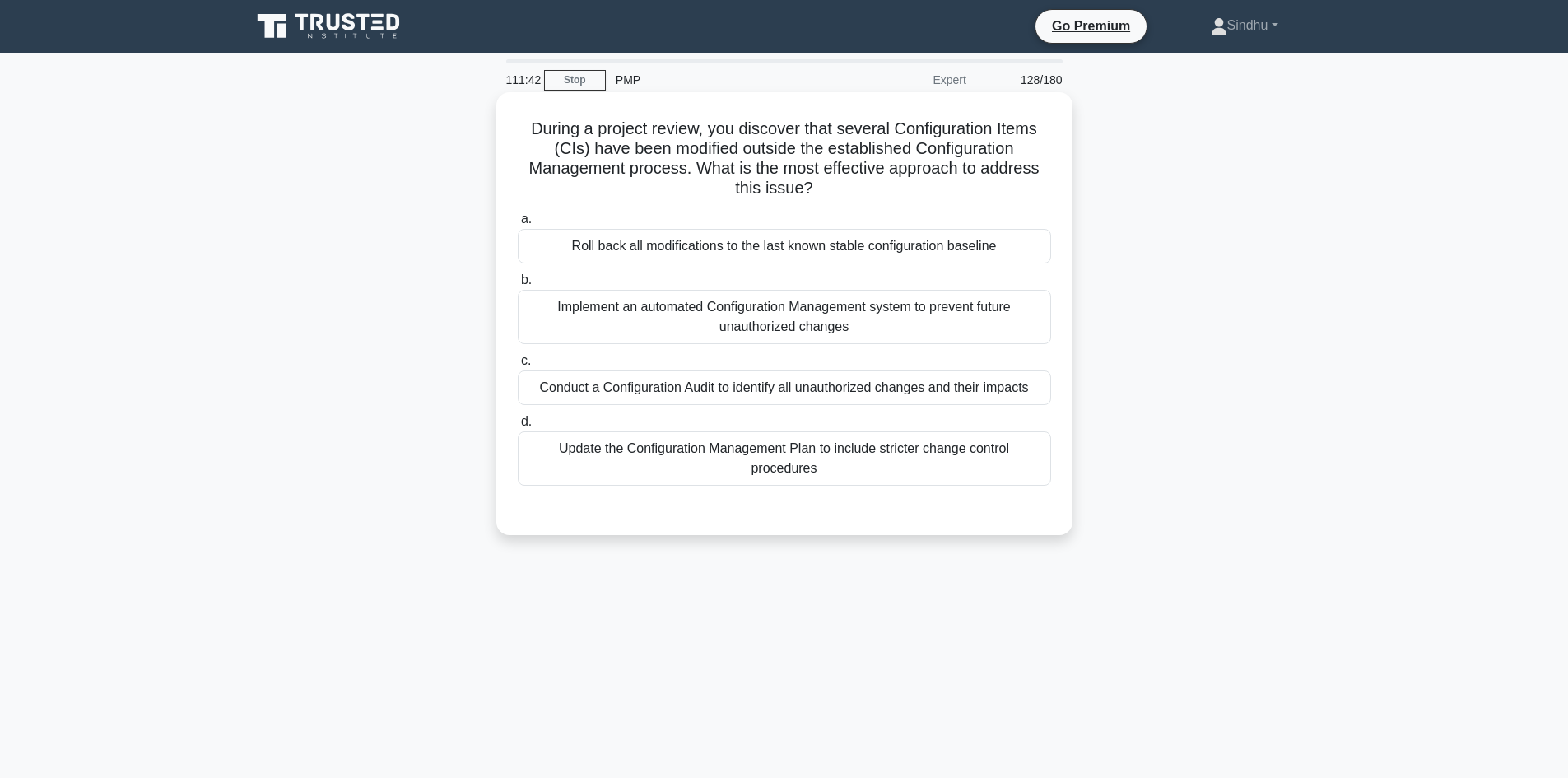
click at [791, 393] on div "Conduct a Configuration Audit to identify all unauthorized changes and their im…" at bounding box center [784, 387] width 533 height 35
click at [517, 366] on input "c. Conduct a Configuration Audit to identify all unauthorized changes and their…" at bounding box center [517, 361] width 0 height 11
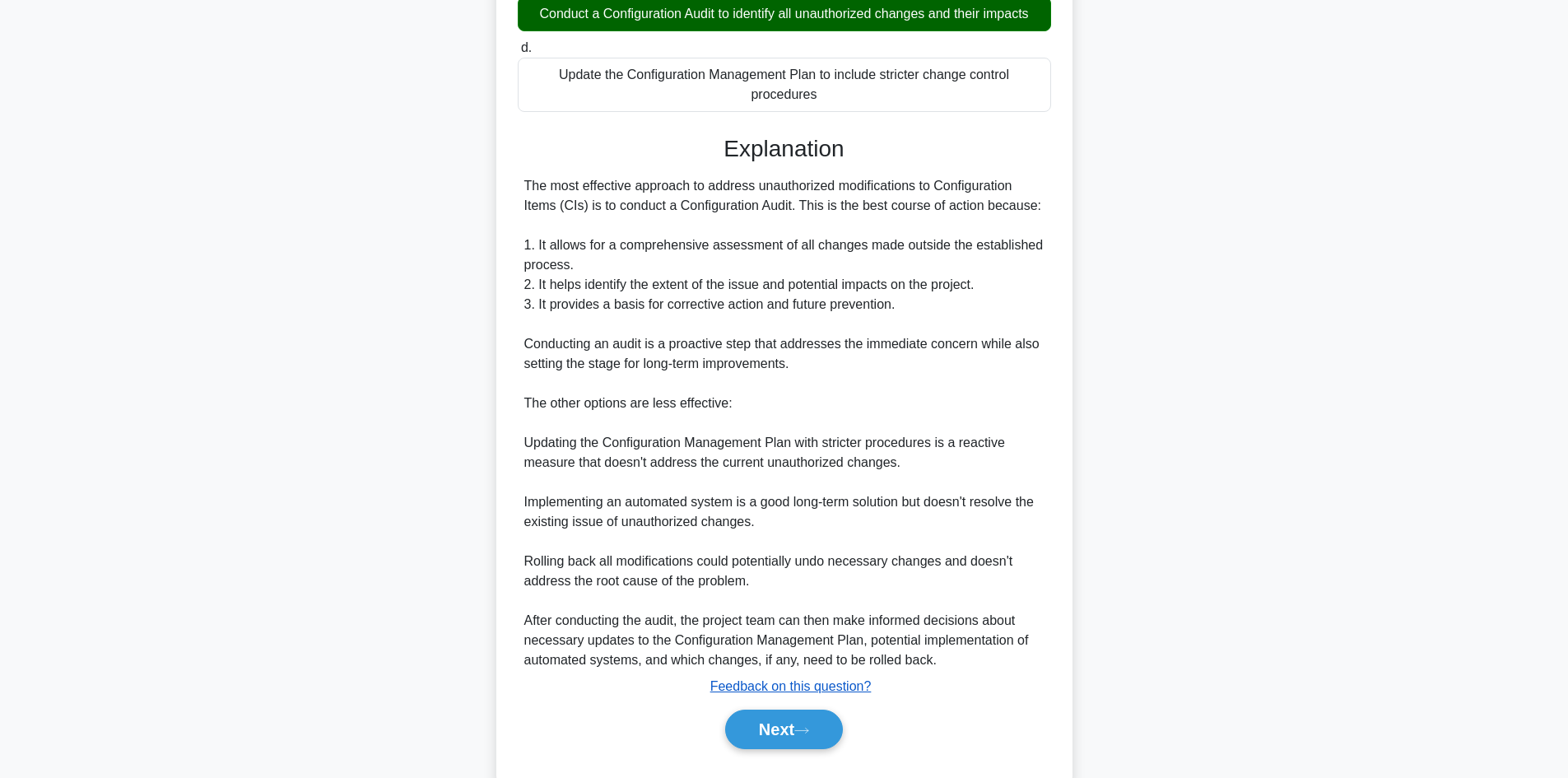
scroll to position [416, 0]
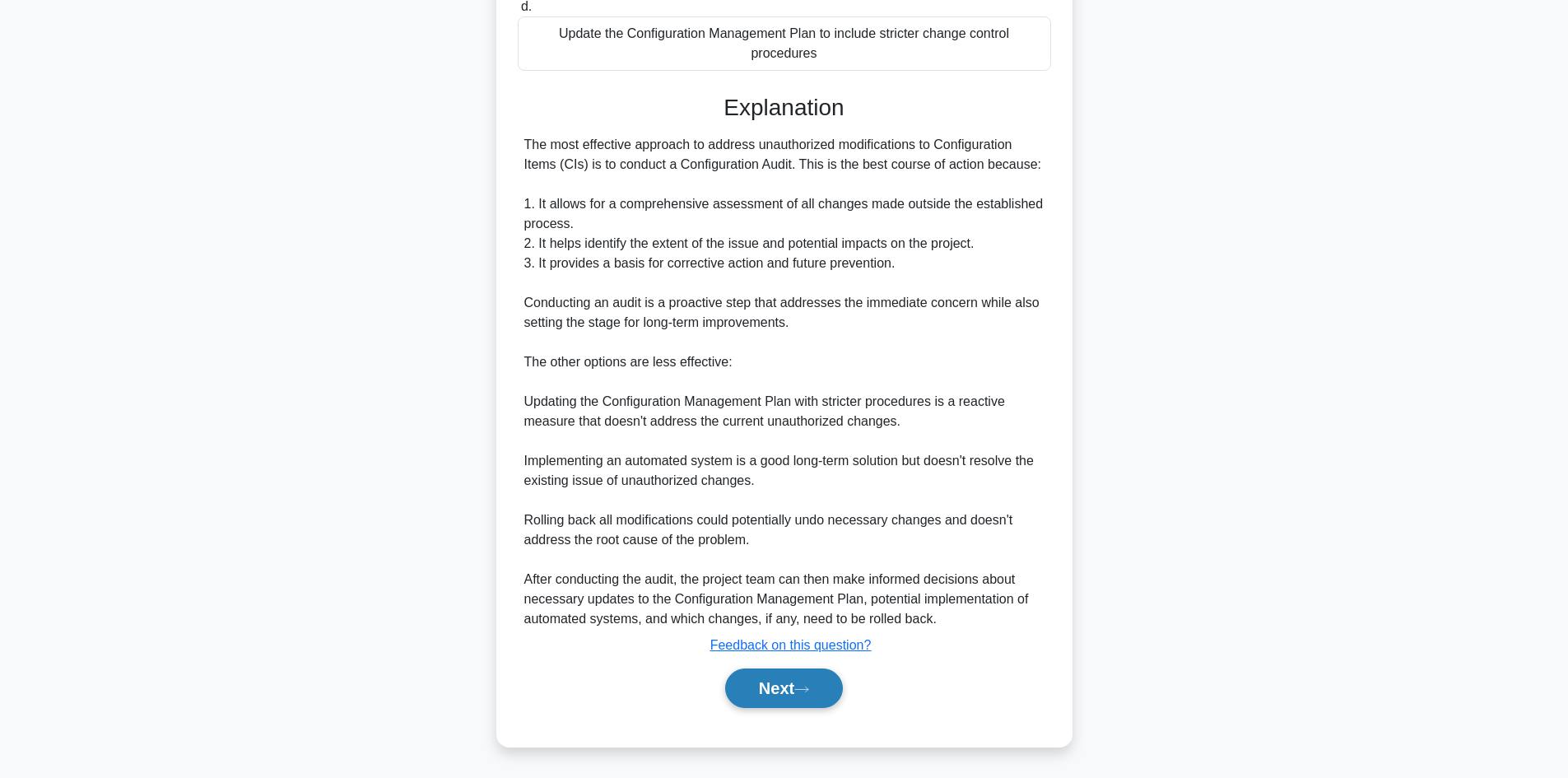
click at [757, 693] on button "Next" at bounding box center [784, 688] width 117 height 40
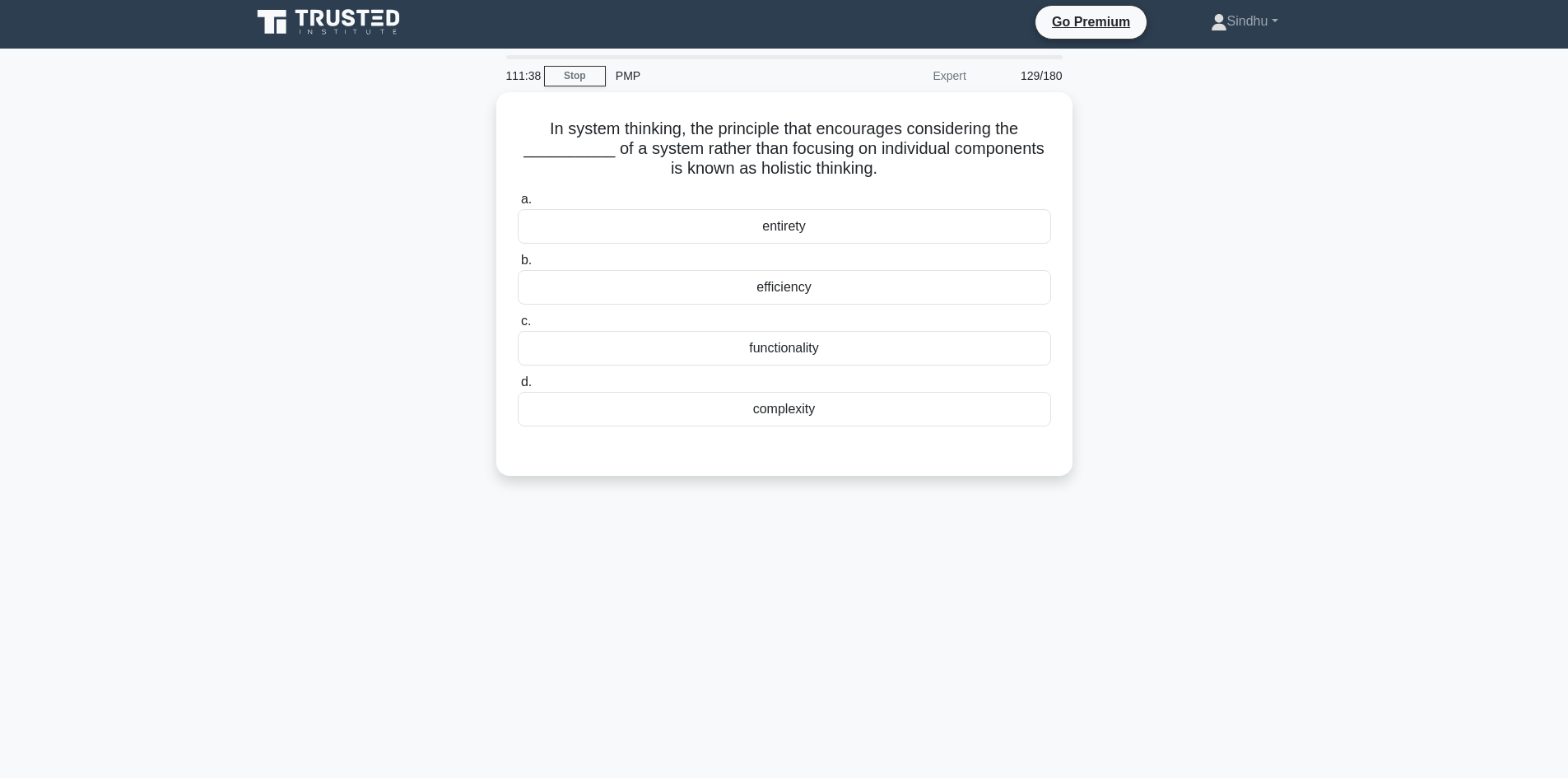
scroll to position [0, 0]
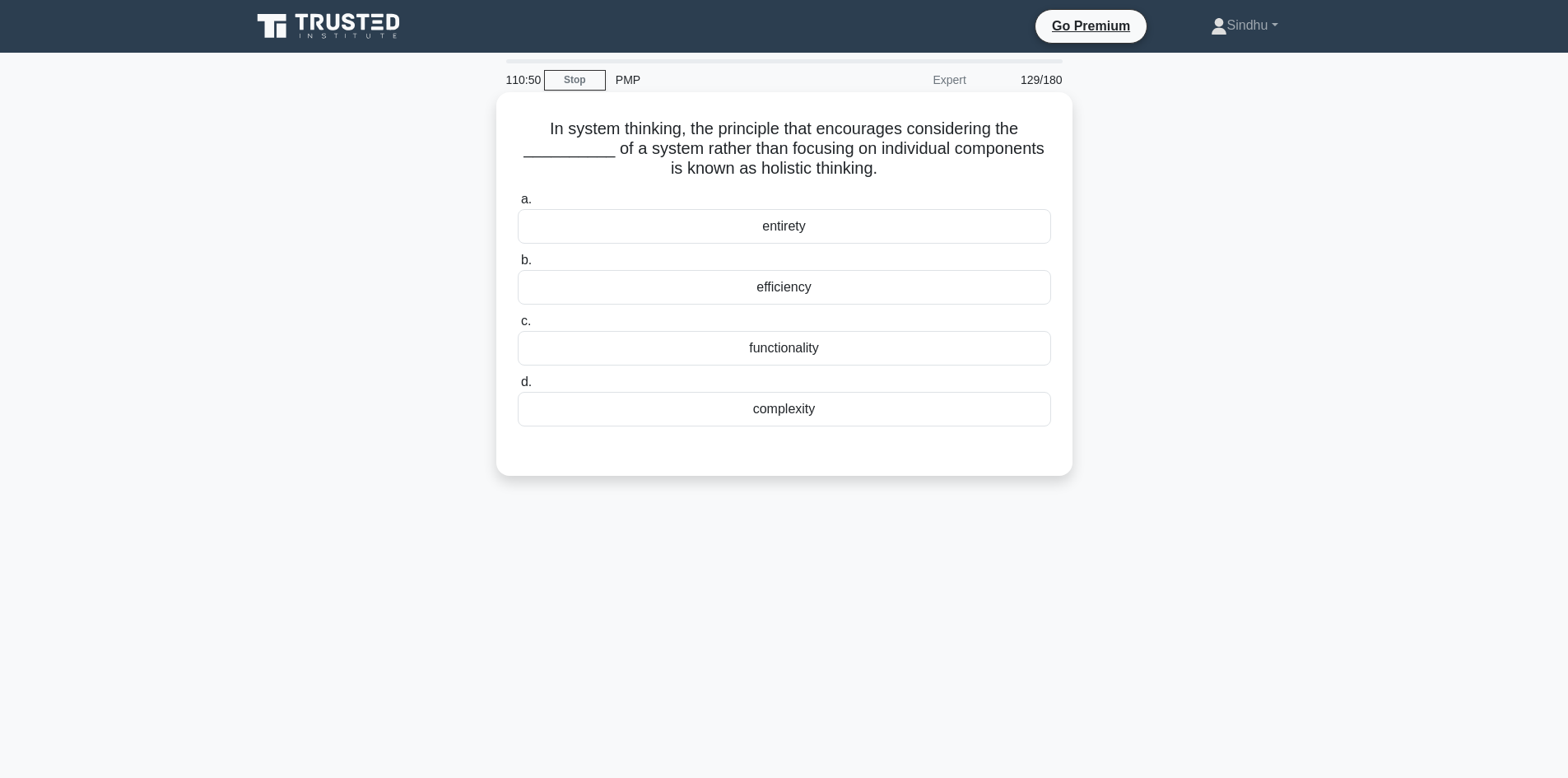
click at [778, 299] on div "efficiency" at bounding box center [784, 287] width 533 height 35
click at [517, 266] on input "b. efficiency" at bounding box center [517, 260] width 0 height 11
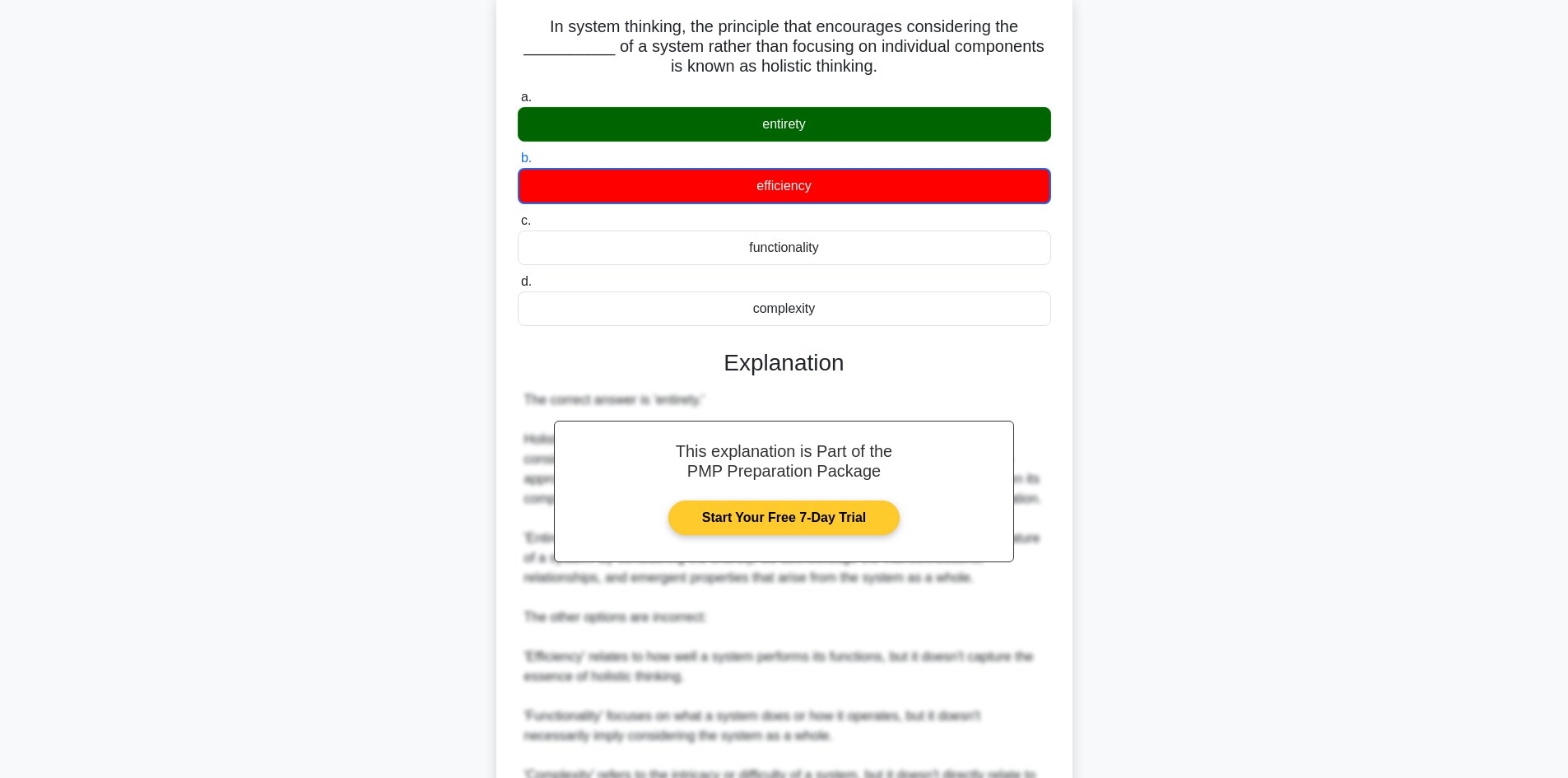
scroll to position [299, 0]
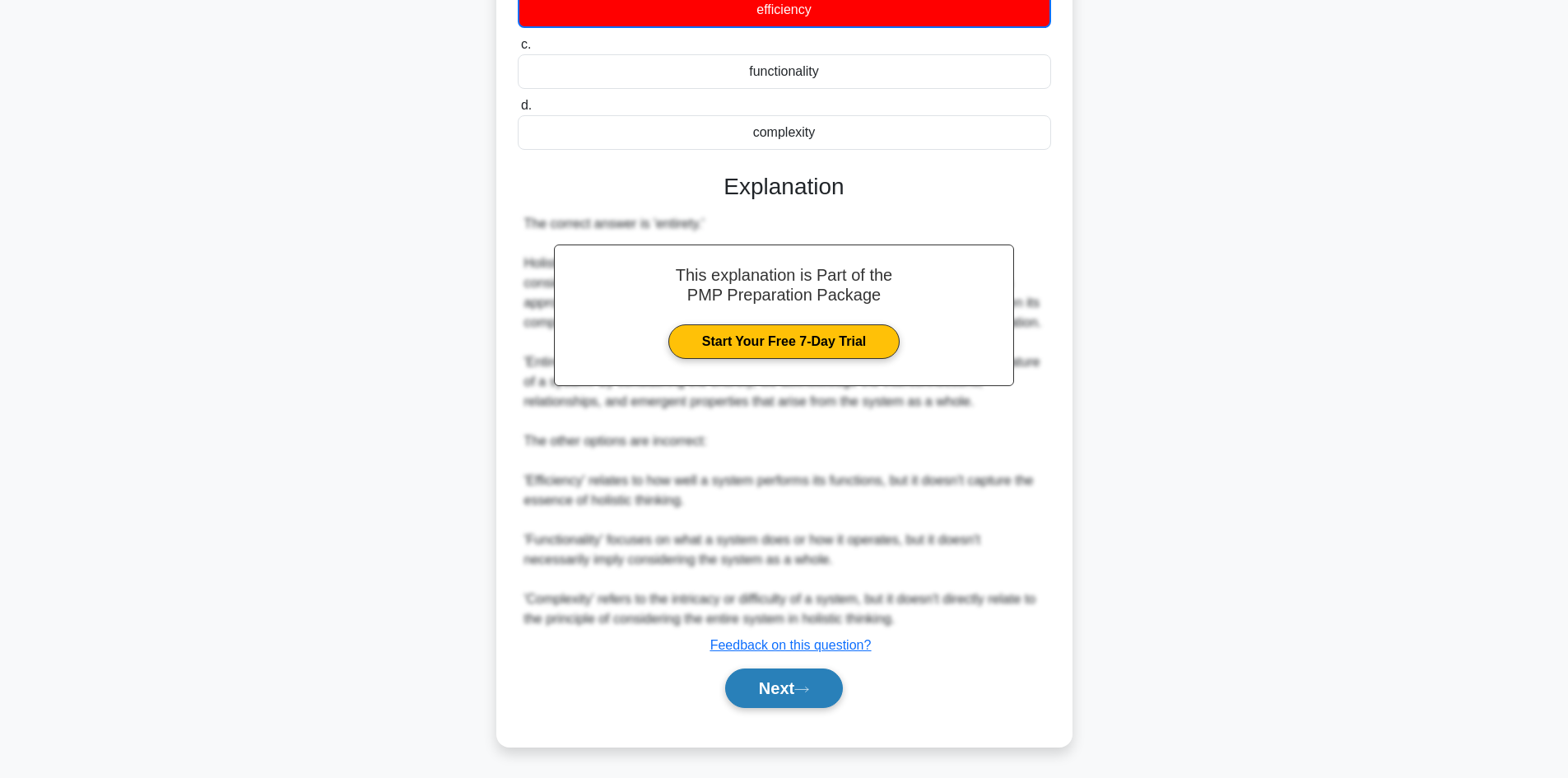
click at [777, 688] on button "Next" at bounding box center [784, 688] width 117 height 40
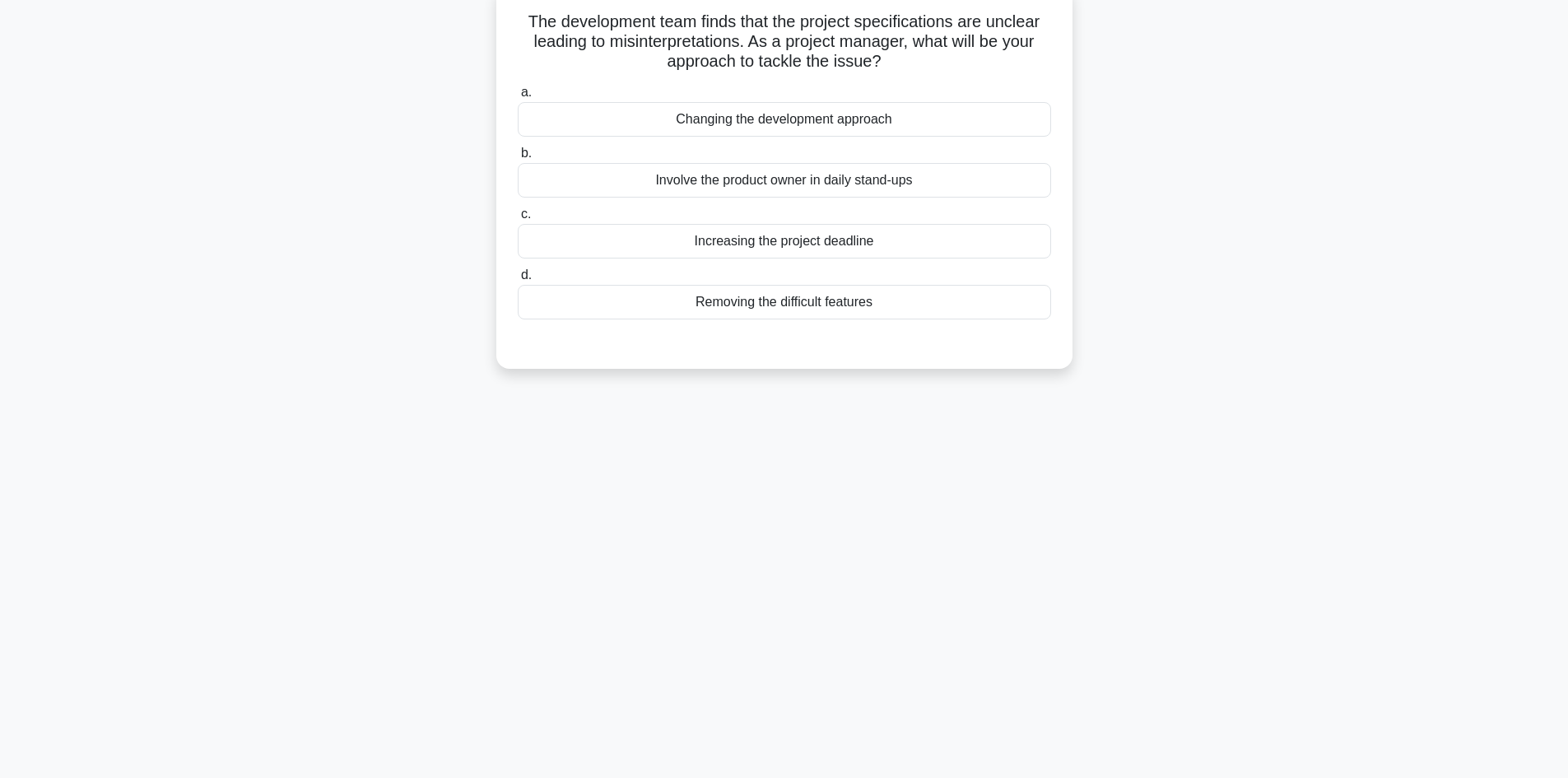
scroll to position [0, 0]
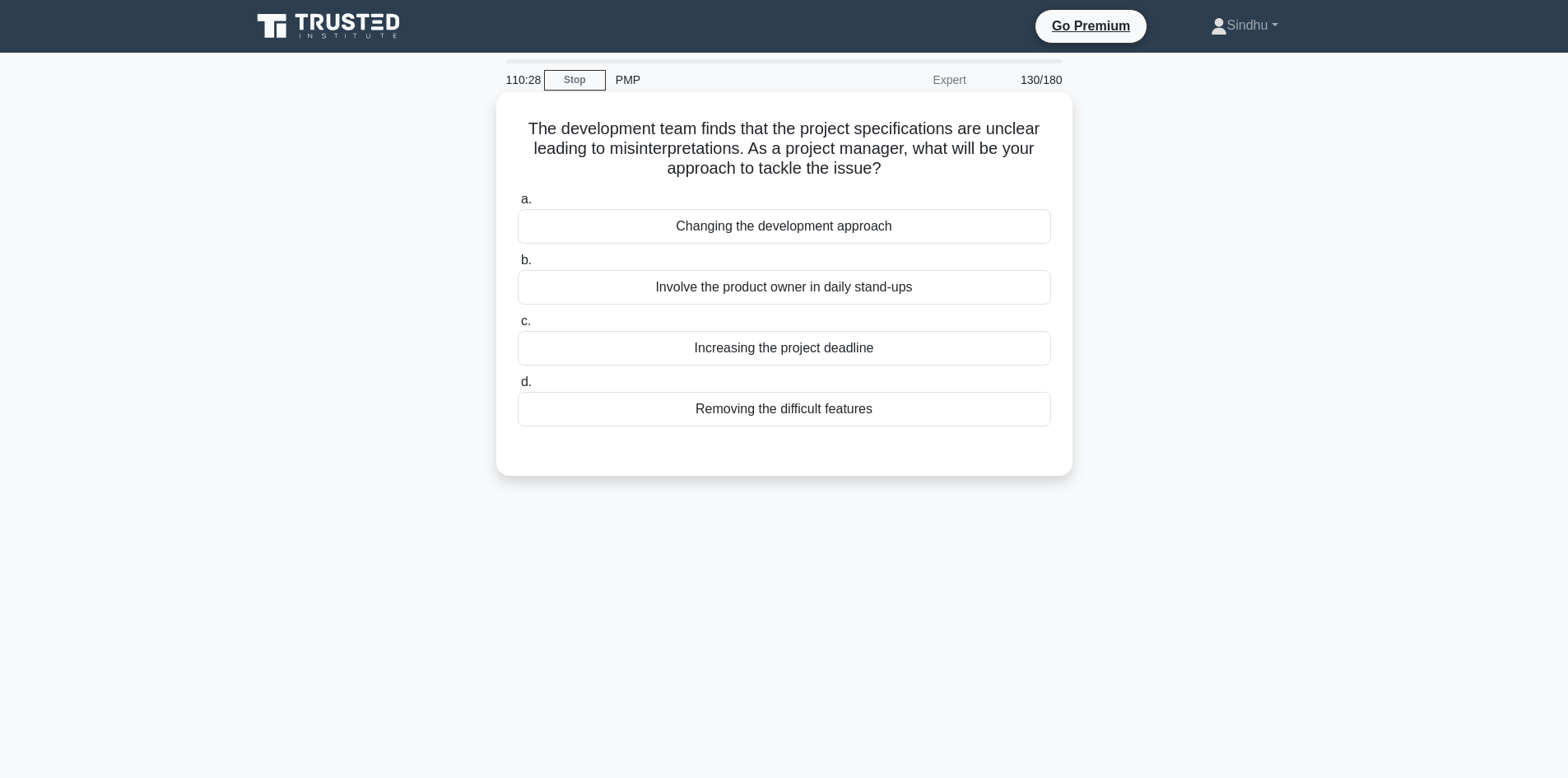
click at [849, 288] on div "Involve the product owner in daily stand-ups" at bounding box center [784, 287] width 533 height 35
click at [517, 266] on input "b. Involve the product owner in daily stand-ups" at bounding box center [517, 260] width 0 height 11
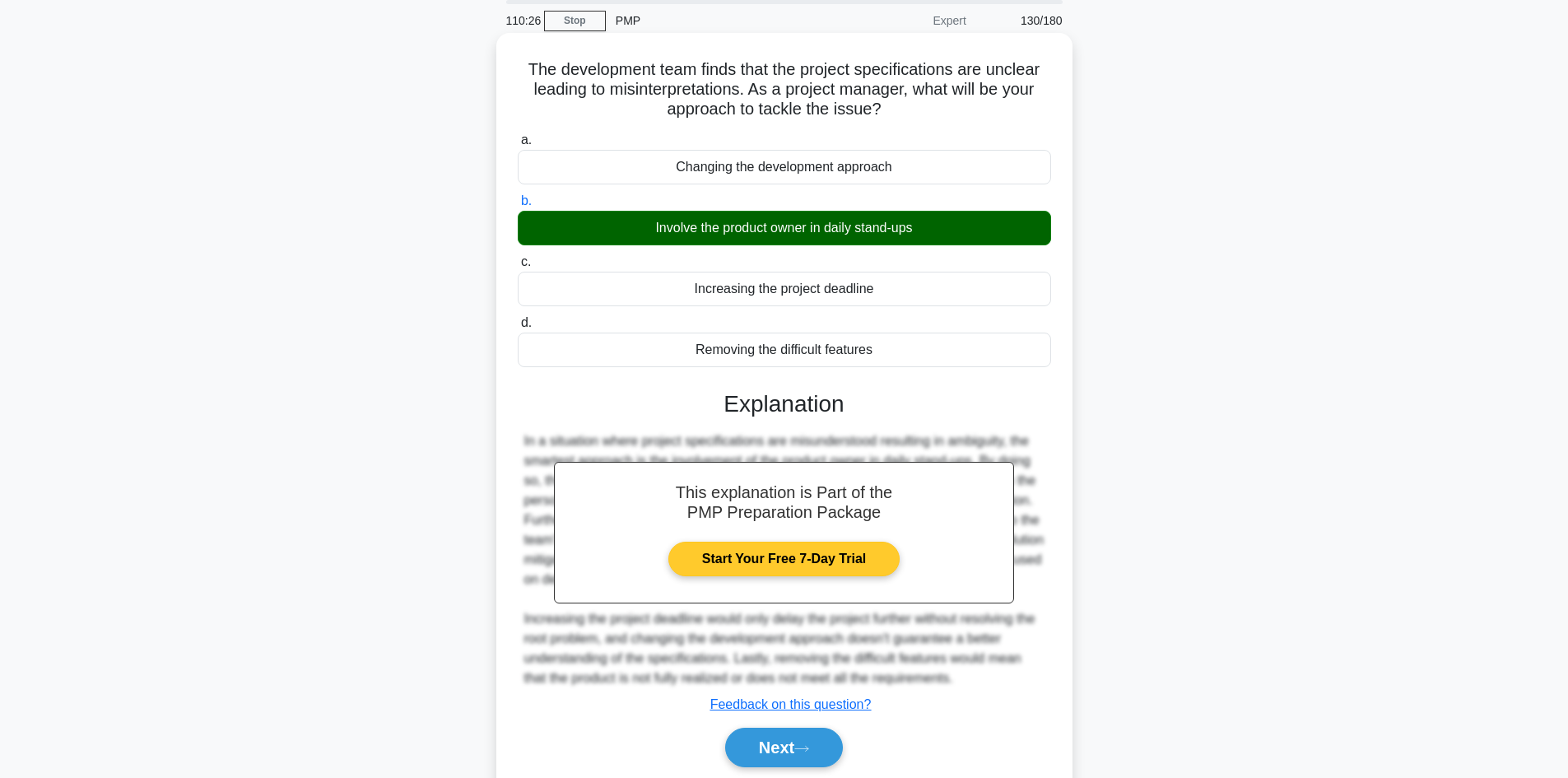
scroll to position [119, 0]
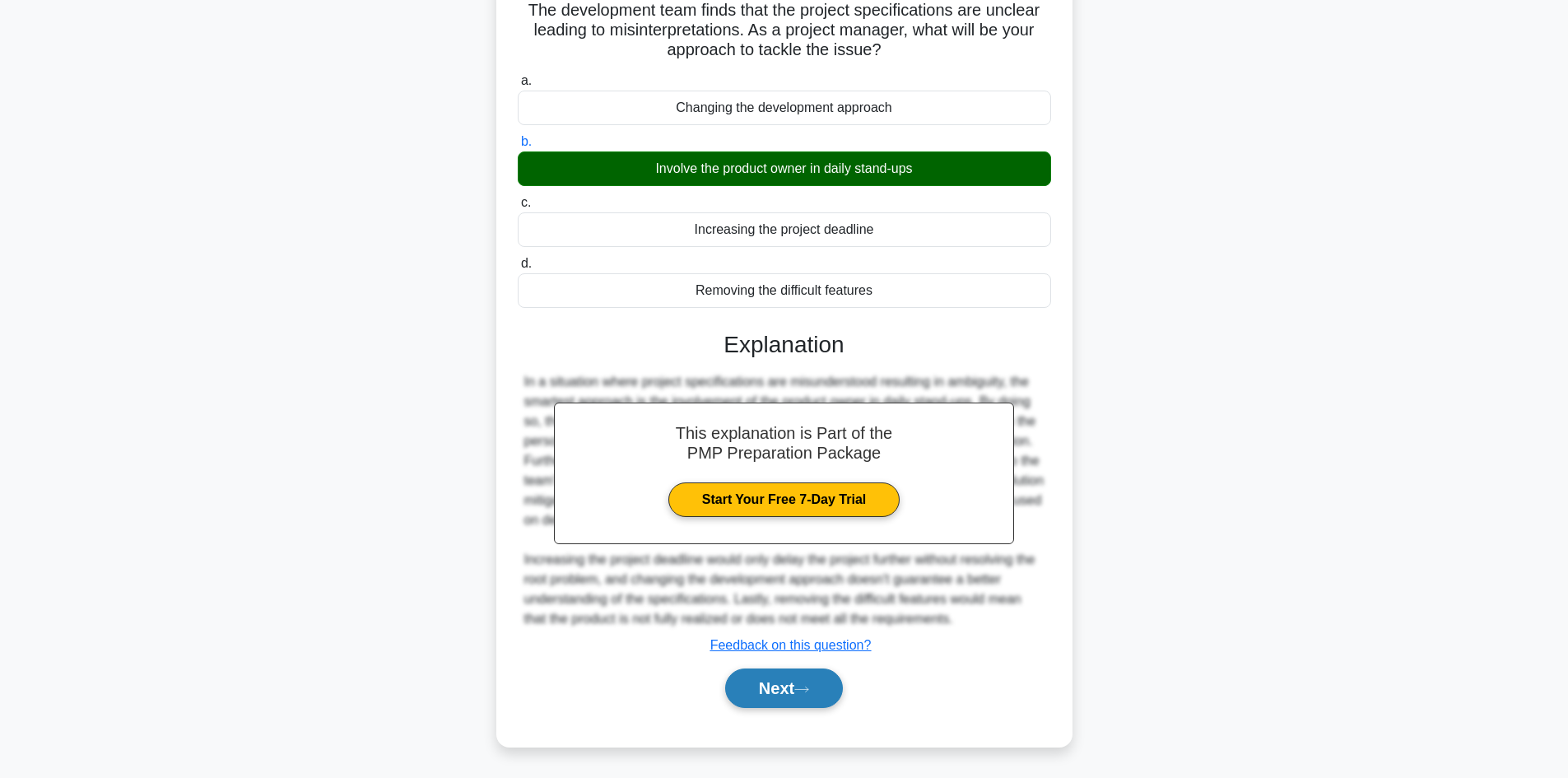
click at [779, 685] on button "Next" at bounding box center [784, 688] width 117 height 40
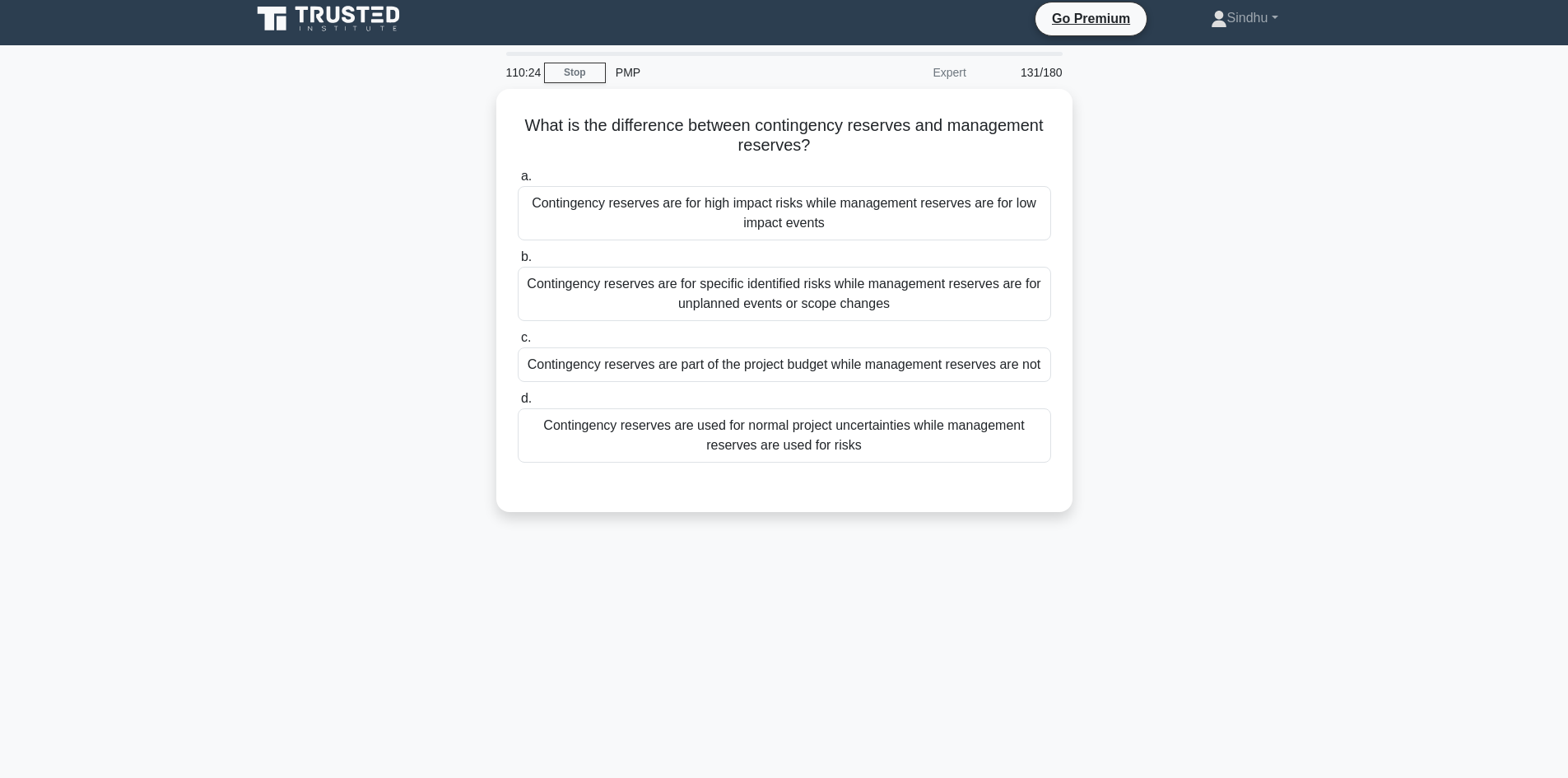
scroll to position [0, 0]
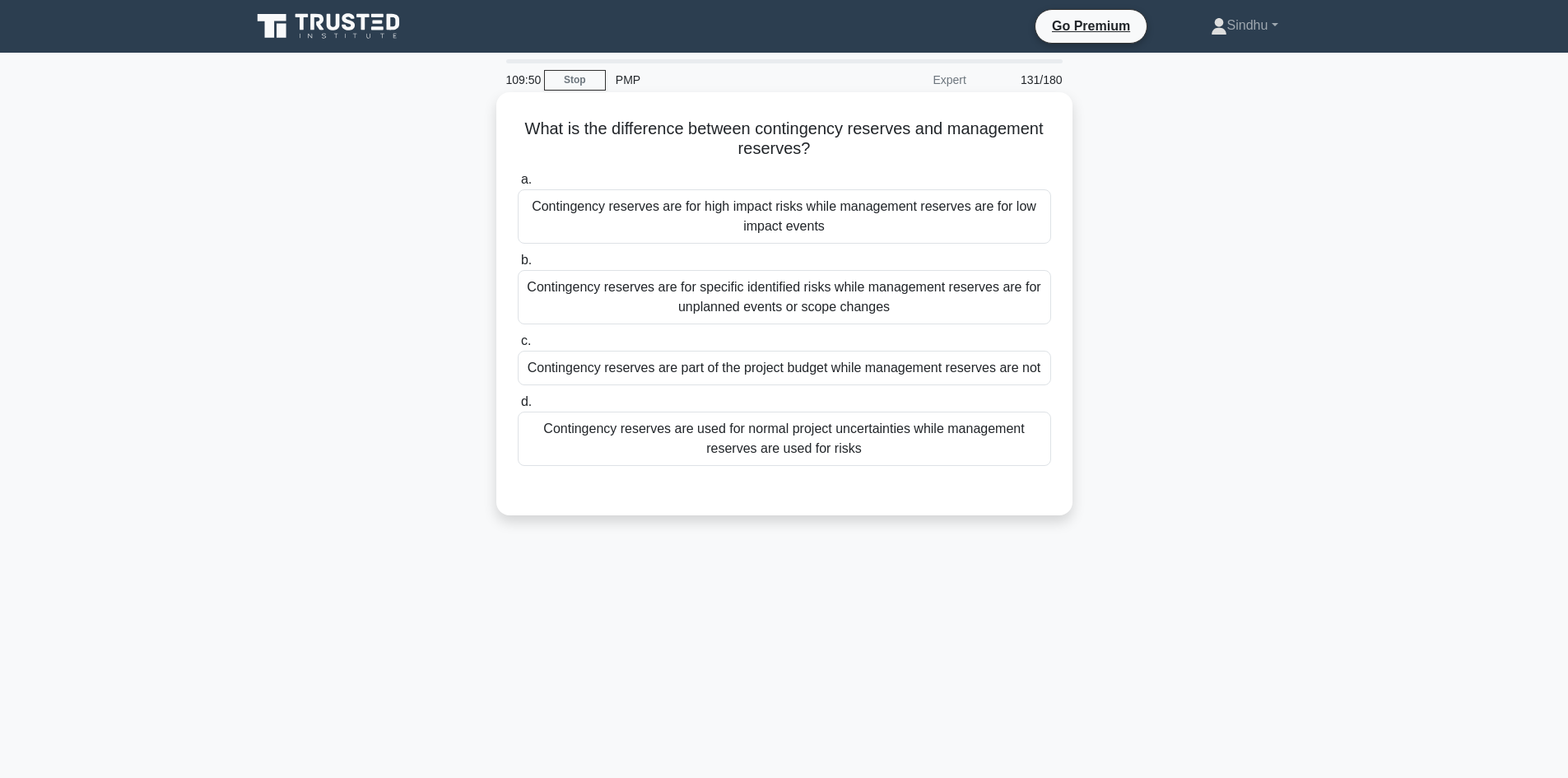
click at [788, 302] on div "Contingency reserves are for specific identified risks while management reserve…" at bounding box center [784, 297] width 533 height 54
click at [517, 266] on input "b. Contingency reserves are for specific identified risks while management rese…" at bounding box center [517, 260] width 0 height 11
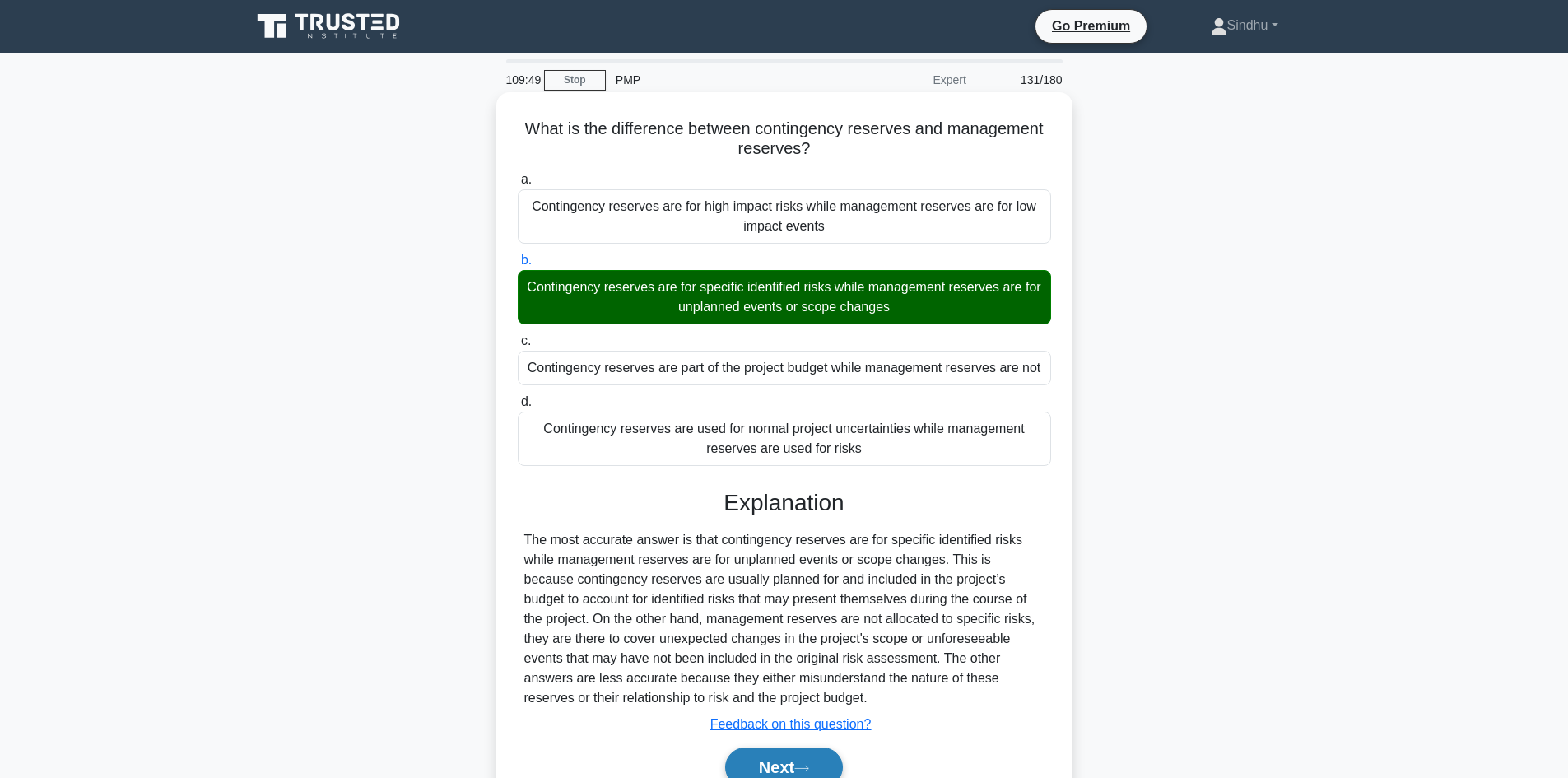
click at [782, 762] on button "Next" at bounding box center [784, 767] width 117 height 40
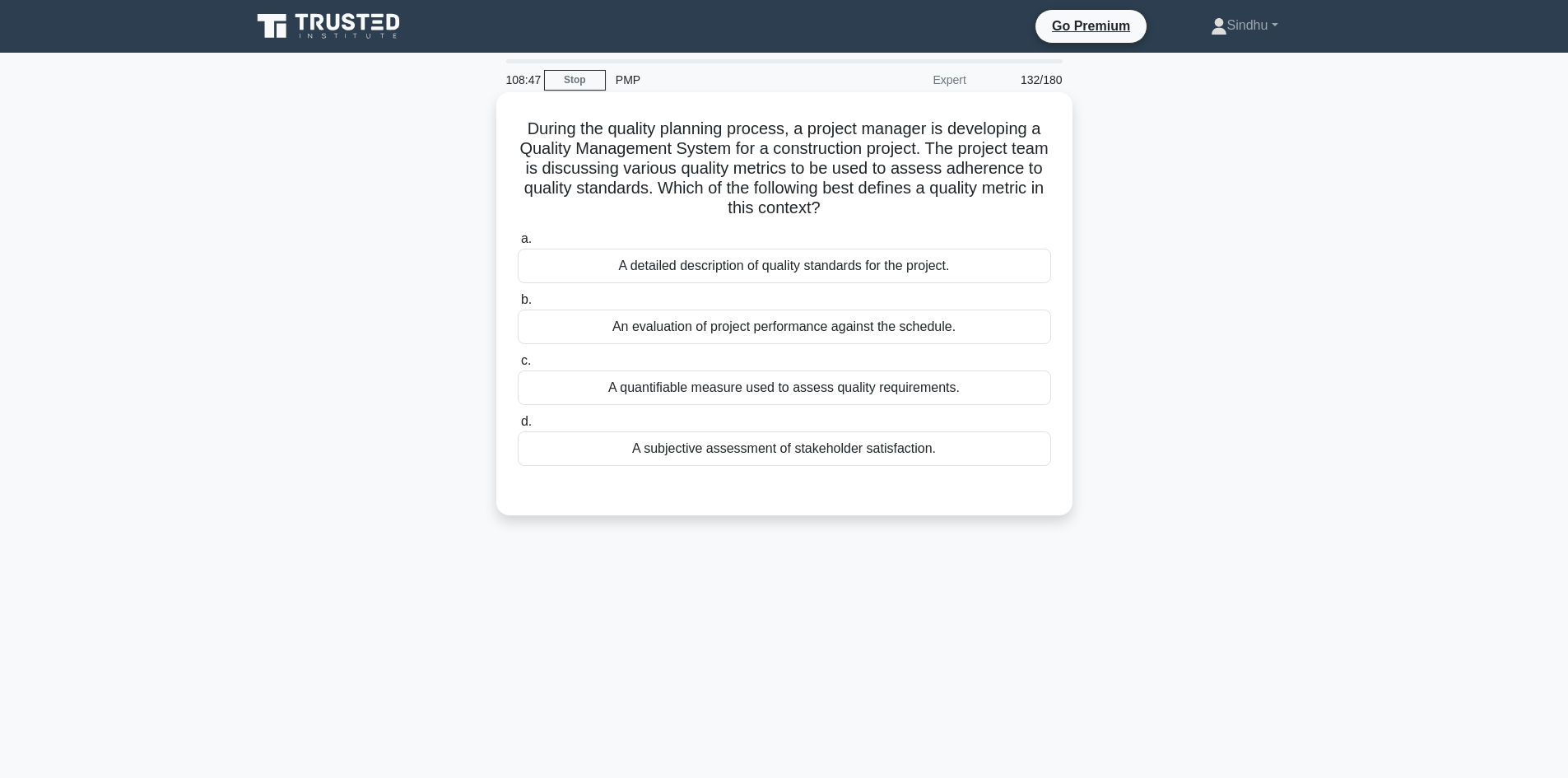
click at [734, 385] on div "A quantifiable measure used to assess quality requirements." at bounding box center [784, 387] width 533 height 35
click at [517, 366] on input "c. A quantifiable measure used to assess quality requirements." at bounding box center [517, 361] width 0 height 11
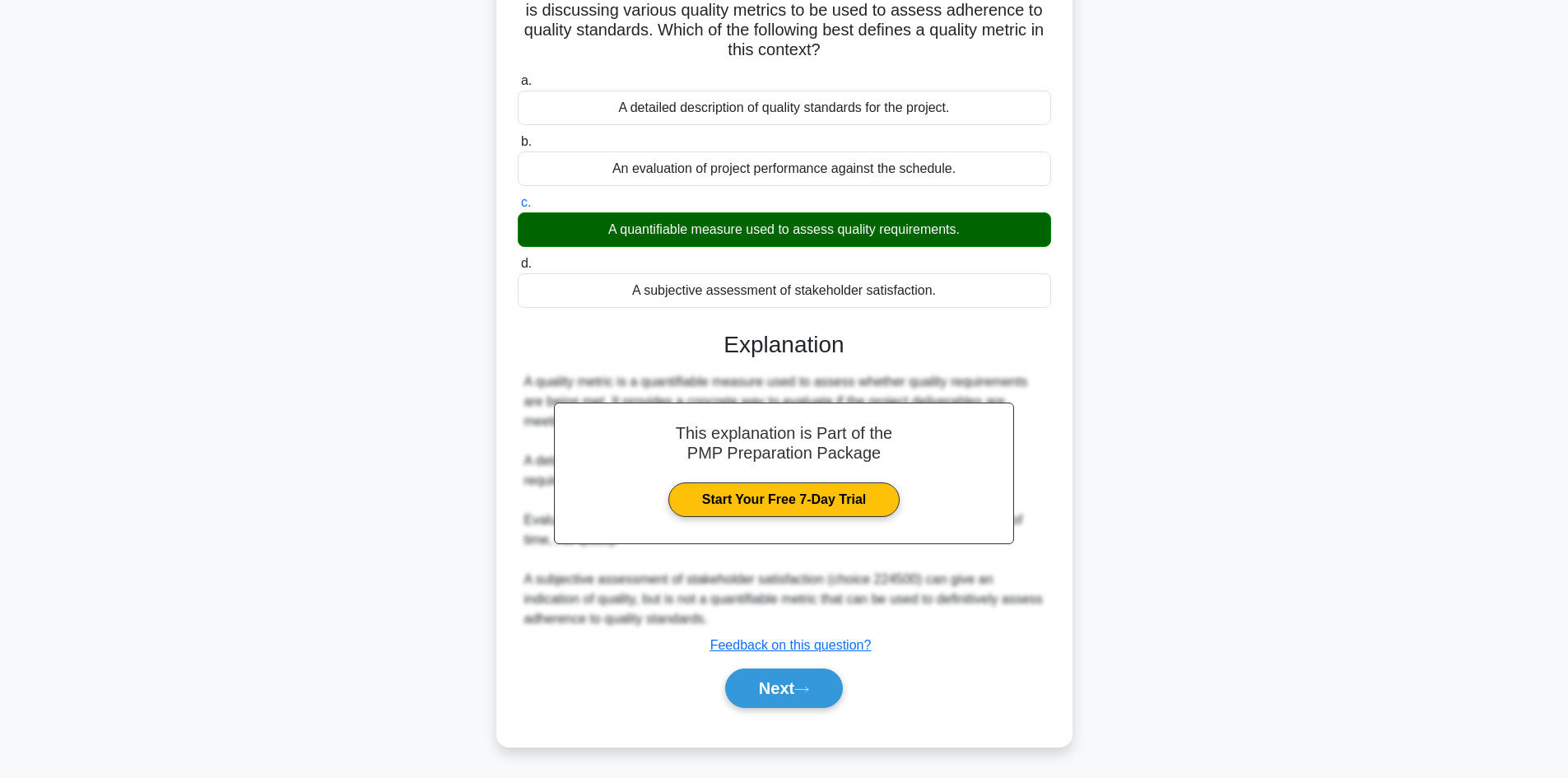
scroll to position [159, 0]
click at [742, 681] on button "Next" at bounding box center [784, 688] width 117 height 40
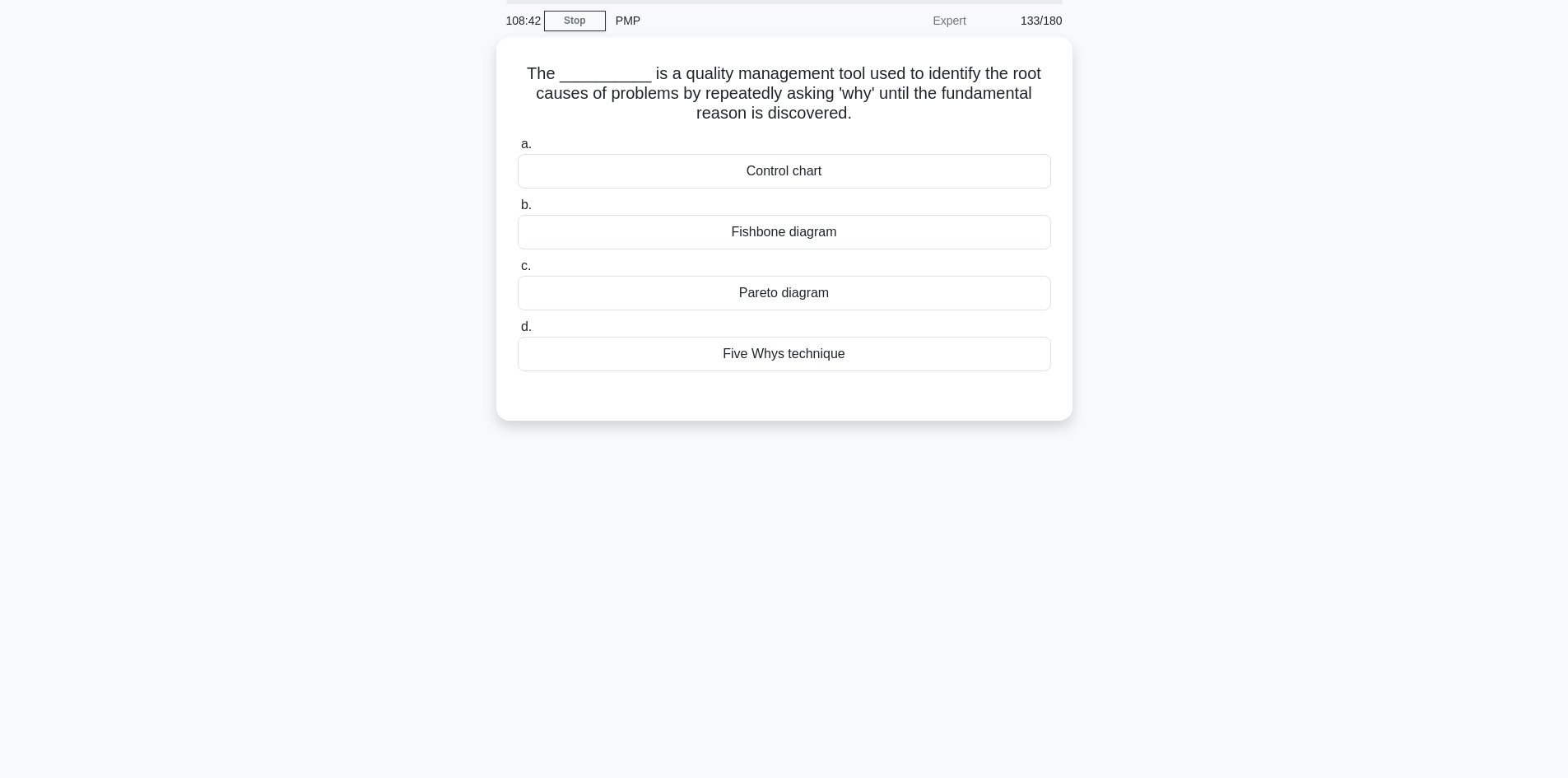
scroll to position [0, 0]
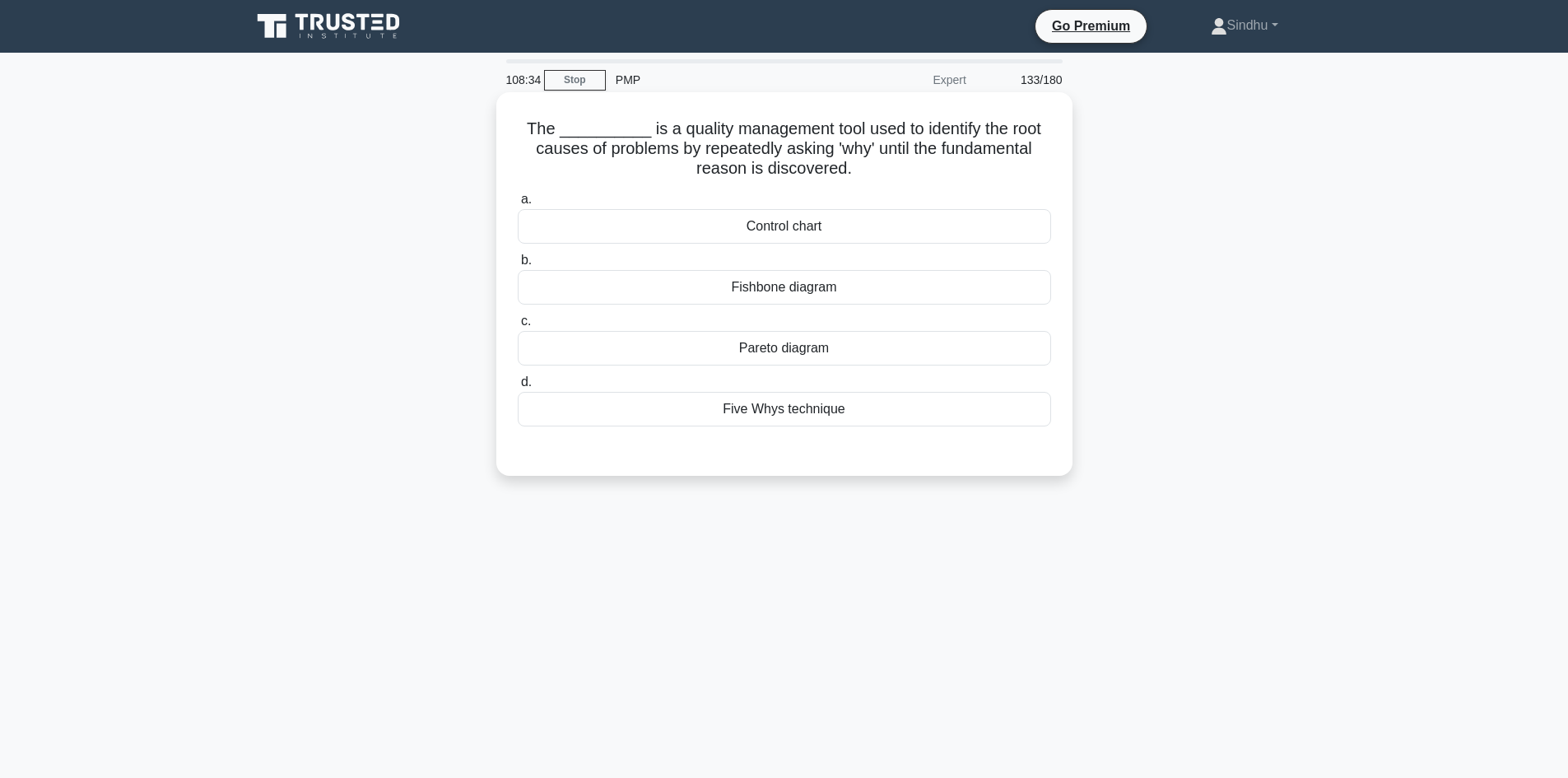
click at [786, 290] on div "Fishbone diagram" at bounding box center [784, 287] width 533 height 35
click at [517, 266] on input "b. Fishbone diagram" at bounding box center [517, 260] width 0 height 11
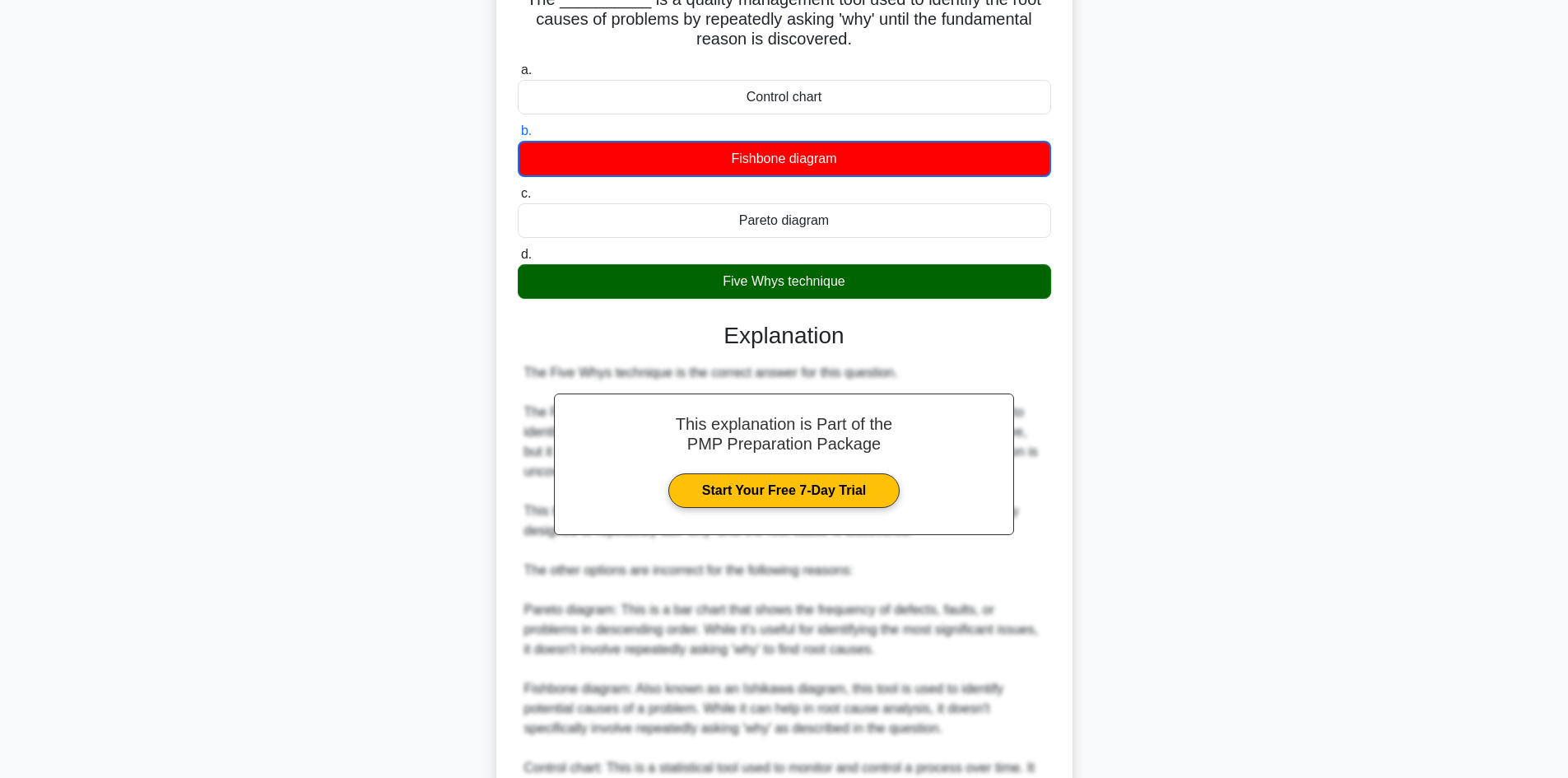
scroll to position [330, 0]
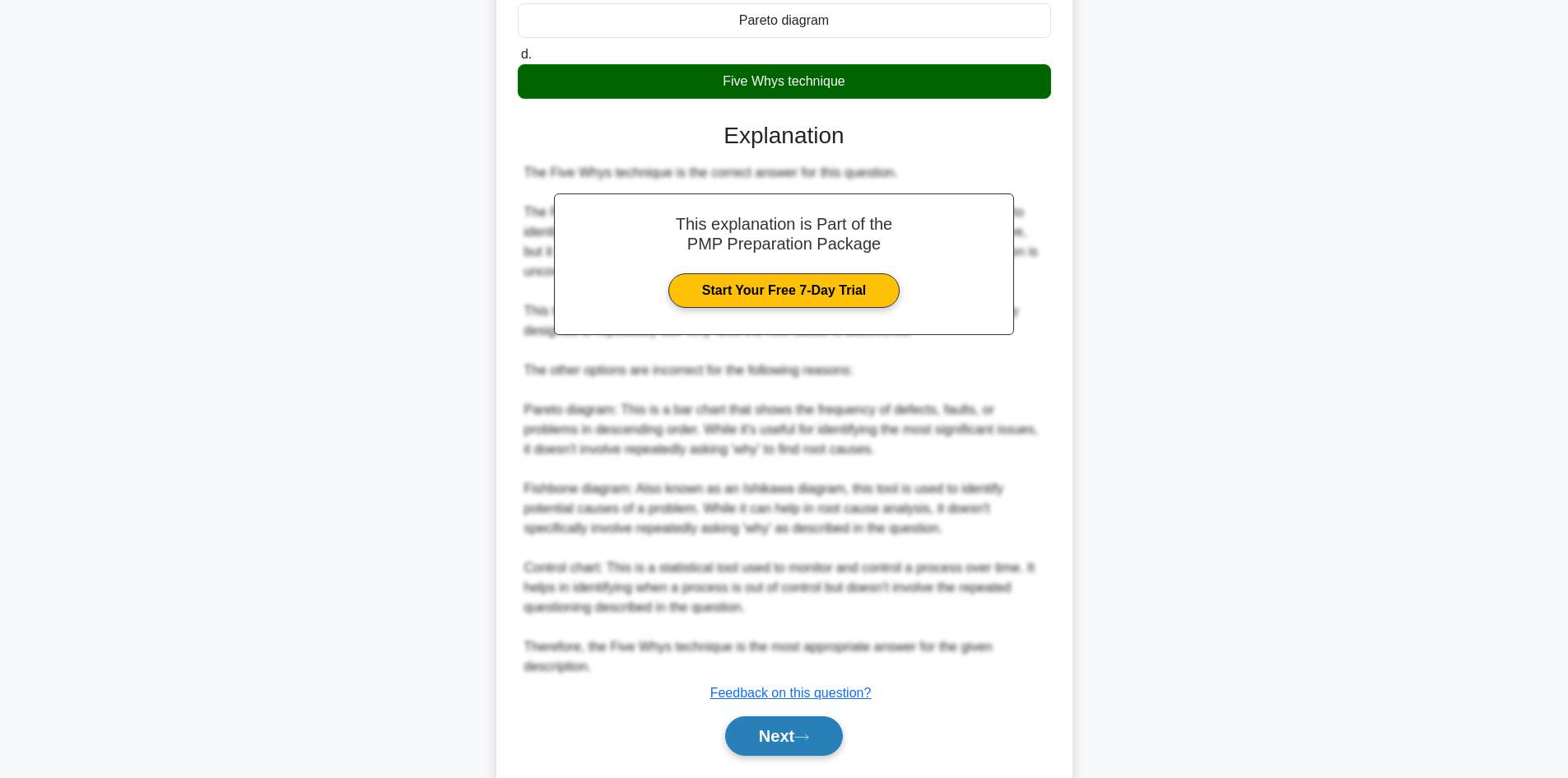
click at [750, 737] on button "Next" at bounding box center [784, 736] width 117 height 40
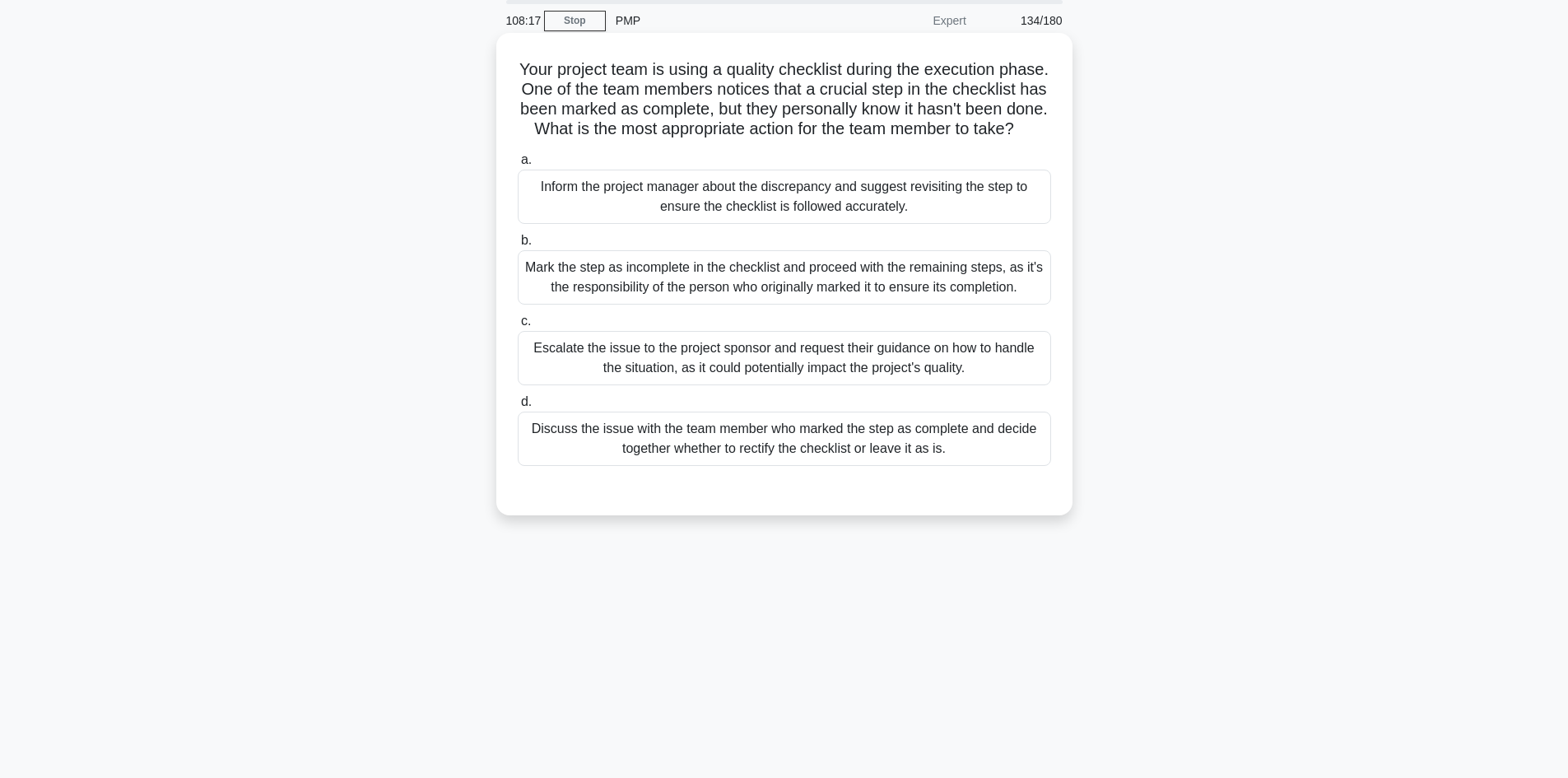
scroll to position [0, 0]
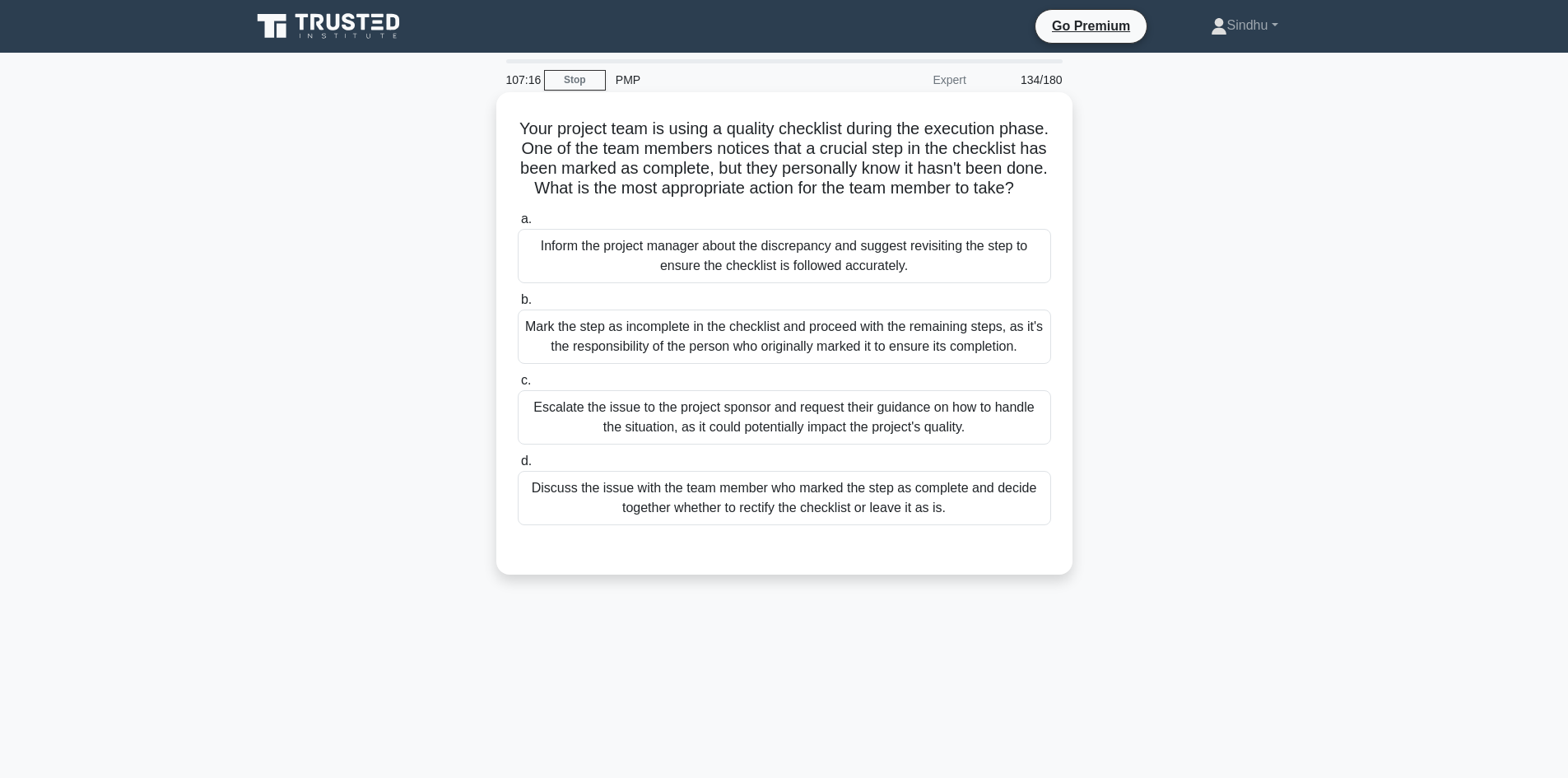
click at [765, 283] on div "Inform the project manager about the discrepancy and suggest revisiting the ste…" at bounding box center [784, 256] width 533 height 54
click at [517, 225] on input "a. Inform the project manager about the discrepancy and suggest revisiting the …" at bounding box center [517, 219] width 0 height 11
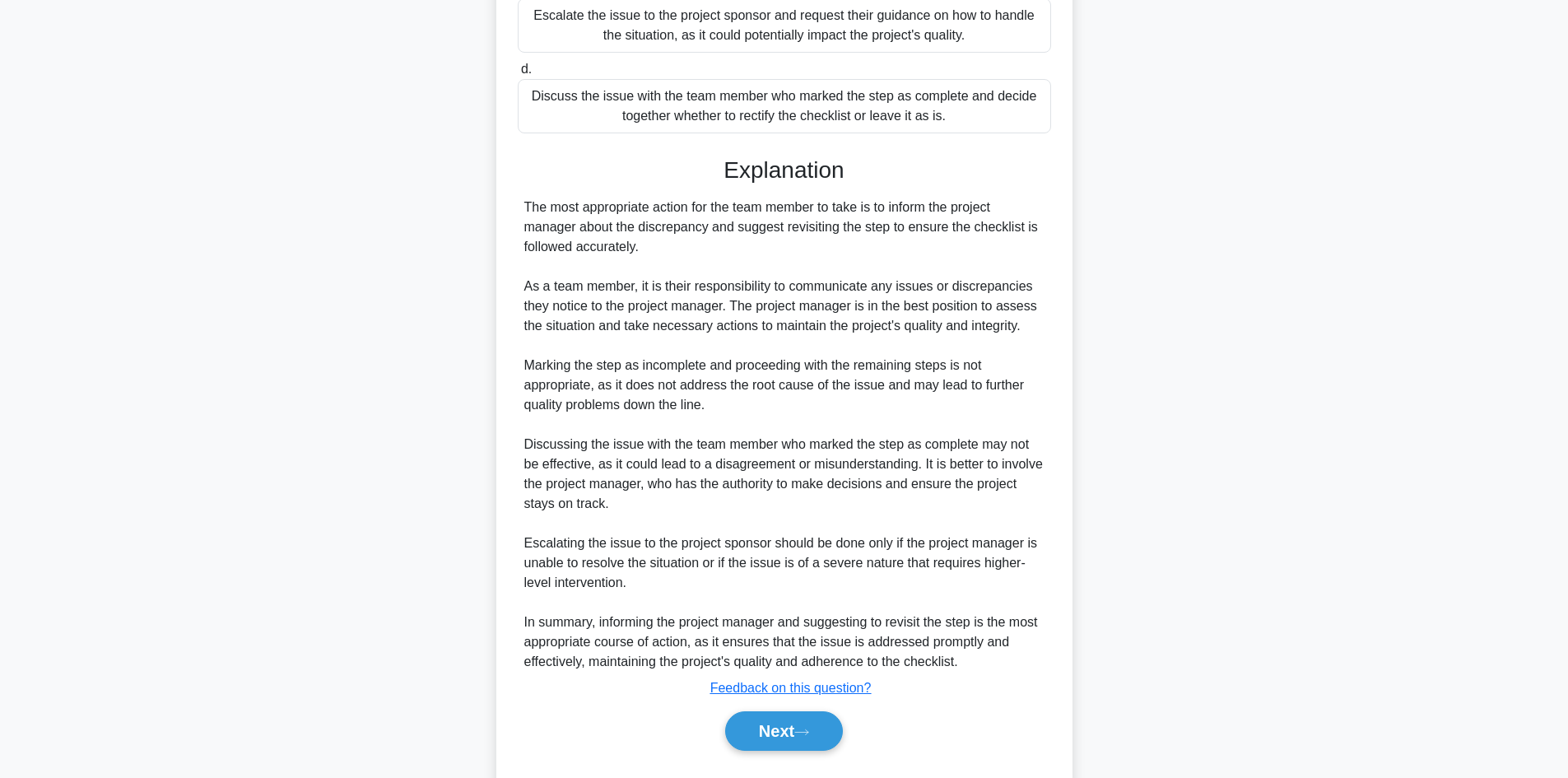
scroll to position [455, 0]
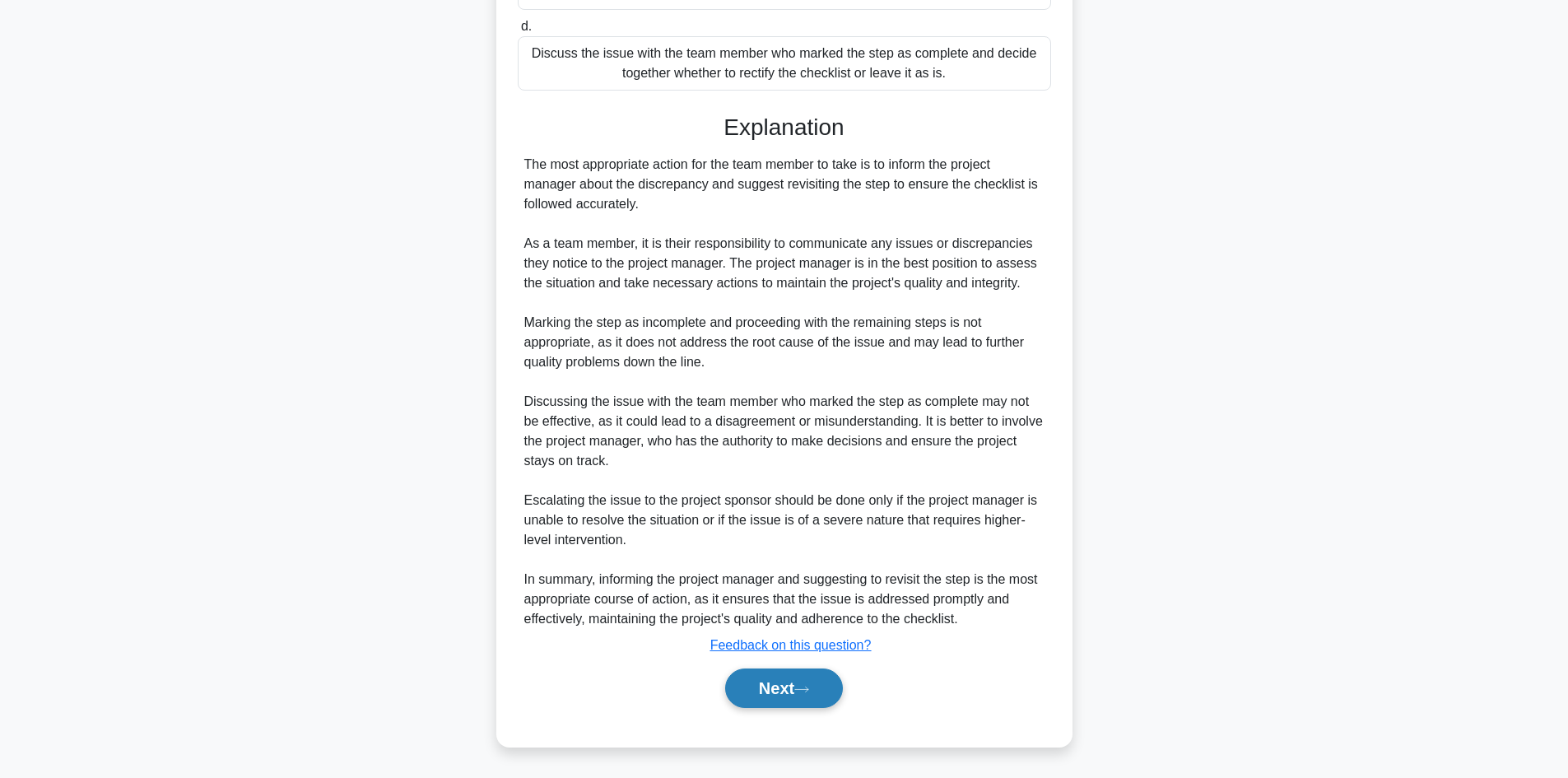
click at [763, 686] on button "Next" at bounding box center [784, 688] width 117 height 40
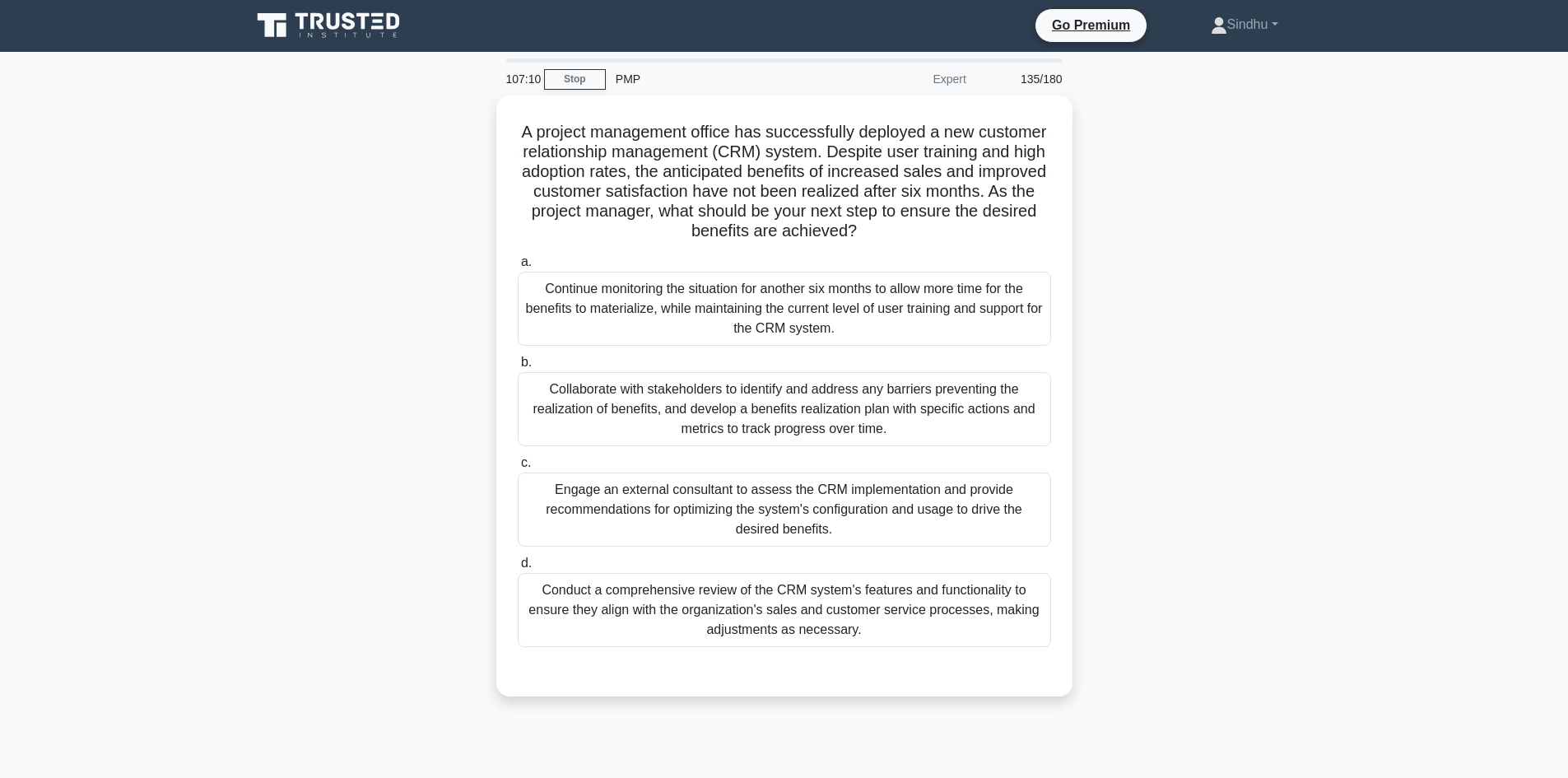
scroll to position [0, 0]
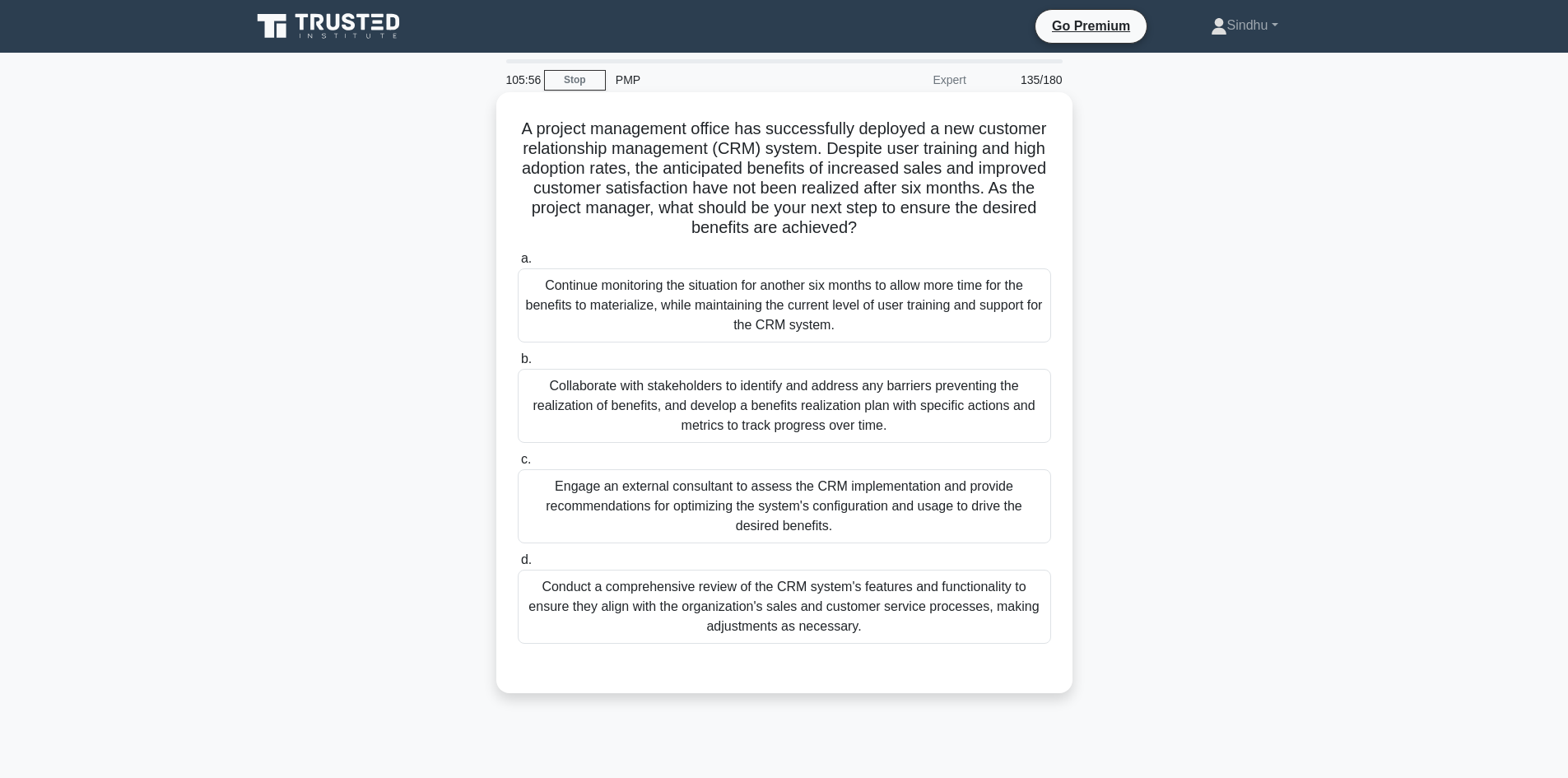
click at [910, 608] on div "Conduct a comprehensive review of the CRM system's features and functionality t…" at bounding box center [784, 607] width 533 height 74
click at [517, 566] on input "d. Conduct a comprehensive review of the CRM system's features and functionalit…" at bounding box center [517, 560] width 0 height 11
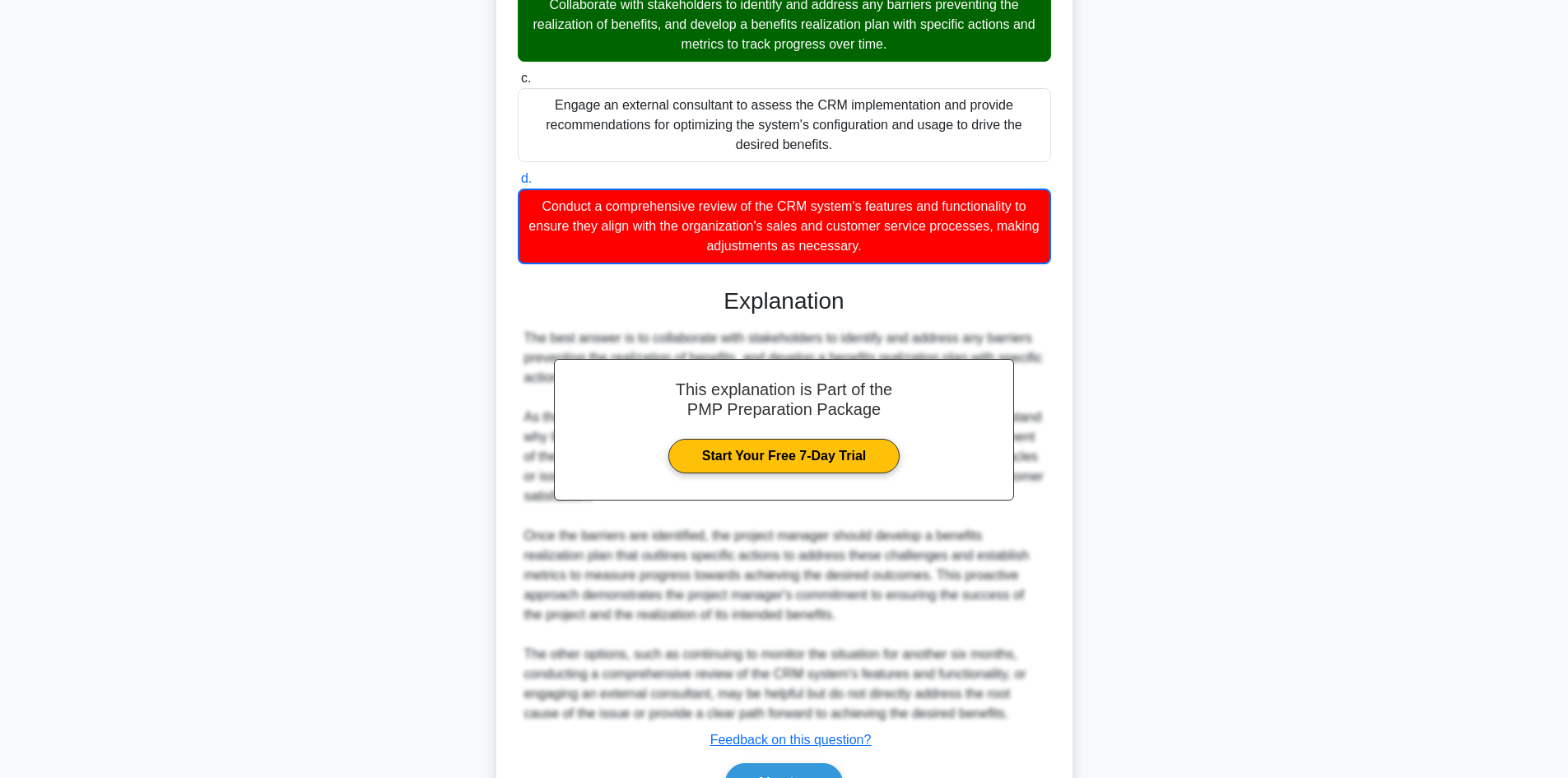
scroll to position [477, 0]
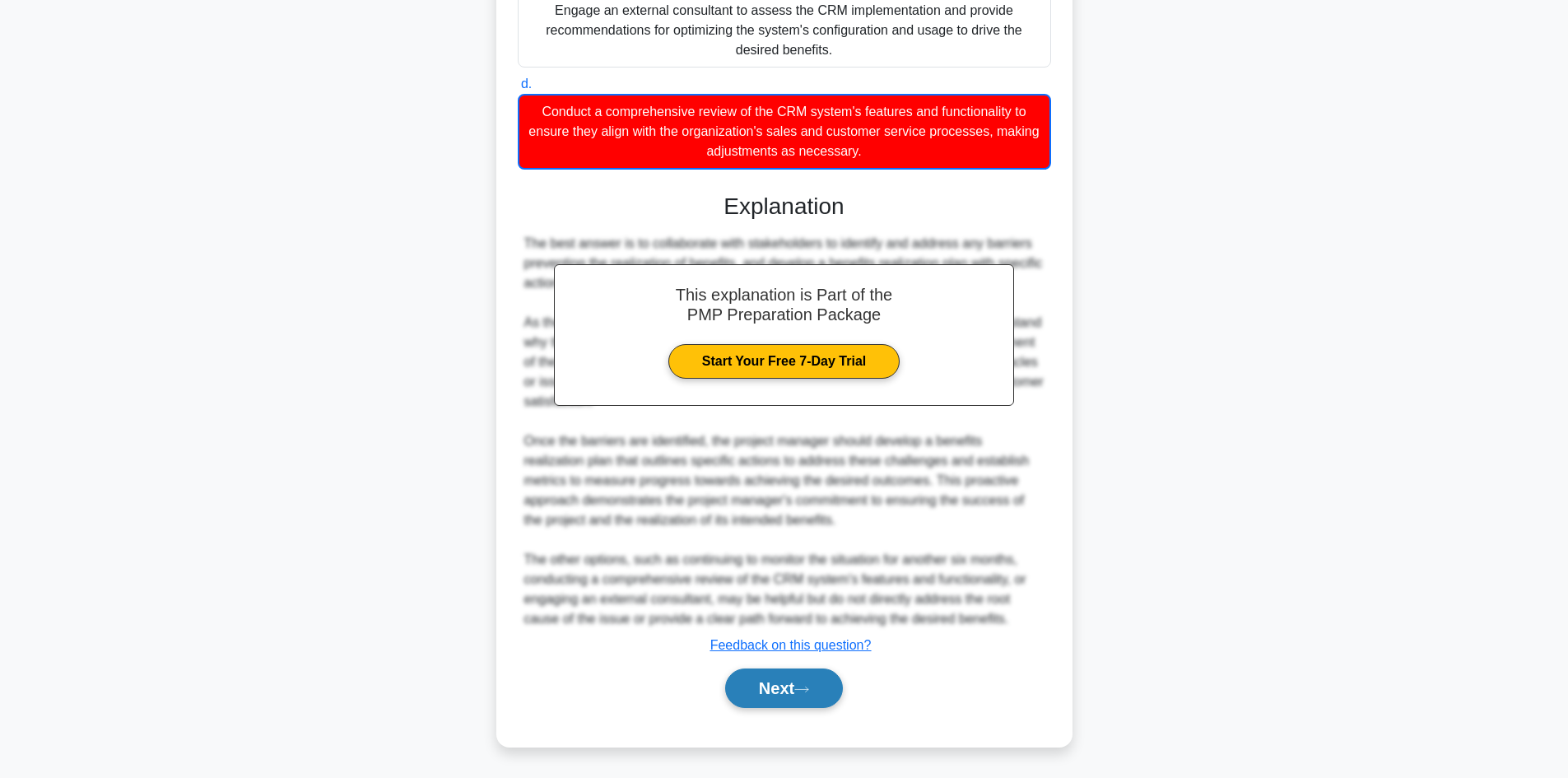
click at [763, 693] on button "Next" at bounding box center [784, 688] width 117 height 40
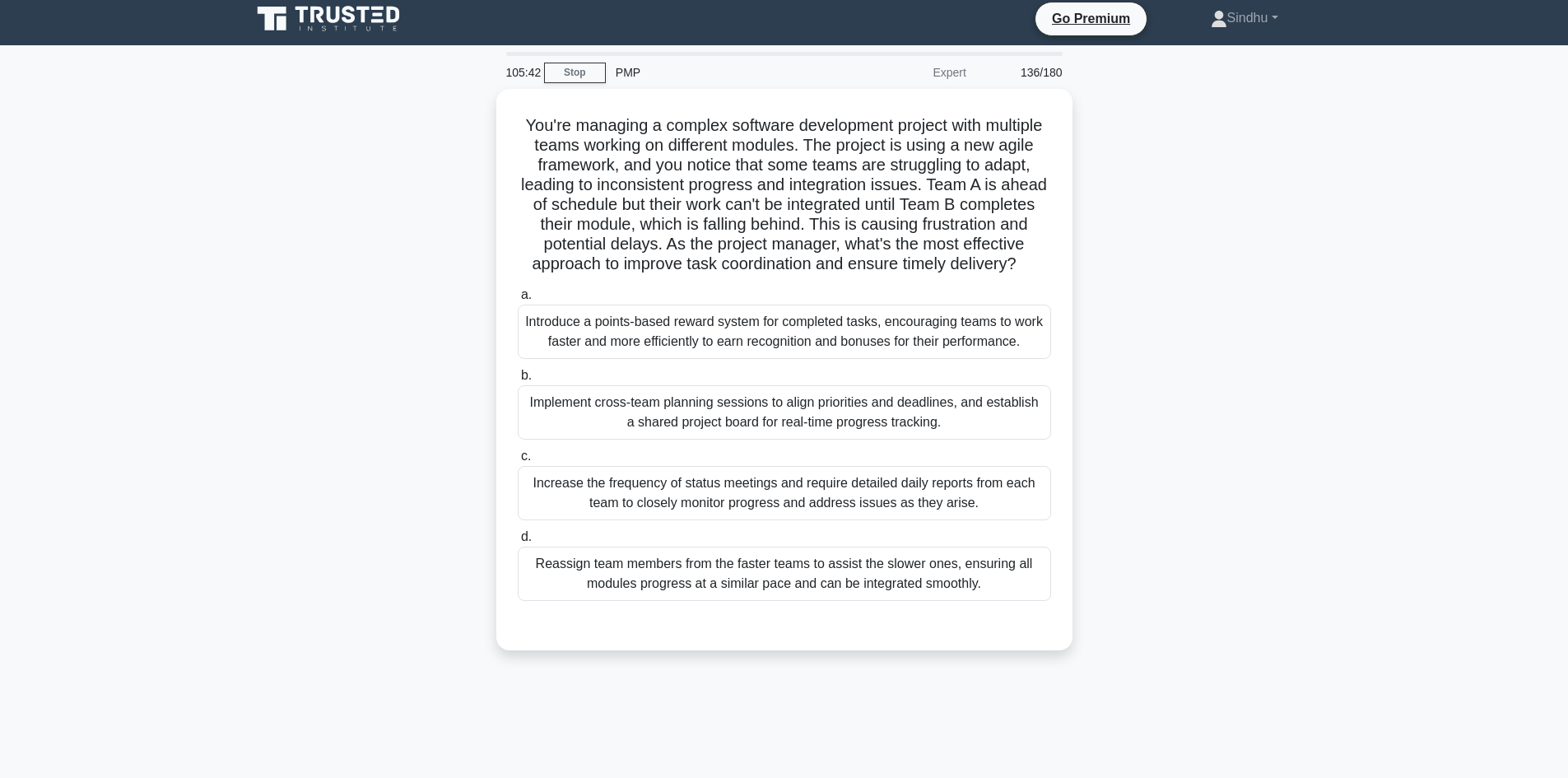
scroll to position [0, 0]
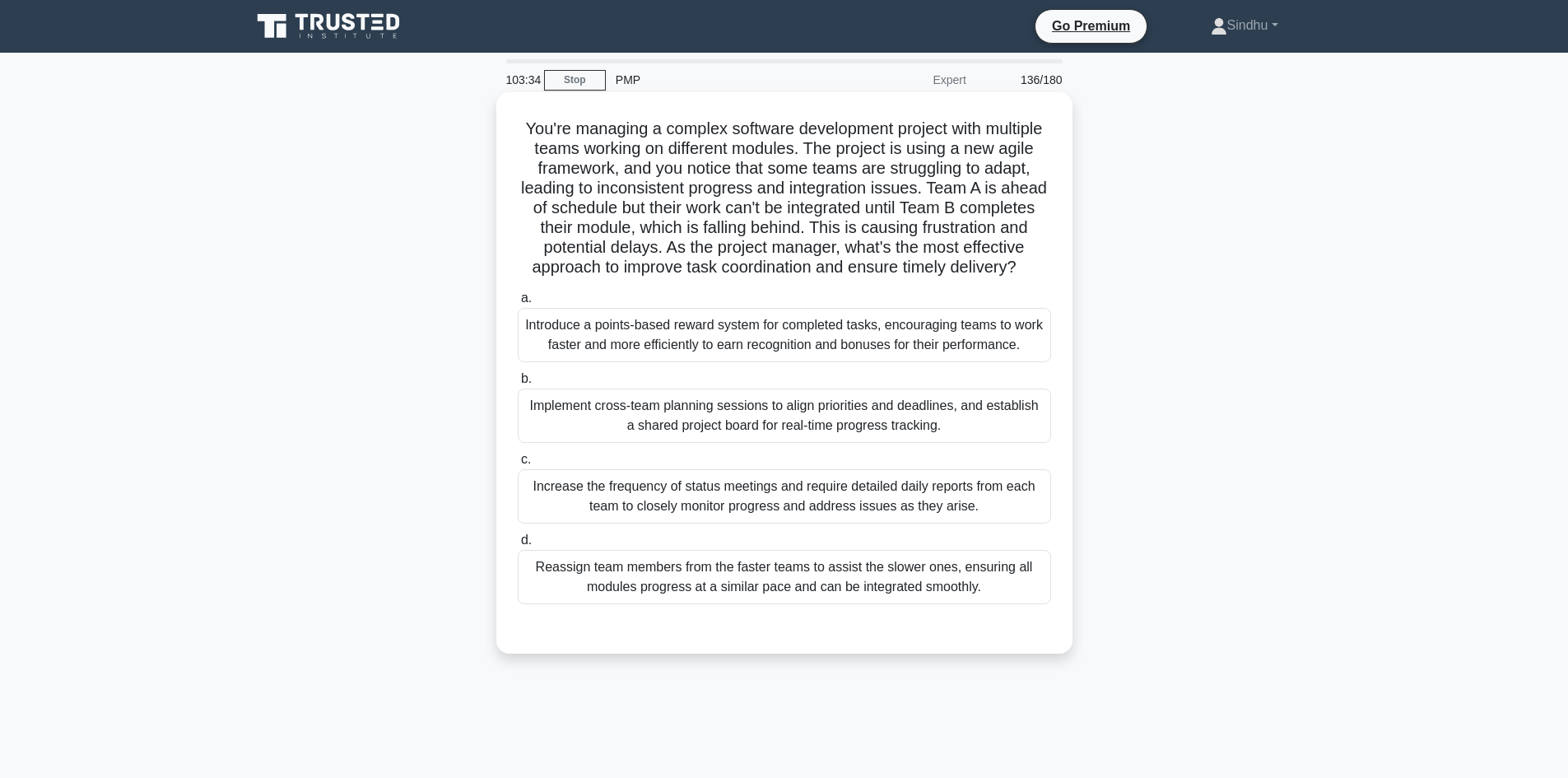
click at [789, 443] on div "Implement cross-team planning sessions to align priorities and deadlines, and e…" at bounding box center [784, 416] width 533 height 54
click at [517, 385] on input "b. Implement cross-team planning sessions to align priorities and deadlines, an…" at bounding box center [517, 379] width 0 height 11
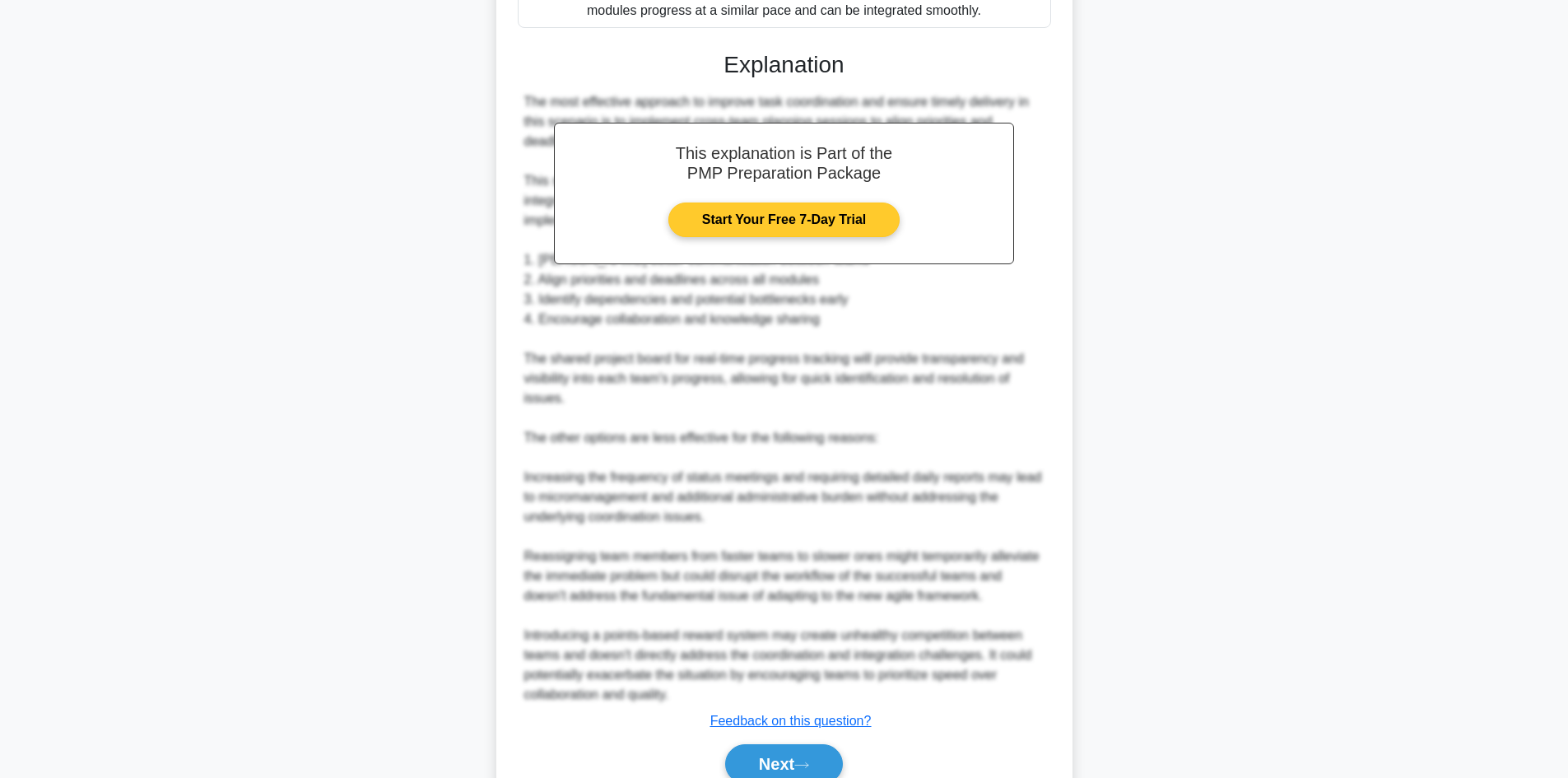
scroll to position [673, 0]
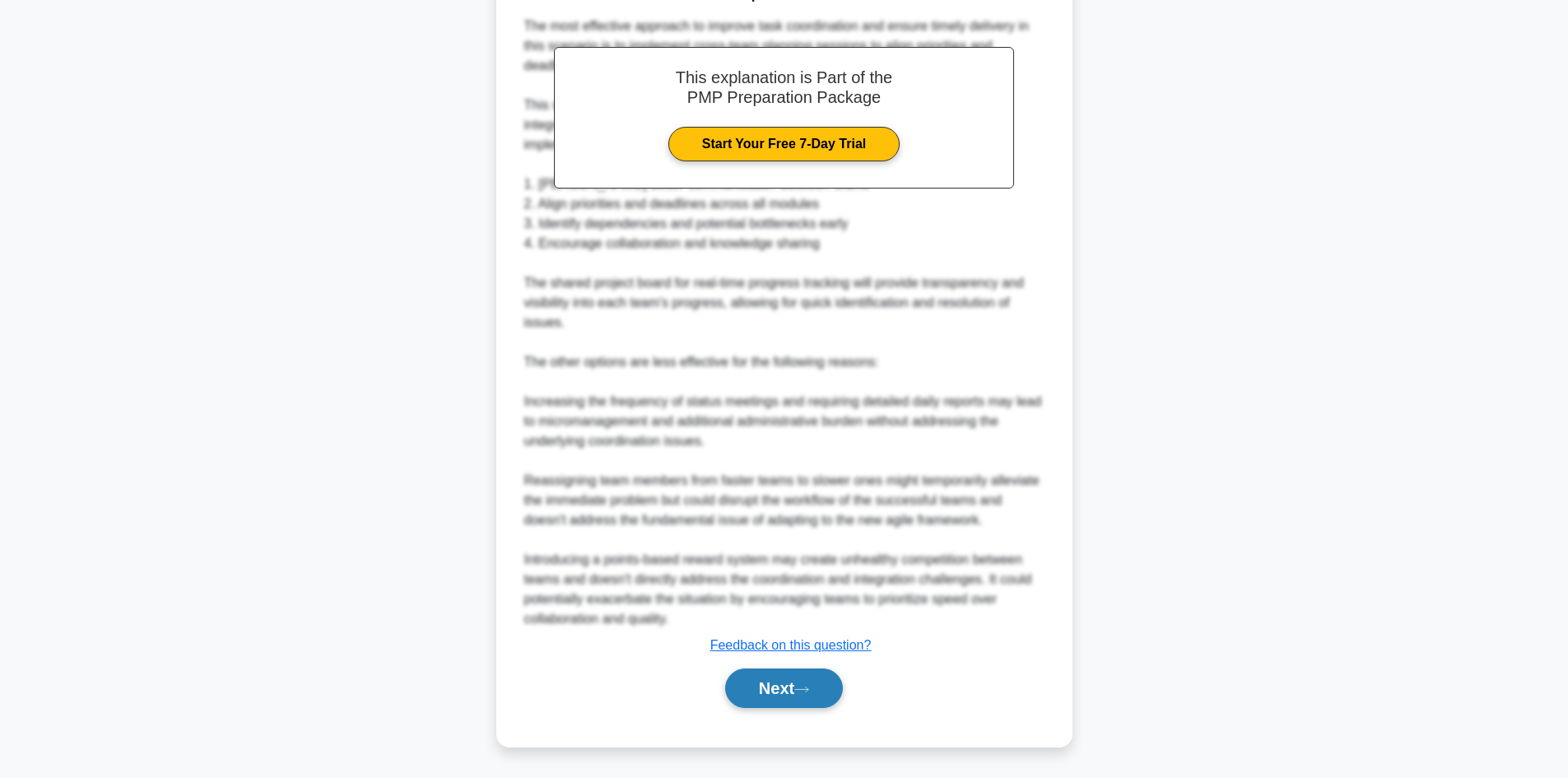
click at [781, 679] on button "Next" at bounding box center [784, 688] width 117 height 40
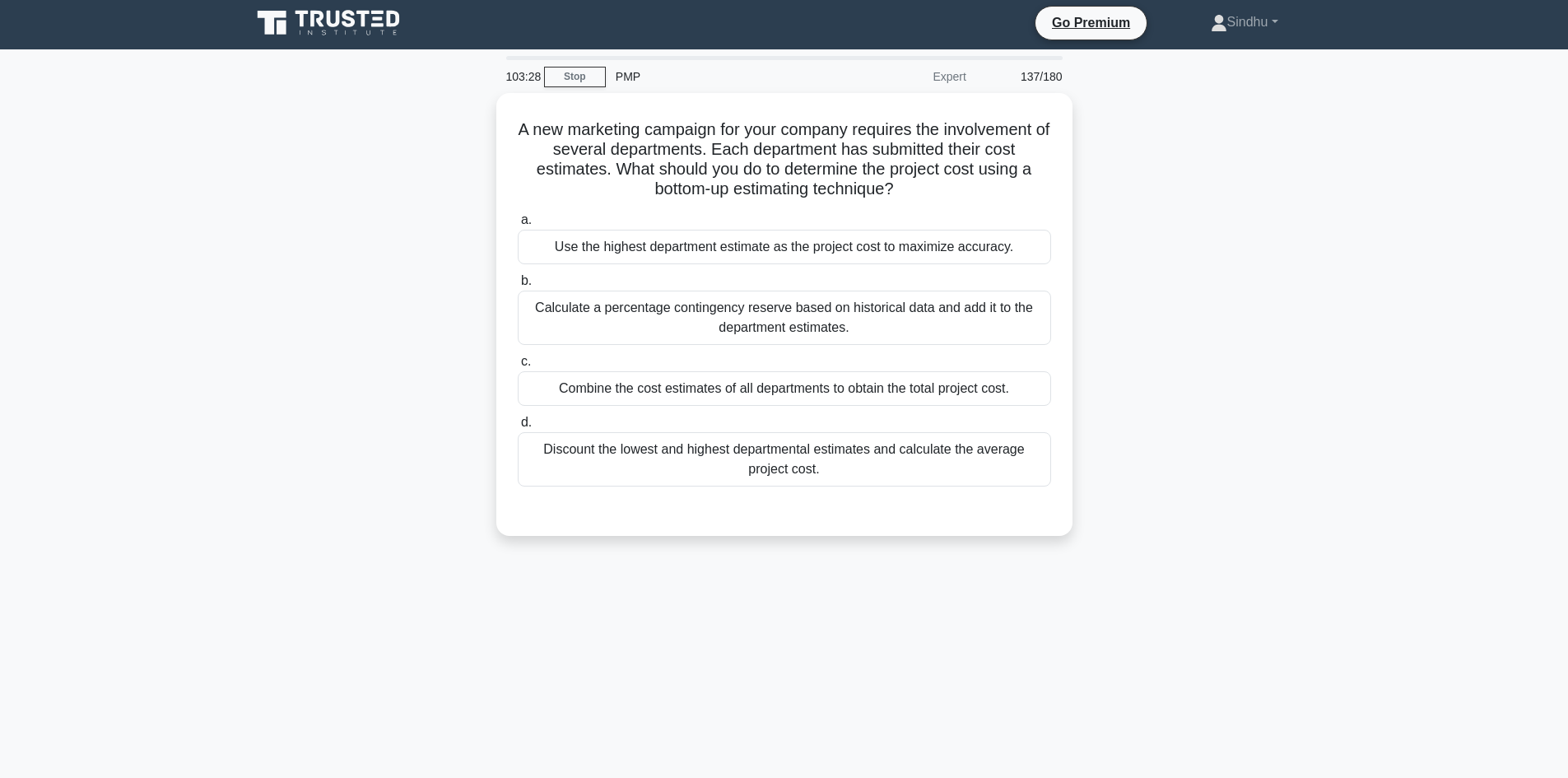
scroll to position [0, 0]
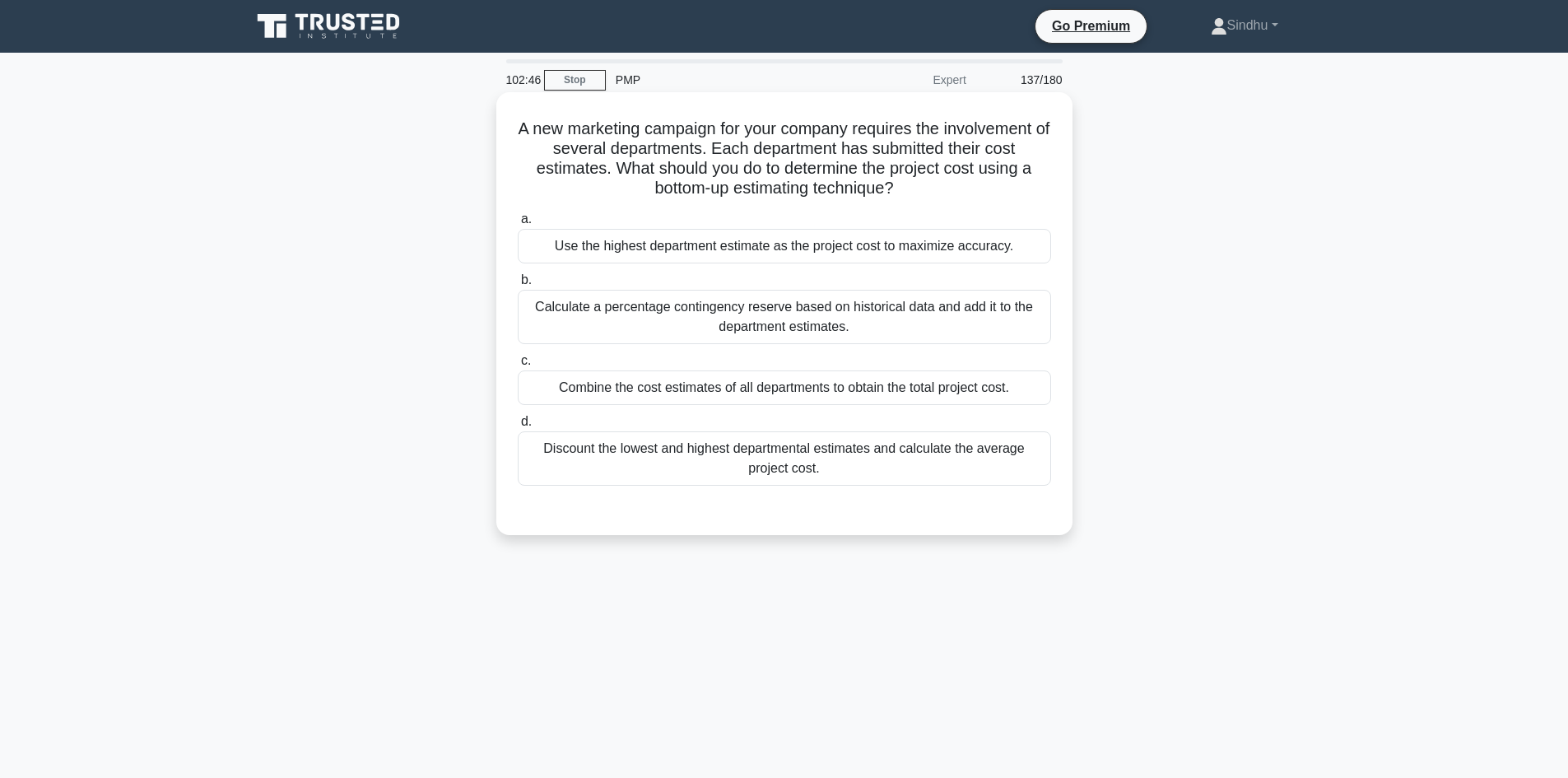
click at [804, 392] on div "Combine the cost estimates of all departments to obtain the total project cost." at bounding box center [784, 387] width 533 height 35
click at [517, 366] on input "c. Combine the cost estimates of all departments to obtain the total project co…" at bounding box center [517, 361] width 0 height 11
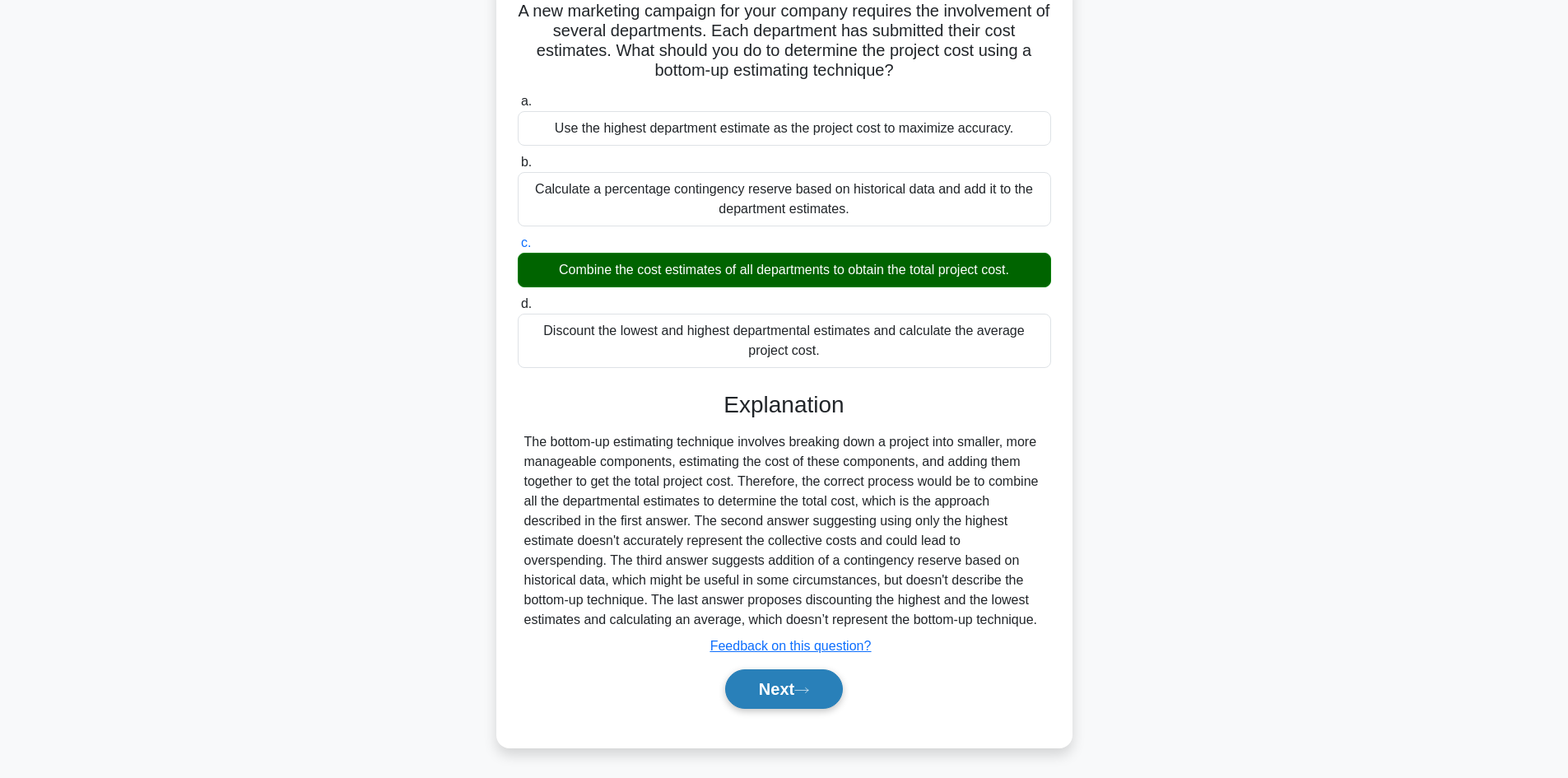
scroll to position [119, 0]
click at [787, 698] on button "Next" at bounding box center [784, 688] width 117 height 40
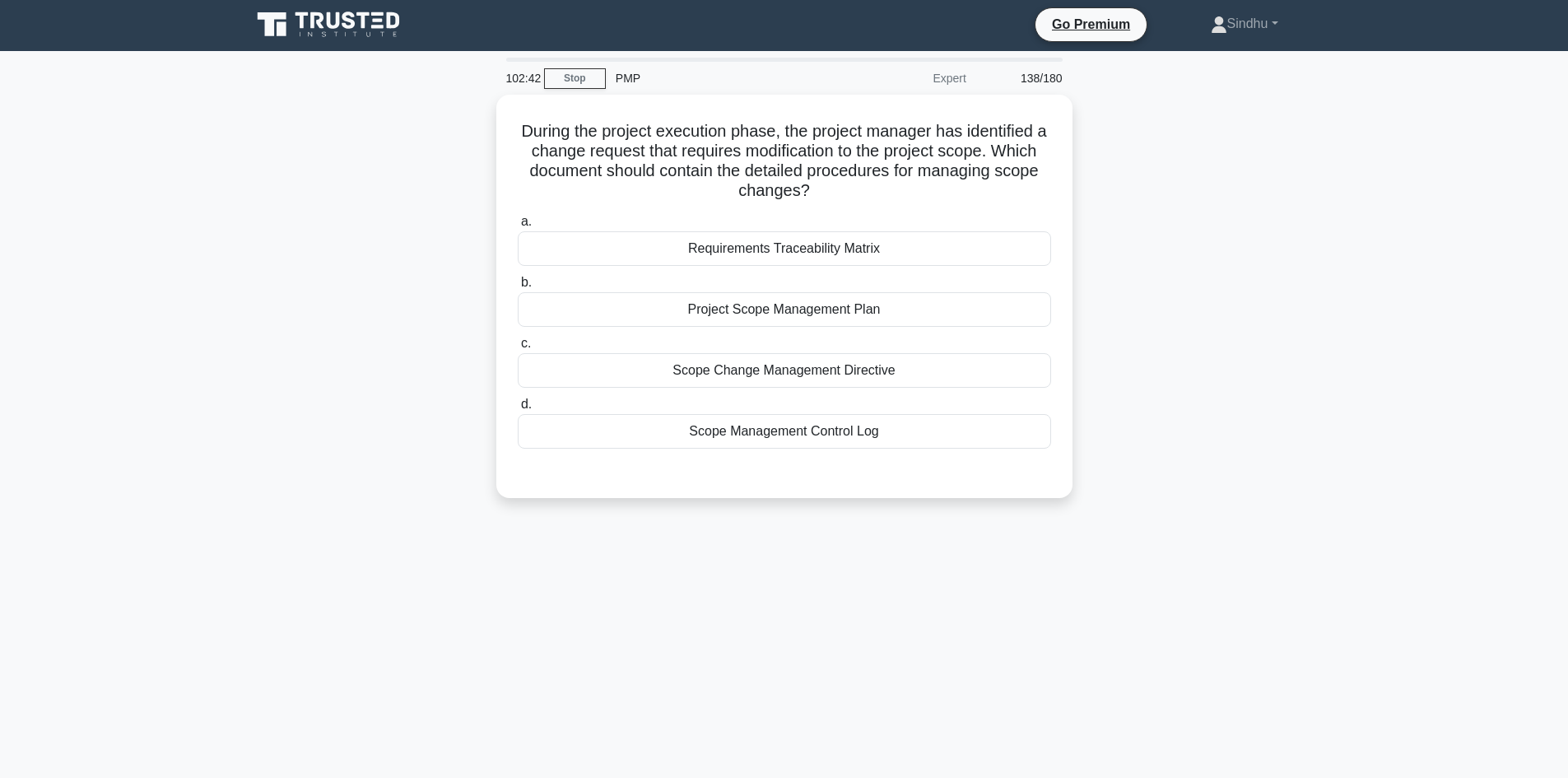
scroll to position [0, 0]
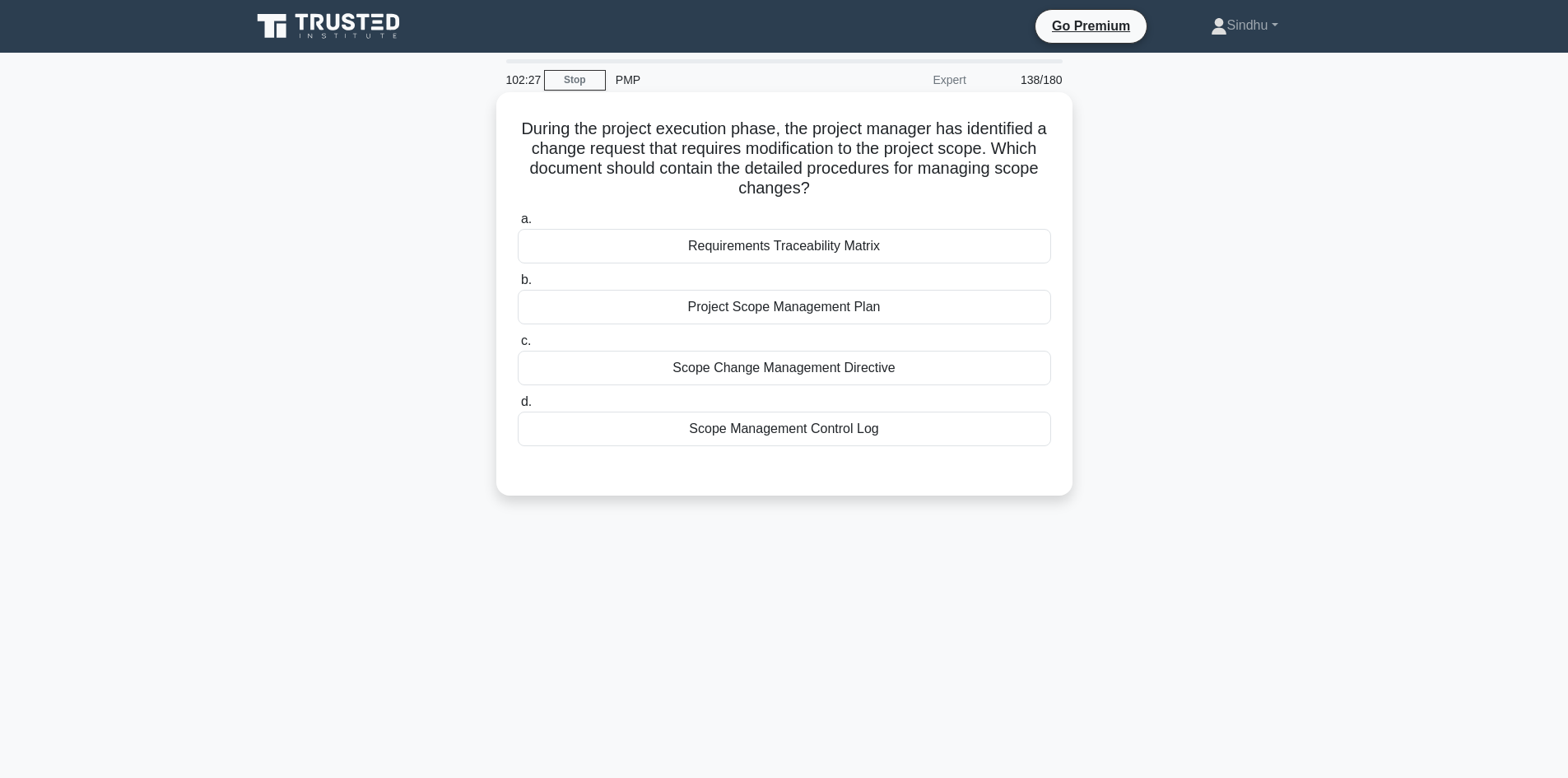
click at [819, 365] on div "Scope Change Management Directive" at bounding box center [784, 368] width 533 height 35
click at [517, 347] on input "c. Scope Change Management Directive" at bounding box center [517, 341] width 0 height 11
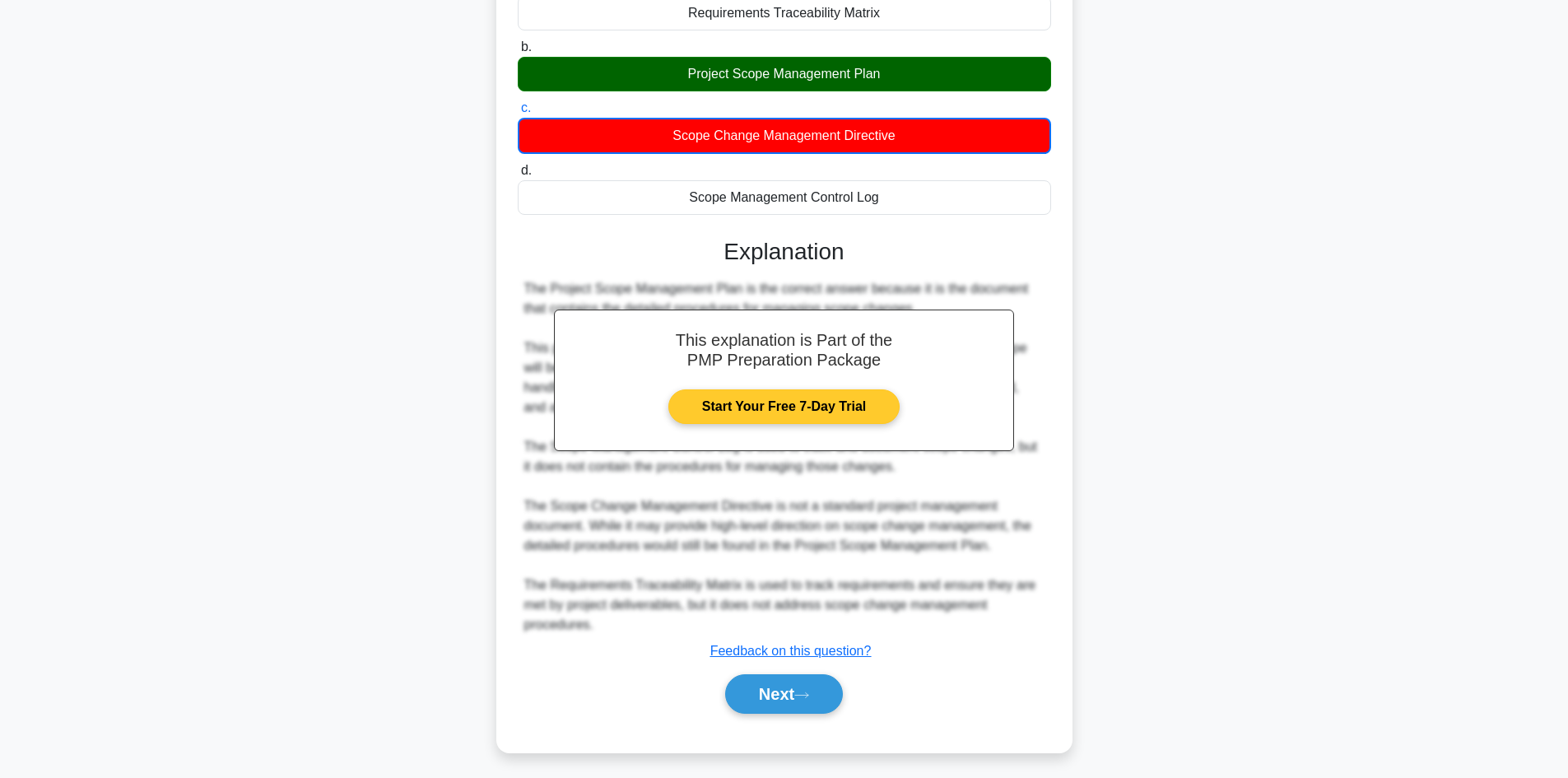
scroll to position [239, 0]
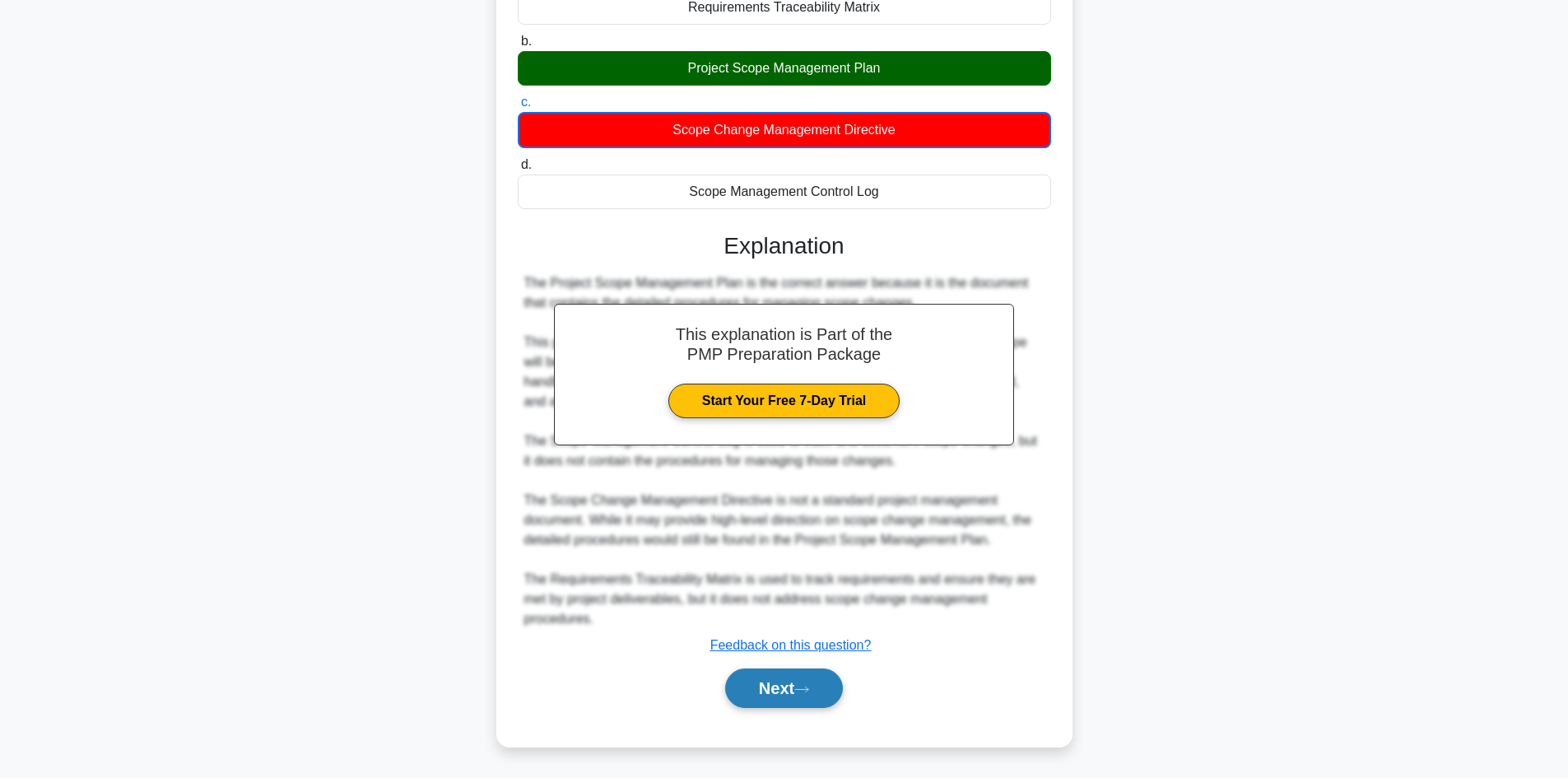
click at [765, 691] on button "Next" at bounding box center [784, 688] width 117 height 40
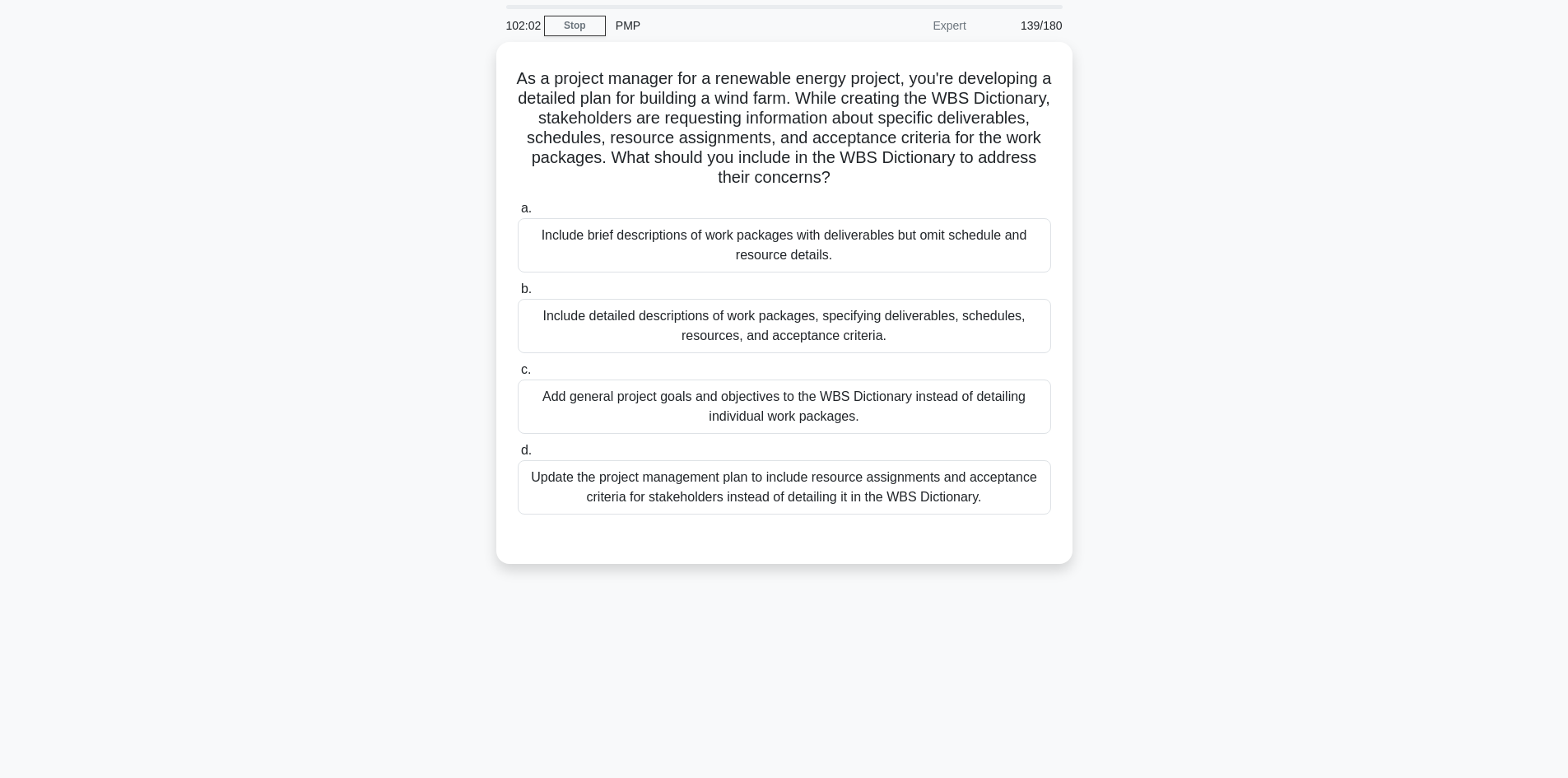
scroll to position [0, 0]
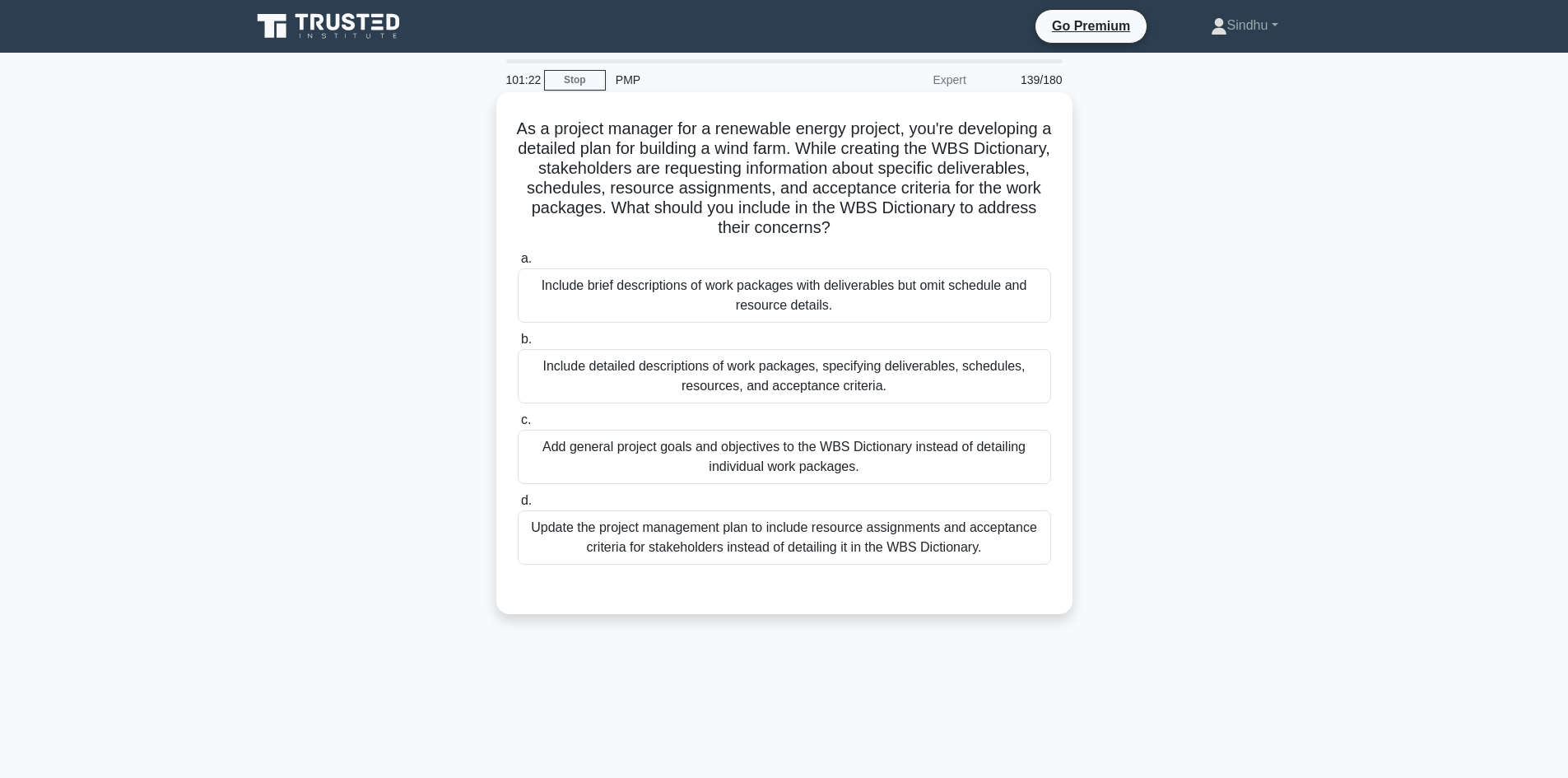
click at [846, 307] on div "Include brief descriptions of work packages with deliverables but omit schedule…" at bounding box center [784, 295] width 533 height 54
click at [517, 265] on input "a. Include brief descriptions of work packages with deliverables but omit sched…" at bounding box center [517, 259] width 0 height 11
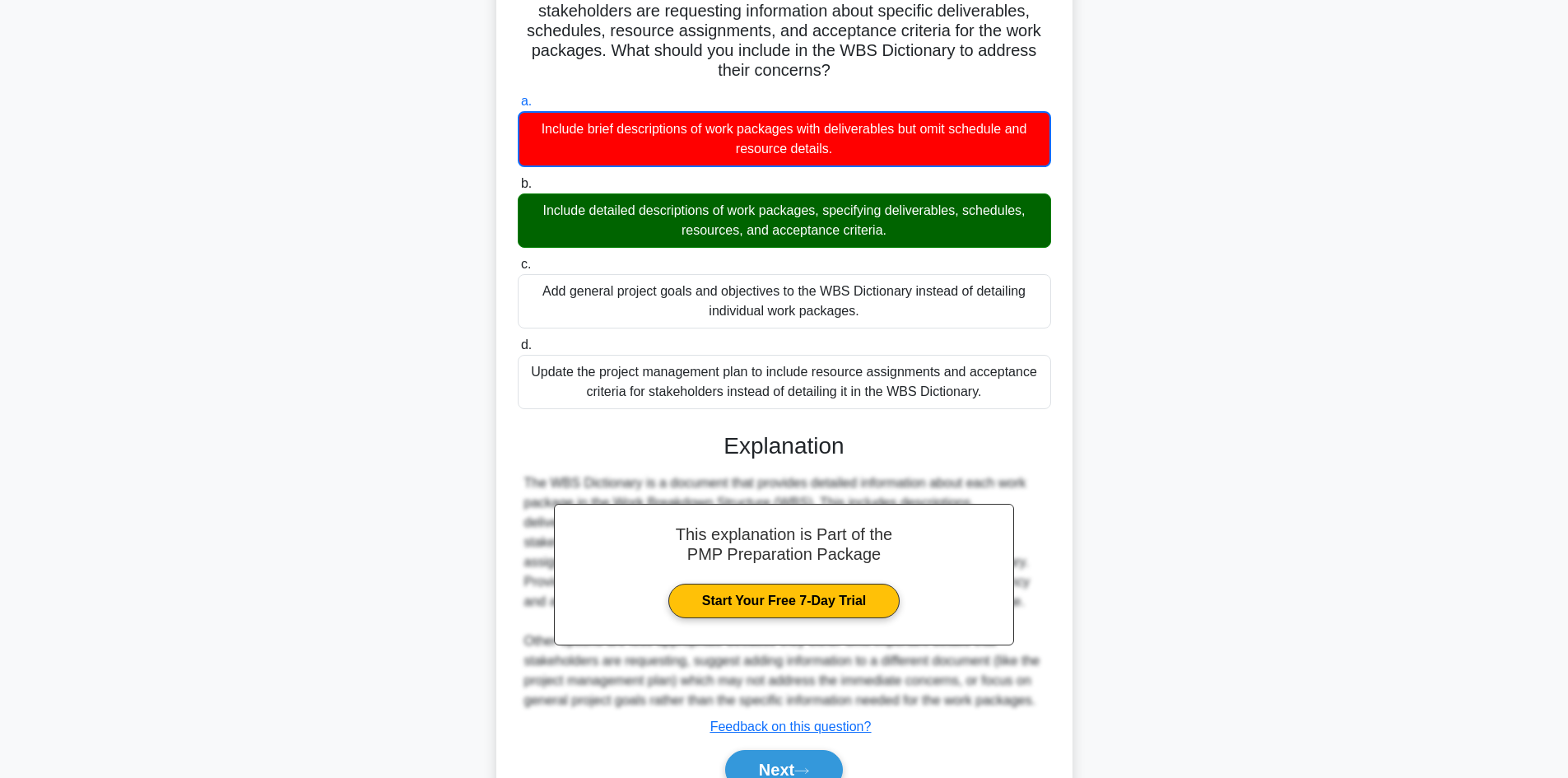
scroll to position [239, 0]
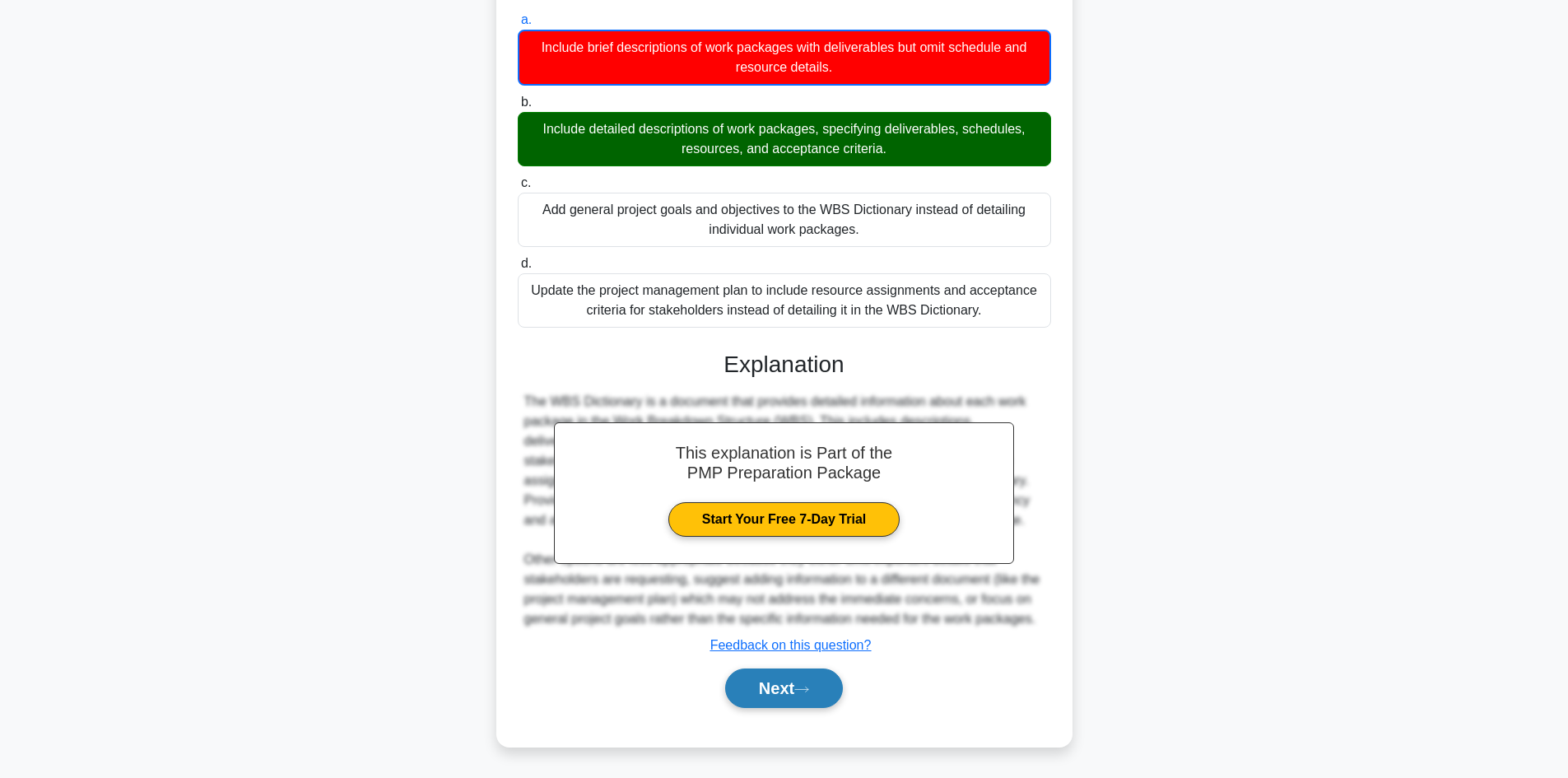
click at [737, 689] on button "Next" at bounding box center [784, 688] width 117 height 40
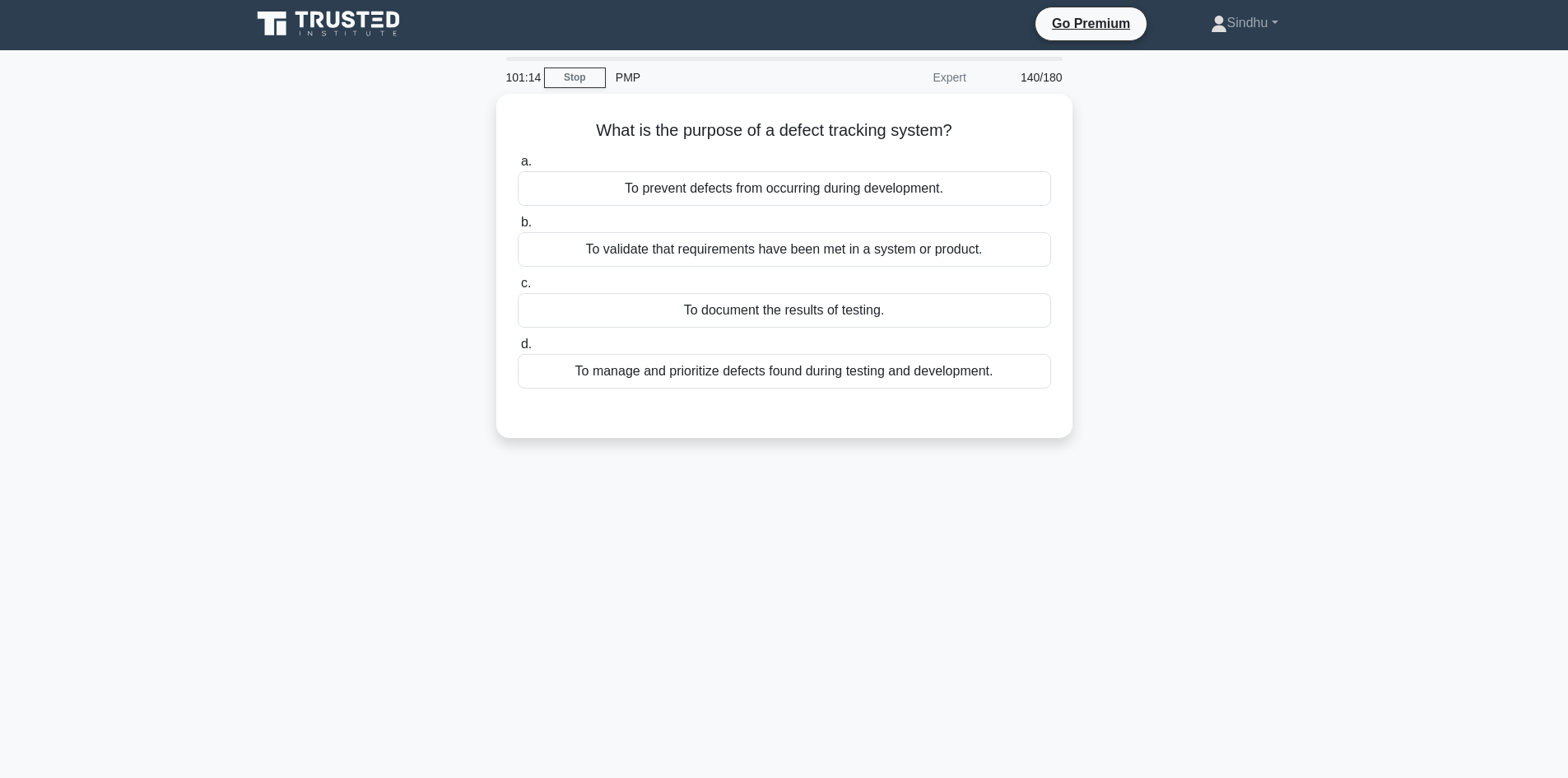
scroll to position [0, 0]
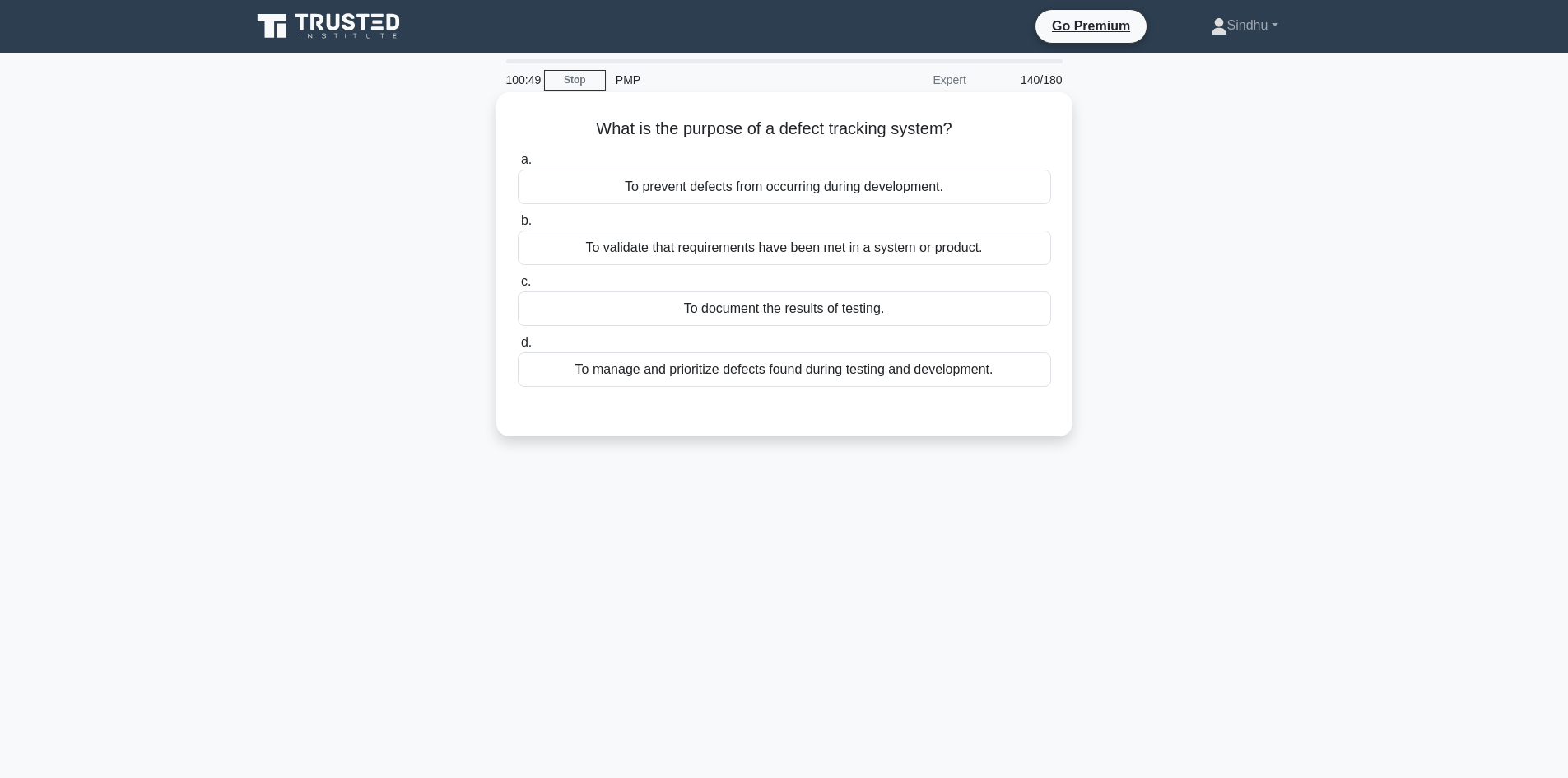
click at [844, 194] on div "To prevent defects from occurring during development." at bounding box center [784, 187] width 533 height 35
click at [517, 166] on input "a. To prevent defects from occurring during development." at bounding box center [517, 160] width 0 height 11
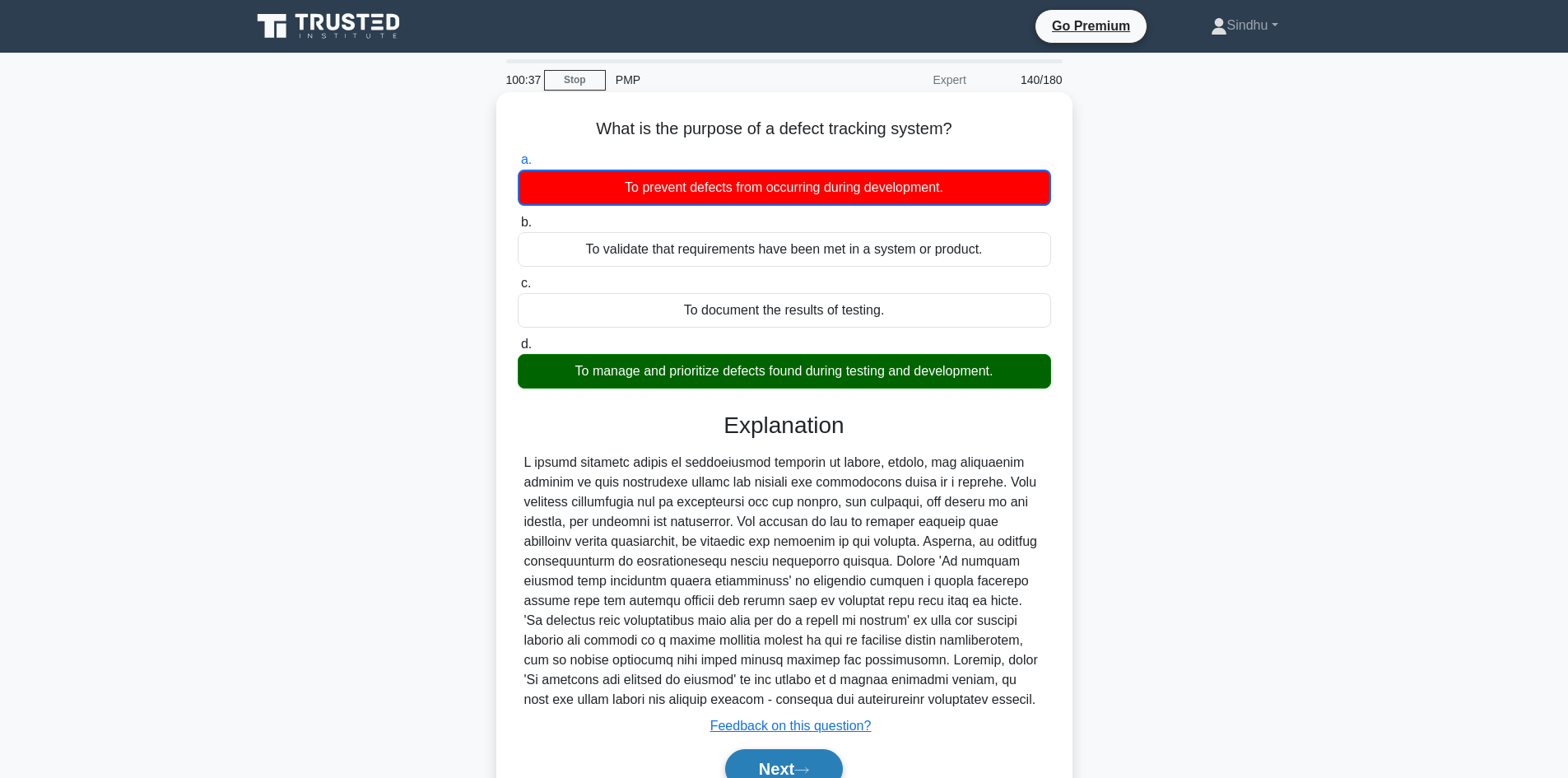
click at [779, 766] on button "Next" at bounding box center [784, 769] width 117 height 40
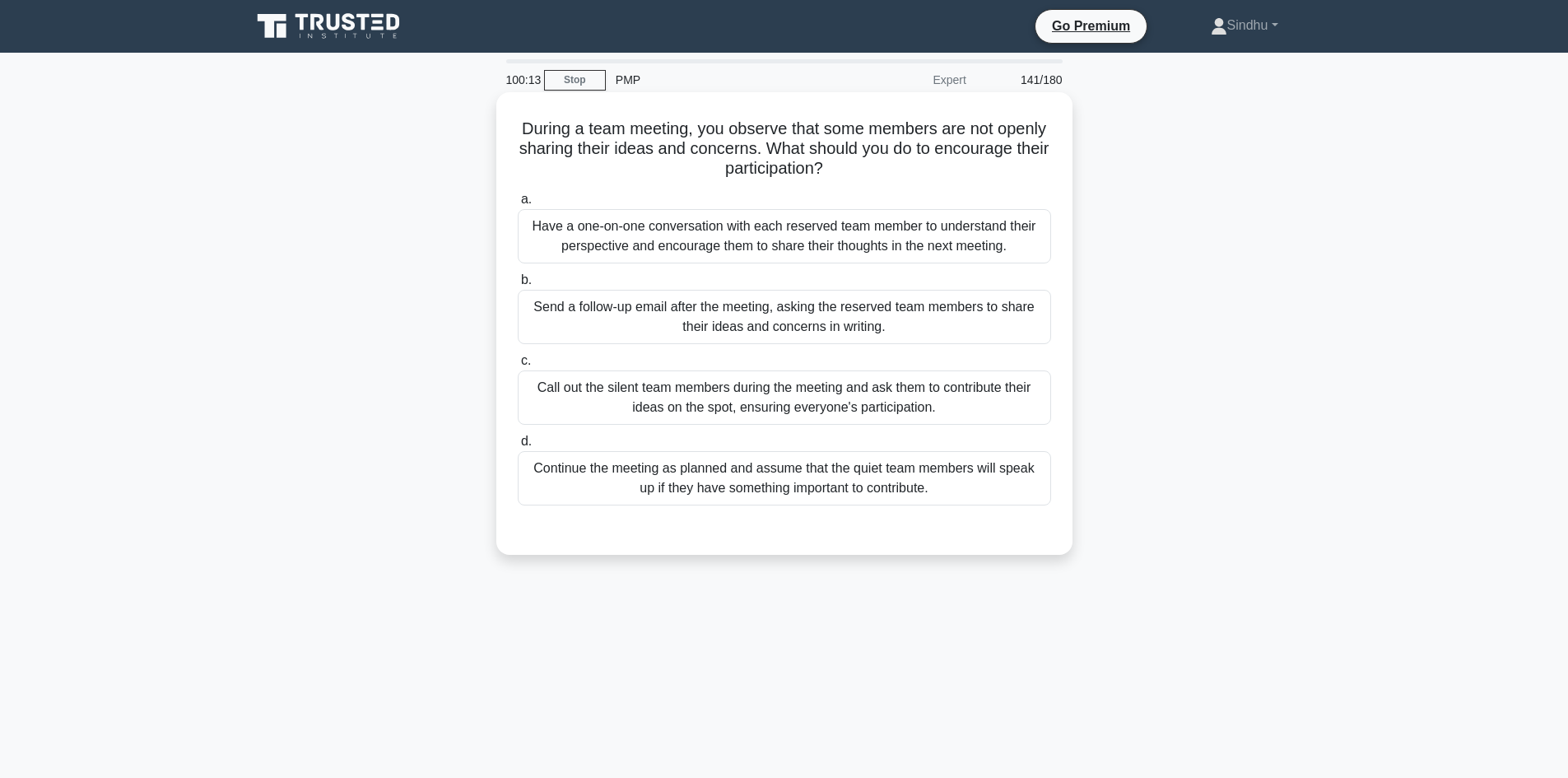
click at [827, 250] on div "Have a one-on-one conversation with each reserved team member to understand the…" at bounding box center [784, 236] width 533 height 54
click at [517, 205] on input "a. Have a one-on-one conversation with each reserved team member to understand …" at bounding box center [517, 200] width 0 height 11
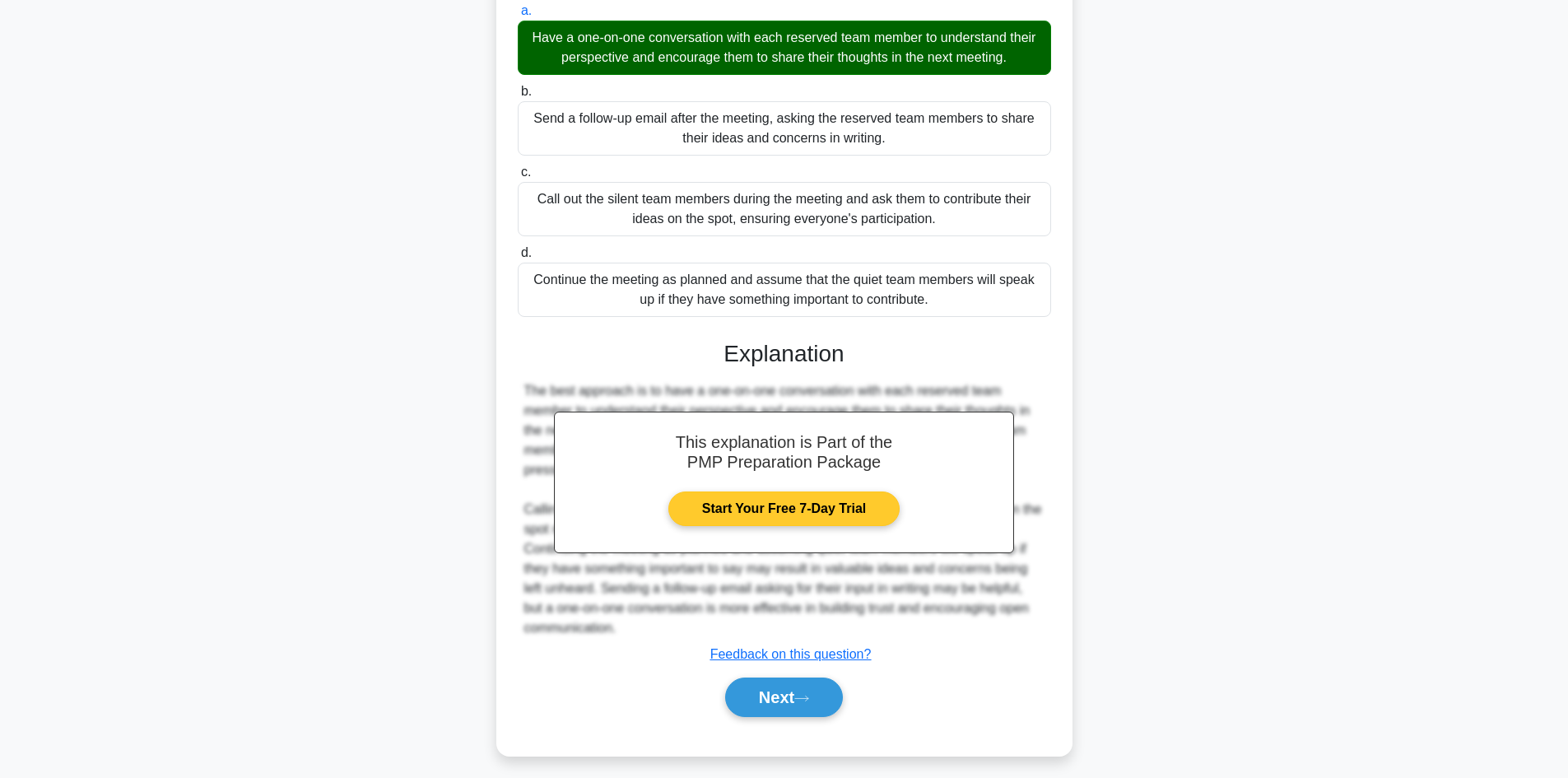
scroll to position [199, 0]
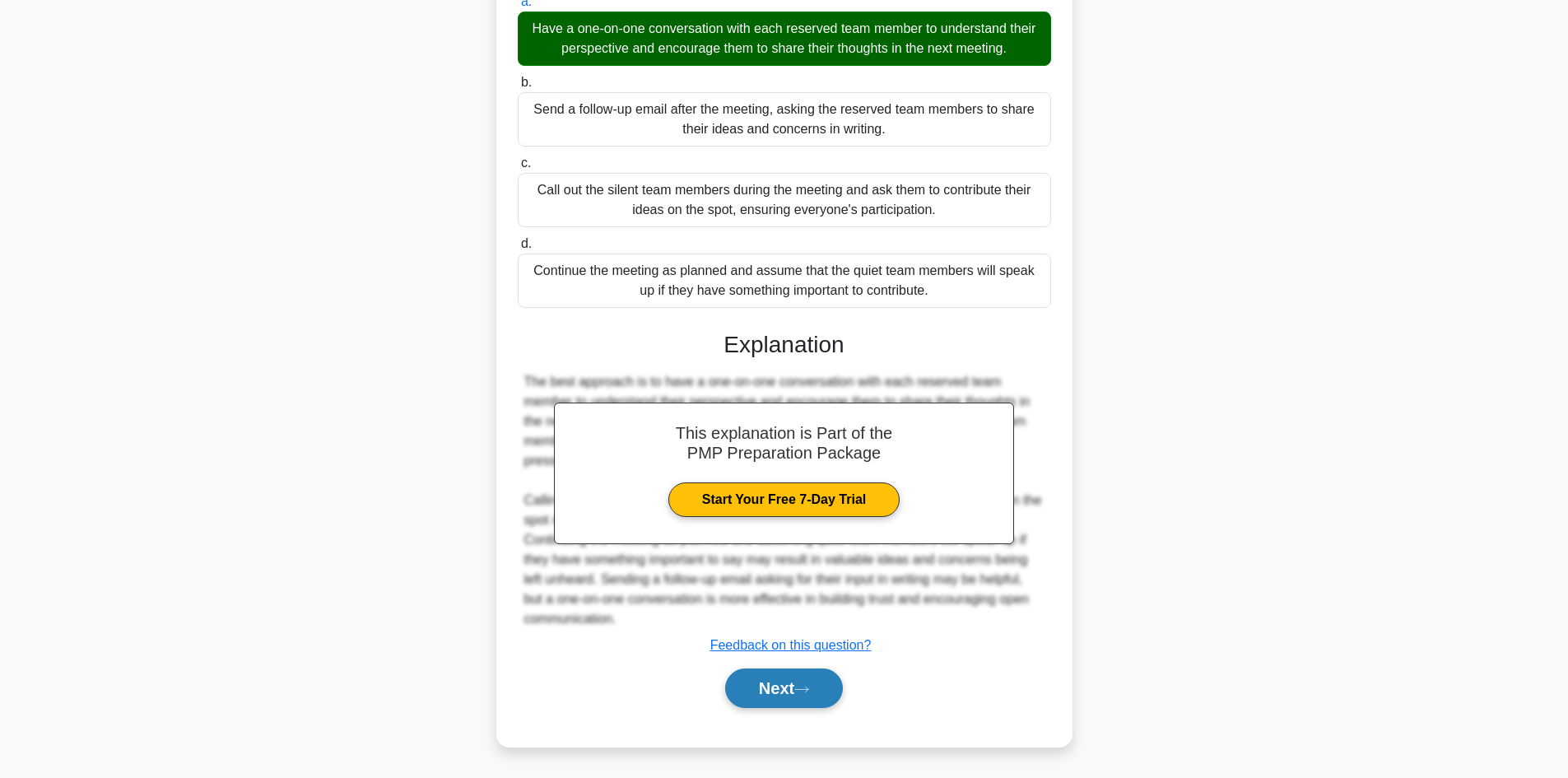
click at [763, 688] on button "Next" at bounding box center [784, 688] width 117 height 40
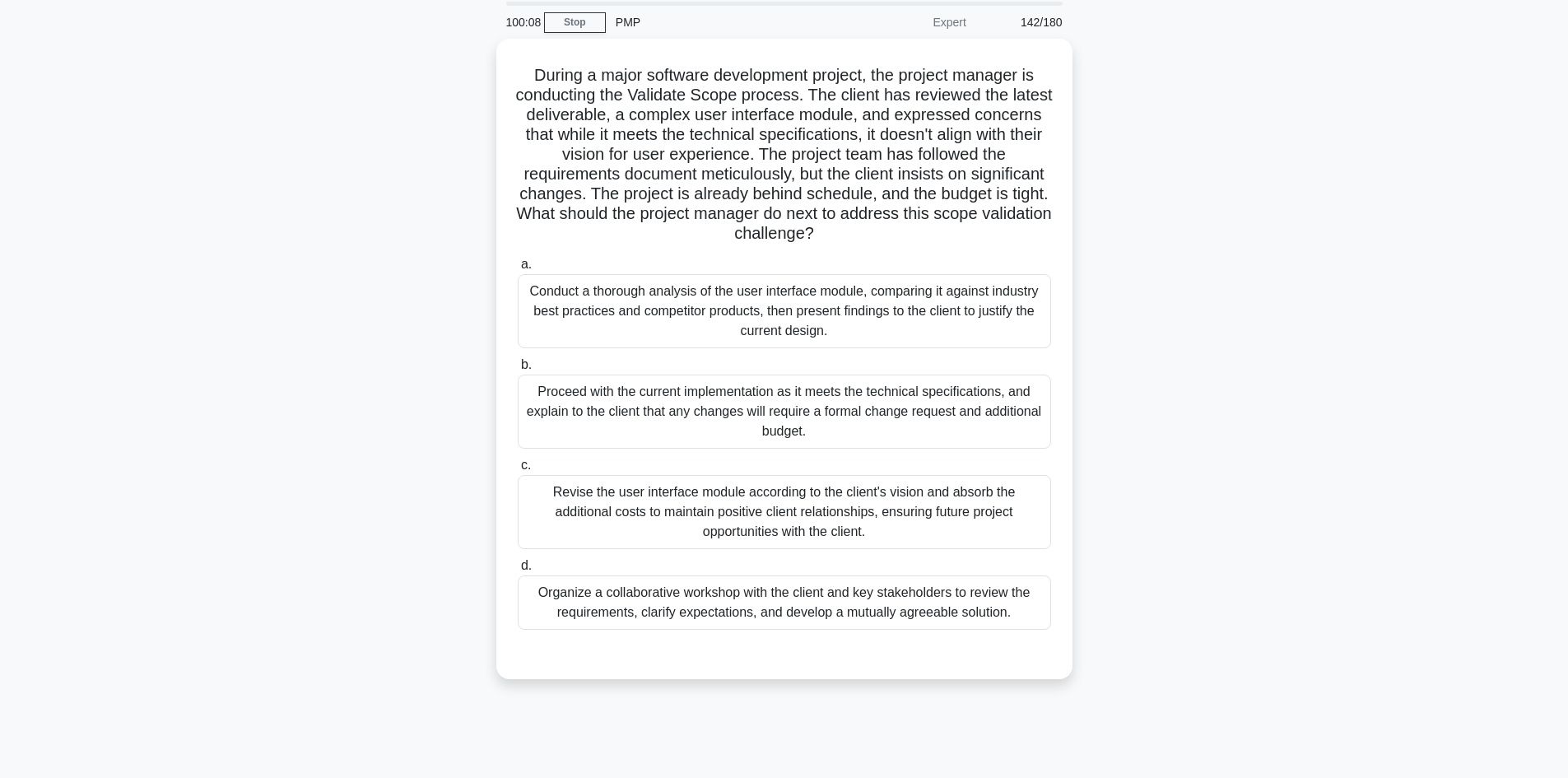
scroll to position [29, 0]
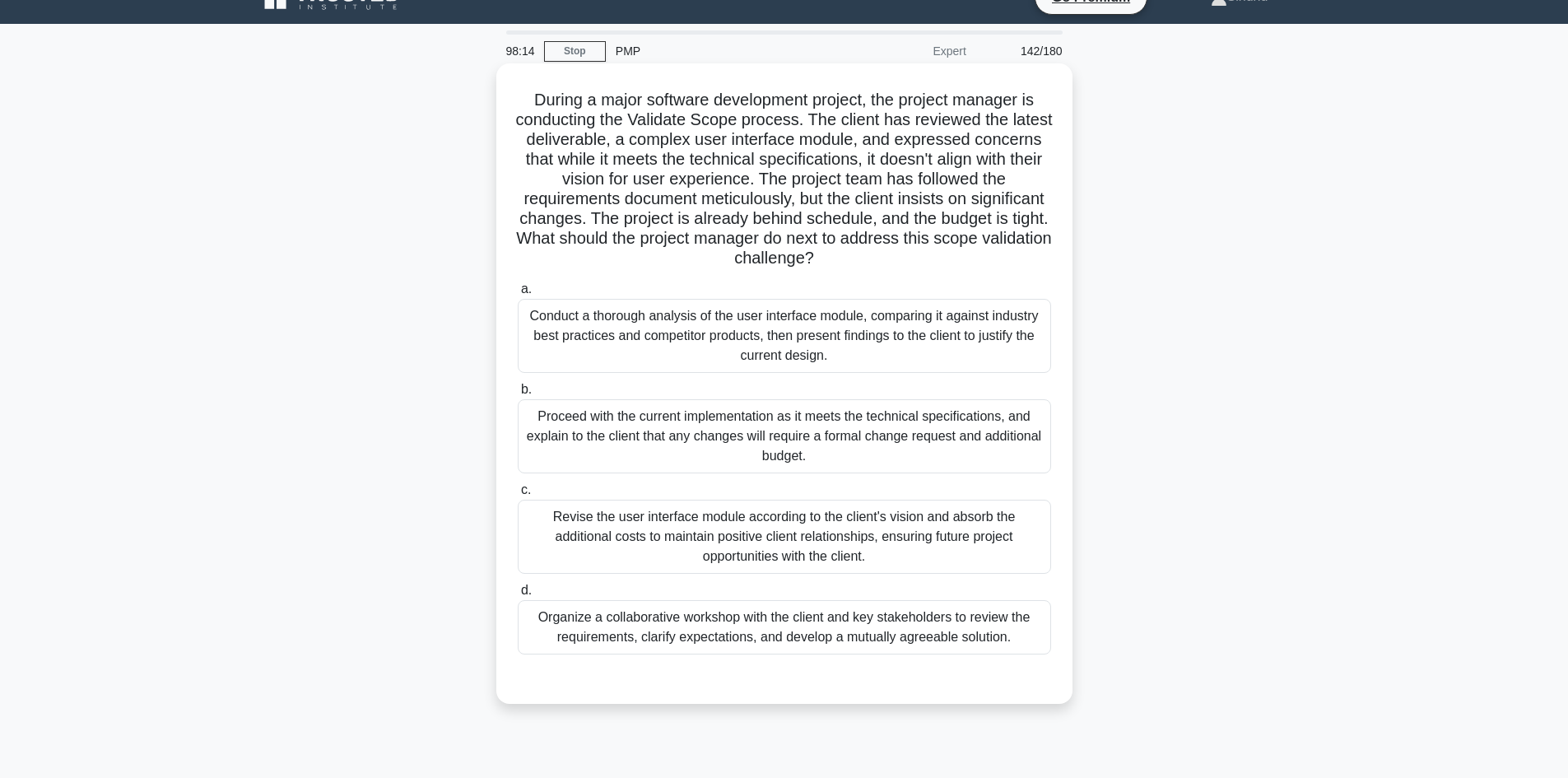
click at [882, 643] on div "Organize a collaborative workshop with the client and key stakeholders to revie…" at bounding box center [784, 627] width 533 height 54
click at [517, 596] on input "d. Organize a collaborative workshop with the client and key stakeholders to re…" at bounding box center [517, 590] width 0 height 11
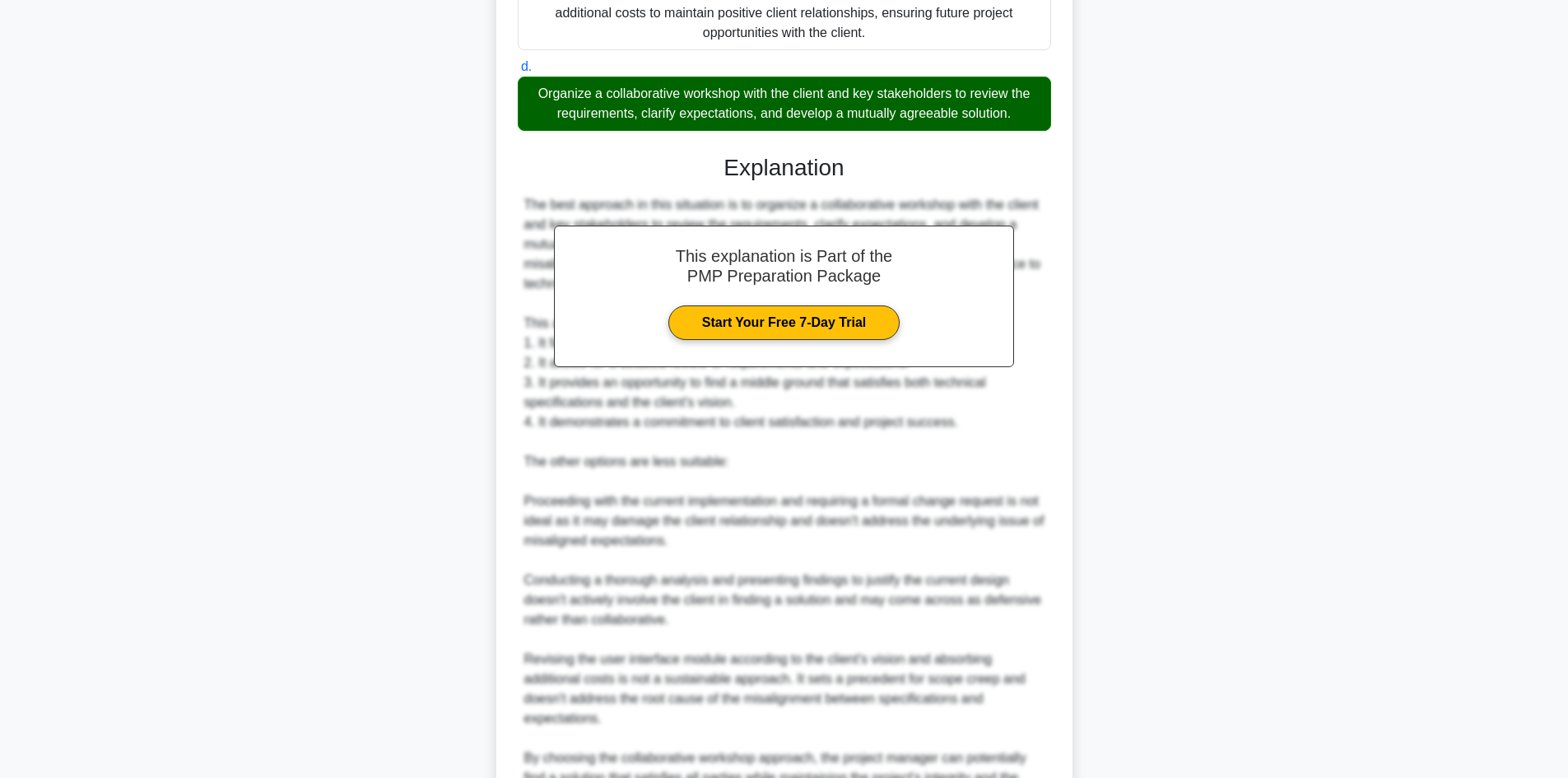
scroll to position [732, 0]
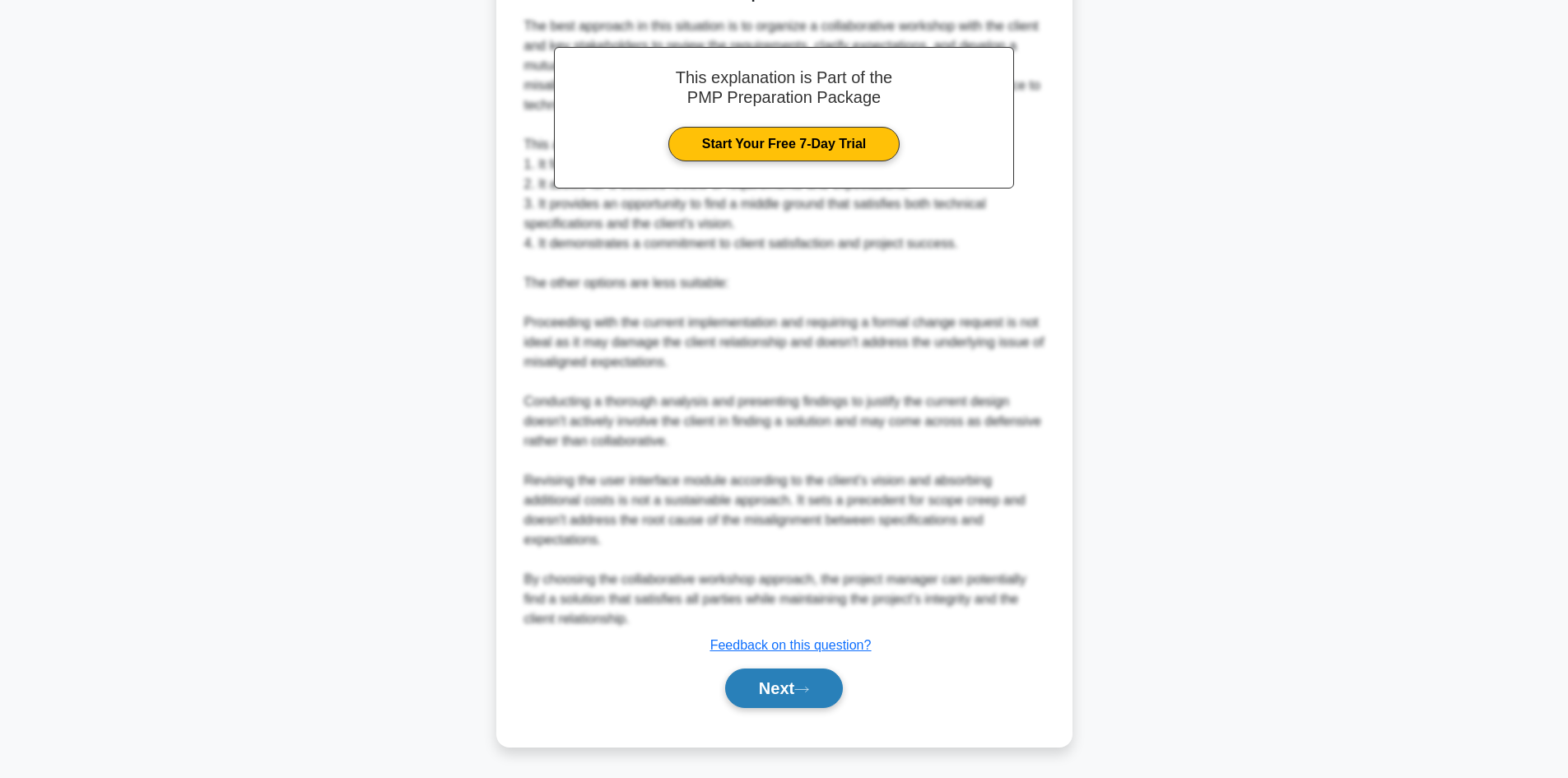
click at [753, 695] on button "Next" at bounding box center [784, 688] width 117 height 40
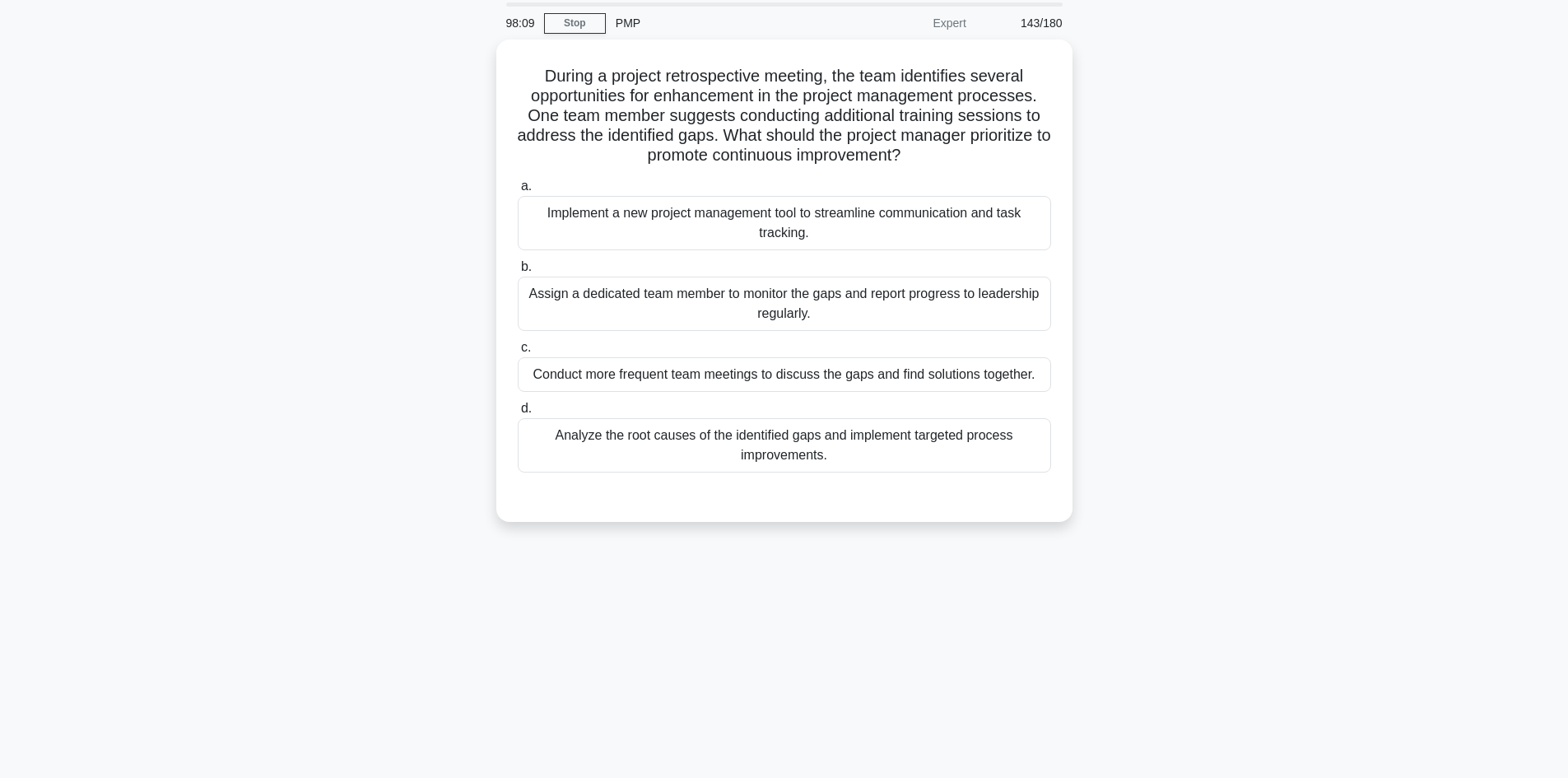
scroll to position [0, 0]
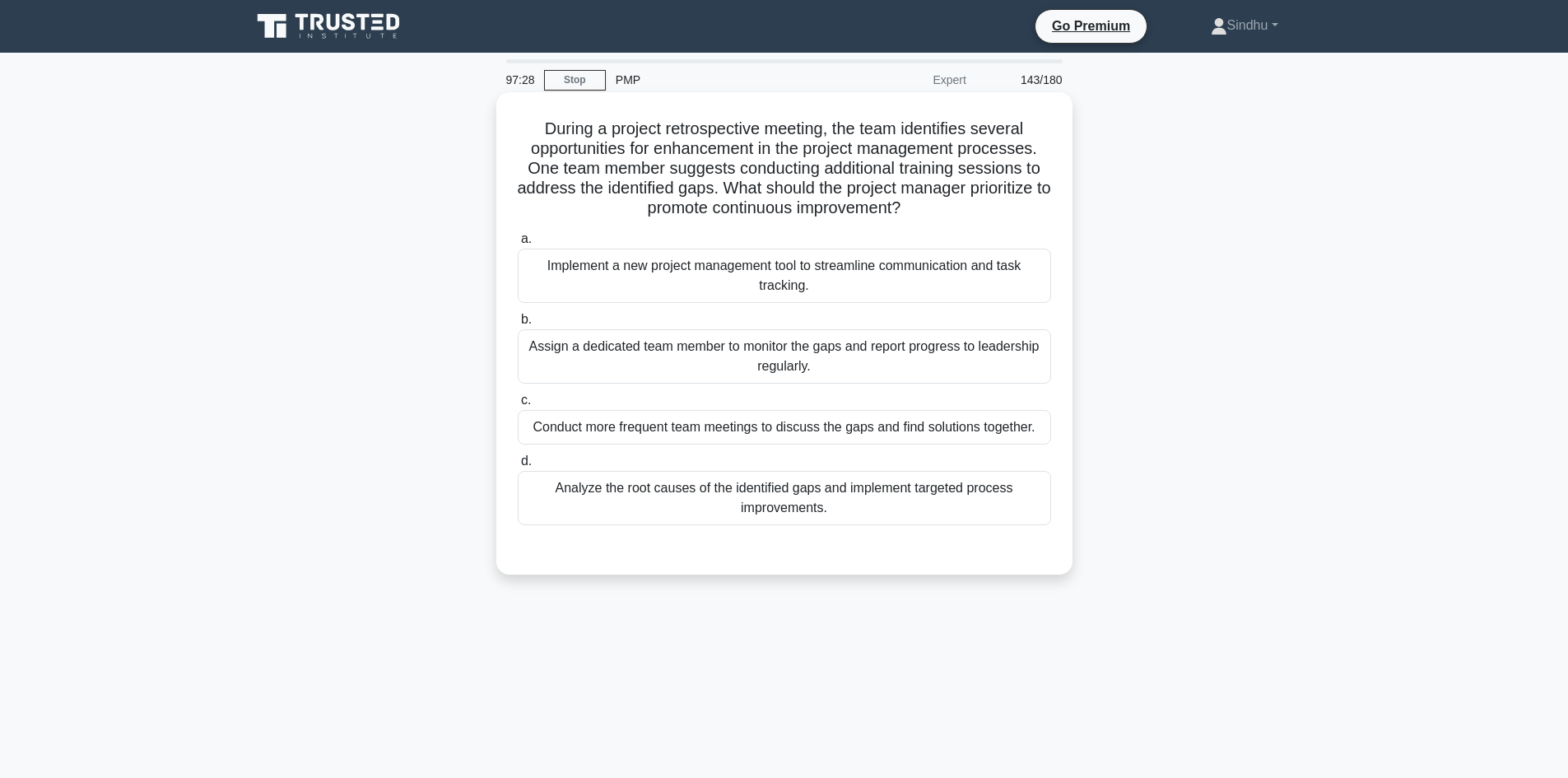
click at [787, 506] on div "Analyze the root causes of the identified gaps and implement targeted process i…" at bounding box center [784, 498] width 533 height 54
click at [517, 467] on input "d. Analyze the root causes of the identified gaps and implement targeted proces…" at bounding box center [517, 461] width 0 height 11
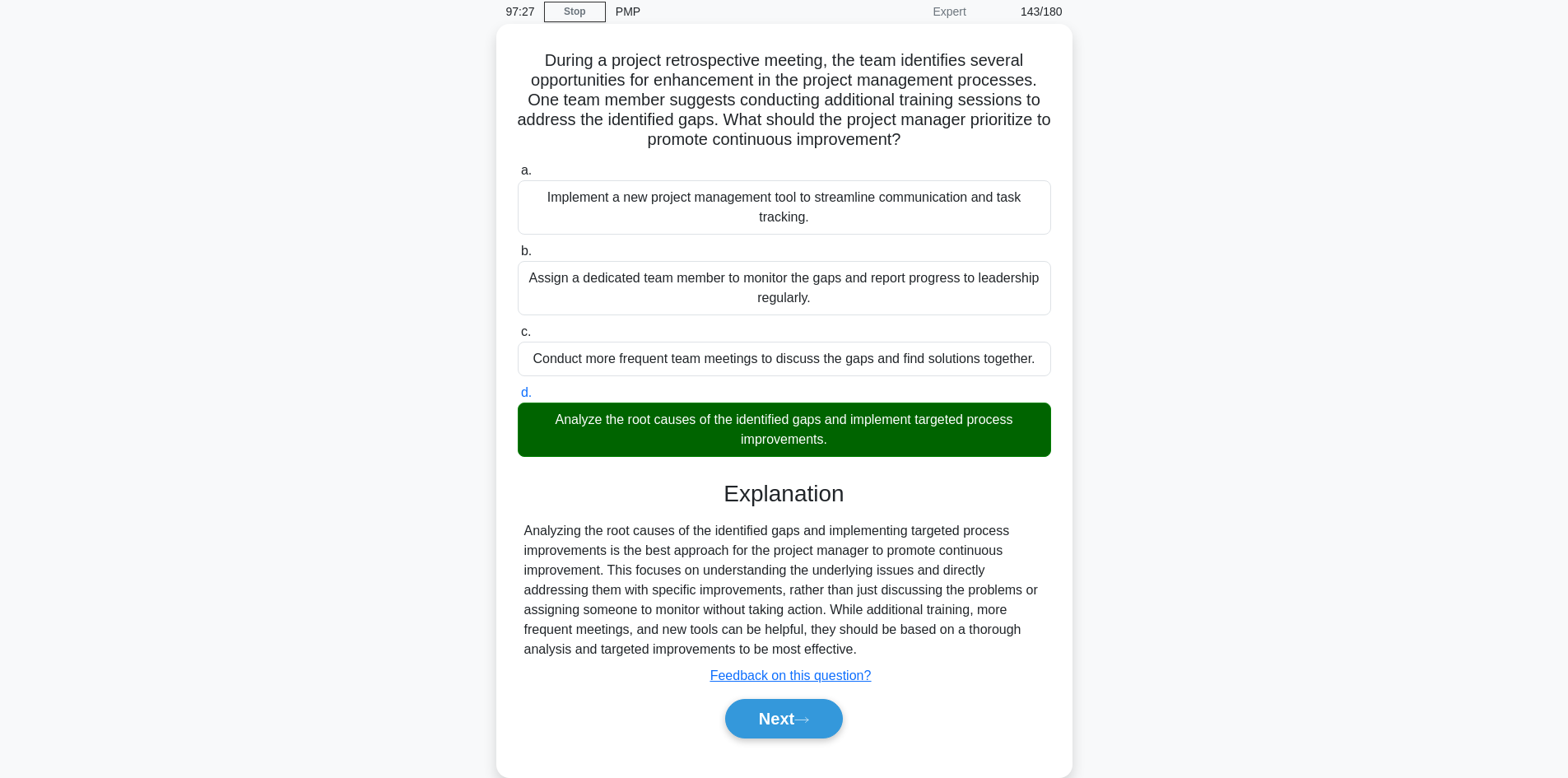
scroll to position [111, 0]
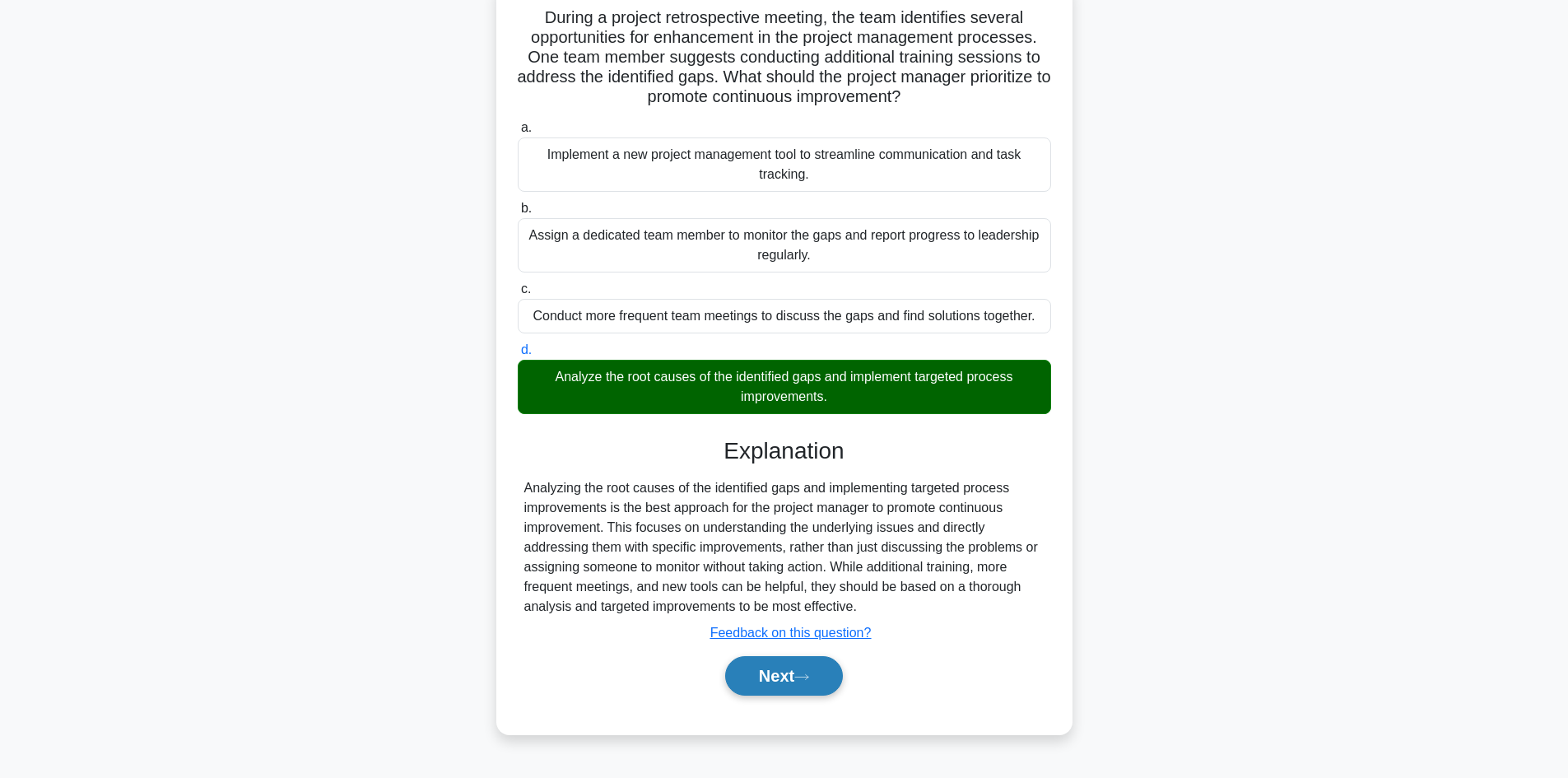
click at [791, 679] on button "Next" at bounding box center [784, 676] width 117 height 40
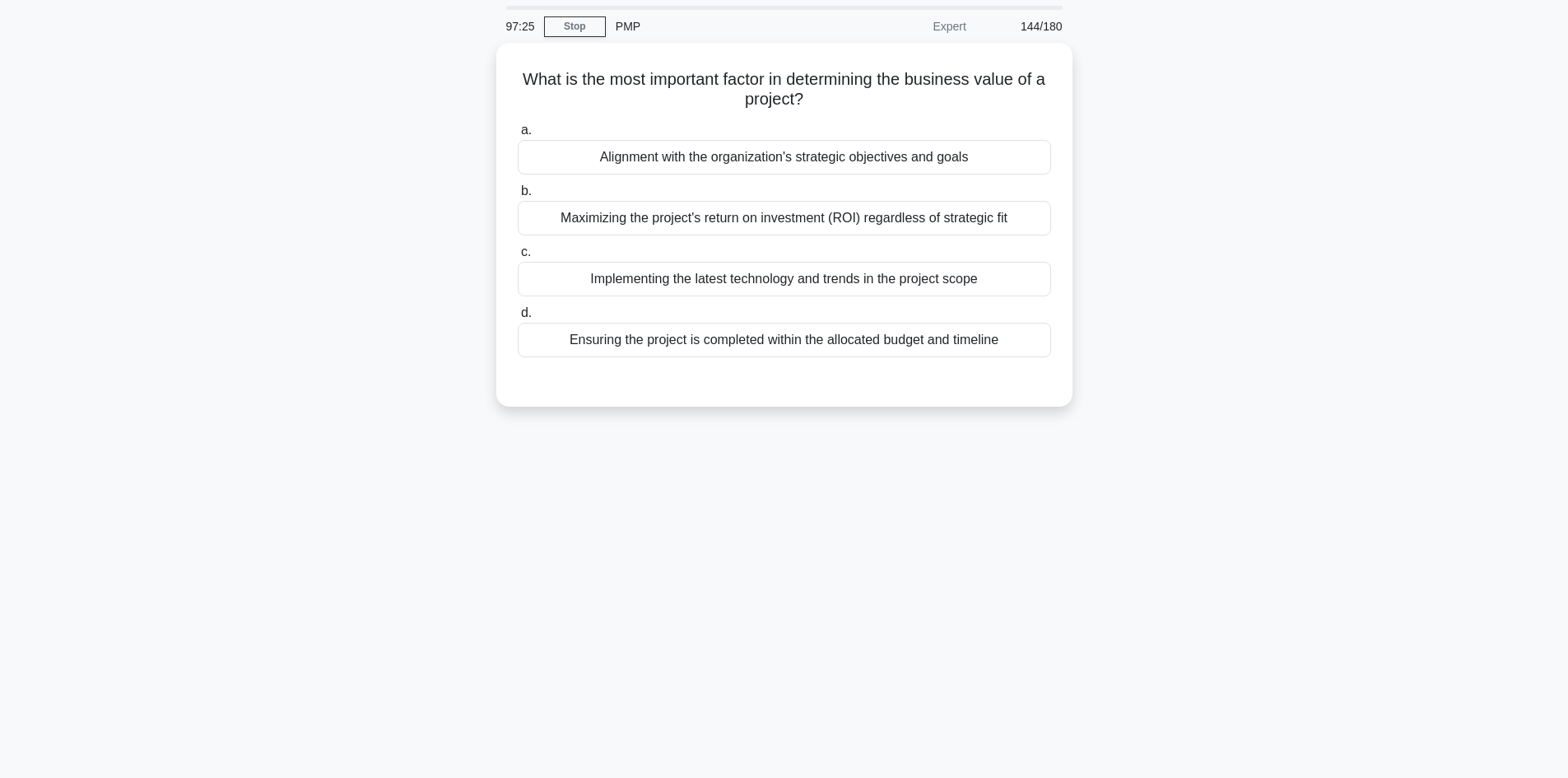
scroll to position [0, 0]
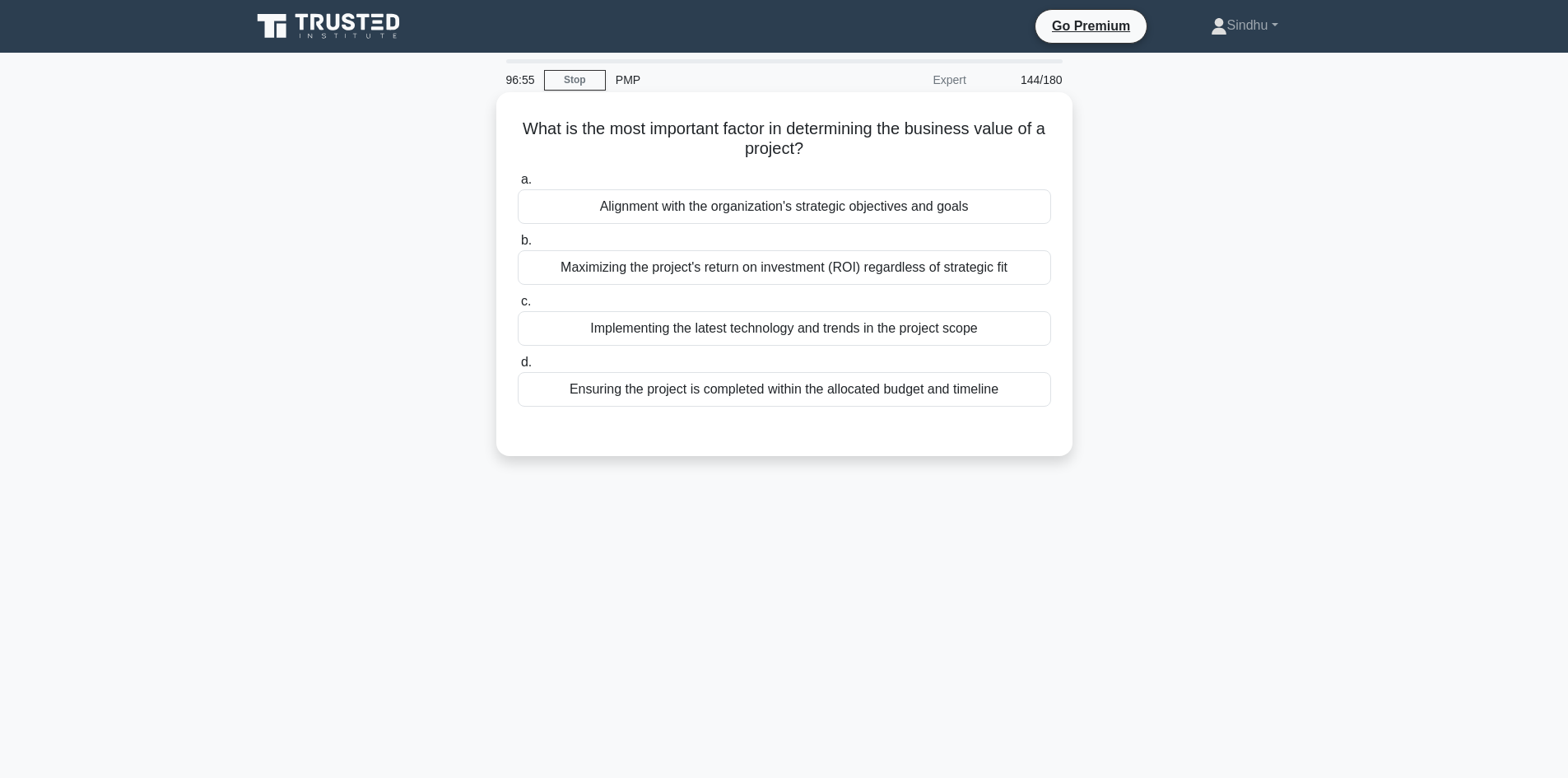
click at [776, 266] on div "Maximizing the project's return on investment (ROI) regardless of strategic fit" at bounding box center [784, 267] width 533 height 35
click at [517, 246] on input "b. Maximizing the project's return on investment (ROI) regardless of strategic …" at bounding box center [517, 240] width 0 height 11
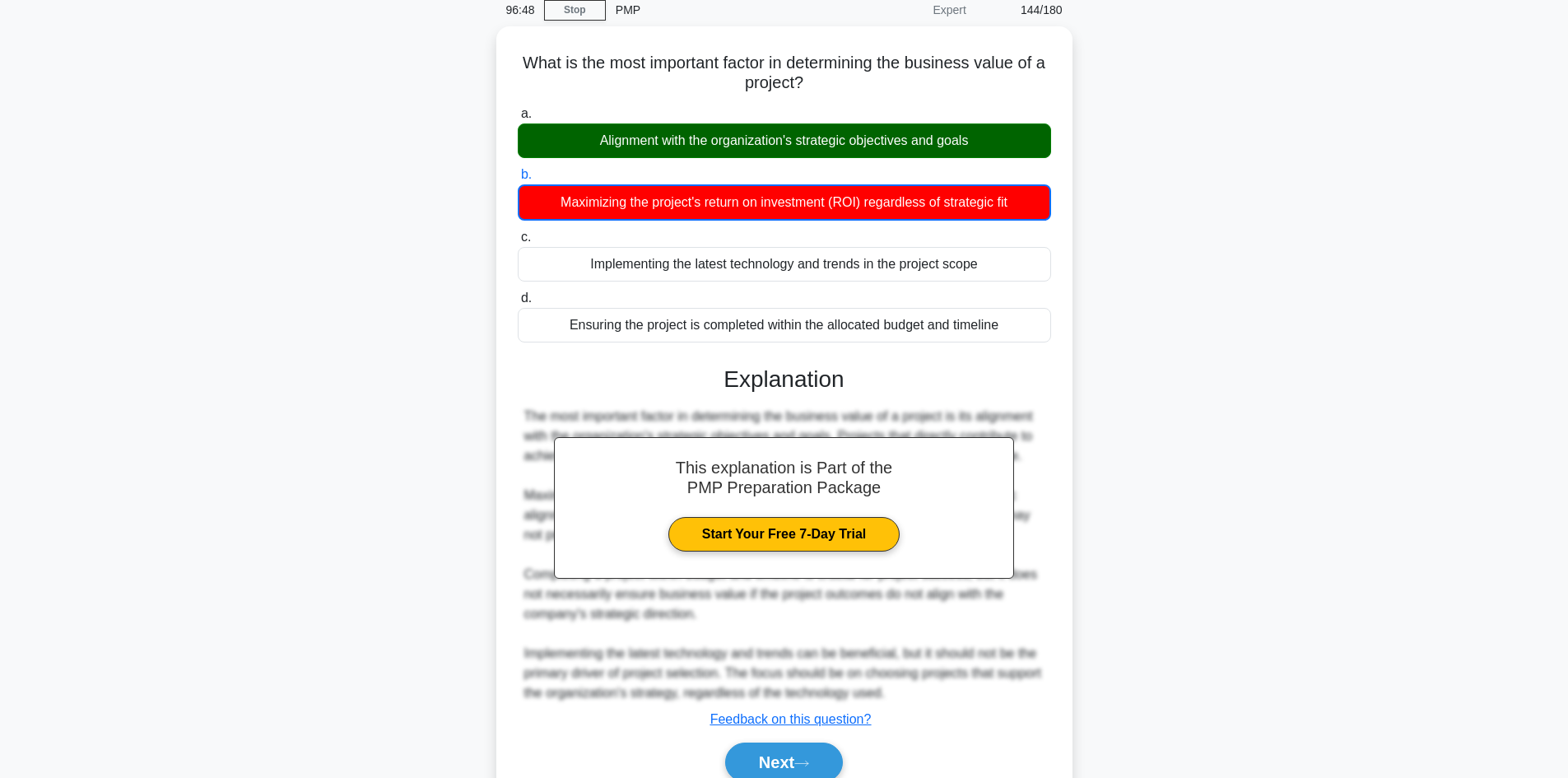
scroll to position [141, 0]
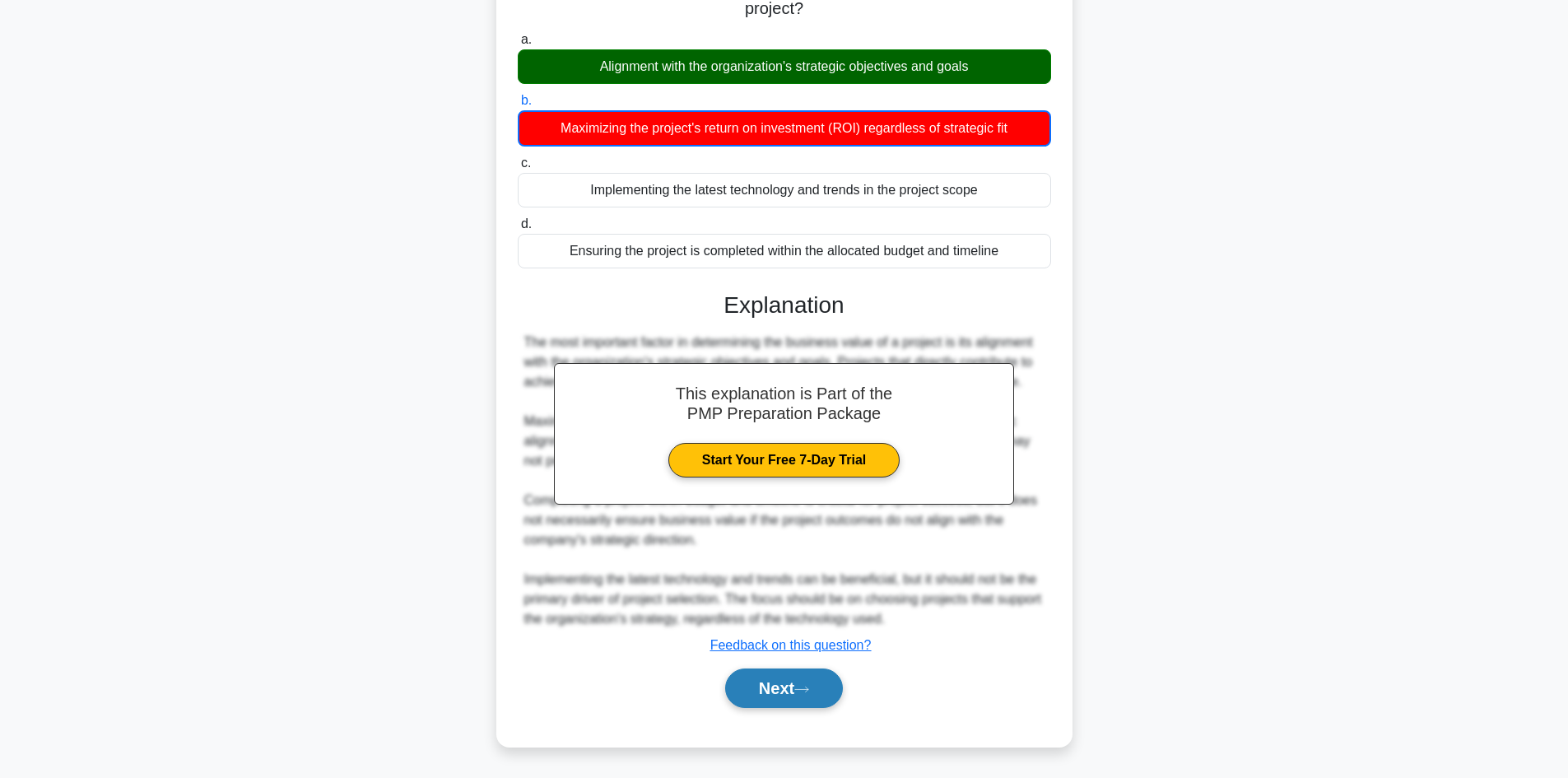
click at [794, 694] on button "Next" at bounding box center [784, 688] width 117 height 40
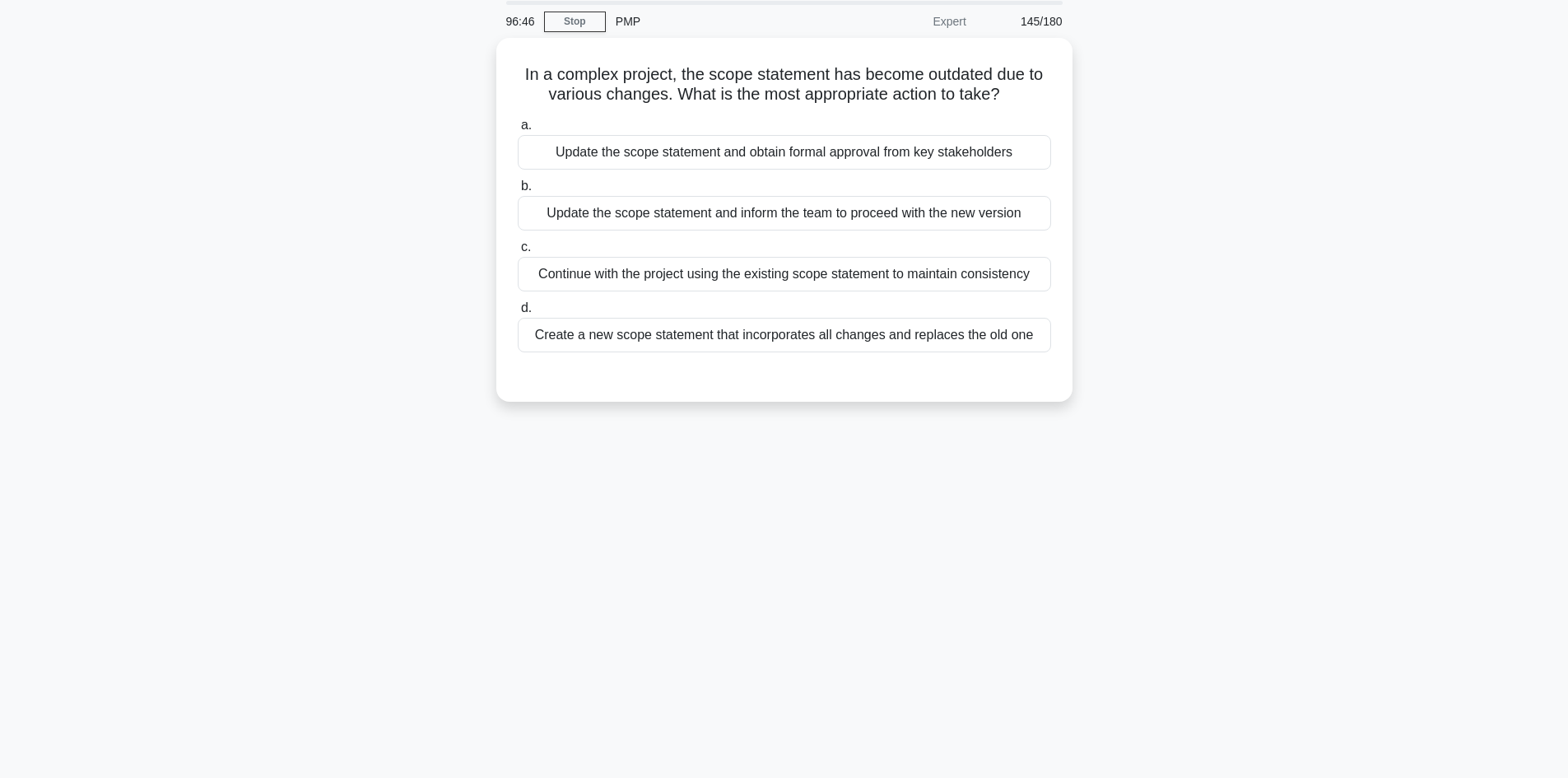
scroll to position [0, 0]
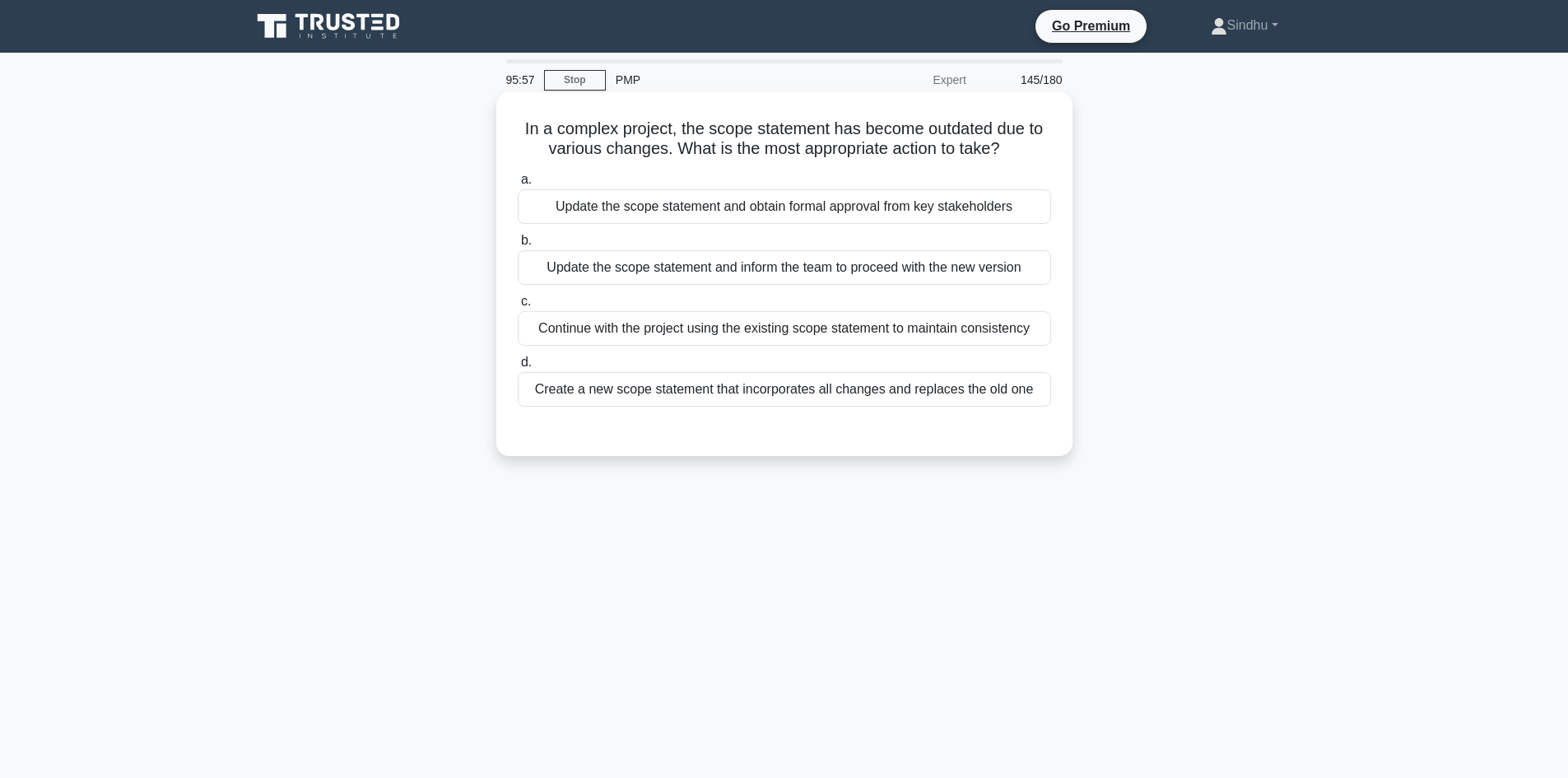
click at [798, 273] on div "Update the scope statement and inform the team to proceed with the new version" at bounding box center [784, 267] width 533 height 35
click at [517, 246] on input "b. Update the scope statement and inform the team to proceed with the new versi…" at bounding box center [517, 240] width 0 height 11
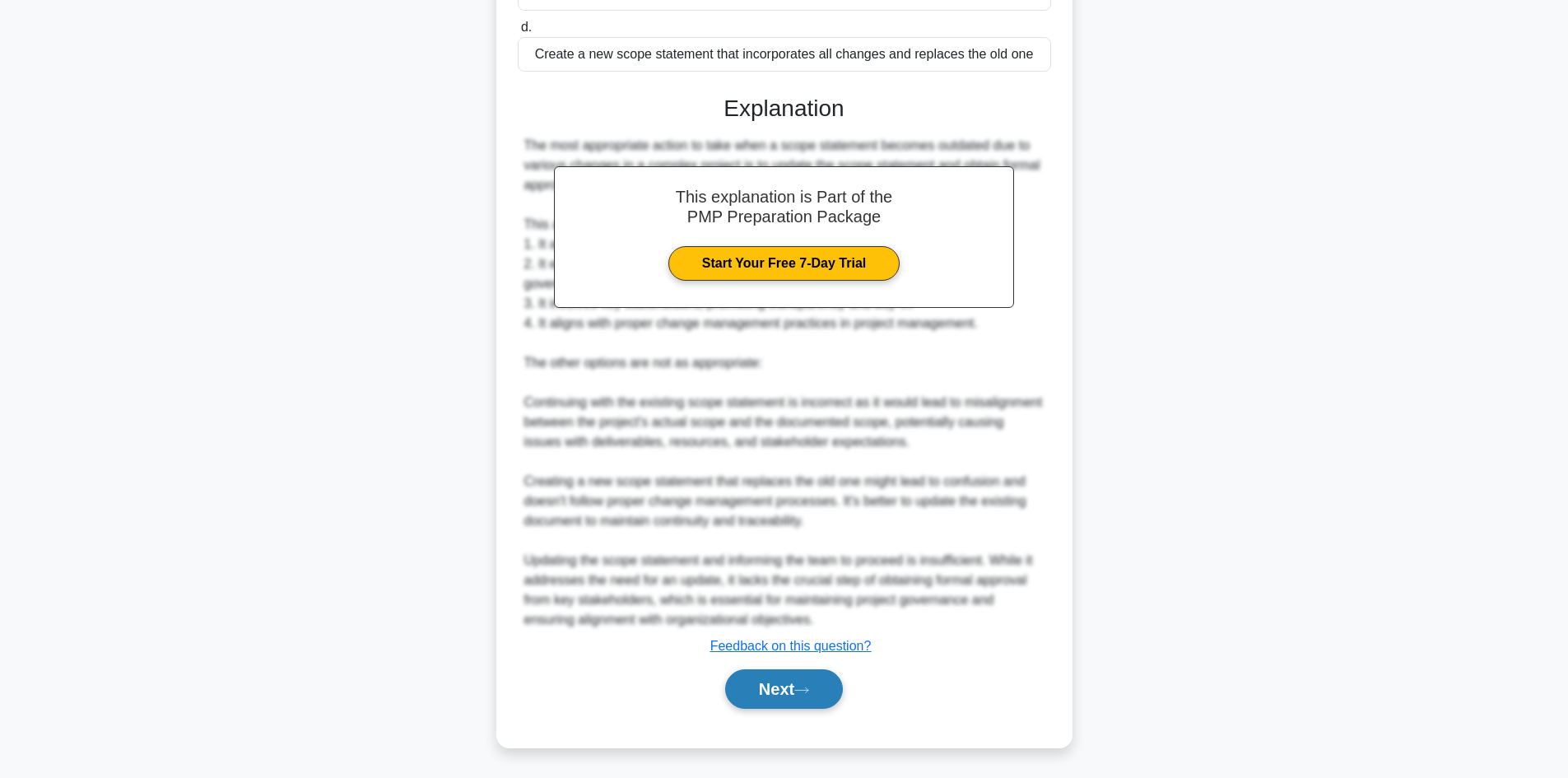
scroll to position [338, 0]
click at [761, 677] on button "Next" at bounding box center [784, 688] width 117 height 40
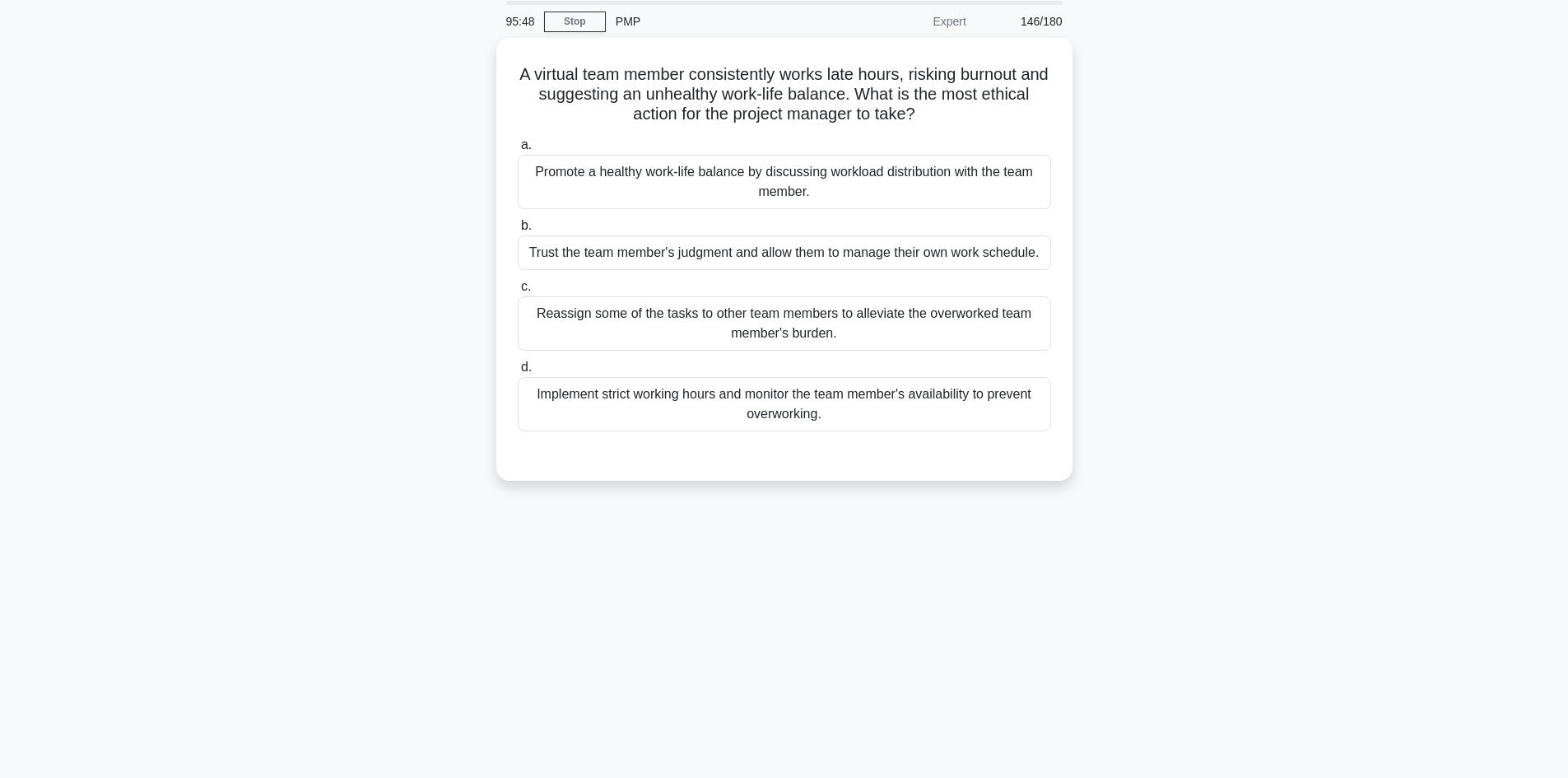
scroll to position [0, 0]
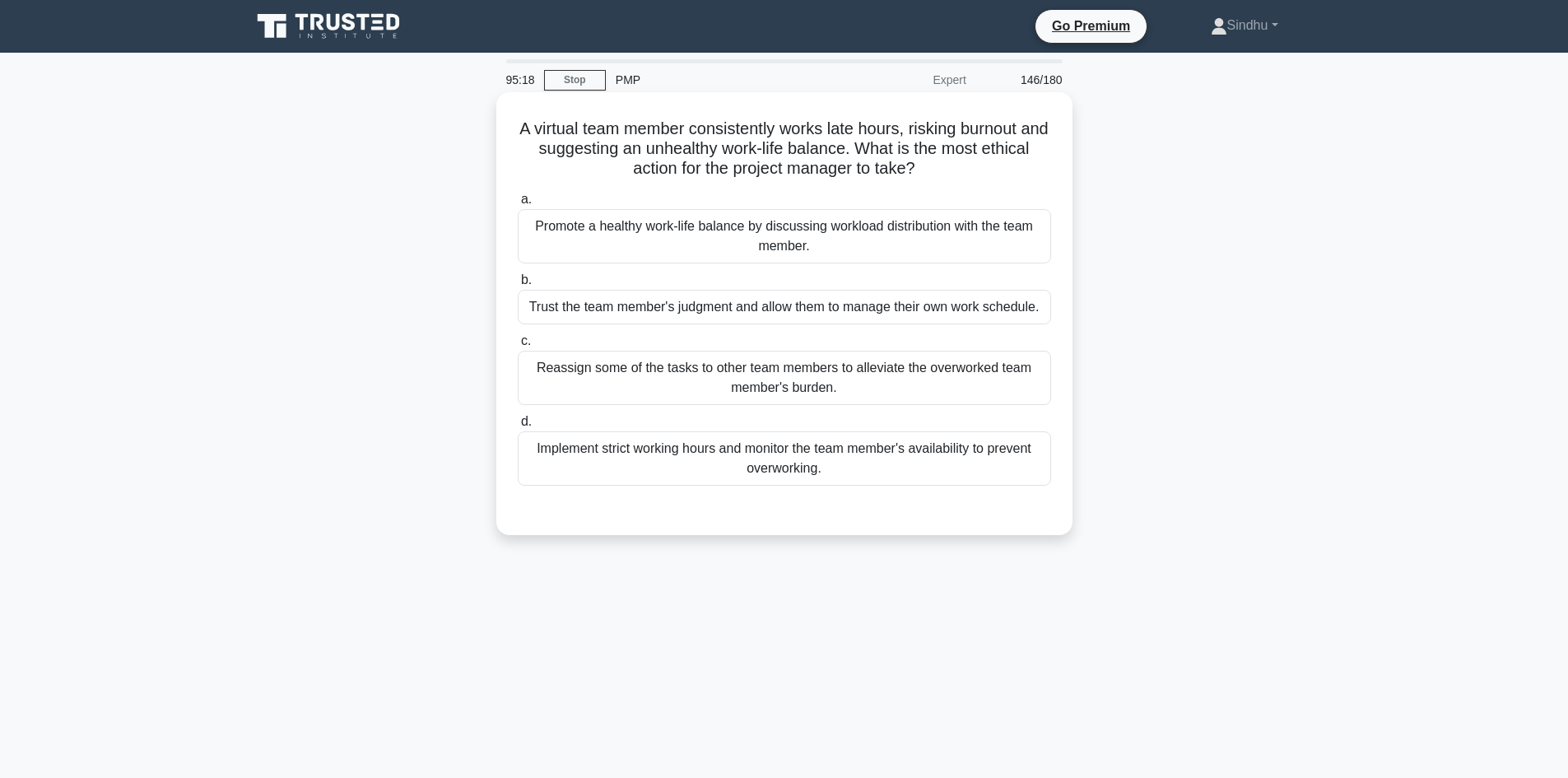
click at [839, 241] on div "Promote a healthy work-life balance by discussing workload distribution with th…" at bounding box center [784, 236] width 533 height 54
click at [517, 205] on input "a. Promote a healthy work-life balance by discussing workload distribution with…" at bounding box center [517, 200] width 0 height 11
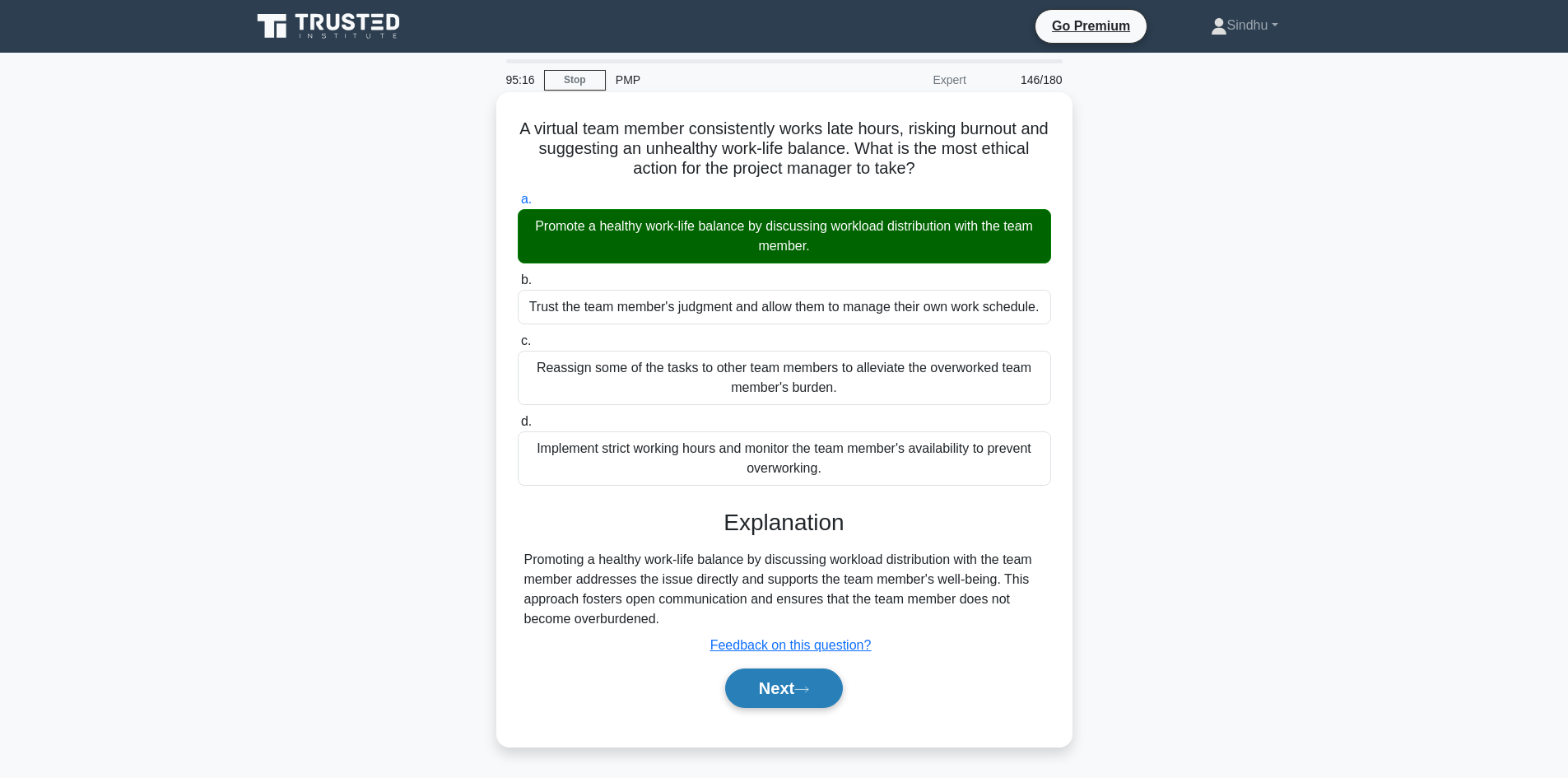
click at [773, 687] on button "Next" at bounding box center [784, 688] width 117 height 40
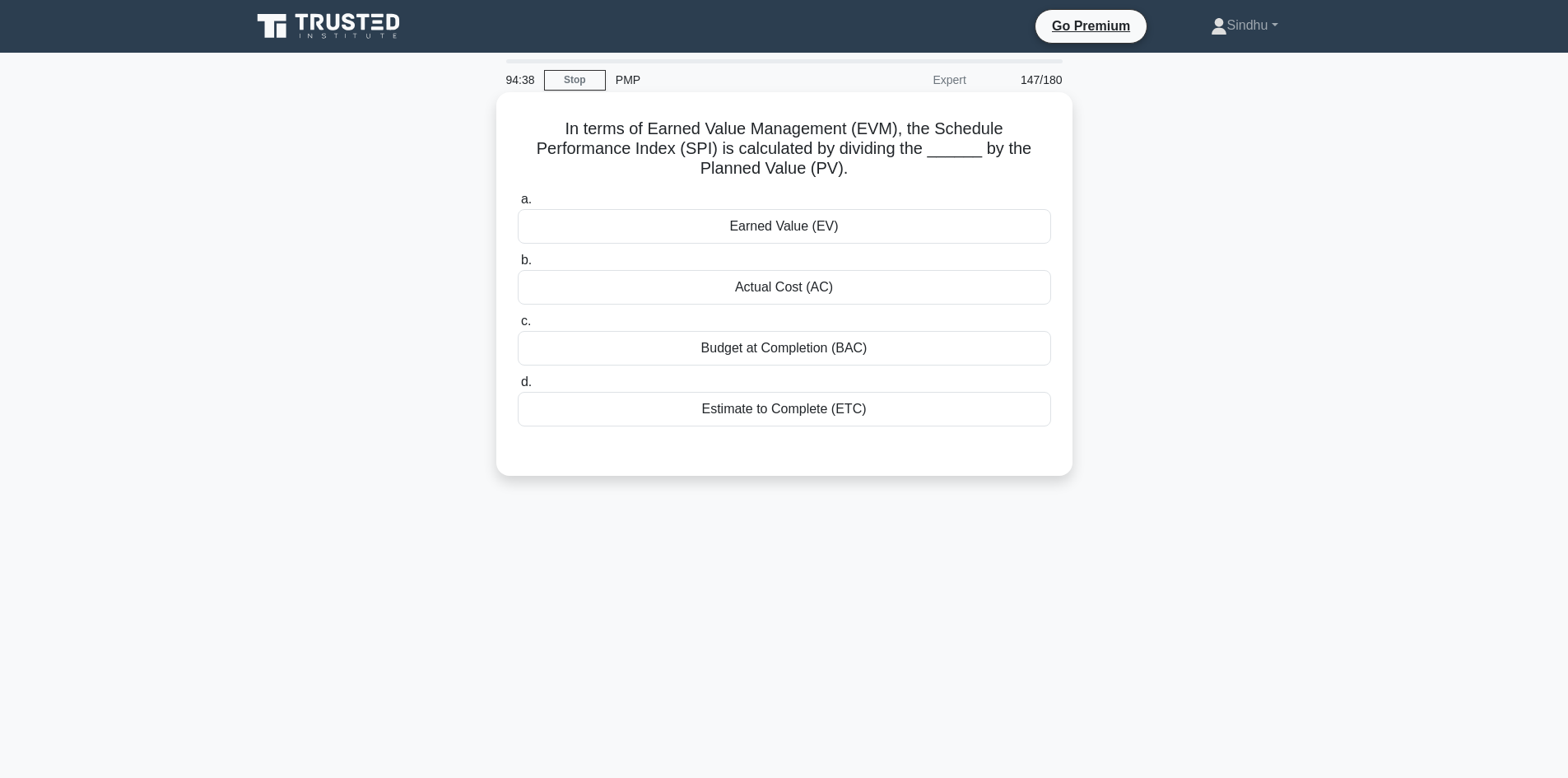
click at [740, 236] on div "Earned Value (EV)" at bounding box center [784, 226] width 533 height 35
click at [517, 205] on input "a. Earned Value (EV)" at bounding box center [517, 200] width 0 height 11
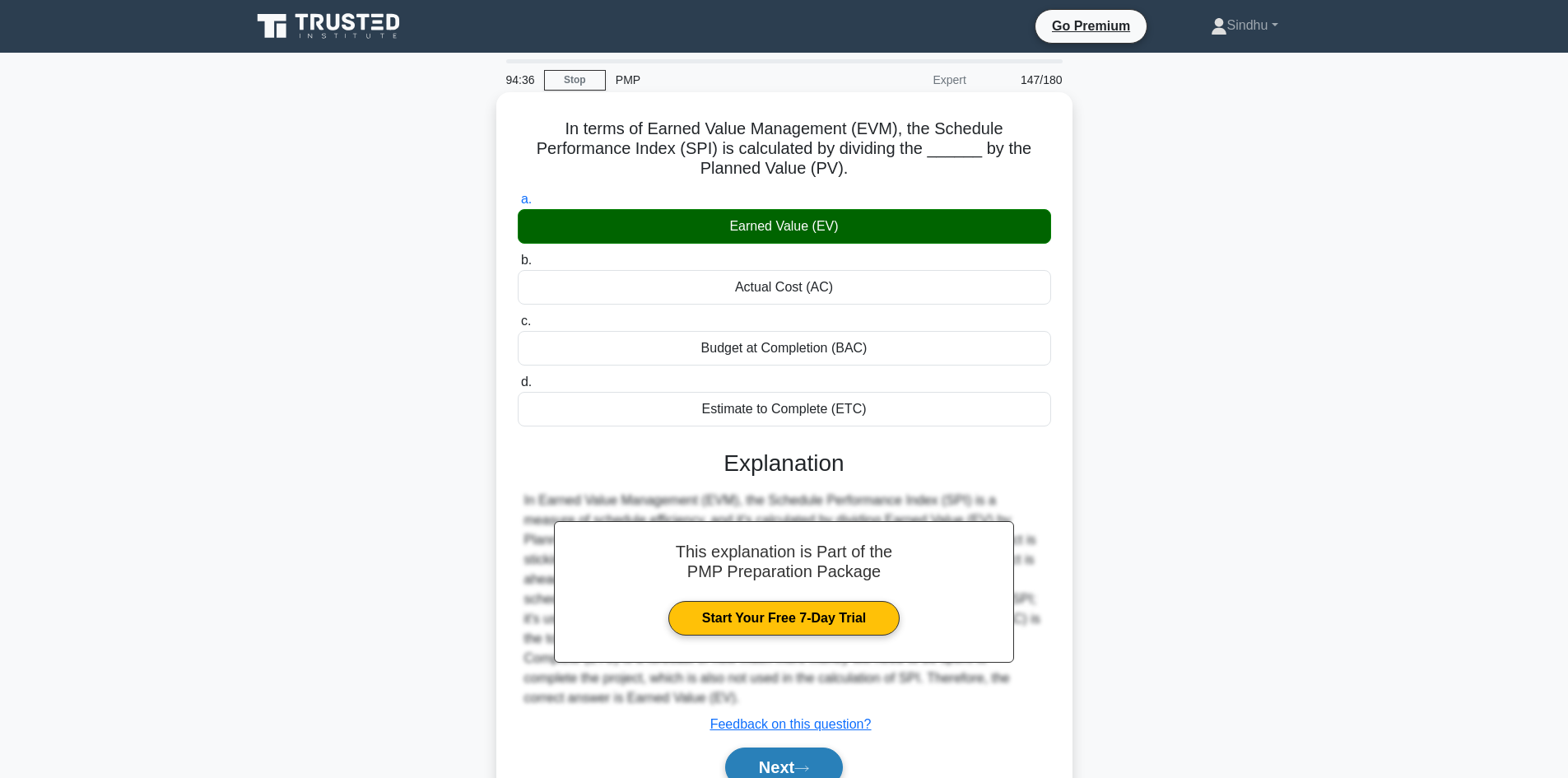
click at [769, 766] on button "Next" at bounding box center [784, 767] width 117 height 40
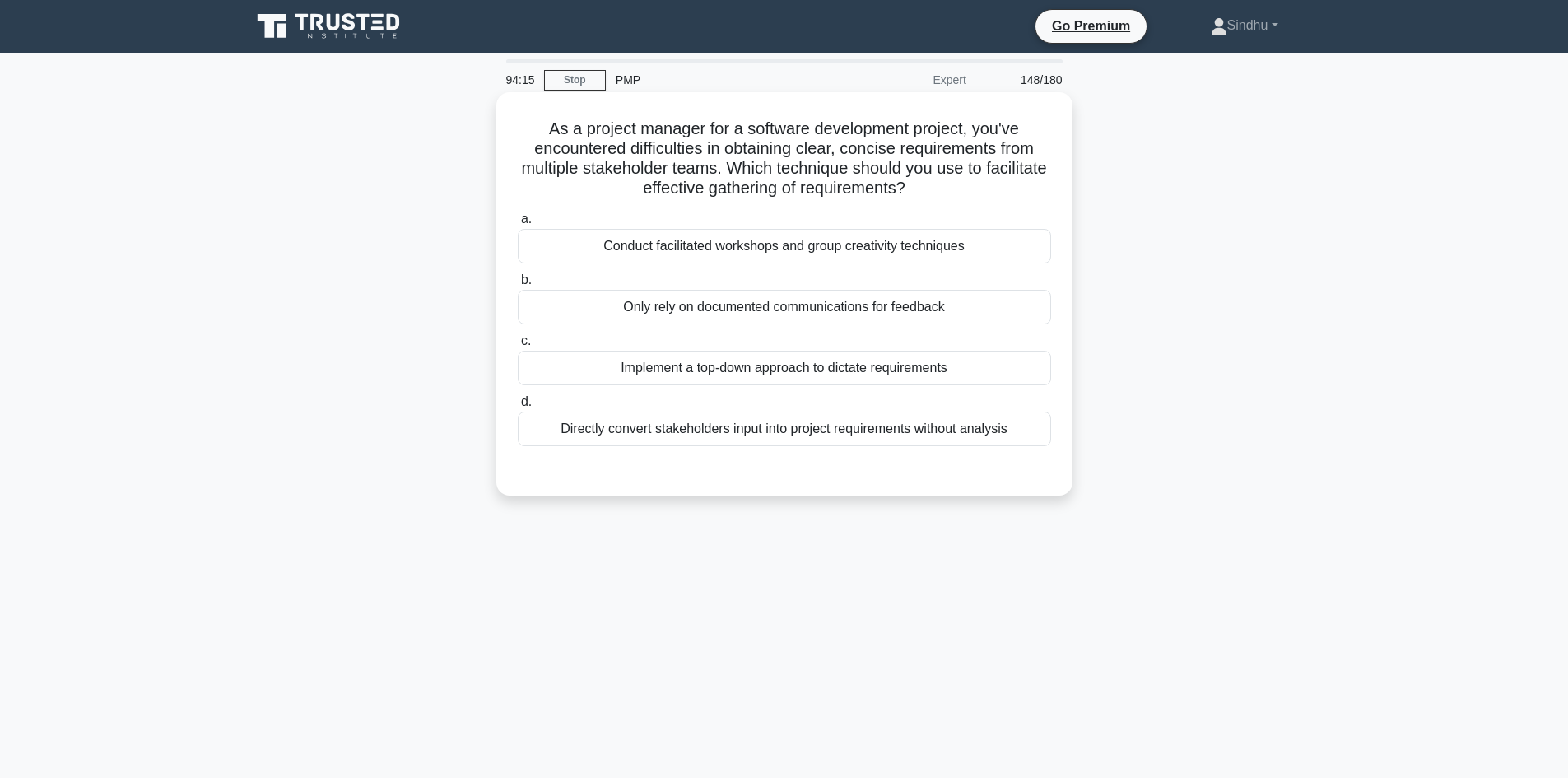
click at [865, 367] on div "Implement a top-down approach to dictate requirements" at bounding box center [784, 368] width 533 height 35
click at [517, 347] on input "c. Implement a top-down approach to dictate requirements" at bounding box center [517, 341] width 0 height 11
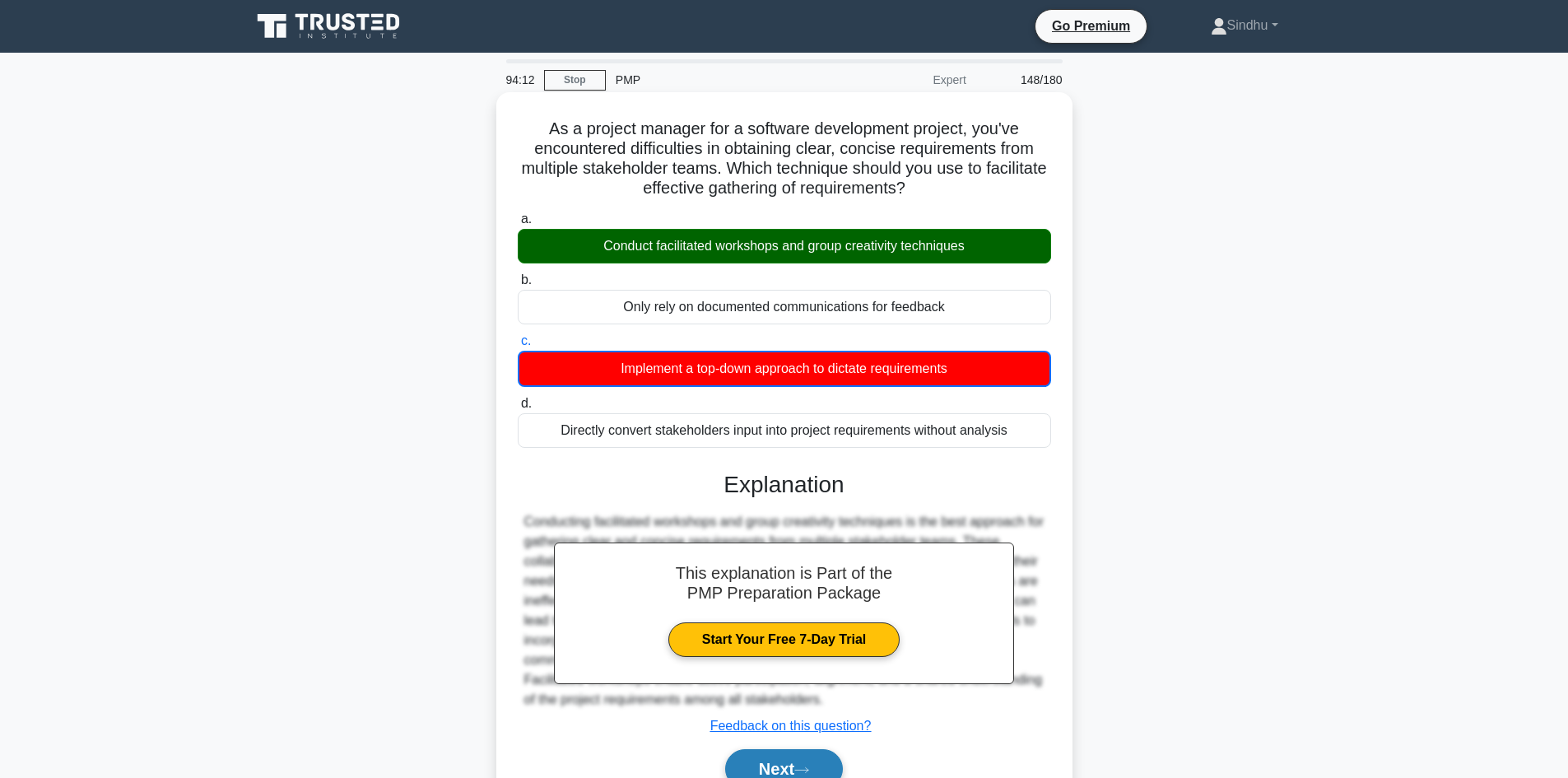
click at [764, 757] on button "Next" at bounding box center [784, 769] width 117 height 40
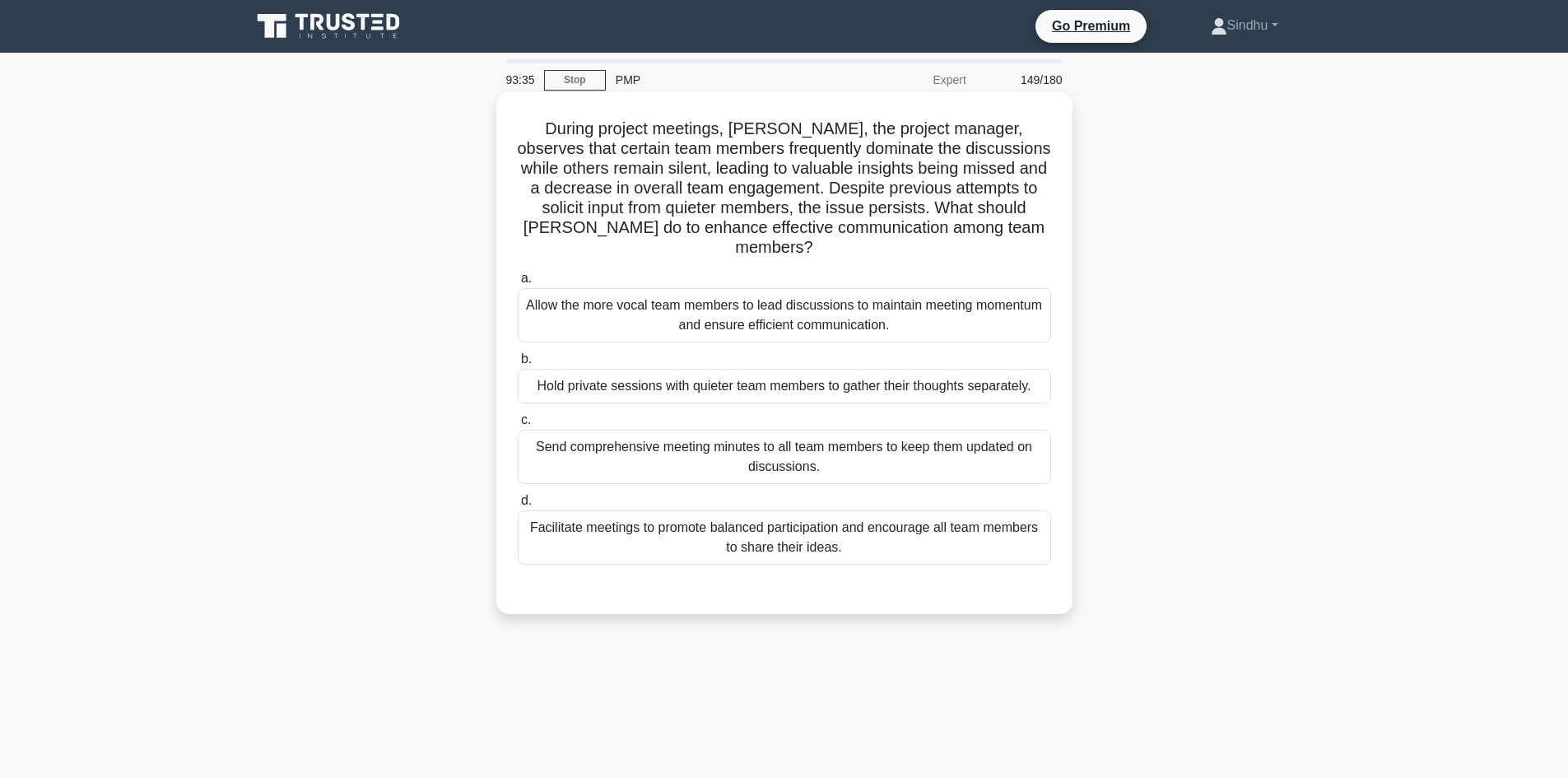
click at [811, 521] on div "Facilitate meetings to promote balanced participation and encourage all team me…" at bounding box center [784, 538] width 533 height 54
click at [517, 507] on input "d. Facilitate meetings to promote balanced participation and encourage all team…" at bounding box center [517, 501] width 0 height 11
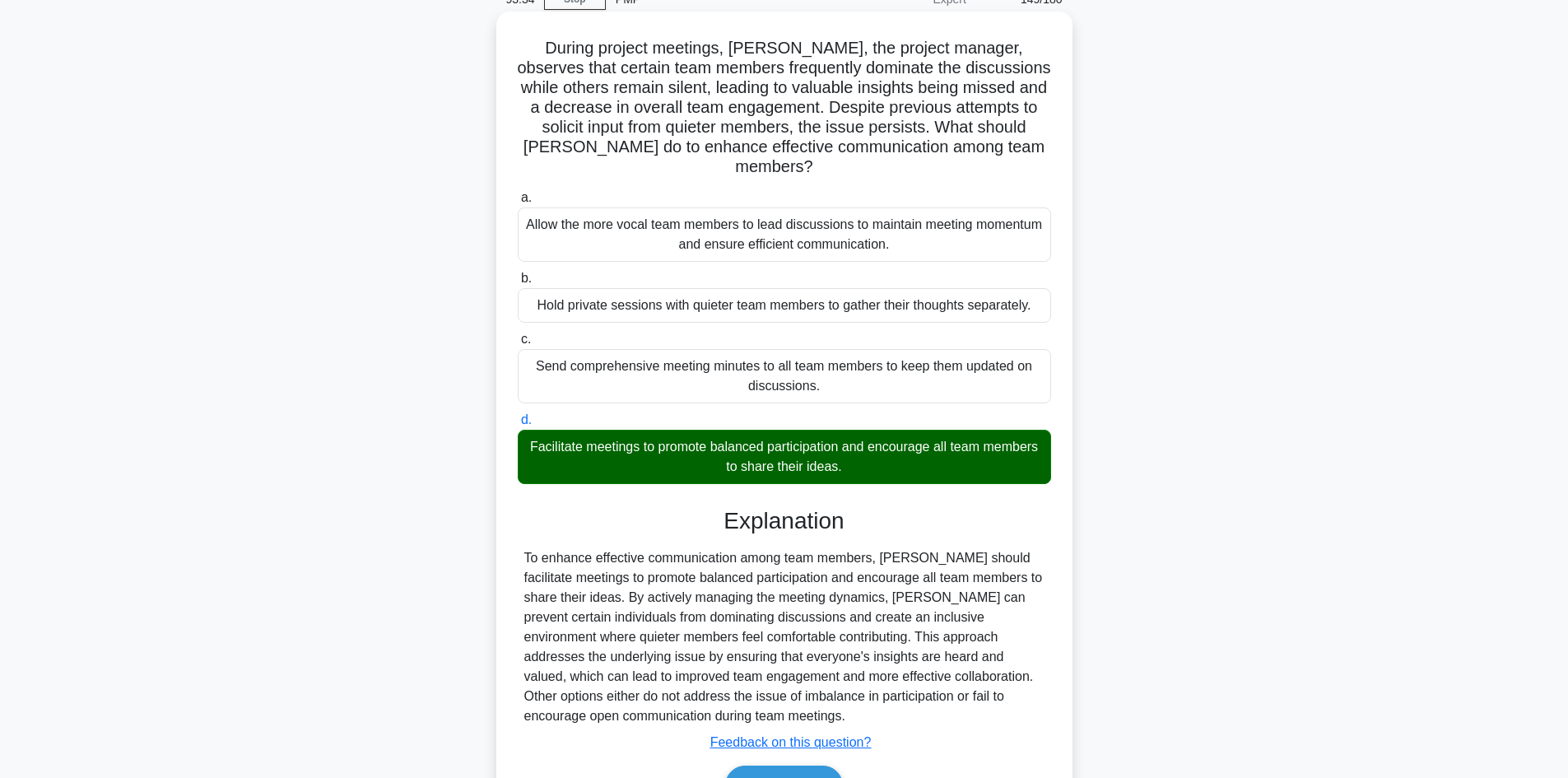
scroll to position [159, 0]
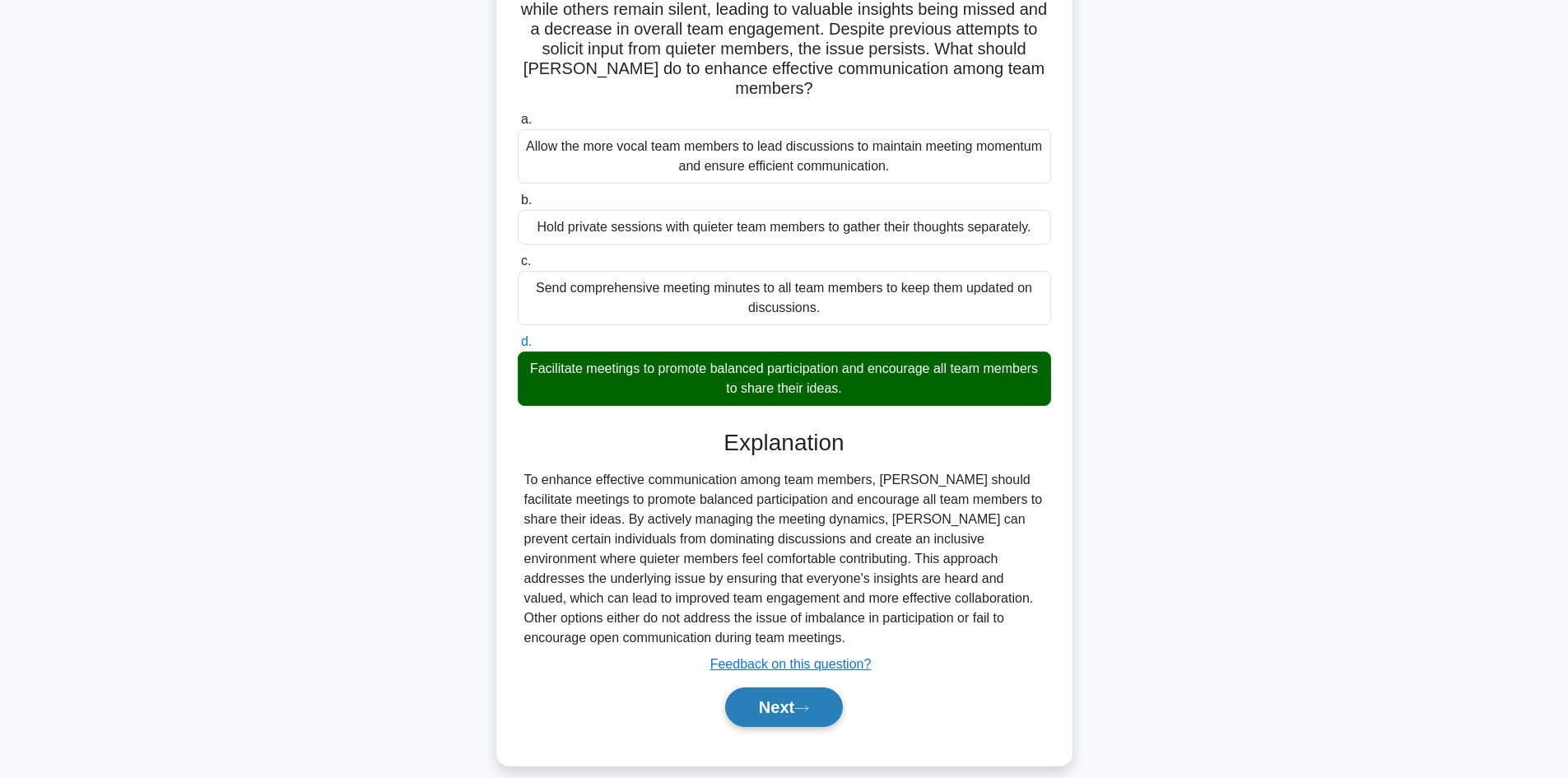
click at [772, 690] on button "Next" at bounding box center [784, 707] width 117 height 40
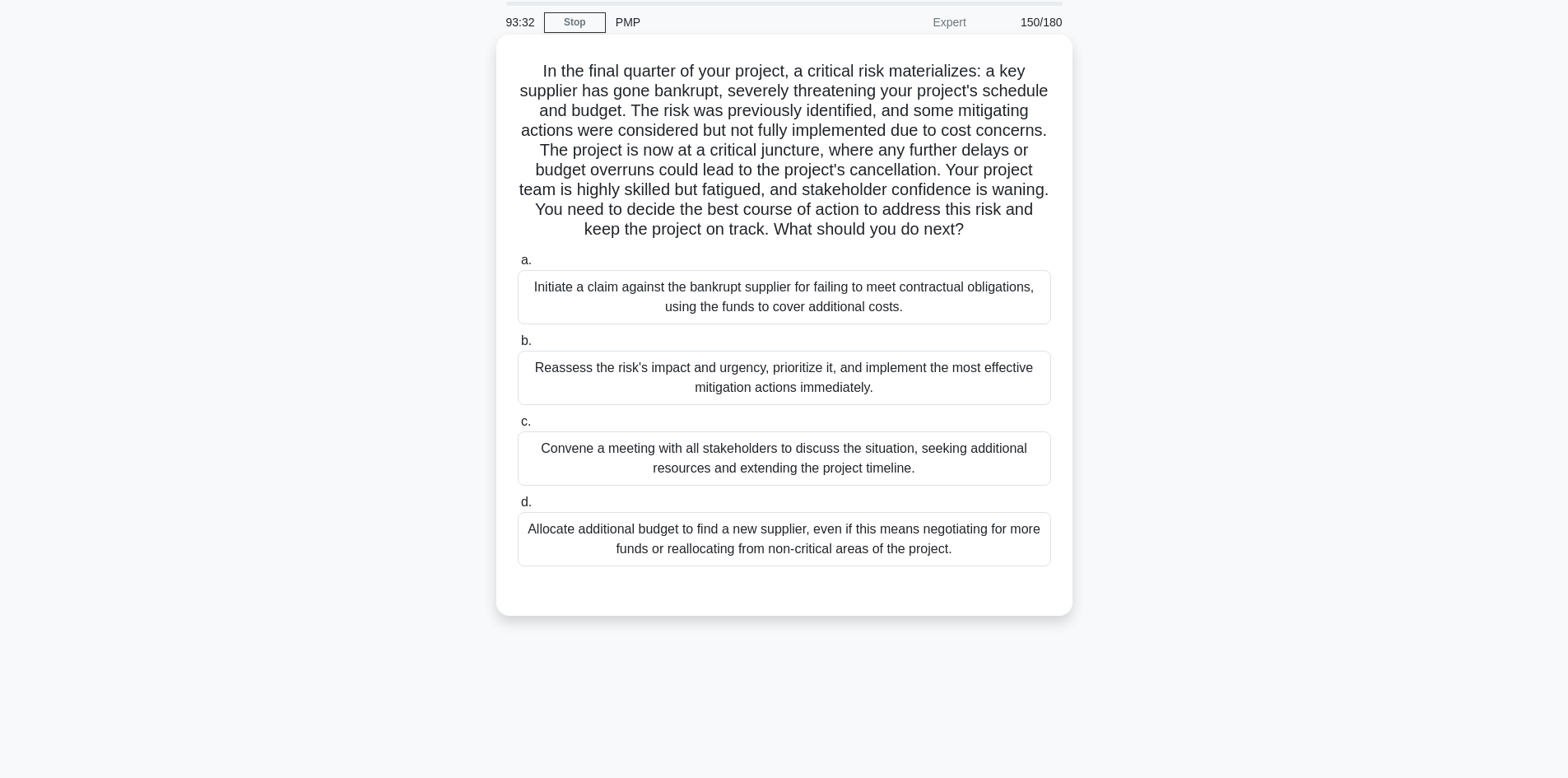
scroll to position [29, 0]
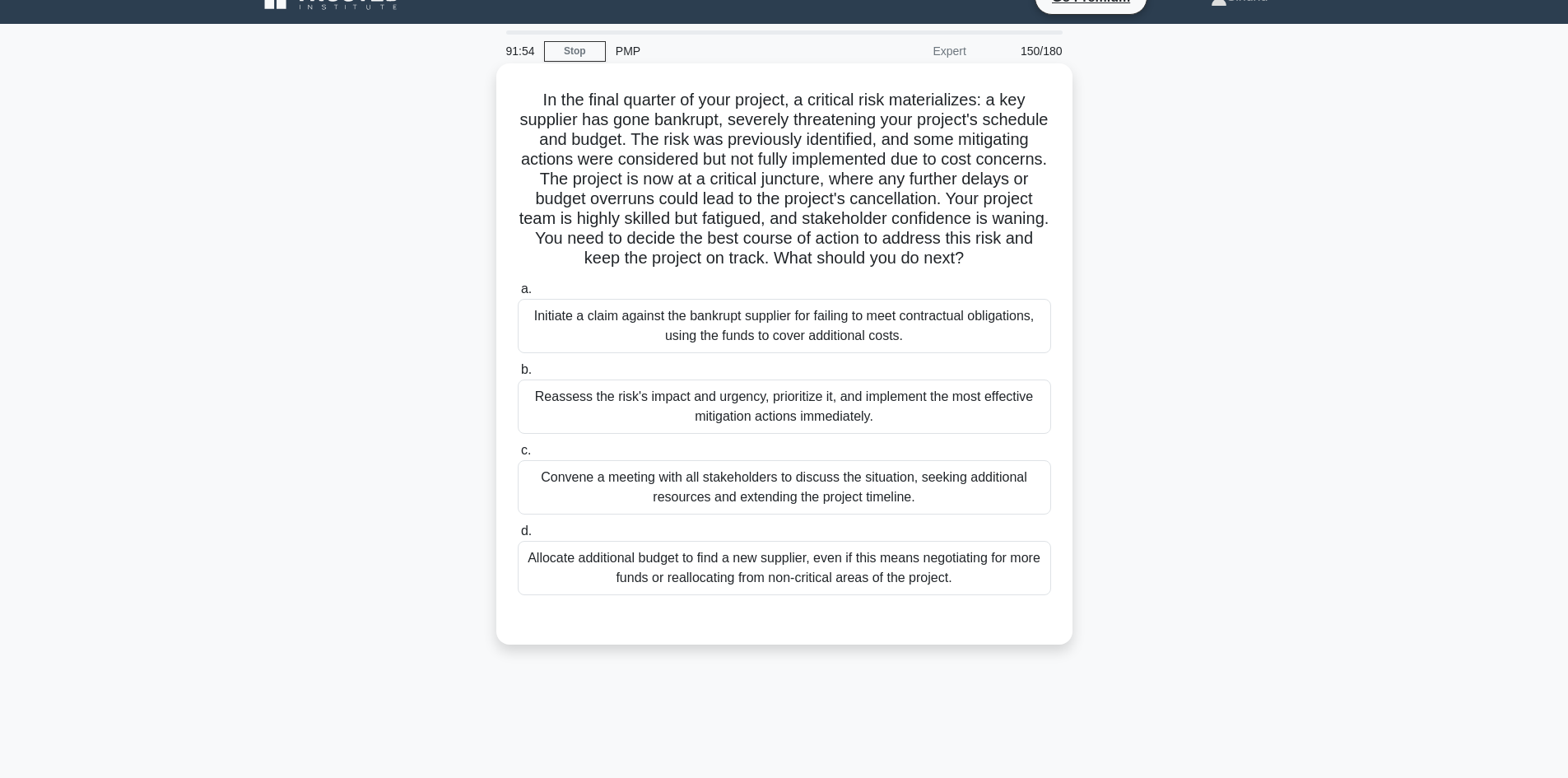
click at [783, 425] on div "Reassess the risk's impact and urgency, prioritize it, and implement the most e…" at bounding box center [784, 407] width 533 height 54
click at [517, 375] on input "b. Reassess the risk's impact and urgency, prioritize it, and implement the mos…" at bounding box center [517, 370] width 0 height 11
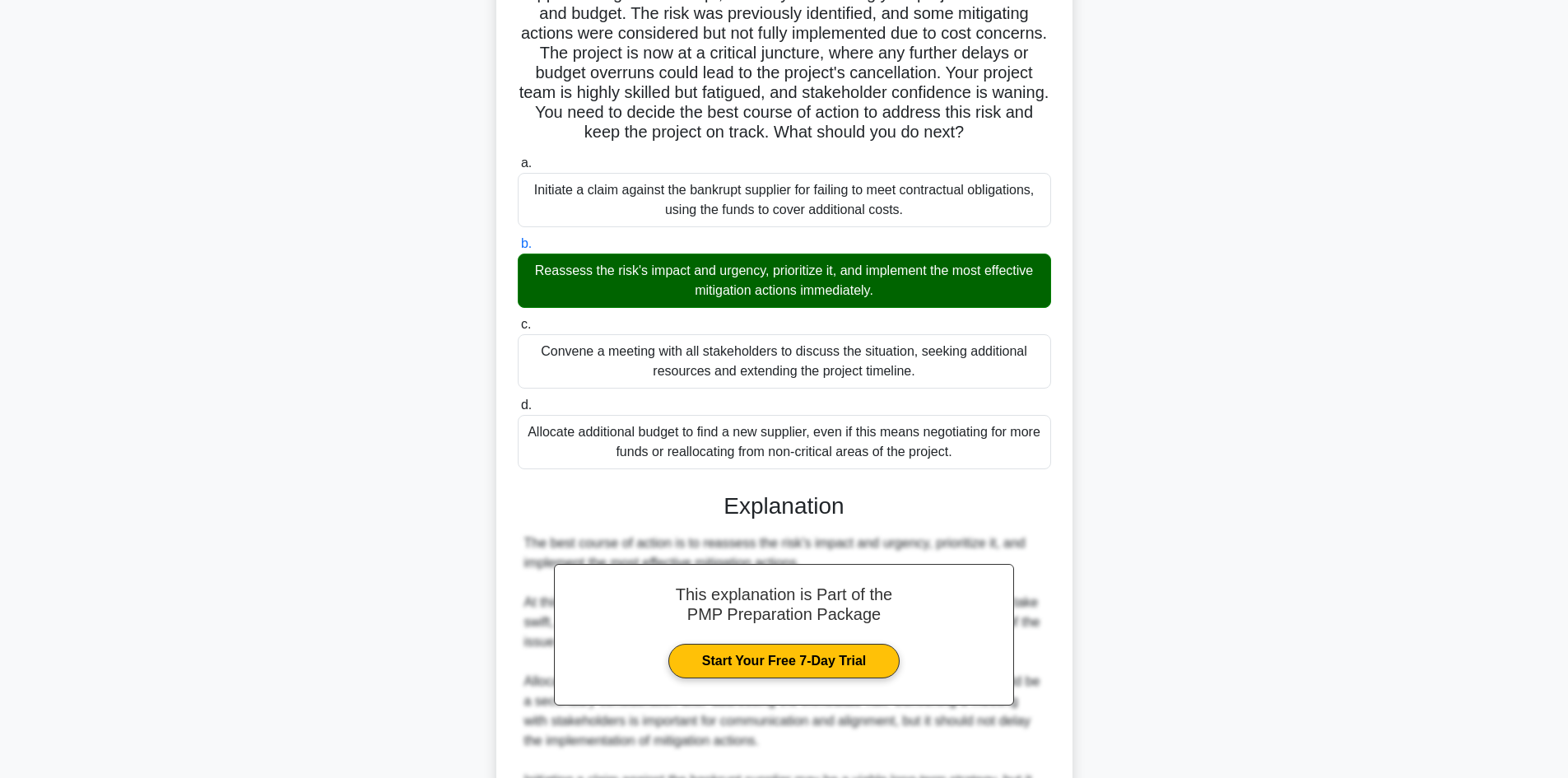
scroll to position [359, 0]
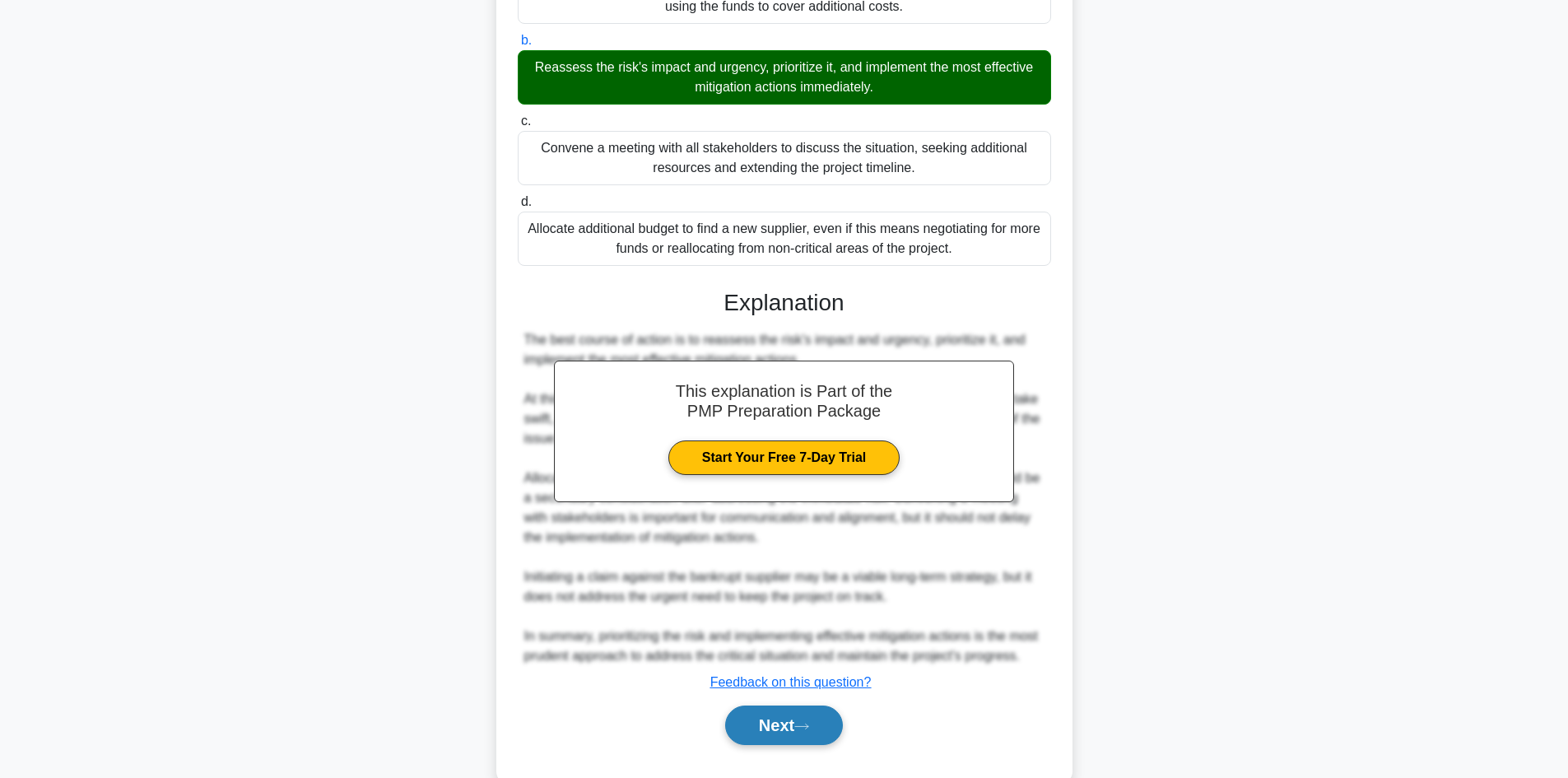
click at [782, 745] on button "Next" at bounding box center [784, 726] width 117 height 40
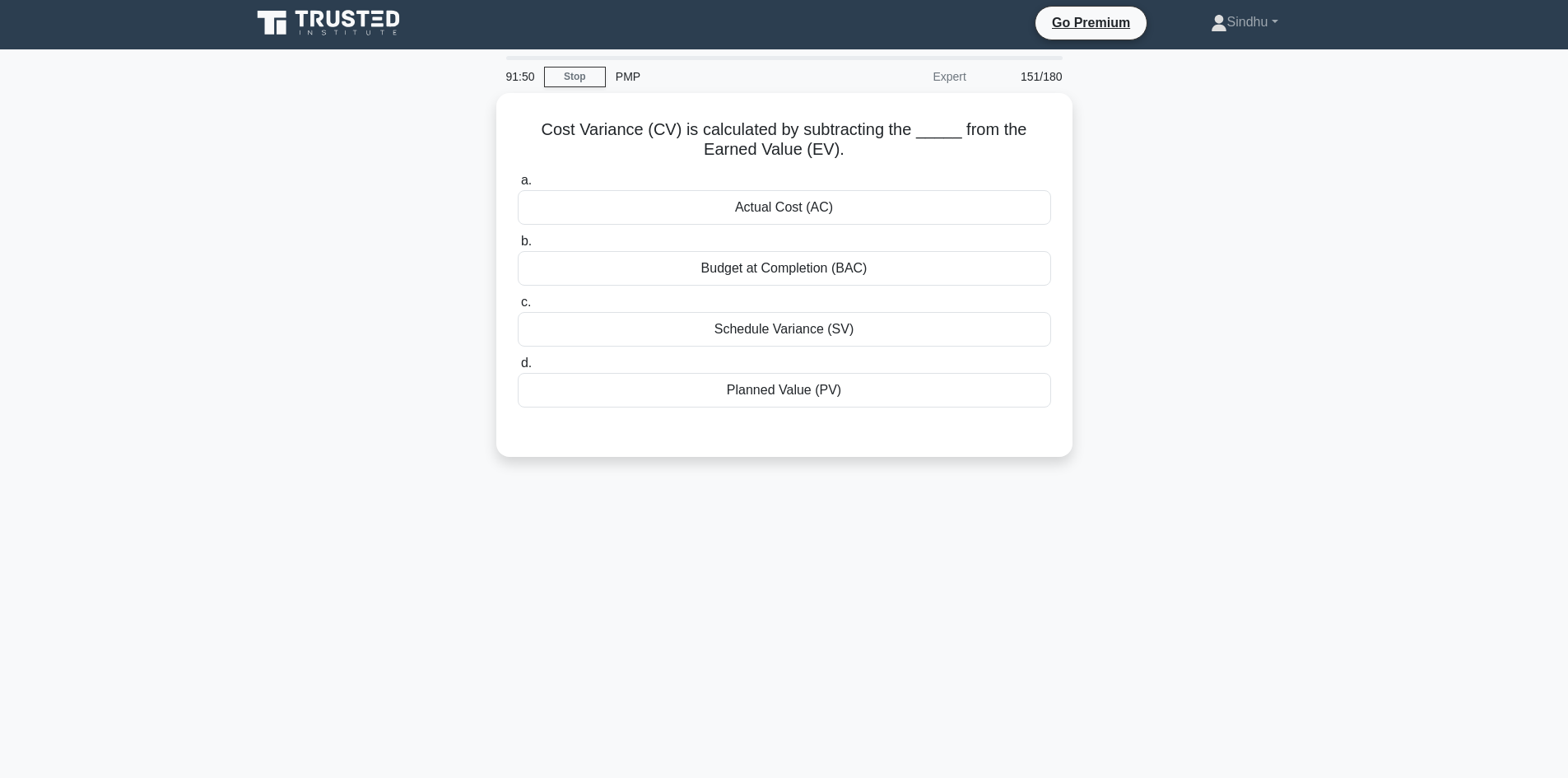
scroll to position [0, 0]
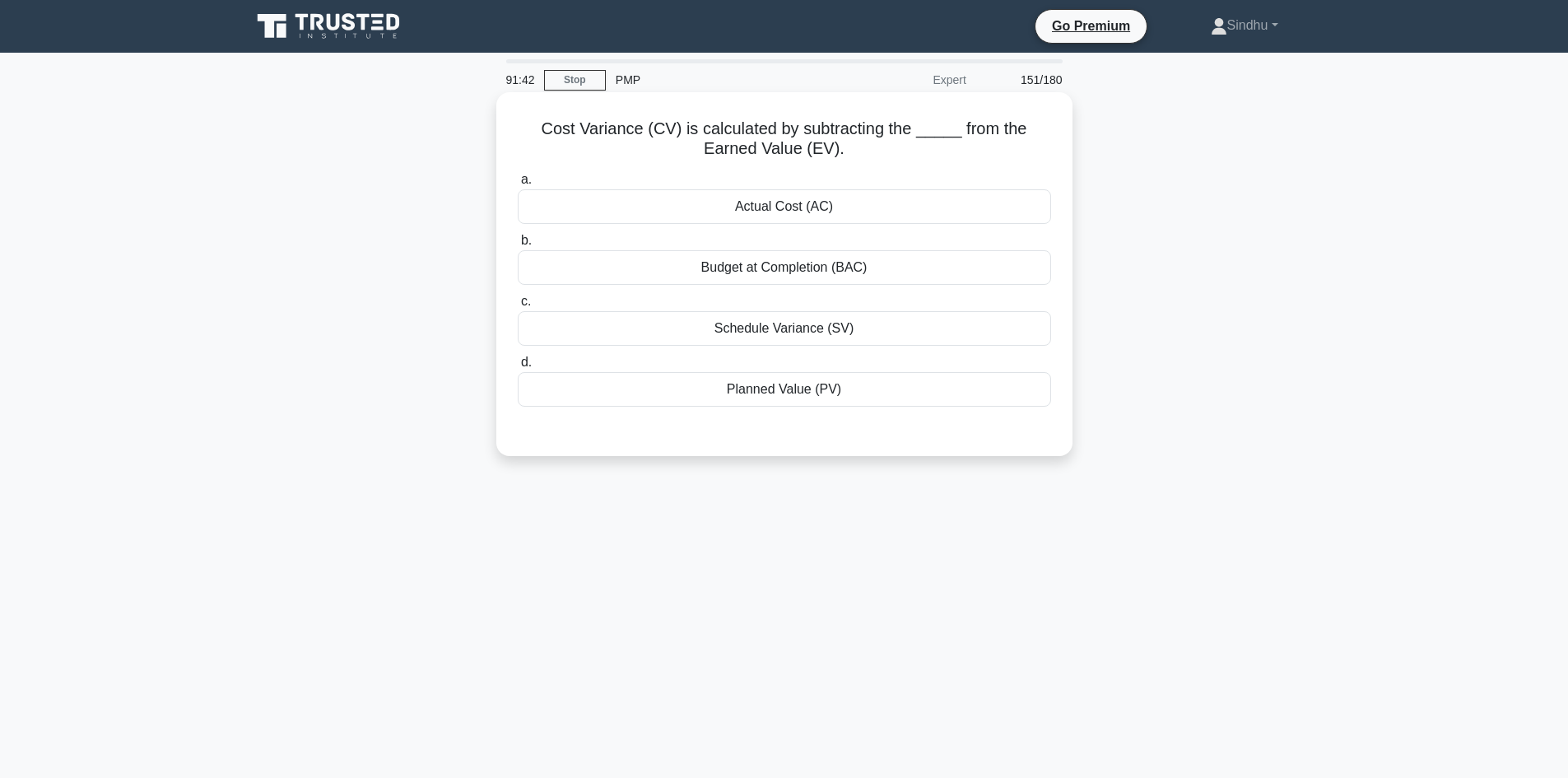
click at [765, 214] on div "Actual Cost (AC)" at bounding box center [784, 206] width 533 height 35
click at [517, 185] on input "a. Actual Cost (AC)" at bounding box center [517, 179] width 0 height 11
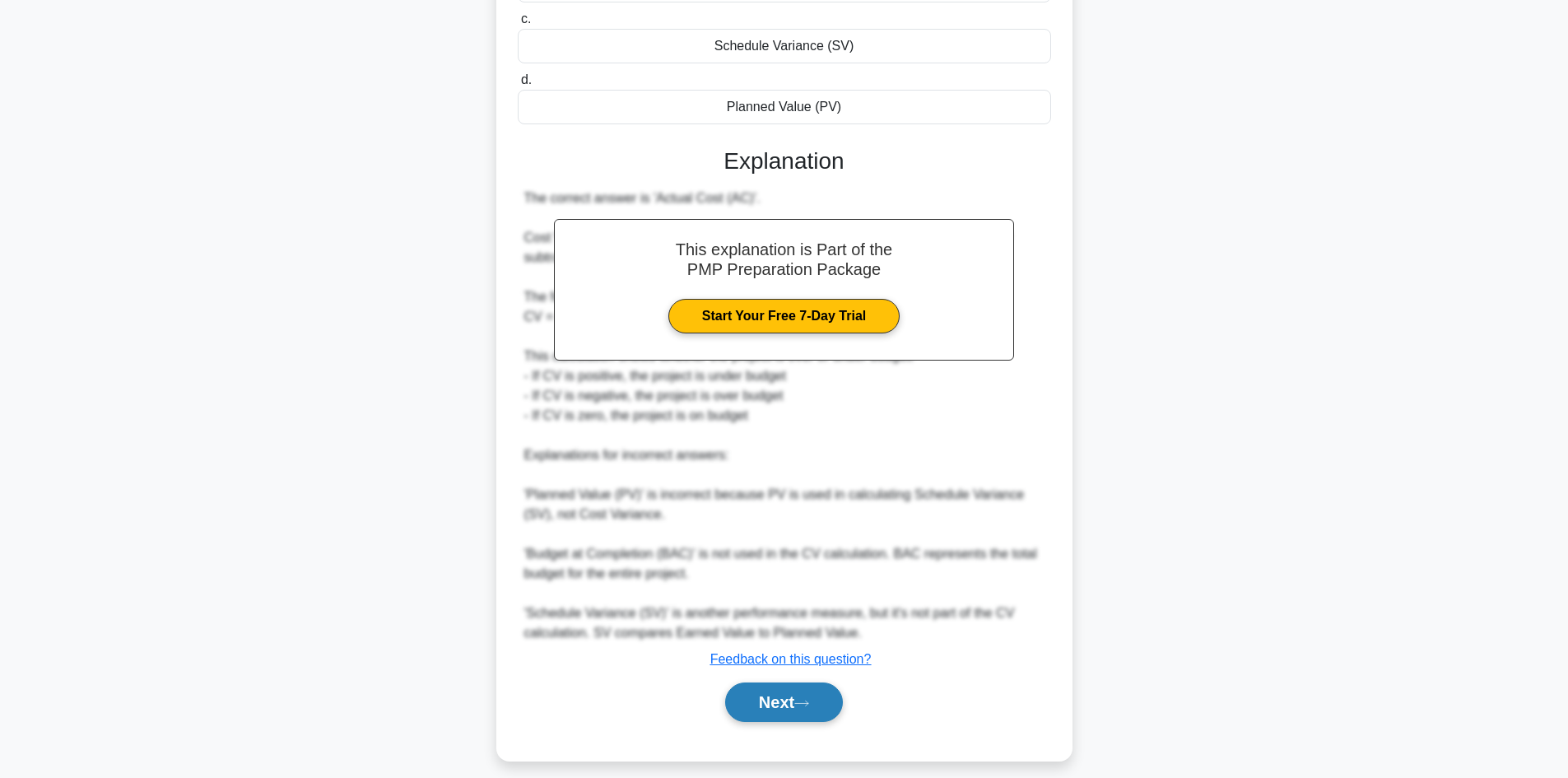
scroll to position [298, 0]
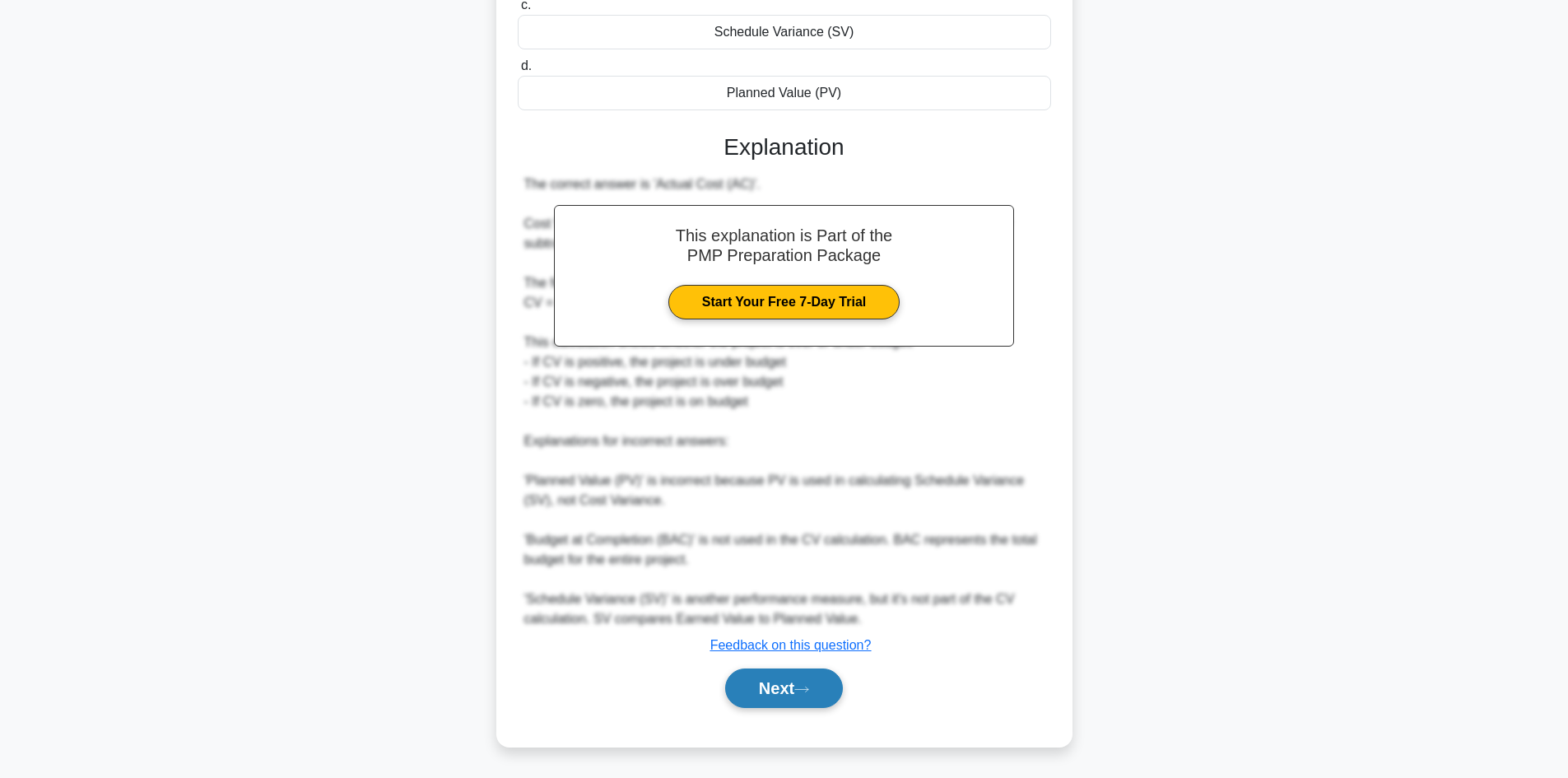
click at [739, 692] on button "Next" at bounding box center [784, 688] width 117 height 40
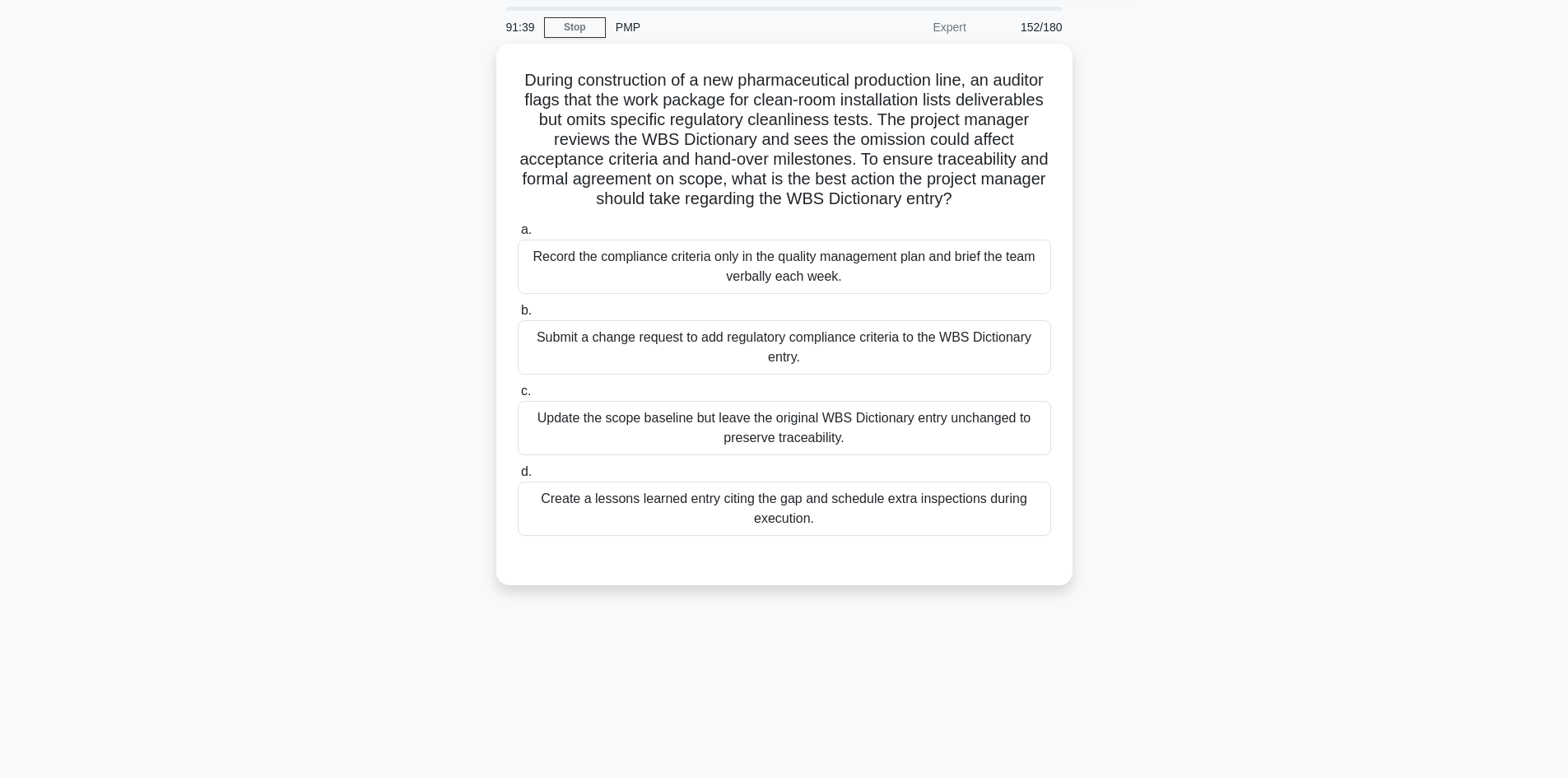
scroll to position [0, 0]
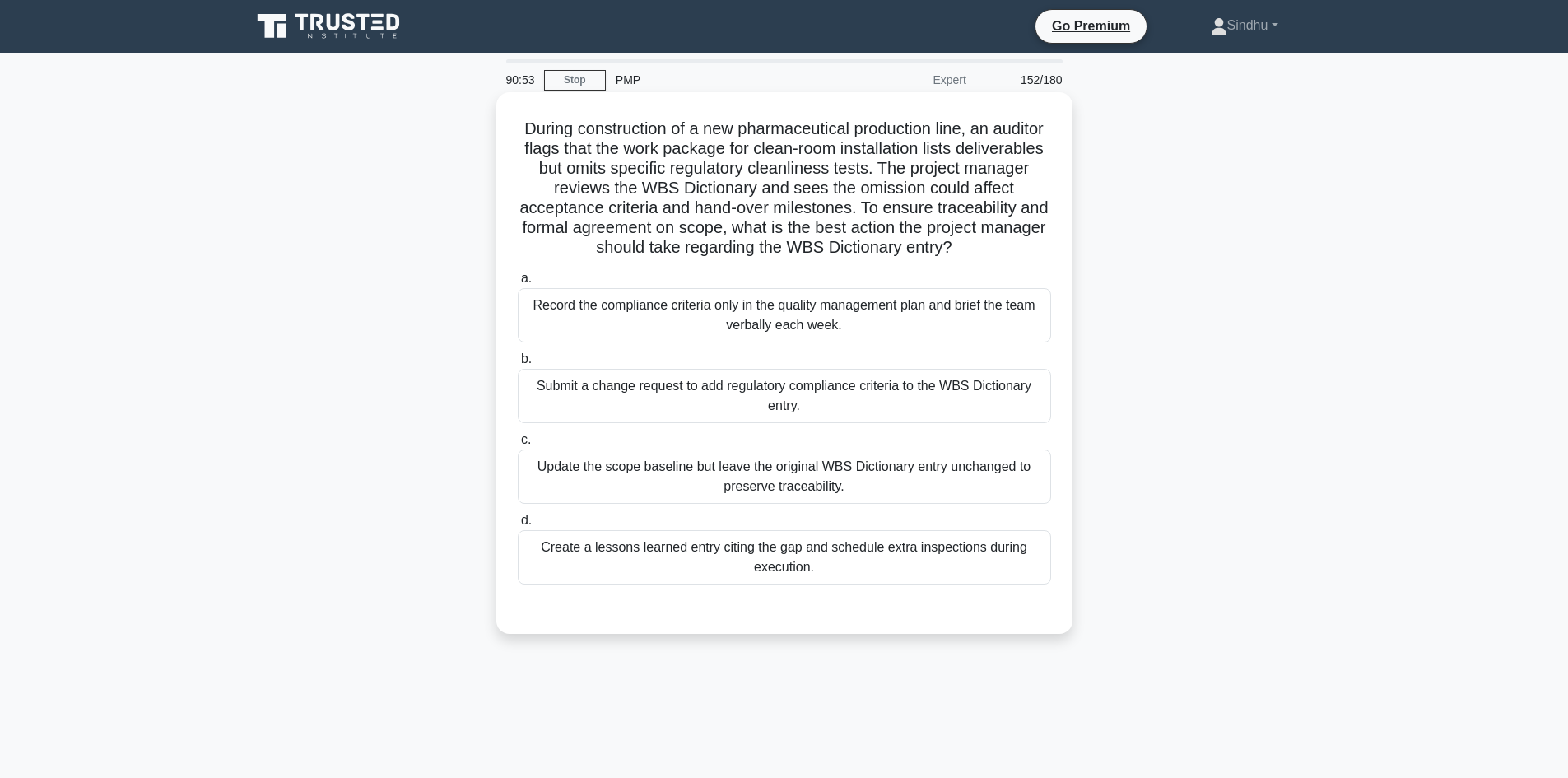
click at [832, 403] on div "Submit a change request to add regulatory compliance criteria to the WBS Dictio…" at bounding box center [784, 396] width 533 height 54
click at [517, 364] on input "b. Submit a change request to add regulatory compliance criteria to the WBS Dic…" at bounding box center [517, 359] width 0 height 11
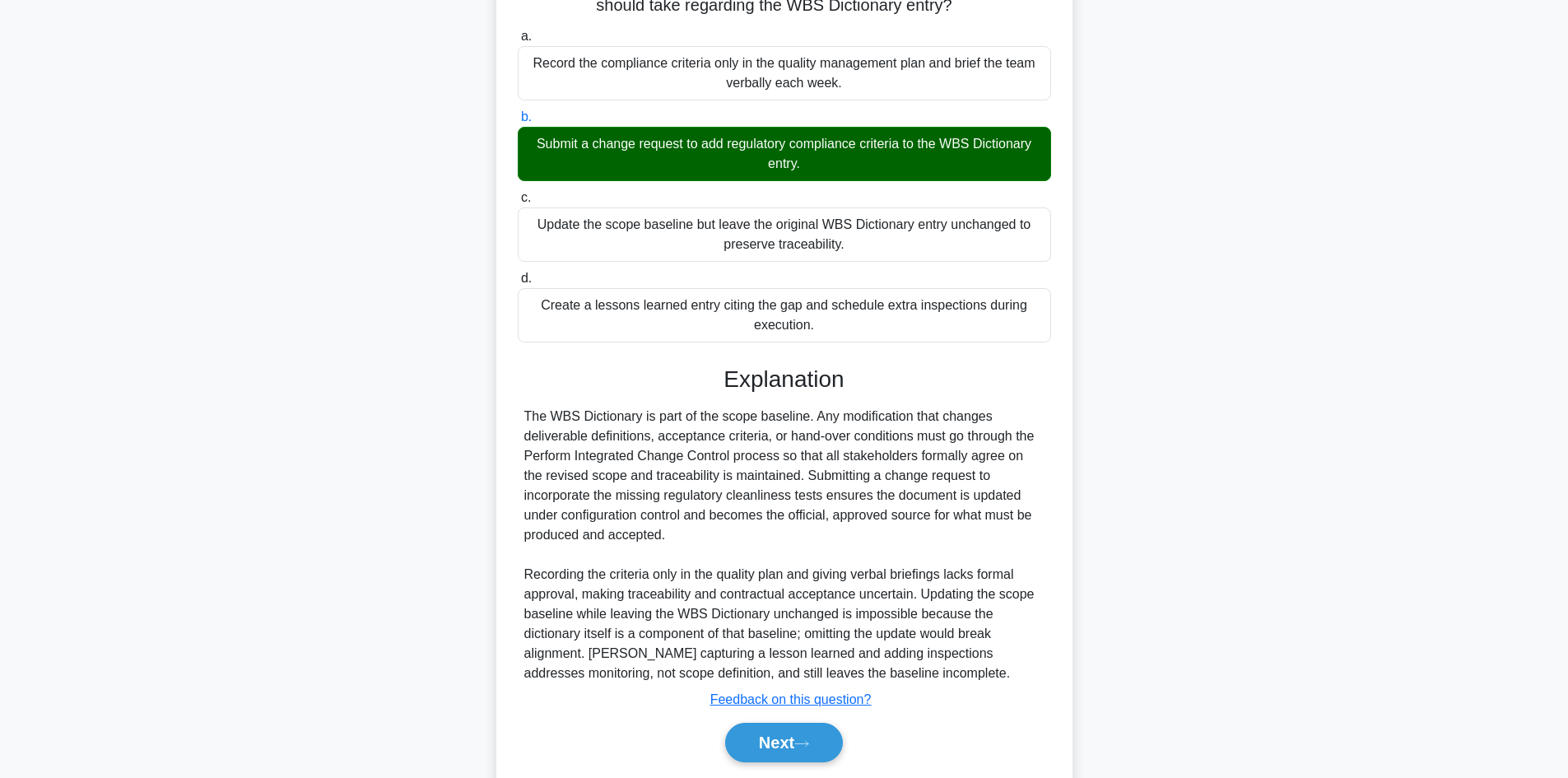
scroll to position [247, 0]
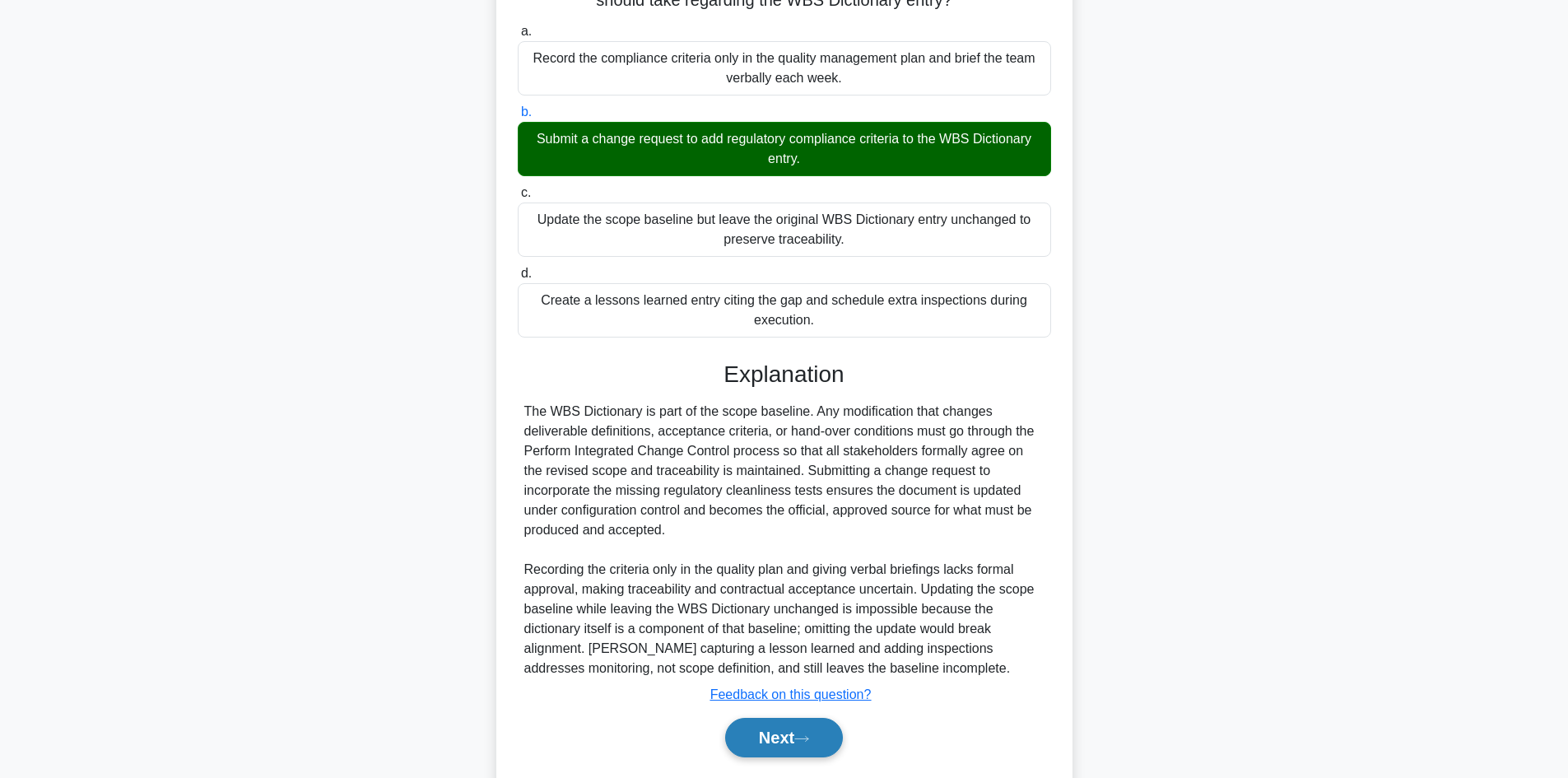
click at [749, 728] on button "Next" at bounding box center [784, 737] width 117 height 40
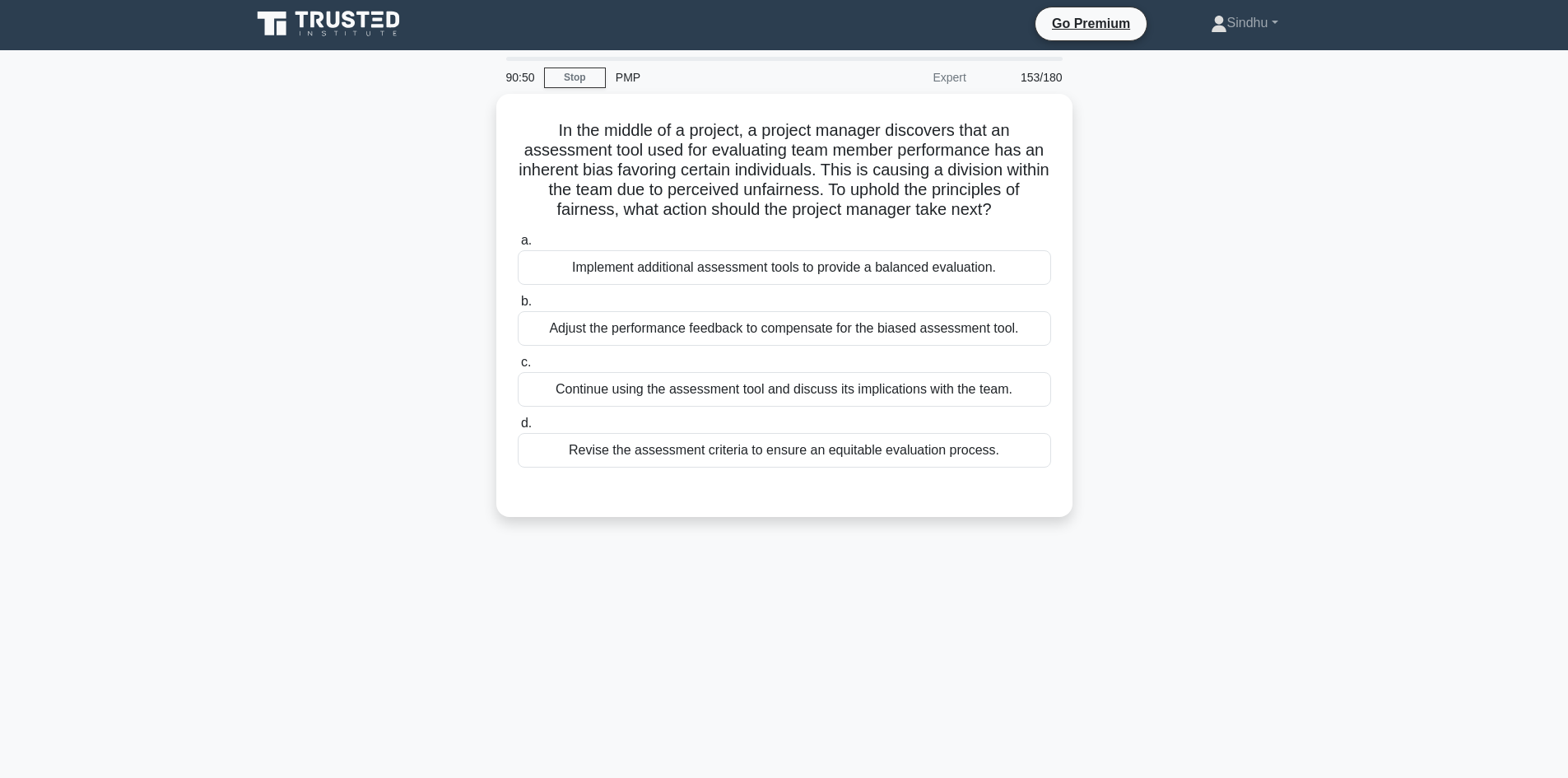
scroll to position [0, 0]
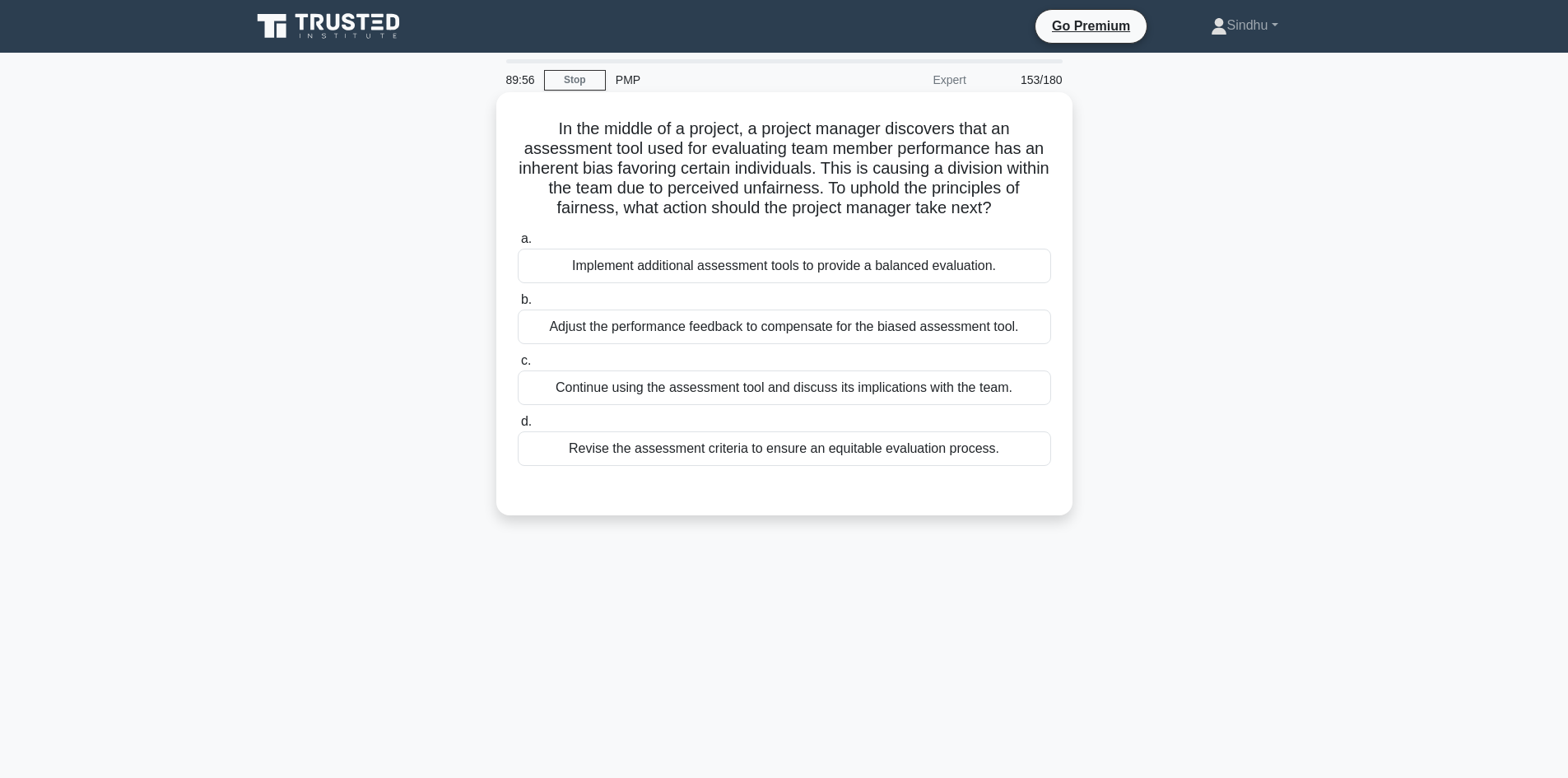
click at [781, 274] on div "Implement additional assessment tools to provide a balanced evaluation." at bounding box center [784, 266] width 533 height 35
click at [517, 244] on input "a. Implement additional assessment tools to provide a balanced evaluation." at bounding box center [517, 239] width 0 height 11
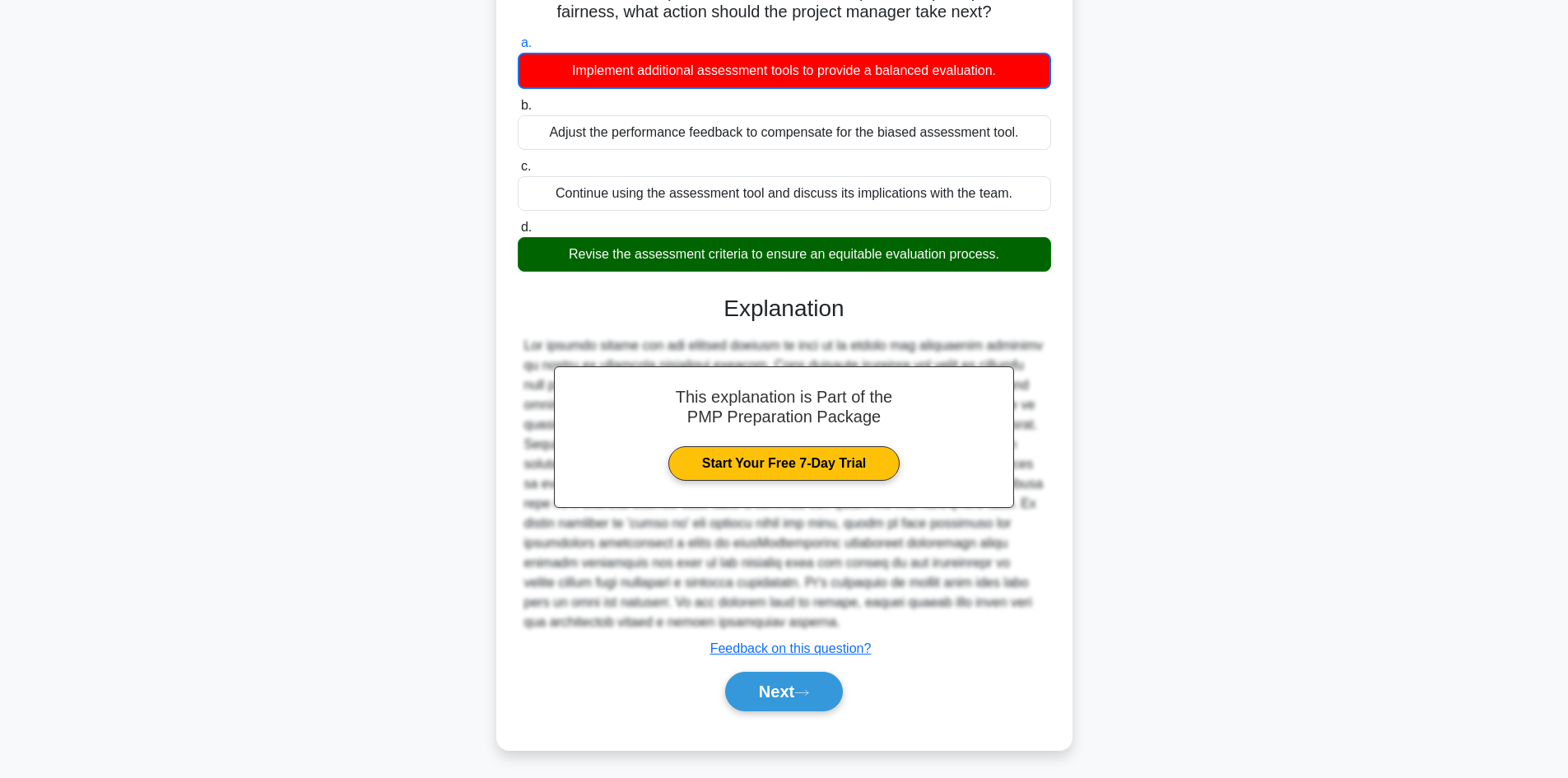
scroll to position [200, 0]
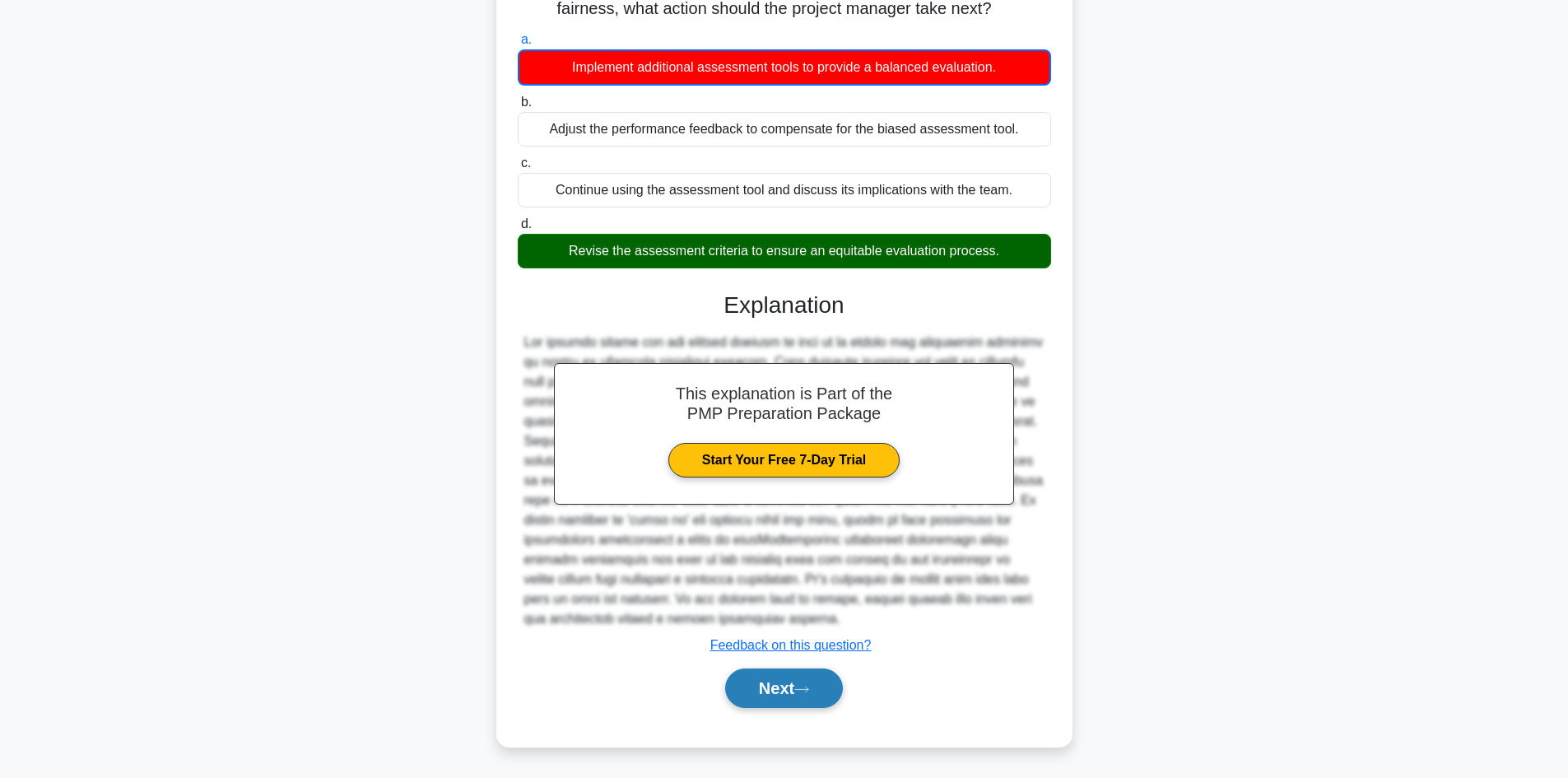
click at [772, 693] on button "Next" at bounding box center [784, 688] width 117 height 40
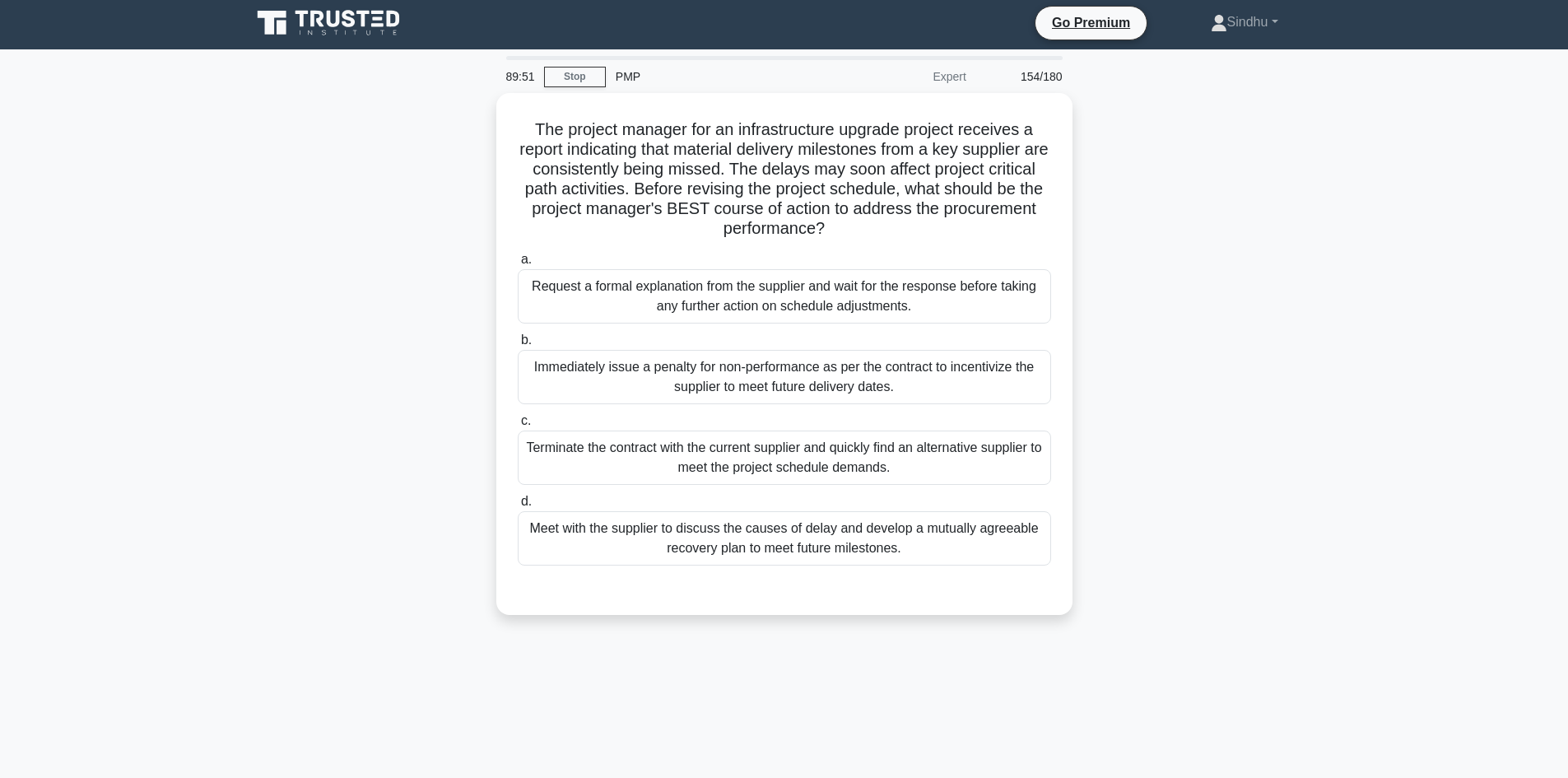
scroll to position [0, 0]
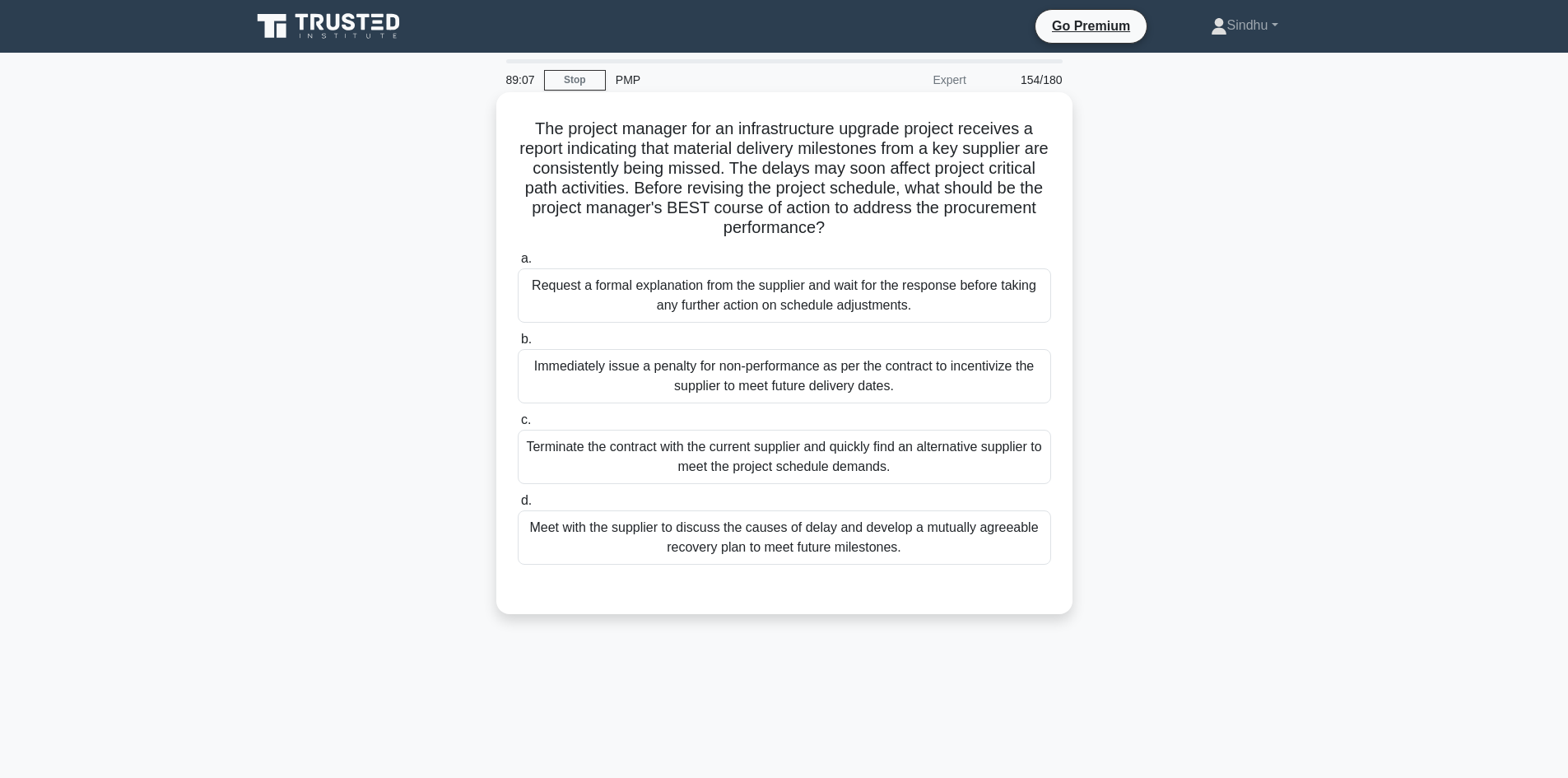
click at [850, 534] on div "Meet with the supplier to discuss the causes of delay and develop a mutually ag…" at bounding box center [784, 538] width 533 height 54
click at [517, 507] on input "d. Meet with the supplier to discuss the causes of delay and develop a mutually…" at bounding box center [517, 501] width 0 height 11
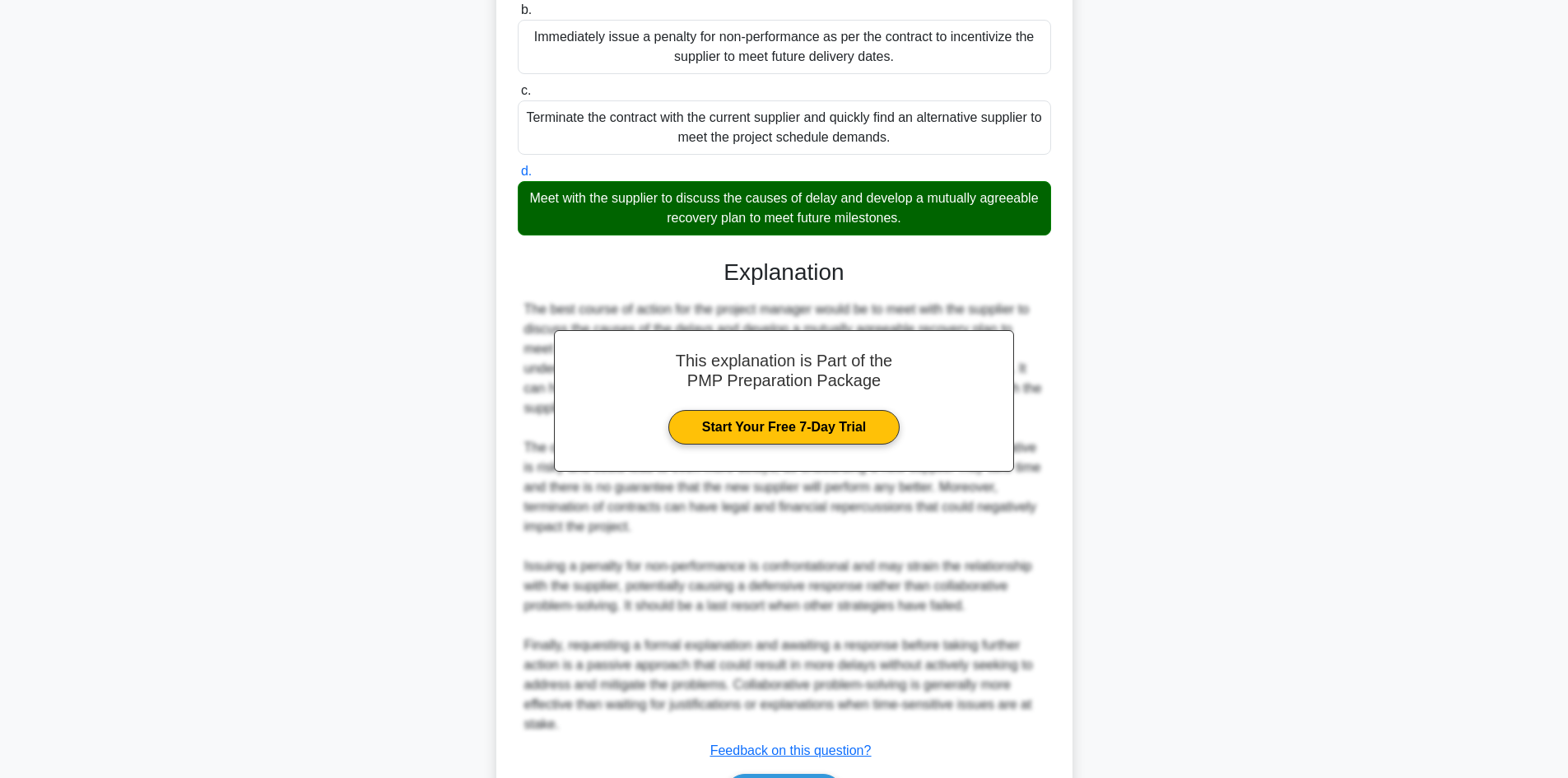
scroll to position [436, 0]
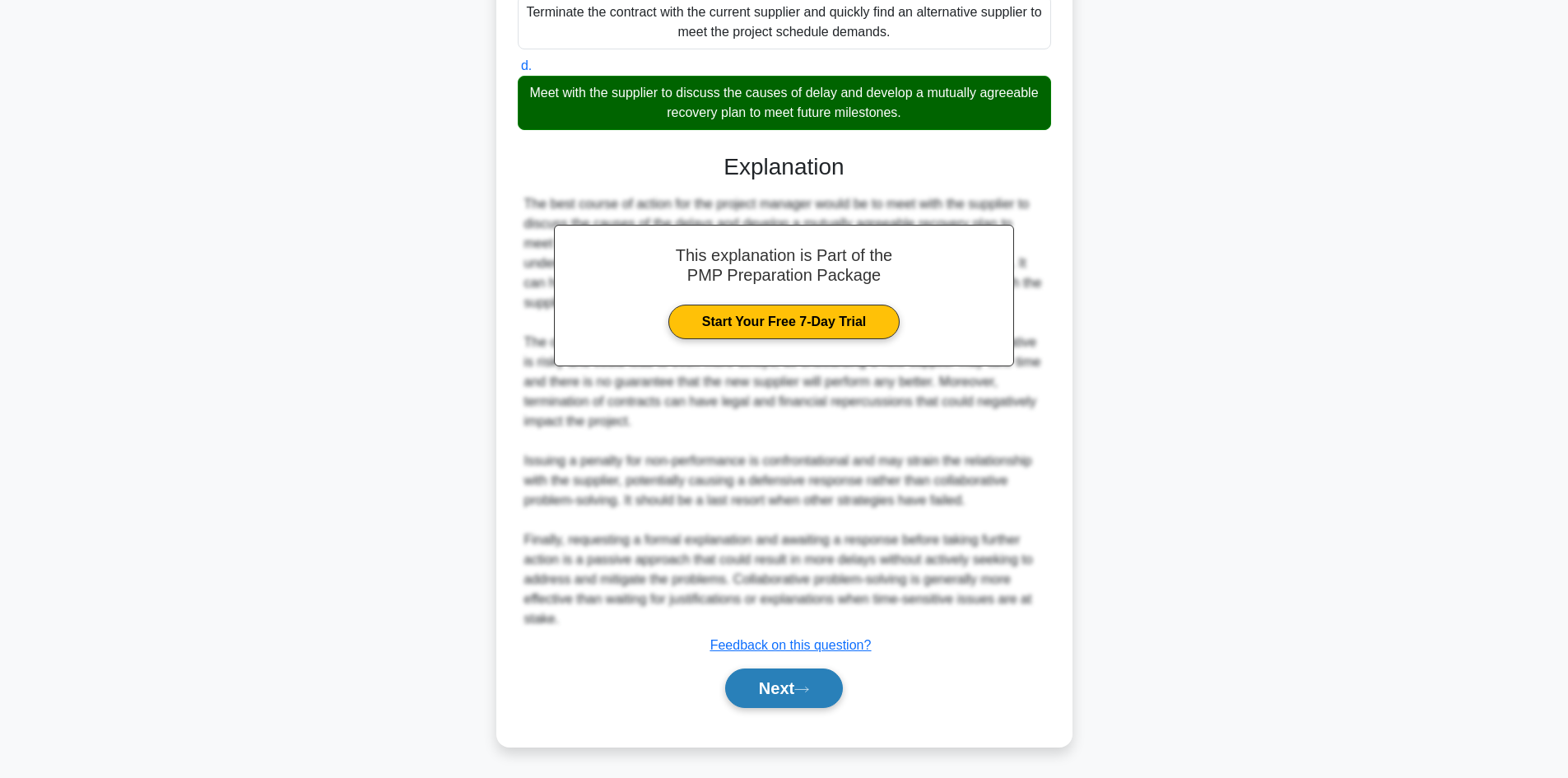
click at [751, 685] on button "Next" at bounding box center [784, 688] width 117 height 40
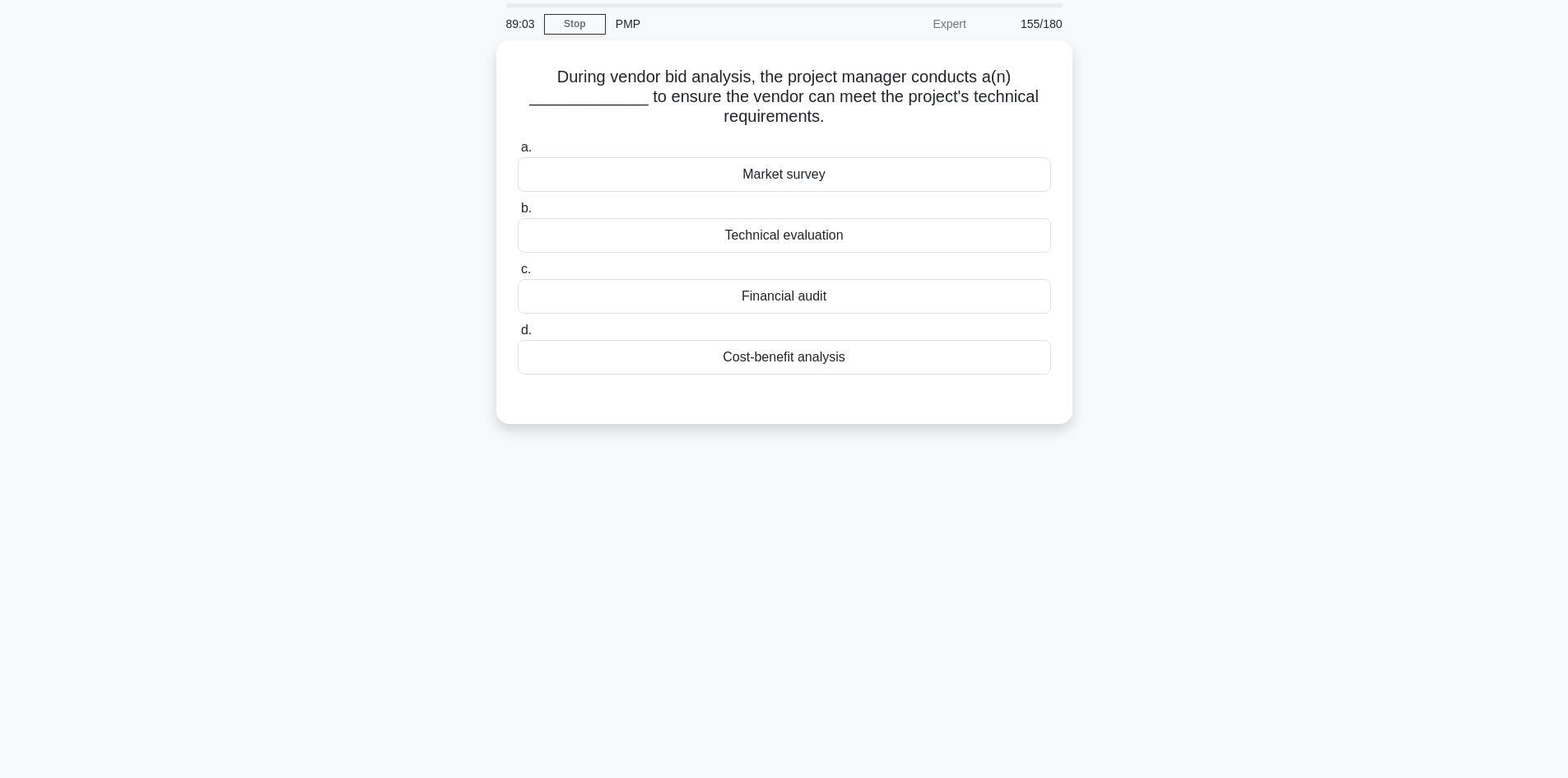
scroll to position [0, 0]
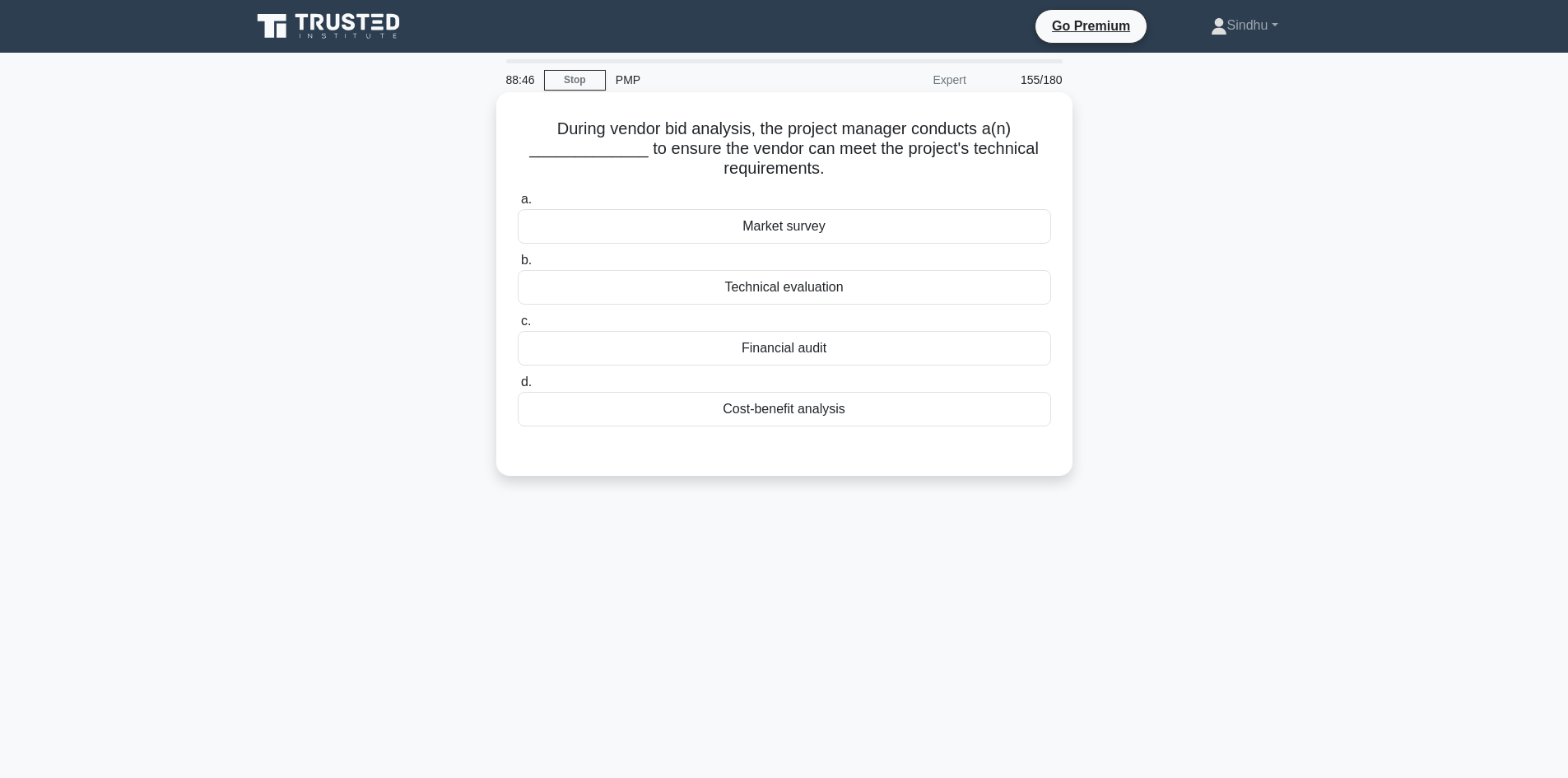
click at [765, 288] on div "Technical evaluation" at bounding box center [784, 287] width 533 height 35
click at [517, 266] on input "b. Technical evaluation" at bounding box center [517, 260] width 0 height 11
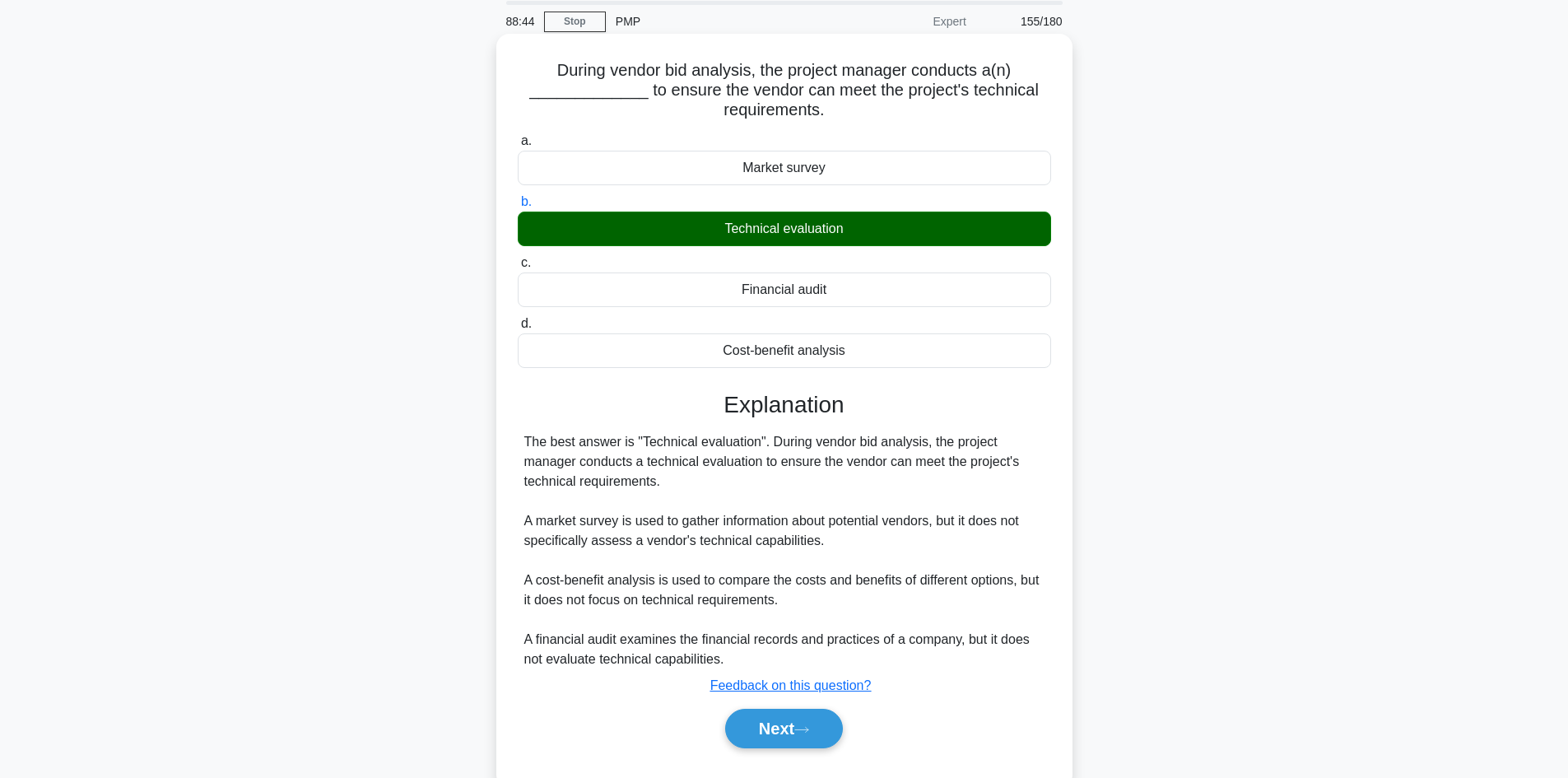
scroll to position [111, 0]
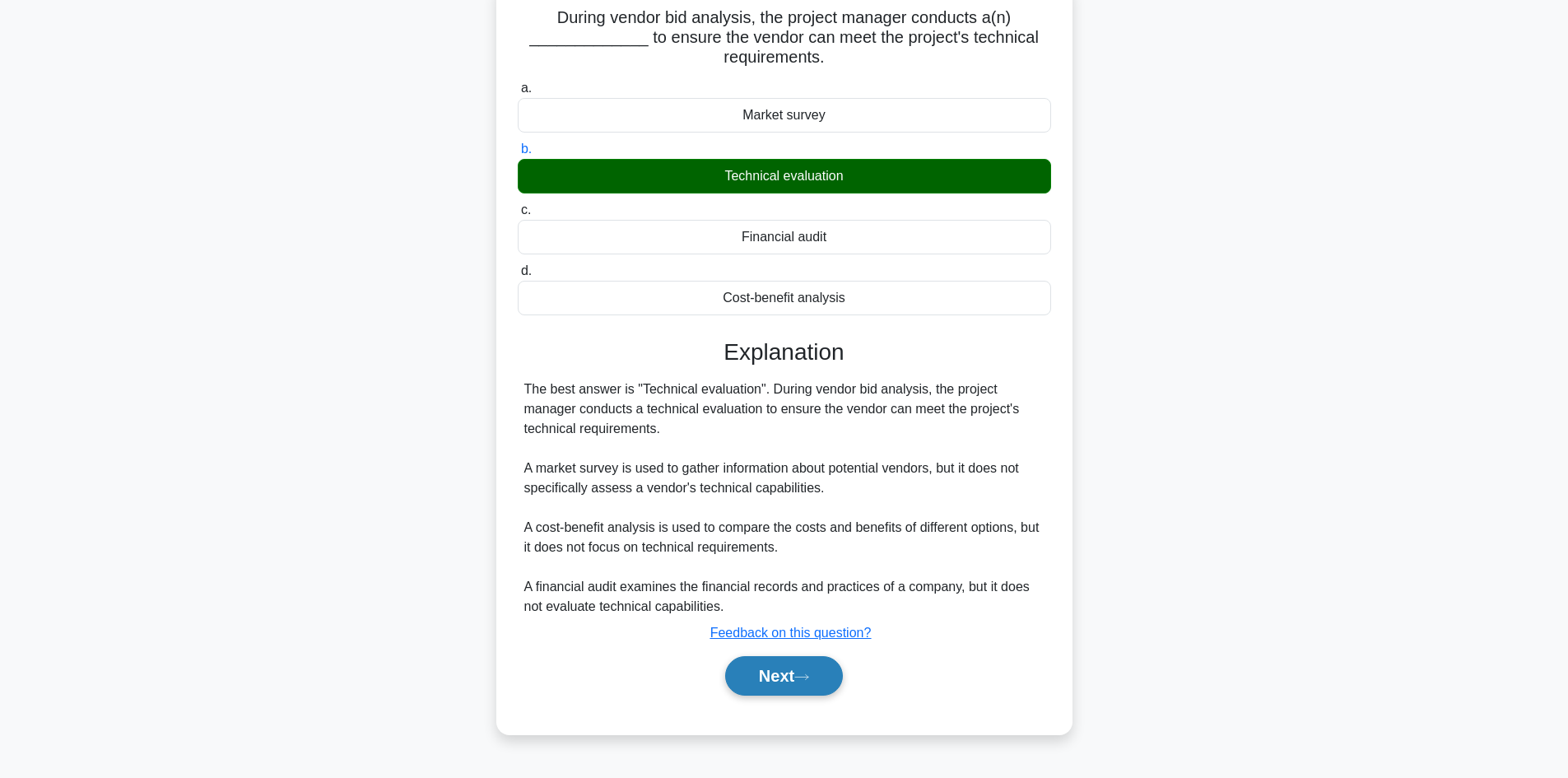
click at [752, 668] on button "Next" at bounding box center [784, 676] width 117 height 40
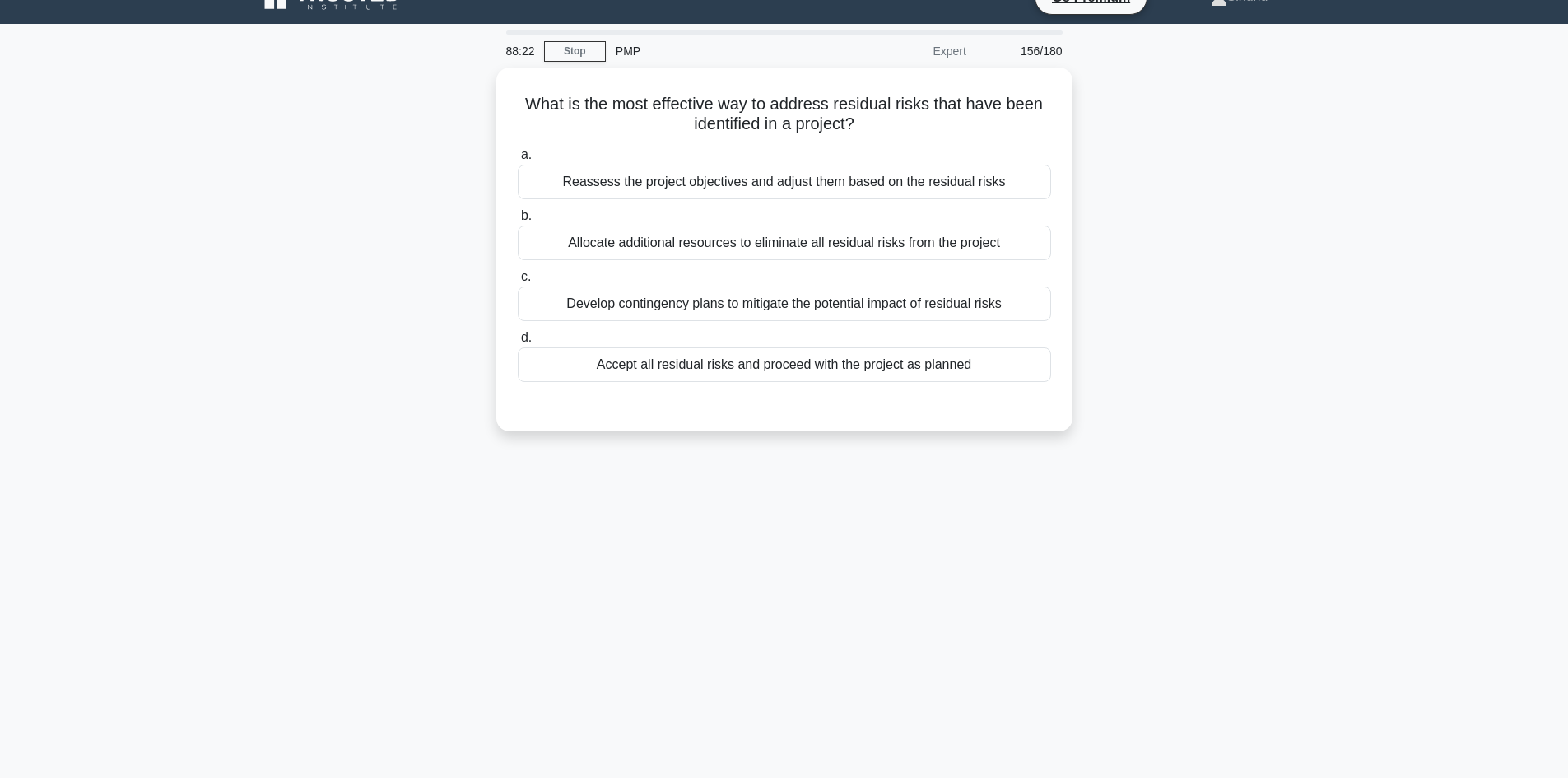
scroll to position [0, 0]
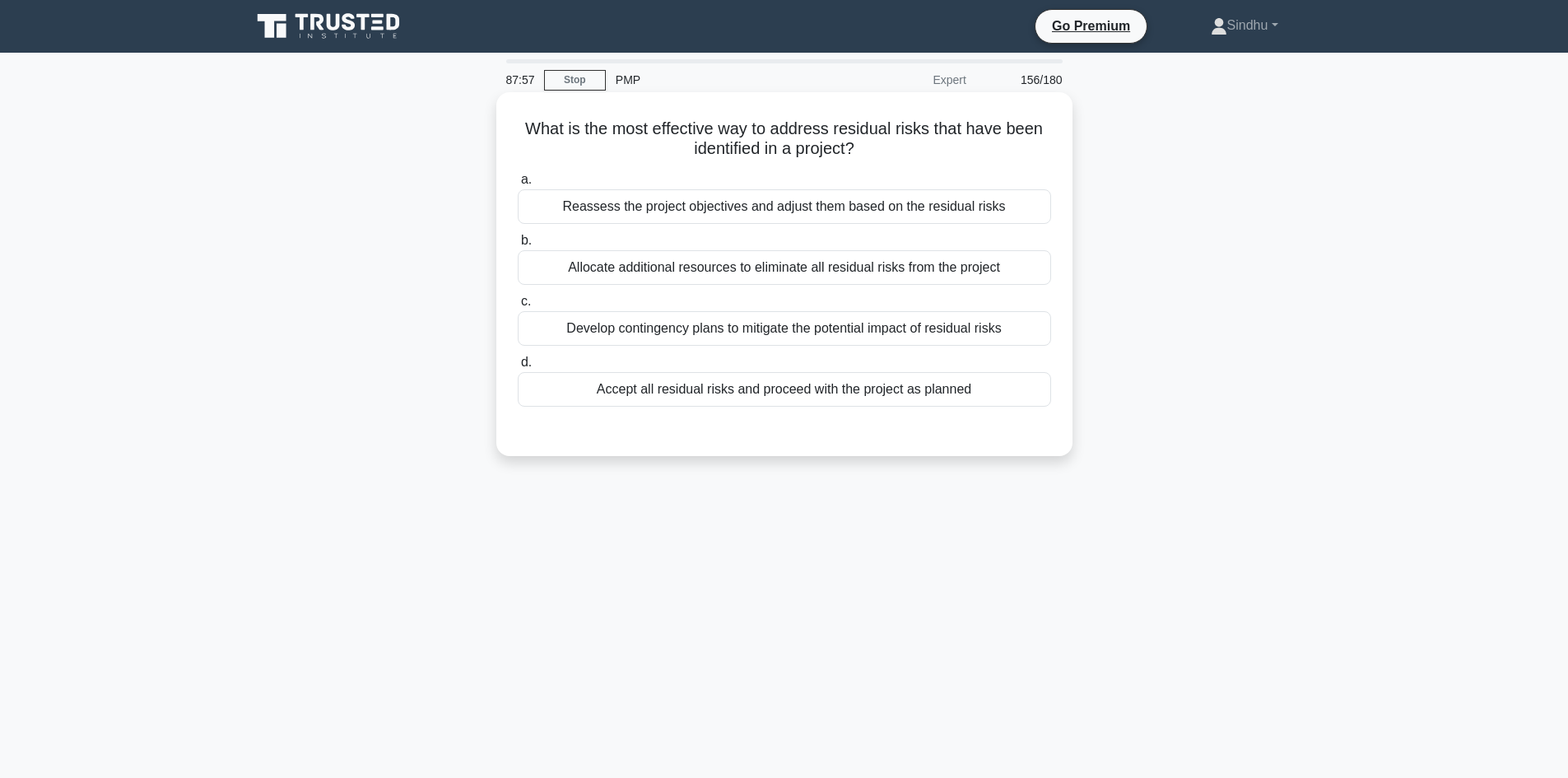
click at [689, 334] on div "Develop contingency plans to mitigate the potential impact of residual risks" at bounding box center [784, 328] width 533 height 35
click at [517, 307] on input "c. Develop contingency plans to mitigate the potential impact of residual risks" at bounding box center [517, 302] width 0 height 11
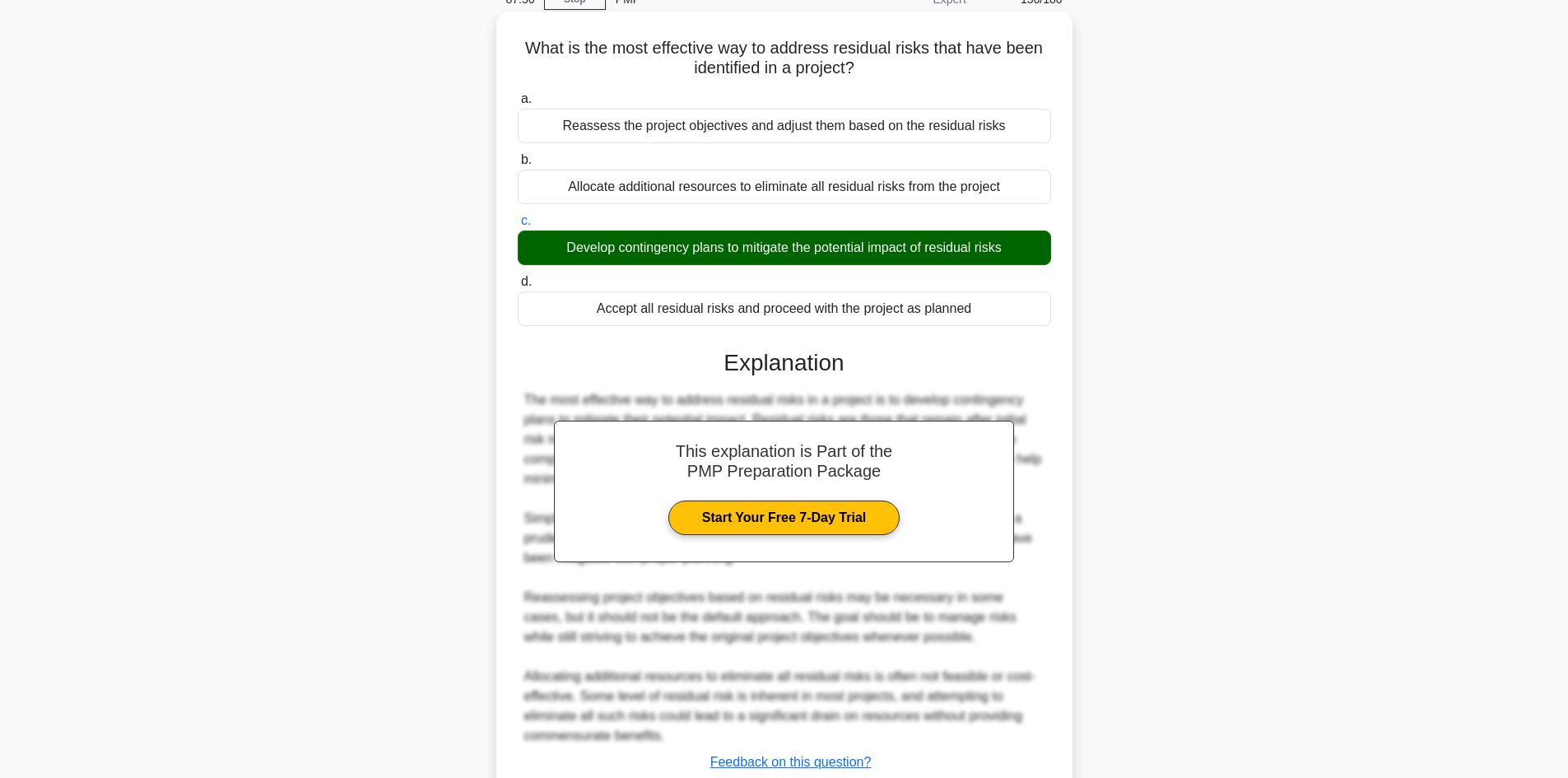
scroll to position [199, 0]
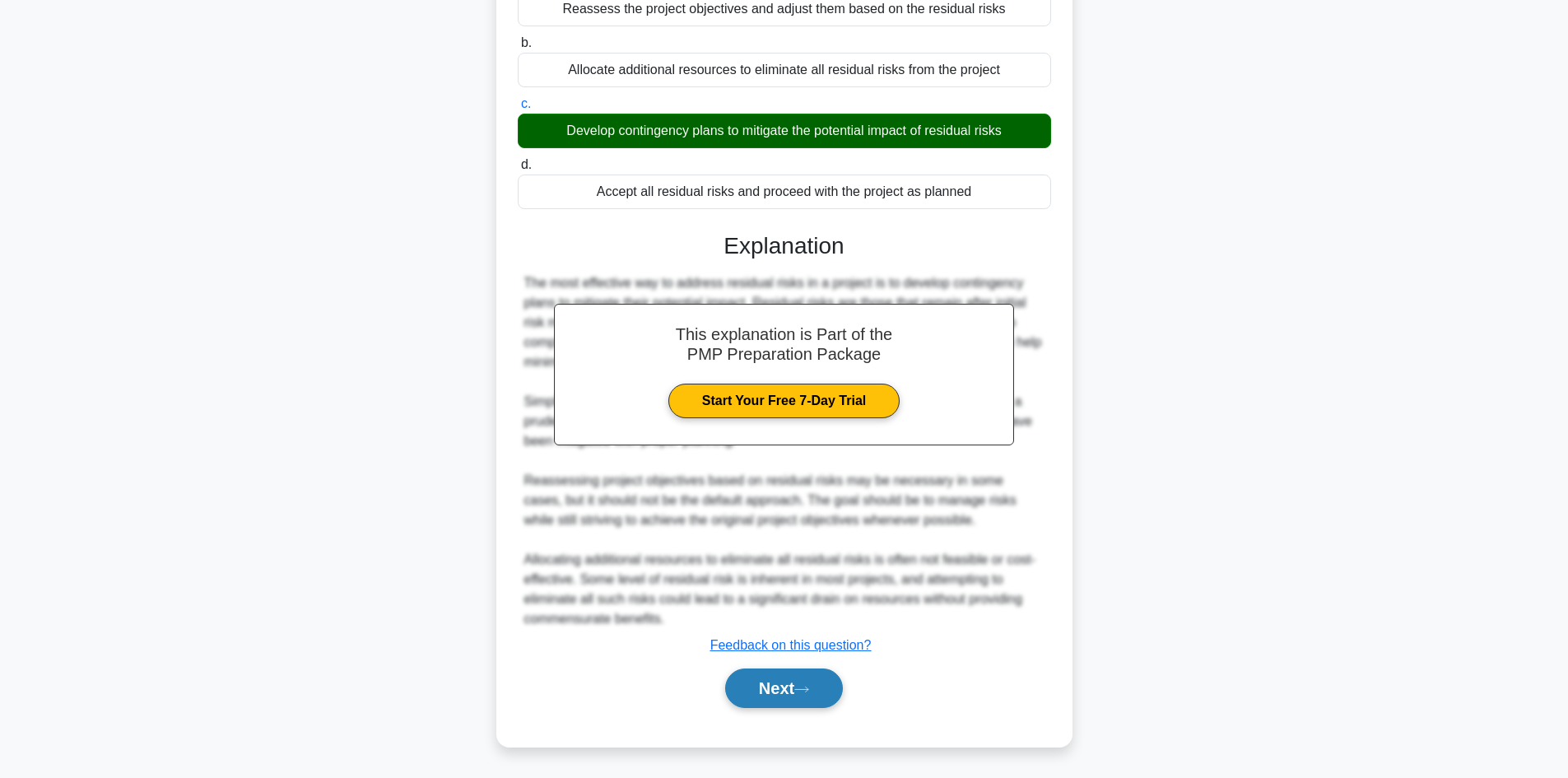
click at [773, 686] on button "Next" at bounding box center [784, 688] width 117 height 40
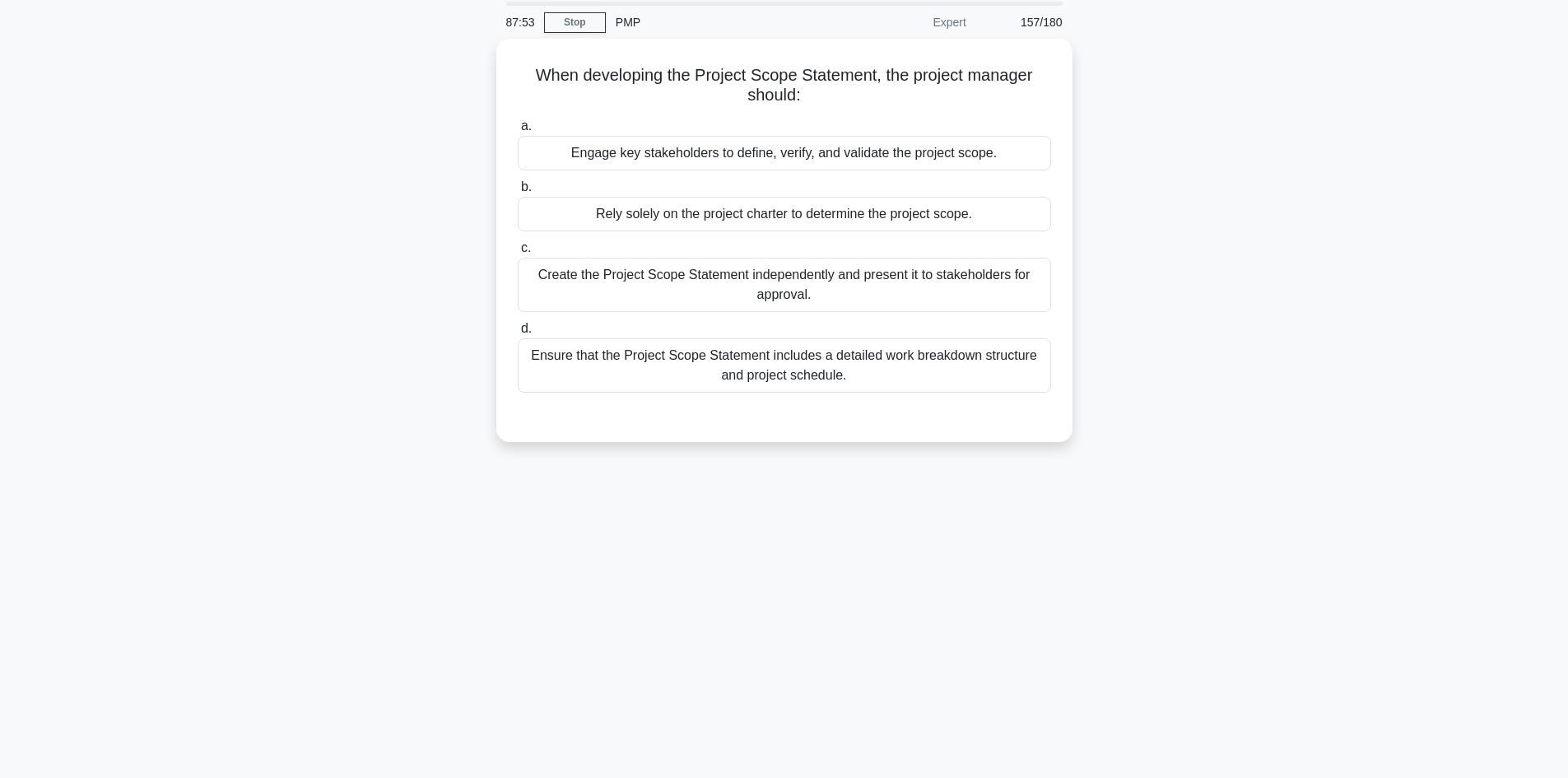
scroll to position [29, 0]
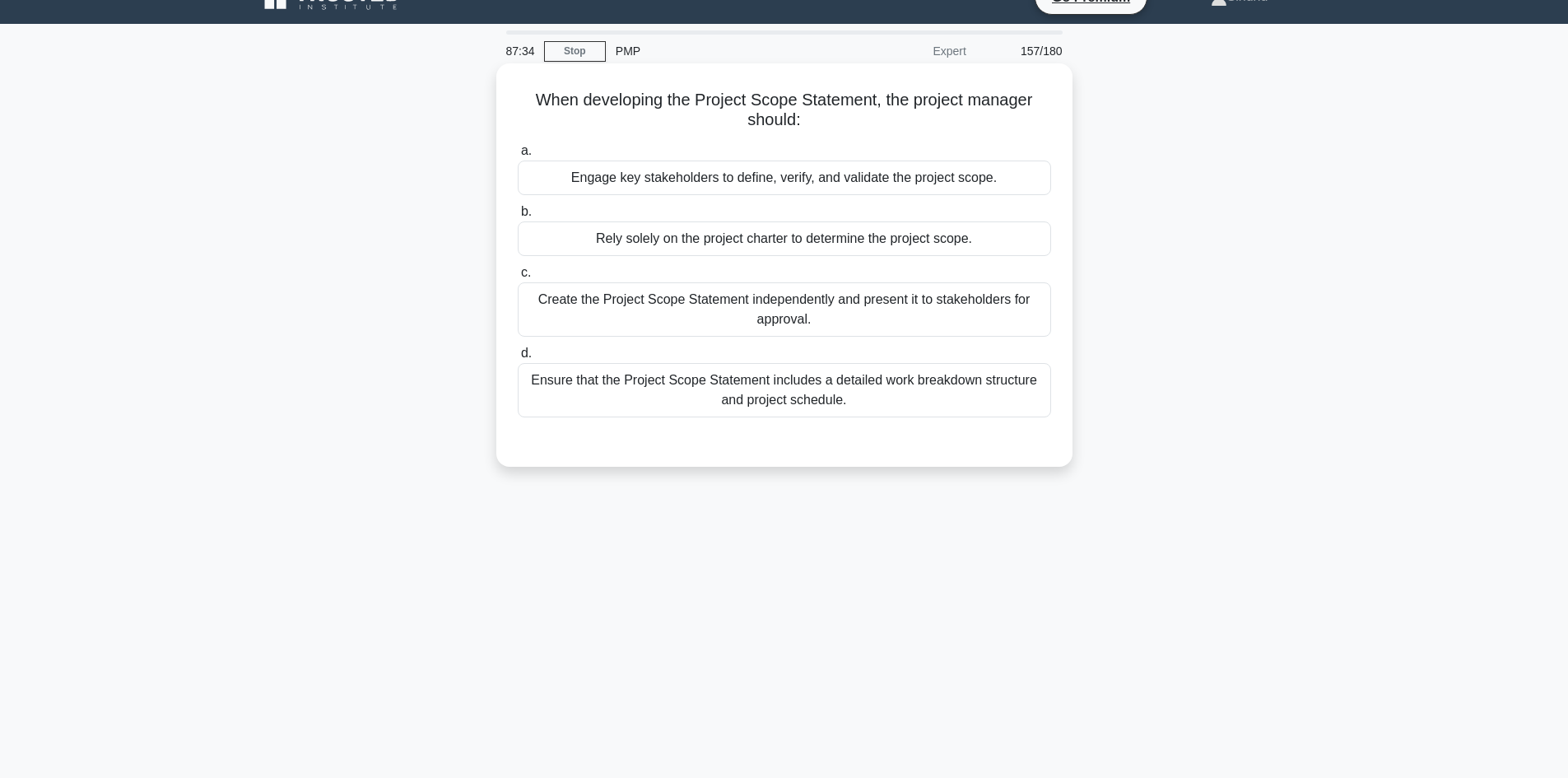
click at [825, 178] on div "Engage key stakeholders to define, verify, and validate the project scope." at bounding box center [784, 178] width 533 height 35
click at [517, 156] on input "a. Engage key stakeholders to define, verify, and validate the project scope." at bounding box center [517, 151] width 0 height 11
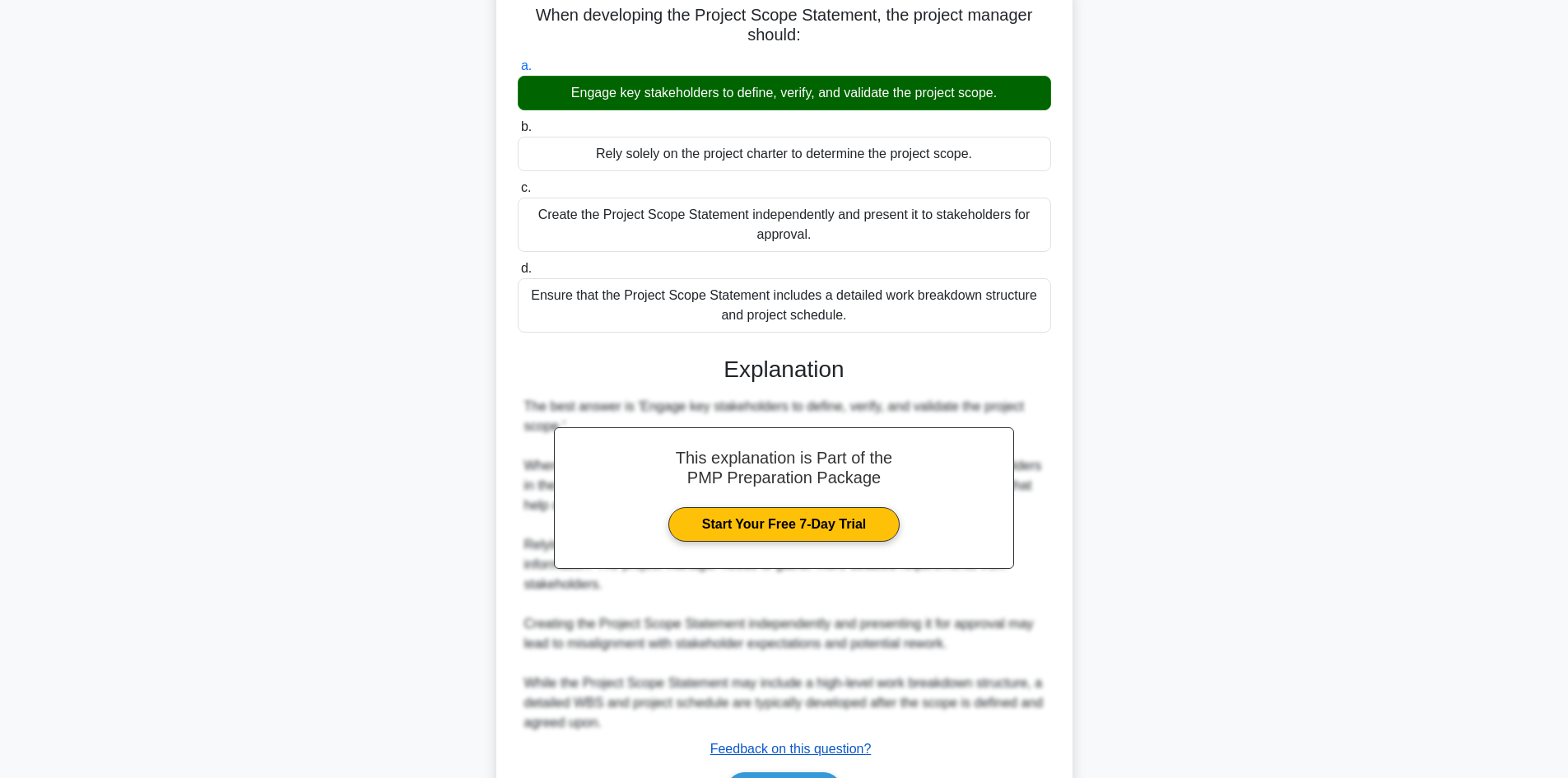
scroll to position [218, 0]
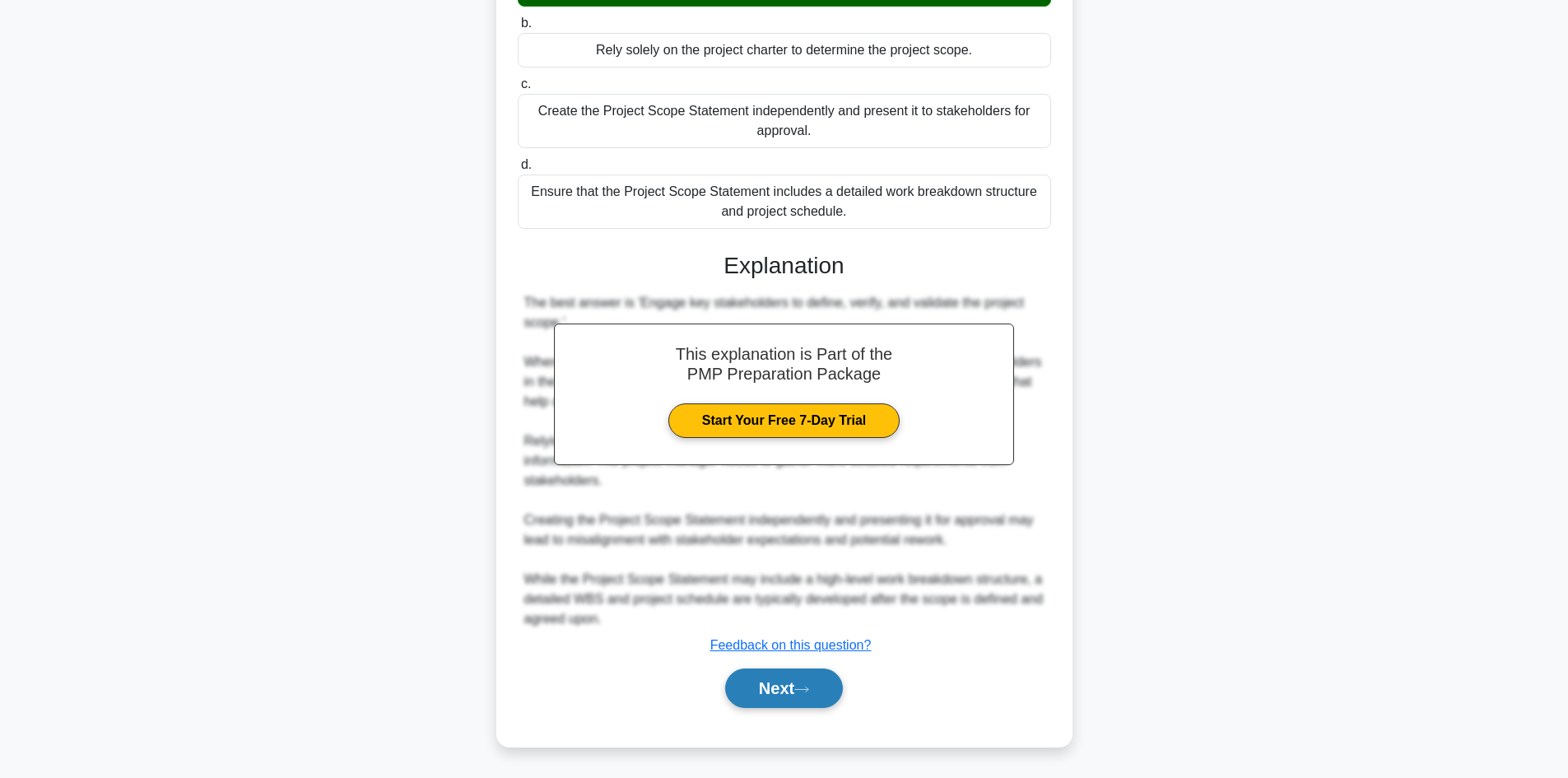
click at [785, 675] on button "Next" at bounding box center [784, 688] width 117 height 40
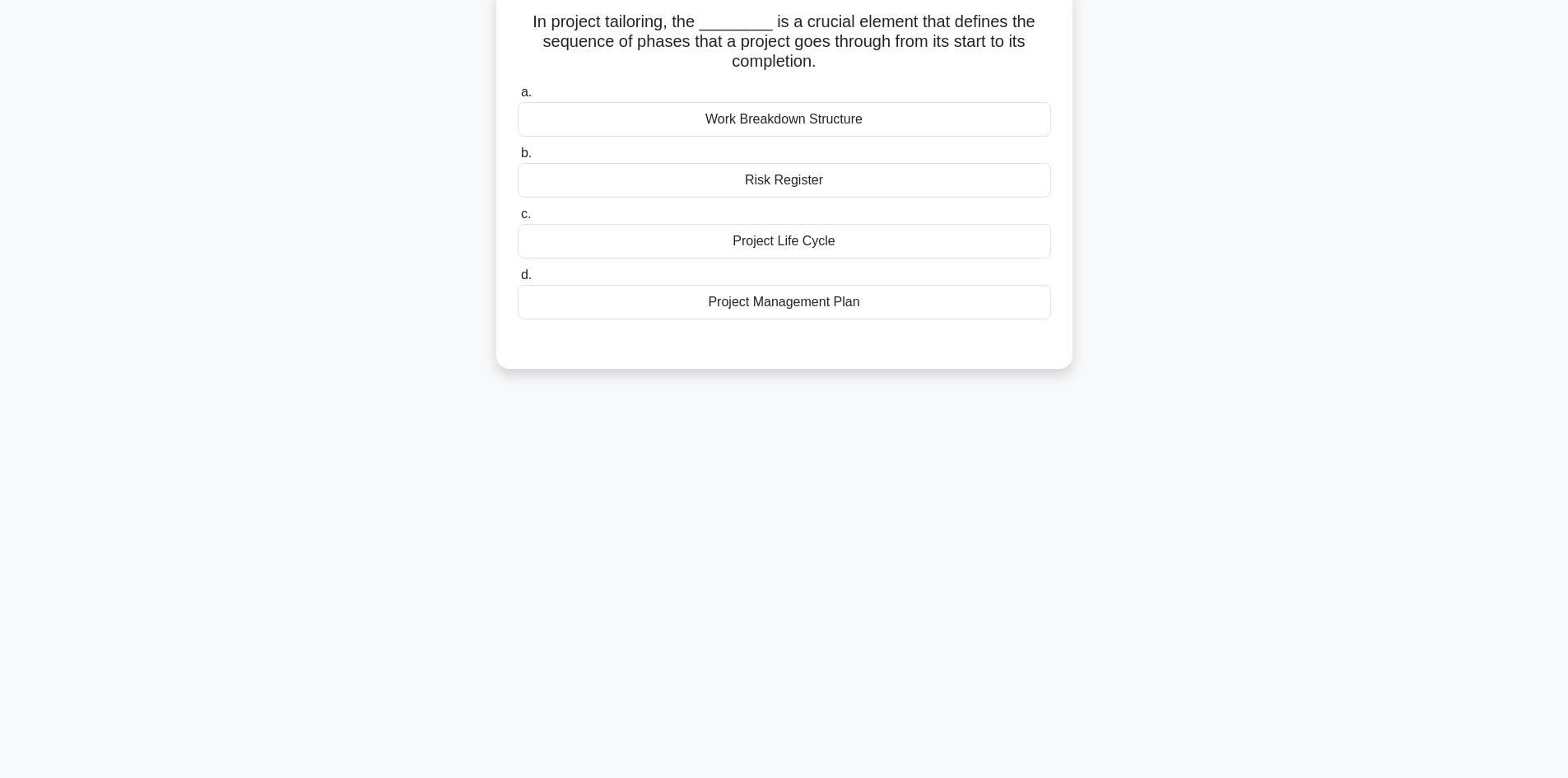
scroll to position [29, 0]
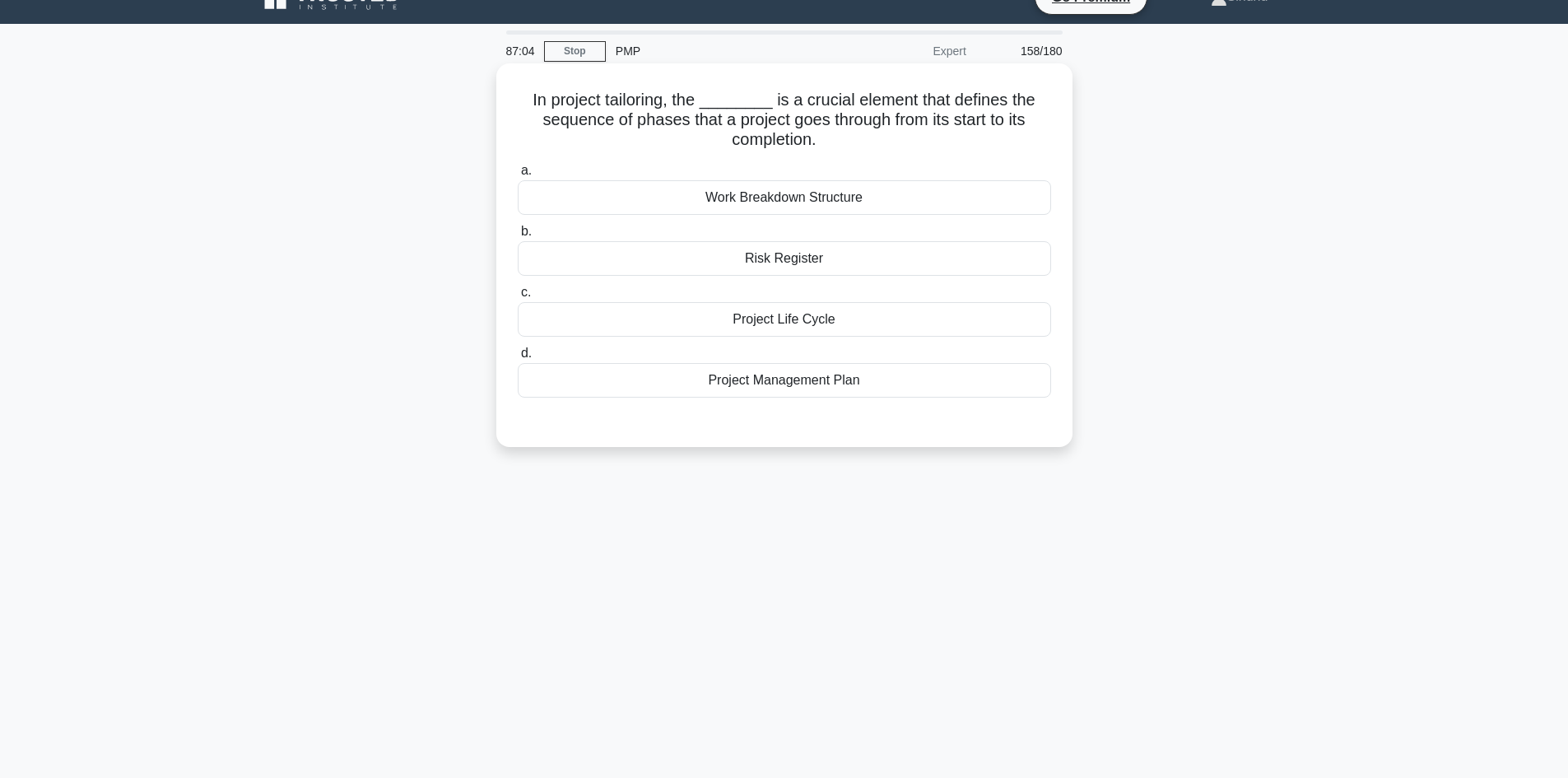
click at [814, 205] on div "Work Breakdown Structure" at bounding box center [784, 197] width 533 height 35
click at [517, 176] on input "a. Work Breakdown Structure" at bounding box center [517, 171] width 0 height 11
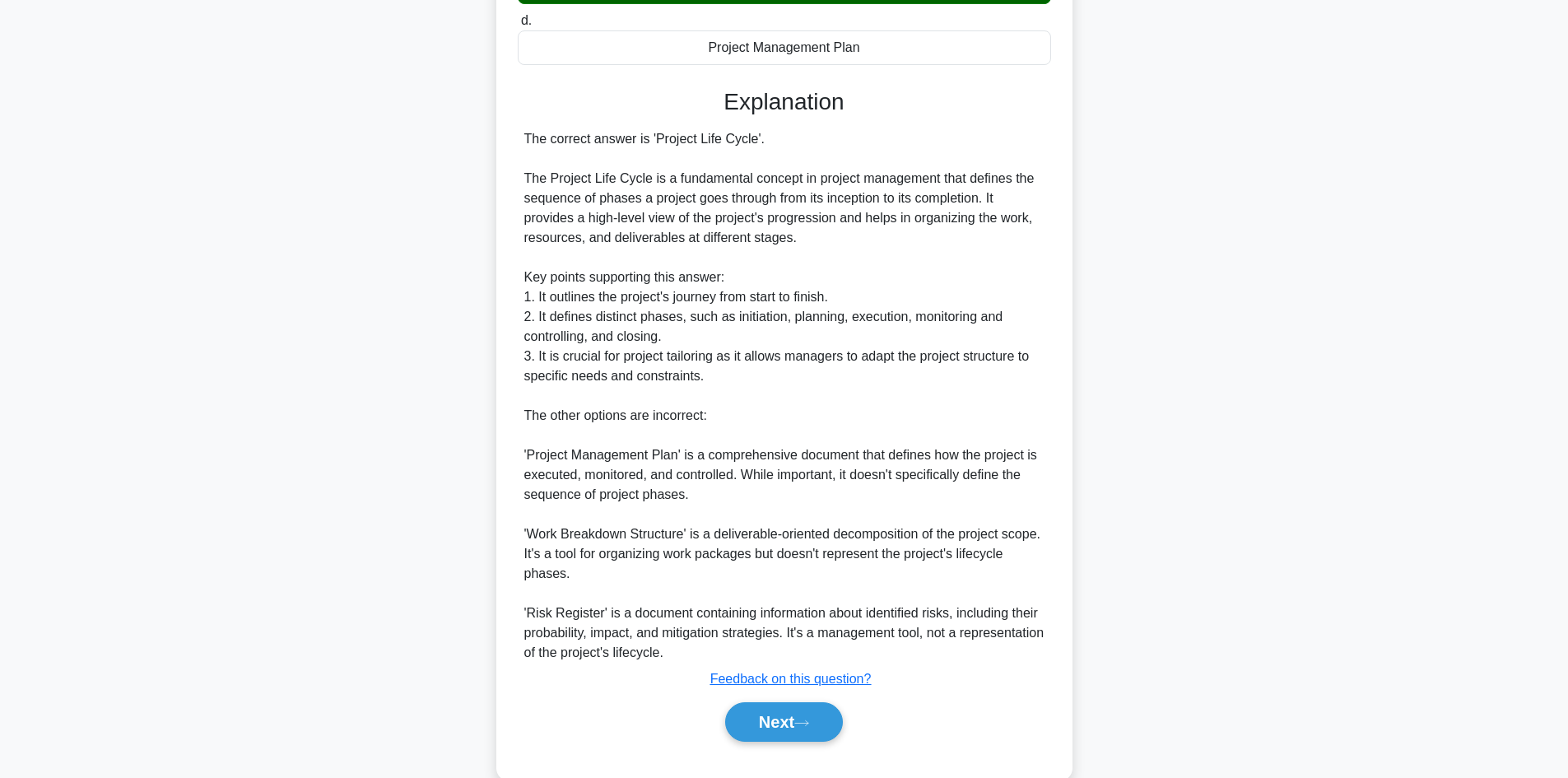
scroll to position [397, 0]
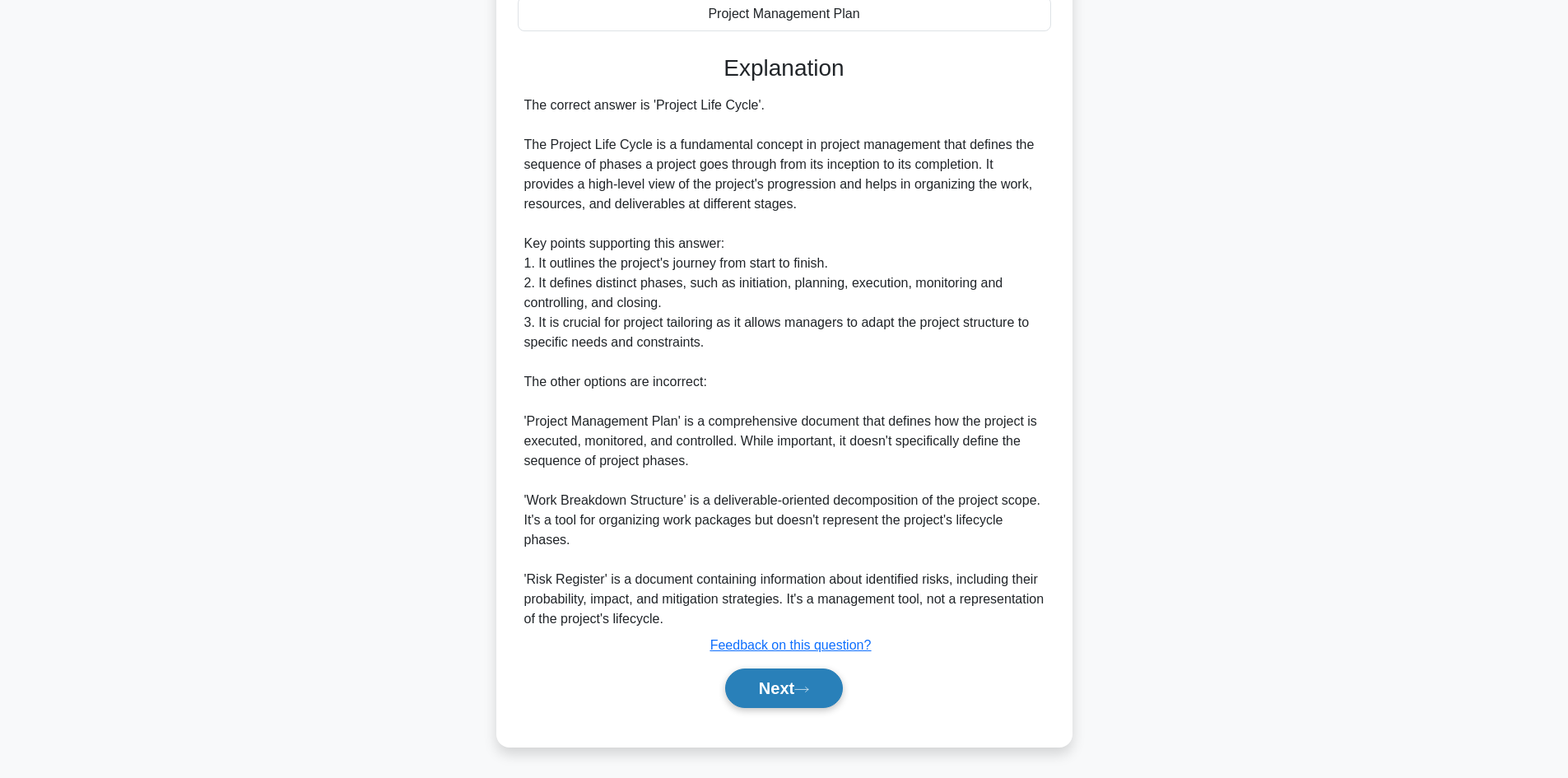
click at [791, 684] on button "Next" at bounding box center [784, 688] width 117 height 40
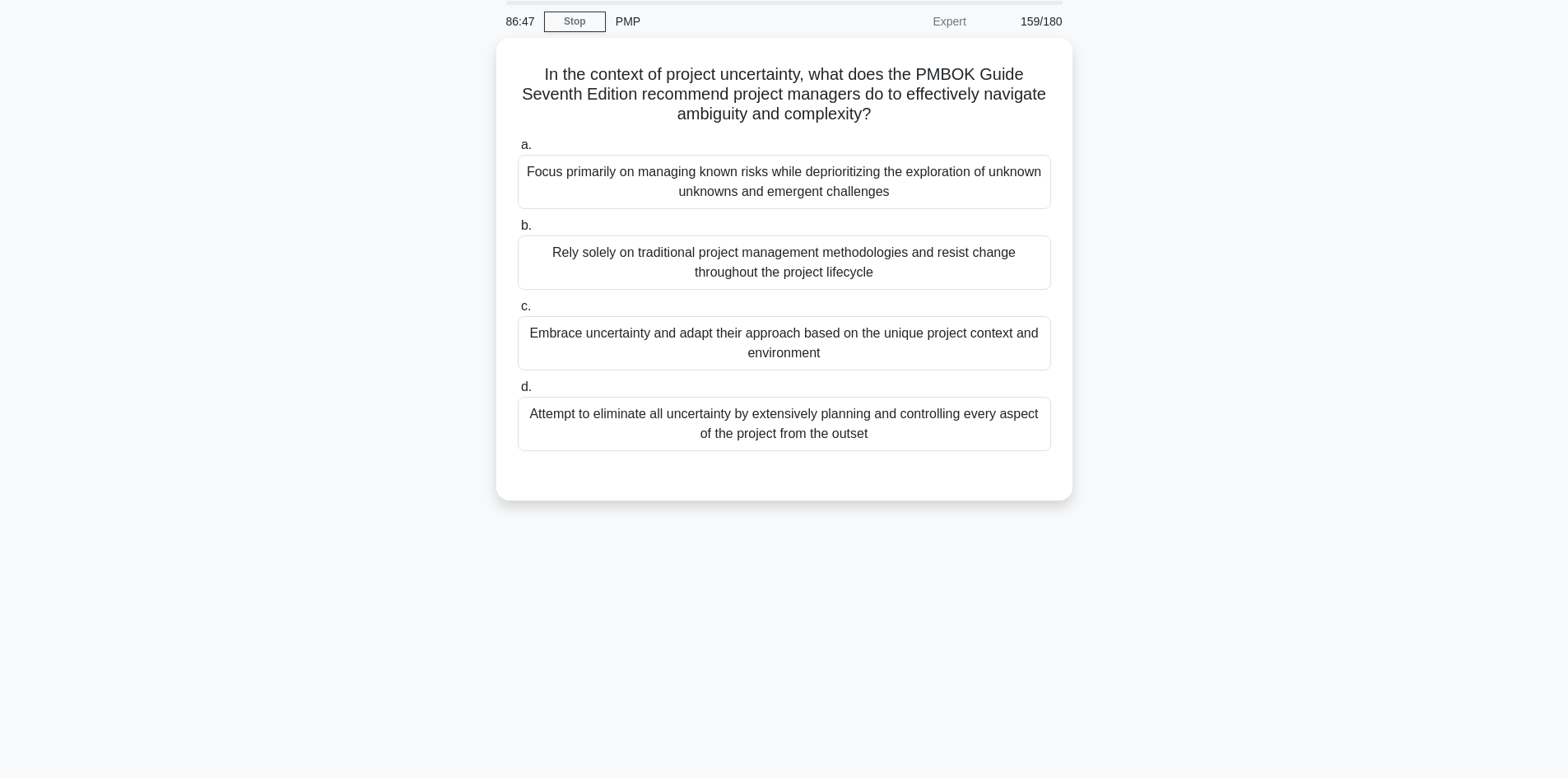
scroll to position [29, 0]
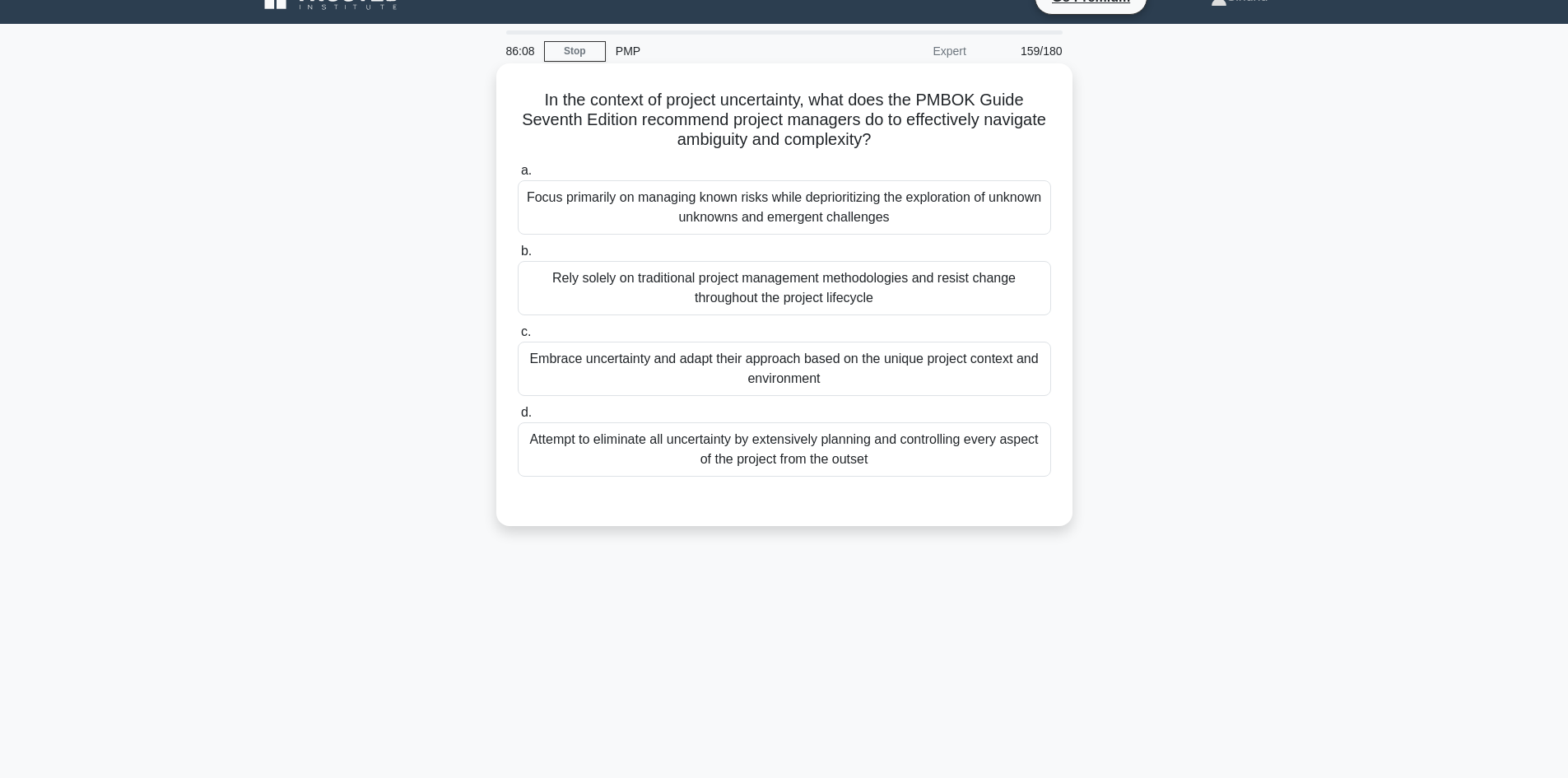
click at [797, 460] on div "Attempt to eliminate all uncertainty by extensively planning and controlling ev…" at bounding box center [784, 450] width 533 height 54
click at [517, 419] on input "d. Attempt to eliminate all uncertainty by extensively planning and controlling…" at bounding box center [517, 413] width 0 height 11
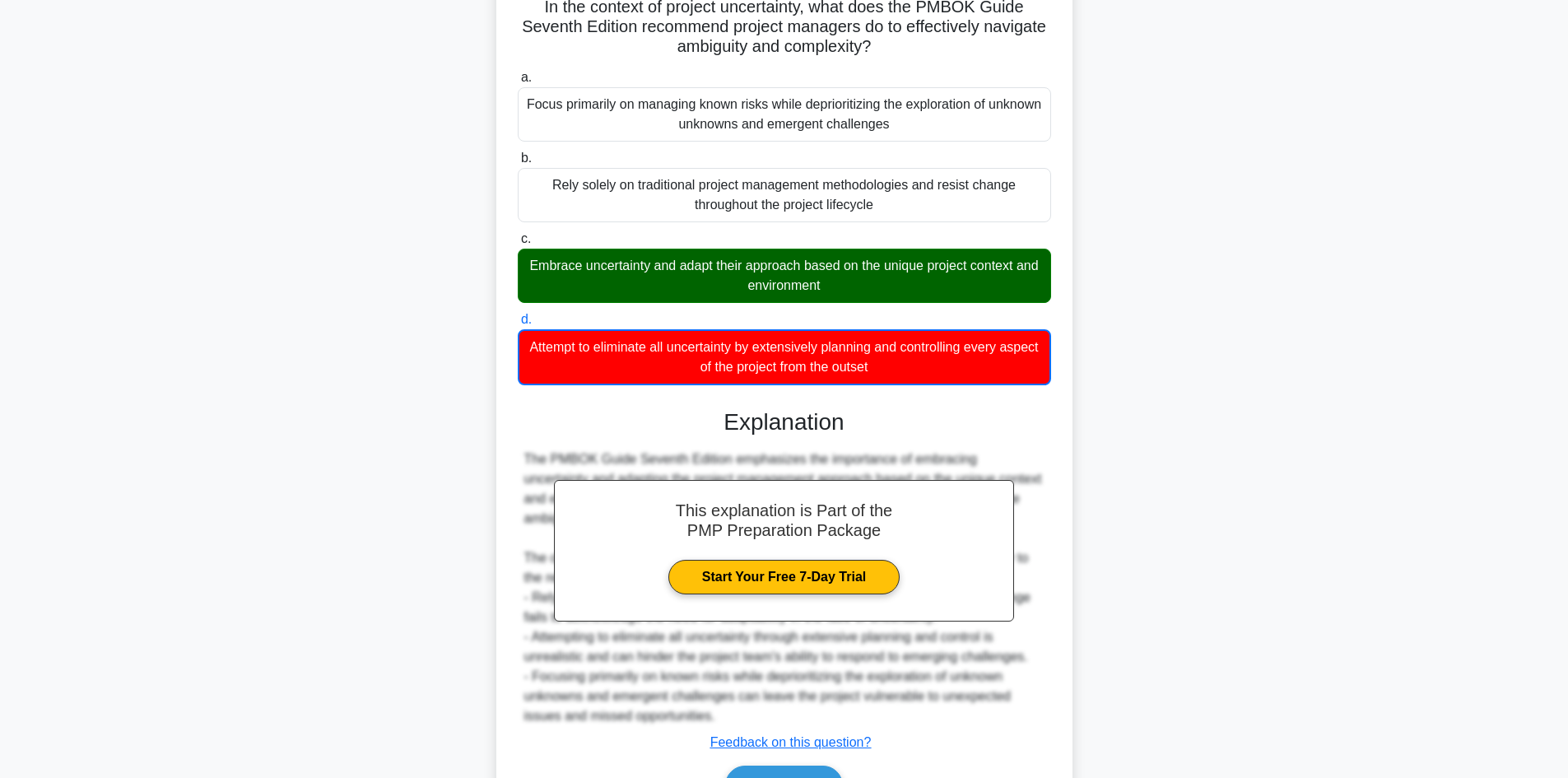
scroll to position [220, 0]
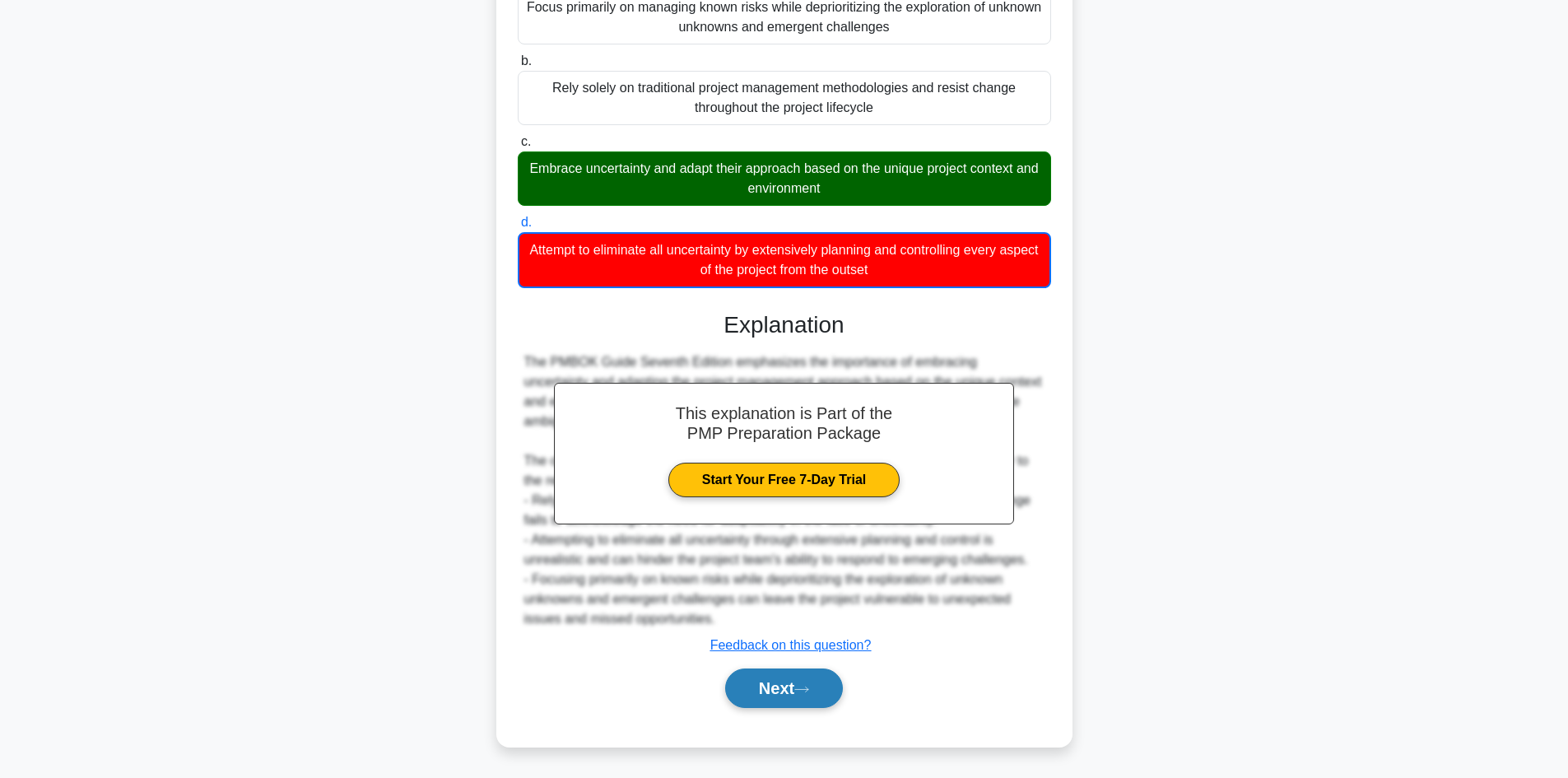
click at [776, 682] on button "Next" at bounding box center [784, 688] width 117 height 40
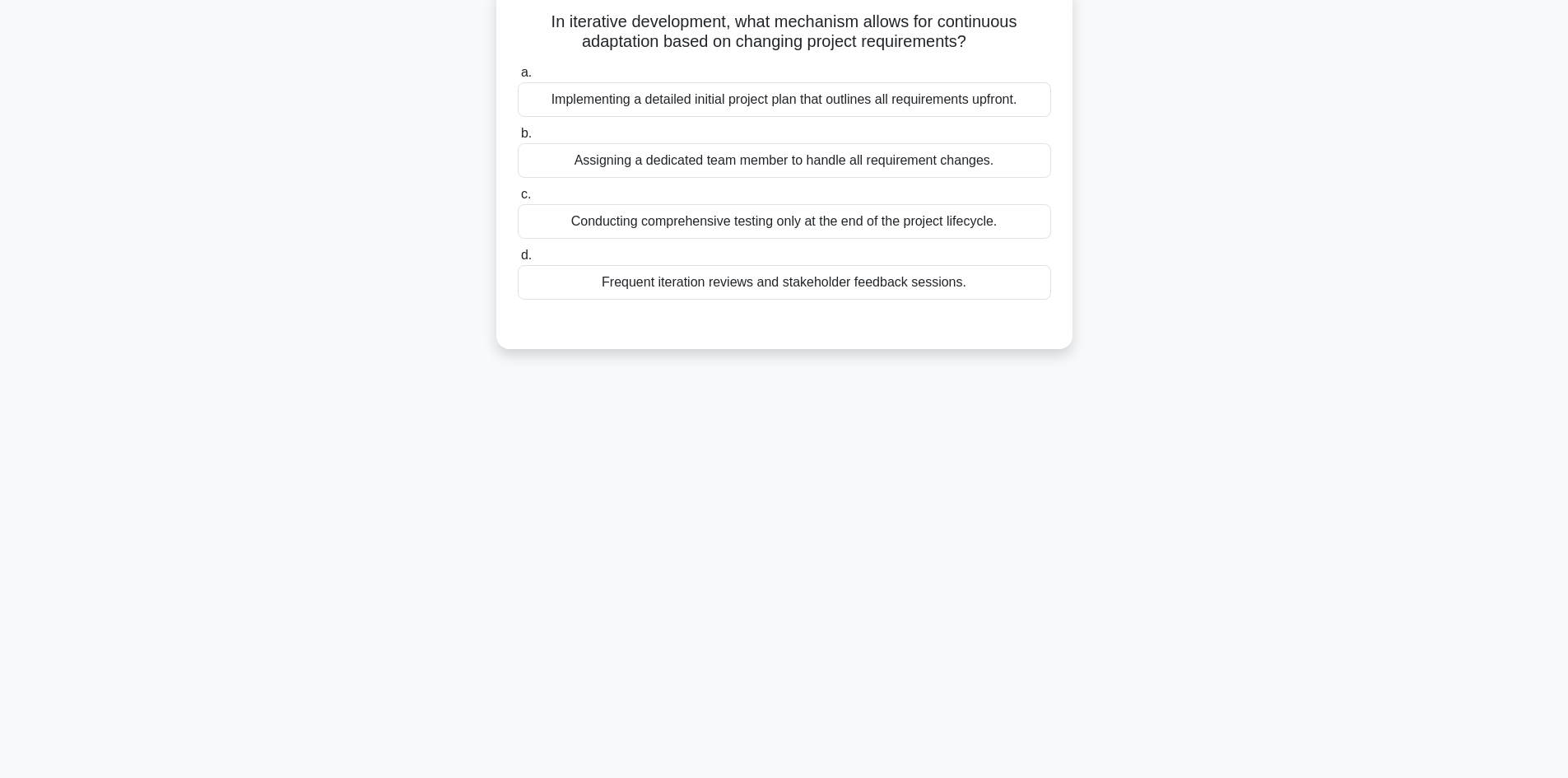
scroll to position [0, 0]
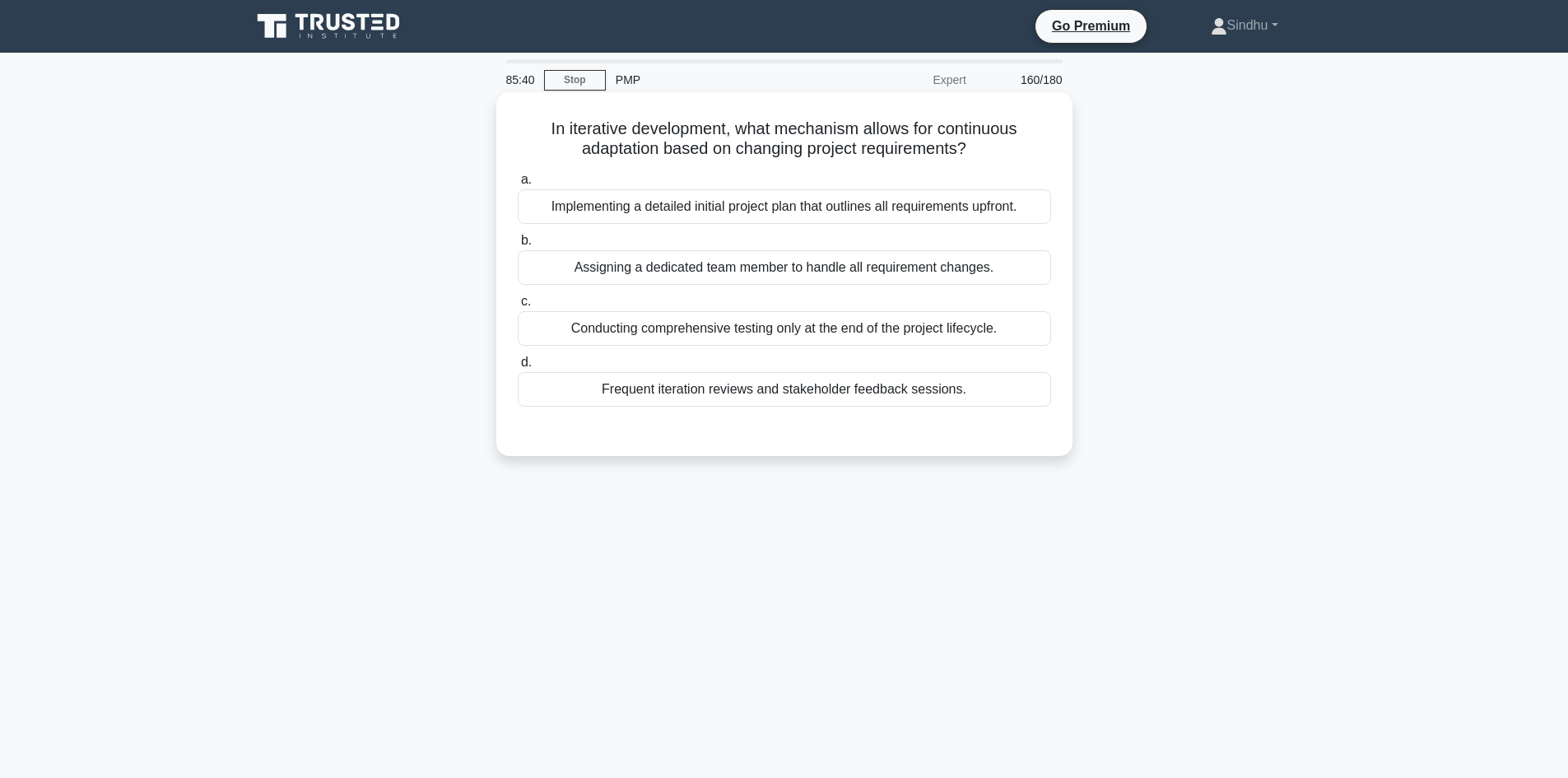
click at [836, 393] on div "Frequent iteration reviews and stakeholder feedback sessions." at bounding box center [784, 389] width 533 height 35
click at [517, 368] on input "d. Frequent iteration reviews and stakeholder feedback sessions." at bounding box center [517, 363] width 0 height 11
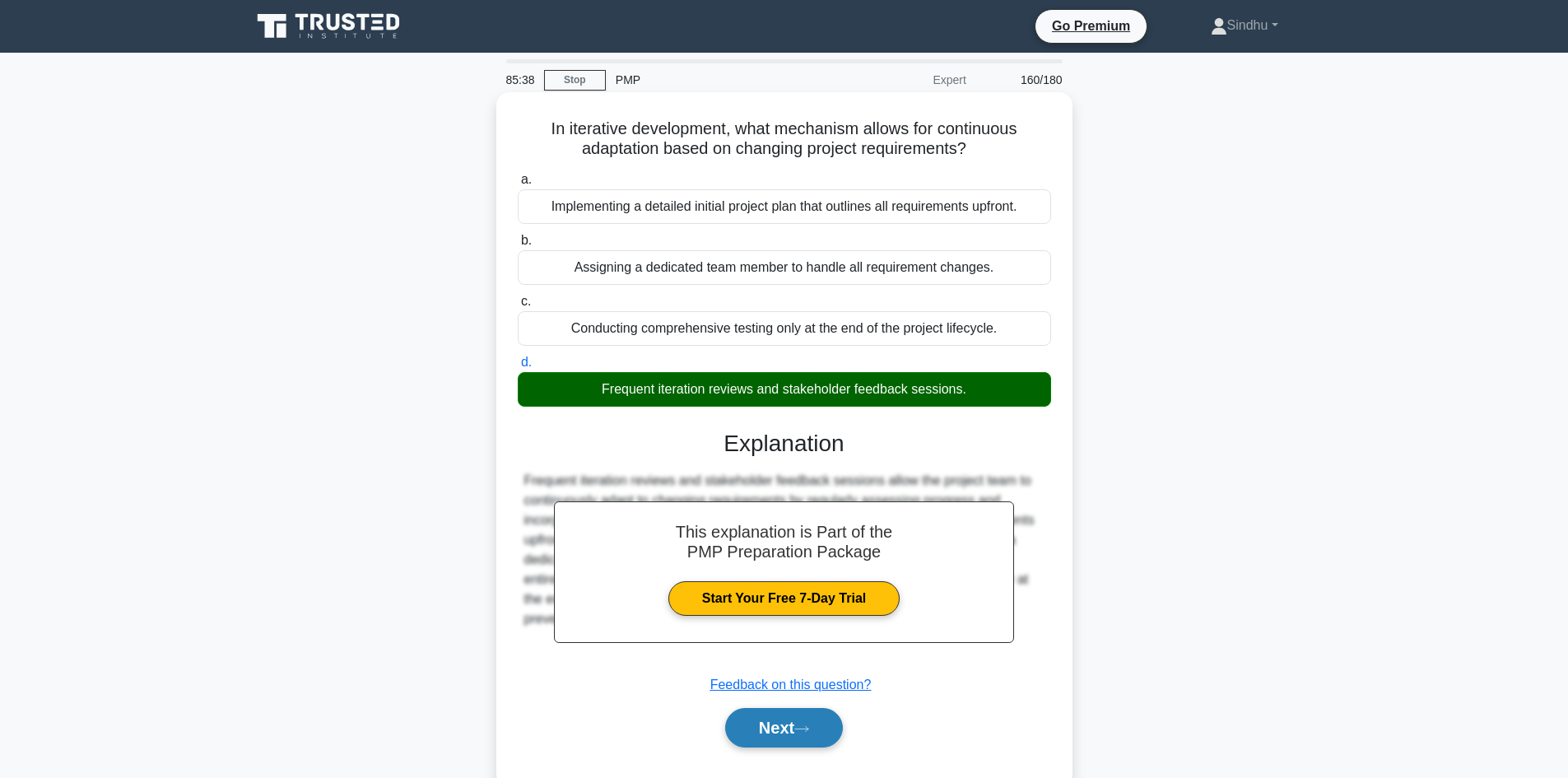
click at [785, 726] on button "Next" at bounding box center [784, 727] width 117 height 40
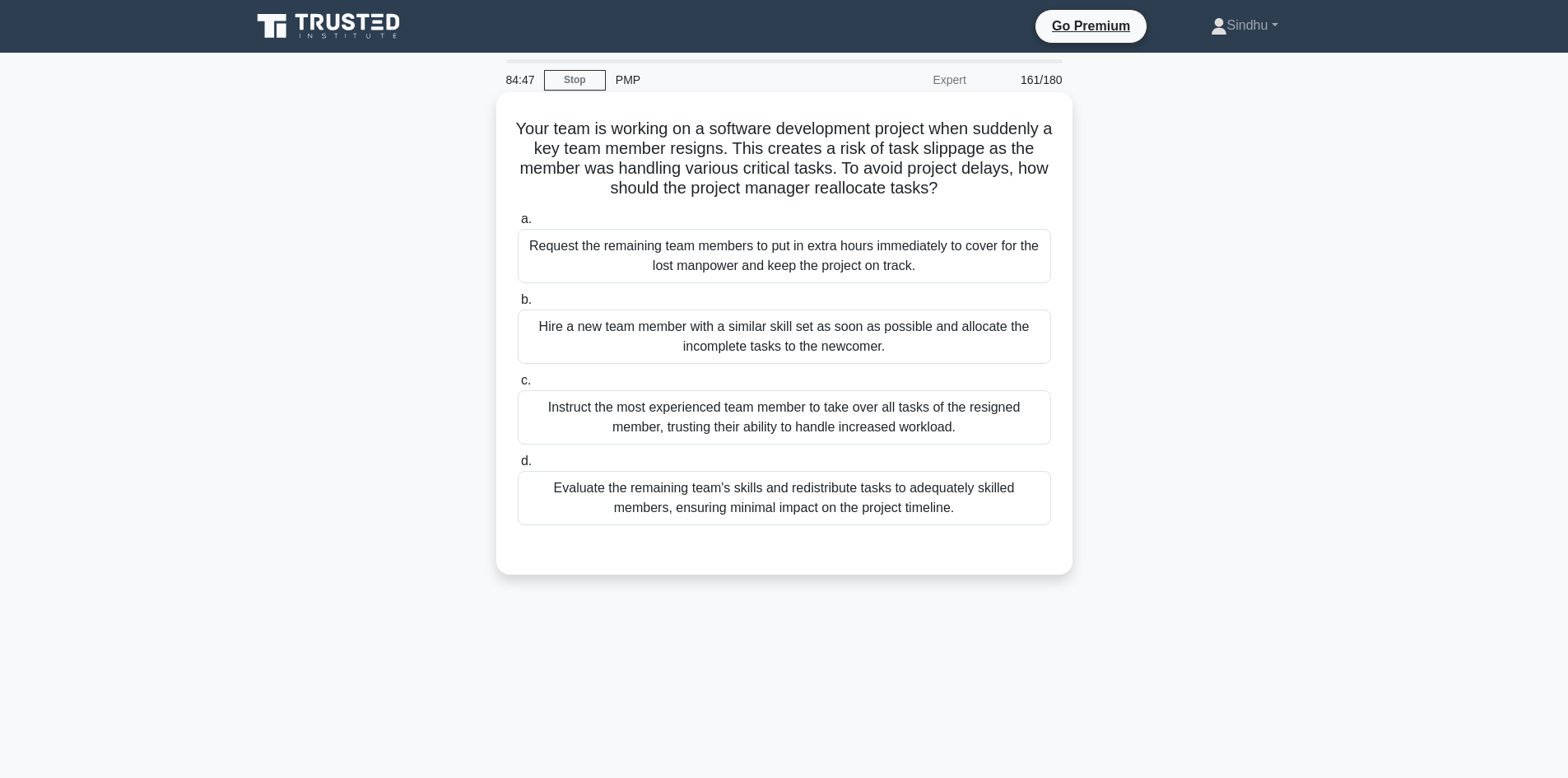
click at [834, 497] on div "Evaluate the remaining team's skills and redistribute tasks to adequately skill…" at bounding box center [784, 498] width 533 height 54
click at [517, 467] on input "d. Evaluate the remaining team's skills and redistribute tasks to adequately sk…" at bounding box center [517, 461] width 0 height 11
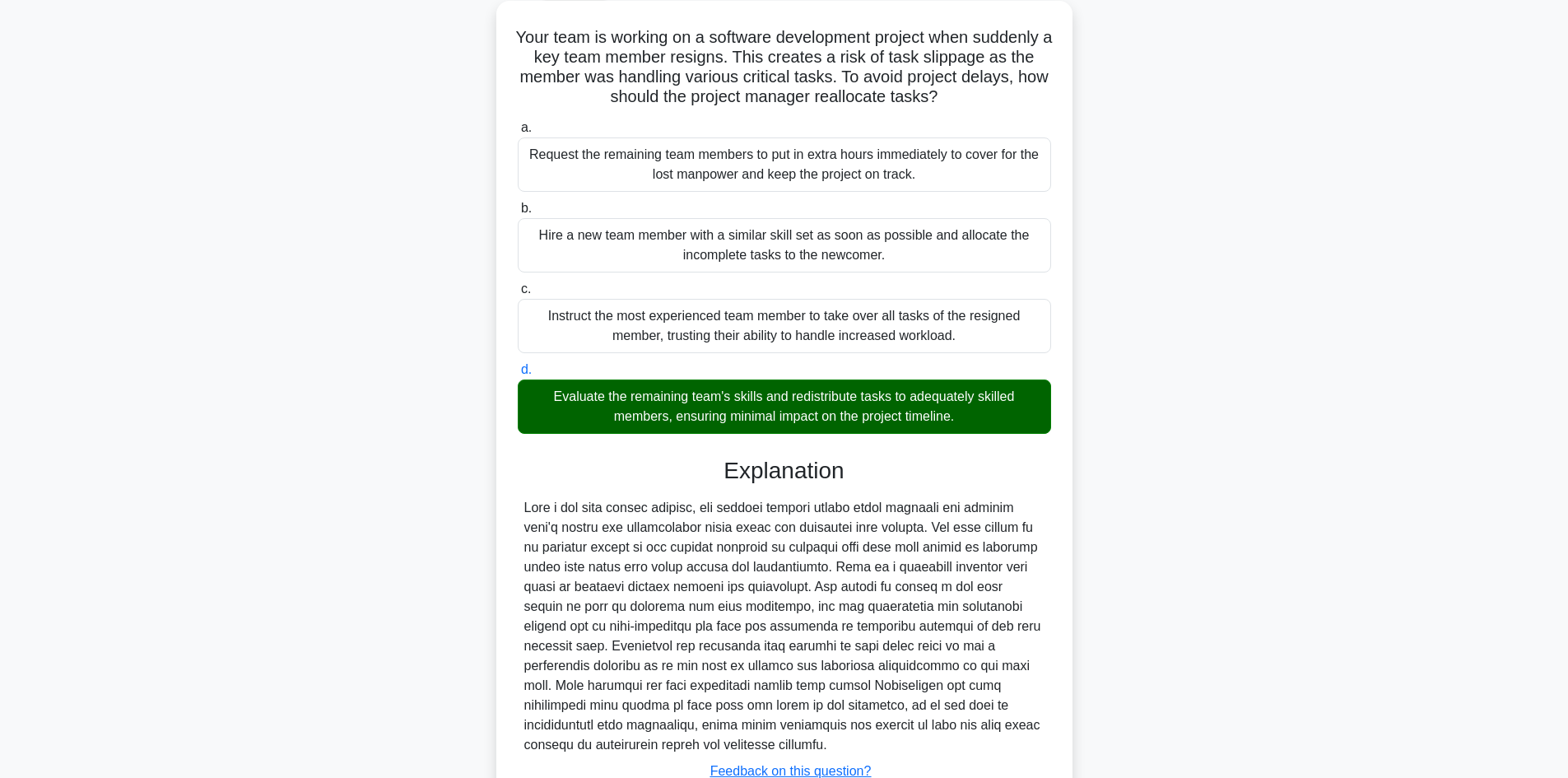
scroll to position [218, 0]
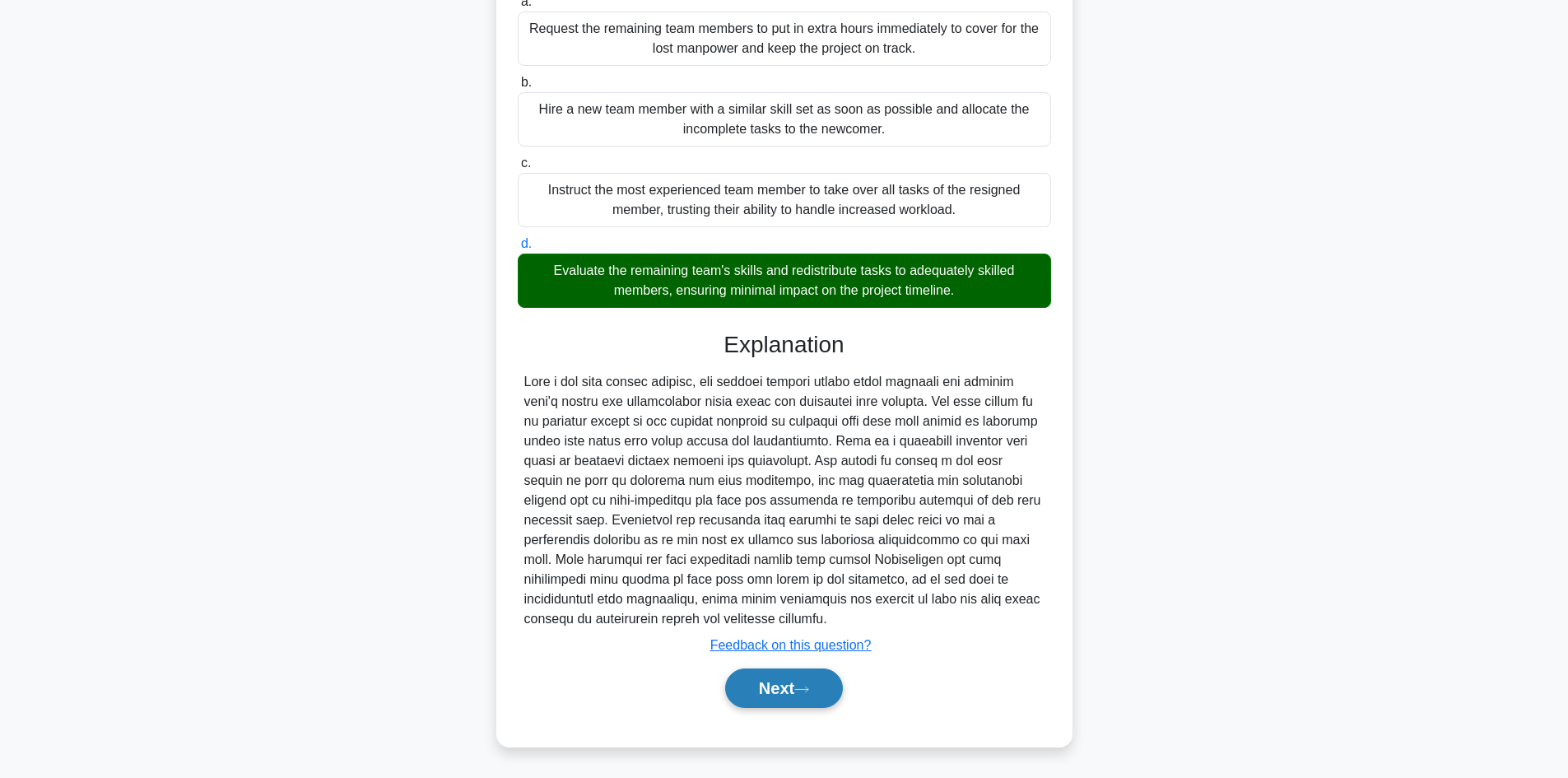
click at [761, 688] on button "Next" at bounding box center [784, 688] width 117 height 40
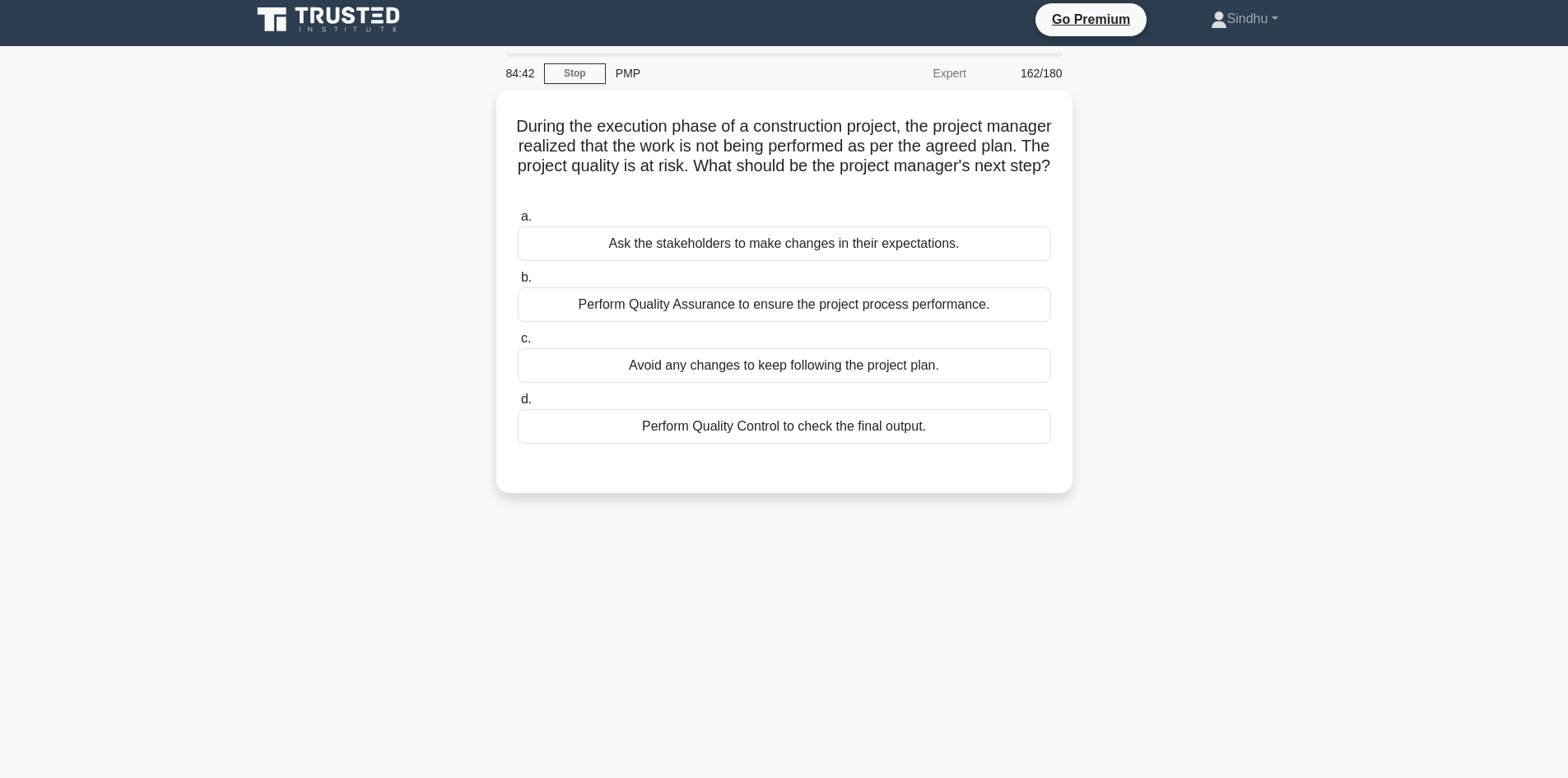
scroll to position [0, 0]
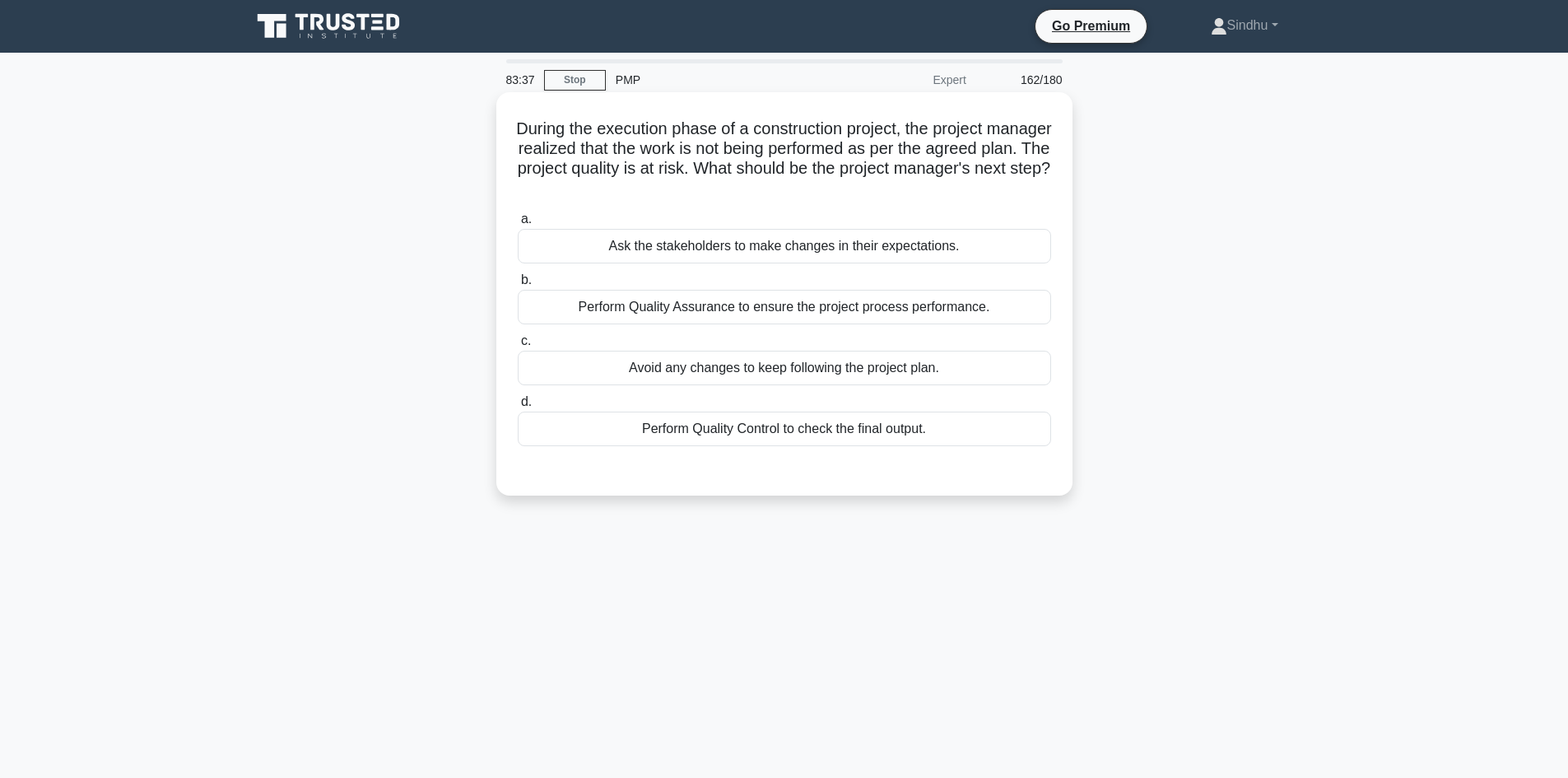
click at [794, 315] on div "Perform Quality Assurance to ensure the project process performance." at bounding box center [784, 307] width 533 height 35
click at [517, 286] on input "b. Perform Quality Assurance to ensure the project process performance." at bounding box center [517, 280] width 0 height 11
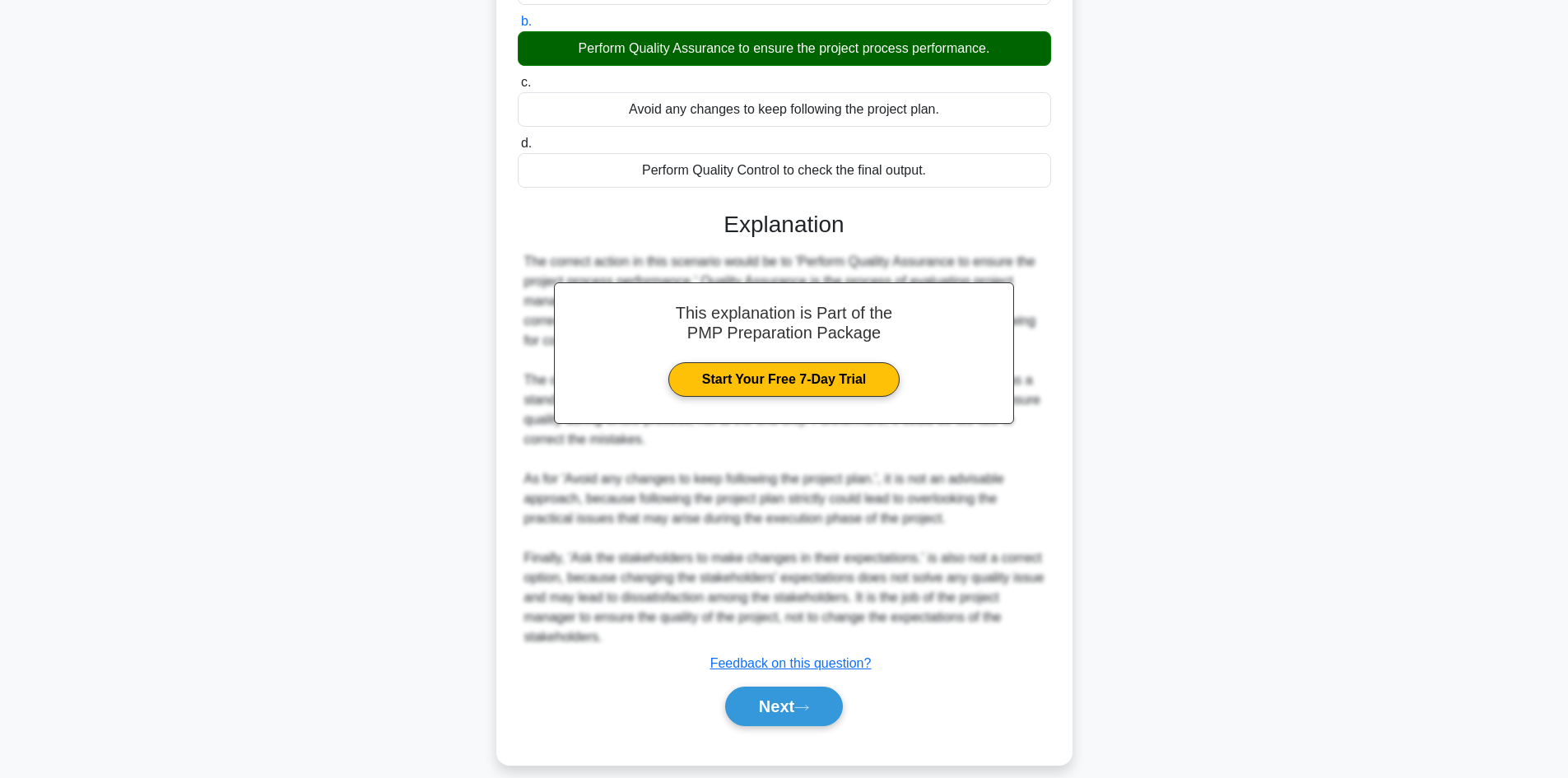
scroll to position [277, 0]
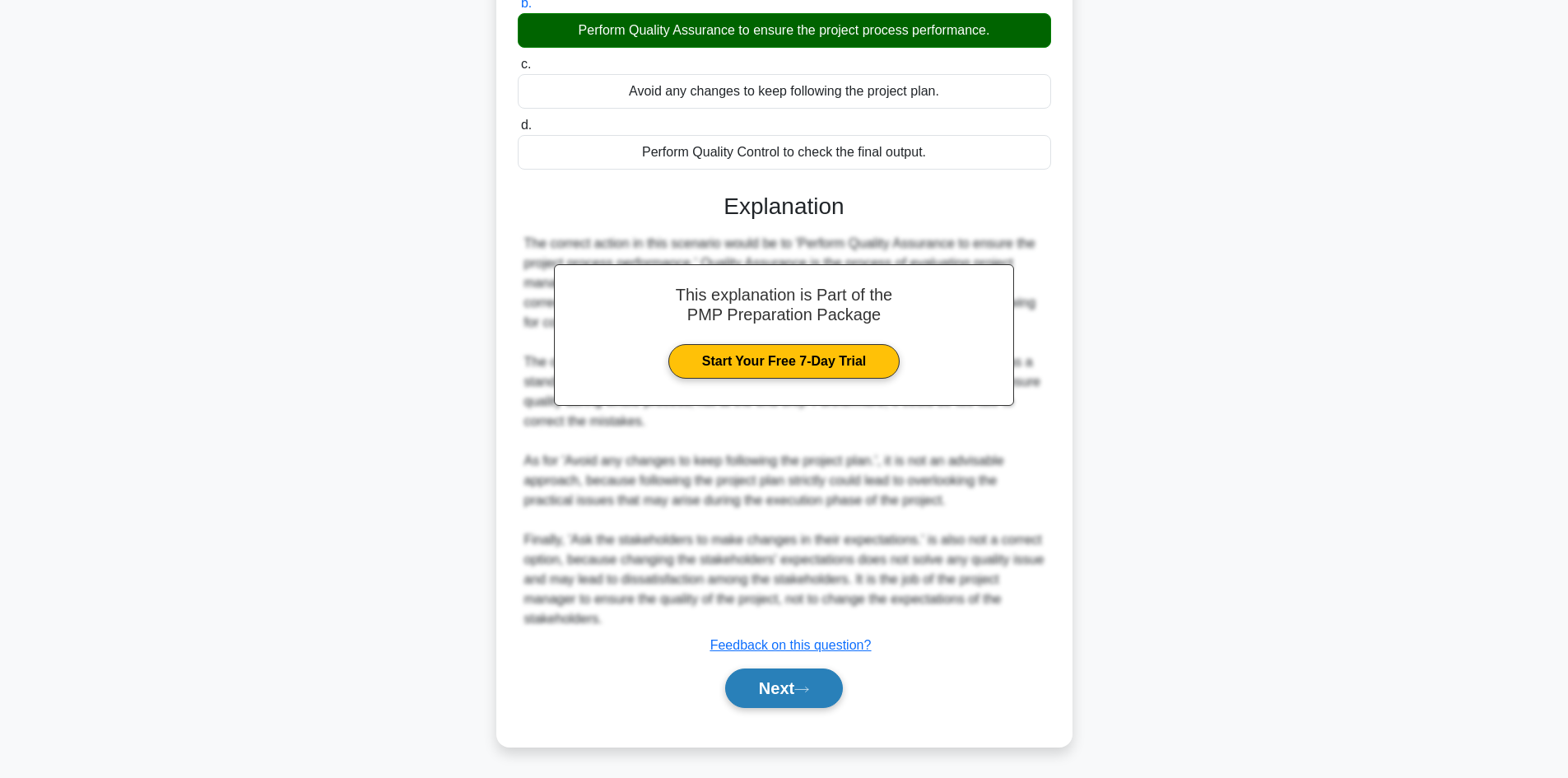
click at [762, 690] on button "Next" at bounding box center [784, 688] width 117 height 40
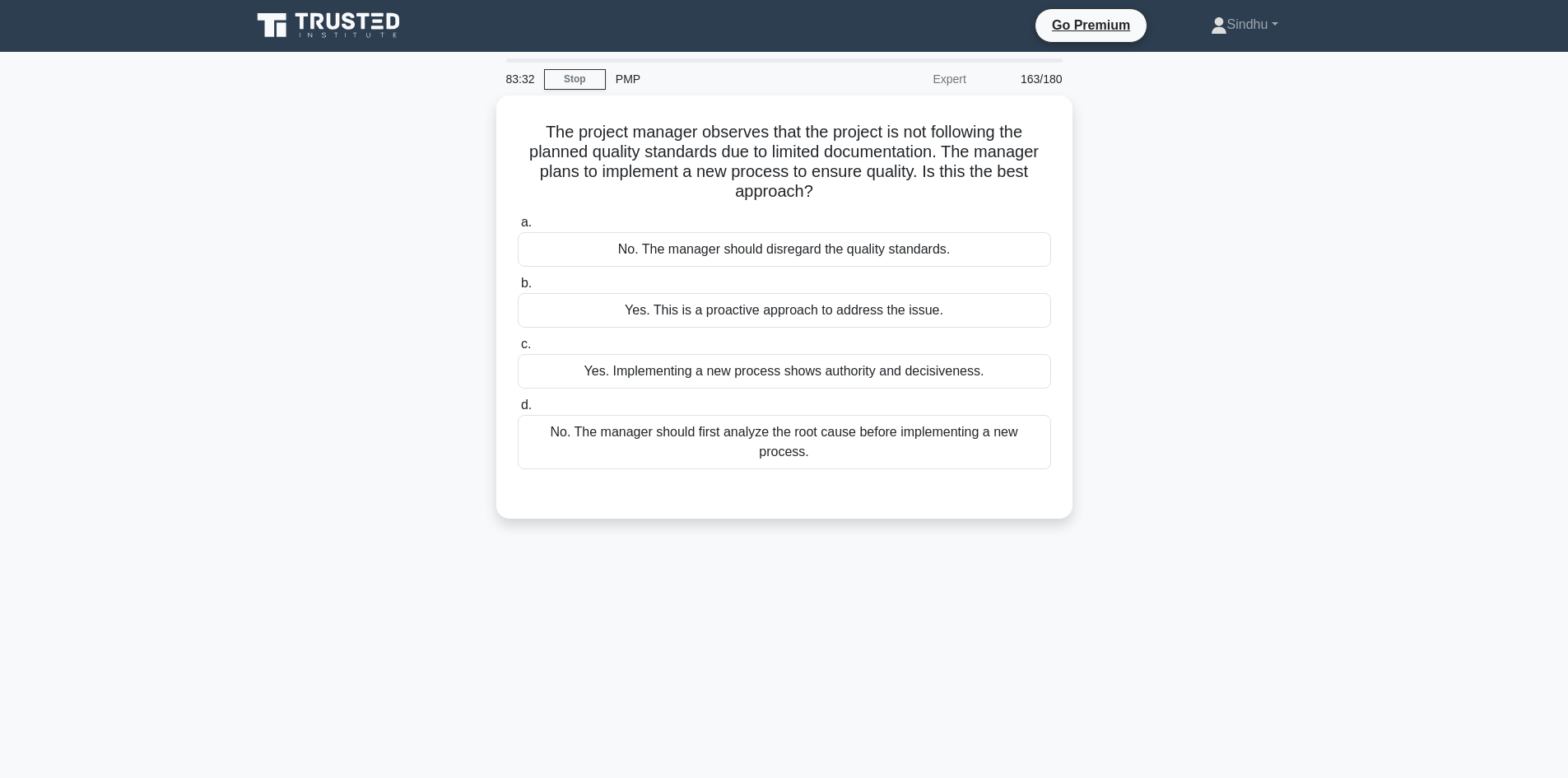
scroll to position [0, 0]
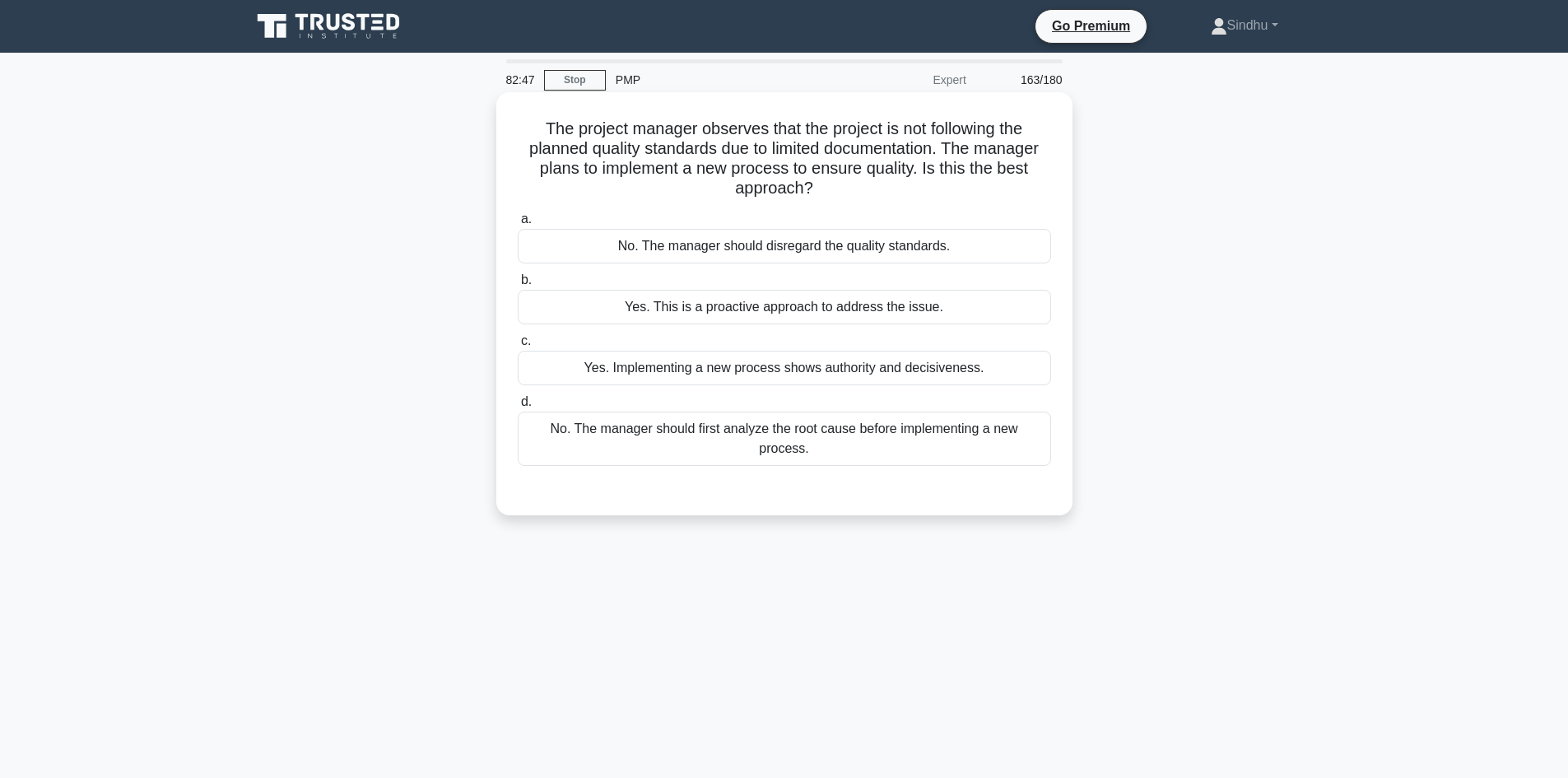
click at [805, 425] on div "No. The manager should first analyze the root cause before implementing a new p…" at bounding box center [784, 439] width 533 height 54
click at [517, 408] on input "d. No. The manager should first analyze the root cause before implementing a ne…" at bounding box center [517, 402] width 0 height 11
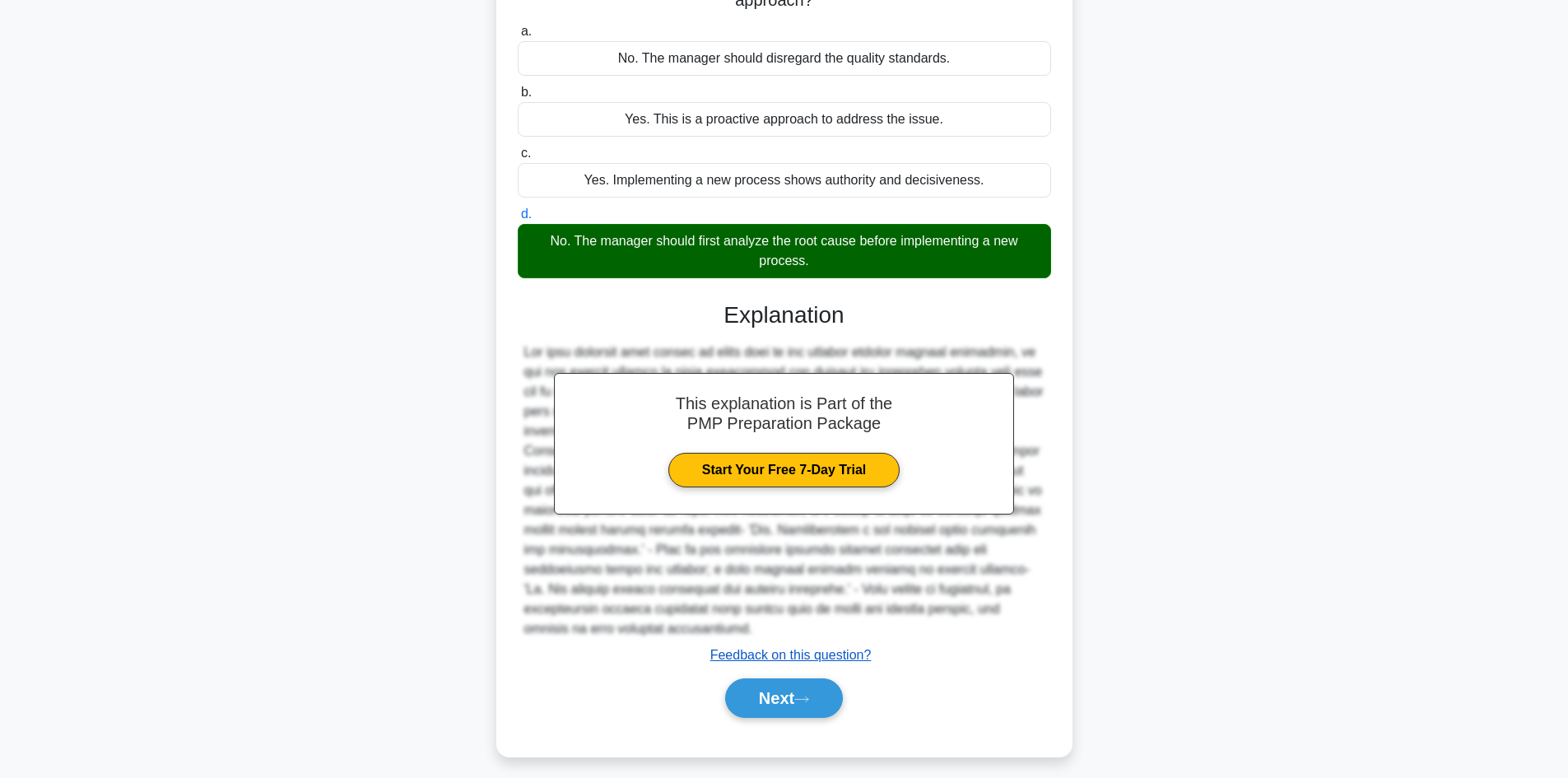
scroll to position [199, 0]
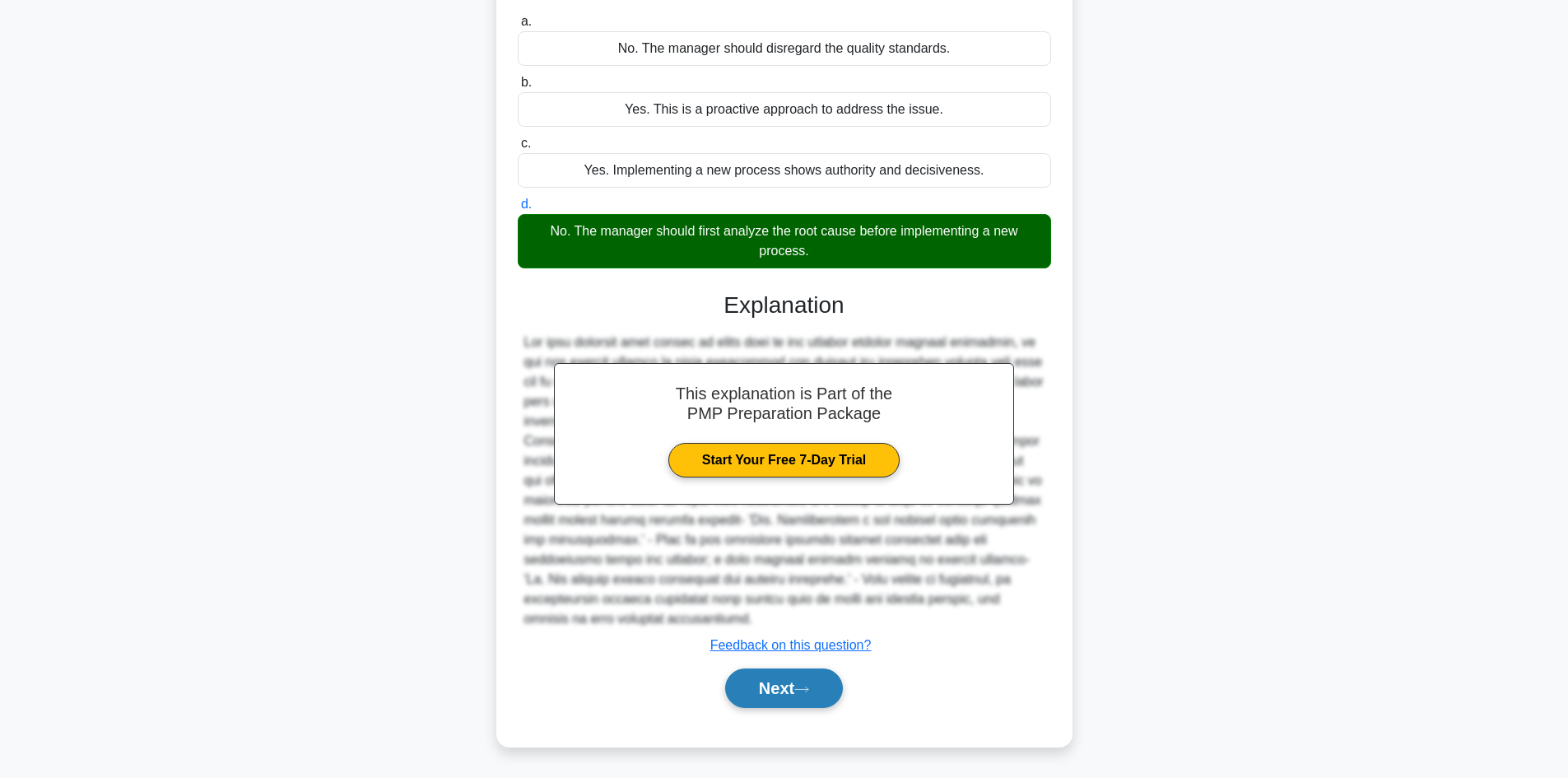
click at [779, 697] on button "Next" at bounding box center [784, 688] width 117 height 40
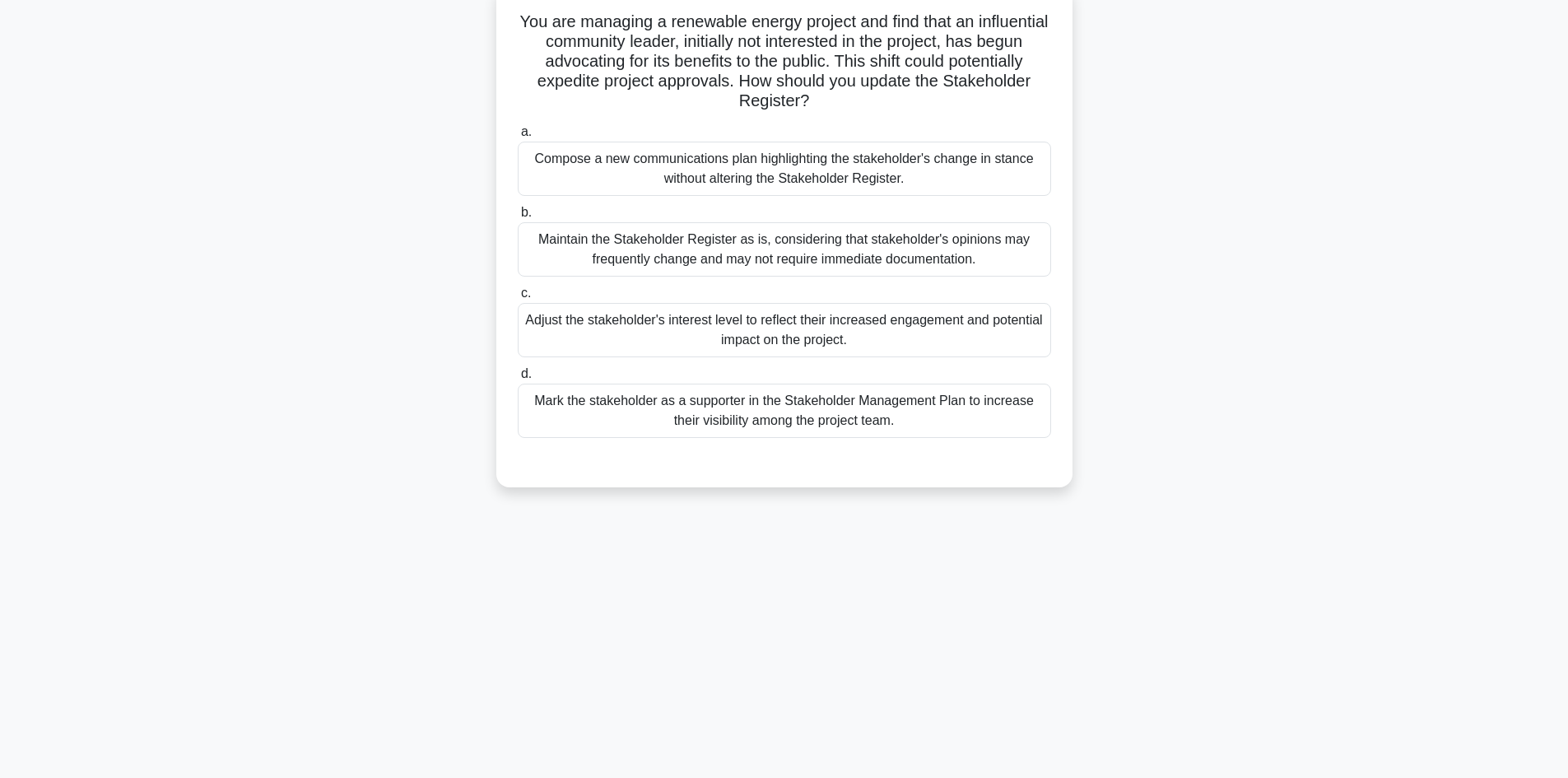
scroll to position [29, 0]
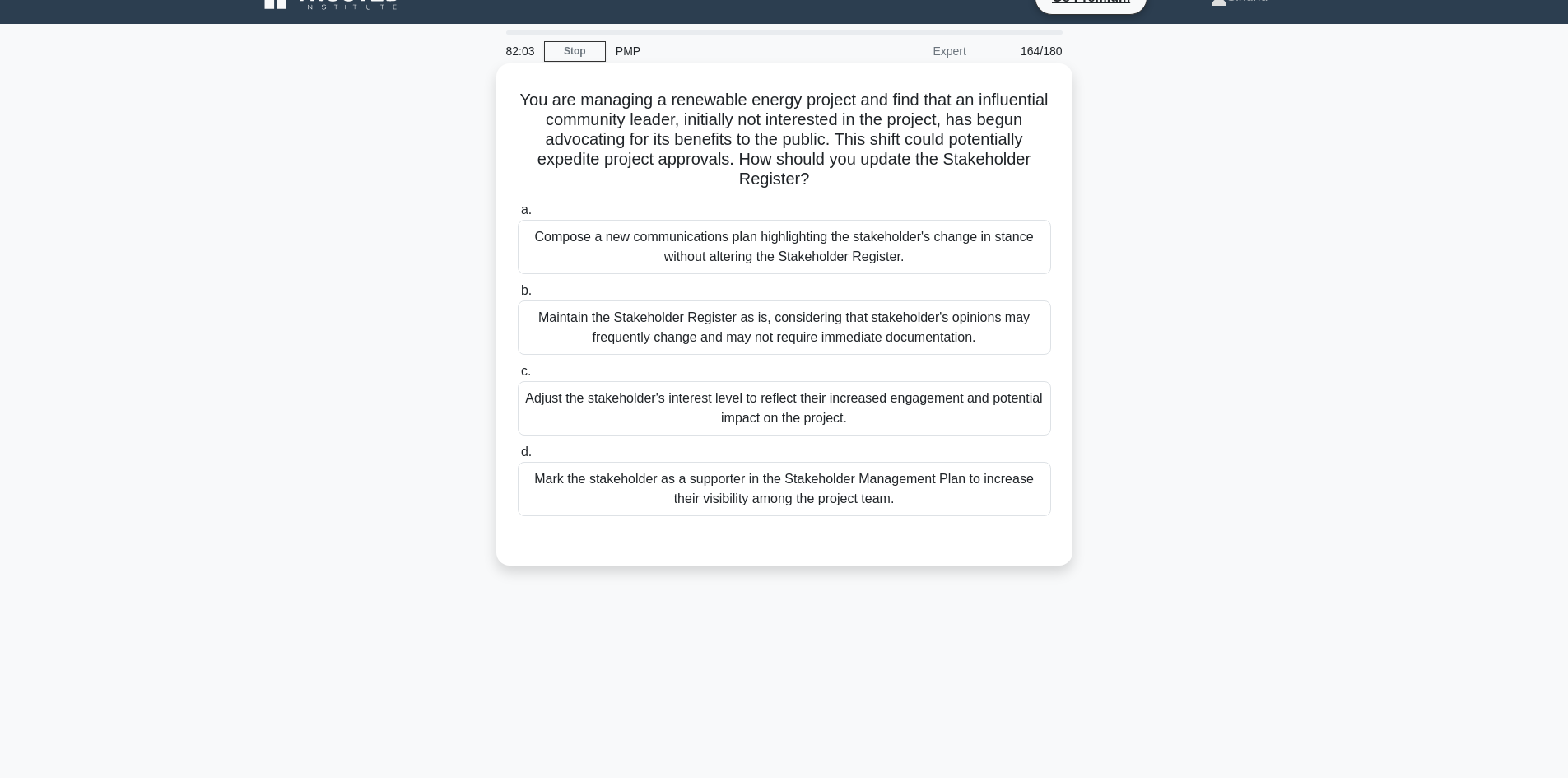
click at [779, 491] on div "Mark the stakeholder as a supporter in the Stakeholder Management Plan to incre…" at bounding box center [784, 489] width 533 height 54
click at [517, 457] on input "d. [PERSON_NAME] the stakeholder as a supporter in the Stakeholder Management P…" at bounding box center [517, 452] width 0 height 11
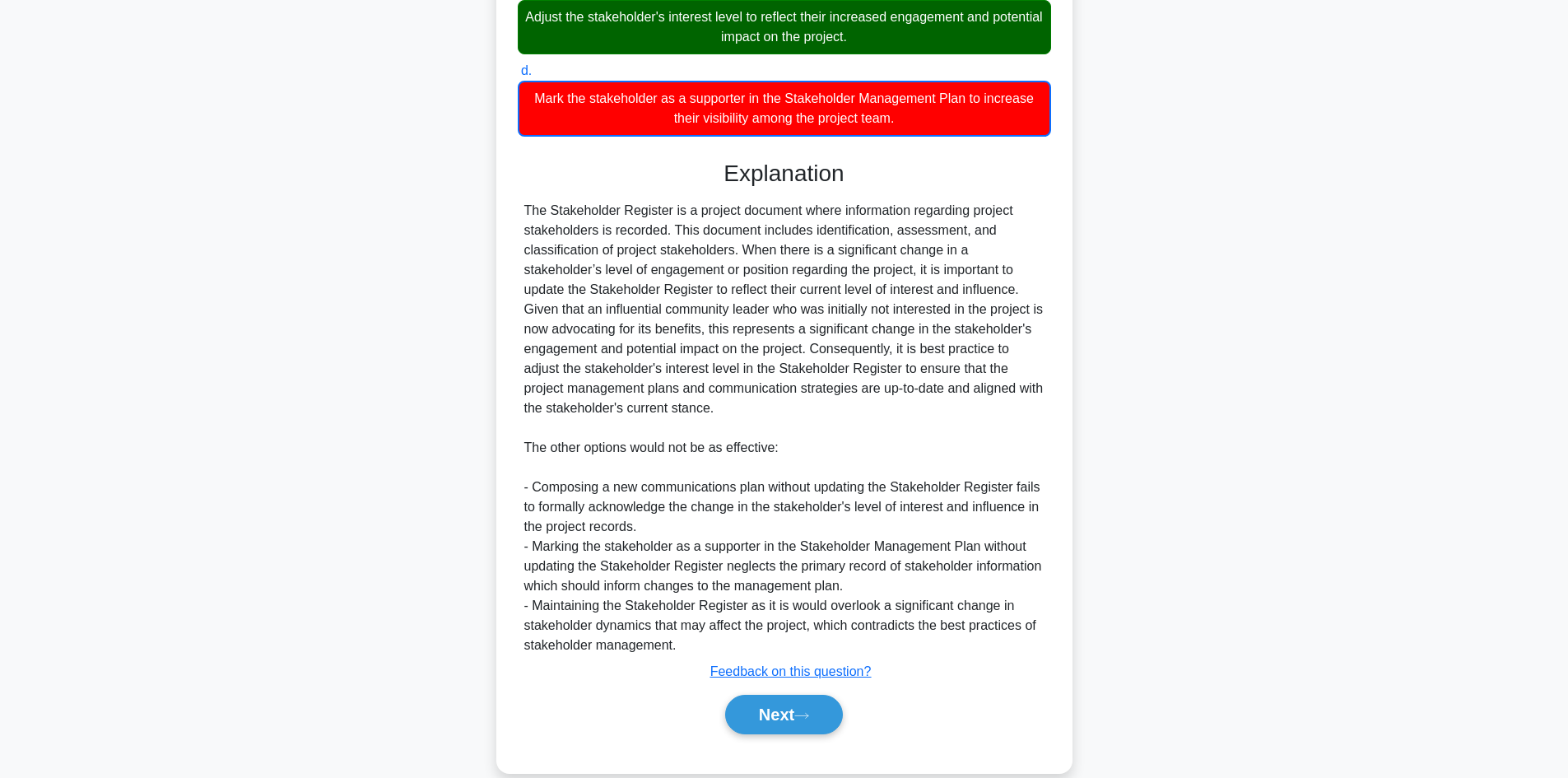
scroll to position [437, 0]
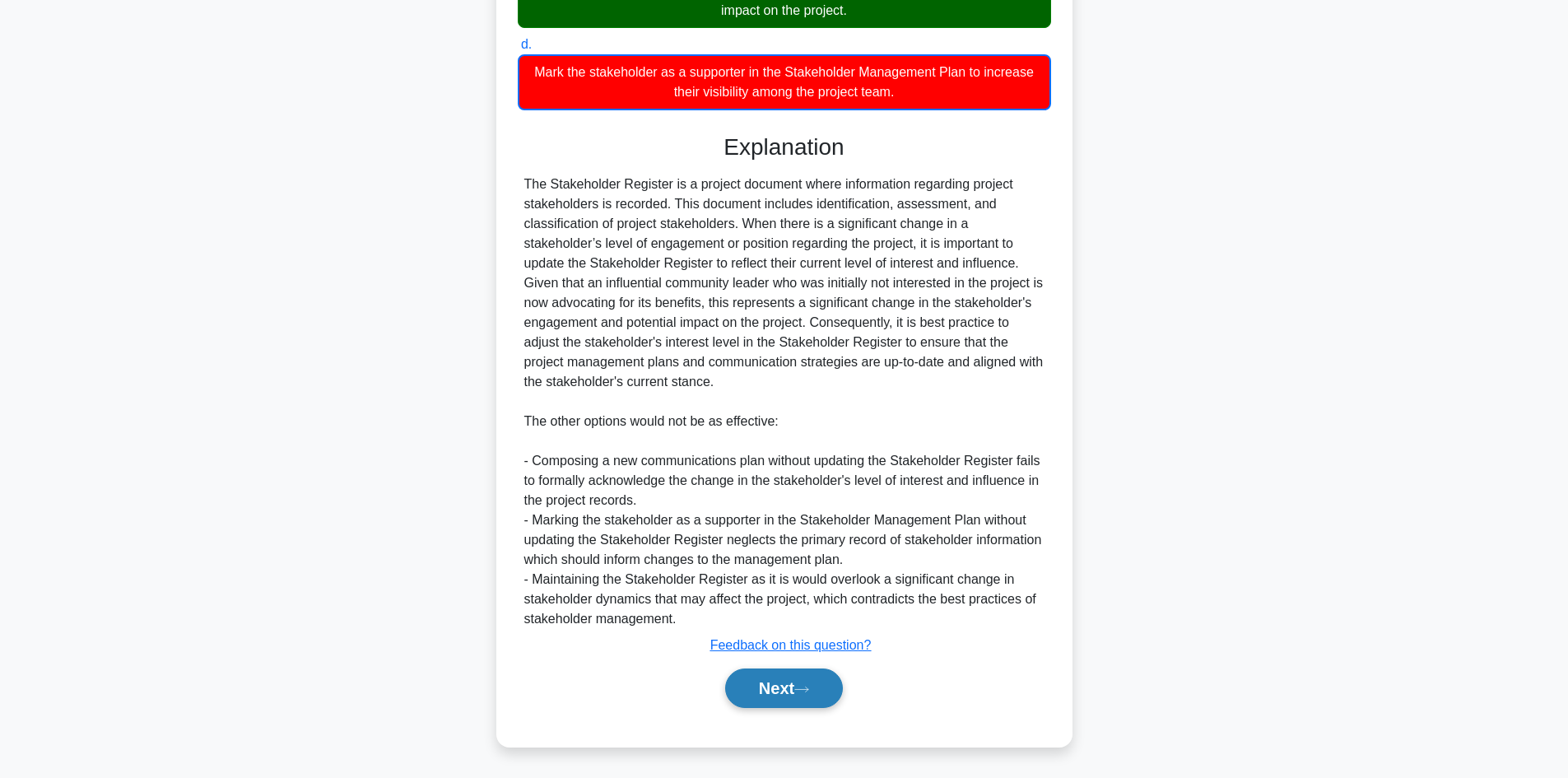
click at [738, 693] on button "Next" at bounding box center [784, 688] width 117 height 40
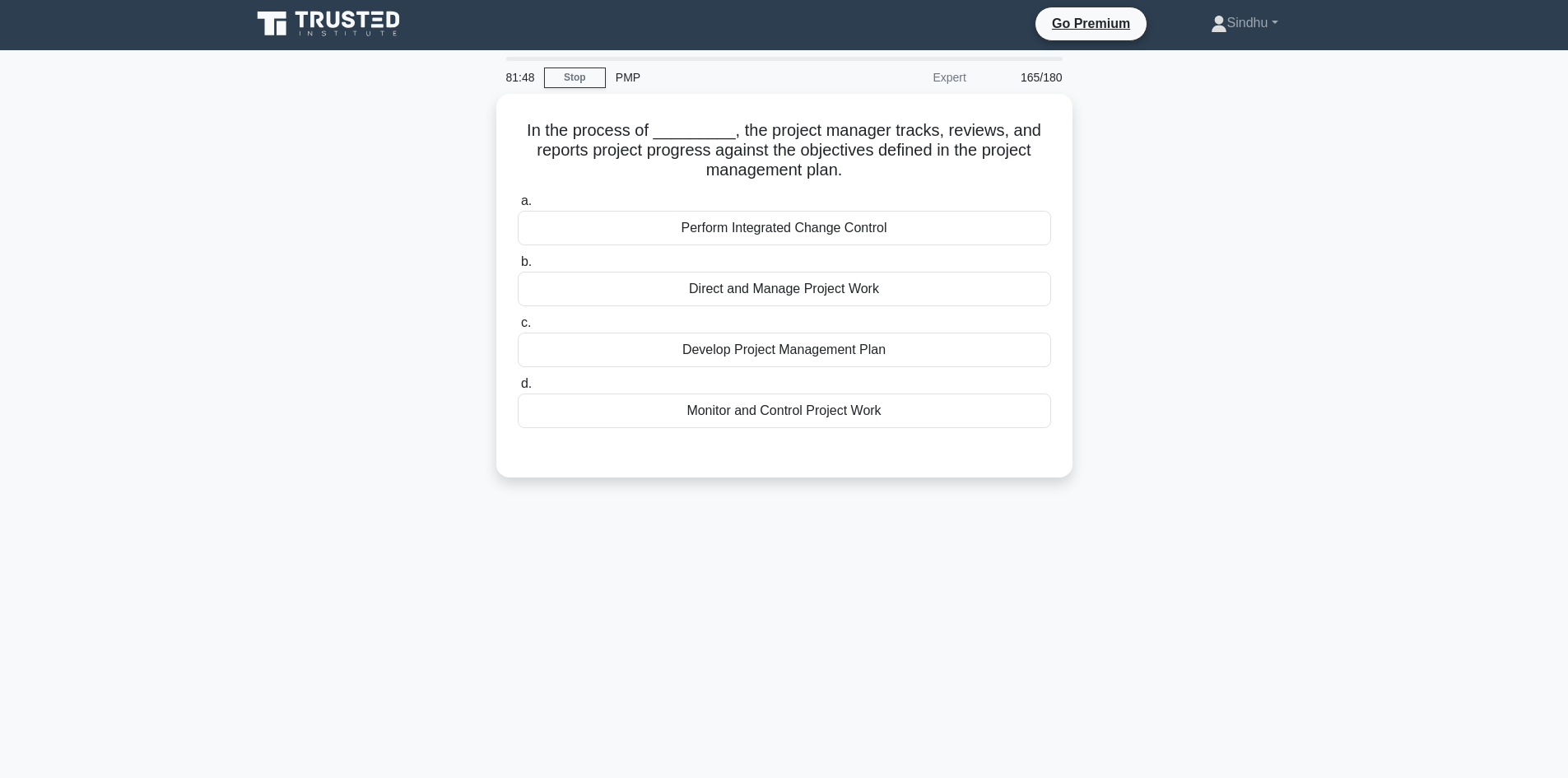
scroll to position [0, 0]
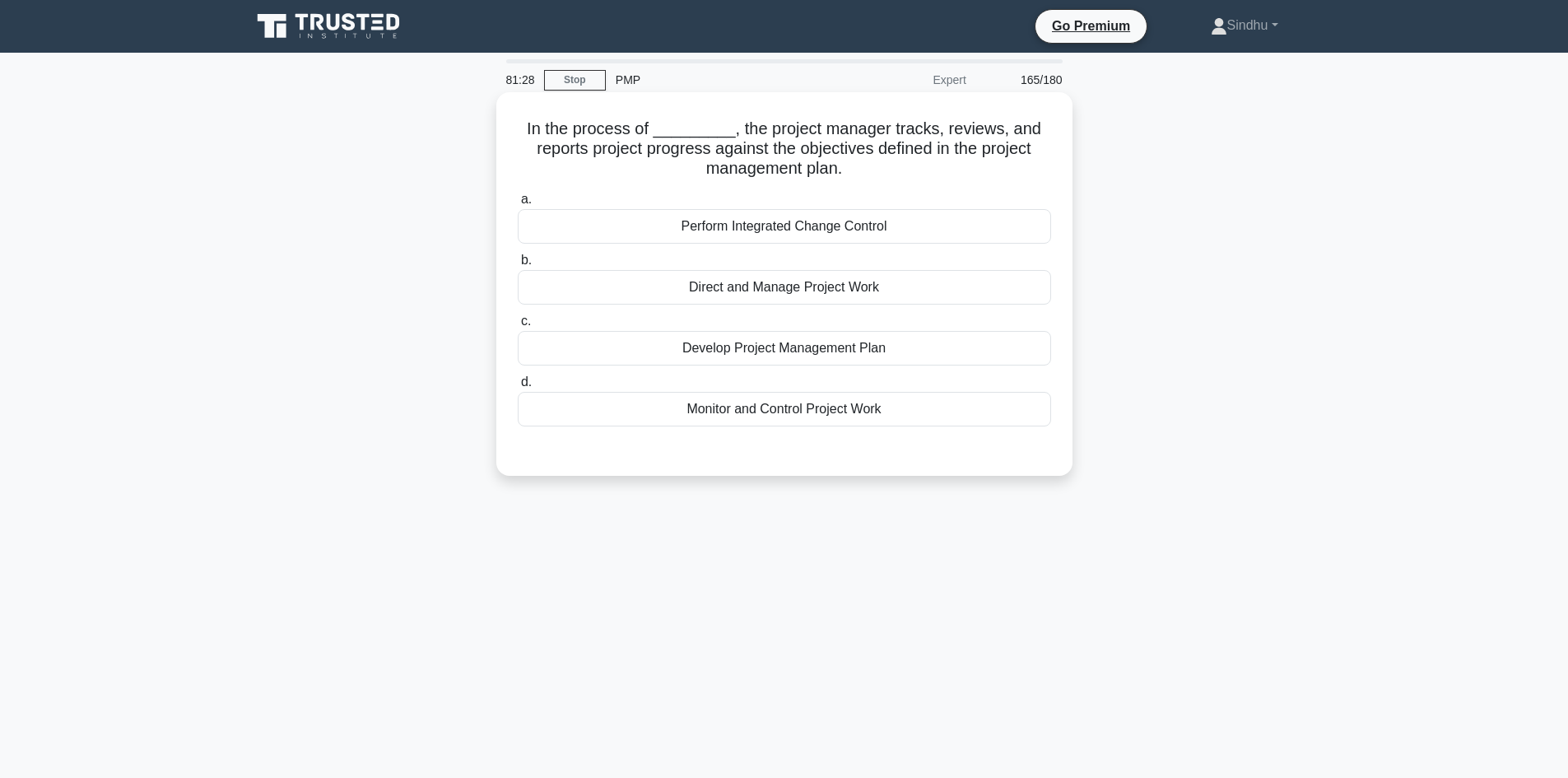
click at [763, 414] on div "Monitor and Control Project Work" at bounding box center [784, 409] width 533 height 35
click at [517, 388] on input "d. Monitor and Control Project Work" at bounding box center [517, 382] width 0 height 11
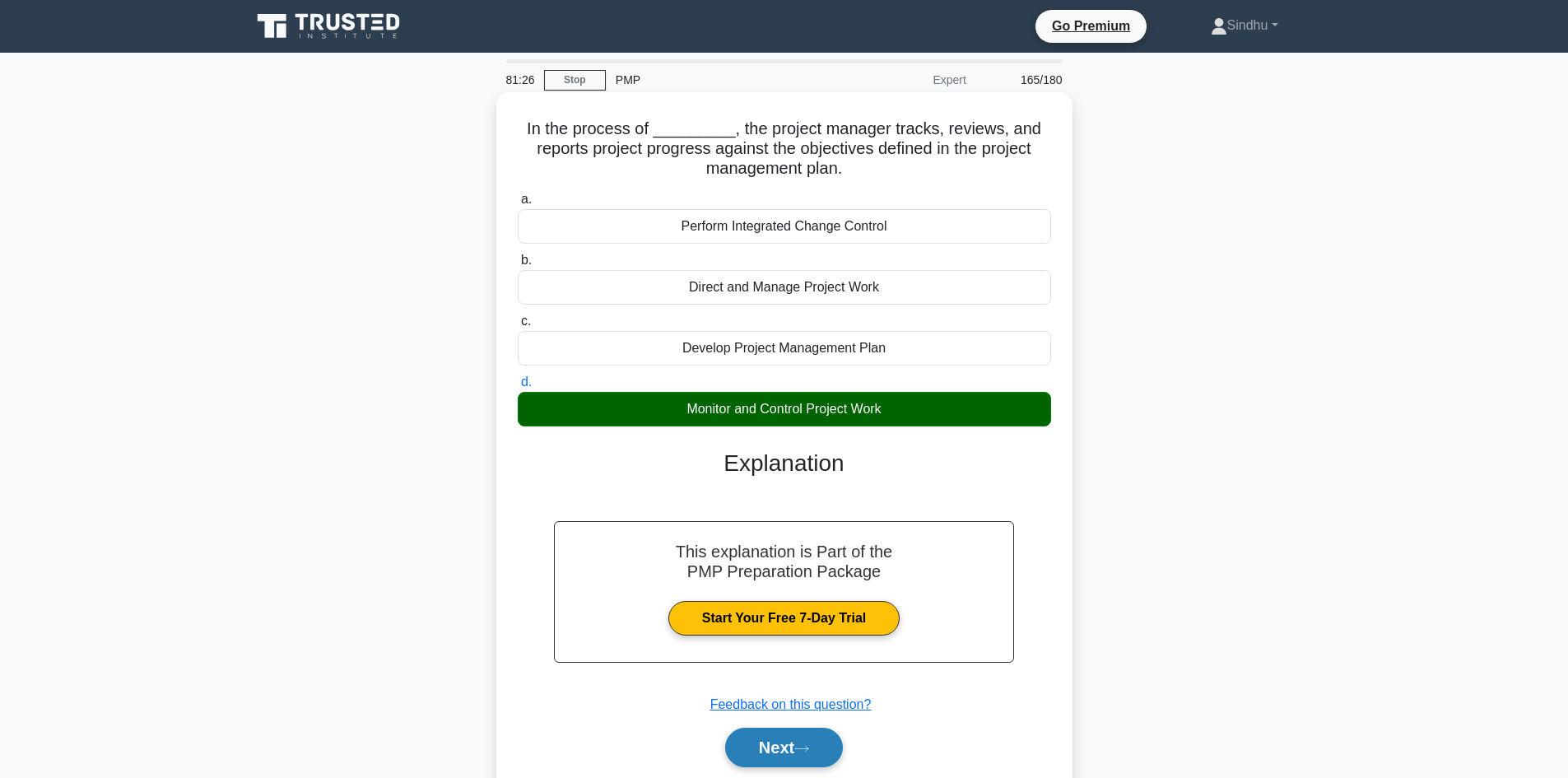
click at [806, 751] on icon at bounding box center [802, 748] width 15 height 9
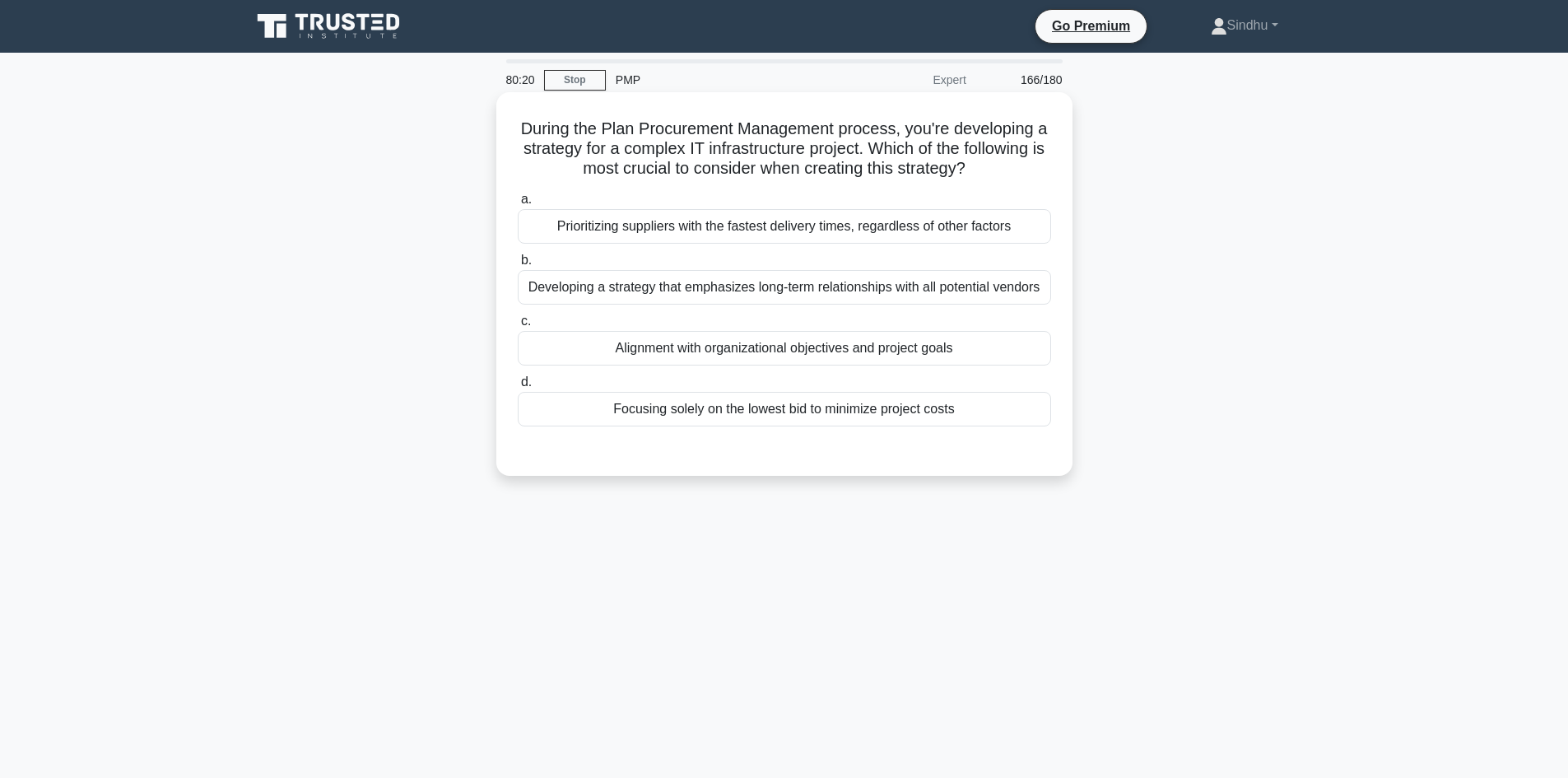
click at [872, 349] on div "Alignment with organizational objectives and project goals" at bounding box center [784, 348] width 533 height 35
click at [517, 327] on input "c. Alignment with organizational objectives and project goals" at bounding box center [517, 321] width 0 height 11
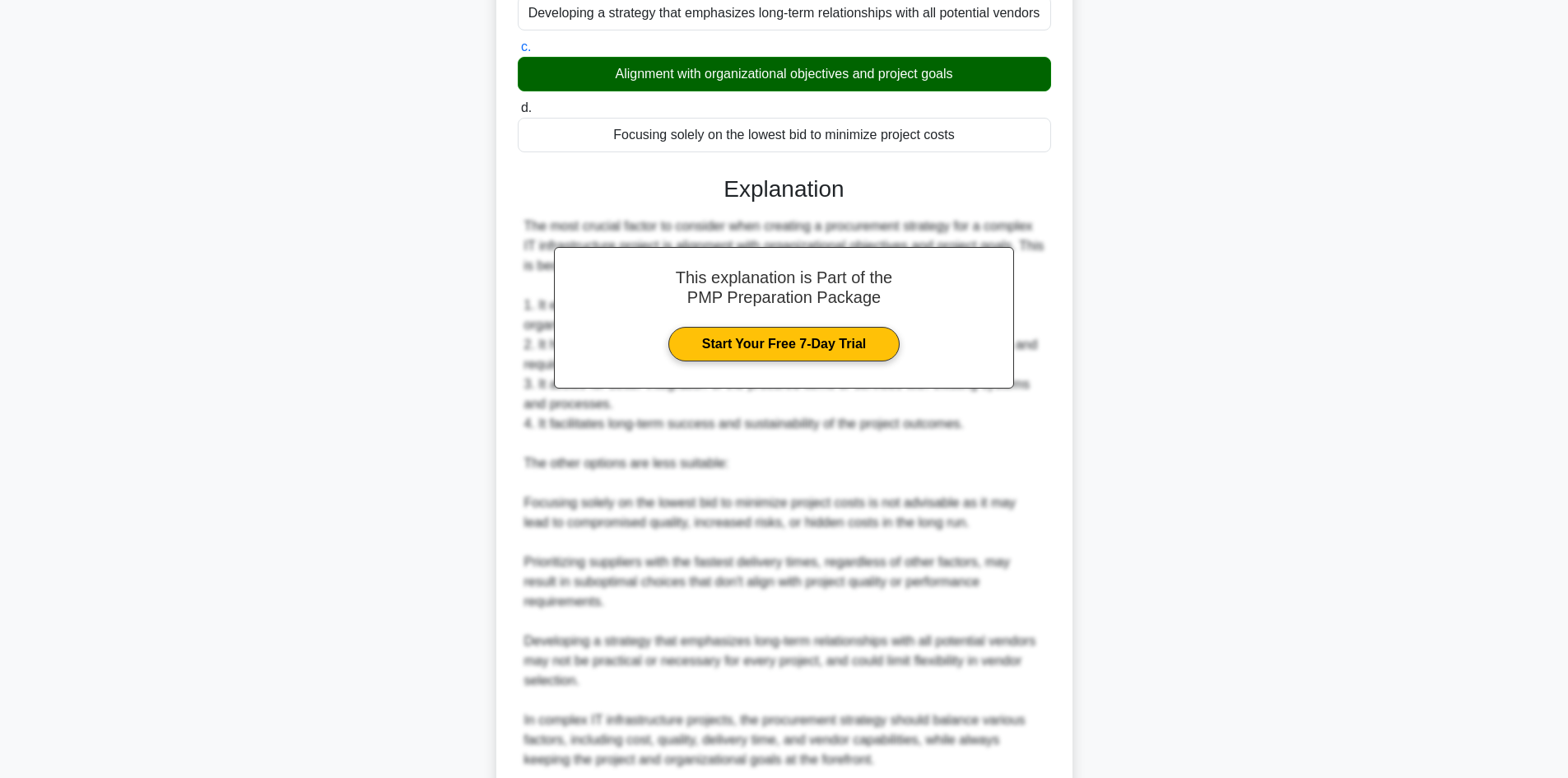
scroll to position [330, 0]
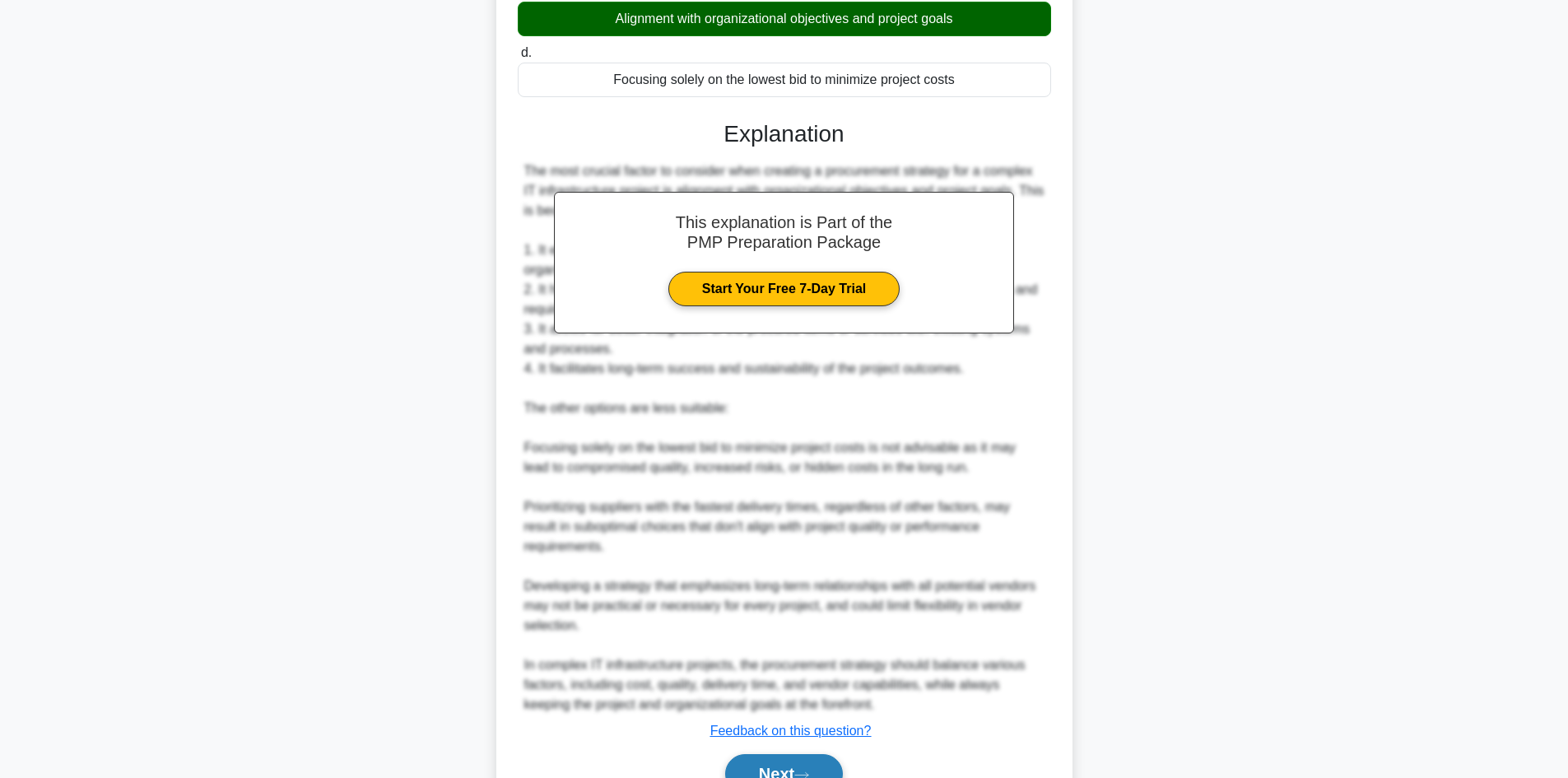
click at [768, 754] on button "Next" at bounding box center [784, 774] width 117 height 40
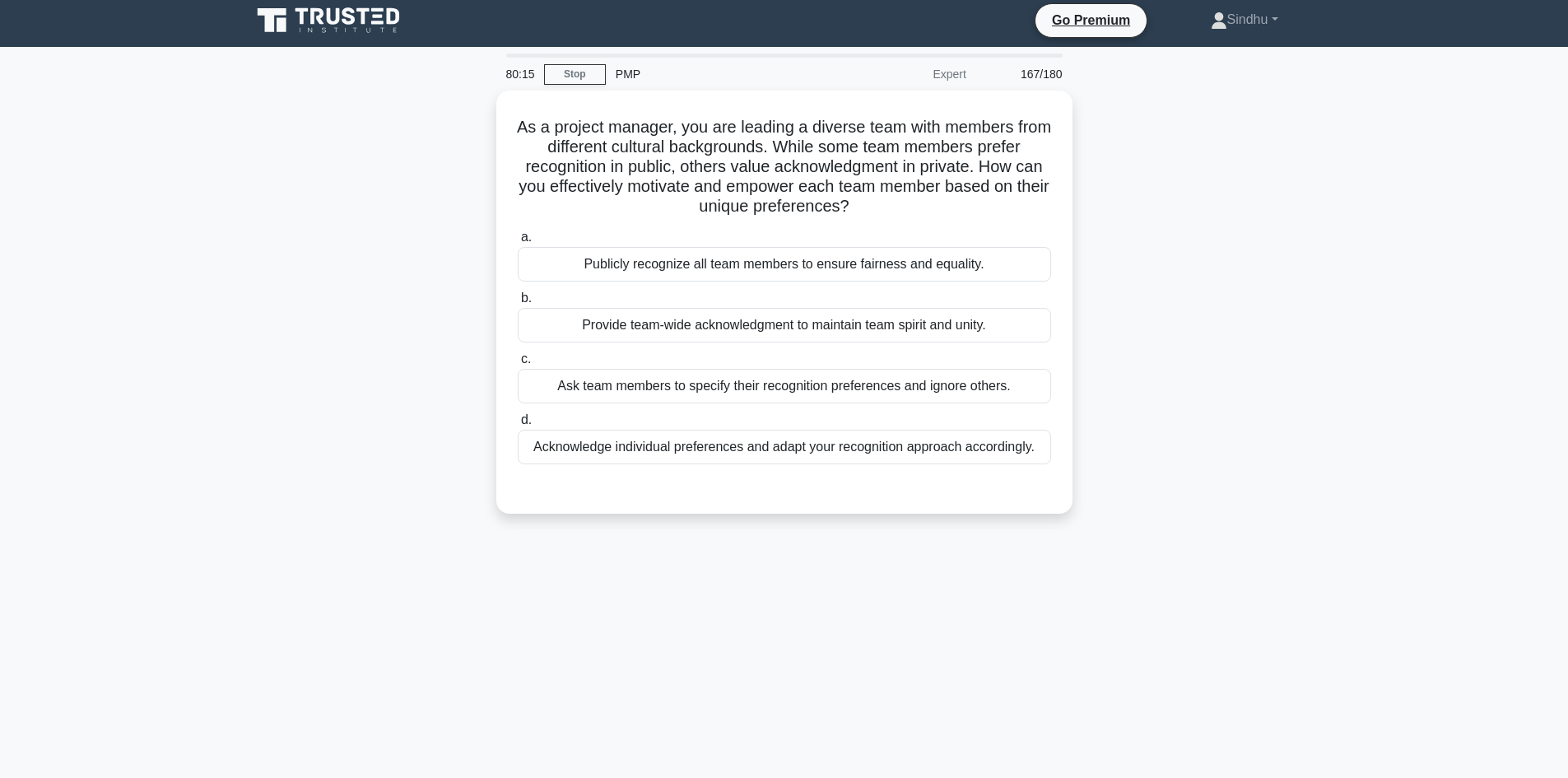
scroll to position [0, 0]
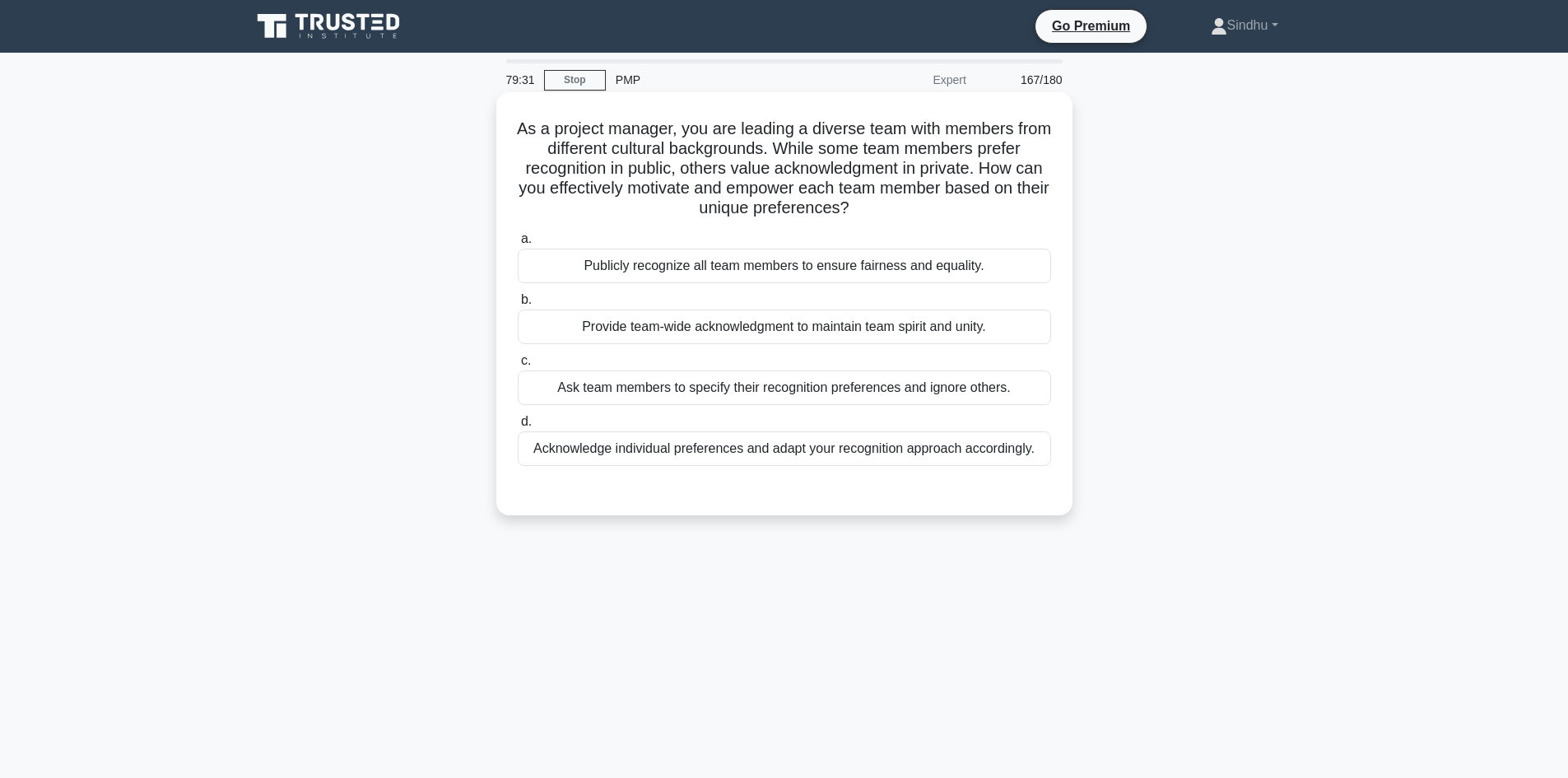
click at [858, 332] on div "Provide team-wide acknowledgment to maintain team spirit and unity." at bounding box center [784, 326] width 533 height 35
click at [517, 305] on input "b. Provide team-wide acknowledgment to maintain team spirit and unity." at bounding box center [517, 300] width 0 height 11
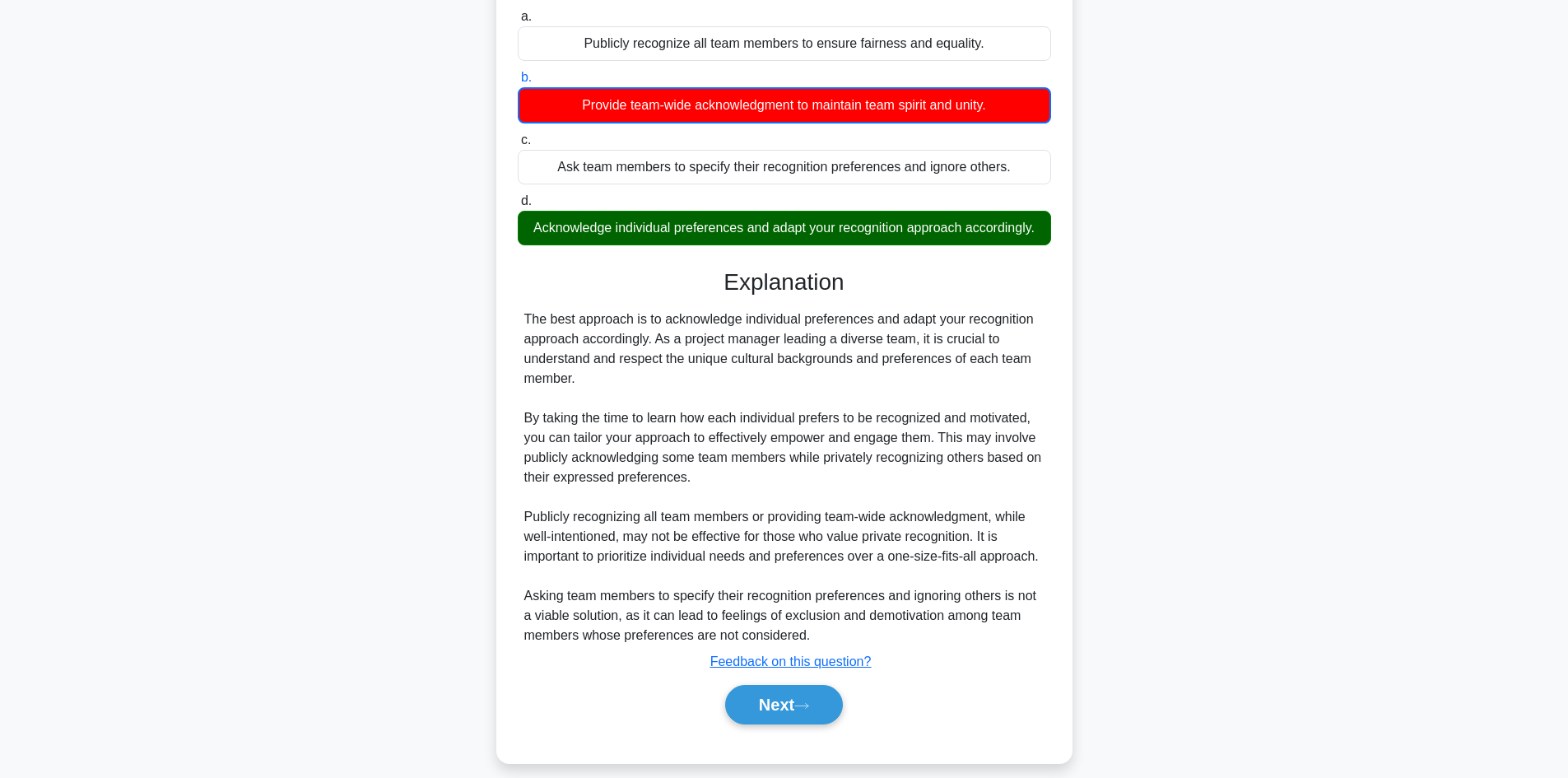
scroll to position [239, 0]
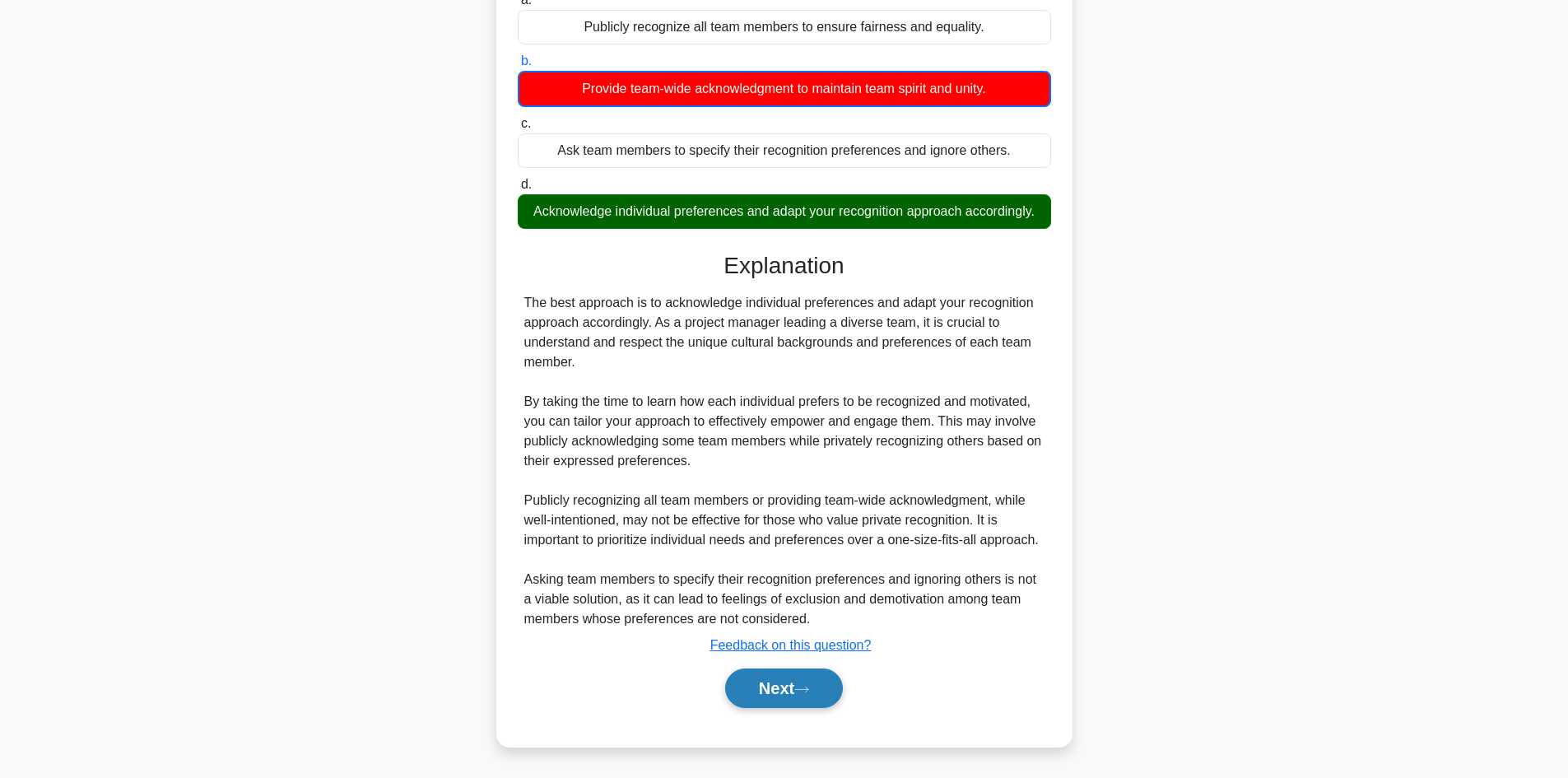
click at [773, 690] on button "Next" at bounding box center [784, 688] width 117 height 40
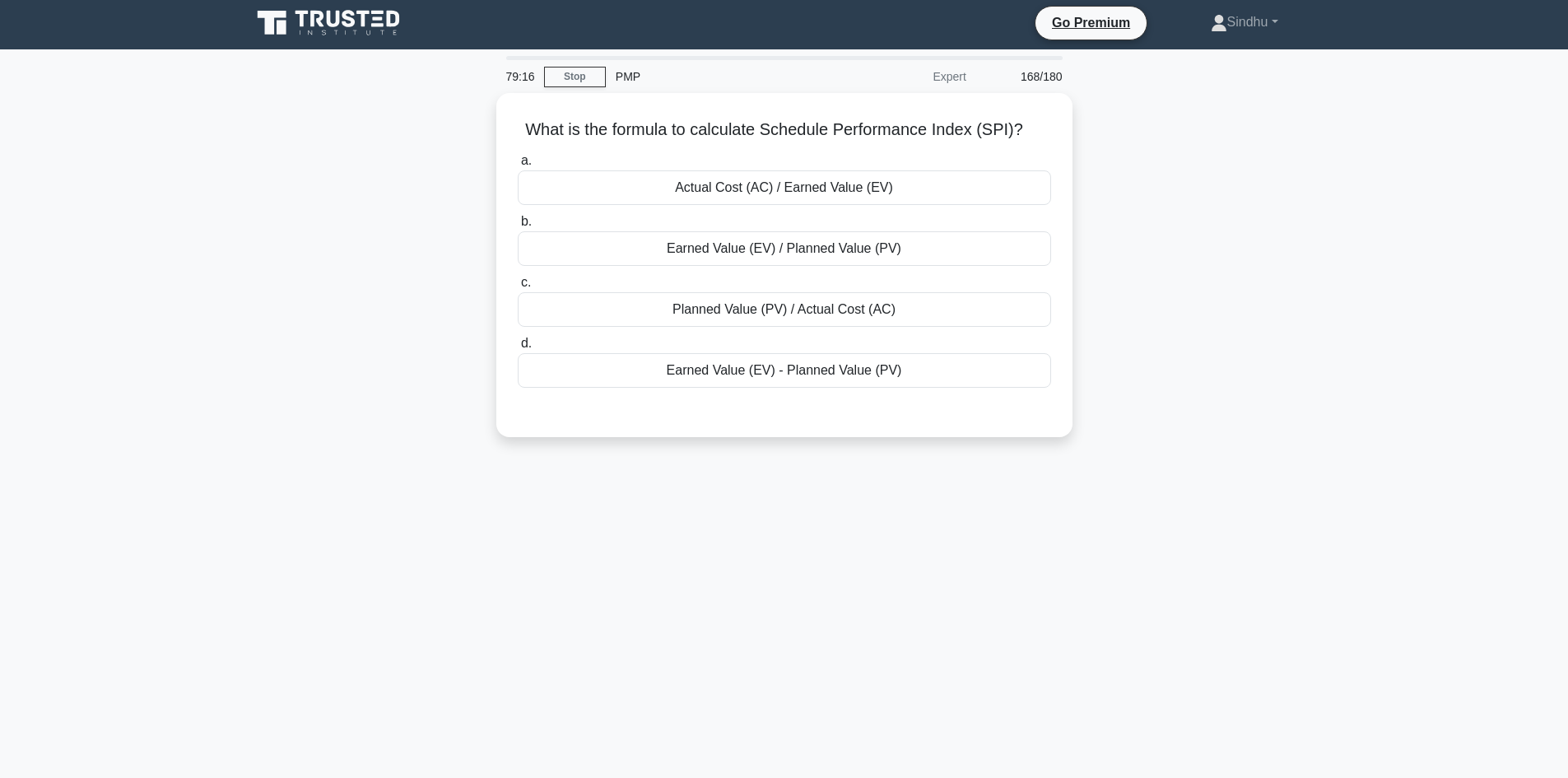
scroll to position [0, 0]
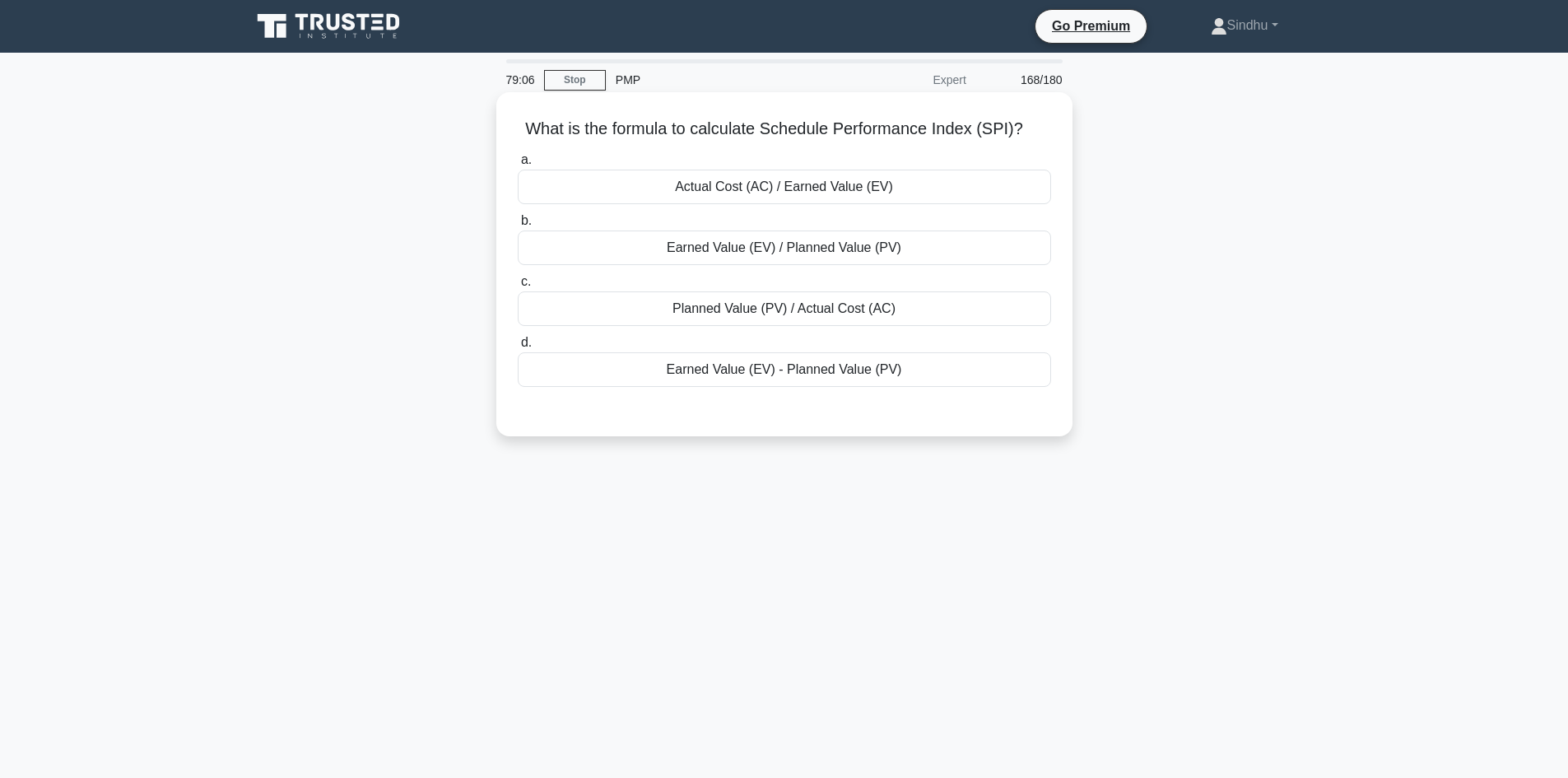
click at [819, 247] on div "Earned Value (EV) / Planned Value (PV)" at bounding box center [784, 248] width 533 height 35
click at [517, 227] on input "b. Earned Value (EV) / Planned Value (PV)" at bounding box center [517, 221] width 0 height 11
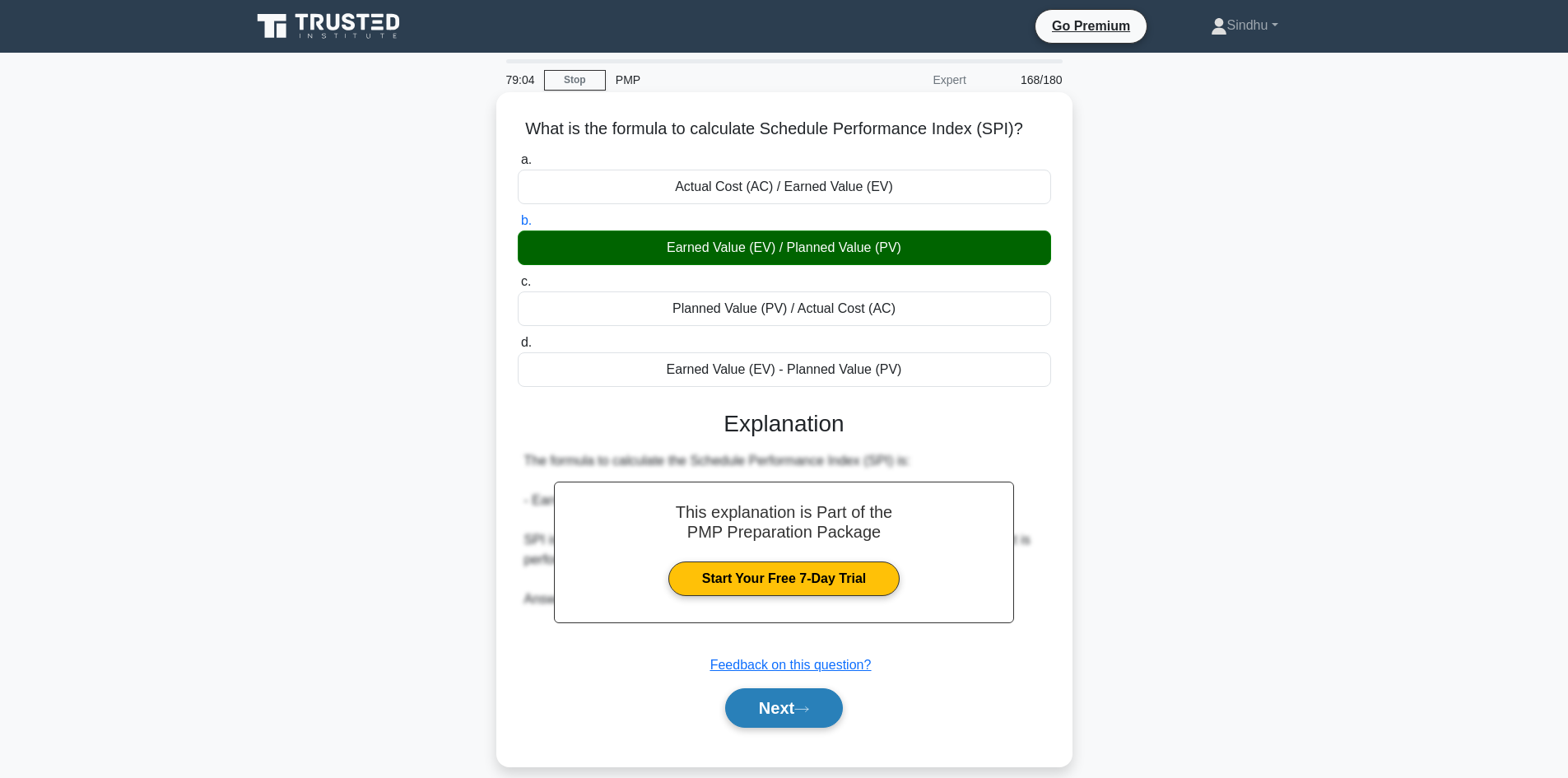
click at [768, 706] on button "Next" at bounding box center [784, 708] width 117 height 40
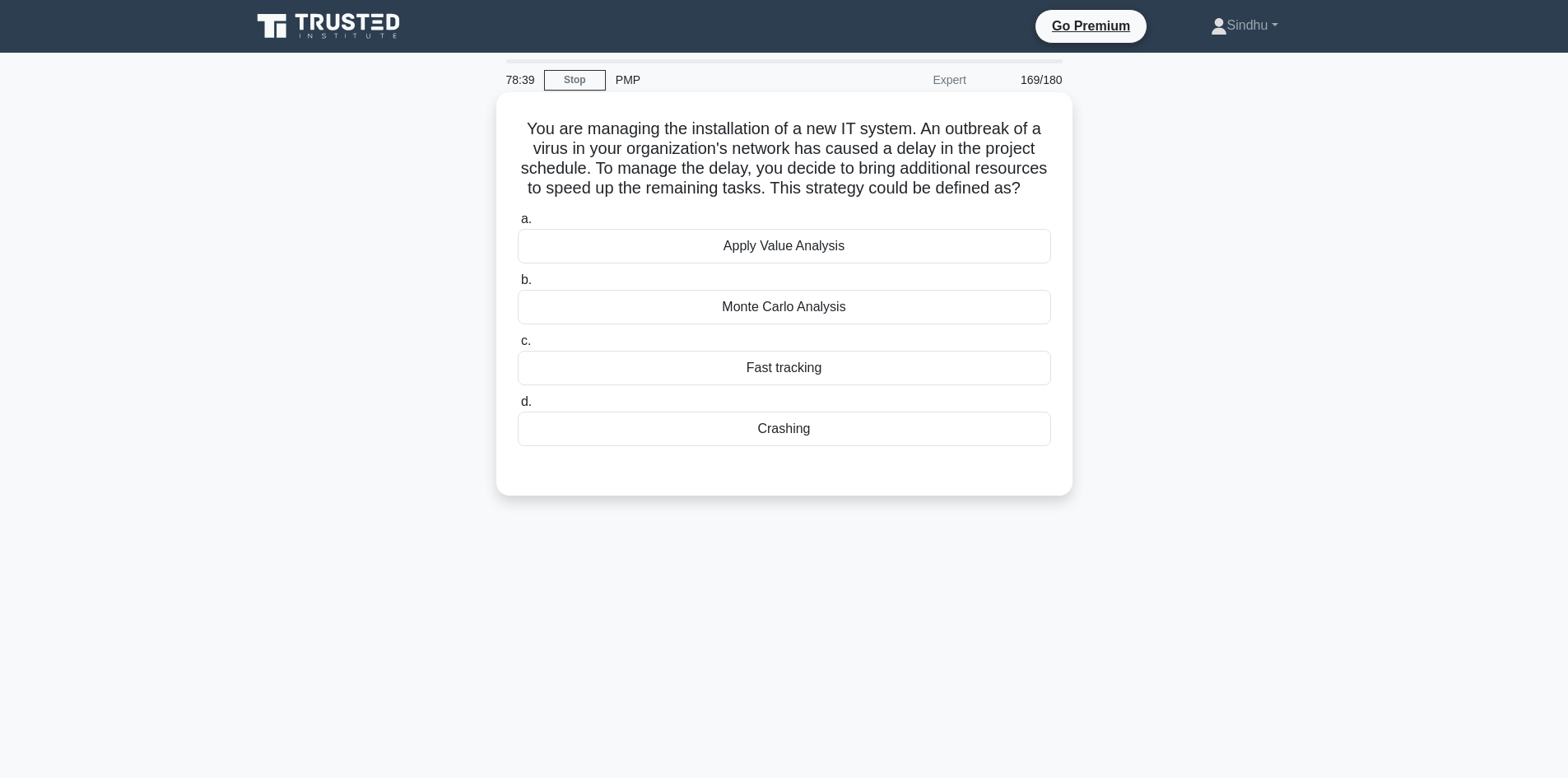
click at [855, 325] on div "Monte Carlo Analysis" at bounding box center [784, 307] width 533 height 35
click at [517, 286] on input "b. [GEOGRAPHIC_DATA] Analysis" at bounding box center [517, 280] width 0 height 11
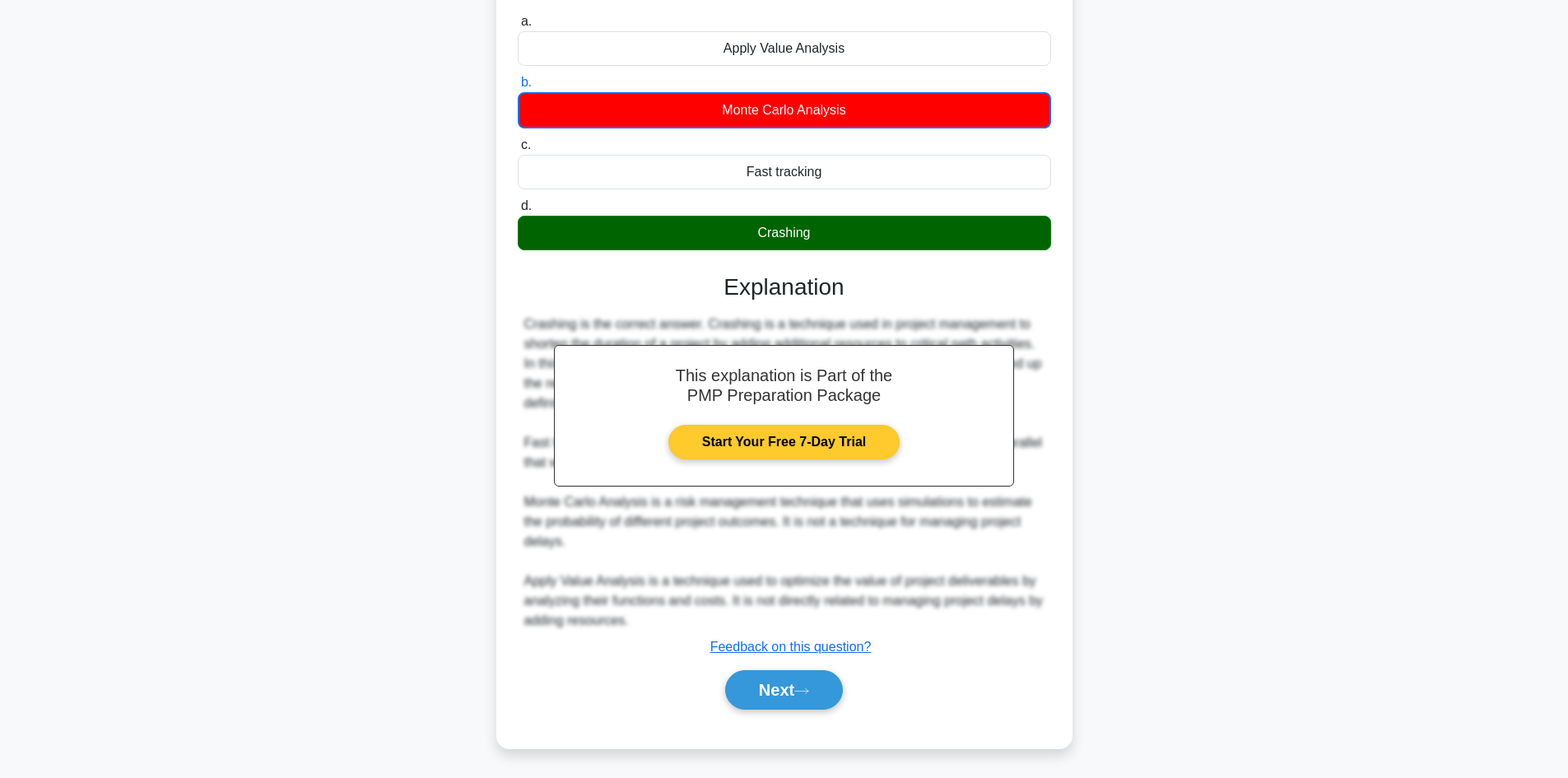
scroll to position [220, 0]
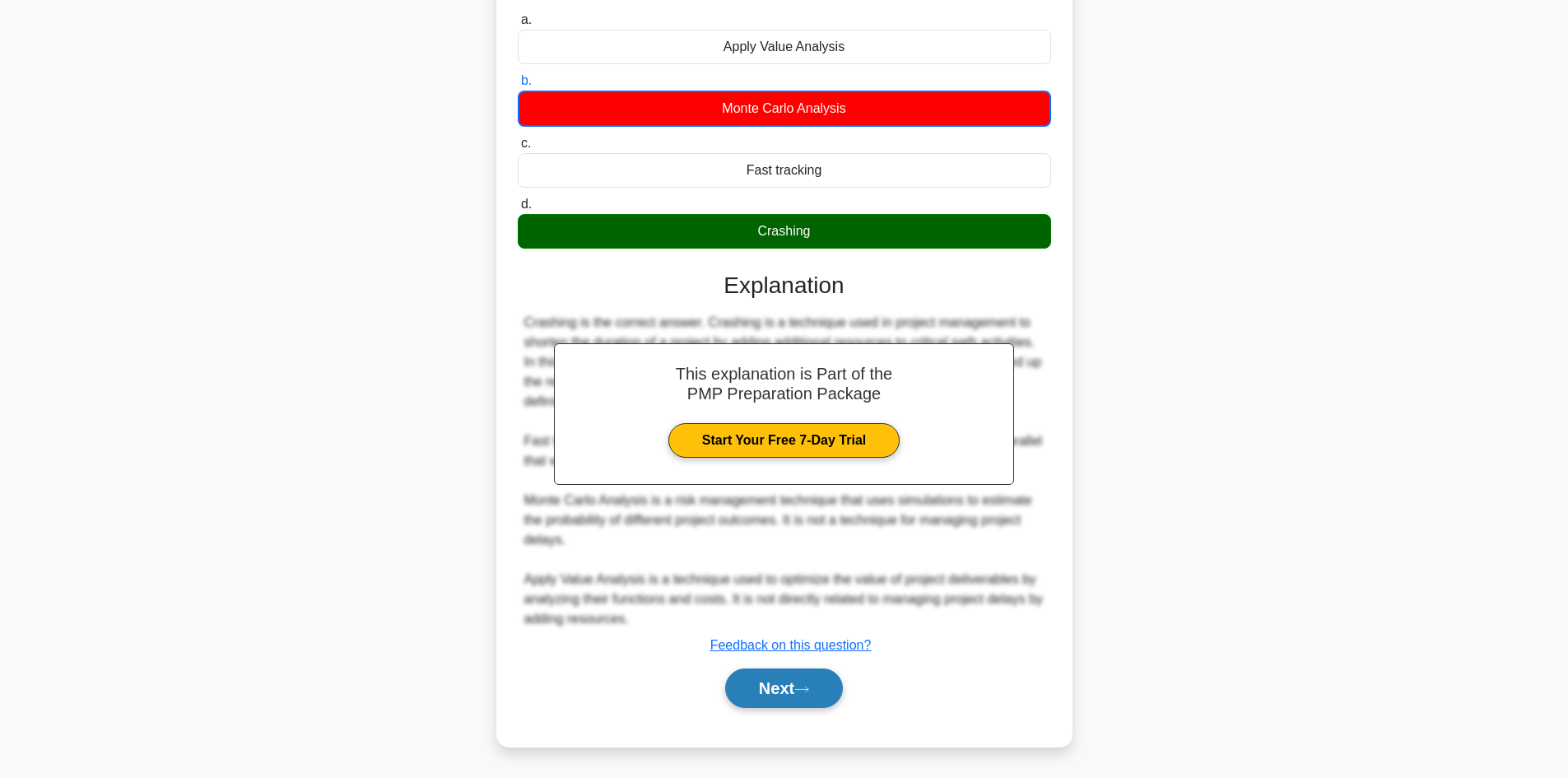
click at [773, 687] on button "Next" at bounding box center [784, 688] width 117 height 40
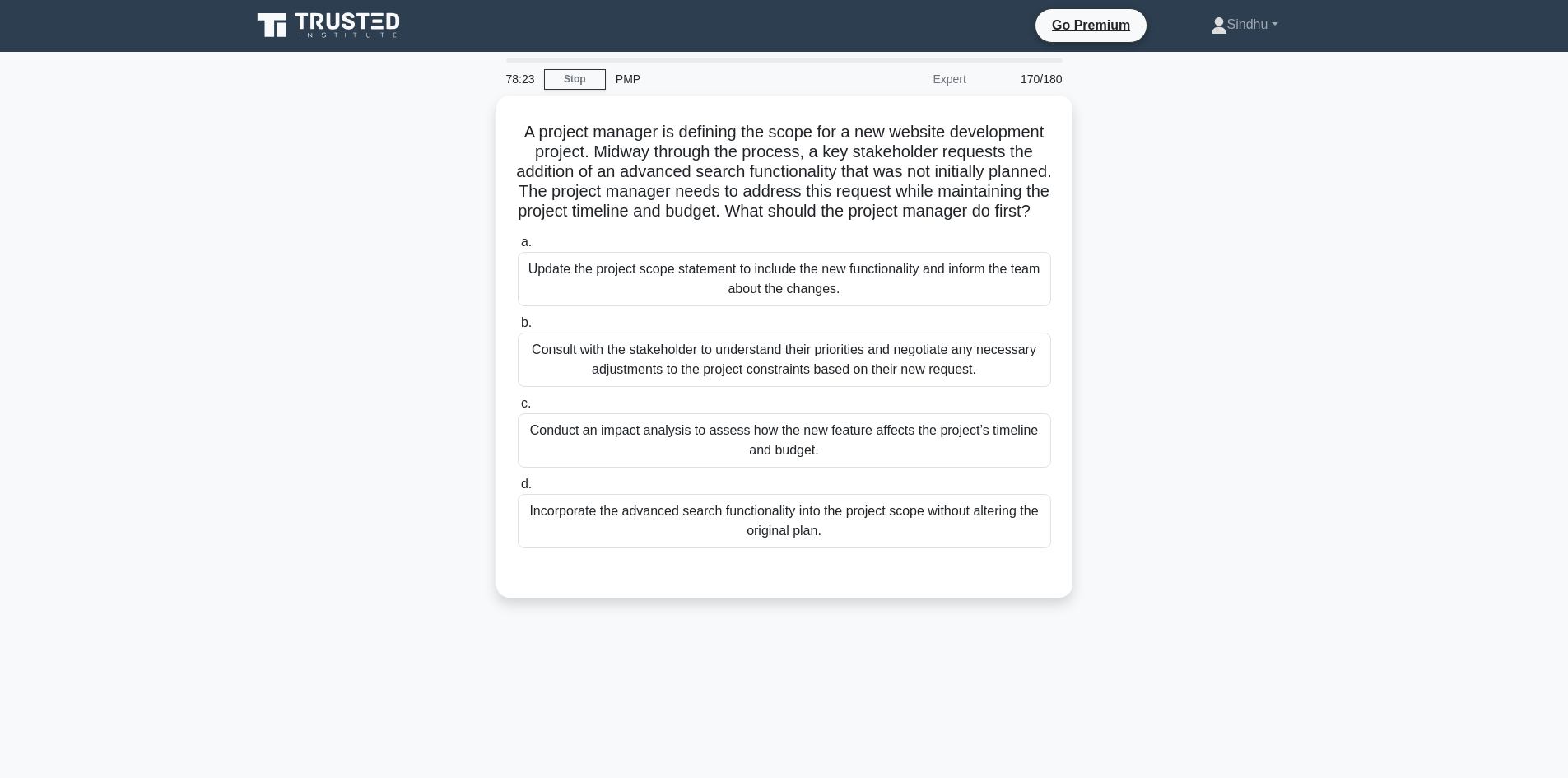
scroll to position [0, 0]
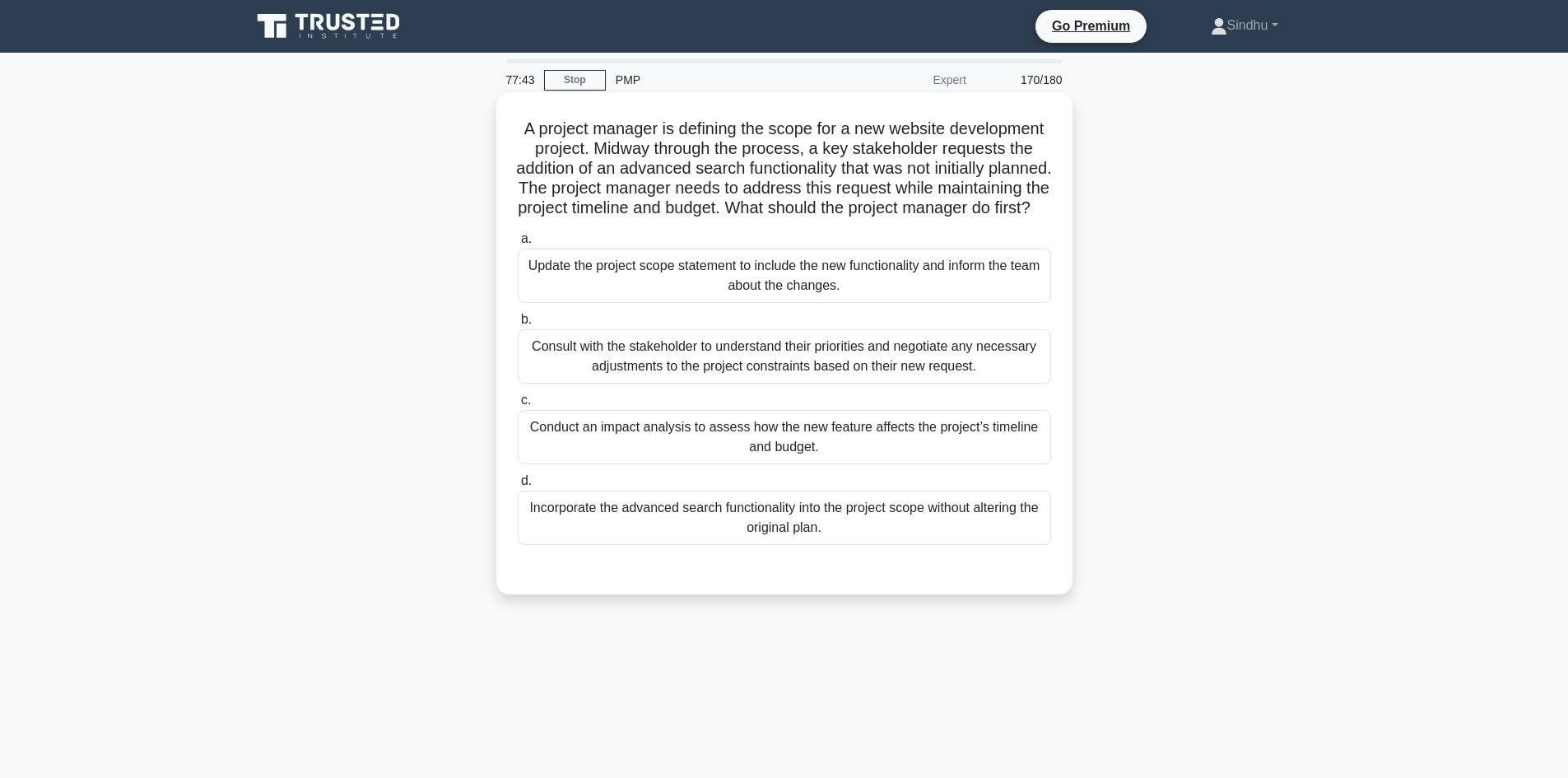
click at [788, 445] on div "Conduct an impact analysis to assess how the new feature affects the project’s …" at bounding box center [784, 437] width 533 height 54
click at [517, 406] on input "c. Conduct an impact analysis to assess how the new feature affects the project…" at bounding box center [517, 400] width 0 height 11
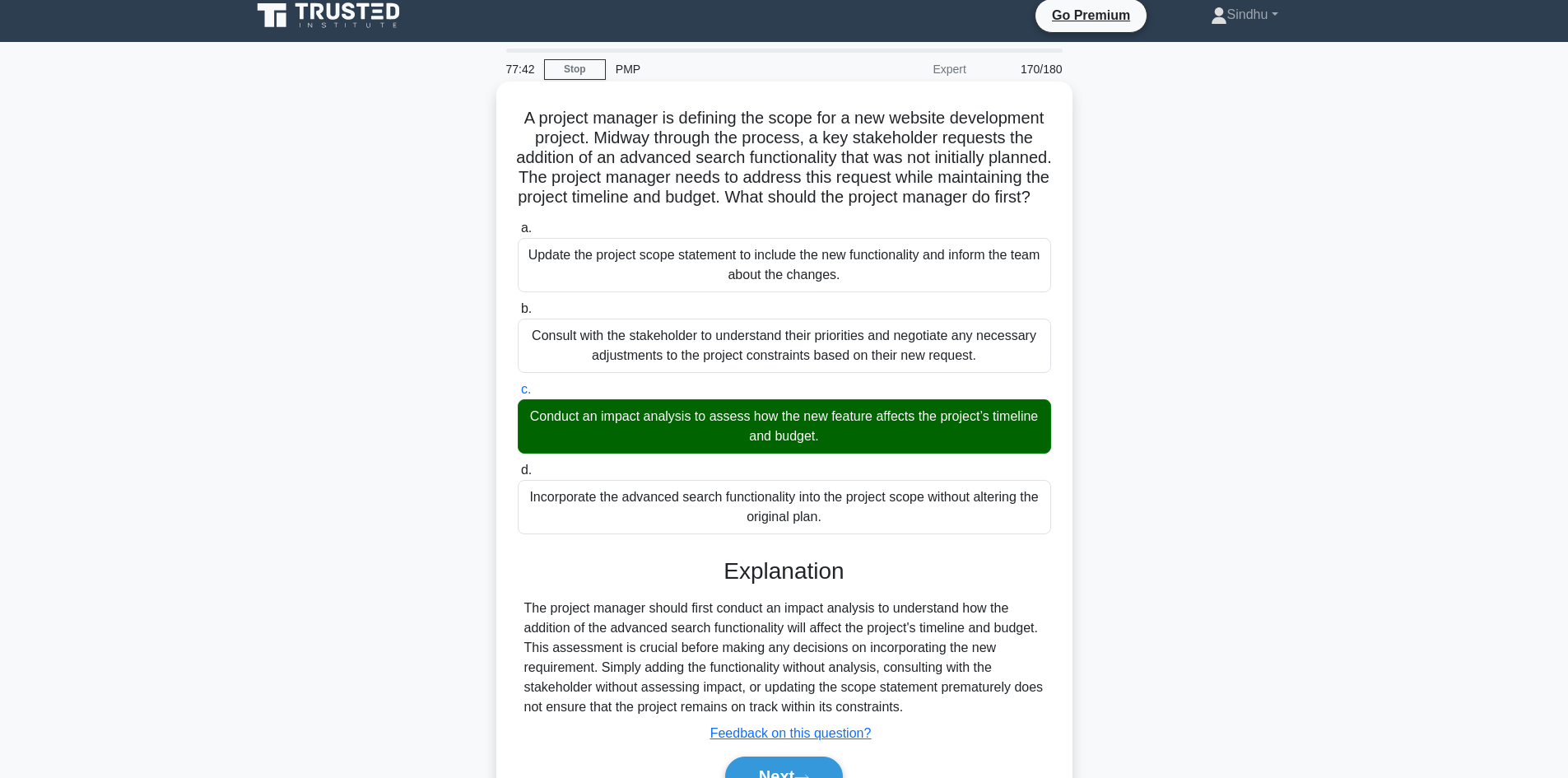
scroll to position [119, 0]
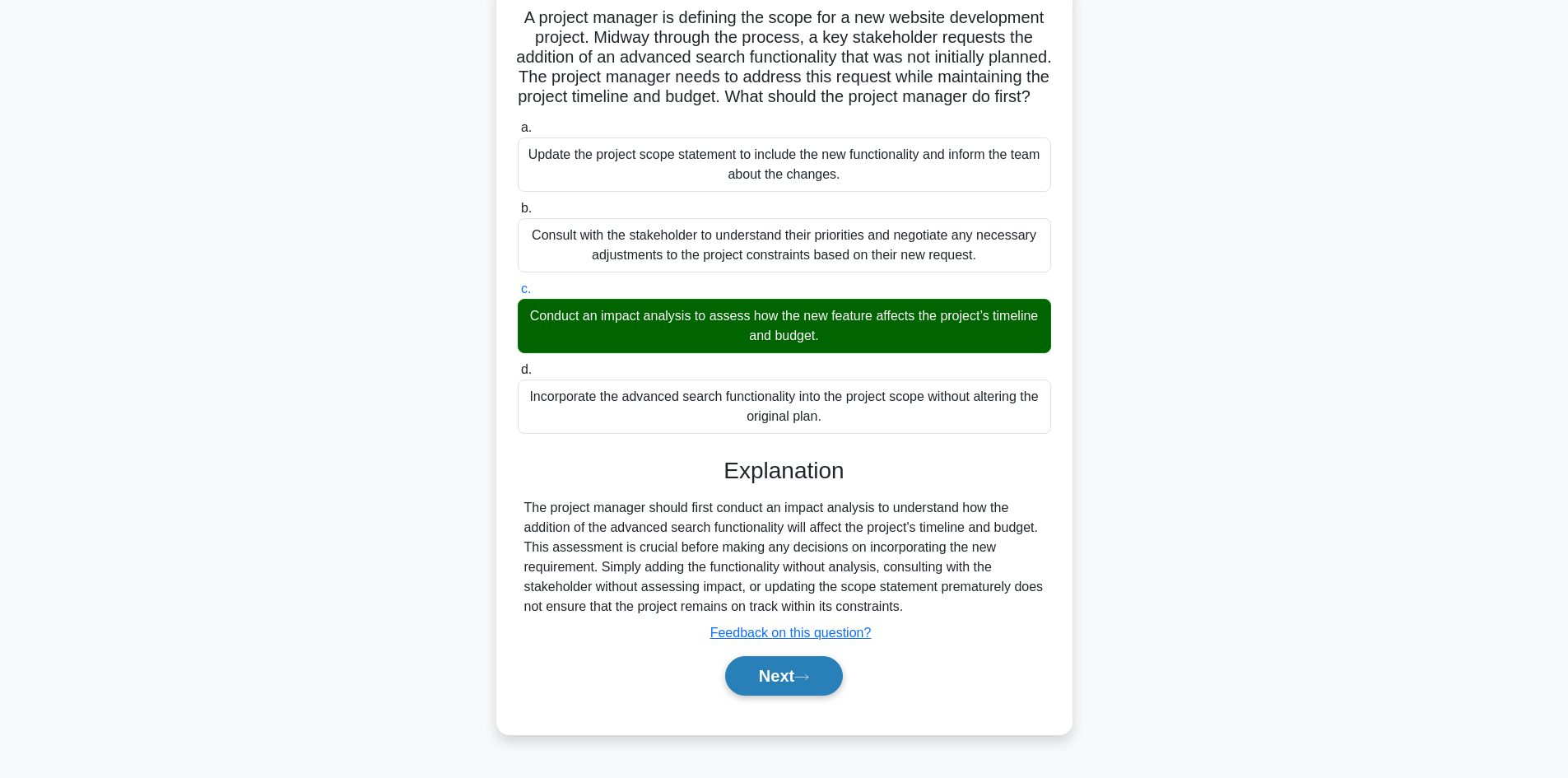
click at [771, 682] on button "Next" at bounding box center [784, 676] width 117 height 40
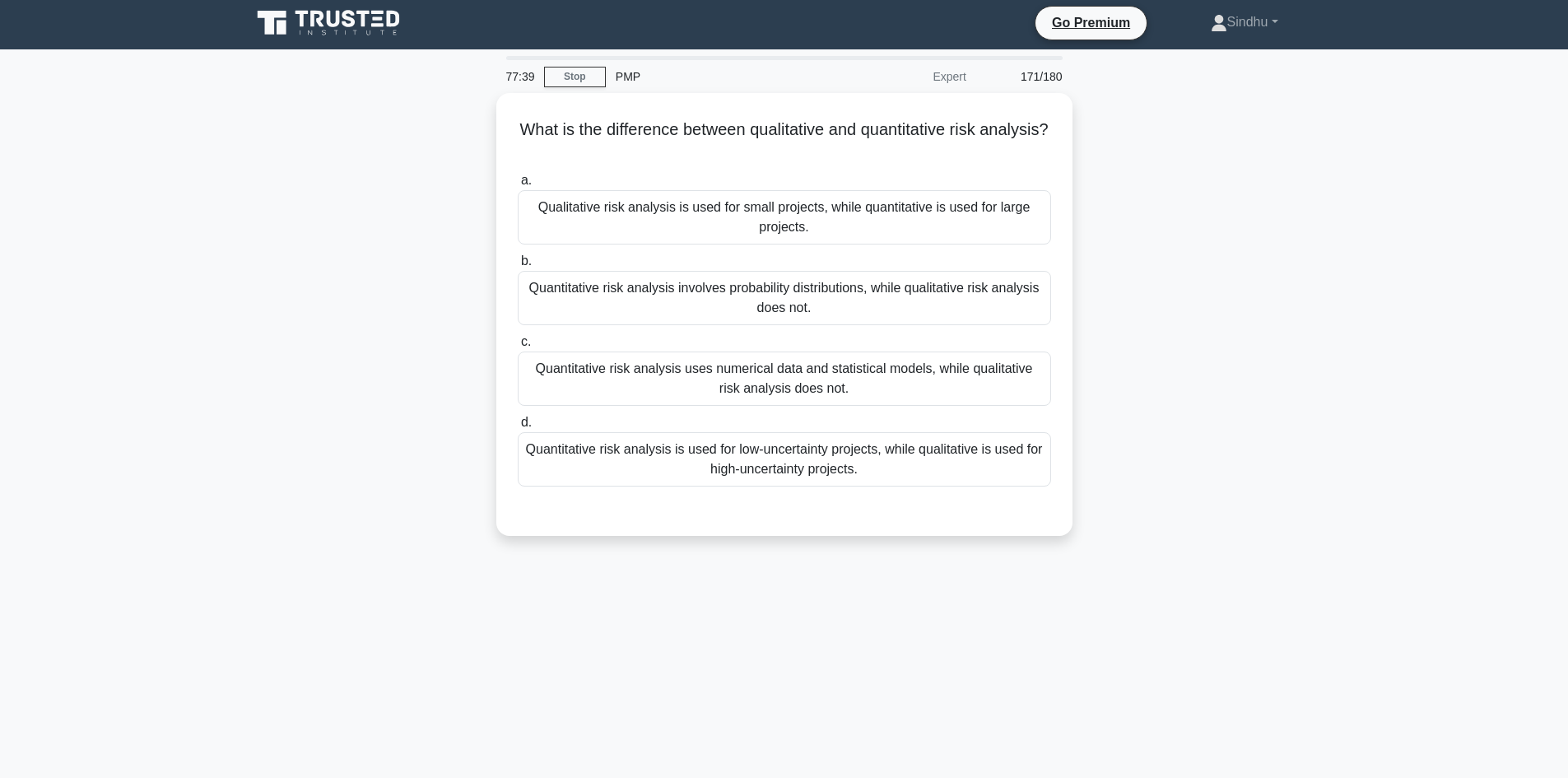
scroll to position [0, 0]
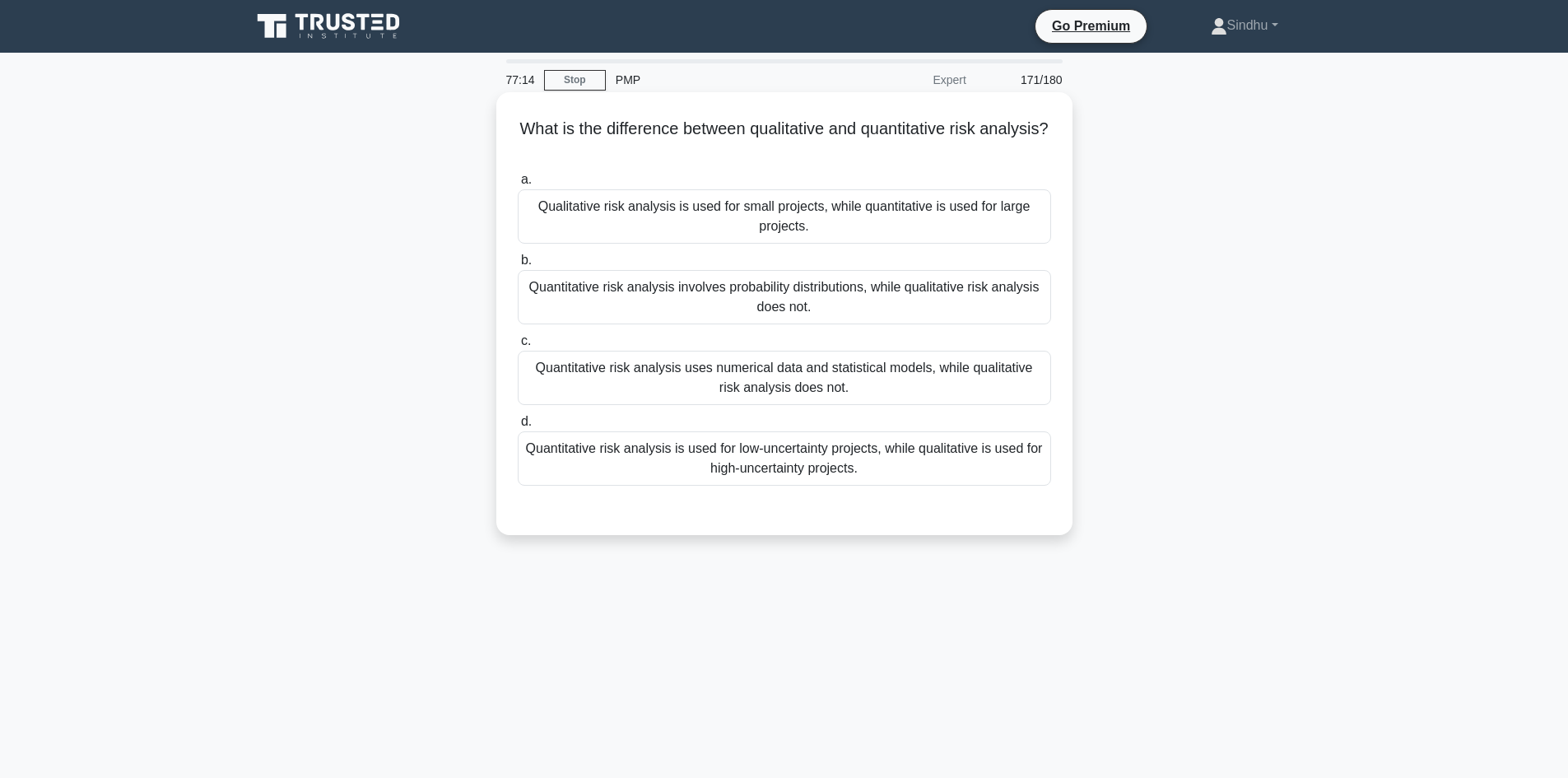
click at [771, 386] on div "Quantitative risk analysis uses numerical data and statistical models, while qu…" at bounding box center [784, 378] width 533 height 54
click at [517, 347] on input "c. Quantitative risk analysis uses numerical data and statistical models, while…" at bounding box center [517, 341] width 0 height 11
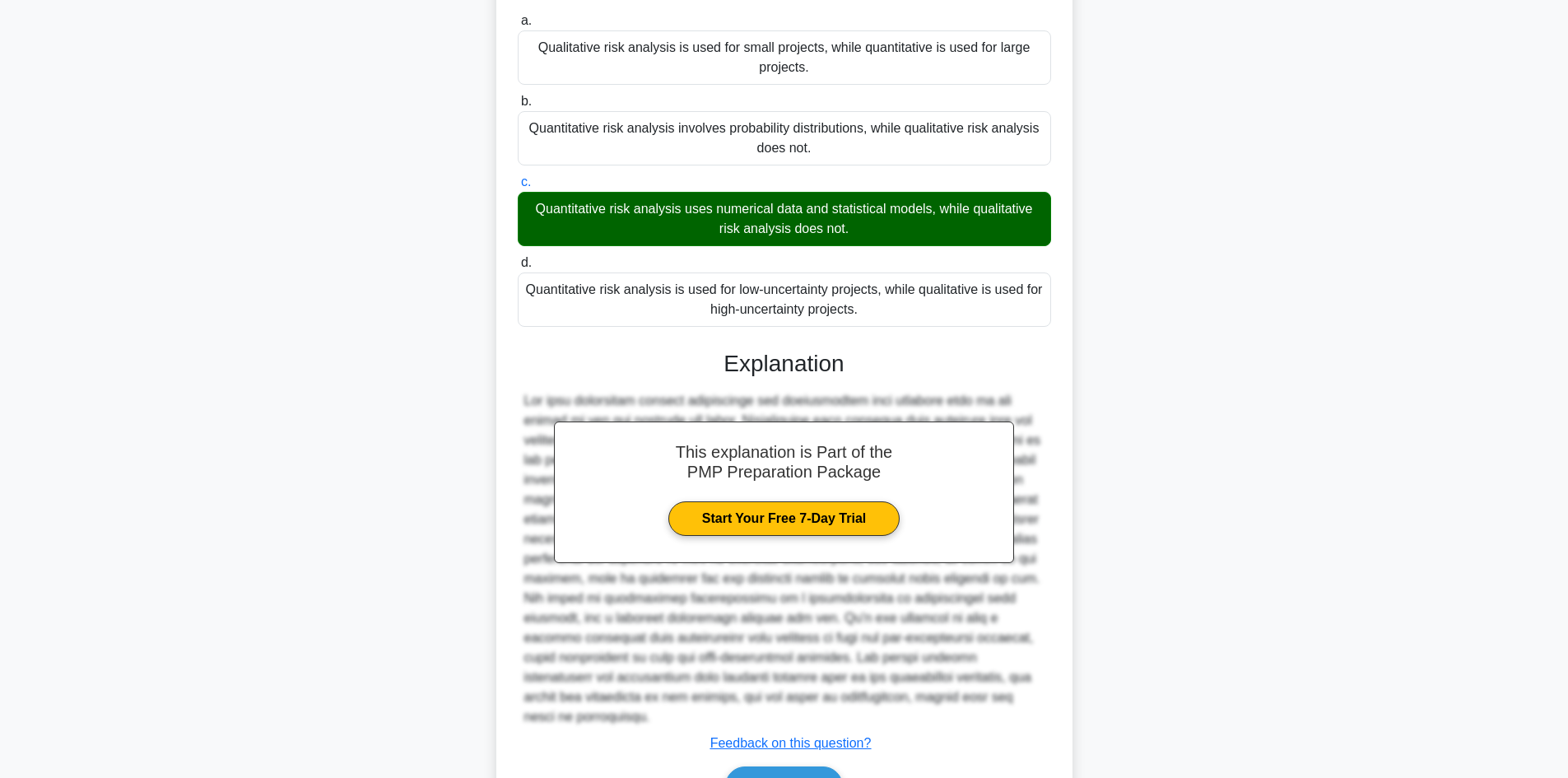
scroll to position [238, 0]
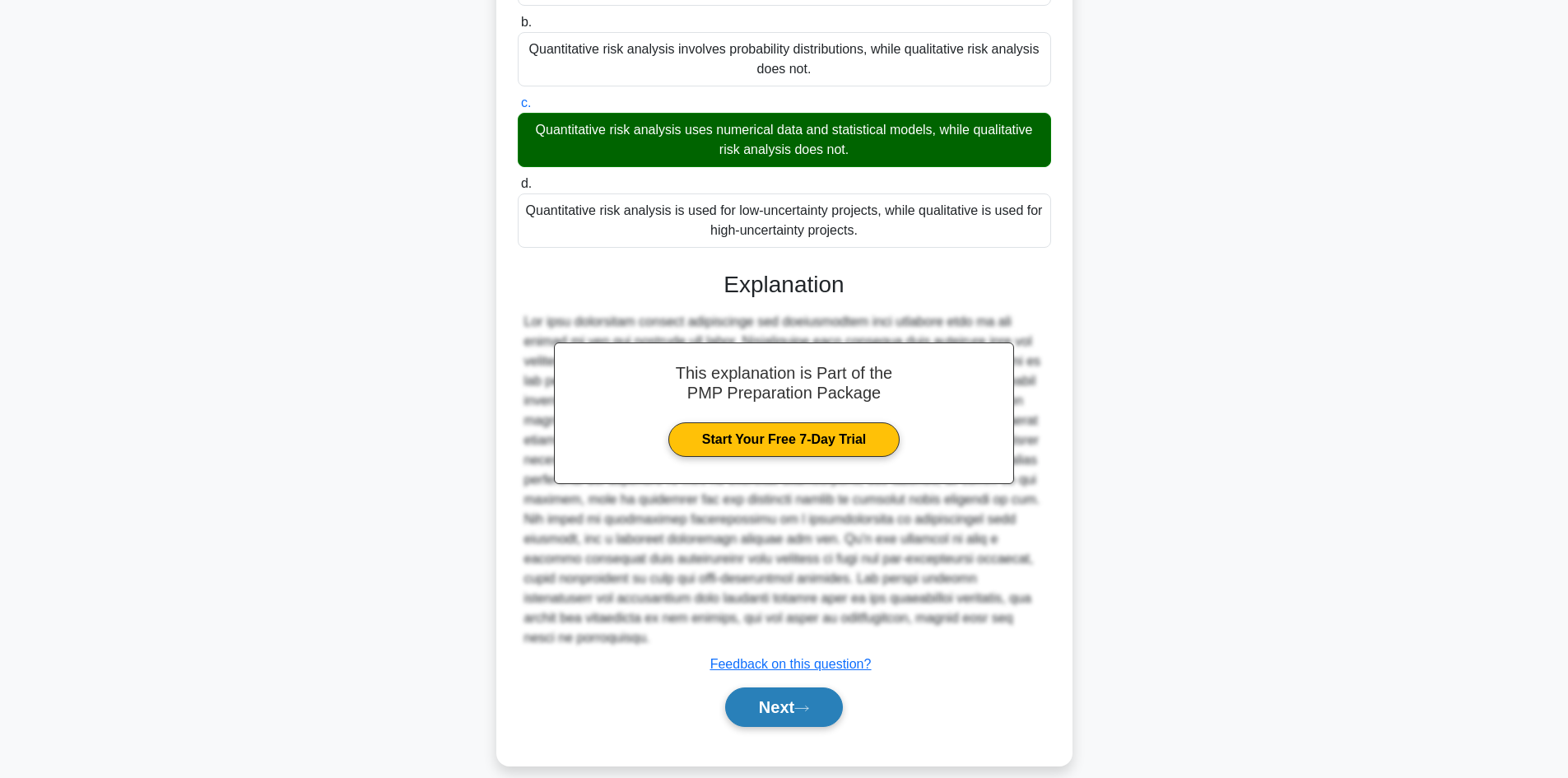
click at [776, 688] on button "Next" at bounding box center [784, 707] width 117 height 40
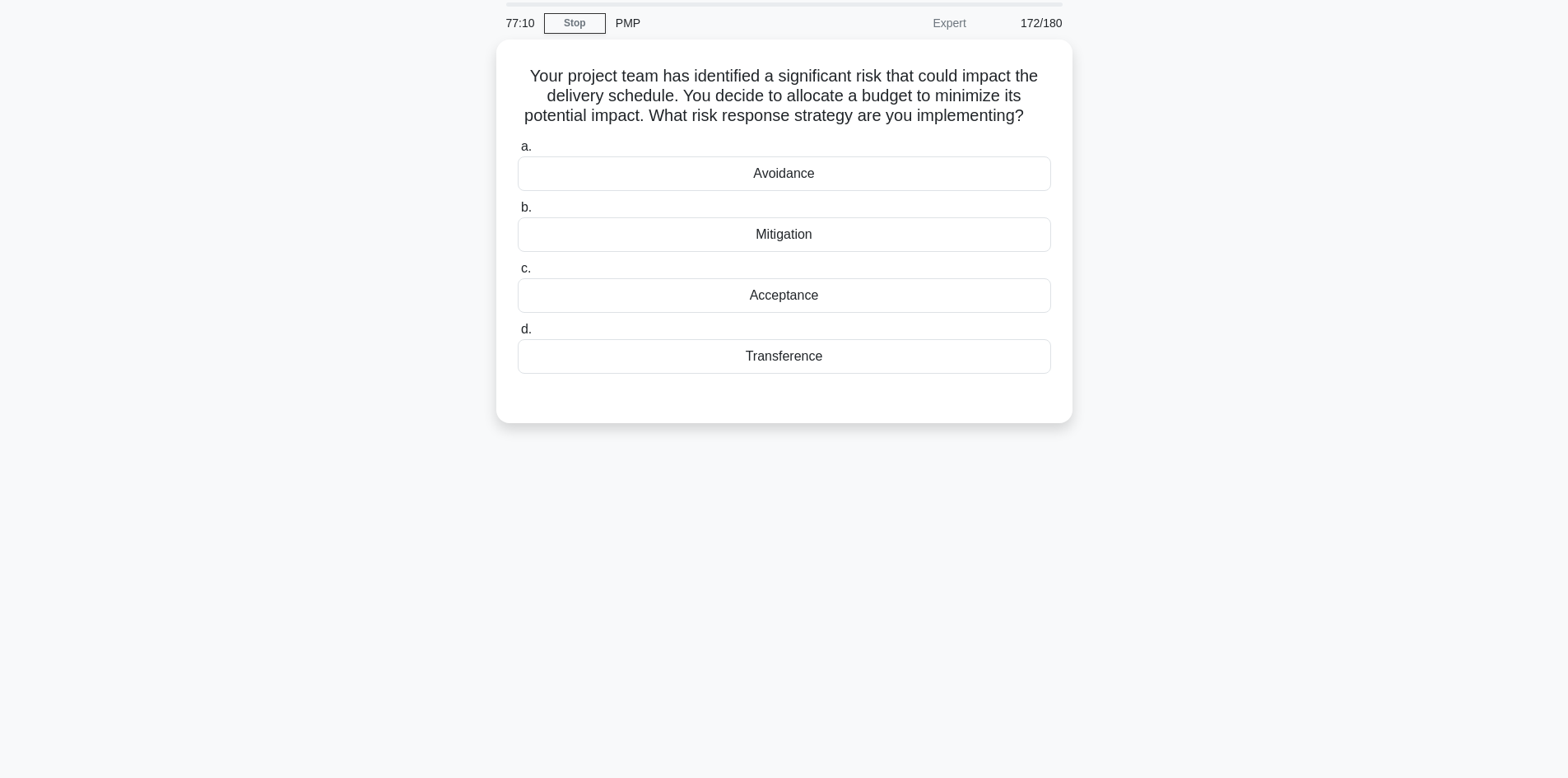
scroll to position [0, 0]
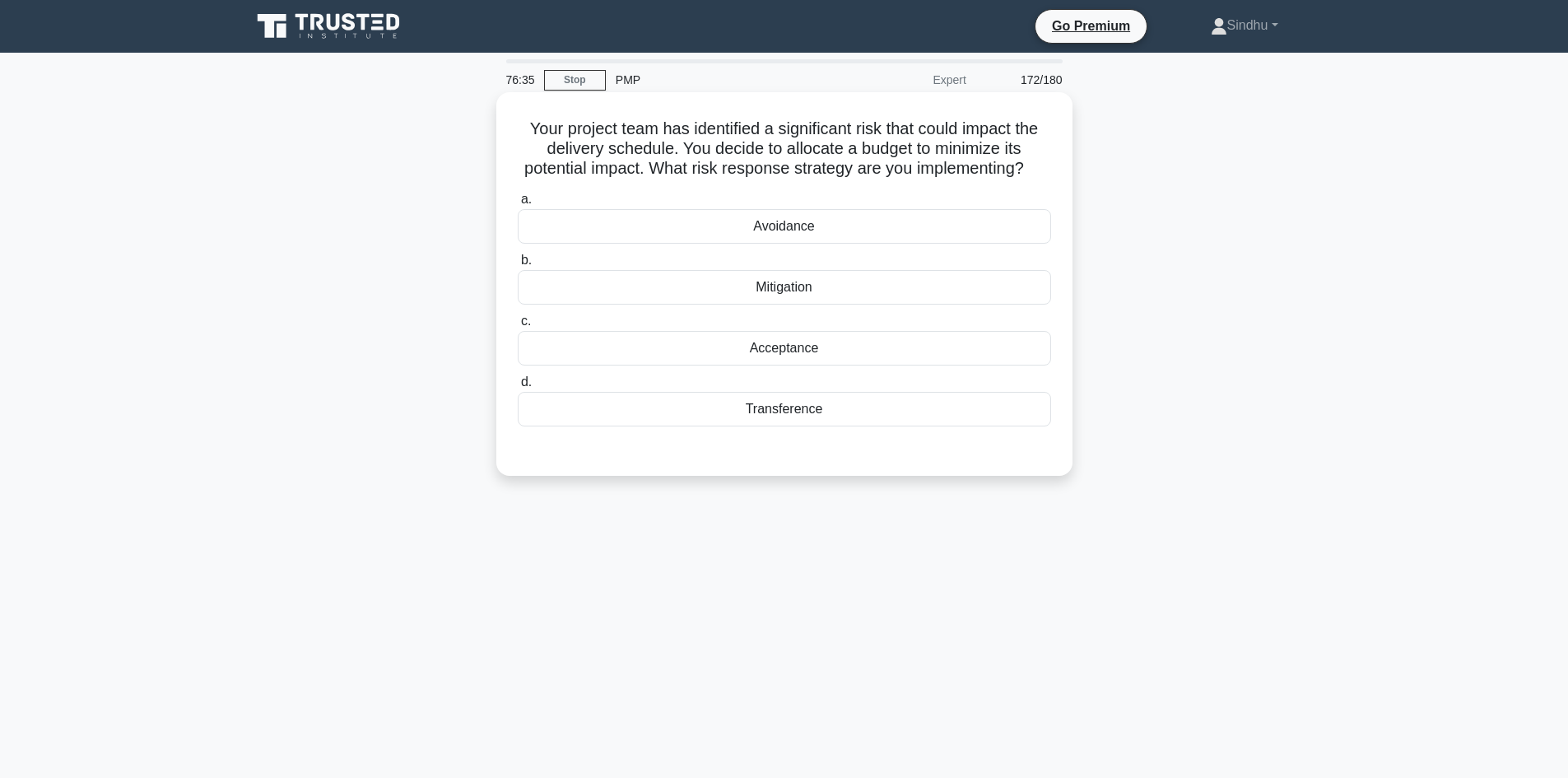
click at [770, 304] on div "Mitigation" at bounding box center [784, 287] width 533 height 35
click at [517, 266] on input "b. Mitigation" at bounding box center [517, 260] width 0 height 11
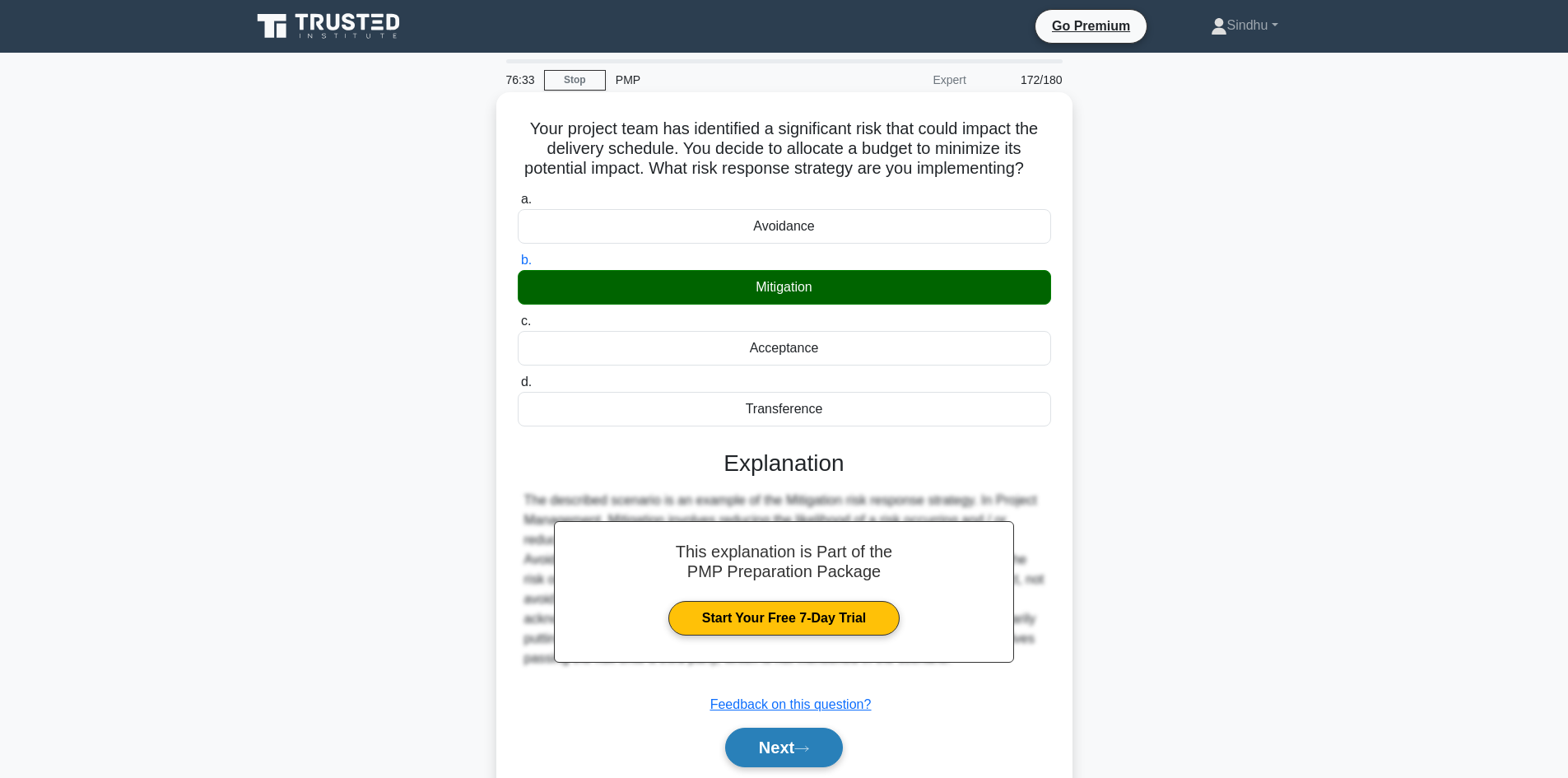
click at [772, 758] on button "Next" at bounding box center [784, 748] width 117 height 40
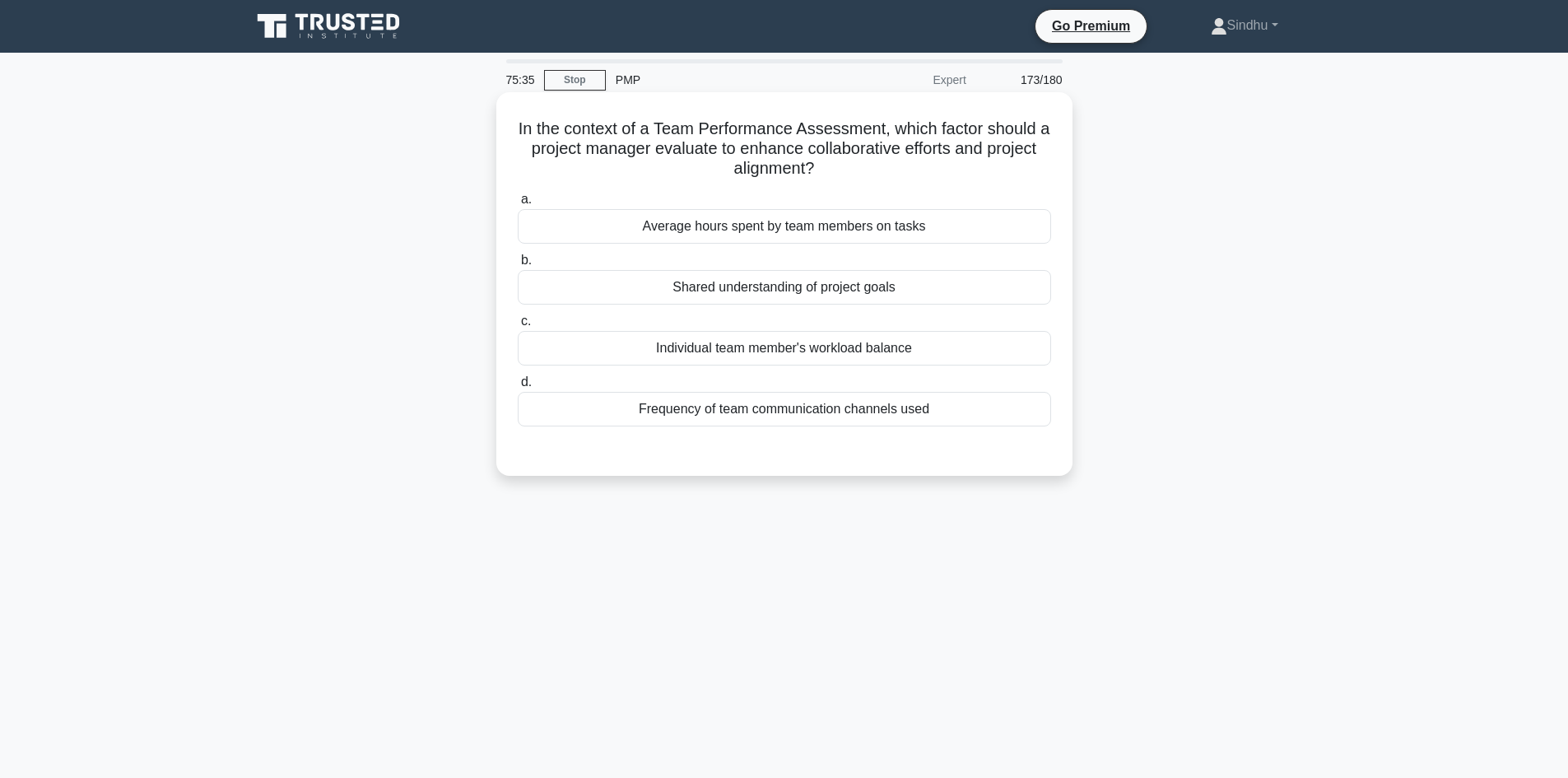
click at [840, 291] on div "Shared understanding of project goals" at bounding box center [784, 287] width 533 height 35
click at [517, 266] on input "b. Shared understanding of project goals" at bounding box center [517, 260] width 0 height 11
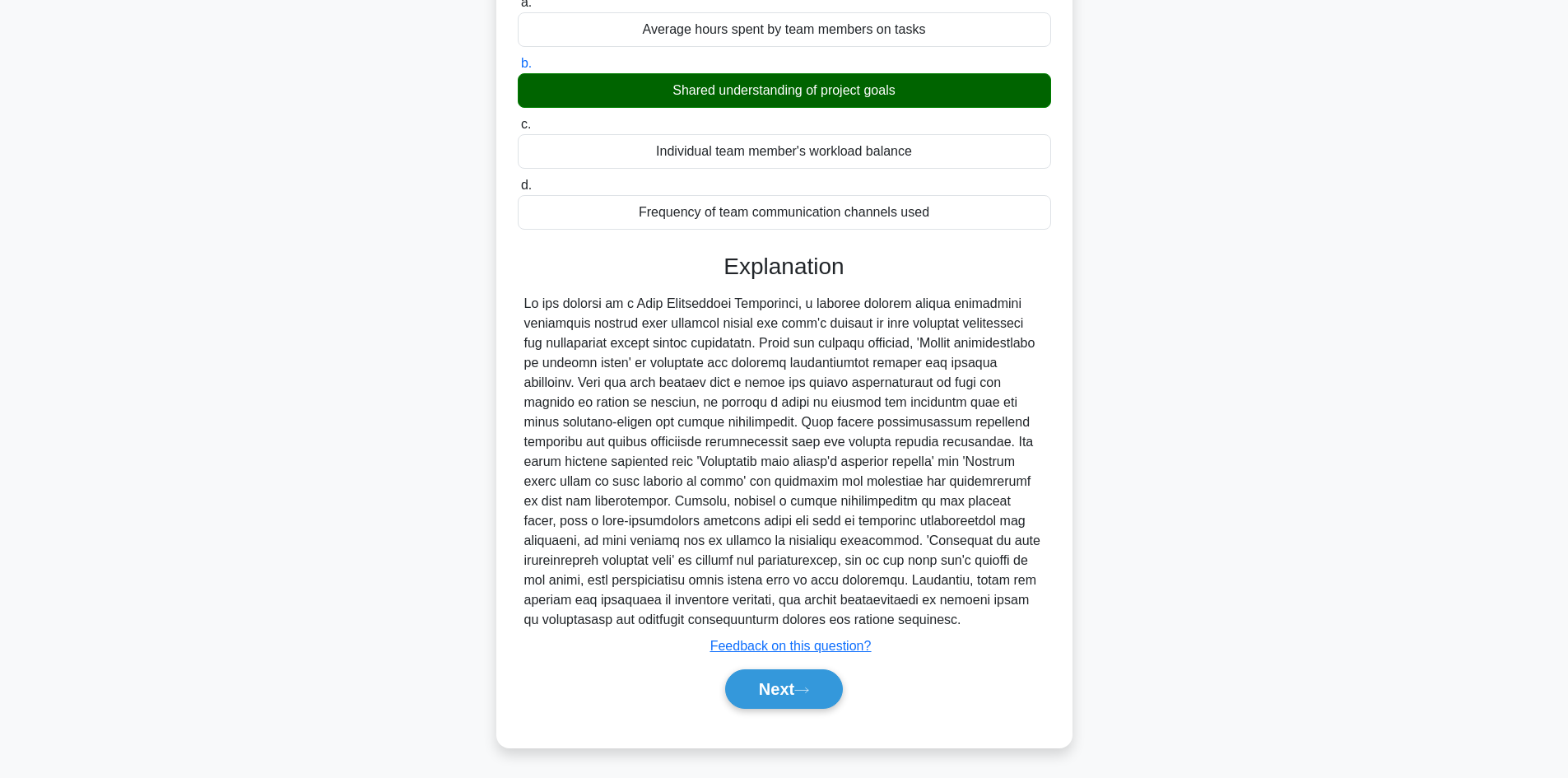
scroll to position [199, 0]
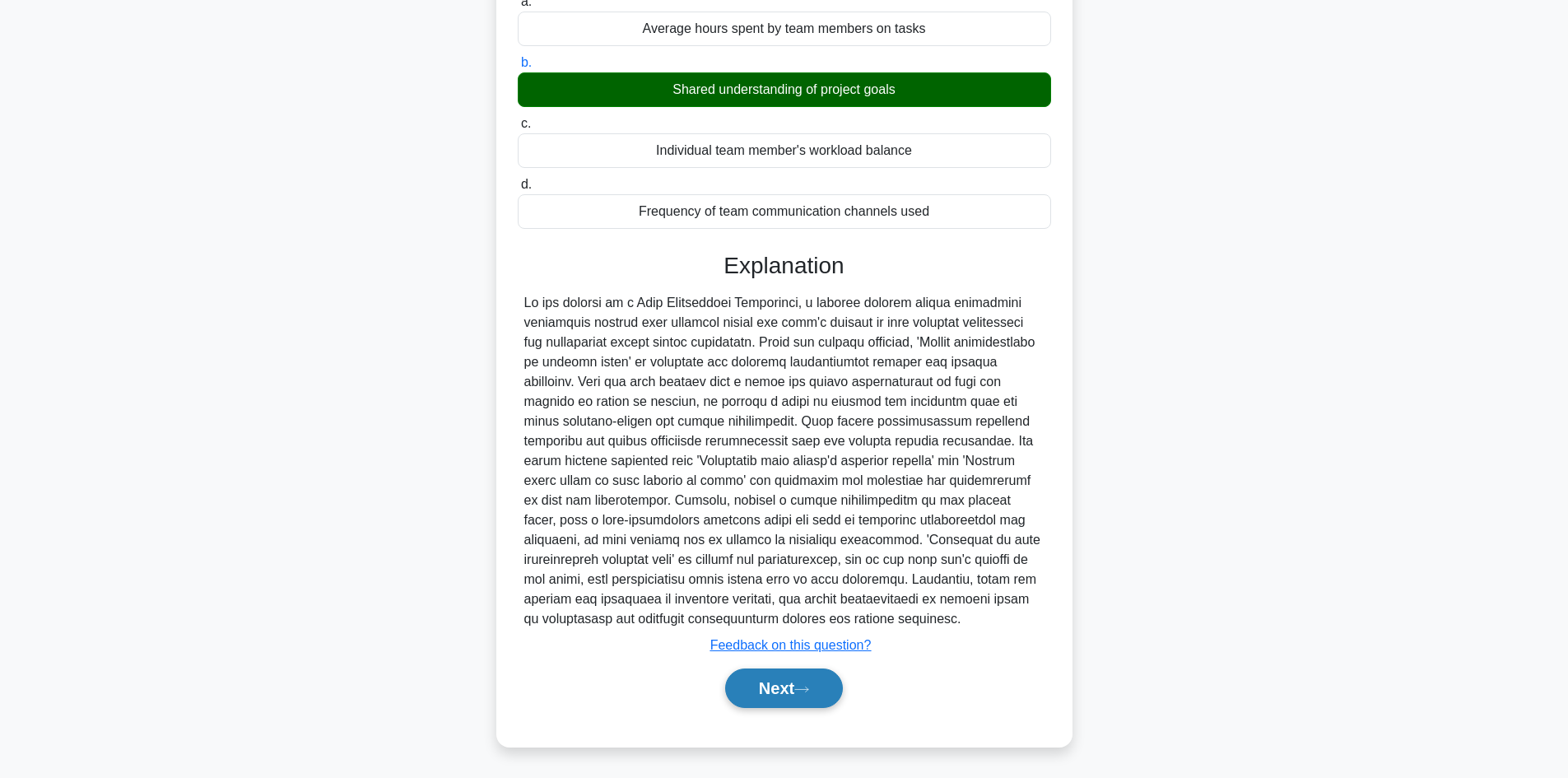
click at [779, 682] on button "Next" at bounding box center [784, 688] width 117 height 40
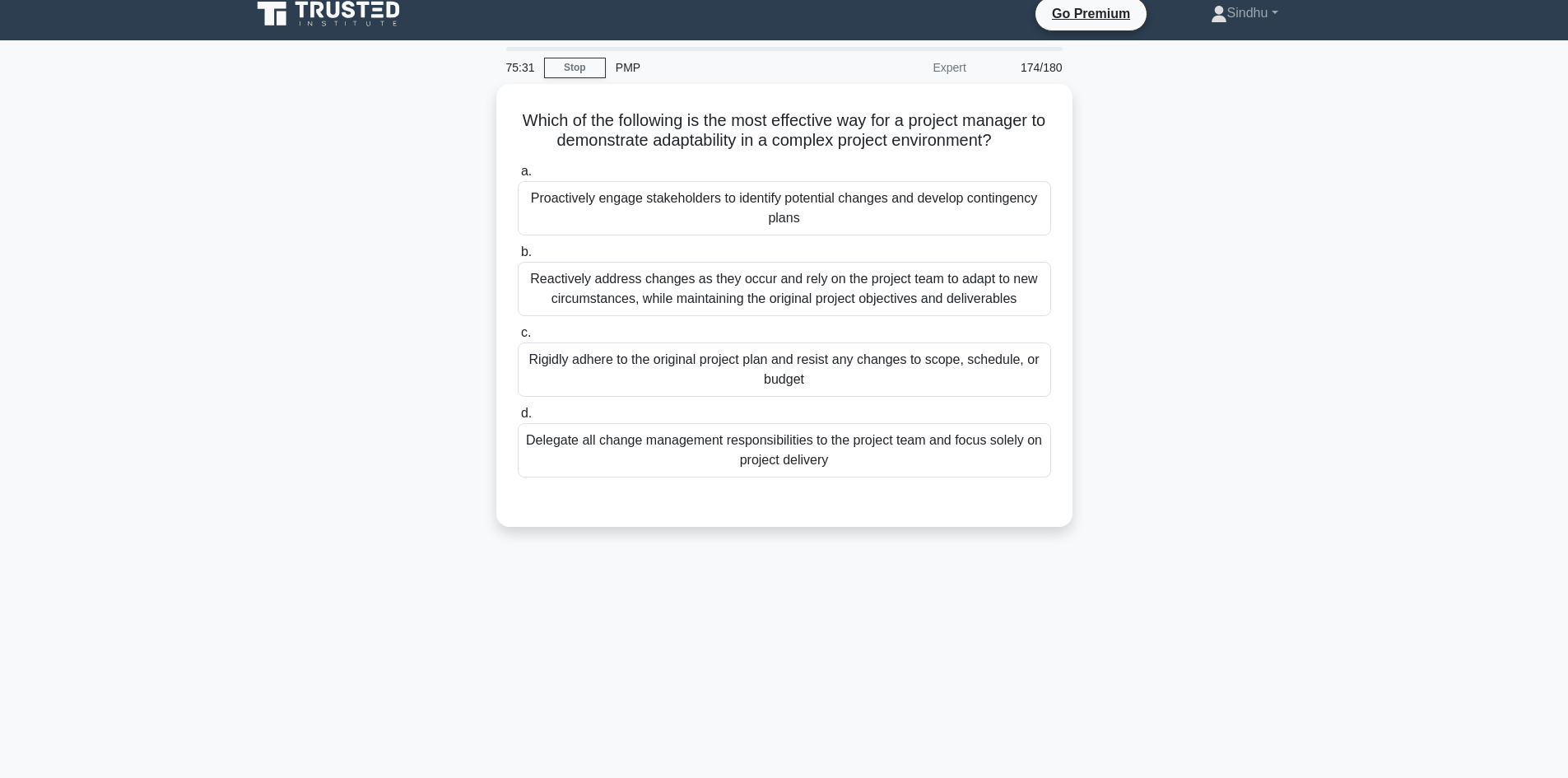
scroll to position [0, 0]
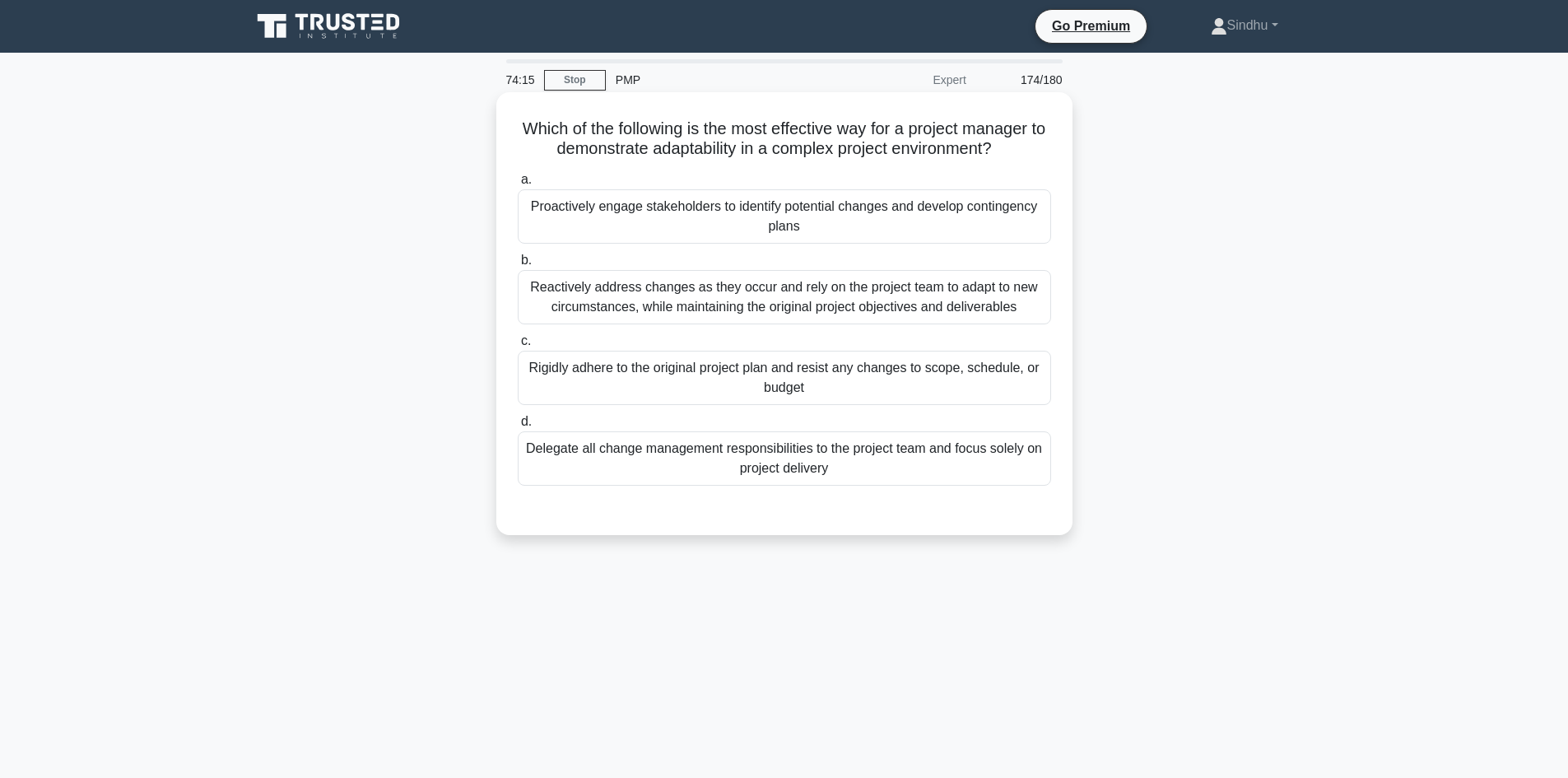
click at [935, 294] on div "Reactively address changes as they occur and rely on the project team to adapt …" at bounding box center [784, 297] width 533 height 54
click at [517, 266] on input "b. Reactively address changes as they occur and rely on the project team to ada…" at bounding box center [517, 260] width 0 height 11
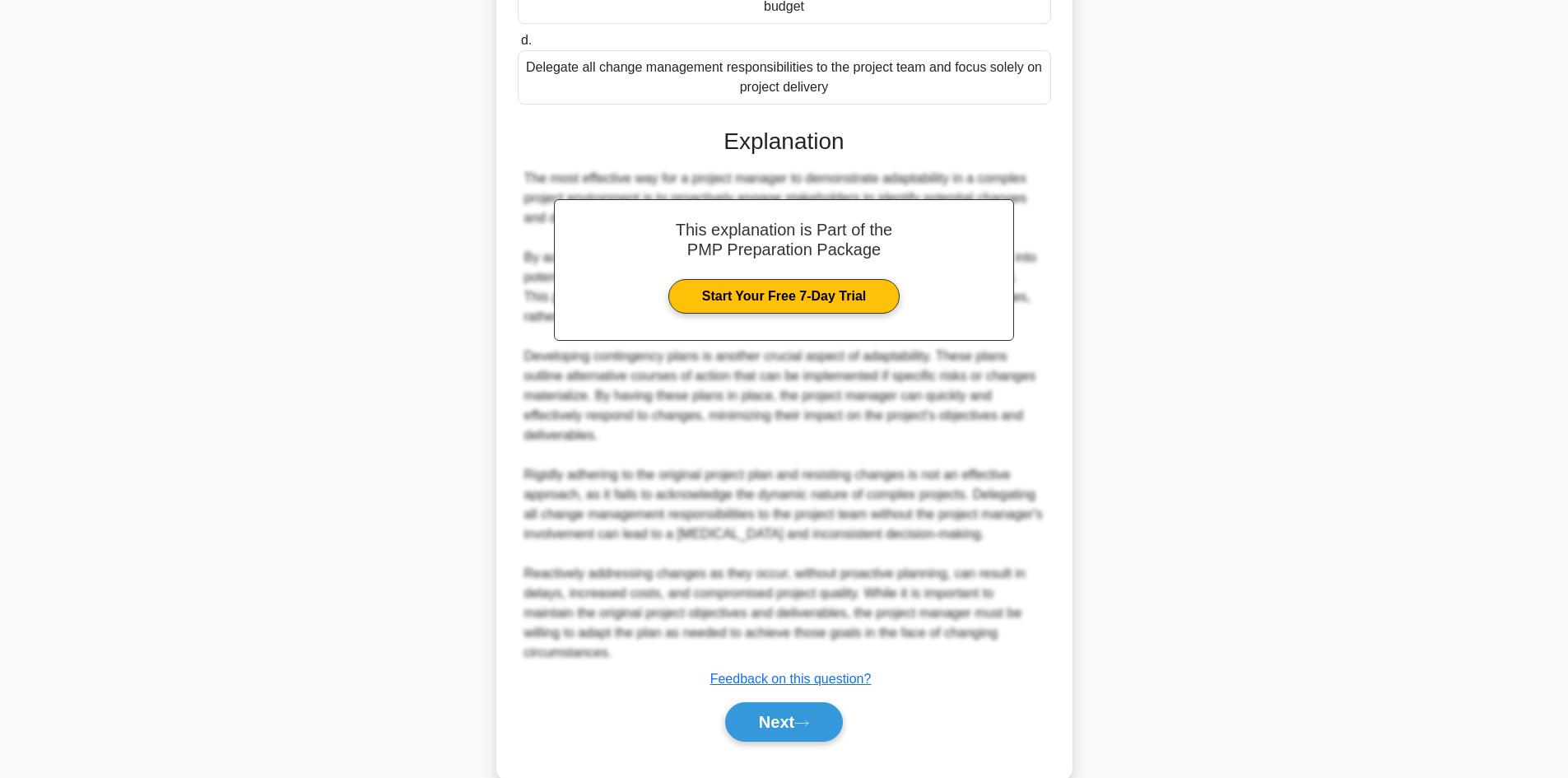
scroll to position [437, 0]
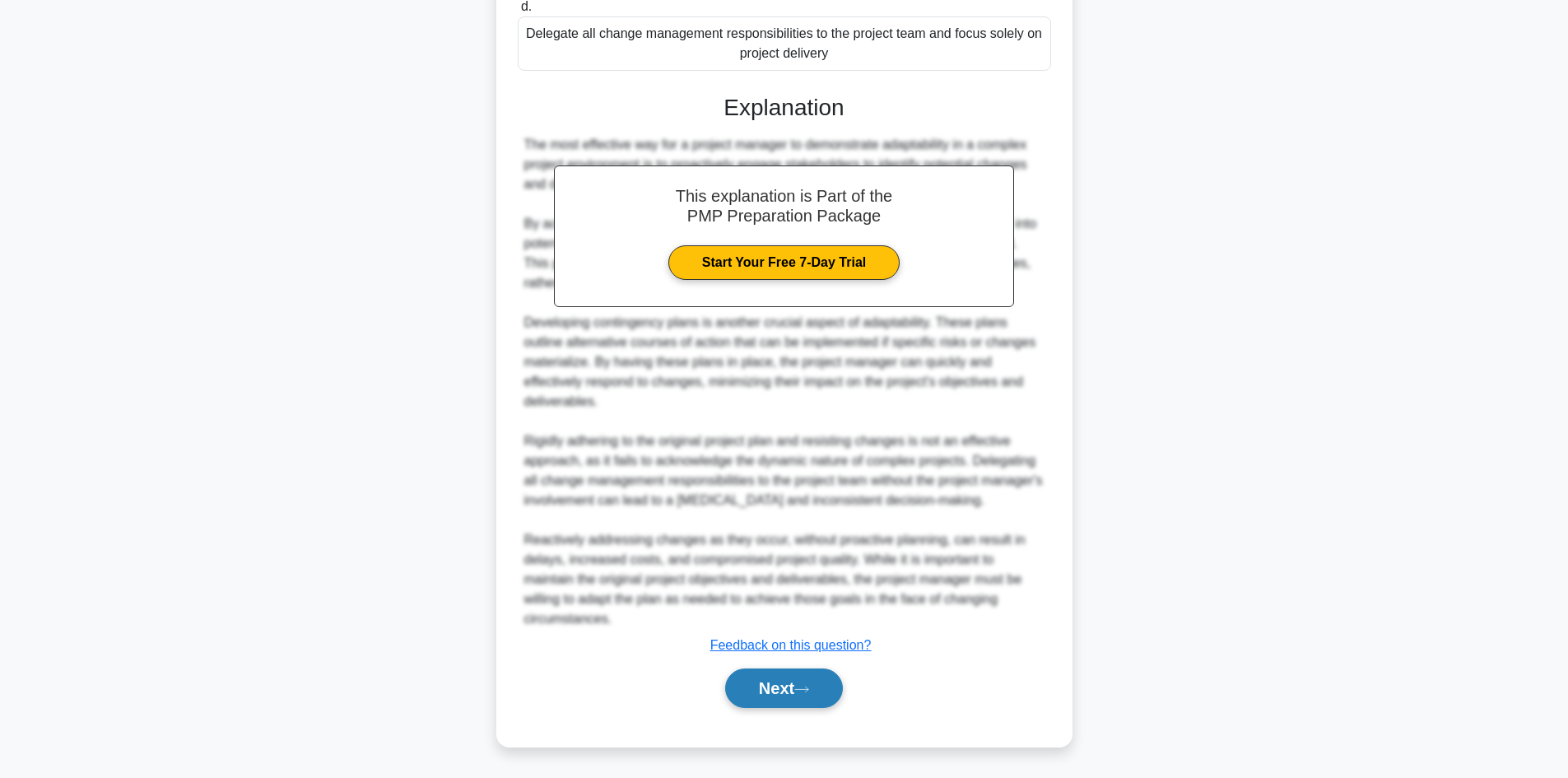
click at [788, 682] on button "Next" at bounding box center [784, 688] width 117 height 40
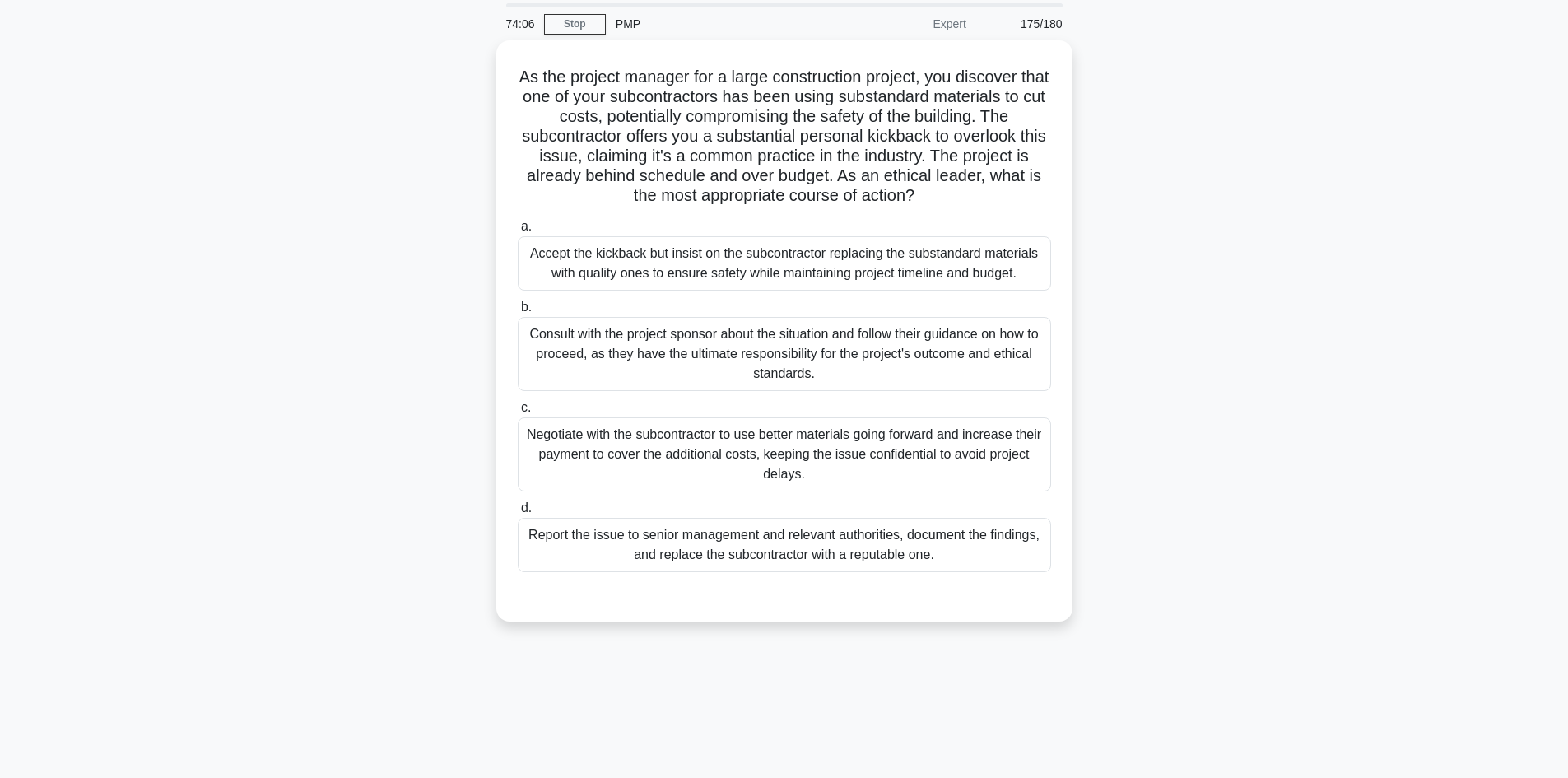
scroll to position [0, 0]
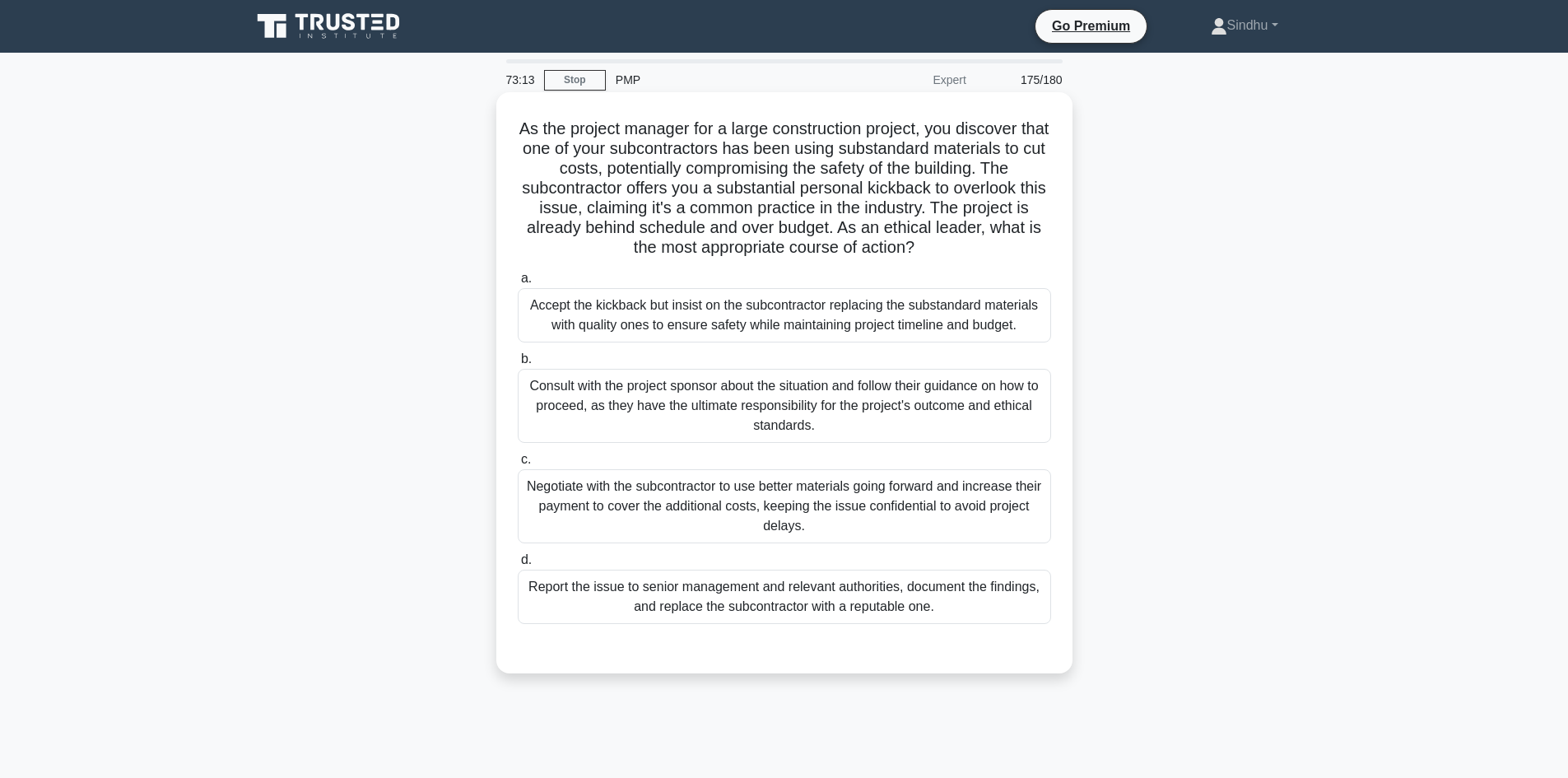
click at [579, 403] on div "Consult with the project sponsor about the situation and follow their guidance …" at bounding box center [784, 406] width 533 height 74
click at [517, 364] on input "b. Consult with the project sponsor about the situation and follow their guidan…" at bounding box center [517, 359] width 0 height 11
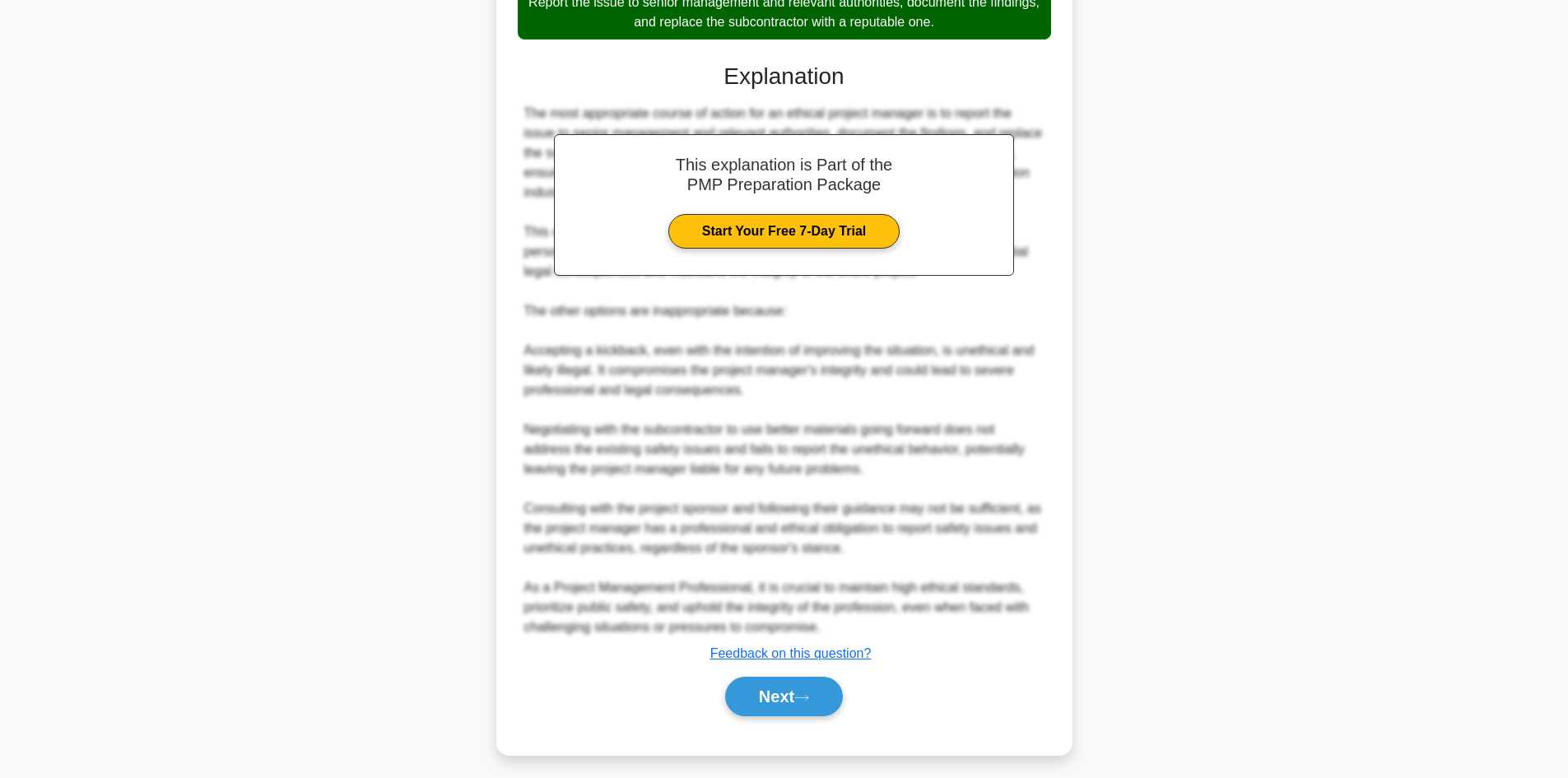
scroll to position [595, 0]
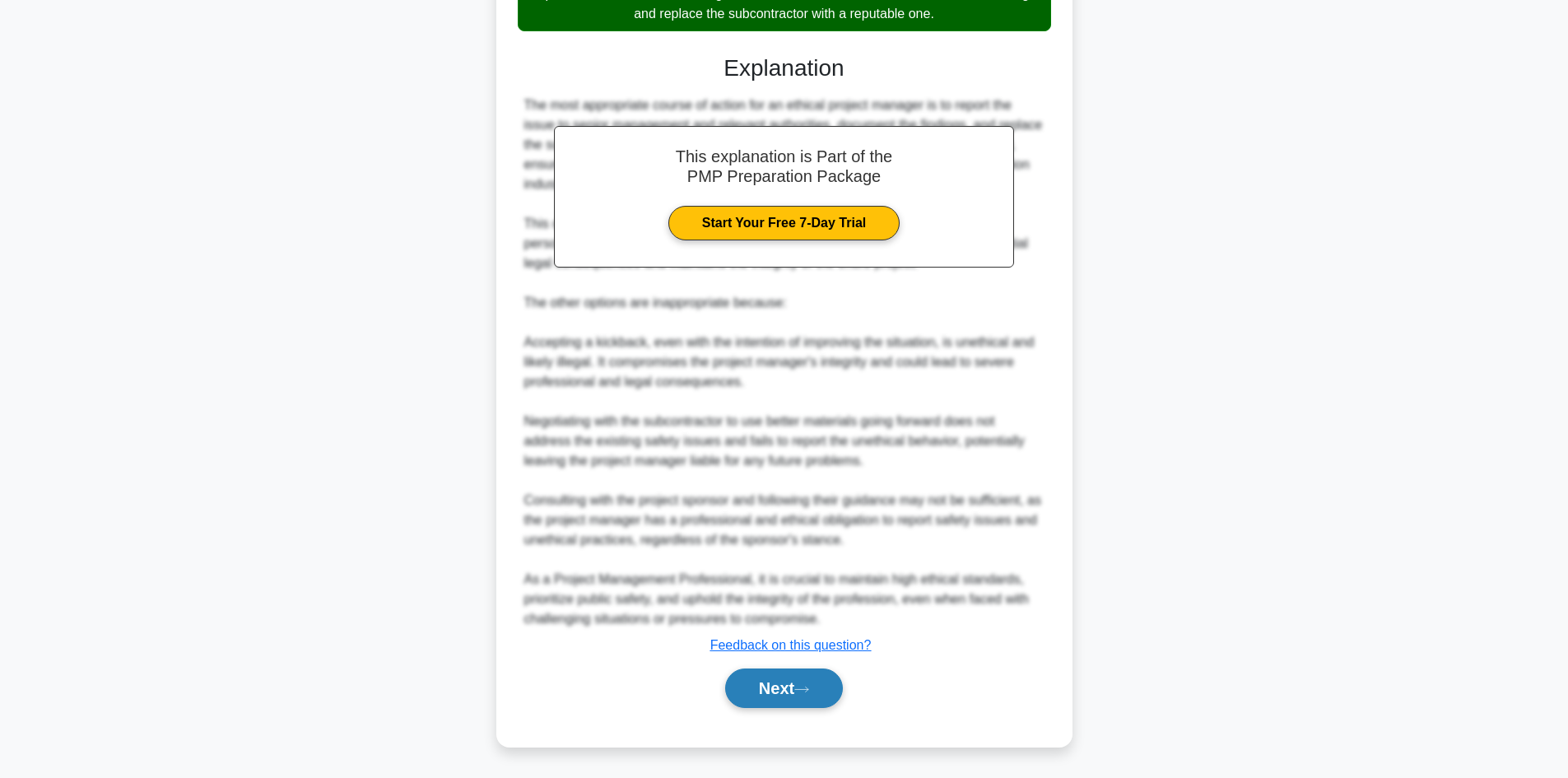
click at [754, 691] on button "Next" at bounding box center [784, 688] width 117 height 40
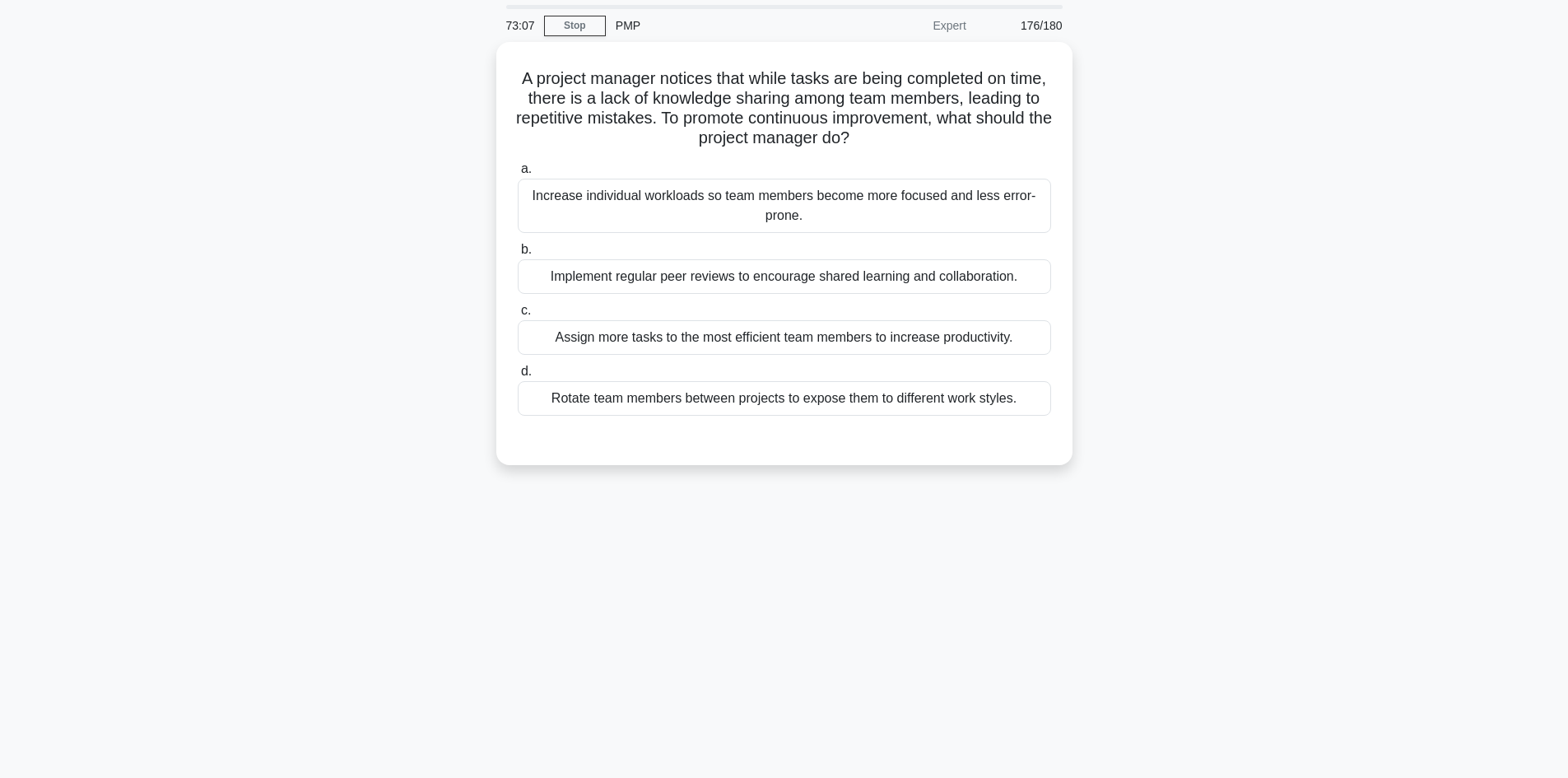
scroll to position [0, 0]
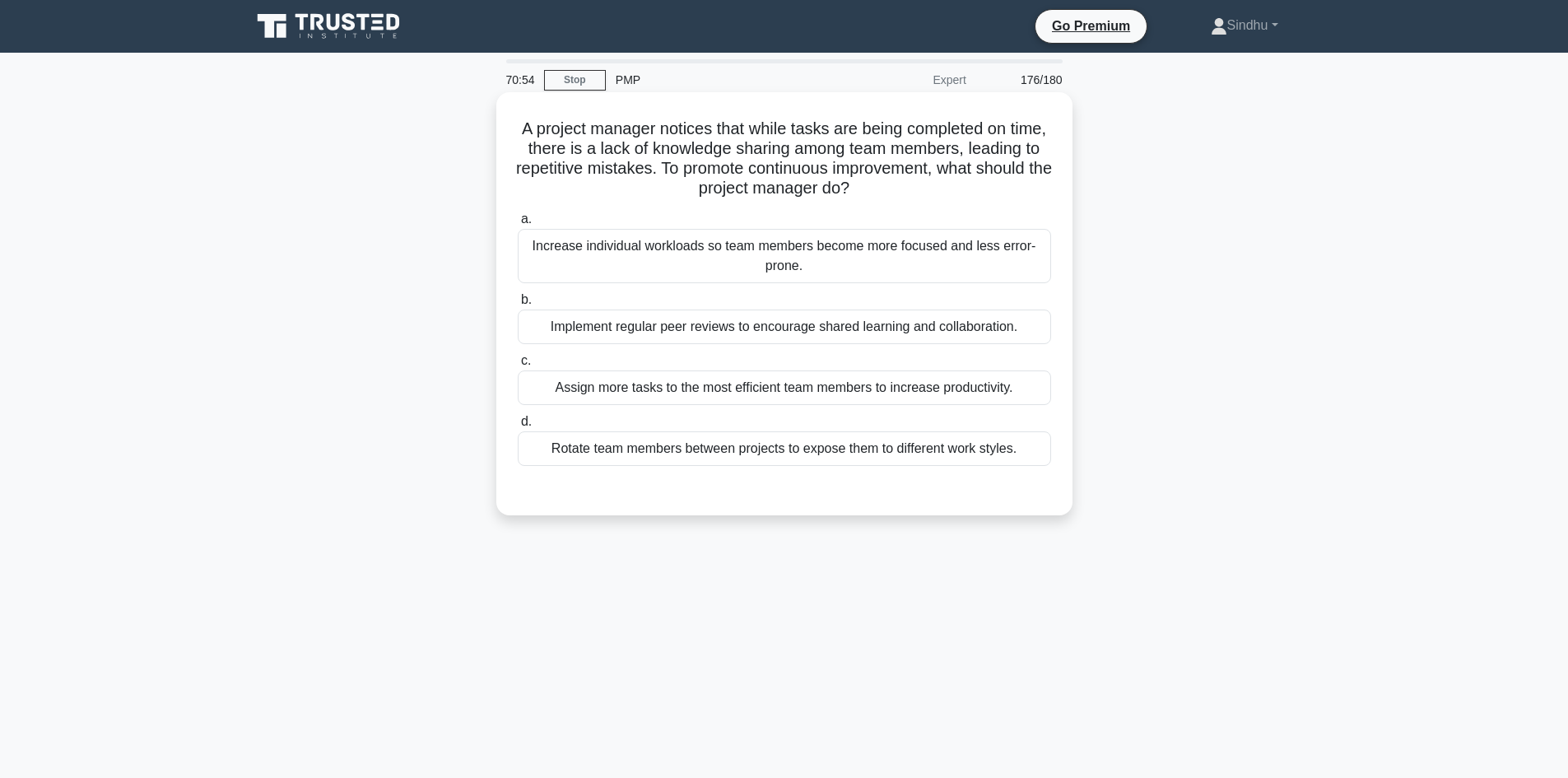
click at [832, 330] on div "Implement regular peer reviews to encourage shared learning and collaboration." at bounding box center [784, 326] width 533 height 35
click at [517, 305] on input "b. Implement regular peer reviews to encourage shared learning and collaboratio…" at bounding box center [517, 300] width 0 height 11
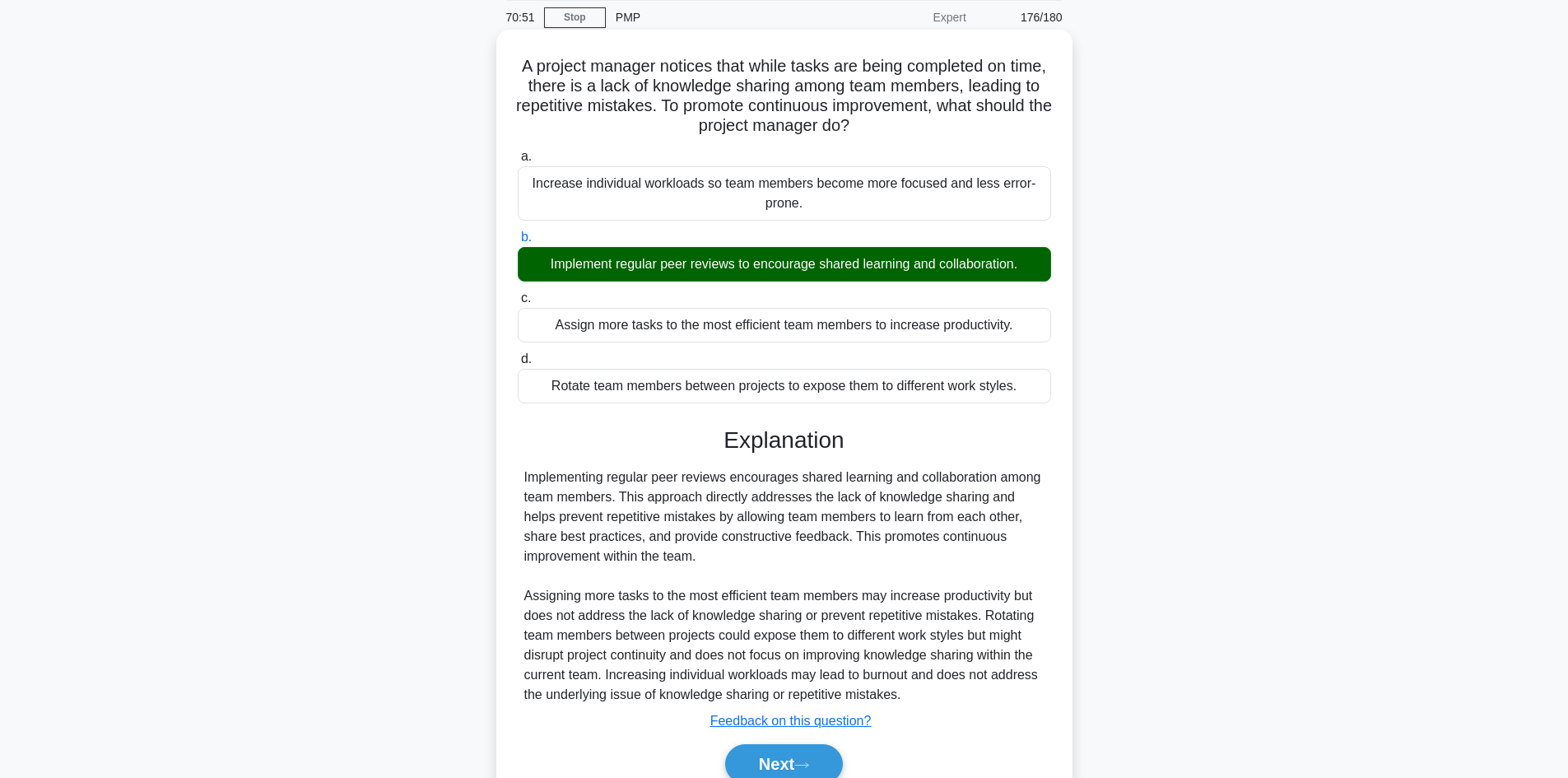
scroll to position [140, 0]
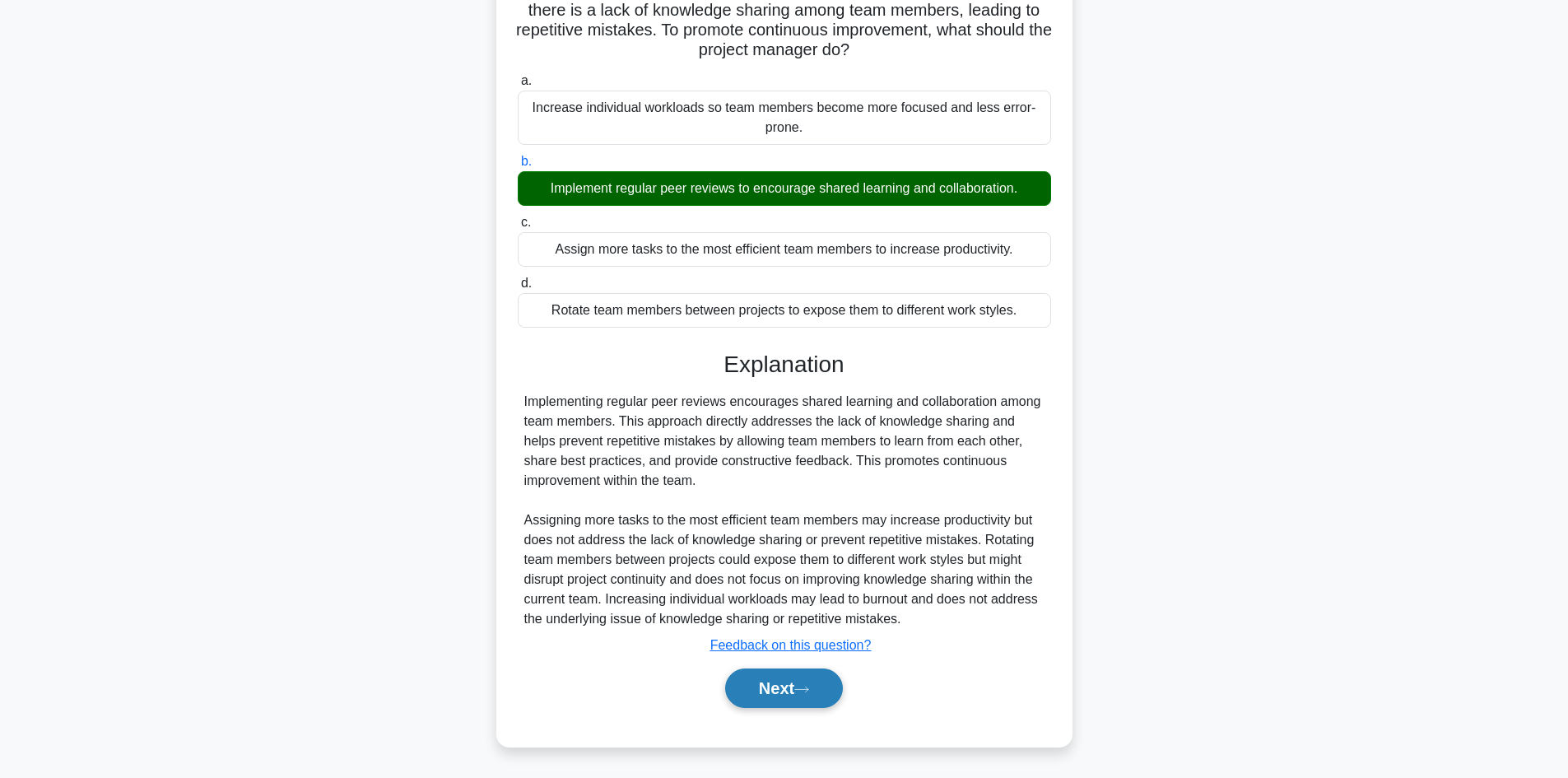
click at [786, 680] on button "Next" at bounding box center [784, 688] width 117 height 40
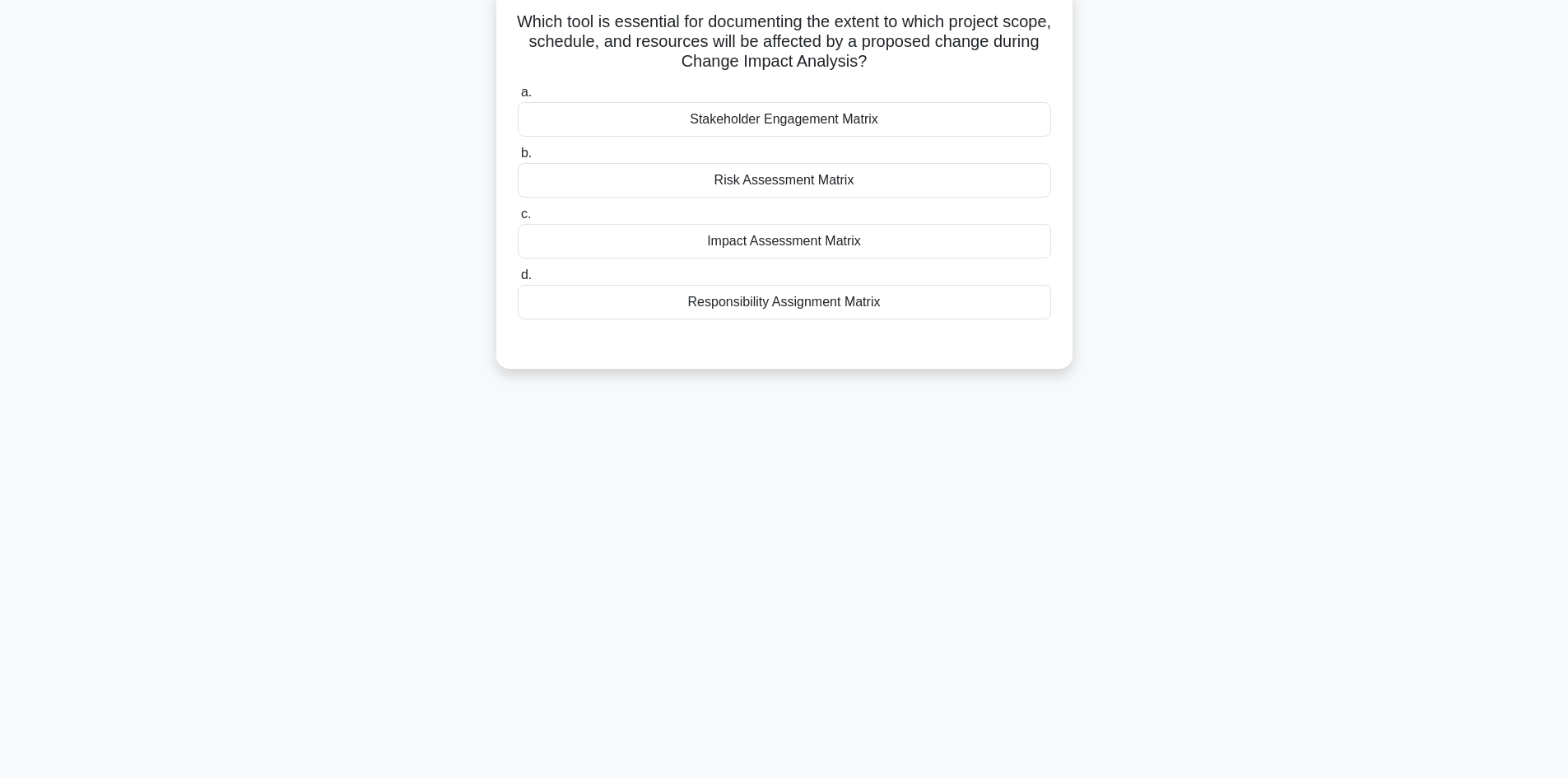
scroll to position [0, 0]
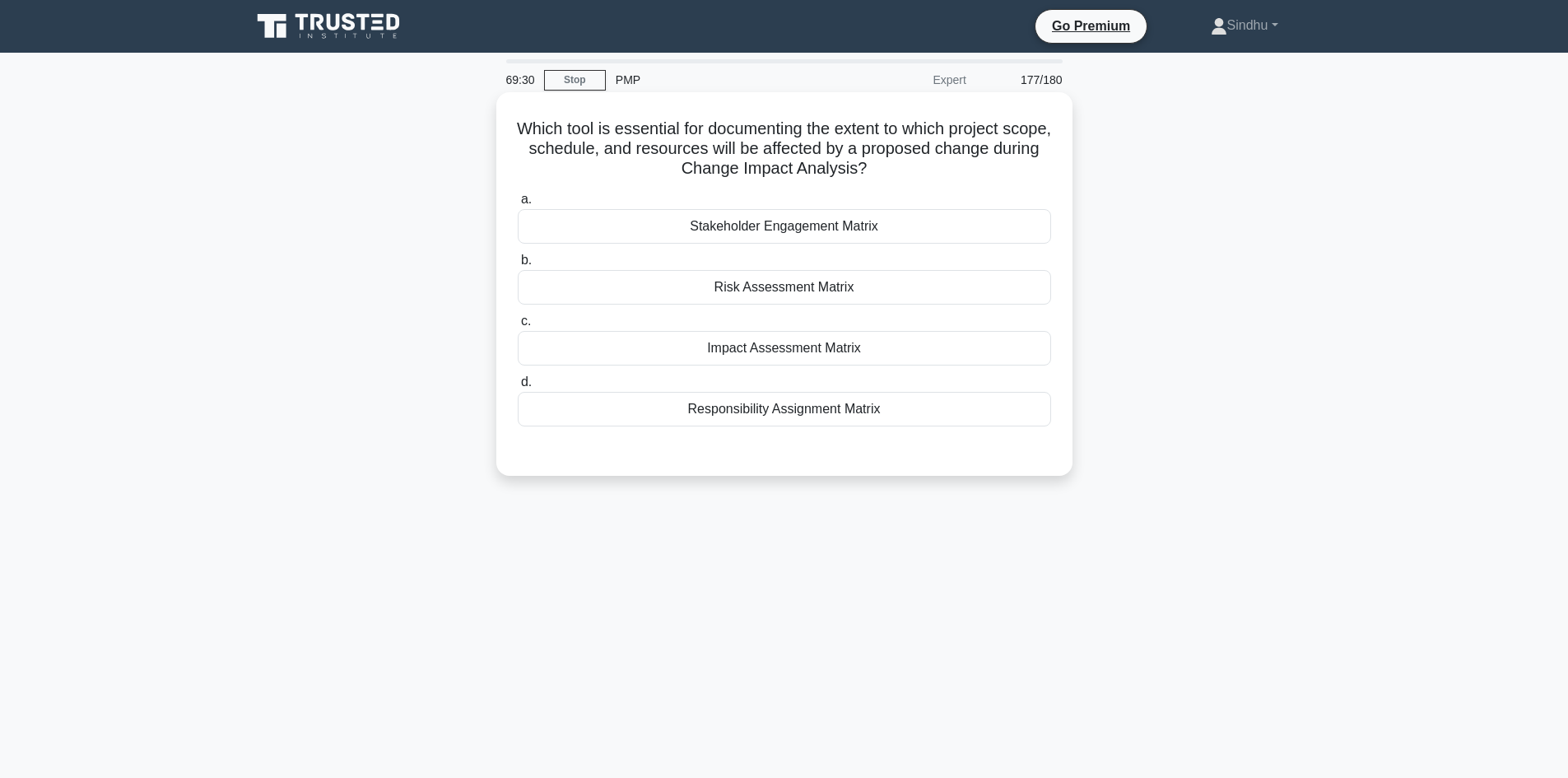
click at [819, 349] on div "Impact Assessment Matrix" at bounding box center [784, 348] width 533 height 35
click at [517, 327] on input "c. Impact Assessment Matrix" at bounding box center [517, 321] width 0 height 11
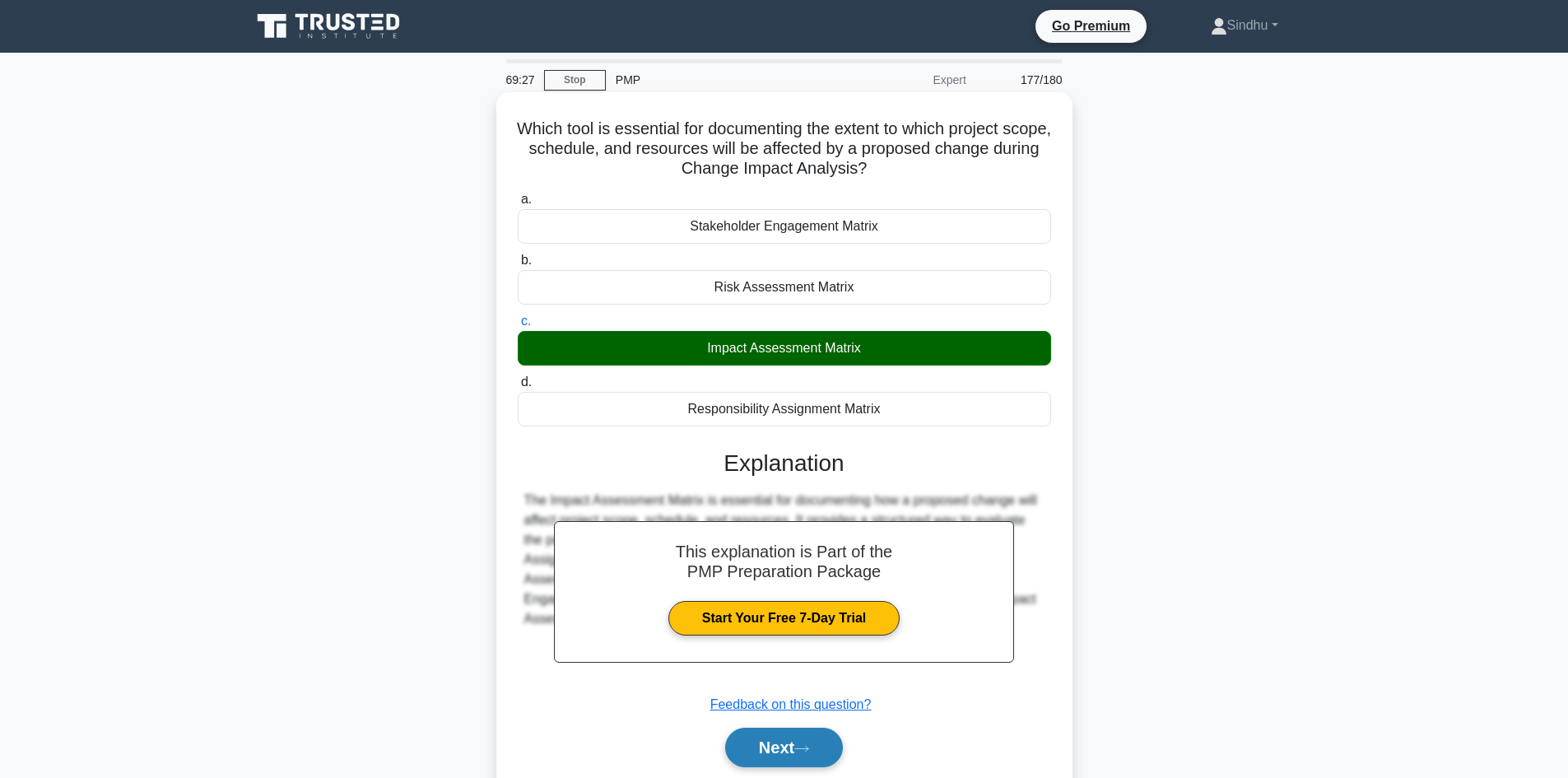
click at [746, 737] on button "Next" at bounding box center [784, 748] width 117 height 40
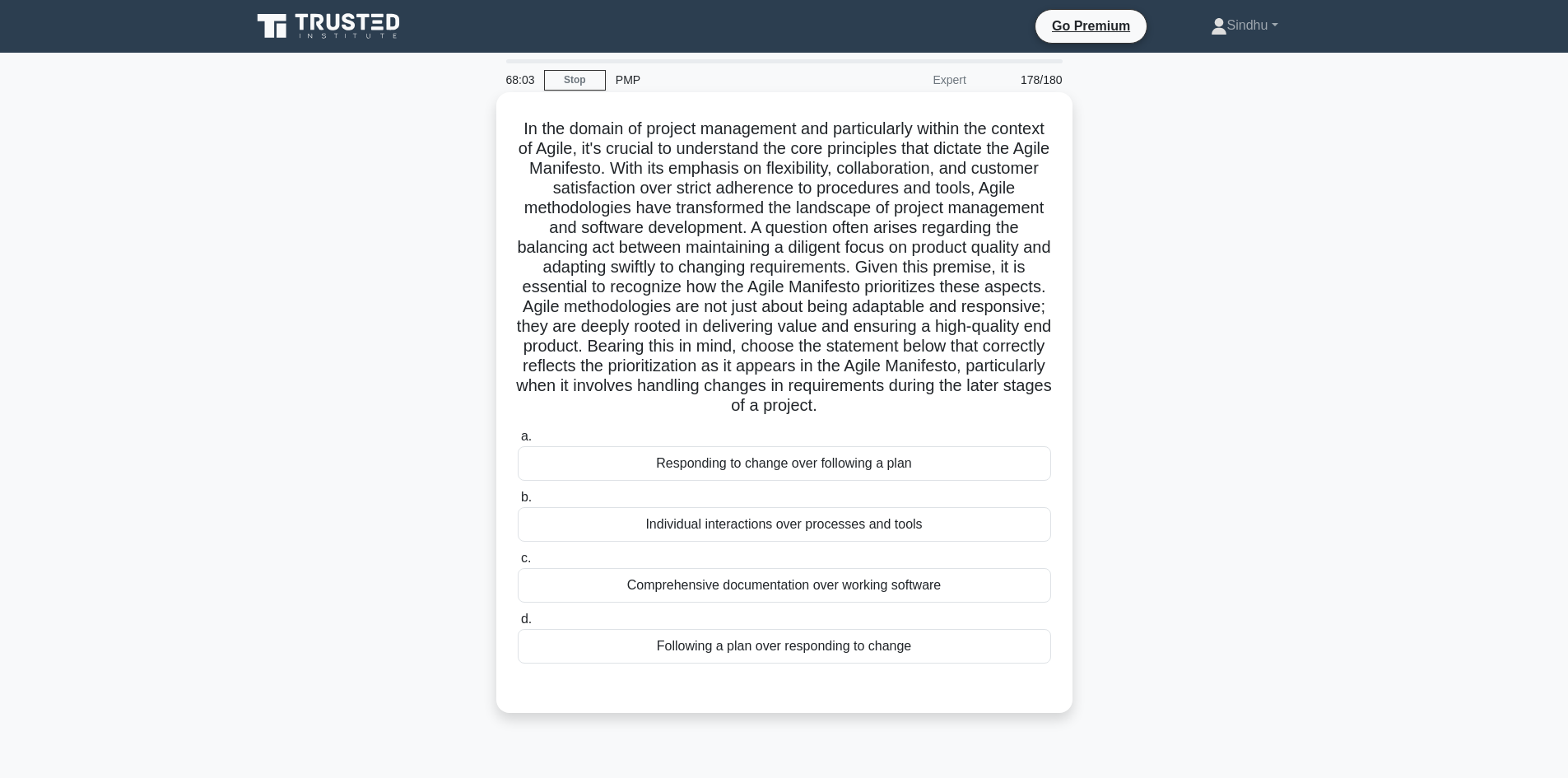
click at [809, 481] on div "Responding to change over following a plan" at bounding box center [784, 463] width 533 height 35
click at [517, 442] on input "a. Responding to change over following a plan" at bounding box center [517, 436] width 0 height 11
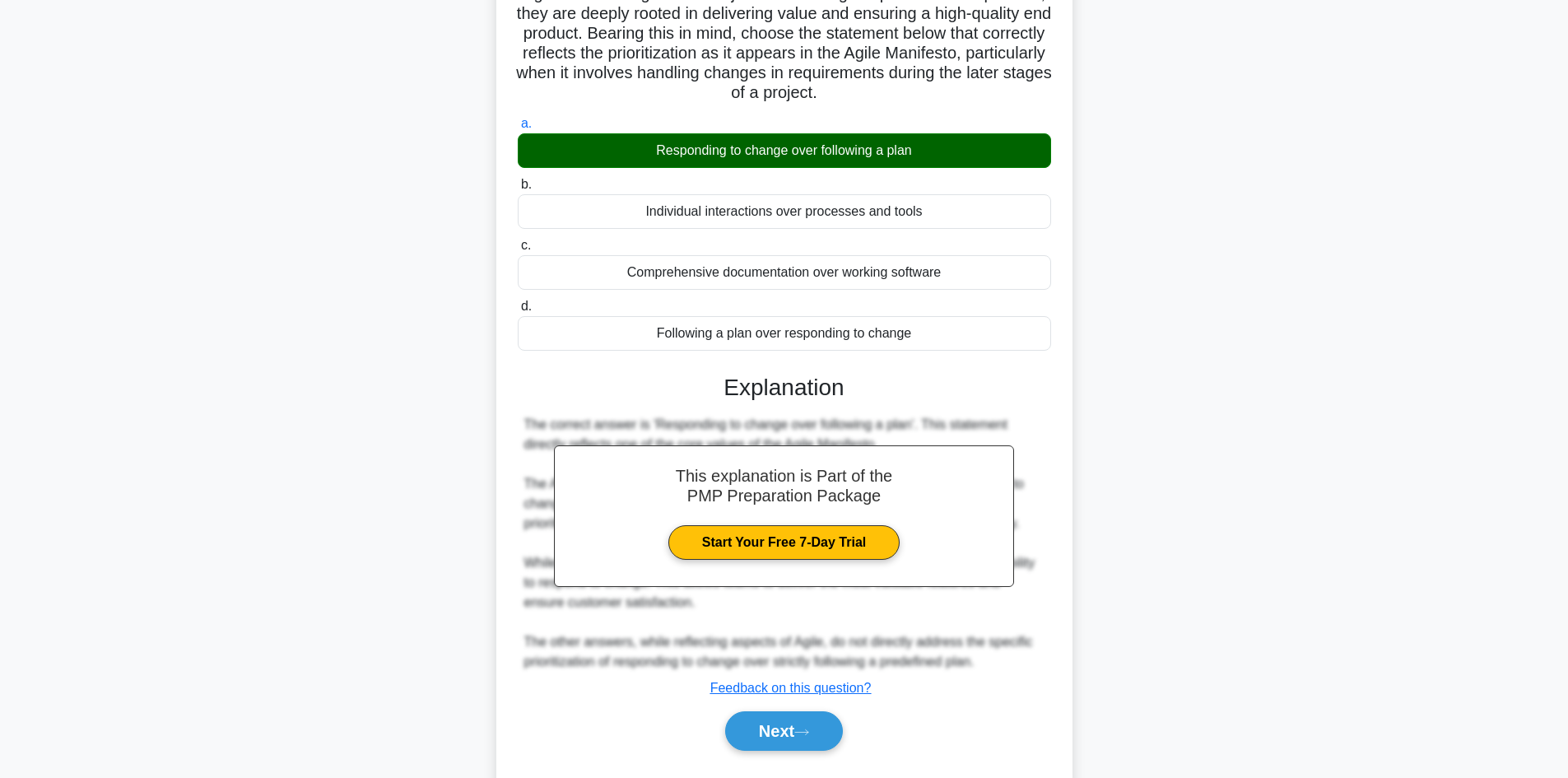
scroll to position [376, 0]
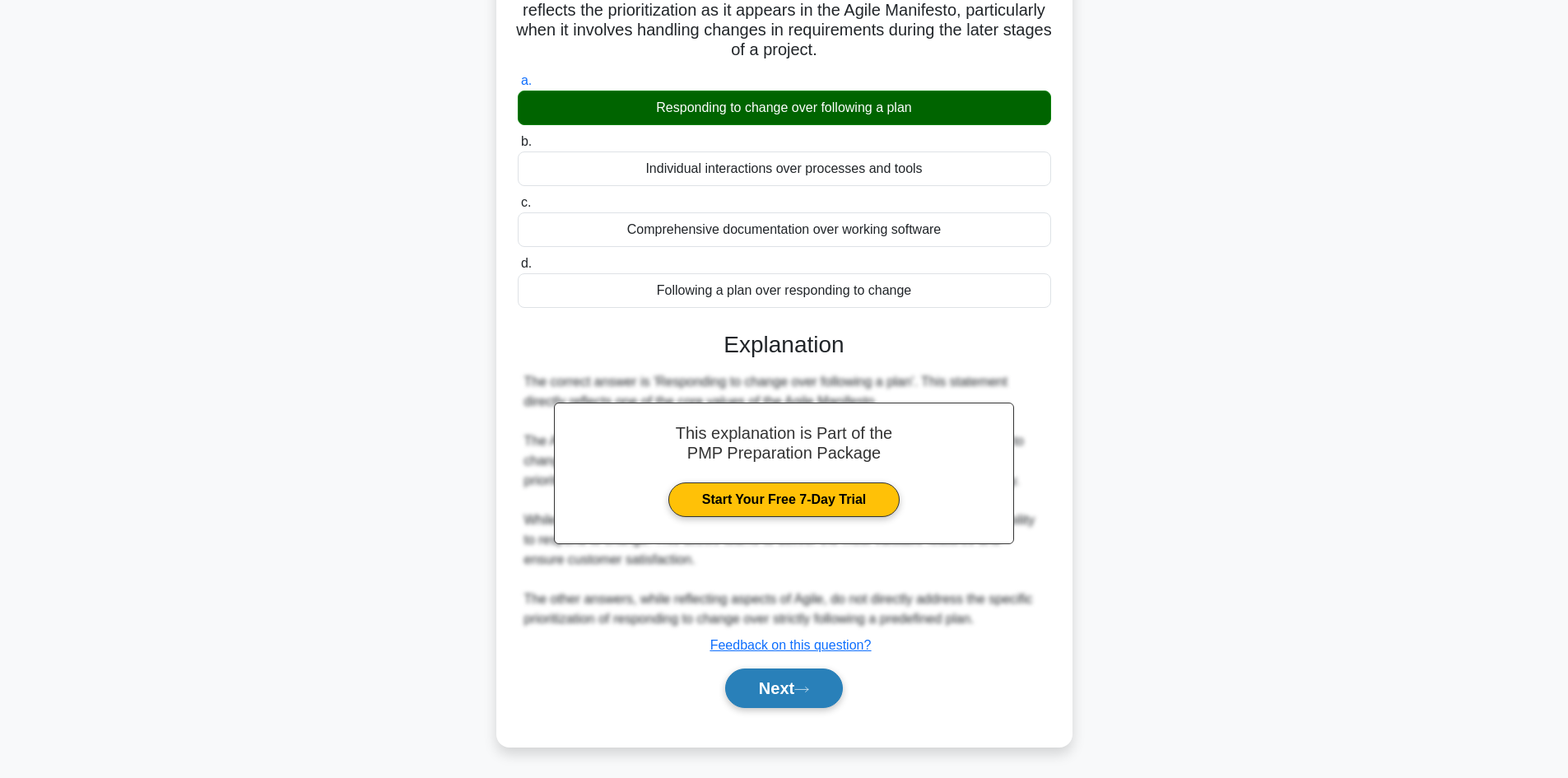
click at [742, 687] on button "Next" at bounding box center [784, 688] width 117 height 40
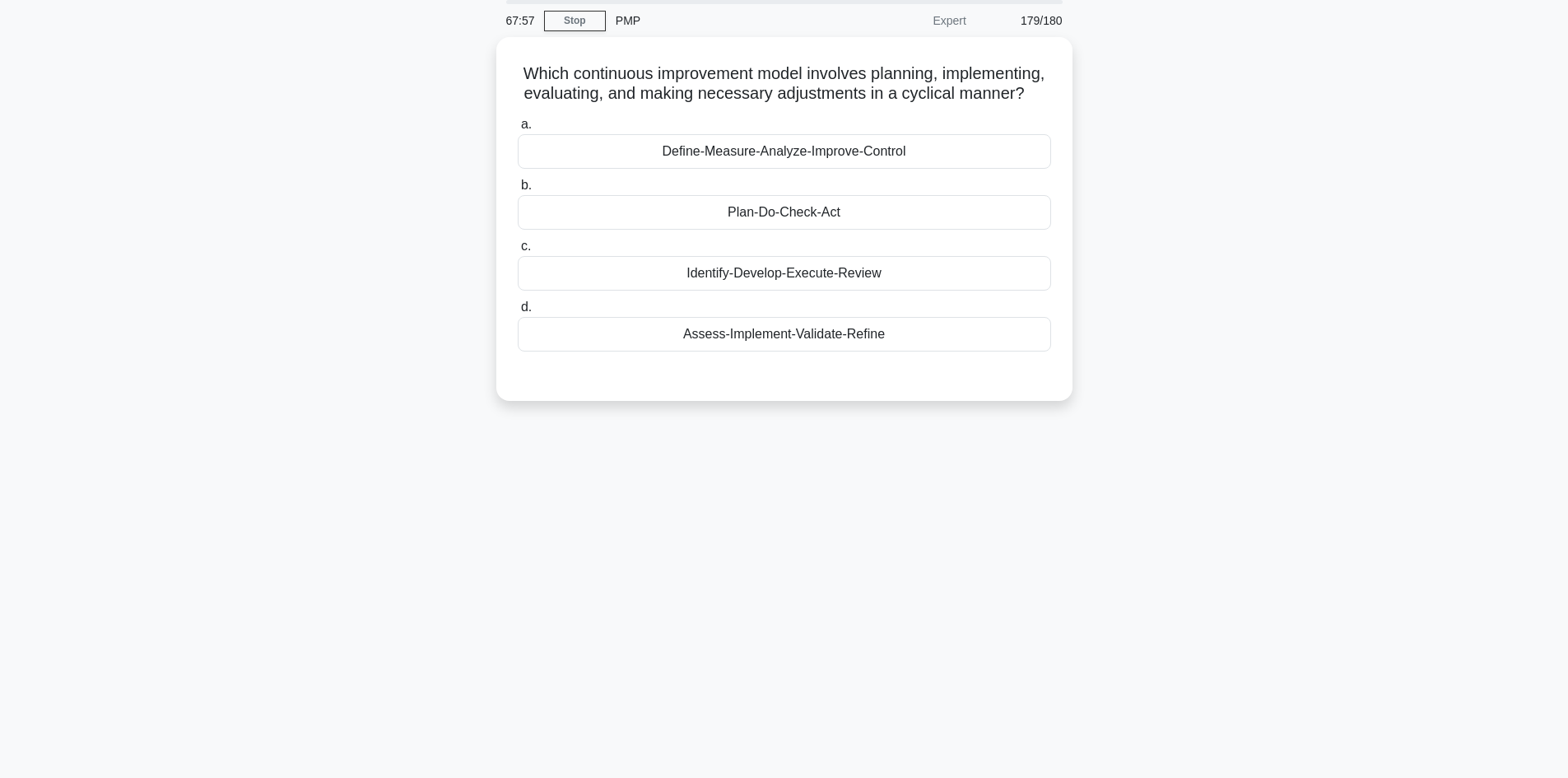
scroll to position [0, 0]
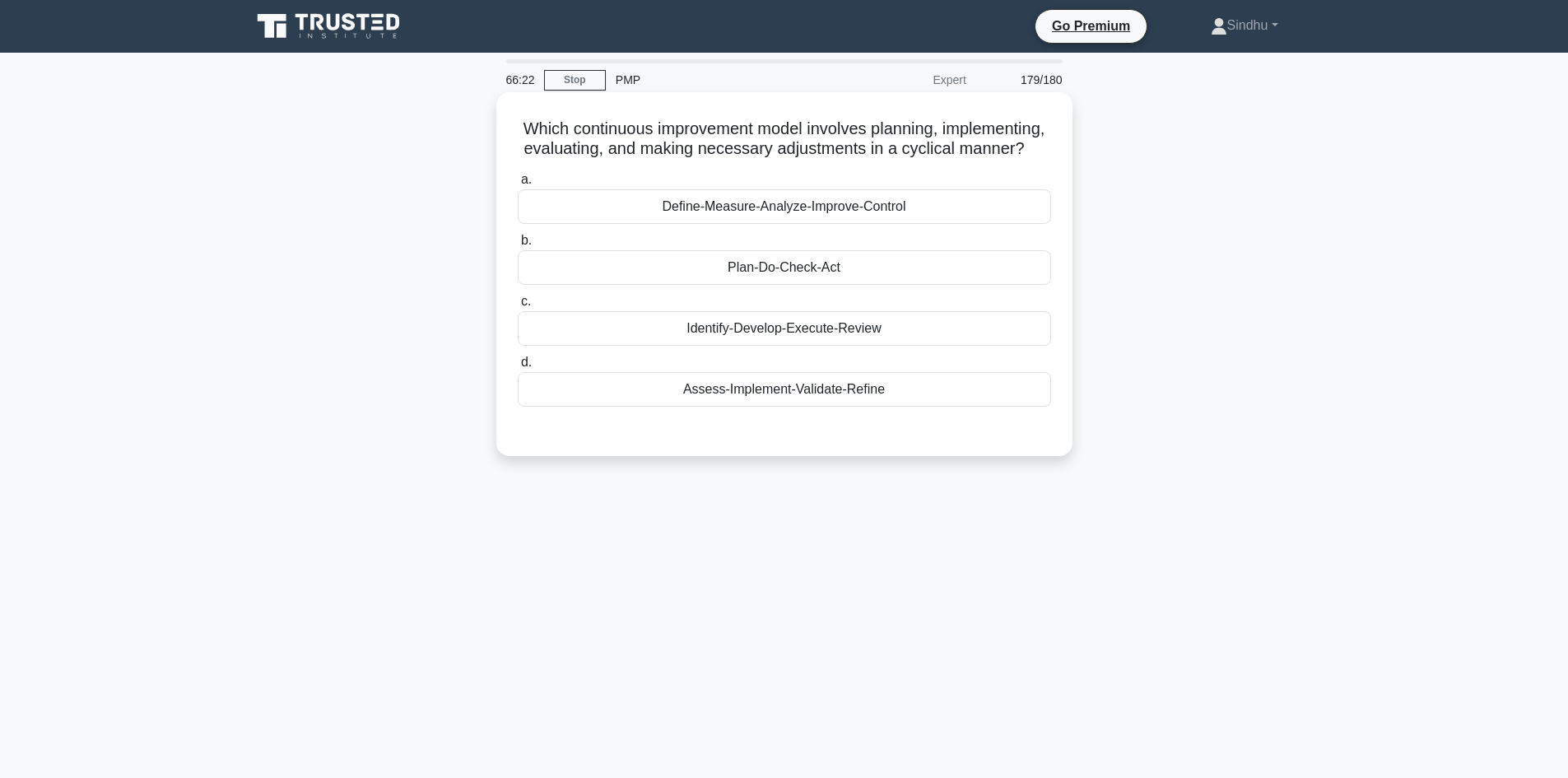
click at [876, 224] on div "Define-Measure-Analyze-Improve-Control" at bounding box center [784, 206] width 533 height 35
click at [517, 185] on input "a. Define-Measure-Analyze-Improve-Control" at bounding box center [517, 179] width 0 height 11
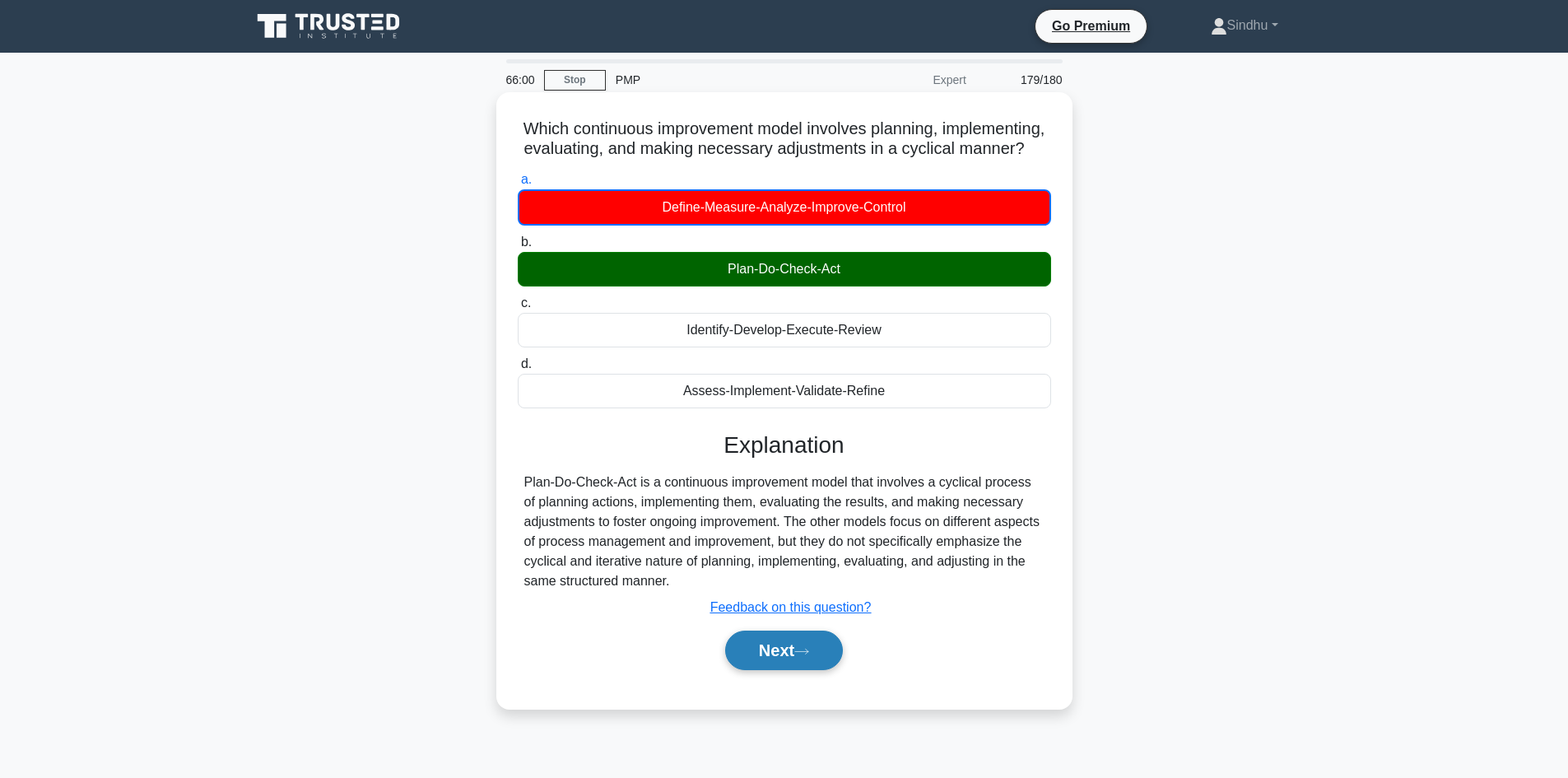
click at [787, 671] on button "Next" at bounding box center [784, 650] width 117 height 40
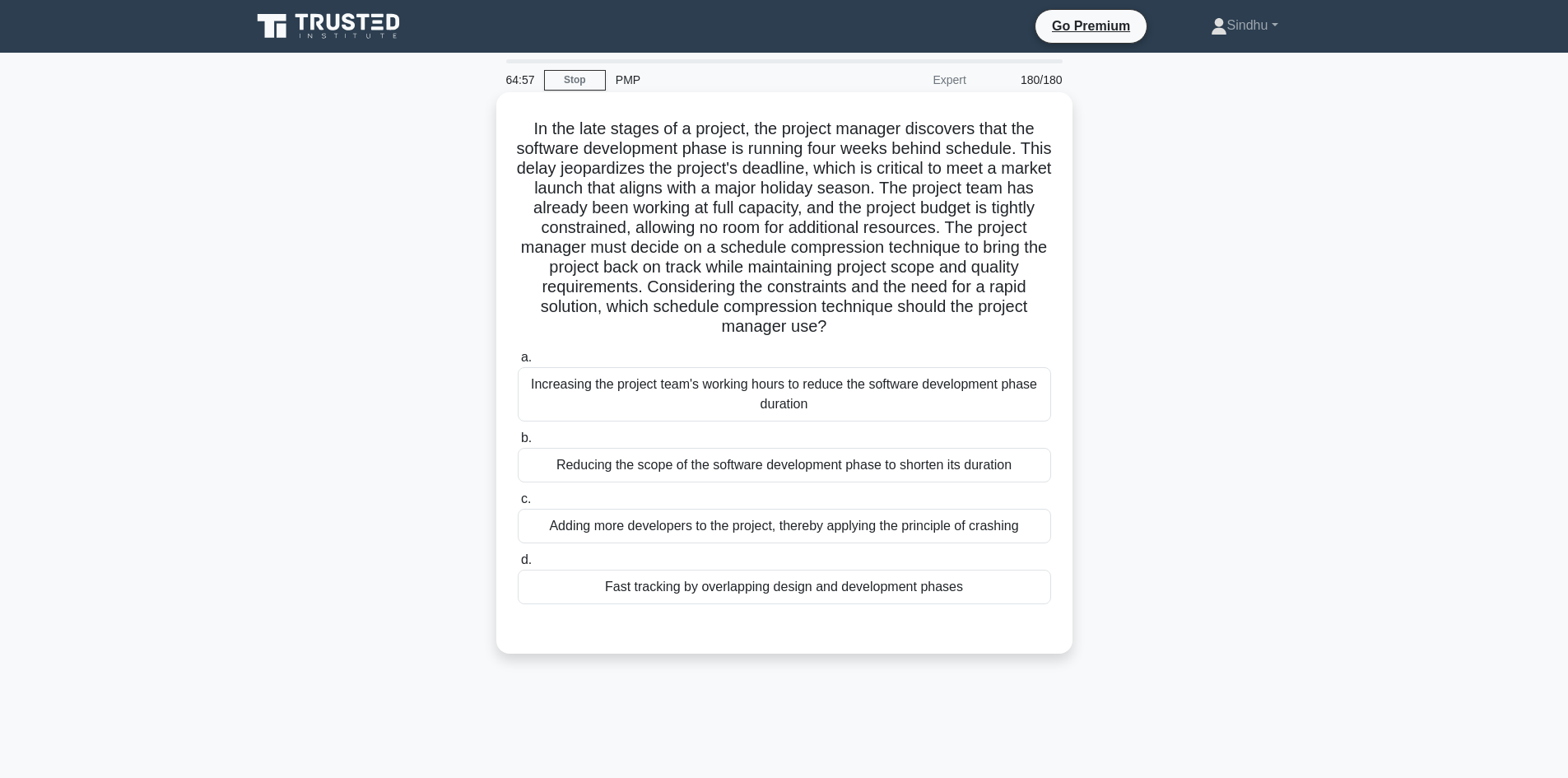
click at [646, 594] on div "Fast tracking by overlapping design and development phases" at bounding box center [784, 587] width 533 height 35
click at [725, 589] on div "Fast tracking by overlapping design and development phases" at bounding box center [784, 587] width 533 height 35
click at [517, 566] on input "d. Fast tracking by overlapping design and development phases" at bounding box center [517, 560] width 0 height 11
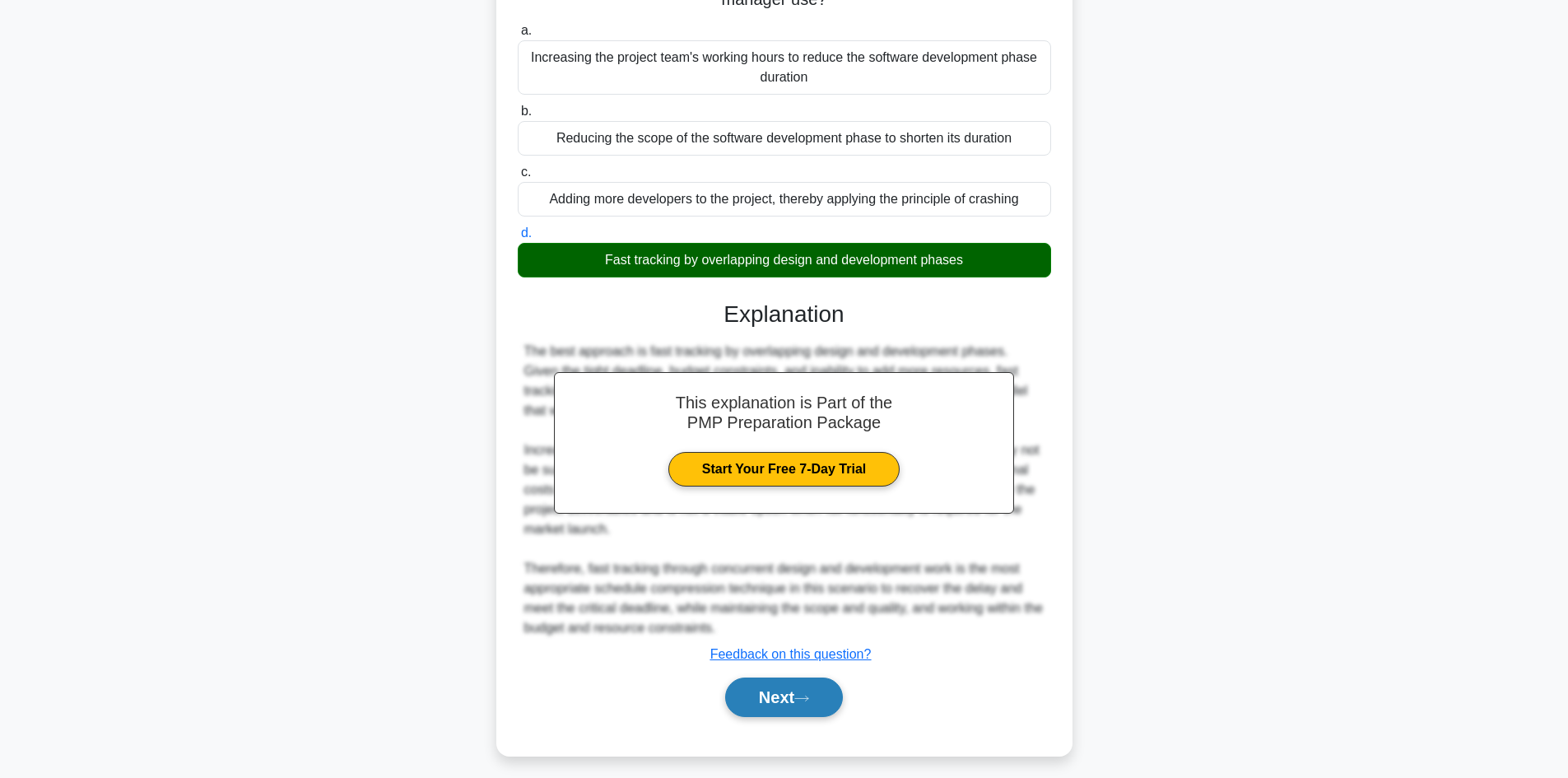
scroll to position [337, 0]
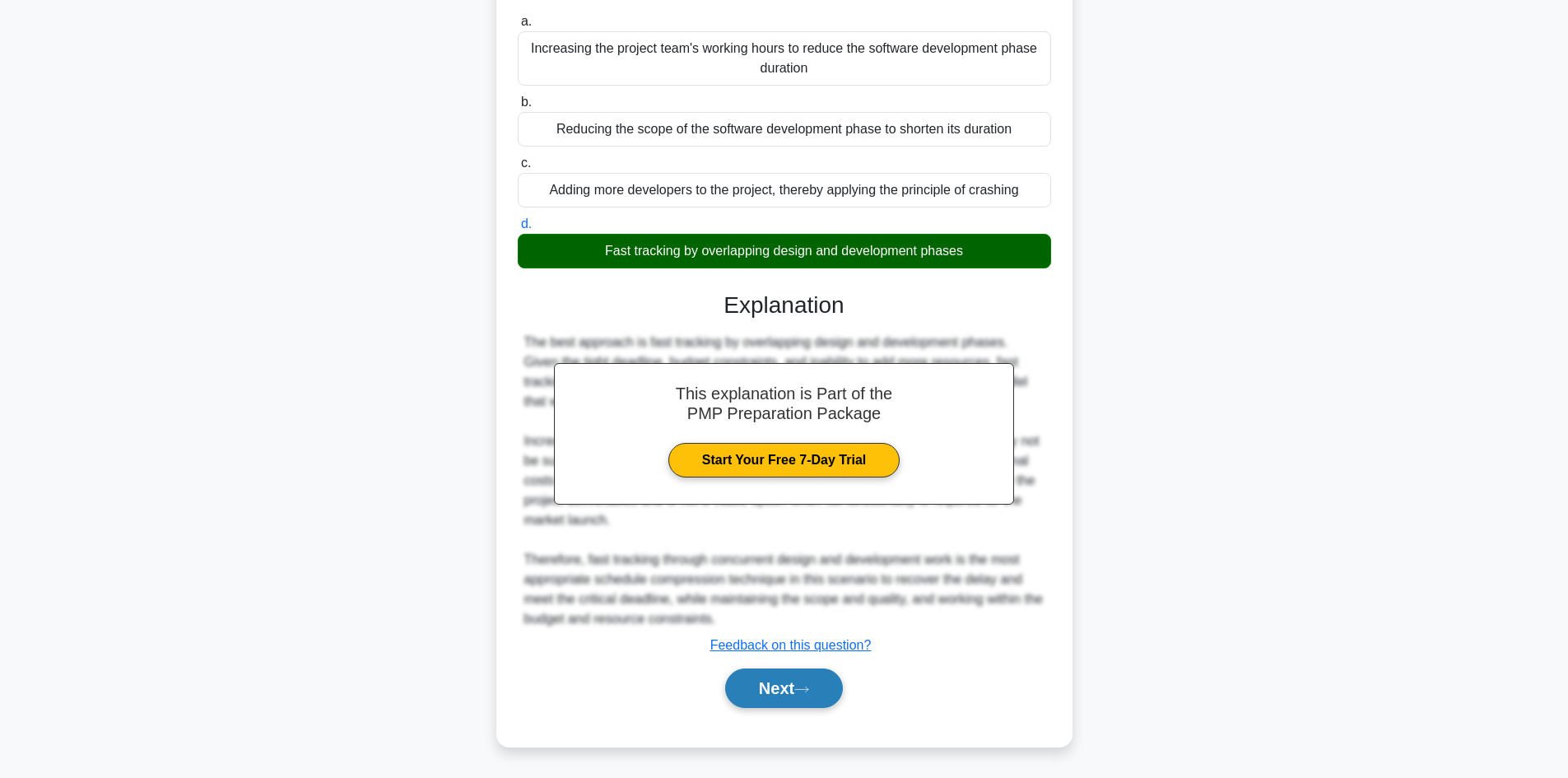
click at [747, 682] on button "Next" at bounding box center [784, 688] width 117 height 40
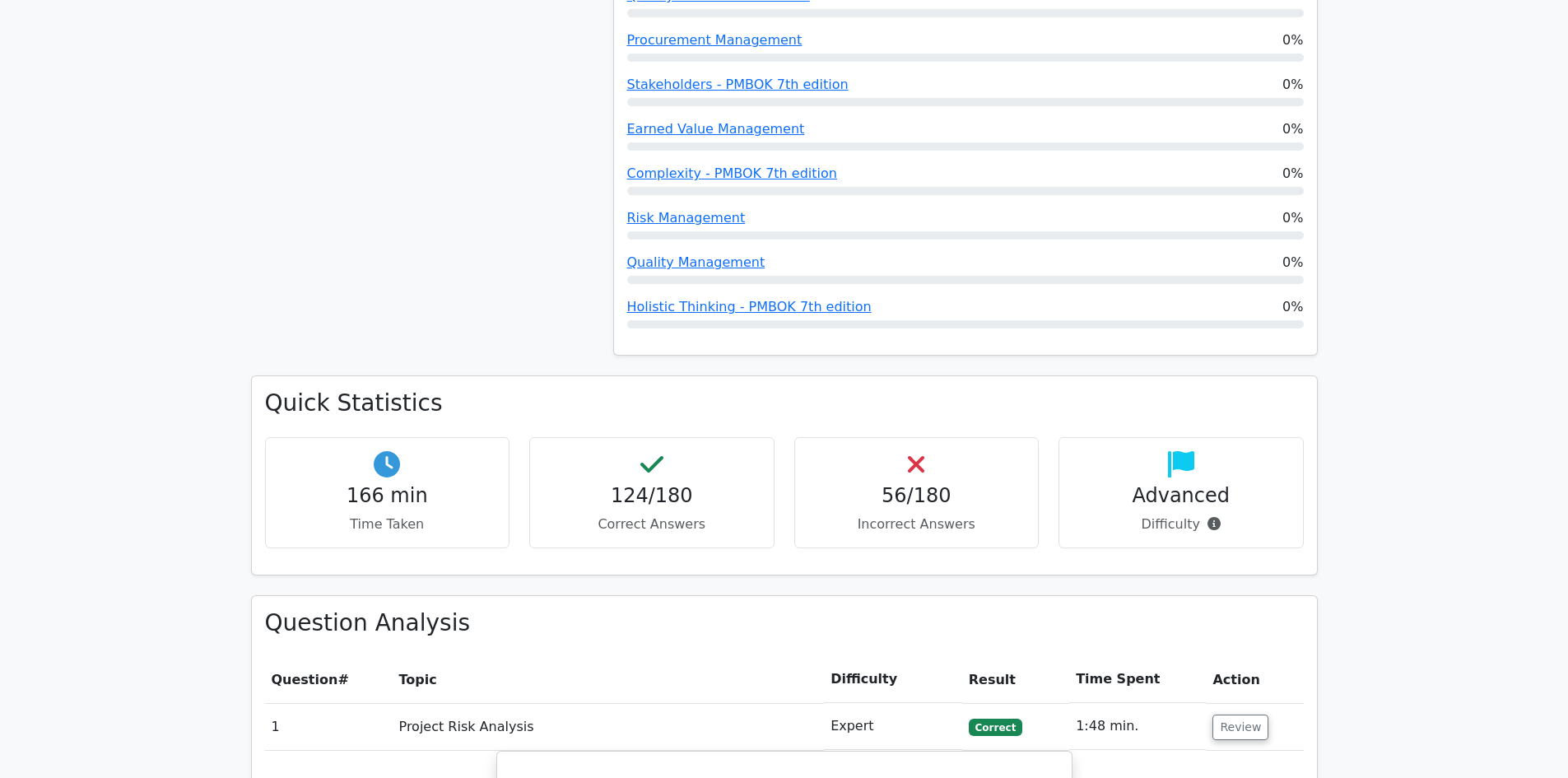
scroll to position [2223, 0]
